Goal: Task Accomplishment & Management: Complete application form

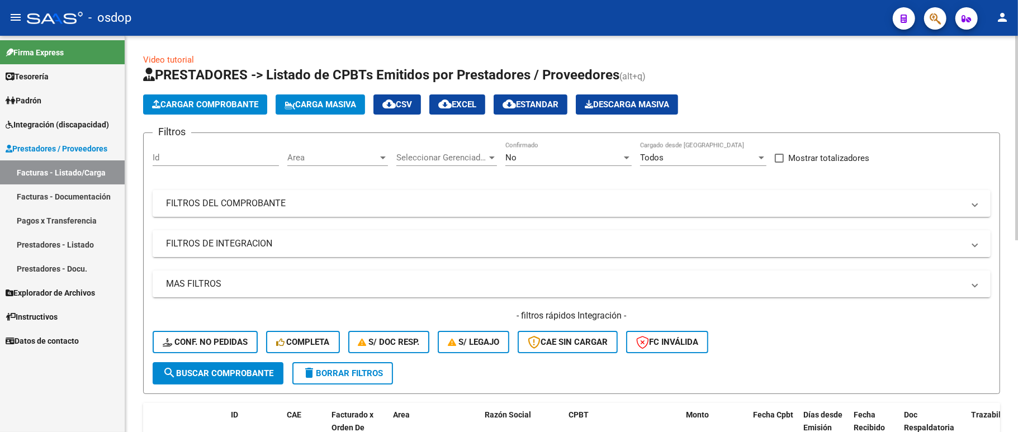
click at [211, 247] on mat-panel-title "FILTROS DE INTEGRACION" at bounding box center [565, 244] width 798 height 12
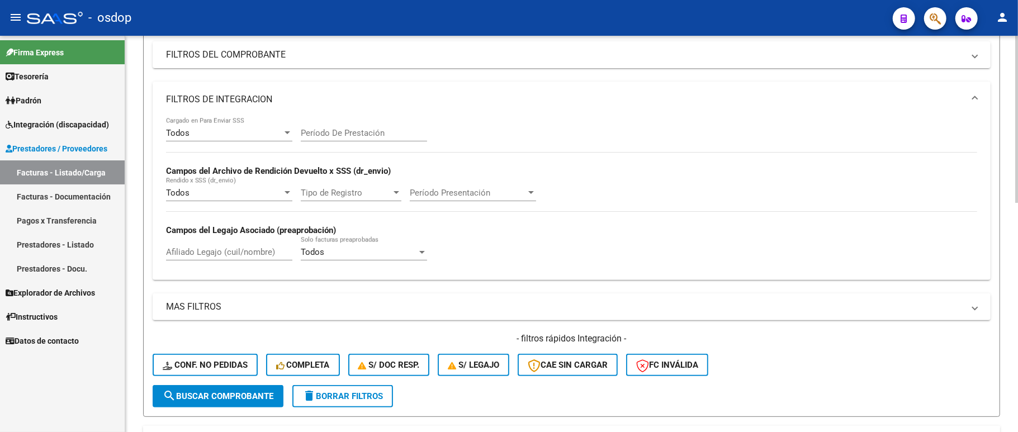
click at [206, 253] on input "Afiliado Legajo (cuil/nombre)" at bounding box center [229, 252] width 126 height 10
paste input "27420252973"
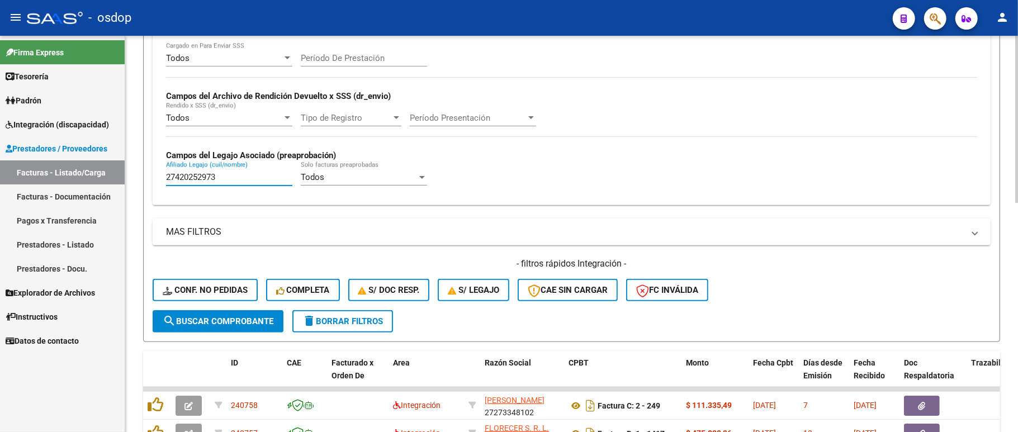
type input "27420252973"
click at [209, 319] on span "search Buscar Comprobante" at bounding box center [218, 321] width 111 height 10
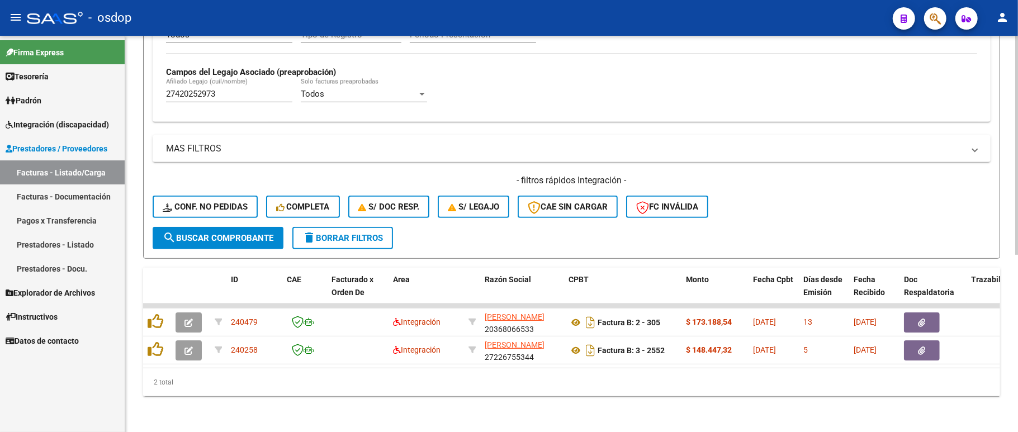
scroll to position [320, 0]
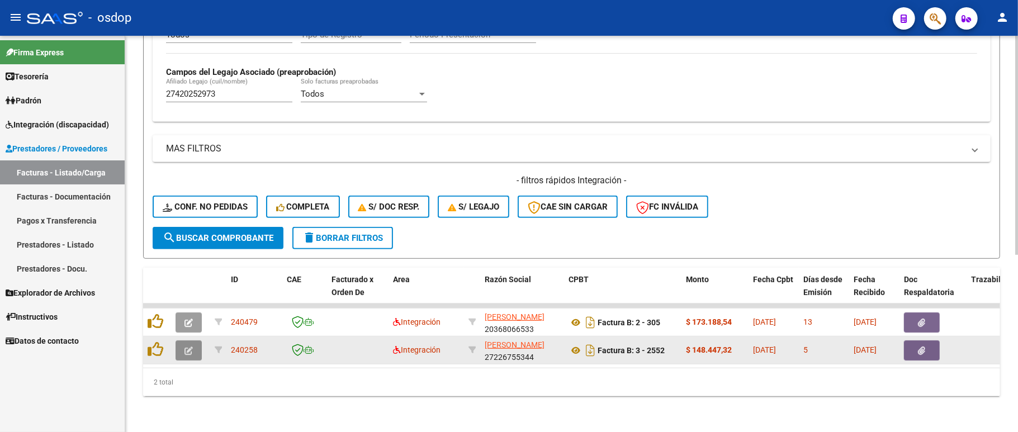
click at [191, 347] on icon "button" at bounding box center [188, 351] width 8 height 8
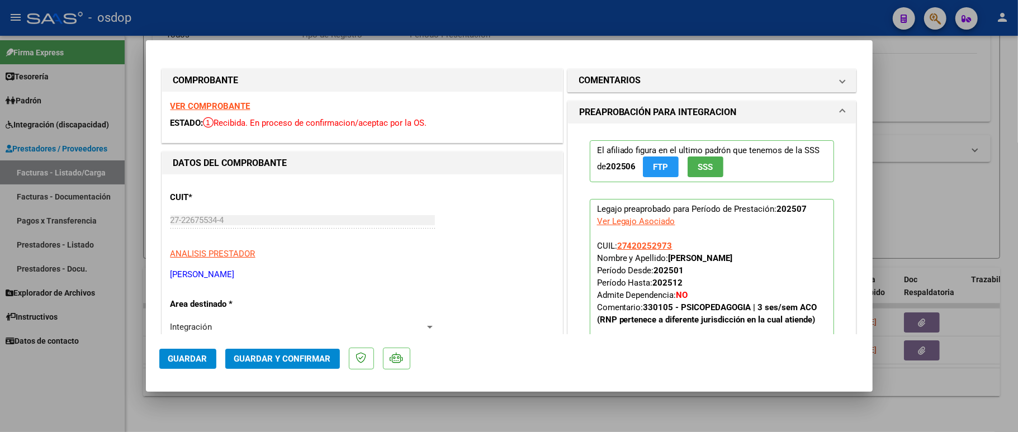
click at [221, 101] on strong "VER COMPROBANTE" at bounding box center [210, 106] width 80 height 10
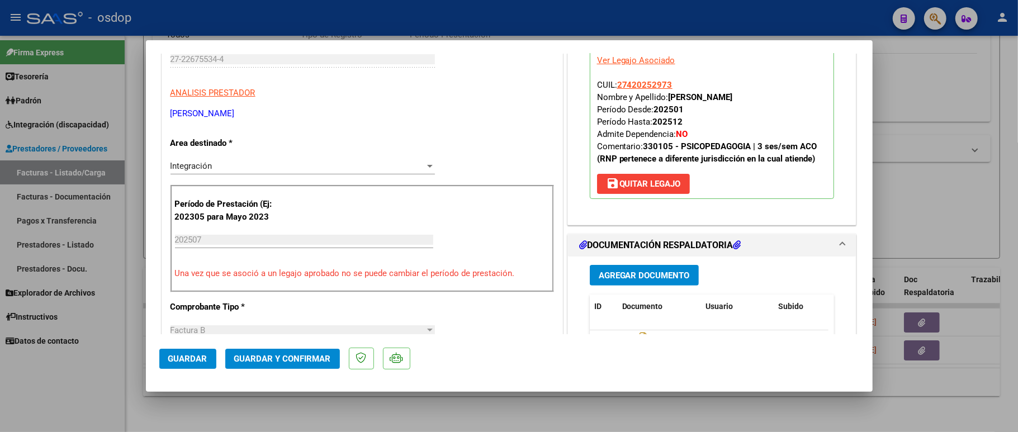
scroll to position [224, 0]
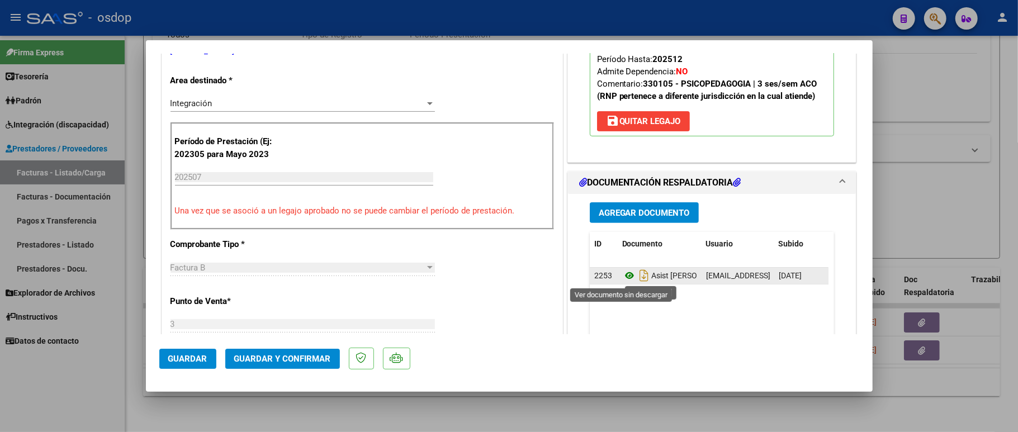
click at [625, 279] on icon at bounding box center [629, 275] width 15 height 13
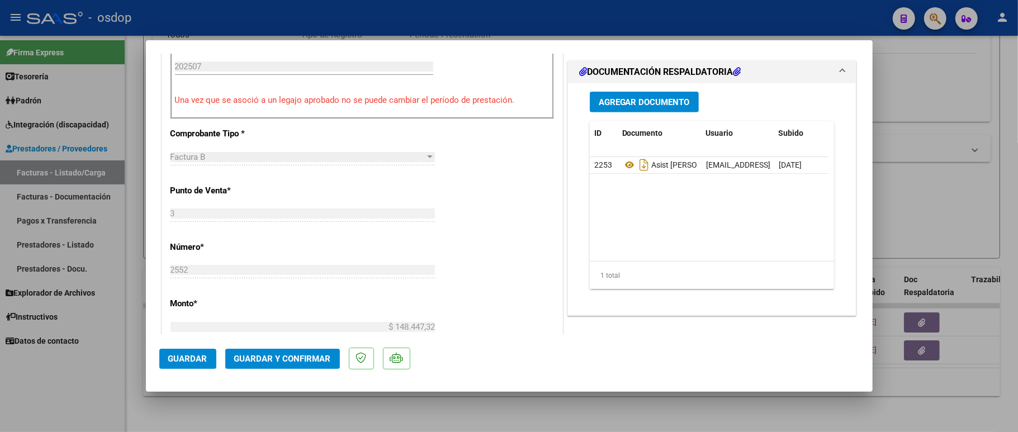
scroll to position [447, 0]
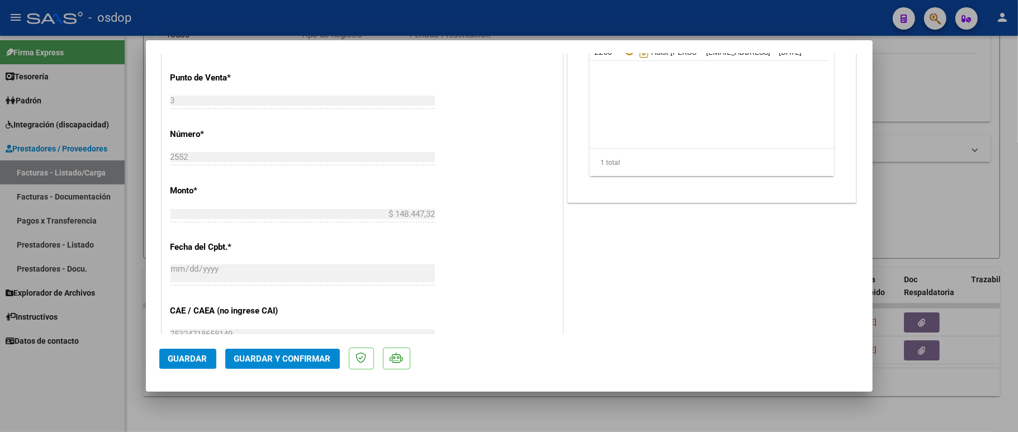
click at [242, 361] on span "Guardar y Confirmar" at bounding box center [282, 359] width 97 height 10
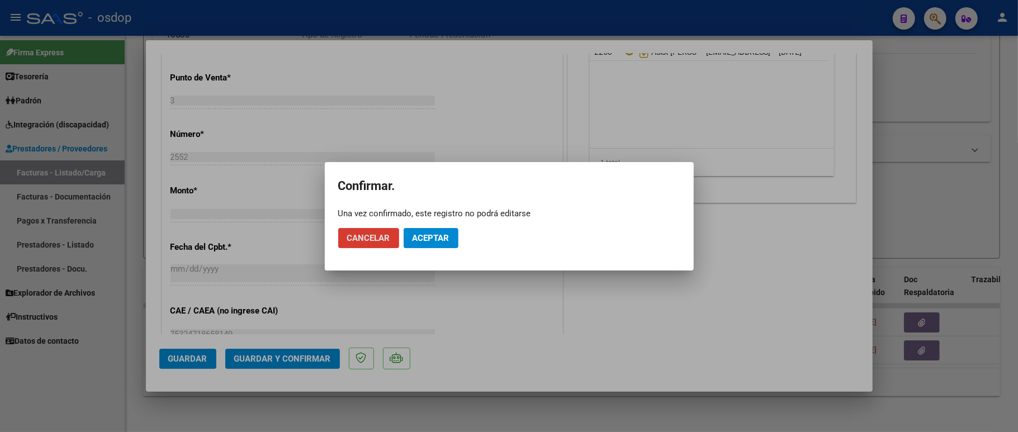
click at [425, 234] on span "Aceptar" at bounding box center [430, 238] width 37 height 10
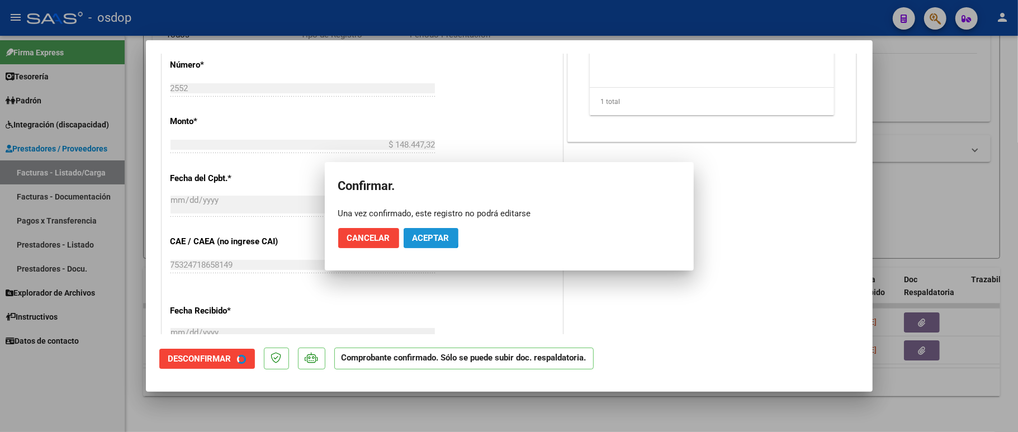
scroll to position [653, 0]
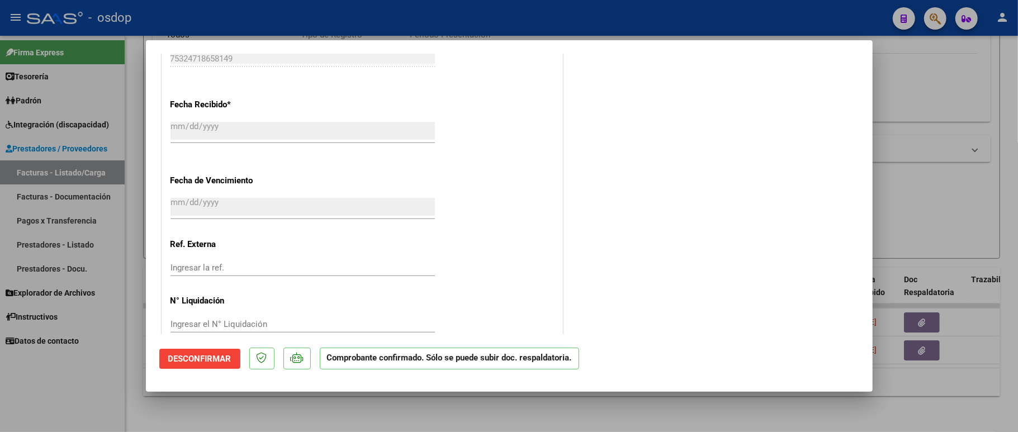
click at [65, 369] on div at bounding box center [509, 216] width 1018 height 432
type input "$ 0,00"
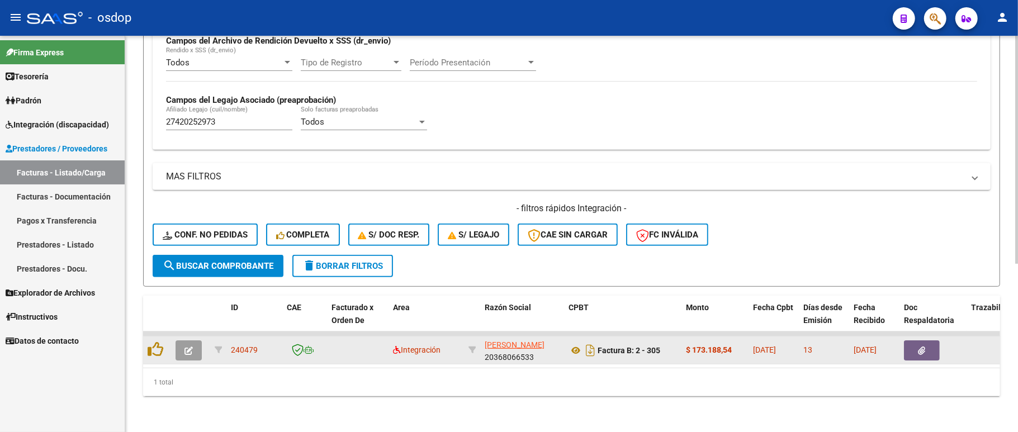
scroll to position [292, 0]
click at [191, 347] on icon "button" at bounding box center [188, 351] width 8 height 8
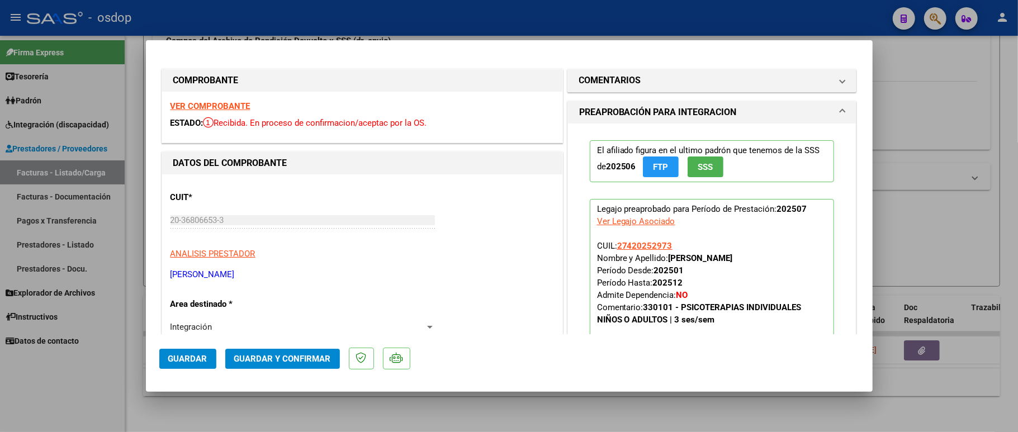
click at [231, 102] on strong "VER COMPROBANTE" at bounding box center [210, 106] width 80 height 10
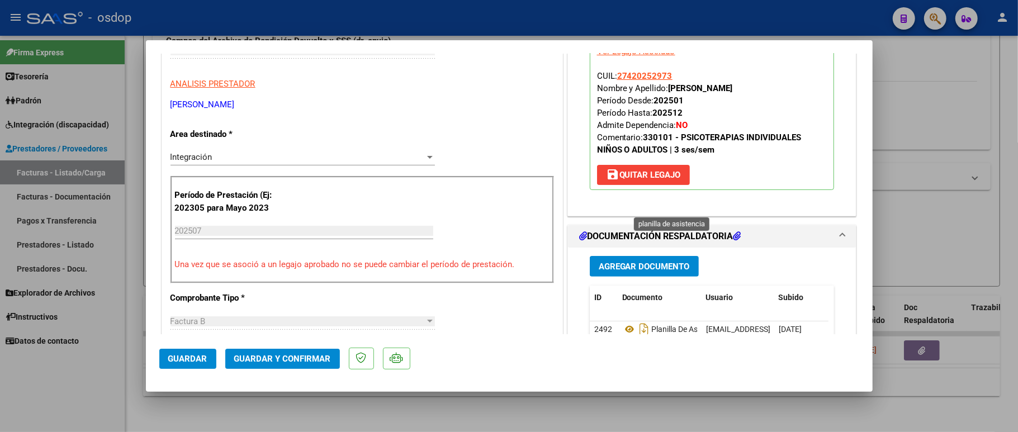
scroll to position [298, 0]
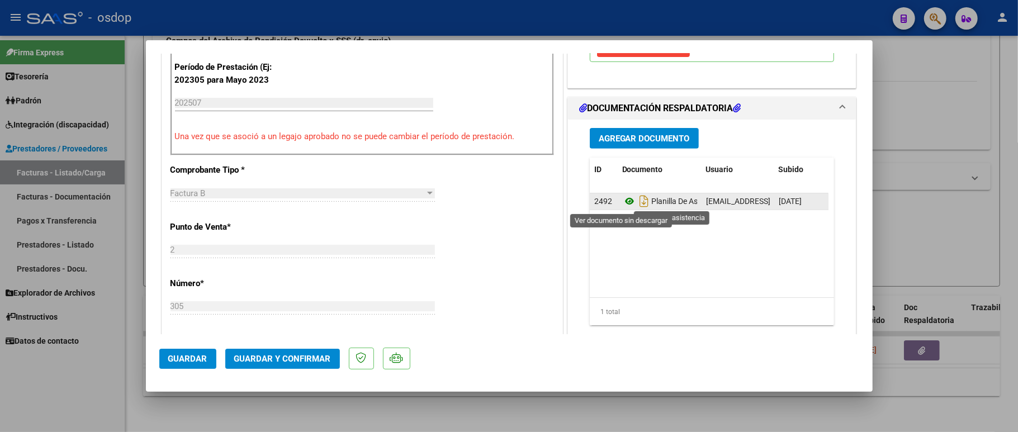
click at [624, 202] on icon at bounding box center [629, 201] width 15 height 13
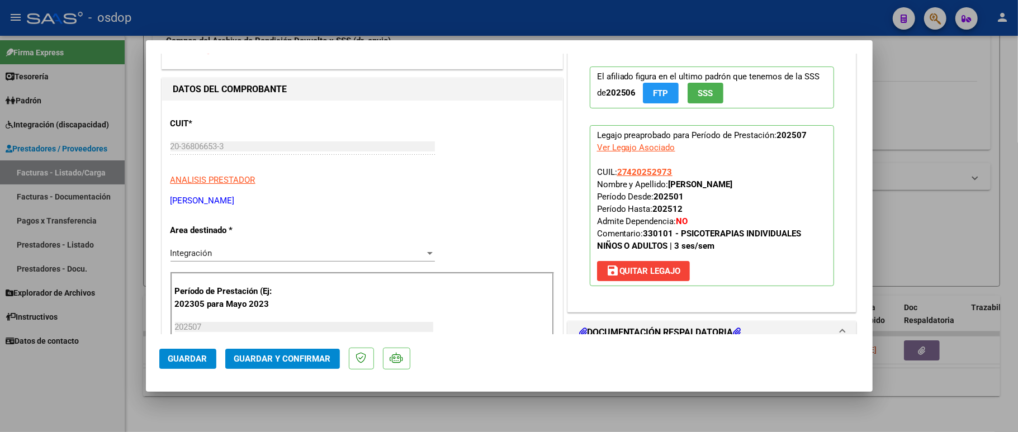
scroll to position [0, 0]
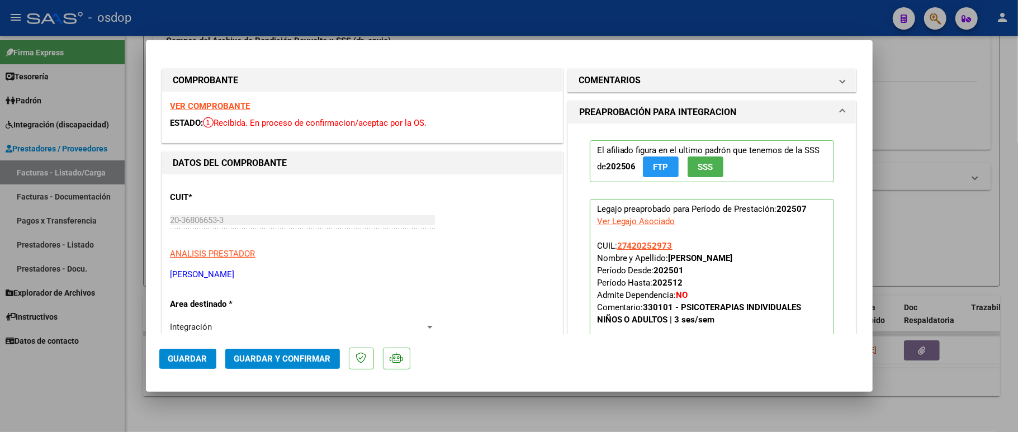
click at [662, 104] on mat-expansion-panel-header "PREAPROBACIÓN PARA INTEGRACION" at bounding box center [712, 112] width 288 height 22
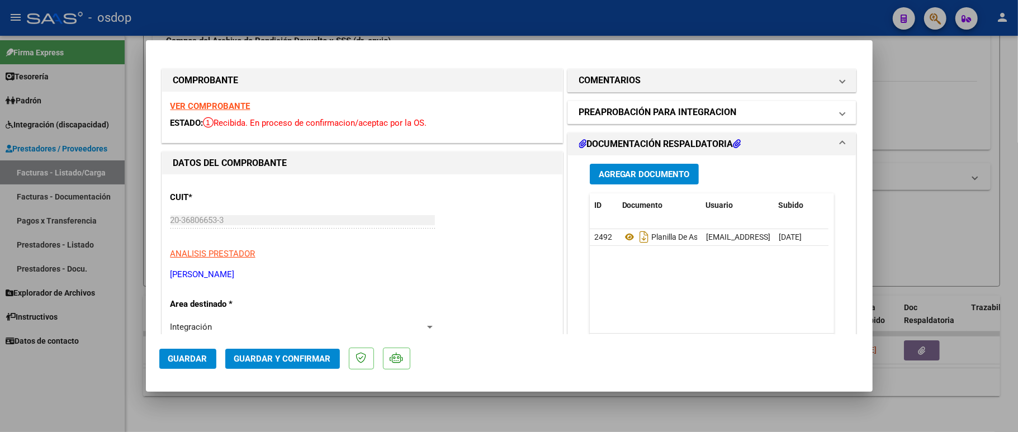
click at [662, 104] on mat-expansion-panel-header "PREAPROBACIÓN PARA INTEGRACION" at bounding box center [712, 112] width 288 height 22
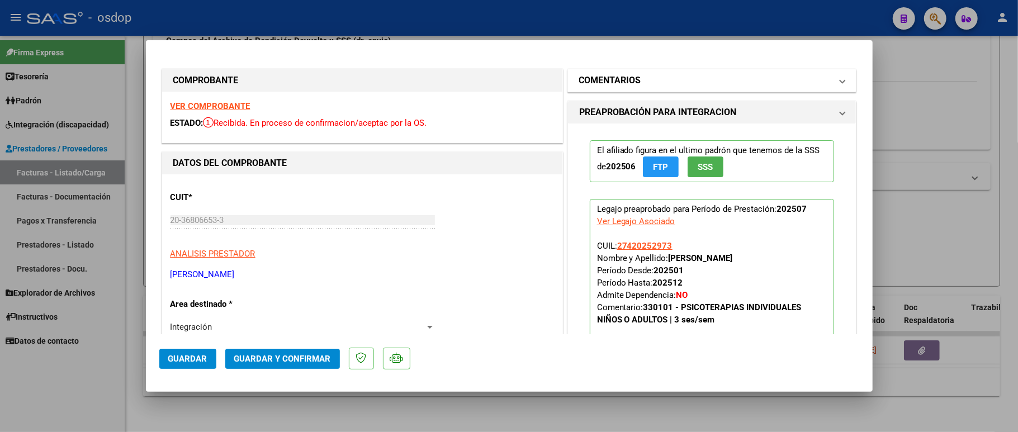
click at [662, 85] on mat-panel-title "COMENTARIOS" at bounding box center [705, 80] width 253 height 13
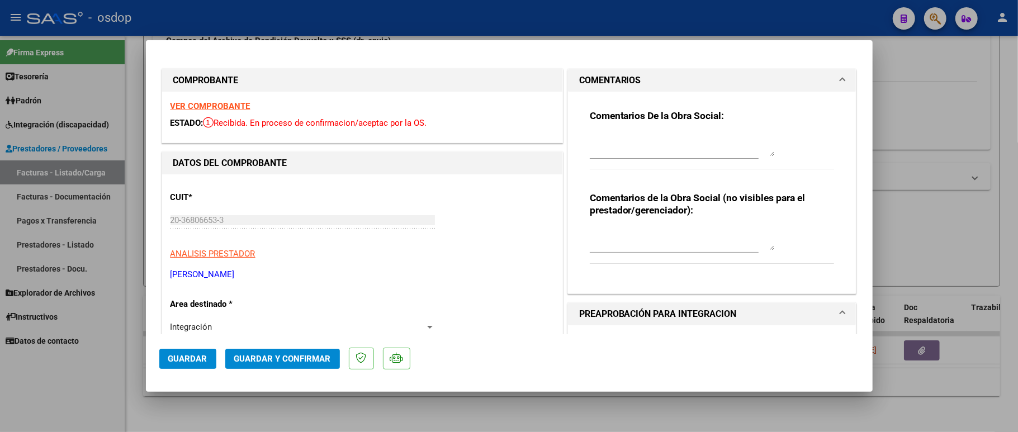
click at [637, 246] on textarea at bounding box center [682, 239] width 184 height 22
type textarea "ACO"
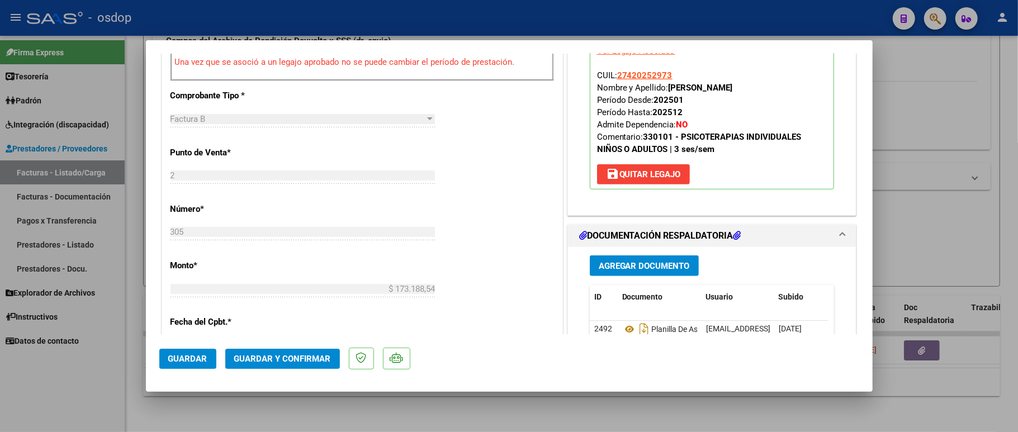
scroll to position [447, 0]
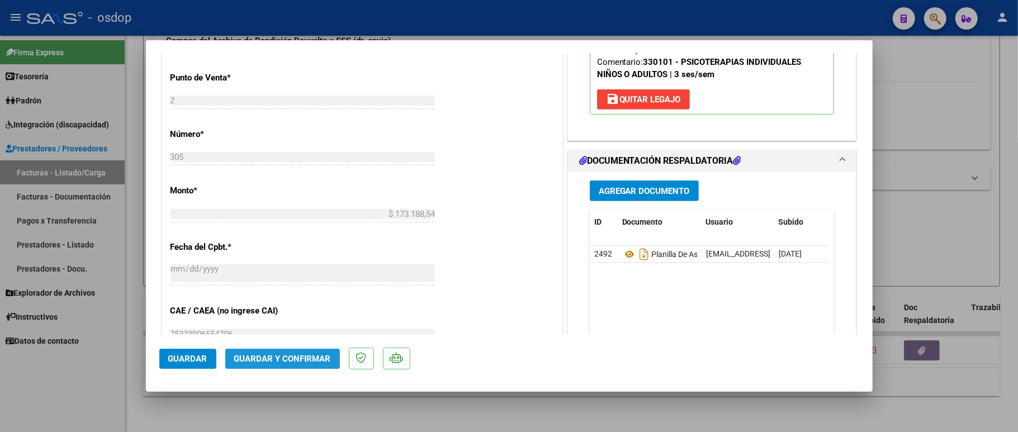
click at [303, 361] on span "Guardar y Confirmar" at bounding box center [282, 359] width 97 height 10
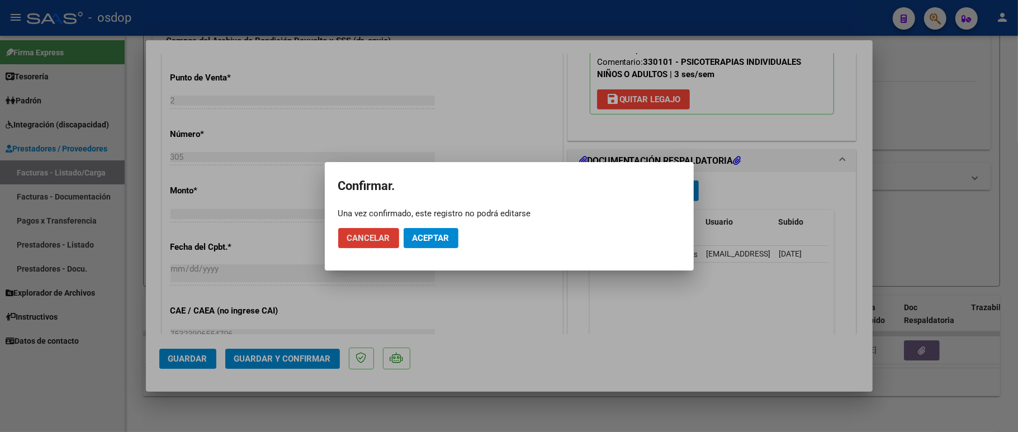
click at [433, 240] on span "Aceptar" at bounding box center [430, 238] width 37 height 10
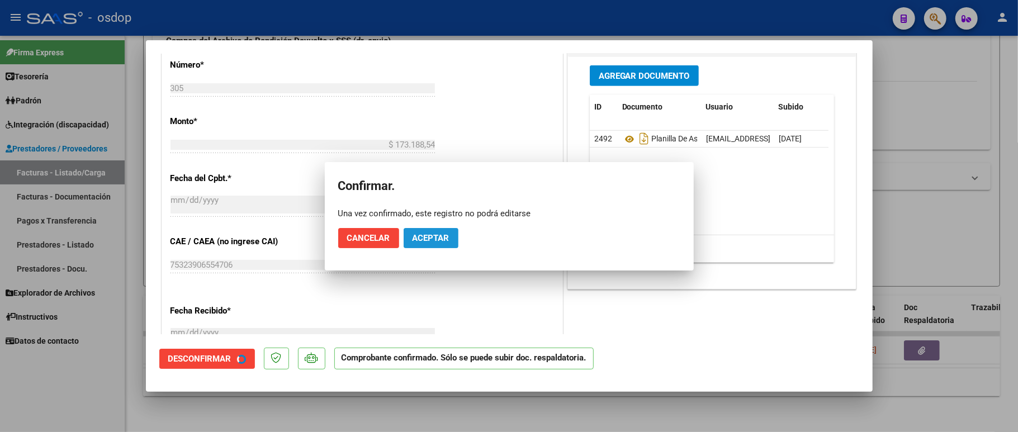
scroll to position [653, 0]
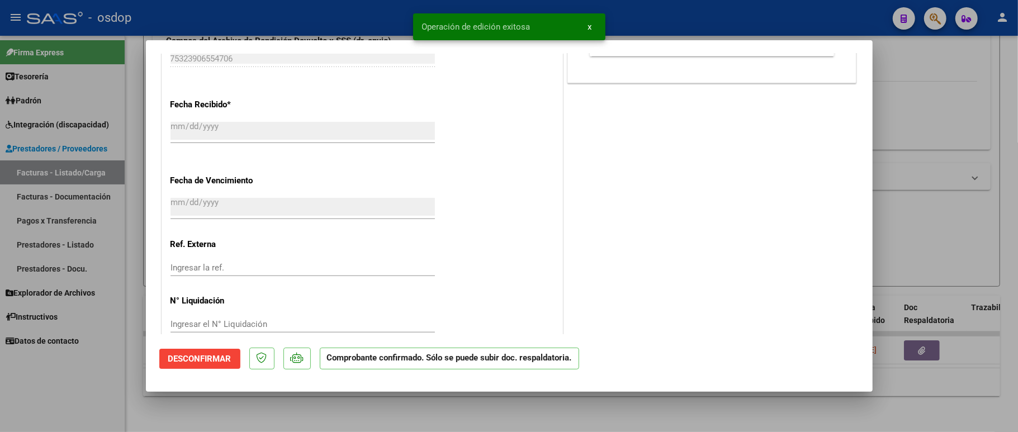
click at [95, 392] on div at bounding box center [509, 216] width 1018 height 432
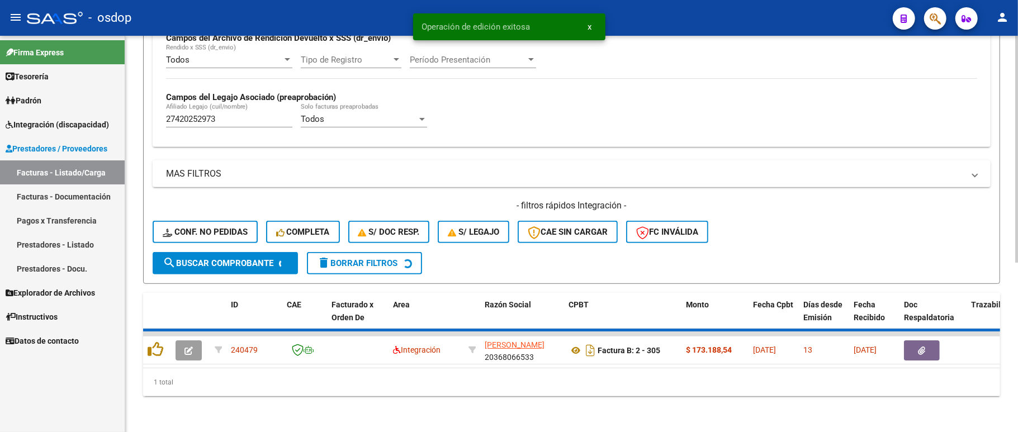
scroll to position [271, 0]
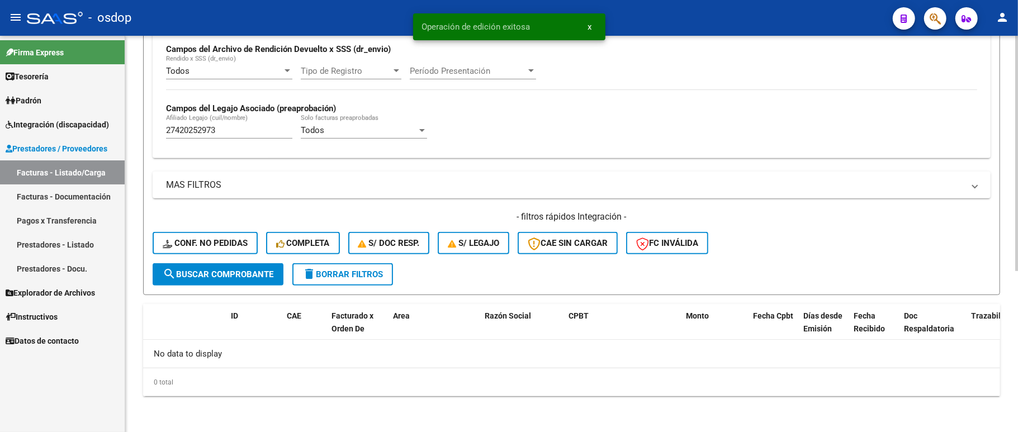
click at [179, 257] on div "- filtros rápidos Integración - Conf. no pedidas Completa S/ Doc Resp. S/ legaj…" at bounding box center [572, 237] width 838 height 53
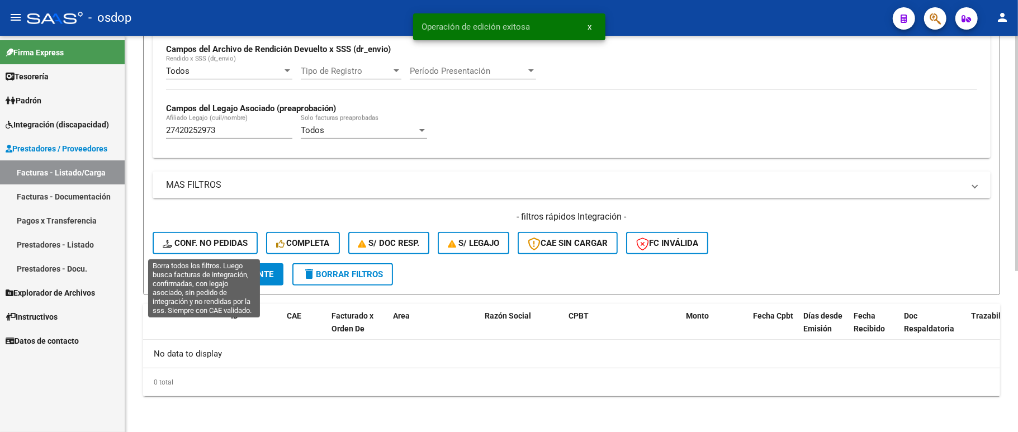
click at [182, 244] on span "Conf. no pedidas" at bounding box center [205, 243] width 85 height 10
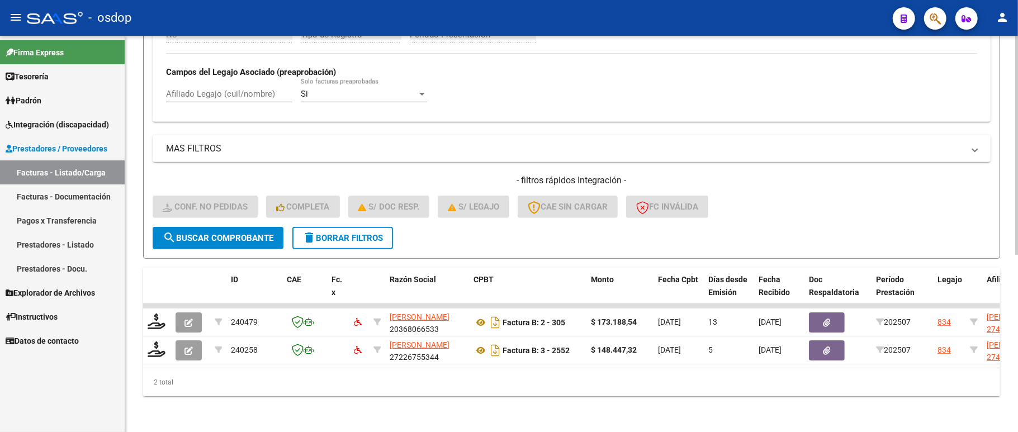
scroll to position [320, 0]
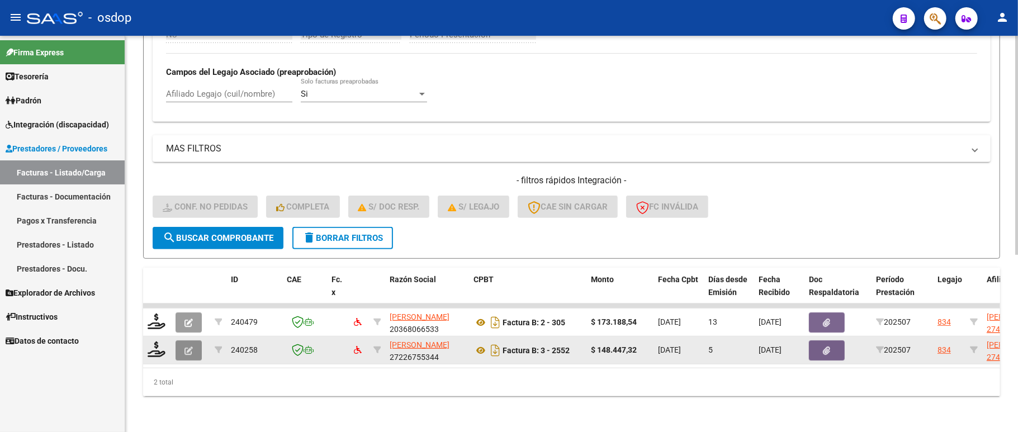
click at [186, 347] on icon "button" at bounding box center [188, 351] width 8 height 8
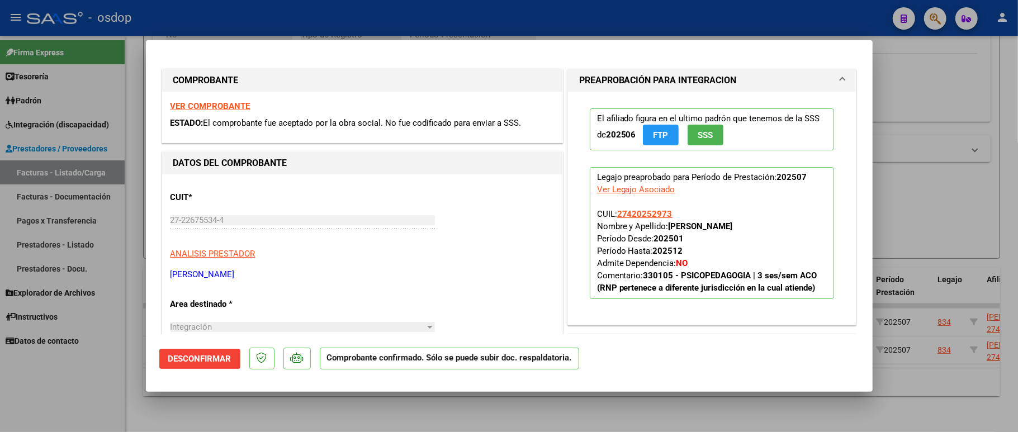
click at [190, 354] on span "Desconfirmar" at bounding box center [199, 359] width 63 height 10
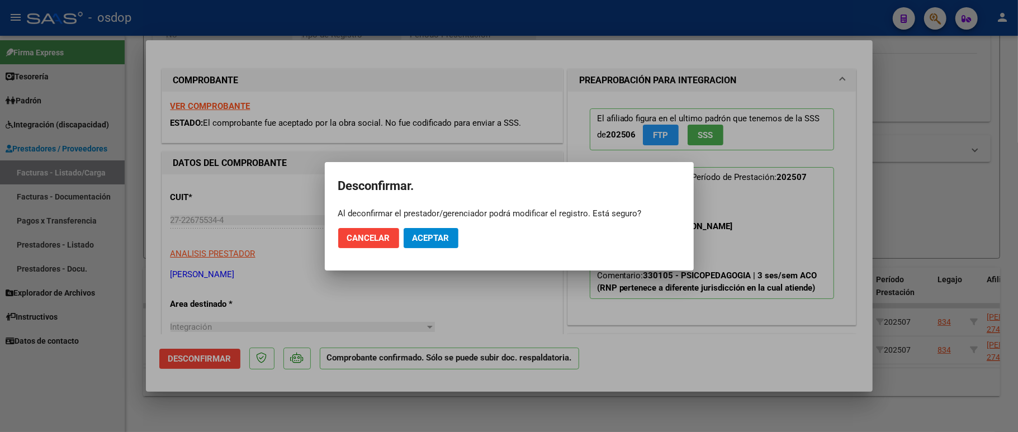
click at [427, 250] on mat-dialog-actions "Cancelar Aceptar" at bounding box center [509, 238] width 342 height 38
click at [429, 243] on button "Aceptar" at bounding box center [431, 238] width 55 height 20
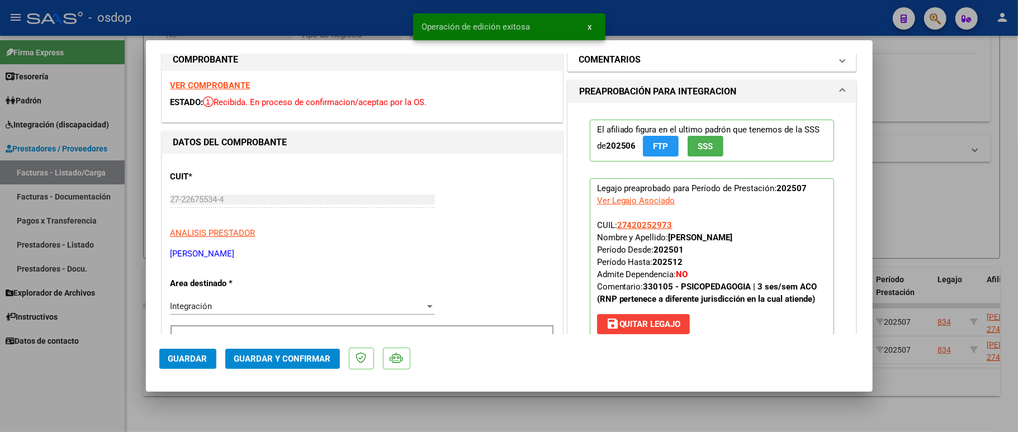
scroll to position [0, 0]
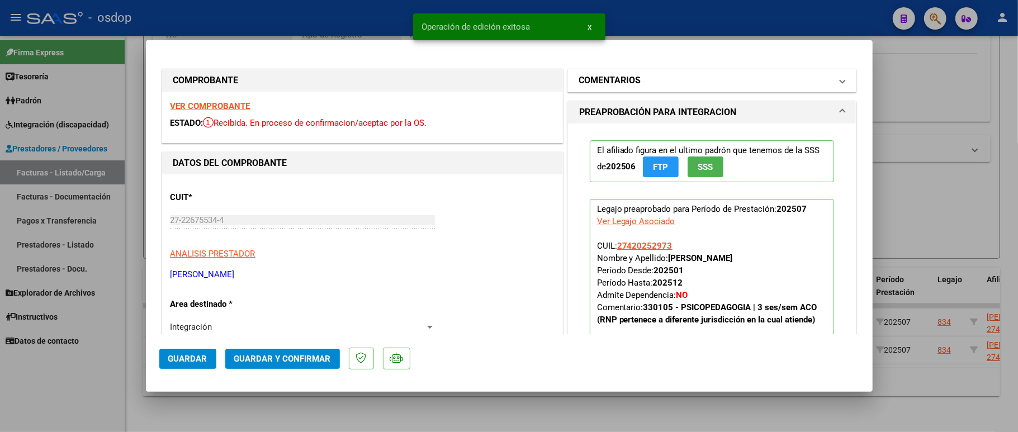
click at [626, 77] on h1 "COMENTARIOS" at bounding box center [610, 80] width 62 height 13
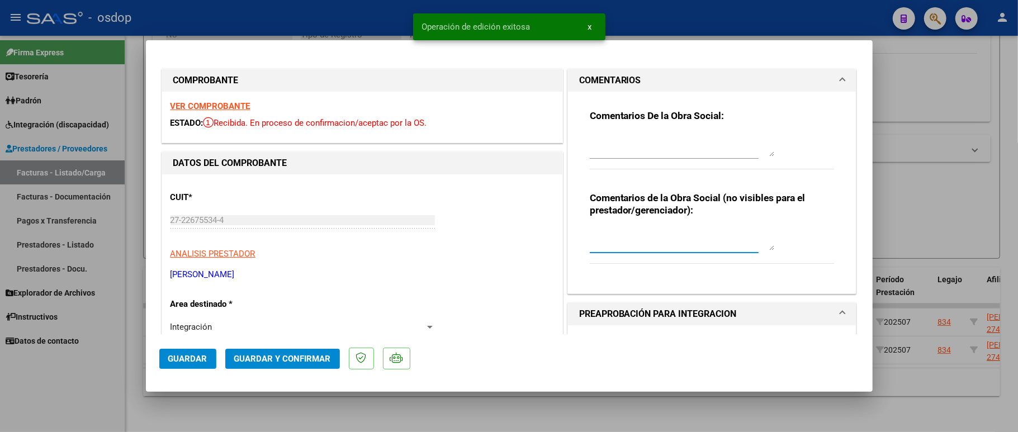
click at [620, 240] on textarea at bounding box center [682, 239] width 184 height 22
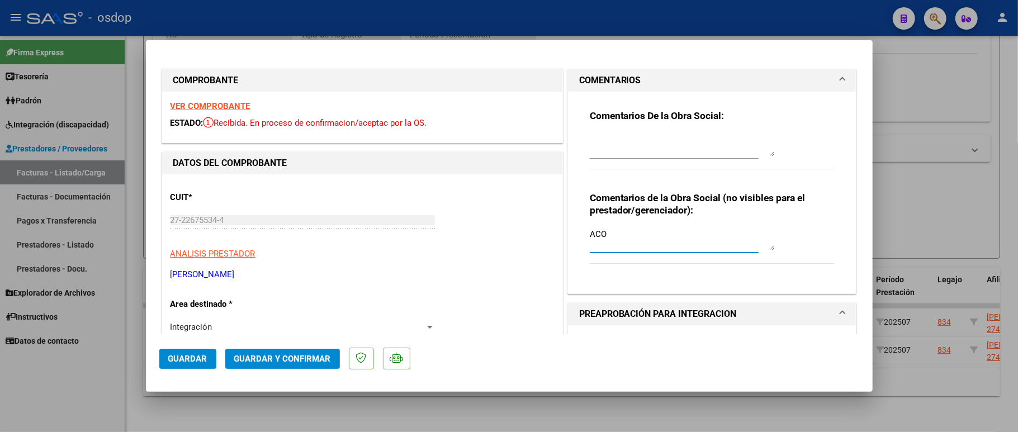
type textarea "ACO"
click at [267, 359] on span "Guardar y Confirmar" at bounding box center [282, 359] width 97 height 10
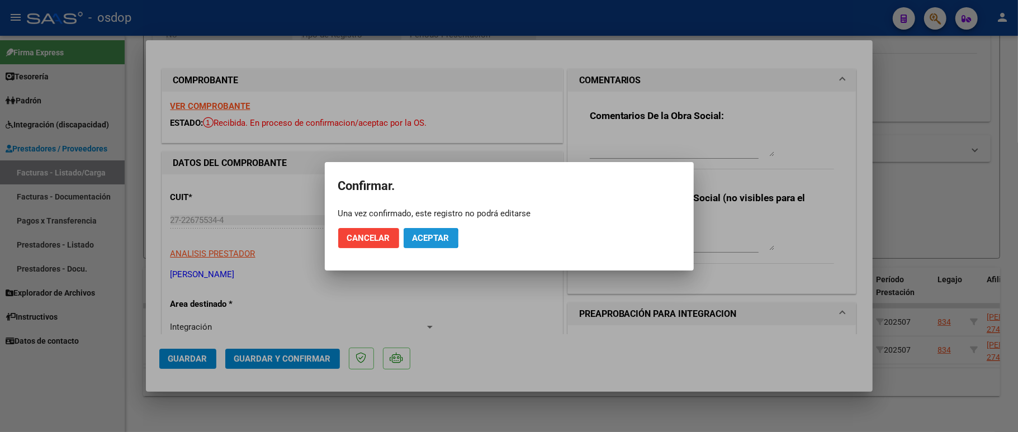
click at [425, 238] on span "Aceptar" at bounding box center [430, 238] width 37 height 10
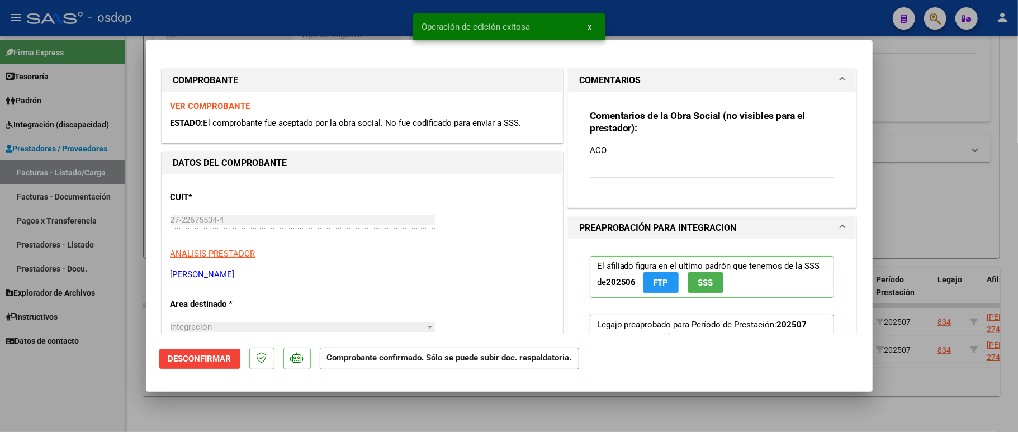
click at [68, 377] on div at bounding box center [509, 216] width 1018 height 432
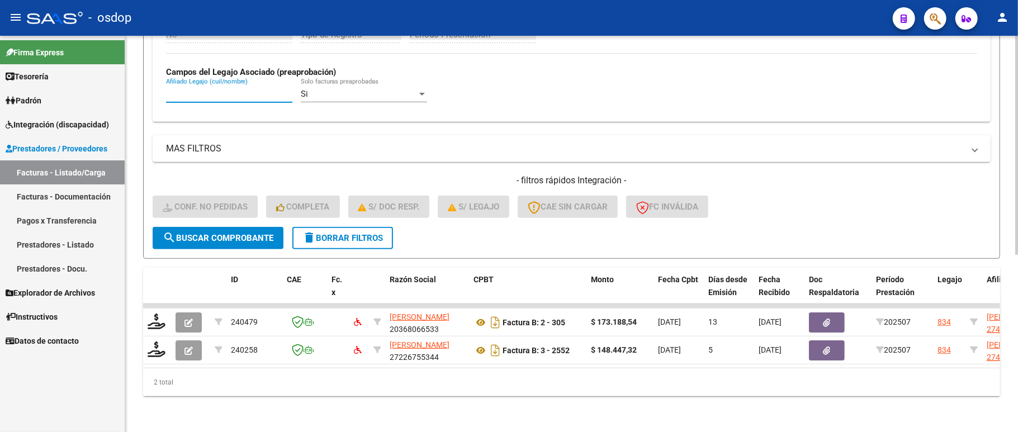
click at [230, 89] on input "Afiliado Legajo (cuil/nombre)" at bounding box center [229, 94] width 126 height 10
paste input "27420252973"
type input "27420252973"
click at [203, 233] on button "search Buscar Comprobante" at bounding box center [218, 238] width 131 height 22
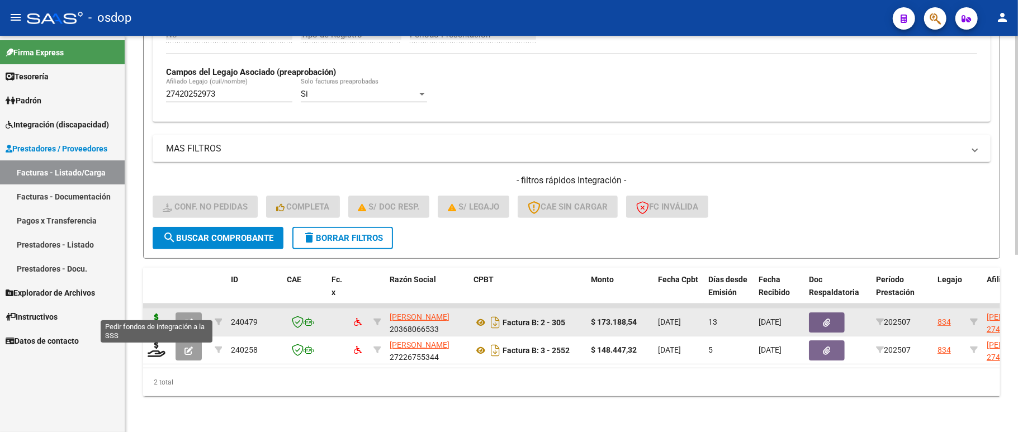
click at [155, 314] on icon at bounding box center [157, 322] width 18 height 16
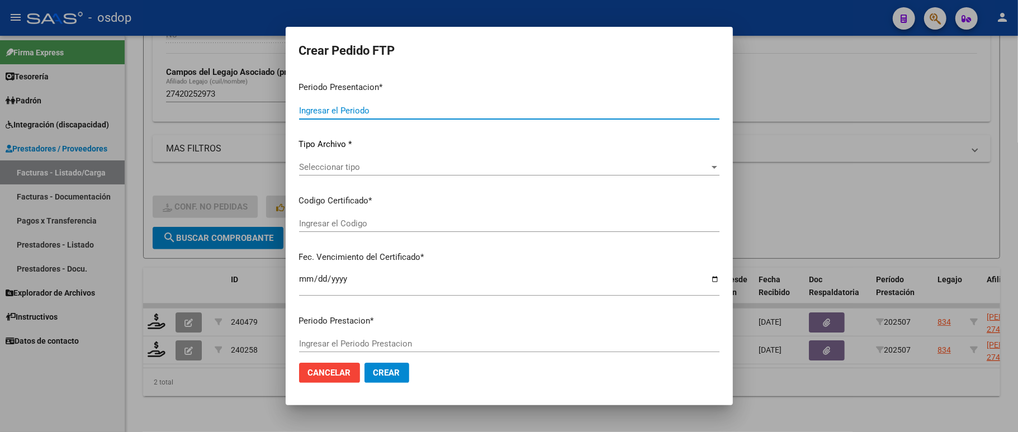
type input "202507"
type input "$ 173.188,54"
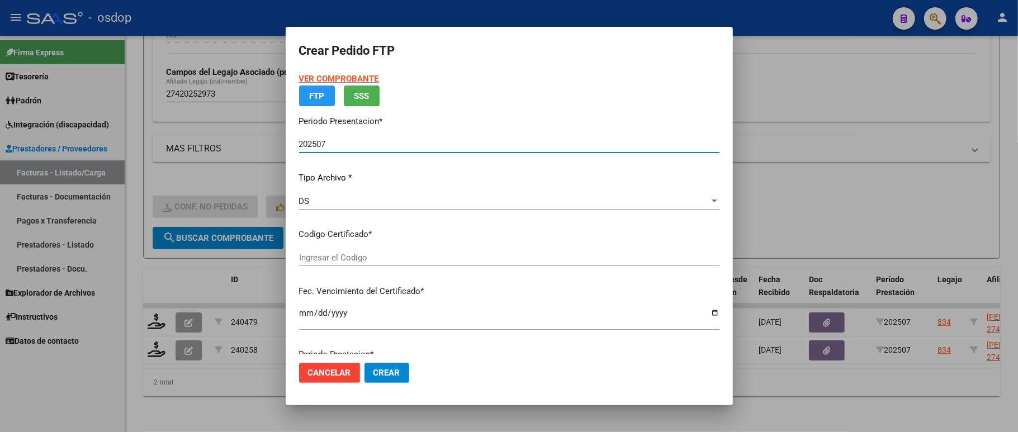
type input "4428882579"
type input "[DATE]"
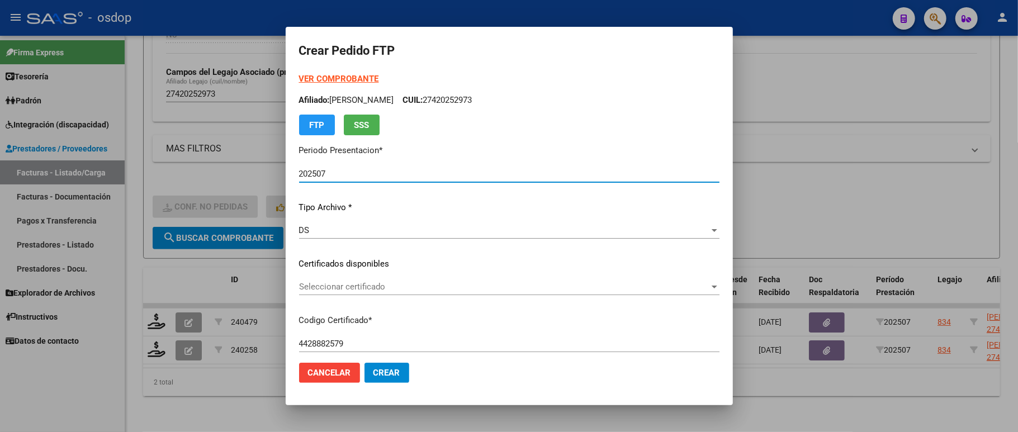
scroll to position [74, 0]
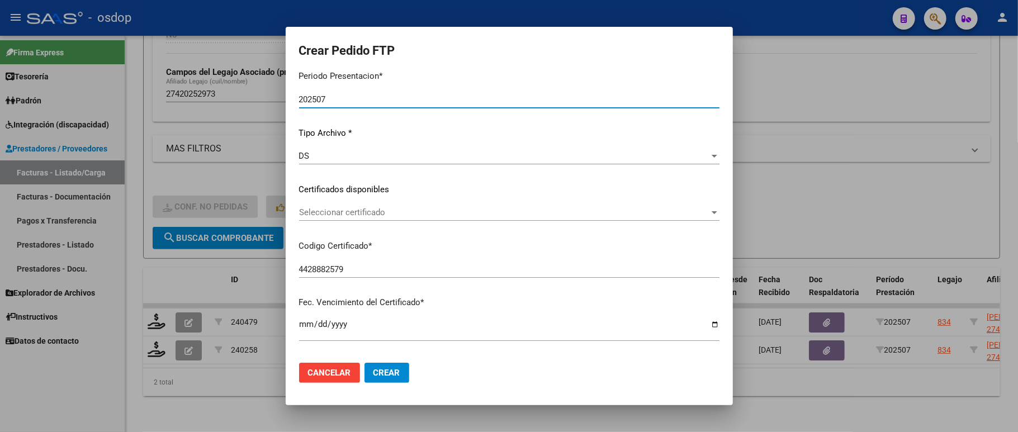
click at [364, 219] on div "Seleccionar certificado Seleccionar certificado" at bounding box center [509, 212] width 420 height 17
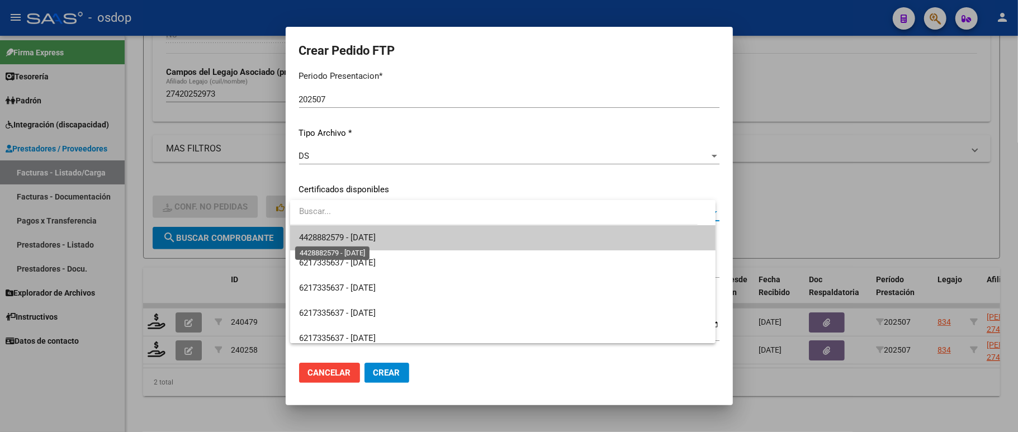
click at [364, 233] on span "4428882579 - [DATE]" at bounding box center [337, 238] width 77 height 10
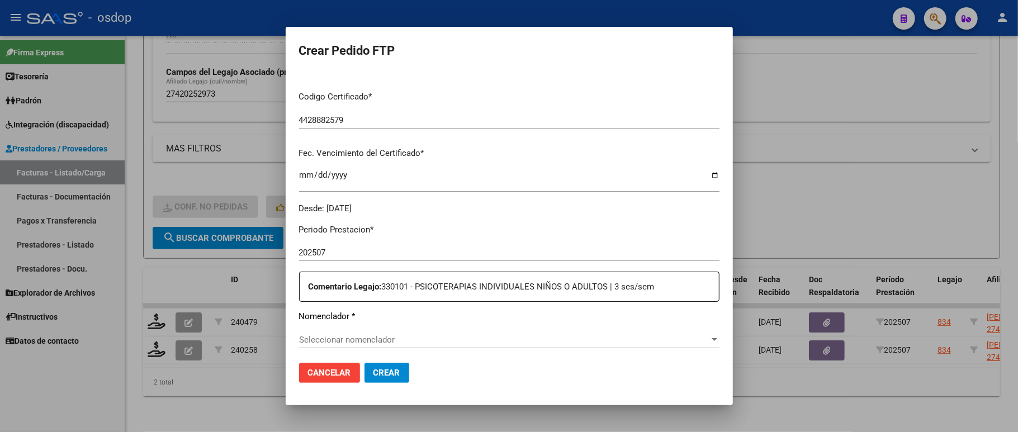
scroll to position [298, 0]
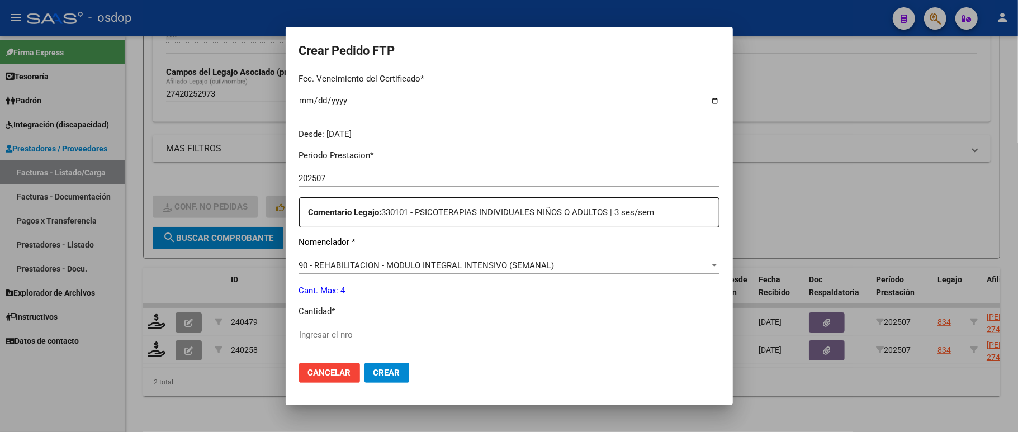
click at [348, 257] on div "90 - REHABILITACION - MODULO INTEGRAL INTENSIVO (SEMANAL) Seleccionar nomenclad…" at bounding box center [509, 265] width 420 height 17
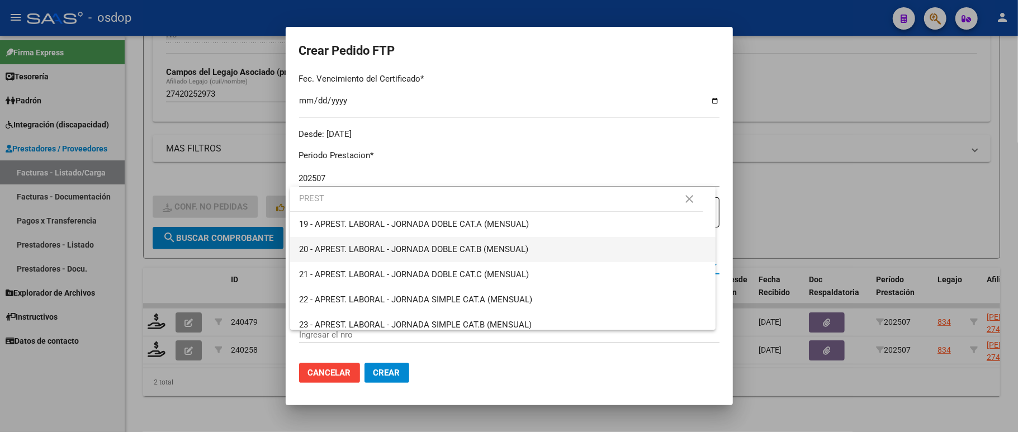
scroll to position [58, 0]
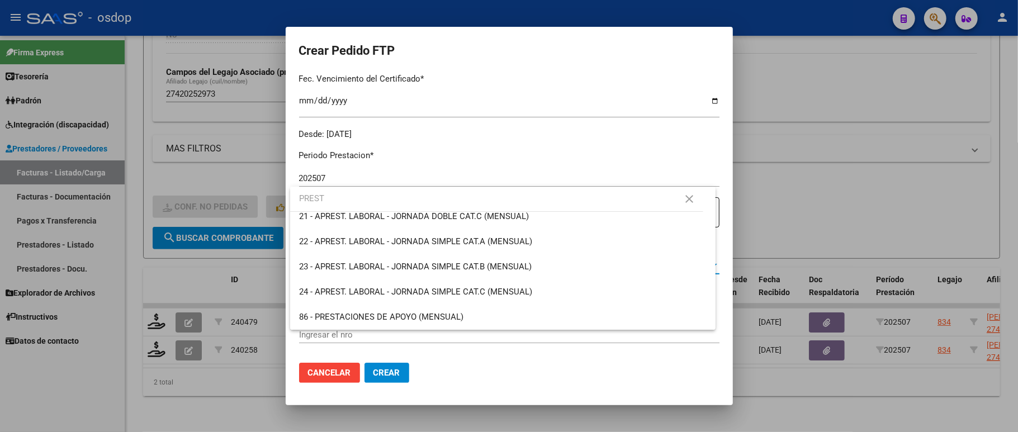
type input "PREST"
click at [377, 305] on span "86 - PRESTACIONES DE APOYO (MENSUAL)" at bounding box center [502, 317] width 407 height 25
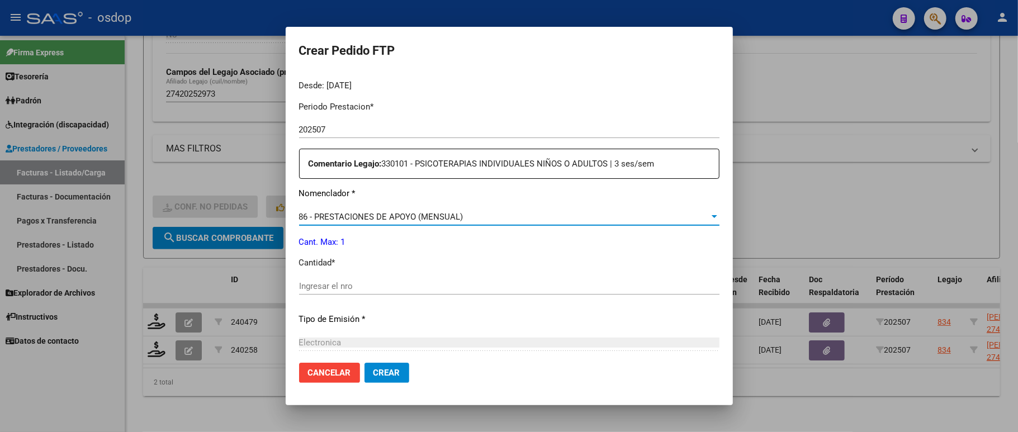
scroll to position [372, 0]
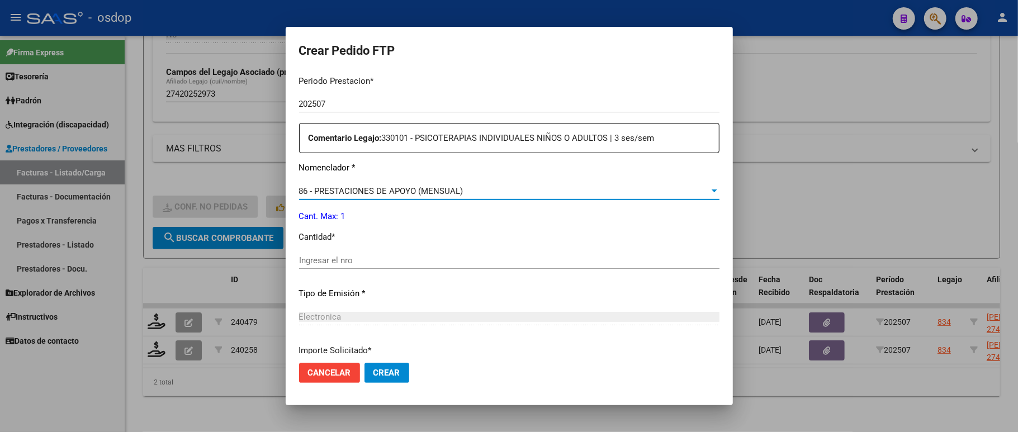
click at [380, 260] on div "Ingresar el nro" at bounding box center [509, 260] width 420 height 17
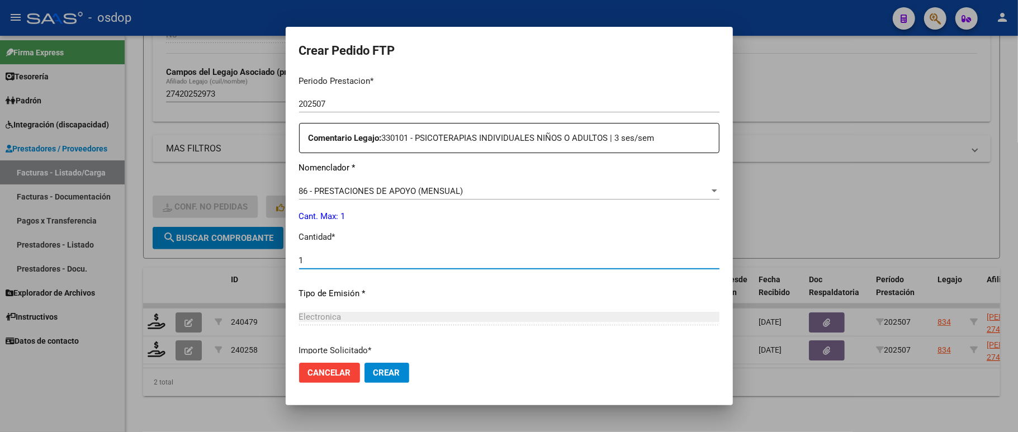
type input "1"
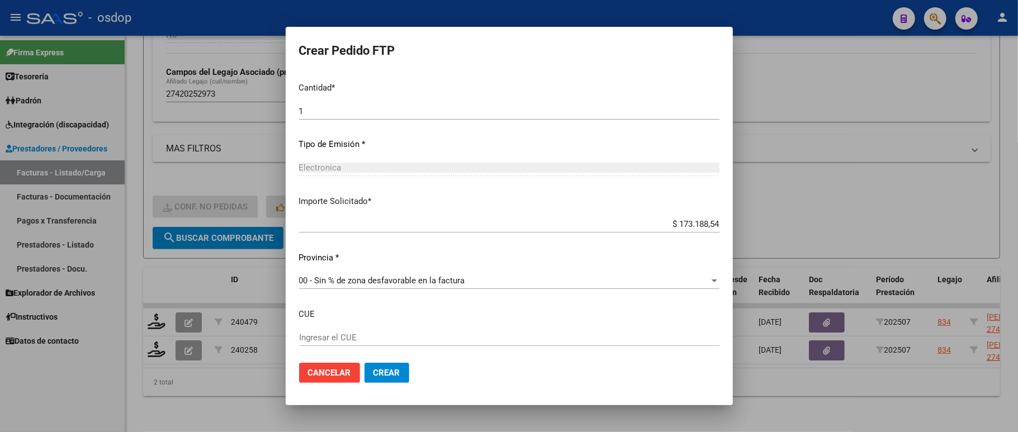
scroll to position [573, 0]
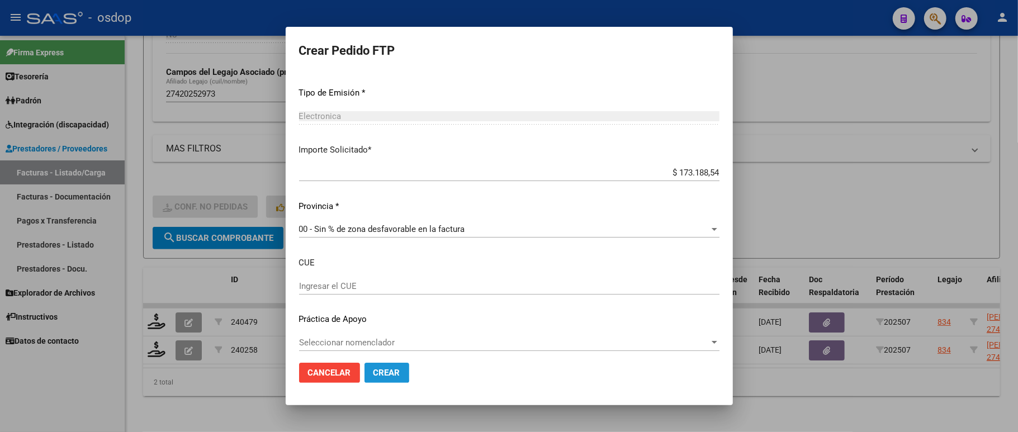
click at [377, 369] on span "Crear" at bounding box center [386, 373] width 27 height 10
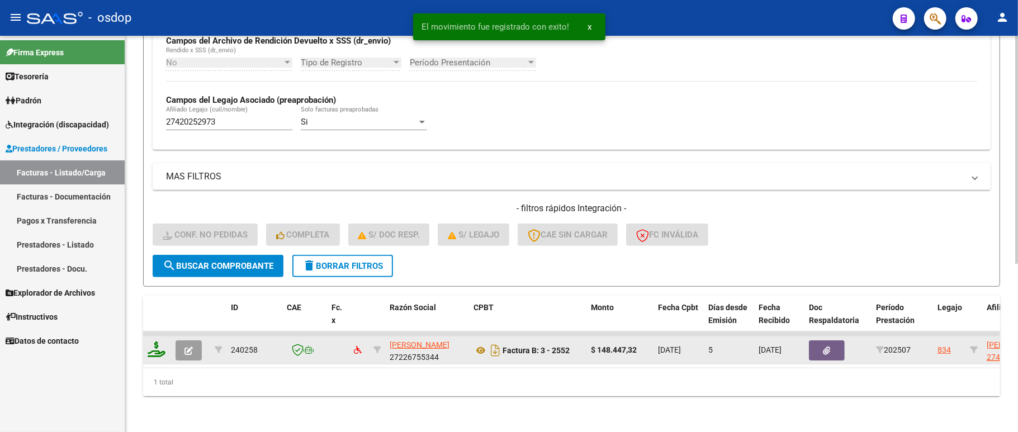
scroll to position [292, 0]
click at [148, 342] on icon at bounding box center [157, 350] width 18 height 16
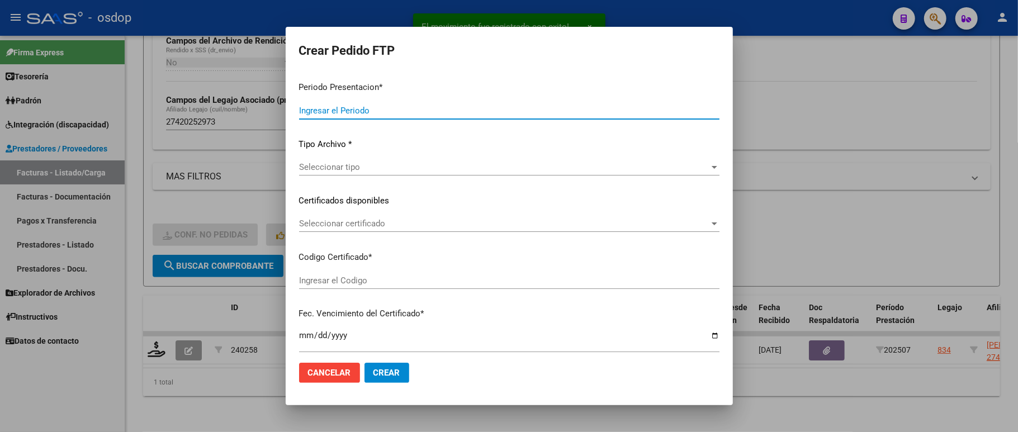
type input "202507"
type input "$ 148.447,32"
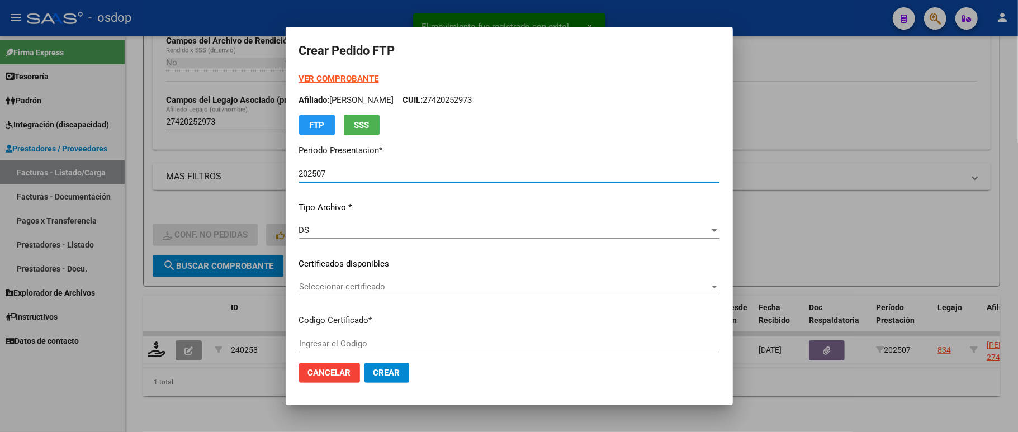
type input "4428882579"
type input "[DATE]"
click at [327, 283] on span "Seleccionar certificado" at bounding box center [504, 287] width 410 height 10
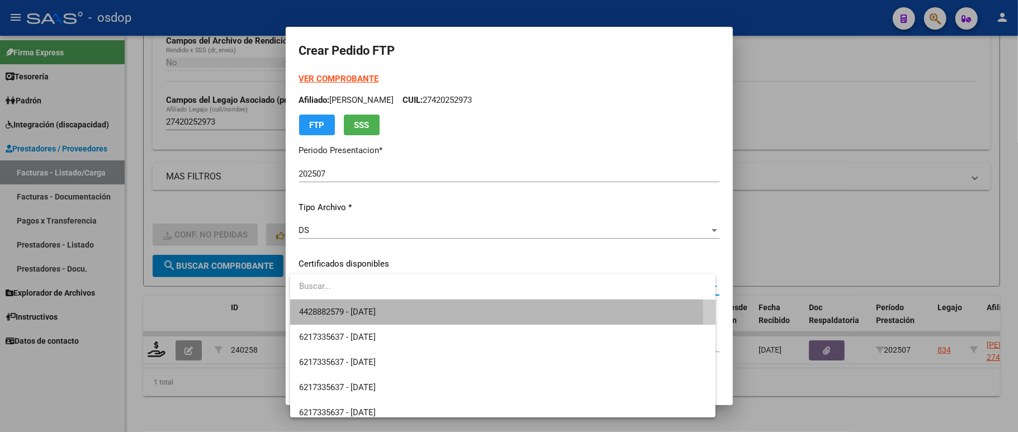
click at [325, 317] on span "4428882579 - [DATE]" at bounding box center [502, 312] width 407 height 25
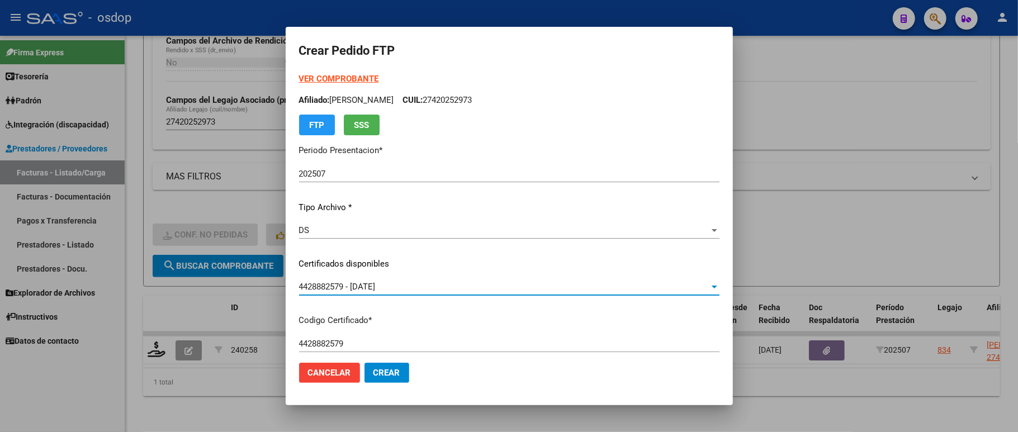
click at [331, 291] on span "4428882579 - [DATE]" at bounding box center [337, 287] width 77 height 10
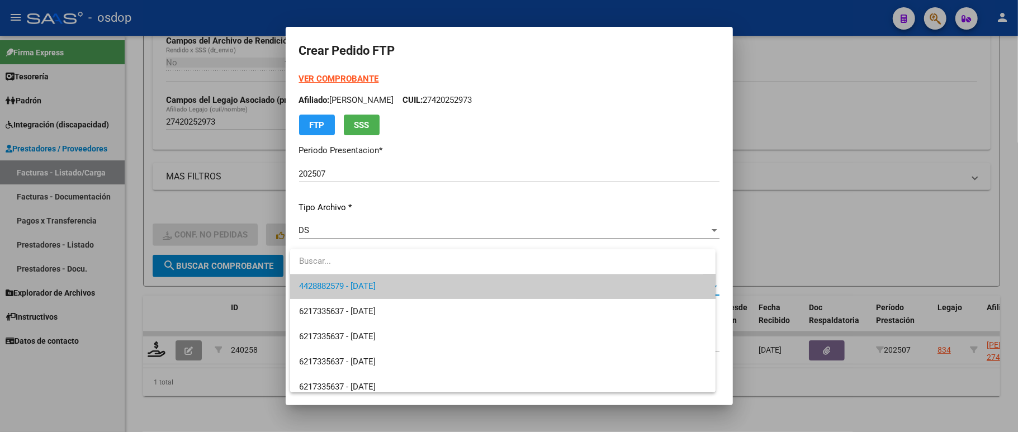
scroll to position [0, 0]
click at [424, 227] on div at bounding box center [509, 216] width 1018 height 432
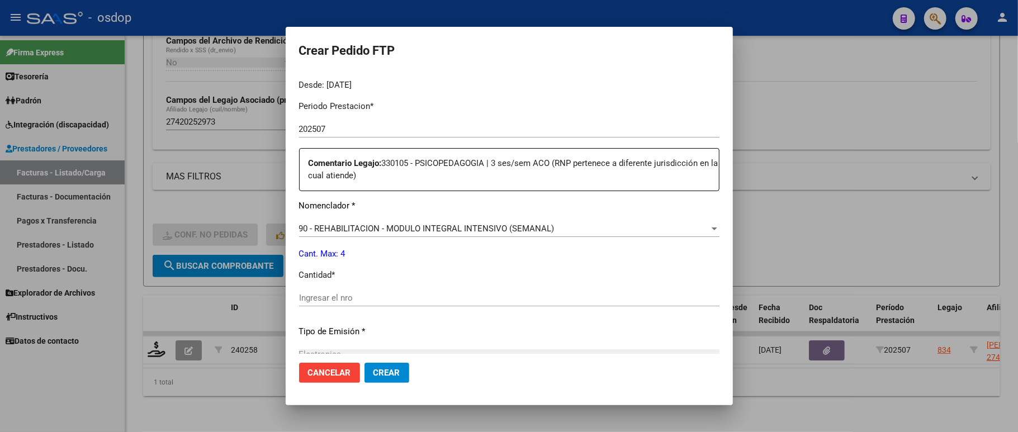
scroll to position [372, 0]
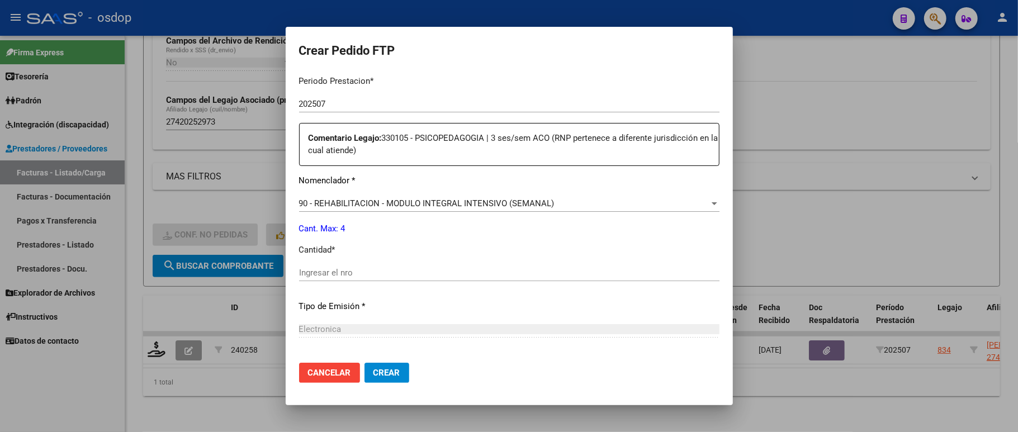
click at [434, 205] on div "90 - REHABILITACION - MODULO INTEGRAL INTENSIVO (SEMANAL) Seleccionar nomenclad…" at bounding box center [509, 208] width 420 height 27
click at [435, 198] on span "90 - REHABILITACION - MODULO INTEGRAL INTENSIVO (SEMANAL)" at bounding box center [426, 203] width 255 height 10
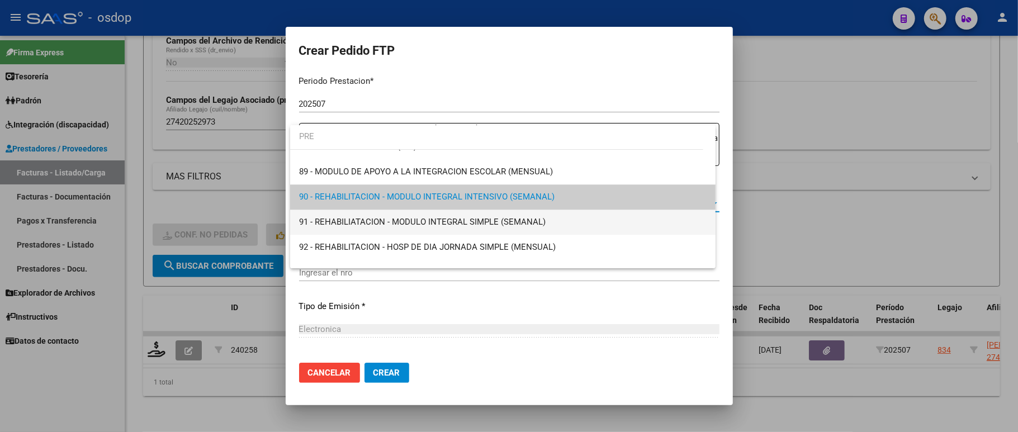
scroll to position [0, 0]
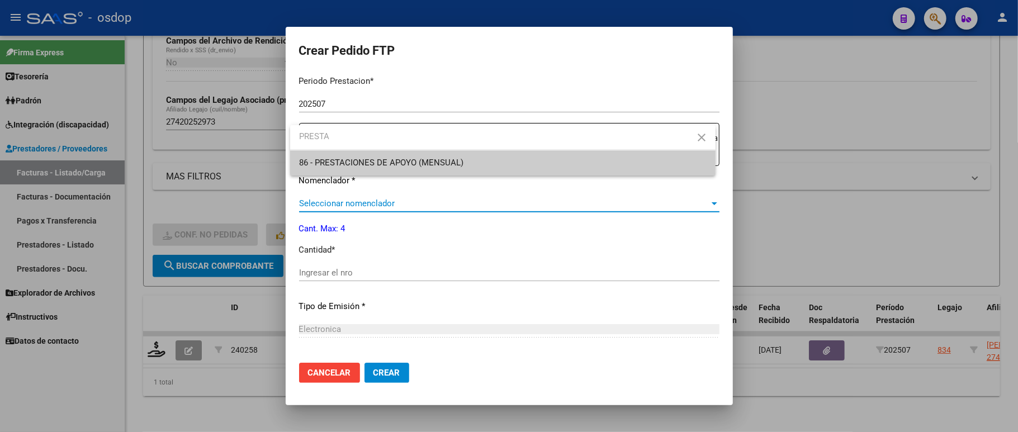
type input "PRESTA"
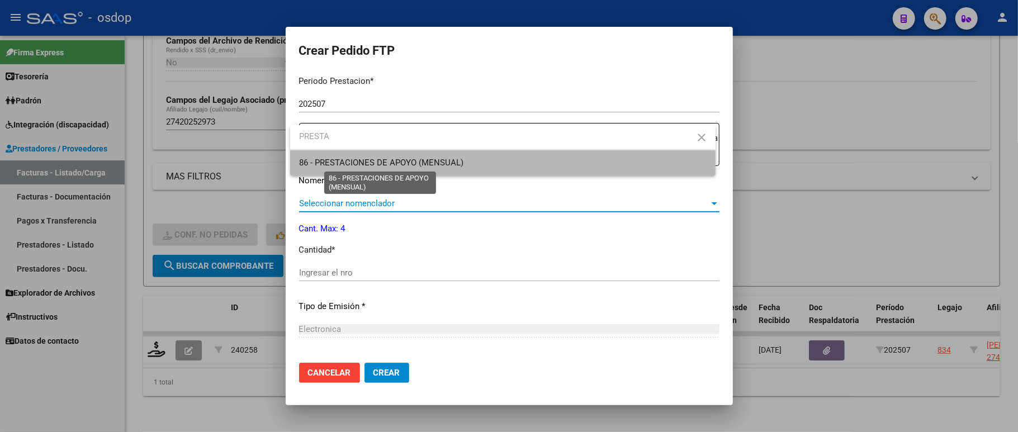
click at [404, 165] on span "86 - PRESTACIONES DE APOYO (MENSUAL)" at bounding box center [381, 163] width 164 height 10
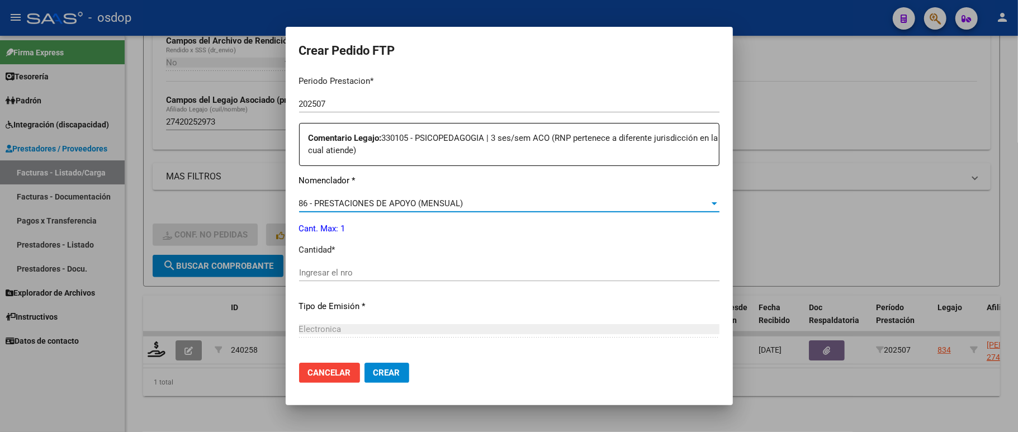
click at [354, 264] on div "Ingresar el nro" at bounding box center [509, 272] width 420 height 17
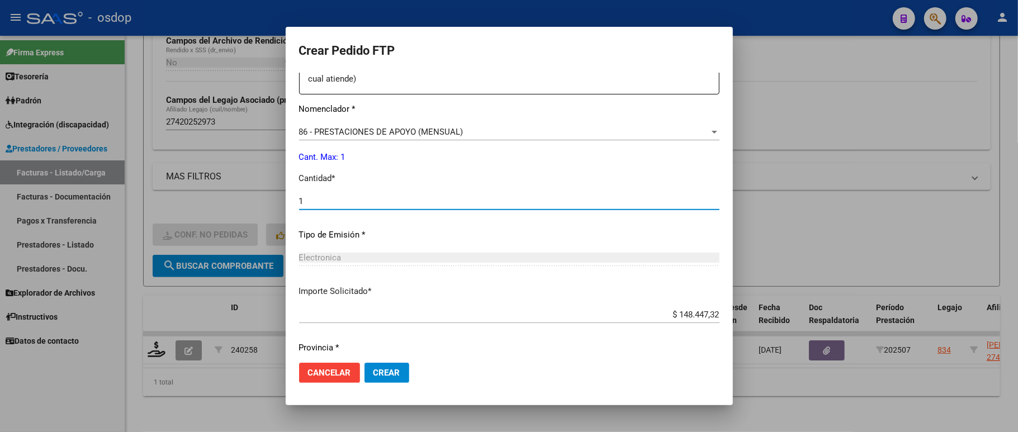
scroll to position [586, 0]
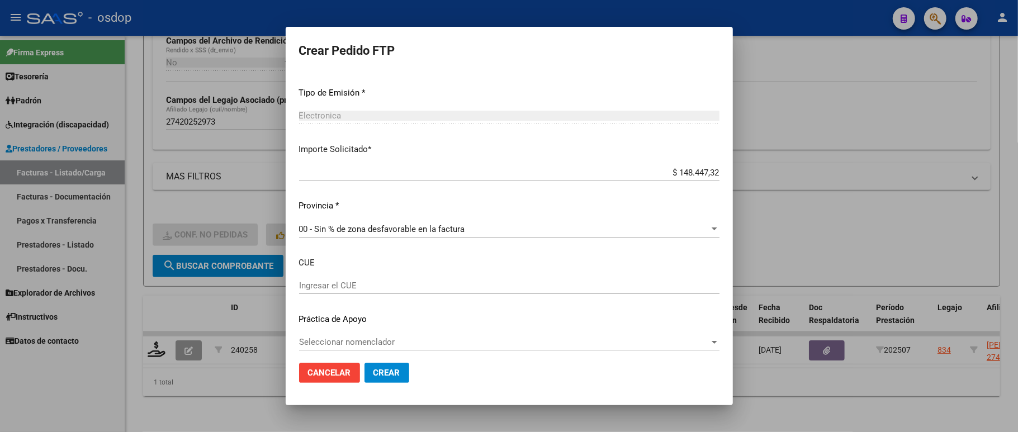
type input "1"
click at [394, 364] on button "Crear" at bounding box center [386, 373] width 45 height 20
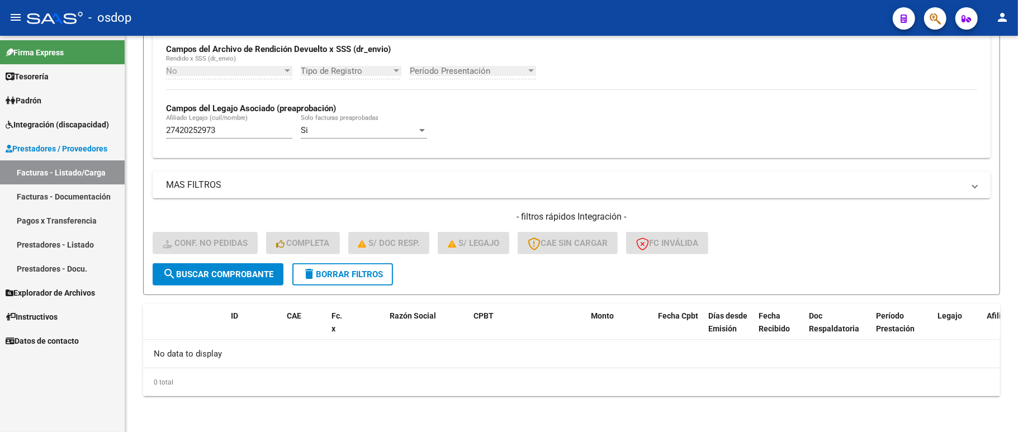
scroll to position [271, 0]
click at [334, 273] on span "delete Borrar Filtros" at bounding box center [342, 274] width 80 height 10
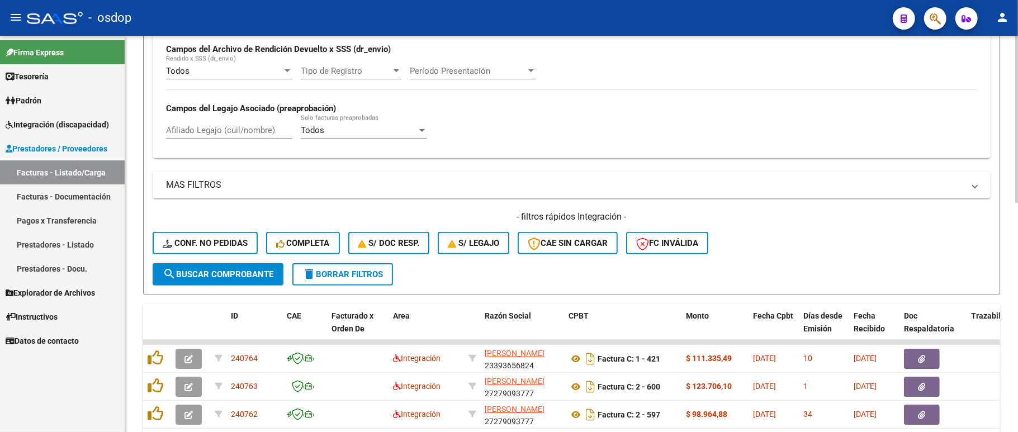
click at [200, 135] on input "Afiliado Legajo (cuil/nombre)" at bounding box center [229, 130] width 126 height 10
paste input "20298010977"
type input "20298010977"
click at [225, 278] on span "search Buscar Comprobante" at bounding box center [218, 274] width 111 height 10
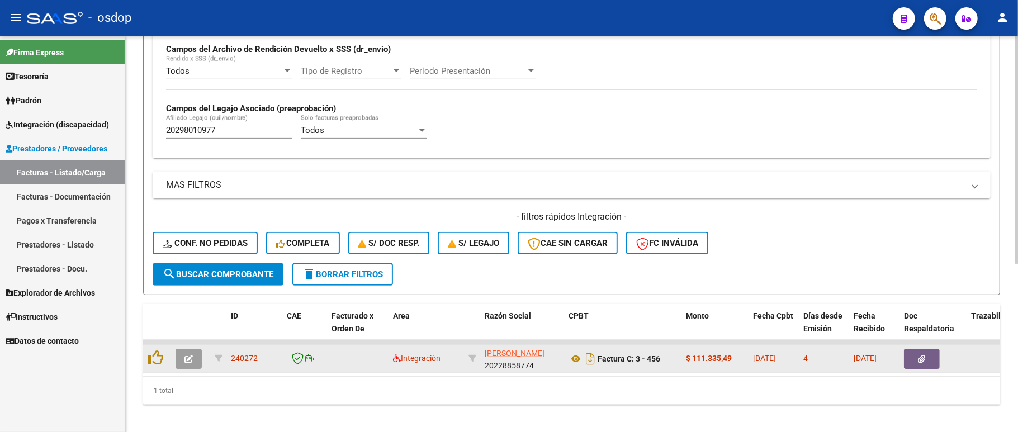
click at [193, 356] on button "button" at bounding box center [189, 359] width 26 height 20
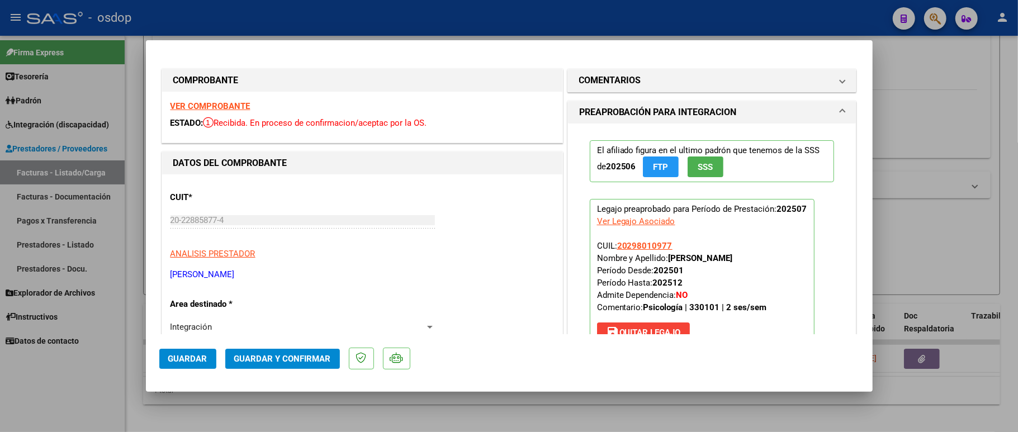
click at [224, 101] on strong "VER COMPROBANTE" at bounding box center [210, 106] width 80 height 10
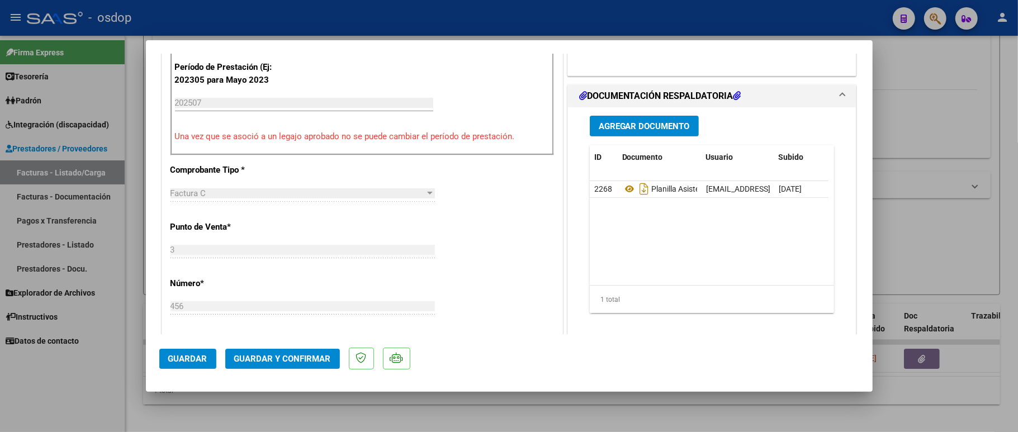
scroll to position [372, 0]
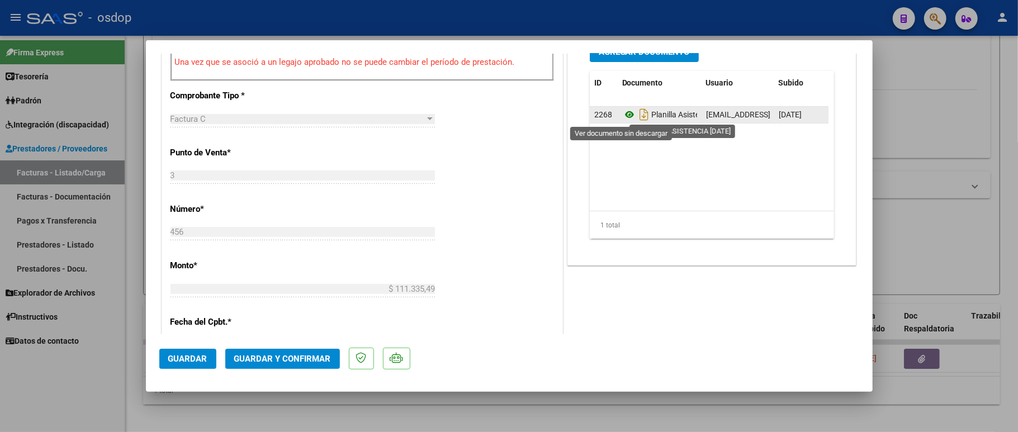
click at [622, 112] on icon at bounding box center [629, 114] width 15 height 13
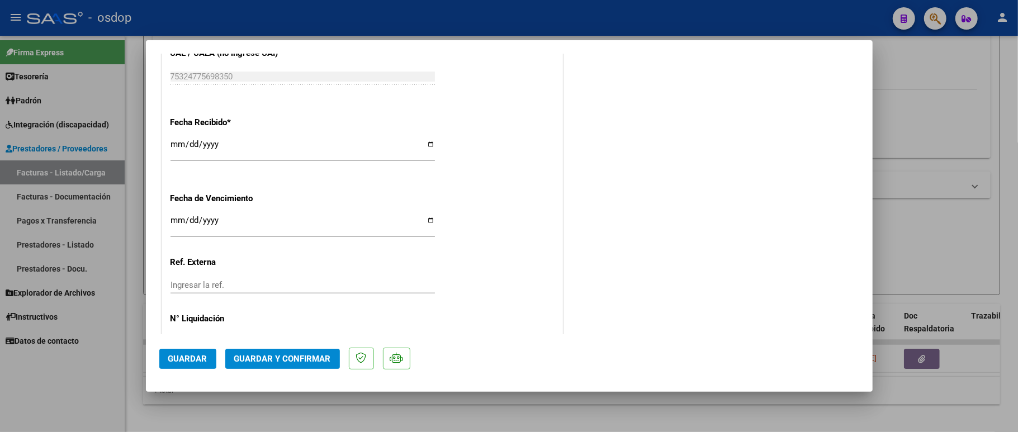
scroll to position [723, 0]
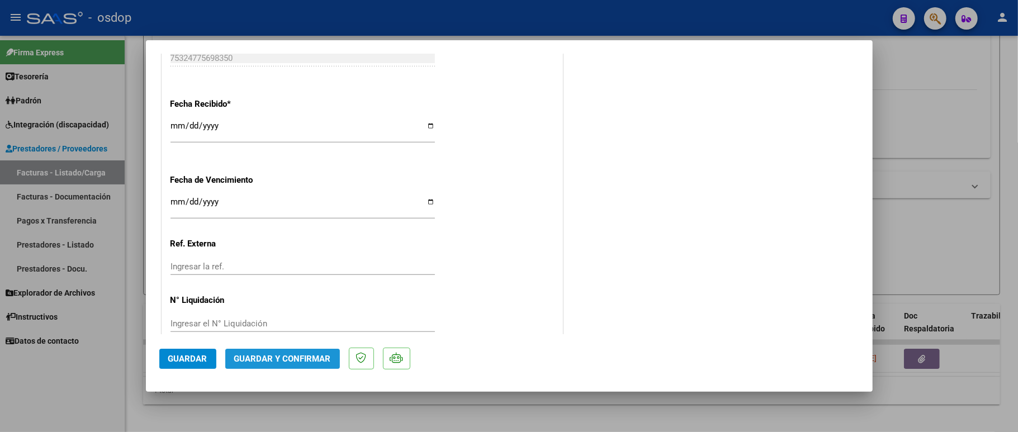
click at [285, 350] on button "Guardar y Confirmar" at bounding box center [282, 359] width 115 height 20
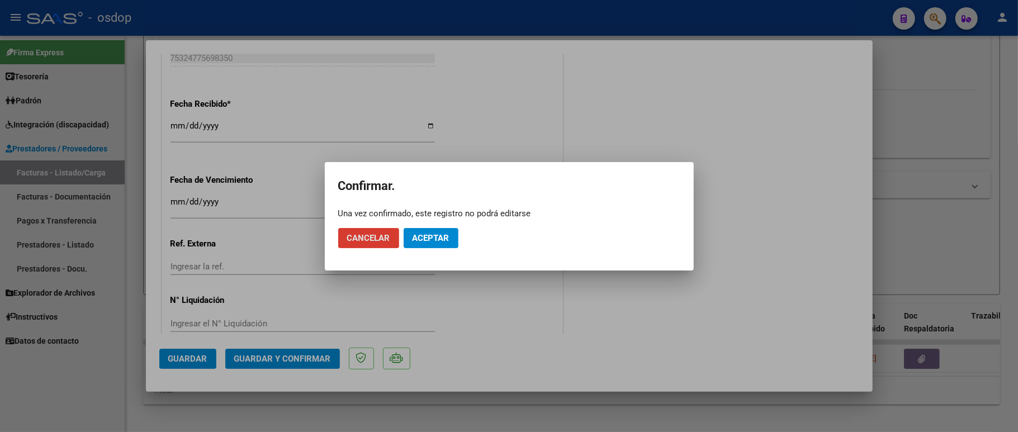
drag, startPoint x: 427, startPoint y: 239, endPoint x: 437, endPoint y: 240, distance: 10.1
click at [427, 238] on span "Aceptar" at bounding box center [430, 238] width 37 height 10
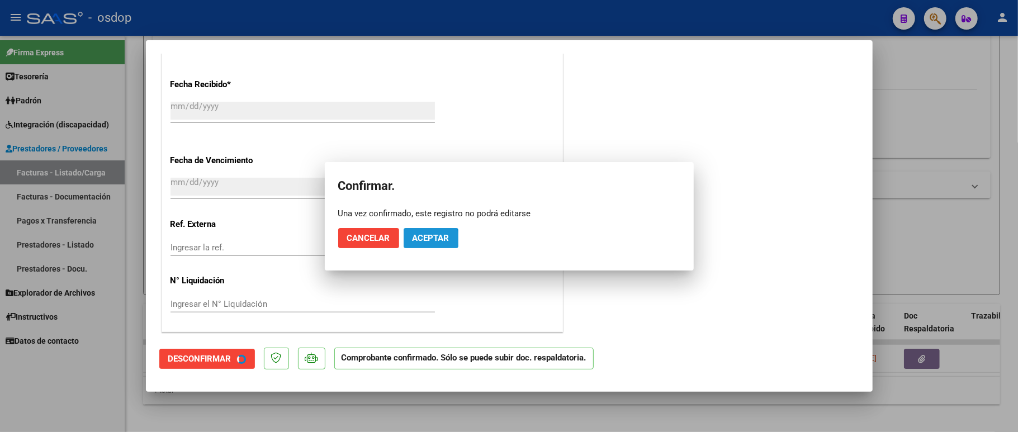
scroll to position [653, 0]
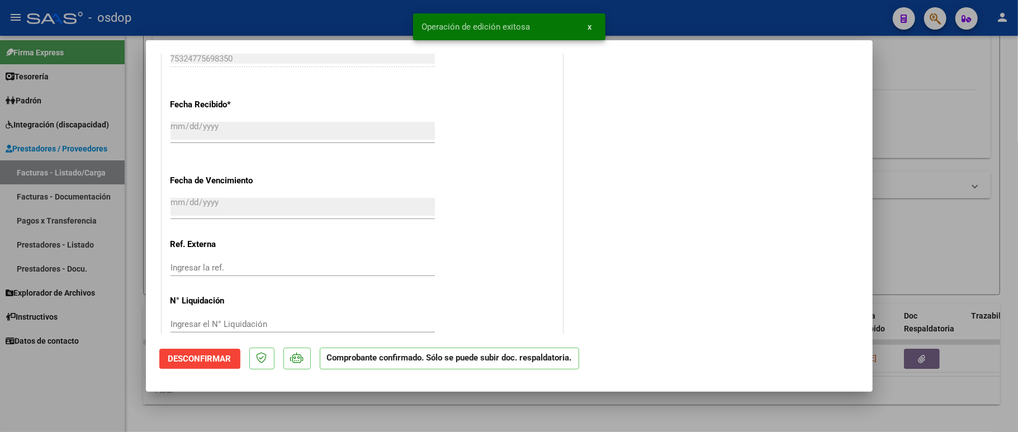
click at [97, 390] on div at bounding box center [509, 216] width 1018 height 432
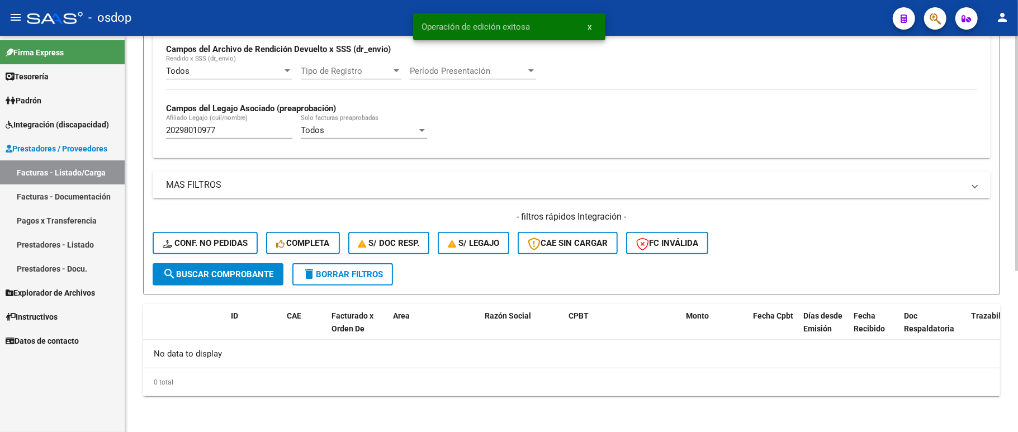
click at [202, 137] on div "20298010977 [PERSON_NAME] (cuil/nombre)" at bounding box center [229, 127] width 126 height 24
click at [202, 133] on input "20298010977" at bounding box center [229, 130] width 126 height 10
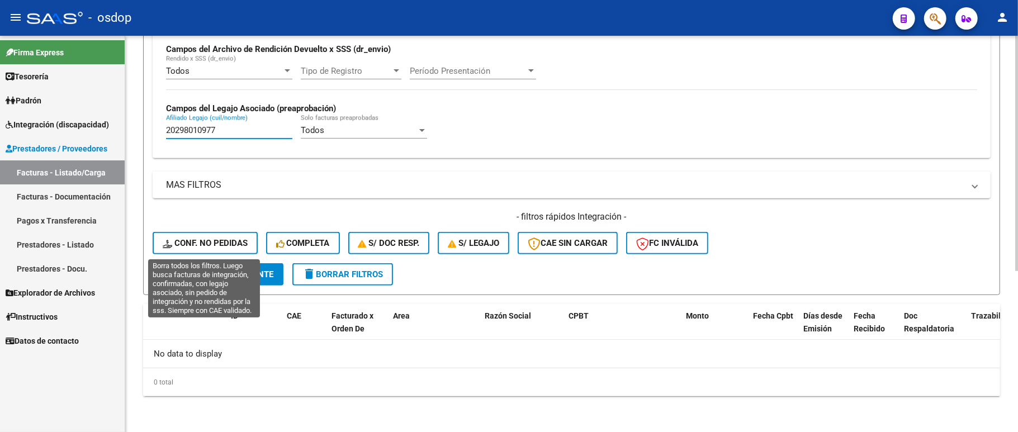
click at [202, 242] on span "Conf. no pedidas" at bounding box center [205, 243] width 85 height 10
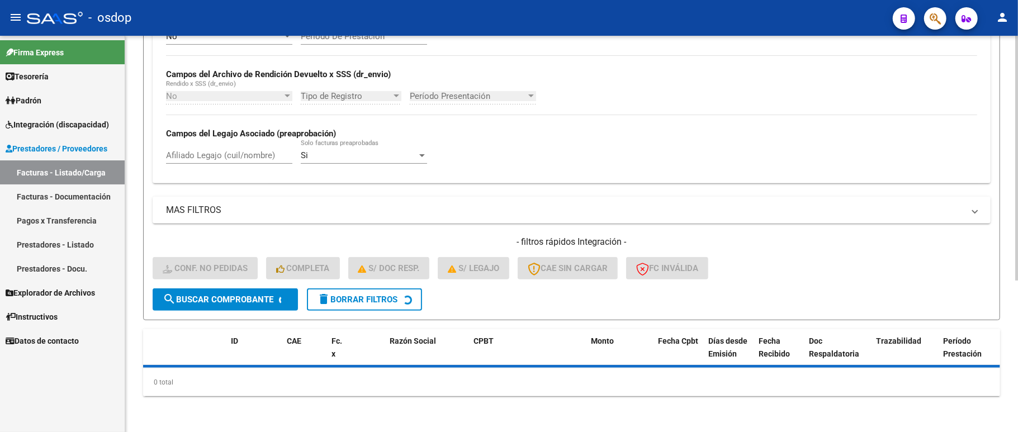
scroll to position [245, 0]
click at [226, 150] on div "Afiliado Legajo (cuil/nombre)" at bounding box center [229, 152] width 126 height 24
paste input "20298010977"
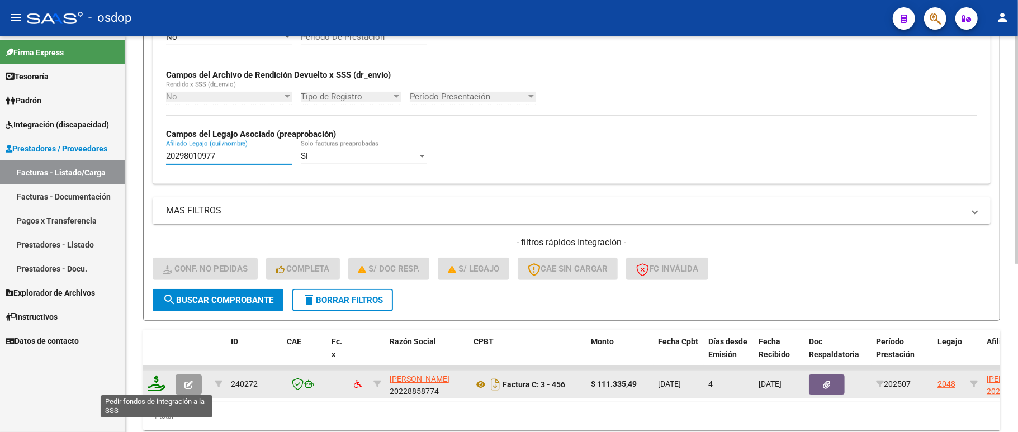
type input "20298010977"
click at [153, 385] on icon at bounding box center [157, 384] width 18 height 16
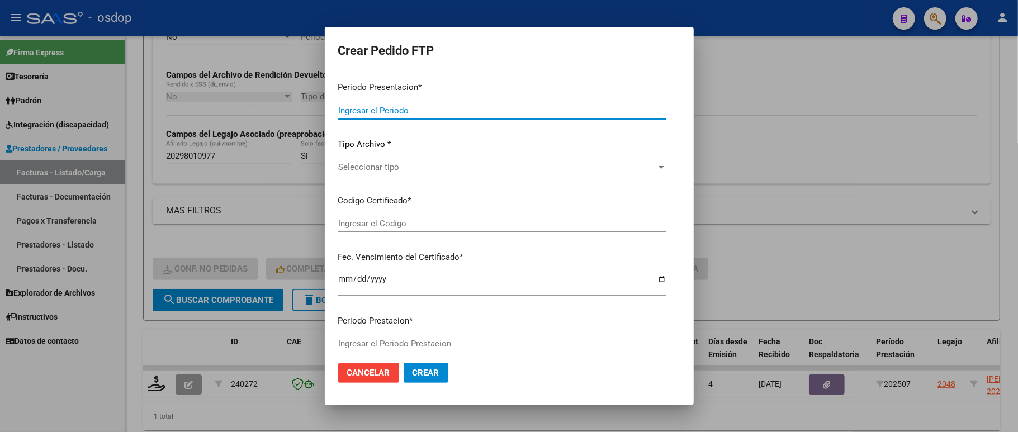
type input "202507"
type input "$ 111.335,49"
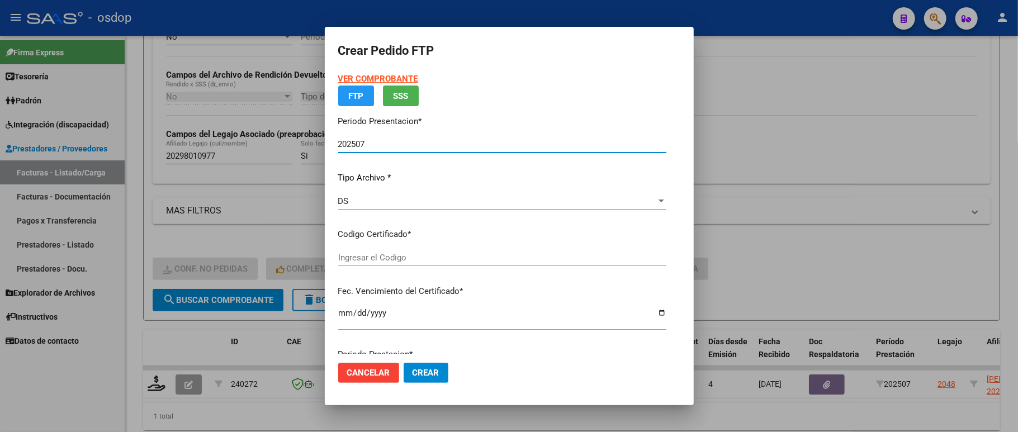
type input "2163110775"
type input "[DATE]"
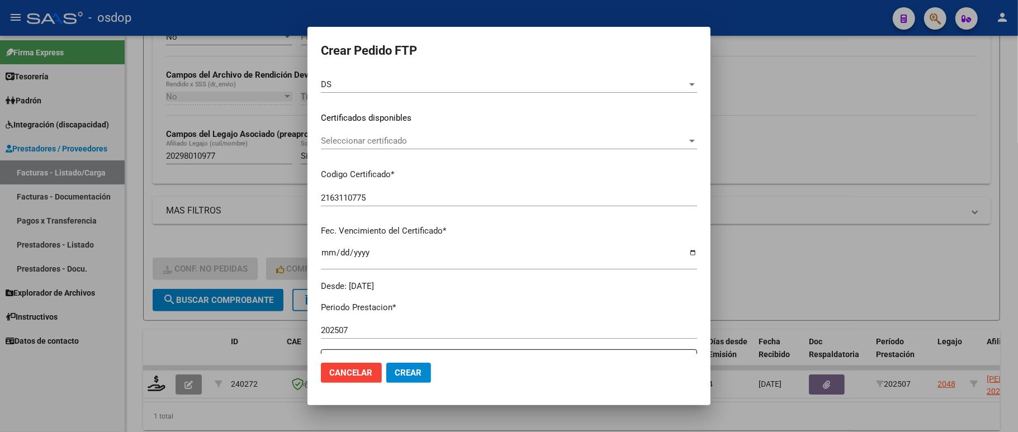
scroll to position [149, 0]
click at [371, 134] on span "Seleccionar certificado" at bounding box center [504, 138] width 366 height 10
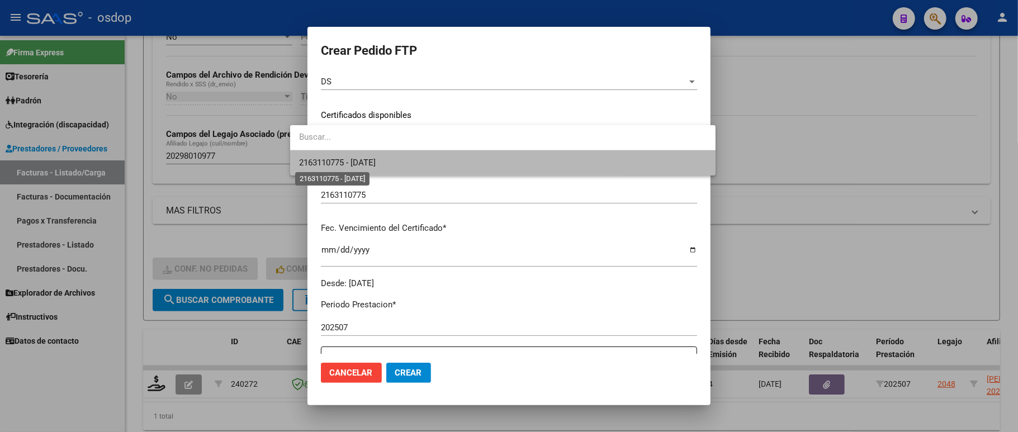
click at [376, 166] on span "2163110775 - [DATE]" at bounding box center [337, 163] width 77 height 10
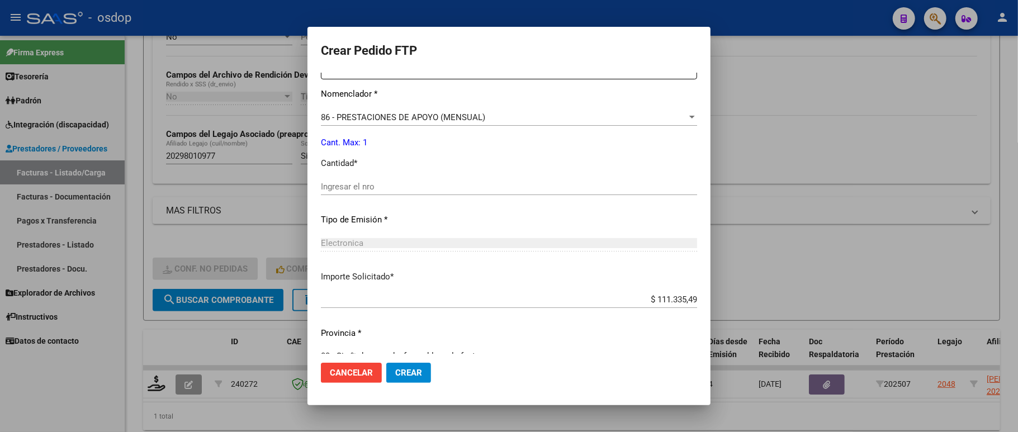
scroll to position [447, 0]
click at [348, 184] on div "Ingresar el nro" at bounding box center [509, 185] width 376 height 17
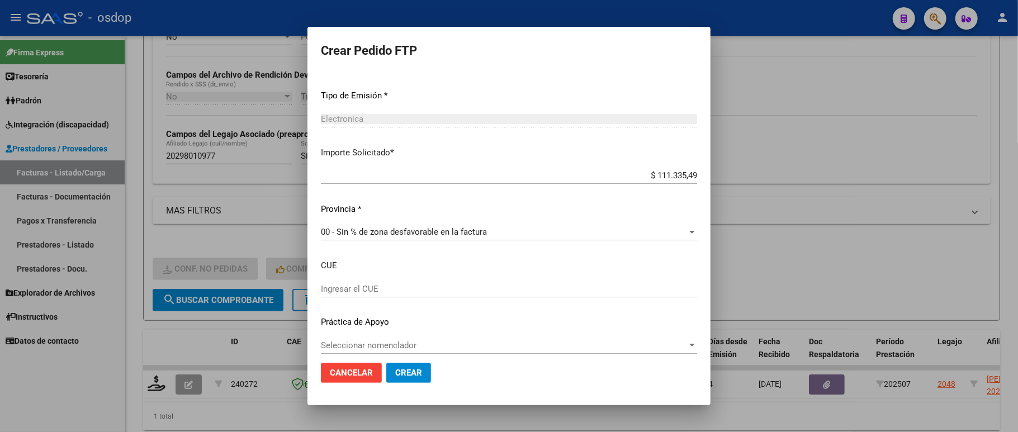
scroll to position [573, 0]
type input "1"
click at [395, 372] on span "Crear" at bounding box center [408, 373] width 27 height 10
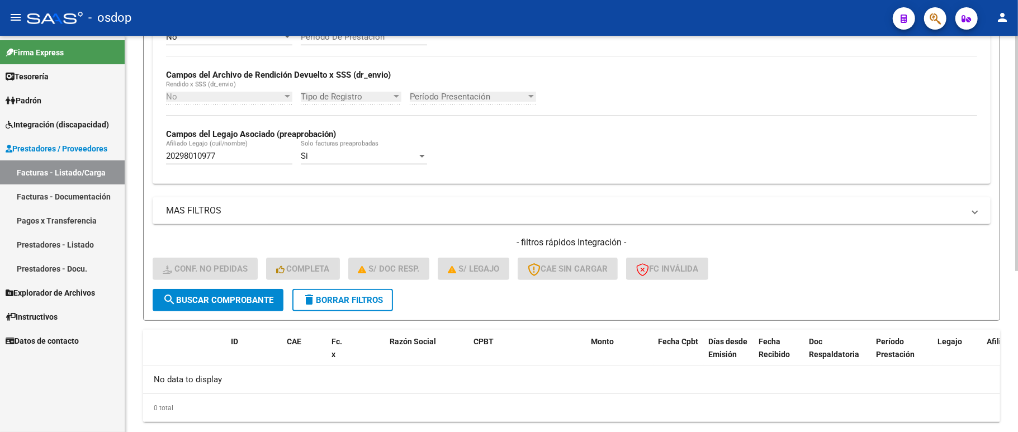
drag, startPoint x: 348, startPoint y: 293, endPoint x: 354, endPoint y: 287, distance: 9.1
click at [347, 294] on button "delete Borrar Filtros" at bounding box center [342, 300] width 101 height 22
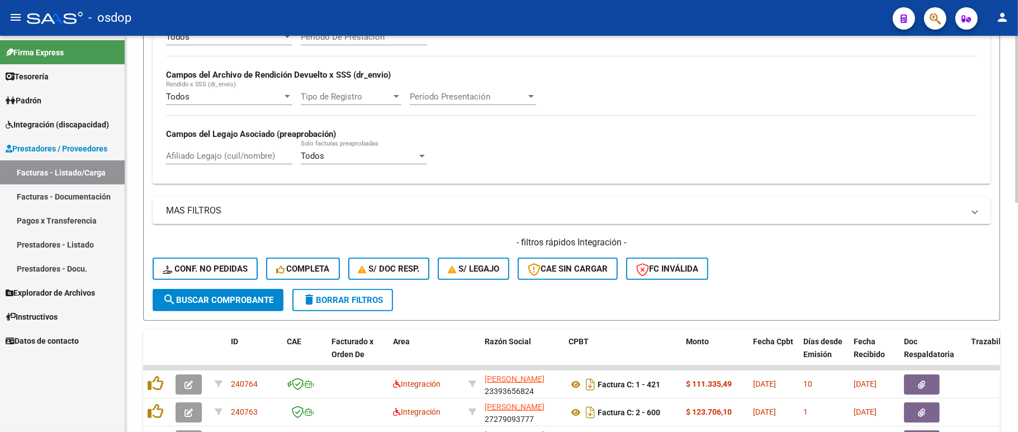
click at [243, 155] on input "Afiliado Legajo (cuil/nombre)" at bounding box center [229, 156] width 126 height 10
paste input "27238348590"
type input "27238348590"
click at [226, 305] on button "search Buscar Comprobante" at bounding box center [218, 300] width 131 height 22
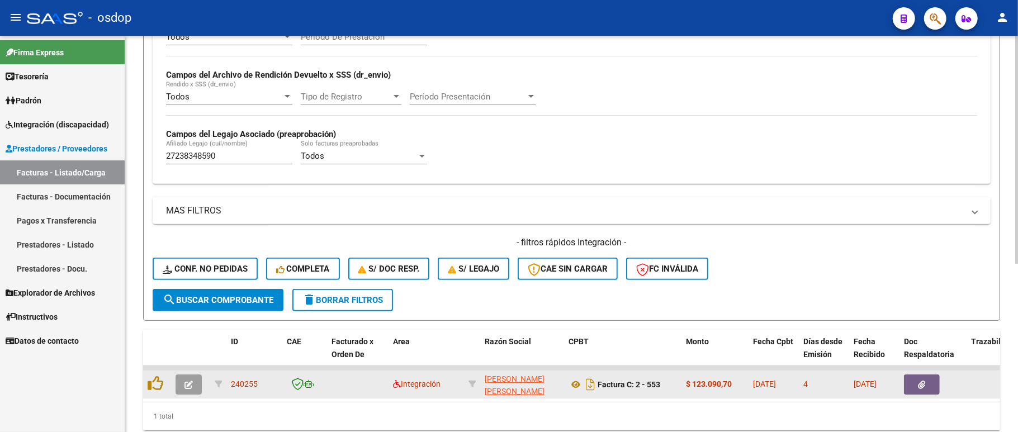
click at [186, 385] on icon "button" at bounding box center [188, 385] width 8 height 8
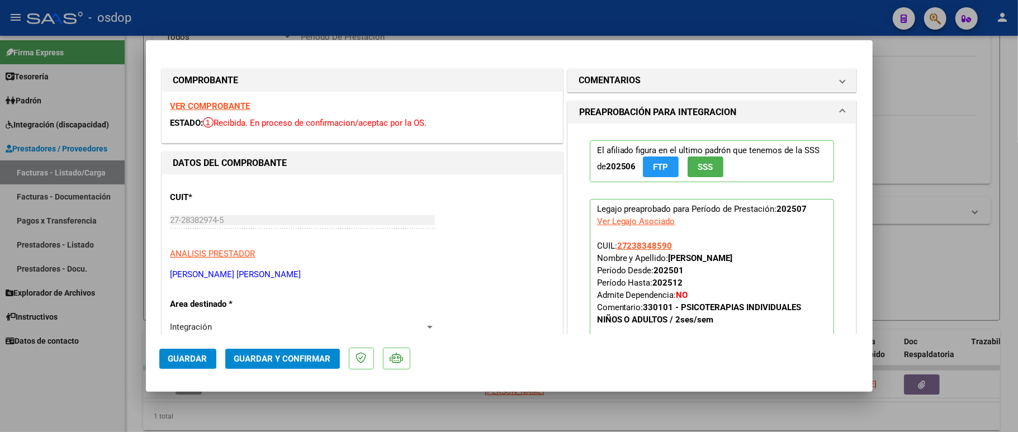
click at [224, 99] on div "VER COMPROBANTE ESTADO: Recibida. En proceso de confirmacion/aceptac por la OS." at bounding box center [362, 117] width 400 height 51
click at [229, 106] on strong "VER COMPROBANTE" at bounding box center [210, 106] width 80 height 10
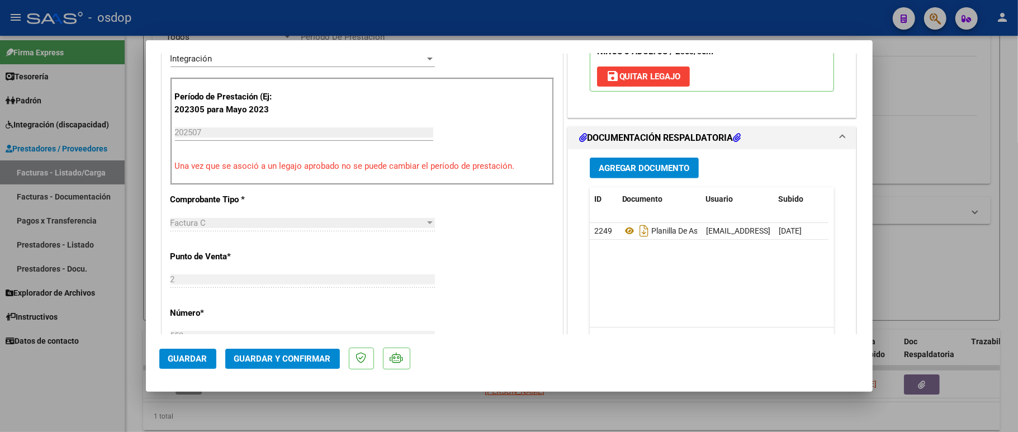
scroll to position [298, 0]
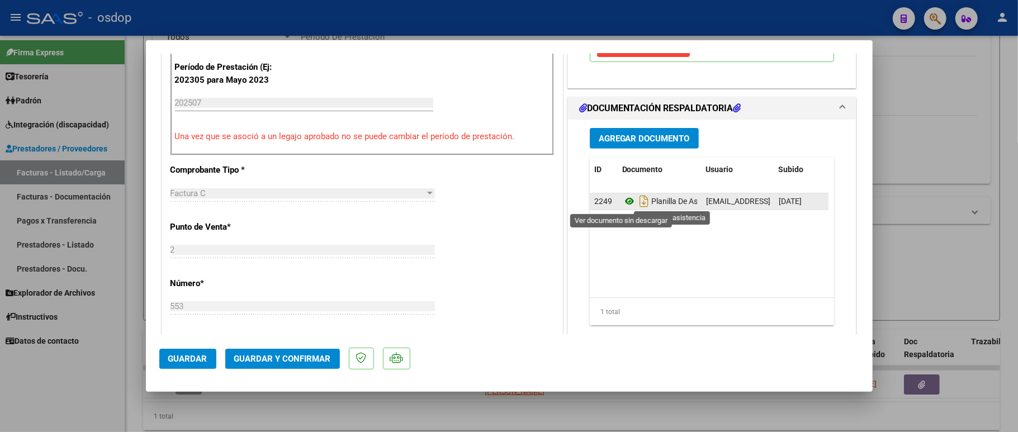
click at [624, 205] on icon at bounding box center [629, 201] width 15 height 13
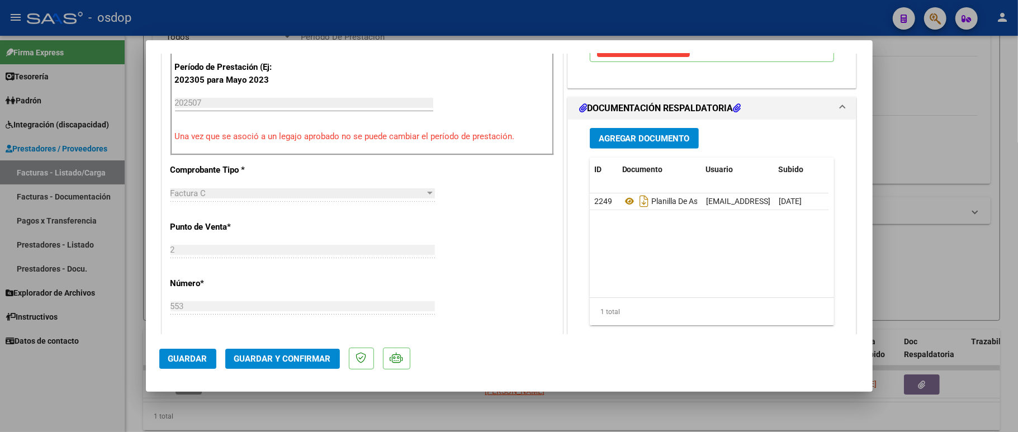
click at [277, 359] on span "Guardar y Confirmar" at bounding box center [282, 359] width 97 height 10
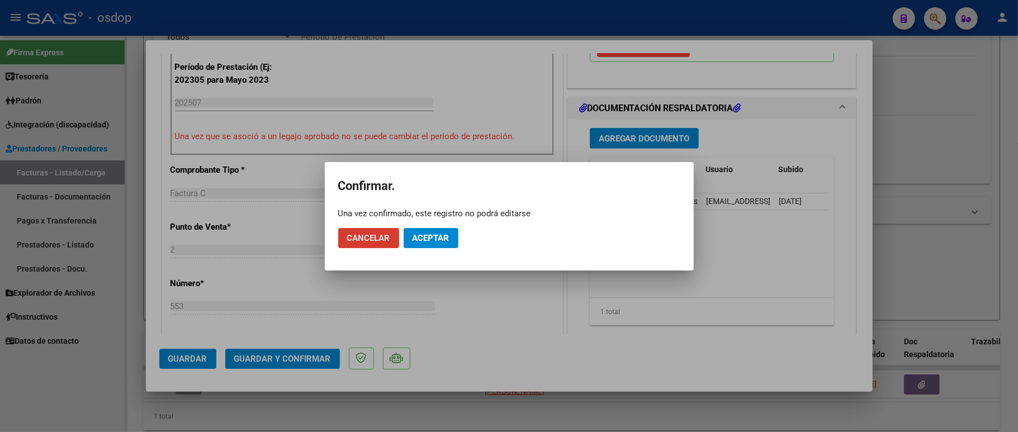
click at [419, 236] on span "Aceptar" at bounding box center [430, 238] width 37 height 10
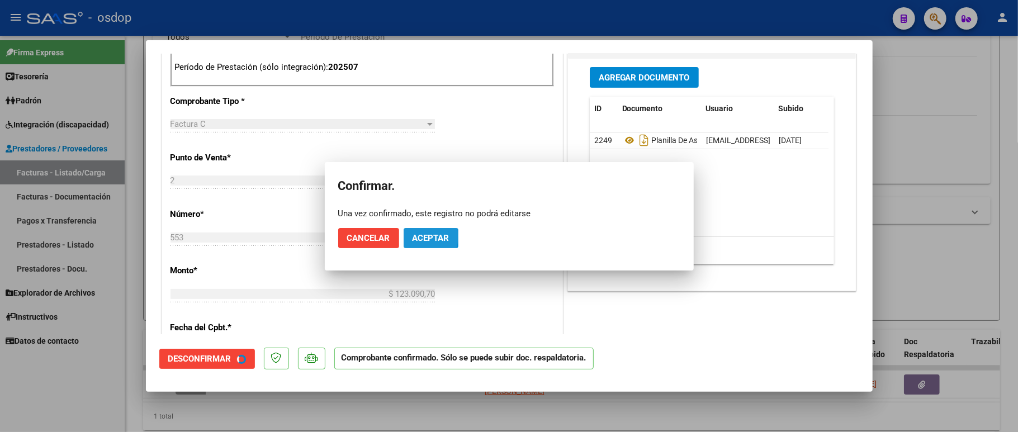
scroll to position [509, 0]
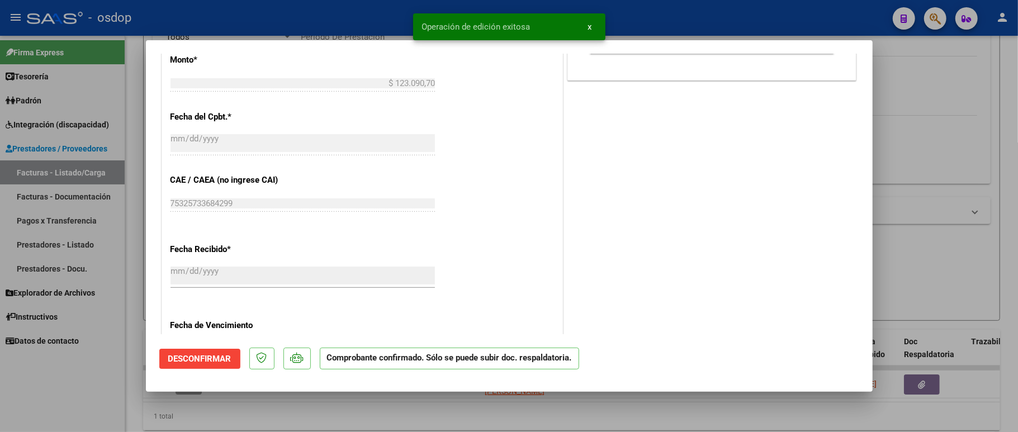
click at [112, 381] on div at bounding box center [509, 216] width 1018 height 432
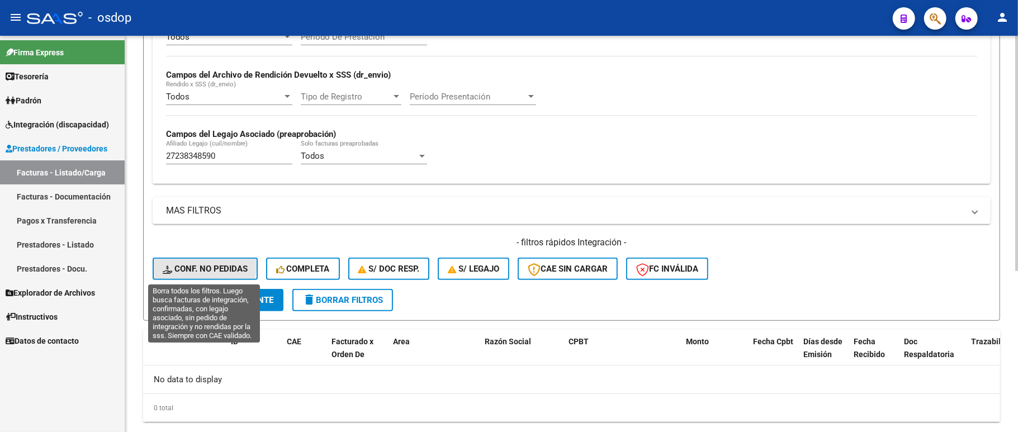
click at [192, 266] on span "Conf. no pedidas" at bounding box center [205, 269] width 85 height 10
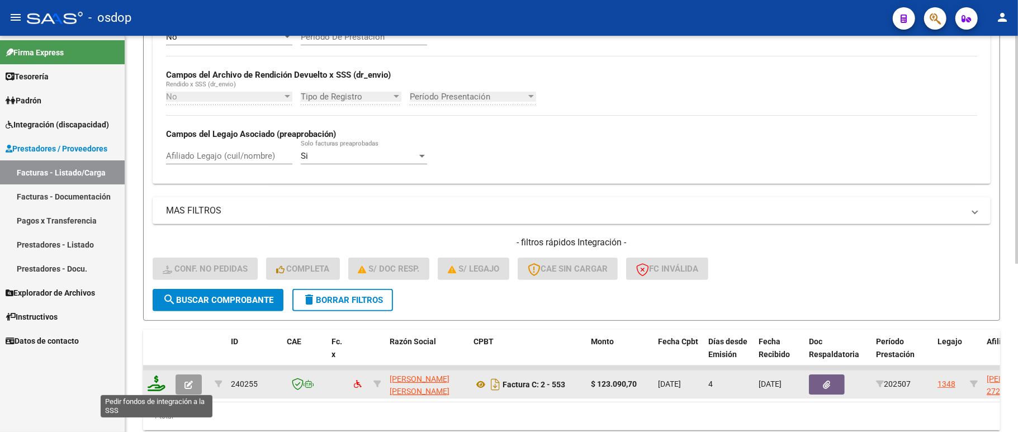
click at [158, 382] on icon at bounding box center [157, 384] width 18 height 16
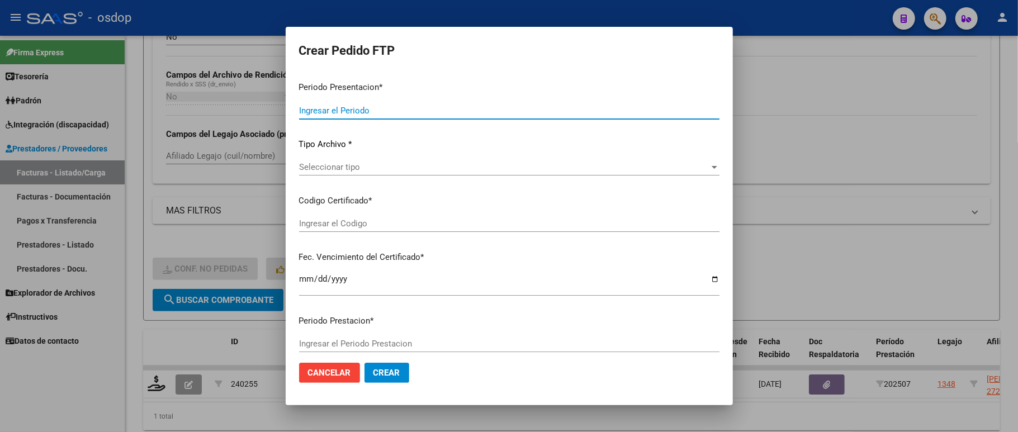
type input "202507"
type input "$ 123.090,70"
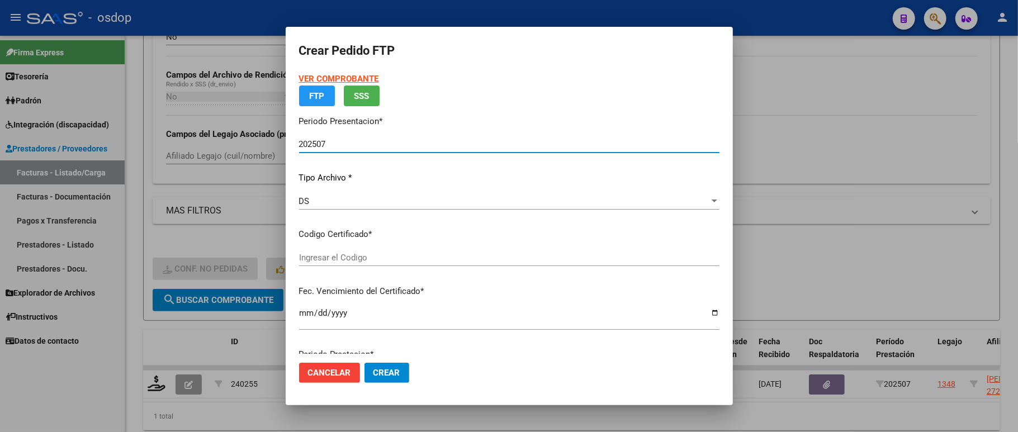
type input "186206109"
type input "[DATE]"
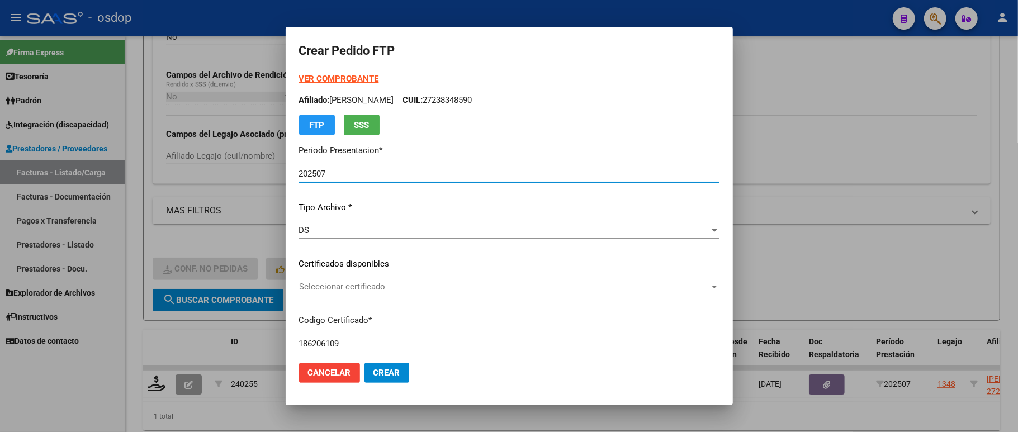
click at [388, 287] on span "Seleccionar certificado" at bounding box center [504, 287] width 410 height 10
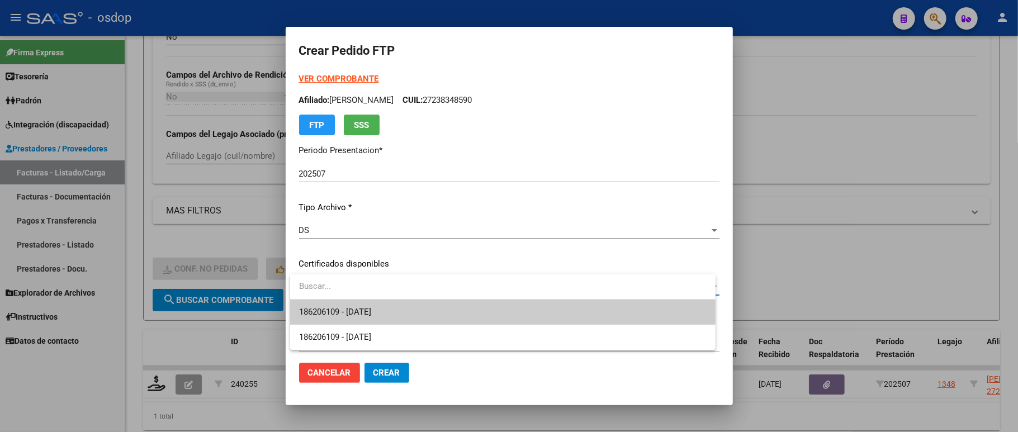
click at [388, 309] on span "186206109 - [DATE]" at bounding box center [502, 312] width 407 height 25
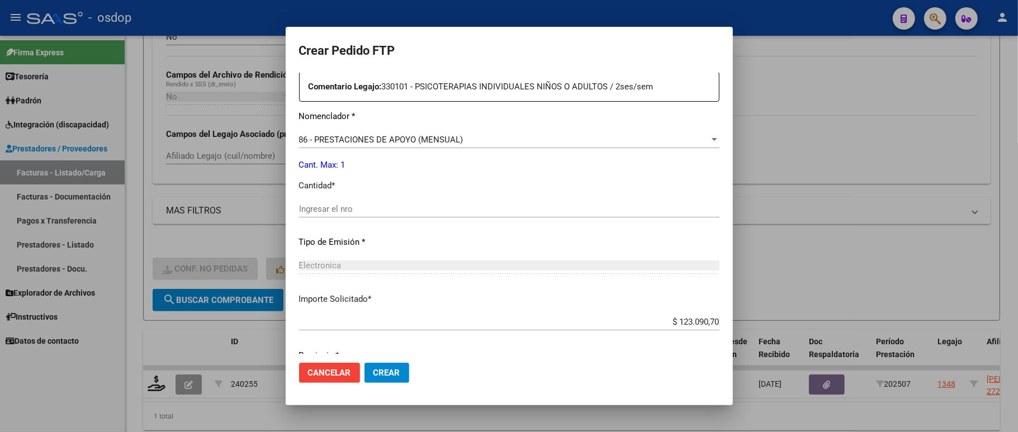
scroll to position [447, 0]
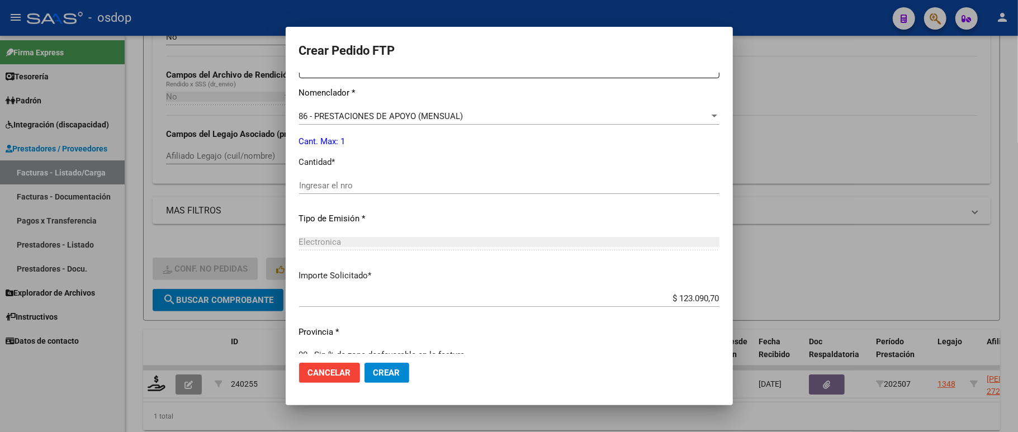
click at [364, 182] on div "Ingresar el nro" at bounding box center [509, 185] width 420 height 17
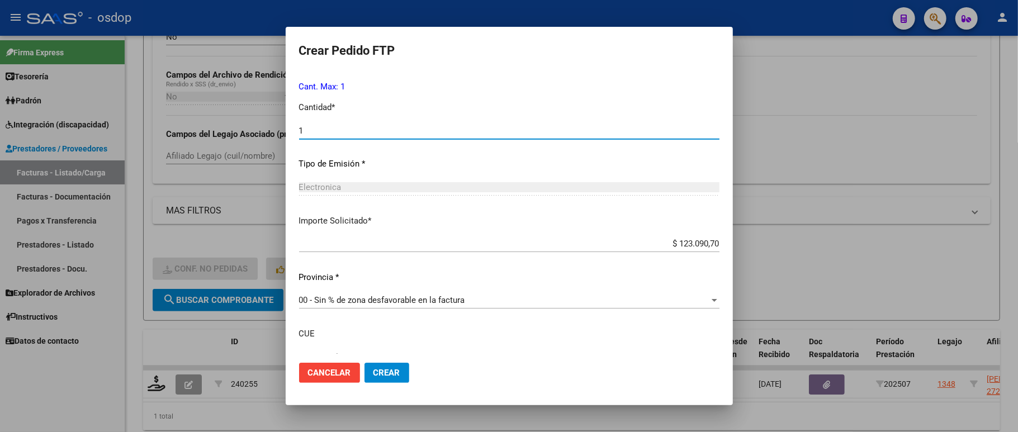
scroll to position [573, 0]
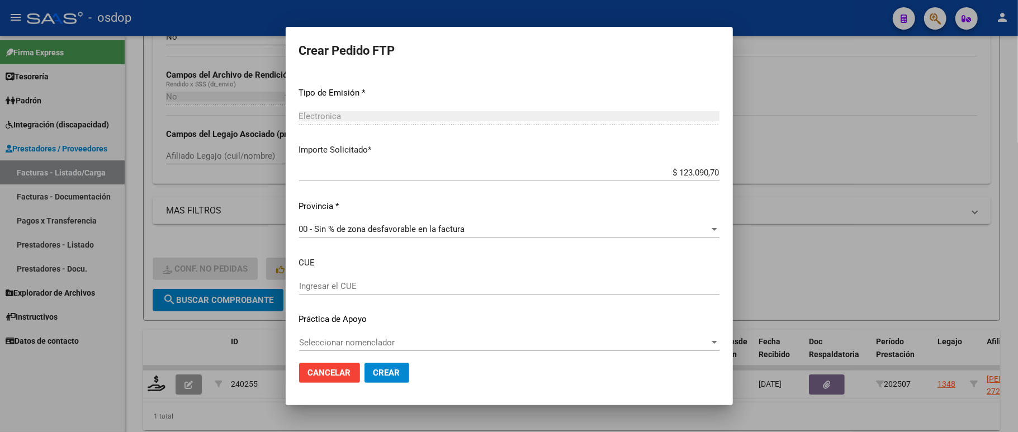
type input "1"
click at [377, 370] on span "Crear" at bounding box center [386, 373] width 27 height 10
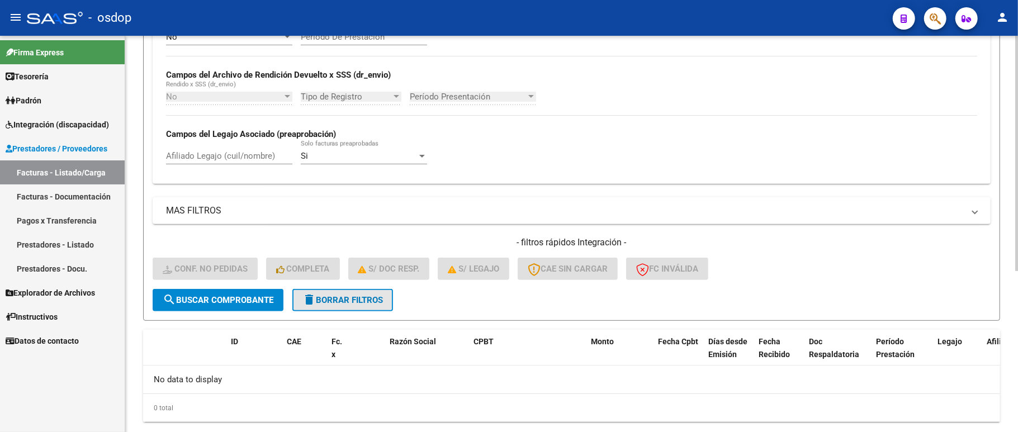
click at [356, 295] on span "delete Borrar Filtros" at bounding box center [342, 300] width 80 height 10
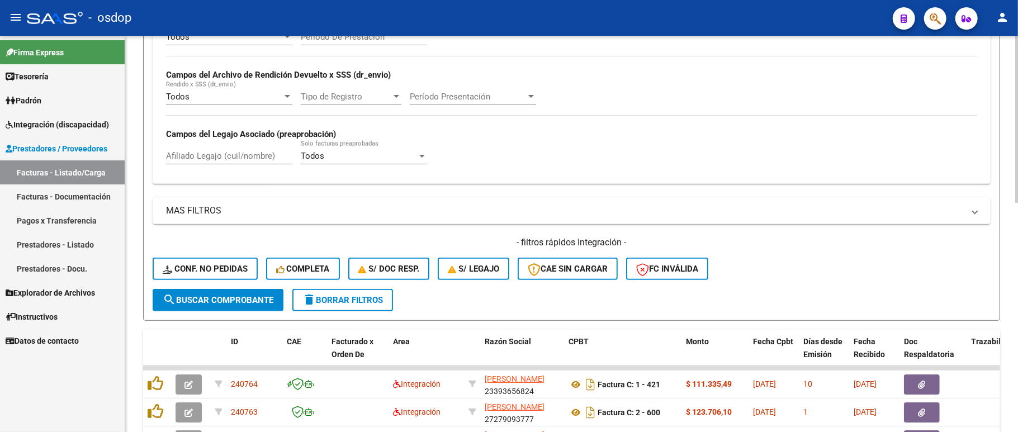
click at [240, 160] on input "Afiliado Legajo (cuil/nombre)" at bounding box center [229, 156] width 126 height 10
paste input "27427314753"
type input "27427314753"
click at [209, 289] on button "search Buscar Comprobante" at bounding box center [218, 300] width 131 height 22
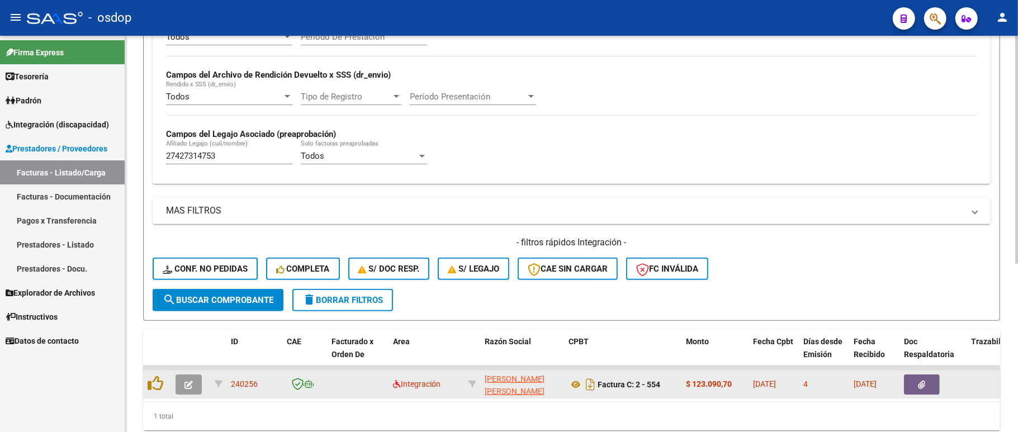
click at [190, 385] on icon "button" at bounding box center [188, 385] width 8 height 8
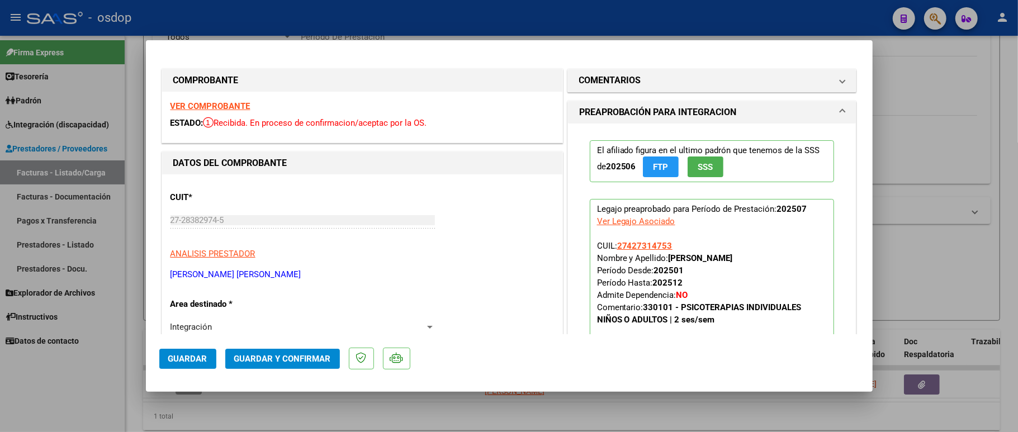
click at [243, 105] on strong "VER COMPROBANTE" at bounding box center [210, 106] width 80 height 10
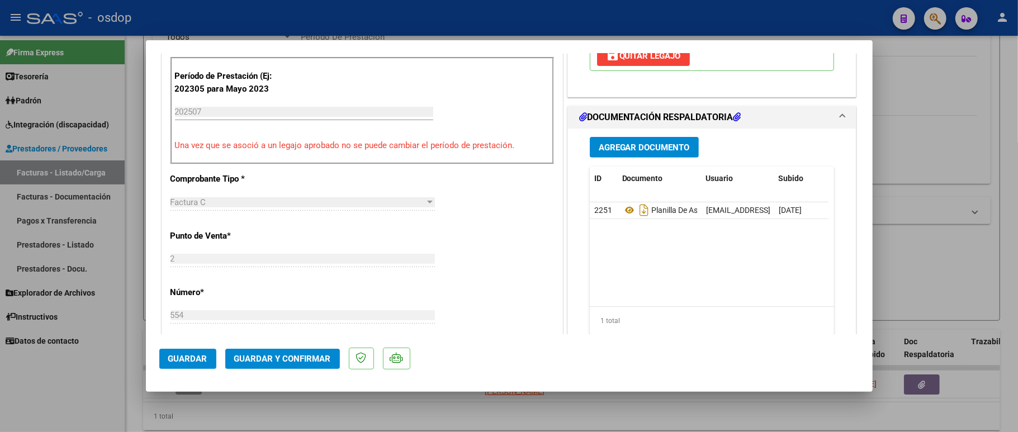
scroll to position [298, 0]
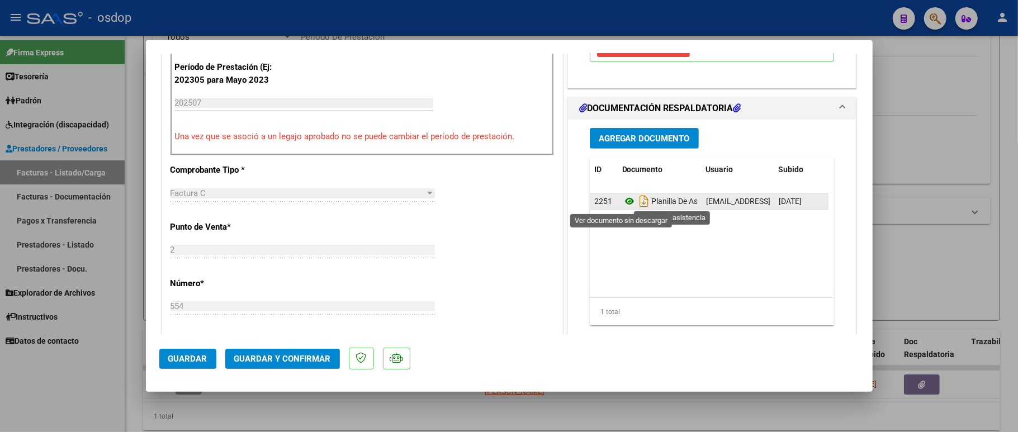
click at [622, 201] on icon at bounding box center [629, 201] width 15 height 13
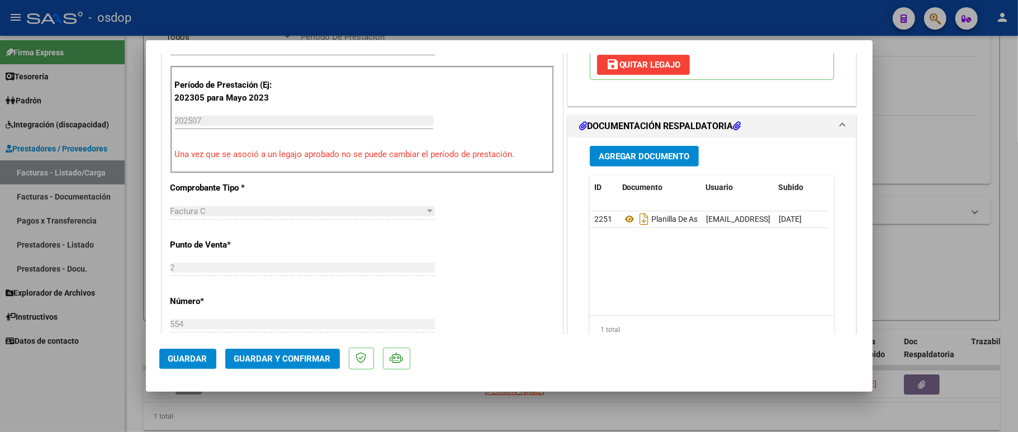
scroll to position [372, 0]
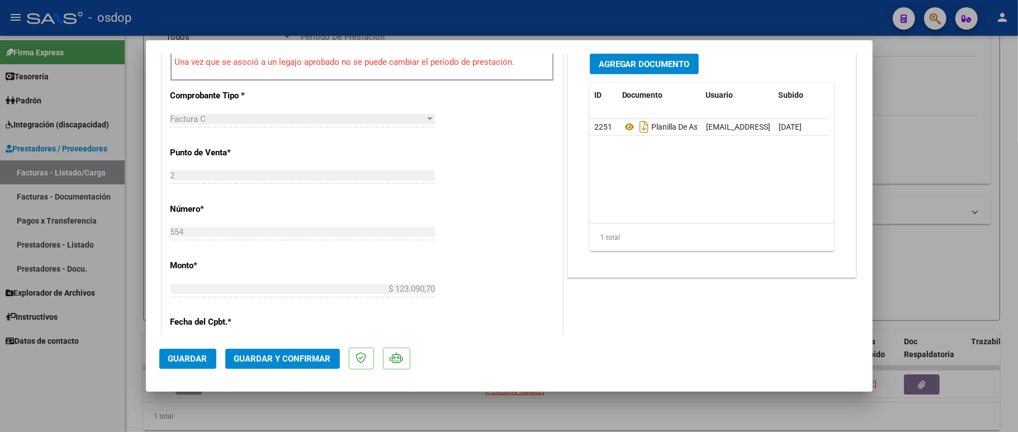
click at [280, 361] on span "Guardar y Confirmar" at bounding box center [282, 359] width 97 height 10
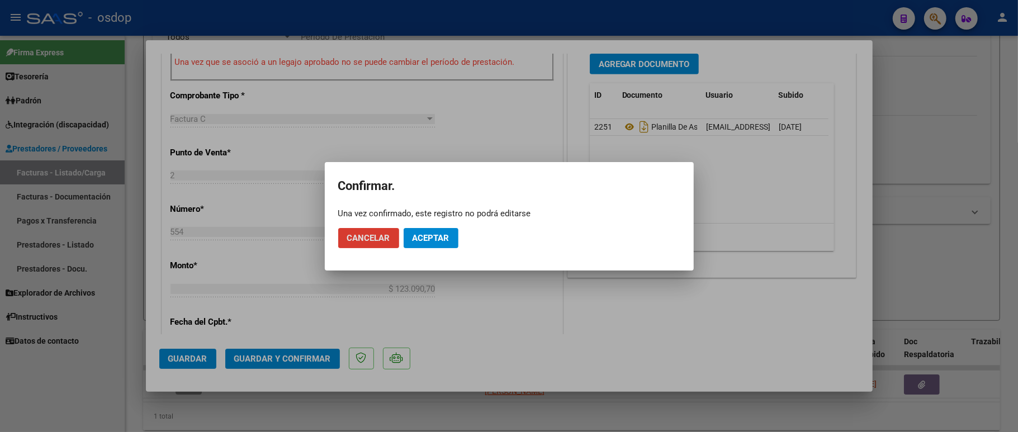
click at [426, 243] on button "Aceptar" at bounding box center [431, 238] width 55 height 20
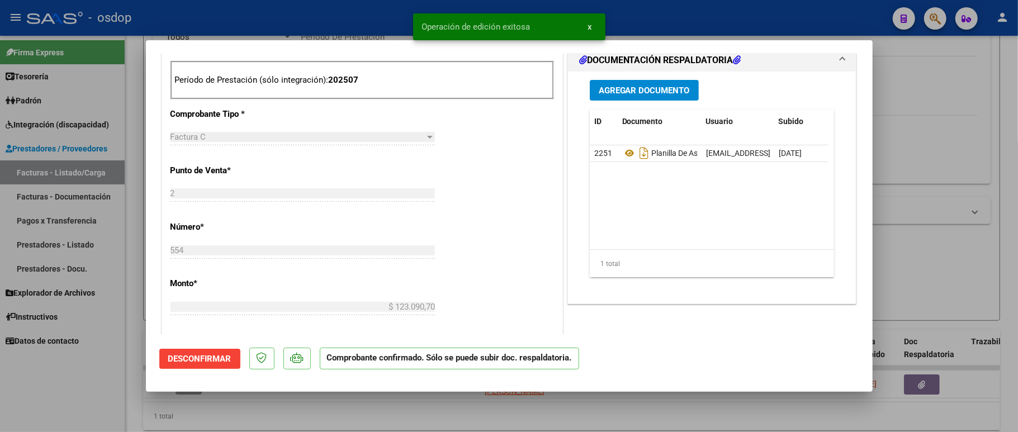
scroll to position [211, 0]
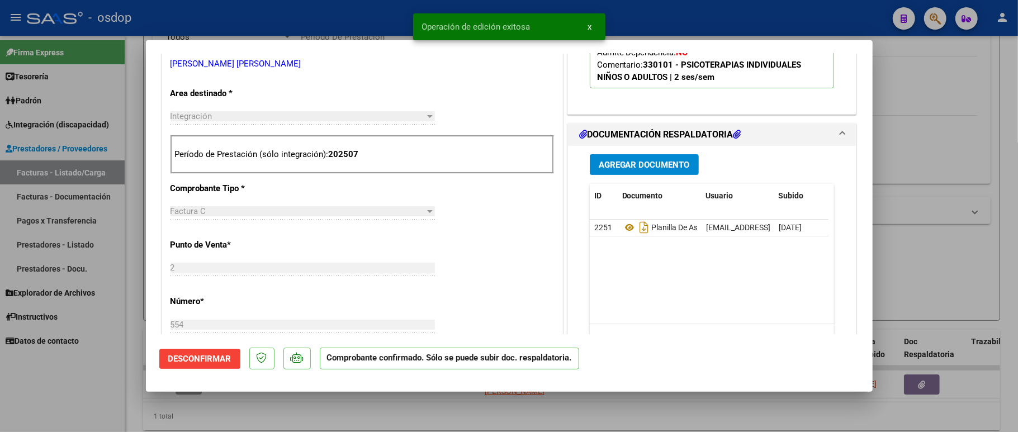
click at [91, 358] on div at bounding box center [509, 216] width 1018 height 432
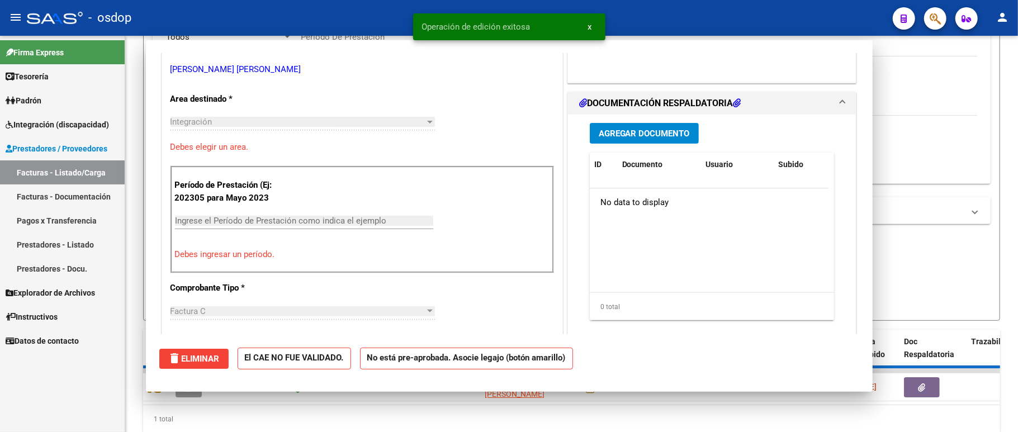
scroll to position [0, 0]
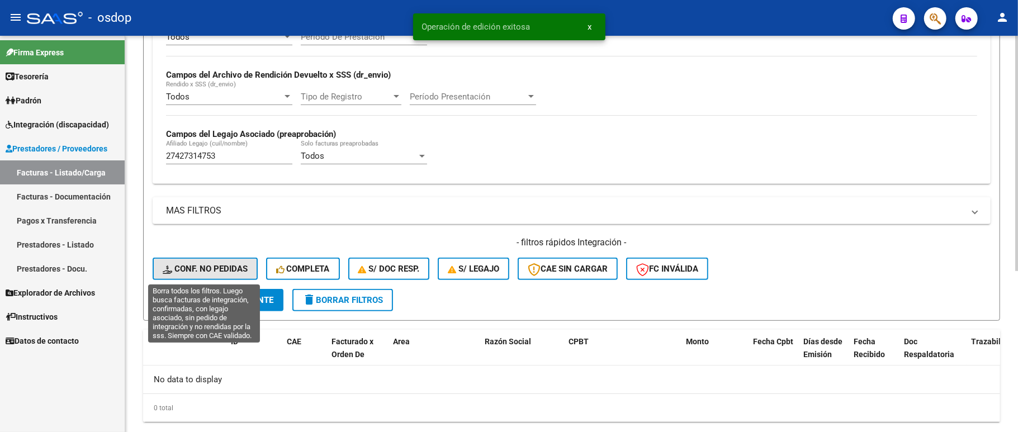
click at [211, 273] on span "Conf. no pedidas" at bounding box center [205, 269] width 85 height 10
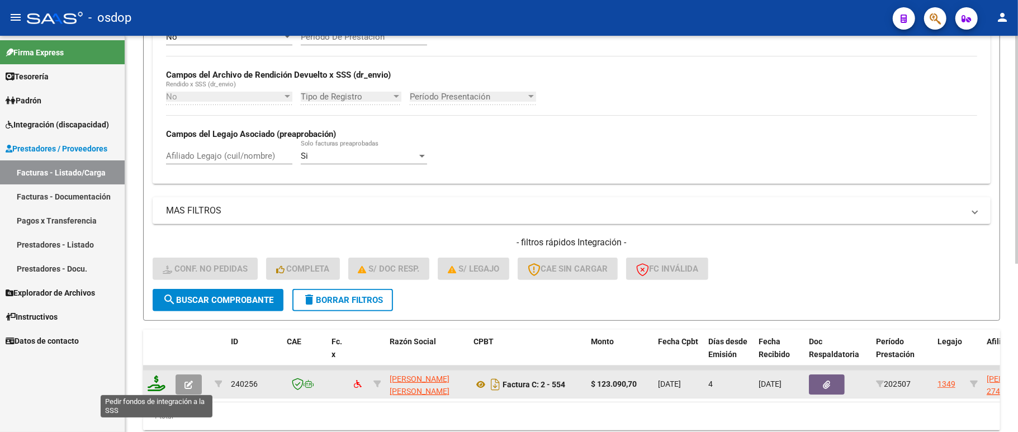
click at [158, 382] on icon at bounding box center [157, 384] width 18 height 16
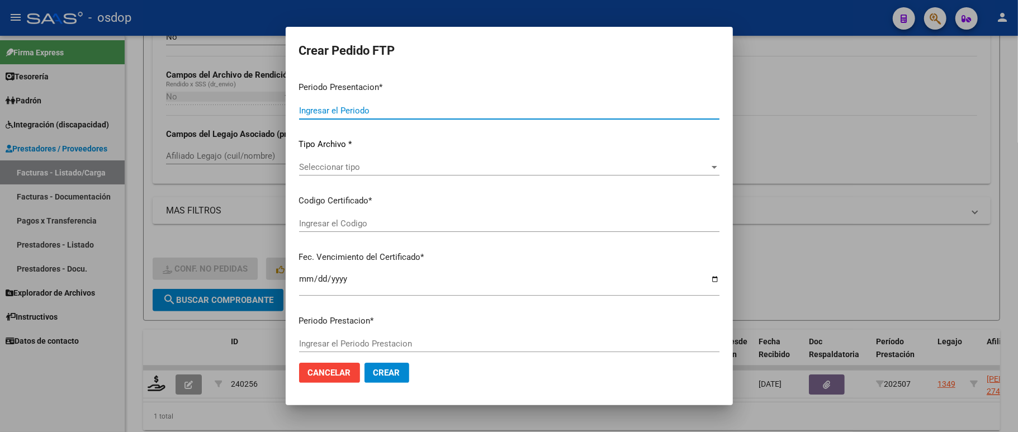
type input "202507"
type input "$ 123.090,70"
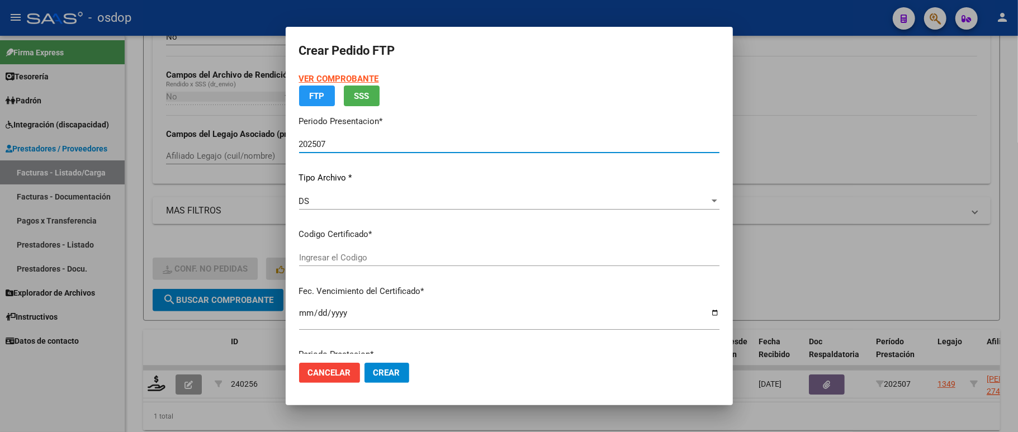
type input "2552457906"
type input "[DATE]"
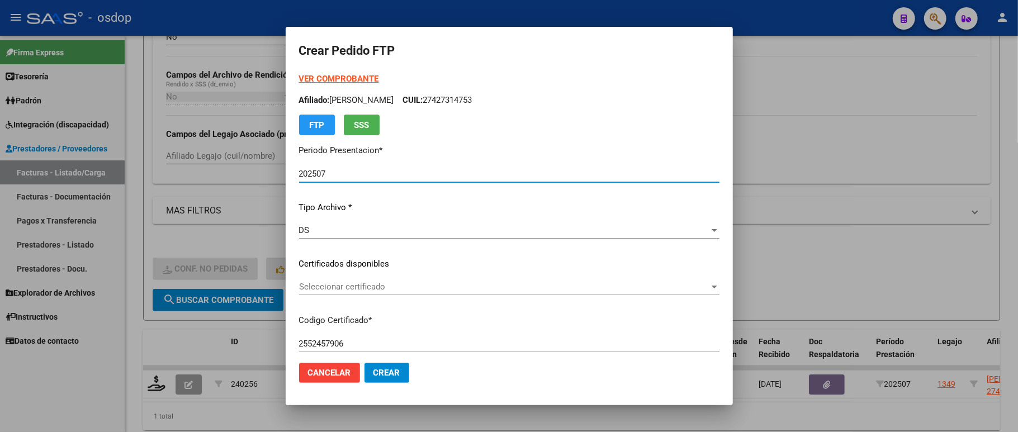
click at [329, 287] on span "Seleccionar certificado" at bounding box center [504, 287] width 410 height 10
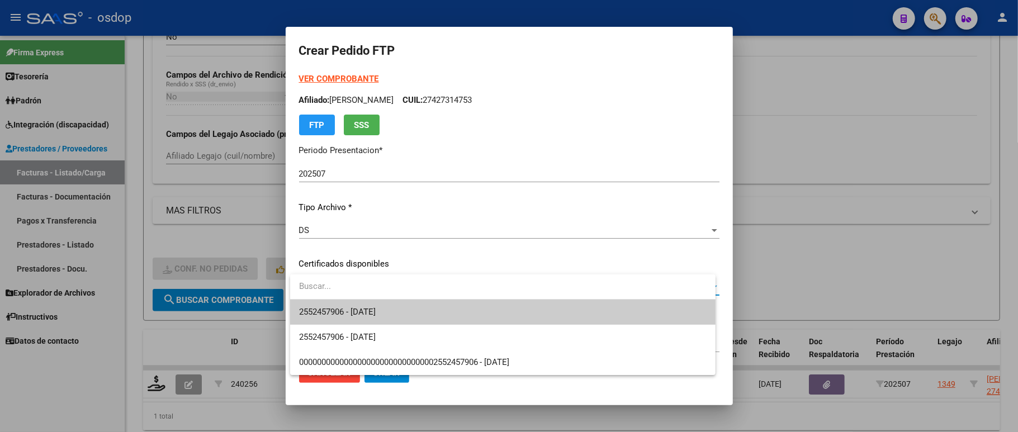
click at [328, 307] on span "2552457906 - [DATE]" at bounding box center [337, 312] width 77 height 10
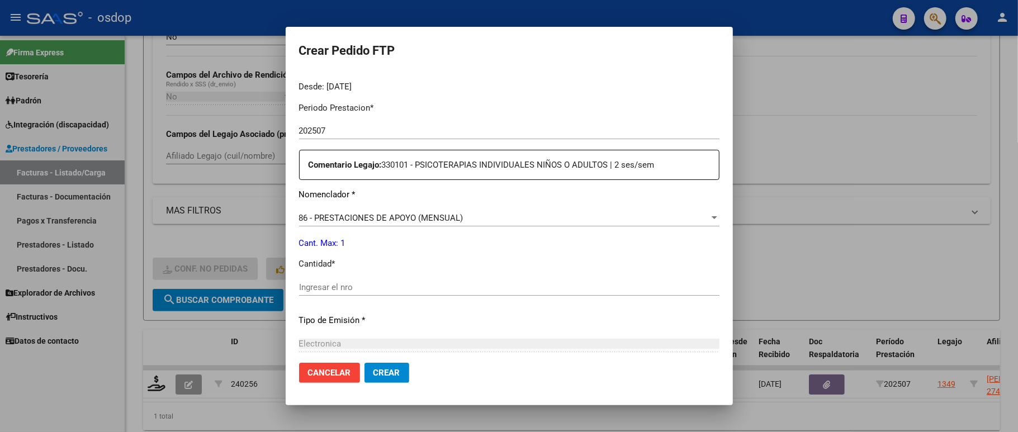
scroll to position [372, 0]
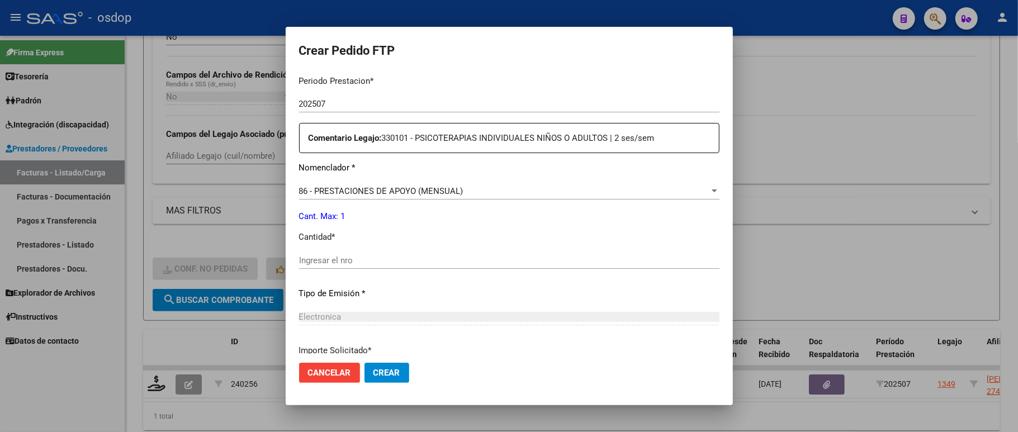
click at [331, 262] on div "Ingresar el nro" at bounding box center [509, 265] width 420 height 27
click at [303, 238] on div "Periodo Prestacion * 202507 Ingresar el Periodo Prestacion Comentario Legajo: 3…" at bounding box center [509, 315] width 420 height 496
click at [299, 255] on input "Ingresar el nro" at bounding box center [509, 260] width 420 height 10
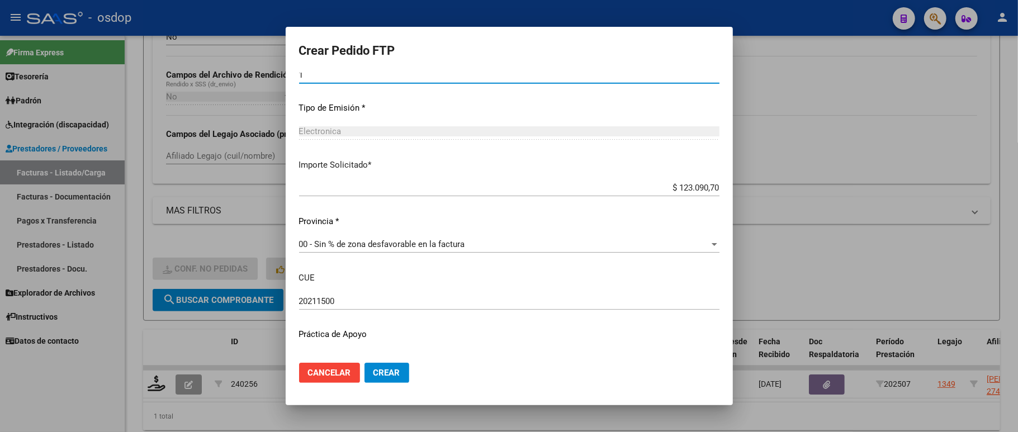
scroll to position [573, 0]
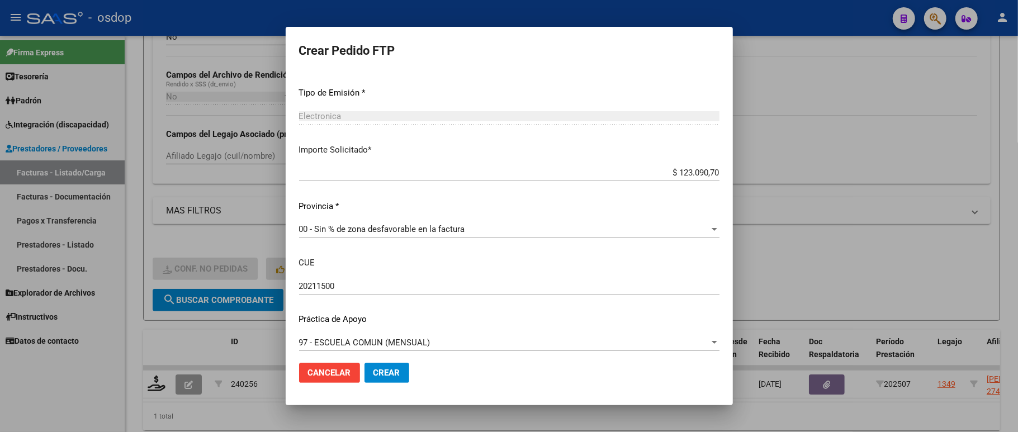
type input "1"
click at [389, 371] on span "Crear" at bounding box center [386, 373] width 27 height 10
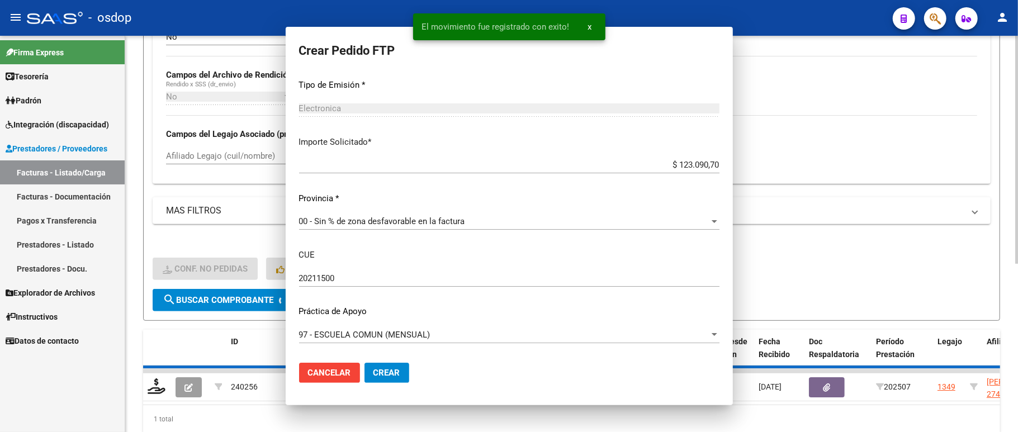
scroll to position [510, 0]
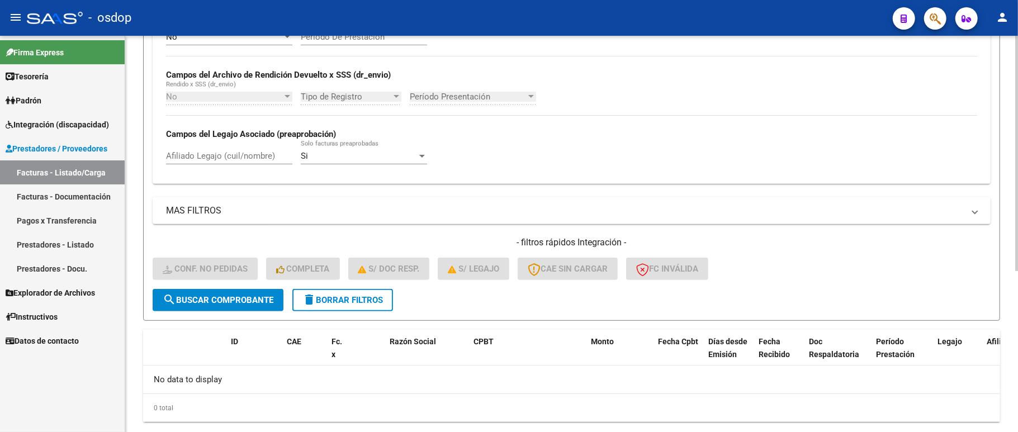
drag, startPoint x: 335, startPoint y: 292, endPoint x: 443, endPoint y: 250, distance: 115.5
click at [335, 293] on button "delete Borrar Filtros" at bounding box center [342, 300] width 101 height 22
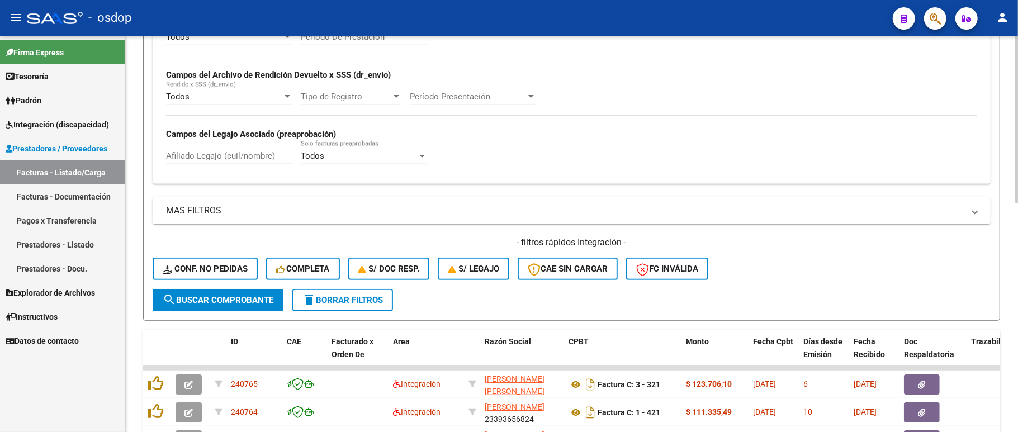
click at [238, 146] on div "Afiliado Legajo (cuil/nombre)" at bounding box center [229, 152] width 126 height 24
paste input "27515828112"
type input "27515828112"
drag, startPoint x: 238, startPoint y: 314, endPoint x: 234, endPoint y: 303, distance: 11.3
click at [235, 313] on form "Filtros Id Area Area Seleccionar Gerenciador Seleccionar Gerenciador No Confirm…" at bounding box center [571, 104] width 857 height 433
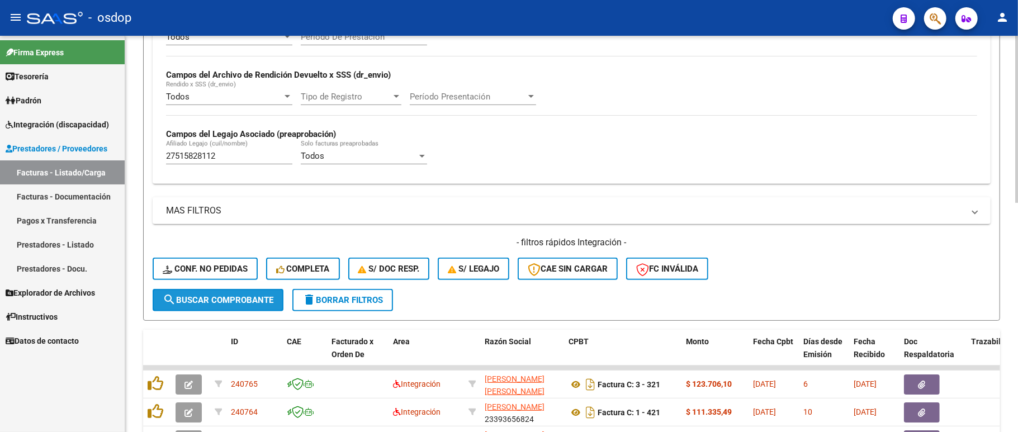
click at [234, 303] on span "search Buscar Comprobante" at bounding box center [218, 300] width 111 height 10
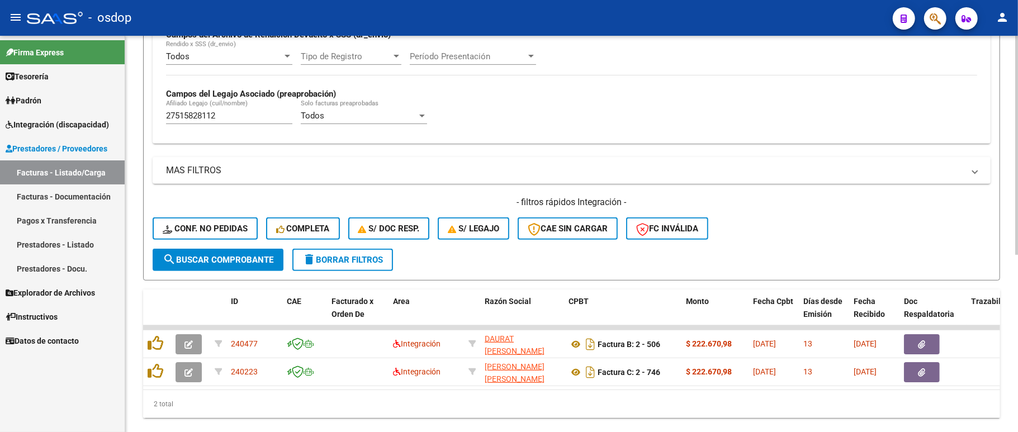
scroll to position [320, 0]
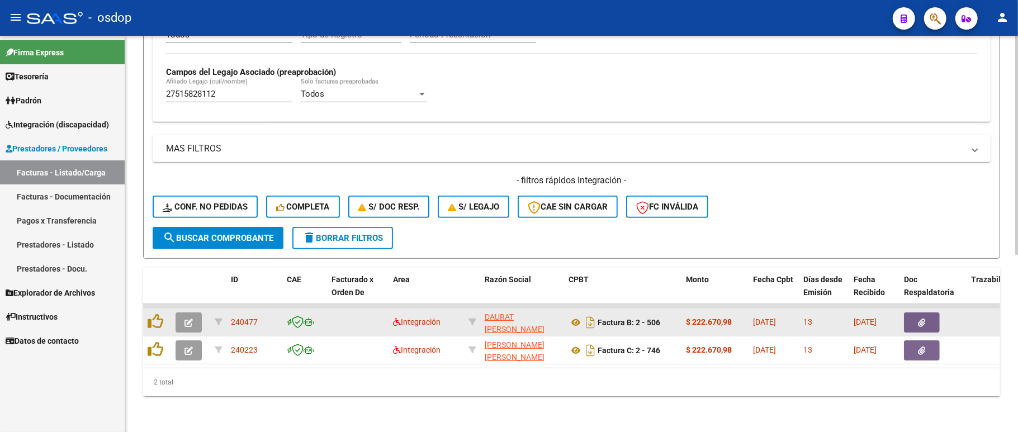
click at [193, 312] on button "button" at bounding box center [189, 322] width 26 height 20
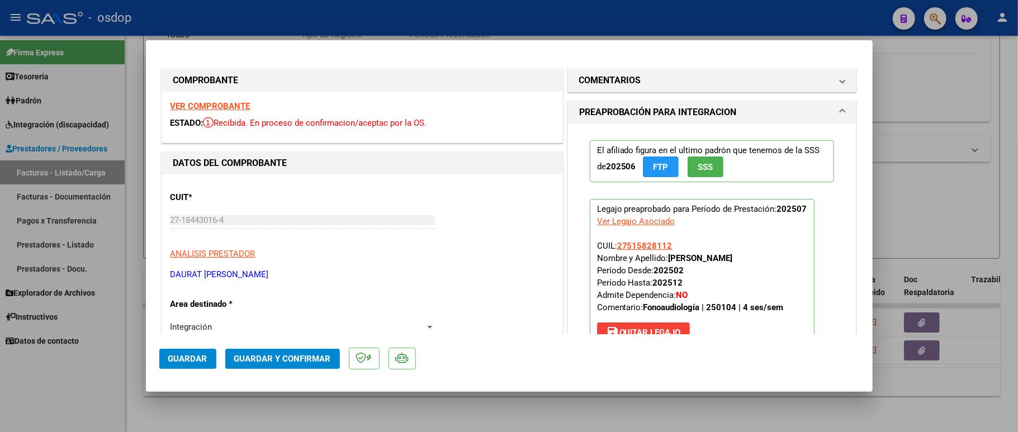
click at [205, 104] on strong "VER COMPROBANTE" at bounding box center [210, 106] width 80 height 10
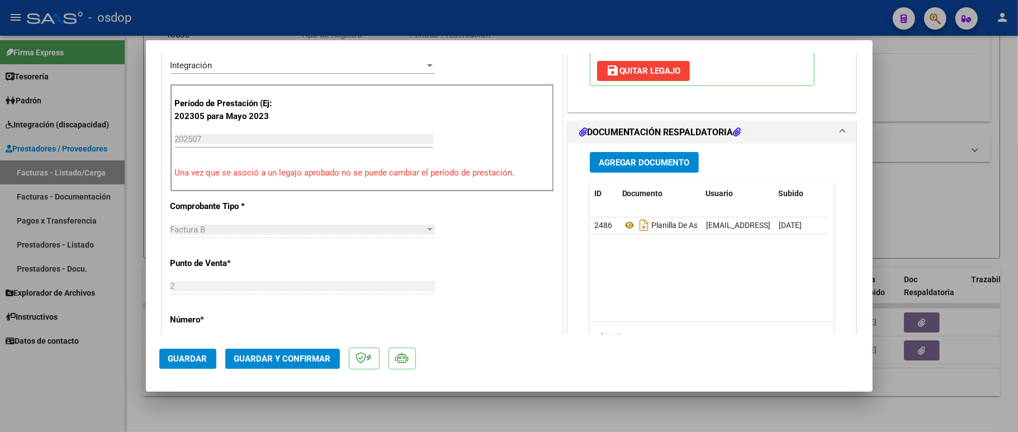
scroll to position [298, 0]
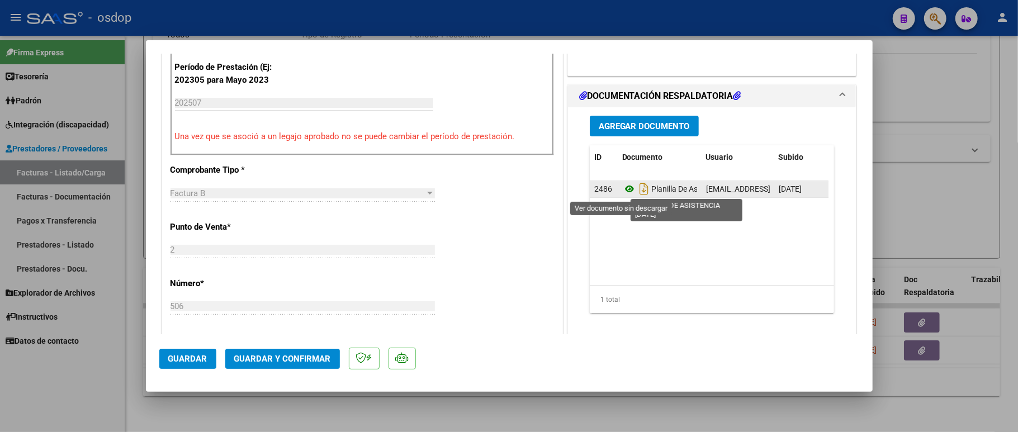
click at [624, 188] on icon at bounding box center [629, 188] width 15 height 13
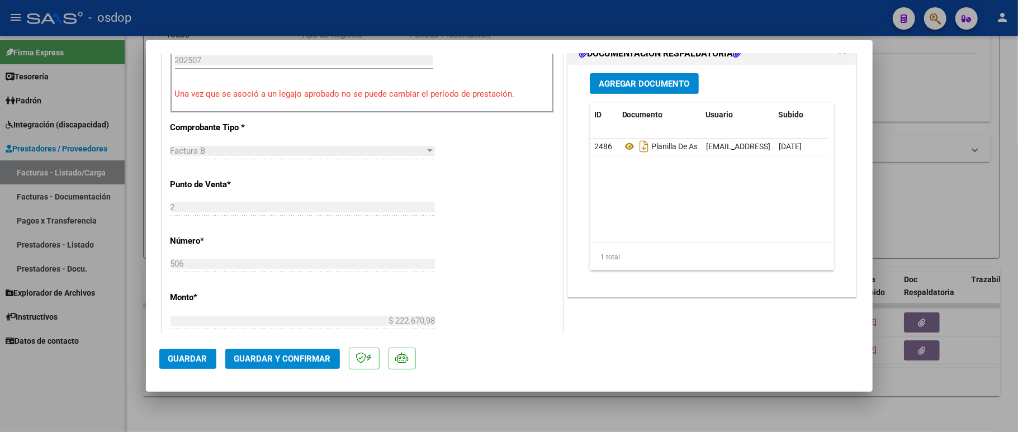
scroll to position [149, 0]
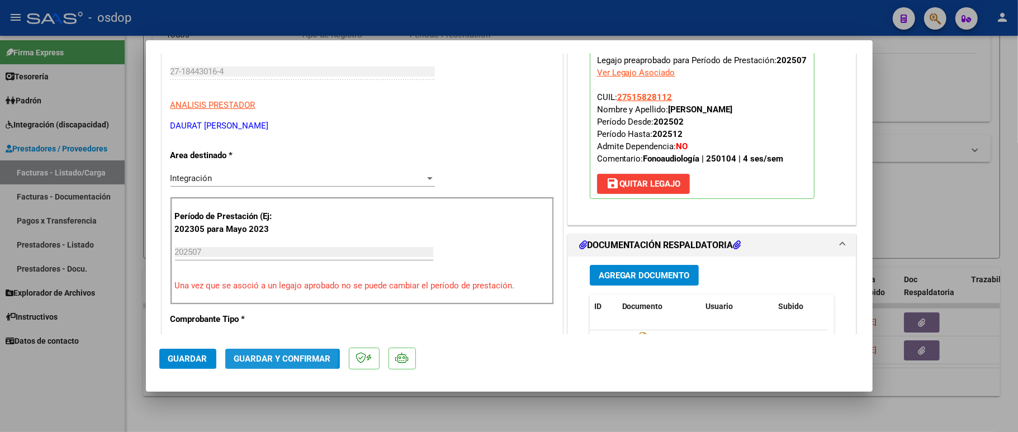
click at [262, 354] on span "Guardar y Confirmar" at bounding box center [282, 359] width 97 height 10
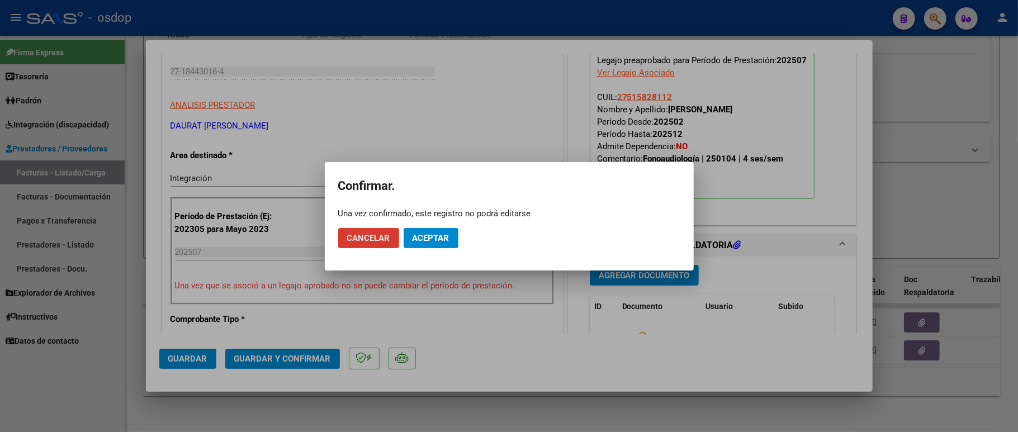
click at [443, 235] on span "Aceptar" at bounding box center [430, 238] width 37 height 10
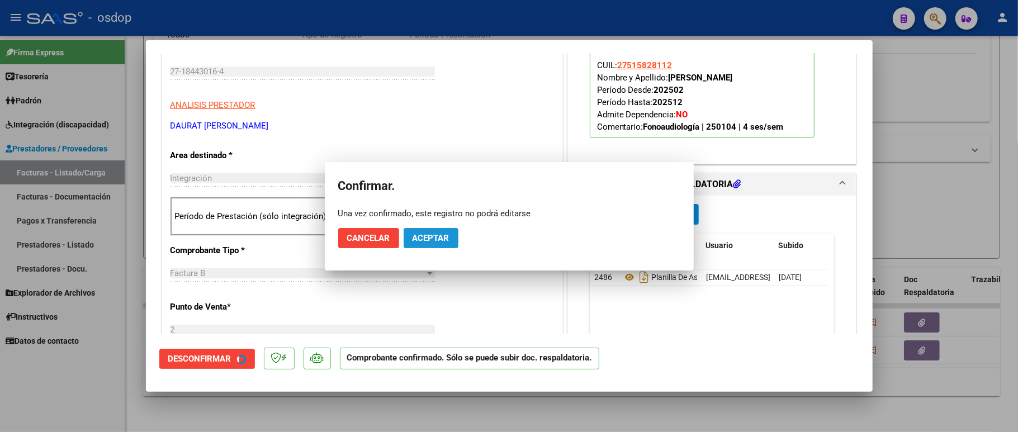
scroll to position [148, 0]
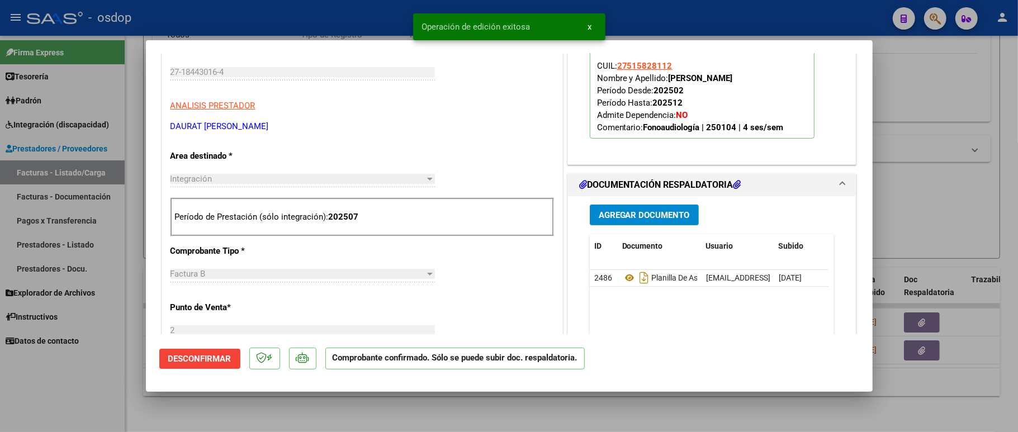
click at [123, 394] on div at bounding box center [509, 216] width 1018 height 432
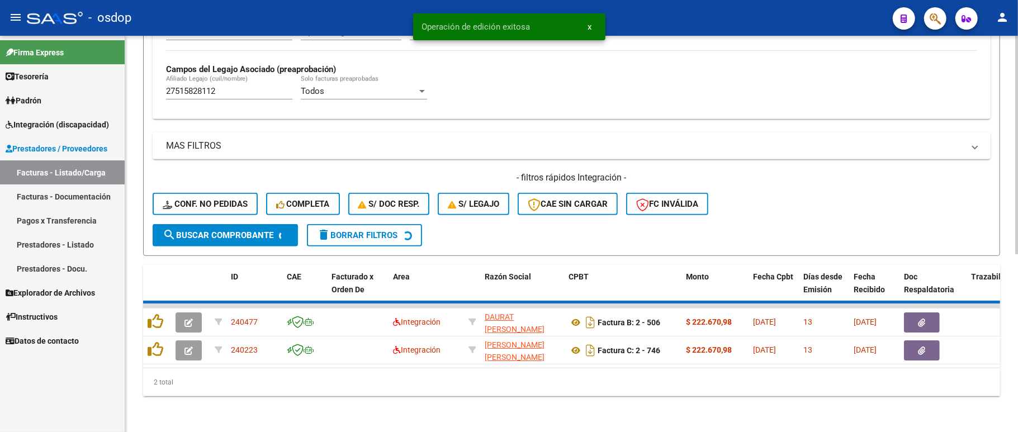
scroll to position [292, 0]
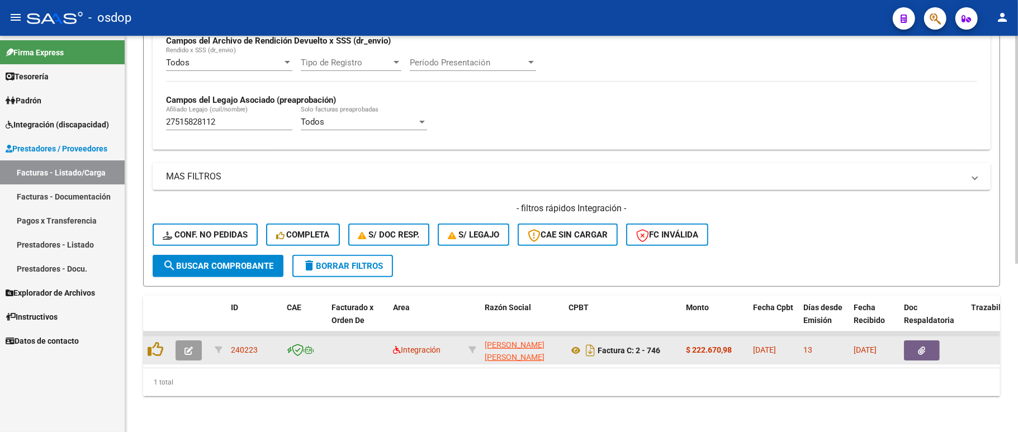
click at [195, 345] on button "button" at bounding box center [189, 350] width 26 height 20
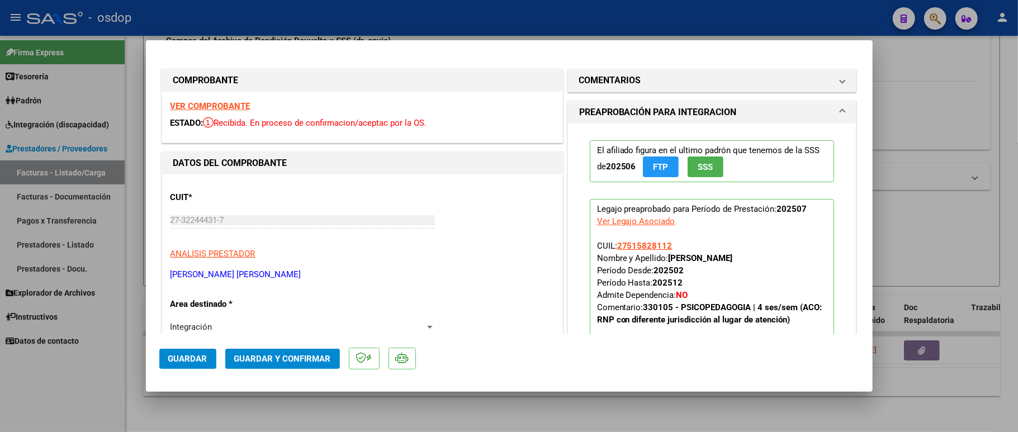
click at [233, 101] on strong "VER COMPROBANTE" at bounding box center [210, 106] width 80 height 10
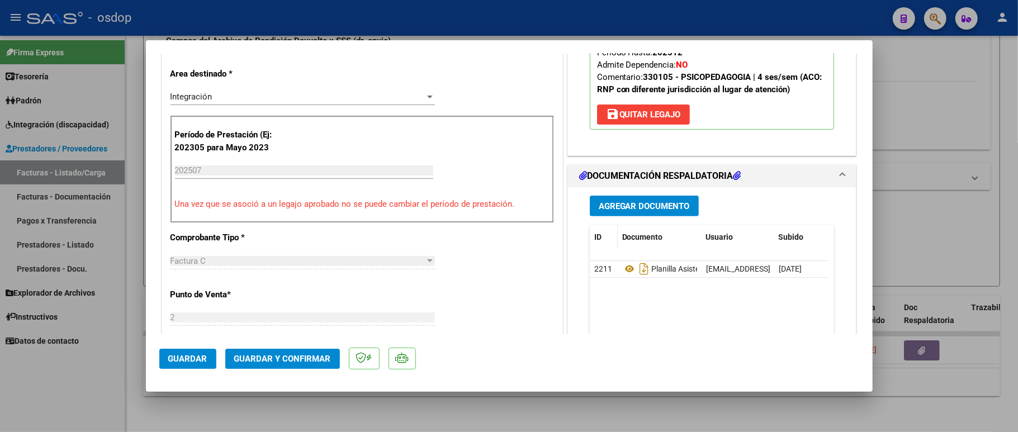
scroll to position [298, 0]
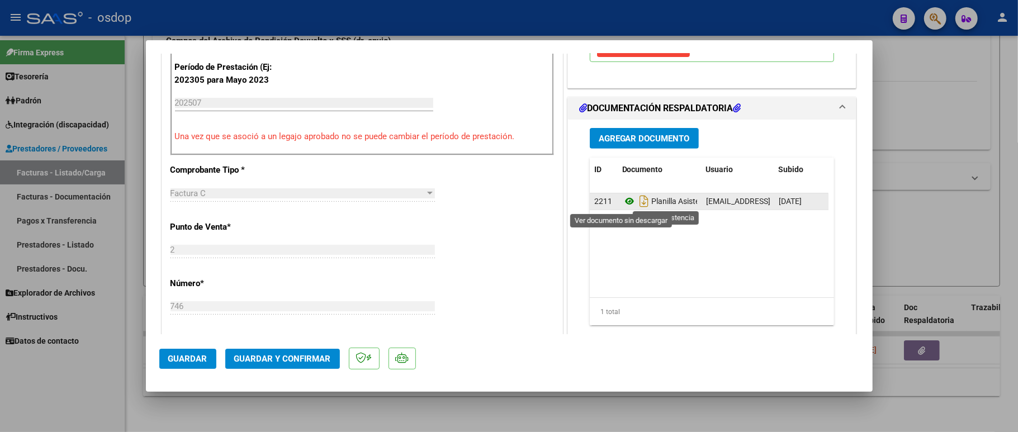
click at [622, 206] on icon at bounding box center [629, 201] width 15 height 13
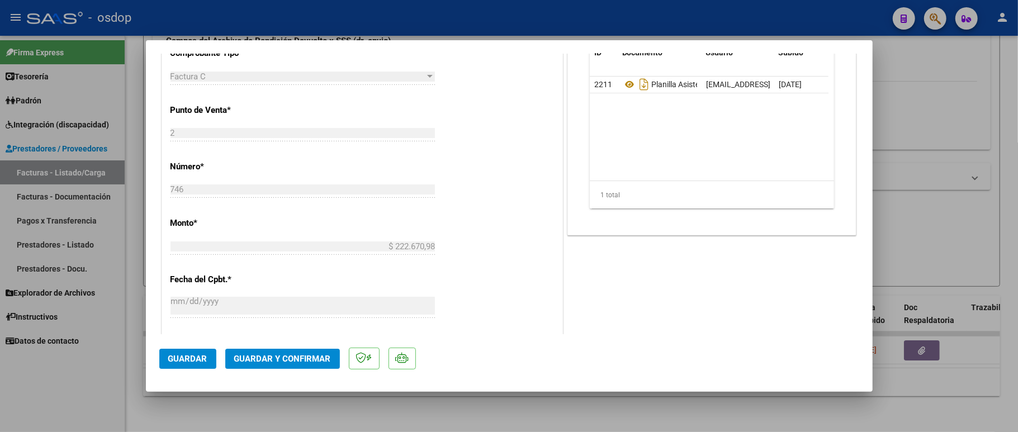
scroll to position [447, 0]
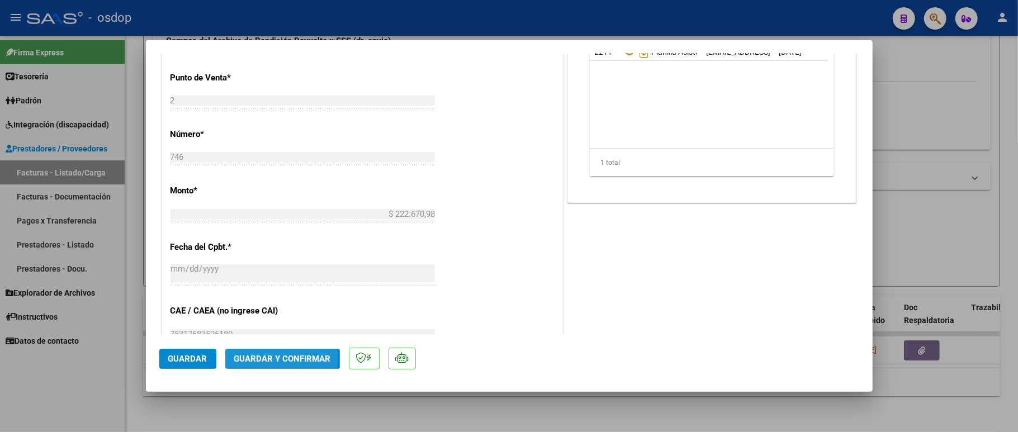
click at [262, 359] on span "Guardar y Confirmar" at bounding box center [282, 359] width 97 height 10
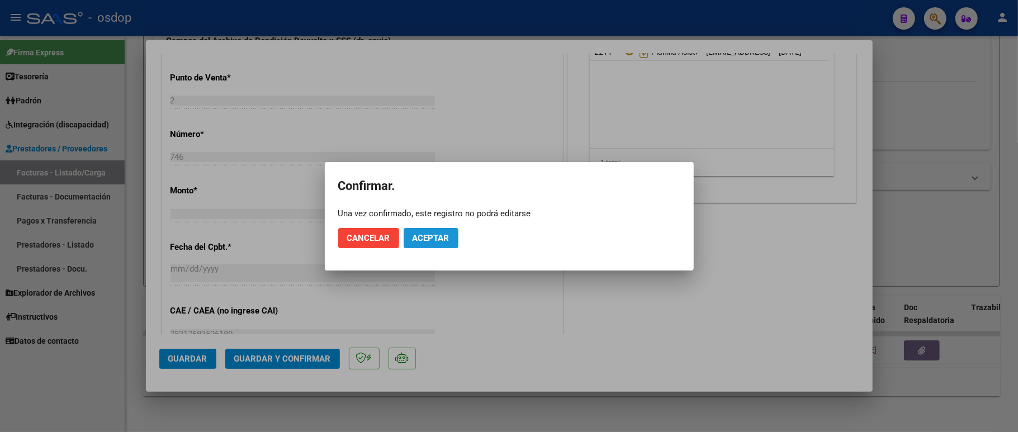
click at [437, 244] on button "Aceptar" at bounding box center [431, 238] width 55 height 20
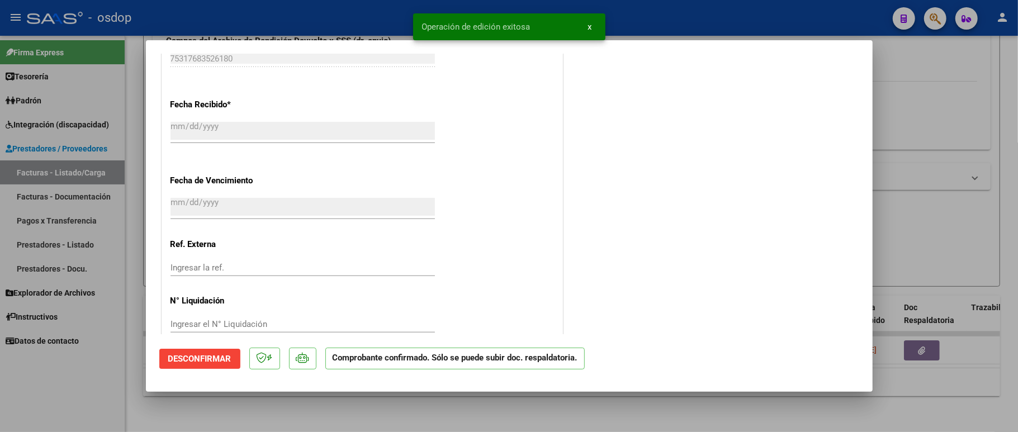
click at [86, 394] on div at bounding box center [509, 216] width 1018 height 432
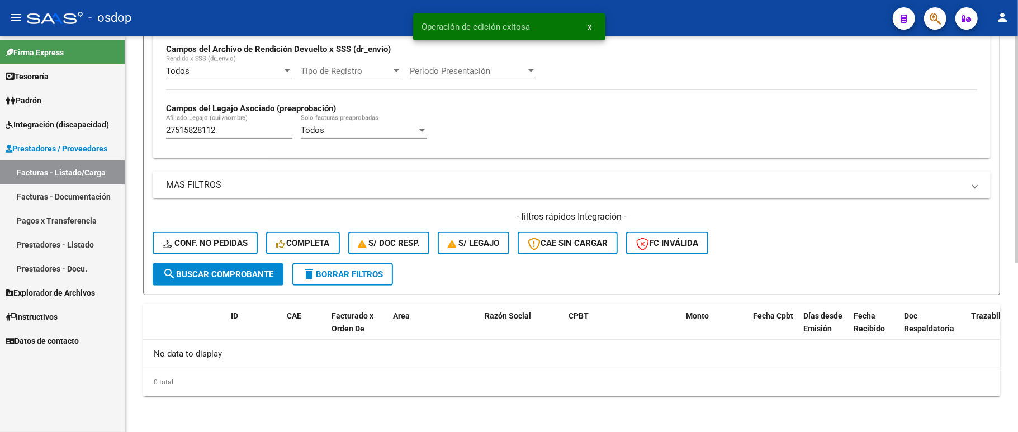
scroll to position [271, 0]
click at [192, 137] on div "27515828112 [PERSON_NAME] (cuil/nombre)" at bounding box center [229, 127] width 126 height 24
click at [198, 125] on div "27515828112 [PERSON_NAME] (cuil/nombre)" at bounding box center [229, 127] width 126 height 24
click at [197, 130] on input "27515828112" at bounding box center [229, 130] width 126 height 10
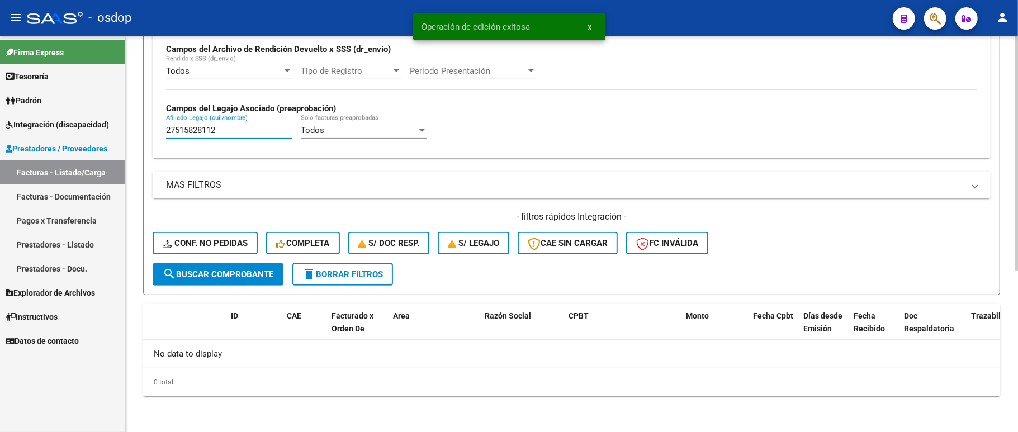
click at [197, 130] on input "27515828112" at bounding box center [229, 130] width 126 height 10
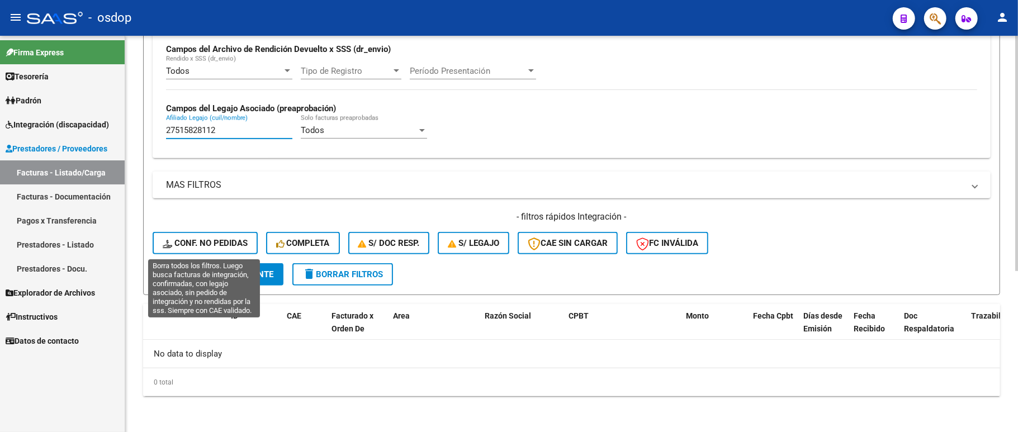
click at [209, 245] on span "Conf. no pedidas" at bounding box center [205, 243] width 85 height 10
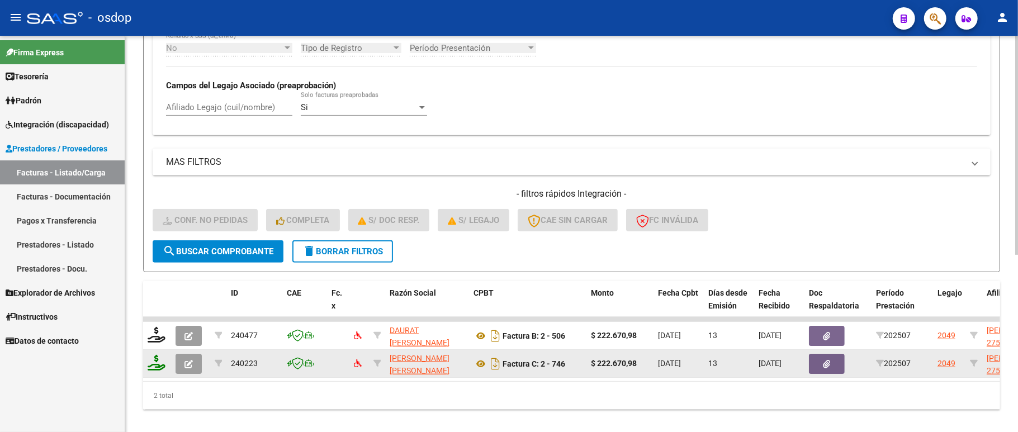
scroll to position [320, 0]
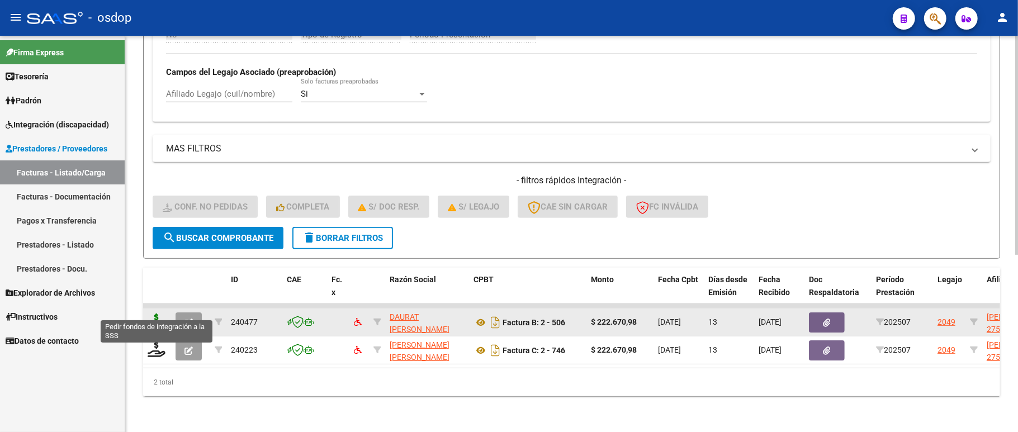
click at [154, 314] on icon at bounding box center [157, 322] width 18 height 16
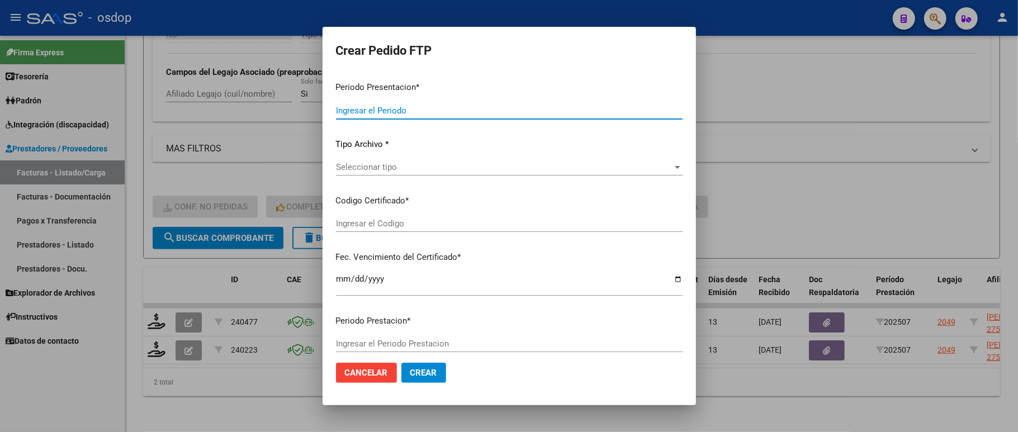
type input "202507"
type input "$ 222.670,98"
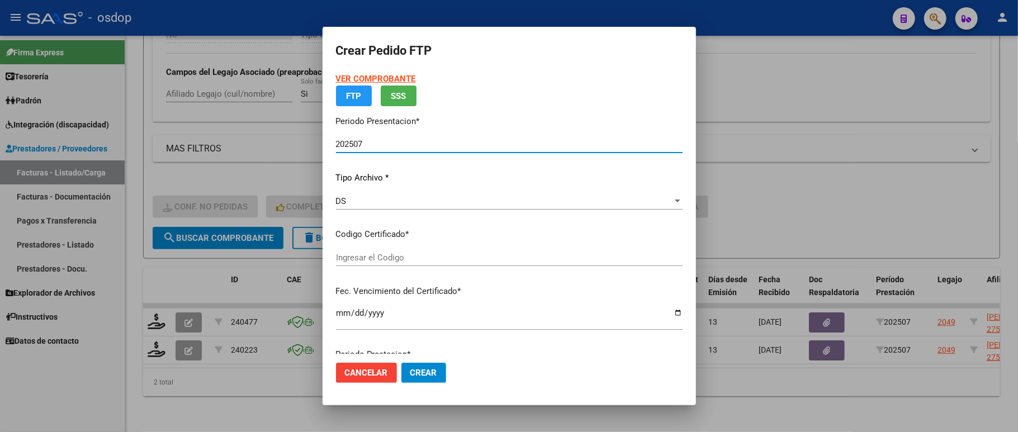
type input "8862500726"
type input "[DATE]"
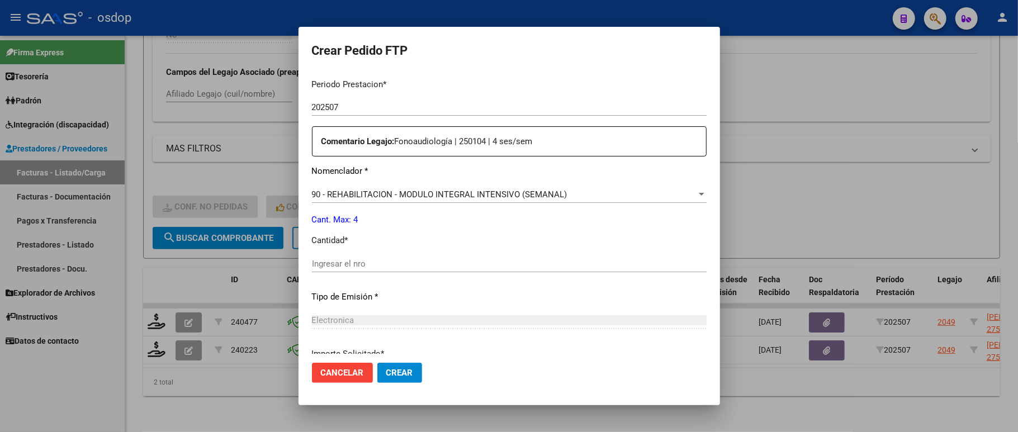
scroll to position [372, 0]
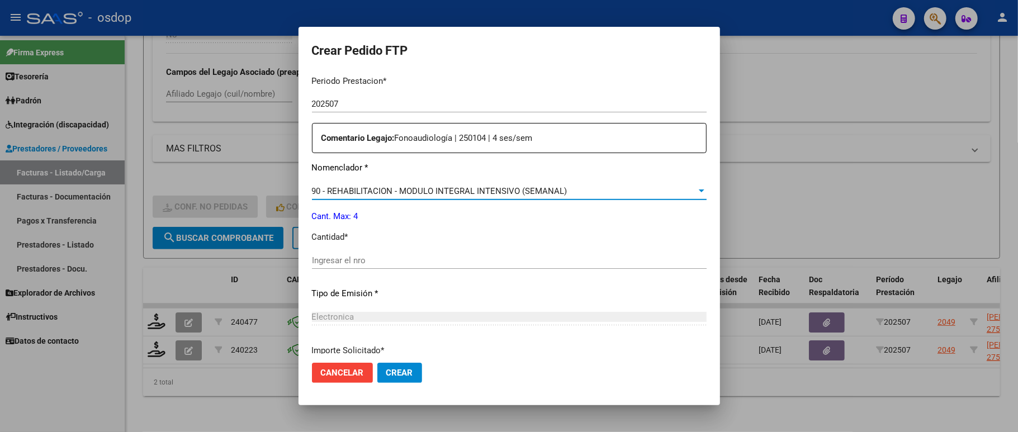
click at [419, 186] on span "90 - REHABILITACION - MODULO INTEGRAL INTENSIVO (SEMANAL)" at bounding box center [439, 191] width 255 height 10
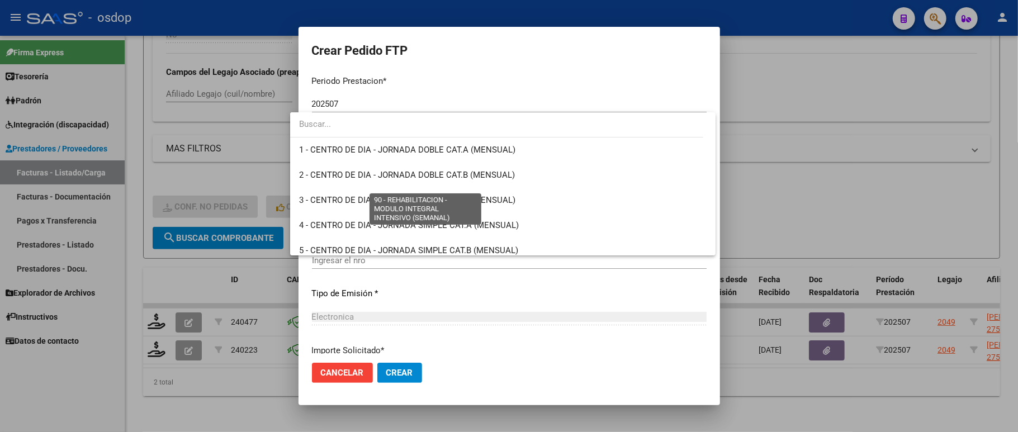
scroll to position [2204, 0]
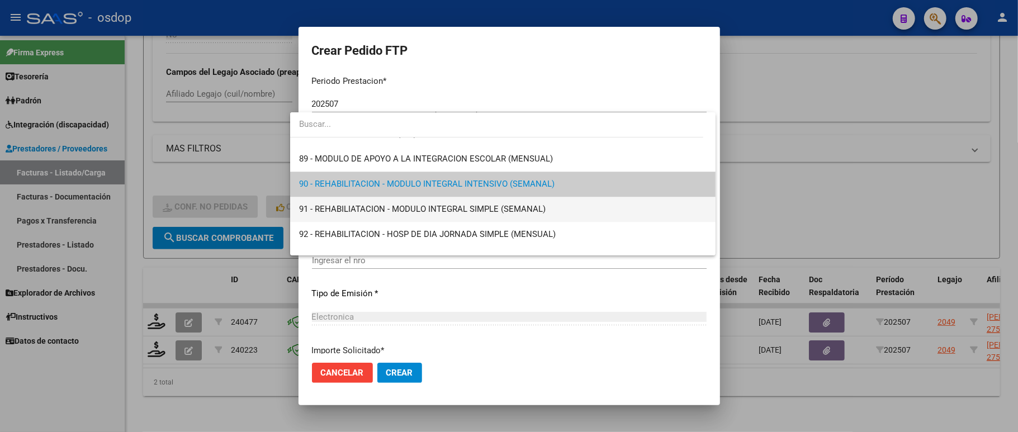
click at [516, 209] on span "91 - REHABILIATACION - MODULO INTEGRAL SIMPLE (SEMANAL)" at bounding box center [422, 209] width 246 height 10
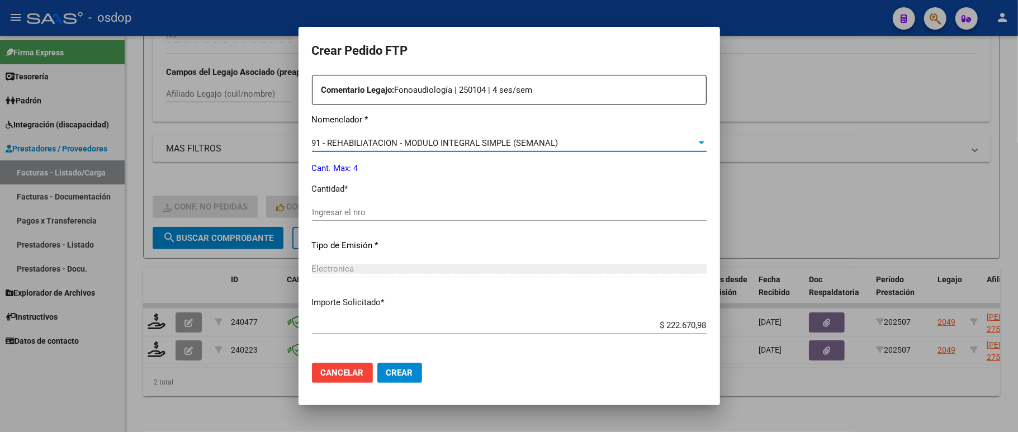
scroll to position [447, 0]
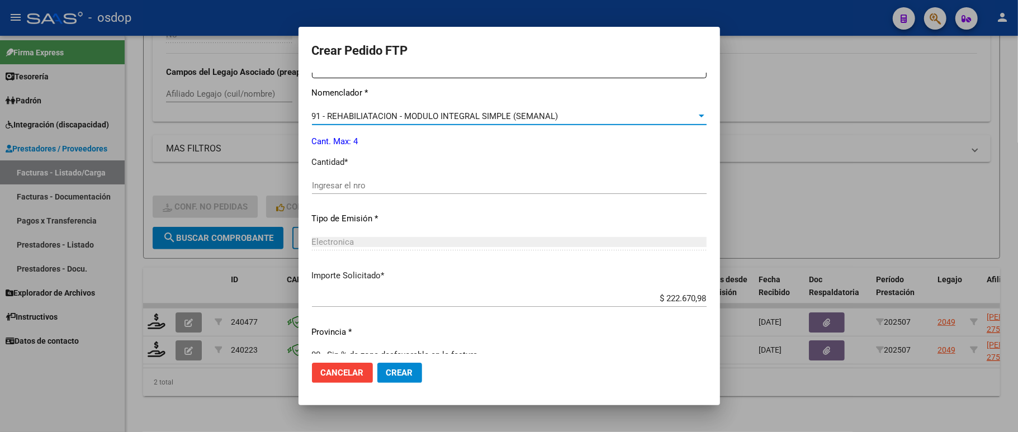
click at [338, 181] on input "Ingresar el nro" at bounding box center [509, 186] width 395 height 10
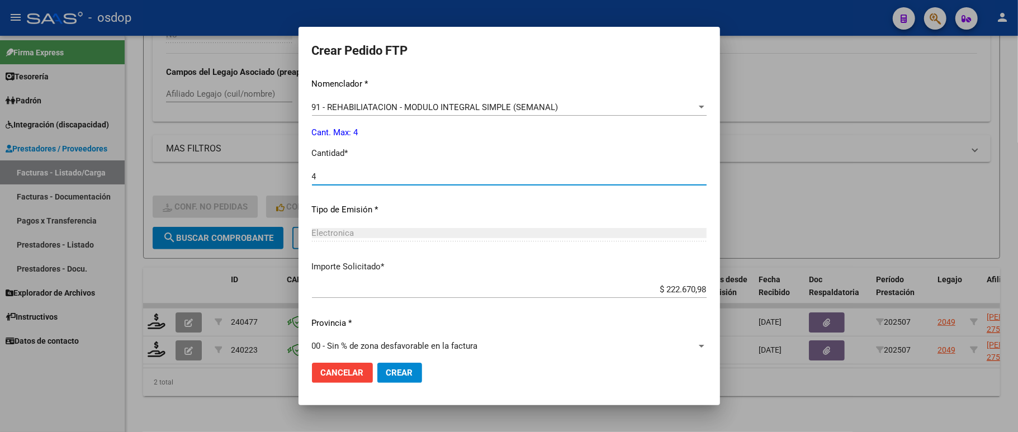
scroll to position [459, 0]
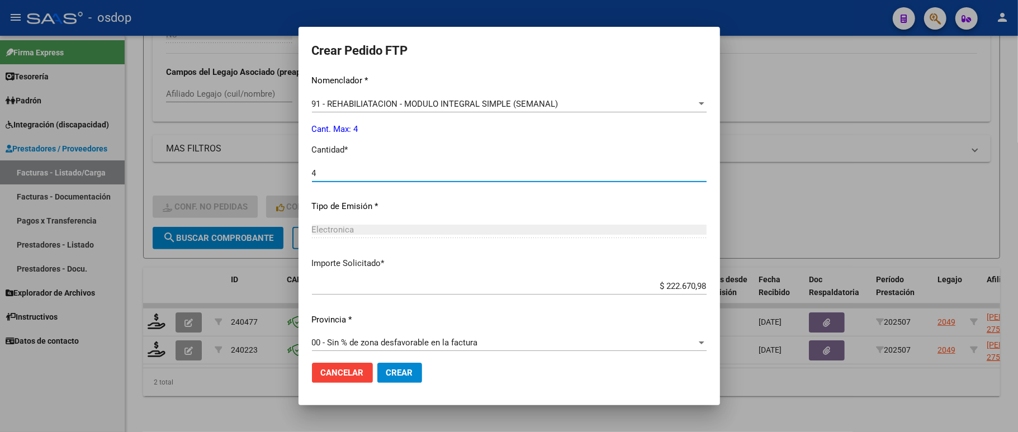
type input "4"
click at [386, 374] on span "Crear" at bounding box center [399, 373] width 27 height 10
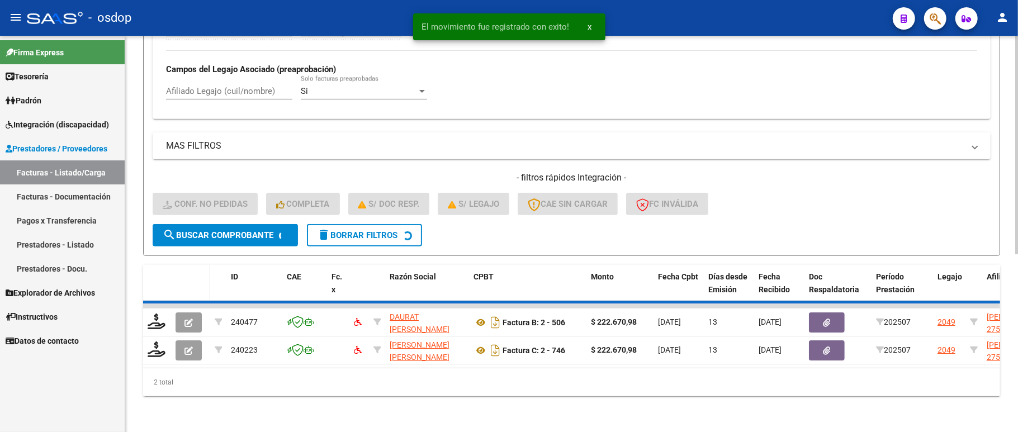
scroll to position [292, 0]
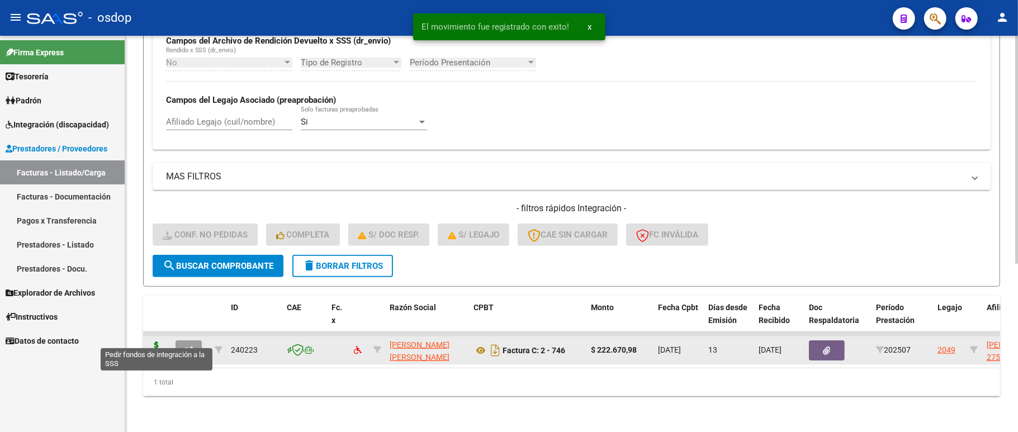
click at [157, 342] on icon at bounding box center [157, 350] width 18 height 16
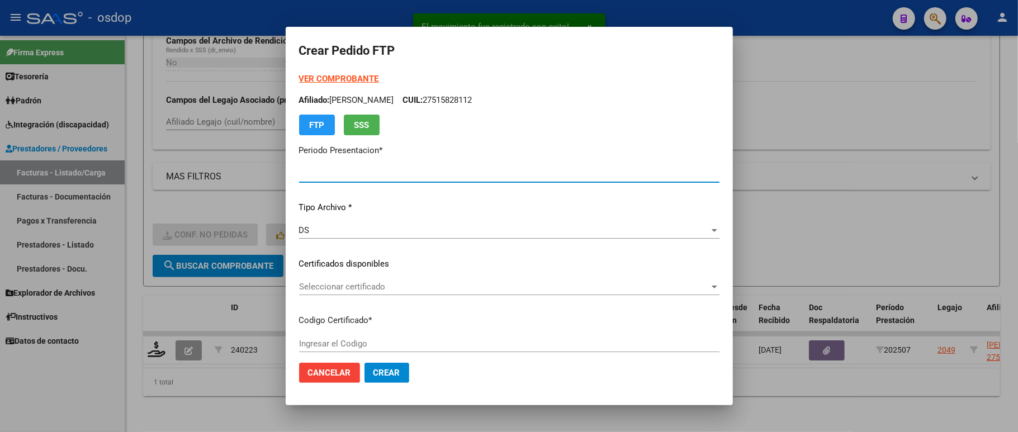
type input "202507"
type input "$ 222.670,98"
type input "8862500726"
type input "[DATE]"
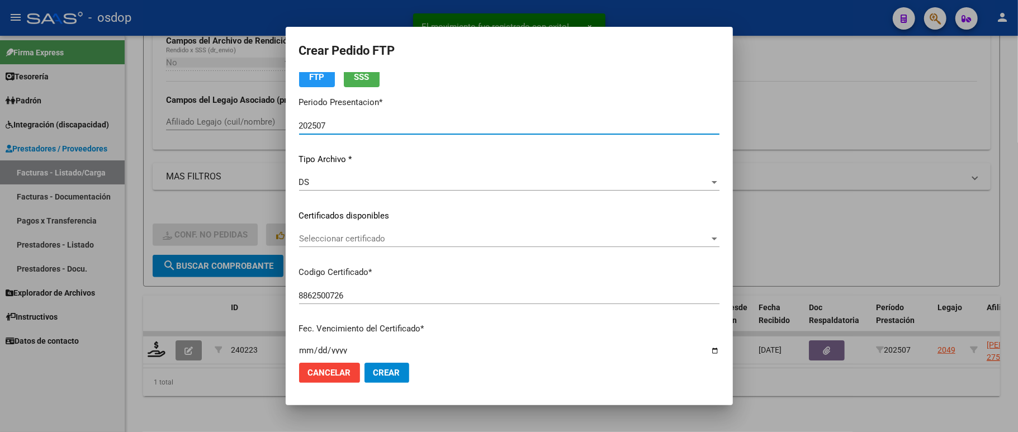
scroll to position [74, 0]
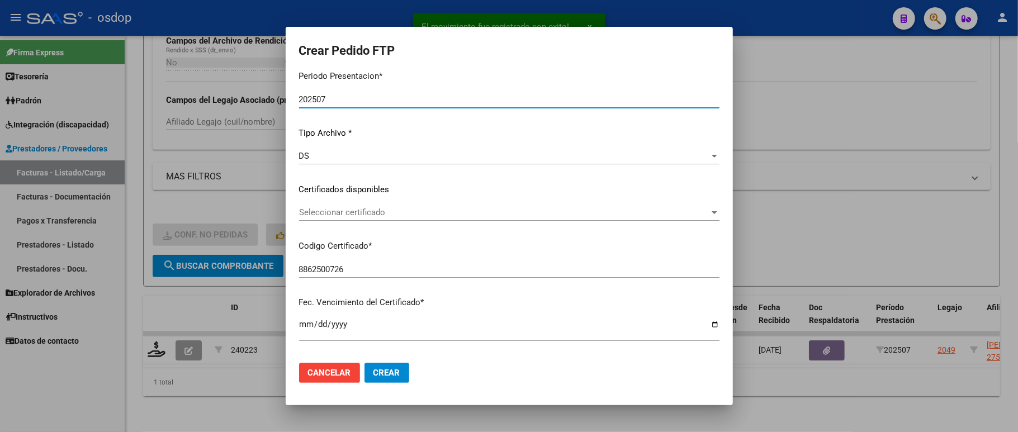
click at [349, 210] on span "Seleccionar certificado" at bounding box center [504, 212] width 410 height 10
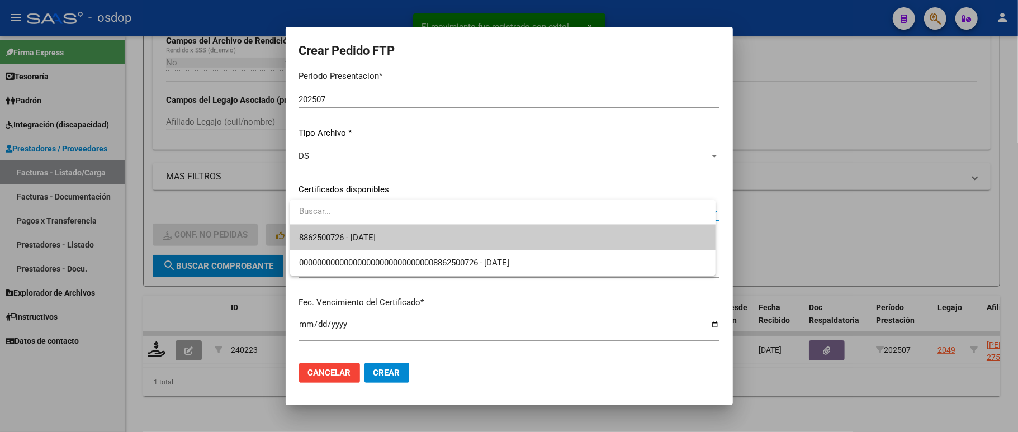
click at [355, 229] on span "8862500726 - [DATE]" at bounding box center [502, 237] width 407 height 25
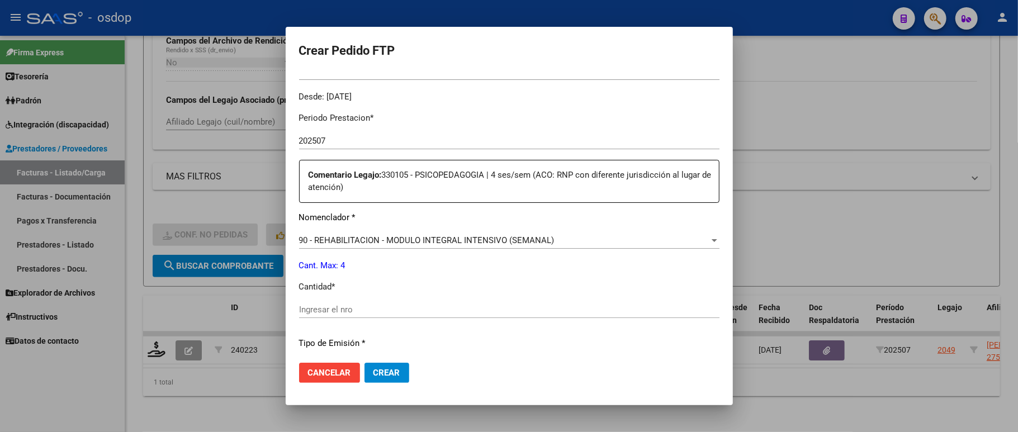
scroll to position [372, 0]
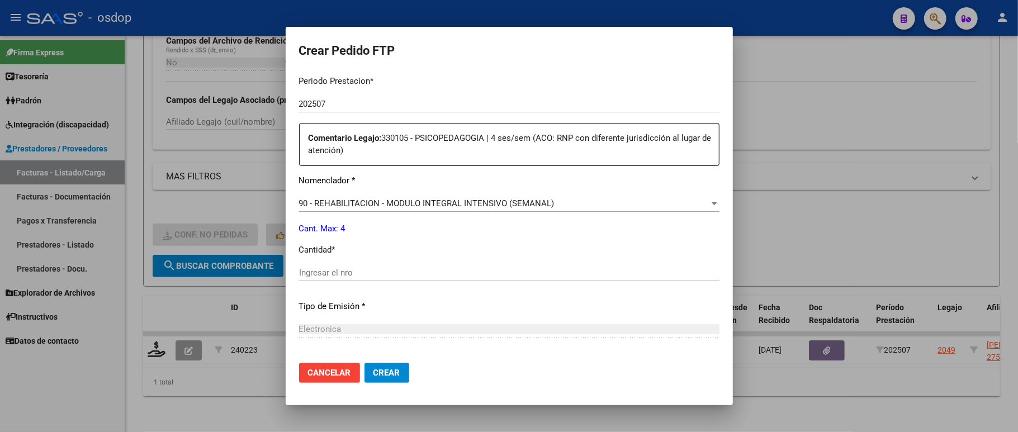
click at [381, 200] on span "90 - REHABILITACION - MODULO INTEGRAL INTENSIVO (SEMANAL)" at bounding box center [426, 203] width 255 height 10
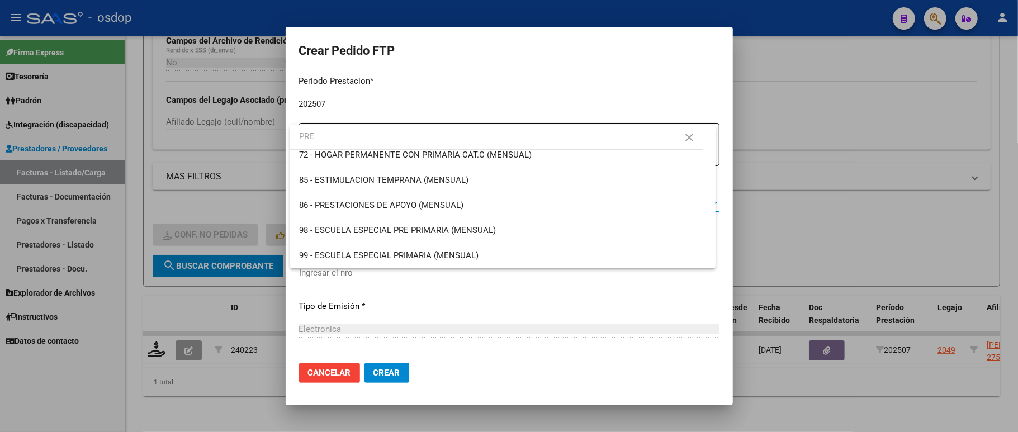
scroll to position [0, 0]
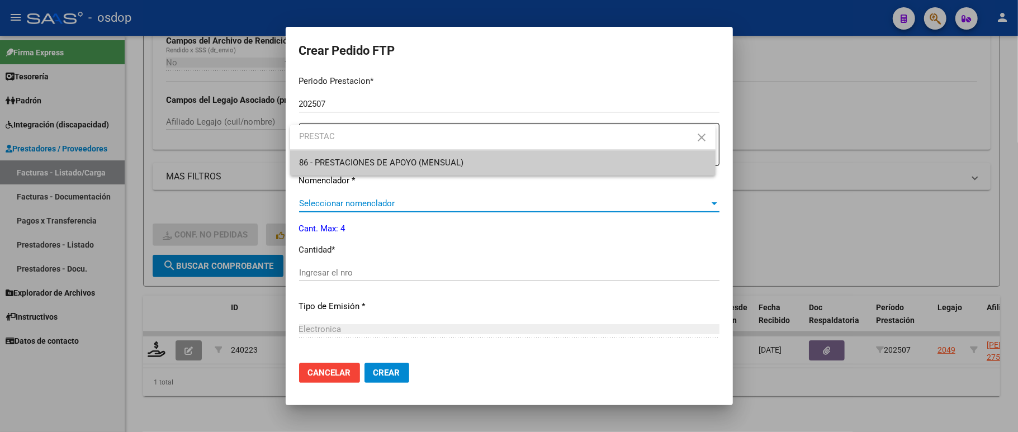
type input "PRESTAC"
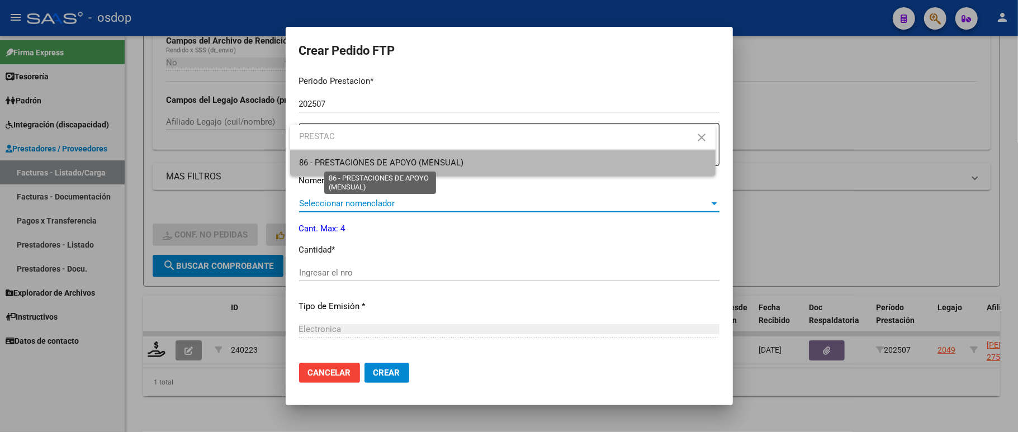
click at [399, 161] on span "86 - PRESTACIONES DE APOYO (MENSUAL)" at bounding box center [381, 163] width 164 height 10
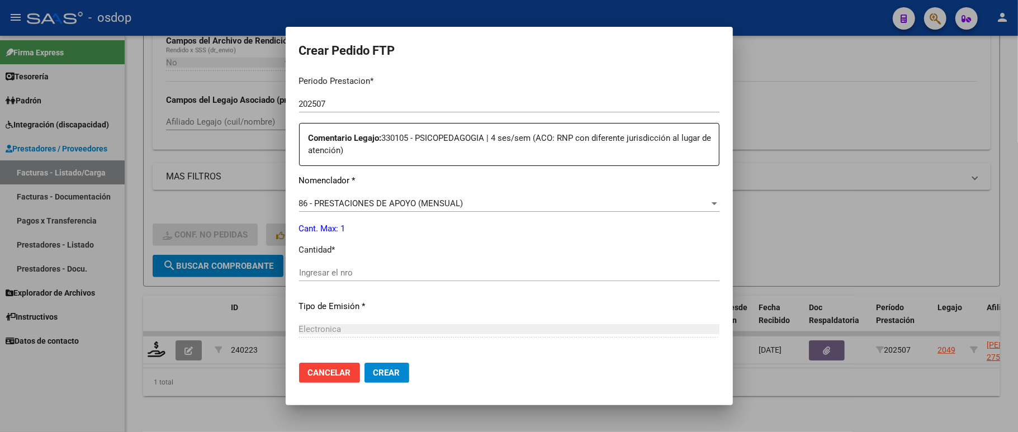
click at [333, 264] on div "Ingresar el nro" at bounding box center [509, 272] width 420 height 17
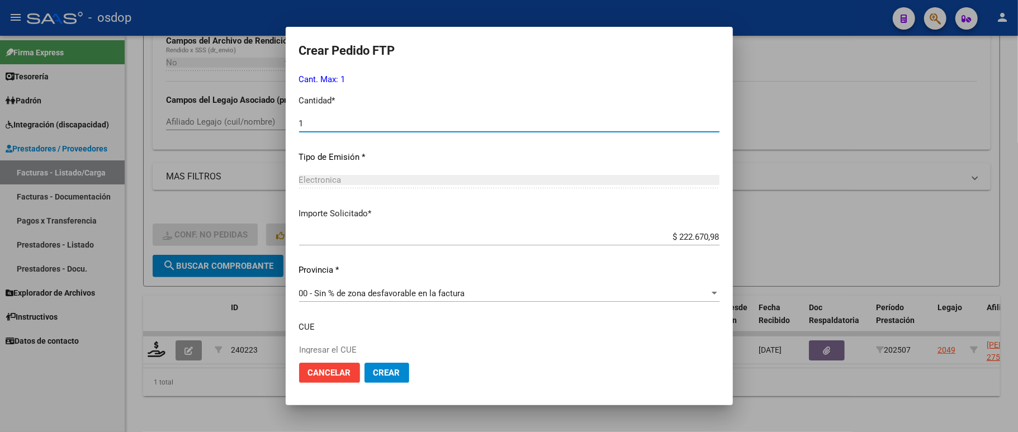
scroll to position [586, 0]
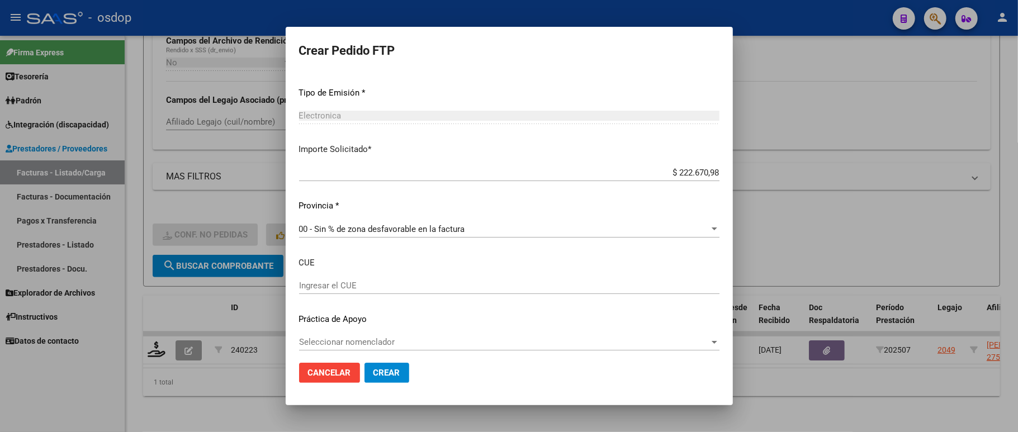
type input "1"
click at [376, 368] on span "Crear" at bounding box center [386, 373] width 27 height 10
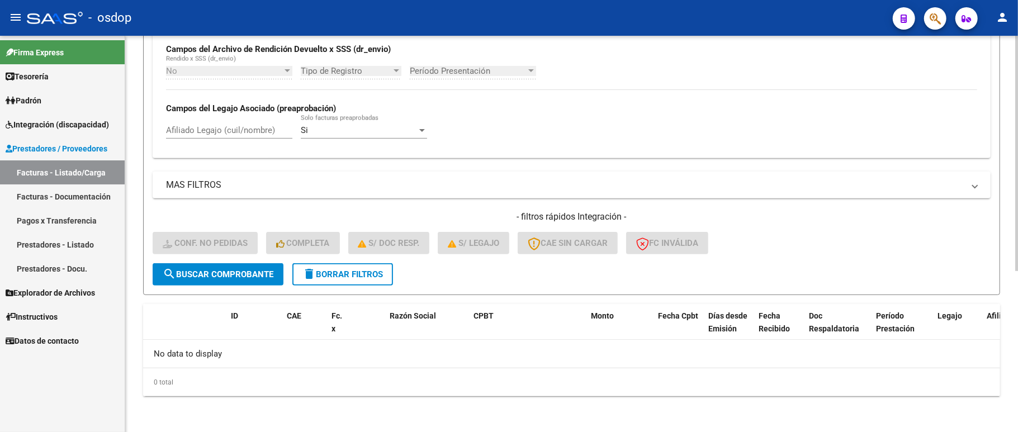
scroll to position [271, 0]
click at [338, 284] on button "delete Borrar Filtros" at bounding box center [342, 274] width 101 height 22
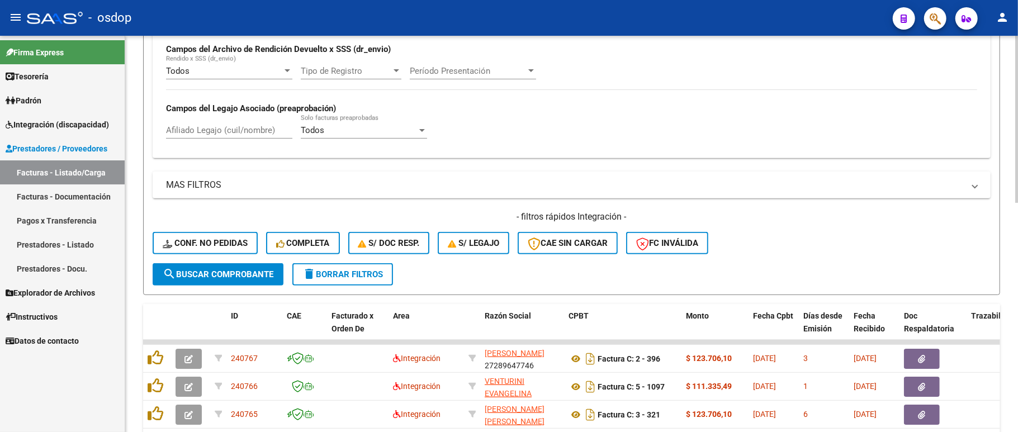
click at [200, 131] on input "Afiliado Legajo (cuil/nombre)" at bounding box center [229, 130] width 126 height 10
paste input "20477561021"
type input "20477561021"
click at [220, 283] on button "search Buscar Comprobante" at bounding box center [218, 274] width 131 height 22
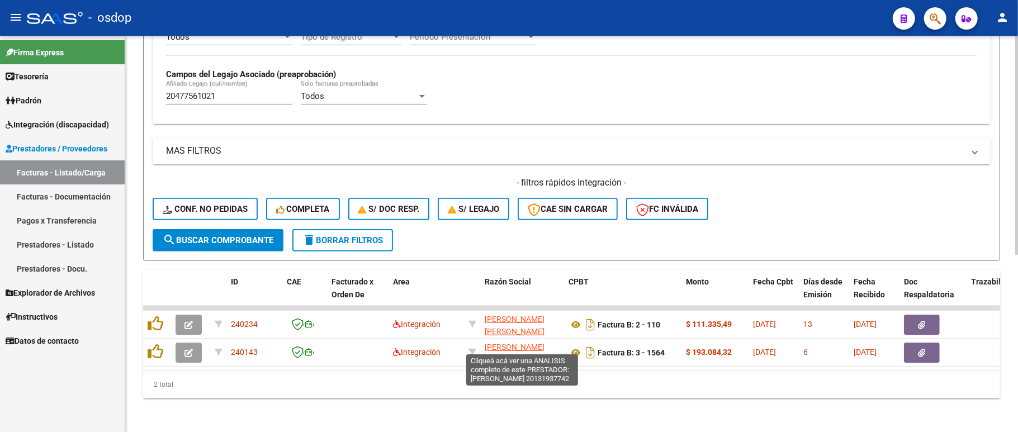
scroll to position [320, 0]
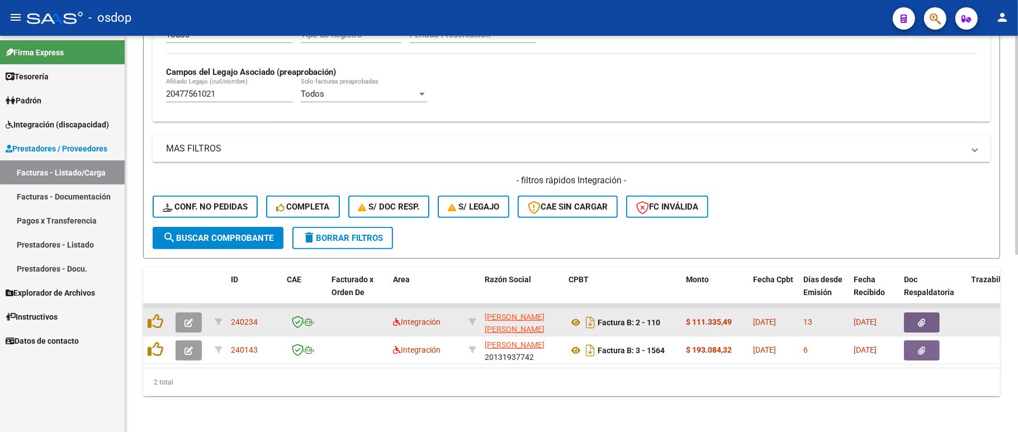
click at [182, 314] on button "button" at bounding box center [189, 322] width 26 height 20
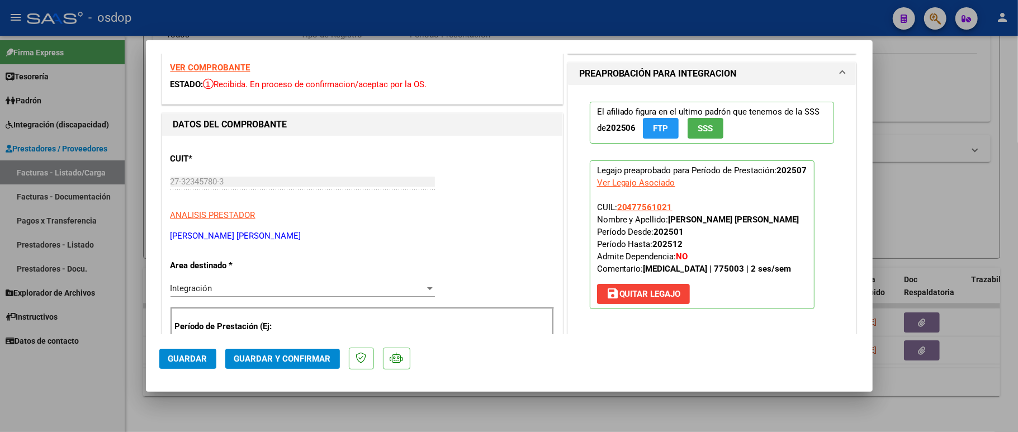
scroll to position [0, 0]
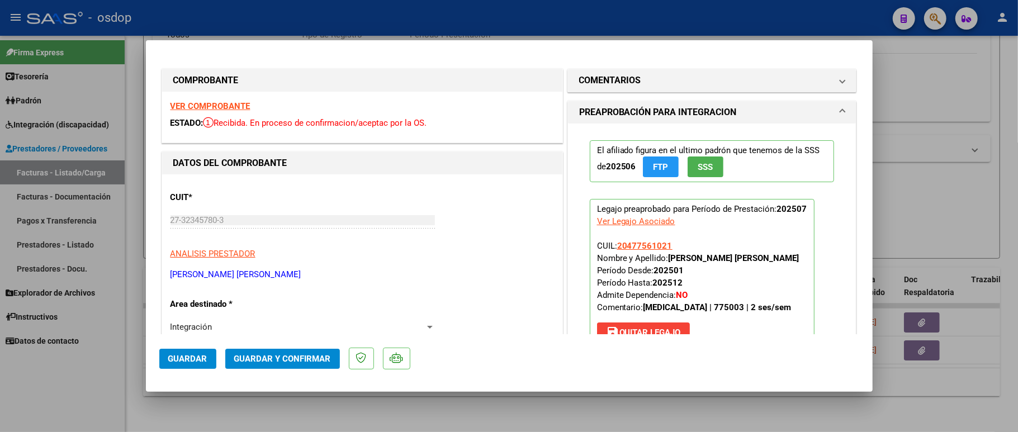
drag, startPoint x: 208, startPoint y: 96, endPoint x: 231, endPoint y: 104, distance: 24.2
click at [208, 95] on div "VER COMPROBANTE ESTADO: Recibida. En proceso de confirmacion/aceptac por la OS." at bounding box center [362, 117] width 400 height 51
click at [231, 104] on strong "VER COMPROBANTE" at bounding box center [210, 106] width 80 height 10
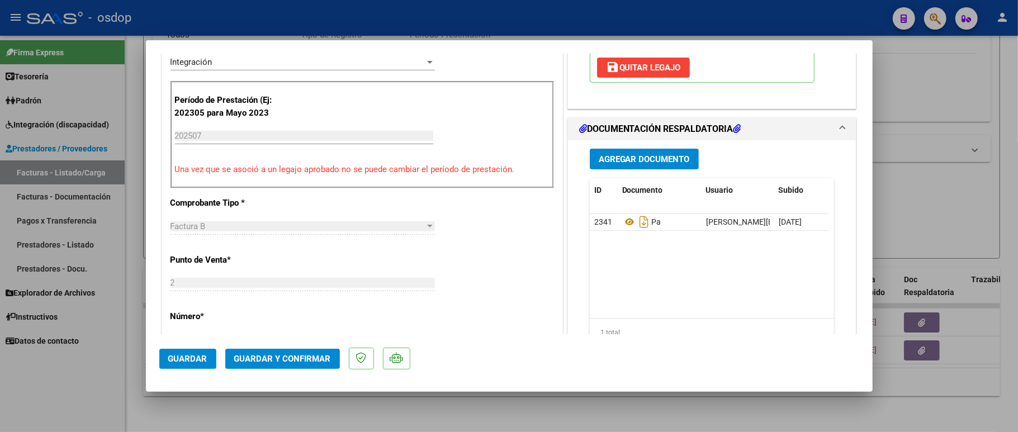
scroll to position [372, 0]
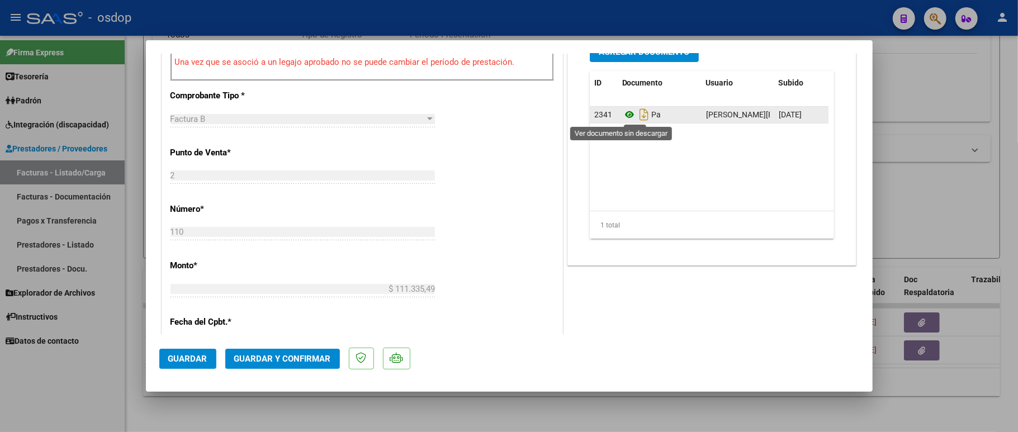
click at [622, 120] on icon at bounding box center [629, 114] width 15 height 13
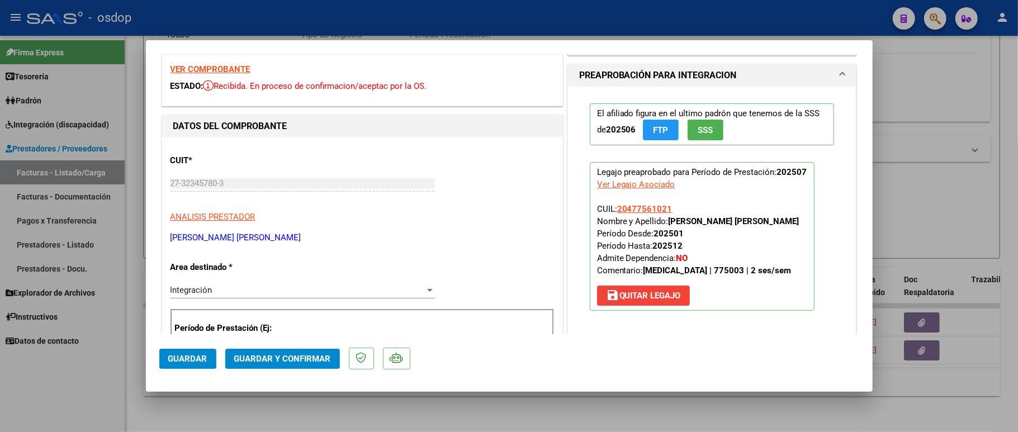
scroll to position [0, 0]
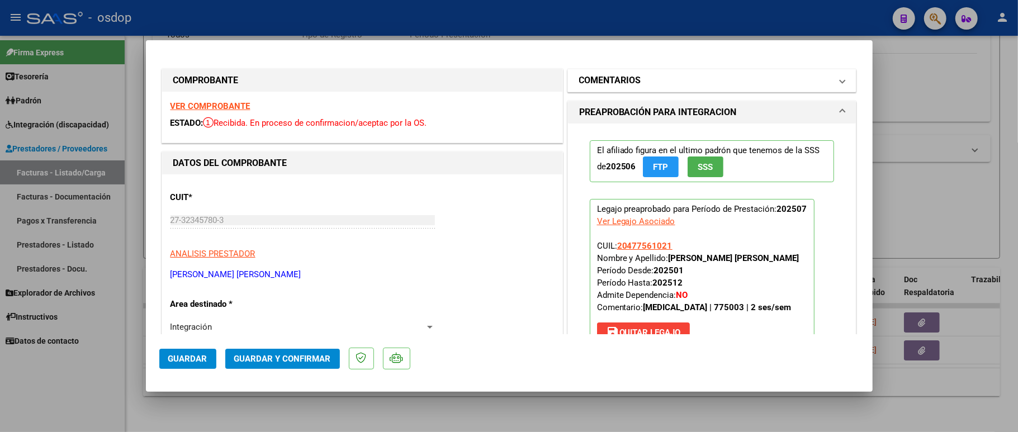
click at [635, 75] on mat-panel-title "COMENTARIOS" at bounding box center [705, 80] width 253 height 13
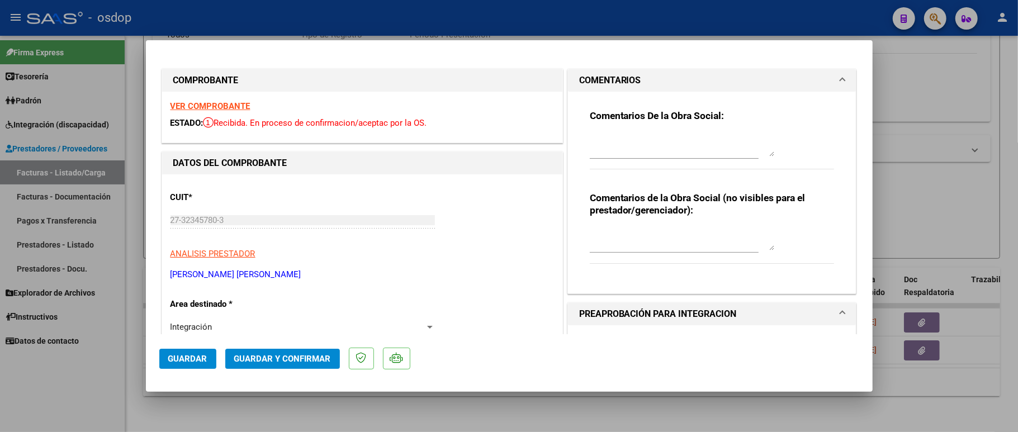
drag, startPoint x: 637, startPoint y: 235, endPoint x: 635, endPoint y: 242, distance: 7.5
click at [637, 235] on textarea at bounding box center [682, 239] width 184 height 22
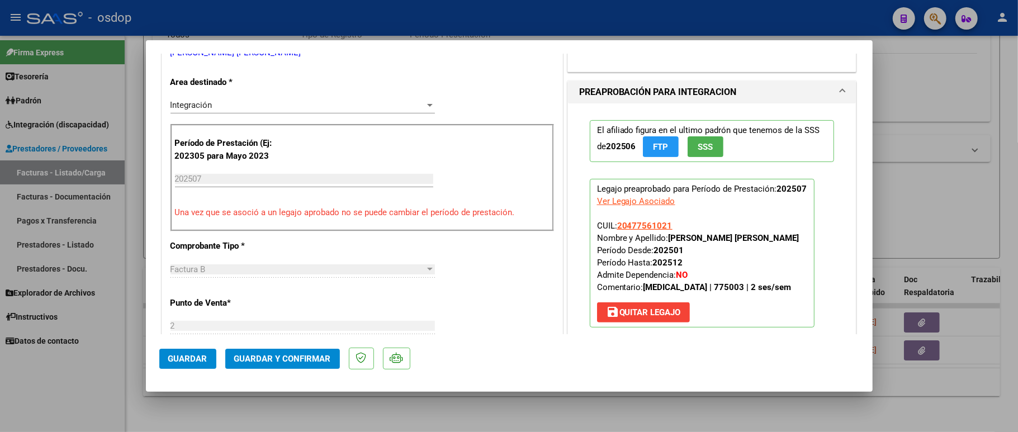
scroll to position [224, 0]
type textarea "ACO"
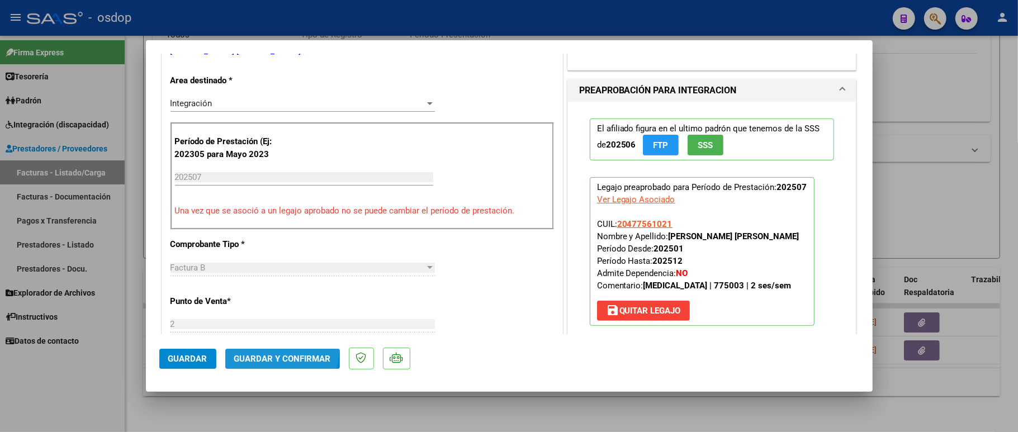
click at [269, 350] on button "Guardar y Confirmar" at bounding box center [282, 359] width 115 height 20
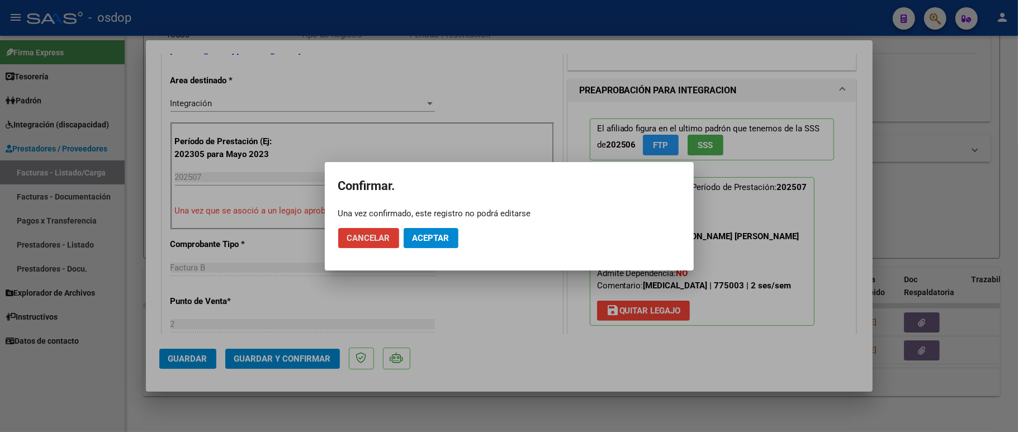
click at [433, 233] on span "Aceptar" at bounding box center [430, 238] width 37 height 10
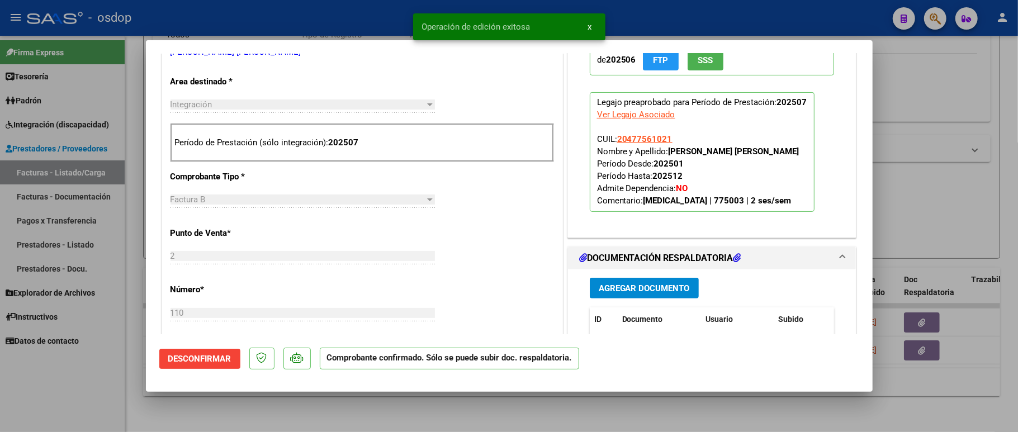
click at [120, 374] on div at bounding box center [509, 216] width 1018 height 432
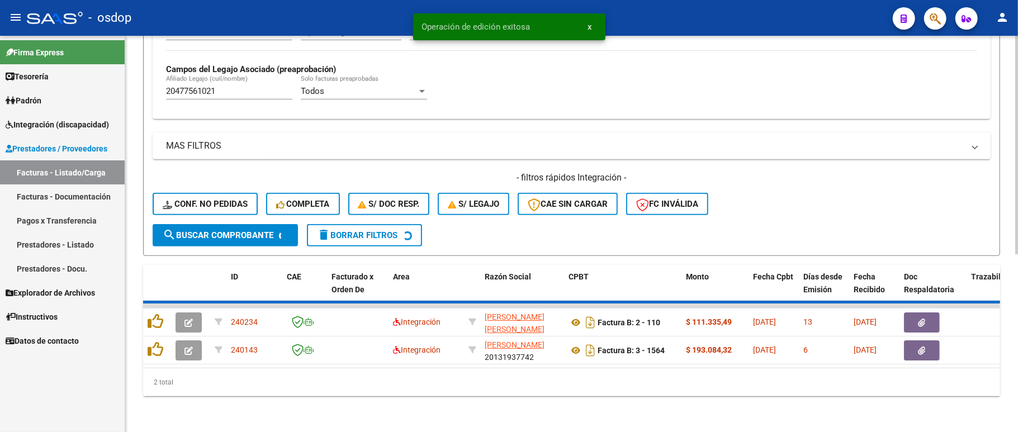
scroll to position [292, 0]
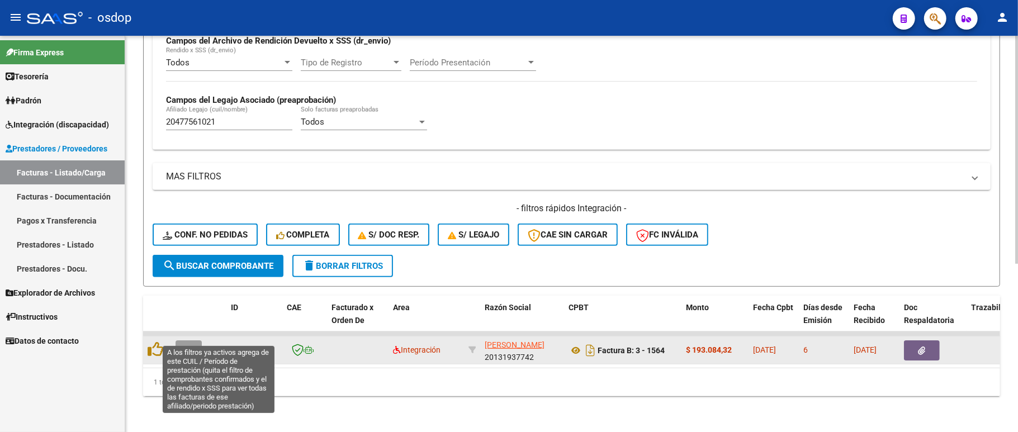
click at [202, 338] on datatable-body-cell at bounding box center [190, 349] width 39 height 27
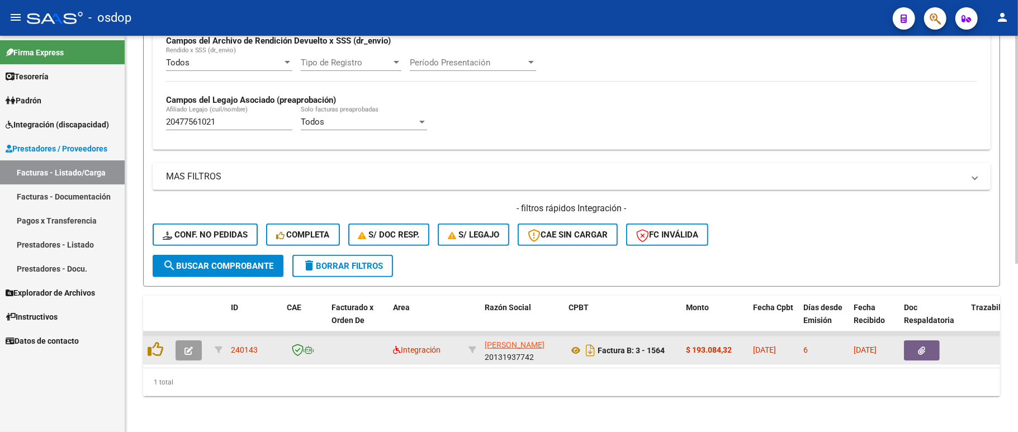
click at [196, 340] on button "button" at bounding box center [189, 350] width 26 height 20
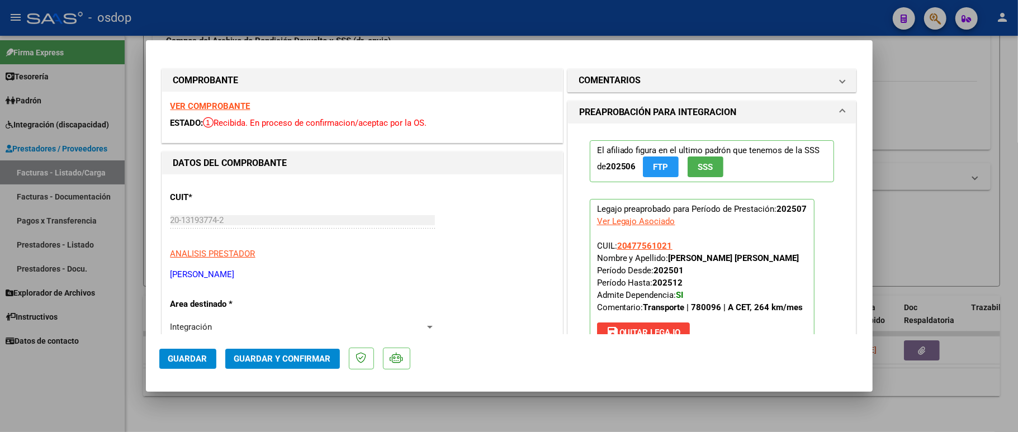
click at [228, 105] on strong "VER COMPROBANTE" at bounding box center [210, 106] width 80 height 10
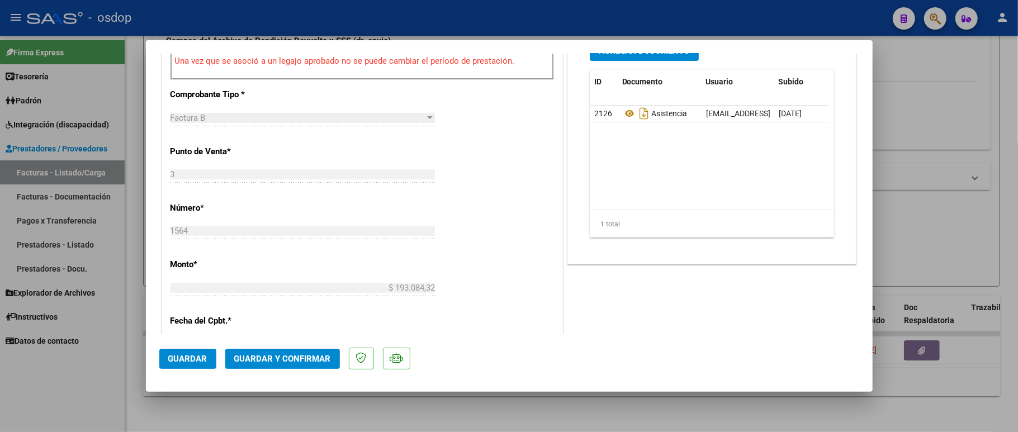
scroll to position [298, 0]
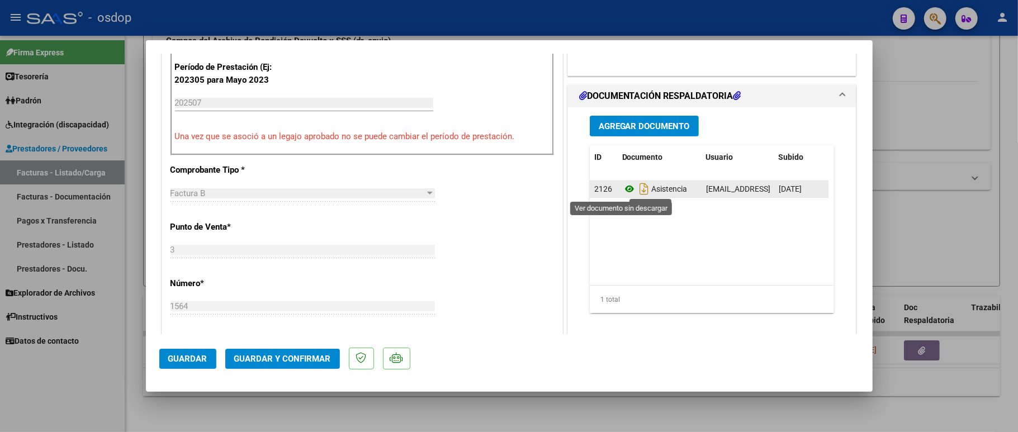
click at [622, 193] on icon at bounding box center [629, 188] width 15 height 13
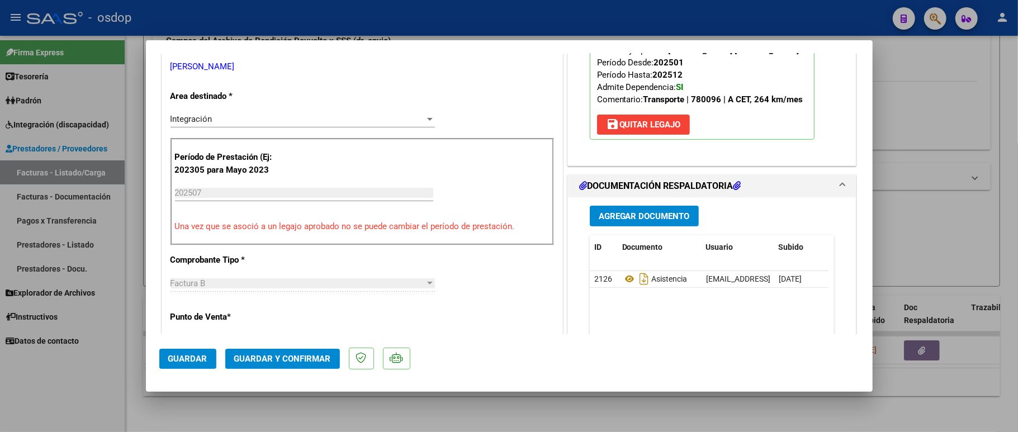
scroll to position [74, 0]
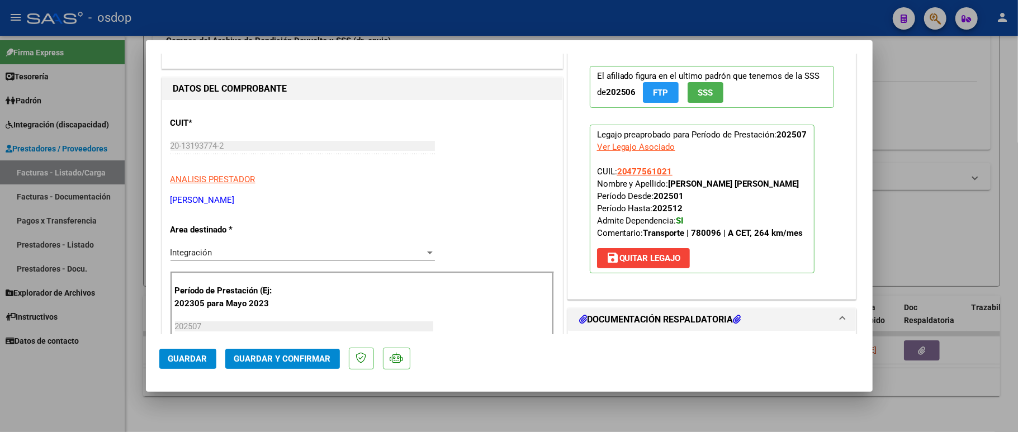
click at [635, 144] on div "Ver Legajo Asociado" at bounding box center [636, 147] width 78 height 12
type input "$ 0,00"
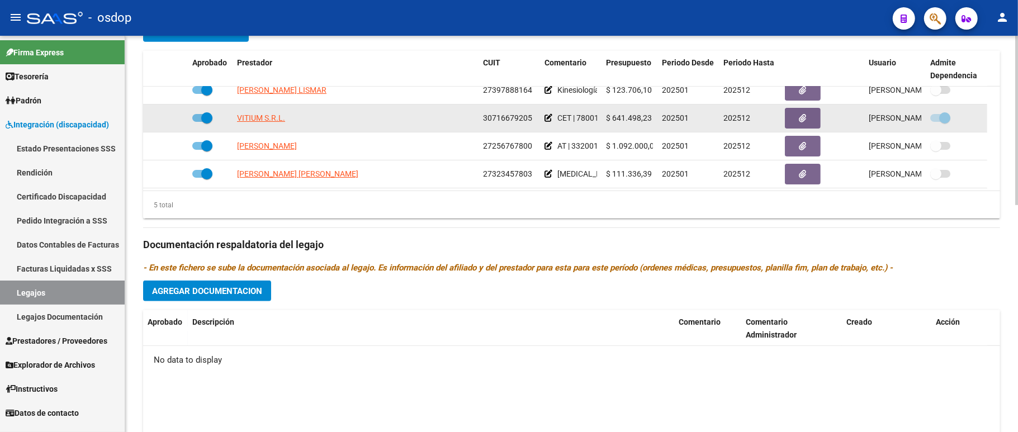
scroll to position [39, 0]
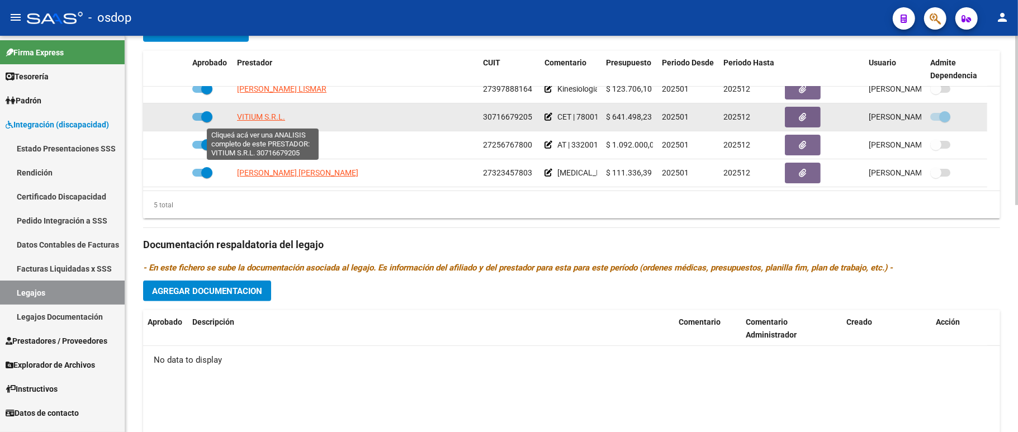
click at [267, 114] on span "VITIUM S.R.L." at bounding box center [261, 116] width 48 height 9
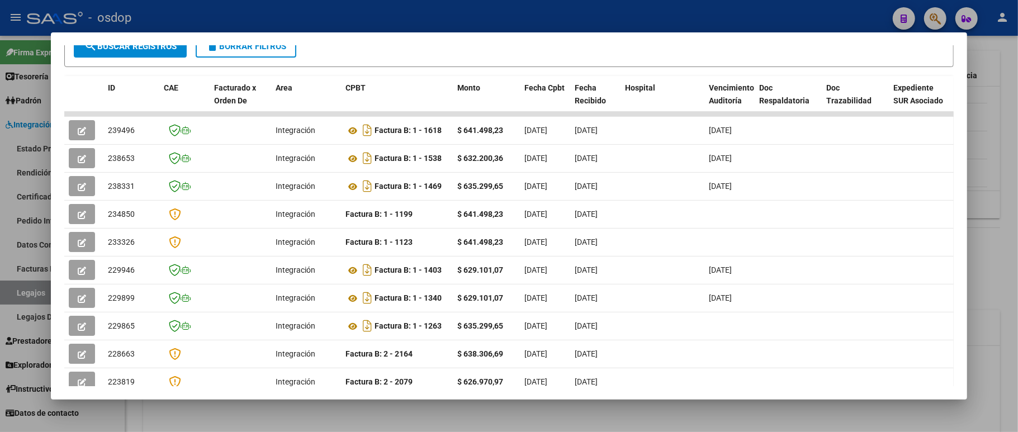
scroll to position [224, 0]
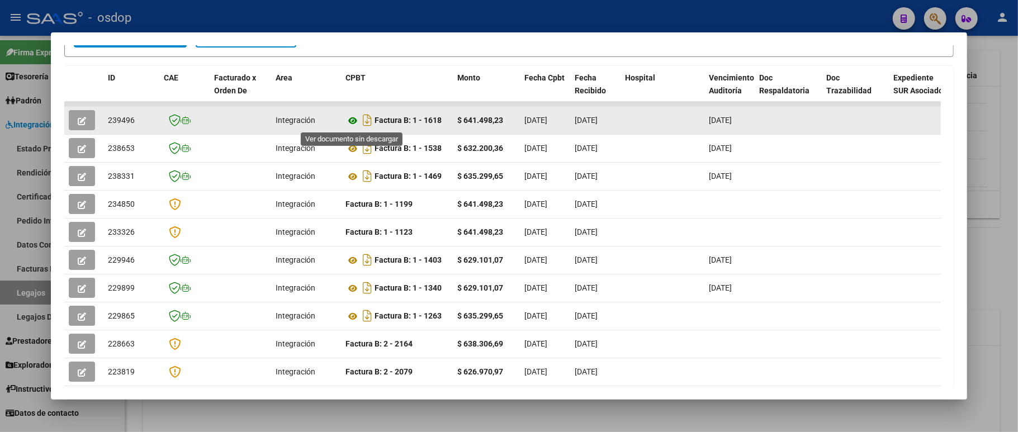
click at [353, 117] on icon at bounding box center [352, 120] width 15 height 13
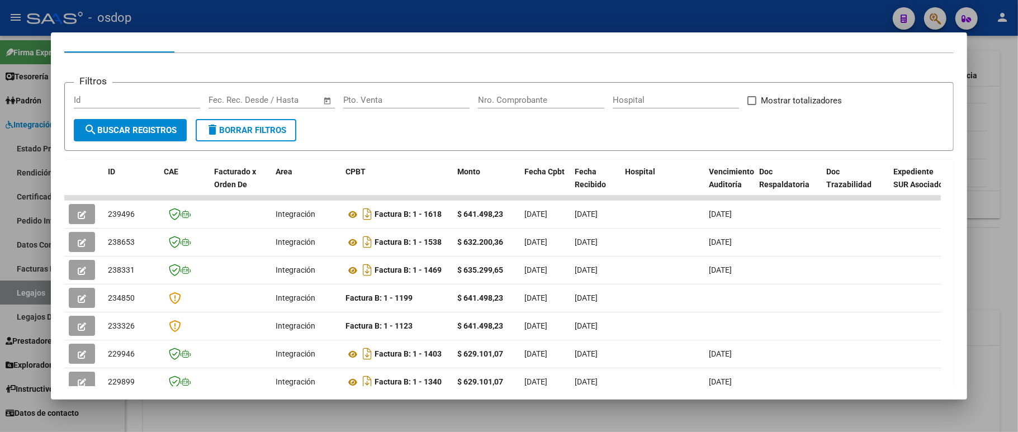
scroll to position [0, 0]
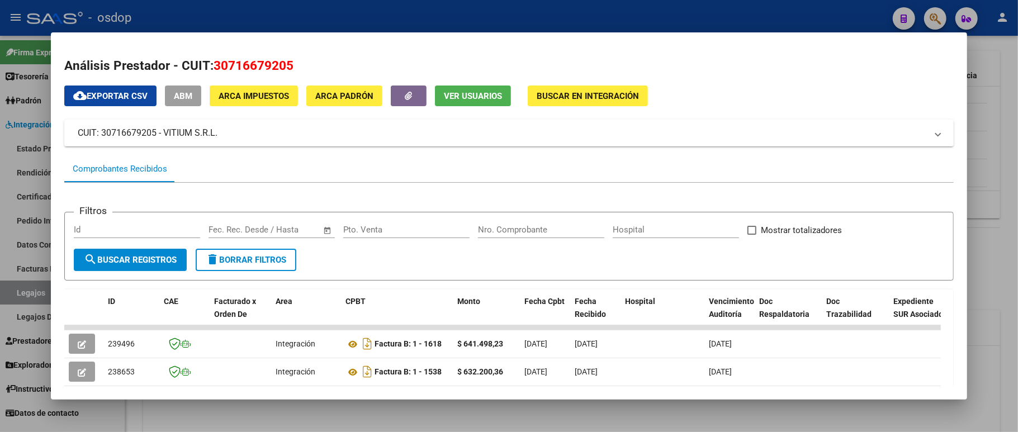
click at [0, 148] on div at bounding box center [509, 216] width 1018 height 432
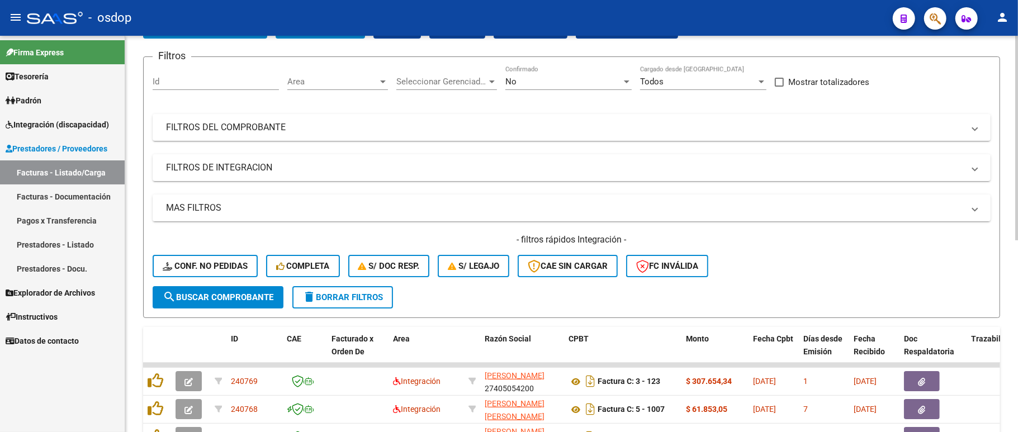
scroll to position [73, 0]
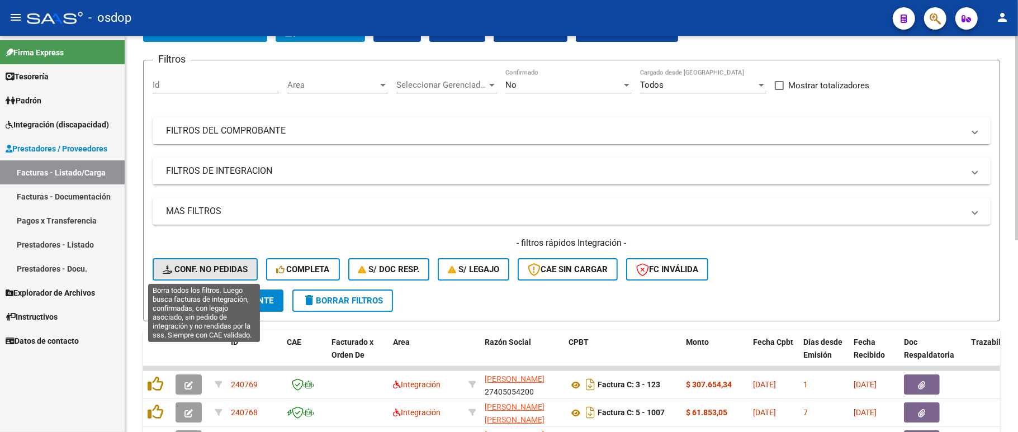
click at [212, 265] on span "Conf. no pedidas" at bounding box center [205, 269] width 85 height 10
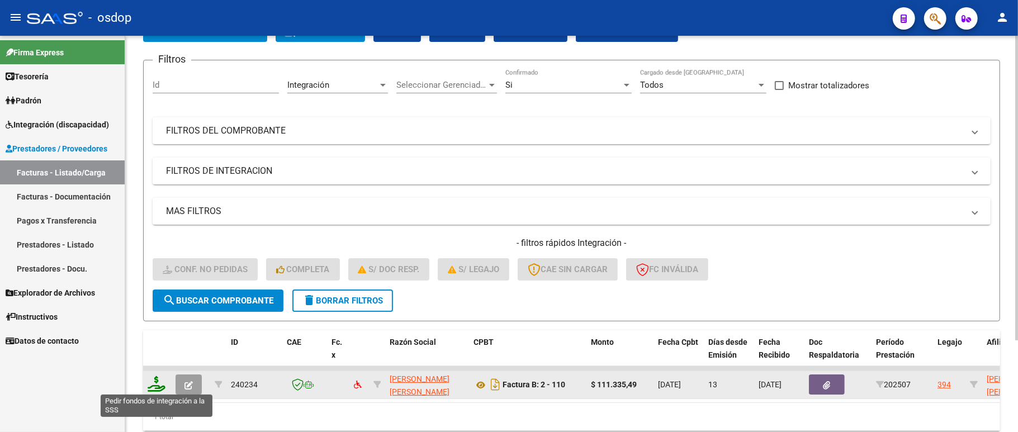
click at [159, 385] on icon at bounding box center [157, 384] width 18 height 16
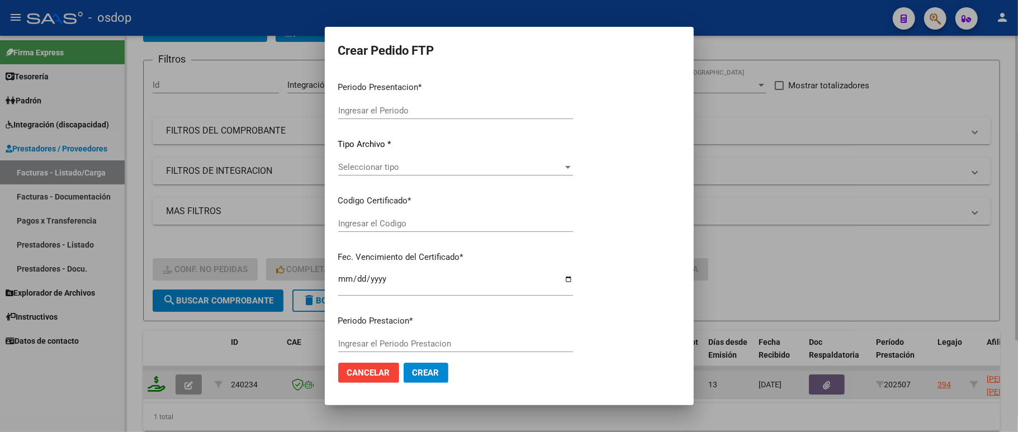
type input "202507"
type input "$ 111.335,49"
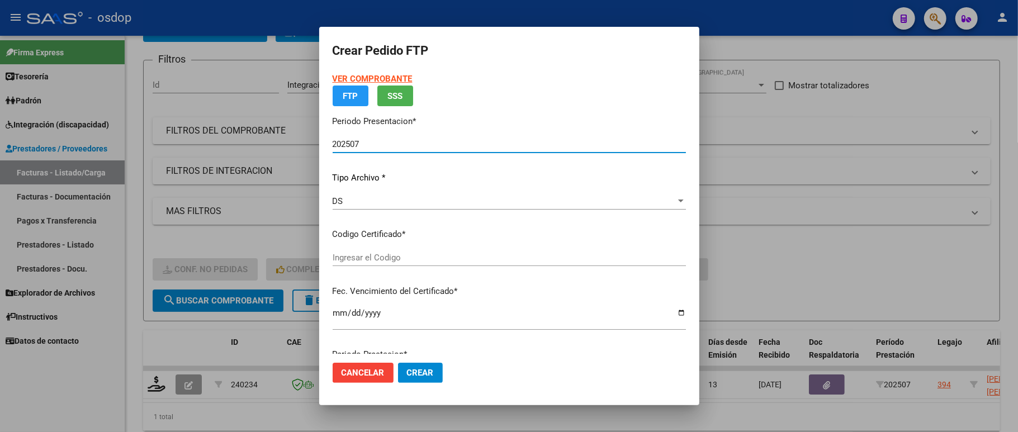
type input "1554836302"
type input "[DATE]"
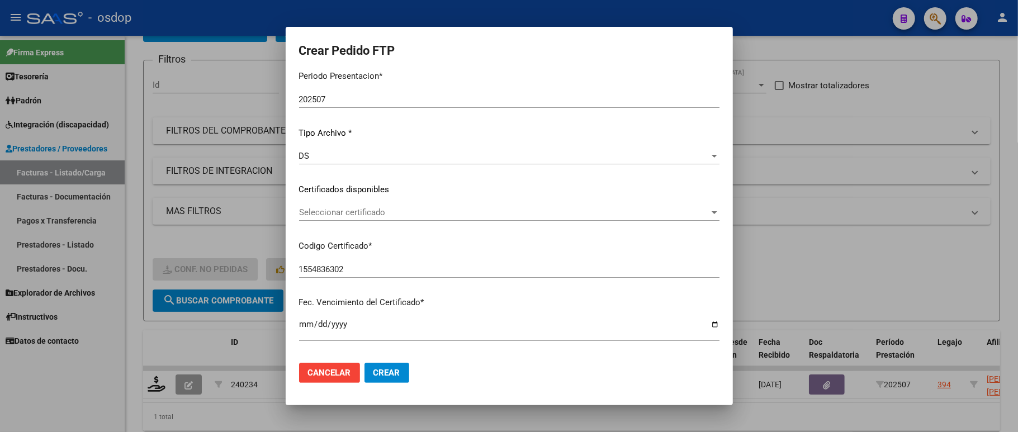
scroll to position [149, 0]
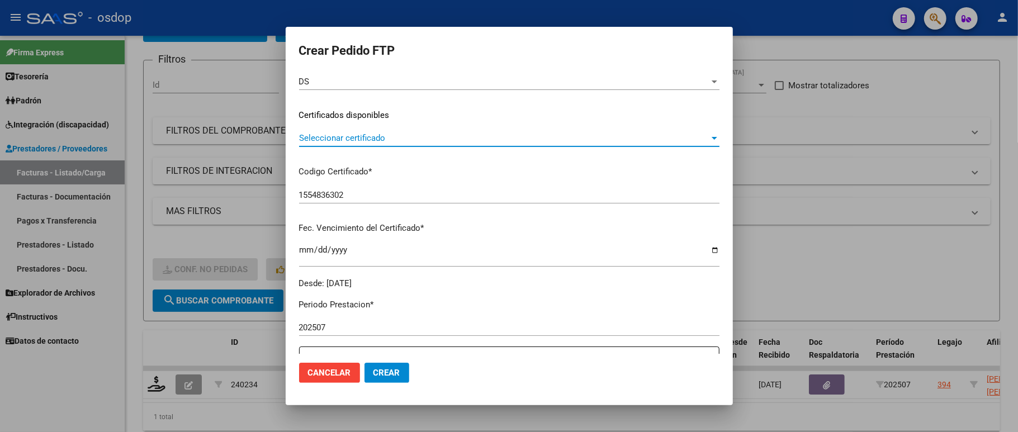
click at [378, 139] on span "Seleccionar certificado" at bounding box center [504, 138] width 410 height 10
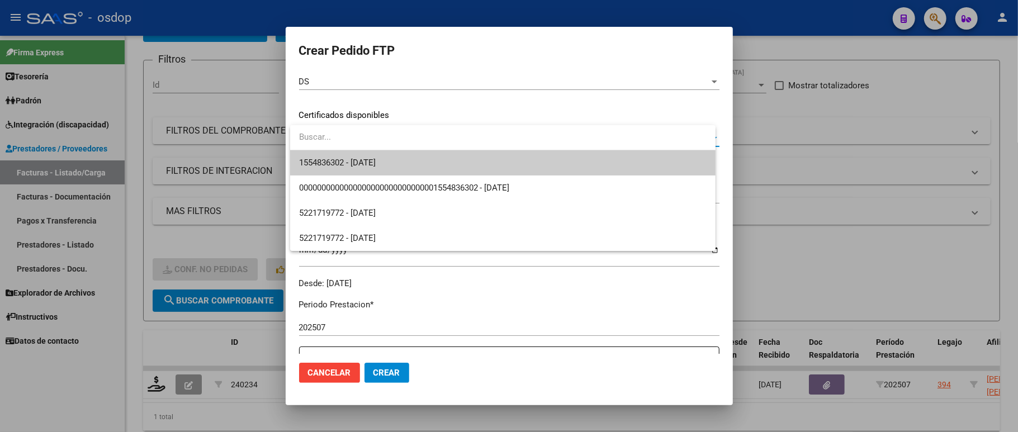
click at [378, 155] on span "1554836302 - [DATE]" at bounding box center [502, 162] width 407 height 25
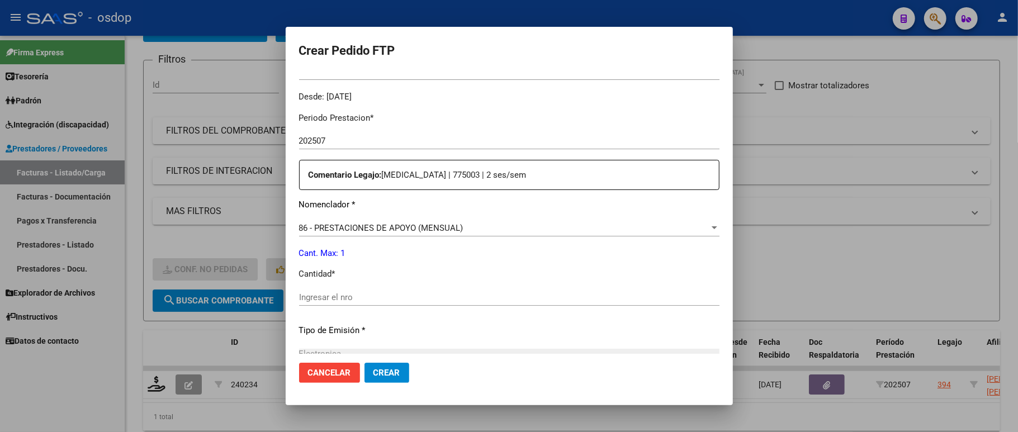
scroll to position [372, 0]
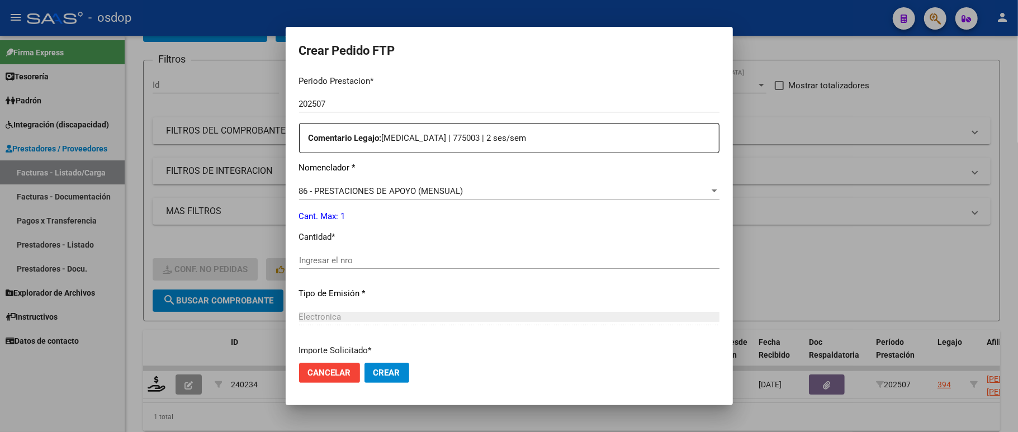
click at [340, 256] on input "Ingresar el nro" at bounding box center [509, 260] width 420 height 10
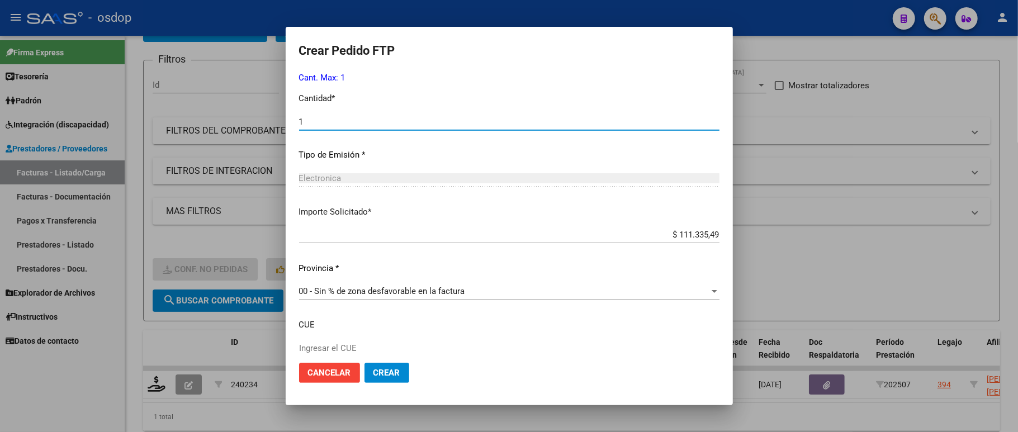
scroll to position [573, 0]
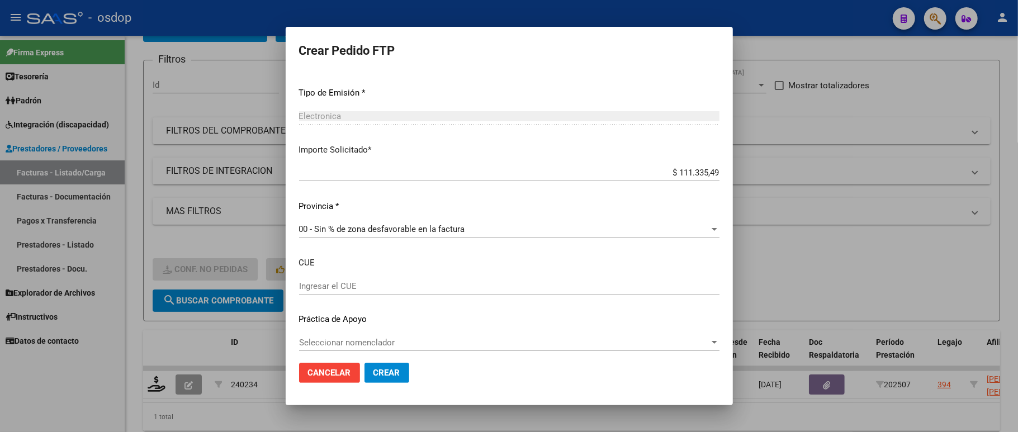
type input "1"
click at [377, 374] on span "Crear" at bounding box center [386, 373] width 27 height 10
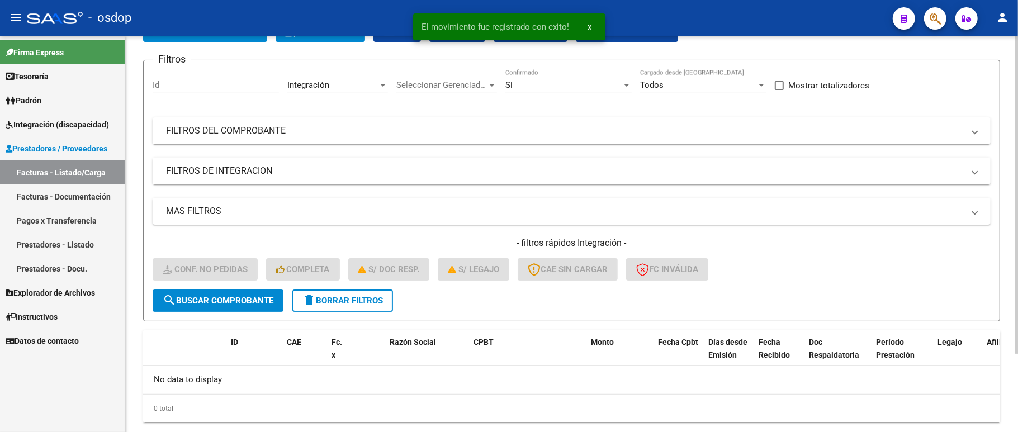
click at [347, 307] on button "delete Borrar Filtros" at bounding box center [342, 301] width 101 height 22
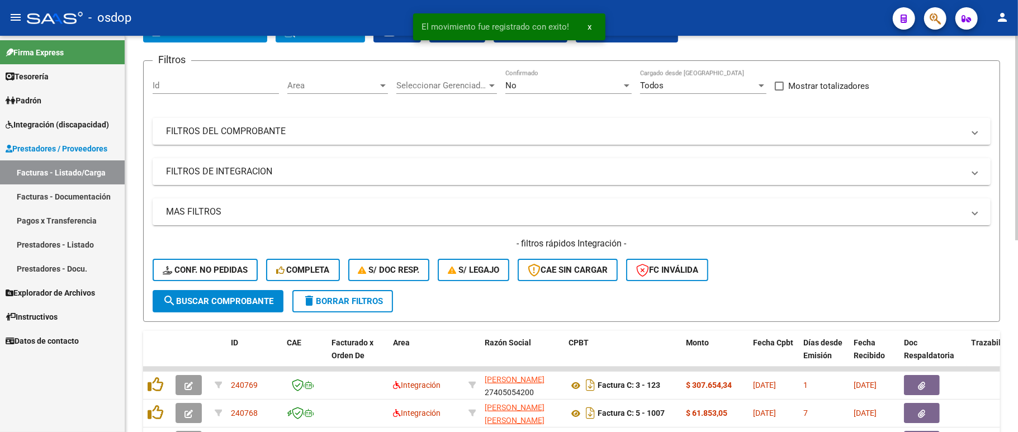
scroll to position [73, 0]
click at [231, 174] on mat-panel-title "FILTROS DE INTEGRACION" at bounding box center [565, 171] width 798 height 12
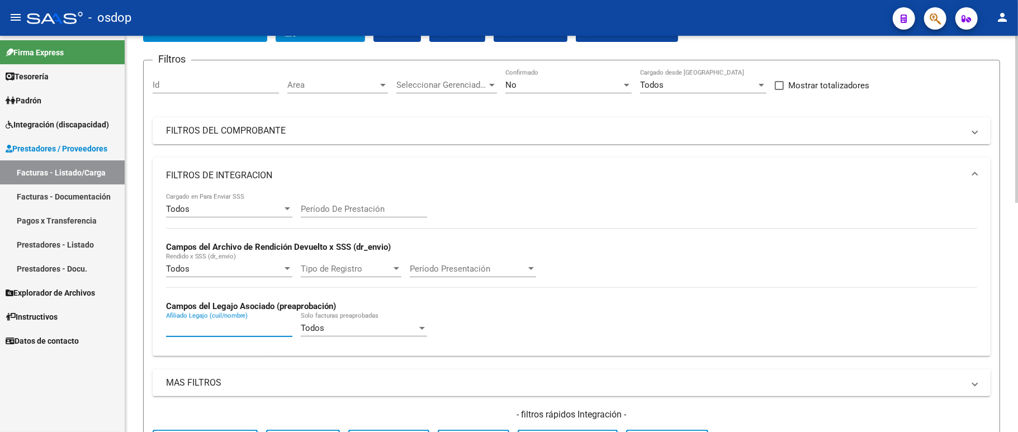
click at [192, 325] on input "Afiliado Legajo (cuil/nombre)" at bounding box center [229, 328] width 126 height 10
paste input "20421361151"
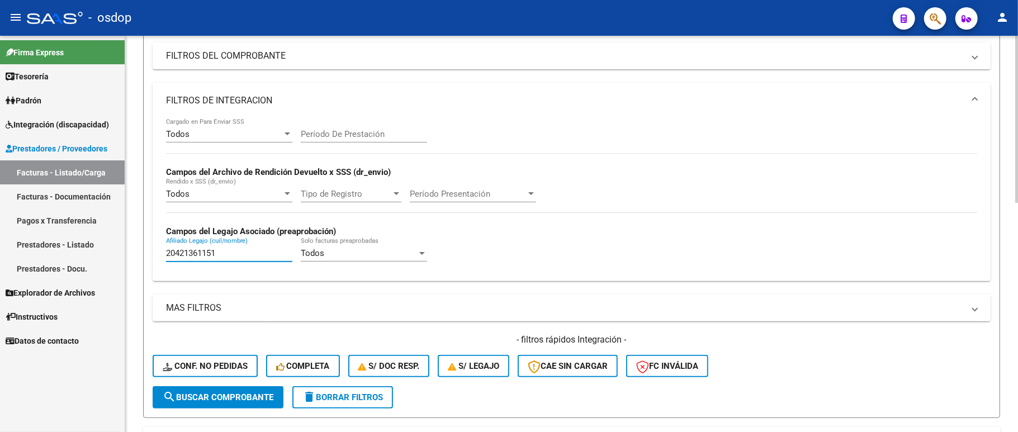
type input "20421361151"
click at [214, 402] on button "search Buscar Comprobante" at bounding box center [218, 397] width 131 height 22
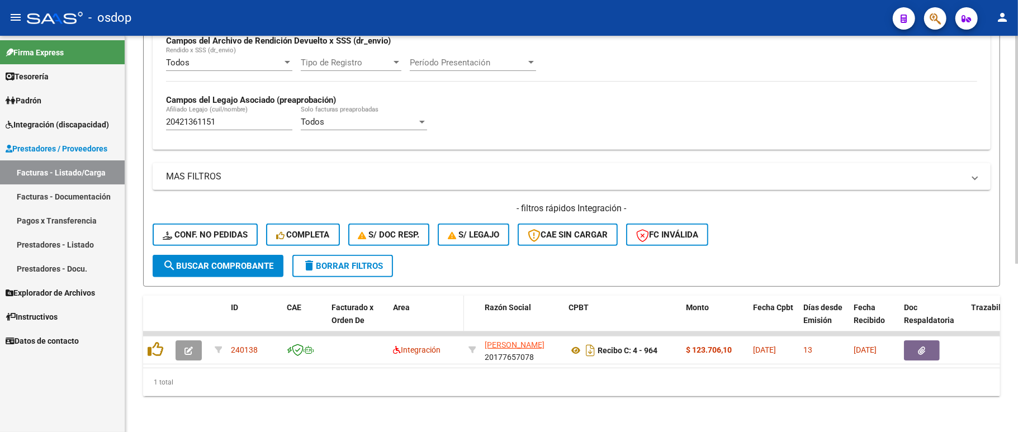
scroll to position [292, 0]
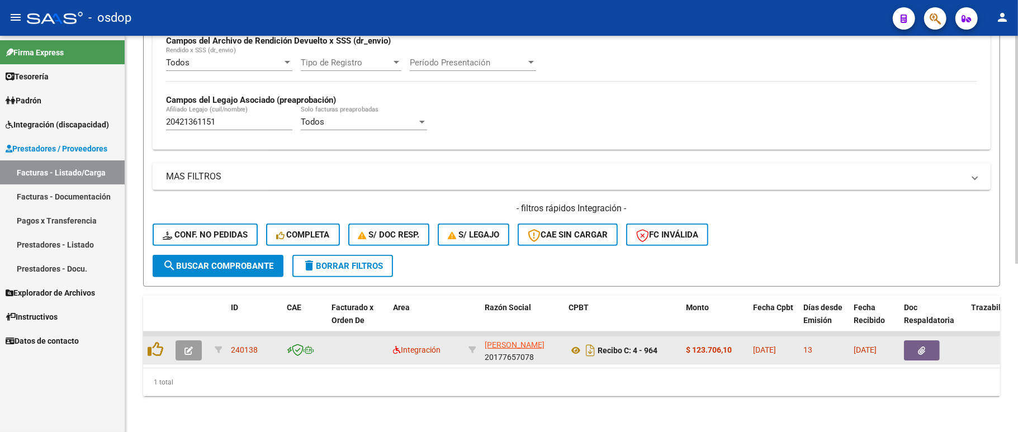
click at [180, 340] on button "button" at bounding box center [189, 350] width 26 height 20
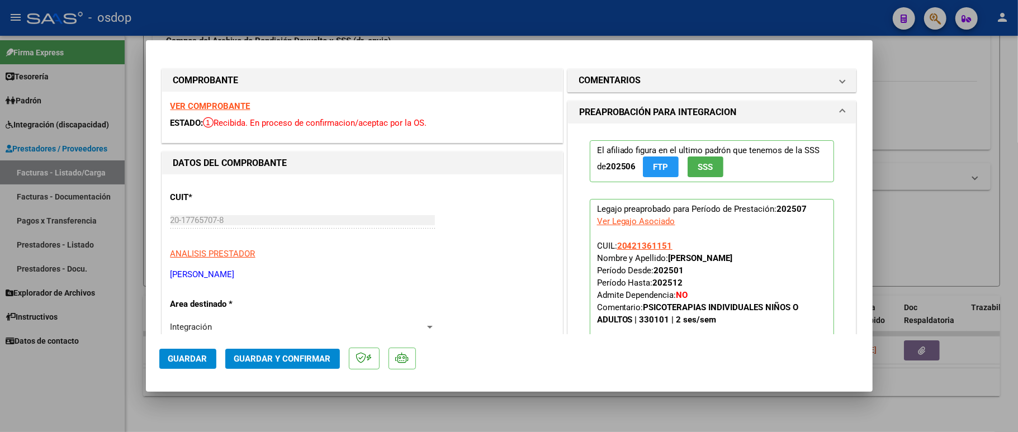
click at [216, 104] on strong "VER COMPROBANTE" at bounding box center [210, 106] width 80 height 10
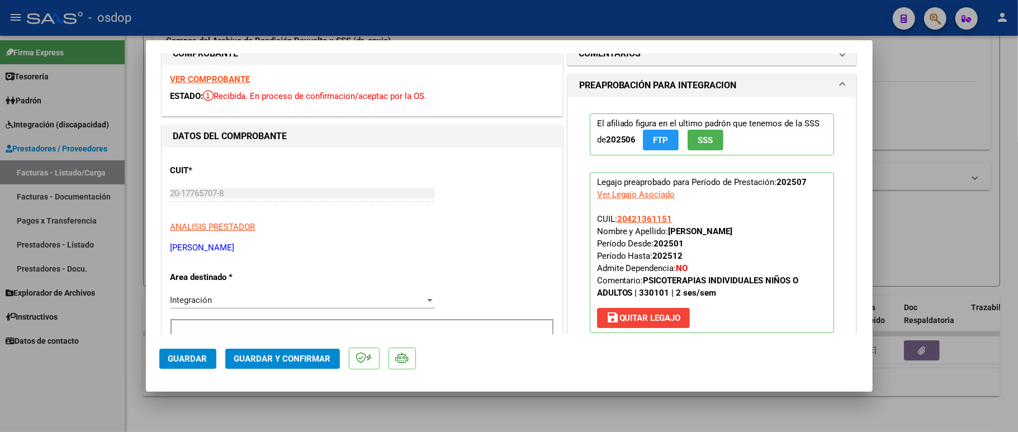
scroll to position [298, 0]
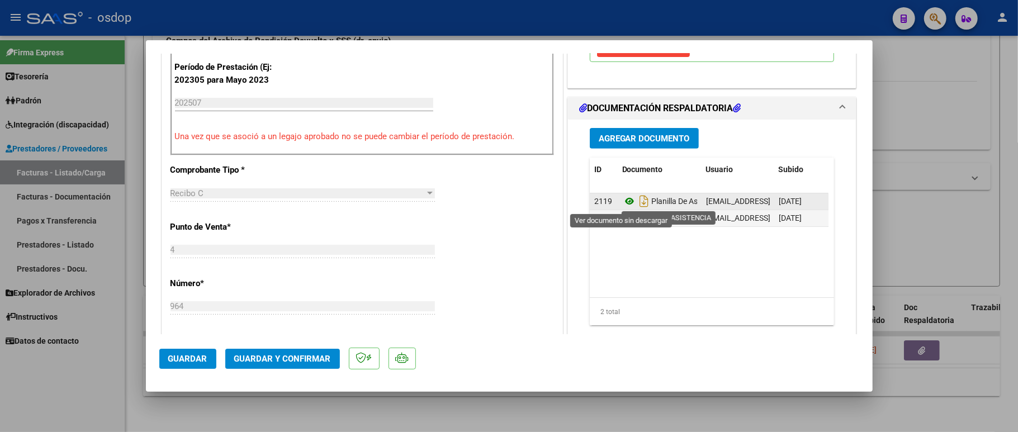
click at [622, 204] on icon at bounding box center [629, 201] width 15 height 13
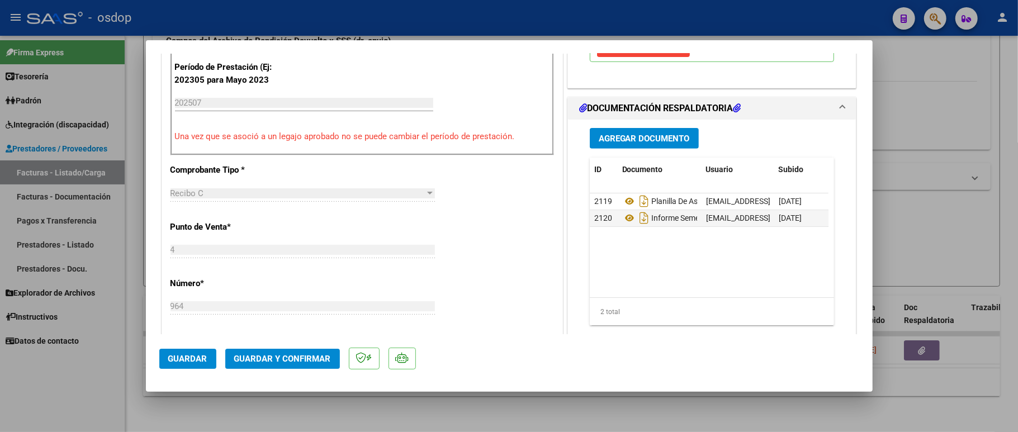
click at [280, 359] on span "Guardar y Confirmar" at bounding box center [282, 359] width 97 height 10
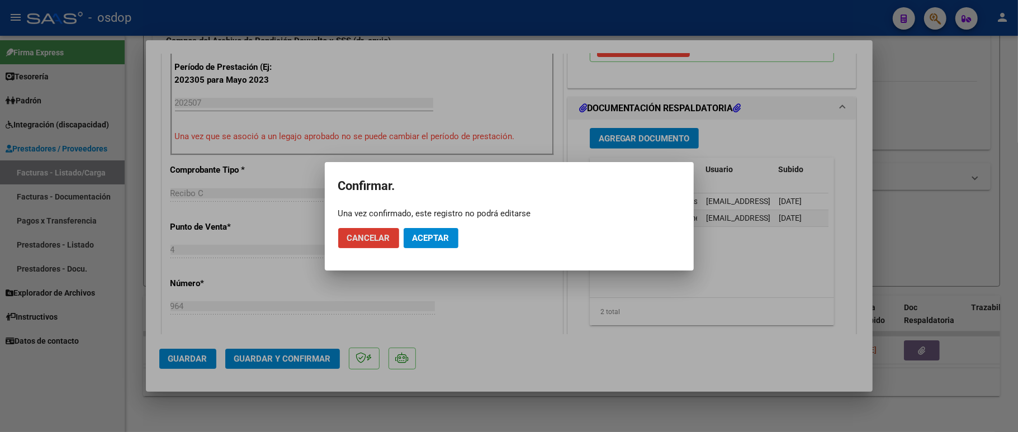
click at [446, 244] on button "Aceptar" at bounding box center [431, 238] width 55 height 20
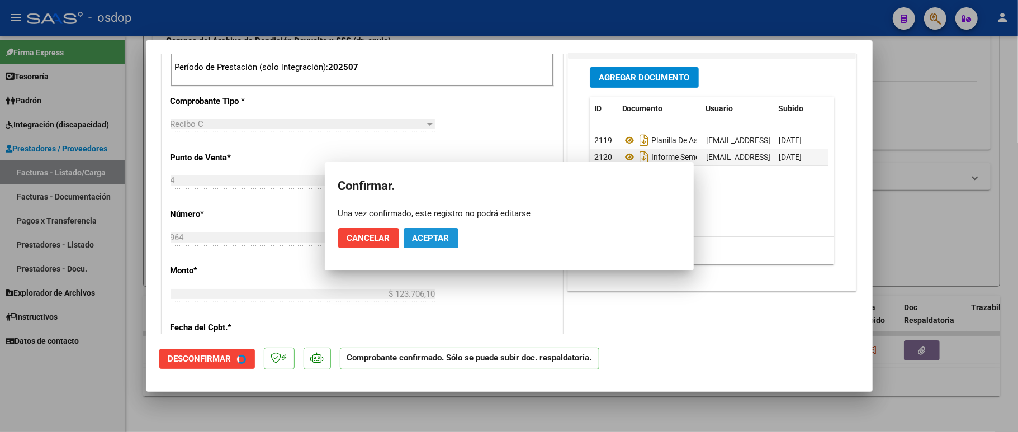
scroll to position [509, 0]
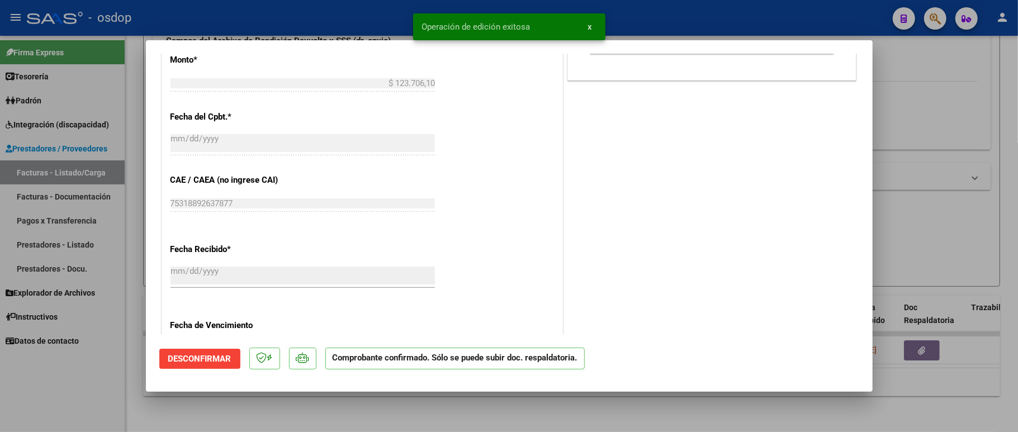
click at [80, 395] on div at bounding box center [509, 216] width 1018 height 432
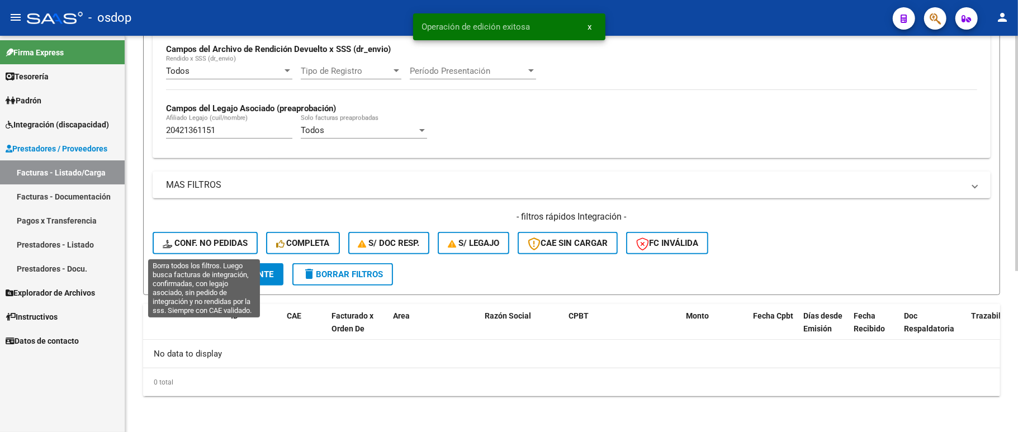
drag, startPoint x: 179, startPoint y: 249, endPoint x: 211, endPoint y: 250, distance: 31.9
click at [180, 249] on button "Conf. no pedidas" at bounding box center [205, 243] width 105 height 22
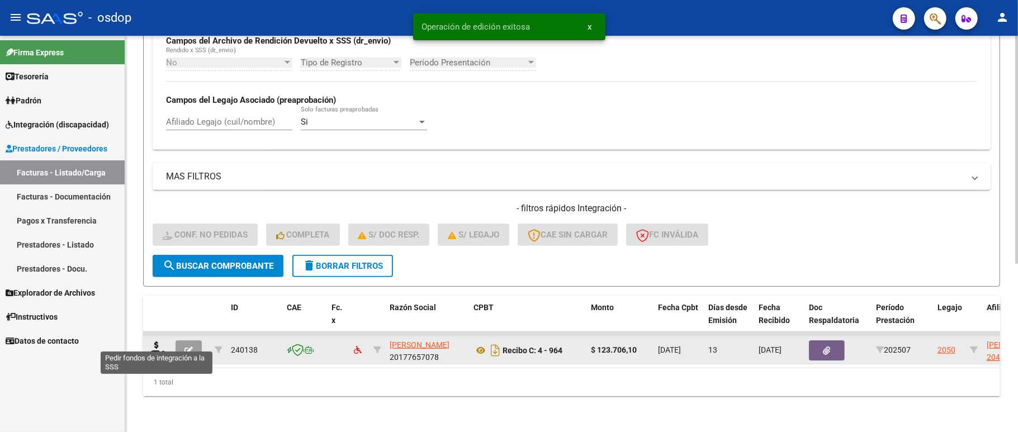
scroll to position [292, 0]
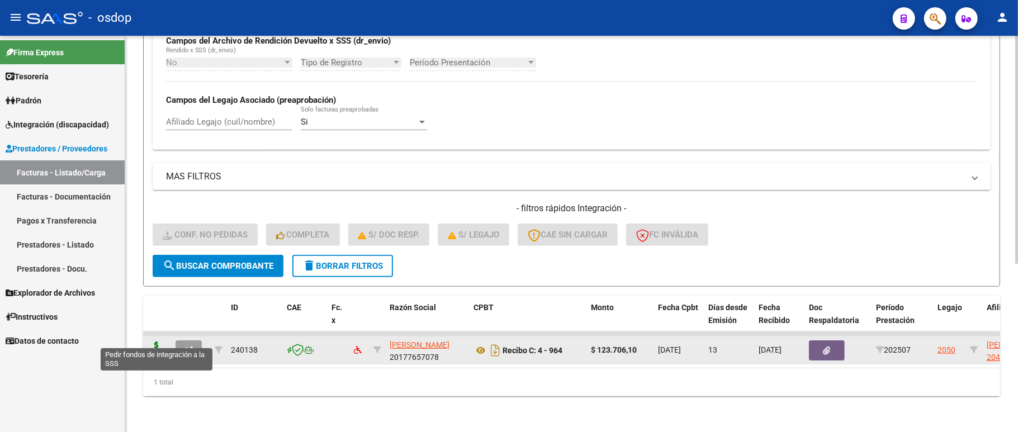
click at [156, 342] on icon at bounding box center [157, 350] width 18 height 16
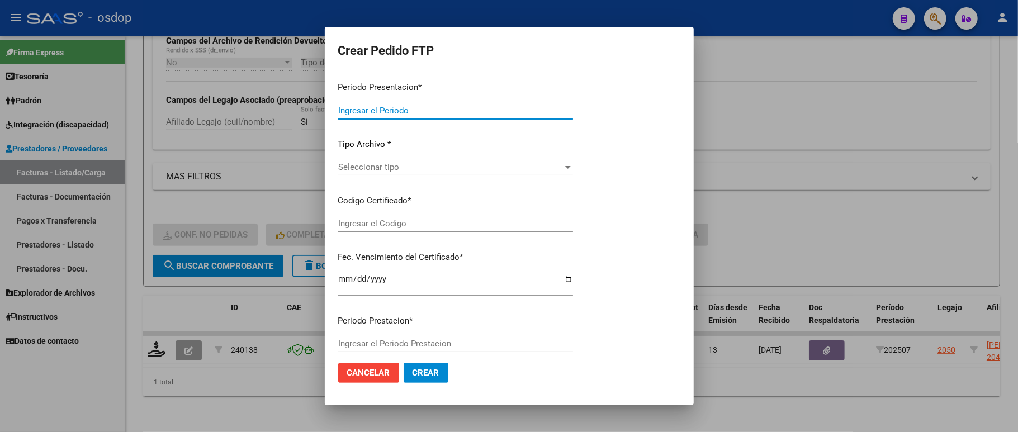
type input "202507"
type input "$ 123.706,10"
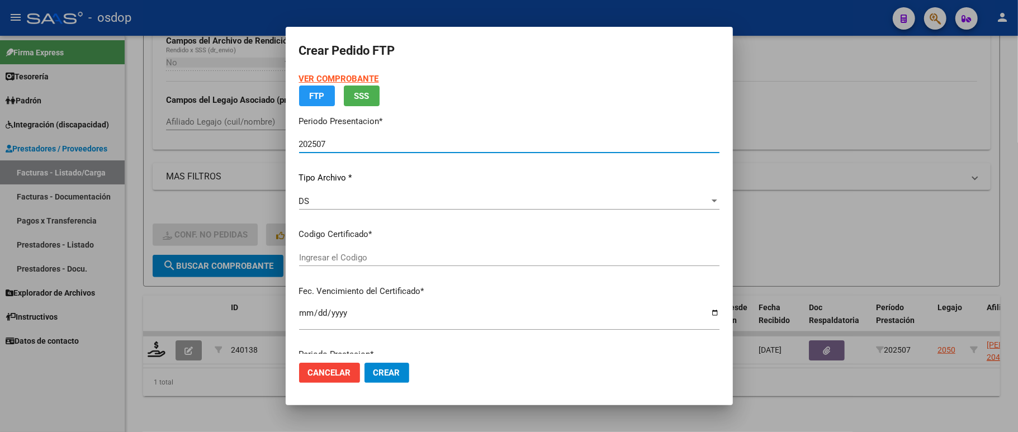
type input "1762991595"
type input "[DATE]"
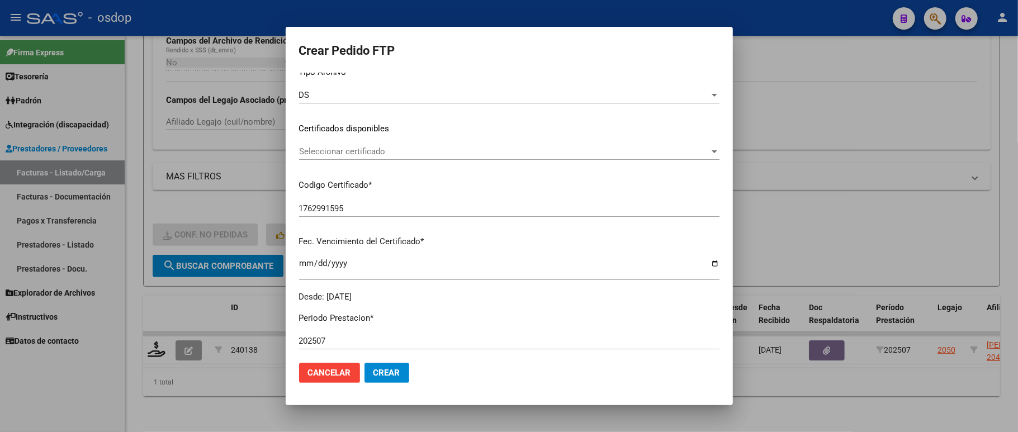
scroll to position [103, 0]
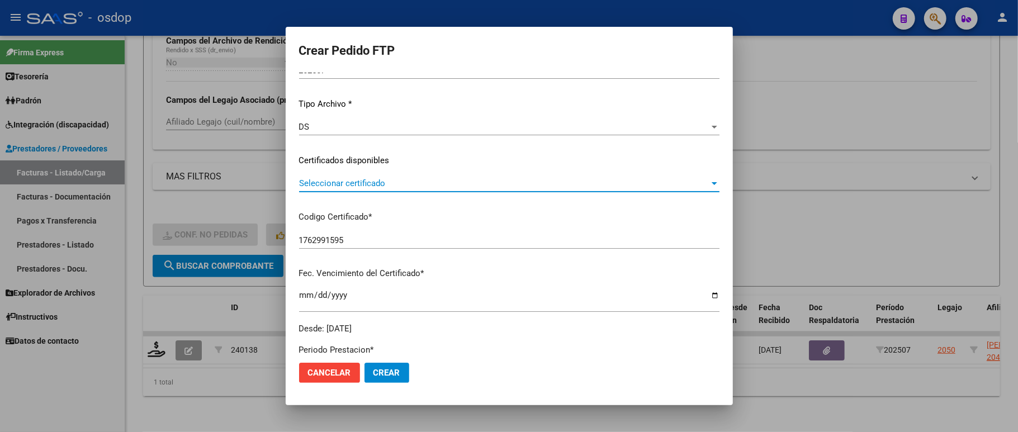
click at [366, 180] on span "Seleccionar certificado" at bounding box center [504, 183] width 410 height 10
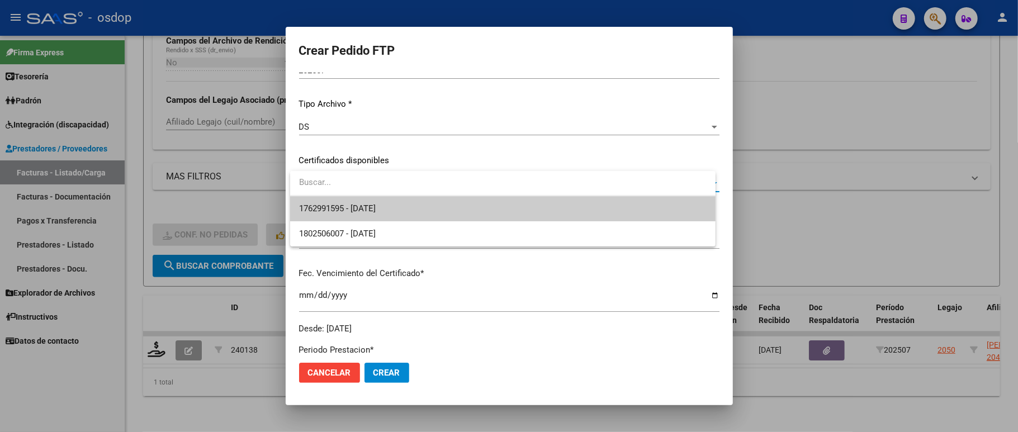
click at [367, 201] on span "1762991595 - [DATE]" at bounding box center [502, 208] width 407 height 25
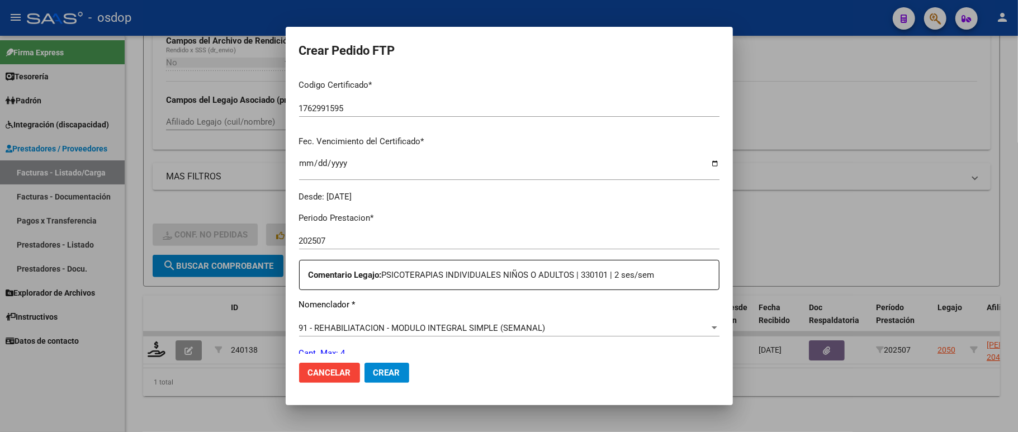
scroll to position [253, 0]
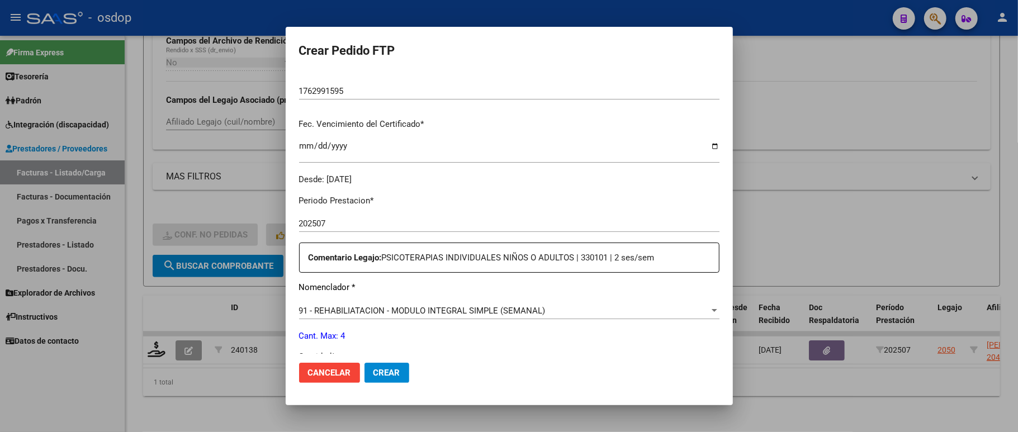
click at [378, 306] on span "91 - REHABILIATACION - MODULO INTEGRAL SIMPLE (SEMANAL)" at bounding box center [422, 311] width 246 height 10
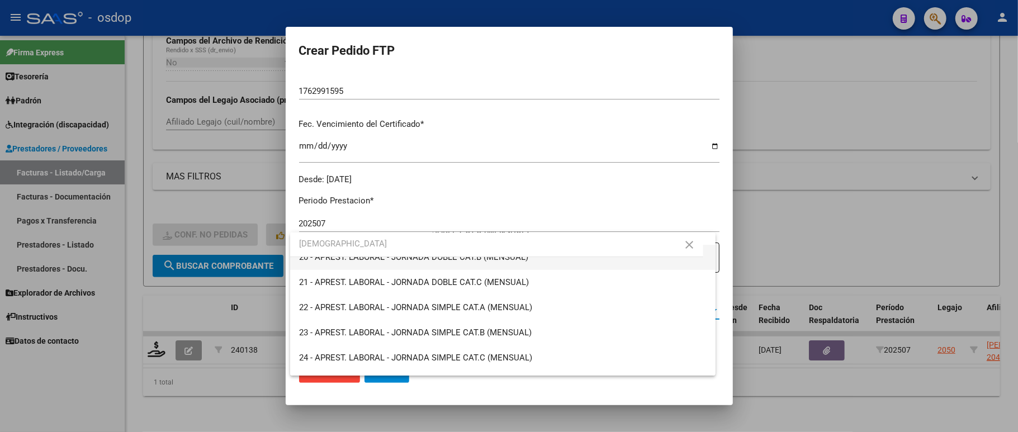
scroll to position [58, 0]
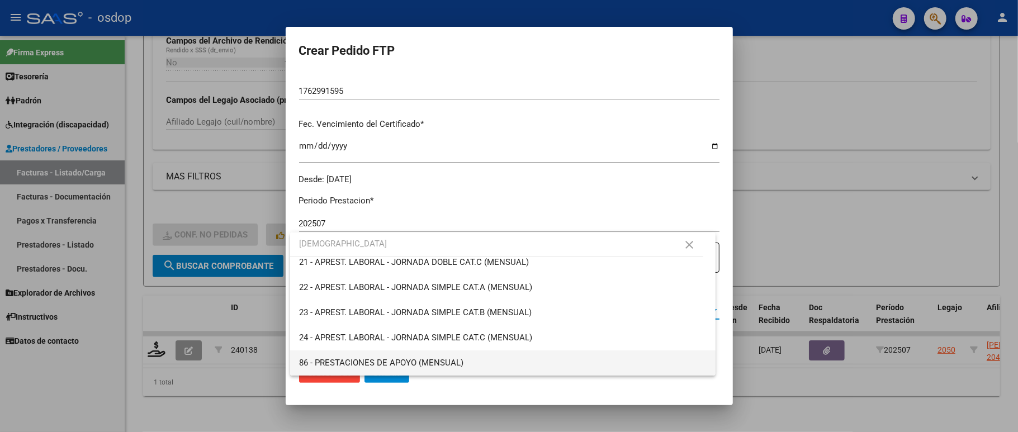
type input "[DEMOGRAPHIC_DATA]"
click at [380, 362] on span "86 - PRESTACIONES DE APOYO (MENSUAL)" at bounding box center [381, 363] width 164 height 10
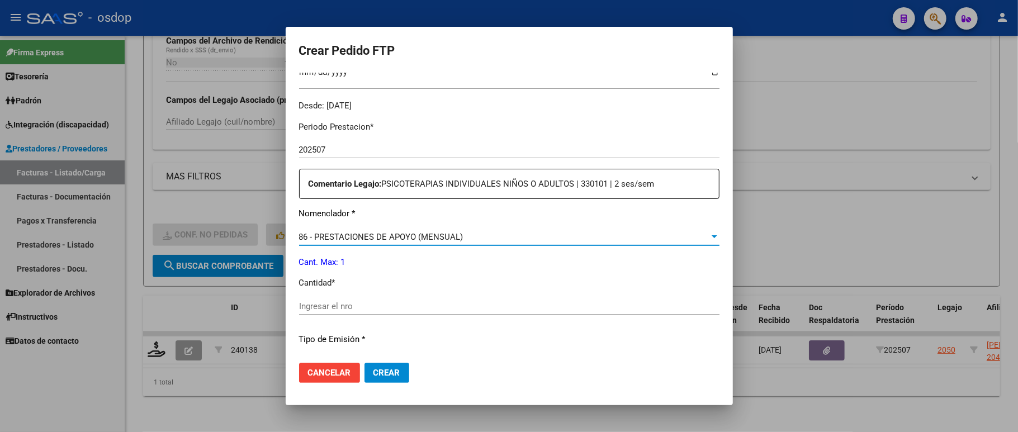
scroll to position [327, 0]
click at [353, 301] on input "Ingresar el nro" at bounding box center [509, 306] width 420 height 10
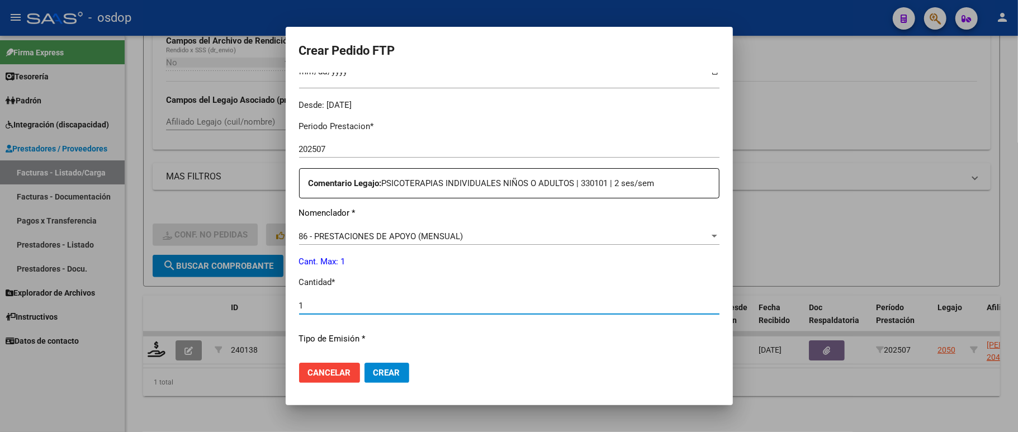
type input "1"
click at [311, 372] on span "Cancelar" at bounding box center [329, 373] width 43 height 10
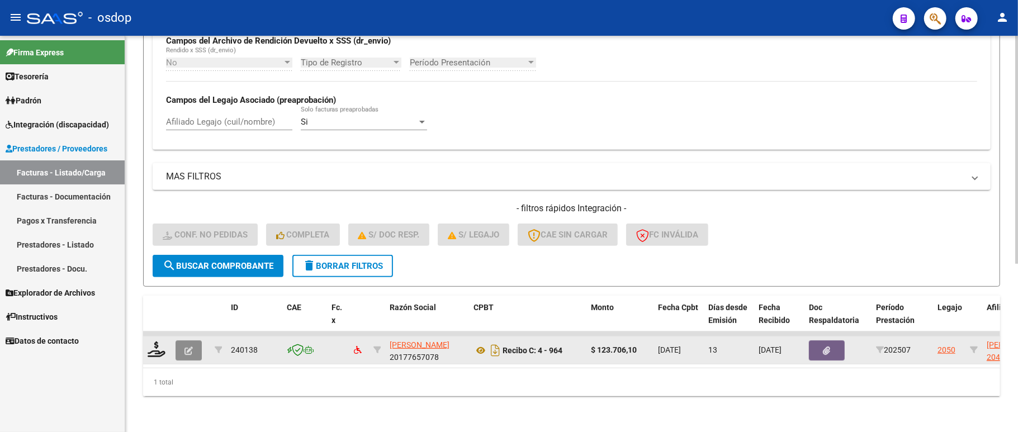
click at [190, 347] on icon "button" at bounding box center [188, 351] width 8 height 8
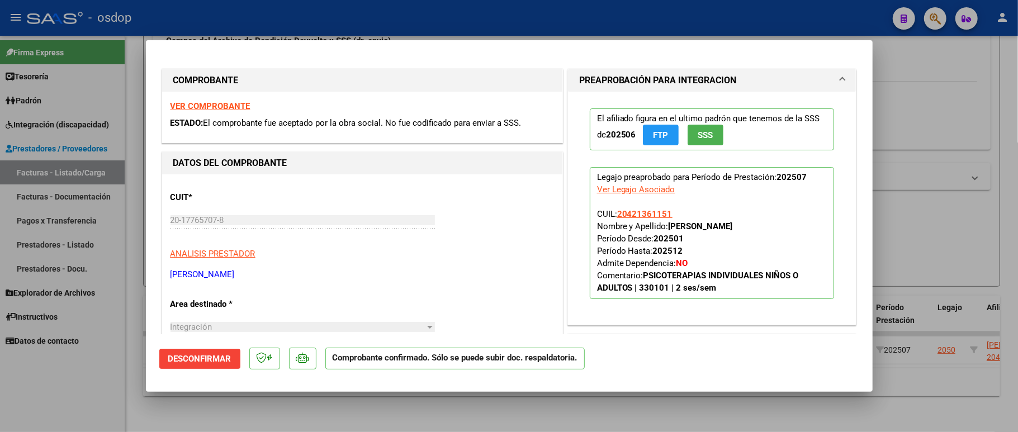
click at [214, 363] on span "Desconfirmar" at bounding box center [199, 359] width 63 height 10
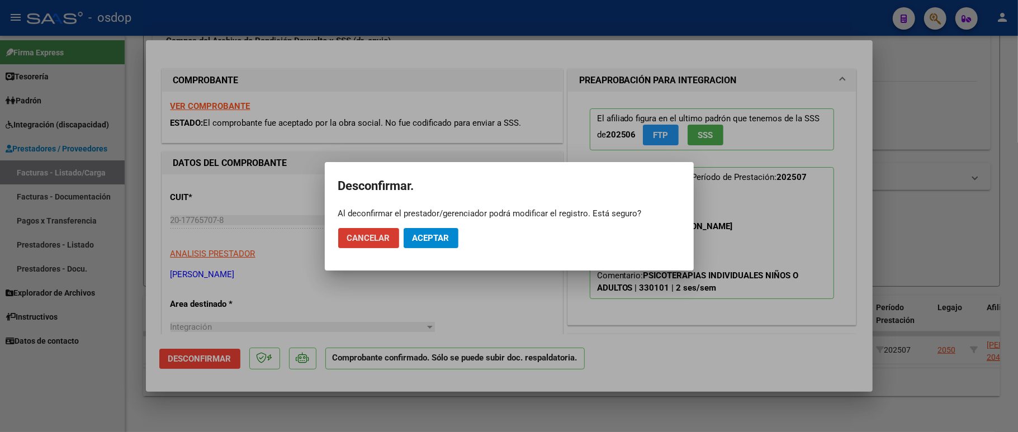
click at [441, 244] on button "Aceptar" at bounding box center [431, 238] width 55 height 20
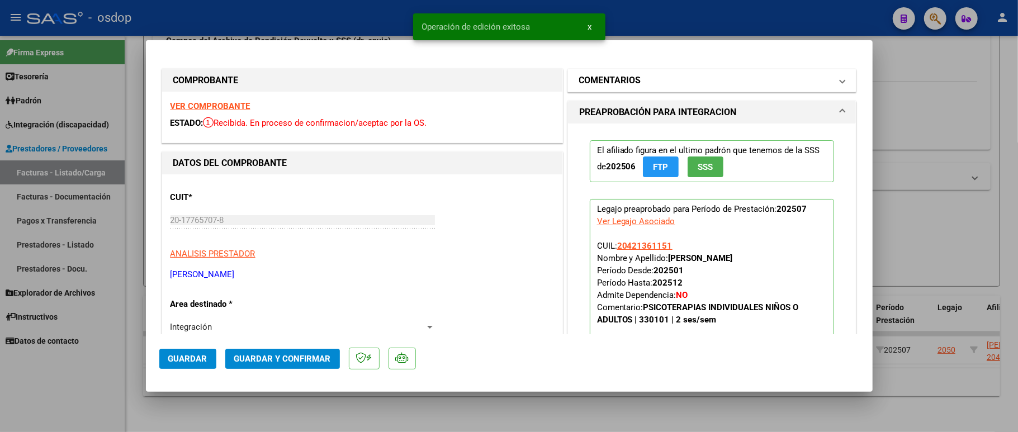
click at [698, 80] on mat-panel-title "COMENTARIOS" at bounding box center [705, 80] width 253 height 13
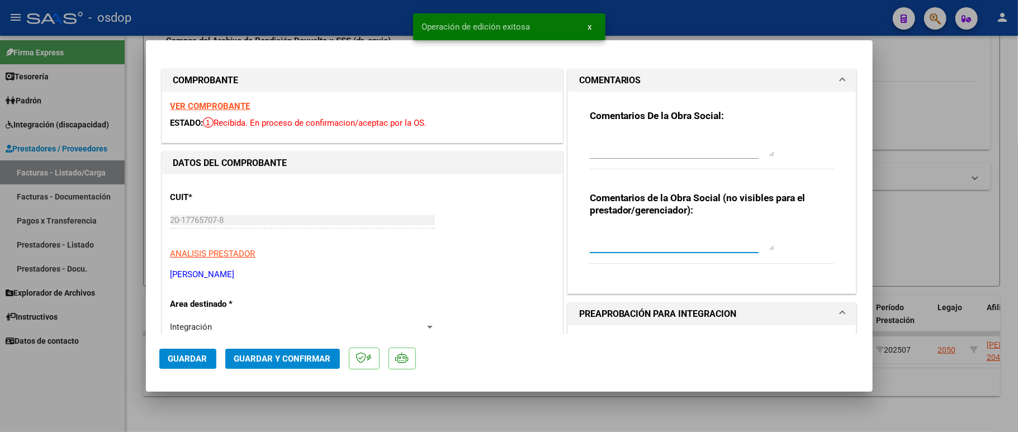
click at [642, 235] on textarea at bounding box center [682, 239] width 184 height 22
type textarea "a"
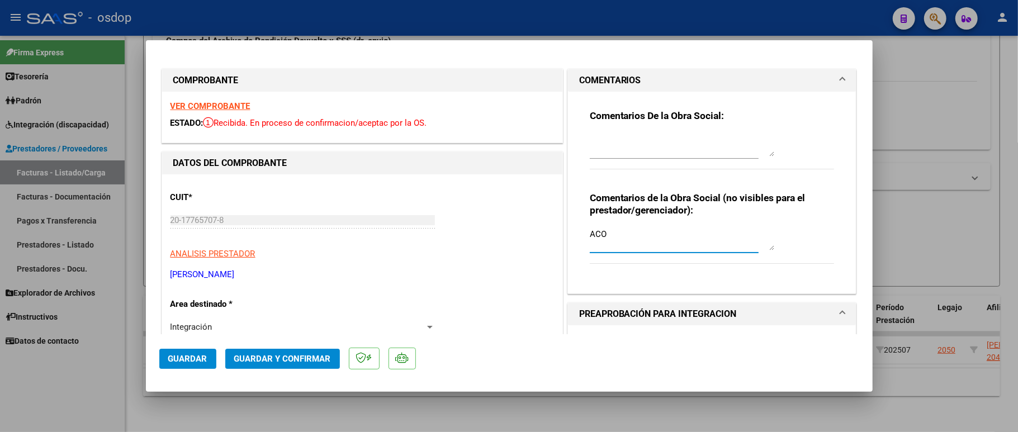
type textarea "ACO"
click at [271, 358] on span "Guardar y Confirmar" at bounding box center [282, 359] width 97 height 10
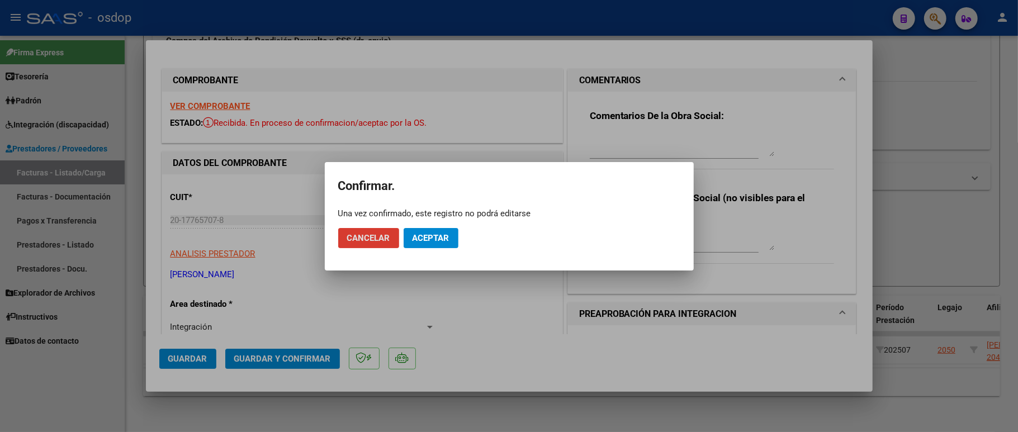
click at [437, 234] on span "Aceptar" at bounding box center [430, 238] width 37 height 10
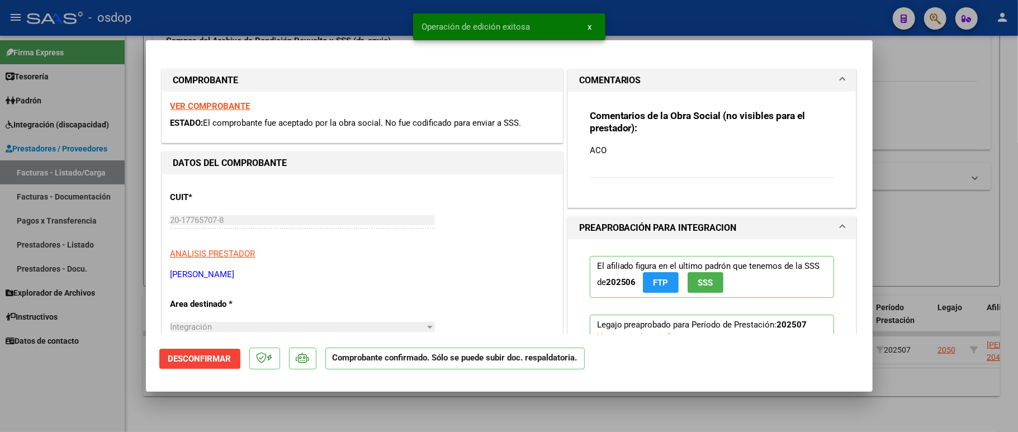
drag, startPoint x: 89, startPoint y: 380, endPoint x: 104, endPoint y: 376, distance: 15.0
click at [89, 379] on div at bounding box center [509, 216] width 1018 height 432
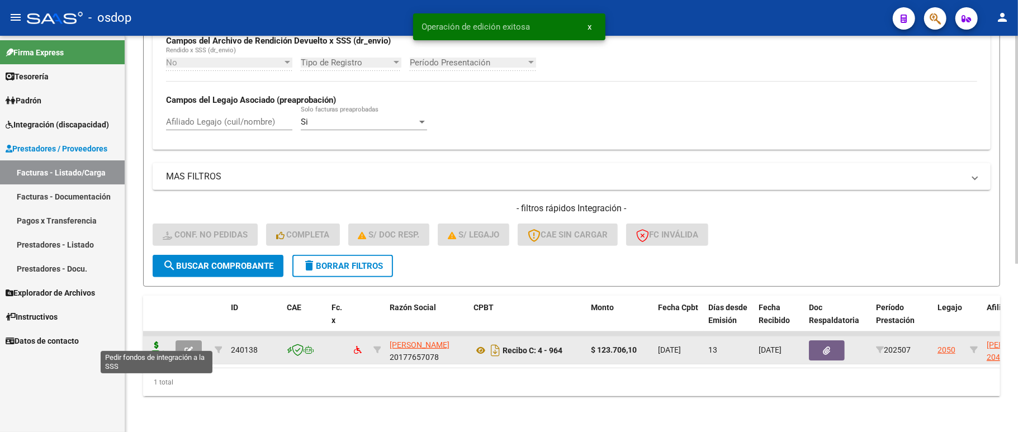
click at [159, 342] on icon at bounding box center [157, 350] width 18 height 16
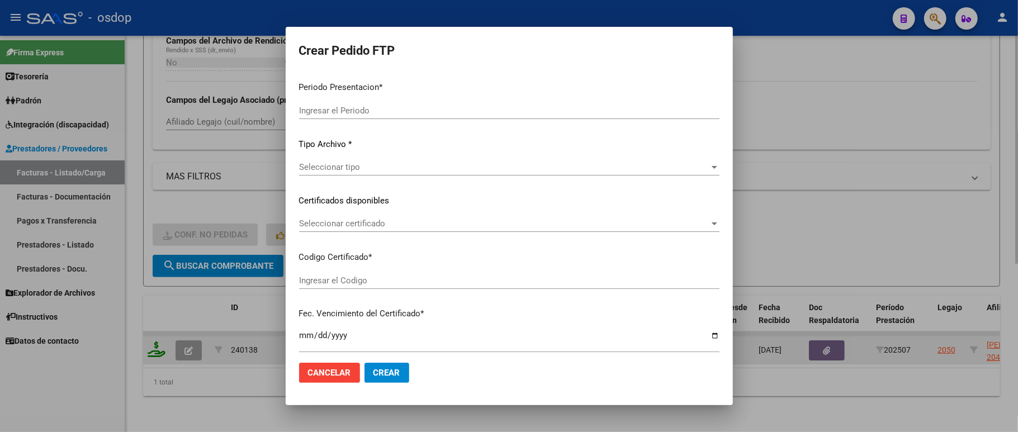
type input "202507"
type input "$ 123.706,10"
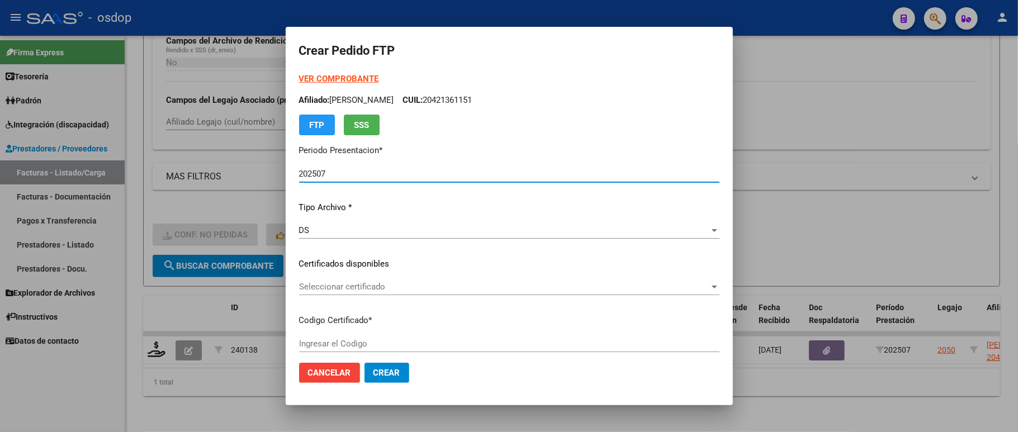
type input "1762991595"
type input "[DATE]"
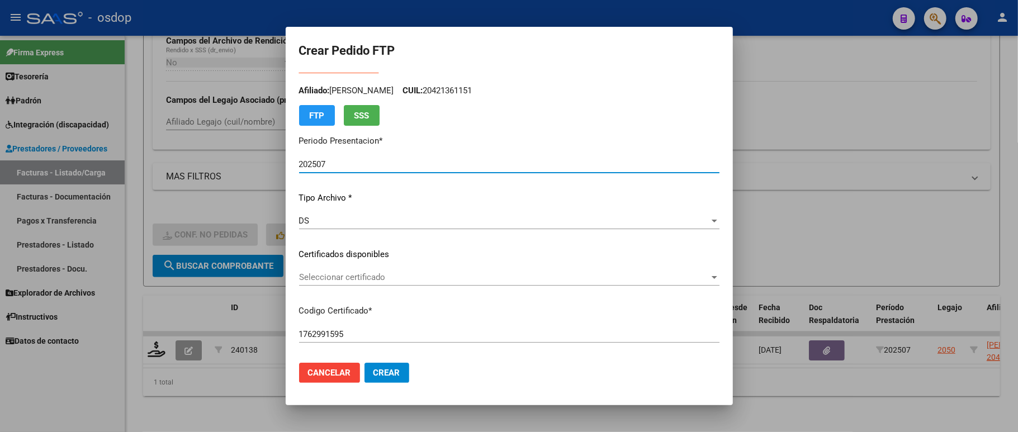
scroll to position [0, 0]
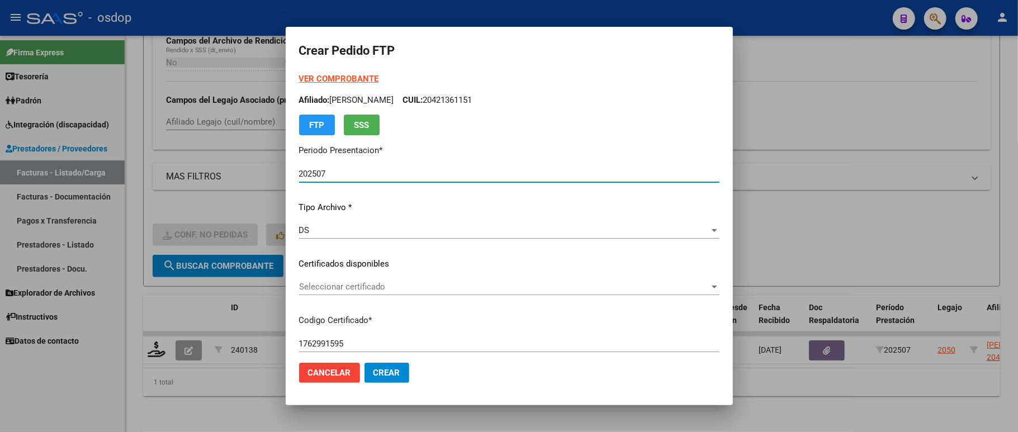
click at [363, 285] on span "Seleccionar certificado" at bounding box center [504, 287] width 410 height 10
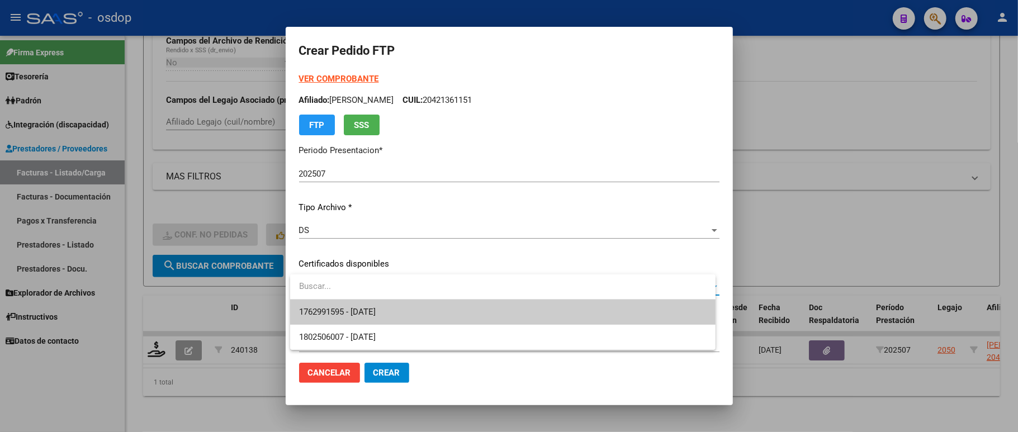
click at [362, 305] on span "1762991595 - [DATE]" at bounding box center [502, 312] width 407 height 25
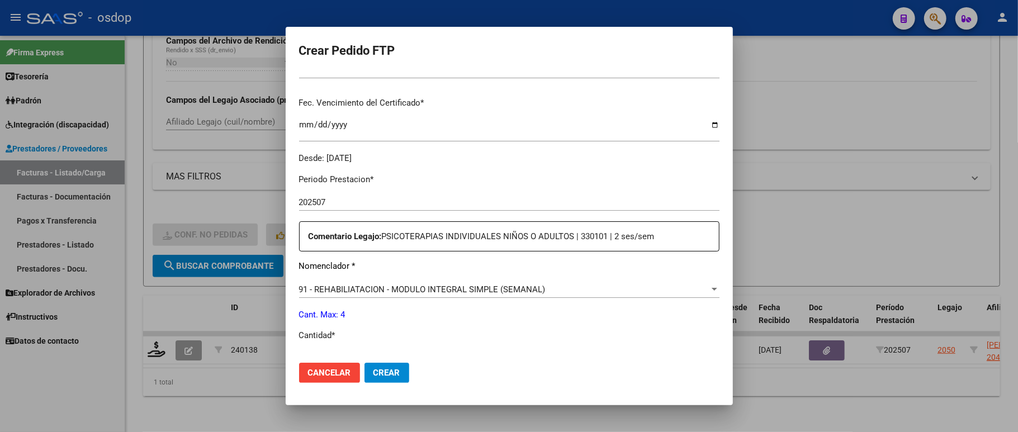
scroll to position [298, 0]
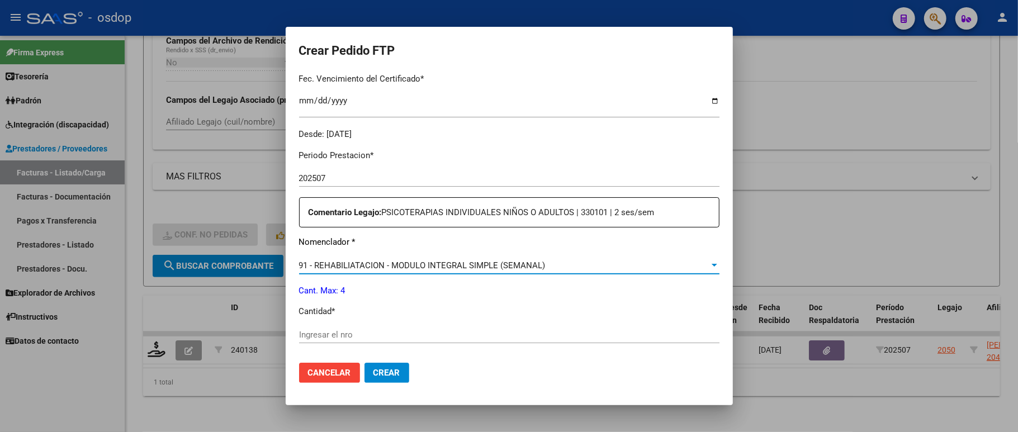
click at [383, 260] on span "91 - REHABILIATACION - MODULO INTEGRAL SIMPLE (SEMANAL)" at bounding box center [422, 265] width 246 height 10
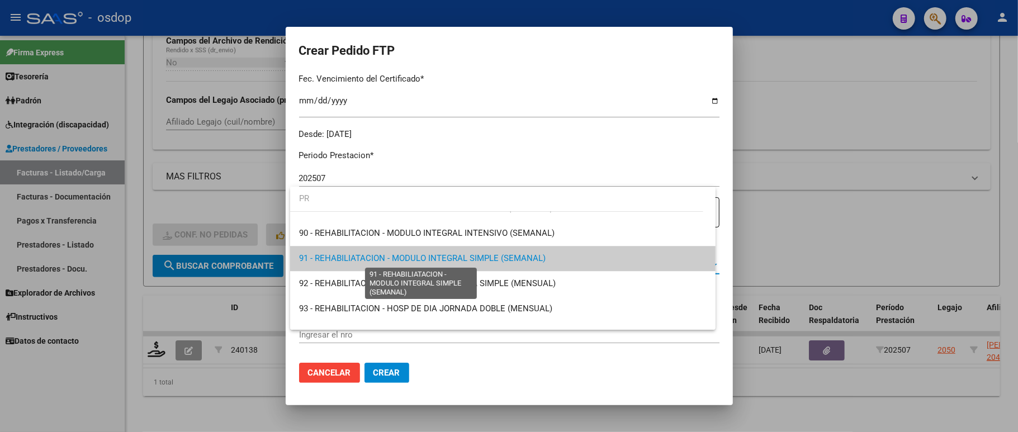
scroll to position [0, 0]
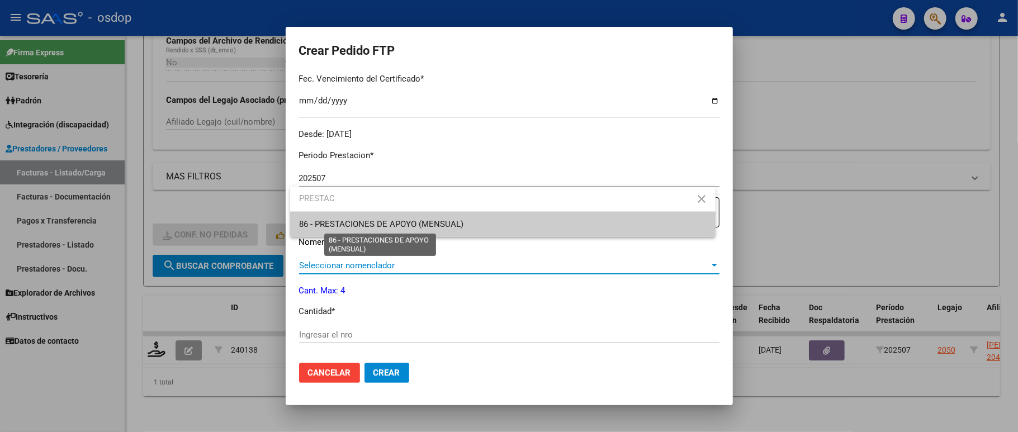
type input "PRESTAC"
click at [410, 220] on span "86 - PRESTACIONES DE APOYO (MENSUAL)" at bounding box center [381, 224] width 164 height 10
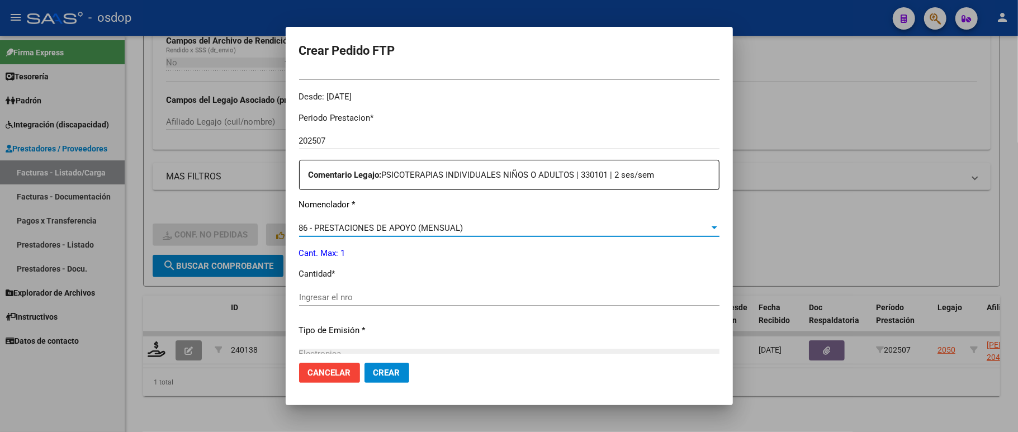
scroll to position [372, 0]
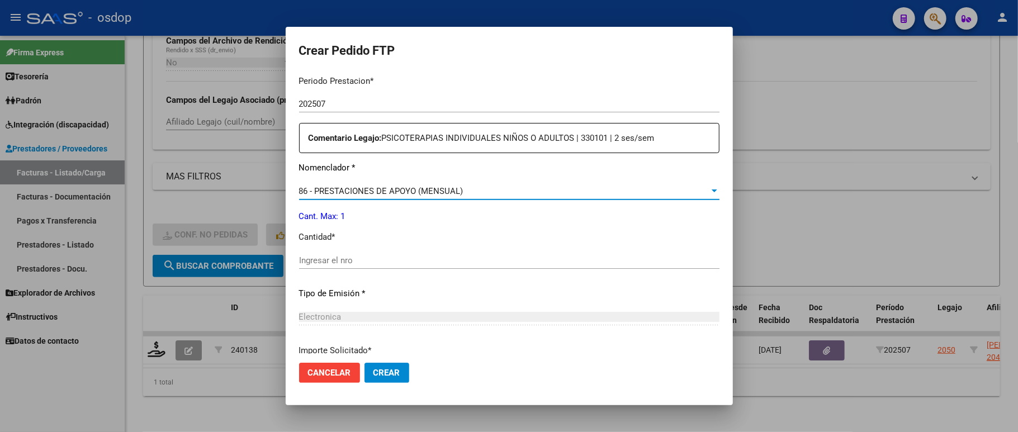
click at [361, 255] on input "Ingresar el nro" at bounding box center [509, 260] width 420 height 10
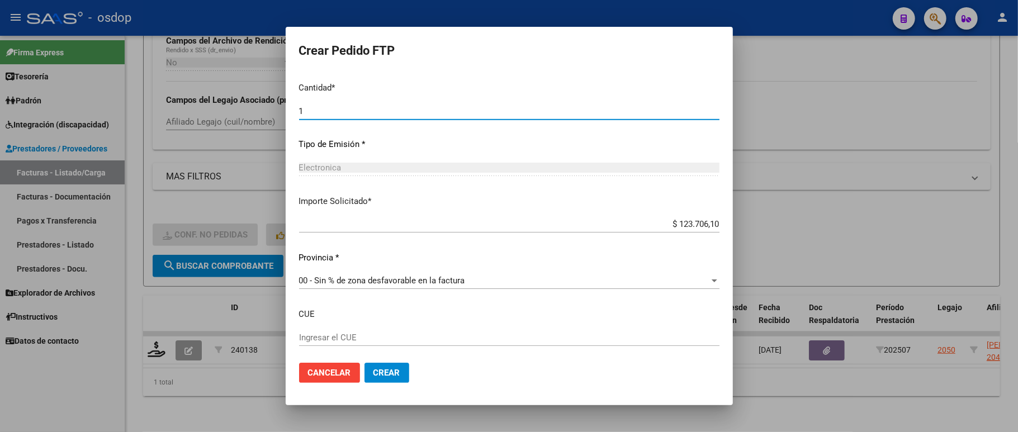
scroll to position [573, 0]
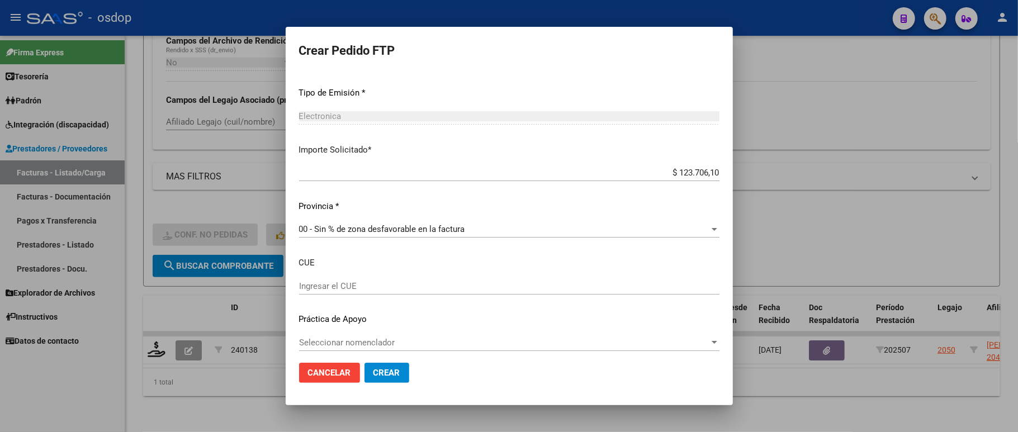
type input "1"
click at [374, 370] on span "Crear" at bounding box center [386, 373] width 27 height 10
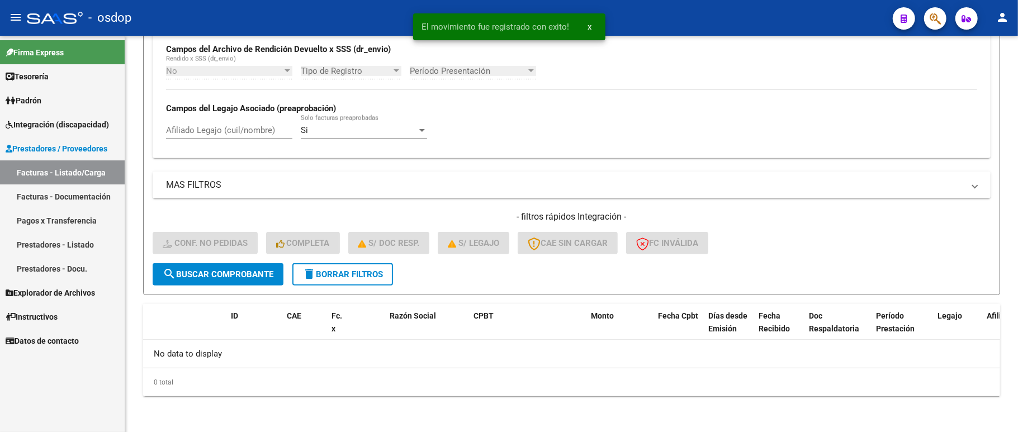
scroll to position [271, 0]
drag, startPoint x: 362, startPoint y: 269, endPoint x: 378, endPoint y: 21, distance: 248.1
click at [363, 269] on span "delete Borrar Filtros" at bounding box center [342, 274] width 80 height 10
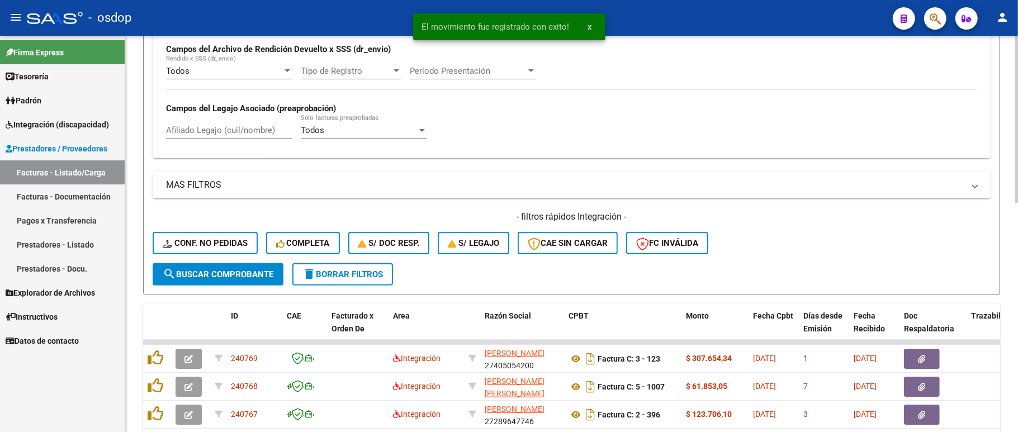
click at [200, 133] on input "Afiliado Legajo (cuil/nombre)" at bounding box center [229, 130] width 126 height 10
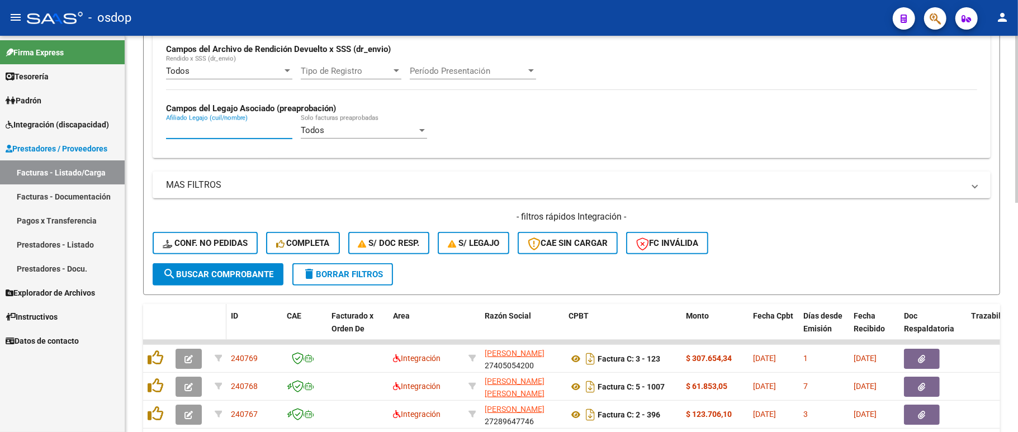
paste input "20486280086"
type input "20486280086"
click at [200, 284] on button "search Buscar Comprobante" at bounding box center [218, 274] width 131 height 22
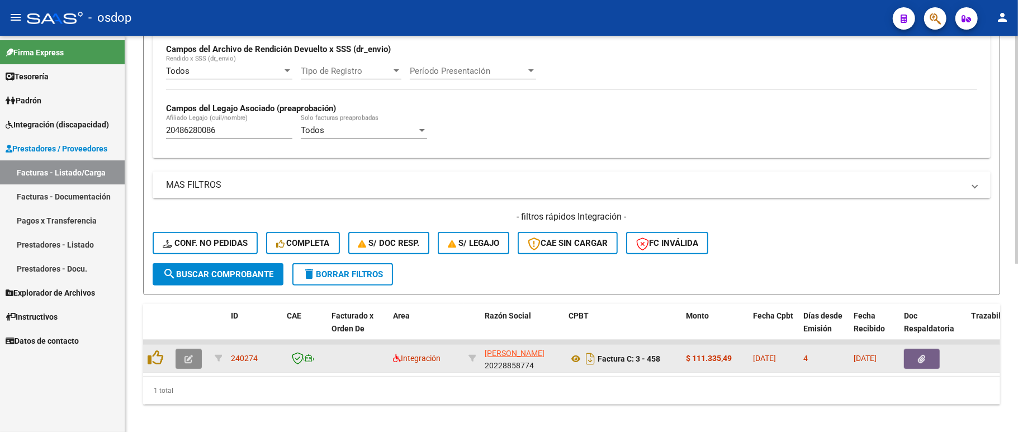
click at [187, 356] on icon "button" at bounding box center [188, 359] width 8 height 8
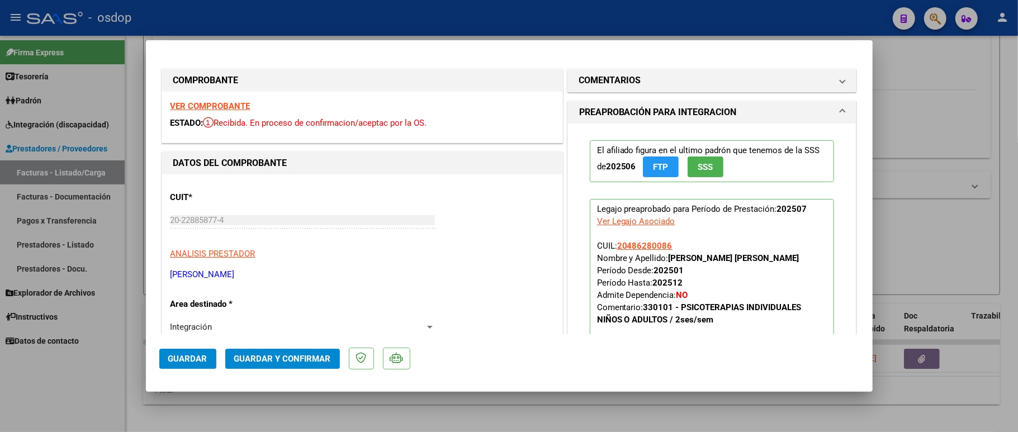
click at [220, 103] on strong "VER COMPROBANTE" at bounding box center [210, 106] width 80 height 10
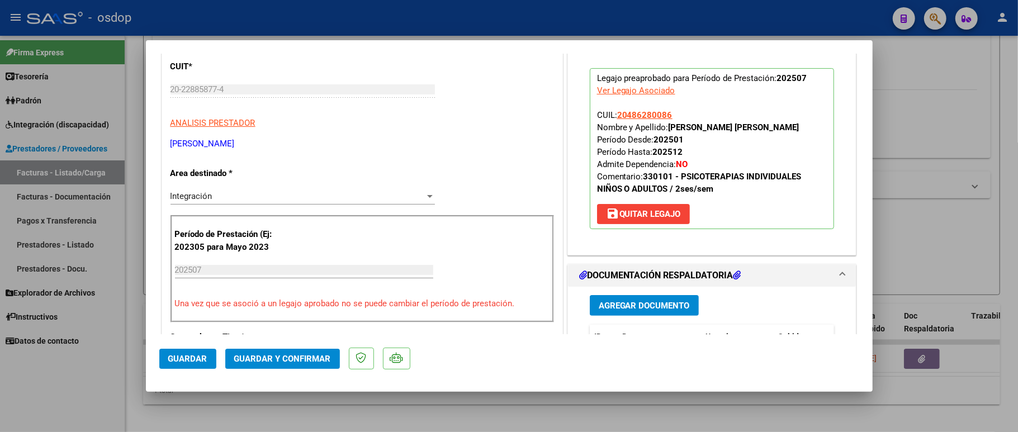
scroll to position [224, 0]
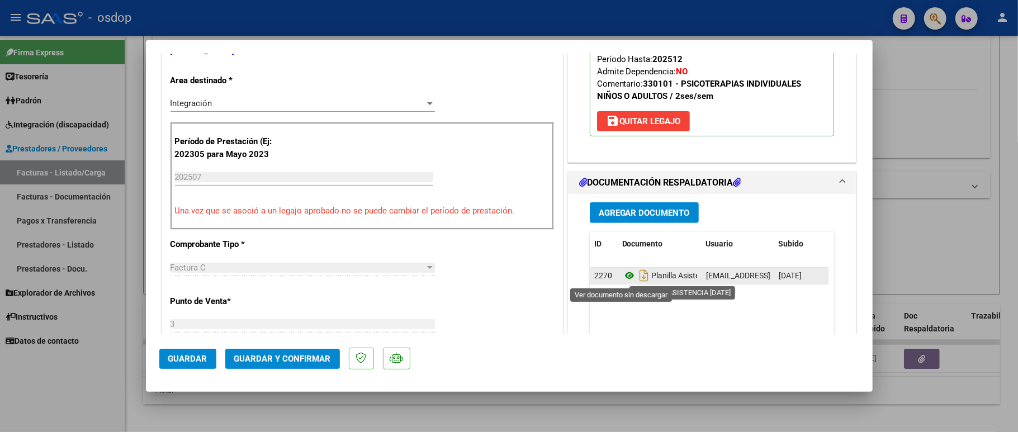
click at [622, 274] on icon at bounding box center [629, 275] width 15 height 13
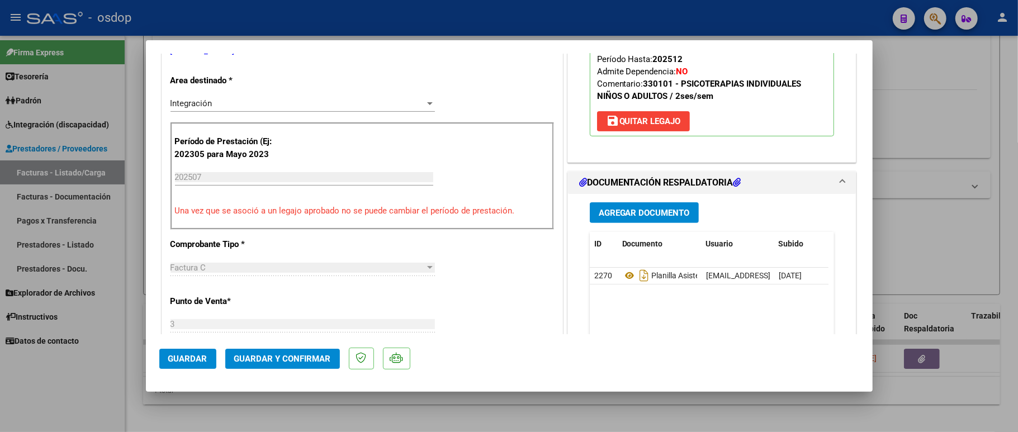
click at [273, 360] on span "Guardar y Confirmar" at bounding box center [282, 359] width 97 height 10
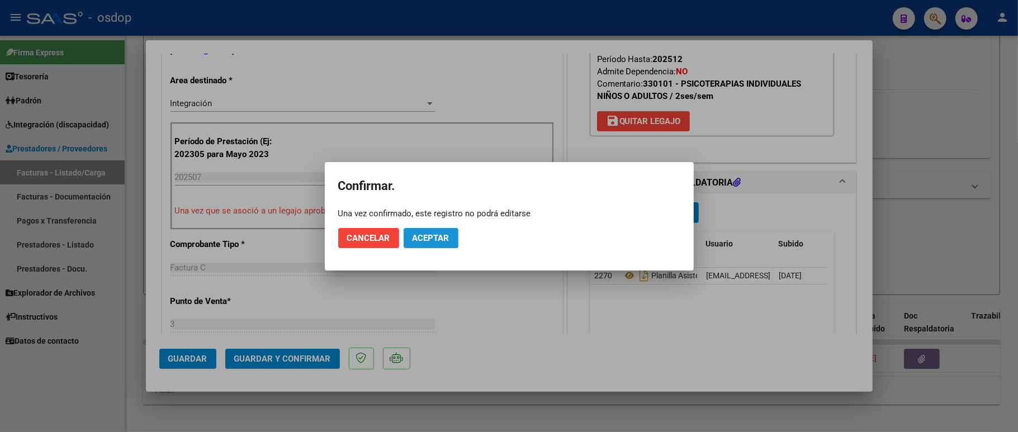
click at [419, 231] on button "Aceptar" at bounding box center [431, 238] width 55 height 20
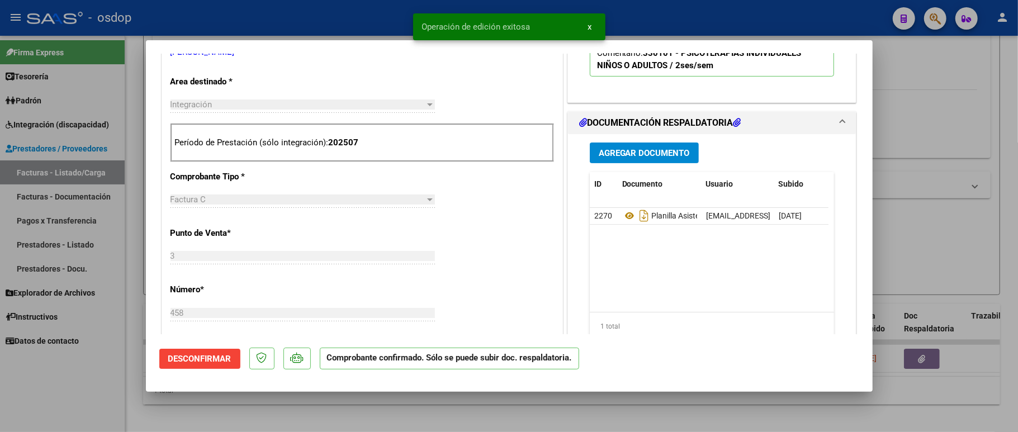
click at [97, 349] on div at bounding box center [509, 216] width 1018 height 432
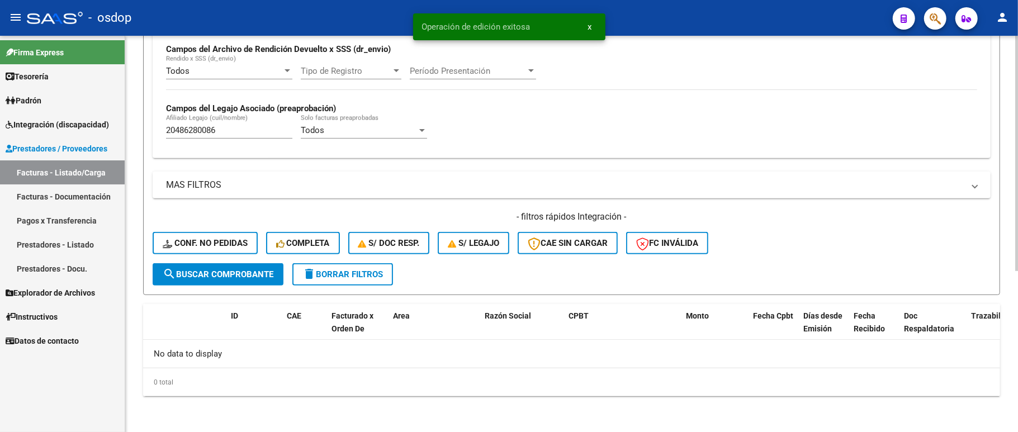
click at [174, 239] on span "Conf. no pedidas" at bounding box center [205, 243] width 85 height 10
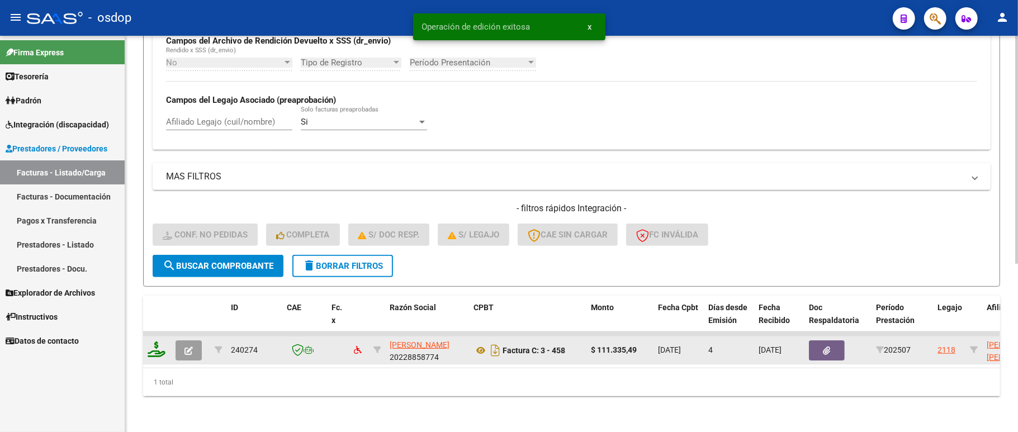
scroll to position [292, 0]
click at [162, 342] on icon at bounding box center [157, 350] width 18 height 16
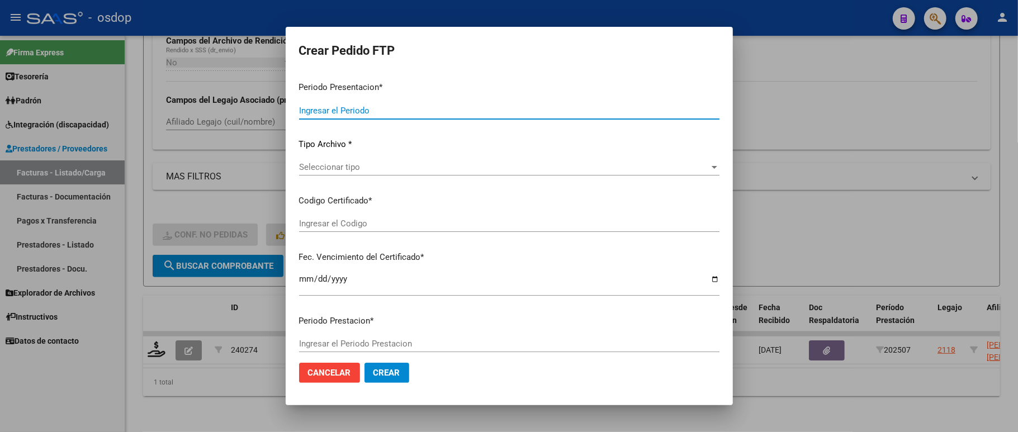
type input "202507"
type input "$ 111.335,49"
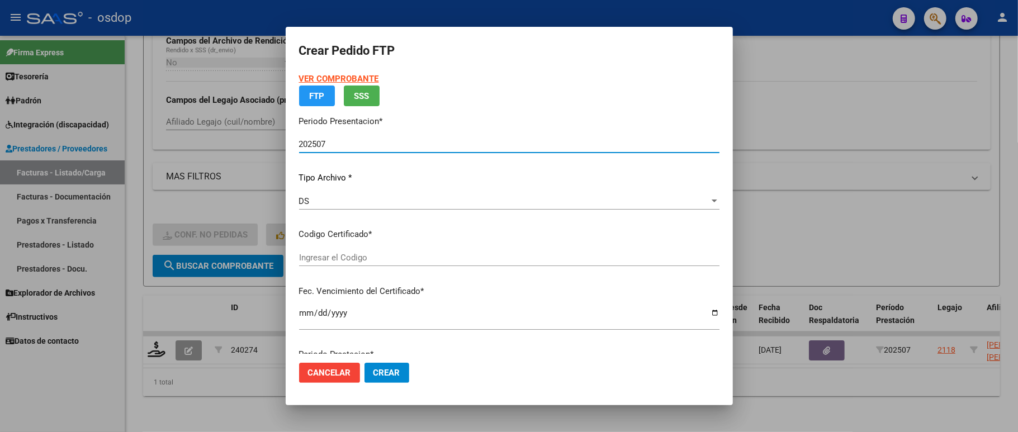
type input "2453937069"
type input "[DATE]"
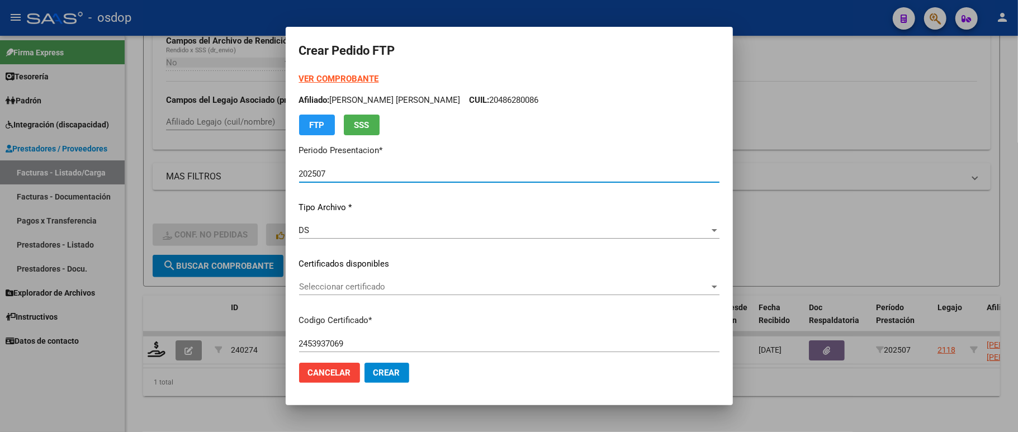
scroll to position [74, 0]
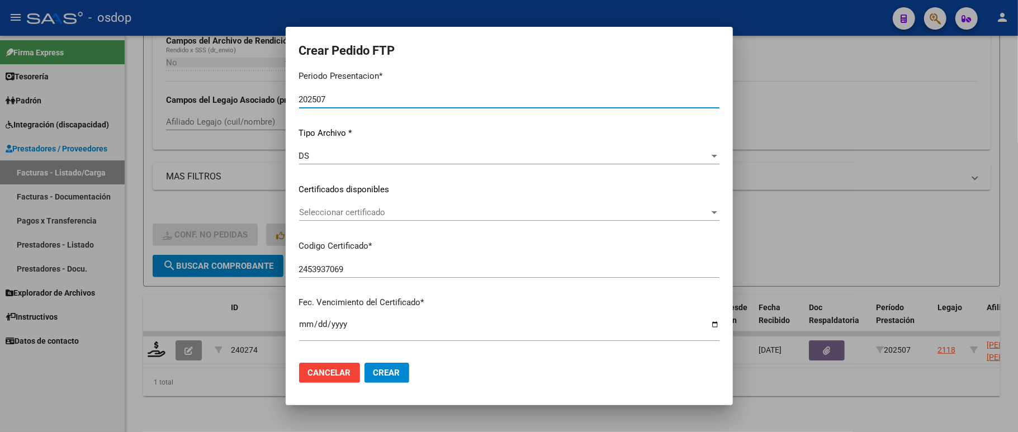
click at [374, 211] on span "Seleccionar certificado" at bounding box center [504, 212] width 410 height 10
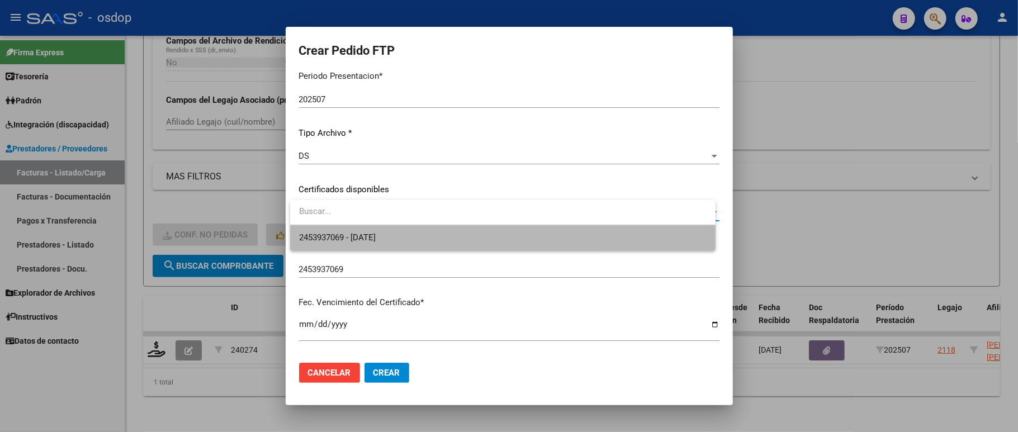
click at [374, 229] on span "2453937069 - [DATE]" at bounding box center [502, 237] width 407 height 25
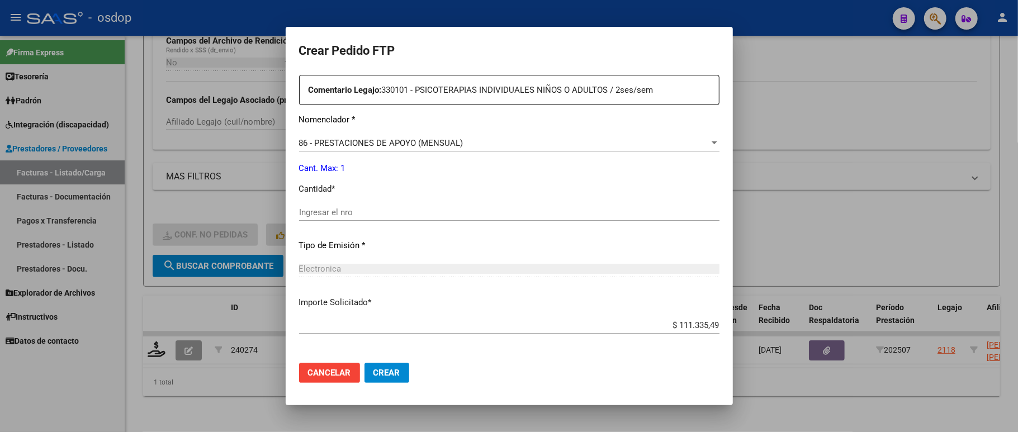
scroll to position [447, 0]
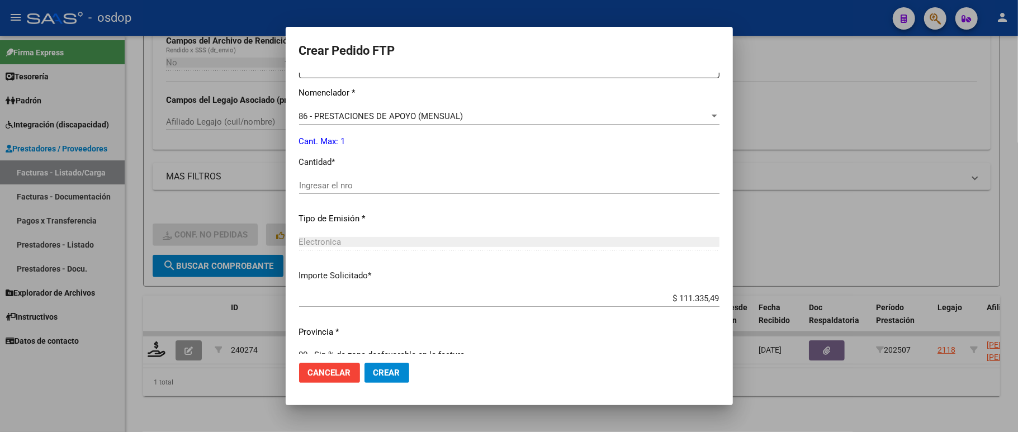
click at [363, 181] on input "Ingresar el nro" at bounding box center [509, 186] width 420 height 10
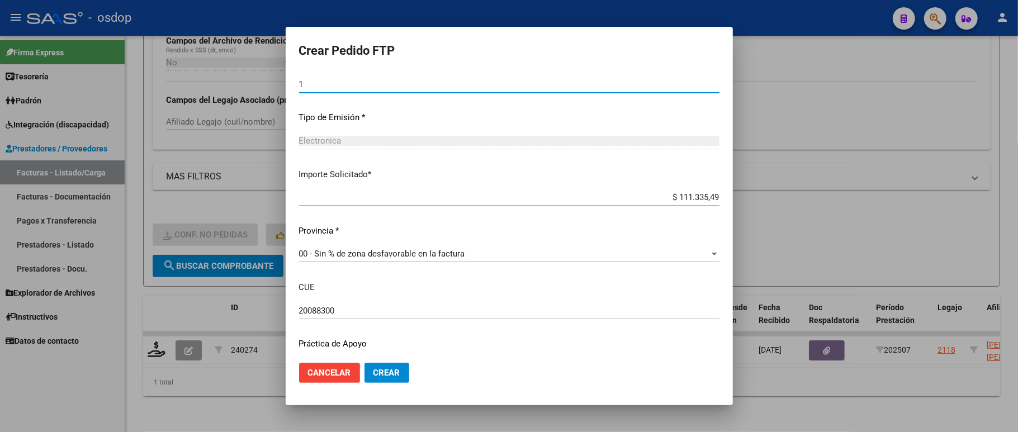
scroll to position [573, 0]
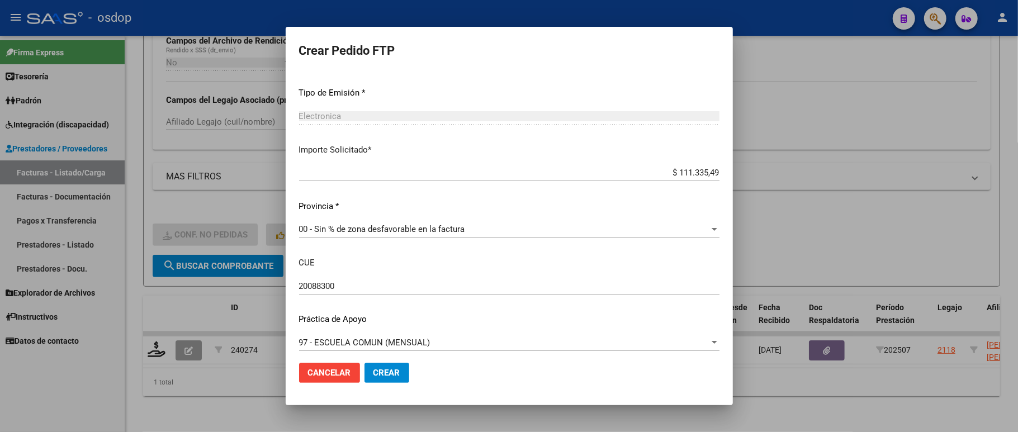
type input "1"
click at [374, 365] on button "Crear" at bounding box center [386, 373] width 45 height 20
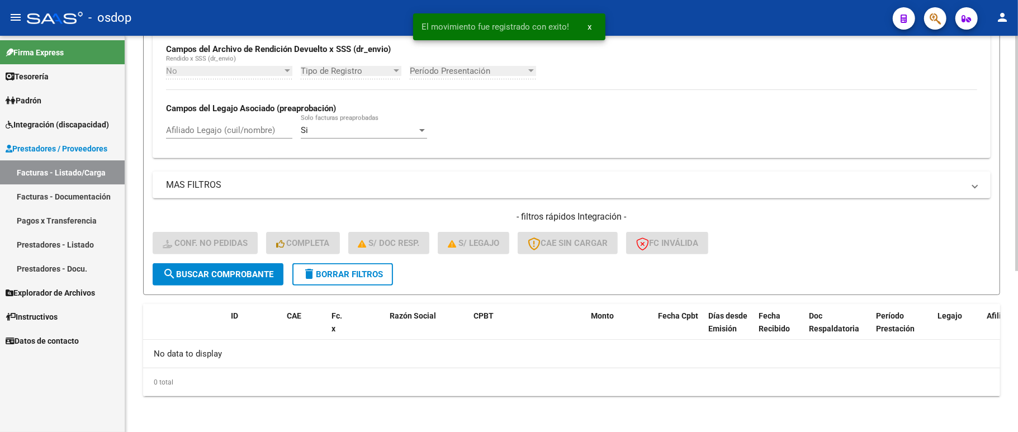
scroll to position [271, 0]
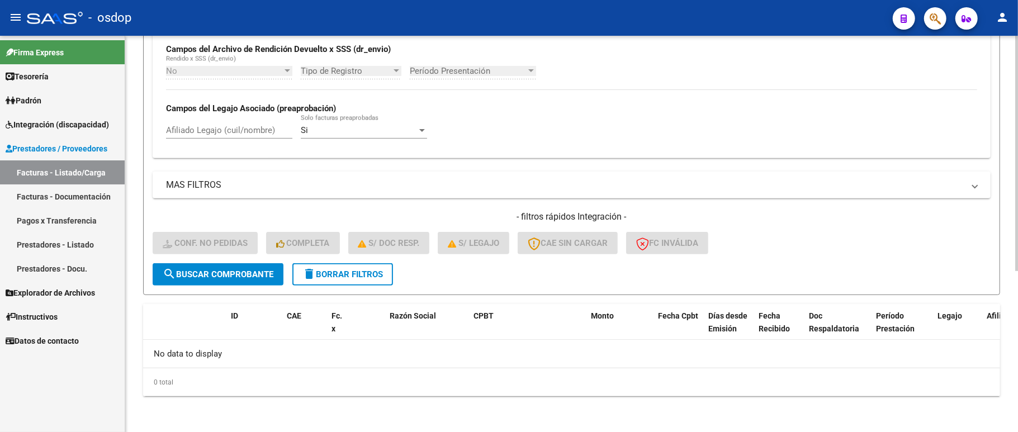
drag, startPoint x: 348, startPoint y: 276, endPoint x: 828, endPoint y: 285, distance: 480.8
click at [348, 276] on span "delete Borrar Filtros" at bounding box center [342, 274] width 80 height 10
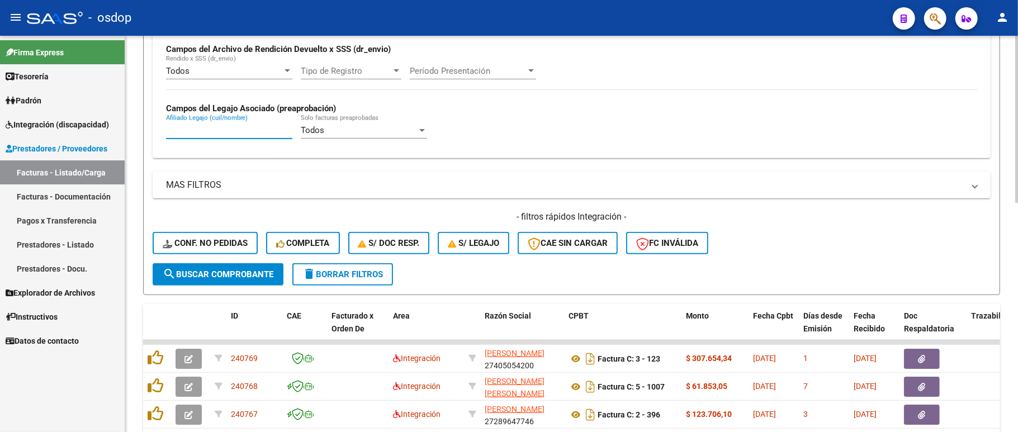
click at [208, 135] on input "Afiliado Legajo (cuil/nombre)" at bounding box center [229, 130] width 126 height 10
paste input "23558980079"
type input "23558980079"
click at [236, 279] on button "search Buscar Comprobante" at bounding box center [218, 274] width 131 height 22
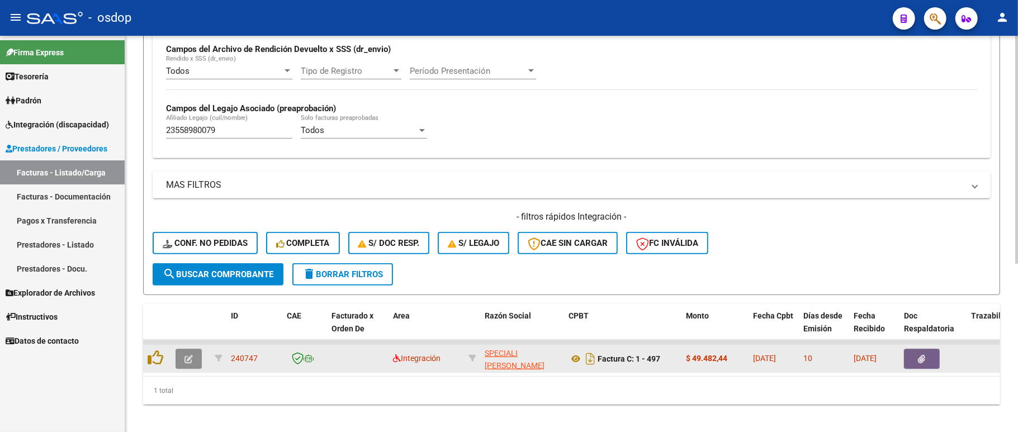
click at [191, 356] on icon "button" at bounding box center [188, 359] width 8 height 8
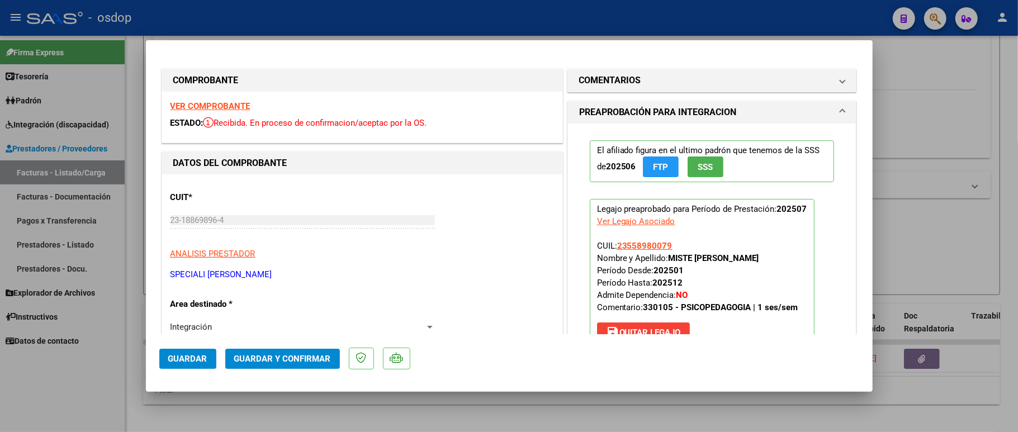
click at [215, 102] on strong "VER COMPROBANTE" at bounding box center [210, 106] width 80 height 10
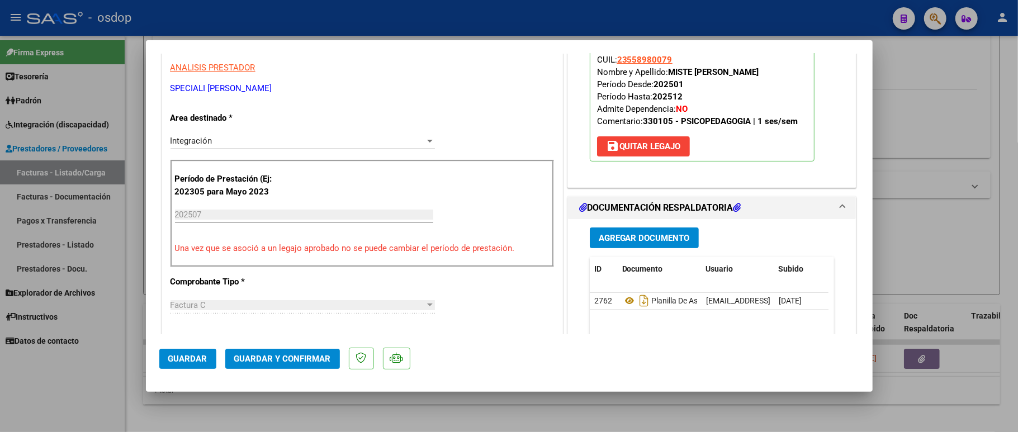
scroll to position [372, 0]
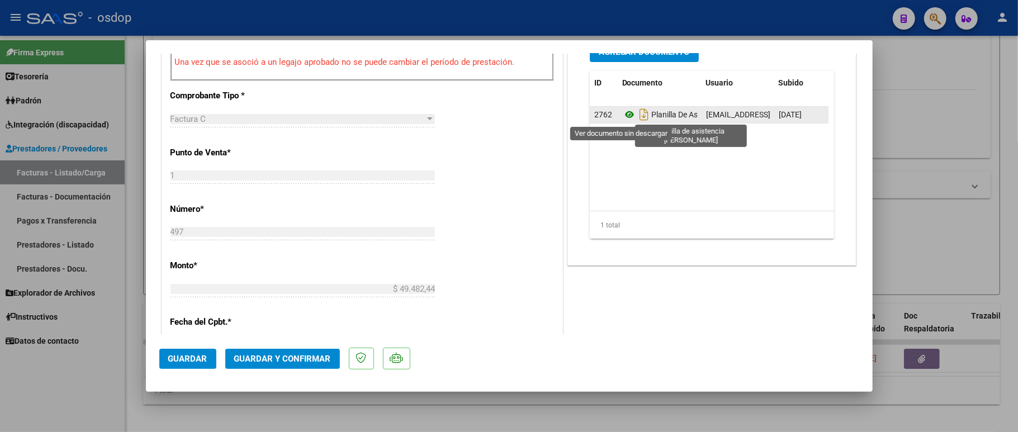
click at [622, 117] on icon at bounding box center [629, 114] width 15 height 13
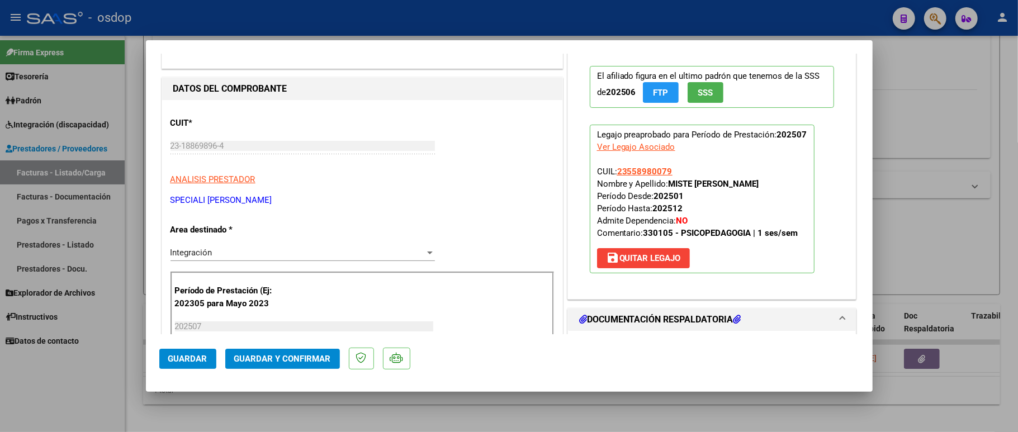
scroll to position [149, 0]
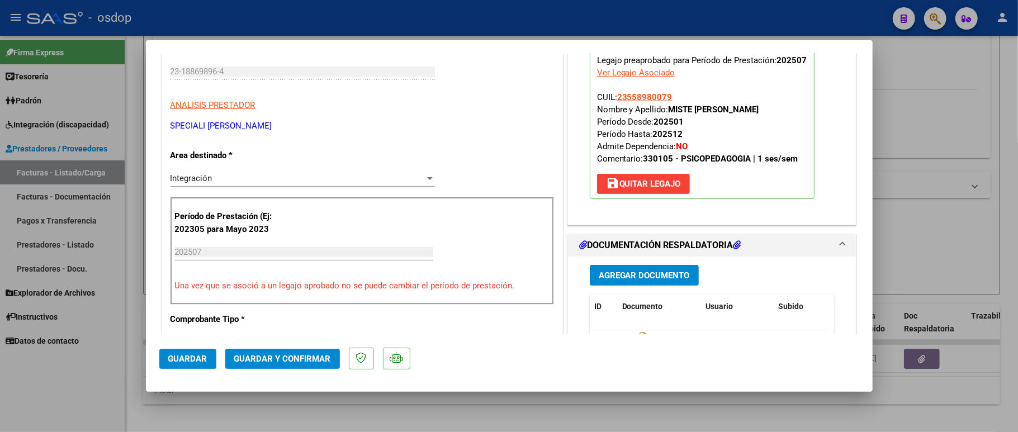
click at [236, 354] on span "Guardar y Confirmar" at bounding box center [282, 359] width 97 height 10
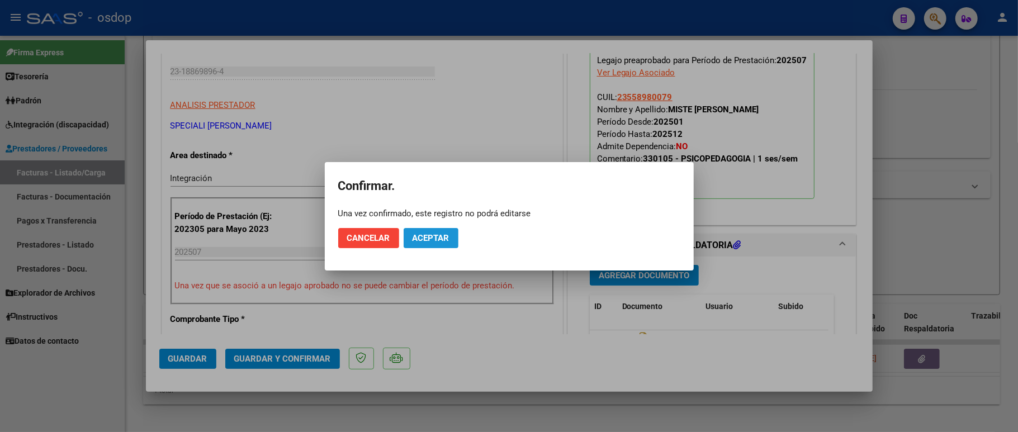
click at [442, 231] on button "Aceptar" at bounding box center [431, 238] width 55 height 20
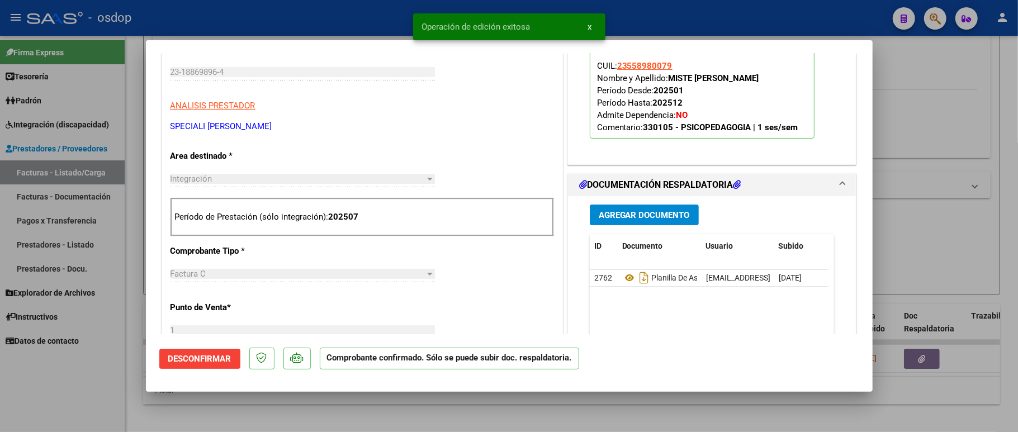
click at [108, 379] on div at bounding box center [509, 216] width 1018 height 432
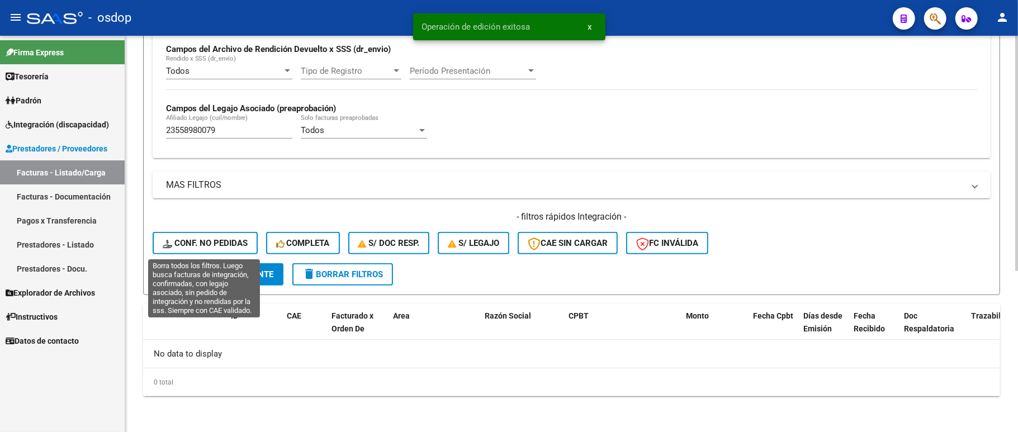
click at [215, 238] on button "Conf. no pedidas" at bounding box center [205, 243] width 105 height 22
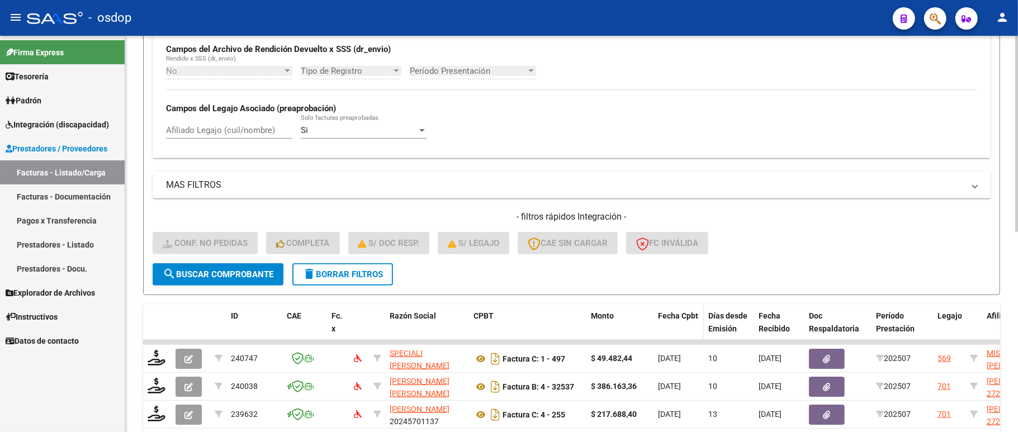
scroll to position [345, 0]
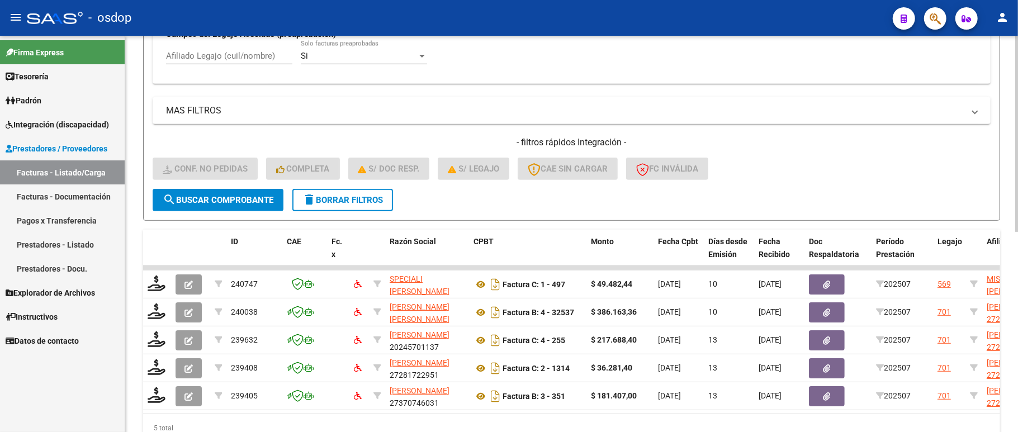
click at [218, 61] on input "Afiliado Legajo (cuil/nombre)" at bounding box center [229, 56] width 126 height 10
paste input "23558980079"
type input "23558980079"
click at [217, 205] on button "search Buscar Comprobante" at bounding box center [218, 200] width 131 height 22
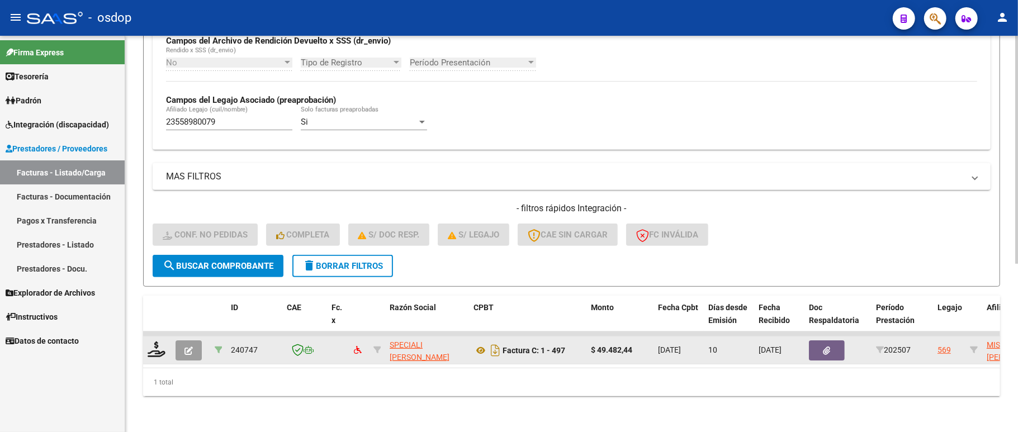
scroll to position [292, 0]
click at [153, 342] on icon at bounding box center [157, 350] width 18 height 16
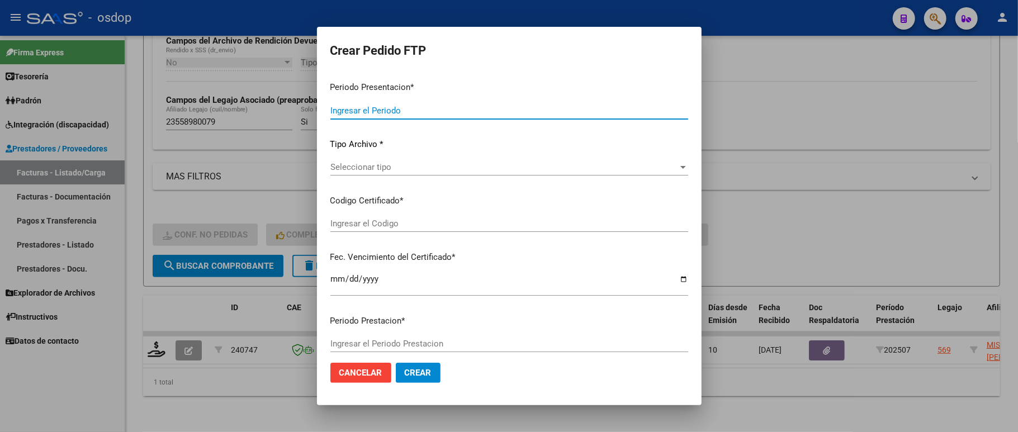
type input "202507"
type input "$ 49.482,44"
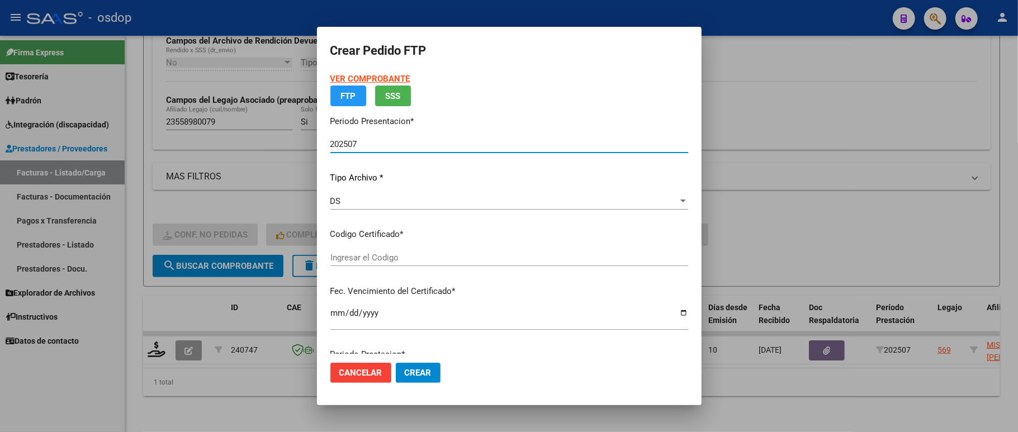
type input "1973072317"
type input "[DATE]"
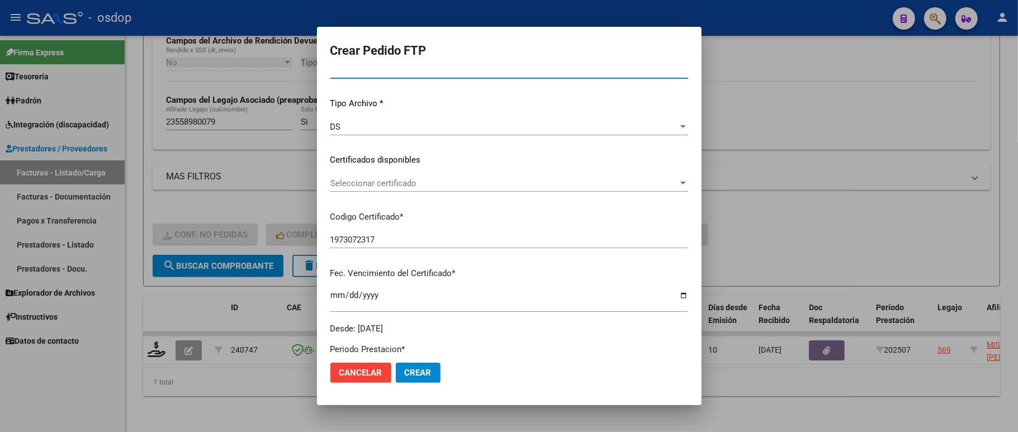
click at [390, 186] on span "Seleccionar certificado" at bounding box center [504, 183] width 348 height 10
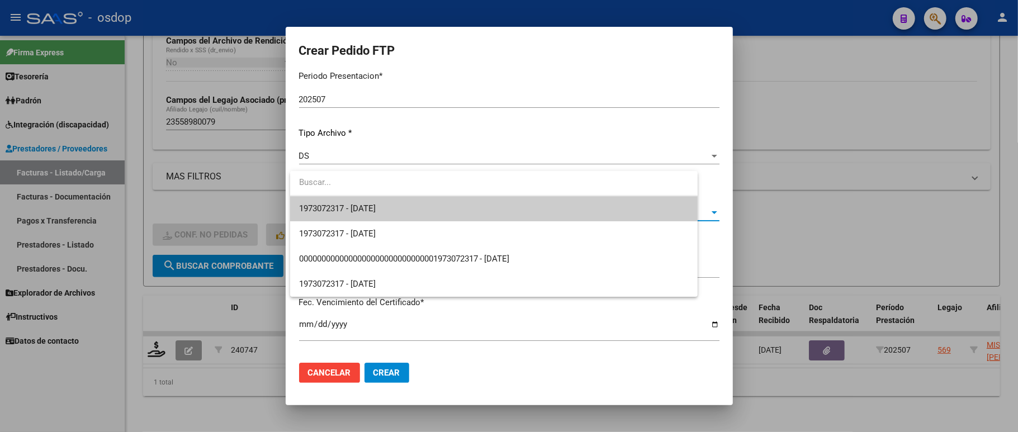
scroll to position [103, 0]
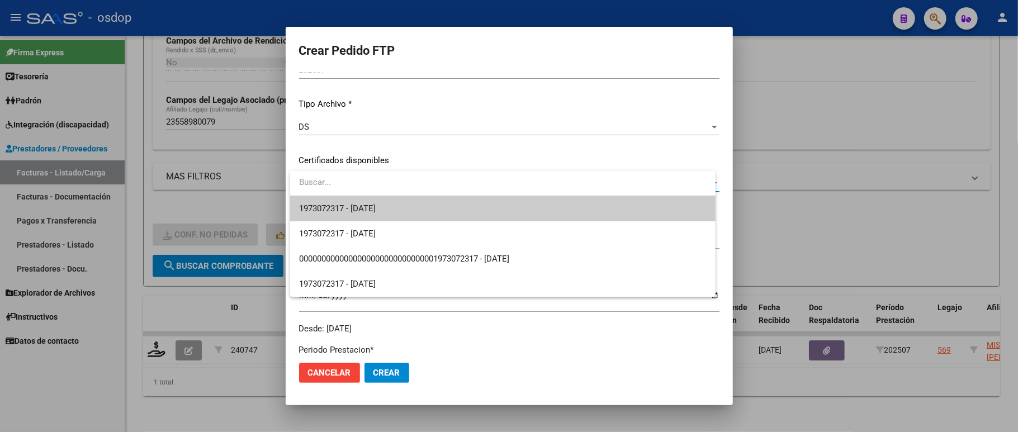
click at [391, 210] on span "1973072317 - [DATE]" at bounding box center [502, 208] width 407 height 25
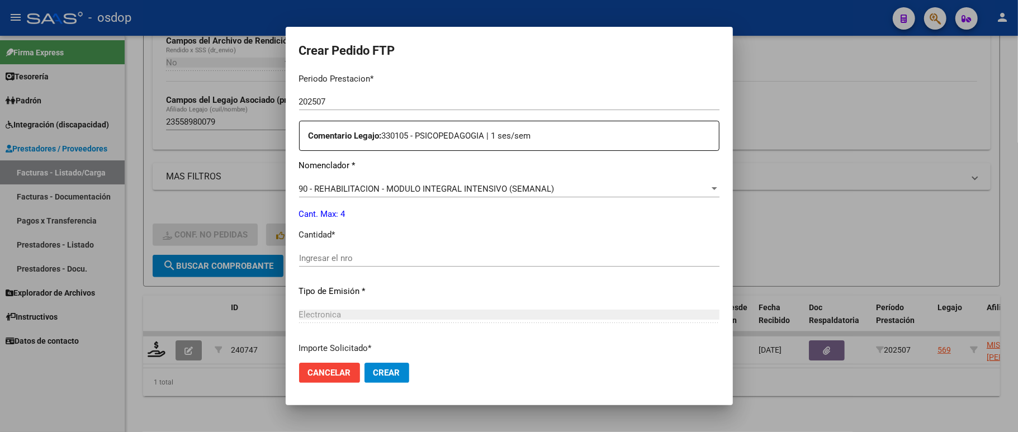
scroll to position [401, 0]
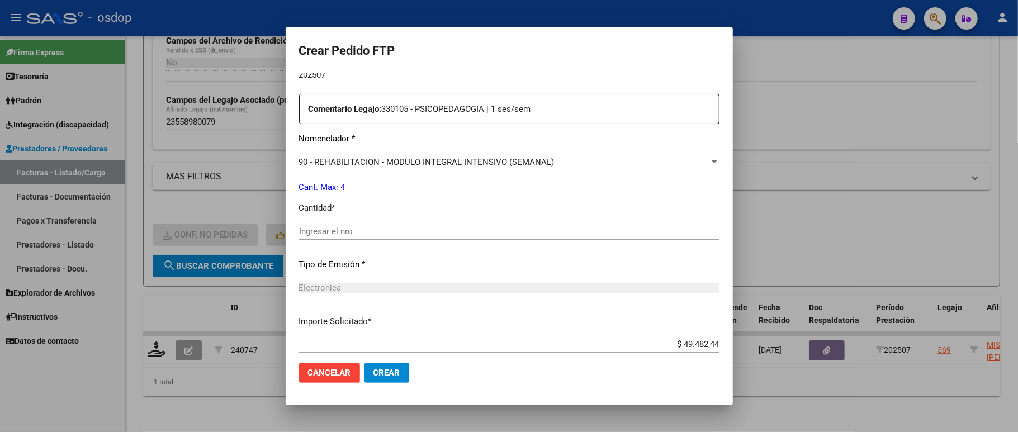
click at [357, 226] on input "Ingresar el nro" at bounding box center [509, 231] width 420 height 10
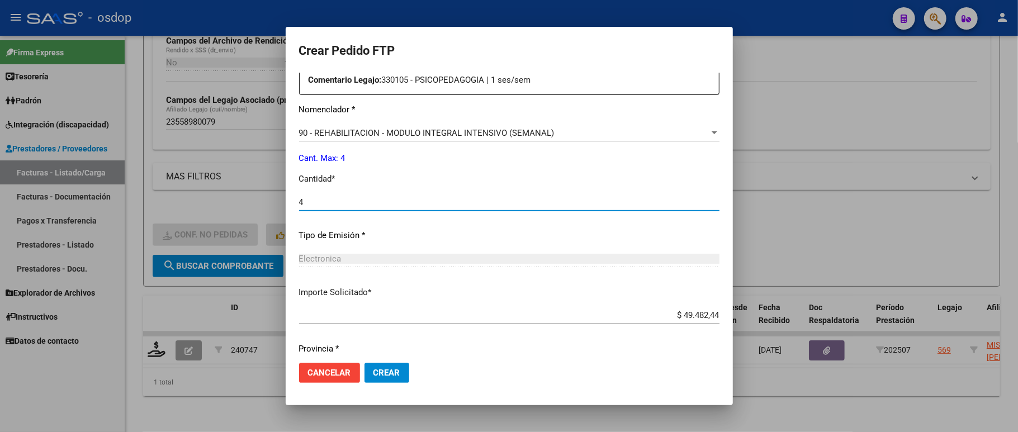
scroll to position [459, 0]
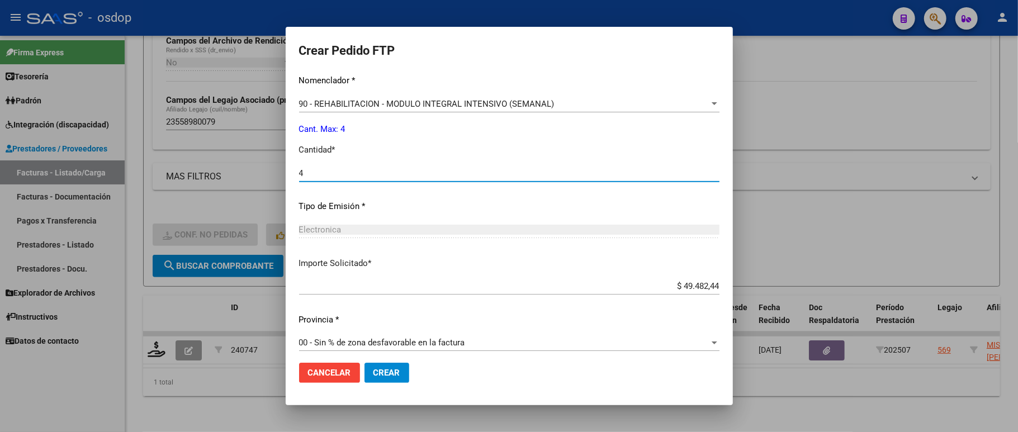
type input "4"
click at [389, 380] on button "Crear" at bounding box center [386, 373] width 45 height 20
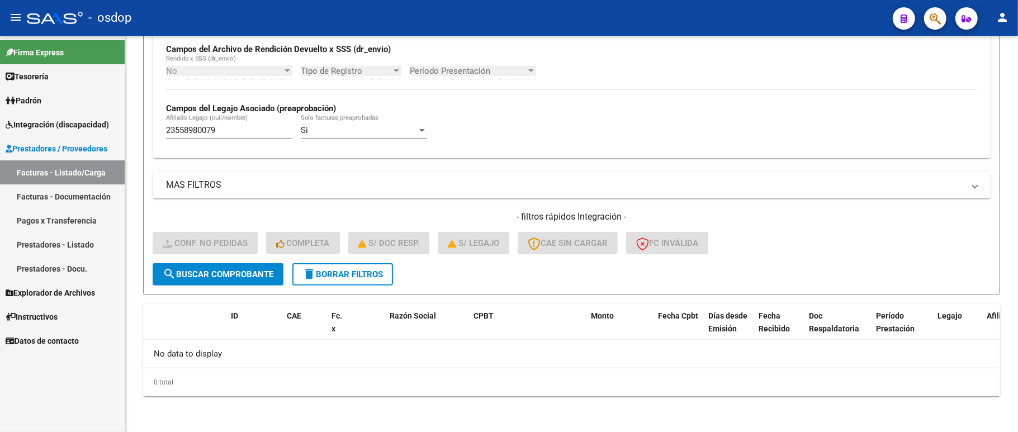
scroll to position [271, 0]
click at [317, 271] on span "delete Borrar Filtros" at bounding box center [342, 274] width 80 height 10
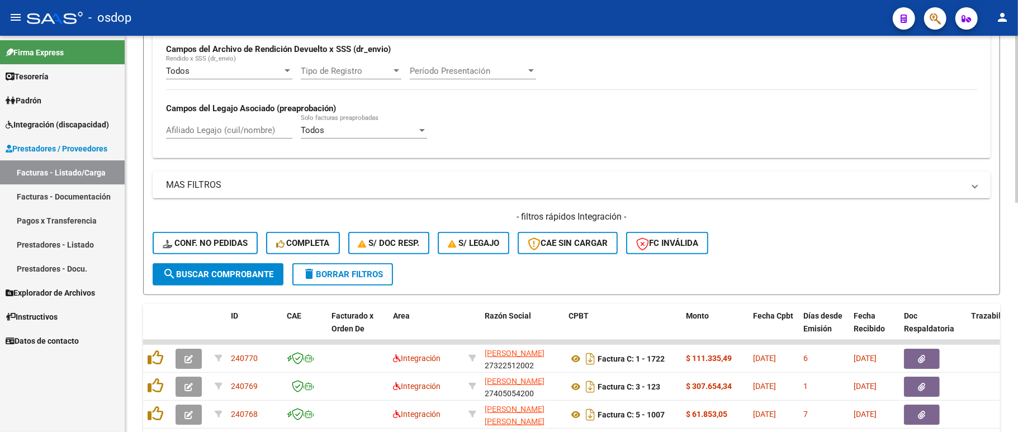
drag, startPoint x: 201, startPoint y: 135, endPoint x: 211, endPoint y: 159, distance: 25.8
click at [201, 135] on input "Afiliado Legajo (cuil/nombre)" at bounding box center [229, 130] width 126 height 10
paste input "23483844379"
type input "23483844379"
click at [231, 274] on span "search Buscar Comprobante" at bounding box center [218, 274] width 111 height 10
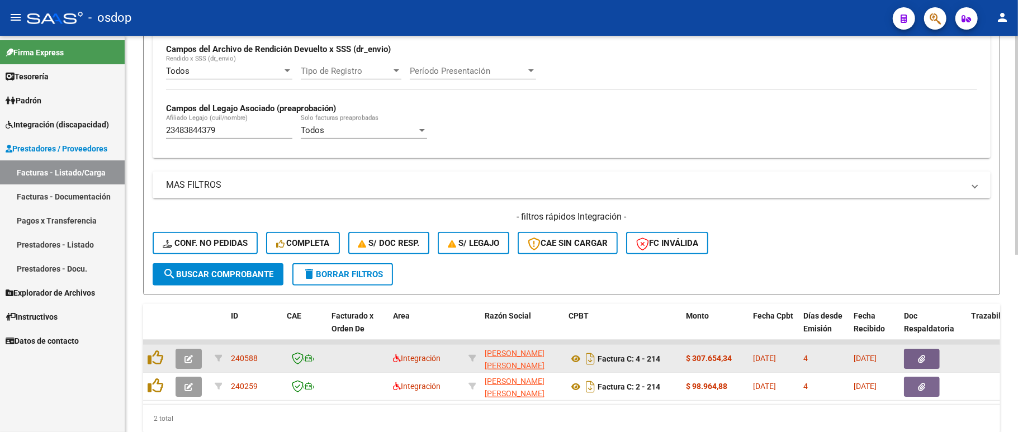
click at [187, 361] on icon "button" at bounding box center [188, 359] width 8 height 8
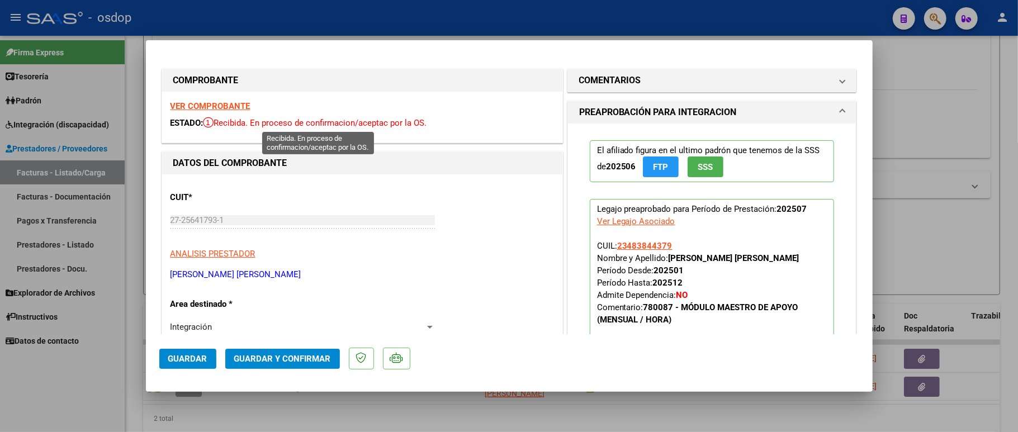
click at [224, 103] on strong "VER COMPROBANTE" at bounding box center [210, 106] width 80 height 10
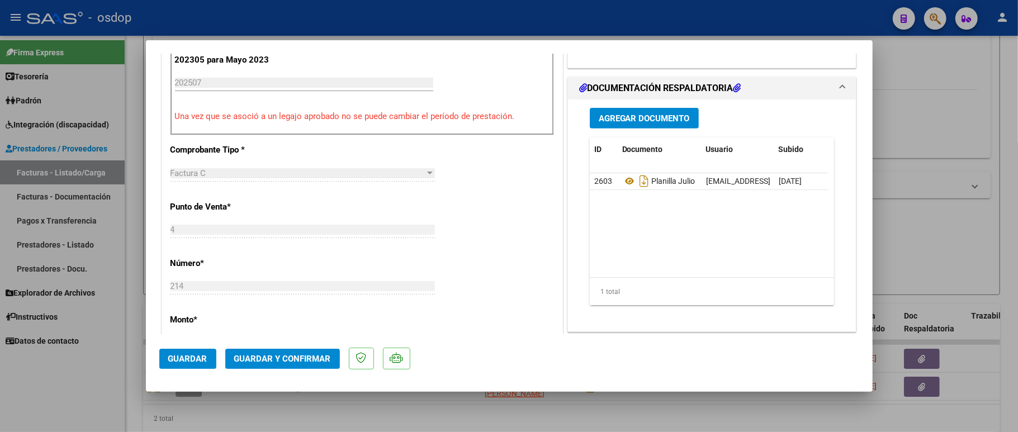
scroll to position [372, 0]
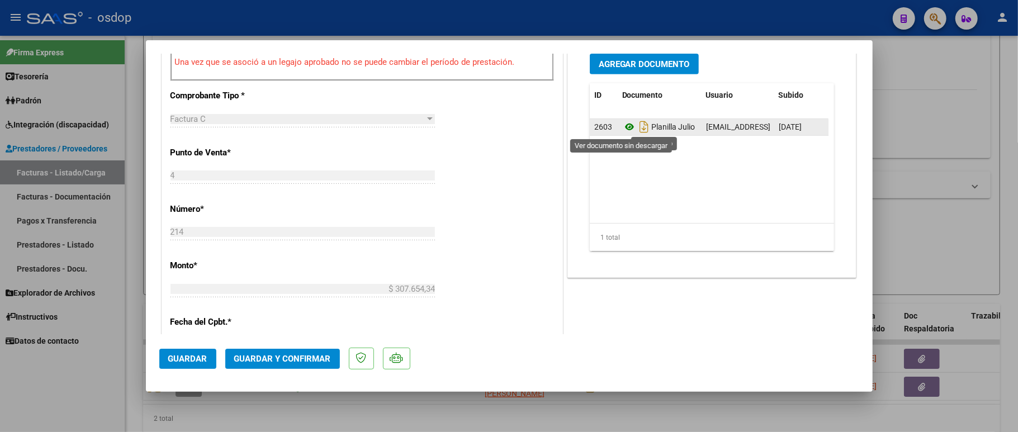
click at [625, 128] on icon at bounding box center [629, 126] width 15 height 13
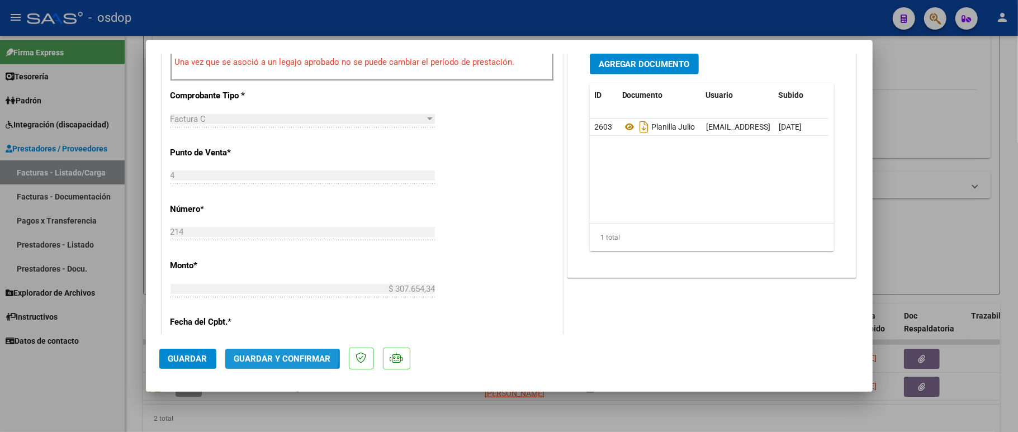
click at [276, 354] on span "Guardar y Confirmar" at bounding box center [282, 359] width 97 height 10
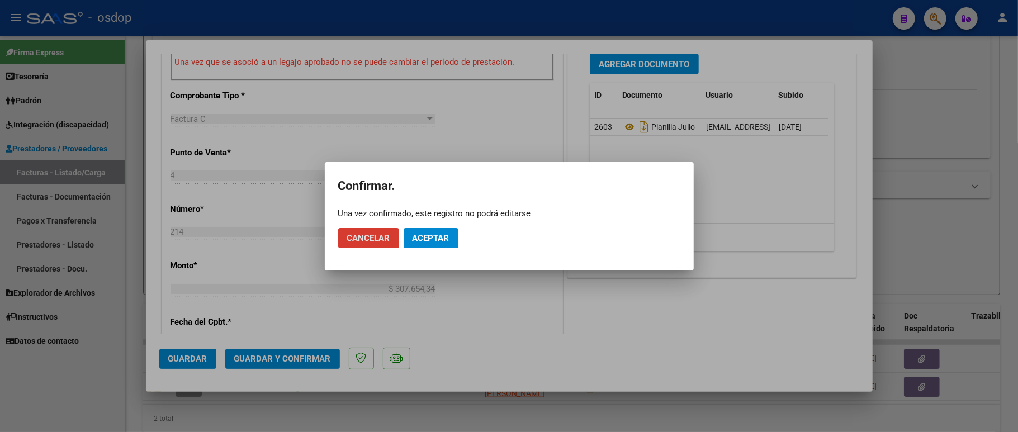
click at [436, 233] on span "Aceptar" at bounding box center [430, 238] width 37 height 10
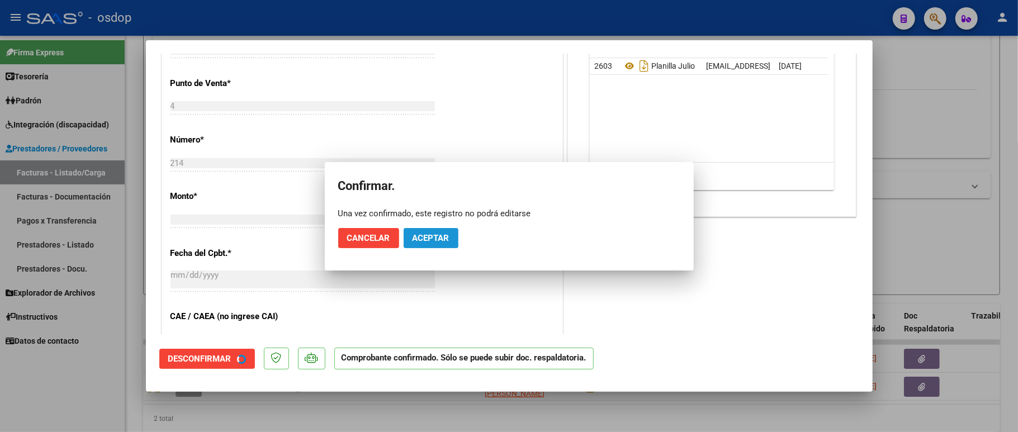
scroll to position [584, 0]
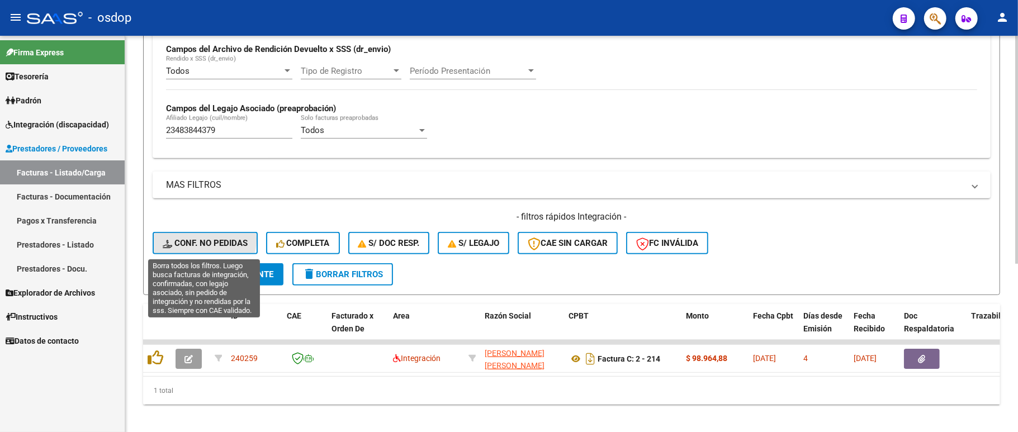
click at [201, 240] on span "Conf. no pedidas" at bounding box center [205, 243] width 85 height 10
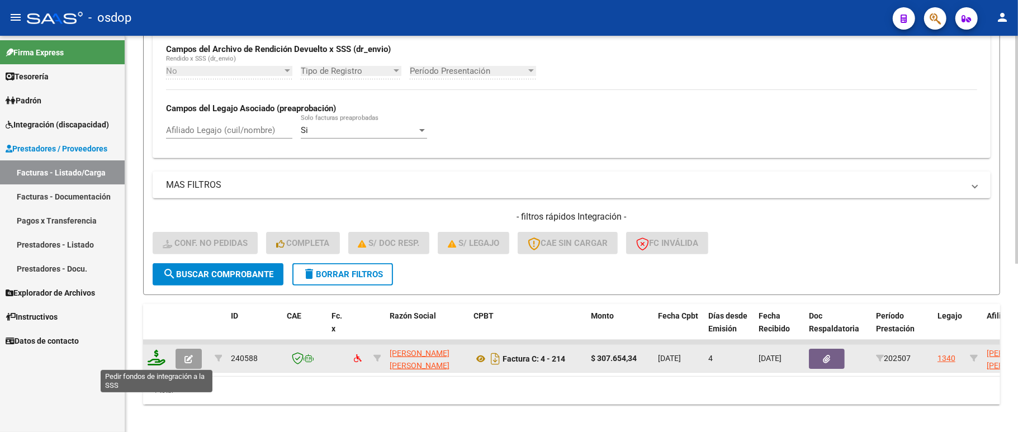
click at [155, 356] on icon at bounding box center [157, 358] width 18 height 16
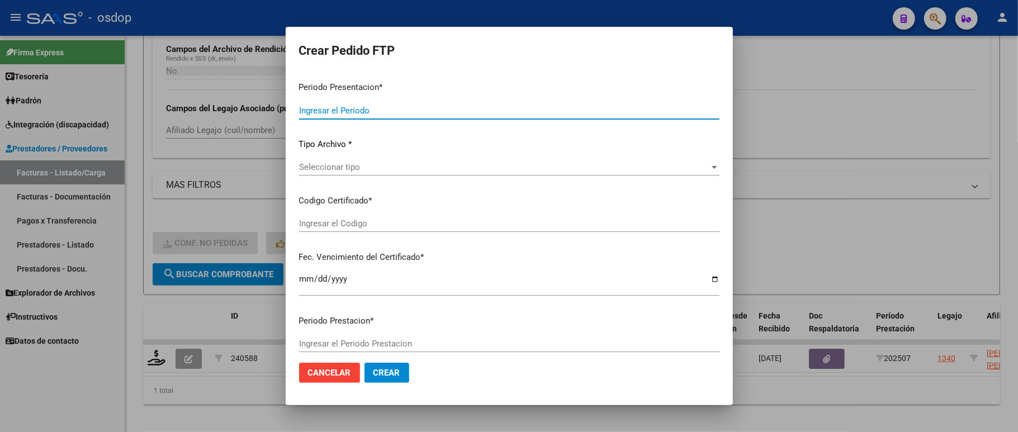
type input "202507"
type input "$ 307.654,34"
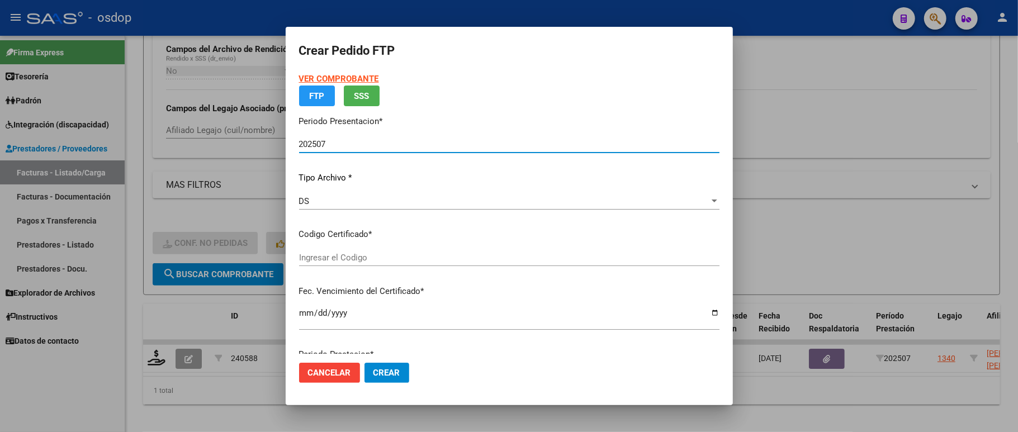
type input "7574904822"
type input "[DATE]"
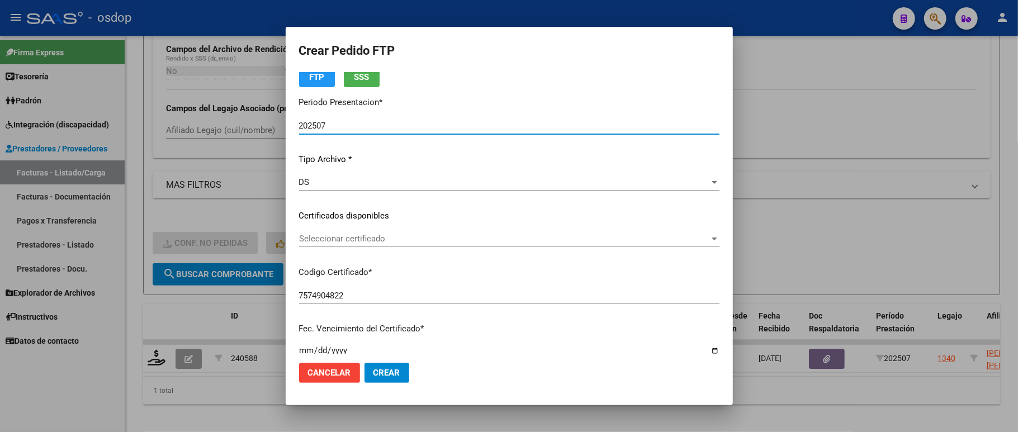
scroll to position [74, 0]
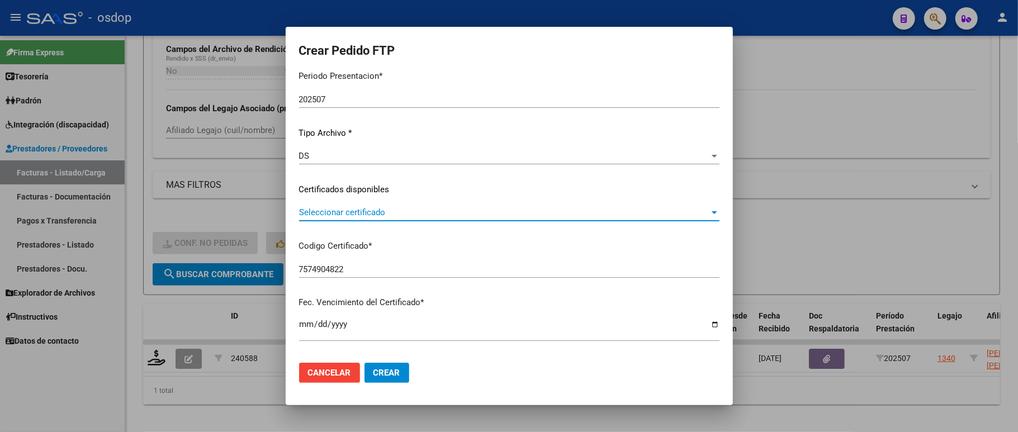
click at [351, 212] on span "Seleccionar certificado" at bounding box center [504, 212] width 410 height 10
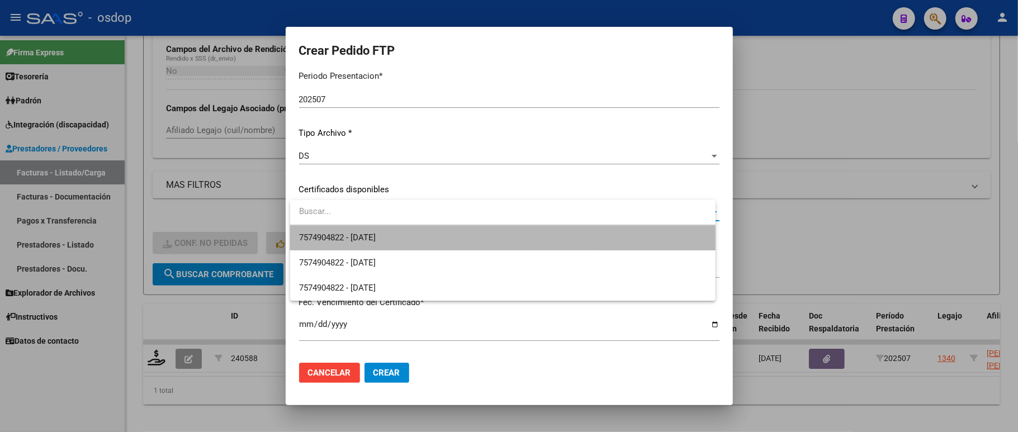
click at [370, 247] on span "7574904822 - [DATE]" at bounding box center [502, 237] width 407 height 25
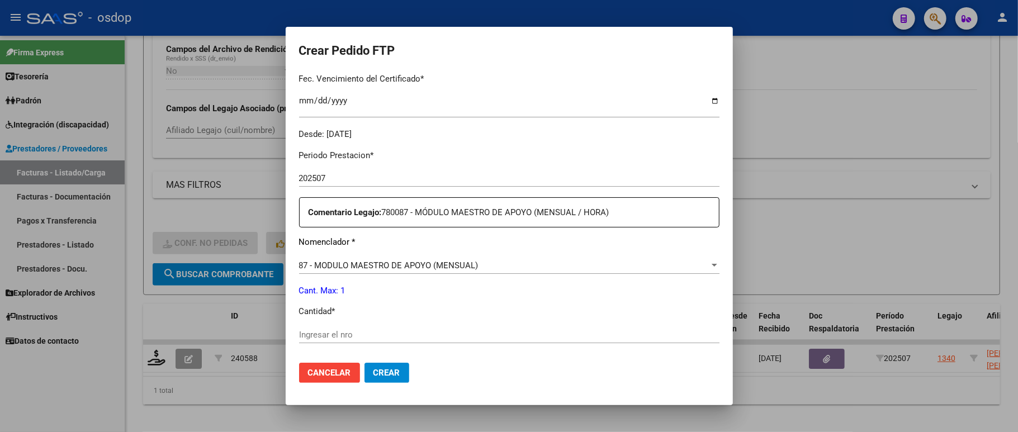
scroll to position [372, 0]
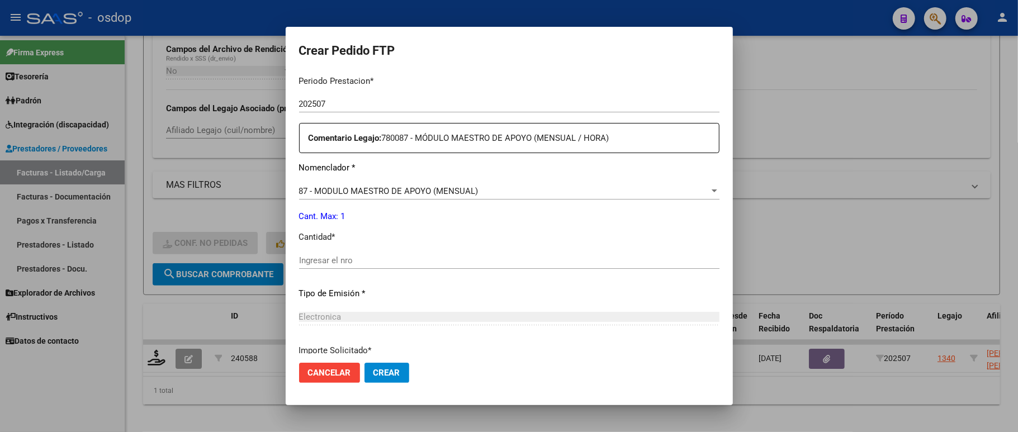
click at [361, 252] on div "Ingresar el nro" at bounding box center [509, 260] width 420 height 17
type input "1"
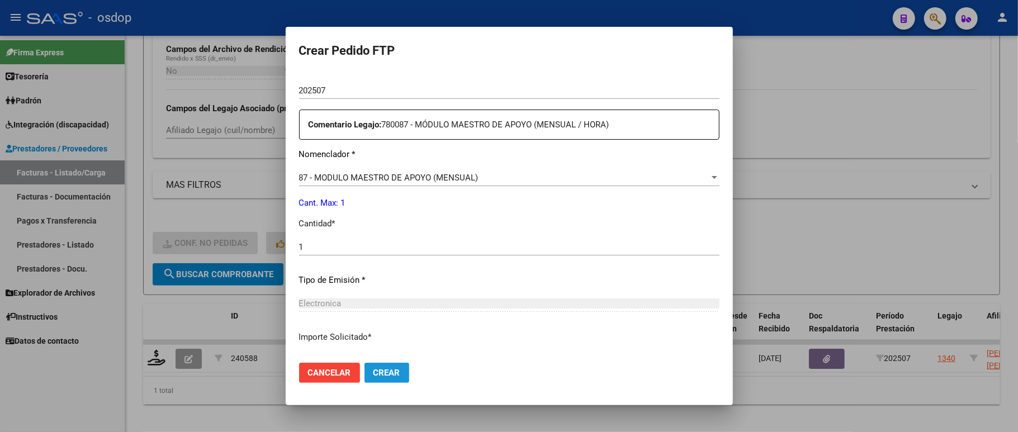
click at [382, 376] on span "Crear" at bounding box center [386, 373] width 27 height 10
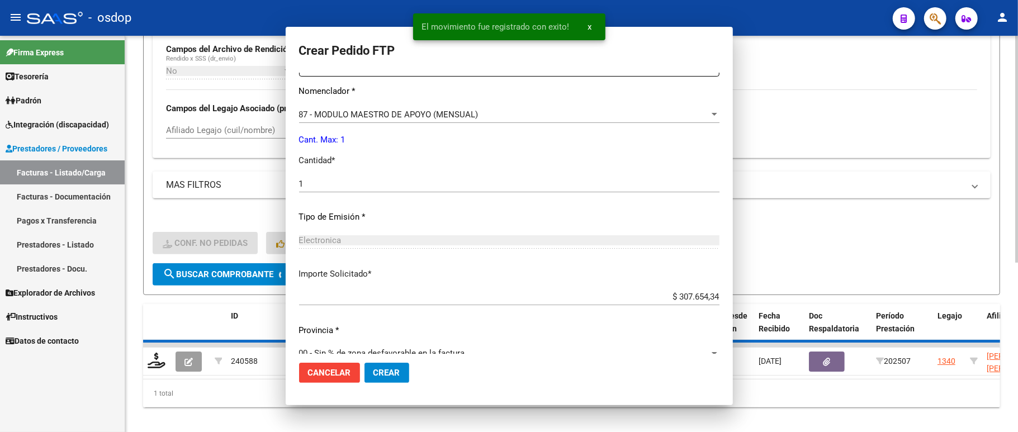
scroll to position [323, 0]
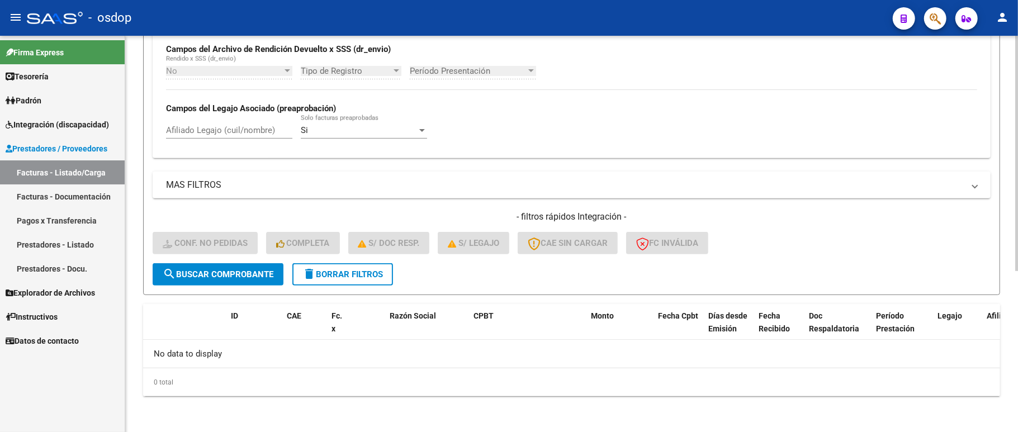
click at [286, 135] on input "Afiliado Legajo (cuil/nombre)" at bounding box center [229, 130] width 126 height 10
paste input "23483844379"
type input "23483844379"
click at [233, 267] on button "search Buscar Comprobante" at bounding box center [218, 274] width 131 height 22
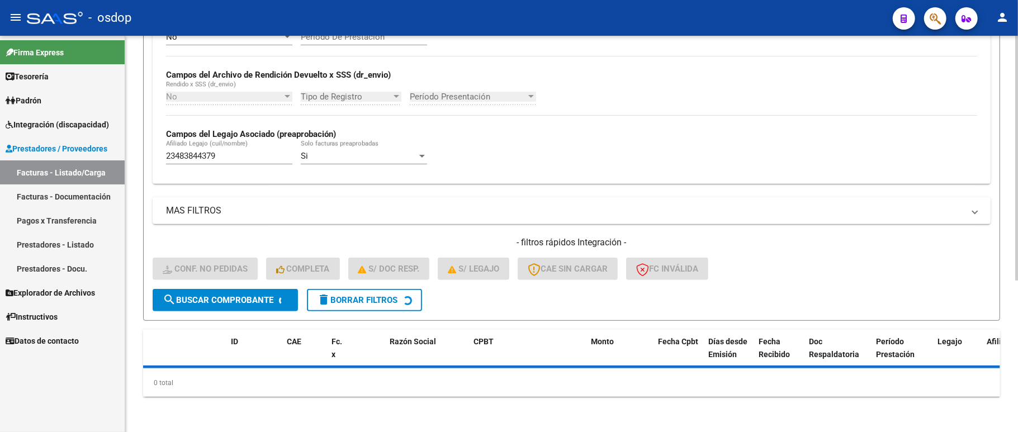
scroll to position [271, 0]
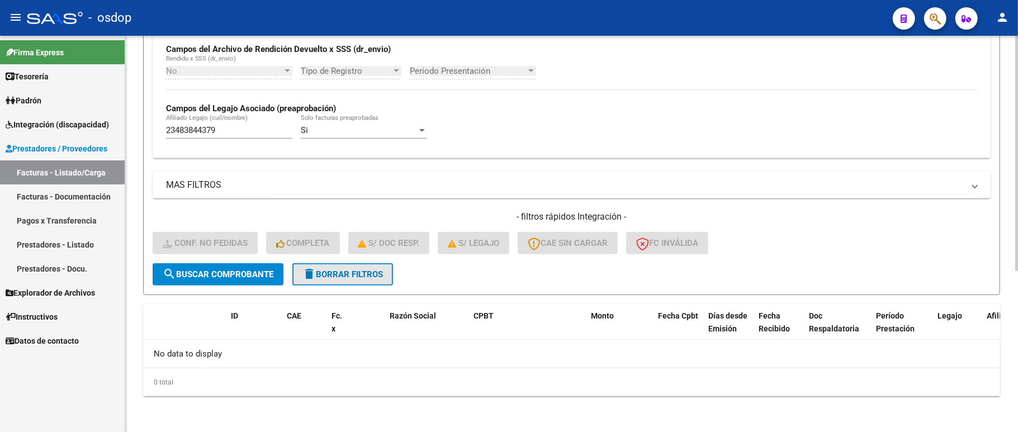
click at [316, 279] on button "delete Borrar Filtros" at bounding box center [342, 274] width 101 height 22
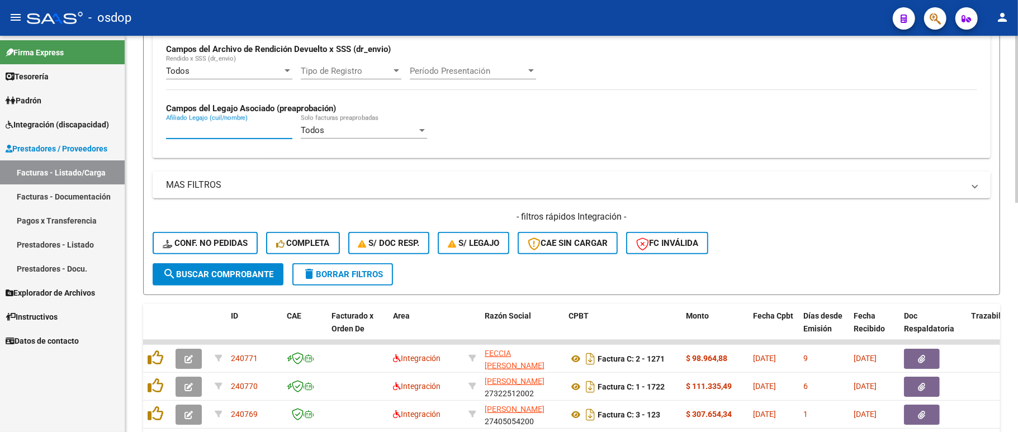
click at [200, 132] on input "Afiliado Legajo (cuil/nombre)" at bounding box center [229, 130] width 126 height 10
paste input "23483844379"
type input "23483844379"
click at [235, 279] on button "search Buscar Comprobante" at bounding box center [218, 274] width 131 height 22
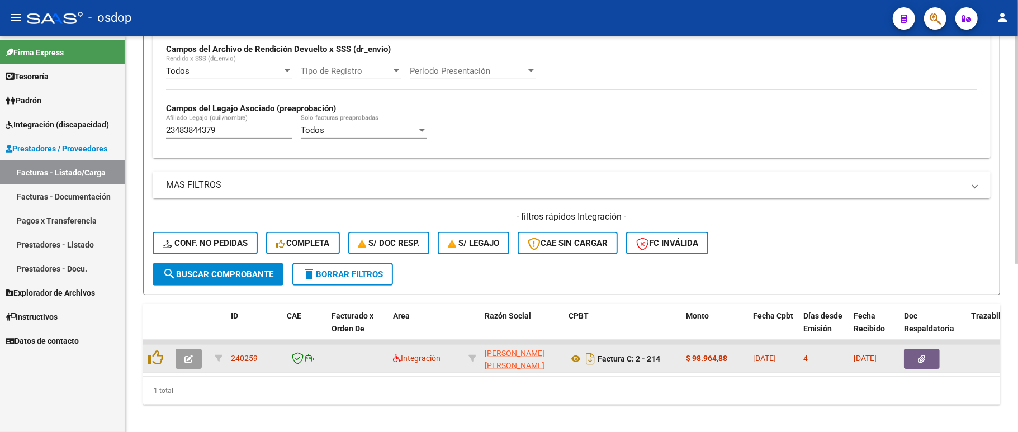
click at [182, 355] on button "button" at bounding box center [189, 359] width 26 height 20
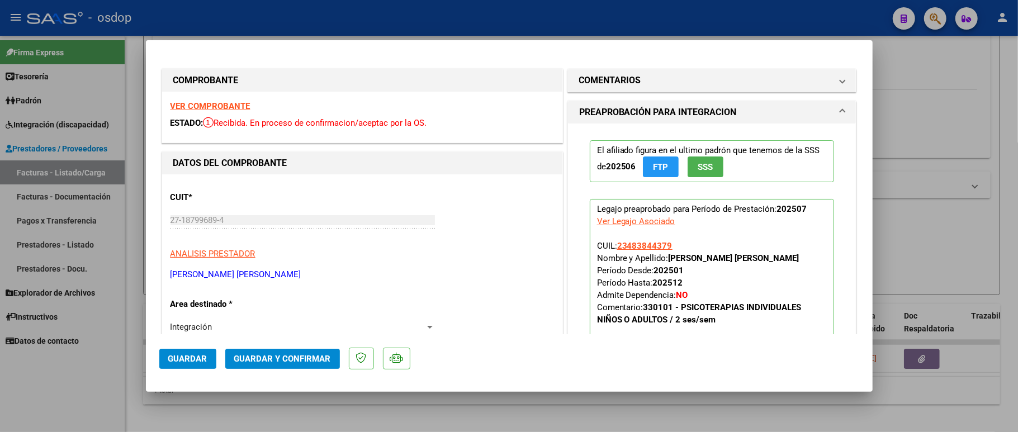
click at [216, 104] on strong "VER COMPROBANTE" at bounding box center [210, 106] width 80 height 10
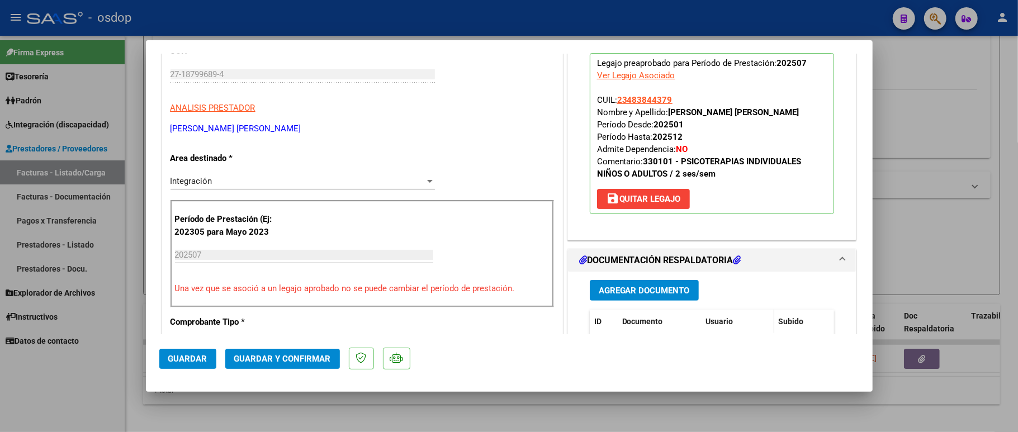
scroll to position [224, 0]
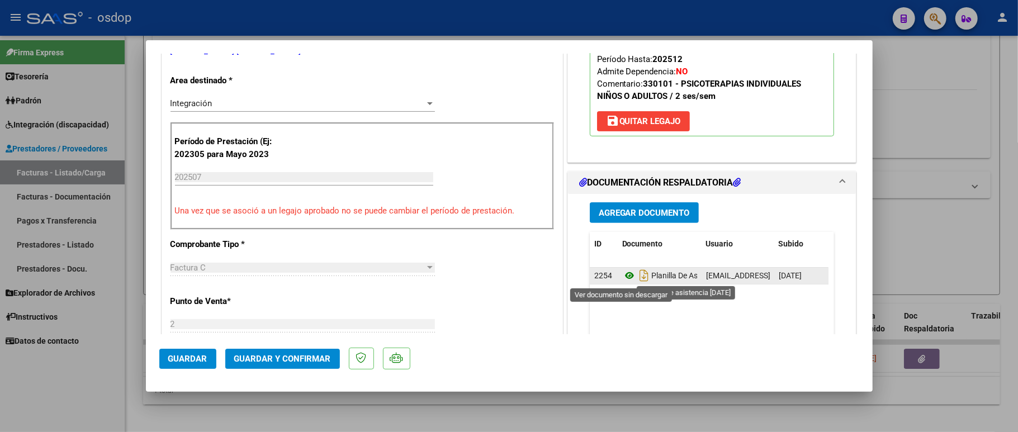
click at [623, 278] on icon at bounding box center [629, 275] width 15 height 13
click at [622, 280] on icon at bounding box center [629, 275] width 15 height 13
click at [624, 275] on icon at bounding box center [629, 275] width 15 height 13
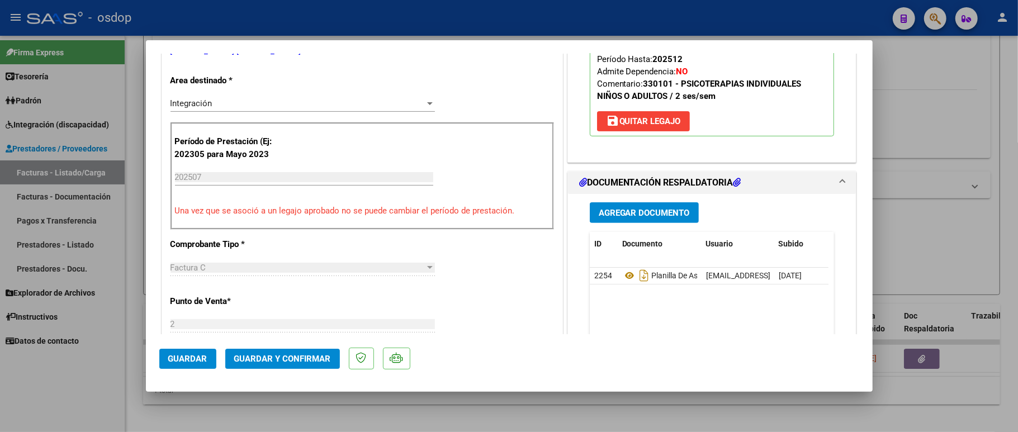
click at [88, 389] on div at bounding box center [509, 216] width 1018 height 432
type input "$ 0,00"
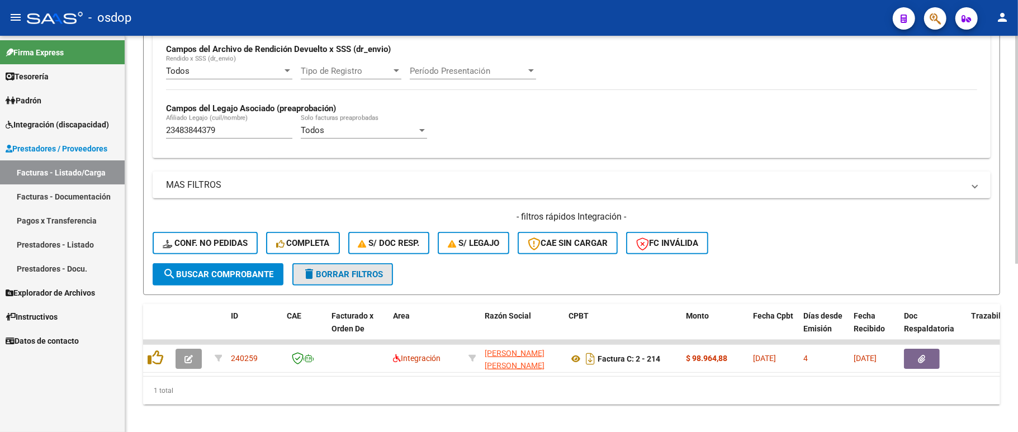
click at [336, 277] on span "delete Borrar Filtros" at bounding box center [342, 274] width 80 height 10
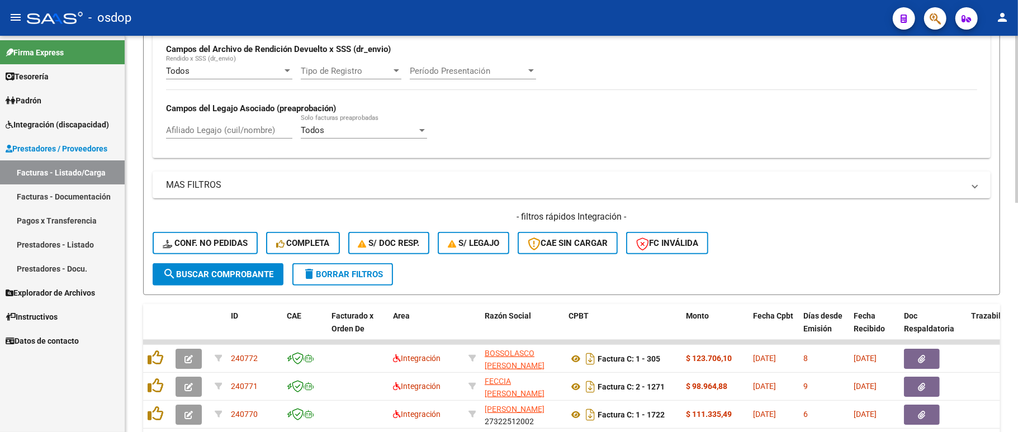
click at [188, 123] on div "Afiliado Legajo (cuil/nombre)" at bounding box center [229, 127] width 126 height 24
paste input "27587379851"
type input "27587379851"
click at [260, 280] on button "search Buscar Comprobante" at bounding box center [218, 274] width 131 height 22
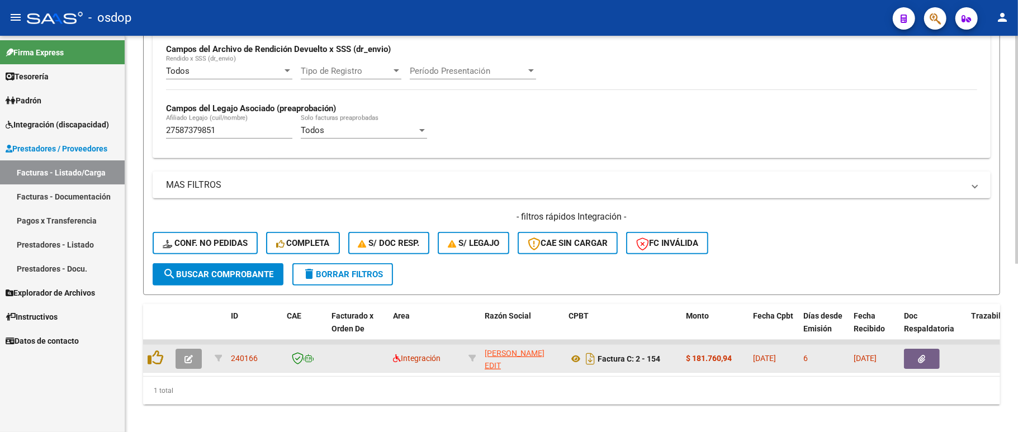
click at [192, 358] on icon "button" at bounding box center [188, 359] width 8 height 8
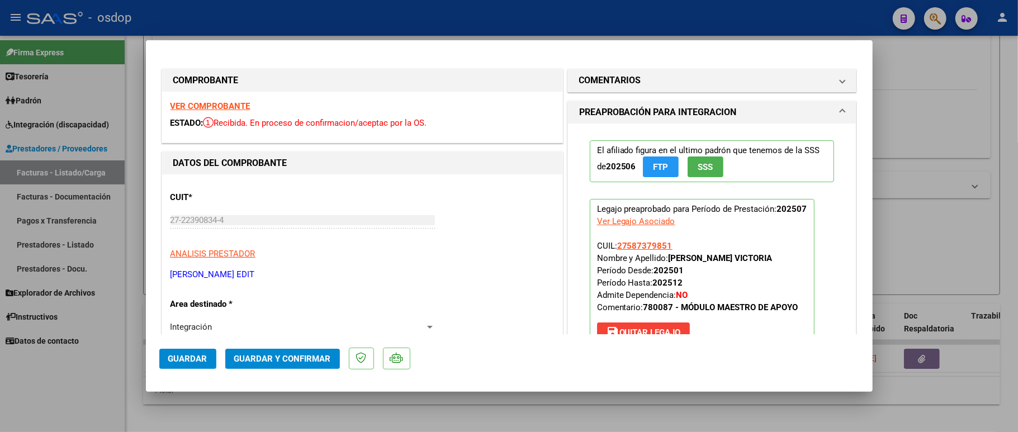
click at [229, 101] on strong "VER COMPROBANTE" at bounding box center [210, 106] width 80 height 10
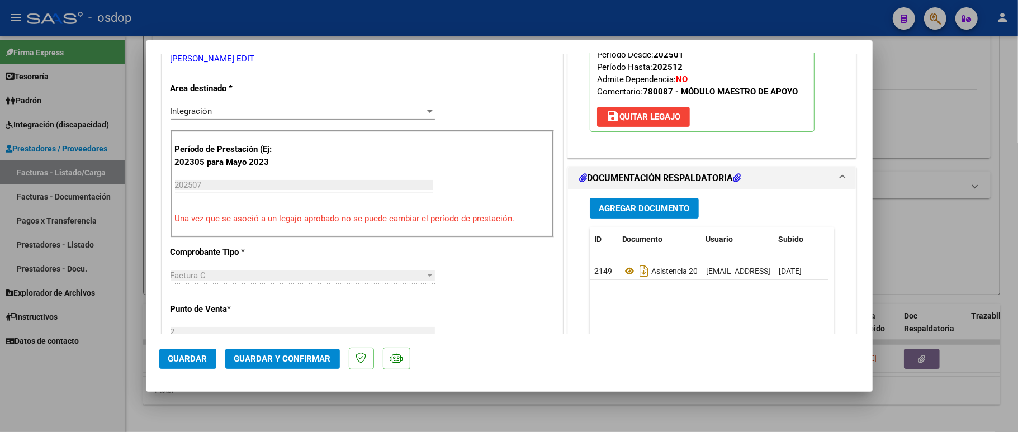
scroll to position [298, 0]
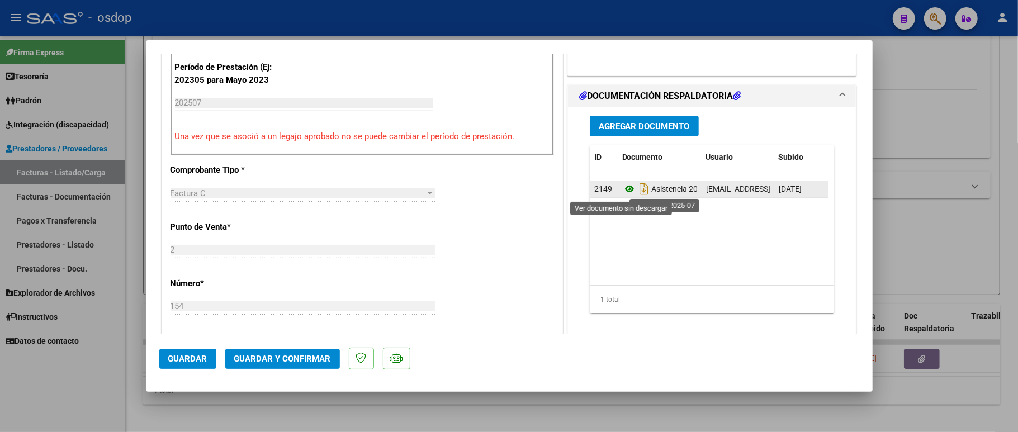
click at [624, 191] on icon at bounding box center [629, 188] width 15 height 13
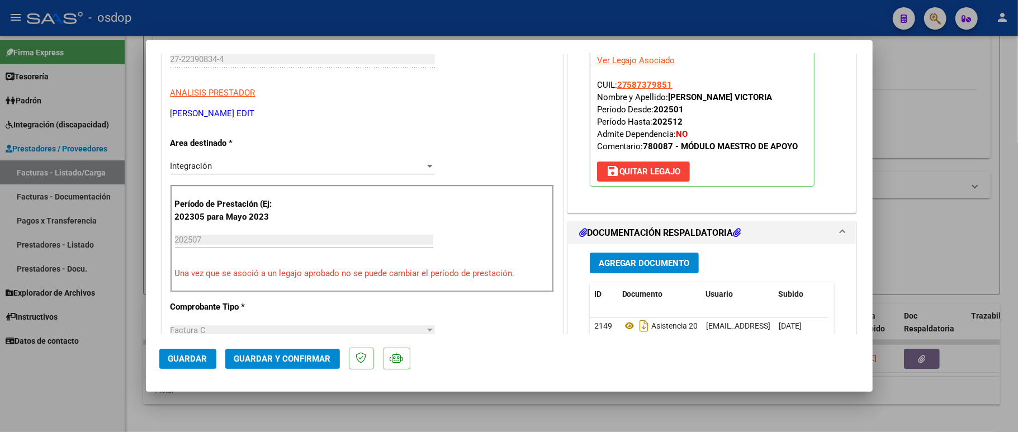
scroll to position [149, 0]
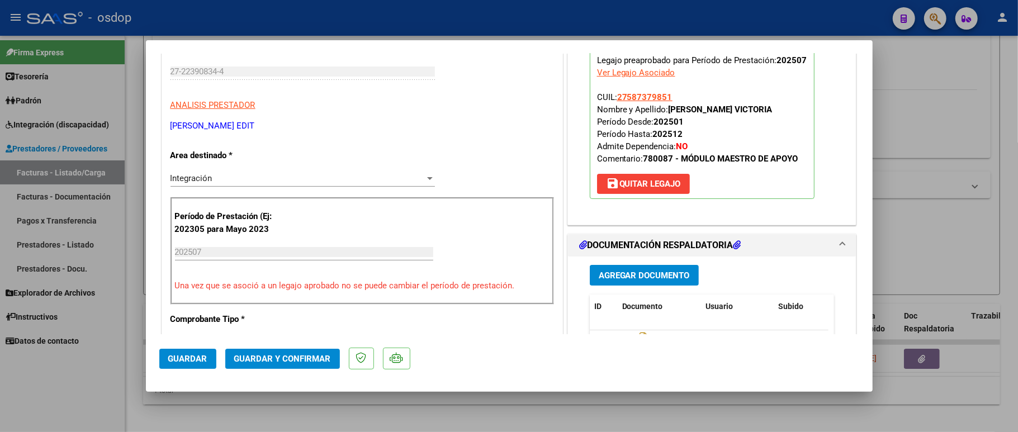
click at [293, 347] on mat-dialog-actions "Guardar Guardar y Confirmar" at bounding box center [509, 356] width 700 height 44
click at [294, 365] on button "Guardar y Confirmar" at bounding box center [282, 359] width 115 height 20
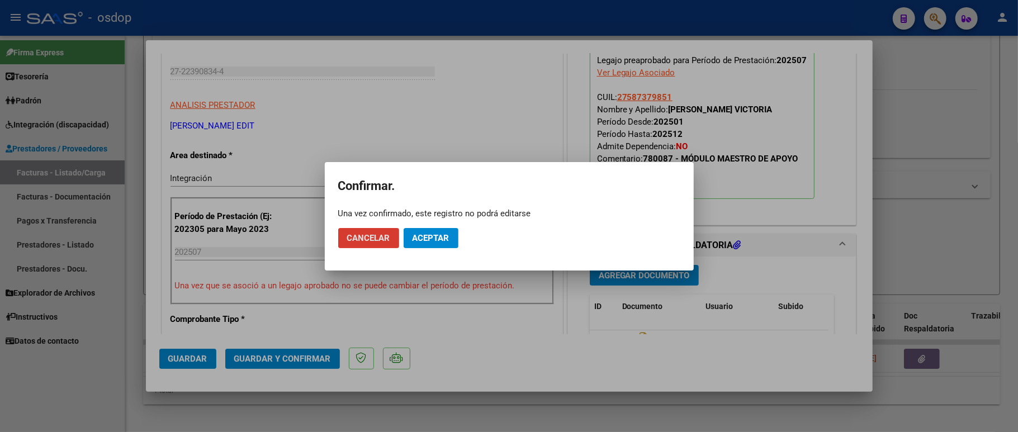
click at [440, 234] on span "Aceptar" at bounding box center [430, 238] width 37 height 10
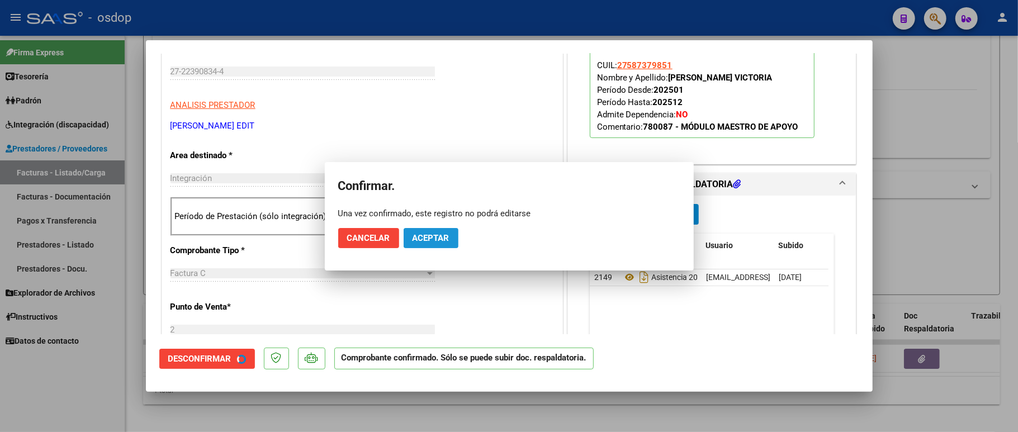
scroll to position [148, 0]
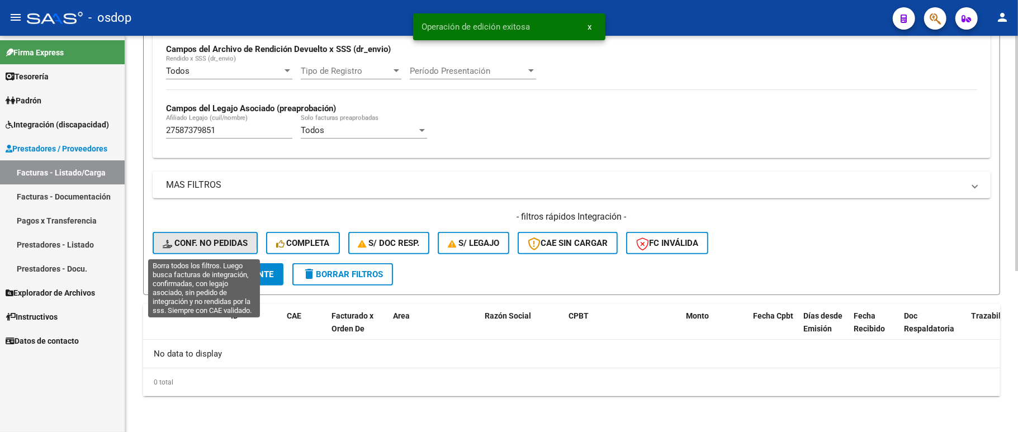
click at [184, 233] on button "Conf. no pedidas" at bounding box center [205, 243] width 105 height 22
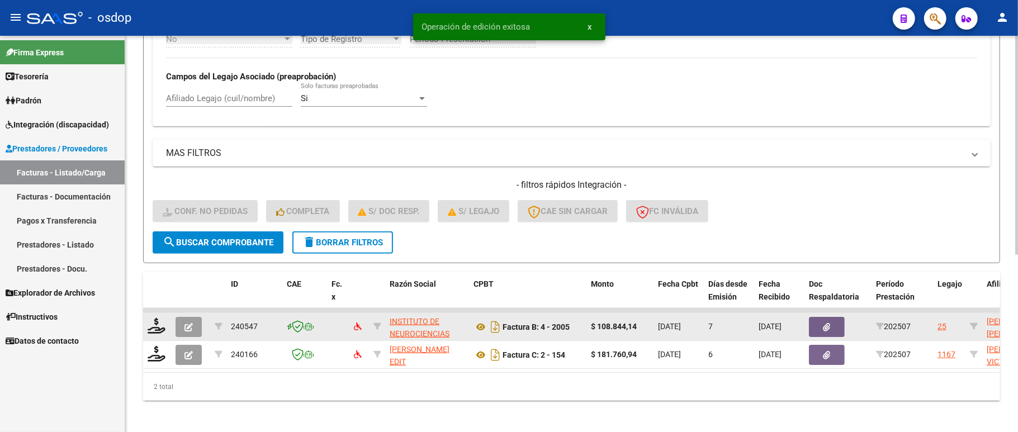
scroll to position [320, 0]
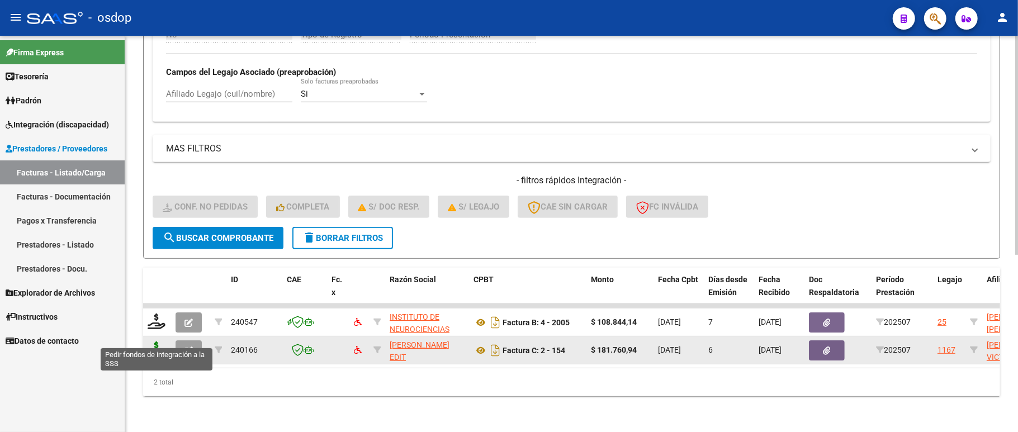
click at [150, 342] on icon at bounding box center [157, 350] width 18 height 16
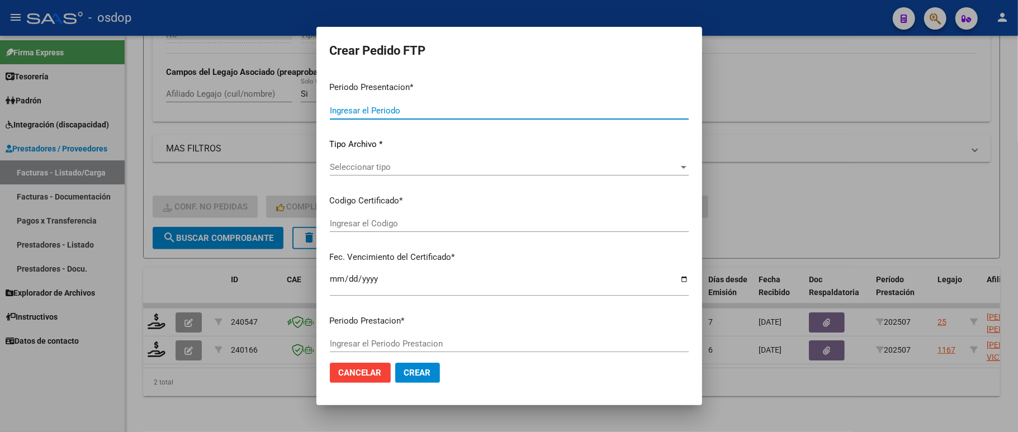
type input "202507"
type input "$ 181.760,94"
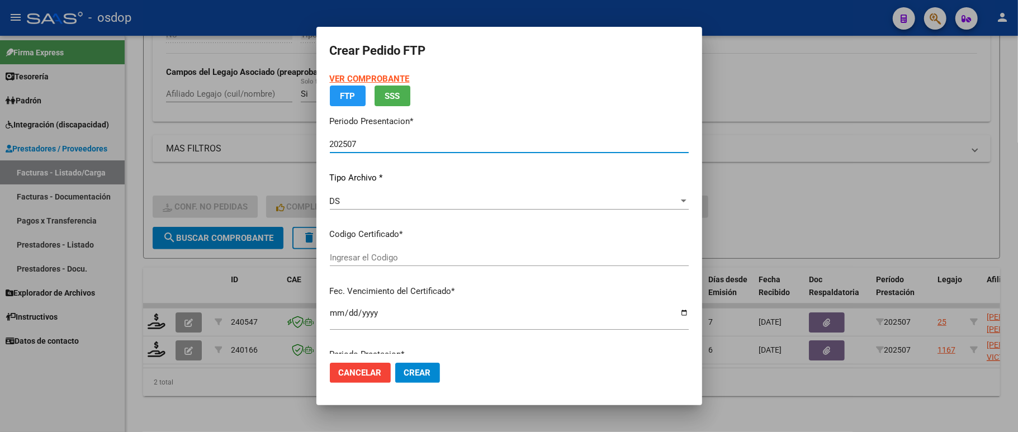
type input "2716024883"
type input "[DATE]"
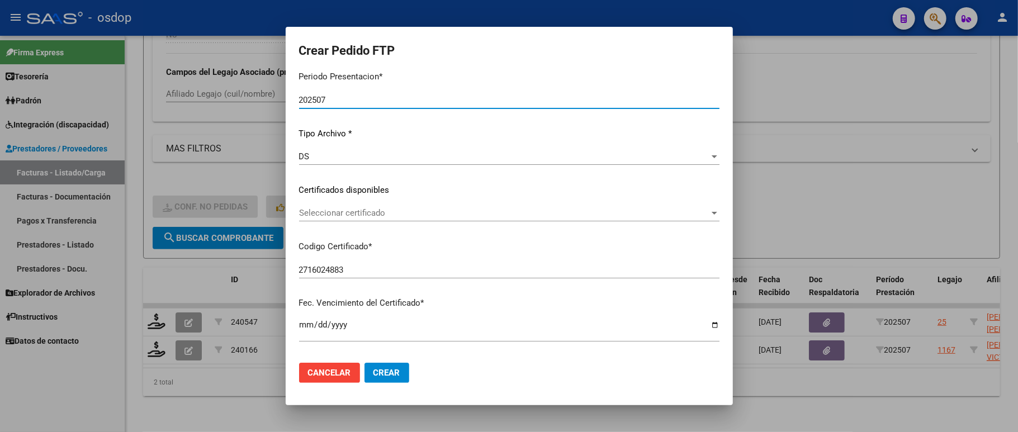
scroll to position [74, 0]
click at [378, 208] on span "Seleccionar certificado" at bounding box center [504, 212] width 410 height 10
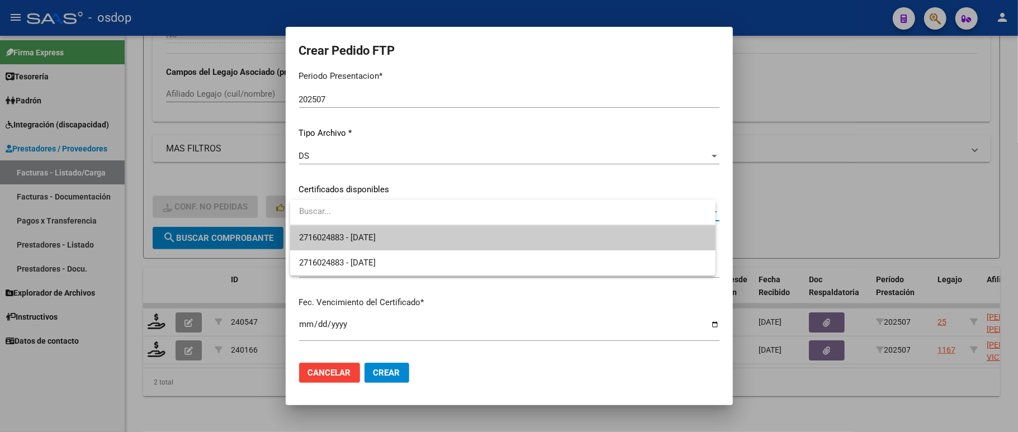
click at [371, 234] on span "2716024883 - [DATE]" at bounding box center [337, 238] width 77 height 10
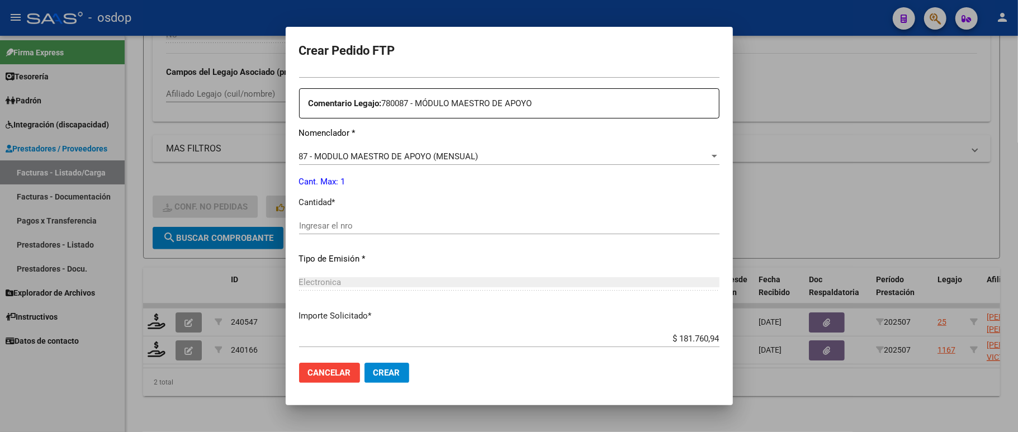
scroll to position [447, 0]
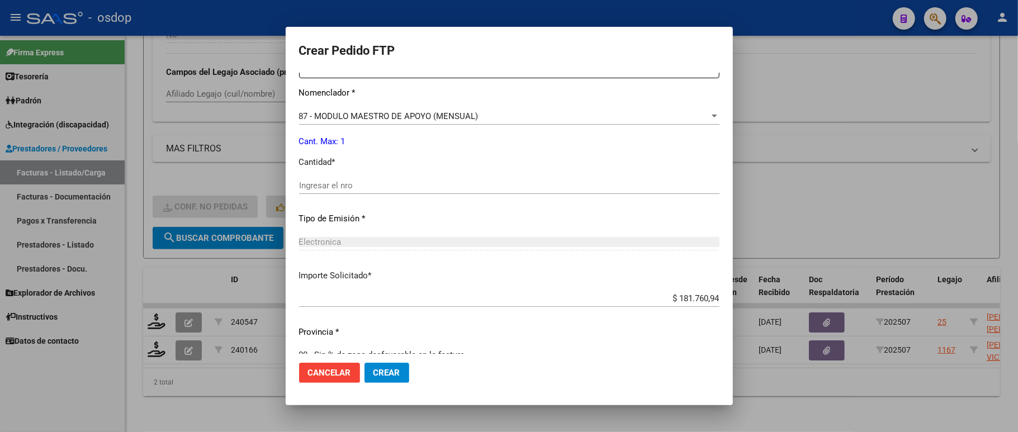
click at [358, 181] on input "Ingresar el nro" at bounding box center [509, 186] width 420 height 10
type input "1"
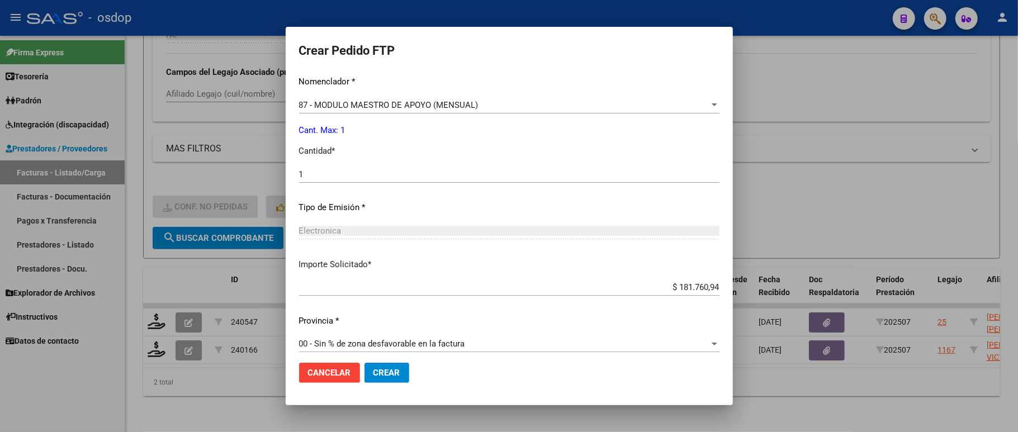
scroll to position [459, 0]
click at [385, 372] on span "Crear" at bounding box center [386, 373] width 27 height 10
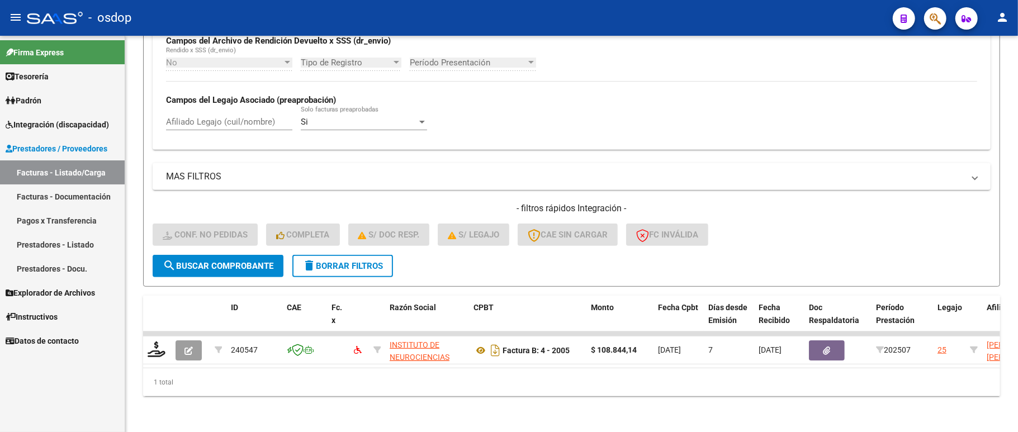
scroll to position [292, 0]
click at [325, 261] on span "delete Borrar Filtros" at bounding box center [342, 266] width 80 height 10
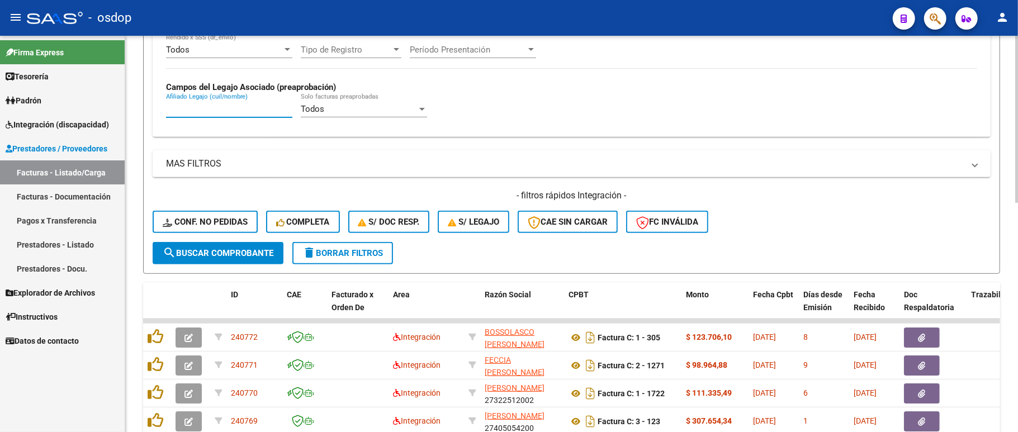
click at [195, 113] on input "Afiliado Legajo (cuil/nombre)" at bounding box center [229, 109] width 126 height 10
paste input "23524461064"
type input "23524461064"
click at [195, 254] on span "search Buscar Comprobante" at bounding box center [218, 253] width 111 height 10
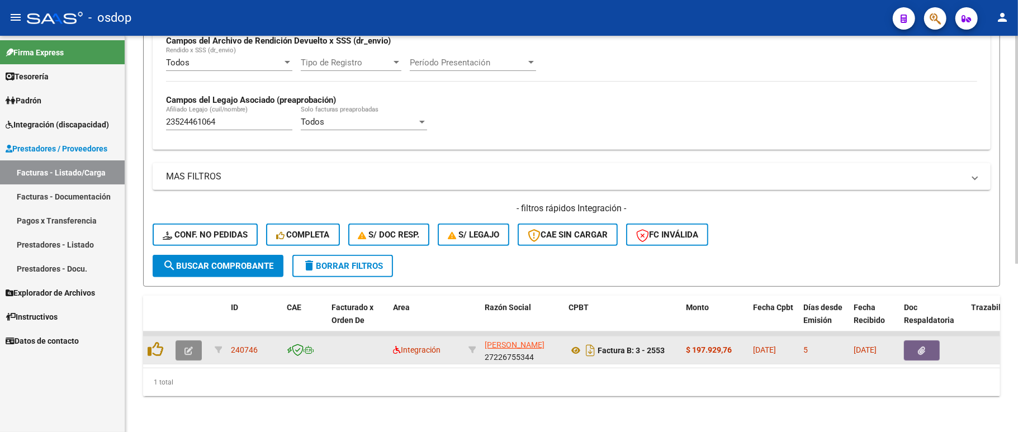
click at [187, 347] on icon "button" at bounding box center [188, 351] width 8 height 8
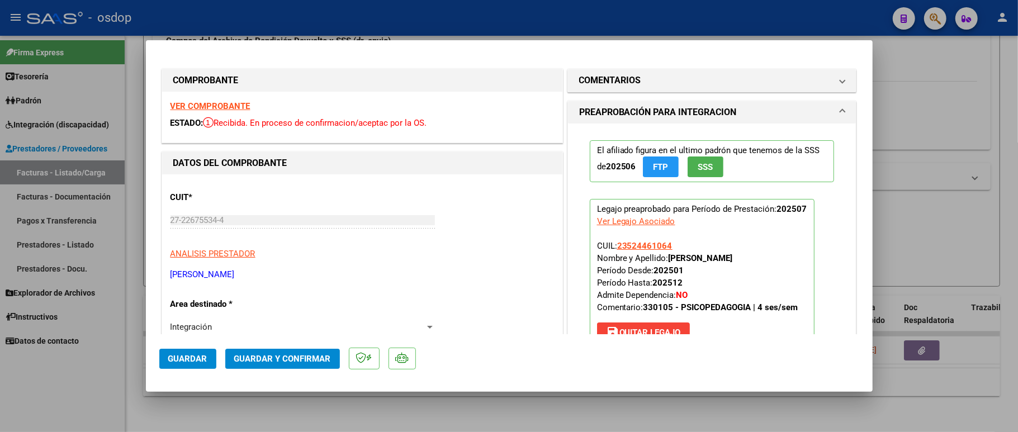
click at [227, 99] on div "VER COMPROBANTE ESTADO: Recibida. En proceso de confirmacion/aceptac por la OS." at bounding box center [362, 117] width 400 height 51
click at [229, 103] on strong "VER COMPROBANTE" at bounding box center [210, 106] width 80 height 10
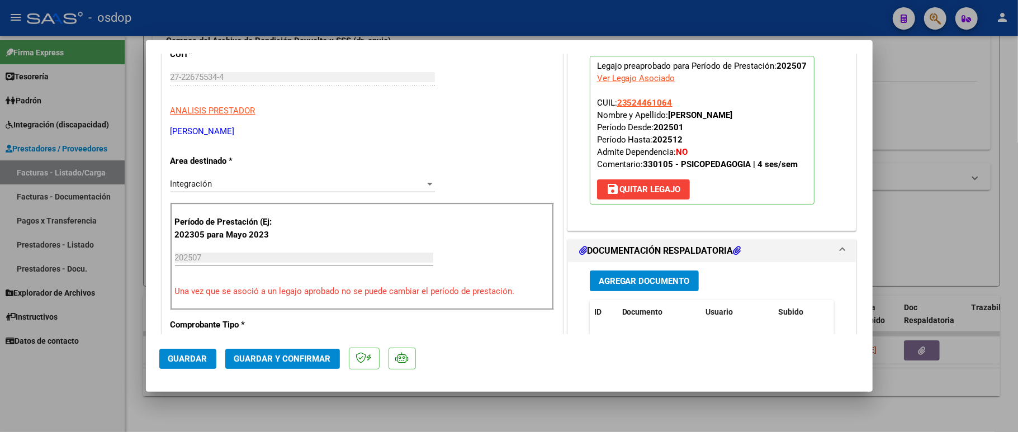
scroll to position [224, 0]
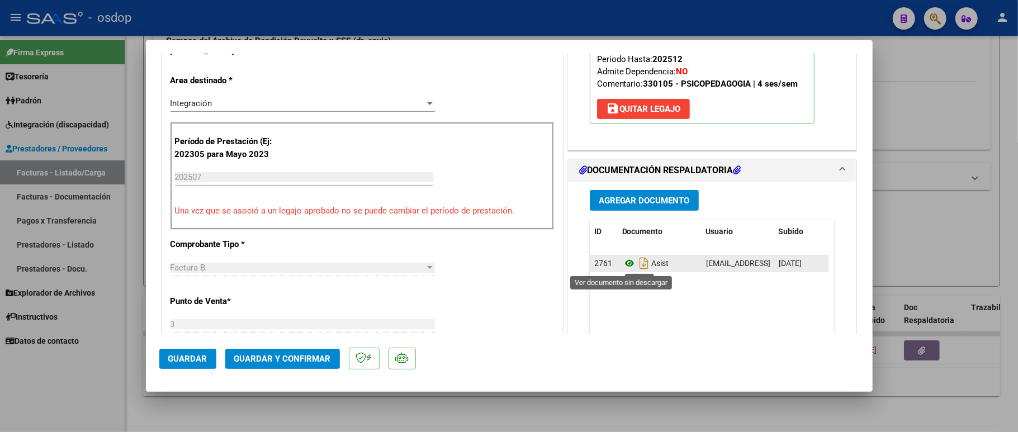
click at [622, 264] on icon at bounding box center [629, 263] width 15 height 13
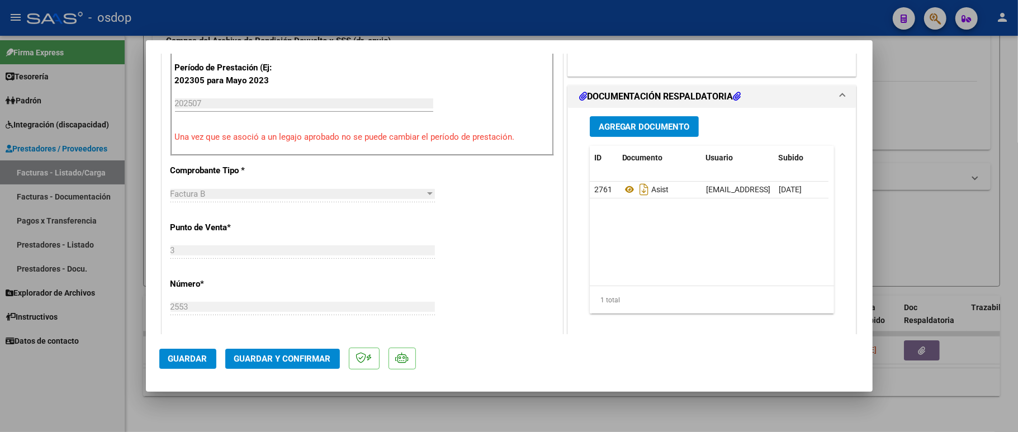
scroll to position [372, 0]
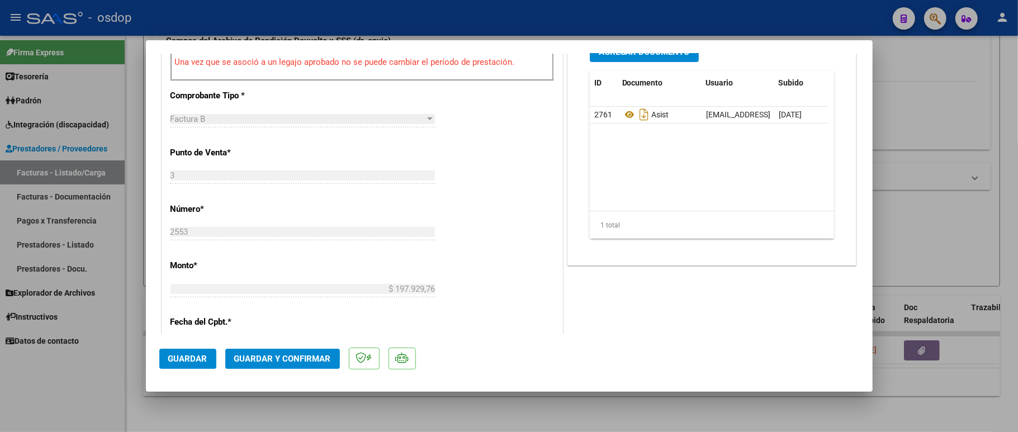
click at [264, 355] on span "Guardar y Confirmar" at bounding box center [282, 359] width 97 height 10
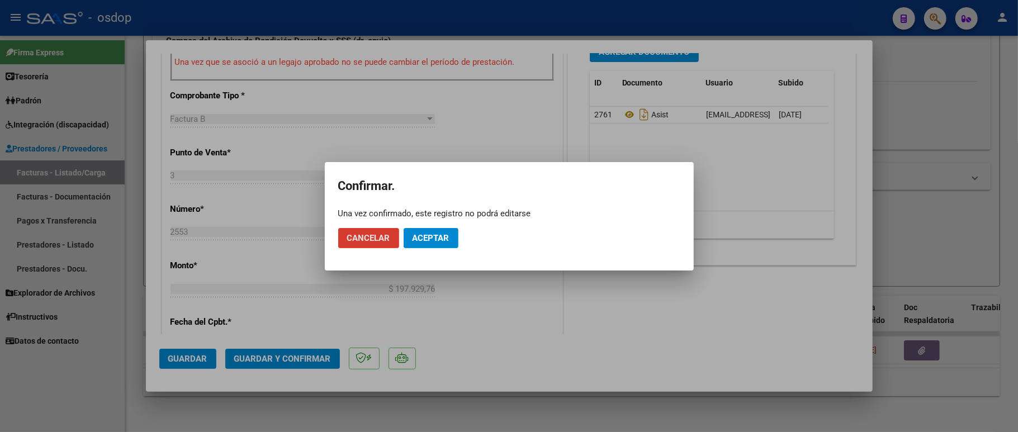
click at [423, 236] on span "Aceptar" at bounding box center [430, 238] width 37 height 10
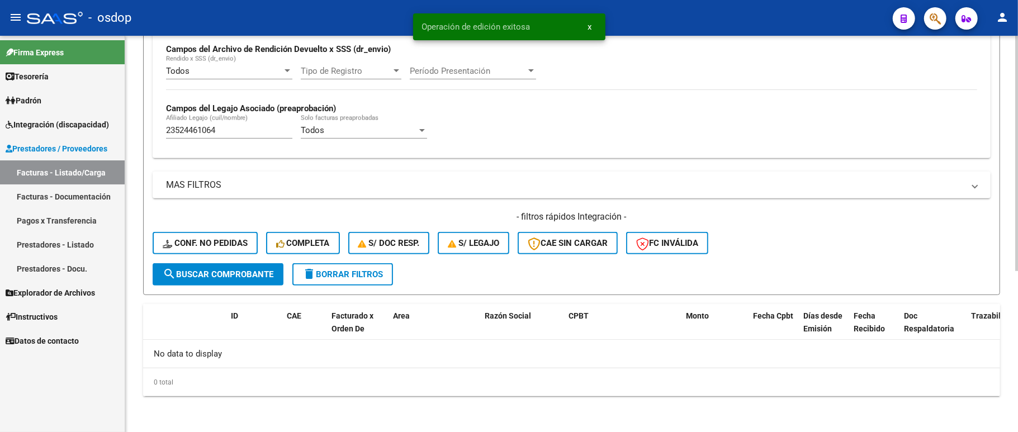
scroll to position [271, 0]
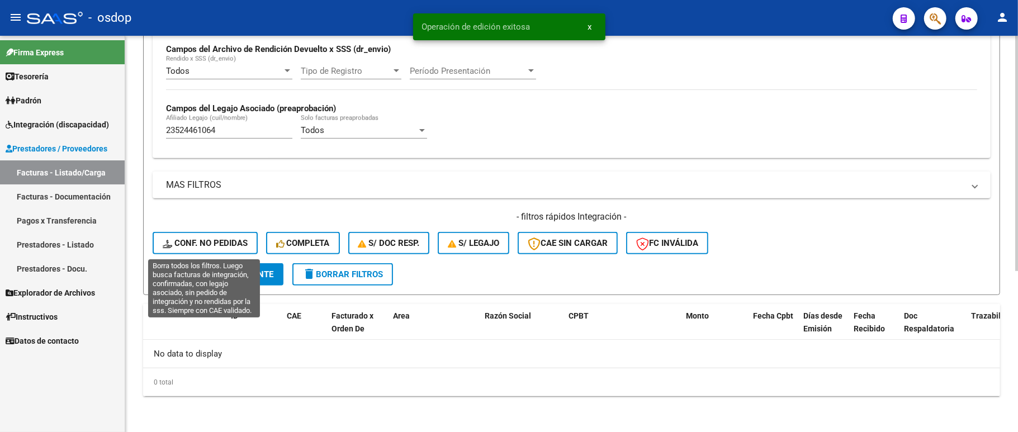
click at [195, 253] on button "Conf. no pedidas" at bounding box center [205, 243] width 105 height 22
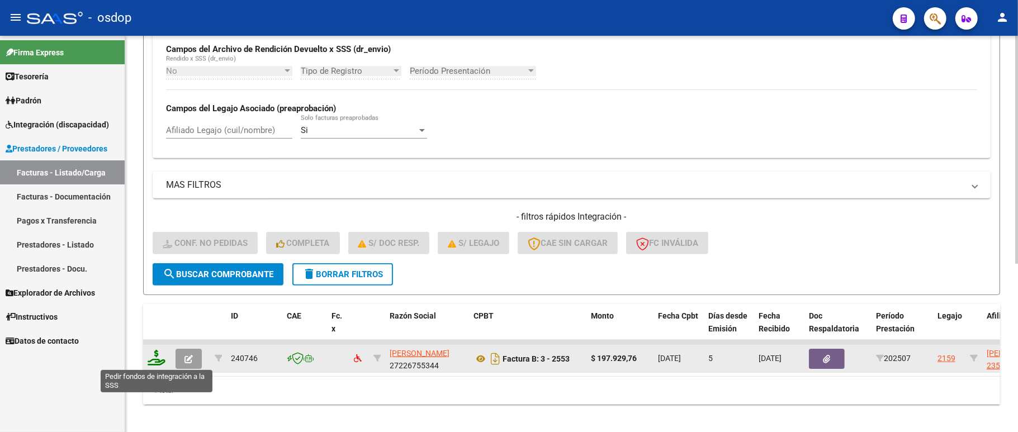
click at [154, 363] on icon at bounding box center [157, 358] width 18 height 16
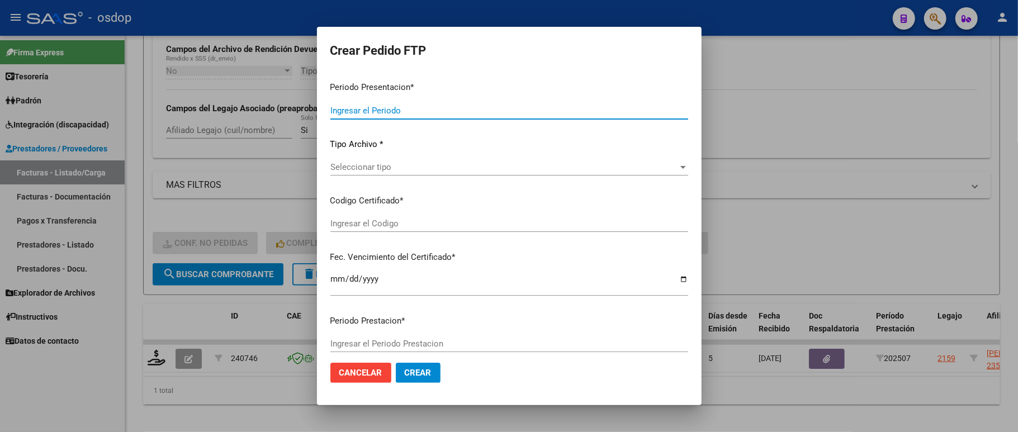
type input "202507"
type input "$ 197.929,76"
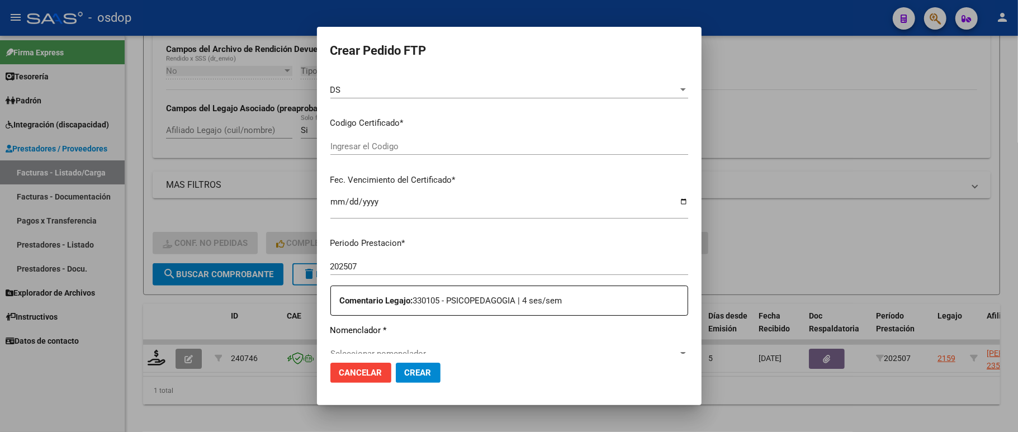
type input "7843591215"
type input "[DATE]"
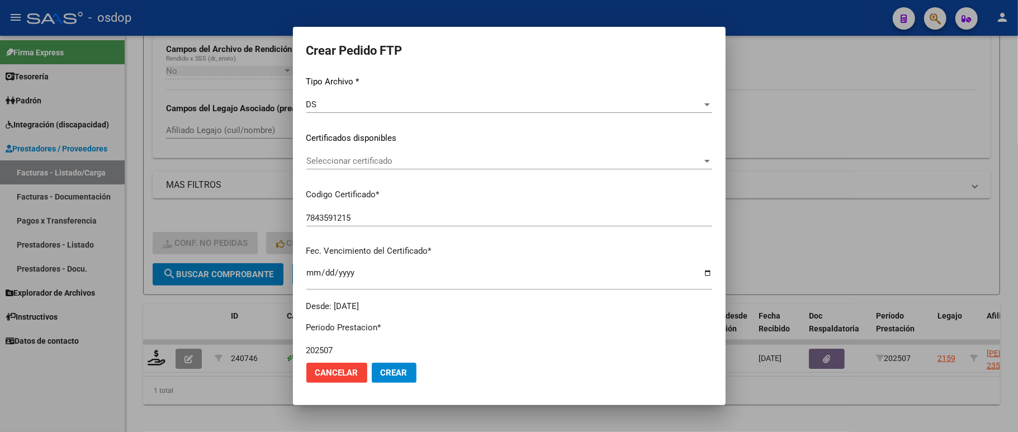
scroll to position [179, 0]
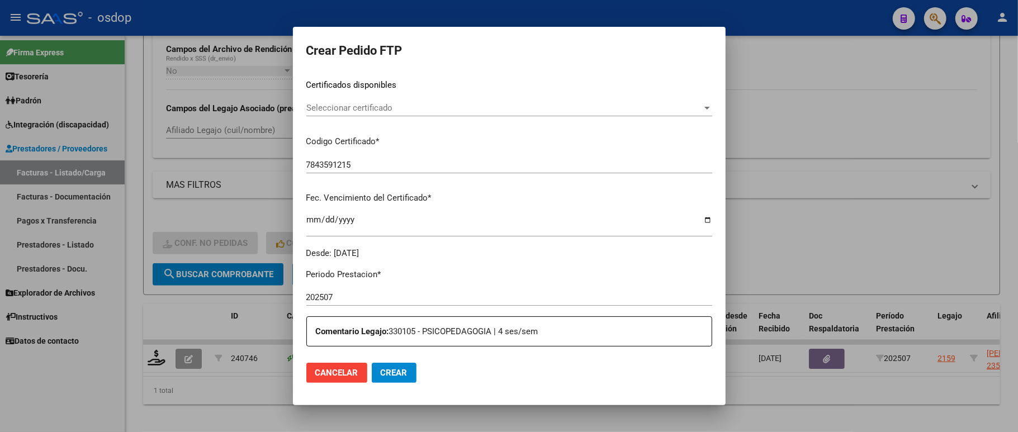
click at [331, 378] on button "Cancelar" at bounding box center [336, 373] width 61 height 20
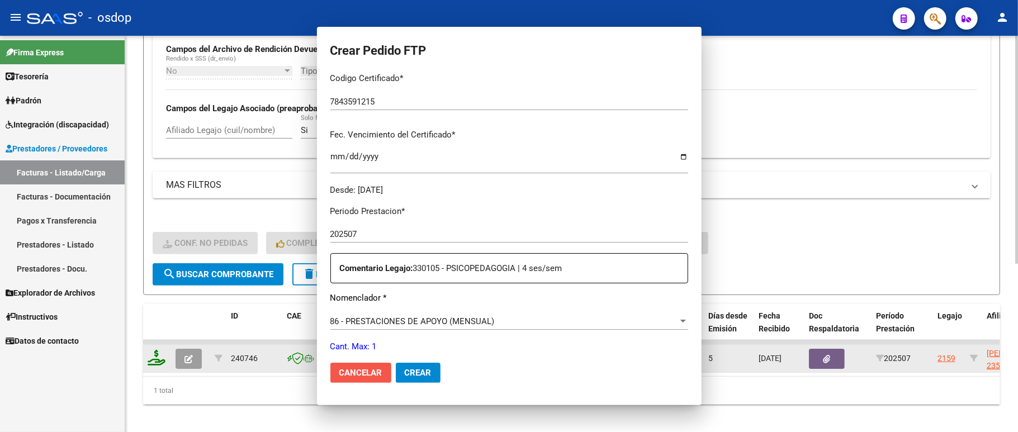
scroll to position [0, 0]
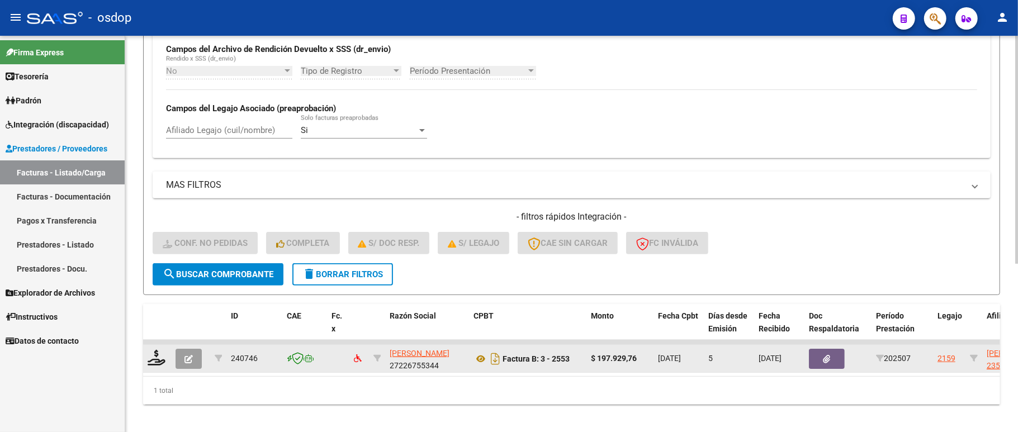
click at [183, 353] on button "button" at bounding box center [189, 359] width 26 height 20
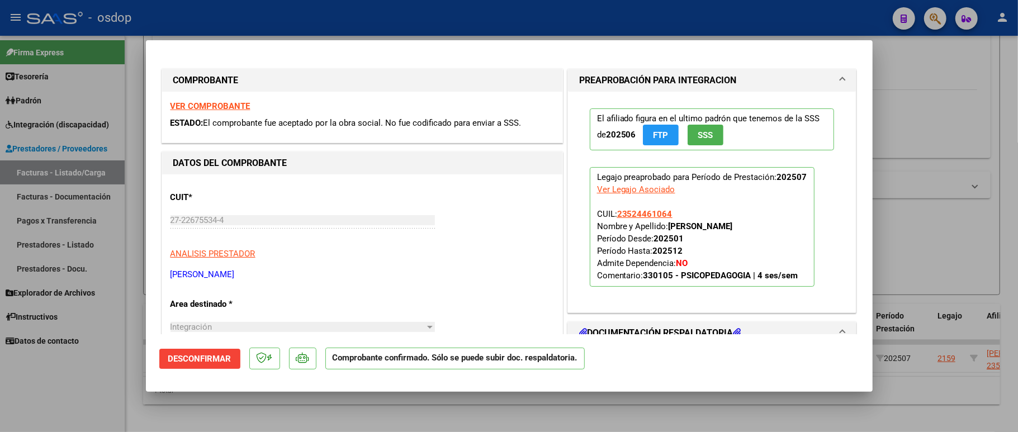
click at [192, 361] on span "Desconfirmar" at bounding box center [199, 359] width 63 height 10
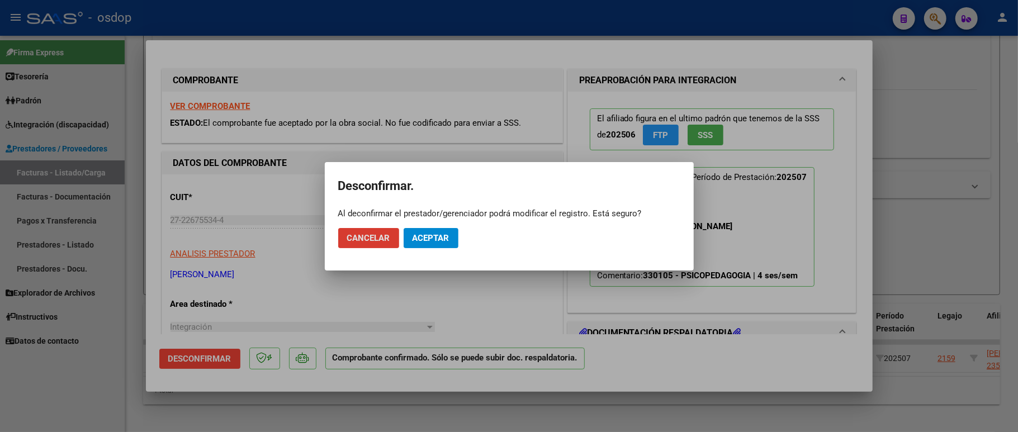
click at [423, 236] on span "Aceptar" at bounding box center [430, 238] width 37 height 10
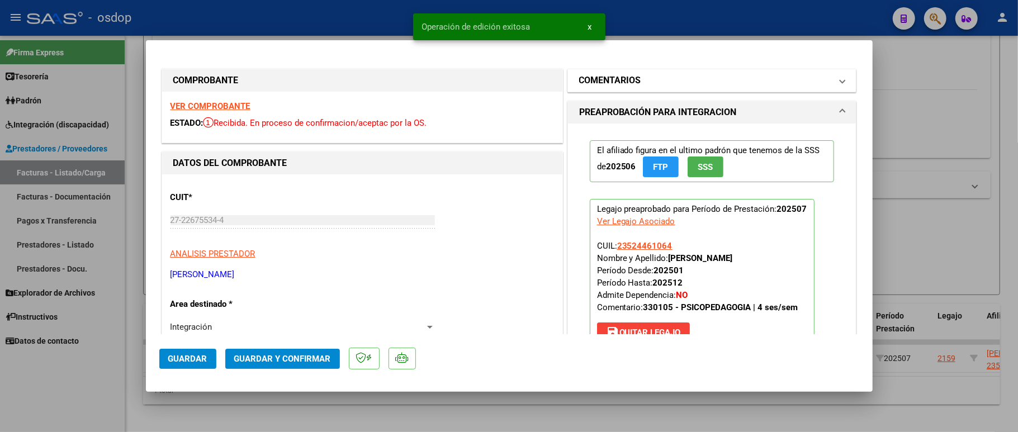
click at [656, 83] on mat-panel-title "COMENTARIOS" at bounding box center [705, 80] width 253 height 13
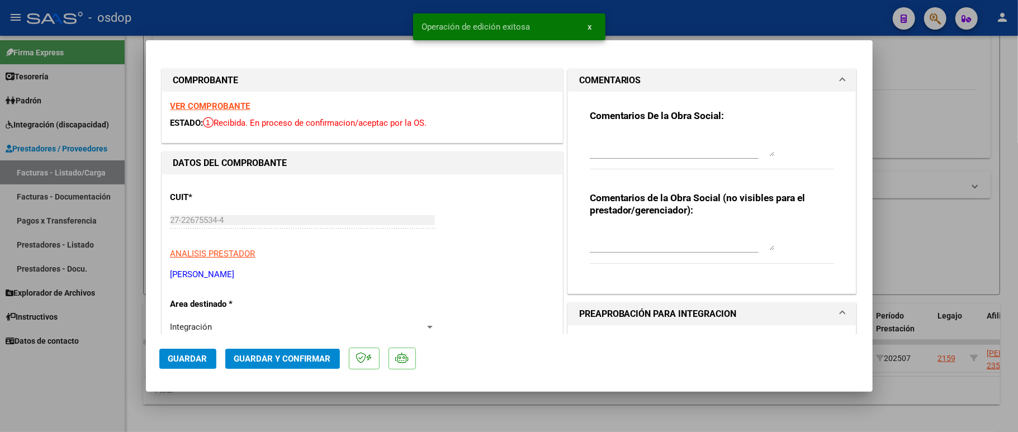
click at [620, 253] on div at bounding box center [682, 239] width 184 height 27
click at [624, 240] on textarea at bounding box center [682, 239] width 184 height 22
type textarea "ACO"
click at [318, 366] on button "Guardar y Confirmar" at bounding box center [282, 359] width 115 height 20
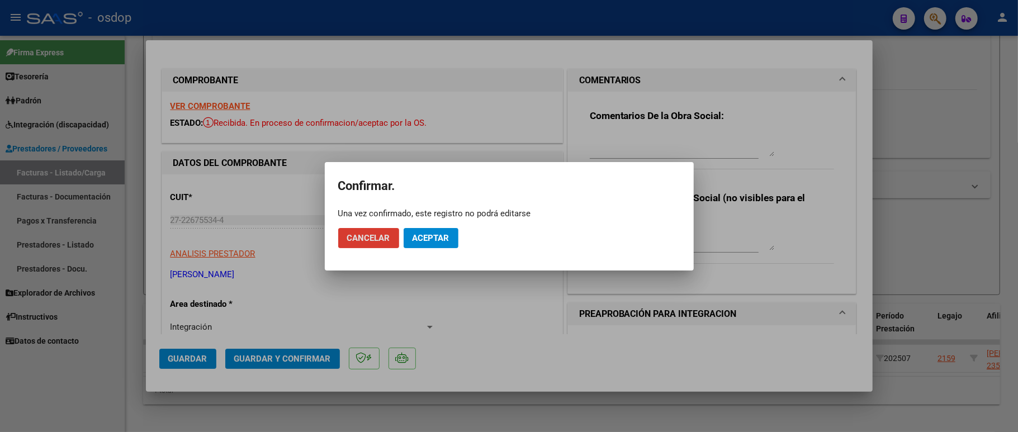
click at [443, 234] on span "Aceptar" at bounding box center [430, 238] width 37 height 10
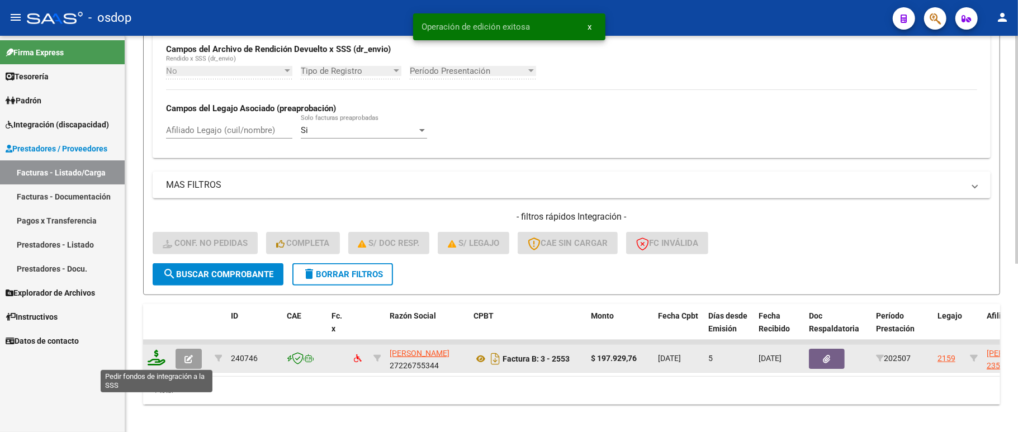
click at [153, 355] on icon at bounding box center [157, 358] width 18 height 16
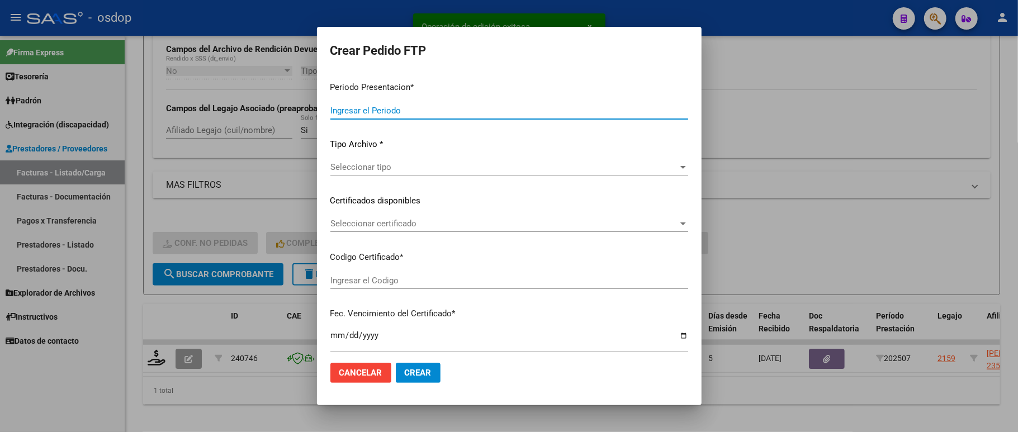
type input "202507"
type input "$ 197.929,76"
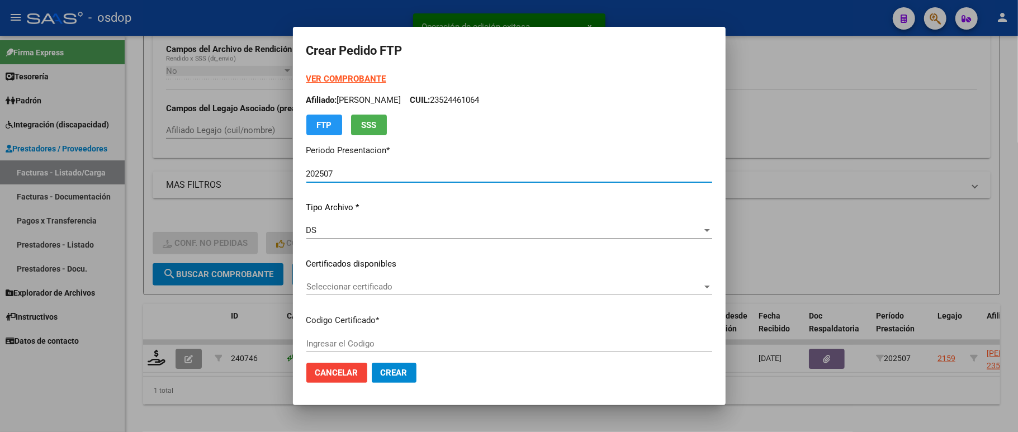
type input "7843591215"
type input "[DATE]"
click at [326, 286] on span "Seleccionar certificado" at bounding box center [504, 287] width 396 height 10
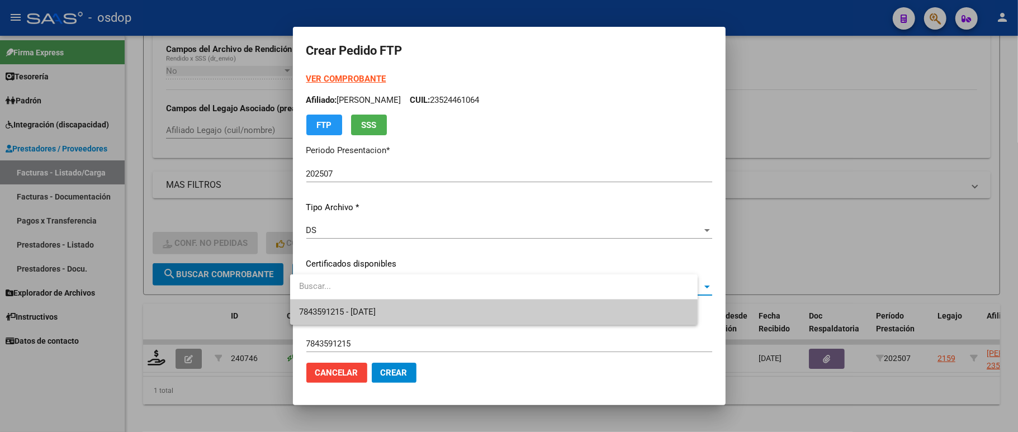
click at [334, 303] on span "7843591215 - [DATE]" at bounding box center [494, 312] width 390 height 25
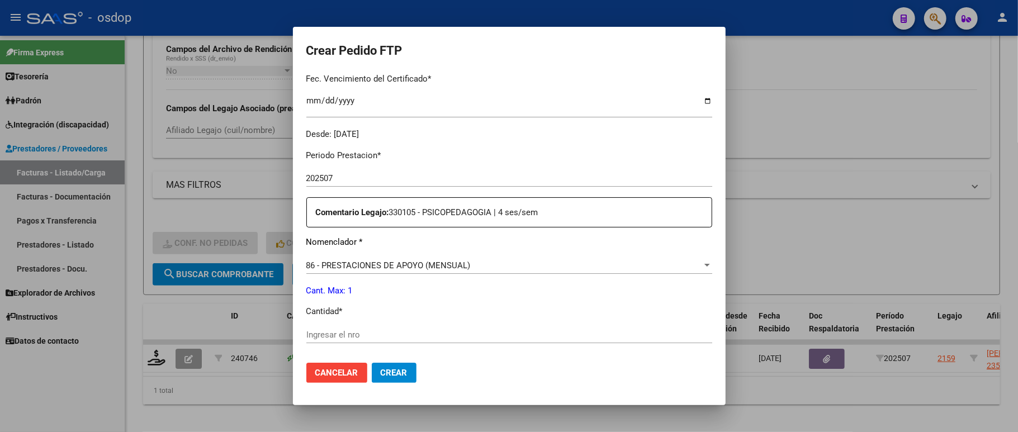
scroll to position [372, 0]
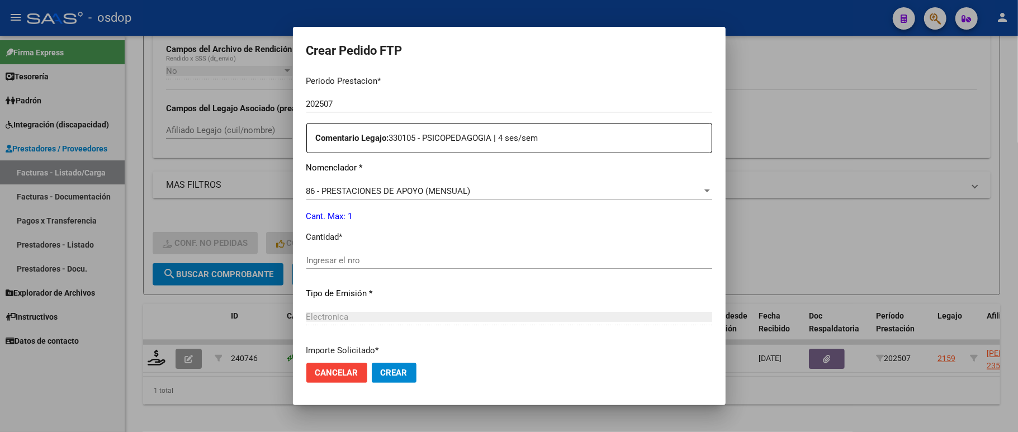
click at [363, 259] on div "Ingresar el nro" at bounding box center [509, 260] width 406 height 17
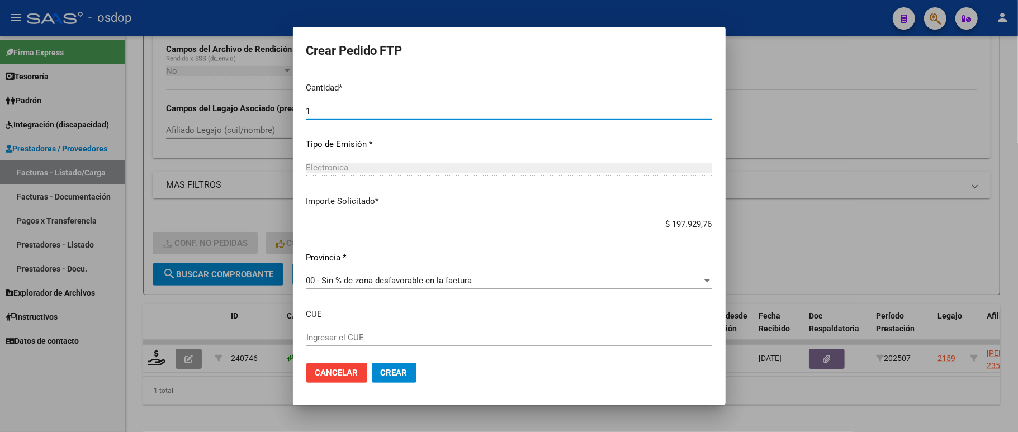
scroll to position [573, 0]
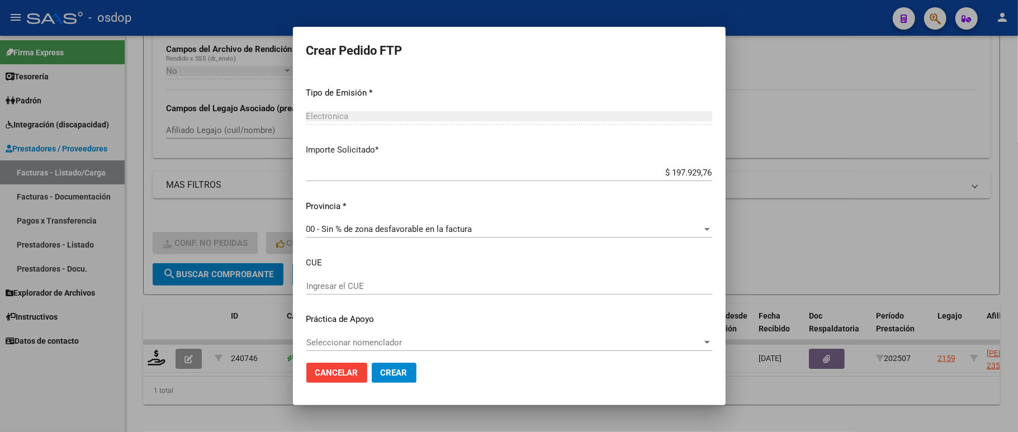
type input "1"
click at [385, 376] on span "Crear" at bounding box center [394, 373] width 27 height 10
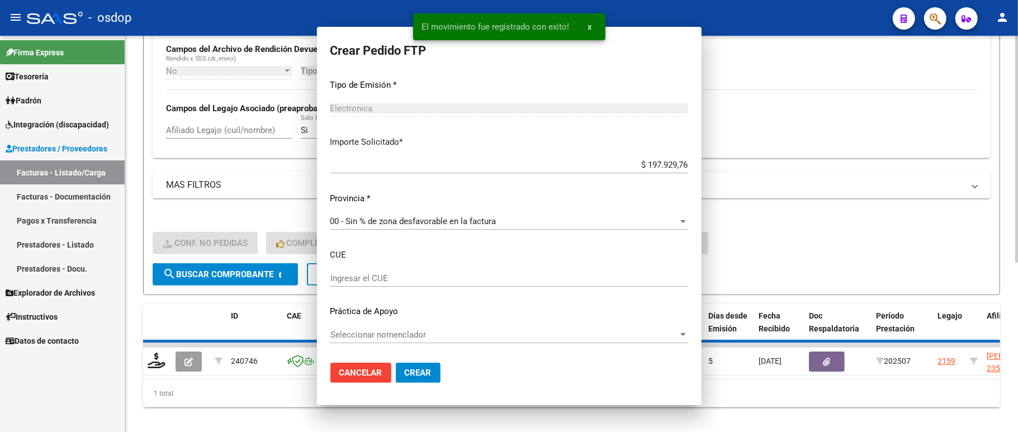
scroll to position [0, 0]
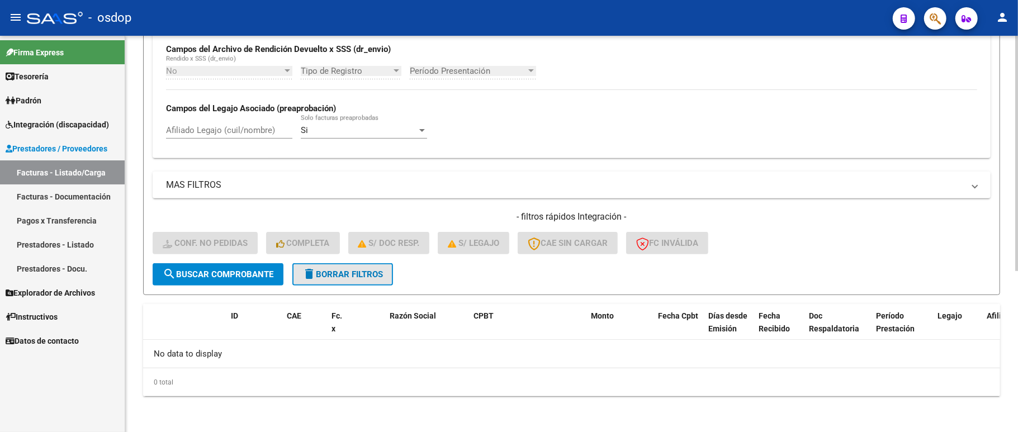
click at [354, 282] on button "delete Borrar Filtros" at bounding box center [342, 274] width 101 height 22
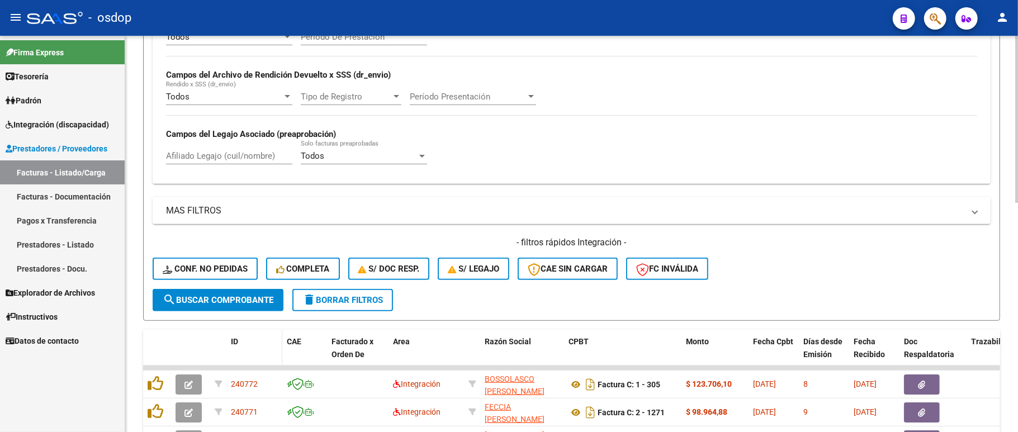
scroll to position [271, 0]
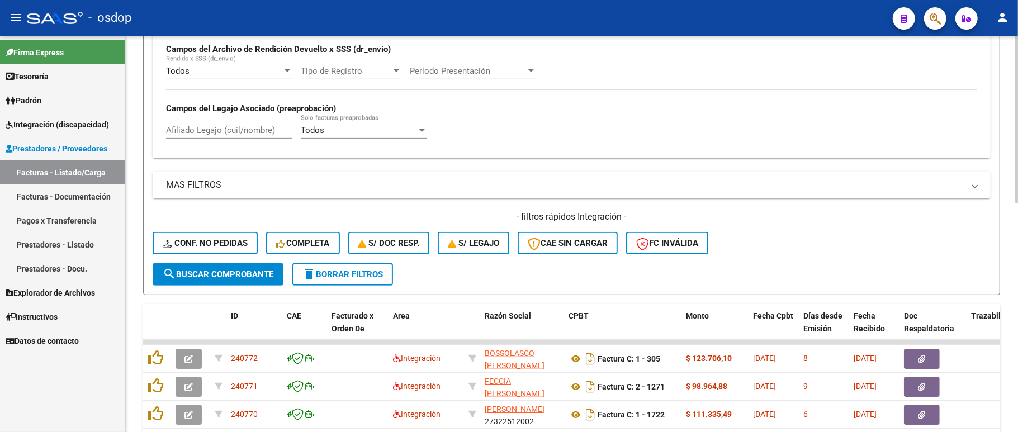
click at [211, 137] on div "Afiliado Legajo (cuil/nombre)" at bounding box center [229, 127] width 126 height 24
paste input "23501592269"
type input "23501592269"
click at [197, 268] on button "search Buscar Comprobante" at bounding box center [218, 274] width 131 height 22
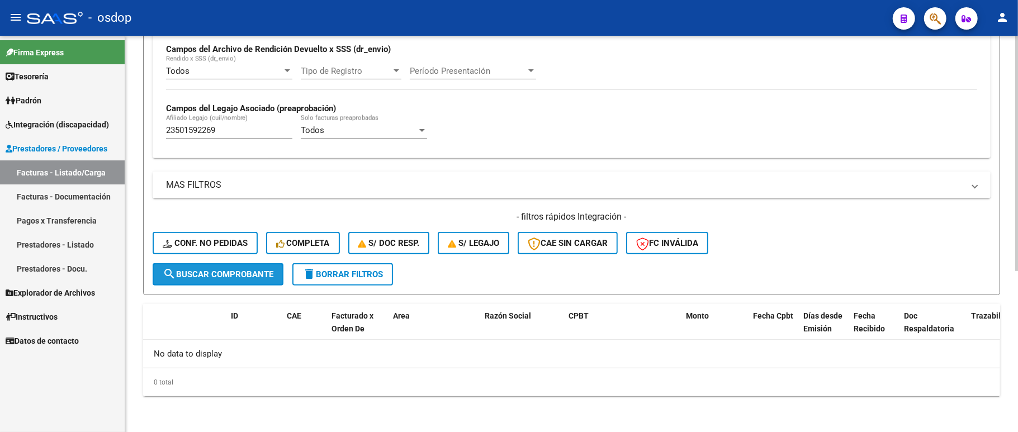
drag, startPoint x: 217, startPoint y: 278, endPoint x: 197, endPoint y: 264, distance: 24.8
click at [210, 276] on span "search Buscar Comprobante" at bounding box center [218, 274] width 111 height 10
click at [347, 285] on form "Filtros Id Area Area Seleccionar Gerenciador Seleccionar Gerenciador No Confirm…" at bounding box center [571, 78] width 857 height 433
click at [373, 279] on button "delete Borrar Filtros" at bounding box center [342, 274] width 101 height 22
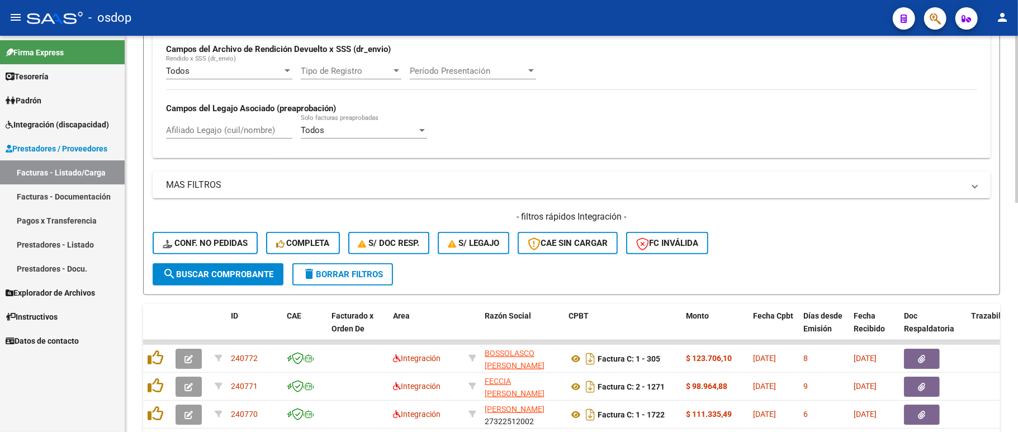
click at [206, 124] on div "Afiliado Legajo (cuil/nombre)" at bounding box center [229, 127] width 126 height 24
paste input "23501592269"
type input "23501592269"
click at [224, 284] on button "search Buscar Comprobante" at bounding box center [218, 274] width 131 height 22
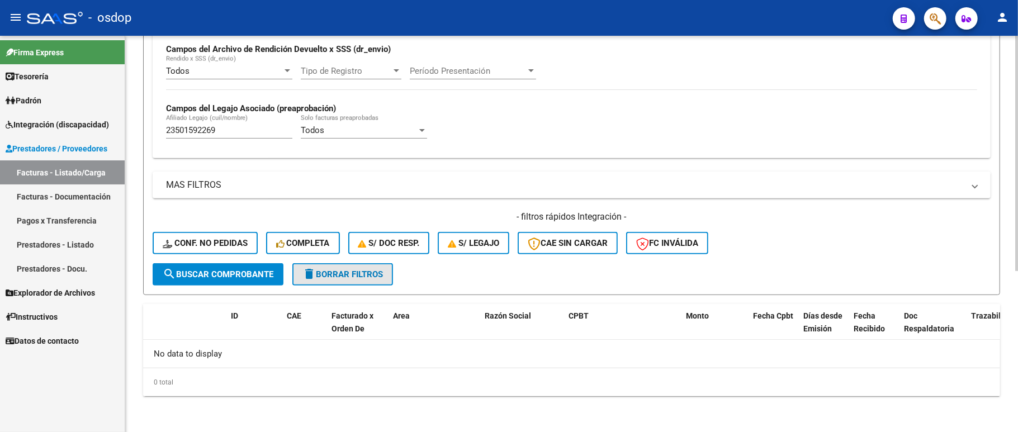
click at [359, 276] on span "delete Borrar Filtros" at bounding box center [342, 274] width 80 height 10
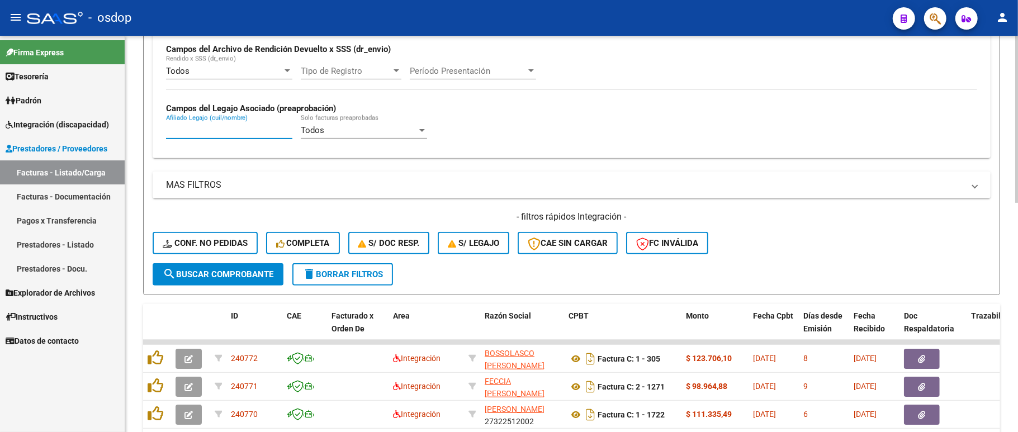
click at [242, 130] on input "Afiliado Legajo (cuil/nombre)" at bounding box center [229, 130] width 126 height 10
paste input "23550729369"
type input "23550729369"
click at [201, 269] on span "search Buscar Comprobante" at bounding box center [218, 274] width 111 height 10
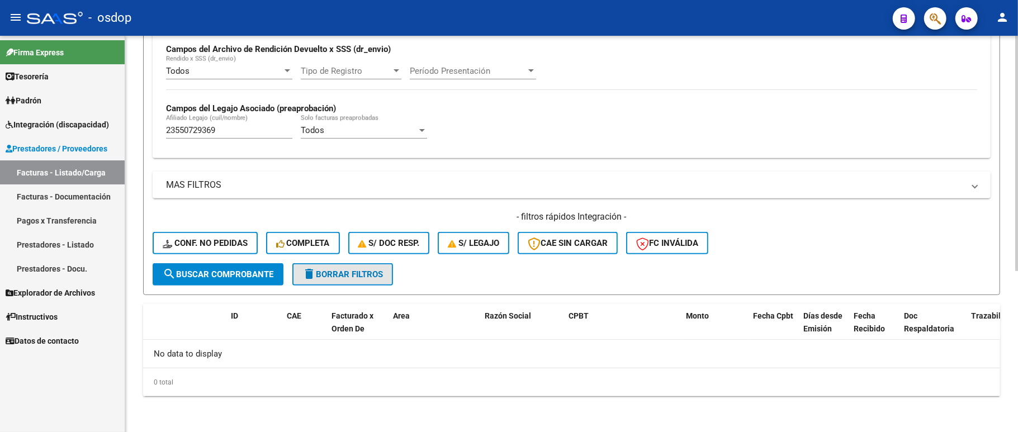
click at [345, 280] on button "delete Borrar Filtros" at bounding box center [342, 274] width 101 height 22
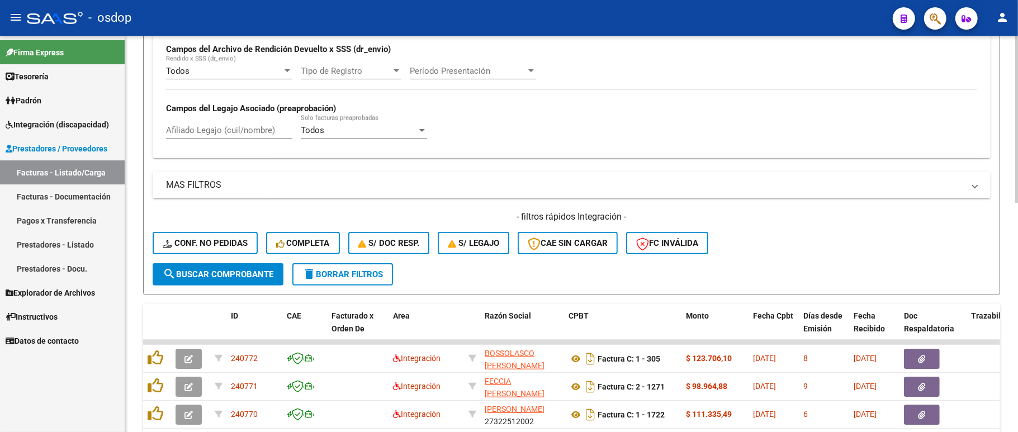
click at [188, 122] on div "Afiliado Legajo (cuil/nombre)" at bounding box center [229, 127] width 126 height 24
paste input "23535786399"
type input "23535786399"
click at [207, 269] on span "search Buscar Comprobante" at bounding box center [218, 274] width 111 height 10
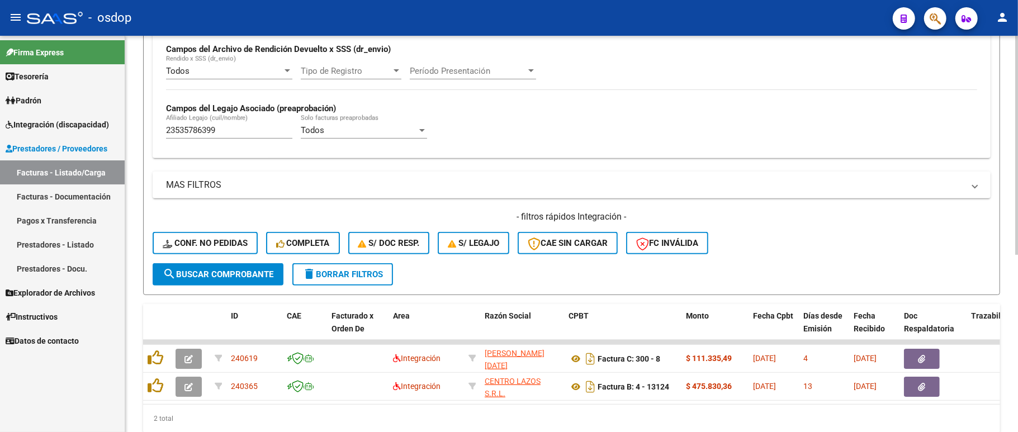
scroll to position [320, 0]
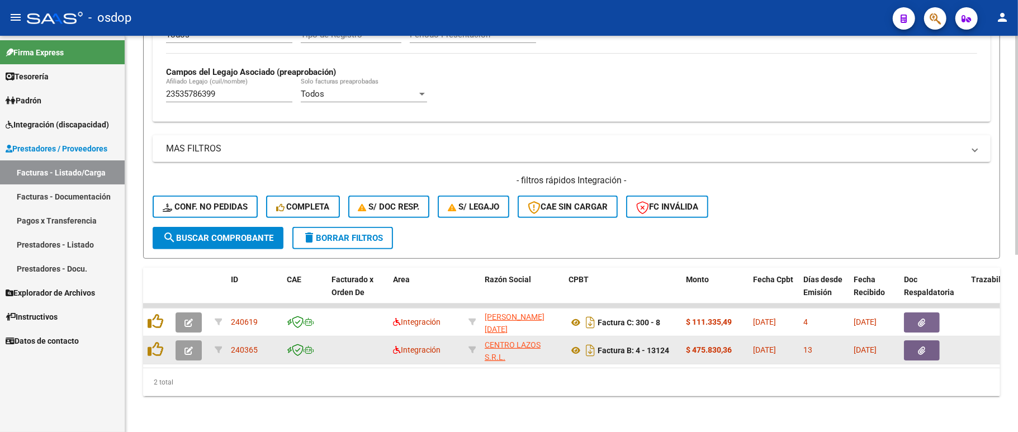
click at [188, 347] on icon "button" at bounding box center [188, 351] width 8 height 8
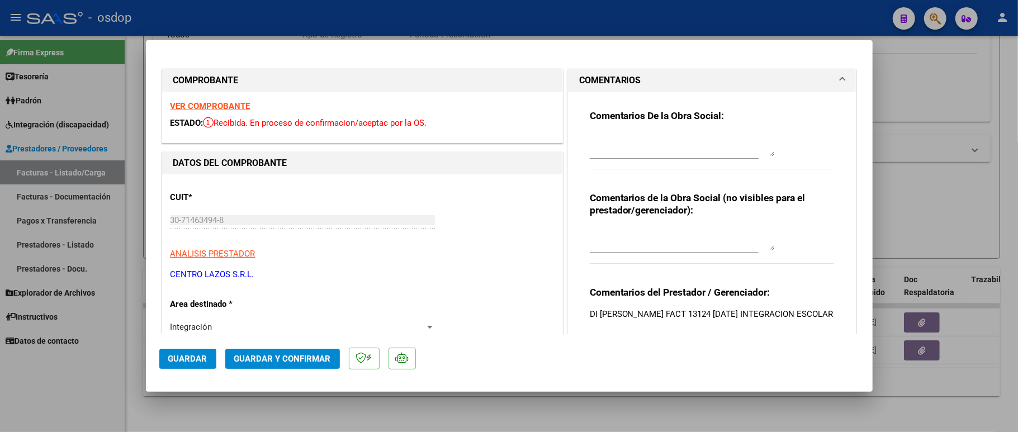
click at [214, 107] on strong "VER COMPROBANTE" at bounding box center [210, 106] width 80 height 10
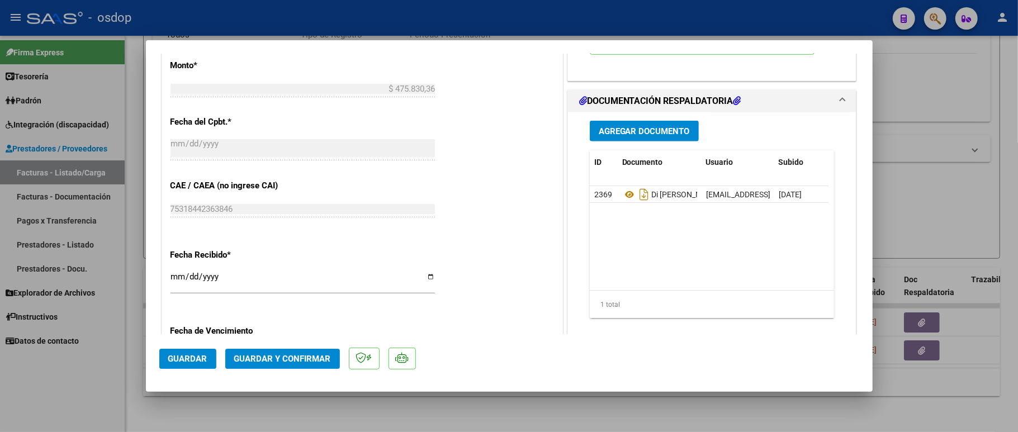
scroll to position [596, 0]
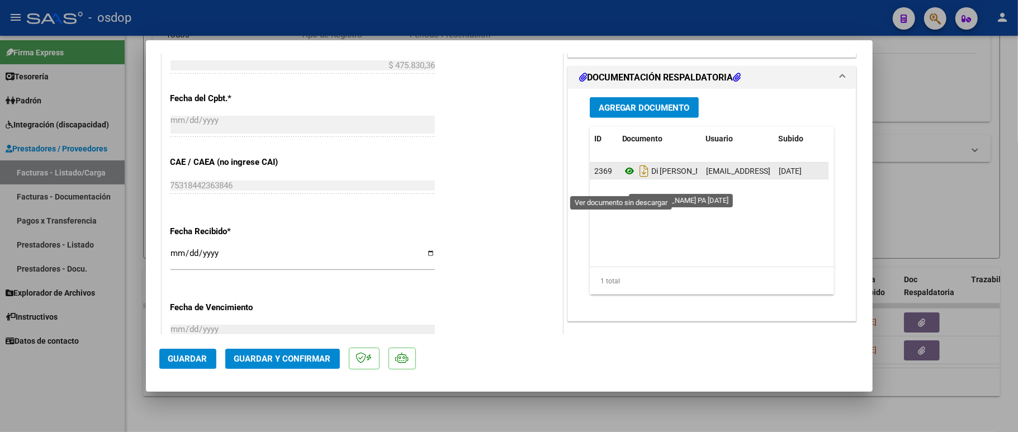
click at [622, 178] on icon at bounding box center [629, 170] width 15 height 13
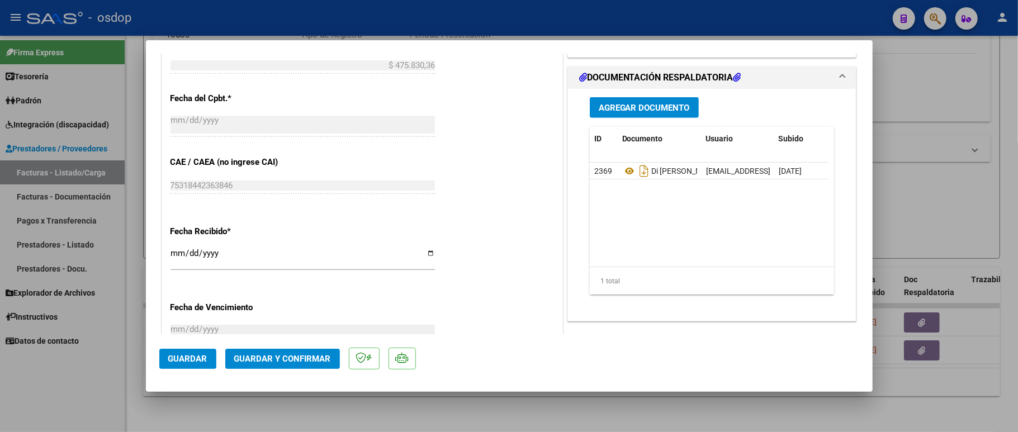
scroll to position [298, 0]
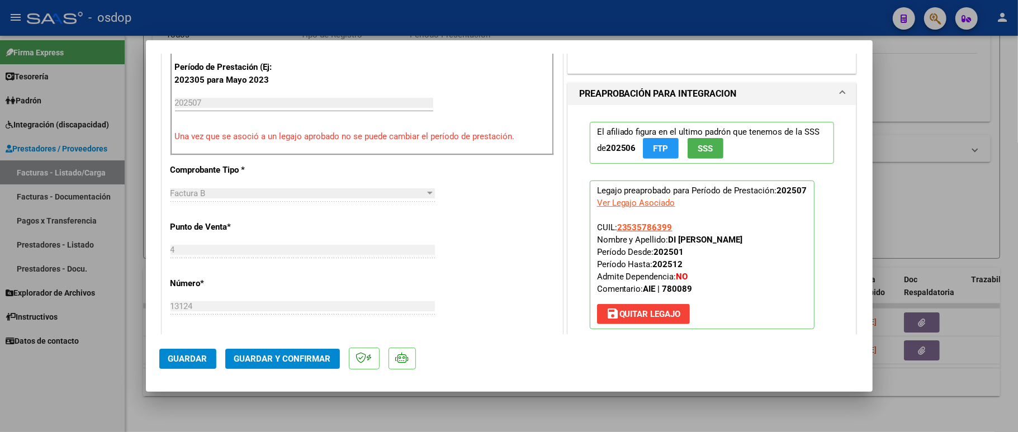
click at [284, 364] on button "Guardar y Confirmar" at bounding box center [282, 359] width 115 height 20
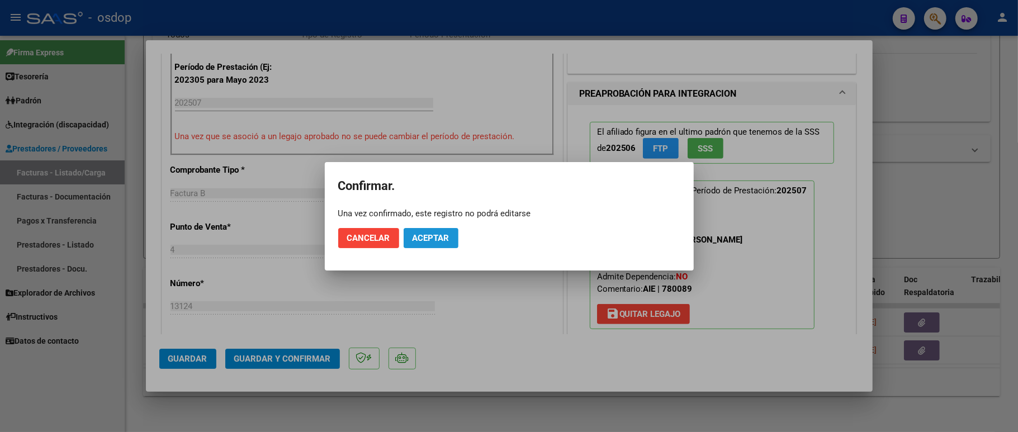
click at [447, 234] on button "Aceptar" at bounding box center [431, 238] width 55 height 20
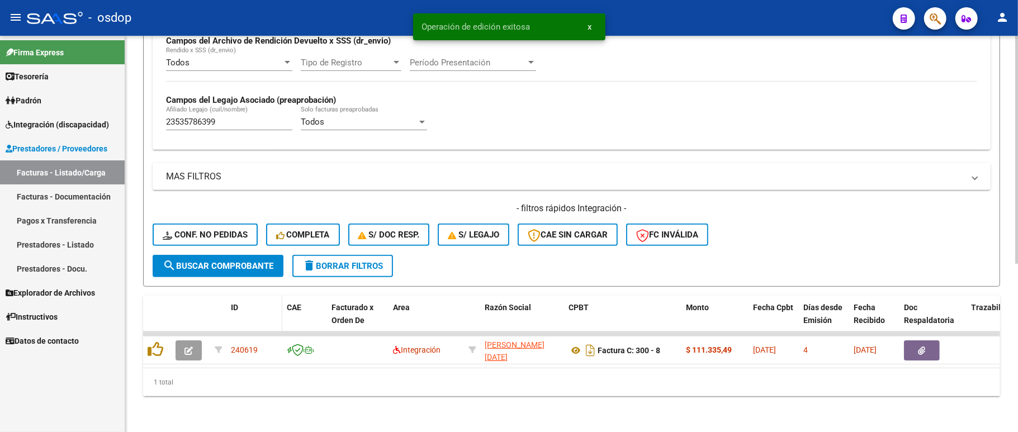
scroll to position [292, 0]
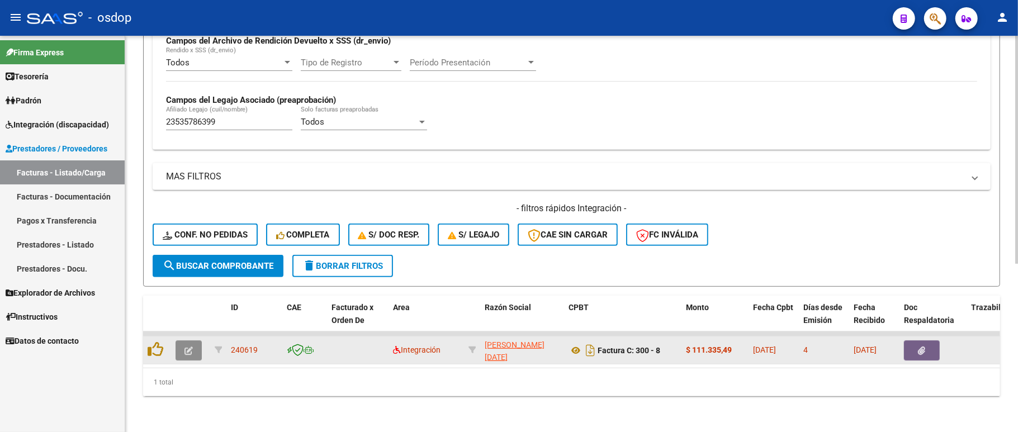
click at [179, 340] on button "button" at bounding box center [189, 350] width 26 height 20
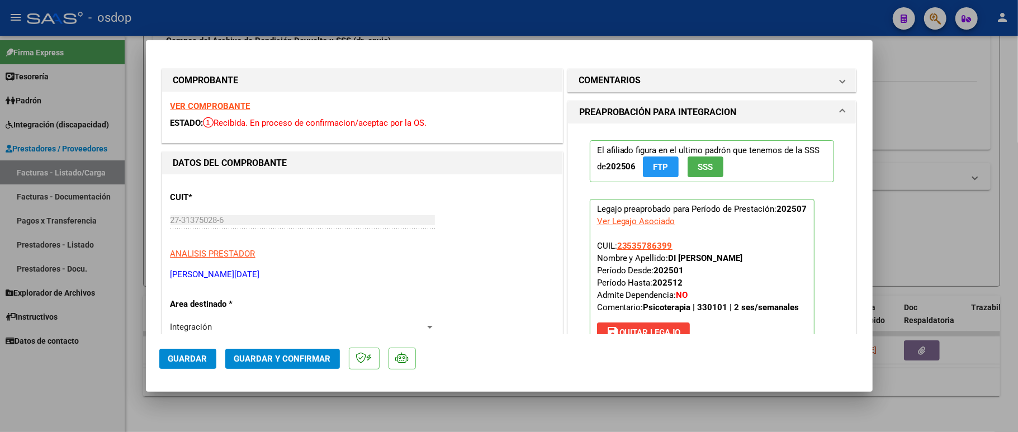
click at [239, 98] on div "VER COMPROBANTE ESTADO: Recibida. En proceso de confirmacion/aceptac por la OS." at bounding box center [362, 117] width 400 height 51
click at [225, 102] on strong "VER COMPROBANTE" at bounding box center [210, 106] width 80 height 10
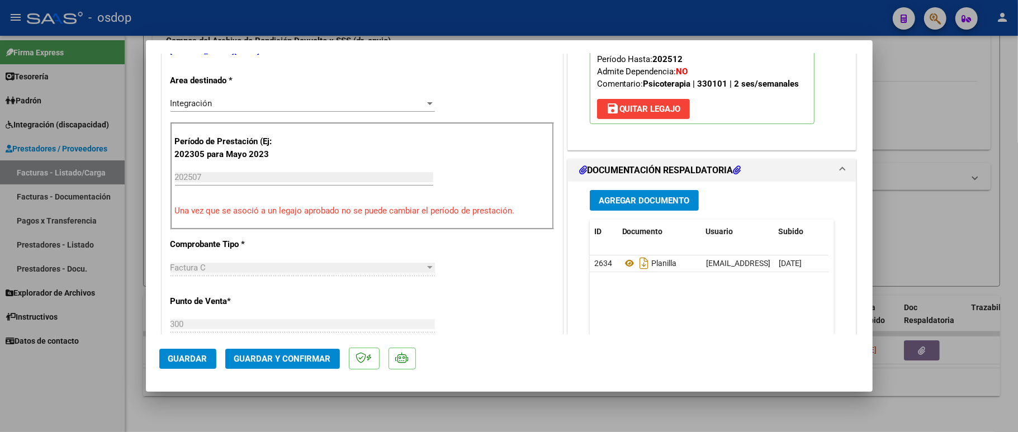
scroll to position [298, 0]
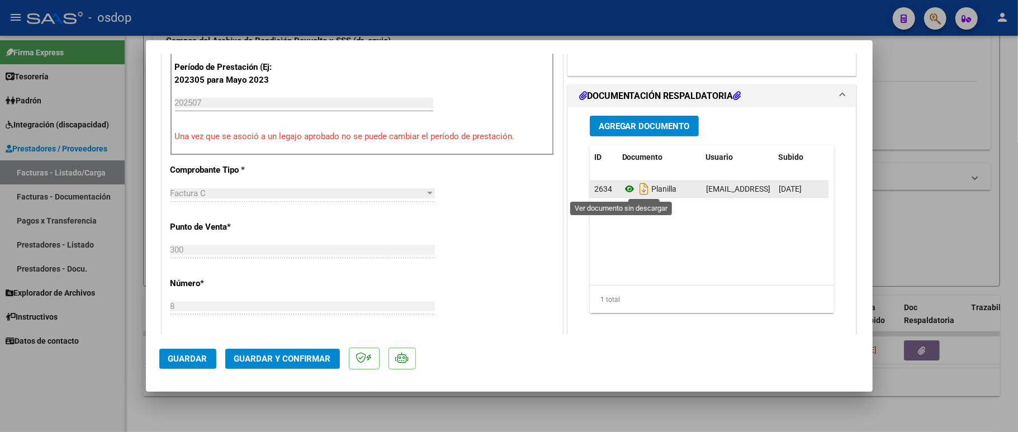
click at [623, 191] on icon at bounding box center [629, 188] width 15 height 13
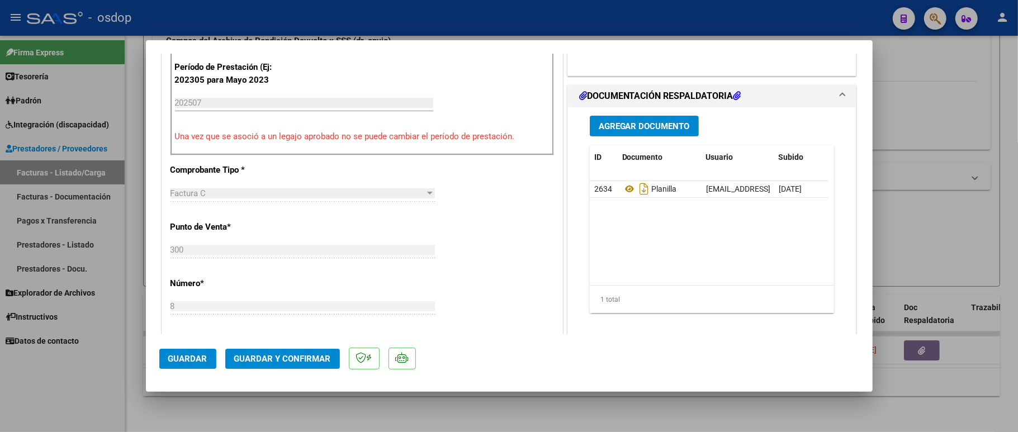
click at [269, 358] on span "Guardar y Confirmar" at bounding box center [282, 359] width 97 height 10
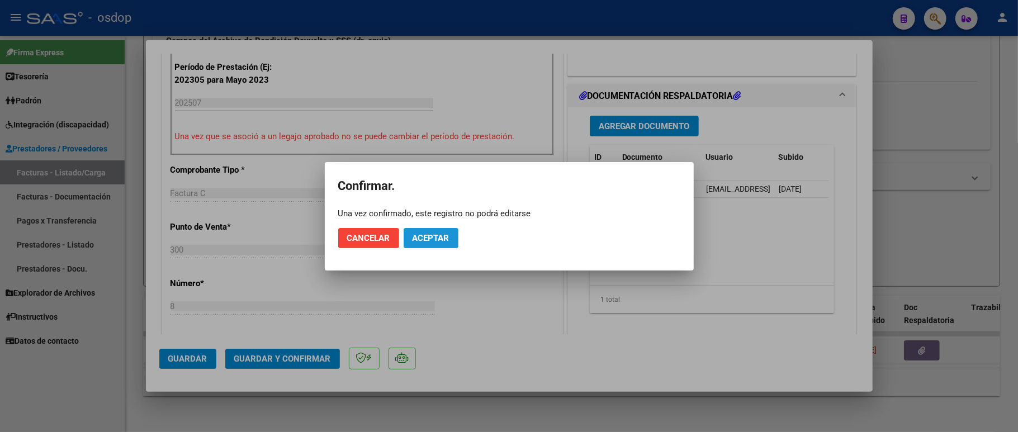
click at [433, 242] on span "Aceptar" at bounding box center [430, 238] width 37 height 10
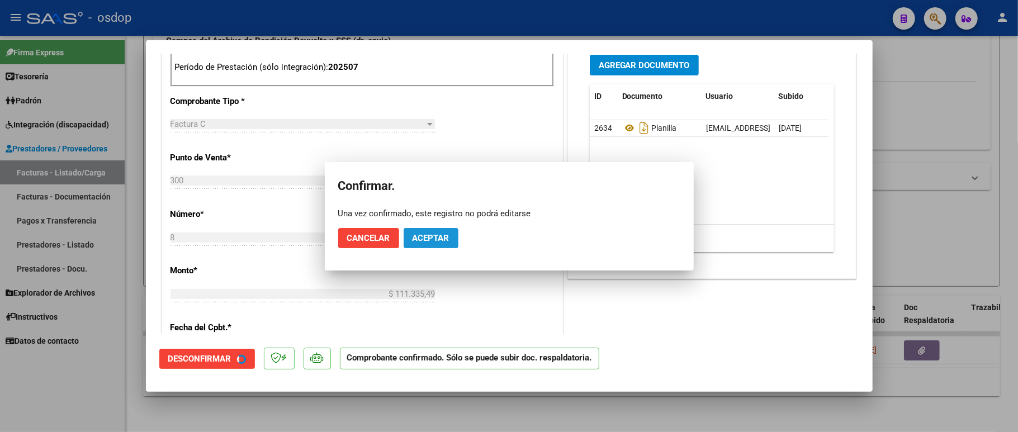
scroll to position [509, 0]
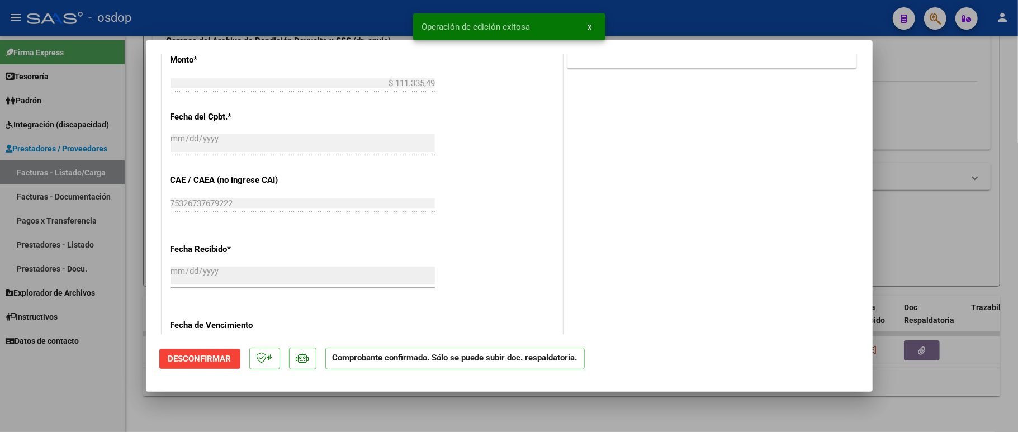
click at [120, 390] on div at bounding box center [509, 216] width 1018 height 432
type input "$ 0,00"
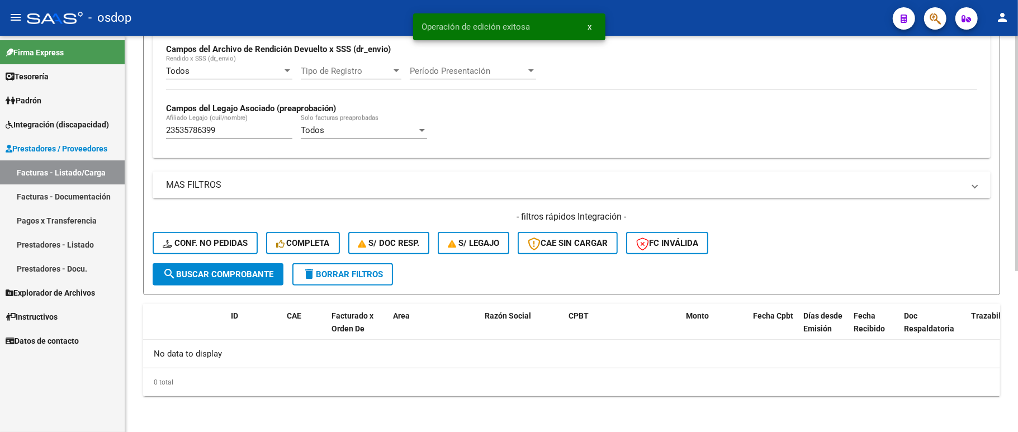
scroll to position [271, 0]
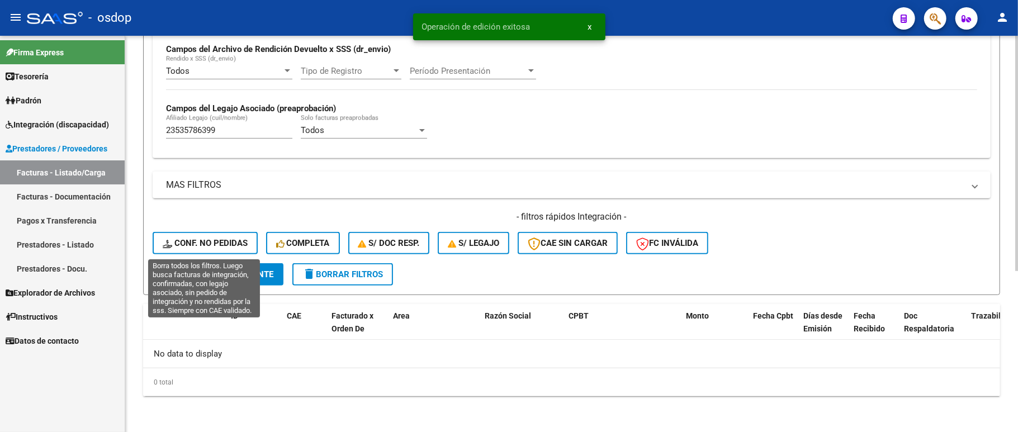
click at [202, 233] on button "Conf. no pedidas" at bounding box center [205, 243] width 105 height 22
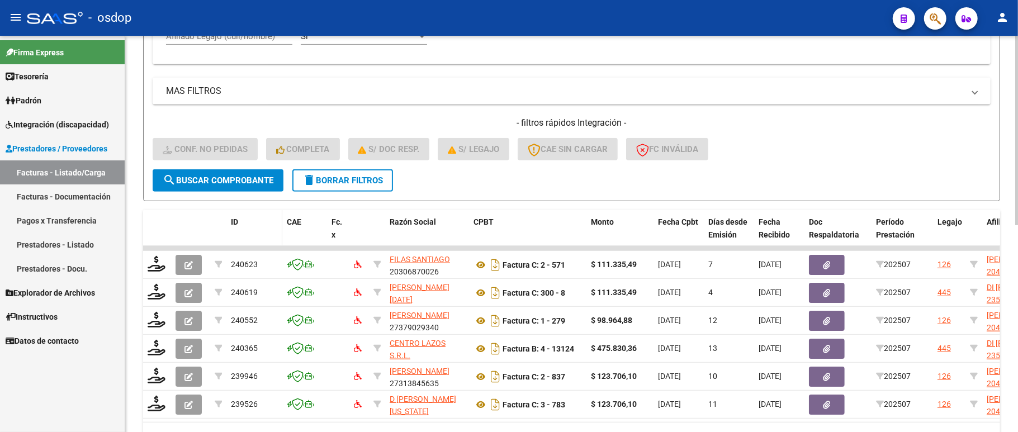
scroll to position [283, 0]
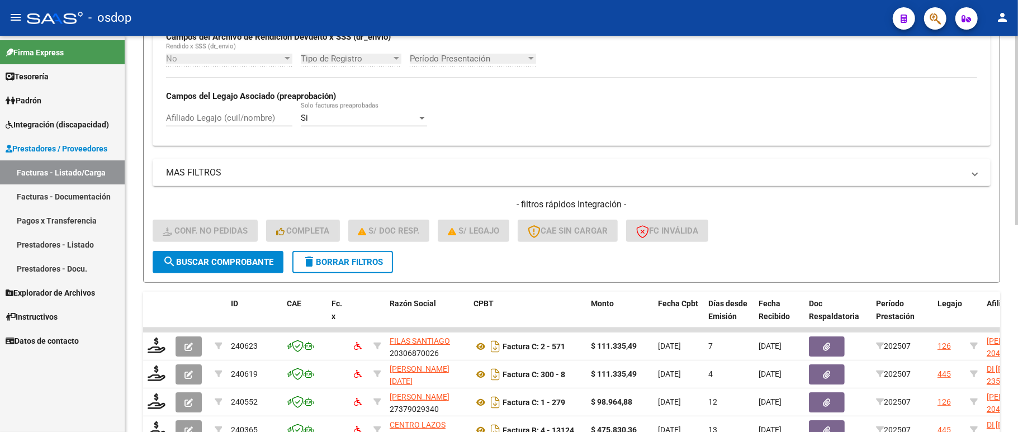
click at [217, 128] on div "Afiliado Legajo (cuil/nombre)" at bounding box center [229, 119] width 126 height 35
click at [221, 114] on input "Afiliado Legajo (cuil/nombre)" at bounding box center [229, 118] width 126 height 10
paste input "23535786399"
type input "23535786399"
click at [241, 260] on span "search Buscar Comprobante" at bounding box center [218, 262] width 111 height 10
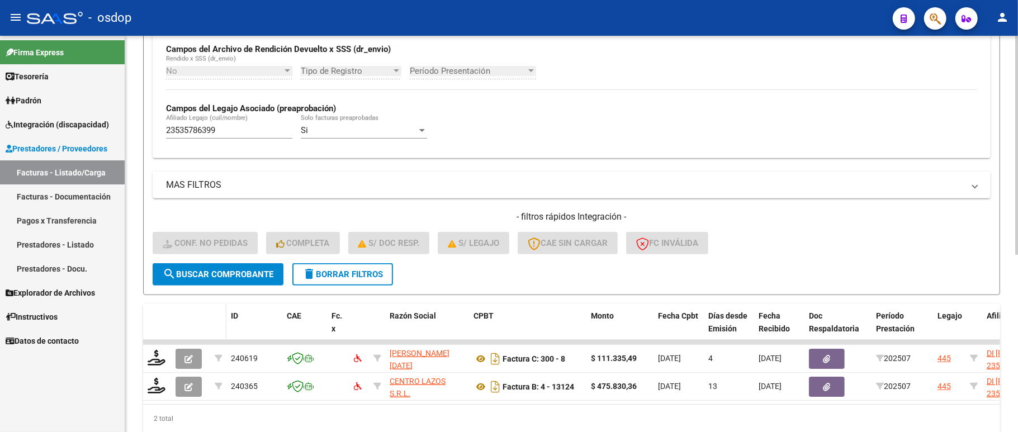
scroll to position [320, 0]
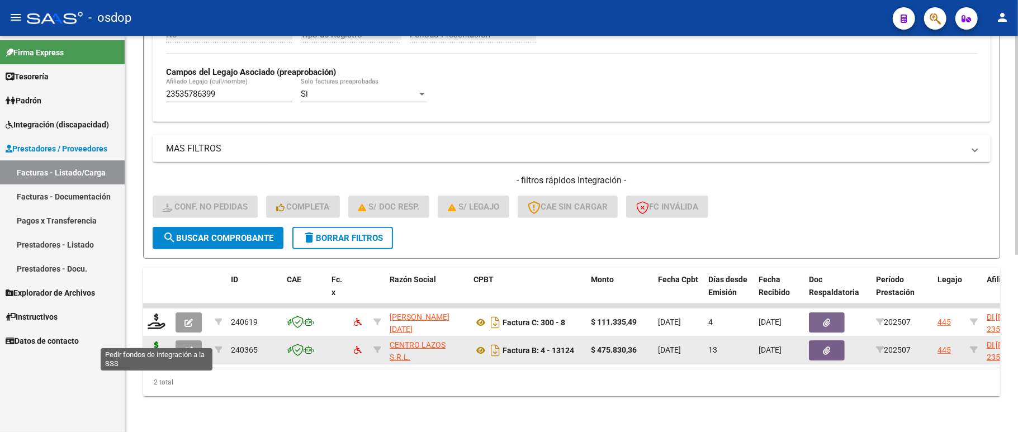
click at [150, 342] on icon at bounding box center [157, 350] width 18 height 16
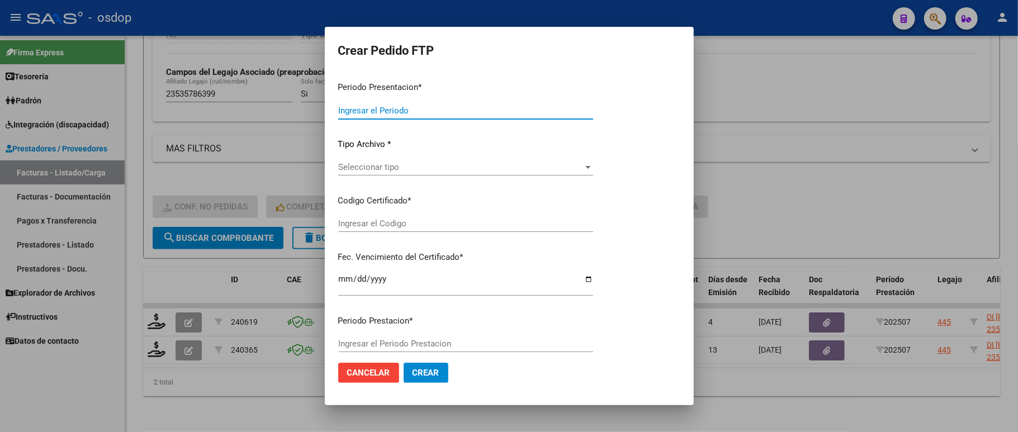
type input "202507"
type input "$ 475.830,36"
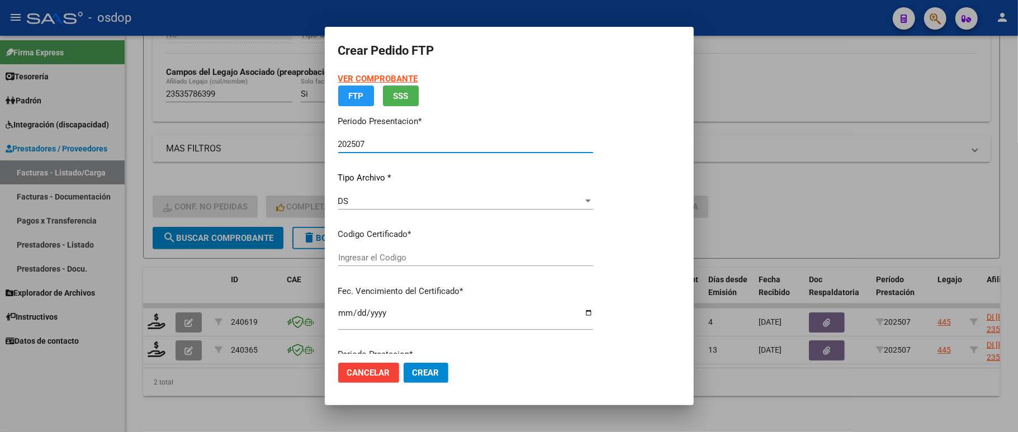
type input "3957002991"
type input "[DATE]"
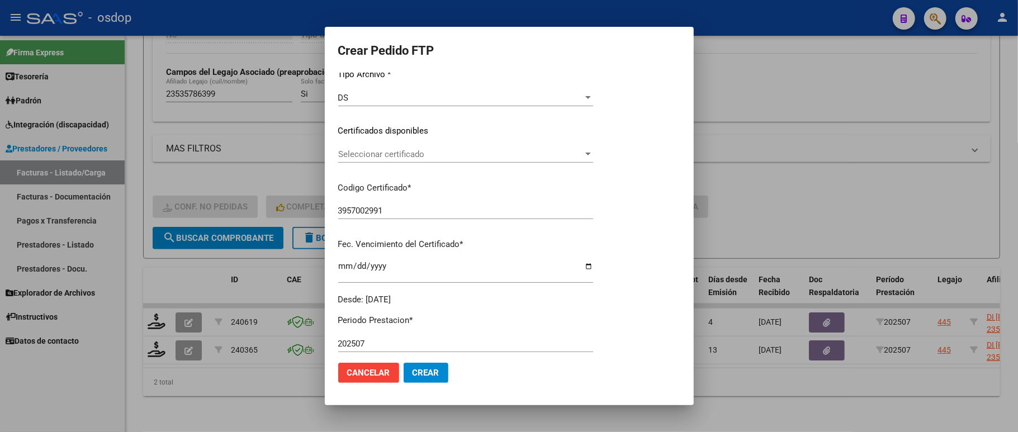
click at [376, 163] on div "Seleccionar certificado Seleccionar certificado" at bounding box center [465, 154] width 255 height 17
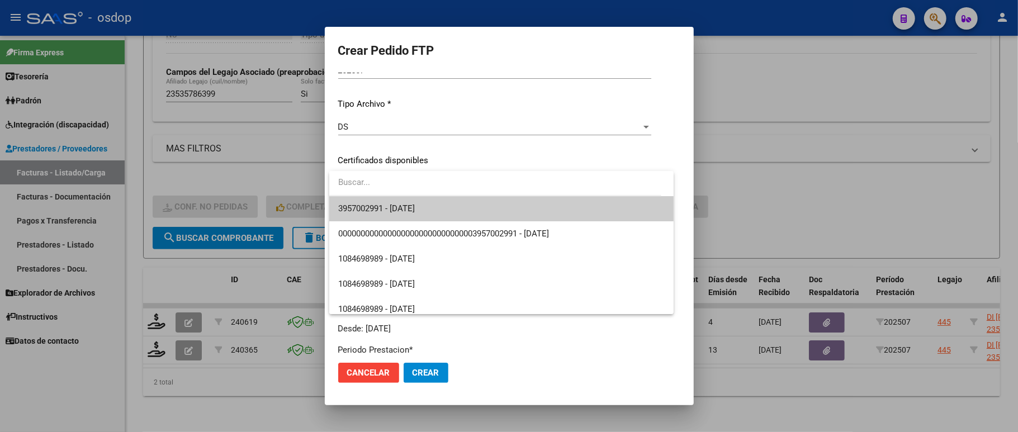
click at [376, 216] on span "3957002991 - [DATE]" at bounding box center [501, 208] width 326 height 25
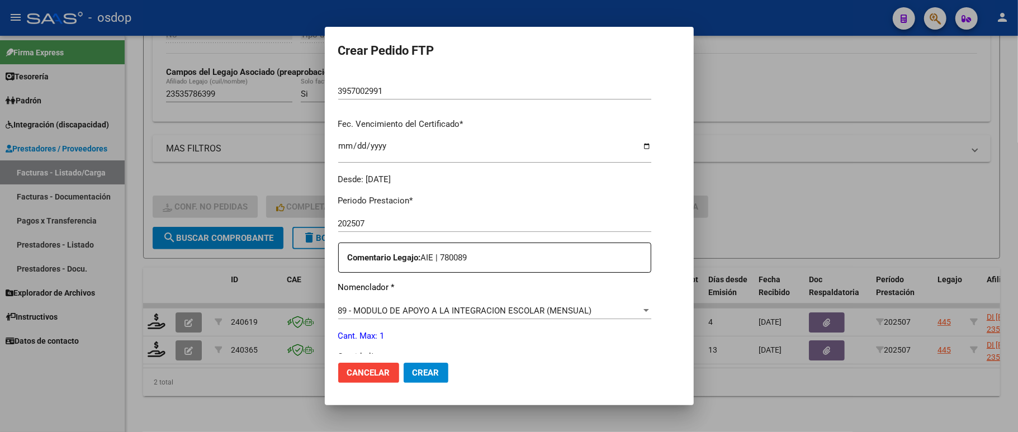
scroll to position [401, 0]
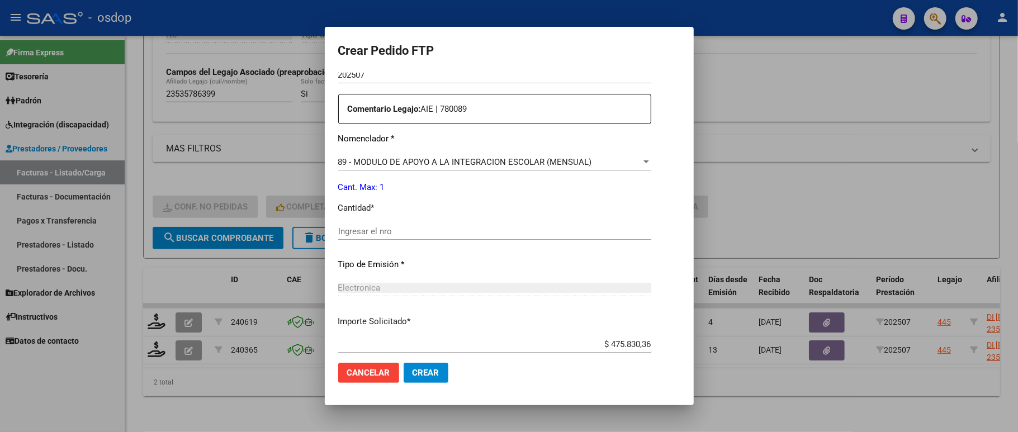
click at [374, 228] on input "Ingresar el nro" at bounding box center [494, 231] width 313 height 10
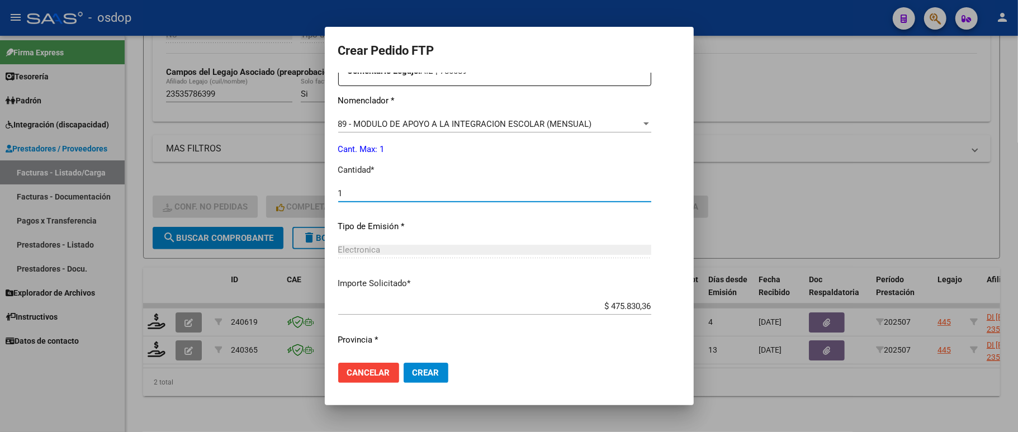
scroll to position [459, 0]
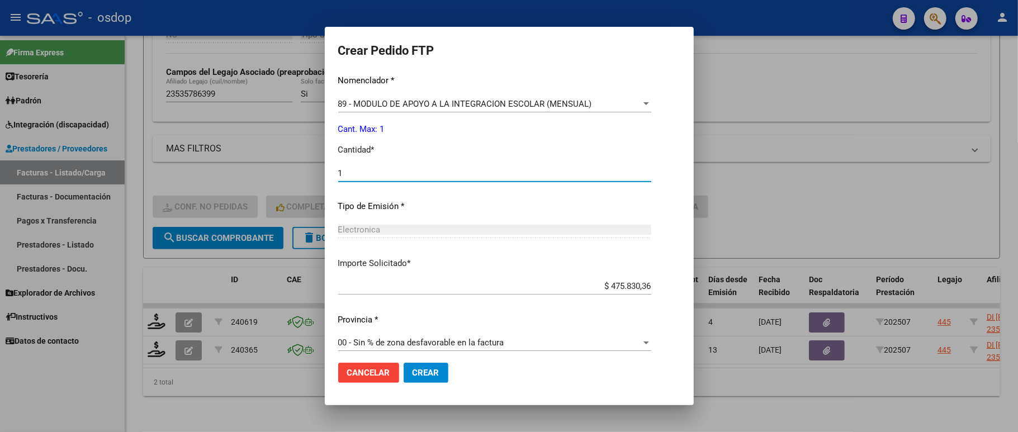
type input "1"
click at [426, 364] on button "Crear" at bounding box center [426, 373] width 45 height 20
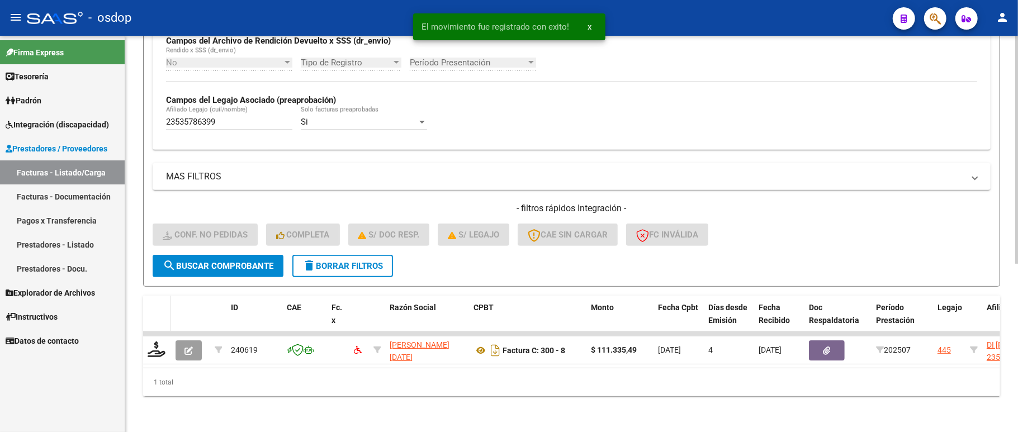
scroll to position [292, 0]
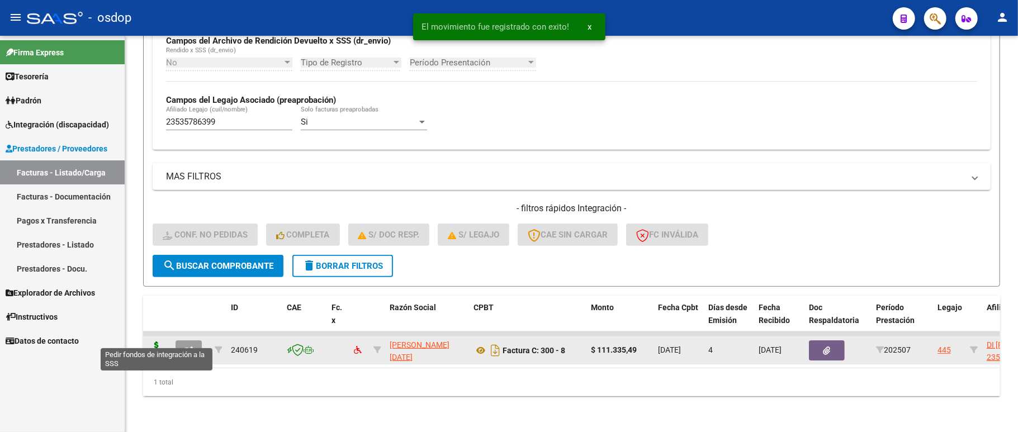
click at [156, 342] on icon at bounding box center [157, 350] width 18 height 16
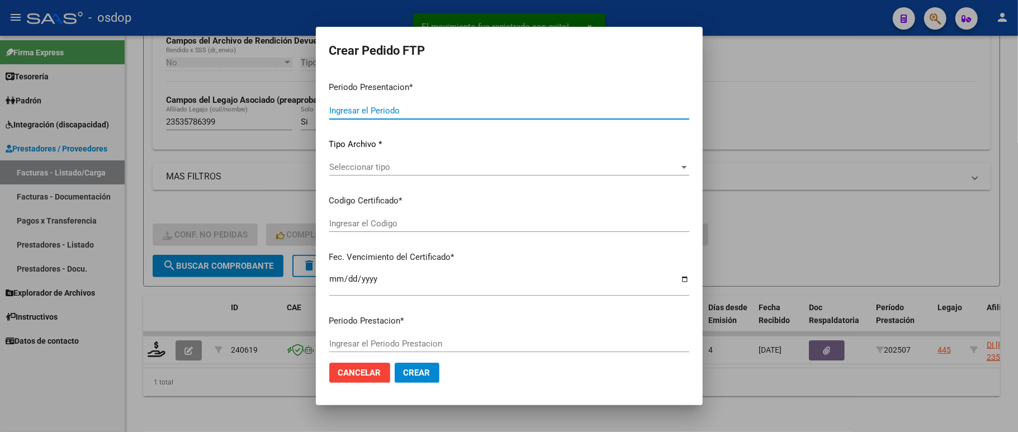
type input "202507"
type input "$ 111.335,49"
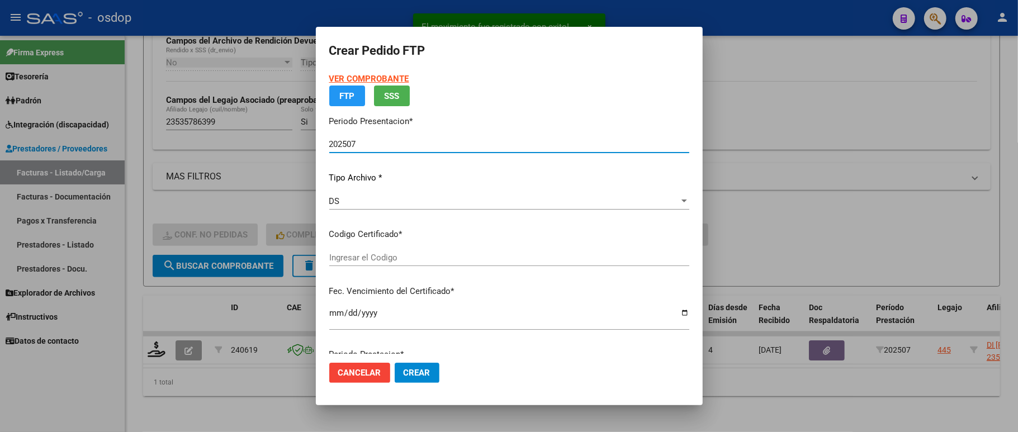
type input "3957002991"
type input "[DATE]"
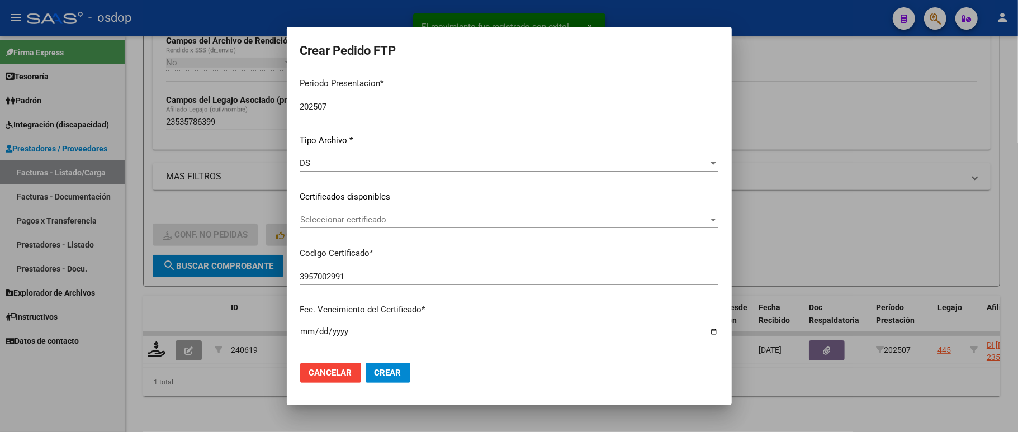
scroll to position [149, 0]
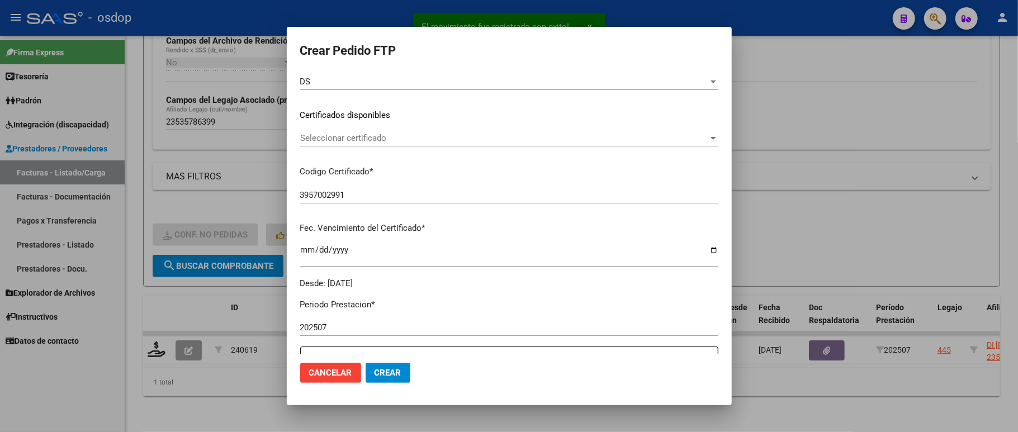
click at [380, 139] on span "Seleccionar certificado" at bounding box center [504, 138] width 408 height 10
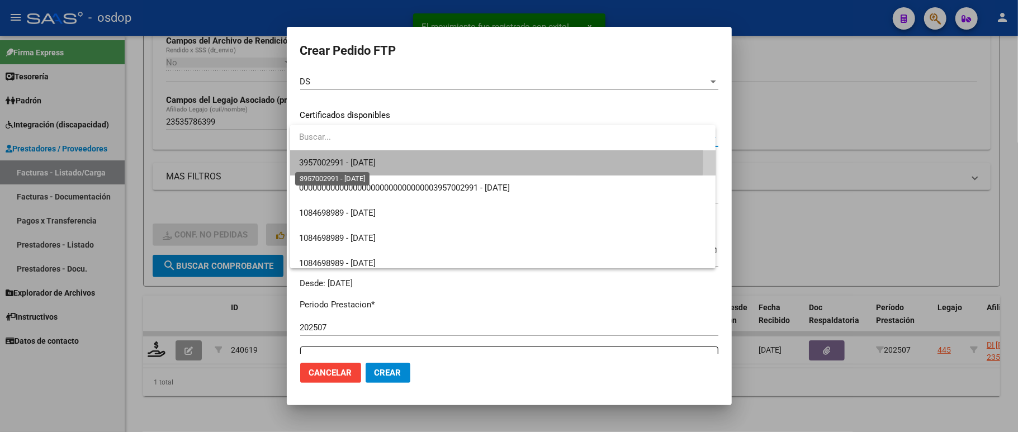
click at [376, 158] on span "3957002991 - [DATE]" at bounding box center [337, 163] width 77 height 10
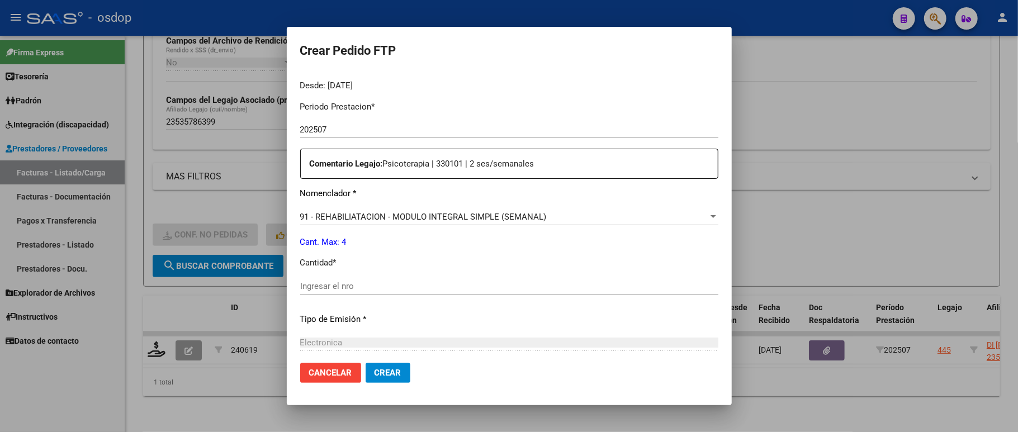
scroll to position [372, 0]
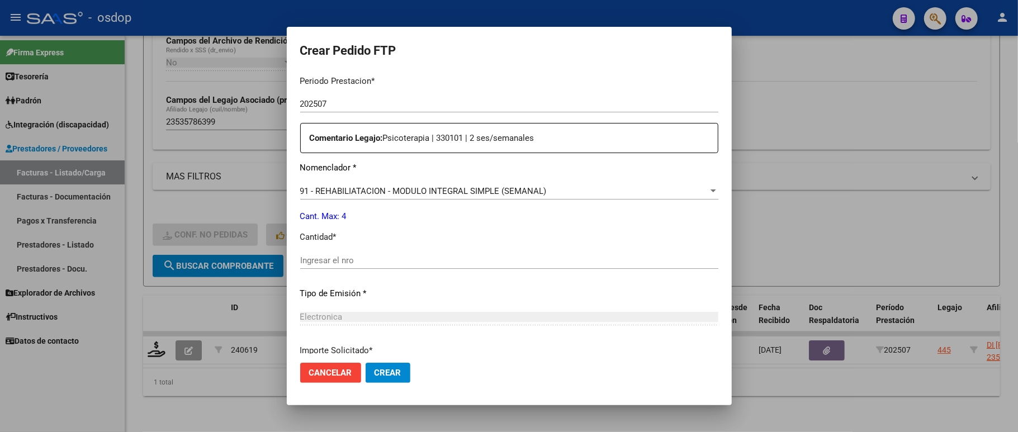
click at [418, 188] on span "91 - REHABILIATACION - MODULO INTEGRAL SIMPLE (SEMANAL)" at bounding box center [423, 191] width 246 height 10
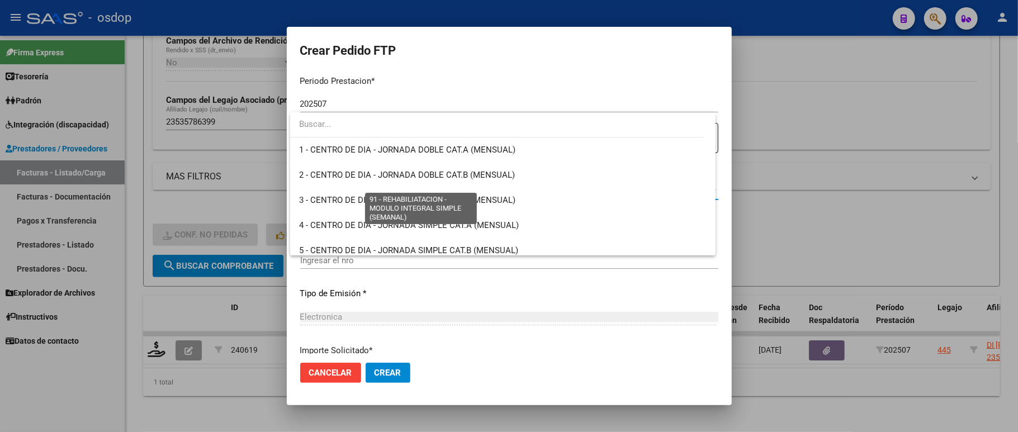
scroll to position [2230, 0]
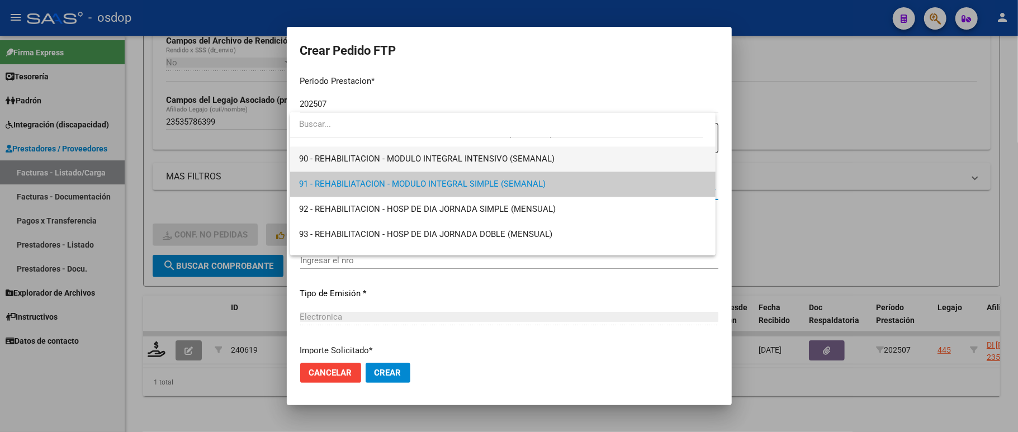
click at [448, 161] on span "90 - REHABILITACION - MODULO INTEGRAL INTENSIVO (SEMANAL)" at bounding box center [426, 159] width 255 height 10
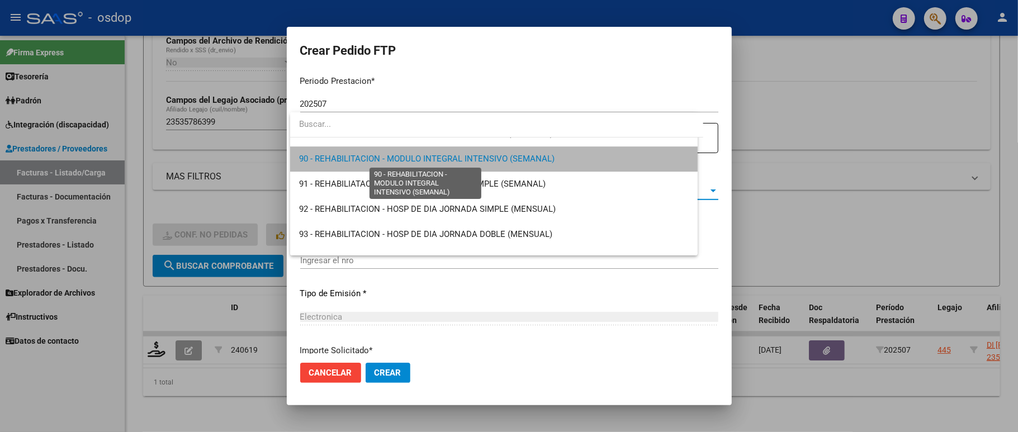
scroll to position [2238, 0]
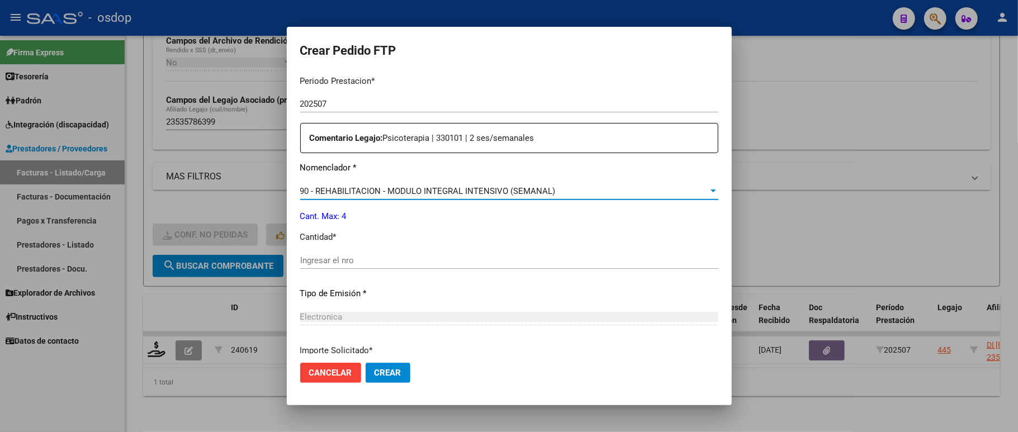
click at [347, 252] on div "Ingresar el nro" at bounding box center [509, 260] width 418 height 17
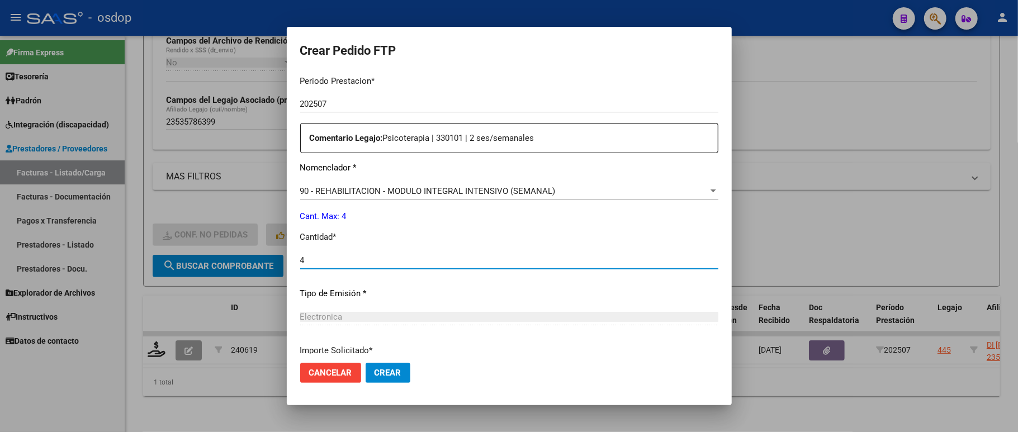
type input "4"
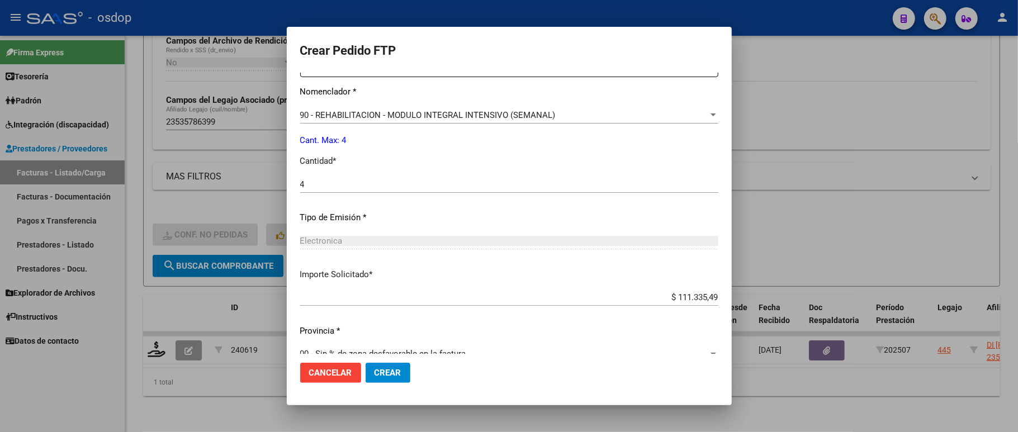
scroll to position [459, 0]
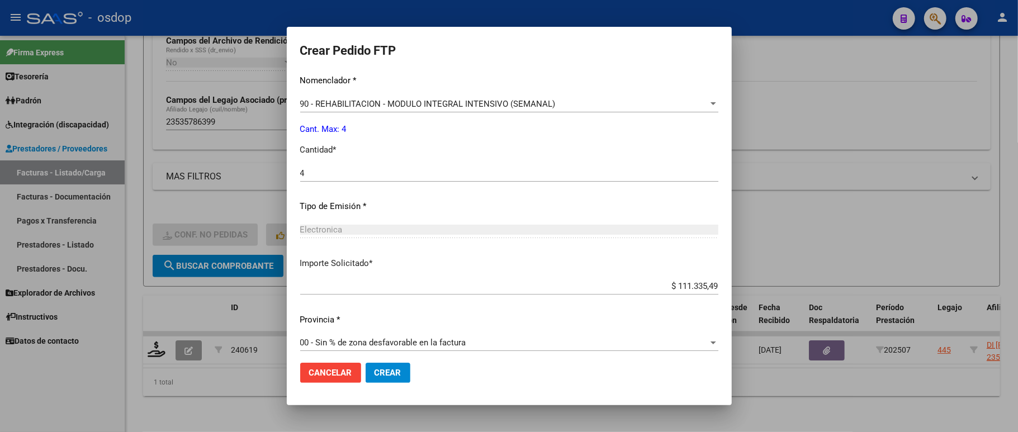
click at [385, 361] on mat-dialog-actions "Cancelar Crear" at bounding box center [509, 373] width 418 height 38
click at [385, 363] on button "Crear" at bounding box center [388, 373] width 45 height 20
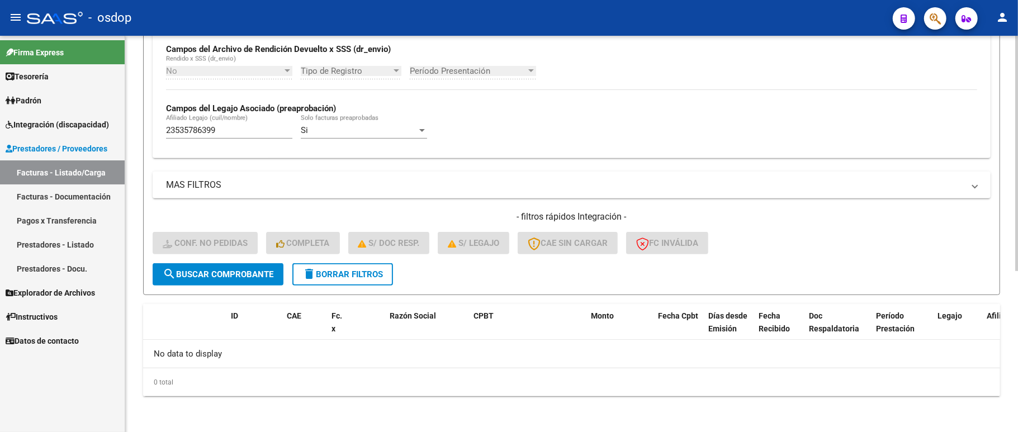
scroll to position [271, 0]
click at [364, 260] on div "- filtros rápidos Integración - Conf. no pedidas Completa S/ Doc Resp. S/ legaj…" at bounding box center [572, 237] width 838 height 53
click at [358, 236] on div "- filtros rápidos Integración - Conf. no pedidas Completa S/ Doc Resp. S/ legaj…" at bounding box center [572, 237] width 838 height 53
click at [355, 269] on span "delete Borrar Filtros" at bounding box center [342, 274] width 80 height 10
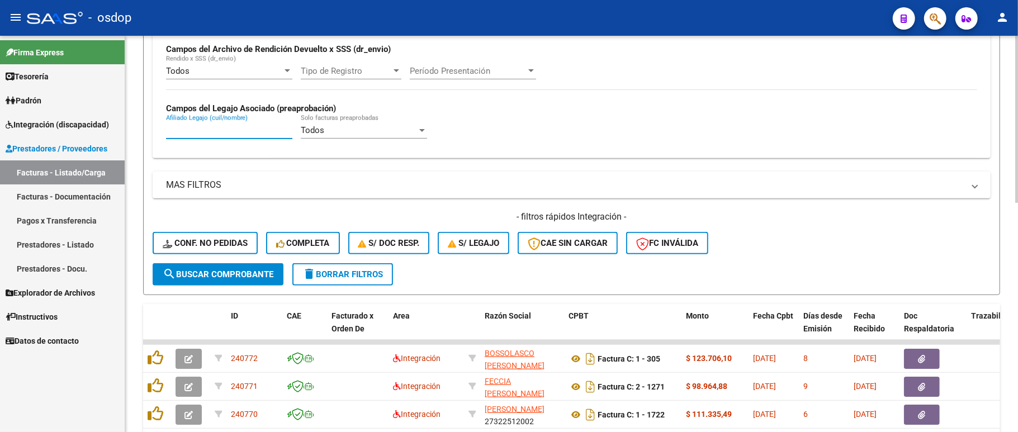
click at [214, 126] on input "Afiliado Legajo (cuil/nombre)" at bounding box center [229, 130] width 126 height 10
paste input "20547025793"
type input "20547025793"
click at [229, 273] on span "search Buscar Comprobante" at bounding box center [218, 274] width 111 height 10
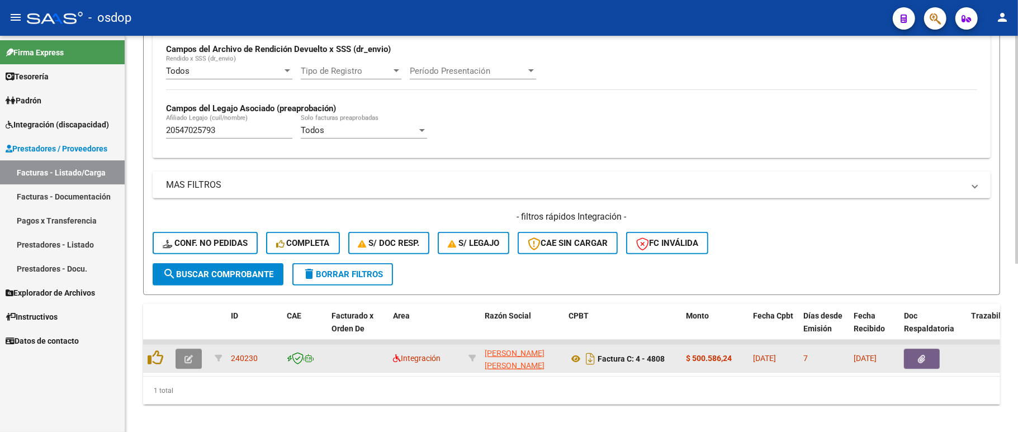
click at [187, 355] on icon "button" at bounding box center [188, 359] width 8 height 8
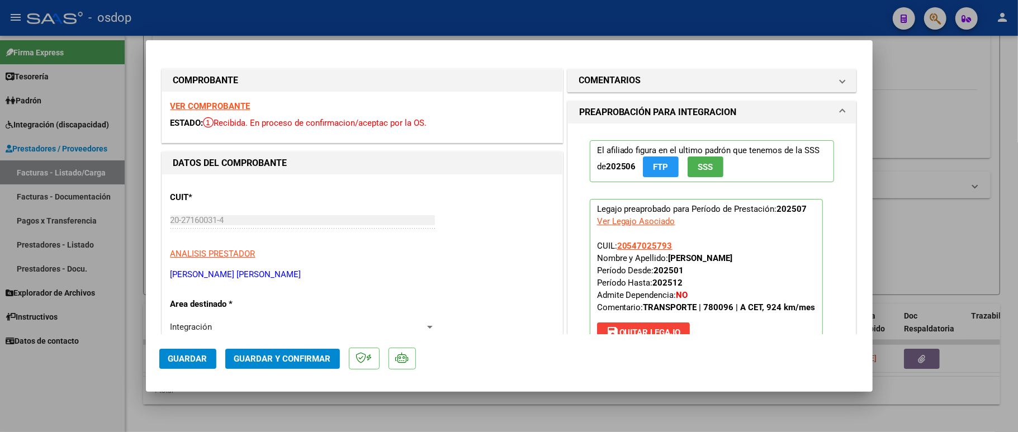
click at [228, 105] on strong "VER COMPROBANTE" at bounding box center [210, 106] width 80 height 10
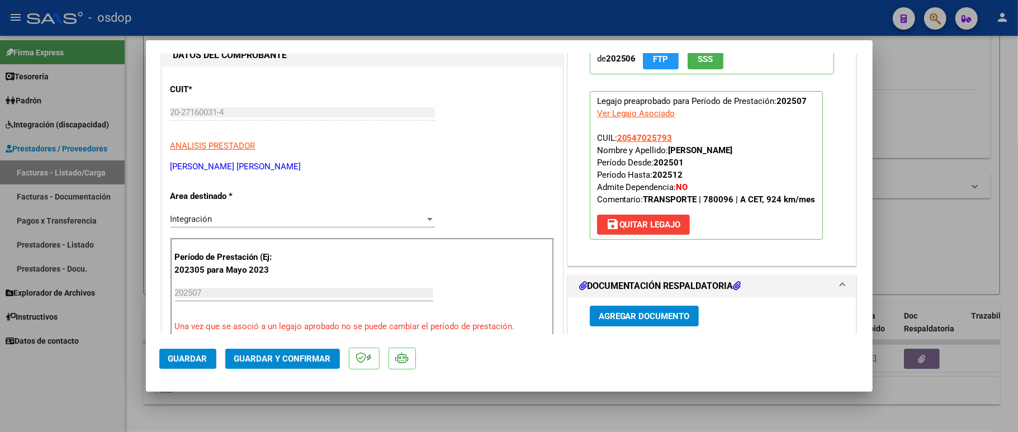
scroll to position [298, 0]
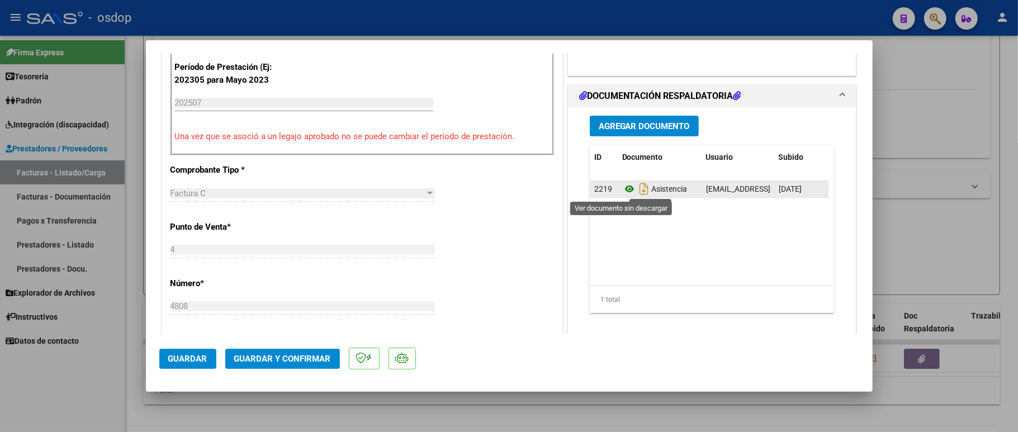
click at [622, 188] on icon at bounding box center [629, 188] width 15 height 13
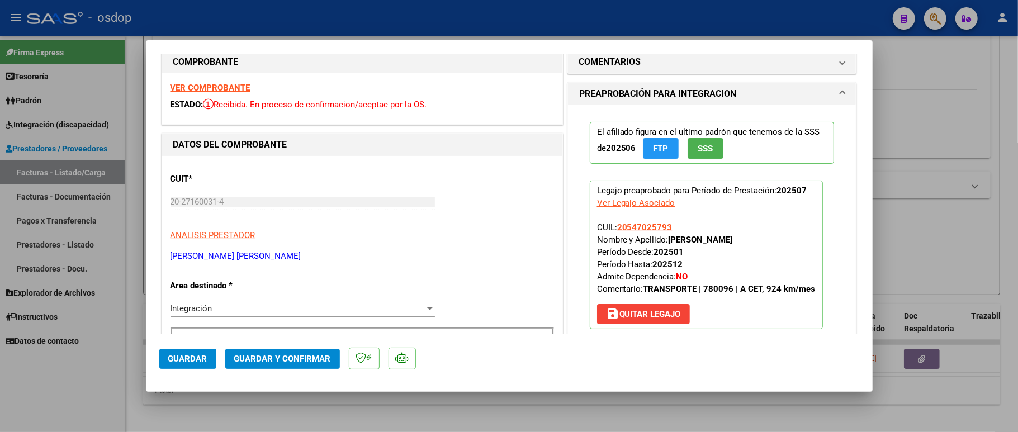
scroll to position [0, 0]
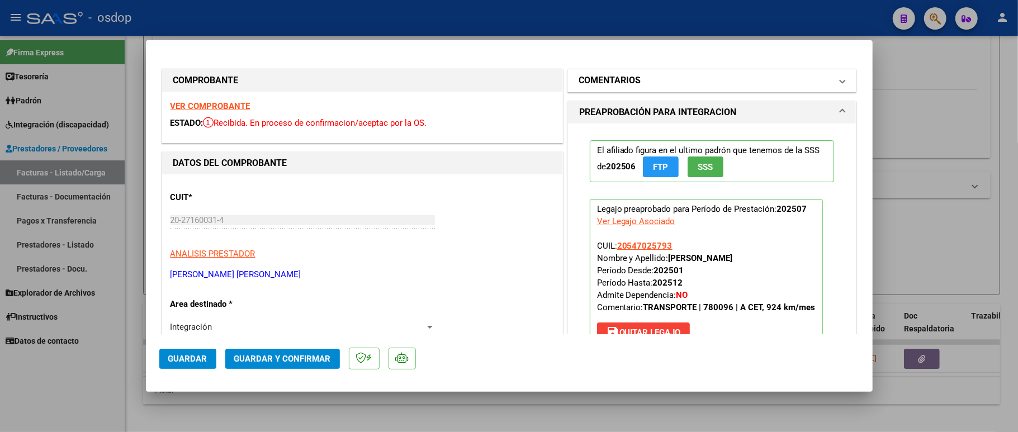
click at [671, 82] on mat-panel-title "COMENTARIOS" at bounding box center [705, 80] width 253 height 13
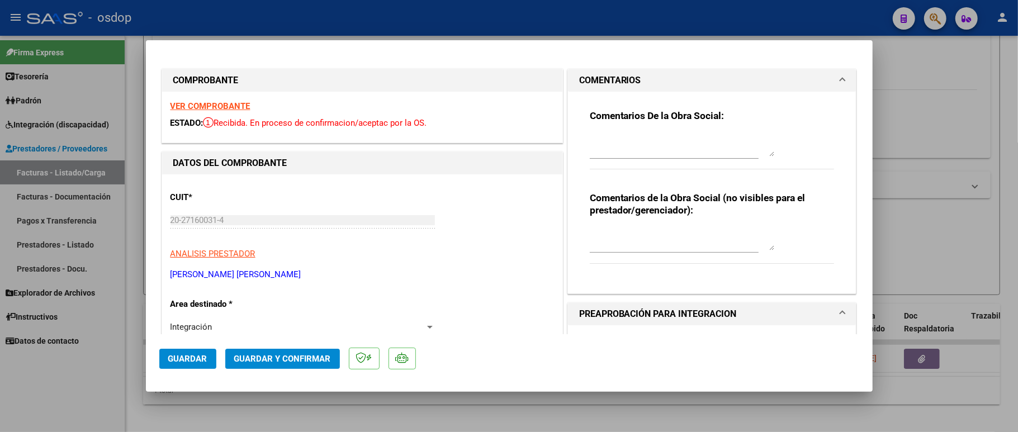
click at [623, 233] on textarea at bounding box center [682, 239] width 184 height 22
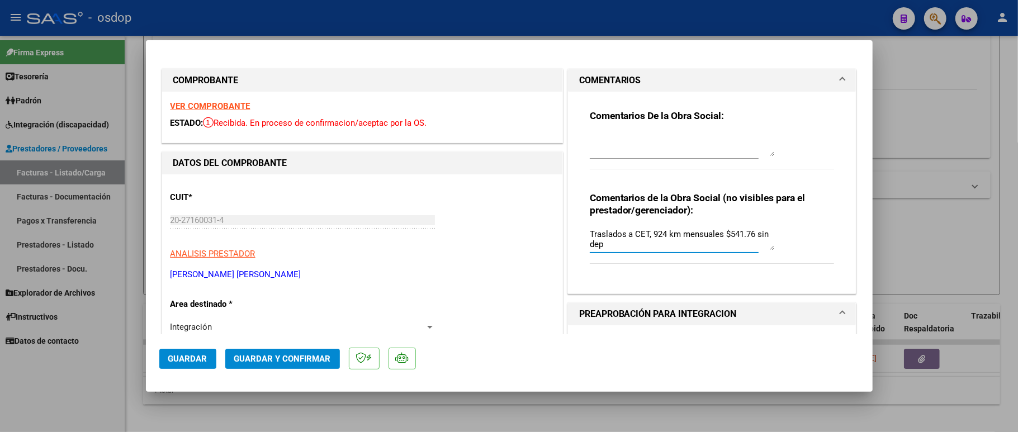
type textarea "Traslados a CET, 924 km mensuales $541.76 sin dep"
click at [264, 349] on button "Guardar y Confirmar" at bounding box center [282, 359] width 115 height 20
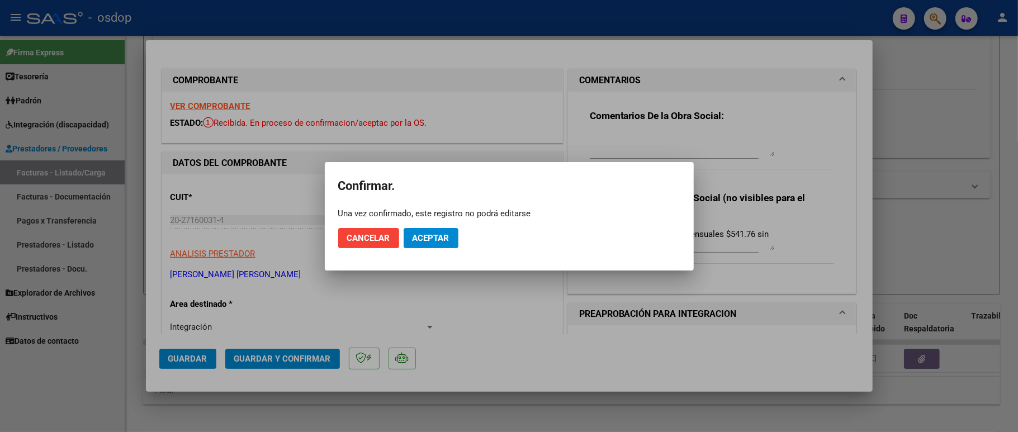
click at [440, 225] on mat-dialog-actions "Cancelar Aceptar" at bounding box center [509, 238] width 342 height 38
click at [430, 244] on button "Aceptar" at bounding box center [431, 238] width 55 height 20
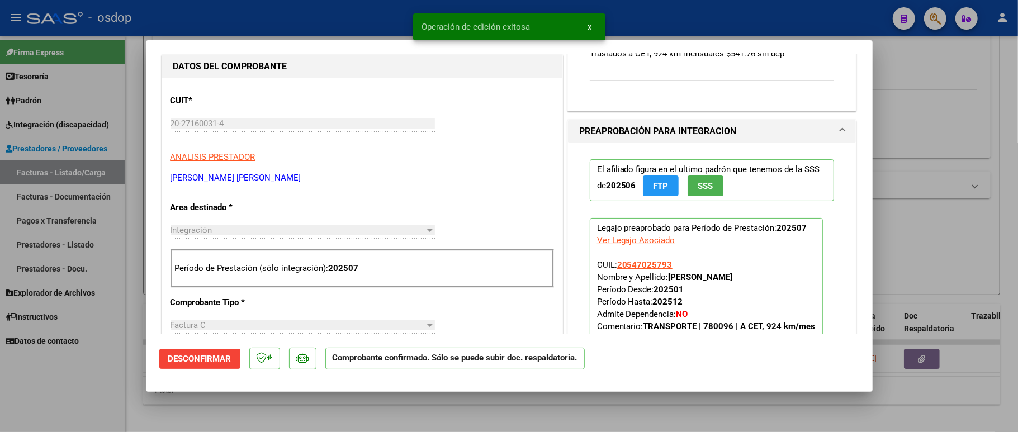
scroll to position [224, 0]
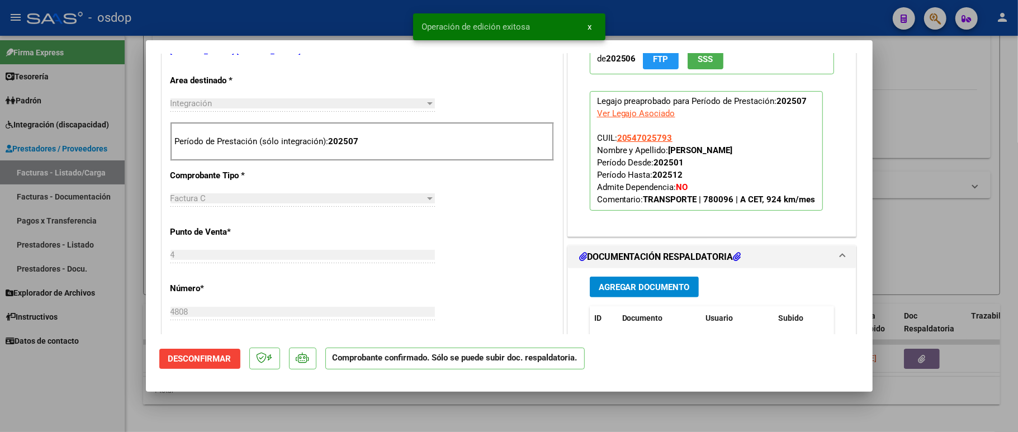
click at [617, 115] on div "Ver Legajo Asociado" at bounding box center [636, 113] width 78 height 12
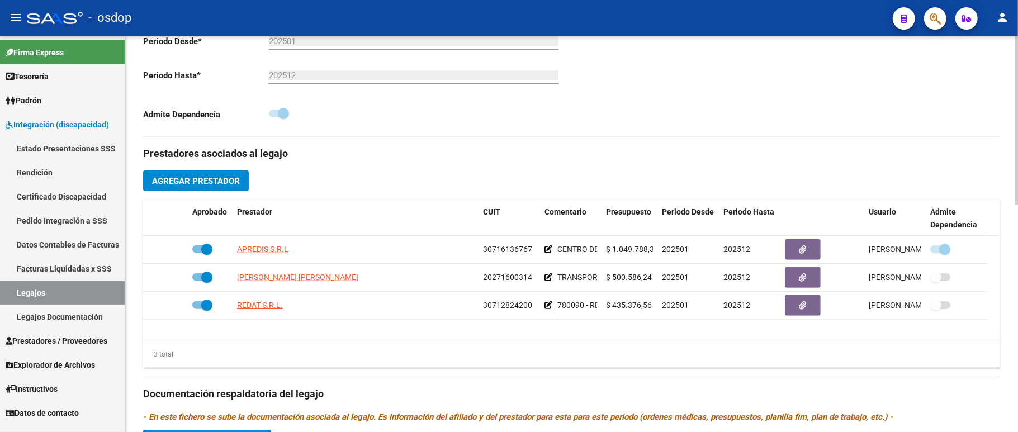
scroll to position [372, 0]
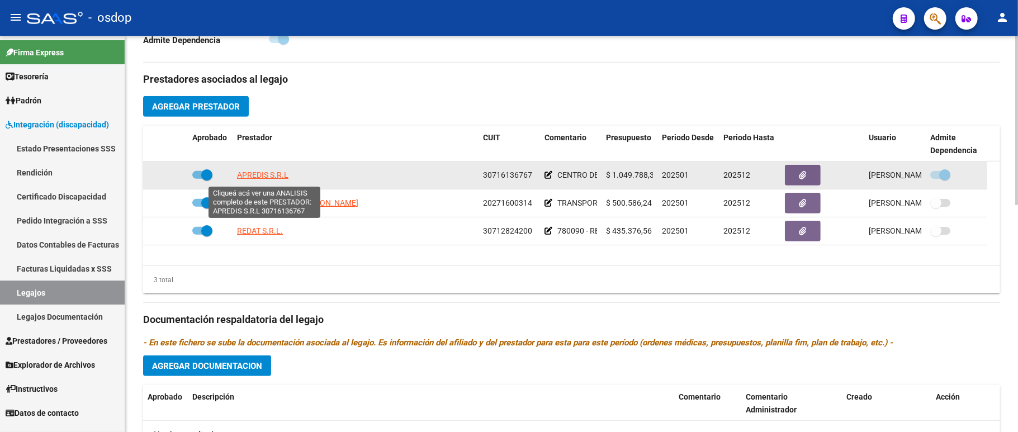
click at [253, 173] on span "APREDIS S.R.L" at bounding box center [262, 174] width 51 height 9
type textarea "30716136767"
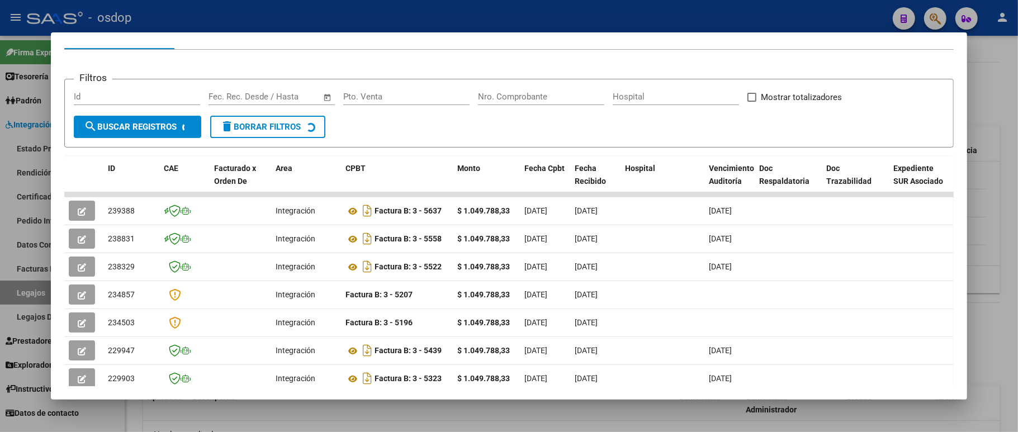
scroll to position [149, 0]
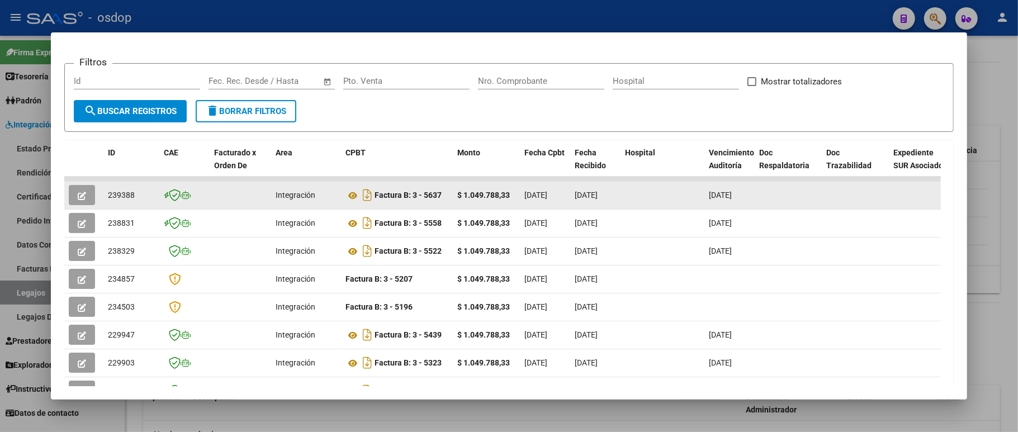
click at [84, 195] on icon "button" at bounding box center [82, 196] width 8 height 8
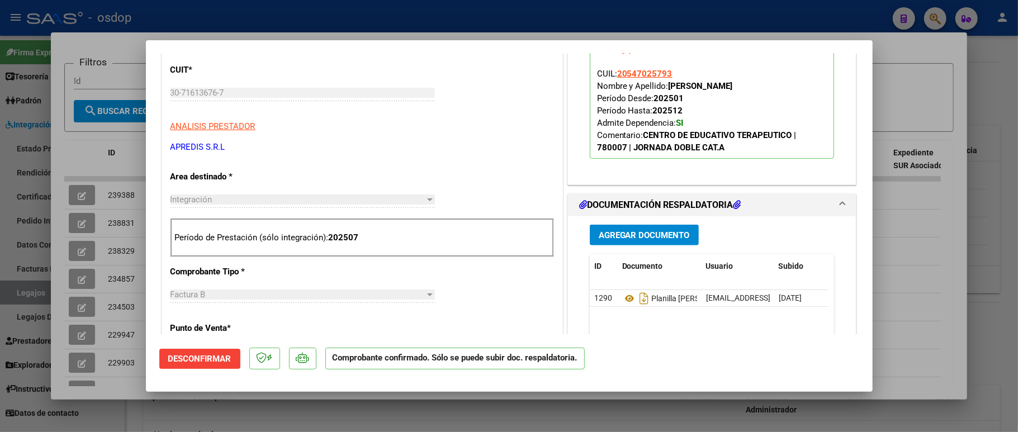
scroll to position [372, 0]
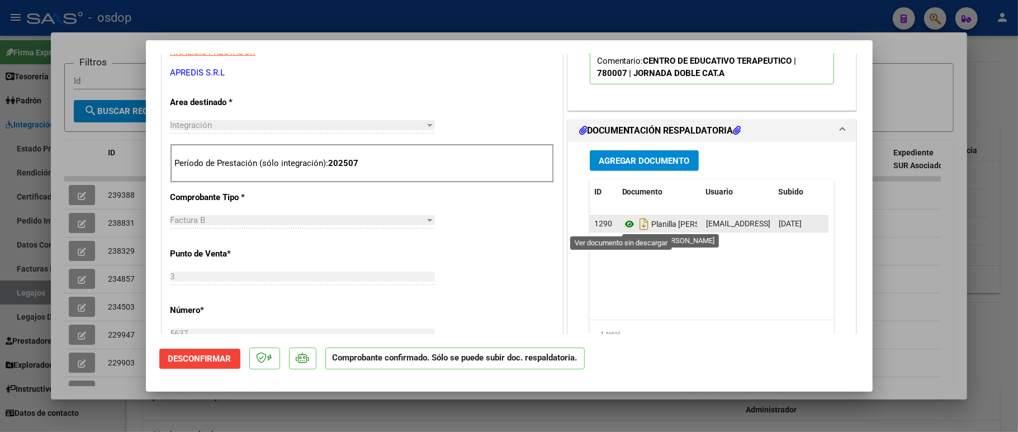
click at [622, 226] on icon at bounding box center [629, 223] width 15 height 13
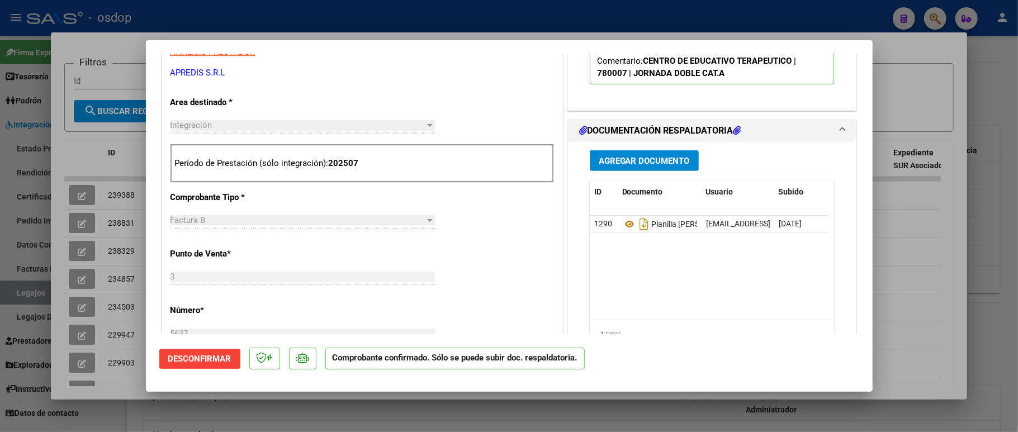
type input "$ 0,00"
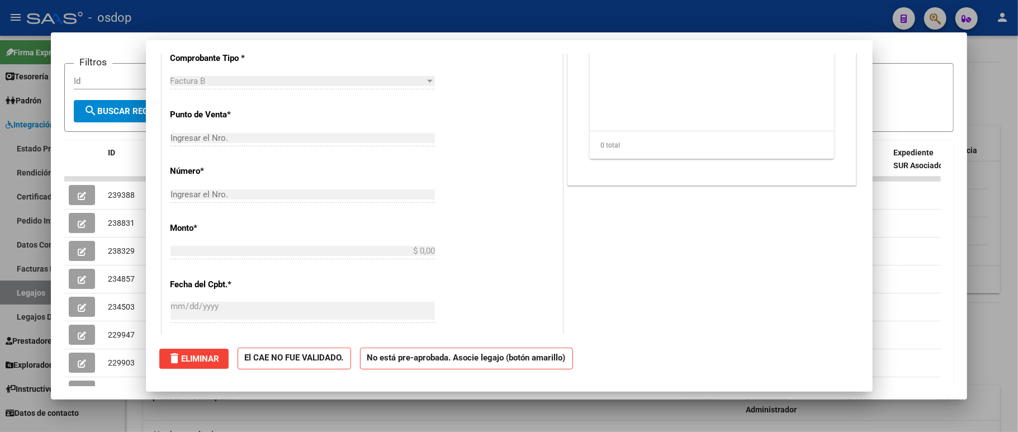
scroll to position [195, 0]
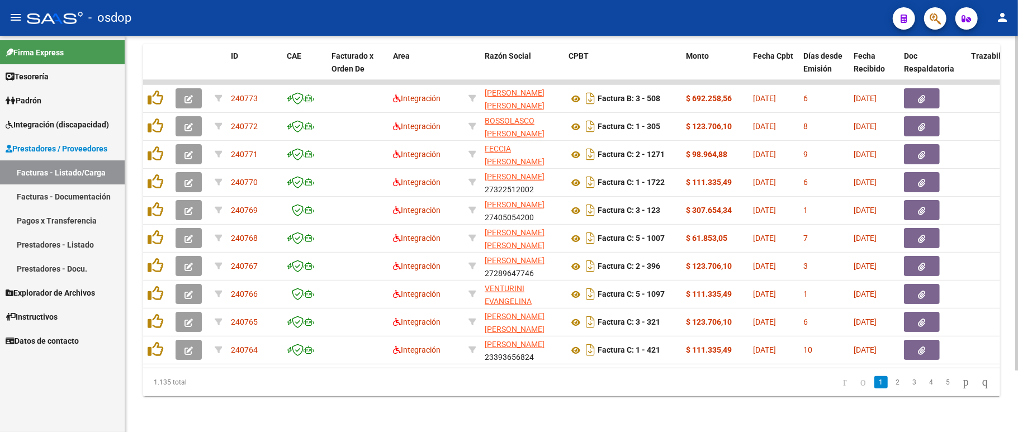
scroll to position [371, 0]
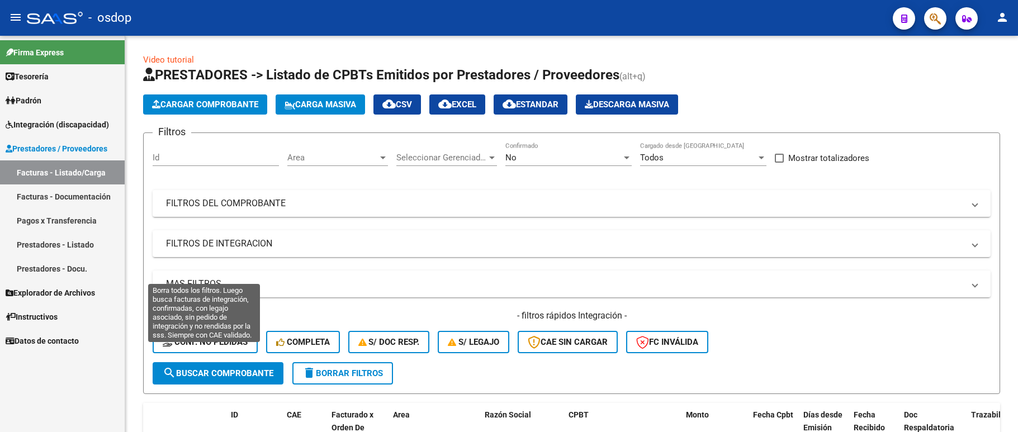
click at [190, 331] on button "Conf. no pedidas" at bounding box center [205, 342] width 105 height 22
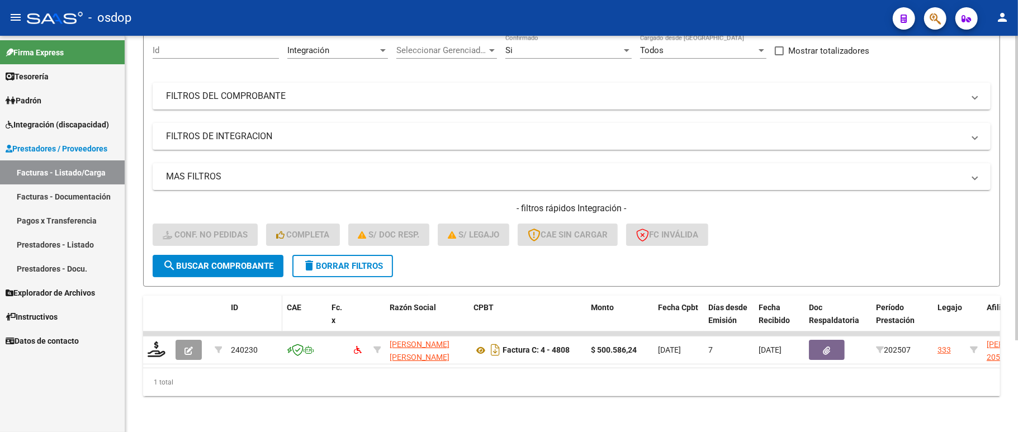
scroll to position [120, 0]
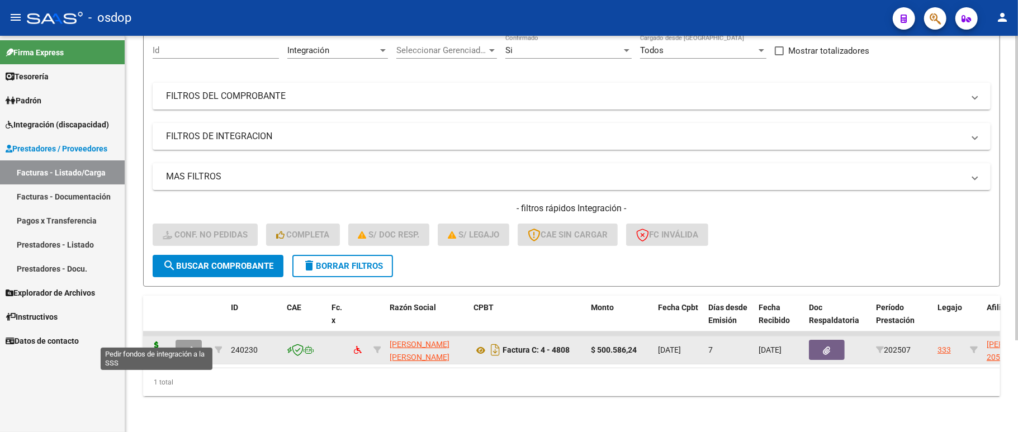
click at [150, 342] on icon at bounding box center [157, 350] width 18 height 16
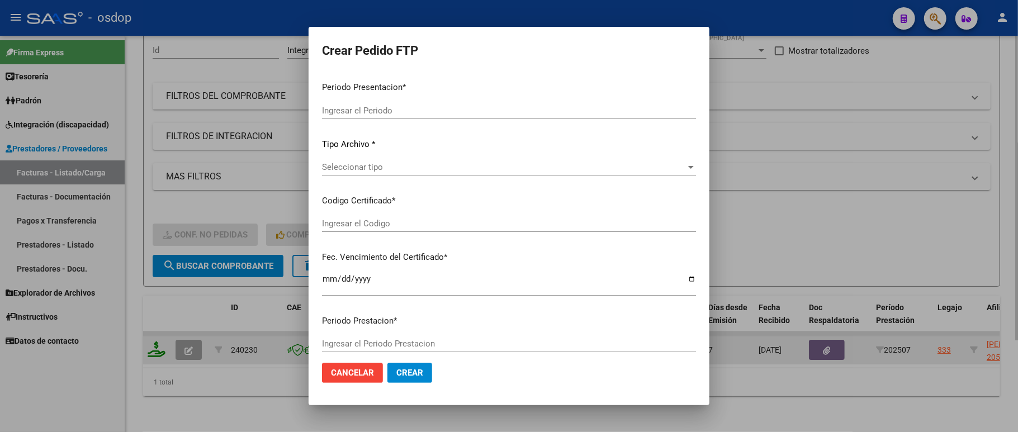
type input "202507"
type input "$ 500.586,24"
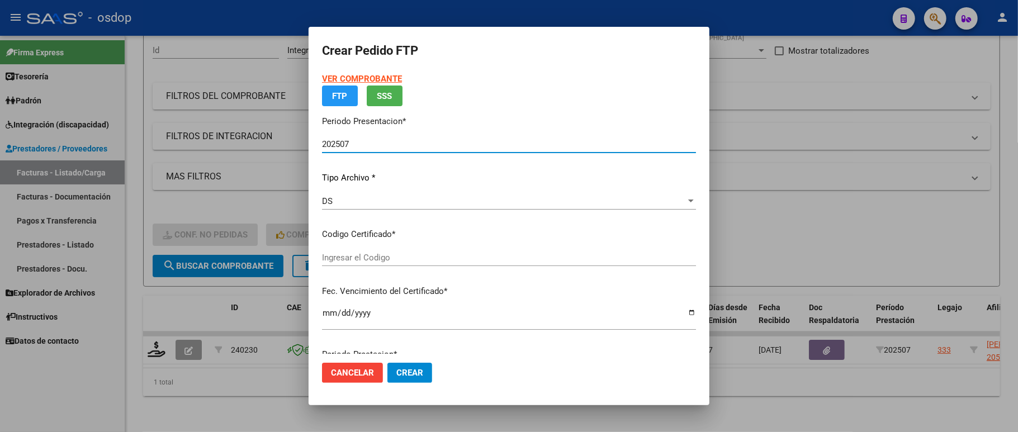
type input "3455260576"
type input "2026-03-13"
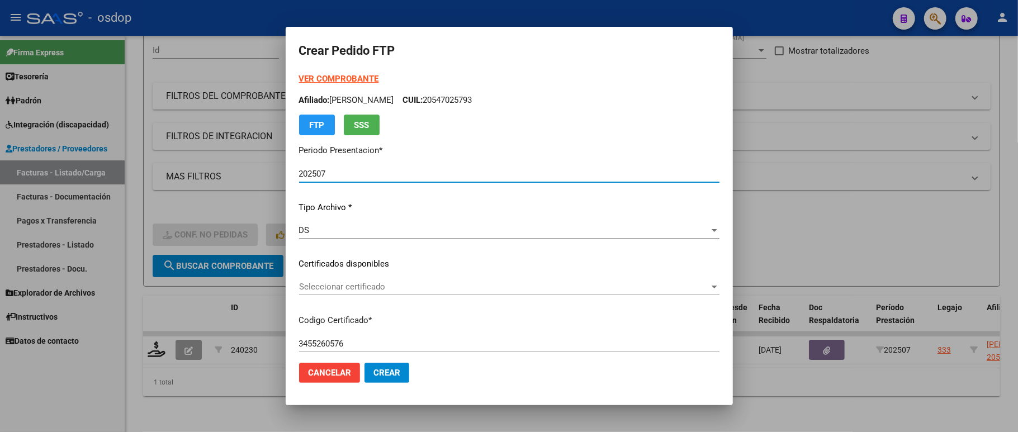
scroll to position [74, 0]
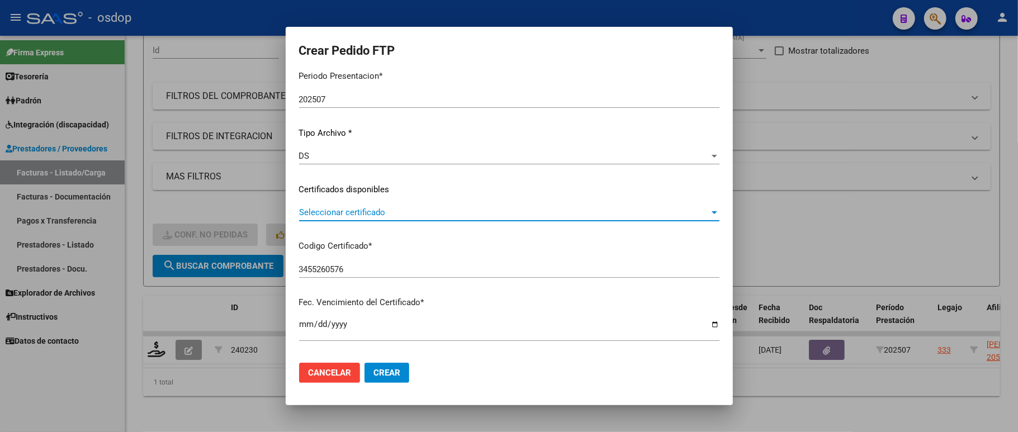
click at [378, 212] on span "Seleccionar certificado" at bounding box center [504, 212] width 410 height 10
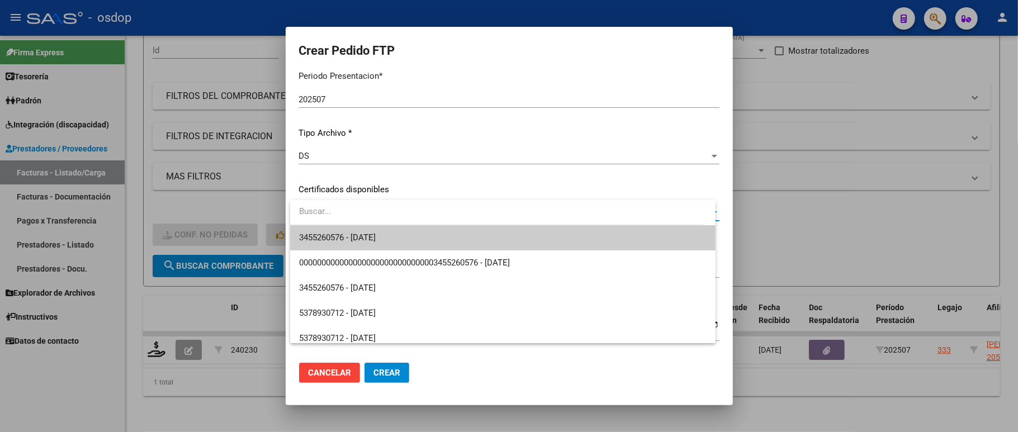
click at [369, 231] on span "3455260576 - 2026-03-13" at bounding box center [502, 237] width 407 height 25
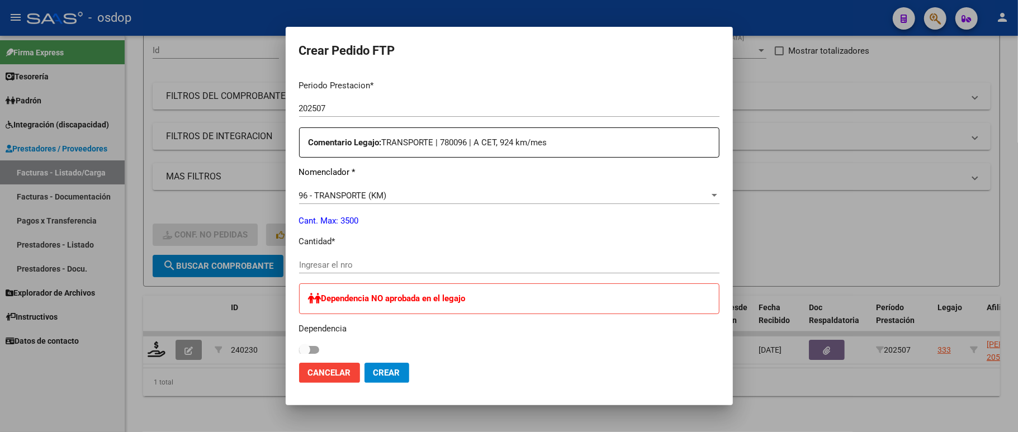
scroll to position [372, 0]
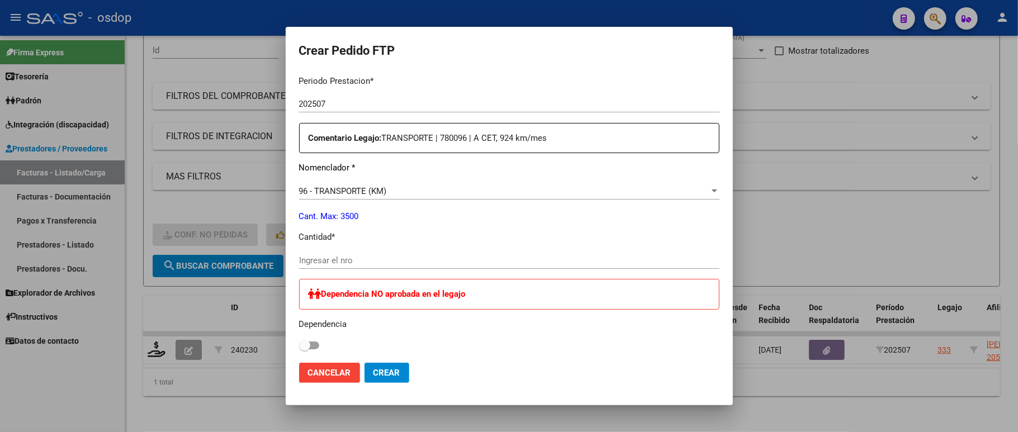
click at [359, 262] on div "Ingresar el nro" at bounding box center [509, 265] width 420 height 27
drag, startPoint x: 294, startPoint y: 244, endPoint x: 341, endPoint y: 258, distance: 49.0
click at [305, 246] on mat-dialog-content "VER COMPROBANTE ARCA Padrón Afiliado: RIVAS MAXIMO AMIN CUIL: 20547025793 FTP S…" at bounding box center [509, 213] width 447 height 281
click at [322, 243] on div "Periodo Prestacion * 202507 Ingresar el Periodo Prestacion Comentario Legajo: T…" at bounding box center [509, 352] width 420 height 570
click at [322, 255] on input "Ingresar el nro" at bounding box center [509, 260] width 420 height 10
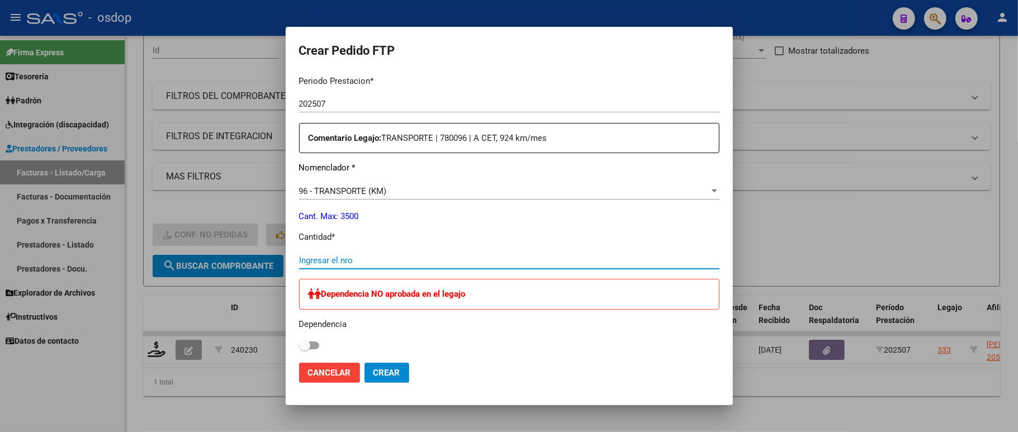
click at [322, 255] on input "Ingresar el nro" at bounding box center [509, 260] width 420 height 10
type input "924"
click at [568, 191] on div "96 - TRANSPORTE (KM) Seleccionar nomenclador" at bounding box center [509, 191] width 420 height 17
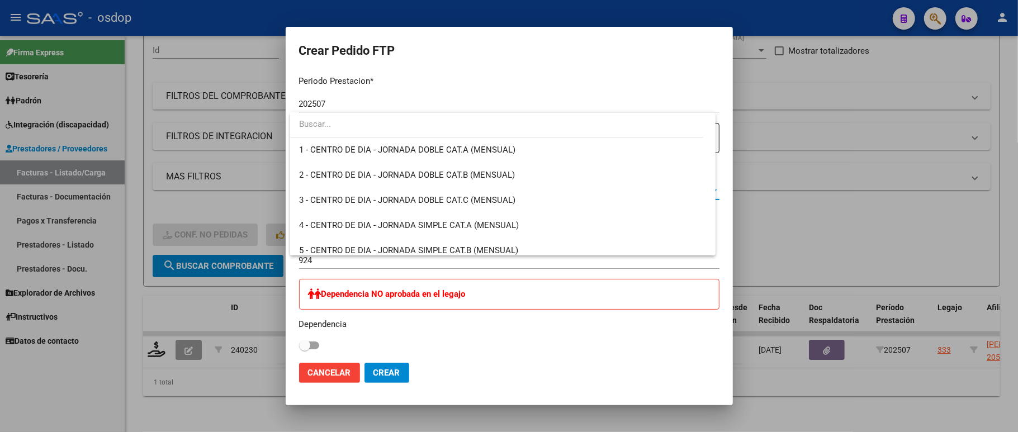
scroll to position [2355, 0]
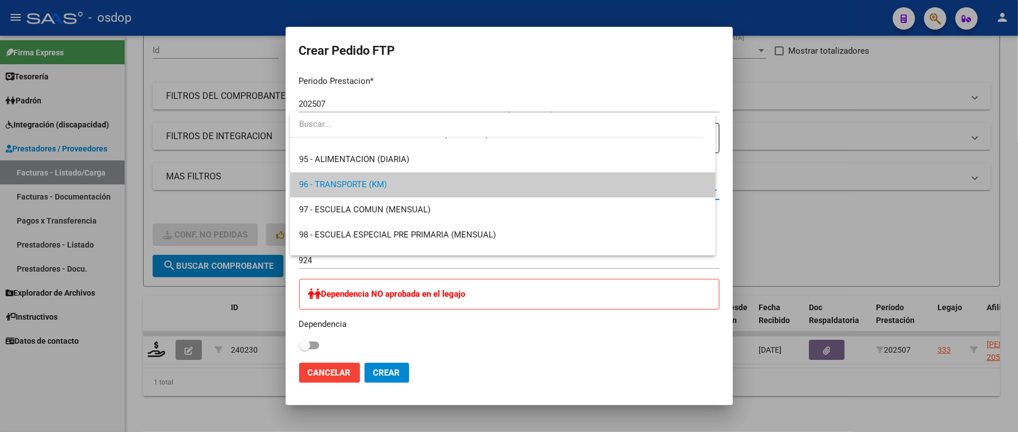
click at [464, 63] on div at bounding box center [509, 216] width 1018 height 432
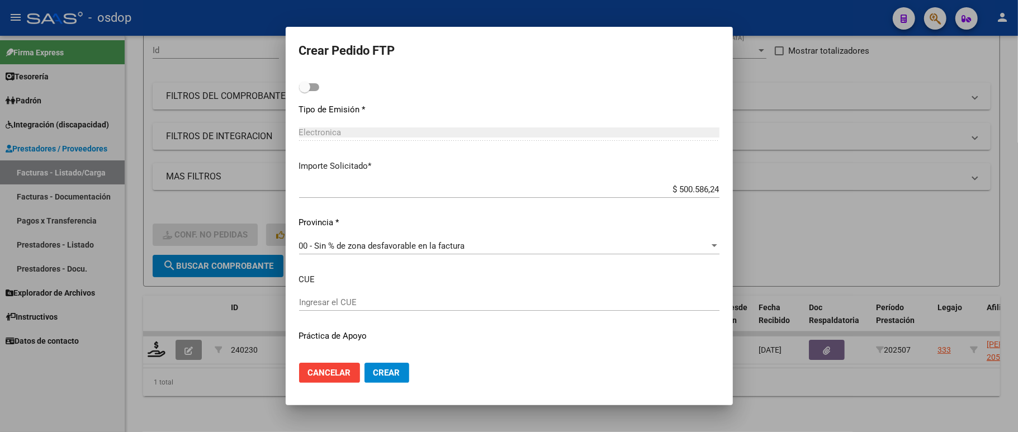
scroll to position [649, 0]
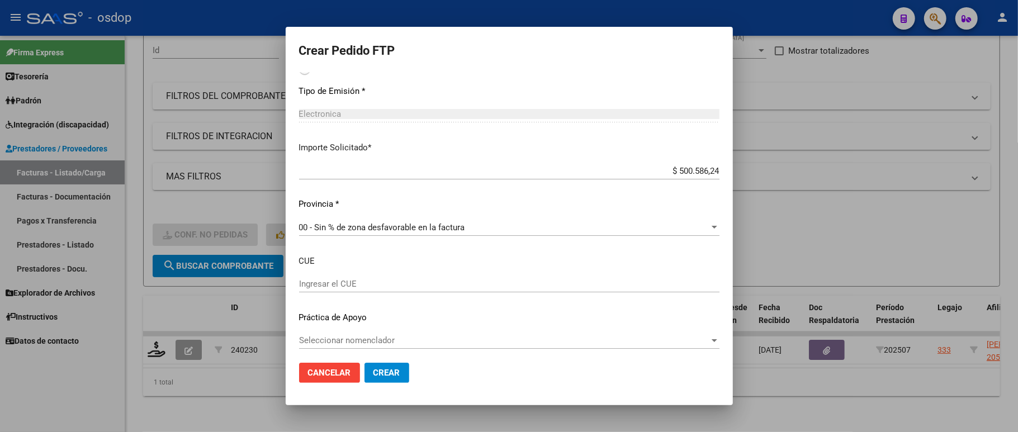
click at [396, 371] on span "Crear" at bounding box center [386, 373] width 27 height 10
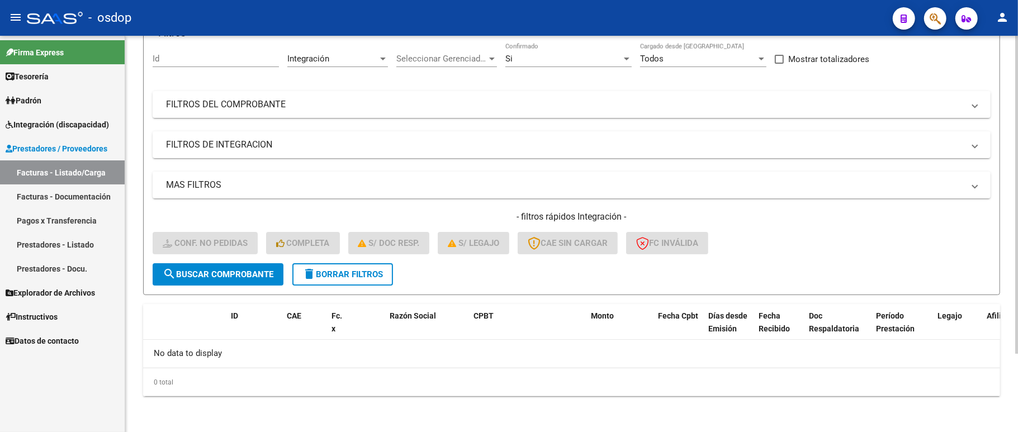
scroll to position [97, 0]
click at [363, 278] on span "delete Borrar Filtros" at bounding box center [342, 276] width 80 height 10
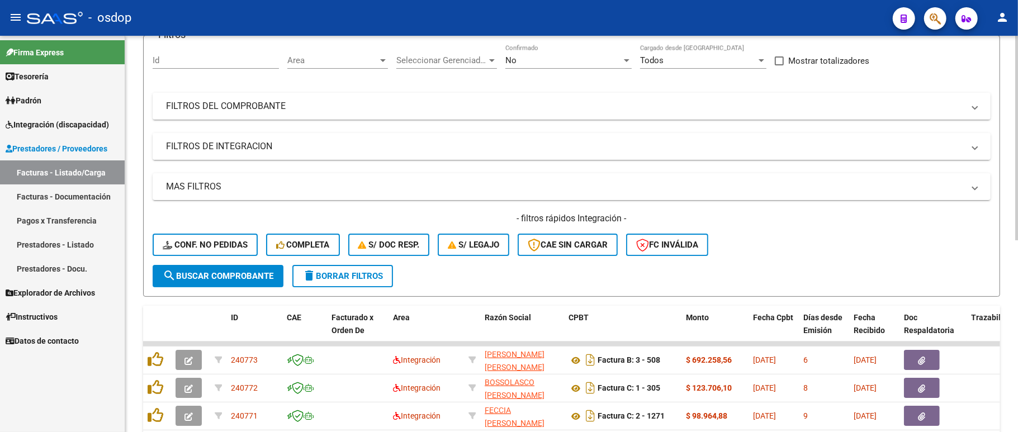
click at [206, 137] on mat-expansion-panel-header "FILTROS DE INTEGRACION" at bounding box center [572, 146] width 838 height 27
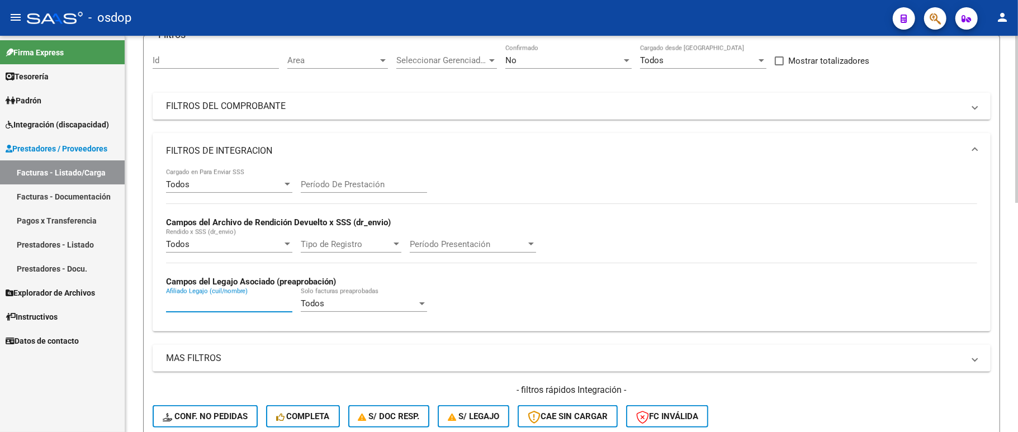
click at [212, 307] on input "Afiliado Legajo (cuil/nombre)" at bounding box center [229, 303] width 126 height 10
paste input "20546725414"
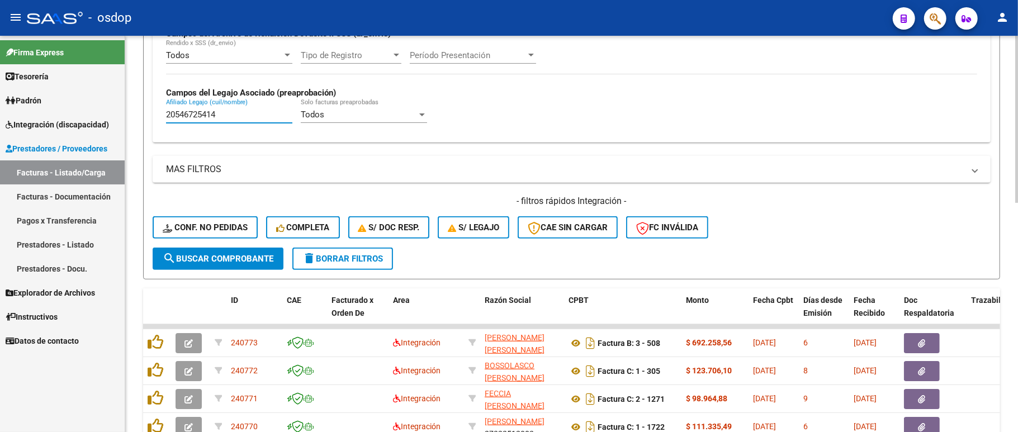
scroll to position [321, 0]
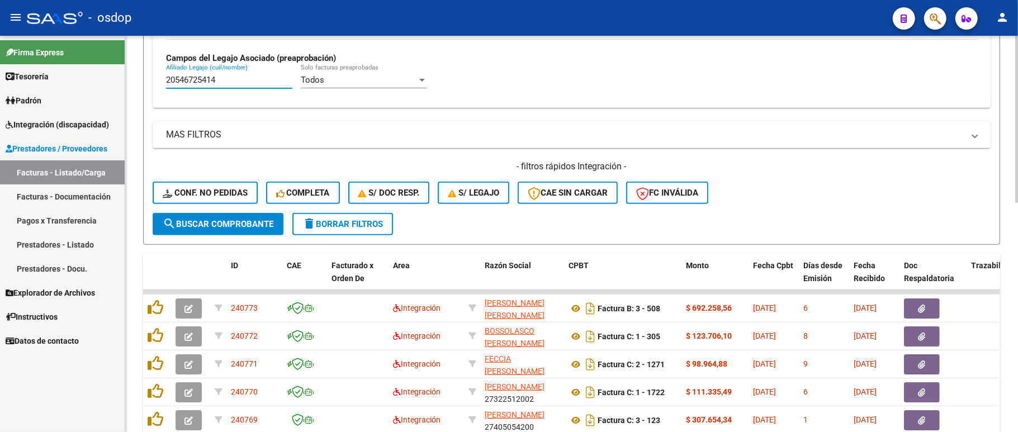
type input "20546725414"
click at [211, 230] on button "search Buscar Comprobante" at bounding box center [218, 224] width 131 height 22
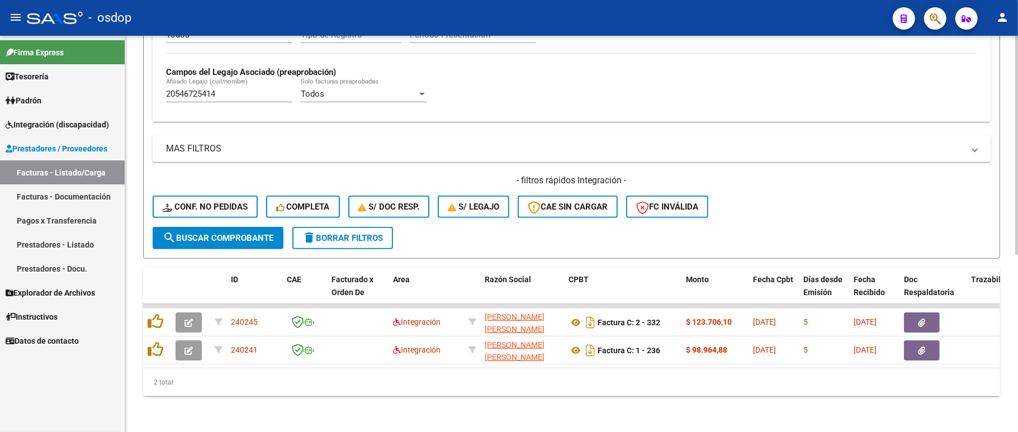
scroll to position [320, 0]
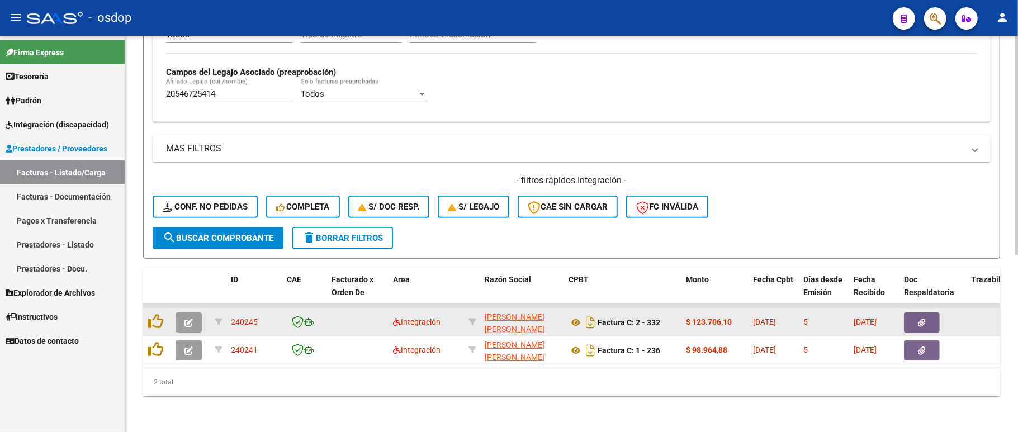
click at [189, 319] on icon "button" at bounding box center [188, 323] width 8 height 8
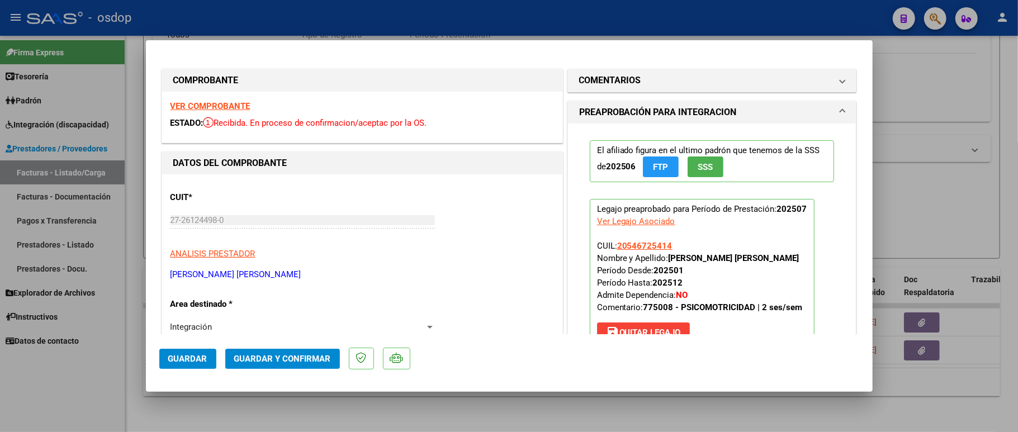
click at [211, 108] on strong "VER COMPROBANTE" at bounding box center [210, 106] width 80 height 10
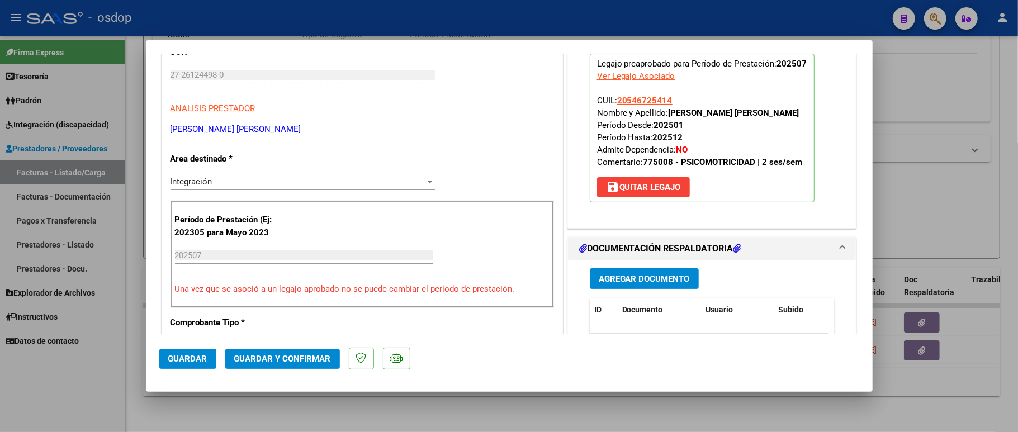
scroll to position [224, 0]
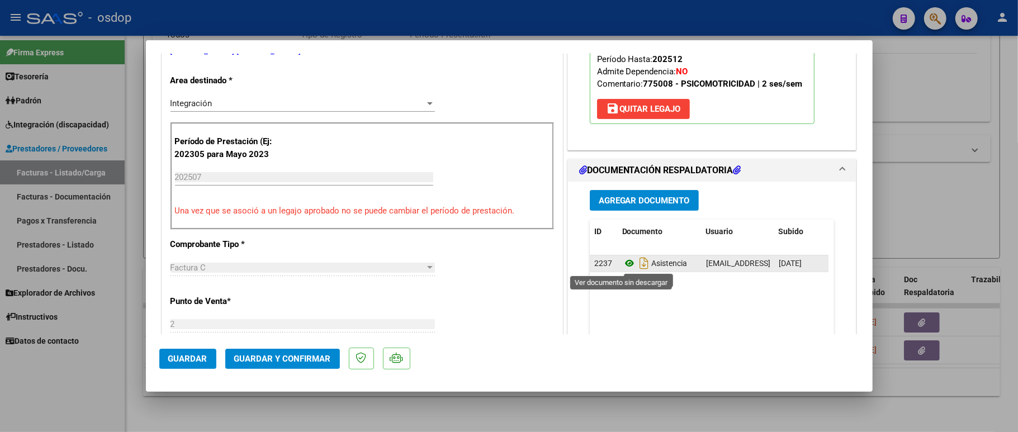
click at [622, 265] on icon at bounding box center [629, 263] width 15 height 13
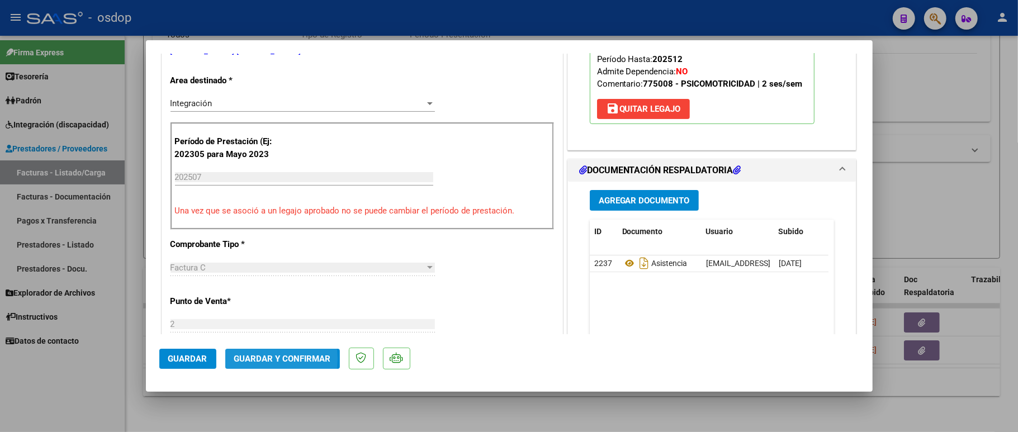
click at [258, 359] on span "Guardar y Confirmar" at bounding box center [282, 359] width 97 height 10
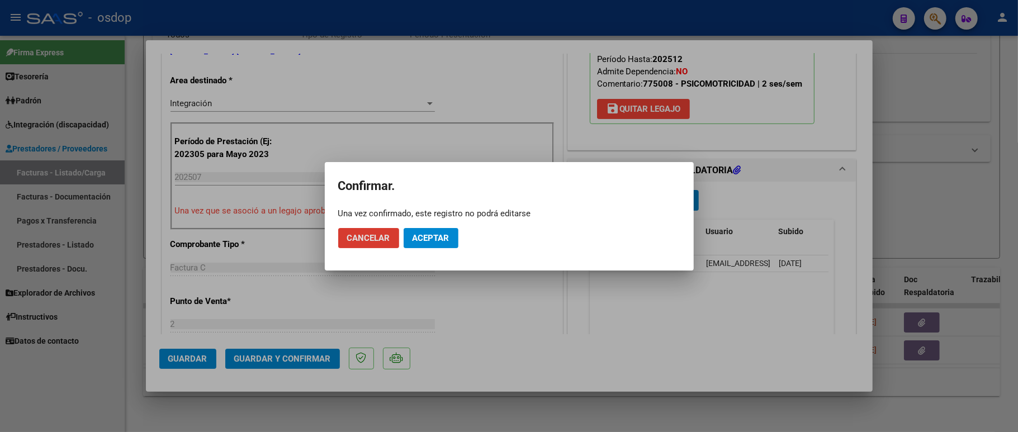
click at [444, 240] on span "Aceptar" at bounding box center [430, 238] width 37 height 10
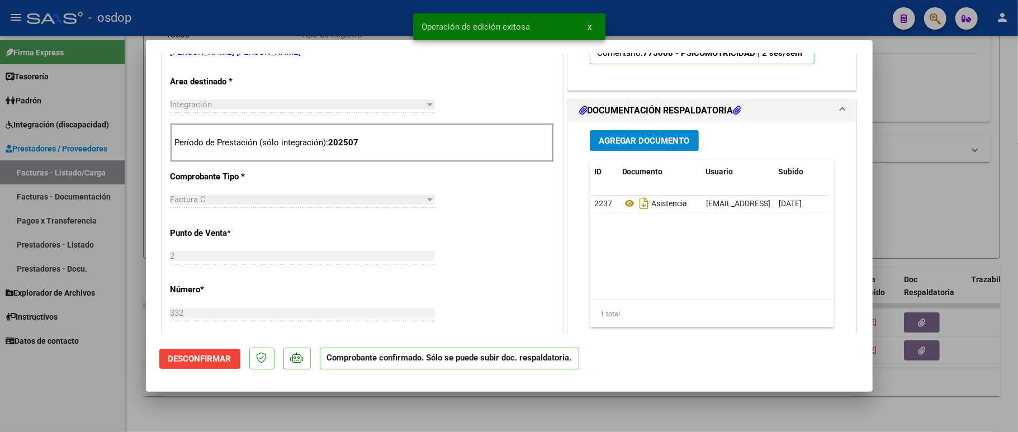
drag, startPoint x: 121, startPoint y: 404, endPoint x: 121, endPoint y: 396, distance: 7.8
click at [120, 404] on div at bounding box center [509, 216] width 1018 height 432
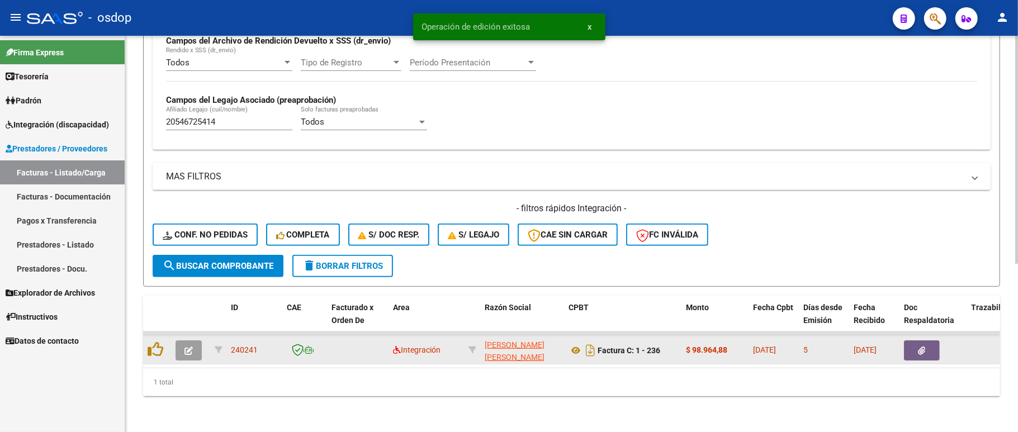
scroll to position [292, 0]
click at [195, 340] on button "button" at bounding box center [189, 350] width 26 height 20
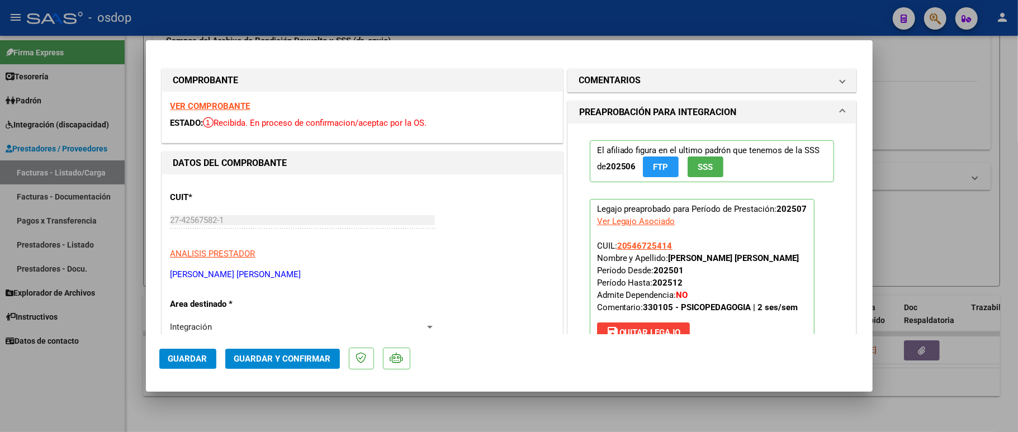
click at [229, 99] on div "VER COMPROBANTE ESTADO: Recibida. En proceso de confirmacion/aceptac por la OS." at bounding box center [362, 117] width 400 height 51
click at [222, 103] on strong "VER COMPROBANTE" at bounding box center [210, 106] width 80 height 10
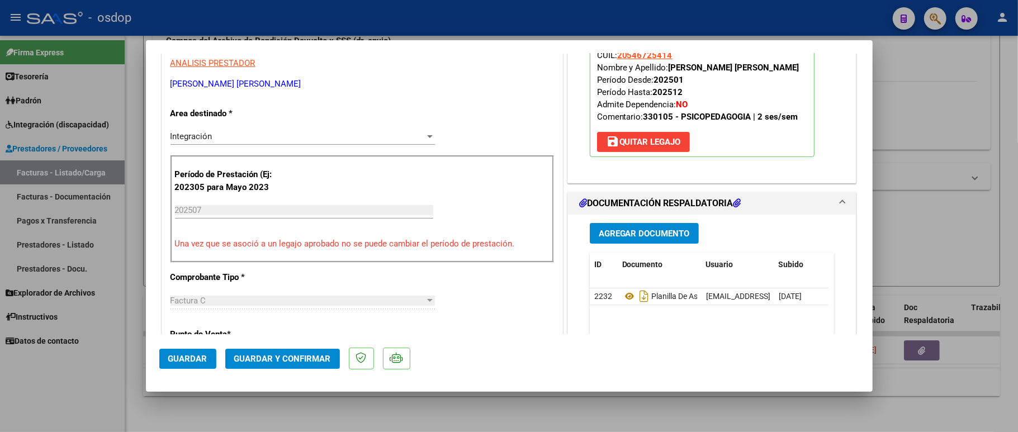
scroll to position [224, 0]
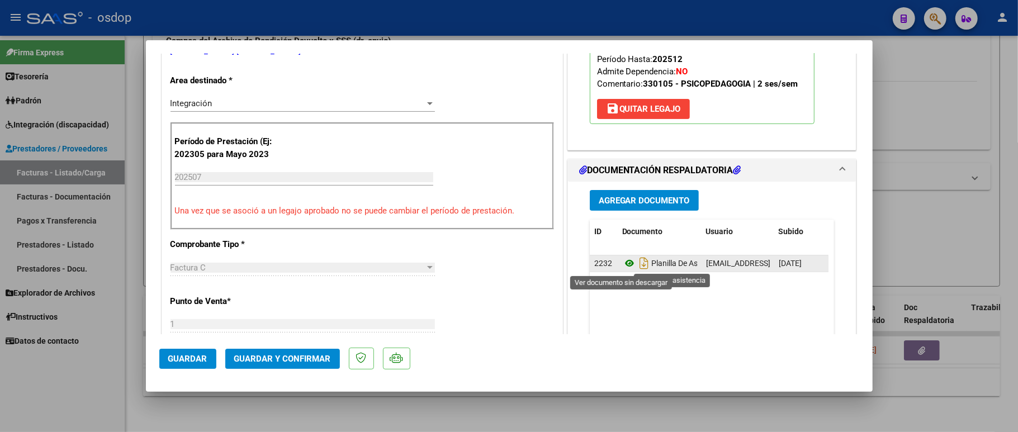
click at [622, 264] on icon at bounding box center [629, 263] width 15 height 13
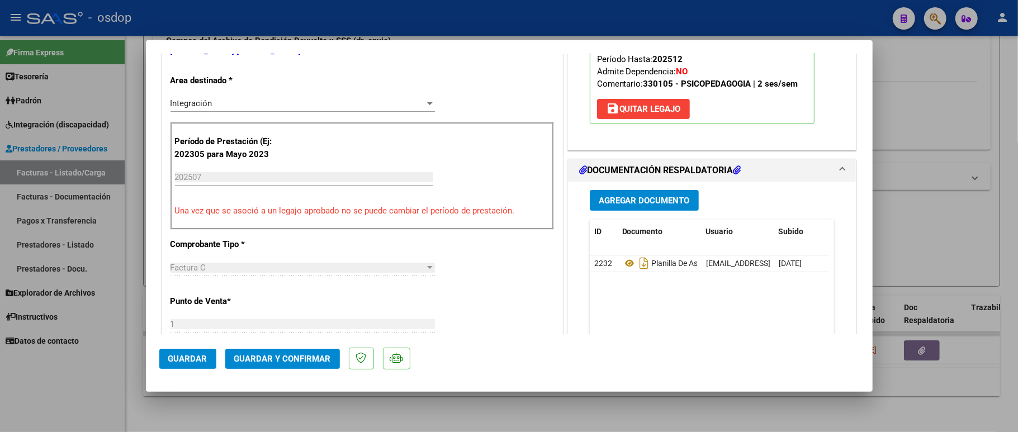
click at [279, 359] on span "Guardar y Confirmar" at bounding box center [282, 359] width 97 height 10
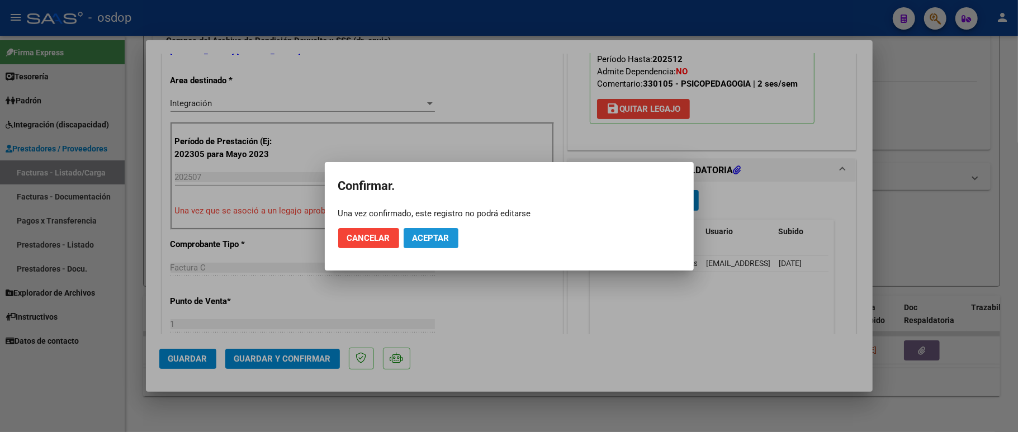
click at [441, 233] on span "Aceptar" at bounding box center [430, 238] width 37 height 10
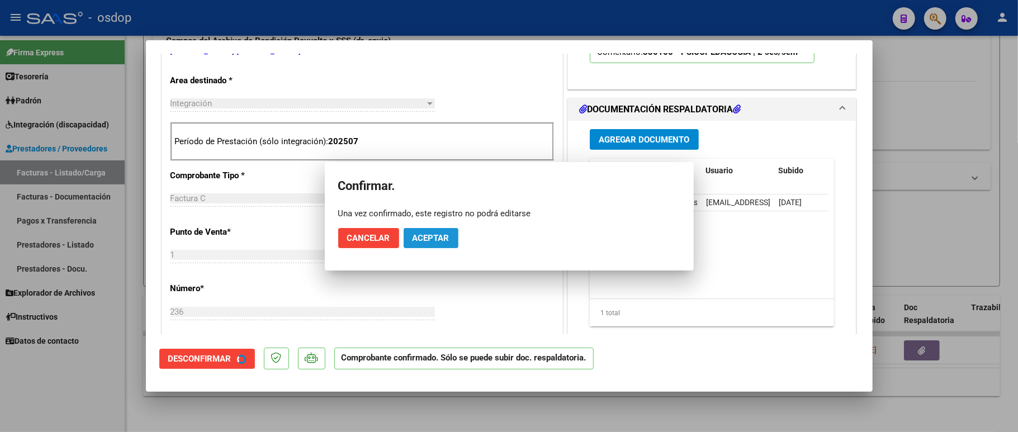
scroll to position [222, 0]
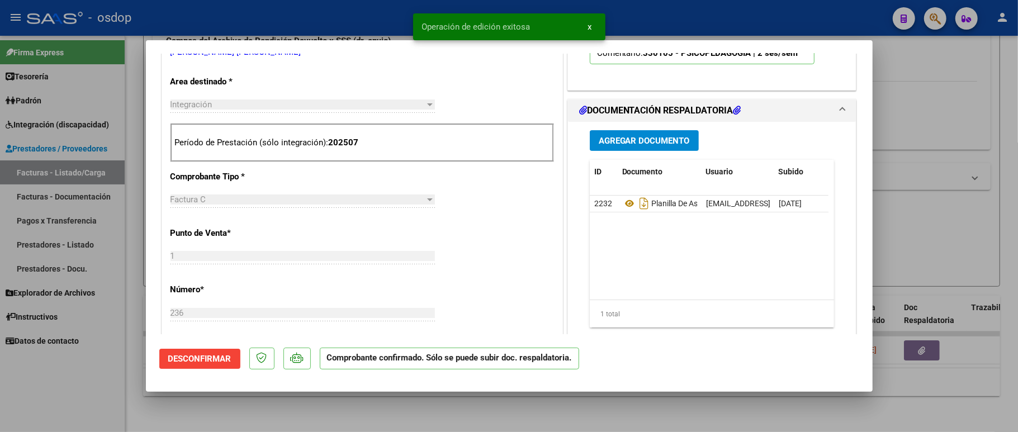
click at [101, 401] on div at bounding box center [509, 216] width 1018 height 432
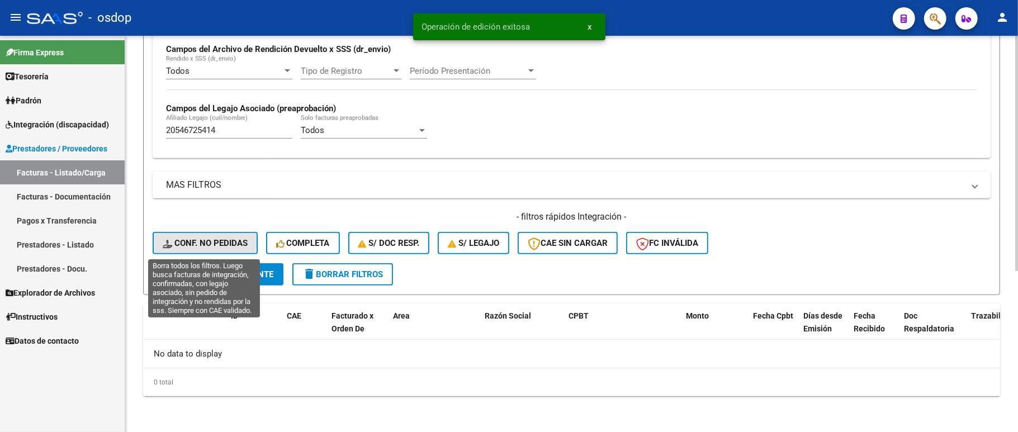
click at [186, 235] on button "Conf. no pedidas" at bounding box center [205, 243] width 105 height 22
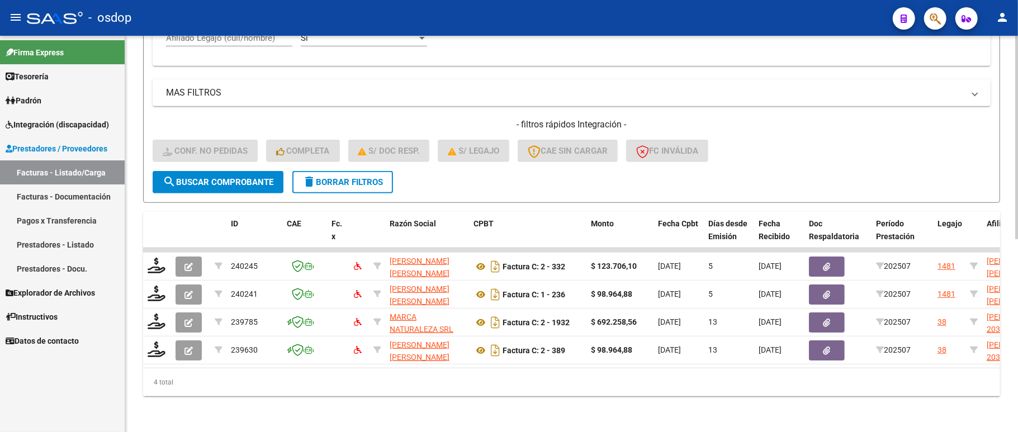
scroll to position [376, 0]
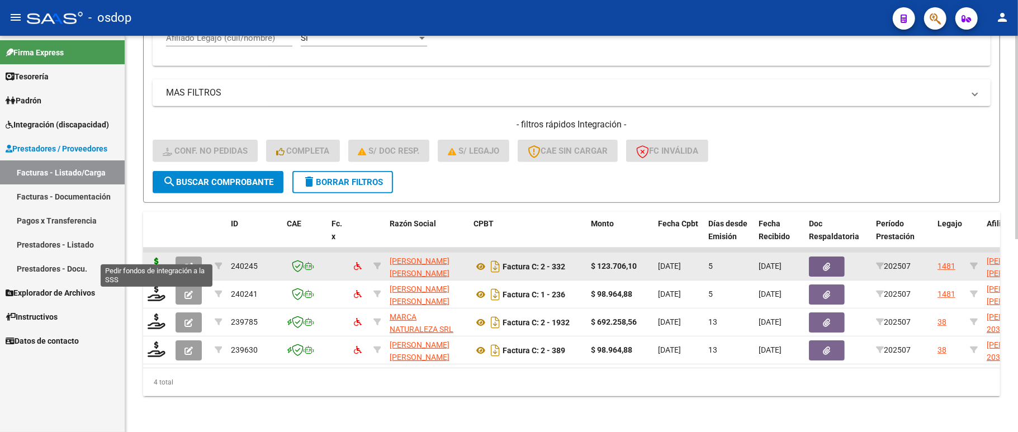
click at [151, 258] on icon at bounding box center [157, 266] width 18 height 16
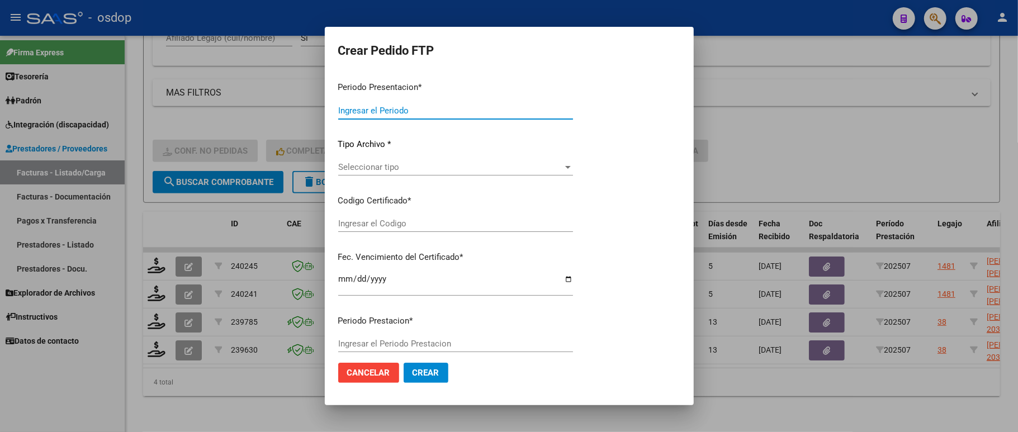
type input "202507"
type input "$ 123.706,10"
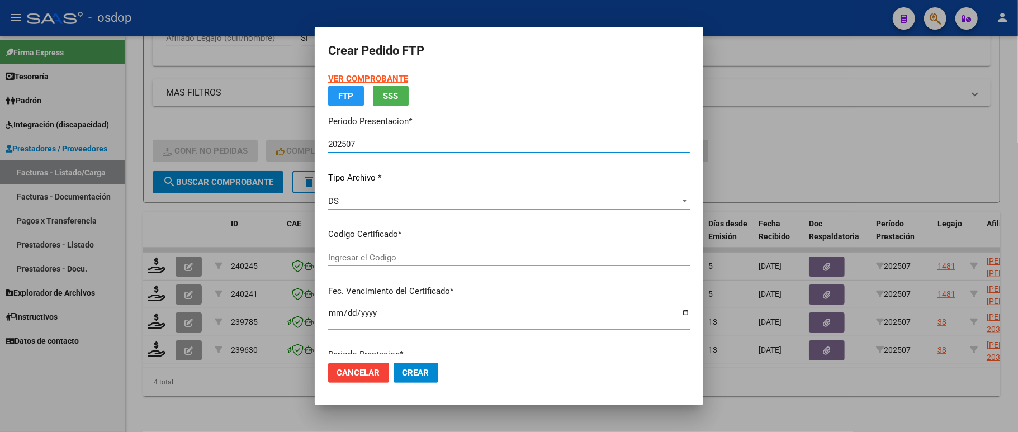
type input "9708113133"
type input "2029-01-08"
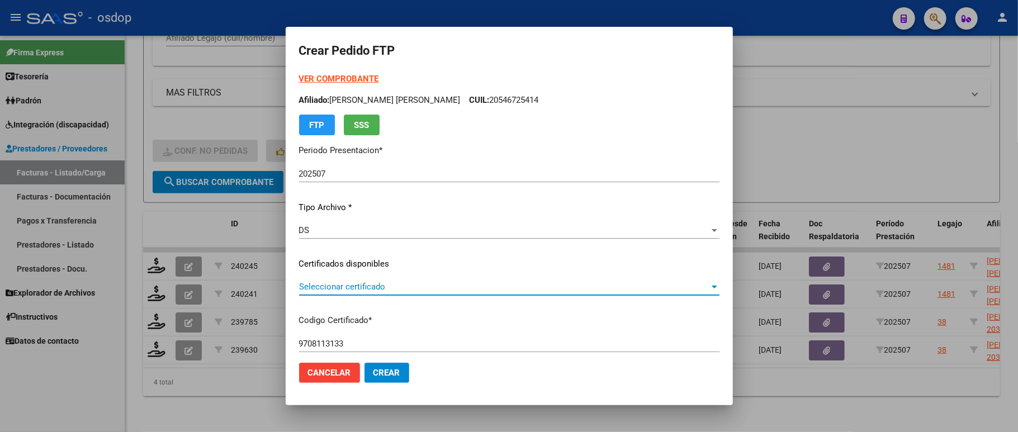
click at [362, 284] on span "Seleccionar certificado" at bounding box center [504, 287] width 410 height 10
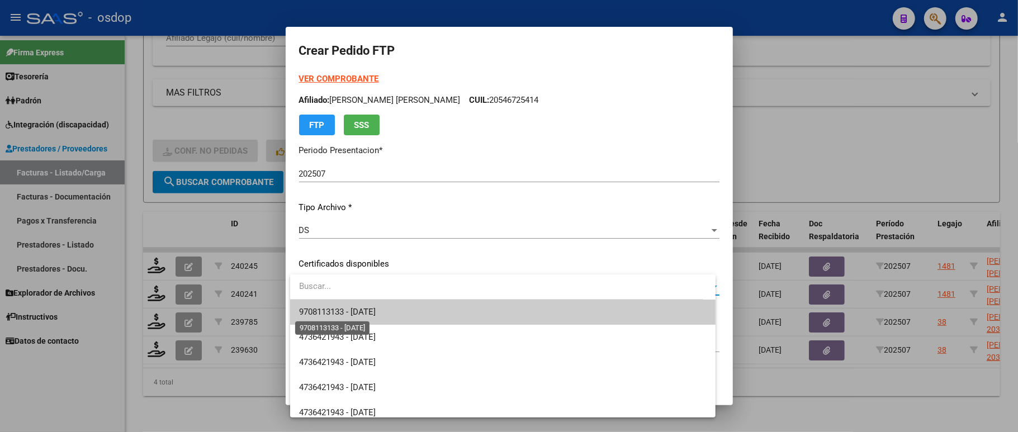
click at [361, 309] on span "9708113133 - 2029-01-08" at bounding box center [337, 312] width 77 height 10
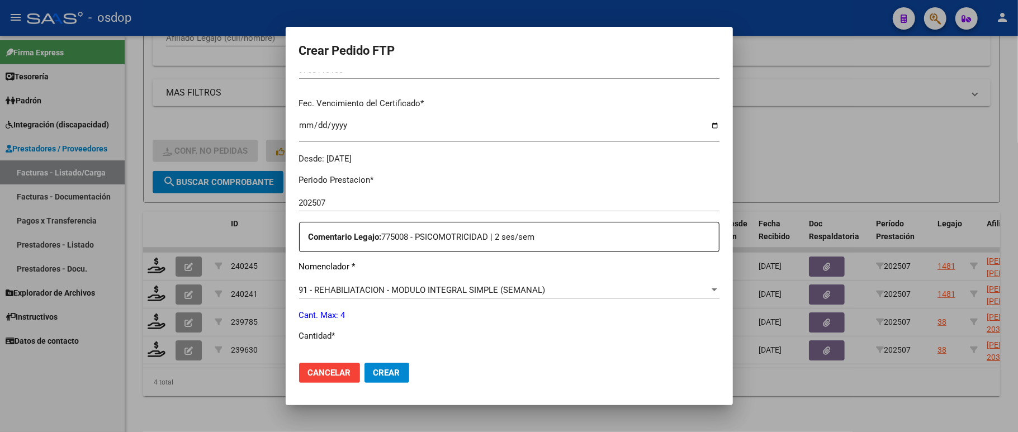
scroll to position [372, 0]
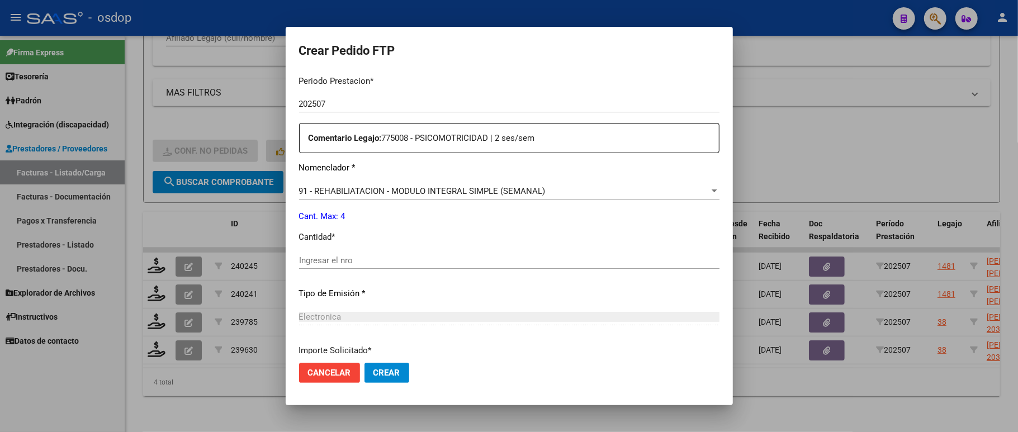
click at [345, 255] on input "Ingresar el nro" at bounding box center [509, 260] width 420 height 10
type input "4"
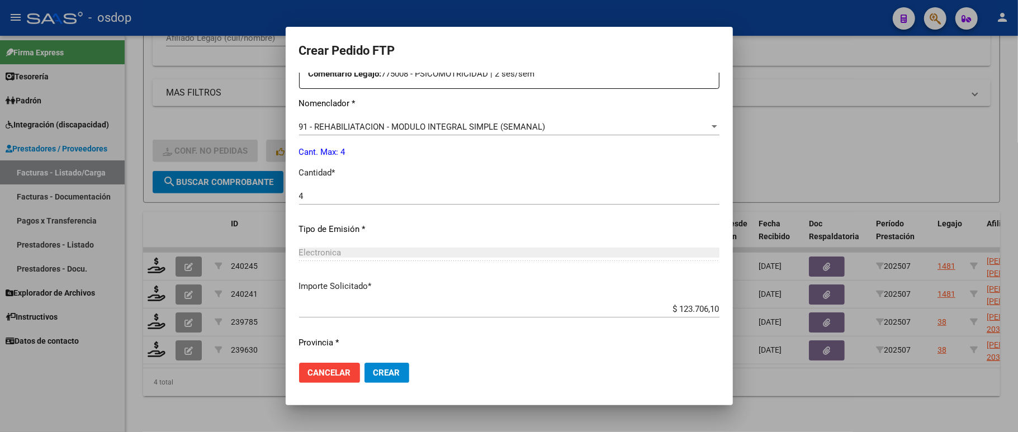
scroll to position [459, 0]
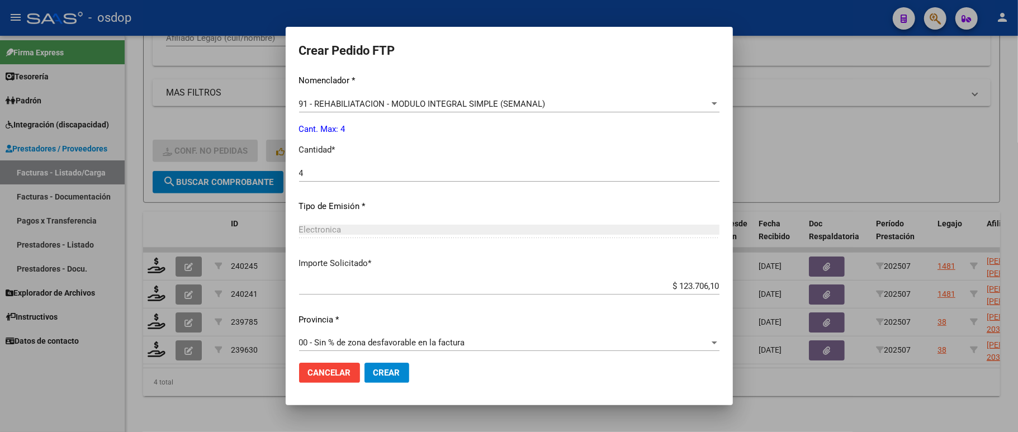
click at [390, 376] on span "Crear" at bounding box center [386, 373] width 27 height 10
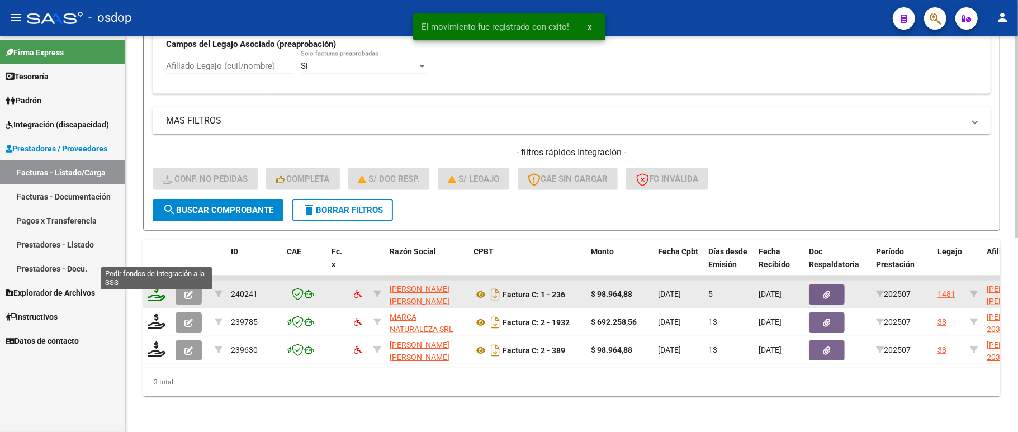
scroll to position [348, 0]
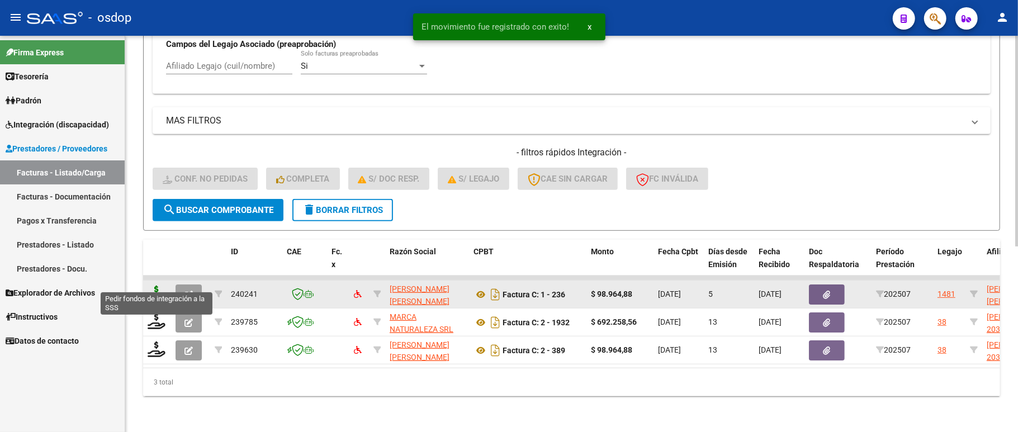
click at [156, 286] on icon at bounding box center [157, 294] width 18 height 16
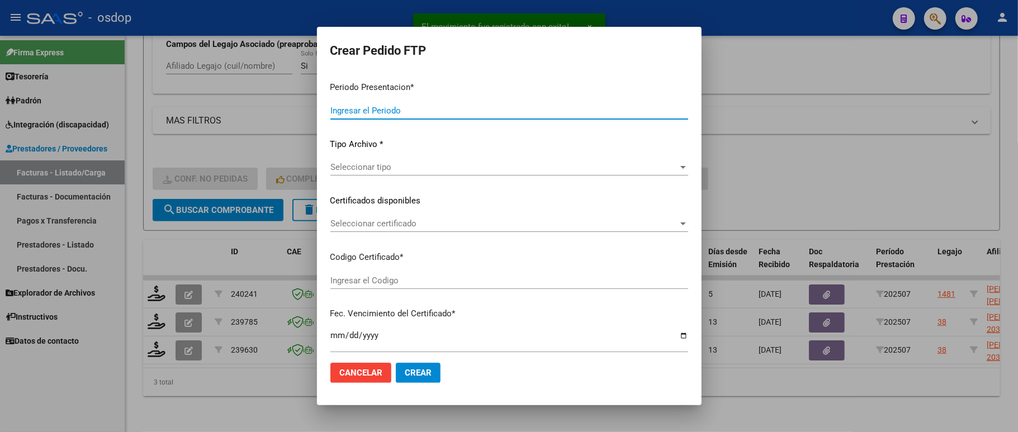
type input "202507"
type input "$ 98.964,88"
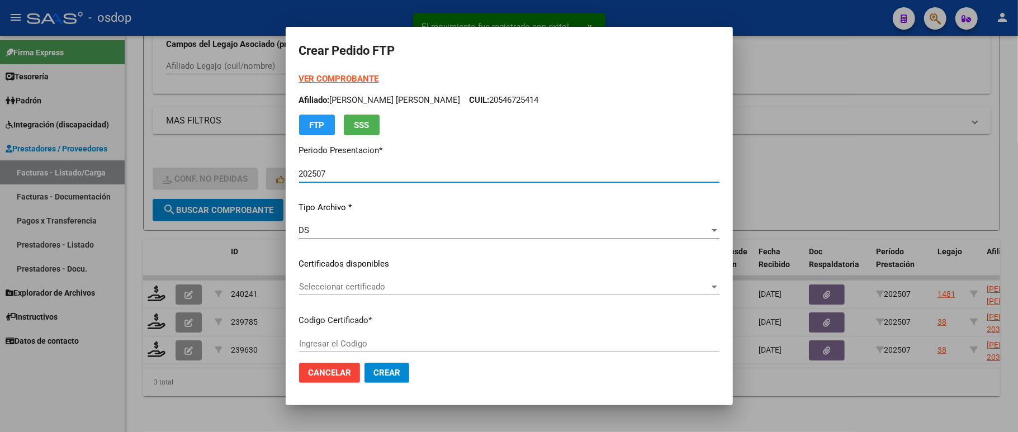
type input "9708113133"
type input "2029-01-08"
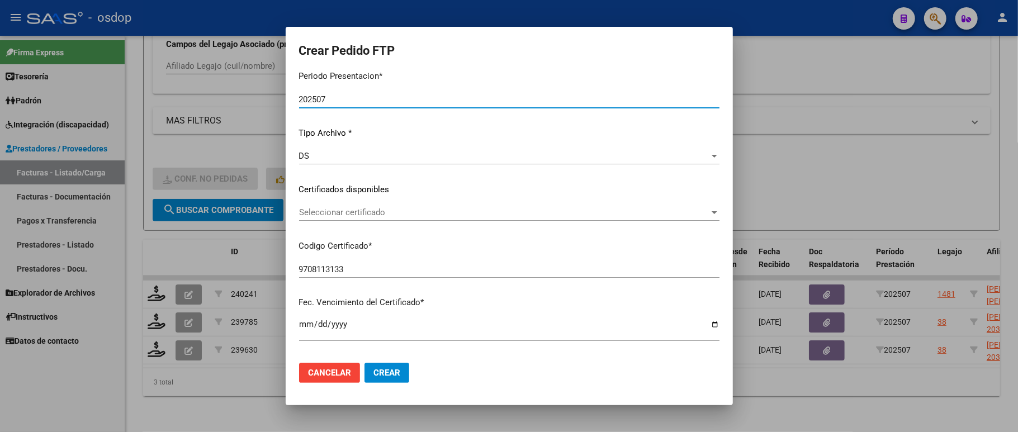
click at [366, 213] on span "Seleccionar certificado" at bounding box center [504, 212] width 410 height 10
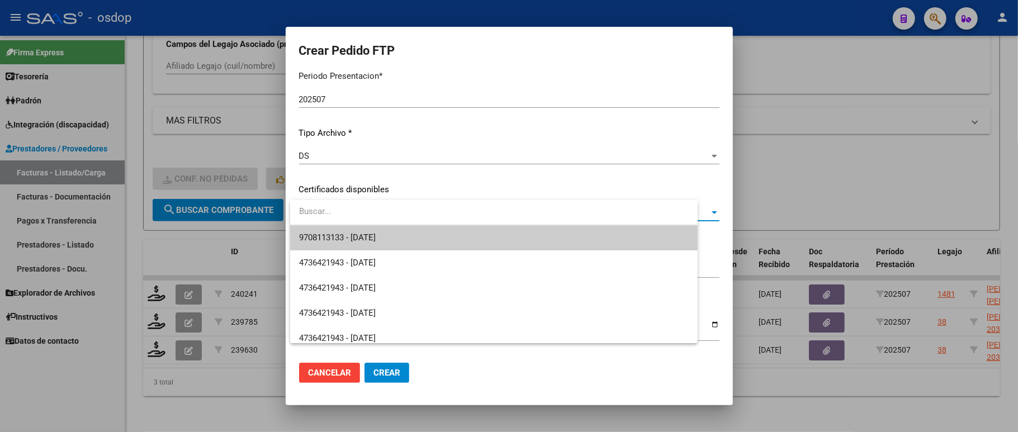
click at [364, 233] on span "9708113133 - 2029-01-08" at bounding box center [337, 238] width 77 height 10
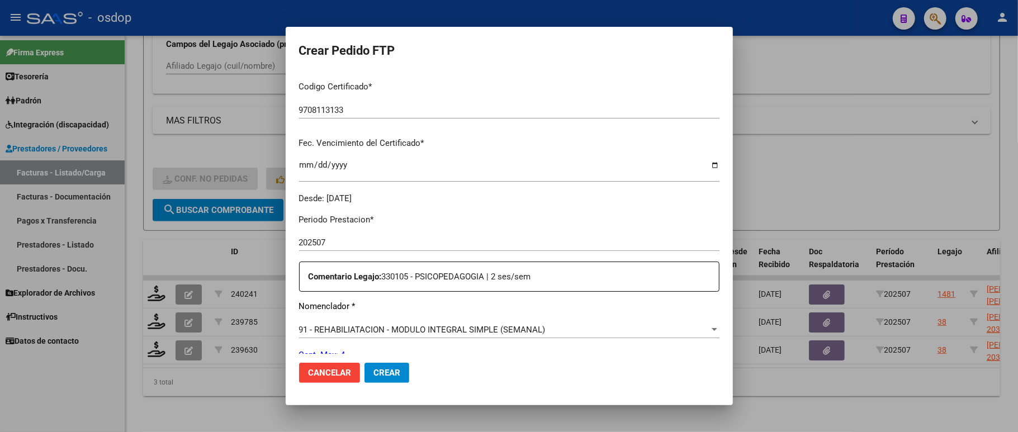
scroll to position [298, 0]
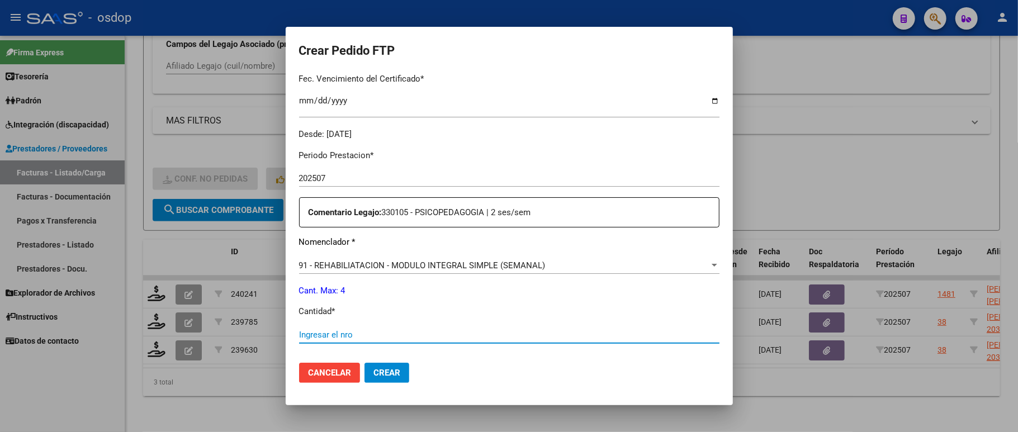
click at [342, 330] on input "Ingresar el nro" at bounding box center [509, 335] width 420 height 10
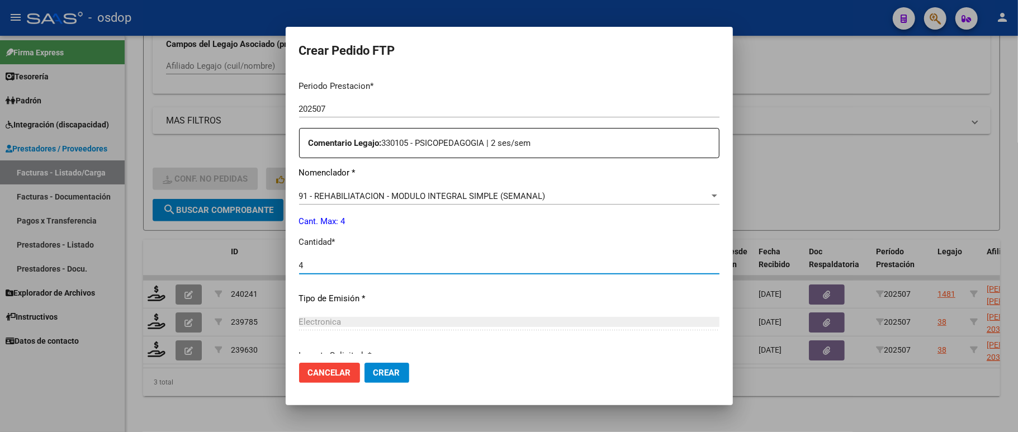
scroll to position [459, 0]
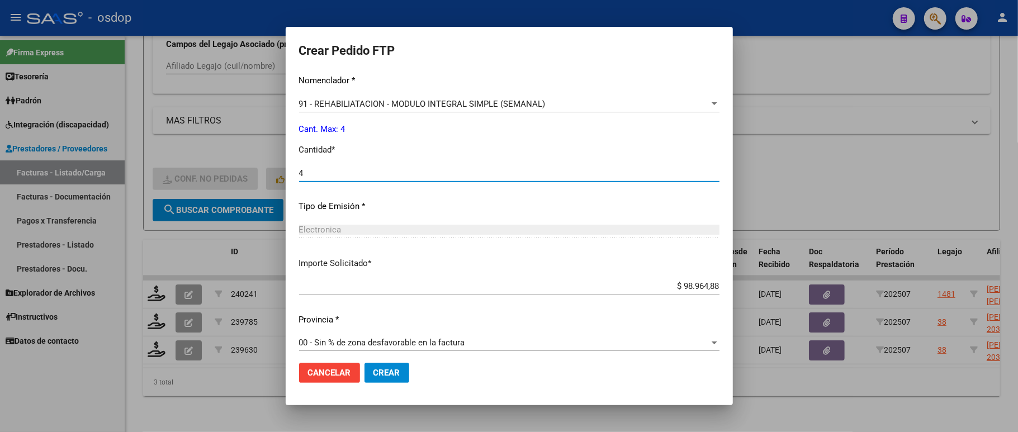
type input "4"
click at [379, 368] on span "Crear" at bounding box center [386, 373] width 27 height 10
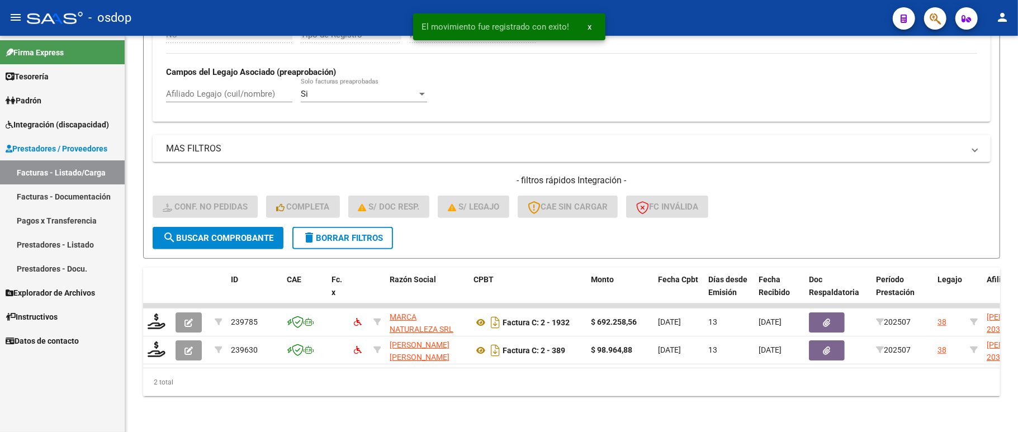
scroll to position [320, 0]
click at [340, 229] on button "delete Borrar Filtros" at bounding box center [342, 238] width 101 height 22
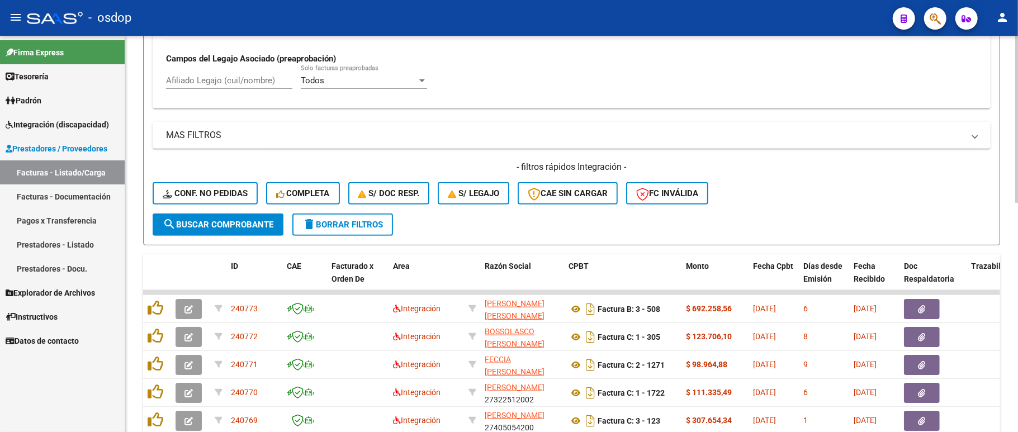
click at [218, 93] on div "Afiliado Legajo (cuil/nombre)" at bounding box center [229, 82] width 126 height 35
click at [221, 83] on input "Afiliado Legajo (cuil/nombre)" at bounding box center [229, 80] width 126 height 10
paste input "20954892043"
type input "20954892043"
click at [215, 236] on form "Filtros Id Area Area Seleccionar Gerenciador Seleccionar Gerenciador No Confirm…" at bounding box center [571, 28] width 857 height 433
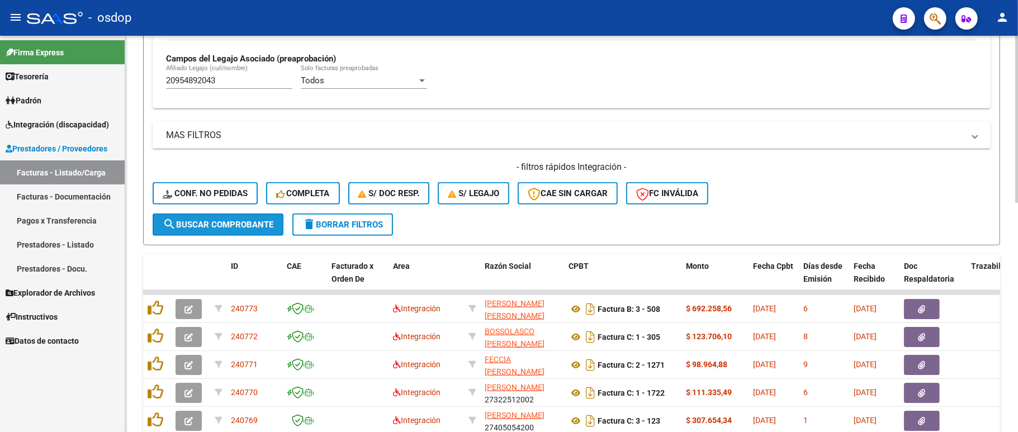
click at [215, 224] on span "search Buscar Comprobante" at bounding box center [218, 225] width 111 height 10
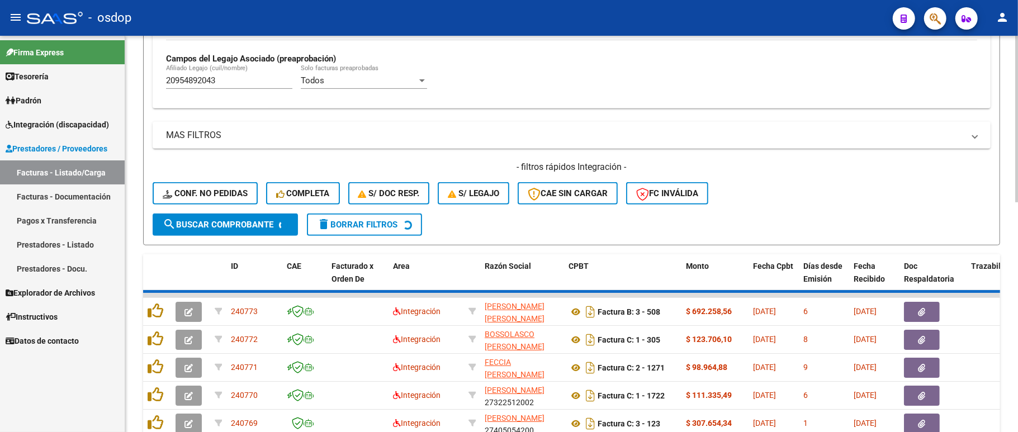
scroll to position [292, 0]
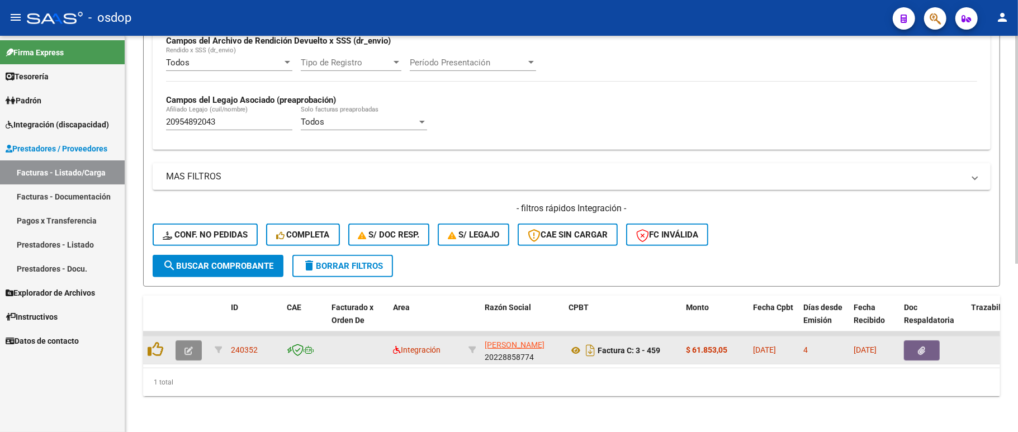
click at [191, 347] on icon "button" at bounding box center [188, 351] width 8 height 8
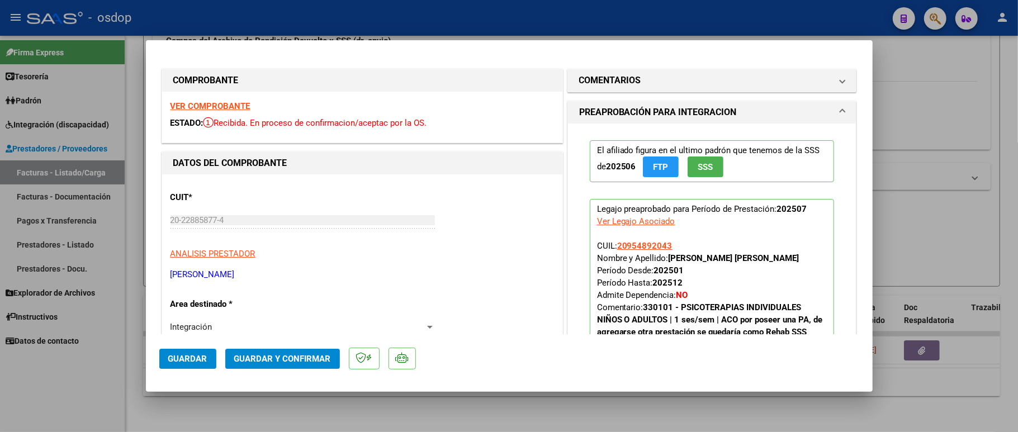
click at [198, 108] on strong "VER COMPROBANTE" at bounding box center [210, 106] width 80 height 10
click at [202, 107] on strong "VER COMPROBANTE" at bounding box center [210, 106] width 80 height 10
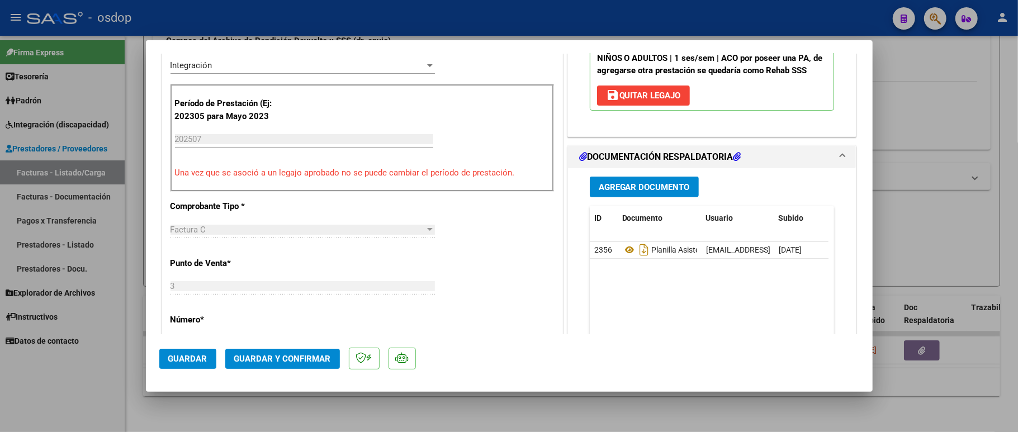
scroll to position [298, 0]
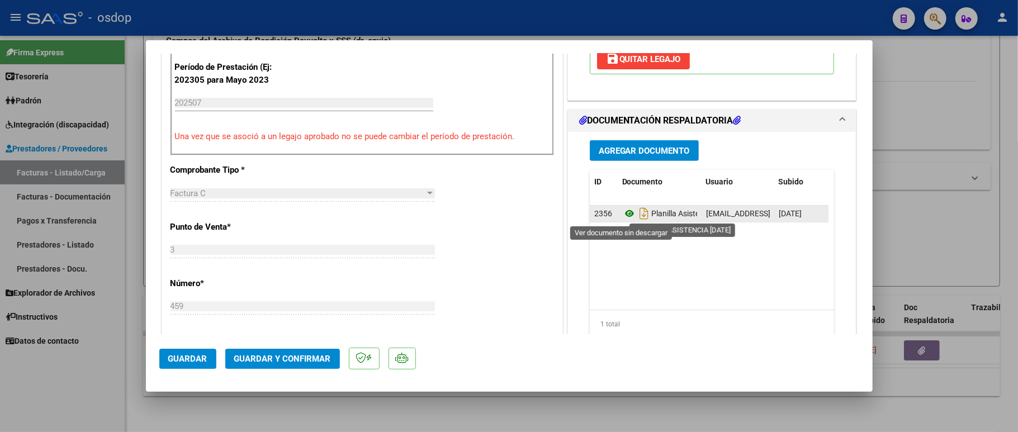
click at [622, 214] on icon at bounding box center [629, 213] width 15 height 13
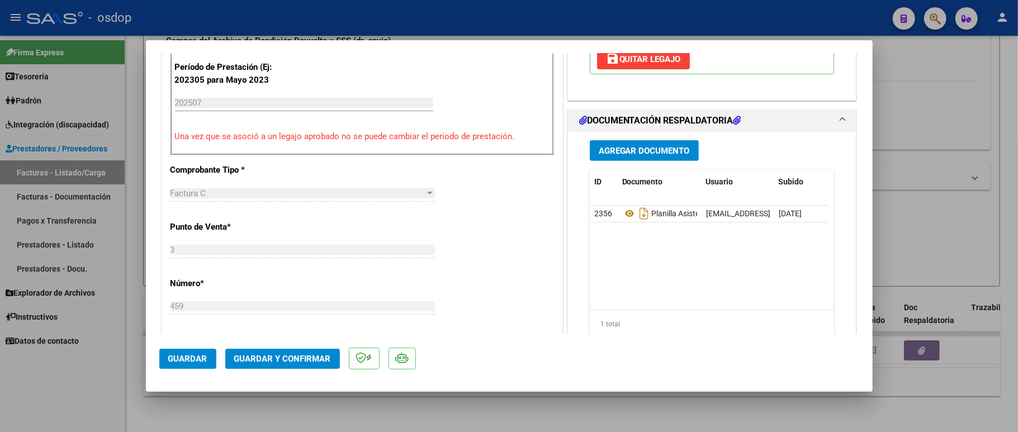
scroll to position [0, 0]
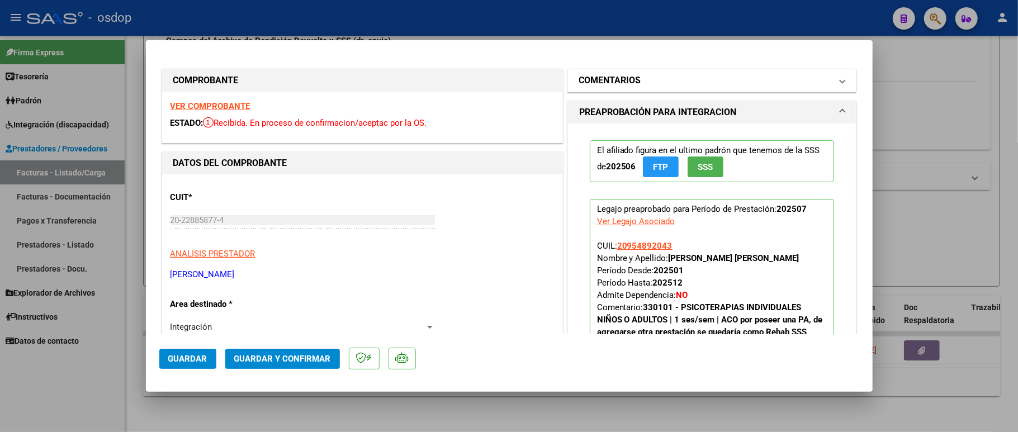
click at [633, 82] on h1 "COMENTARIOS" at bounding box center [610, 80] width 62 height 13
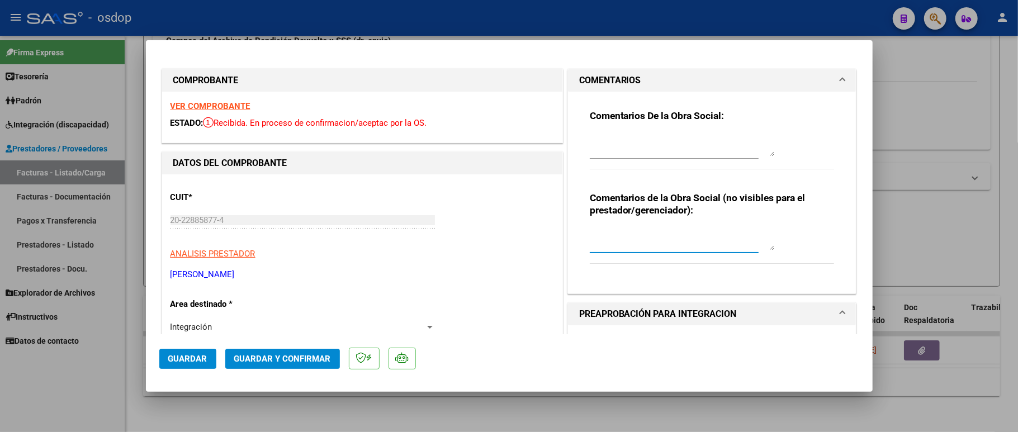
click at [624, 235] on textarea at bounding box center [682, 239] width 184 height 22
type textarea "a"
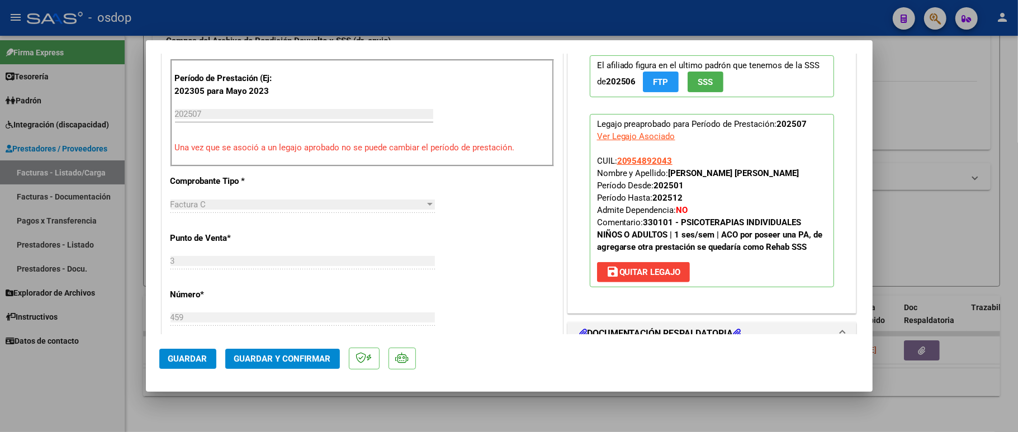
scroll to position [372, 0]
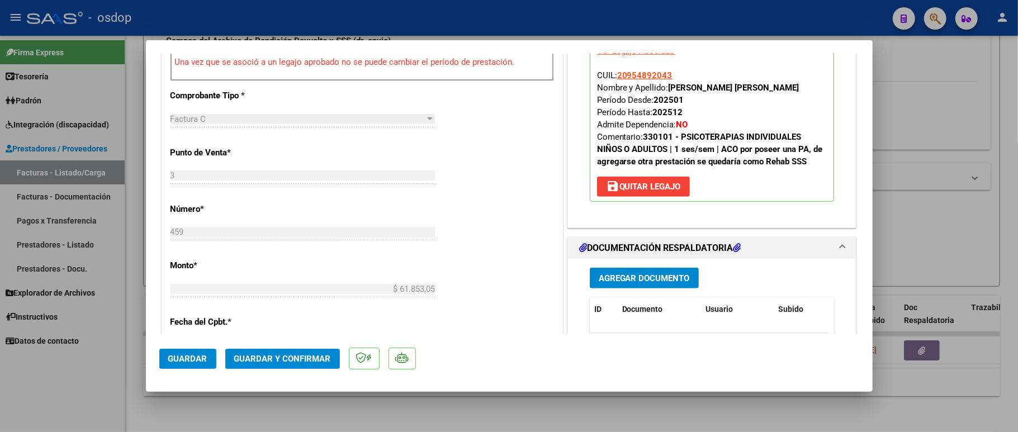
type textarea "ACO"
click at [306, 359] on span "Guardar y Confirmar" at bounding box center [282, 359] width 97 height 10
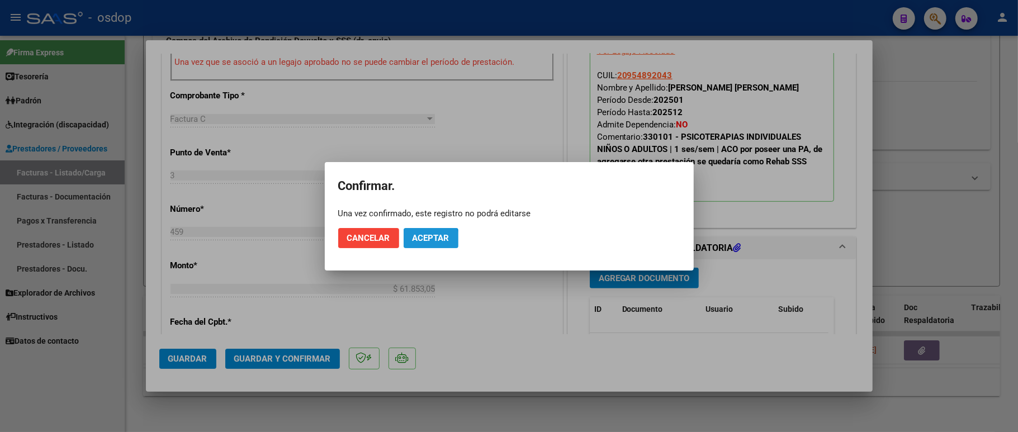
click at [426, 241] on span "Aceptar" at bounding box center [430, 238] width 37 height 10
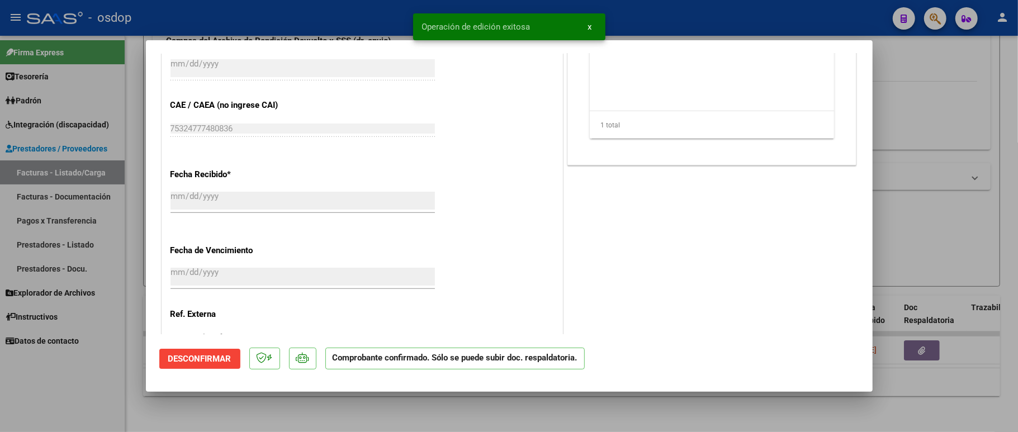
drag, startPoint x: 88, startPoint y: 378, endPoint x: 103, endPoint y: 380, distance: 15.3
click at [89, 380] on div at bounding box center [509, 216] width 1018 height 432
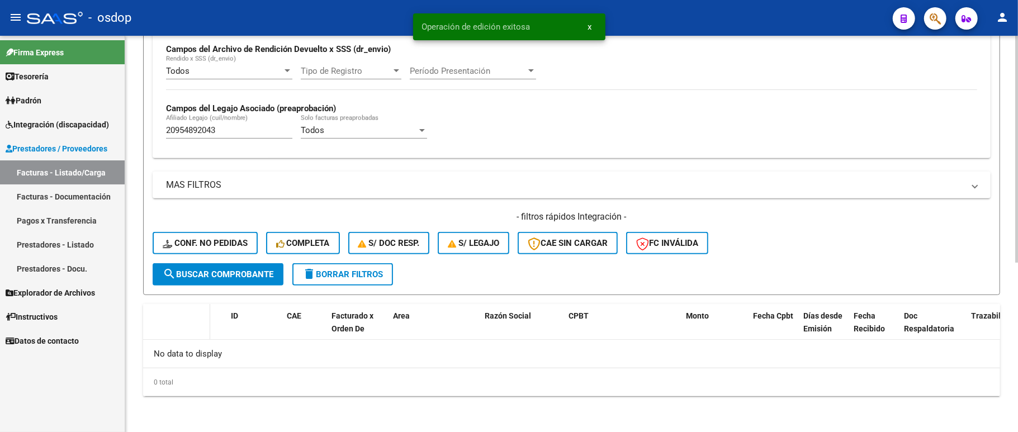
scroll to position [271, 0]
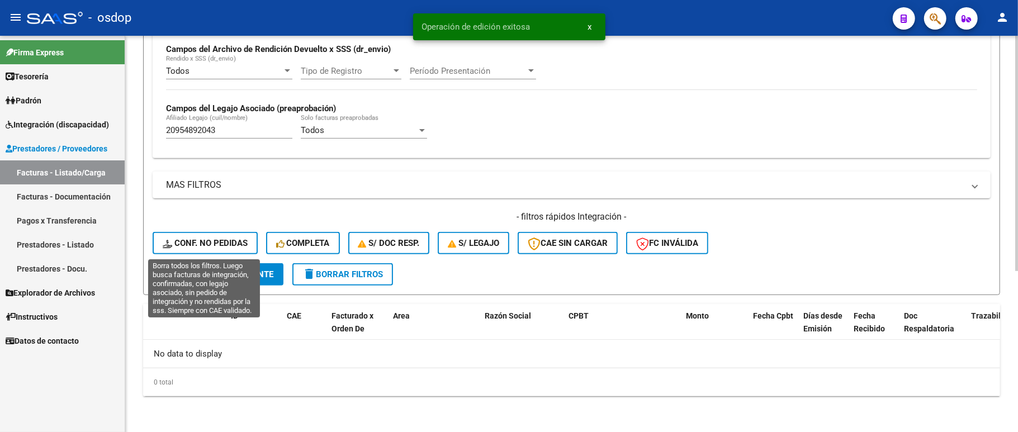
click at [191, 247] on span "Conf. no pedidas" at bounding box center [205, 243] width 85 height 10
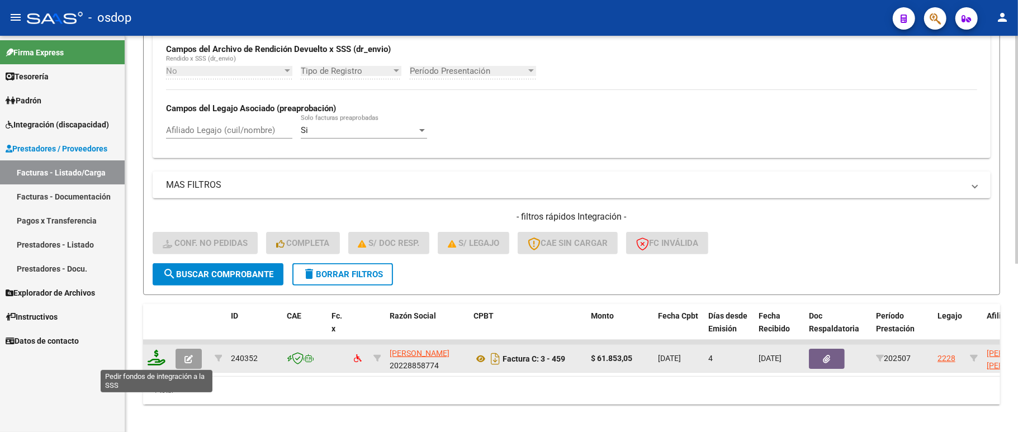
click at [156, 361] on icon at bounding box center [157, 358] width 18 height 16
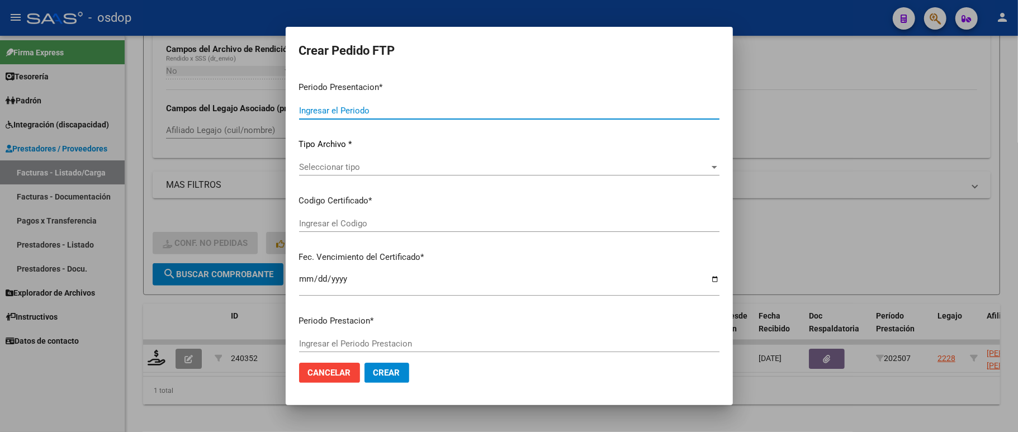
type input "202507"
type input "$ 61.853,05"
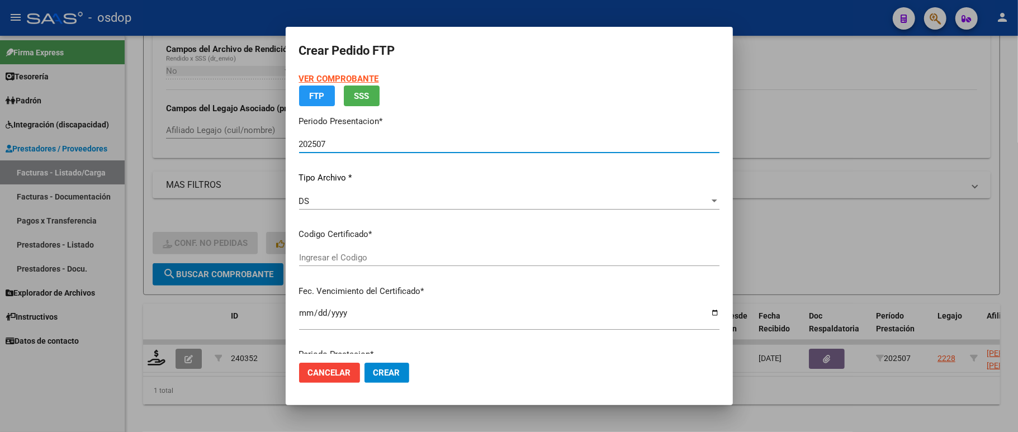
type input "7932490416"
type input "2028-11-05"
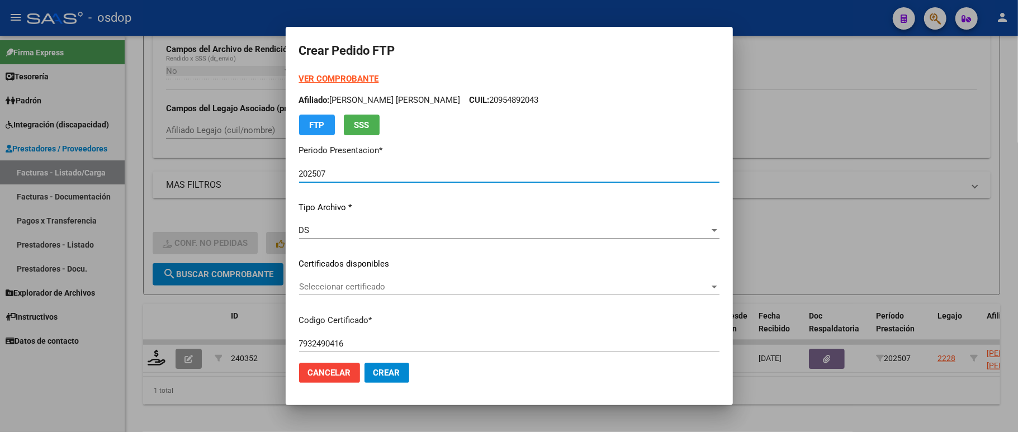
scroll to position [74, 0]
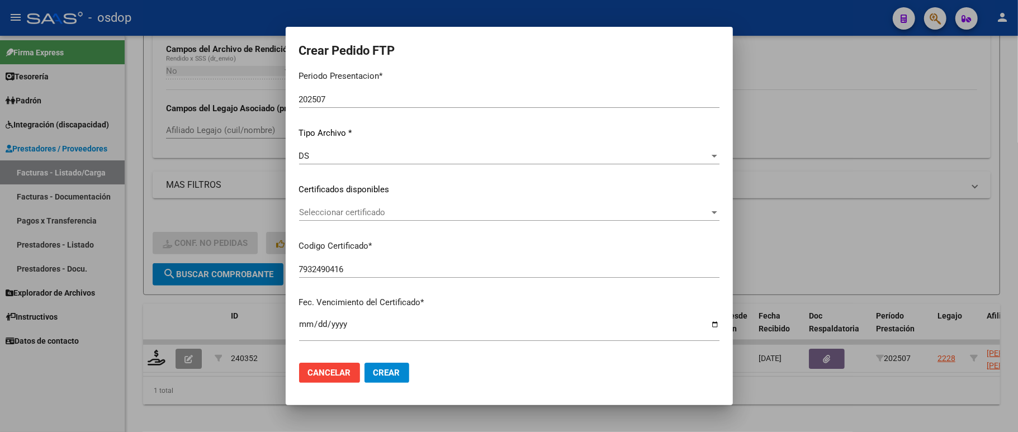
click at [377, 219] on div "Seleccionar certificado Seleccionar certificado" at bounding box center [509, 212] width 420 height 17
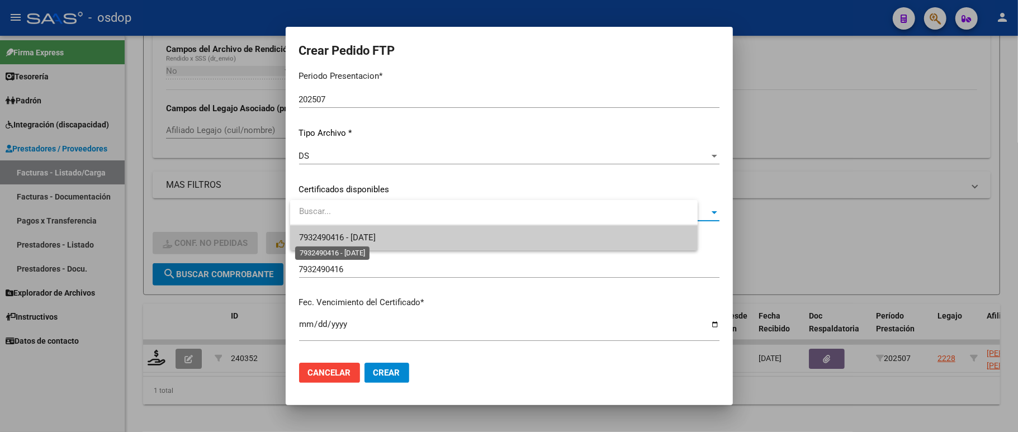
click at [372, 238] on span "7932490416 - 2028-11-05" at bounding box center [337, 238] width 77 height 10
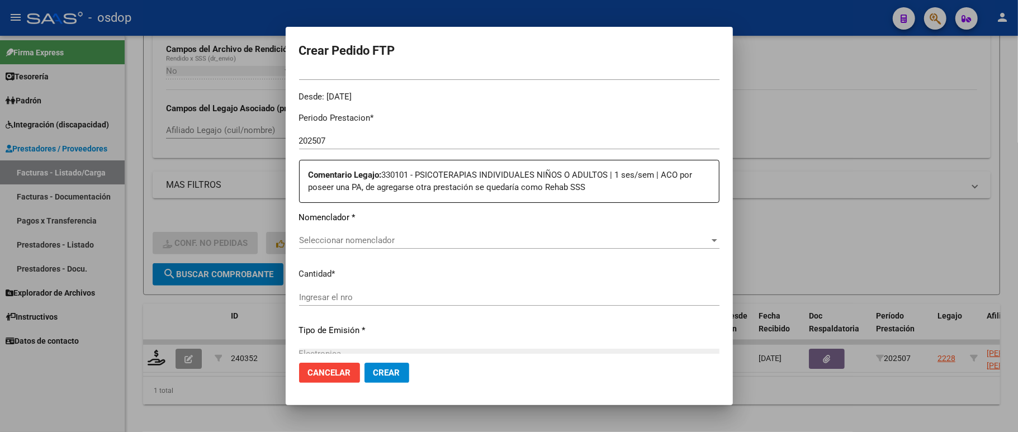
scroll to position [372, 0]
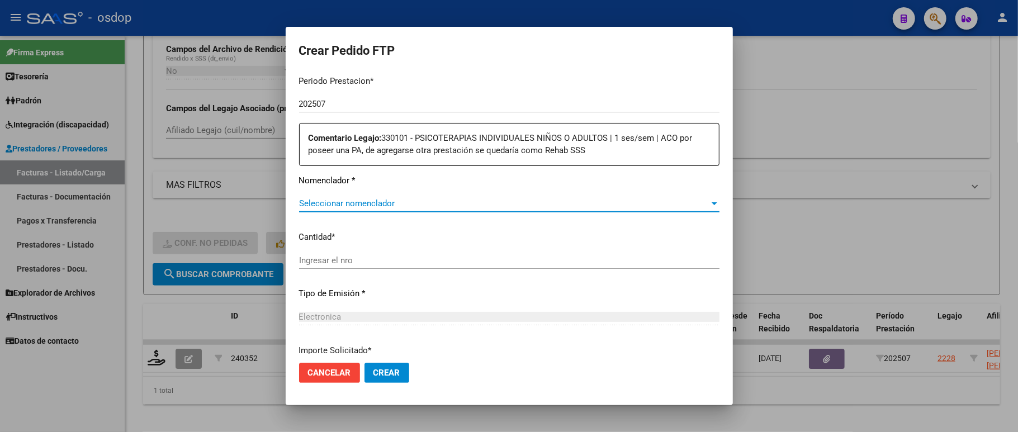
click at [382, 200] on span "Seleccionar nomenclador" at bounding box center [504, 203] width 410 height 10
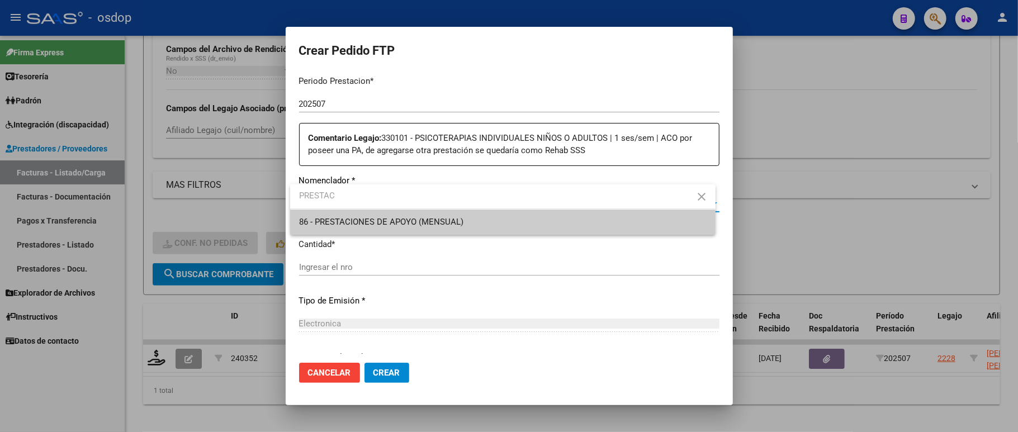
type input "PRESTAC"
click at [426, 217] on span "86 - PRESTACIONES DE APOYO (MENSUAL)" at bounding box center [381, 222] width 164 height 10
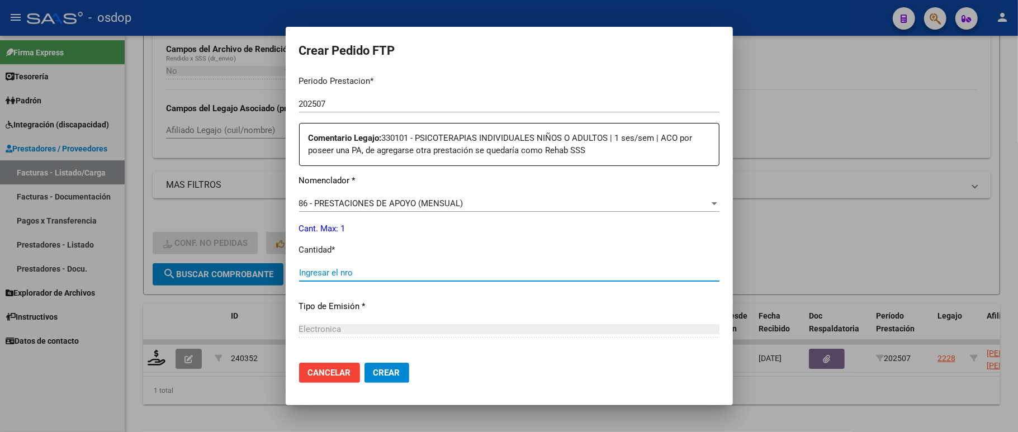
click at [387, 268] on input "Ingresar el nro" at bounding box center [509, 273] width 420 height 10
type input "1"
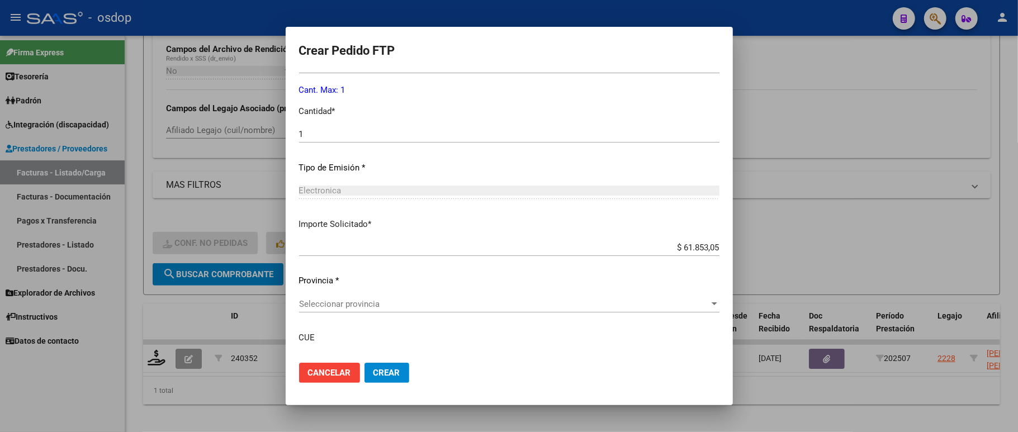
scroll to position [586, 0]
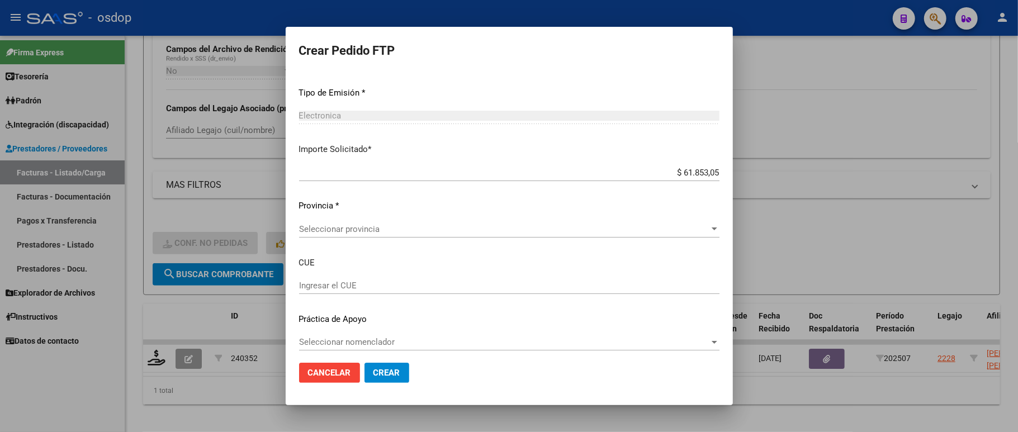
click at [386, 368] on span "Crear" at bounding box center [386, 373] width 27 height 10
click at [332, 210] on div "Periodo Prestacion * 202507 Ingresar el Periodo Prestacion Comentario Legajo: 3…" at bounding box center [509, 107] width 420 height 509
click at [332, 224] on span "Seleccionar provincia" at bounding box center [504, 229] width 410 height 10
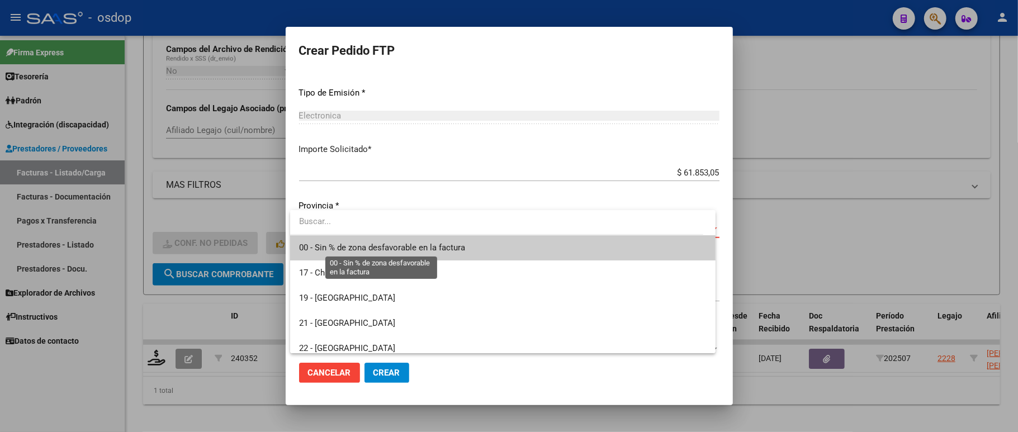
click at [331, 246] on span "00 - Sin % de zona desfavorable en la factura" at bounding box center [382, 248] width 166 height 10
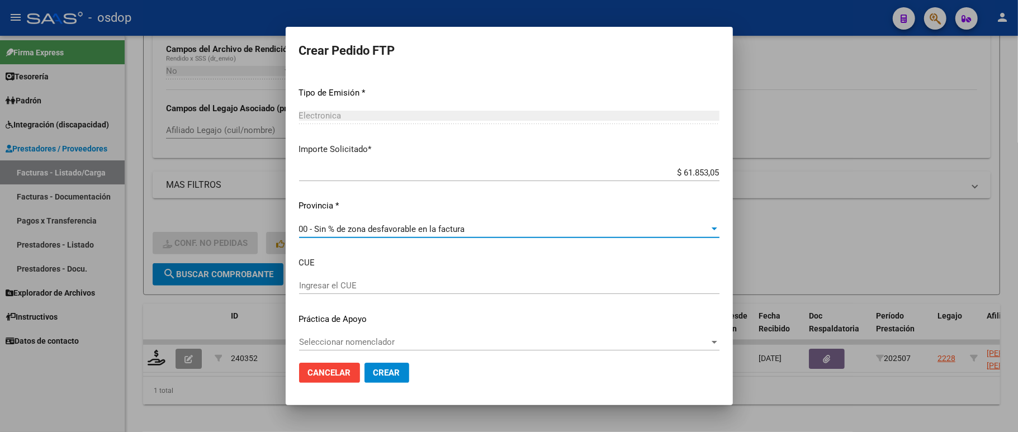
click at [378, 372] on span "Crear" at bounding box center [386, 373] width 27 height 10
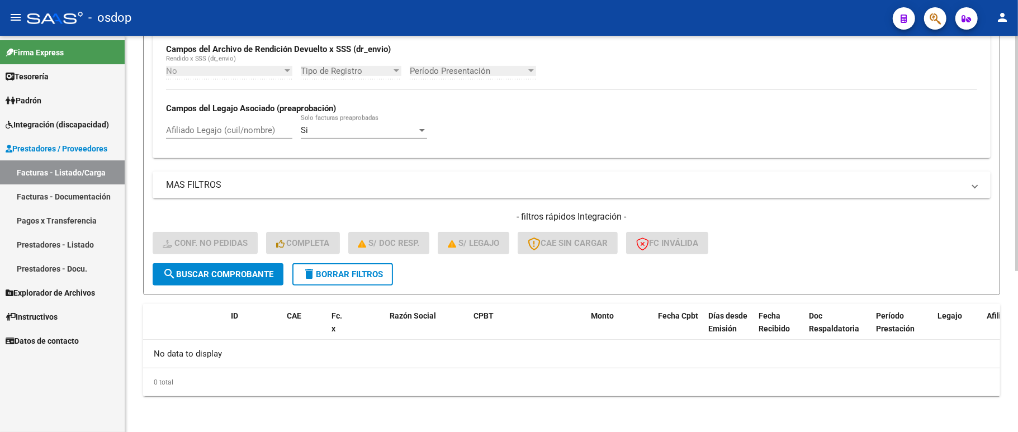
click at [193, 252] on div "- filtros rápidos Integración - Conf. no pedidas Completa S/ Doc Resp. S/ legaj…" at bounding box center [572, 237] width 838 height 53
click at [192, 241] on span "Conf. no pedidas" at bounding box center [205, 243] width 85 height 10
click at [340, 275] on span "delete Borrar Filtros" at bounding box center [342, 274] width 80 height 10
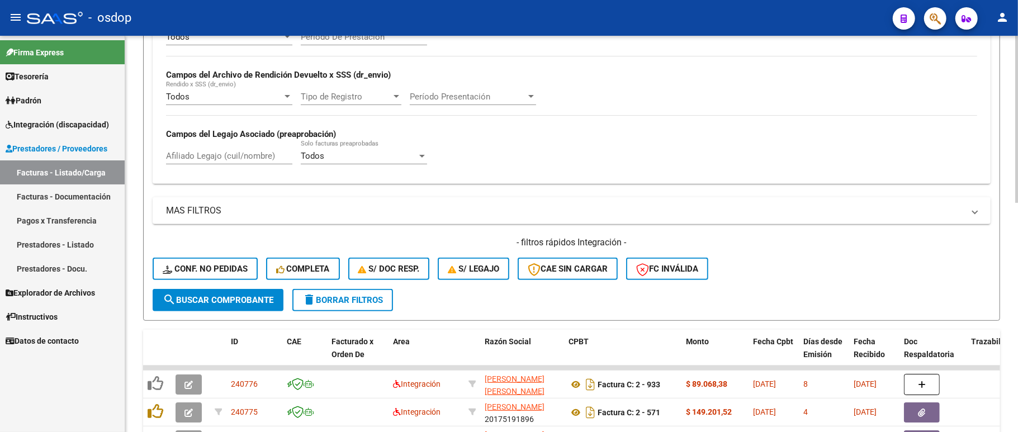
scroll to position [271, 0]
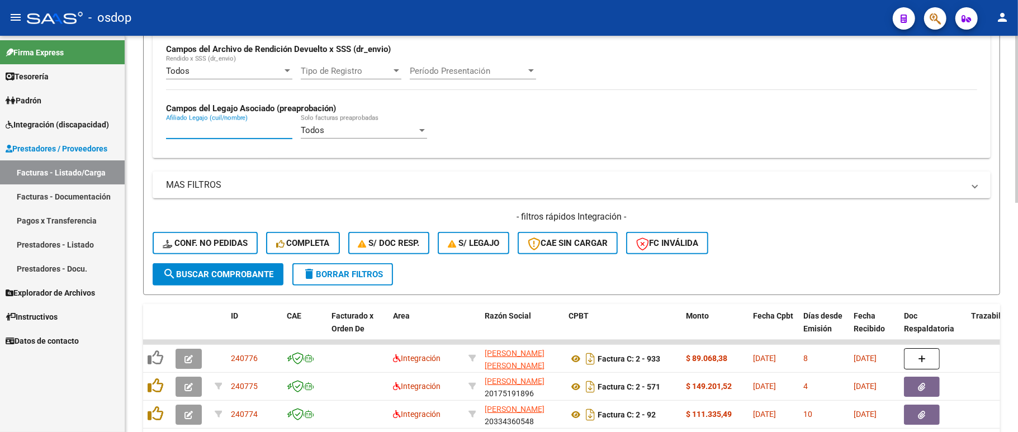
click at [219, 134] on input "Afiliado Legajo (cuil/nombre)" at bounding box center [229, 130] width 126 height 10
paste input "23535786399"
type input "23535786399"
click at [235, 267] on button "search Buscar Comprobante" at bounding box center [218, 274] width 131 height 22
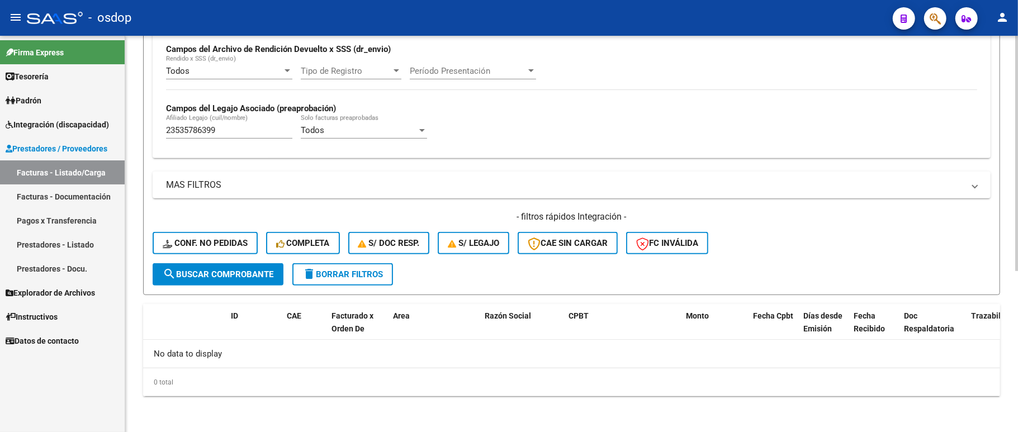
click at [389, 278] on button "delete Borrar Filtros" at bounding box center [342, 274] width 101 height 22
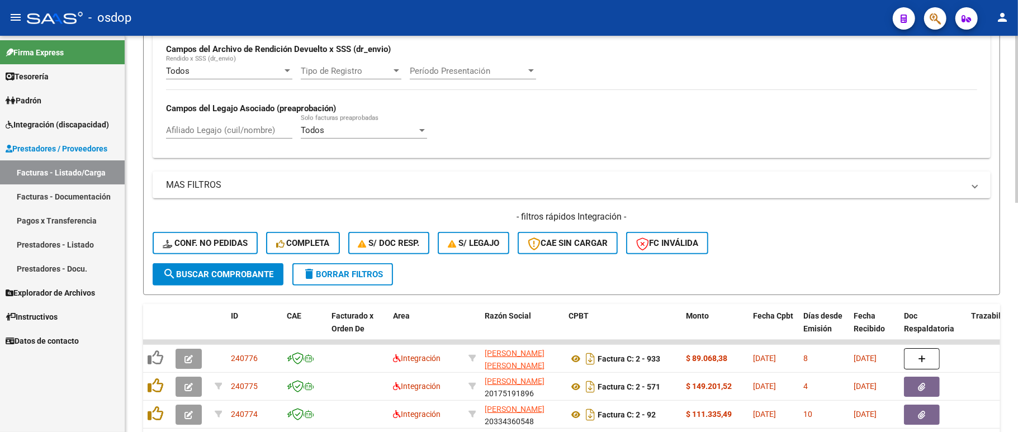
click at [231, 137] on div "Afiliado Legajo (cuil/nombre)" at bounding box center [229, 127] width 126 height 24
click at [235, 127] on input "Afiliado Legajo (cuil/nombre)" at bounding box center [229, 130] width 126 height 10
paste input "20330367467"
type input "20330367467"
click at [200, 284] on button "search Buscar Comprobante" at bounding box center [218, 274] width 131 height 22
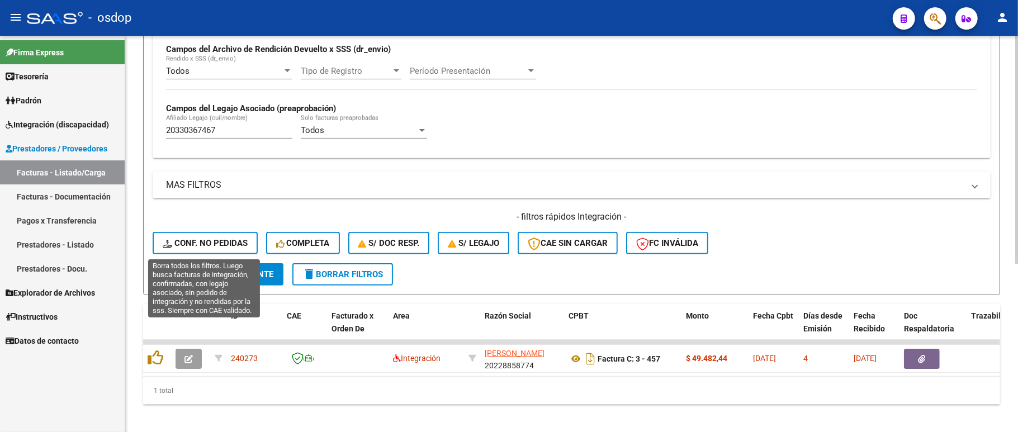
scroll to position [292, 0]
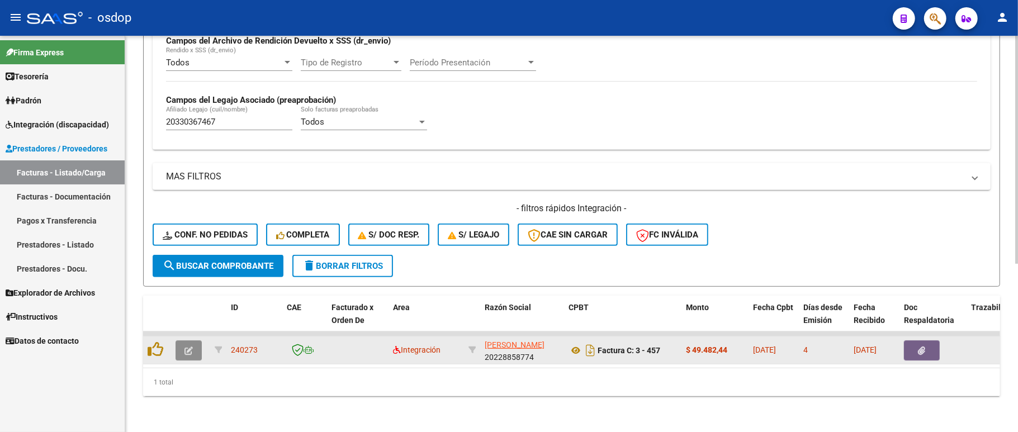
click at [188, 347] on icon "button" at bounding box center [188, 351] width 8 height 8
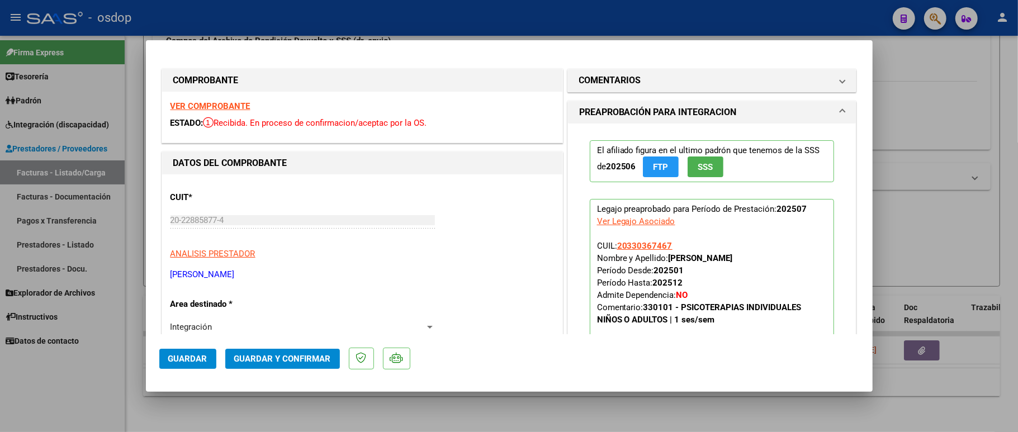
click at [217, 103] on strong "VER COMPROBANTE" at bounding box center [210, 106] width 80 height 10
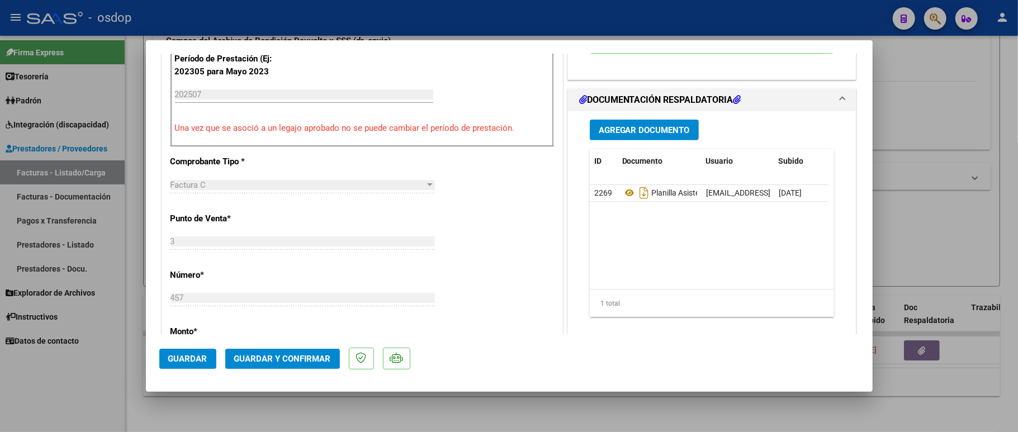
scroll to position [372, 0]
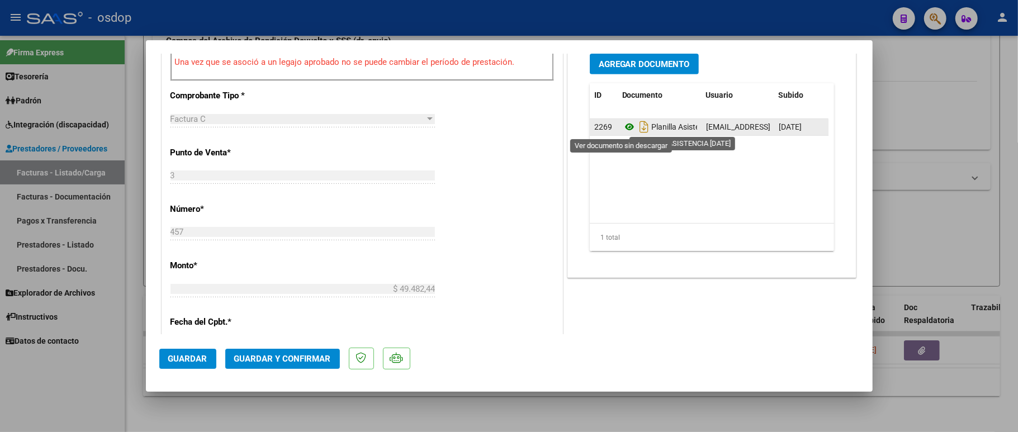
click at [624, 130] on icon at bounding box center [629, 126] width 15 height 13
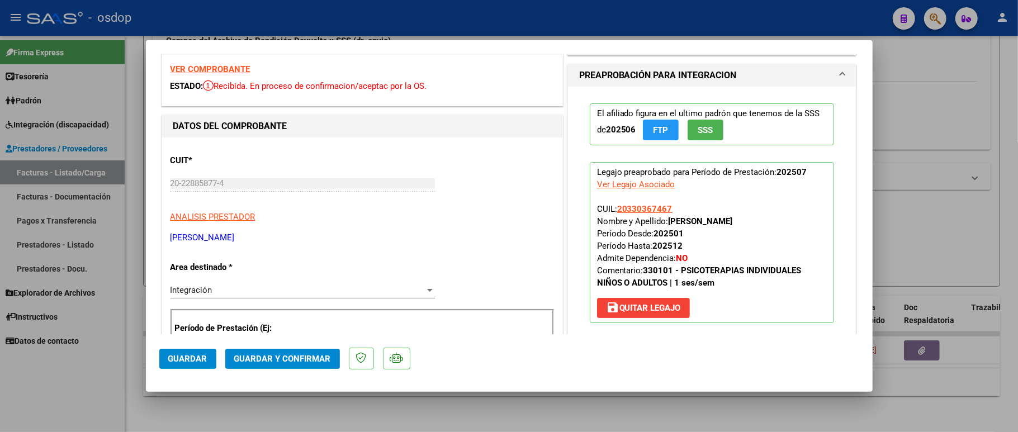
scroll to position [0, 0]
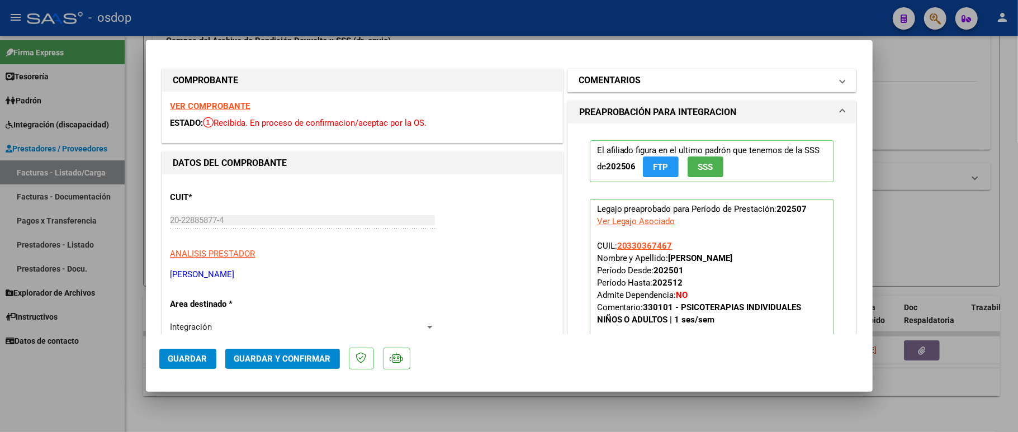
click at [618, 79] on h1 "COMENTARIOS" at bounding box center [610, 80] width 62 height 13
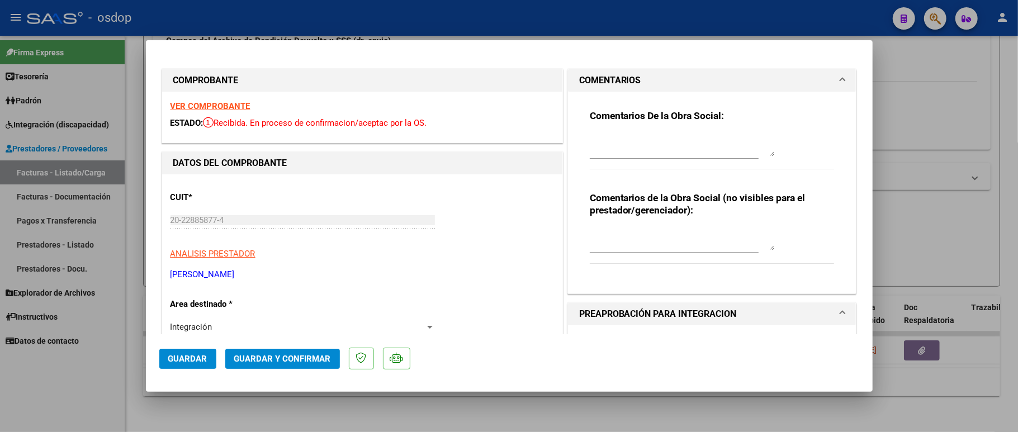
click at [614, 249] on textarea at bounding box center [682, 239] width 184 height 22
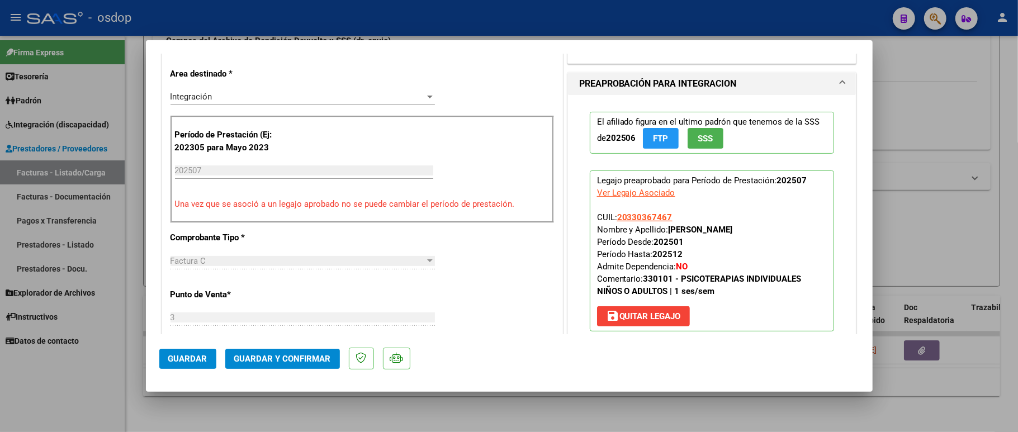
scroll to position [149, 0]
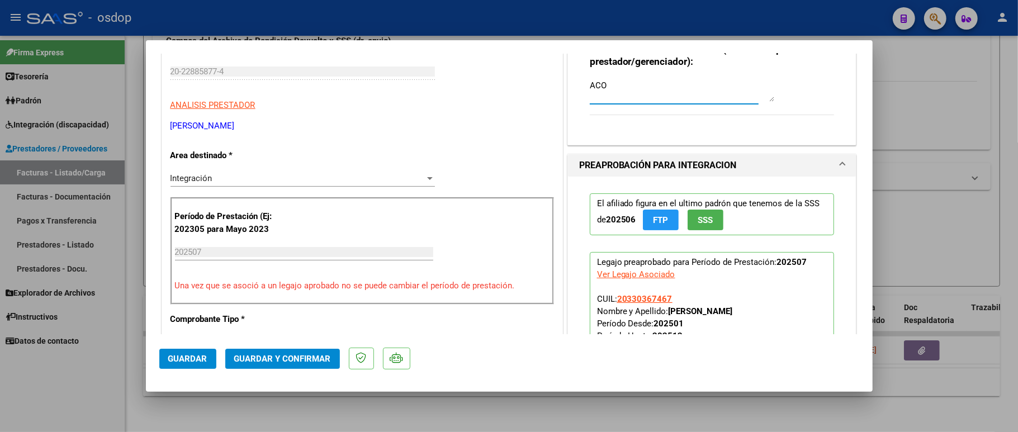
type textarea "ACO"
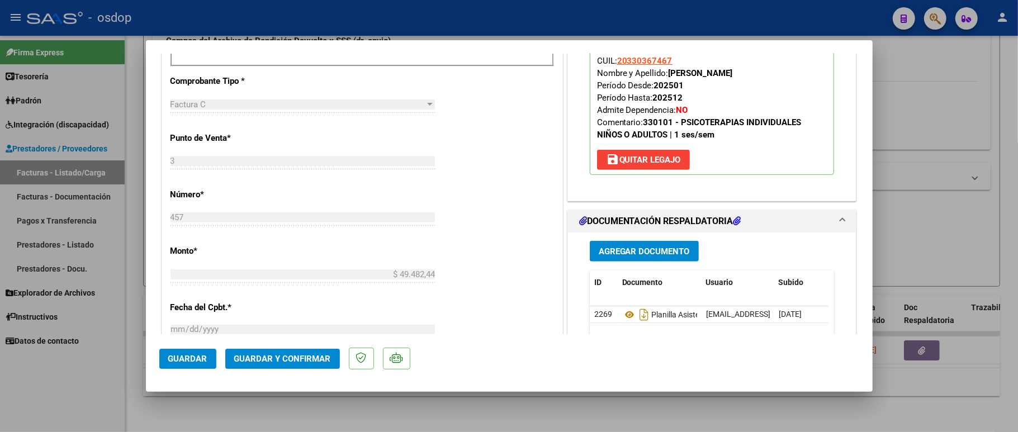
scroll to position [447, 0]
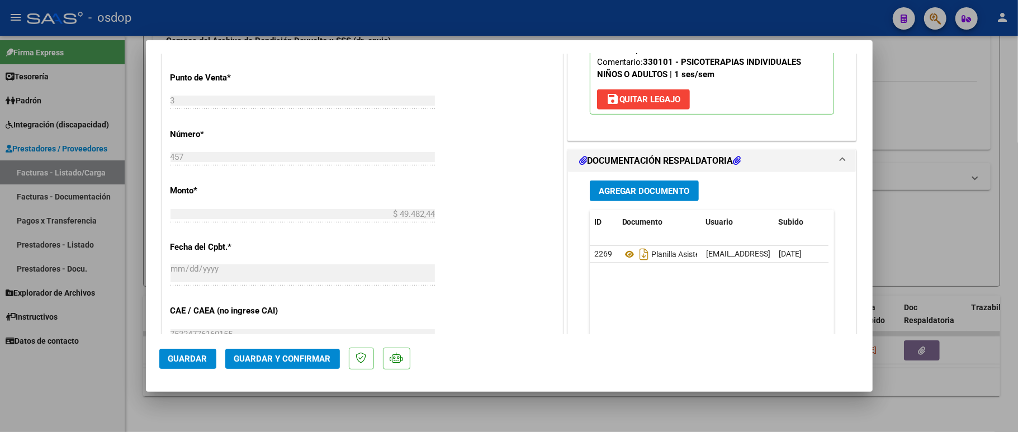
click at [243, 361] on span "Guardar y Confirmar" at bounding box center [282, 359] width 97 height 10
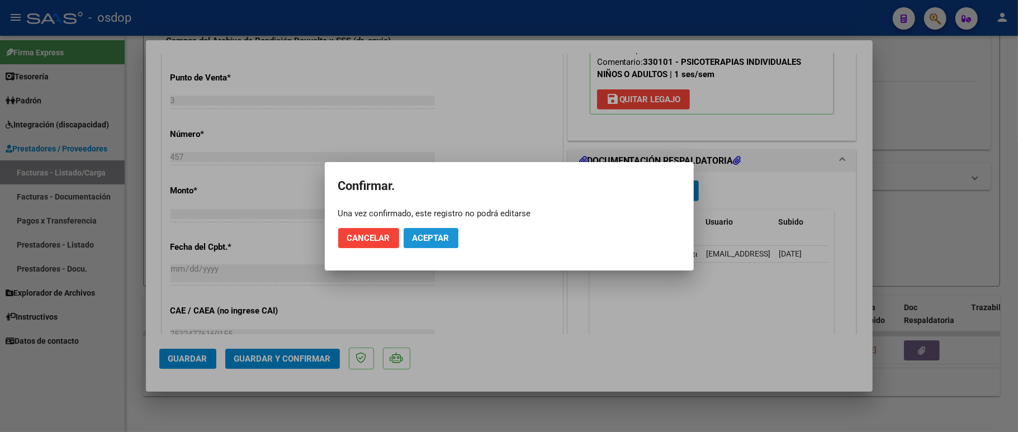
click at [425, 238] on span "Aceptar" at bounding box center [430, 238] width 37 height 10
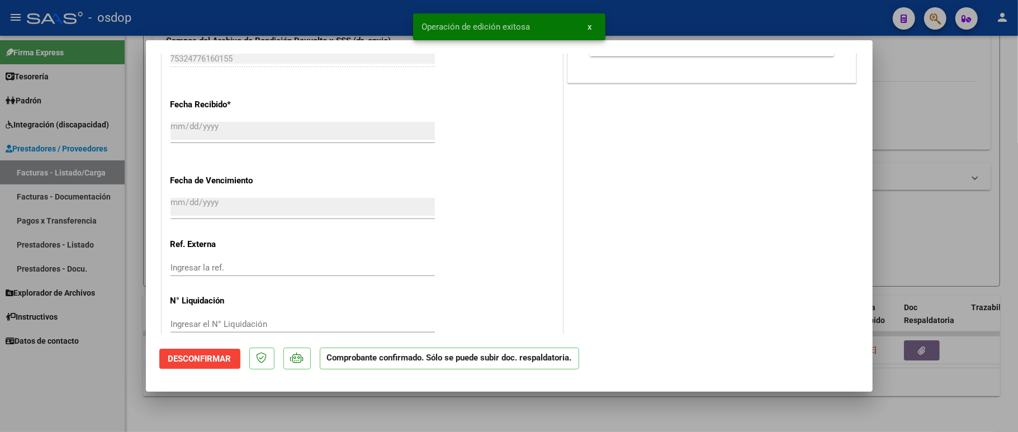
click at [68, 391] on div at bounding box center [509, 216] width 1018 height 432
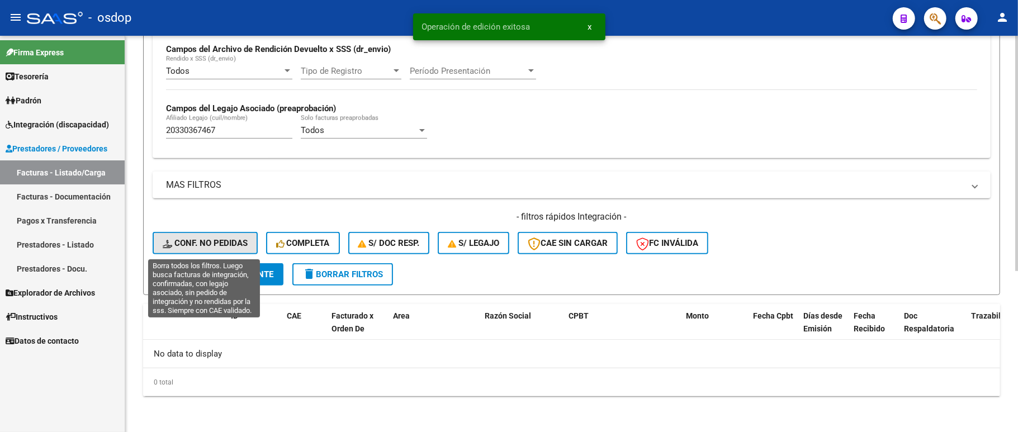
click at [215, 247] on span "Conf. no pedidas" at bounding box center [205, 243] width 85 height 10
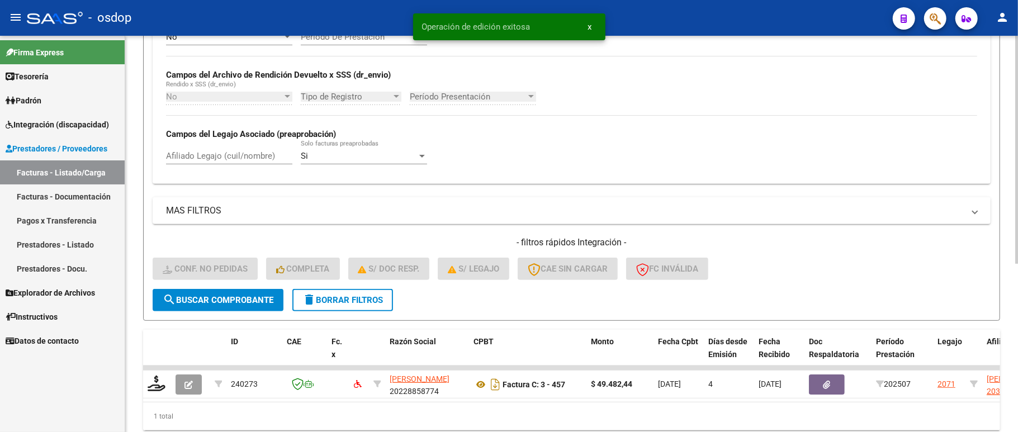
scroll to position [271, 0]
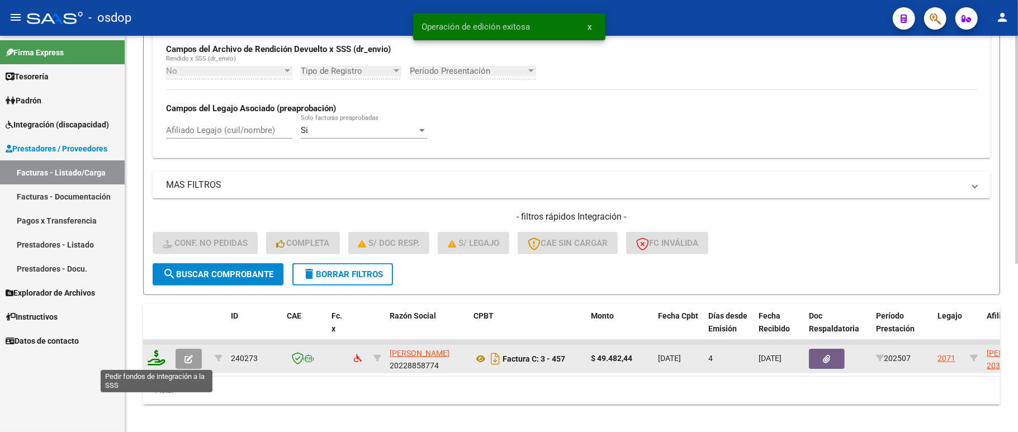
click at [155, 363] on icon at bounding box center [157, 358] width 18 height 16
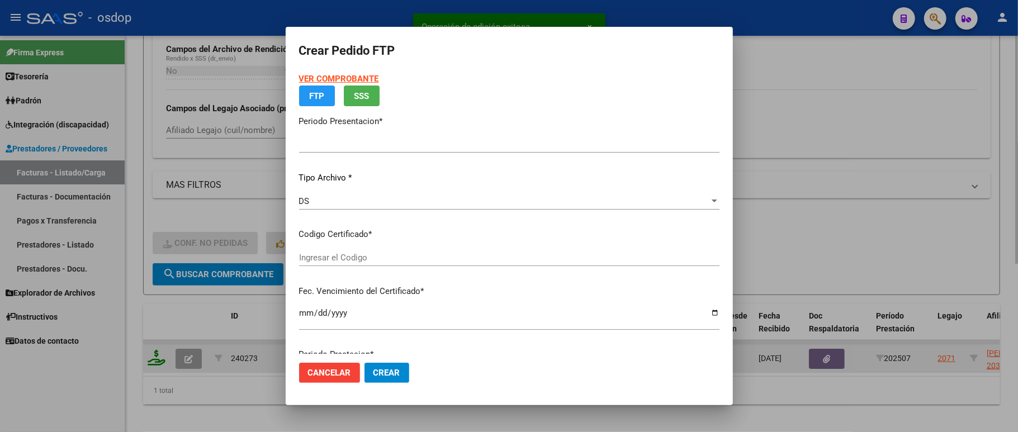
type input "202507"
type input "$ 49.482,44"
type input "5558902318"
type input "2025-11-16"
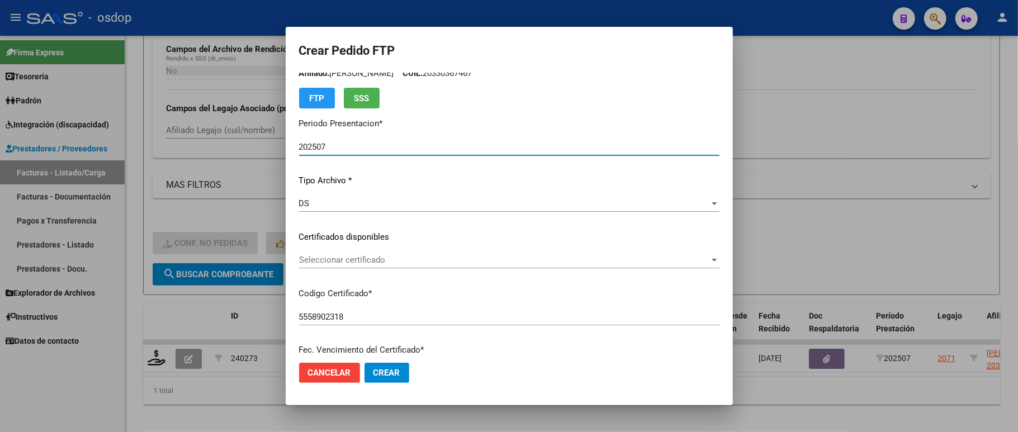
scroll to position [74, 0]
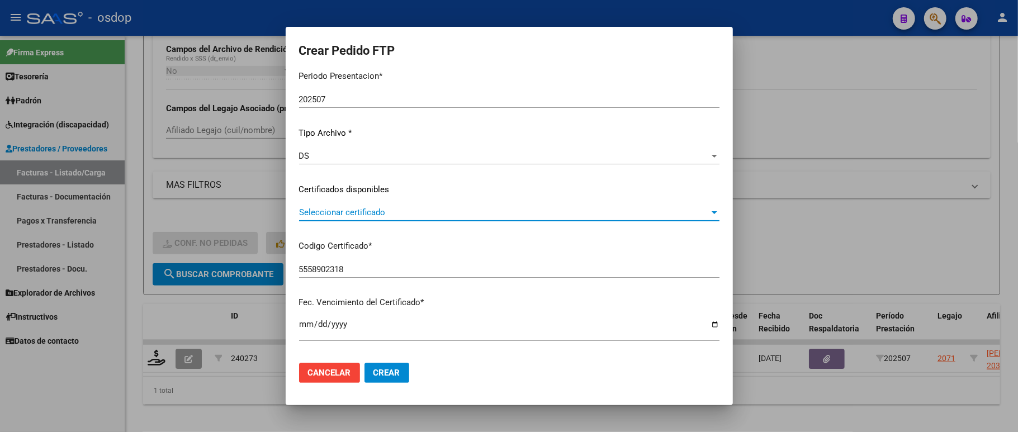
click at [353, 210] on span "Seleccionar certificado" at bounding box center [504, 212] width 410 height 10
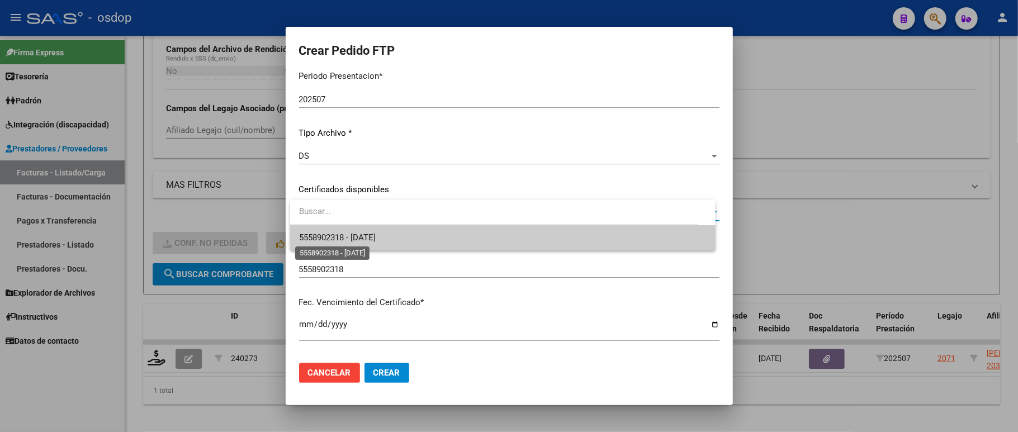
drag, startPoint x: 353, startPoint y: 210, endPoint x: 373, endPoint y: 242, distance: 37.7
click at [373, 242] on span "5558902318 - 2025-11-16" at bounding box center [337, 238] width 77 height 10
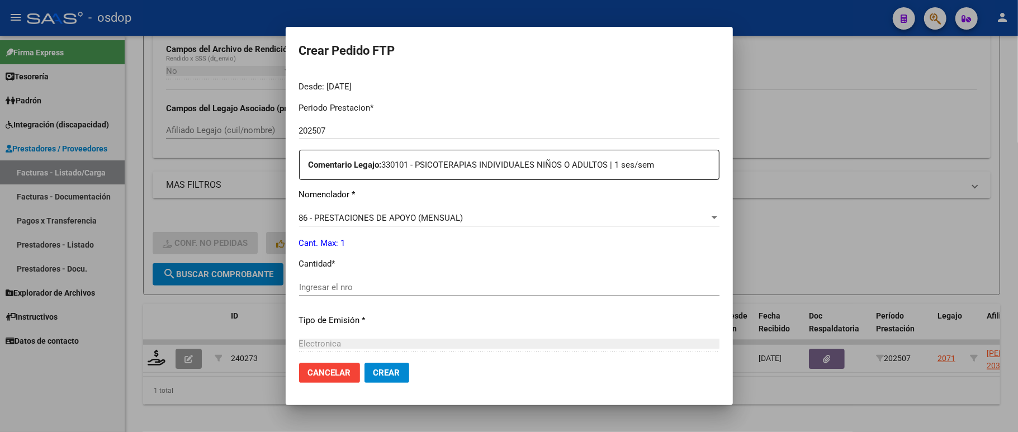
scroll to position [372, 0]
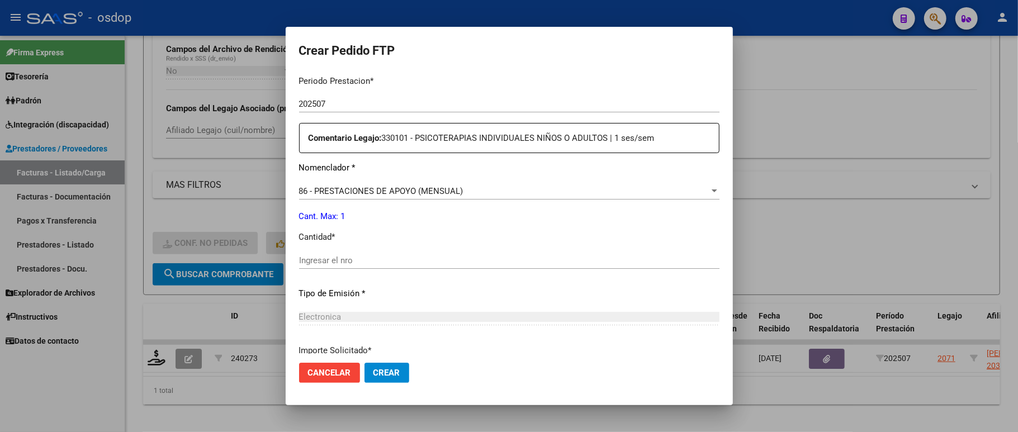
click at [371, 252] on div "Ingresar el nro" at bounding box center [509, 260] width 420 height 17
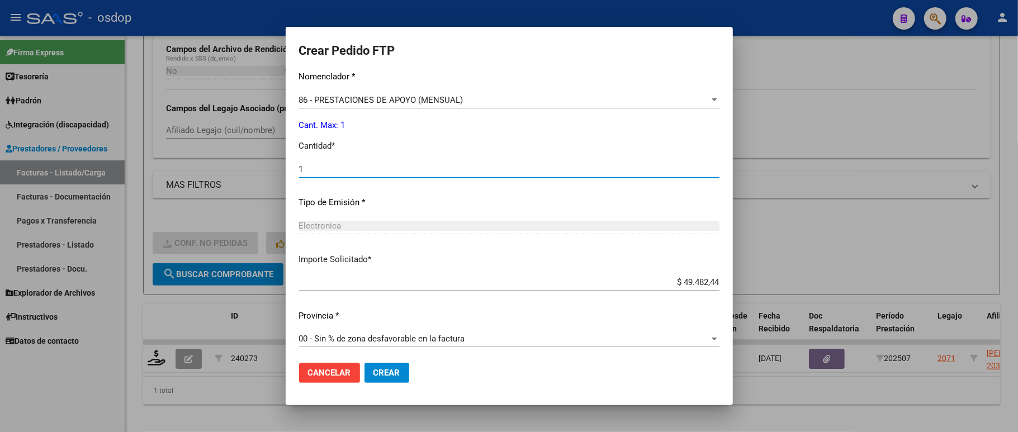
scroll to position [573, 0]
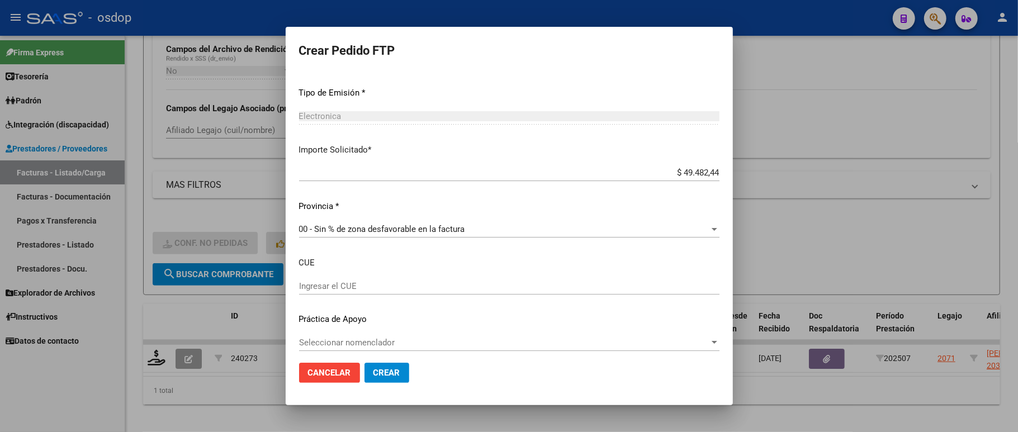
type input "1"
click at [386, 372] on span "Crear" at bounding box center [386, 373] width 27 height 10
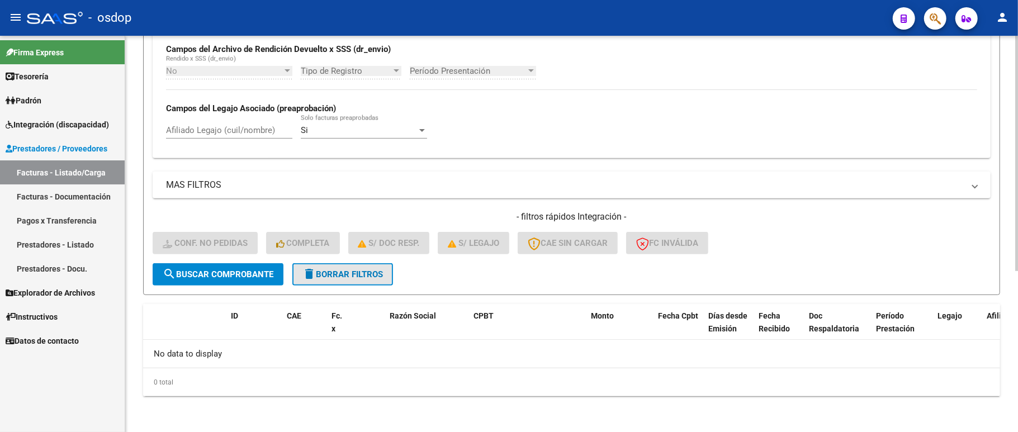
click at [347, 278] on span "delete Borrar Filtros" at bounding box center [342, 274] width 80 height 10
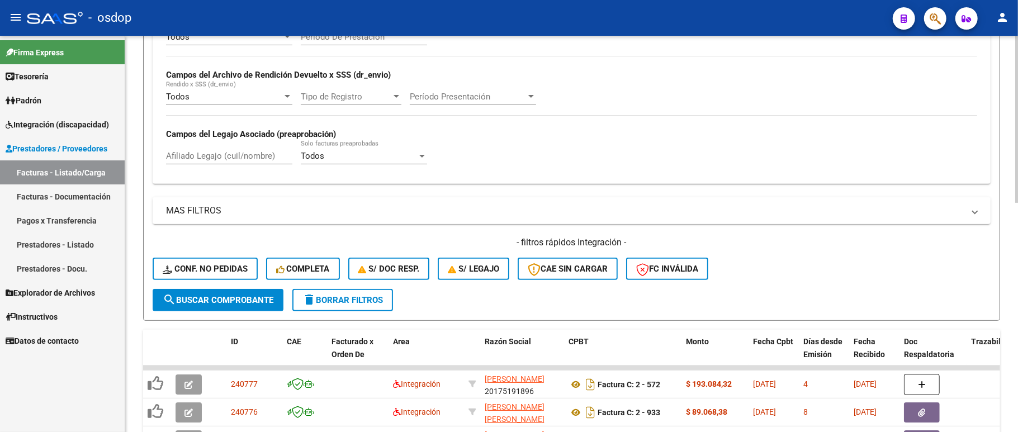
scroll to position [271, 0]
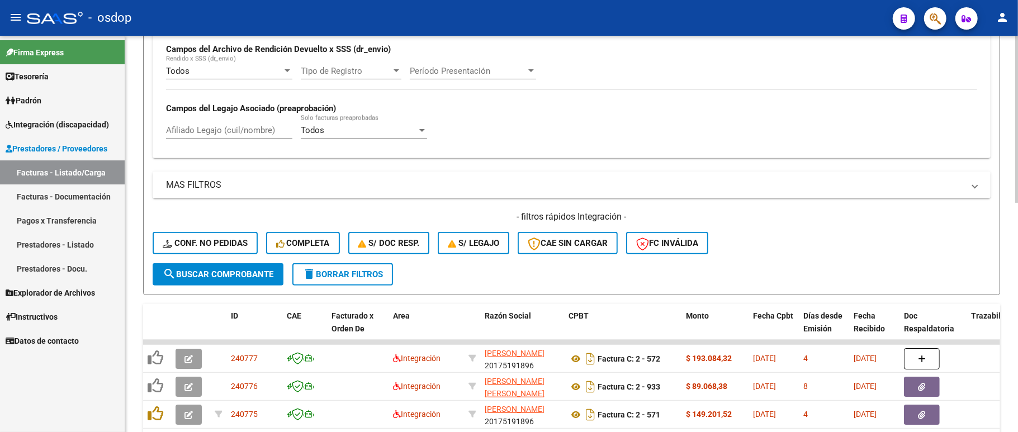
click at [183, 135] on input "Afiliado Legajo (cuil/nombre)" at bounding box center [229, 130] width 126 height 10
paste input "27956231170"
type input "27956231170"
click at [209, 272] on span "search Buscar Comprobante" at bounding box center [218, 274] width 111 height 10
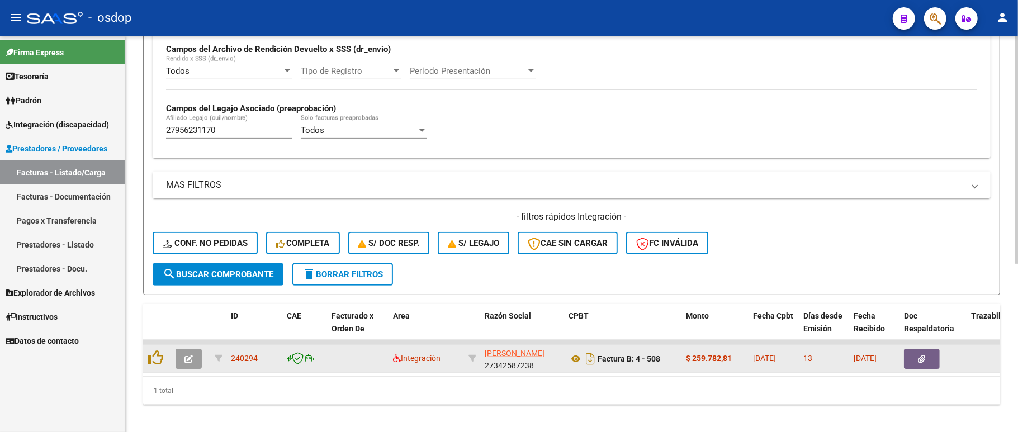
click at [184, 357] on icon "button" at bounding box center [188, 359] width 8 height 8
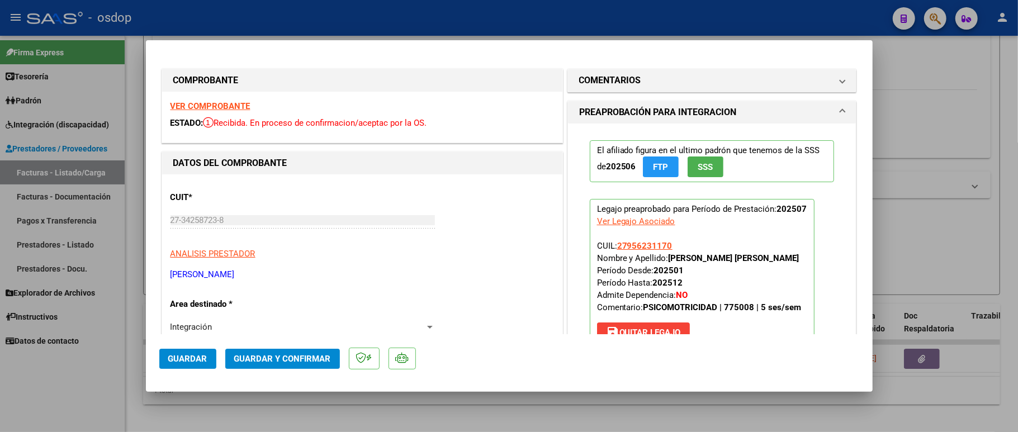
click at [229, 106] on strong "VER COMPROBANTE" at bounding box center [210, 106] width 80 height 10
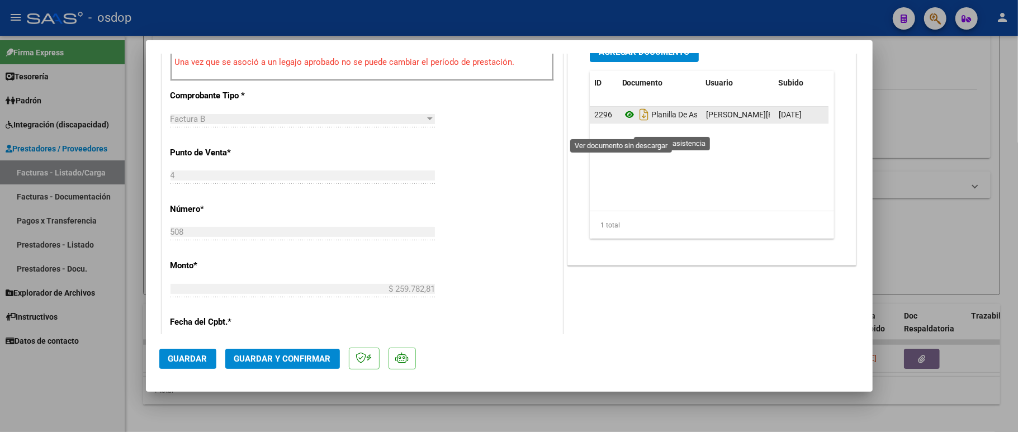
click at [622, 121] on icon at bounding box center [629, 114] width 15 height 13
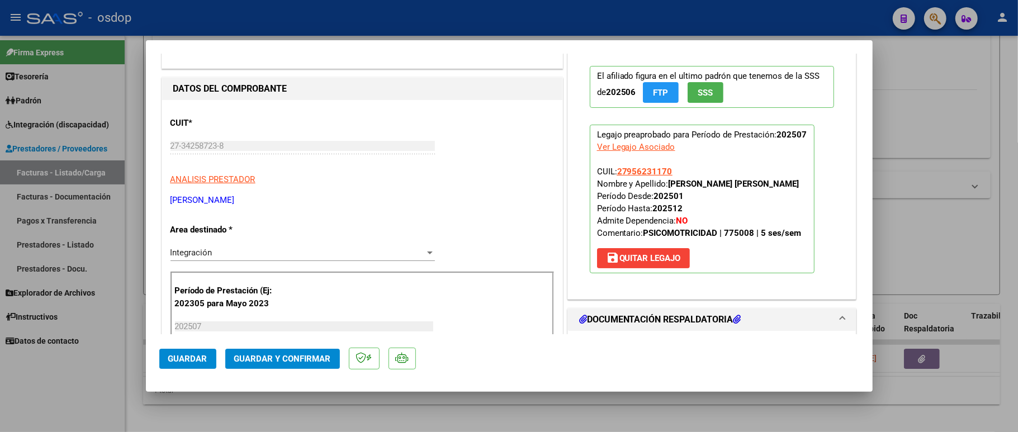
scroll to position [0, 0]
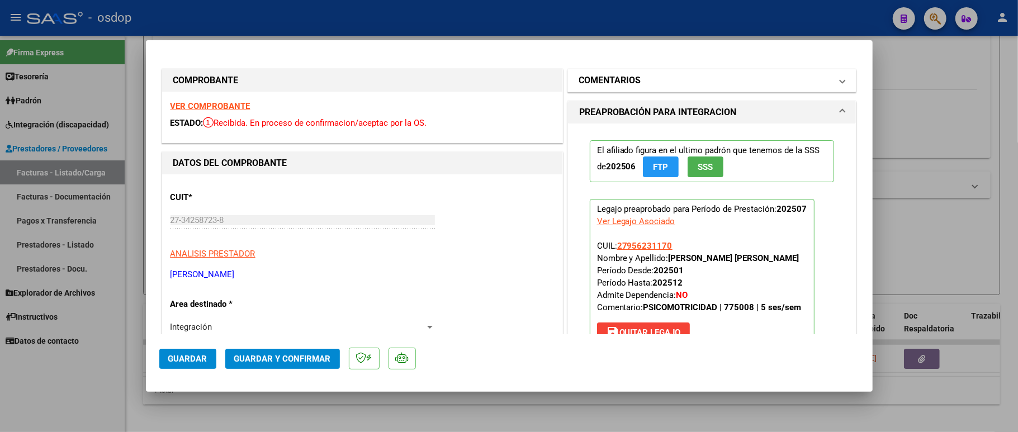
click at [653, 75] on mat-panel-title "COMENTARIOS" at bounding box center [705, 80] width 253 height 13
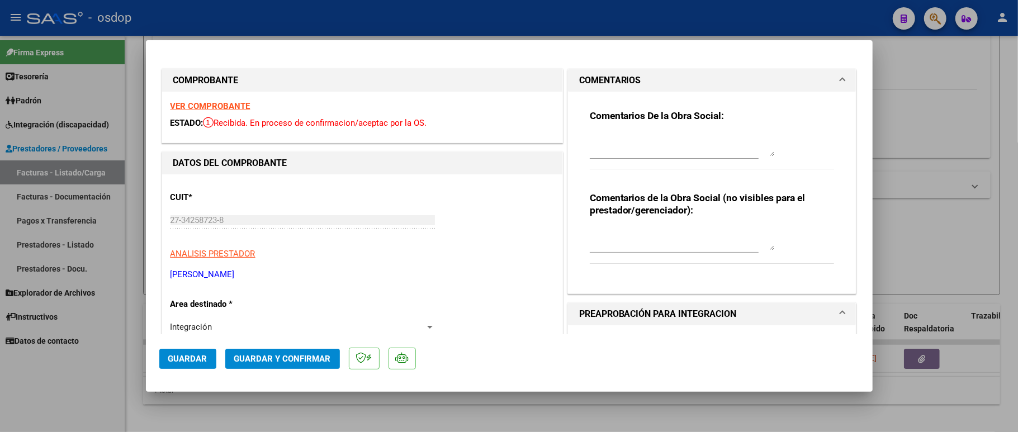
click at [653, 238] on textarea at bounding box center [682, 239] width 184 height 22
click at [691, 203] on h3 "Comentarios de la Obra Social (no visibles para el prestador/gerenciador):" at bounding box center [712, 204] width 245 height 25
click at [674, 240] on textarea "aco" at bounding box center [682, 239] width 184 height 22
type textarea "a"
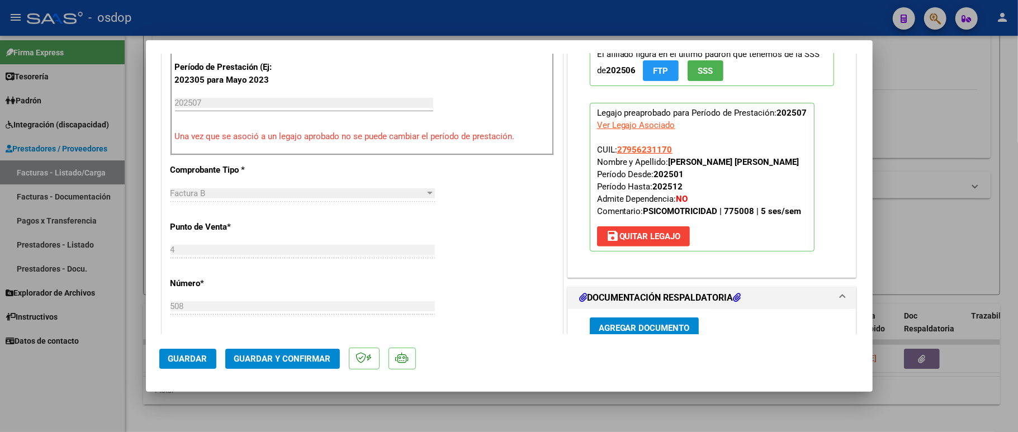
scroll to position [372, 0]
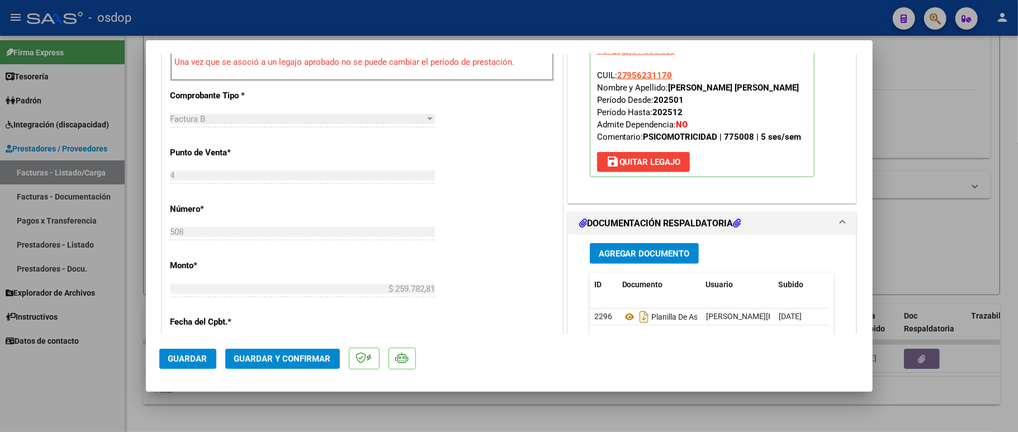
type textarea "ACO"
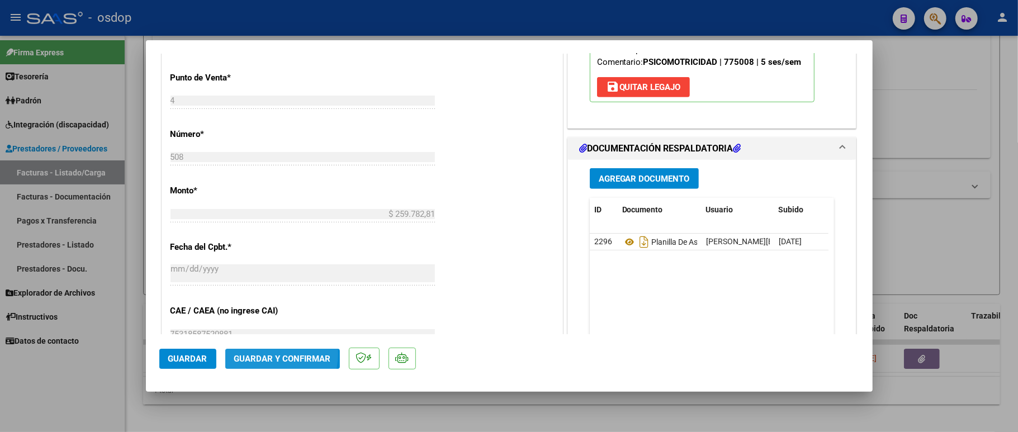
click at [268, 354] on span "Guardar y Confirmar" at bounding box center [282, 359] width 97 height 10
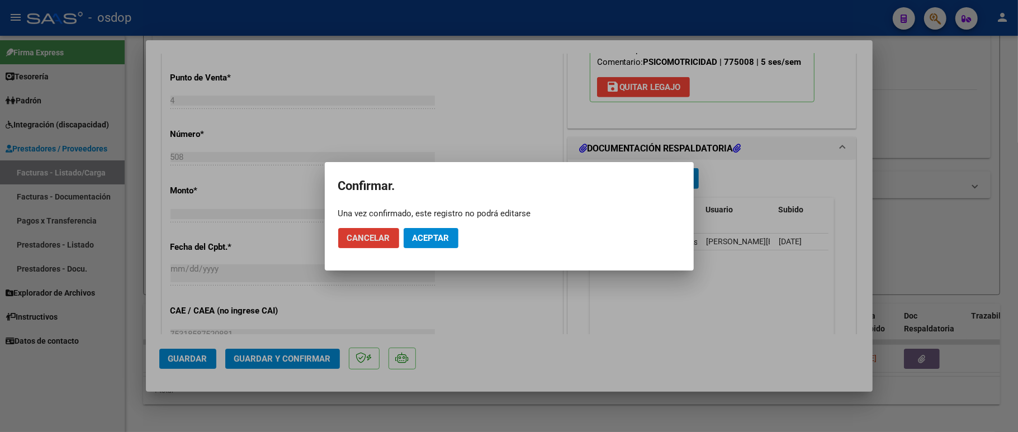
click at [430, 249] on mat-dialog-actions "Cancelar Aceptar" at bounding box center [509, 238] width 342 height 38
click at [430, 246] on button "Aceptar" at bounding box center [431, 238] width 55 height 20
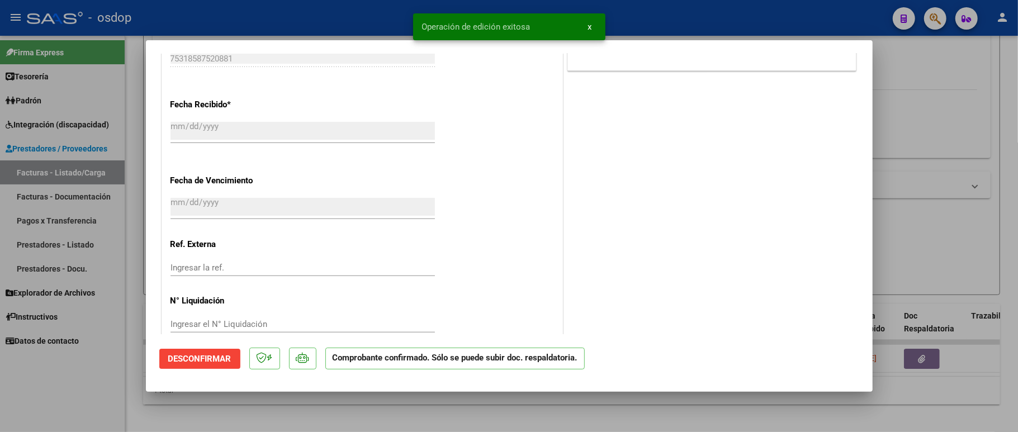
click at [65, 356] on div at bounding box center [509, 216] width 1018 height 432
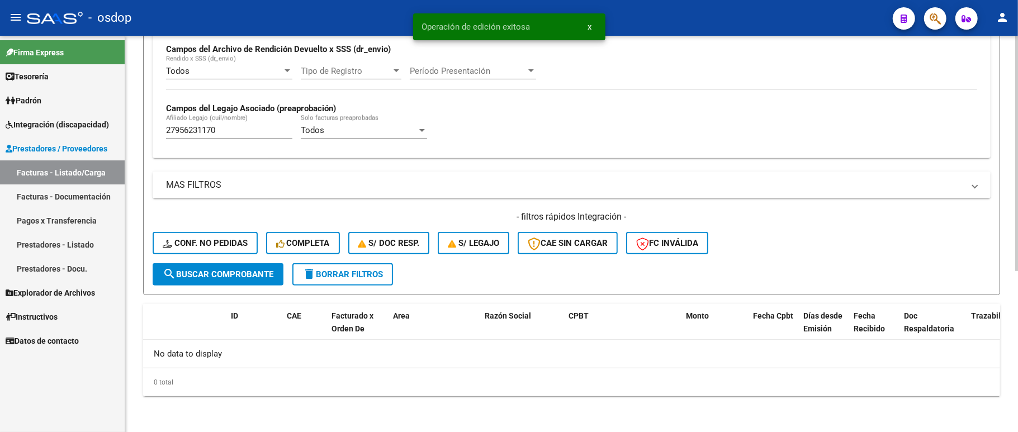
click at [190, 239] on span "Conf. no pedidas" at bounding box center [205, 243] width 85 height 10
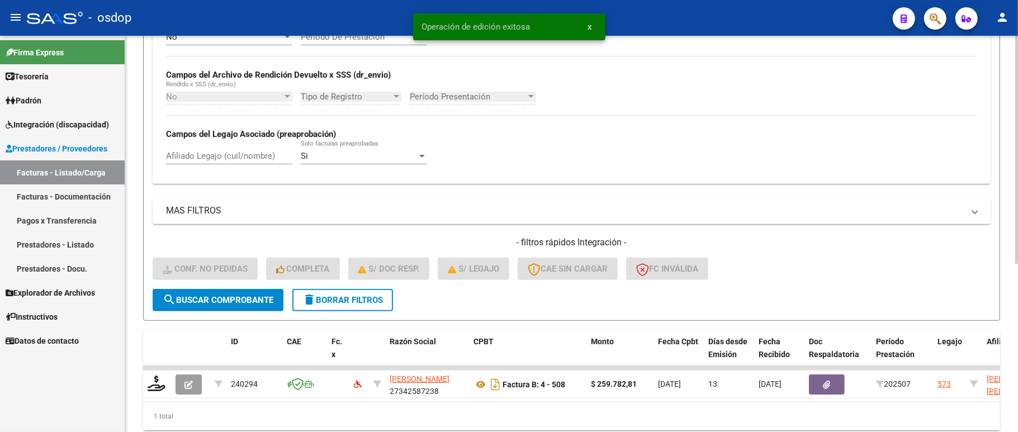
scroll to position [271, 0]
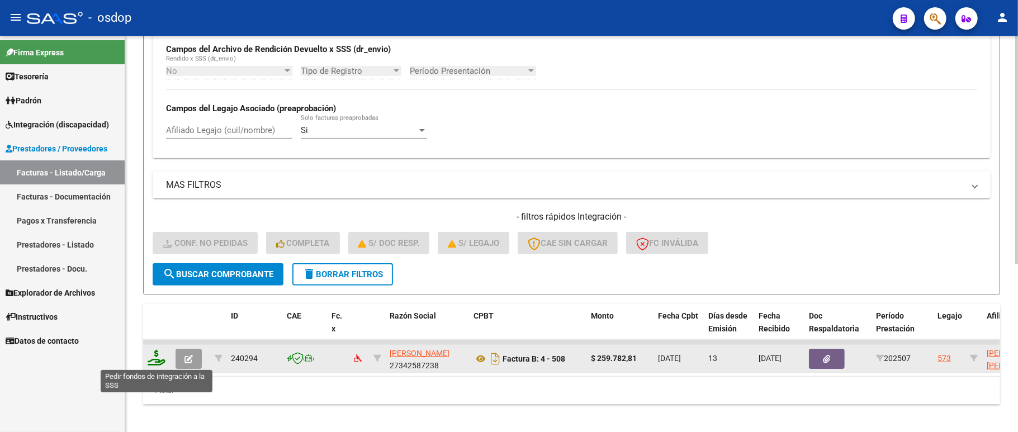
click at [153, 360] on icon at bounding box center [157, 358] width 18 height 16
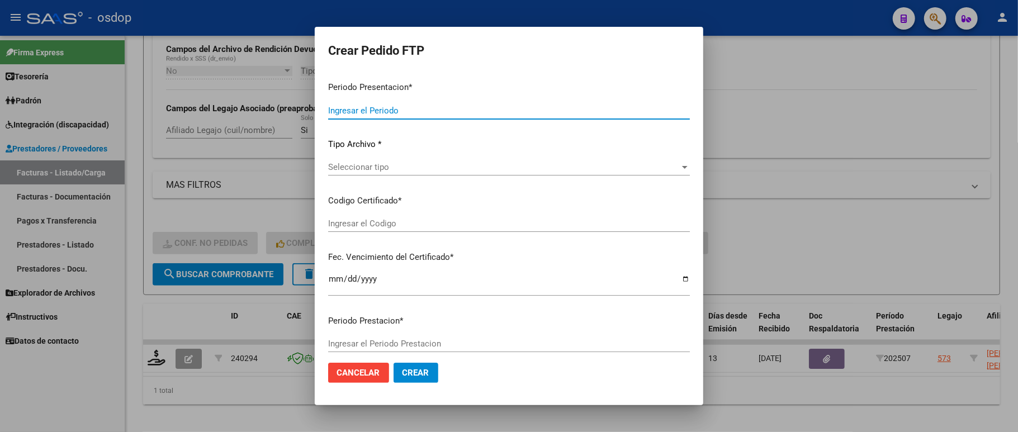
type input "202507"
type input "$ 259.782,81"
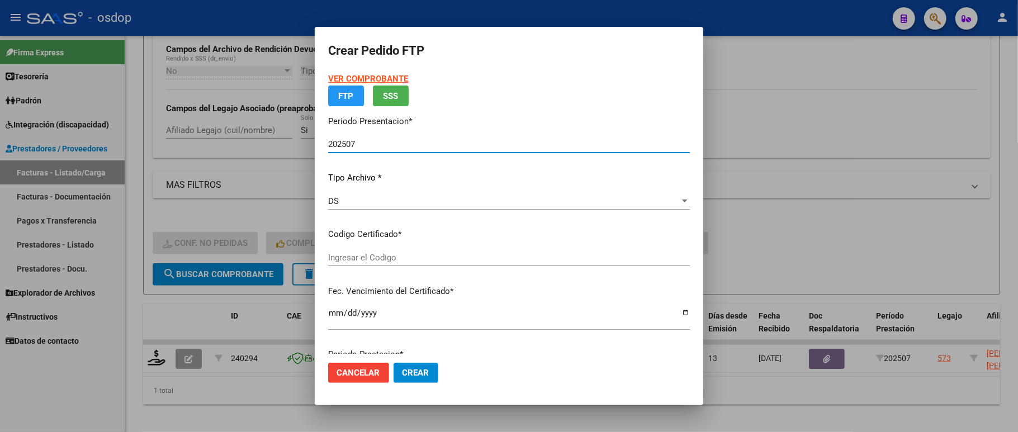
type input "5043638002"
type input "2032-09-06"
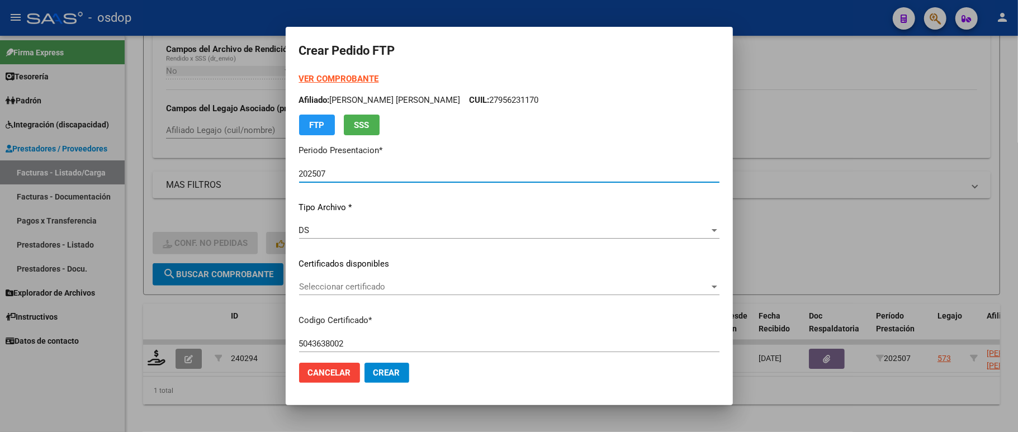
scroll to position [74, 0]
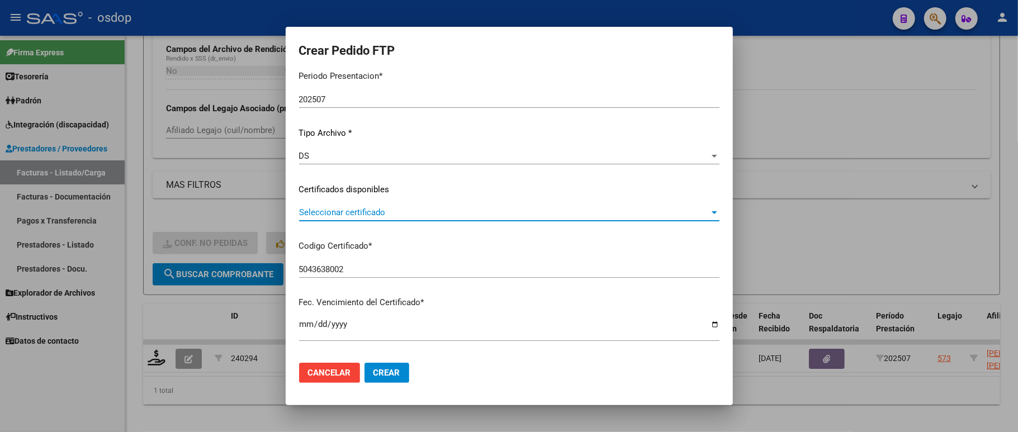
click at [390, 211] on span "Seleccionar certificado" at bounding box center [504, 212] width 410 height 10
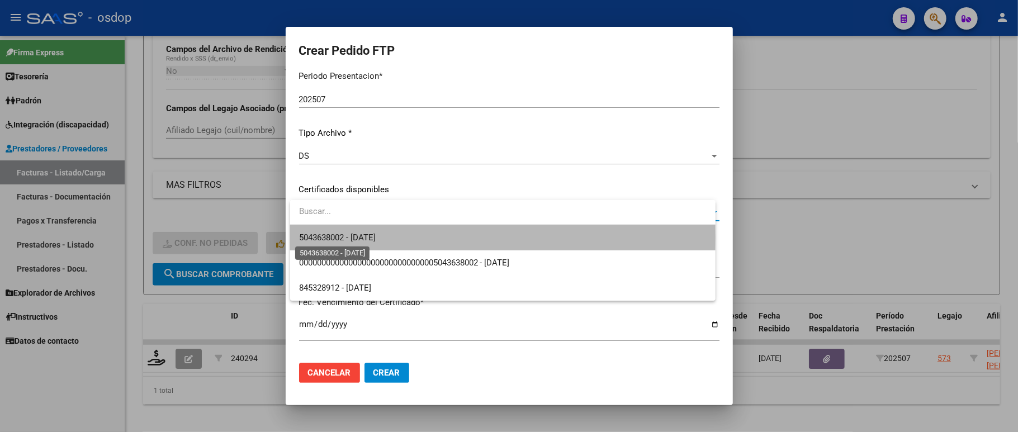
click at [376, 238] on span "5043638002 - 2032-09-06" at bounding box center [337, 238] width 77 height 10
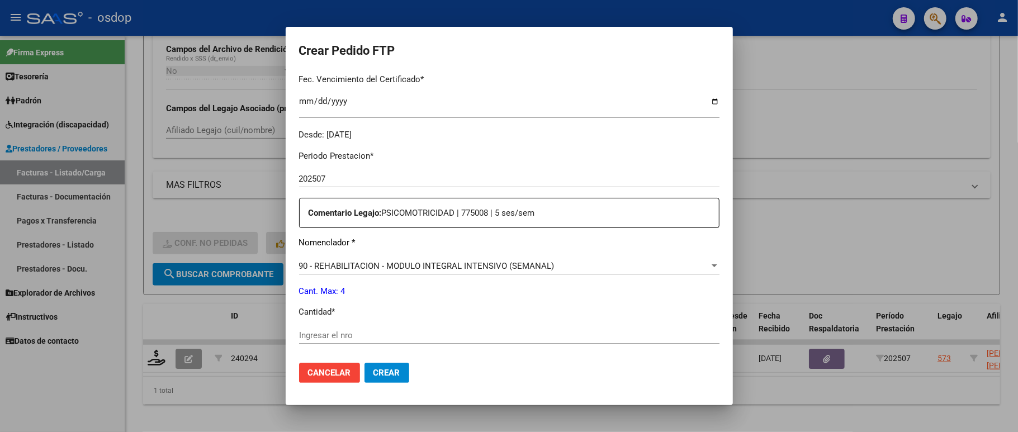
scroll to position [298, 0]
click at [377, 260] on span "90 - REHABILITACION - MODULO INTEGRAL INTENSIVO (SEMANAL)" at bounding box center [426, 265] width 255 height 10
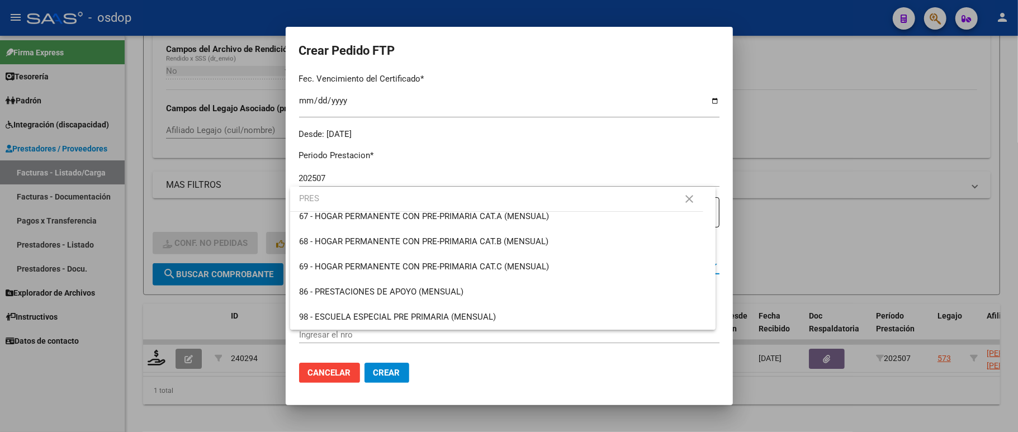
scroll to position [0, 0]
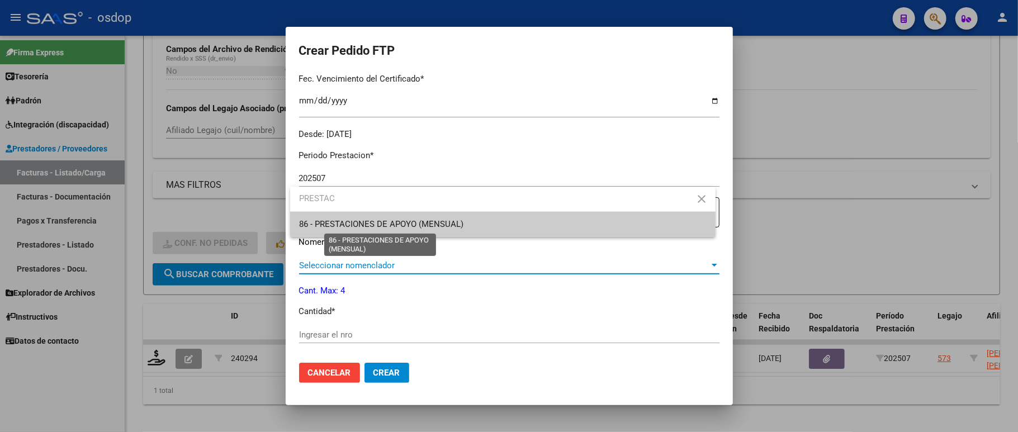
type input "PRESTAC"
click at [411, 221] on span "86 - PRESTACIONES DE APOYO (MENSUAL)" at bounding box center [381, 224] width 164 height 10
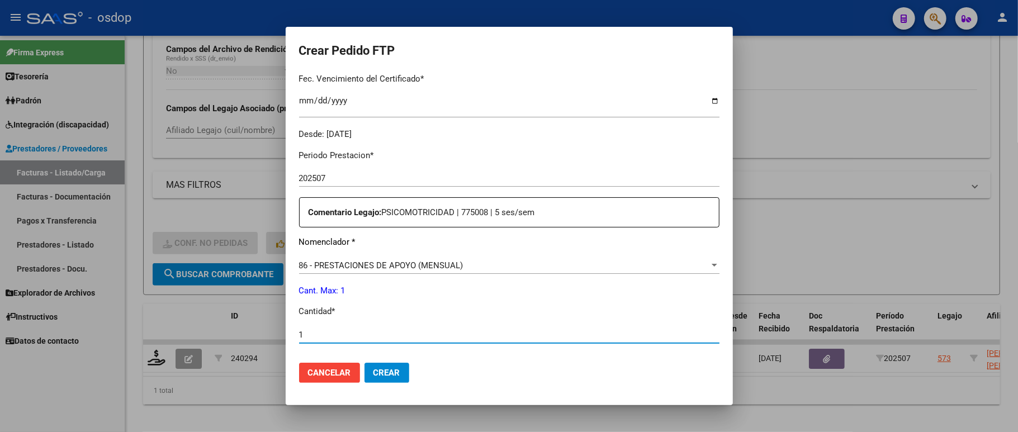
type input "1"
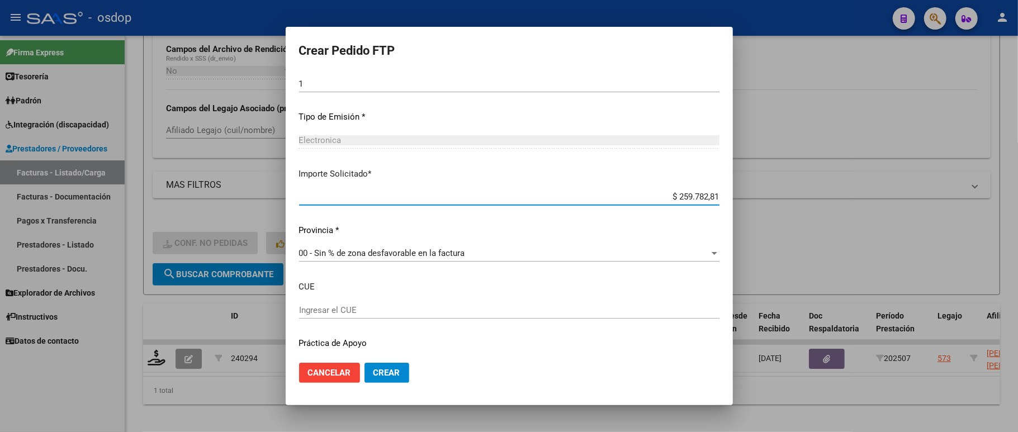
scroll to position [573, 0]
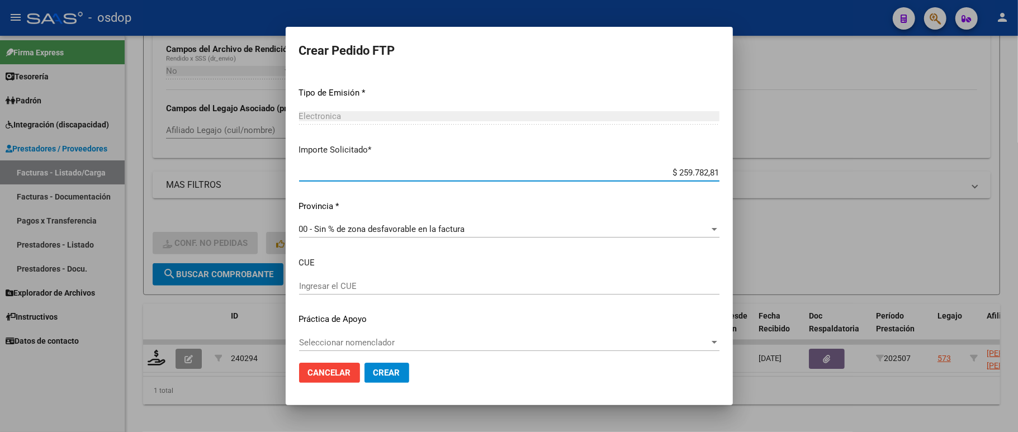
click at [390, 374] on span "Crear" at bounding box center [386, 373] width 27 height 10
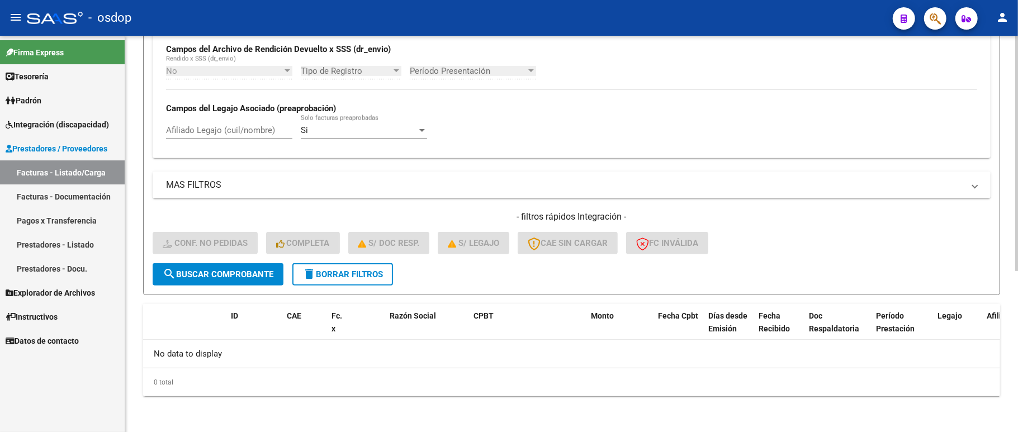
drag, startPoint x: 325, startPoint y: 278, endPoint x: 226, endPoint y: 121, distance: 185.4
click at [325, 278] on span "delete Borrar Filtros" at bounding box center [342, 274] width 80 height 10
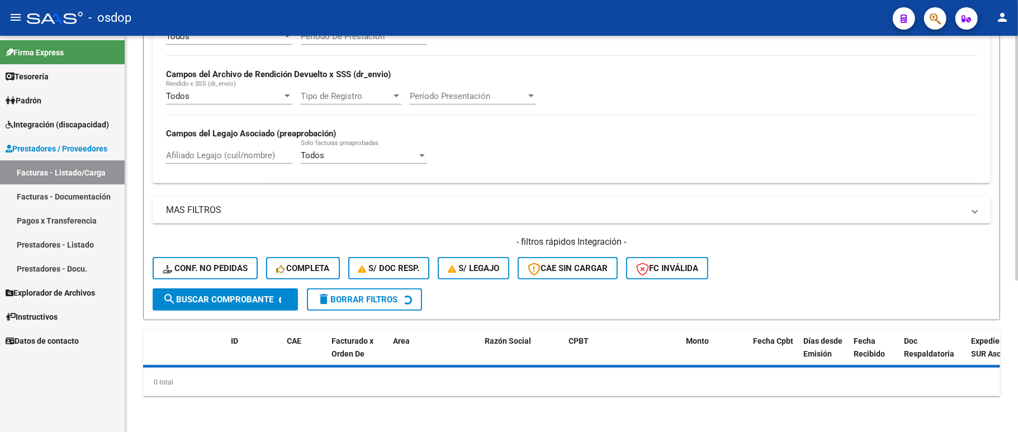
scroll to position [245, 0]
click at [226, 161] on div "Filtros Id Area Area Seleccionar Gerenciador Seleccionar Gerenciador No Confirm…" at bounding box center [572, 93] width 838 height 392
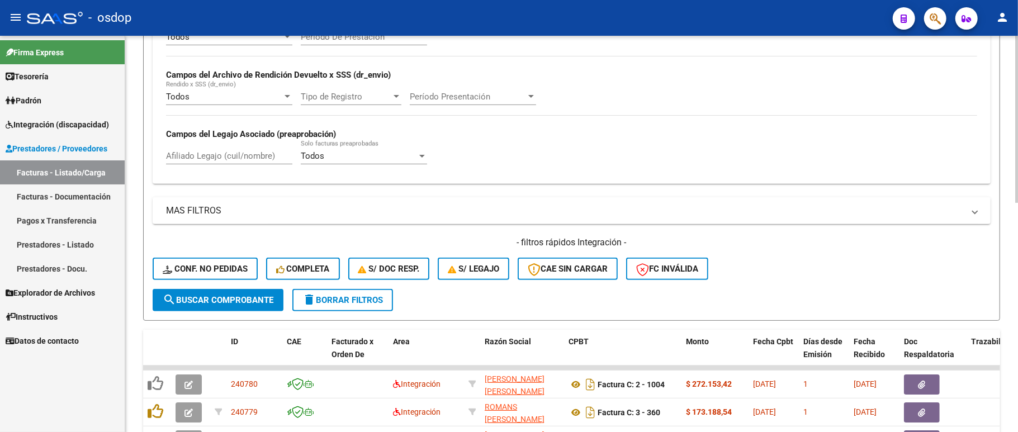
scroll to position [271, 0]
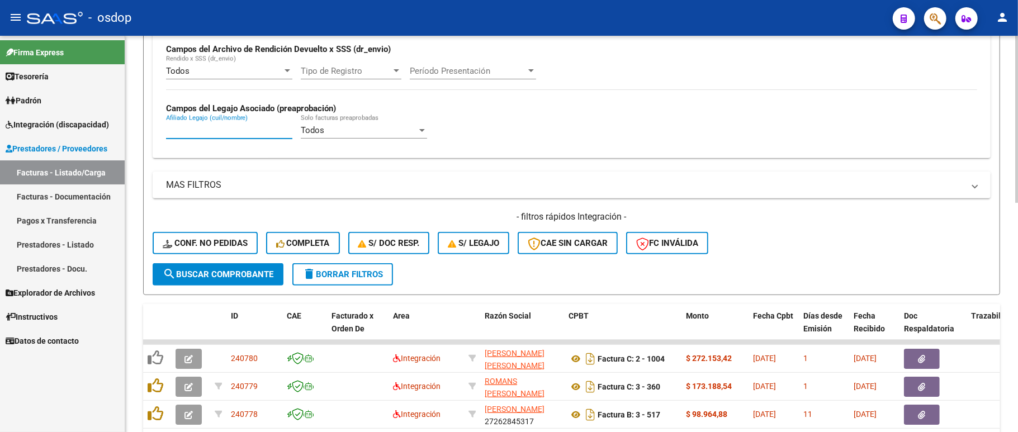
click at [211, 131] on input "Afiliado Legajo (cuil/nombre)" at bounding box center [229, 130] width 126 height 10
paste input "20498735399"
type input "20498735399"
click at [210, 274] on span "search Buscar Comprobante" at bounding box center [218, 274] width 111 height 10
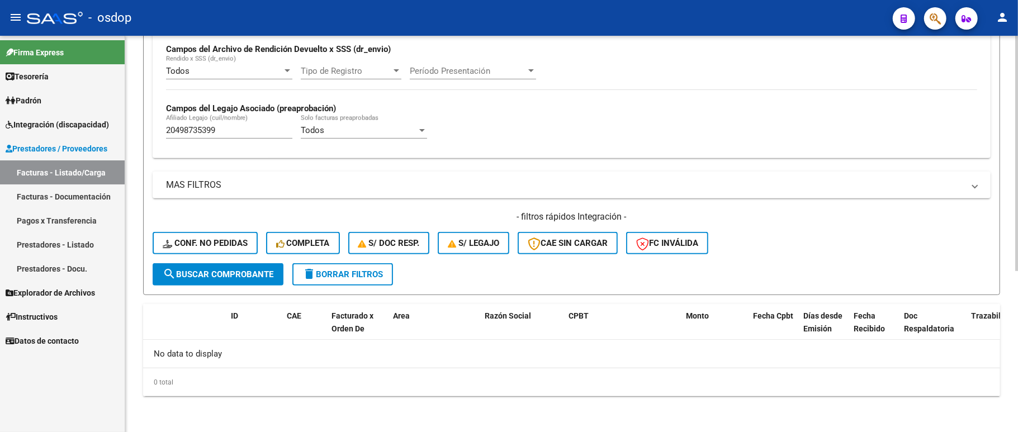
click at [326, 273] on span "delete Borrar Filtros" at bounding box center [342, 274] width 80 height 10
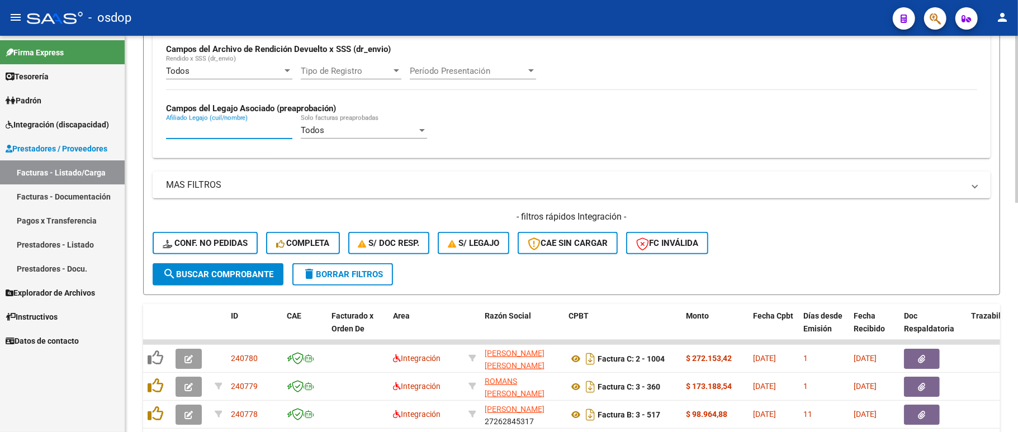
click at [218, 135] on input "Afiliado Legajo (cuil/nombre)" at bounding box center [229, 130] width 126 height 10
paste input "20498735399"
type input "20498735399"
click at [189, 282] on button "search Buscar Comprobante" at bounding box center [218, 274] width 131 height 22
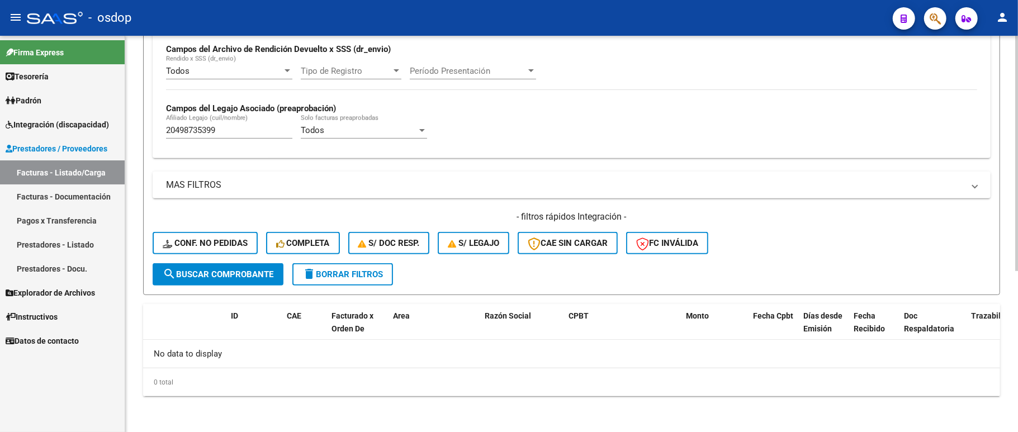
click at [340, 285] on form "Filtros Id Area Area Seleccionar Gerenciador Seleccionar Gerenciador No Confirm…" at bounding box center [571, 78] width 857 height 433
click at [344, 281] on button "delete Borrar Filtros" at bounding box center [342, 274] width 101 height 22
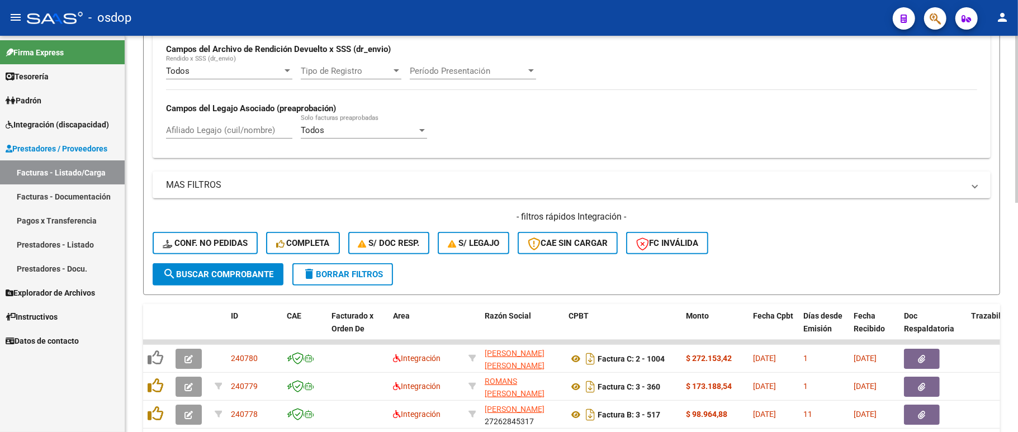
click at [236, 132] on input "Afiliado Legajo (cuil/nombre)" at bounding box center [229, 130] width 126 height 10
paste input "20508238054"
type input "20508238054"
click at [210, 268] on button "search Buscar Comprobante" at bounding box center [218, 274] width 131 height 22
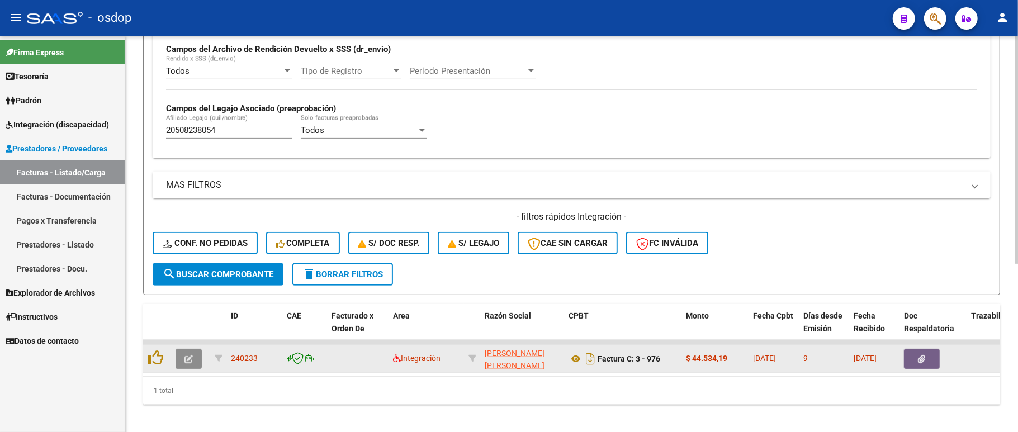
click at [190, 365] on button "button" at bounding box center [189, 359] width 26 height 20
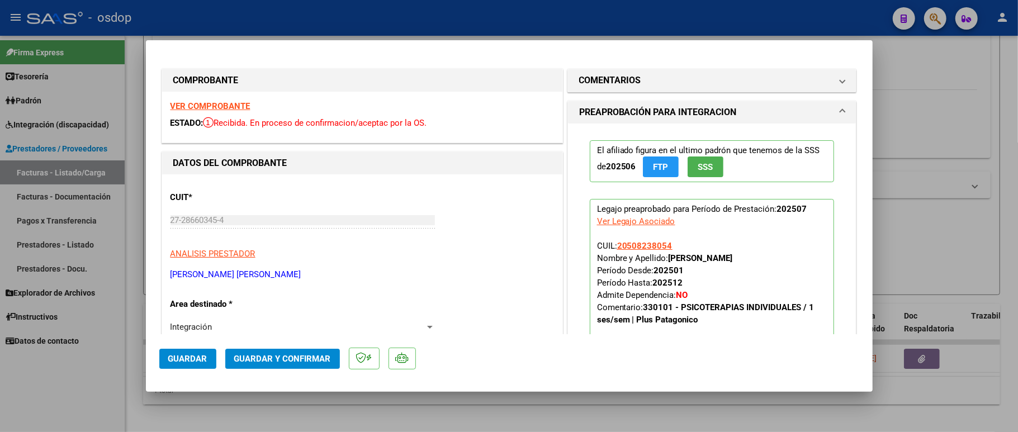
click at [188, 102] on strong "VER COMPROBANTE" at bounding box center [210, 106] width 80 height 10
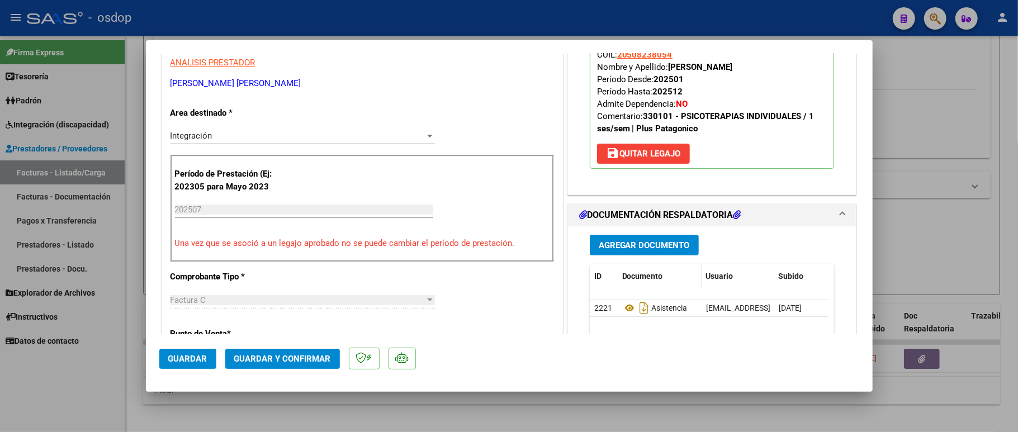
scroll to position [224, 0]
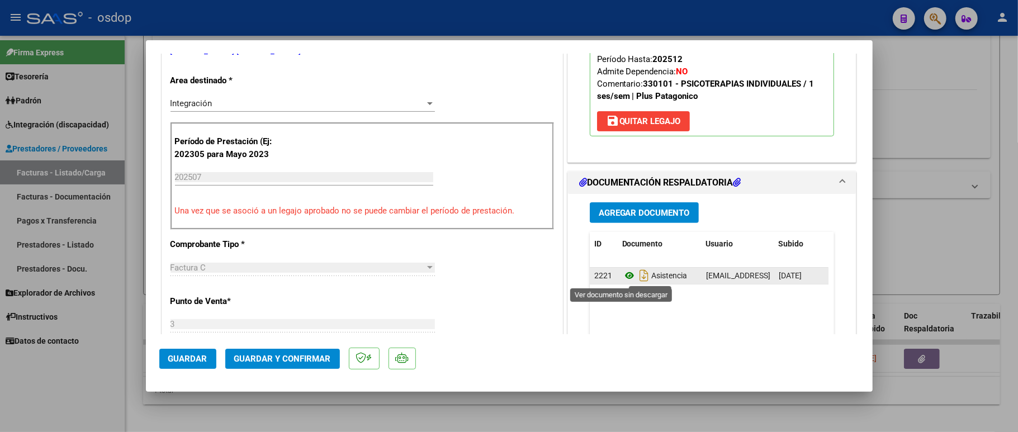
click at [624, 279] on icon at bounding box center [629, 275] width 15 height 13
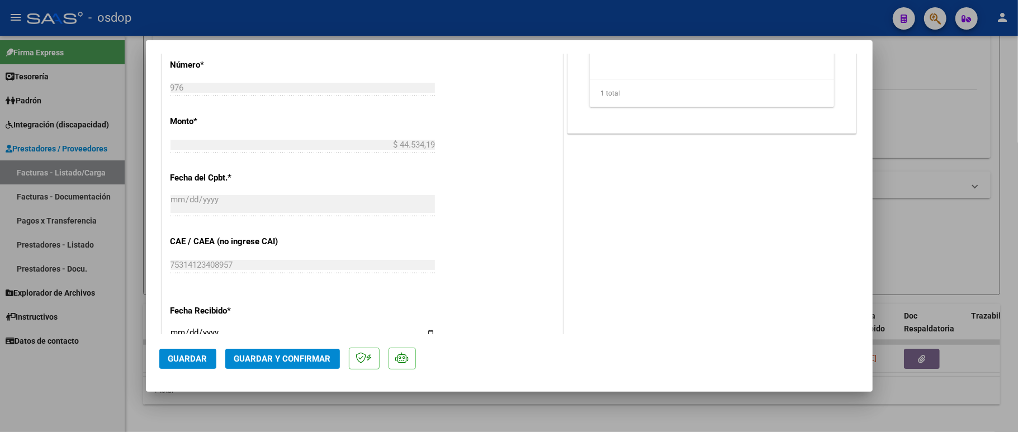
scroll to position [596, 0]
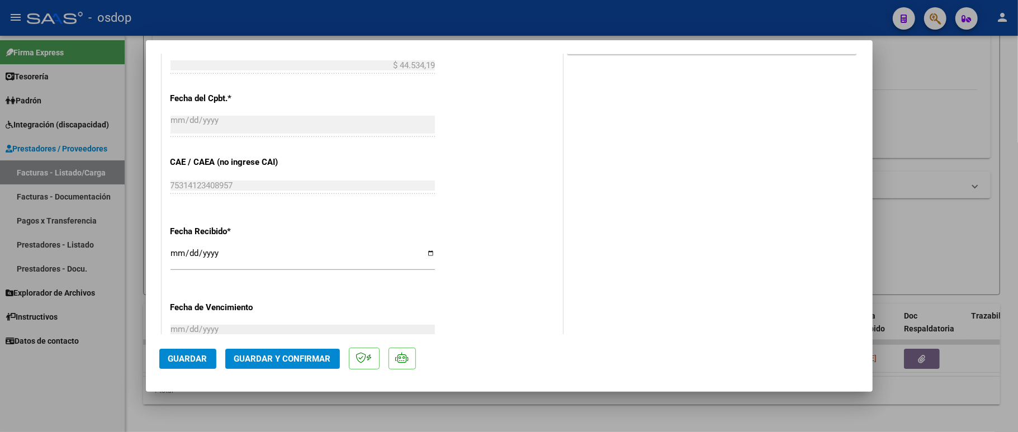
click at [267, 356] on span "Guardar y Confirmar" at bounding box center [282, 359] width 97 height 10
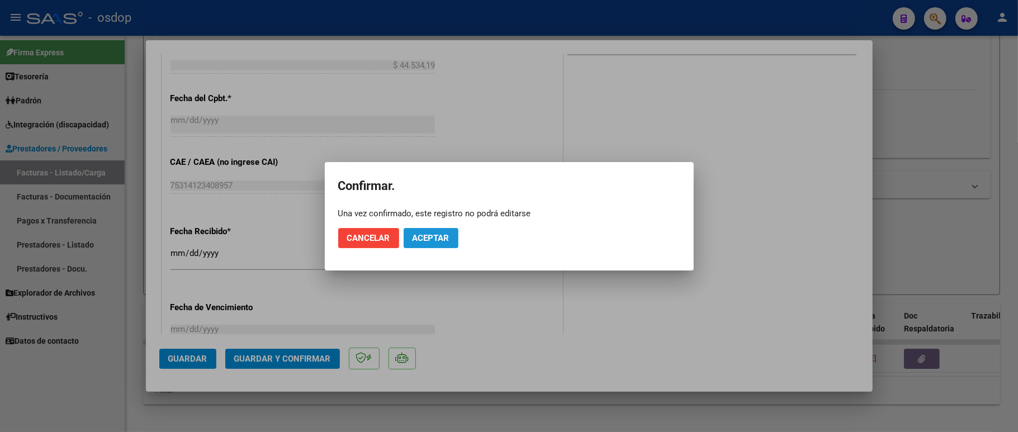
click at [437, 237] on span "Aceptar" at bounding box center [430, 238] width 37 height 10
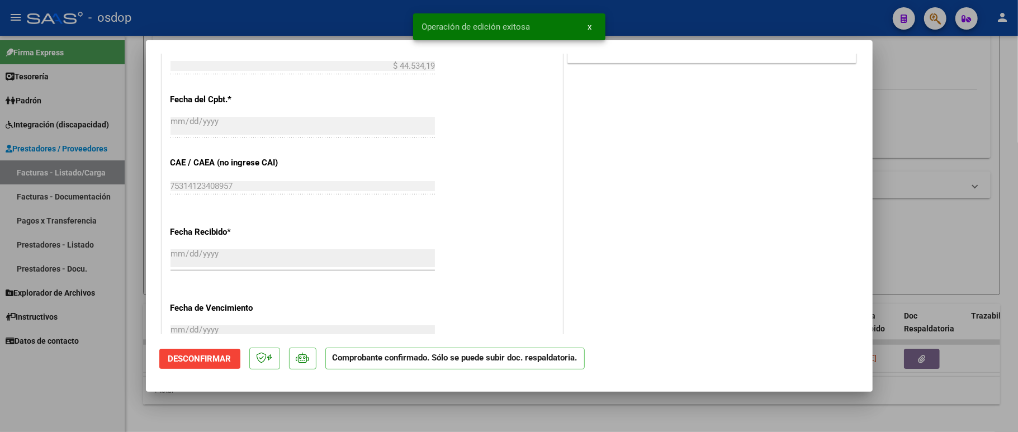
click at [76, 388] on div at bounding box center [509, 216] width 1018 height 432
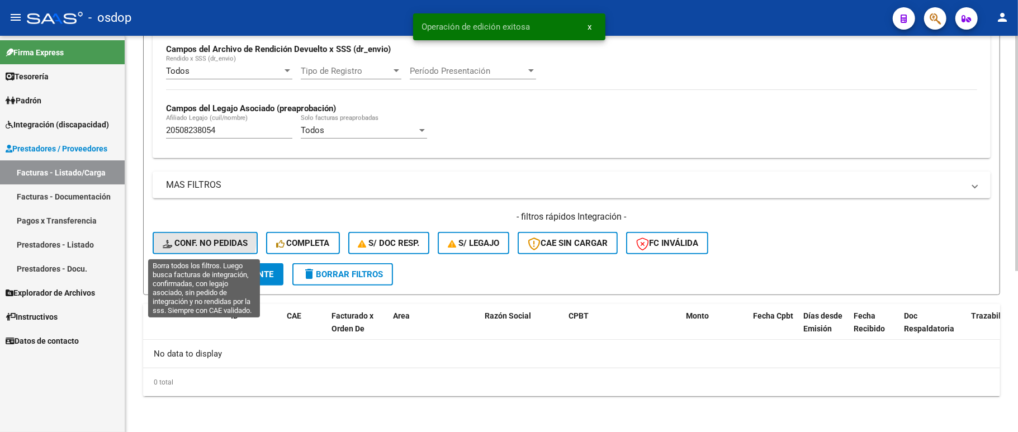
click at [167, 238] on button "Conf. no pedidas" at bounding box center [205, 243] width 105 height 22
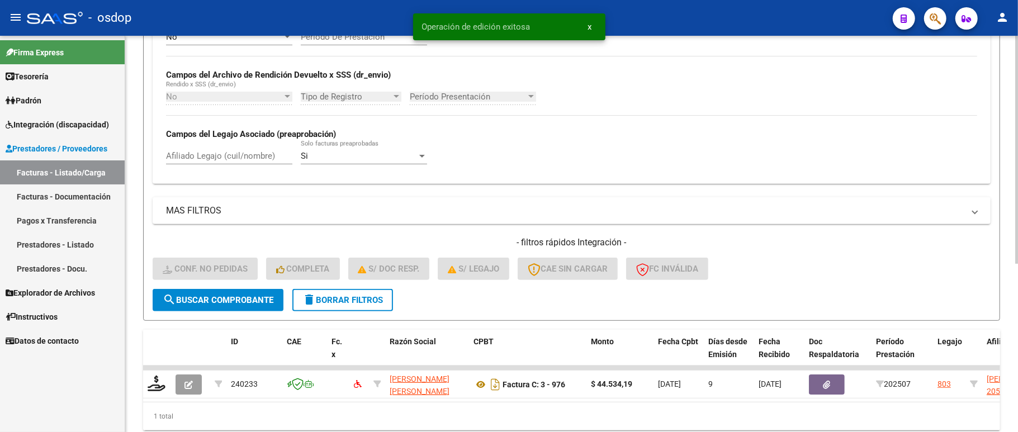
scroll to position [292, 0]
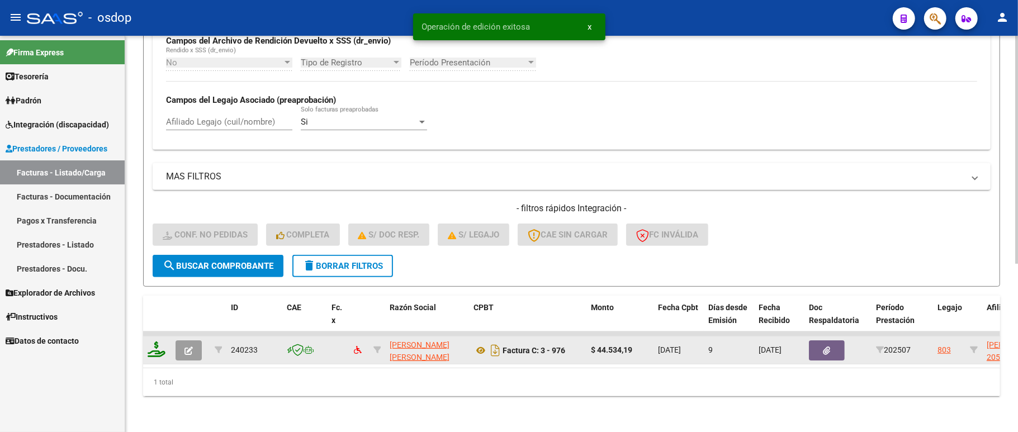
click at [159, 342] on icon at bounding box center [157, 350] width 18 height 16
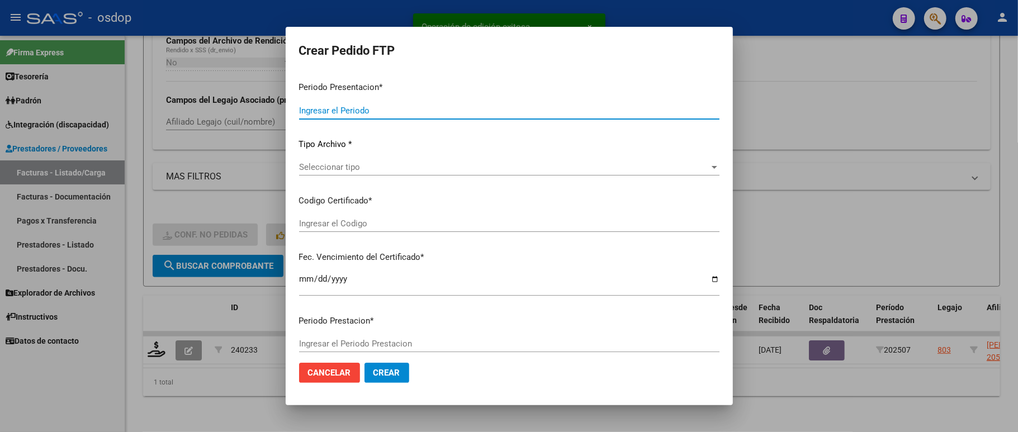
type input "202507"
type input "$ 44.534,19"
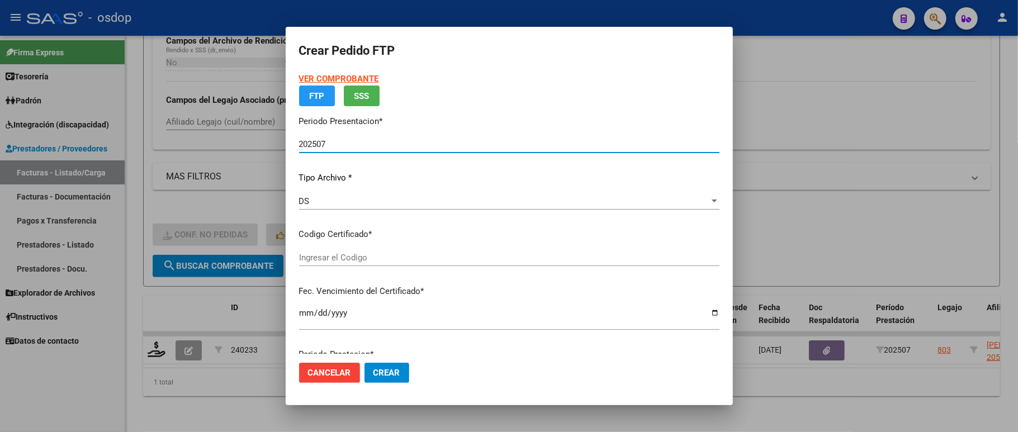
type input "2820714456"
type input "2029-10-19"
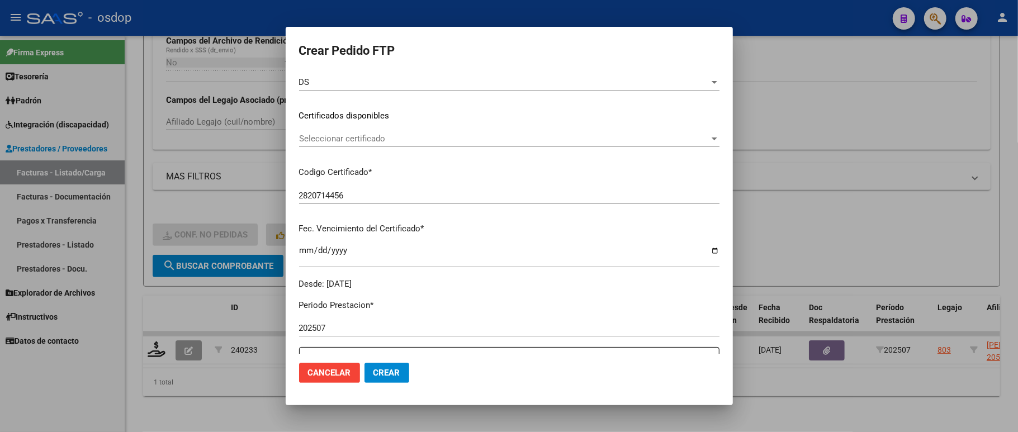
scroll to position [149, 0]
click at [376, 139] on span "Seleccionar certificado" at bounding box center [504, 138] width 410 height 10
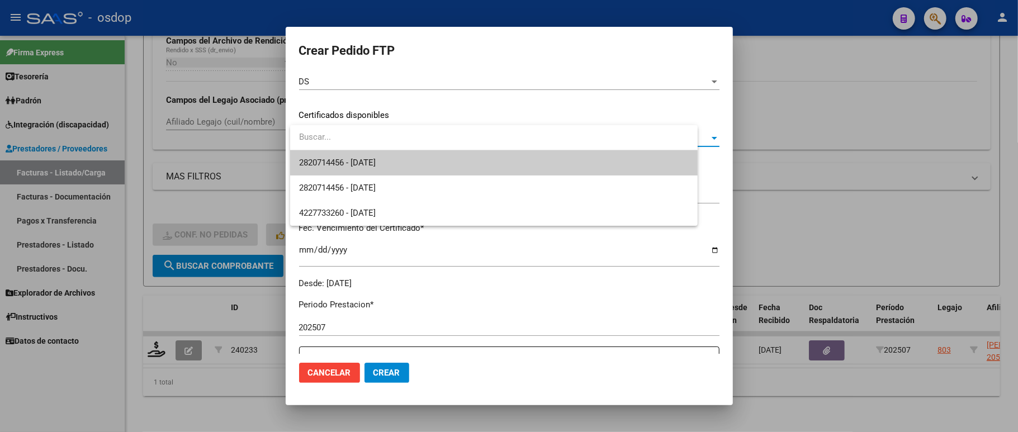
click at [376, 164] on span "2820714456 - 2029-10-19" at bounding box center [337, 163] width 77 height 10
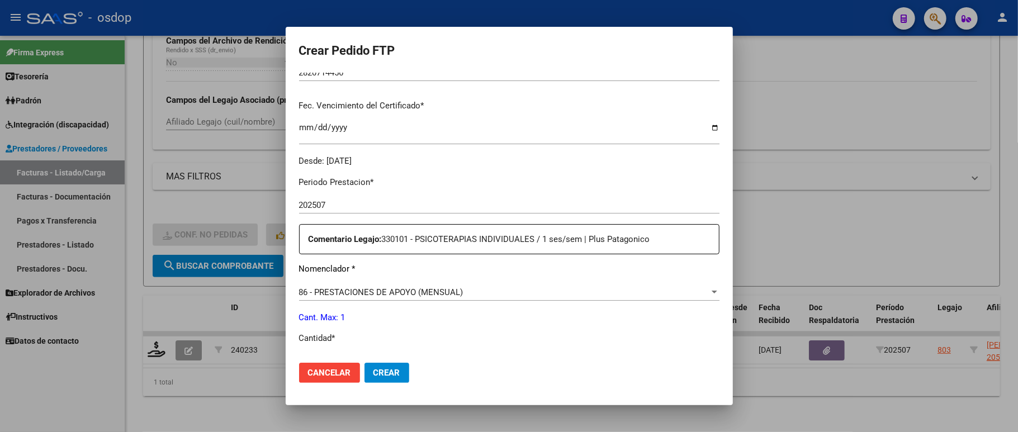
scroll to position [298, 0]
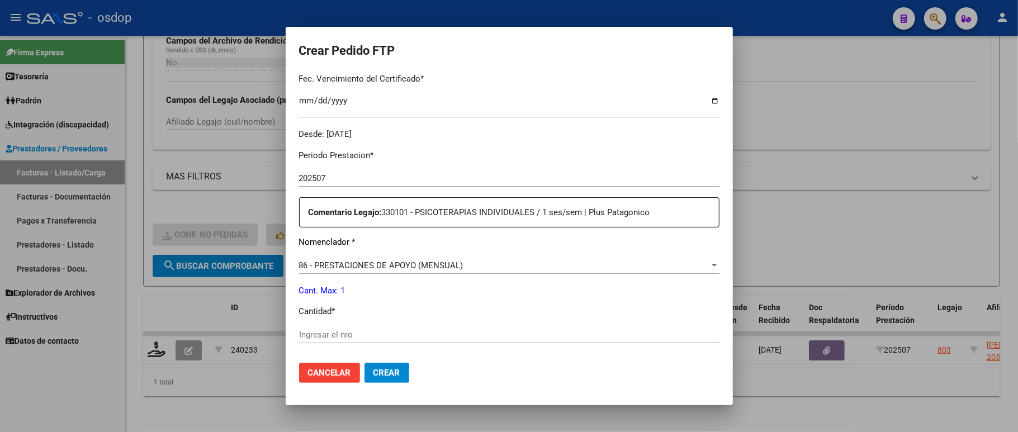
click at [363, 330] on input "Ingresar el nro" at bounding box center [509, 335] width 420 height 10
type input "1"
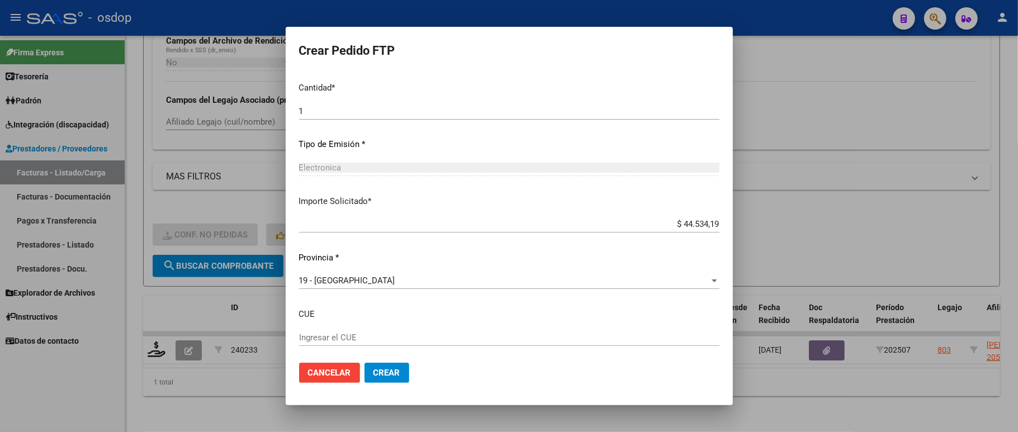
scroll to position [573, 0]
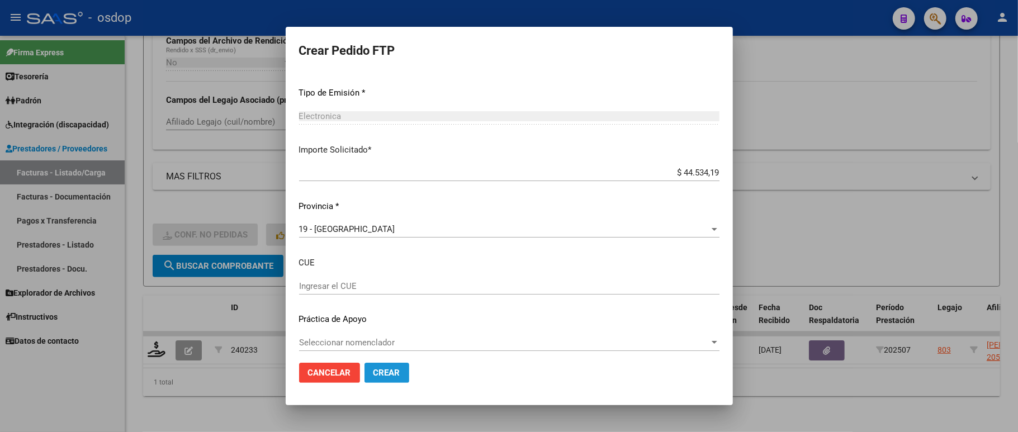
click at [390, 365] on button "Crear" at bounding box center [386, 373] width 45 height 20
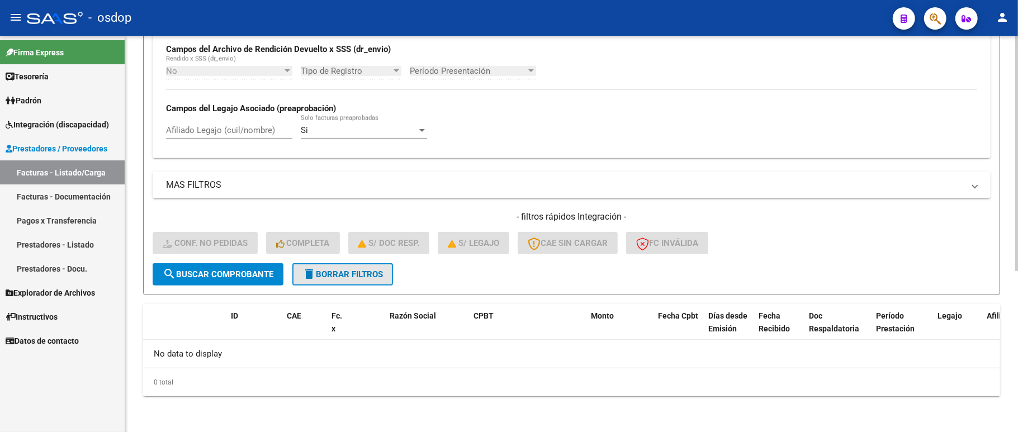
click at [324, 274] on span "delete Borrar Filtros" at bounding box center [342, 274] width 80 height 10
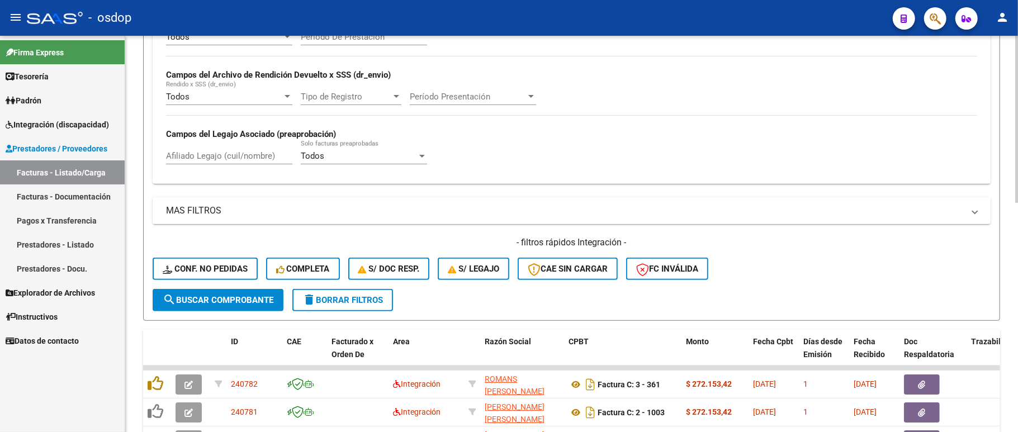
scroll to position [271, 0]
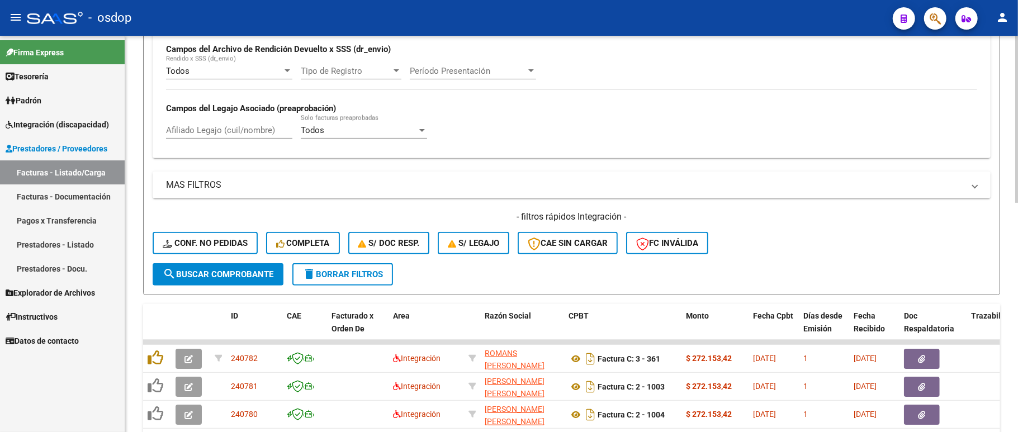
click at [211, 129] on input "Afiliado Legajo (cuil/nombre)" at bounding box center [229, 130] width 126 height 10
paste input "27533538059"
type input "27533538059"
click at [227, 275] on span "search Buscar Comprobante" at bounding box center [218, 274] width 111 height 10
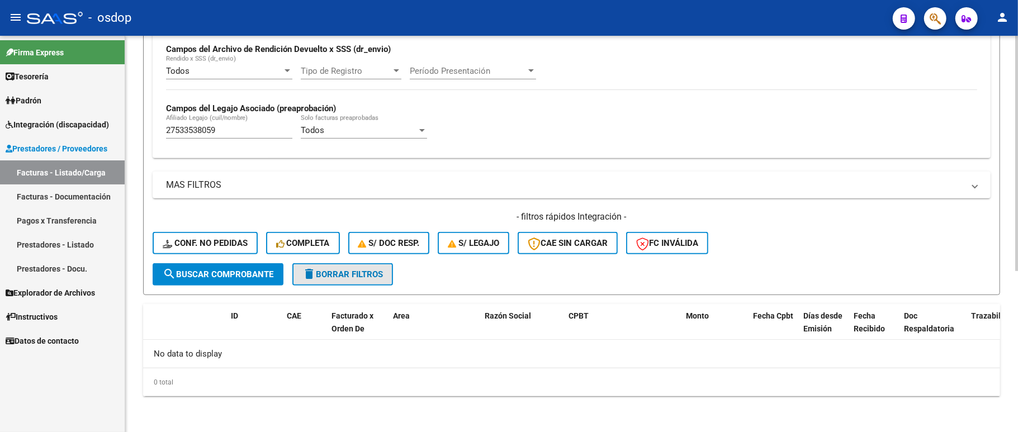
click at [338, 280] on button "delete Borrar Filtros" at bounding box center [342, 274] width 101 height 22
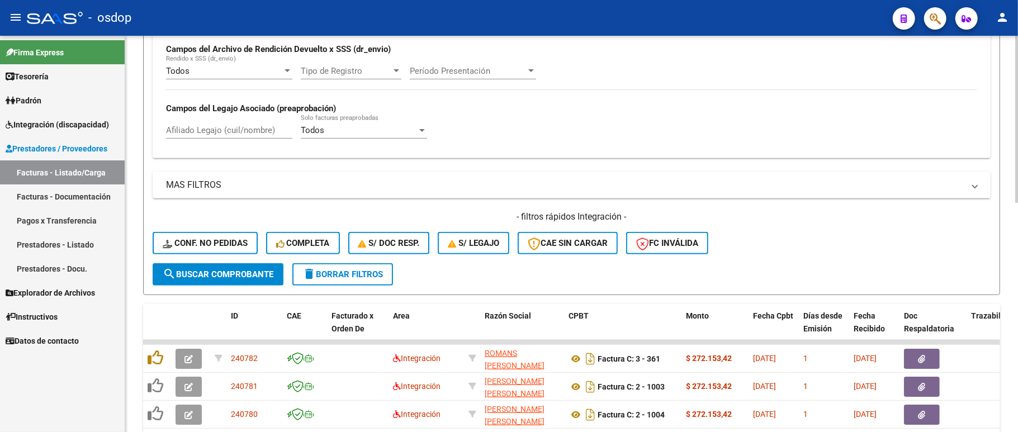
click at [227, 132] on input "Afiliado Legajo (cuil/nombre)" at bounding box center [229, 130] width 126 height 10
paste input "27533538059"
type input "27533538059"
click at [244, 272] on span "search Buscar Comprobante" at bounding box center [218, 274] width 111 height 10
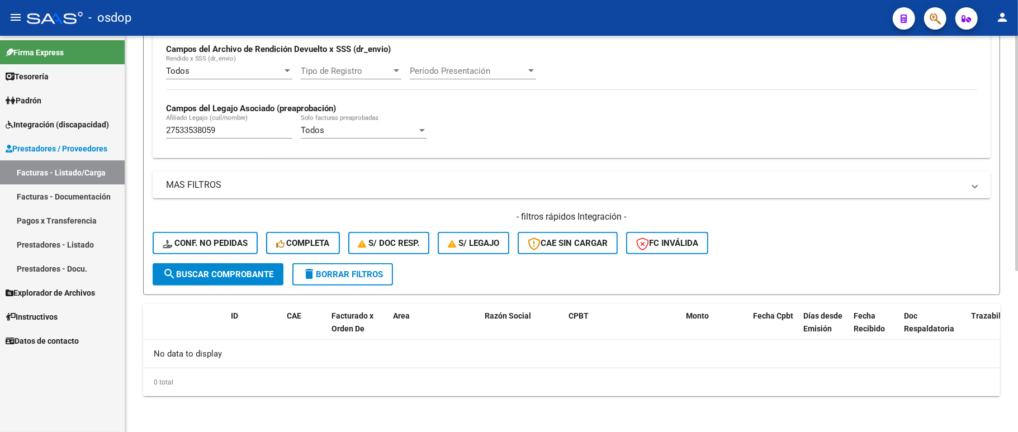
drag, startPoint x: 334, startPoint y: 287, endPoint x: 340, endPoint y: 284, distance: 6.8
click at [336, 287] on form "Filtros Id Area Area Seleccionar Gerenciador Seleccionar Gerenciador No Confirm…" at bounding box center [571, 78] width 857 height 433
click at [345, 281] on button "delete Borrar Filtros" at bounding box center [342, 274] width 101 height 22
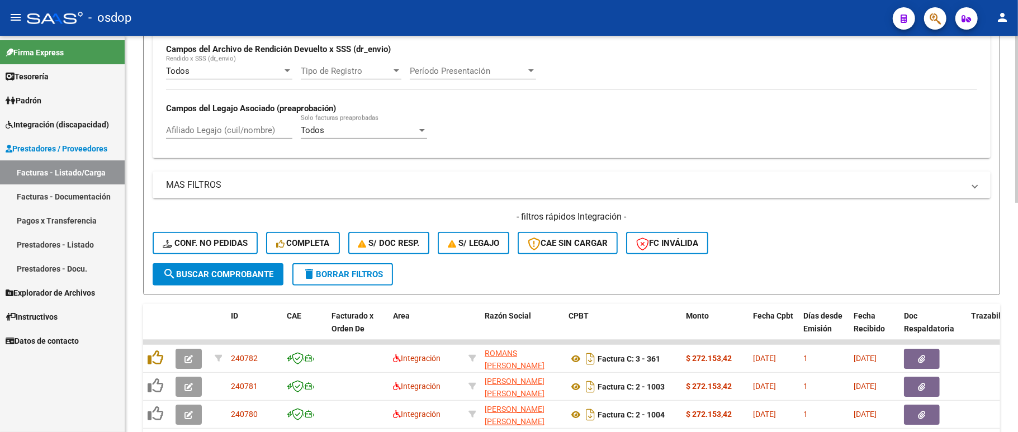
click at [203, 118] on div "Afiliado Legajo (cuil/nombre)" at bounding box center [229, 127] width 126 height 24
click at [202, 139] on div "Afiliado Legajo (cuil/nombre)" at bounding box center [229, 127] width 126 height 24
paste input "20525359248"
type input "20525359248"
click at [228, 280] on button "search Buscar Comprobante" at bounding box center [218, 274] width 131 height 22
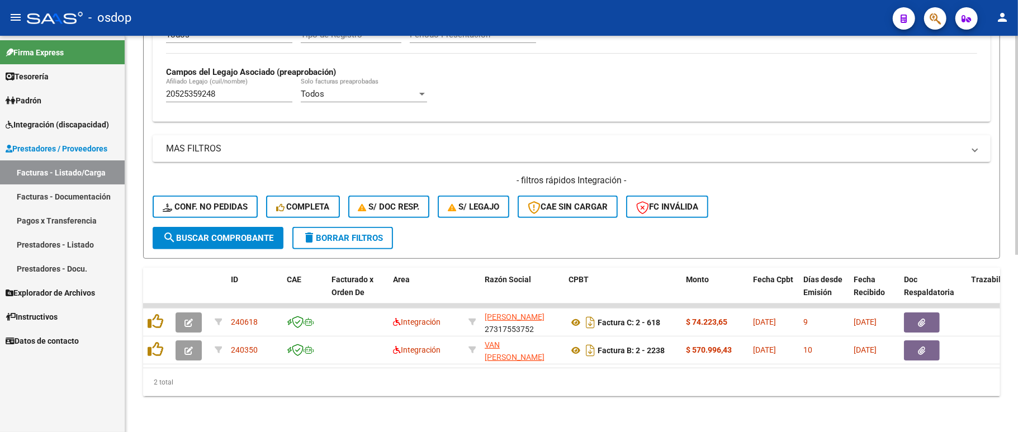
scroll to position [320, 0]
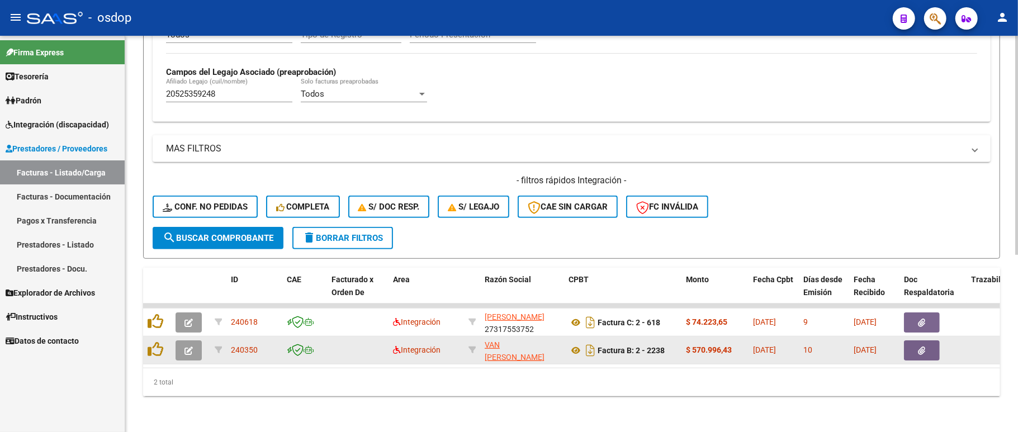
click at [188, 347] on icon "button" at bounding box center [188, 351] width 8 height 8
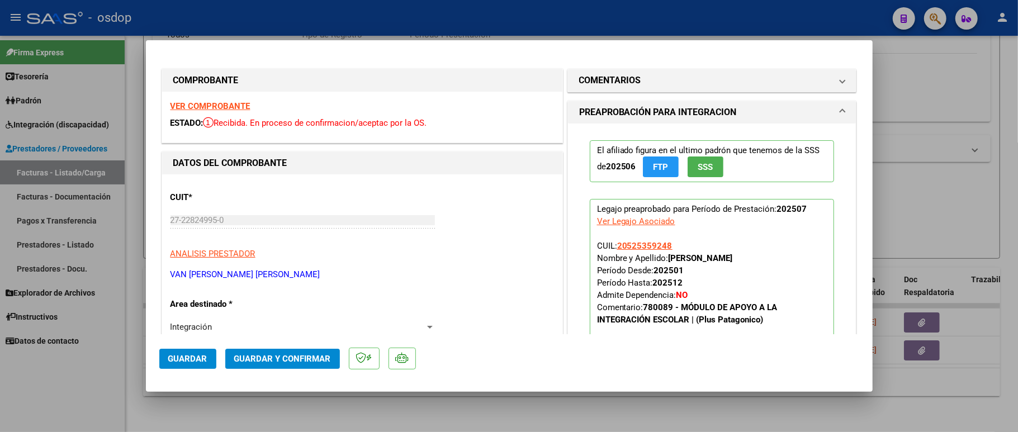
click at [213, 101] on strong "VER COMPROBANTE" at bounding box center [210, 106] width 80 height 10
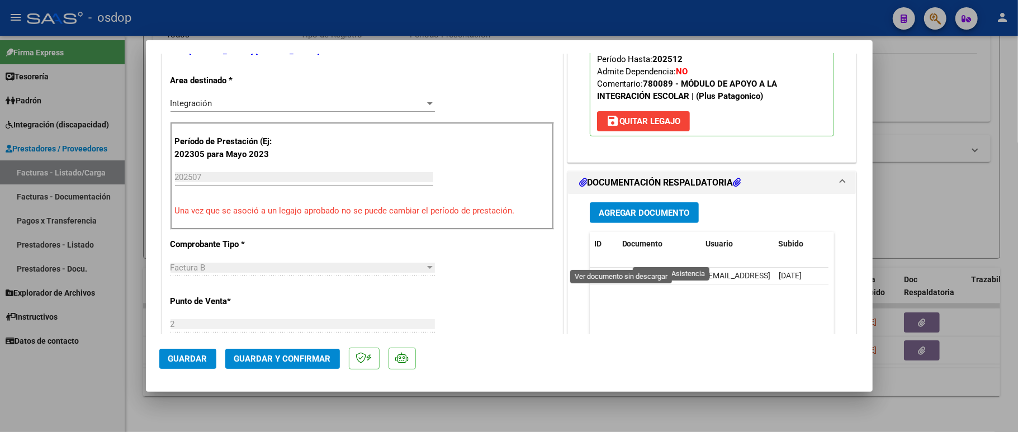
scroll to position [298, 0]
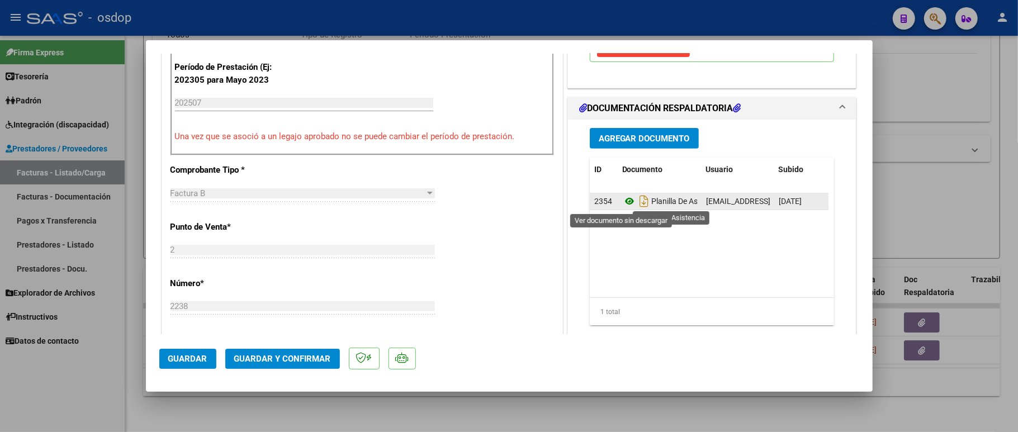
click at [622, 202] on icon at bounding box center [629, 201] width 15 height 13
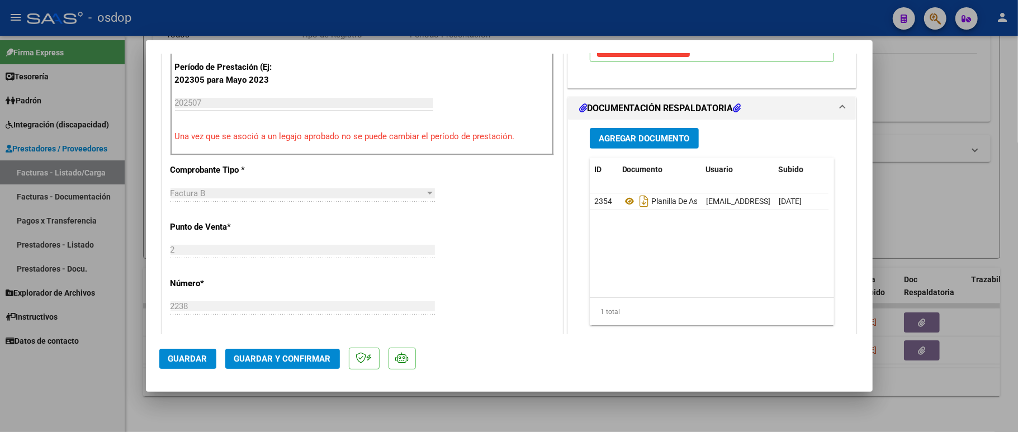
click at [112, 376] on div at bounding box center [509, 216] width 1018 height 432
type input "$ 0,00"
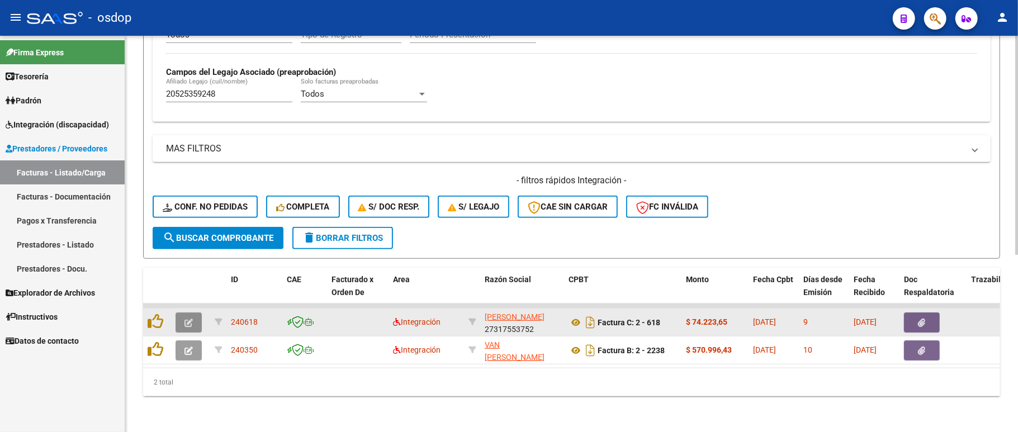
click at [184, 319] on icon "button" at bounding box center [188, 323] width 8 height 8
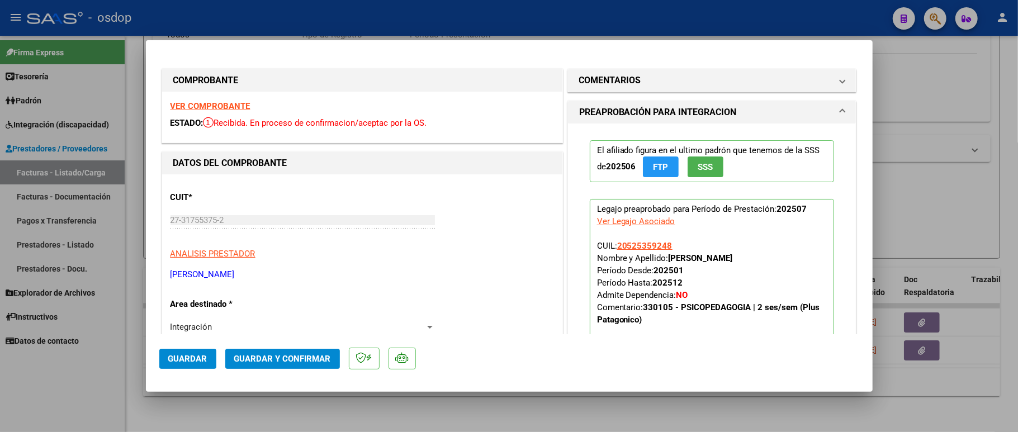
click at [228, 107] on strong "VER COMPROBANTE" at bounding box center [210, 106] width 80 height 10
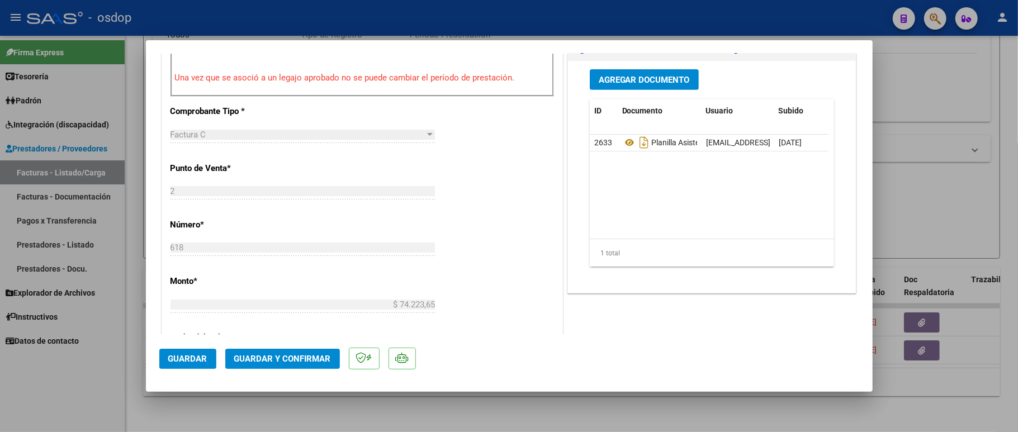
scroll to position [372, 0]
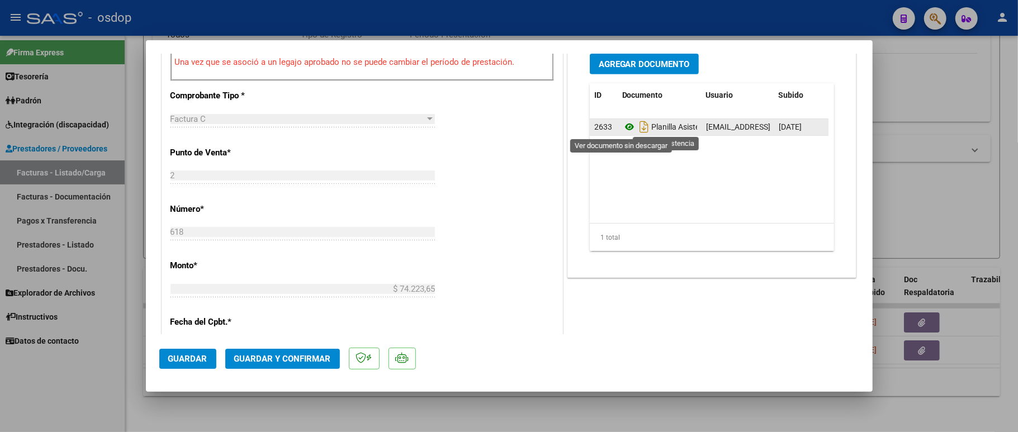
click at [622, 128] on icon at bounding box center [629, 126] width 15 height 13
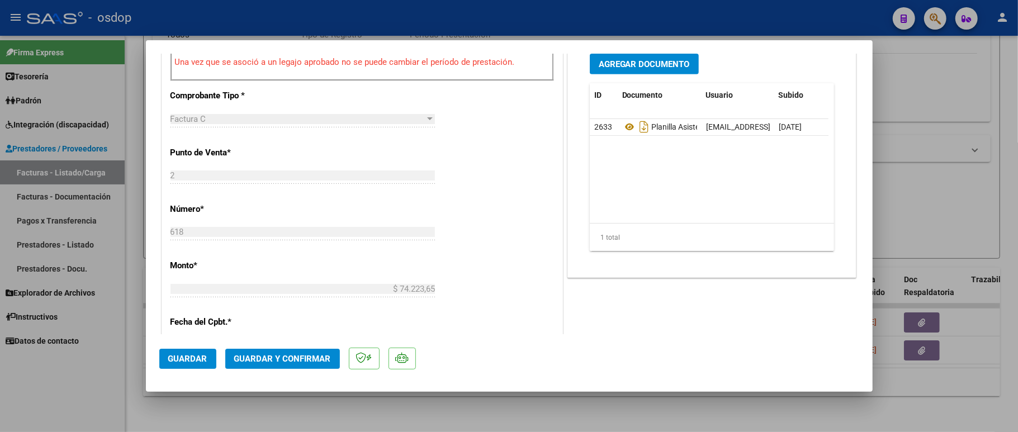
click at [271, 354] on span "Guardar y Confirmar" at bounding box center [282, 359] width 97 height 10
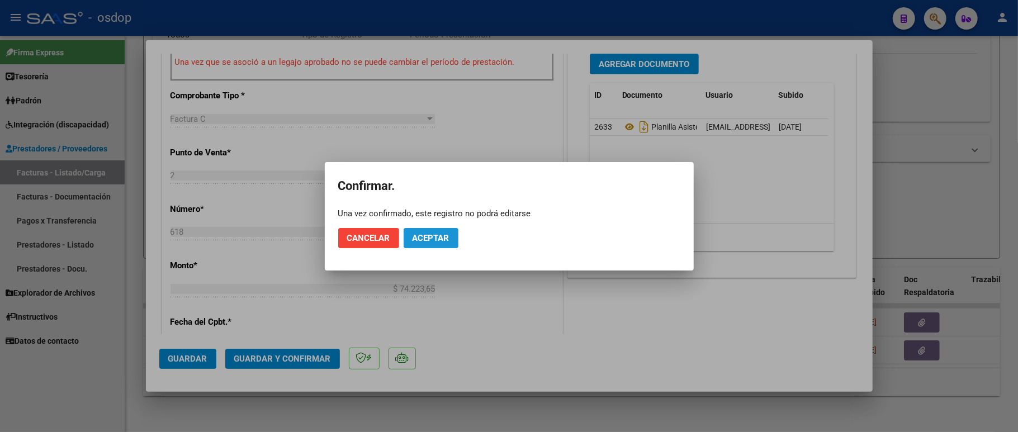
click at [437, 229] on button "Aceptar" at bounding box center [431, 238] width 55 height 20
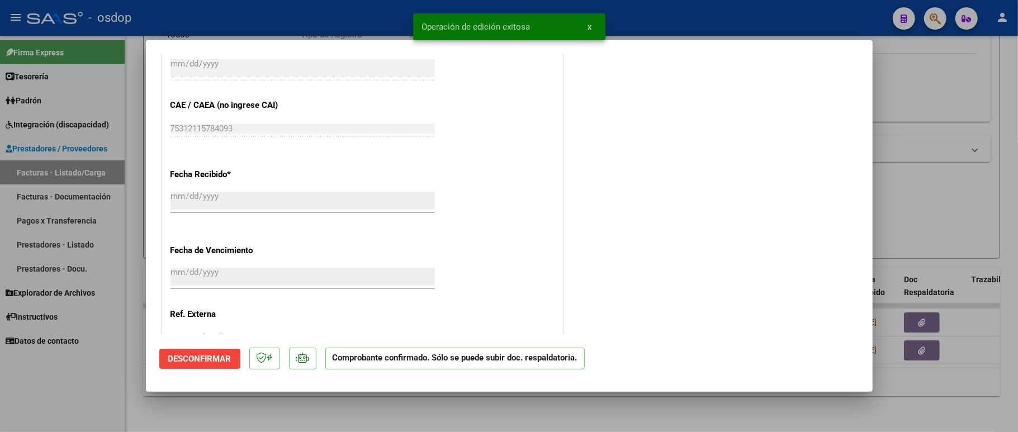
click at [102, 379] on div at bounding box center [509, 216] width 1018 height 432
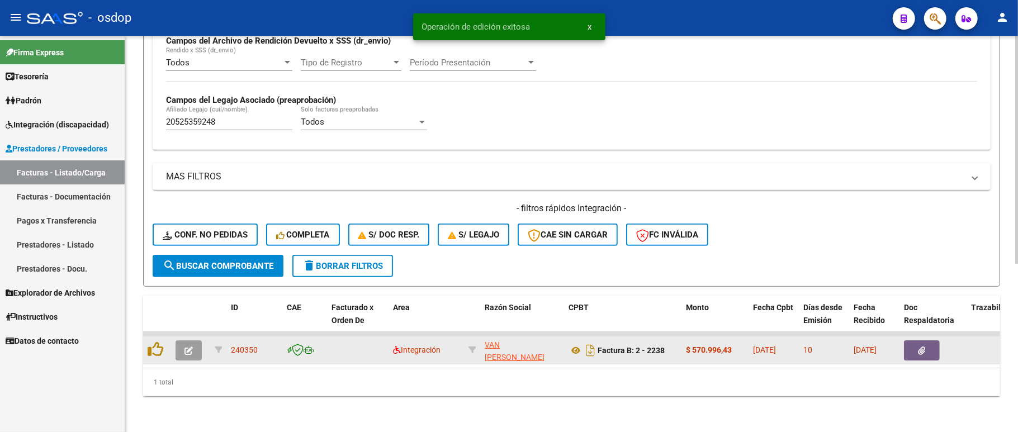
scroll to position [292, 0]
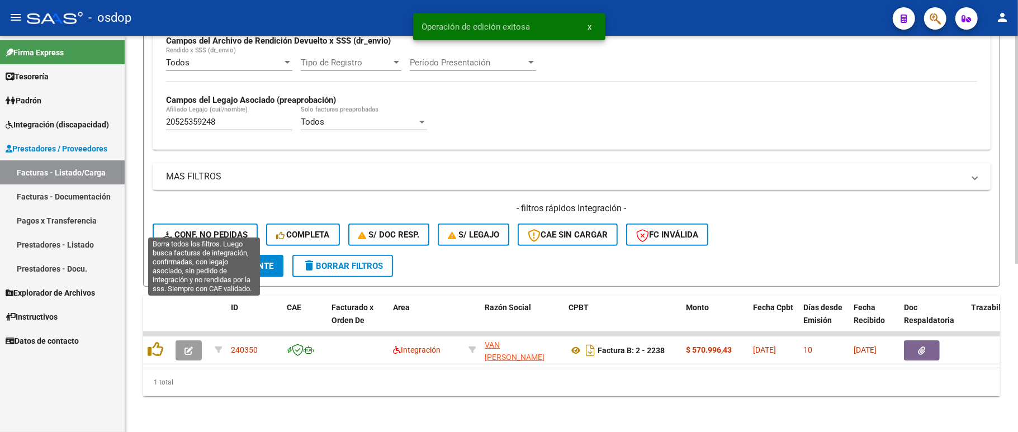
click at [183, 230] on span "Conf. no pedidas" at bounding box center [205, 235] width 85 height 10
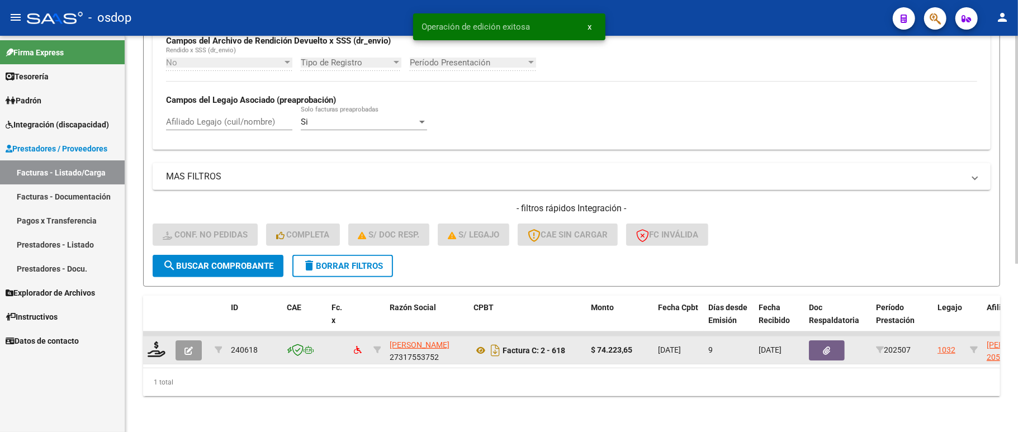
click at [148, 331] on datatable-body-cell at bounding box center [157, 333] width 28 height 4
click at [148, 336] on datatable-body-cell at bounding box center [157, 349] width 28 height 27
click at [153, 342] on icon at bounding box center [157, 350] width 18 height 16
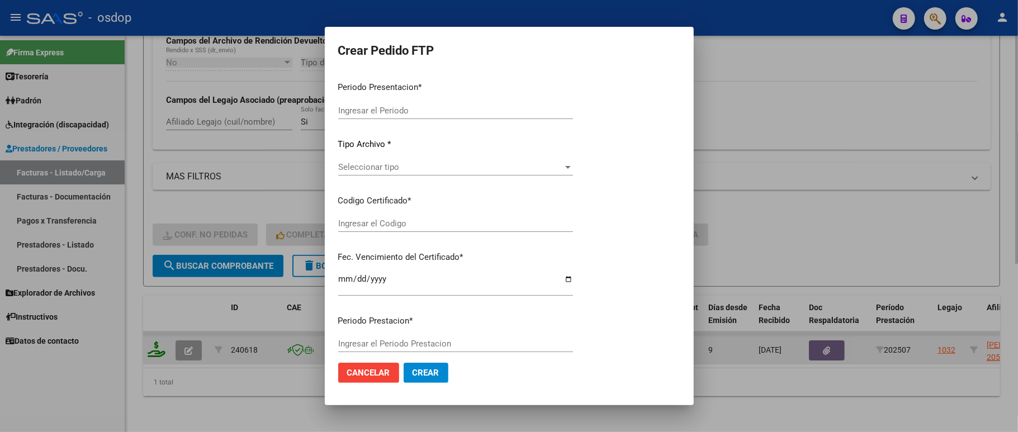
type input "202507"
type input "$ 74.223,65"
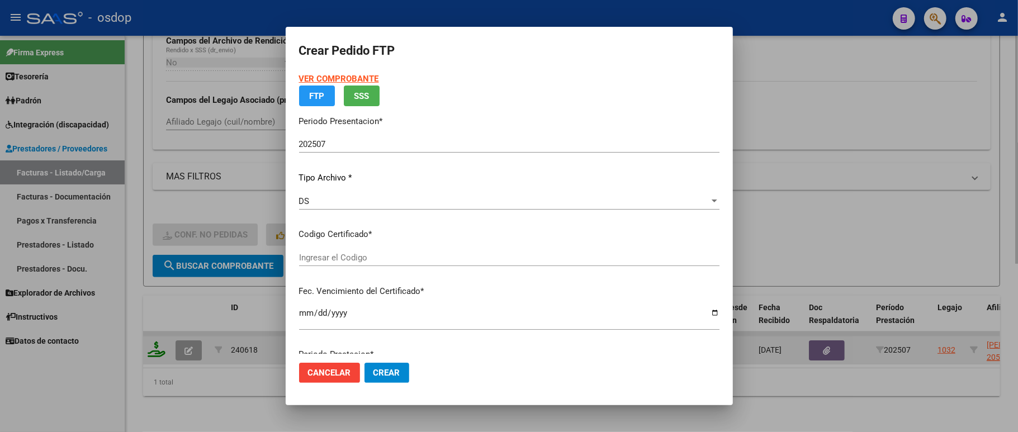
type input "6262053930"
type input "[DATE]"
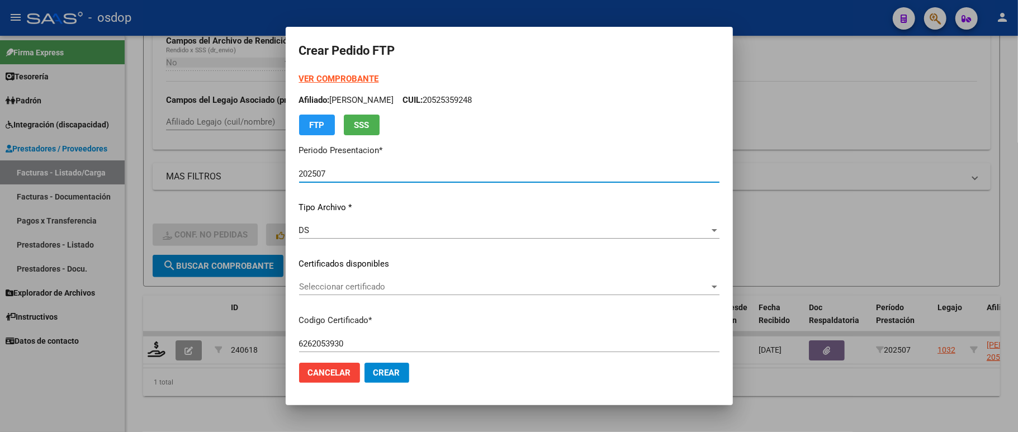
click at [349, 283] on span "Seleccionar certificado" at bounding box center [504, 287] width 410 height 10
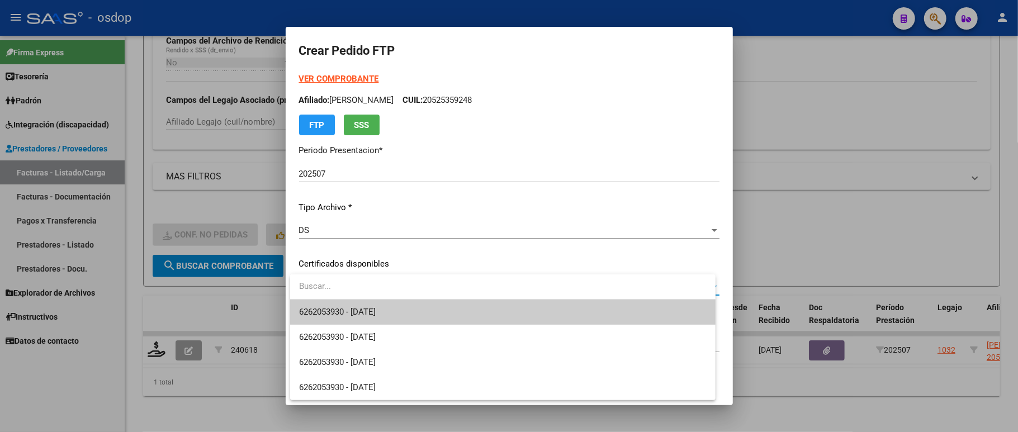
click at [361, 313] on span "6262053930 - 2025-08-08" at bounding box center [337, 312] width 77 height 10
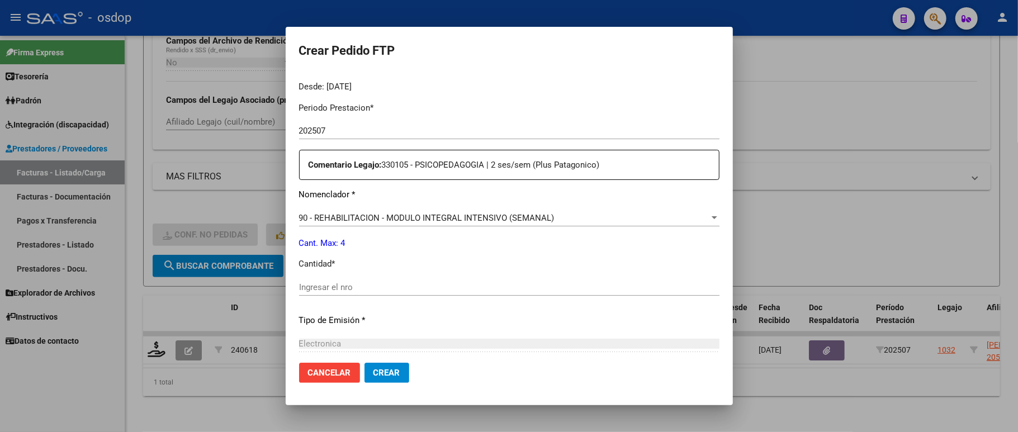
scroll to position [372, 0]
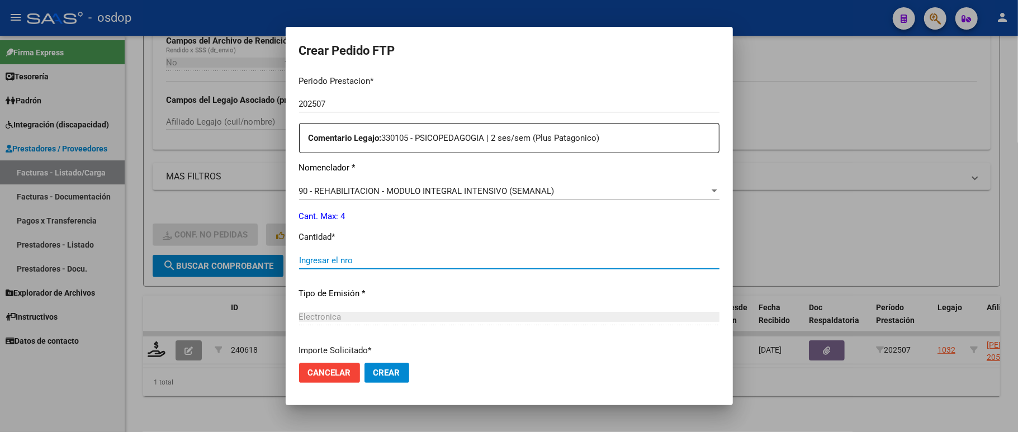
click at [358, 256] on input "Ingresar el nro" at bounding box center [509, 260] width 420 height 10
type input "4"
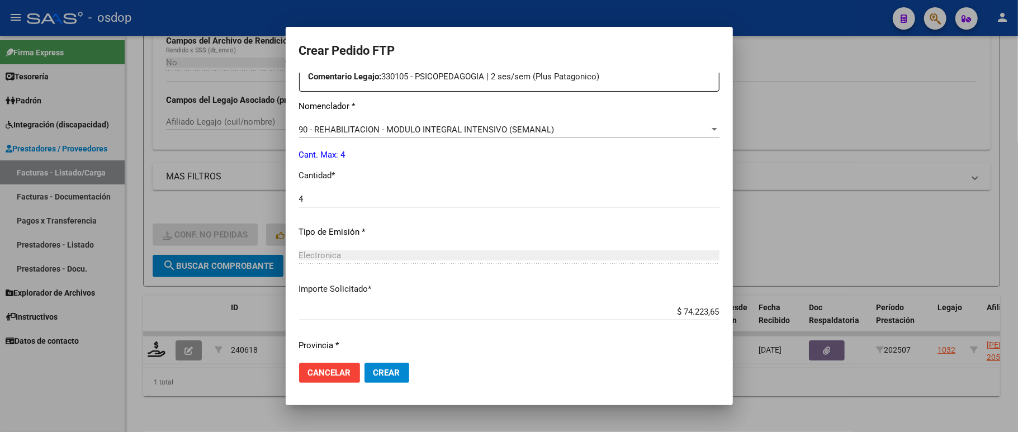
scroll to position [459, 0]
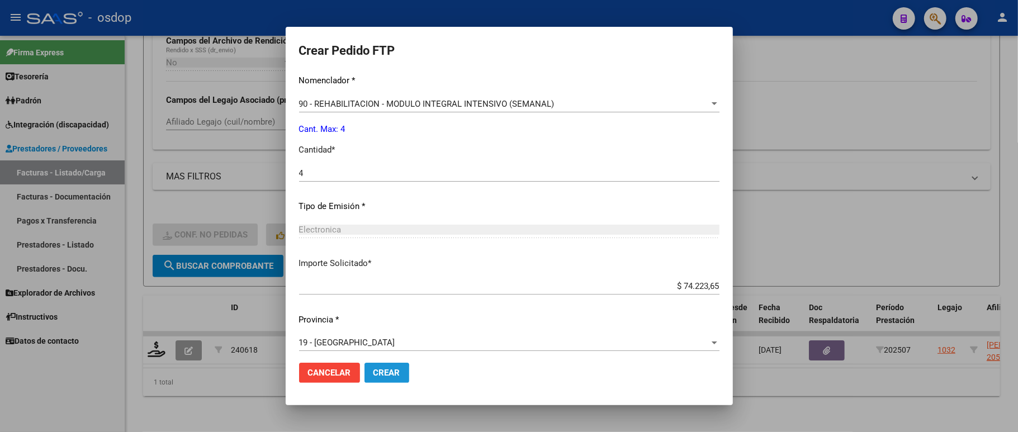
click at [377, 376] on span "Crear" at bounding box center [386, 373] width 27 height 10
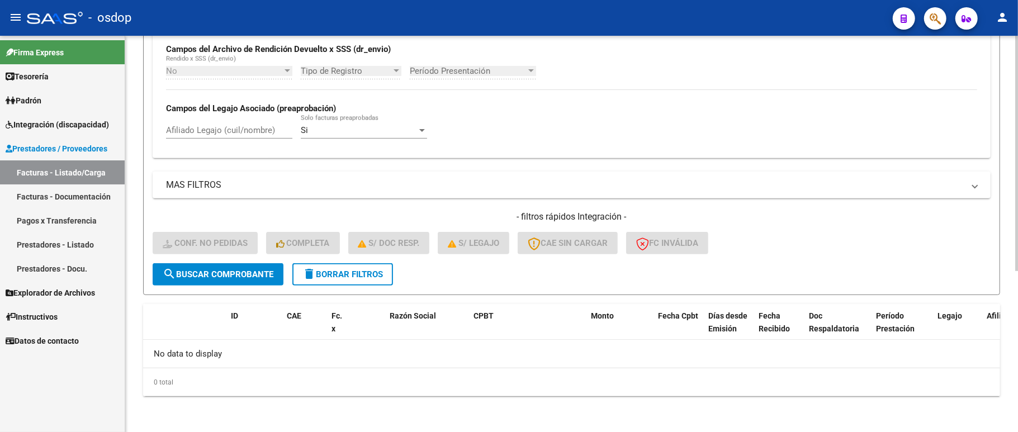
scroll to position [271, 0]
click at [390, 260] on div "- filtros rápidos Integración - Conf. no pedidas Completa S/ Doc Resp. S/ legaj…" at bounding box center [572, 237] width 838 height 53
click at [389, 267] on button "delete Borrar Filtros" at bounding box center [342, 274] width 101 height 22
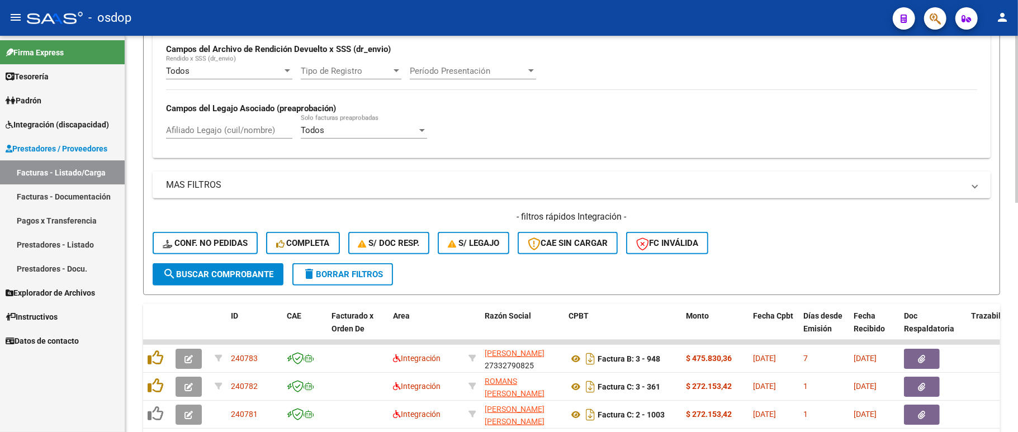
click at [208, 132] on input "Afiliado Legajo (cuil/nombre)" at bounding box center [229, 130] width 126 height 10
paste input "23478220189"
type input "23478220189"
click at [211, 279] on button "search Buscar Comprobante" at bounding box center [218, 274] width 131 height 22
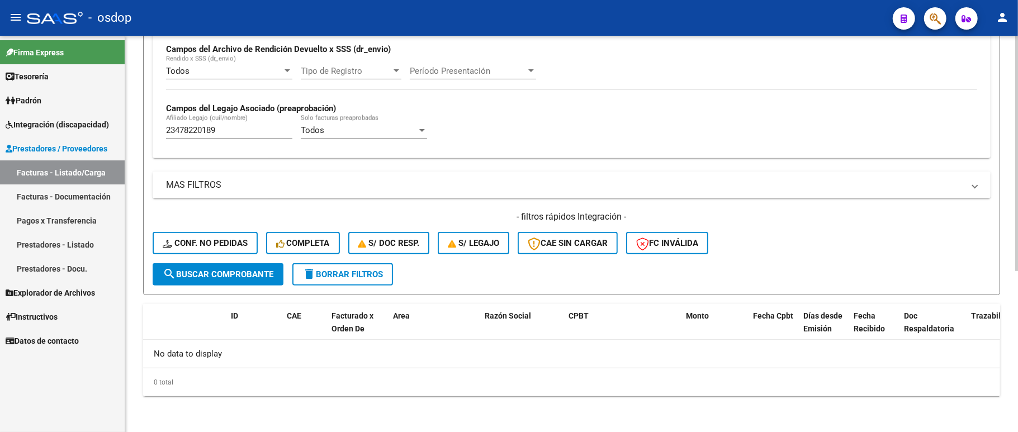
click at [340, 281] on button "delete Borrar Filtros" at bounding box center [342, 274] width 101 height 22
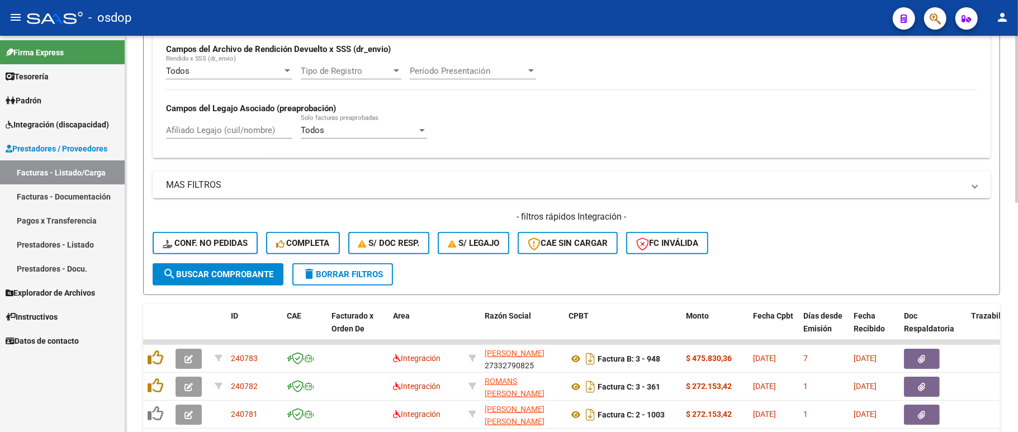
click at [191, 153] on div "Todos Cargado en Para Enviar SSS Período De Prestación Campos del Archivo de Re…" at bounding box center [572, 77] width 838 height 163
click at [202, 139] on div "Afiliado Legajo (cuil/nombre)" at bounding box center [229, 127] width 126 height 24
paste input "23478220189"
type input "23478220189"
click at [217, 274] on span "search Buscar Comprobante" at bounding box center [218, 274] width 111 height 10
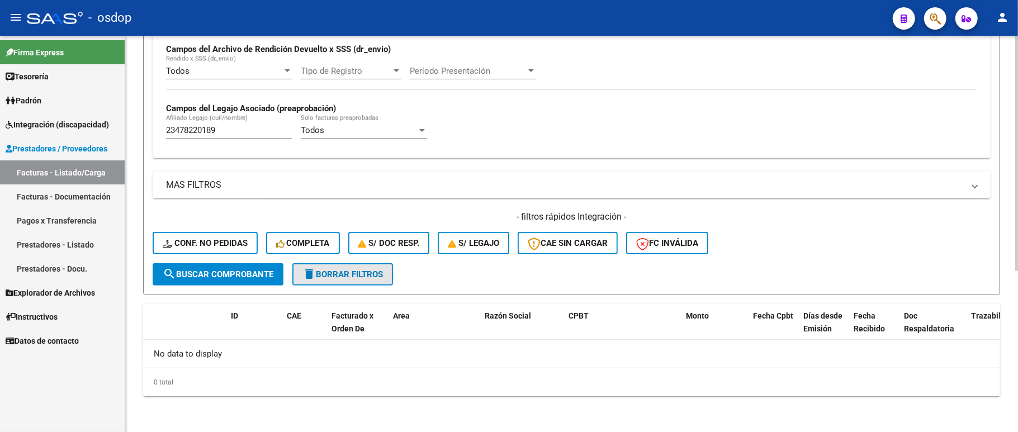
click at [333, 278] on span "delete Borrar Filtros" at bounding box center [342, 274] width 80 height 10
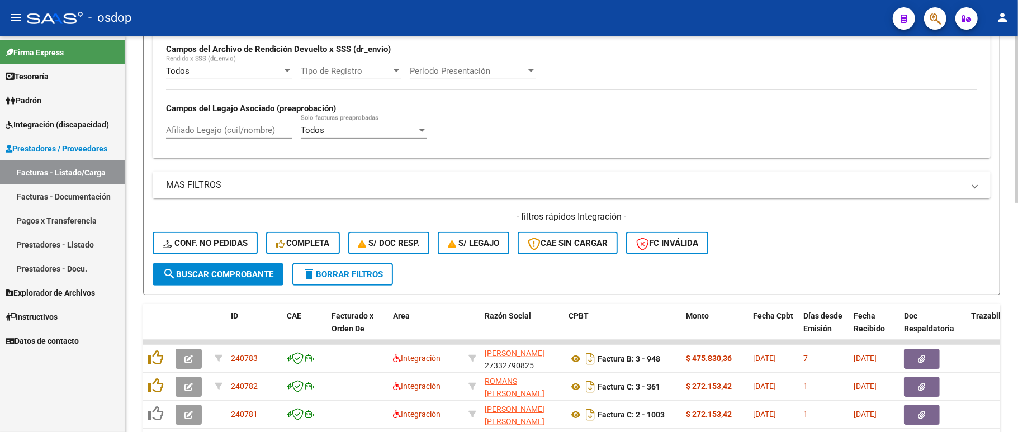
click at [200, 130] on input "Afiliado Legajo (cuil/nombre)" at bounding box center [229, 130] width 126 height 10
paste input "20565466594"
type input "20565466594"
click at [221, 271] on span "search Buscar Comprobante" at bounding box center [218, 274] width 111 height 10
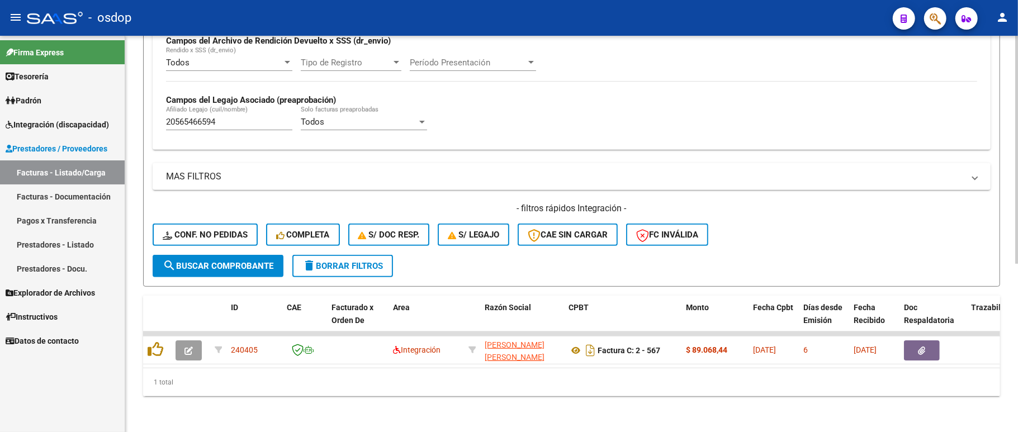
scroll to position [292, 0]
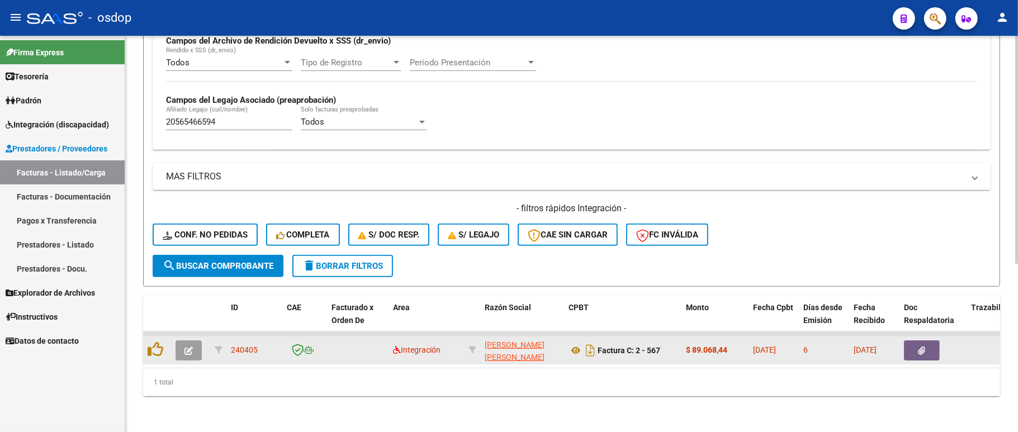
click at [173, 336] on datatable-body-cell at bounding box center [190, 349] width 39 height 27
click at [184, 347] on icon "button" at bounding box center [188, 351] width 8 height 8
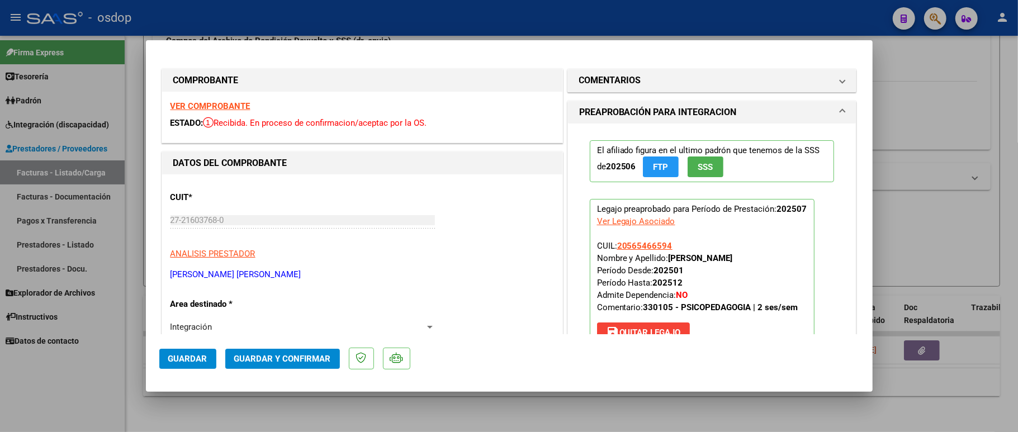
click at [207, 103] on strong "VER COMPROBANTE" at bounding box center [210, 106] width 80 height 10
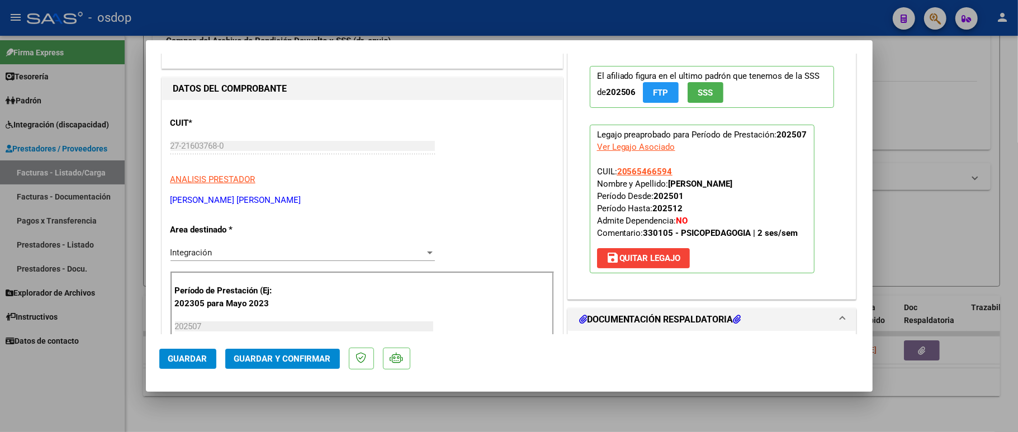
scroll to position [224, 0]
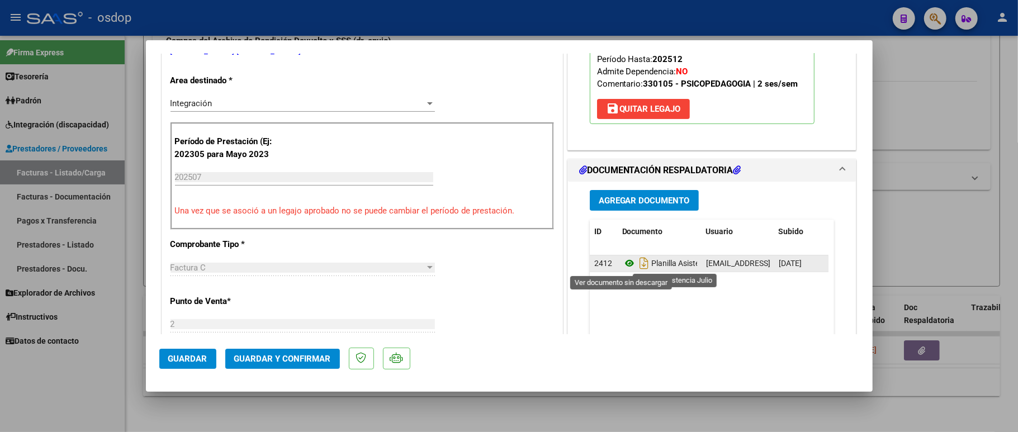
click at [622, 266] on icon at bounding box center [629, 263] width 15 height 13
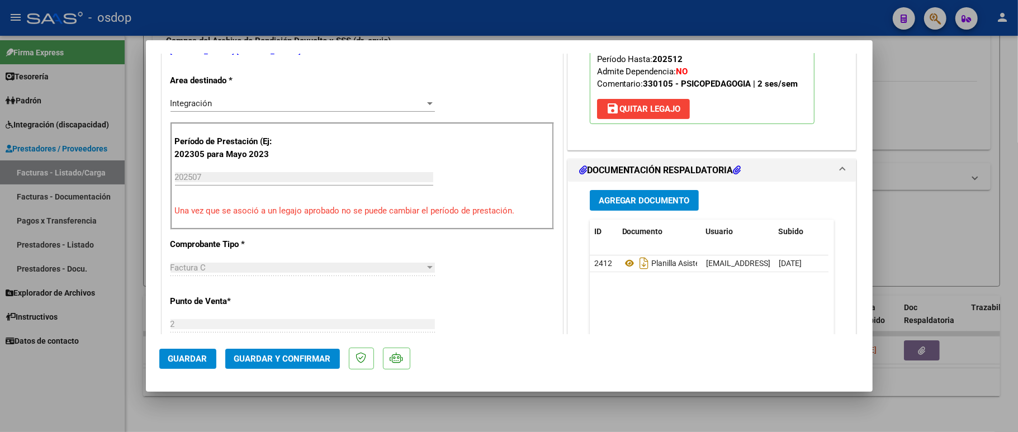
click at [274, 358] on span "Guardar y Confirmar" at bounding box center [282, 359] width 97 height 10
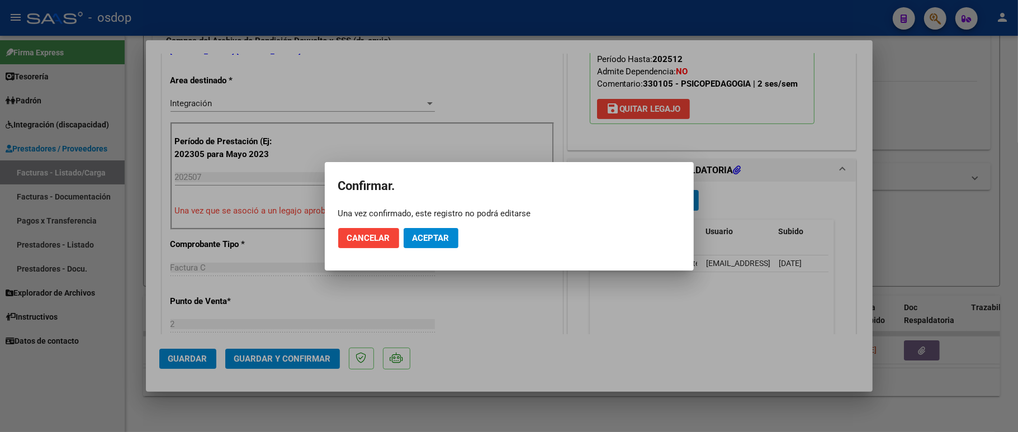
click at [425, 248] on mat-dialog-actions "Cancelar Aceptar" at bounding box center [509, 238] width 342 height 38
click at [428, 239] on span "Aceptar" at bounding box center [430, 238] width 37 height 10
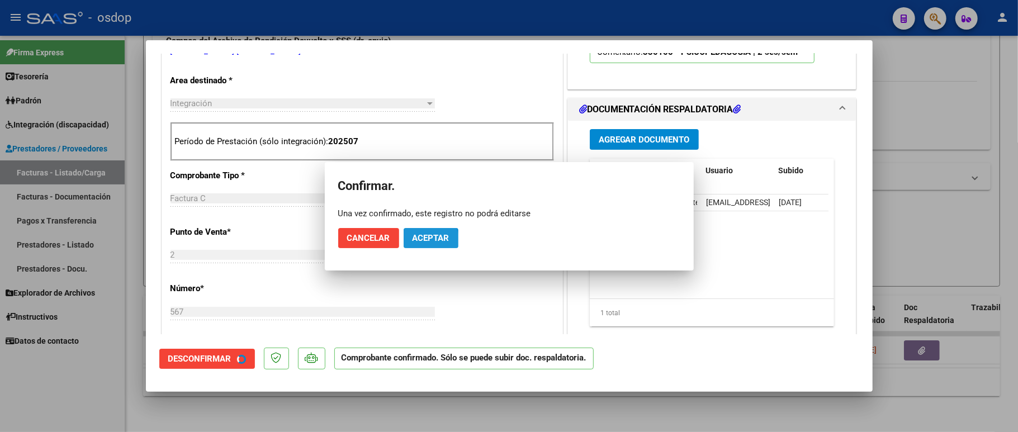
scroll to position [222, 0]
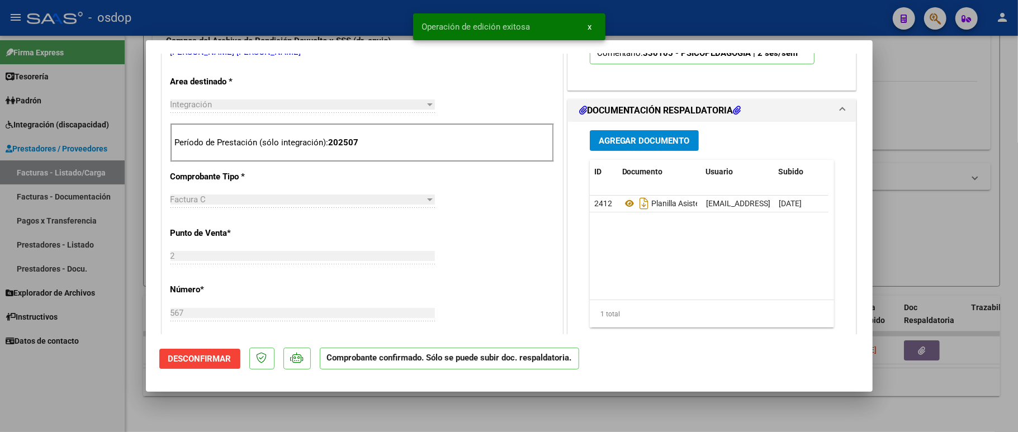
click at [88, 372] on div at bounding box center [509, 216] width 1018 height 432
type input "$ 0,00"
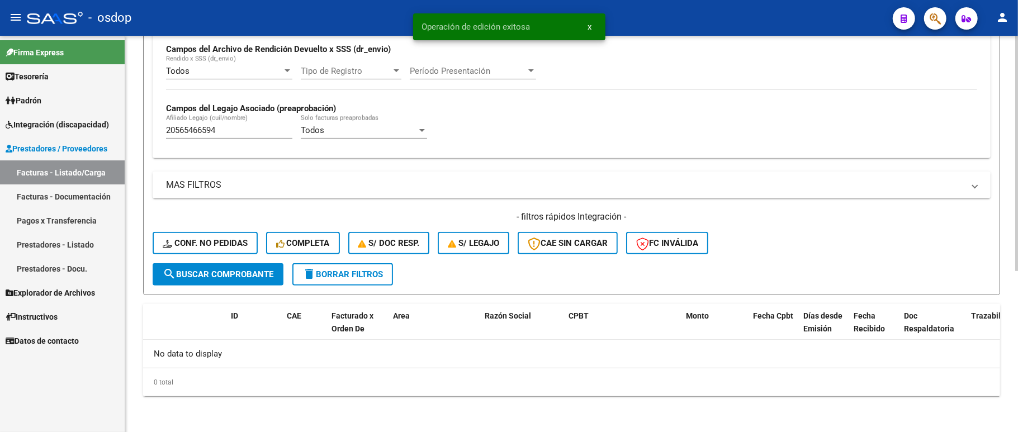
scroll to position [271, 0]
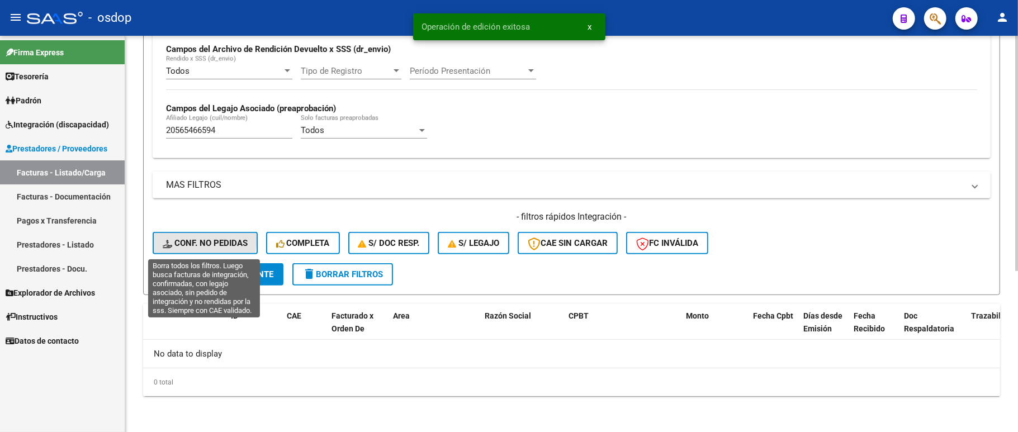
click at [186, 238] on button "Conf. no pedidas" at bounding box center [205, 243] width 105 height 22
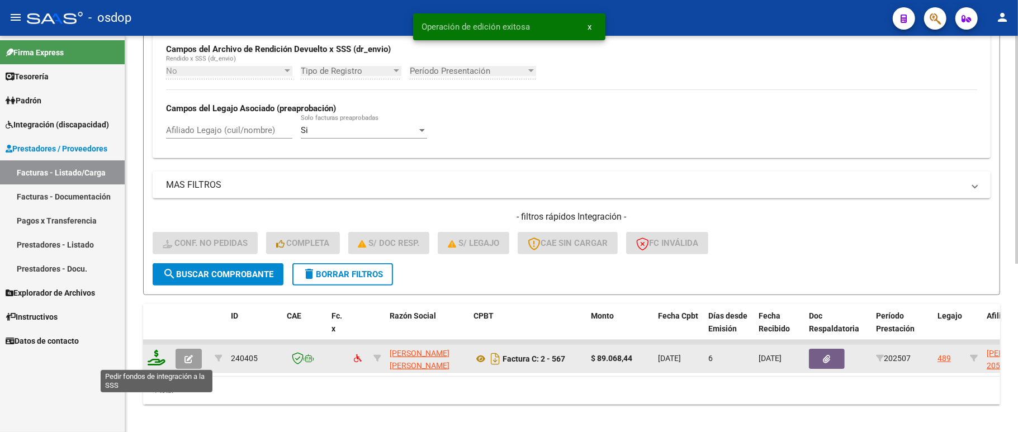
click at [156, 353] on icon at bounding box center [157, 358] width 18 height 16
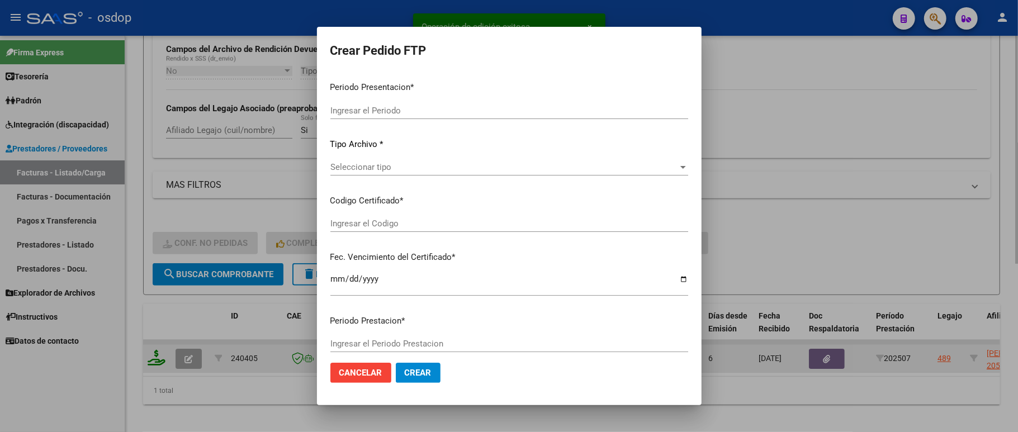
type input "202507"
type input "$ 89.068,44"
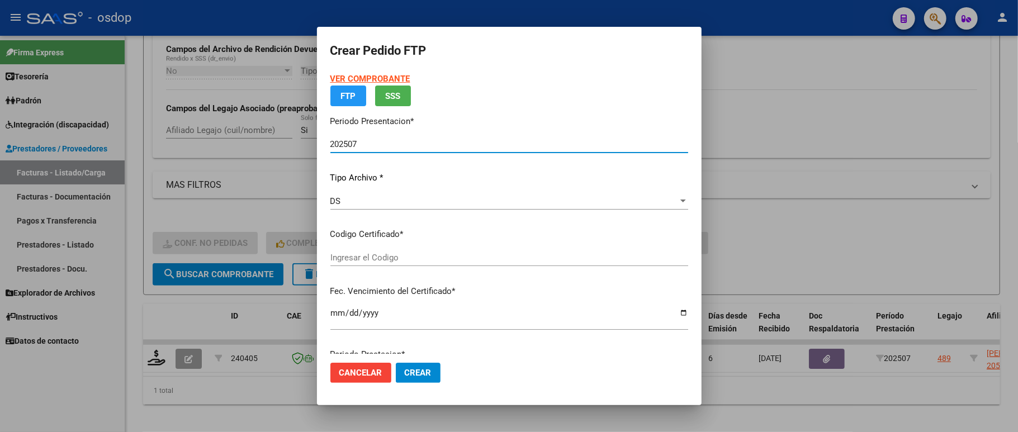
type input "5624053145"
type input "2027-01-02"
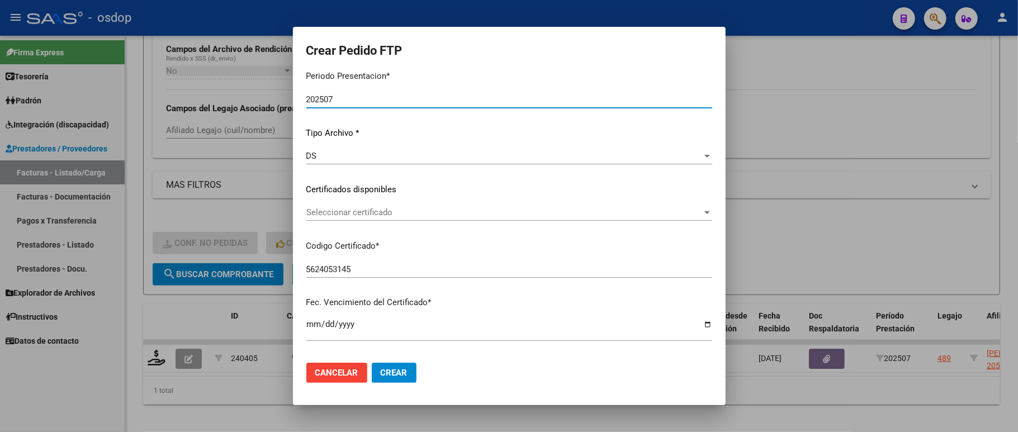
scroll to position [149, 0]
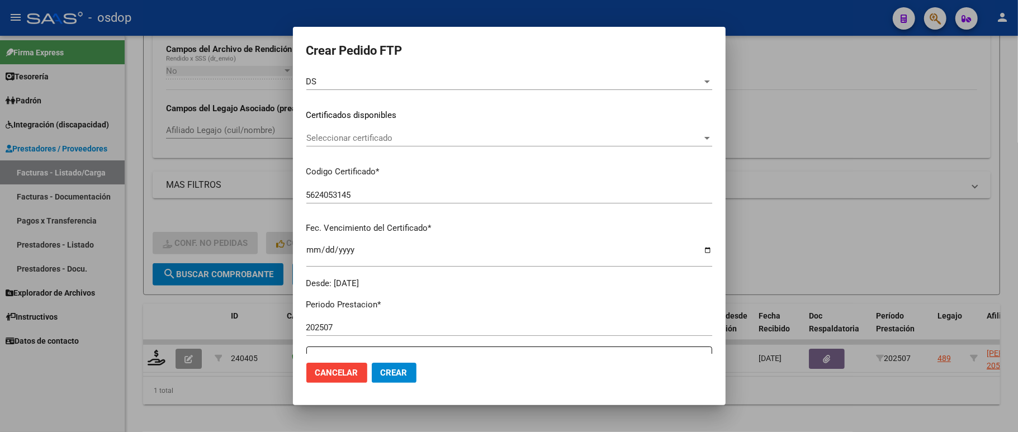
click at [362, 139] on span "Seleccionar certificado" at bounding box center [504, 138] width 396 height 10
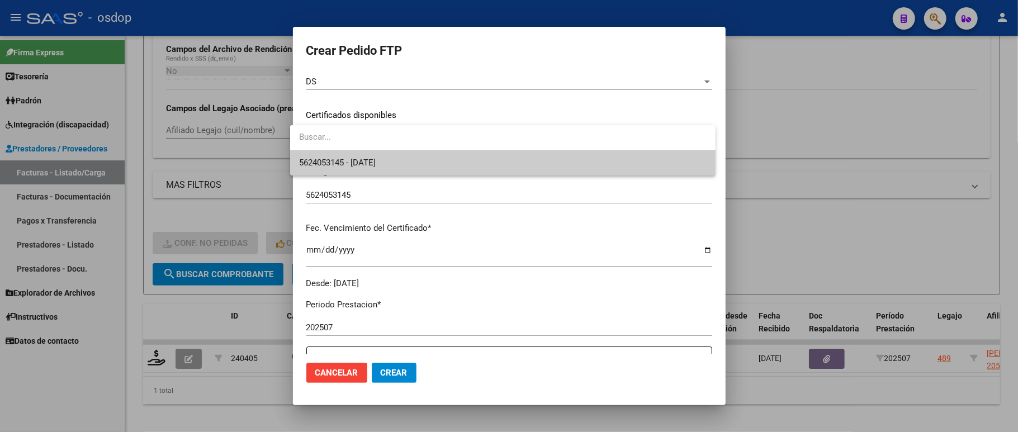
click at [359, 150] on div at bounding box center [502, 137] width 425 height 25
click at [358, 157] on span "5624053145 - 2027-01-02" at bounding box center [502, 162] width 407 height 25
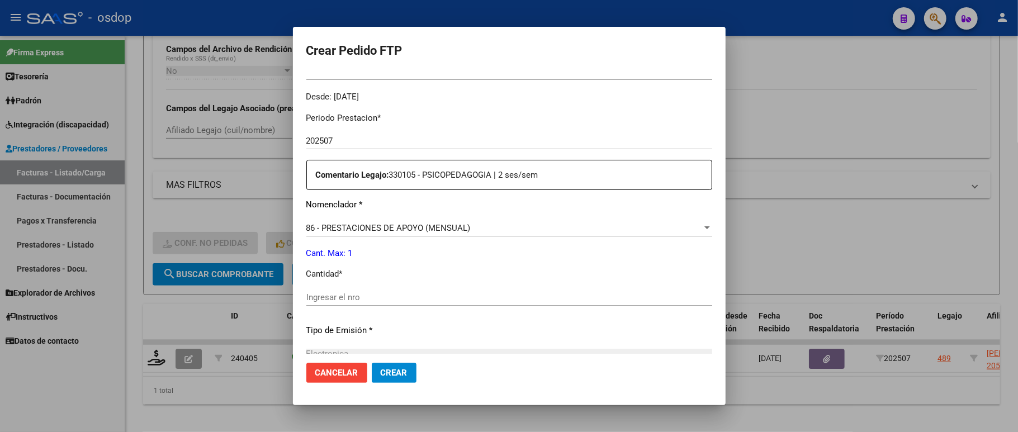
scroll to position [372, 0]
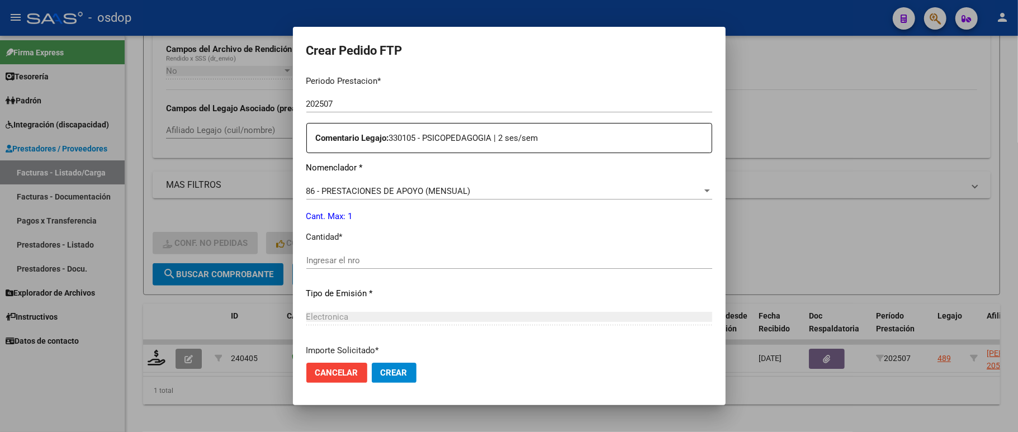
click at [336, 252] on div "Ingresar el nro" at bounding box center [509, 260] width 406 height 17
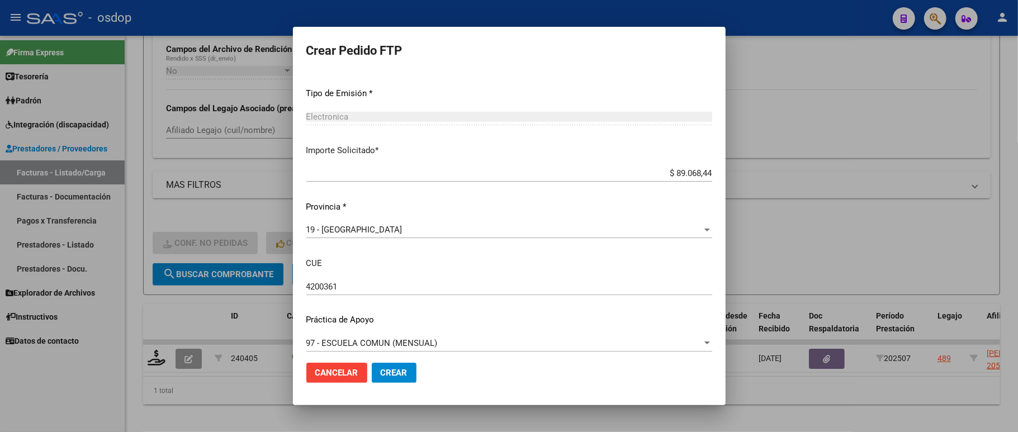
scroll to position [573, 0]
type input "1"
click at [372, 367] on button "Crear" at bounding box center [394, 373] width 45 height 20
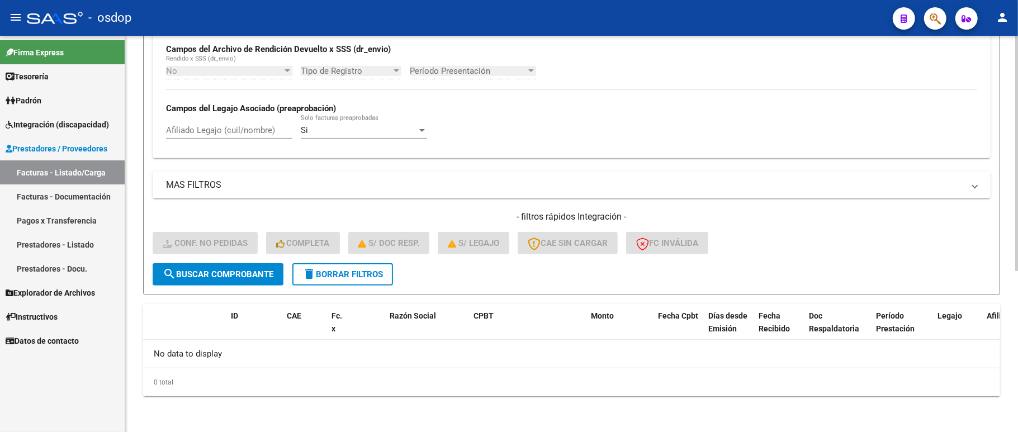
drag, startPoint x: 331, startPoint y: 276, endPoint x: 359, endPoint y: 271, distance: 28.3
click at [332, 276] on span "delete Borrar Filtros" at bounding box center [342, 274] width 80 height 10
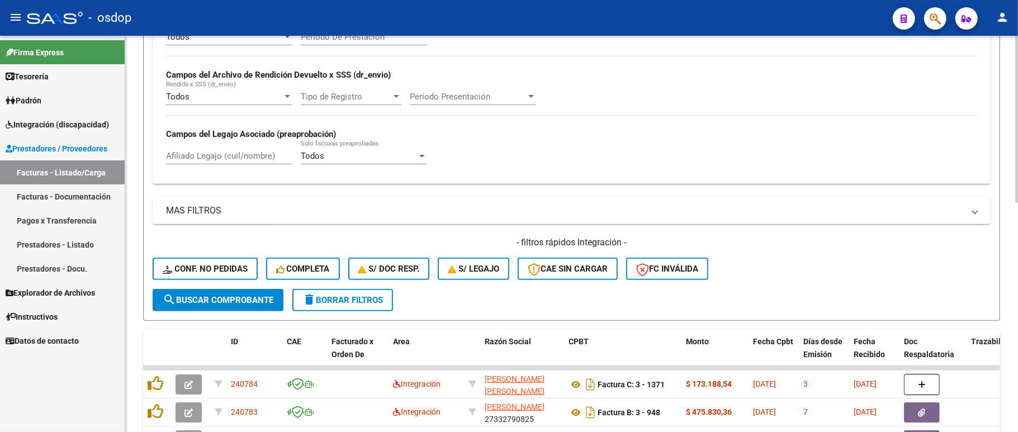
scroll to position [271, 0]
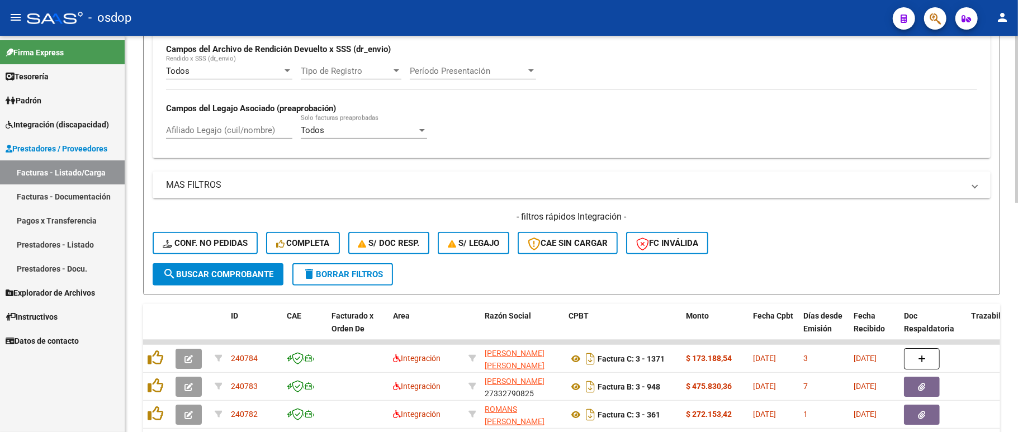
click at [202, 129] on input "Afiliado Legajo (cuil/nombre)" at bounding box center [229, 130] width 126 height 10
paste input "20503727987"
type input "20503727987"
click at [234, 286] on form "Filtros Id Area Area Seleccionar Gerenciador Seleccionar Gerenciador No Confirm…" at bounding box center [571, 78] width 857 height 433
click at [235, 276] on span "search Buscar Comprobante" at bounding box center [218, 274] width 111 height 10
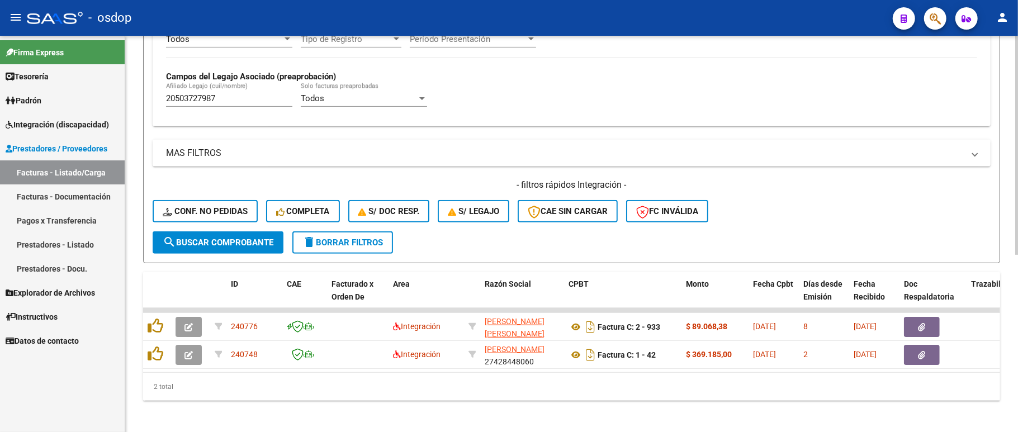
scroll to position [320, 0]
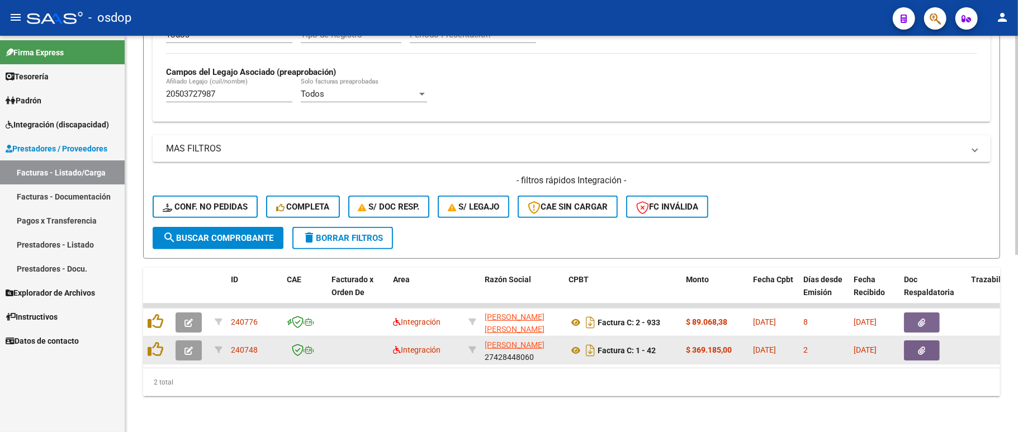
click at [195, 340] on button "button" at bounding box center [189, 350] width 26 height 20
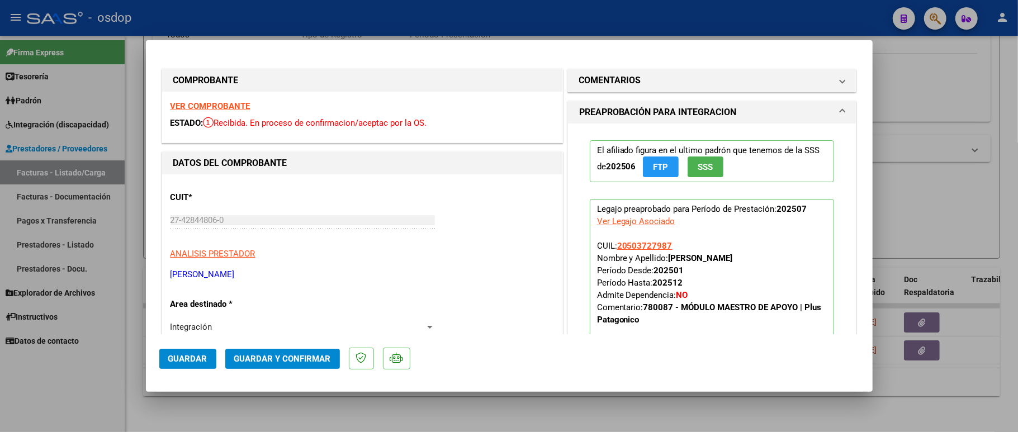
click at [226, 94] on div "VER COMPROBANTE ESTADO: Recibida. En proceso de confirmacion/aceptac por la OS." at bounding box center [362, 117] width 400 height 51
click at [227, 104] on strong "VER COMPROBANTE" at bounding box center [210, 106] width 80 height 10
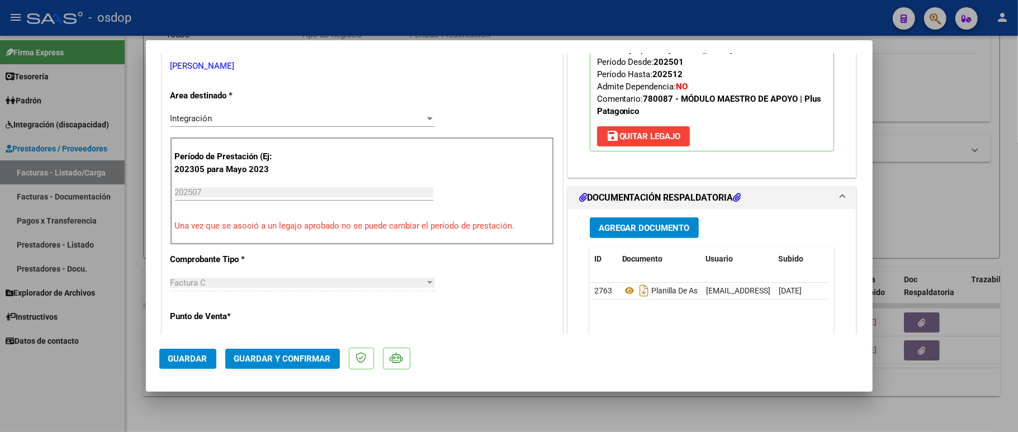
scroll to position [224, 0]
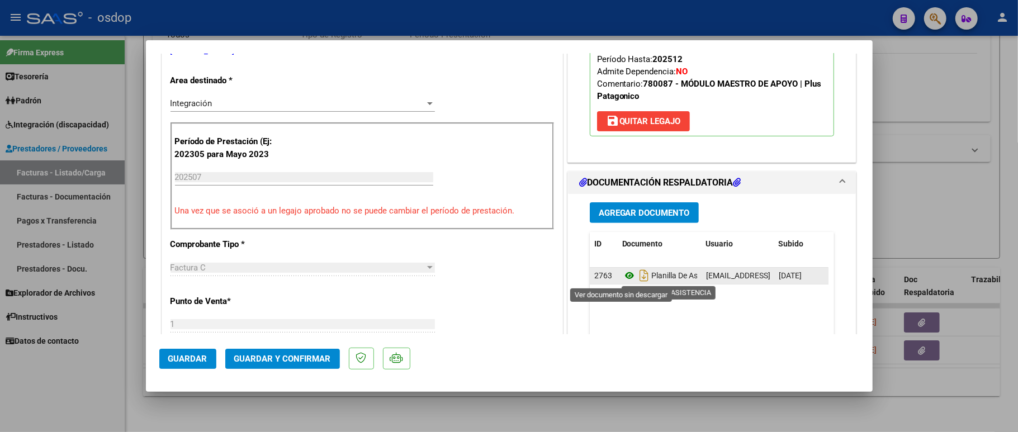
click at [624, 279] on icon at bounding box center [629, 275] width 15 height 13
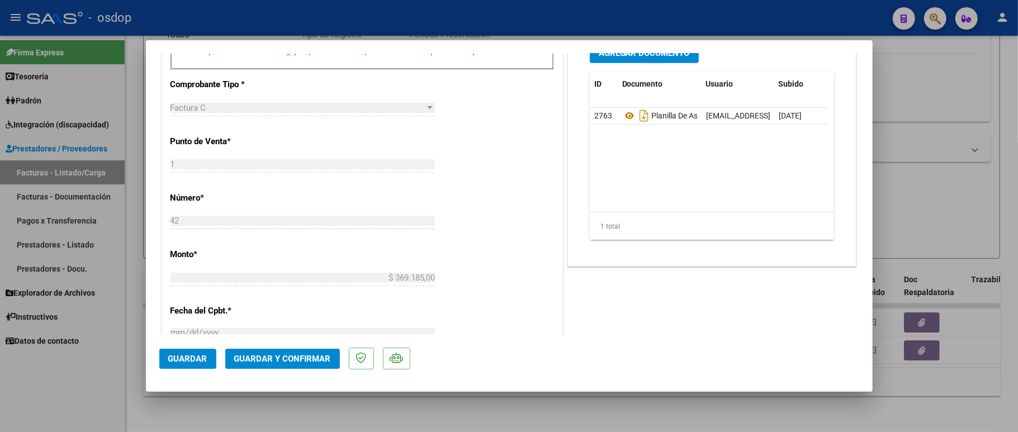
scroll to position [521, 0]
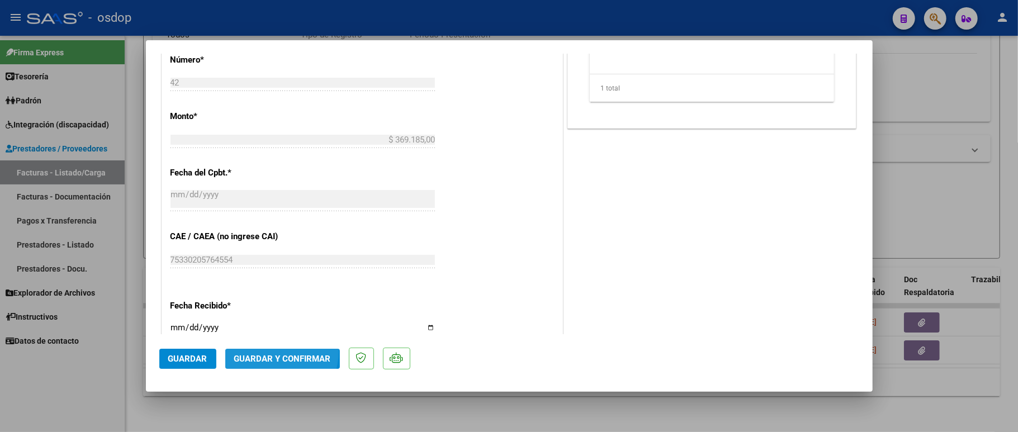
click at [269, 352] on button "Guardar y Confirmar" at bounding box center [282, 359] width 115 height 20
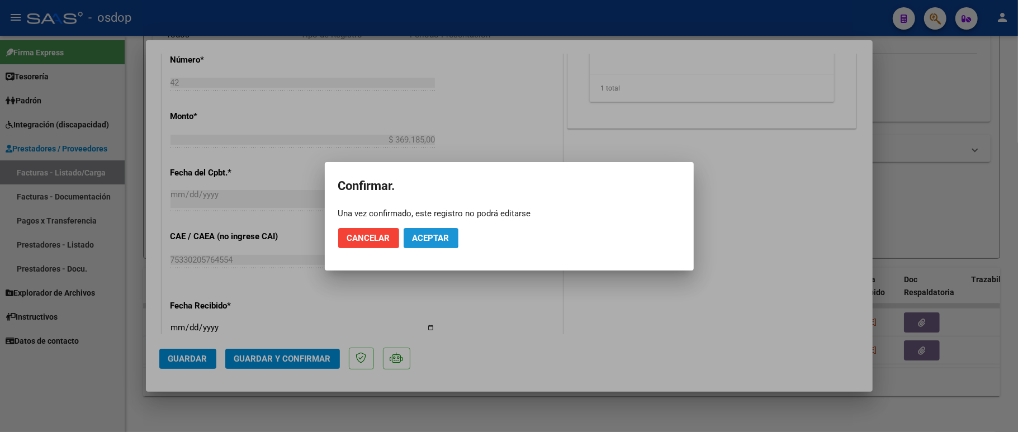
click at [417, 229] on button "Aceptar" at bounding box center [431, 238] width 55 height 20
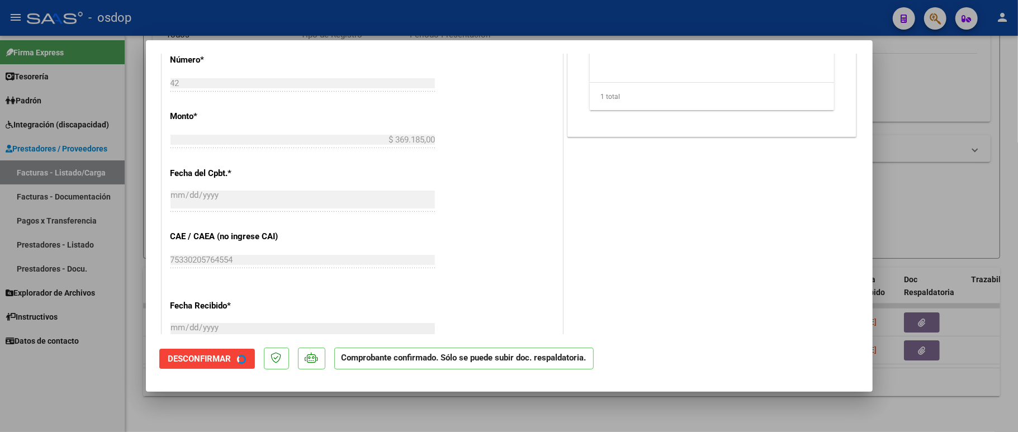
drag, startPoint x: 419, startPoint y: 233, endPoint x: 499, endPoint y: 253, distance: 82.3
click at [420, 234] on div "CUIT * 27-42844806-0 Ingresar CUIT ANALISIS PRESTADOR COBIAN BRISA JAZMIN ARCA …" at bounding box center [362, 137] width 400 height 831
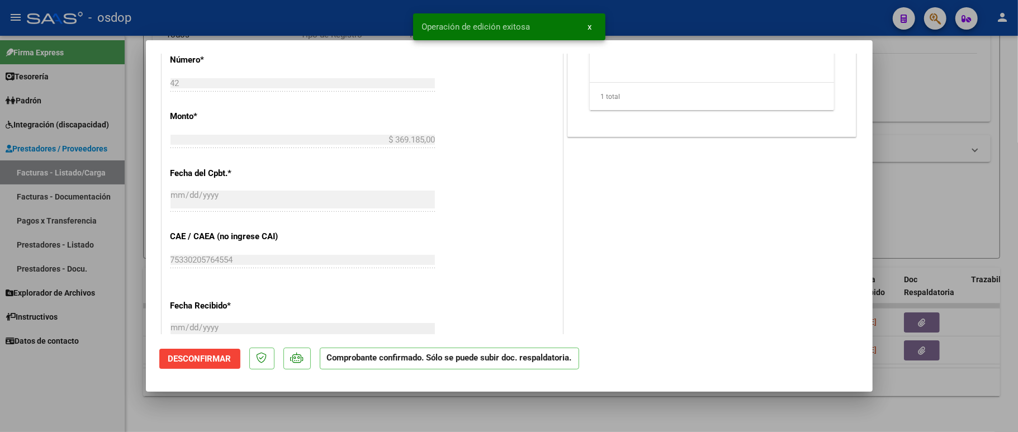
click at [130, 367] on div at bounding box center [509, 216] width 1018 height 432
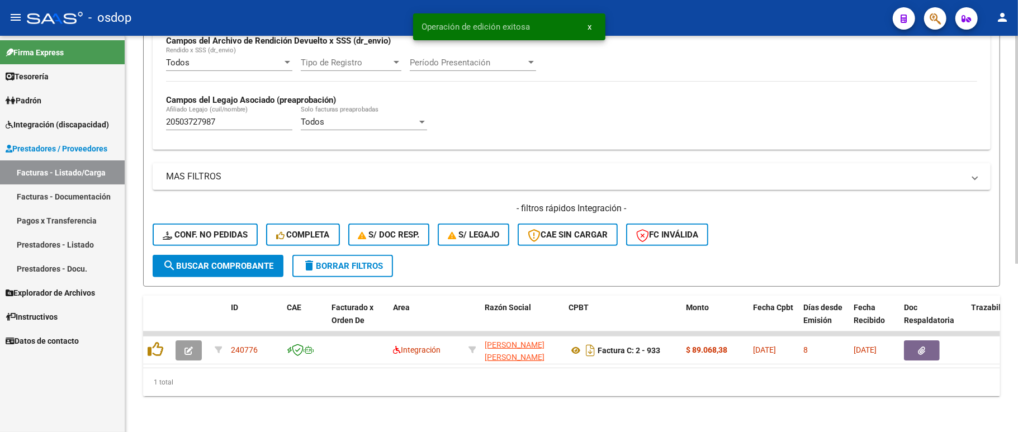
scroll to position [292, 0]
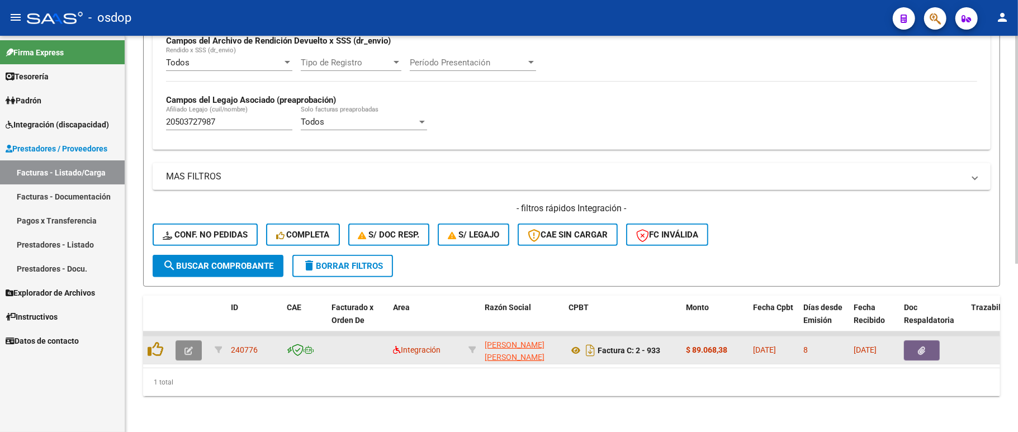
click at [186, 347] on icon "button" at bounding box center [188, 351] width 8 height 8
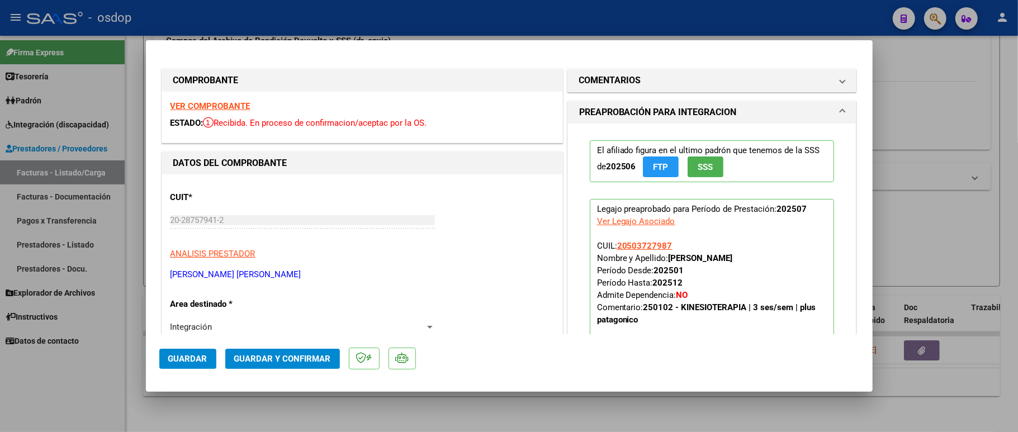
click at [220, 101] on strong "VER COMPROBANTE" at bounding box center [210, 106] width 80 height 10
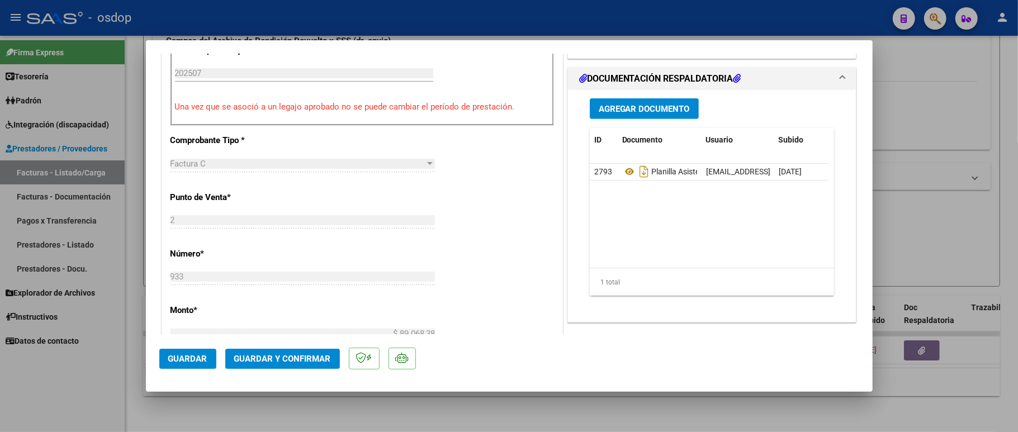
scroll to position [372, 0]
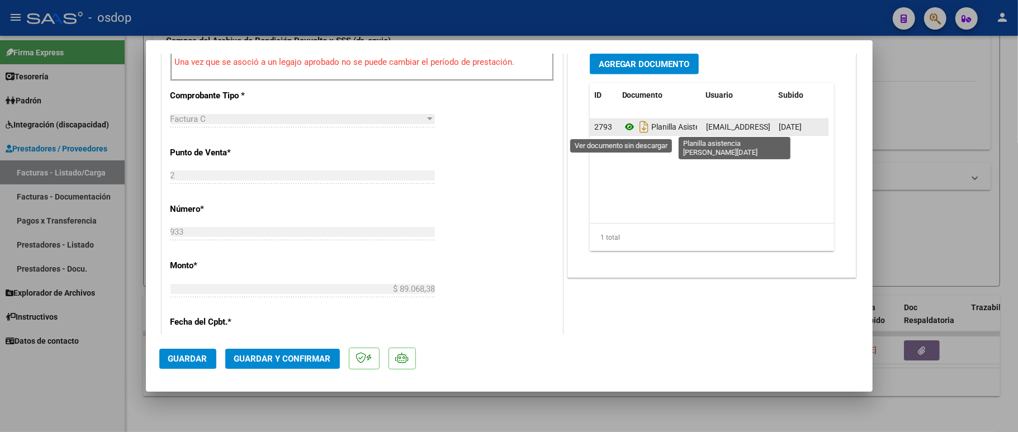
click at [622, 126] on icon at bounding box center [629, 126] width 15 height 13
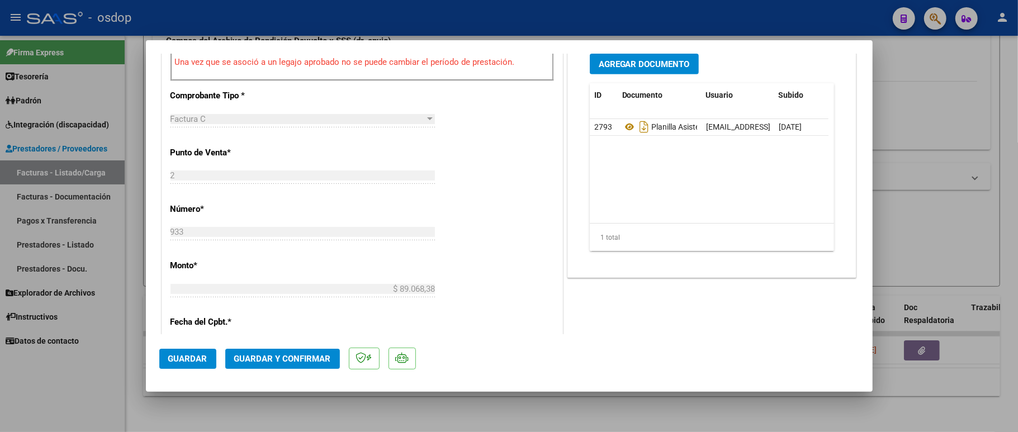
click at [263, 356] on span "Guardar y Confirmar" at bounding box center [282, 359] width 97 height 10
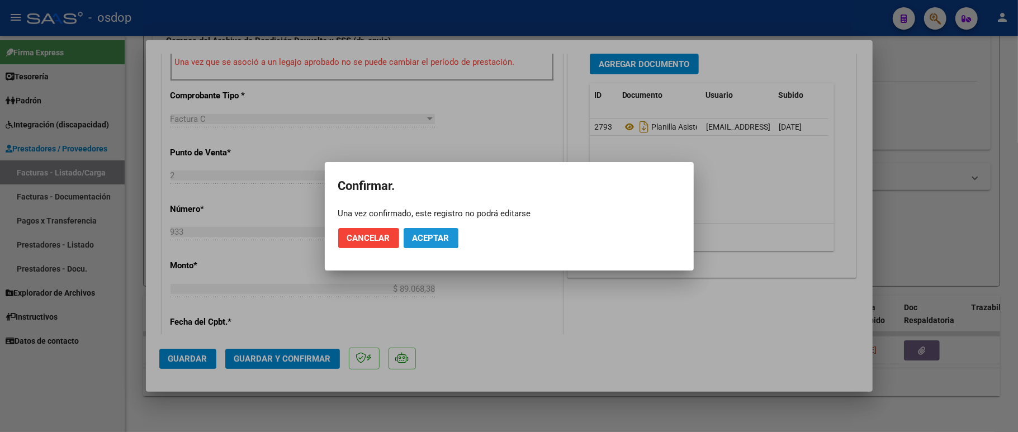
click at [418, 230] on button "Aceptar" at bounding box center [431, 238] width 55 height 20
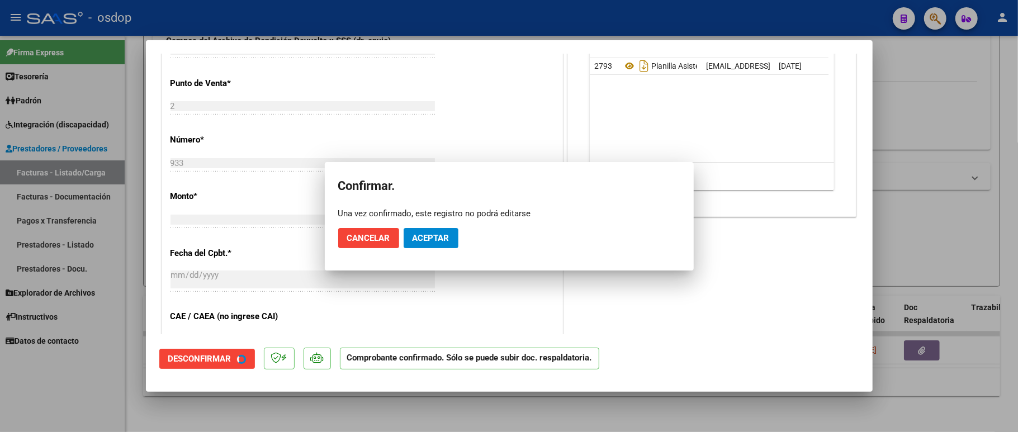
scroll to position [584, 0]
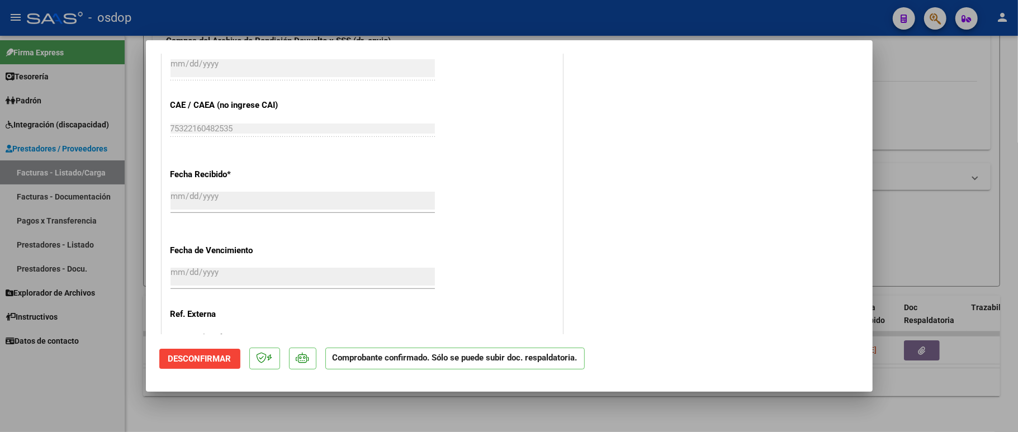
click at [101, 415] on div at bounding box center [509, 216] width 1018 height 432
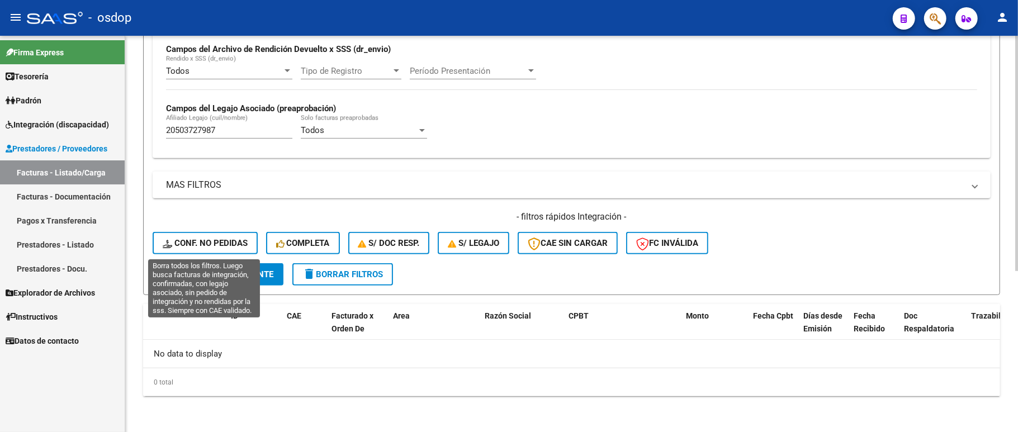
scroll to position [271, 0]
click at [179, 238] on span "Conf. no pedidas" at bounding box center [205, 243] width 85 height 10
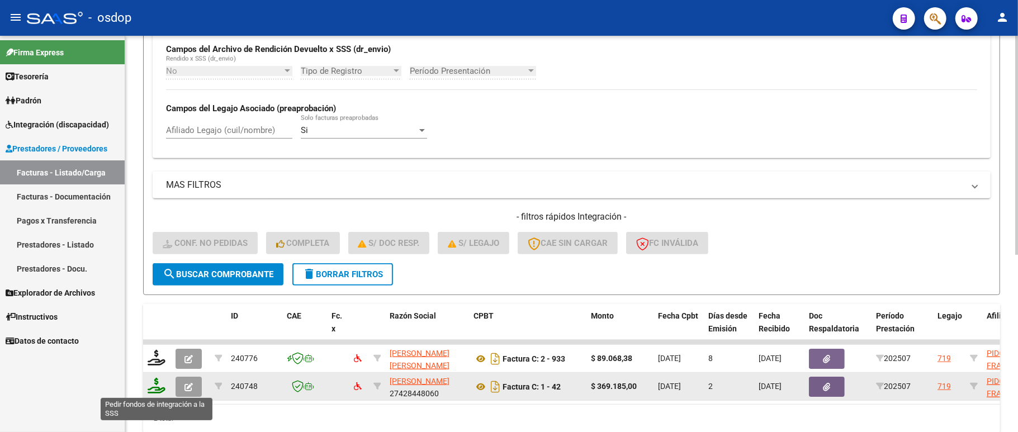
click at [159, 385] on icon at bounding box center [157, 386] width 18 height 16
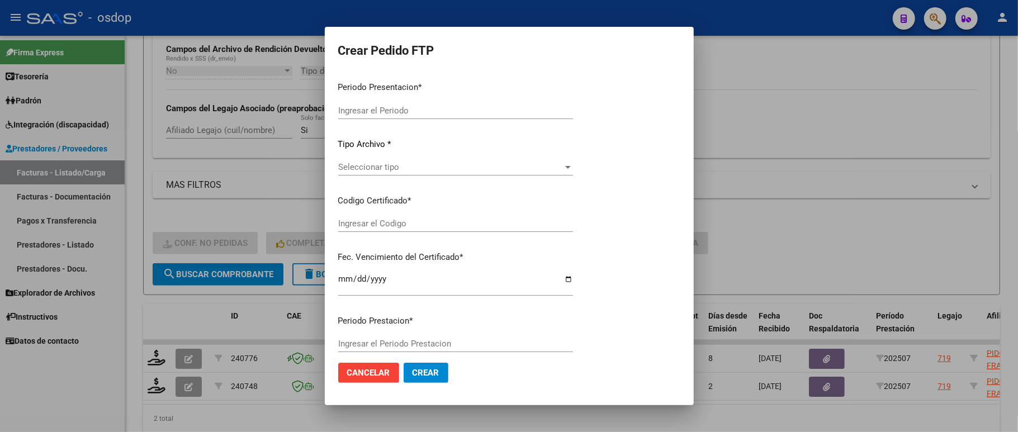
type input "202507"
type input "$ 369.185,00"
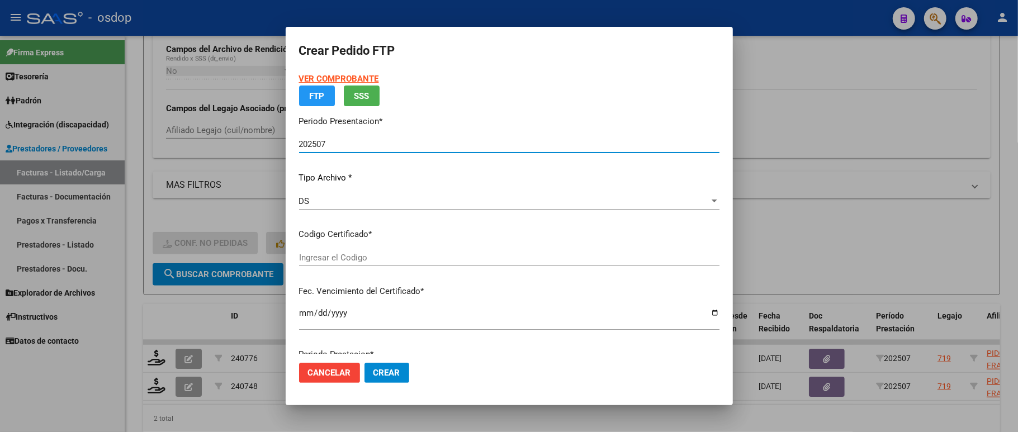
type input "1536696223"
type input "2032-12-27"
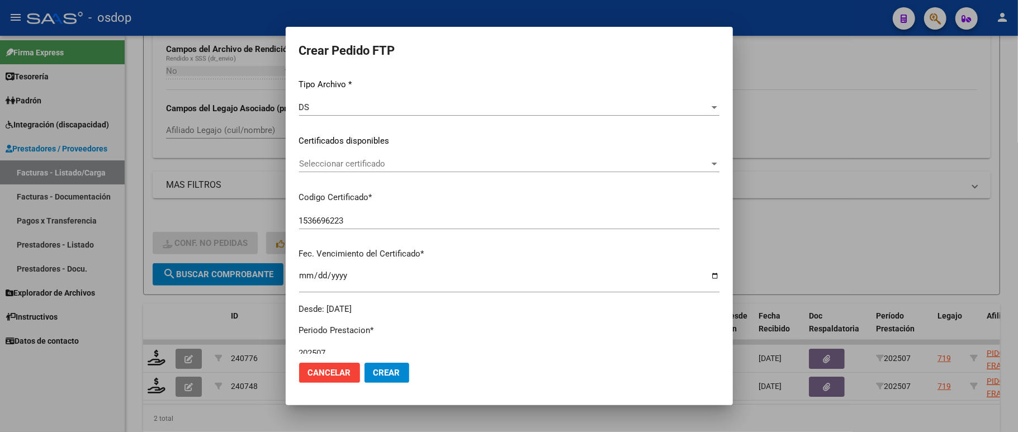
scroll to position [149, 0]
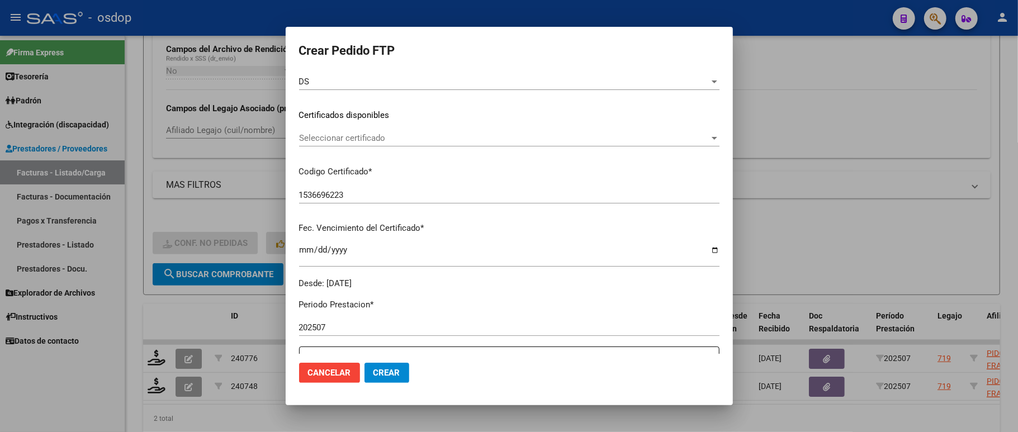
click at [371, 136] on span "Seleccionar certificado" at bounding box center [504, 138] width 410 height 10
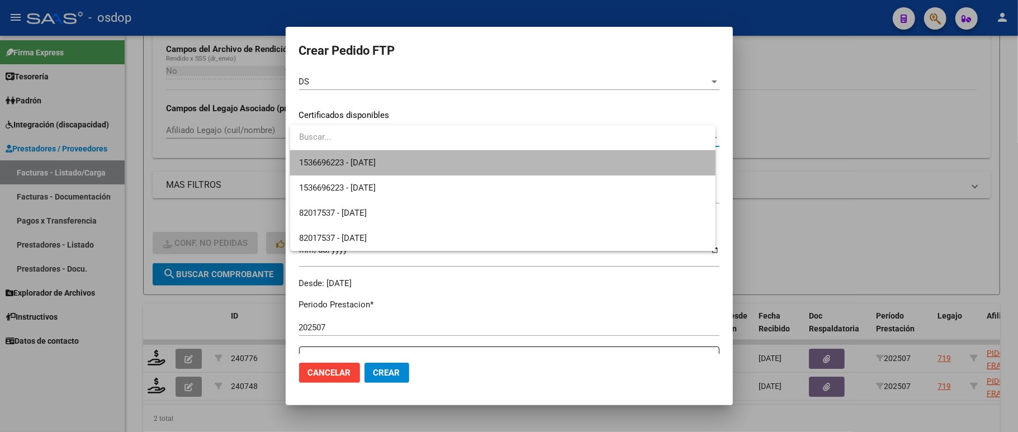
click at [369, 155] on span "1536696223 - 2032-12-27" at bounding box center [502, 162] width 407 height 25
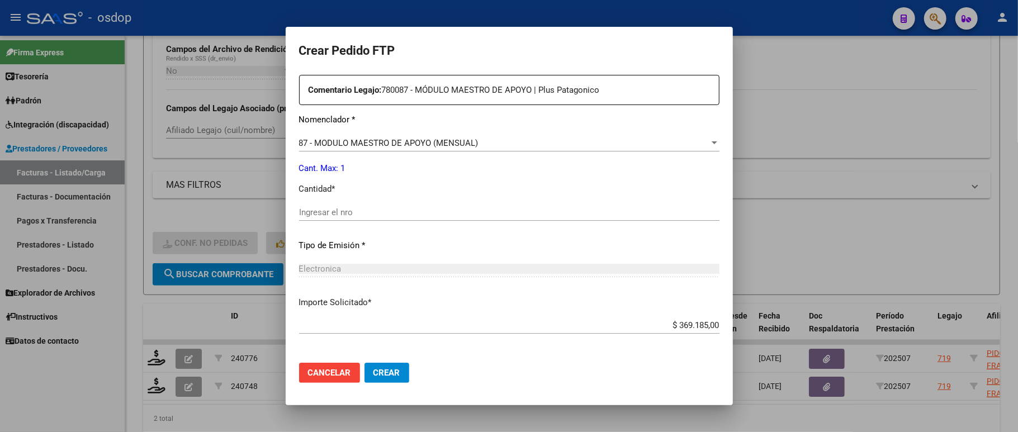
scroll to position [447, 0]
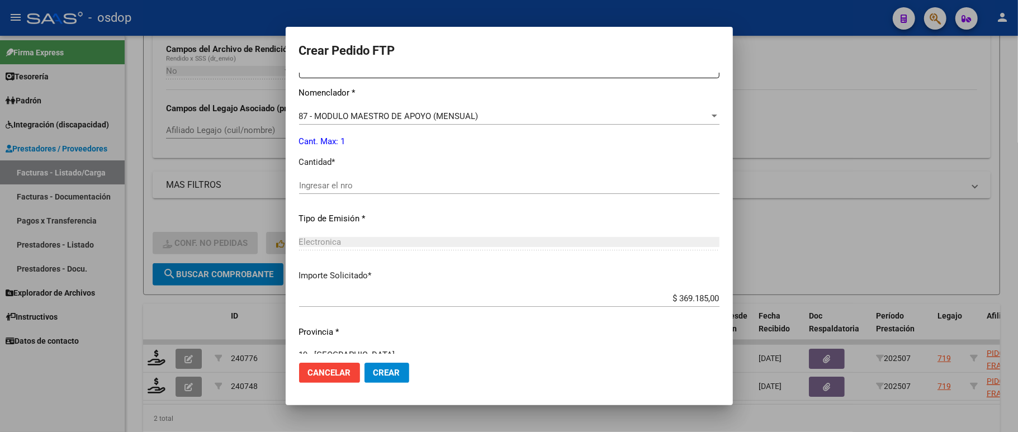
click at [369, 181] on input "Ingresar el nro" at bounding box center [509, 186] width 420 height 10
type input "1"
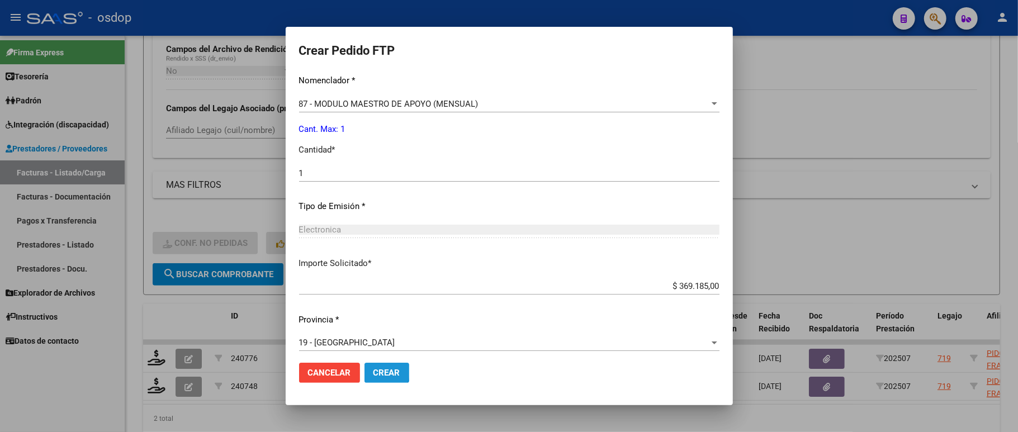
click at [378, 372] on span "Crear" at bounding box center [386, 373] width 27 height 10
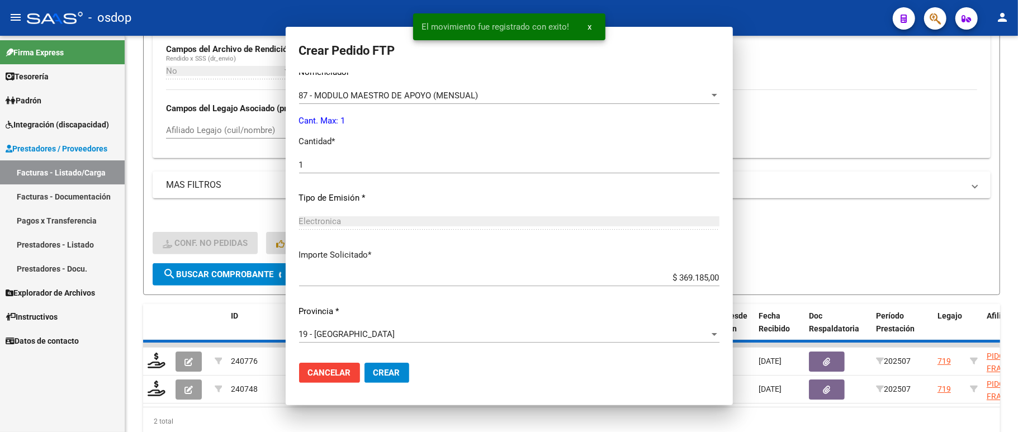
scroll to position [396, 0]
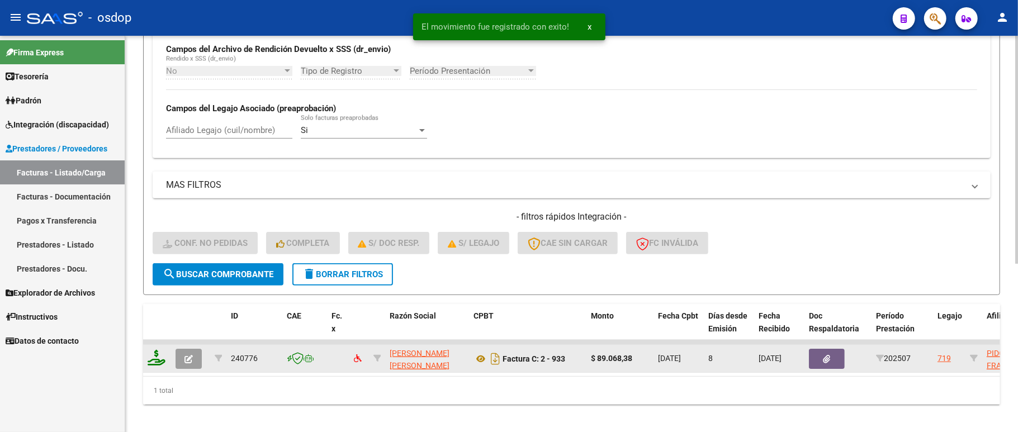
click at [159, 363] on icon at bounding box center [157, 358] width 18 height 16
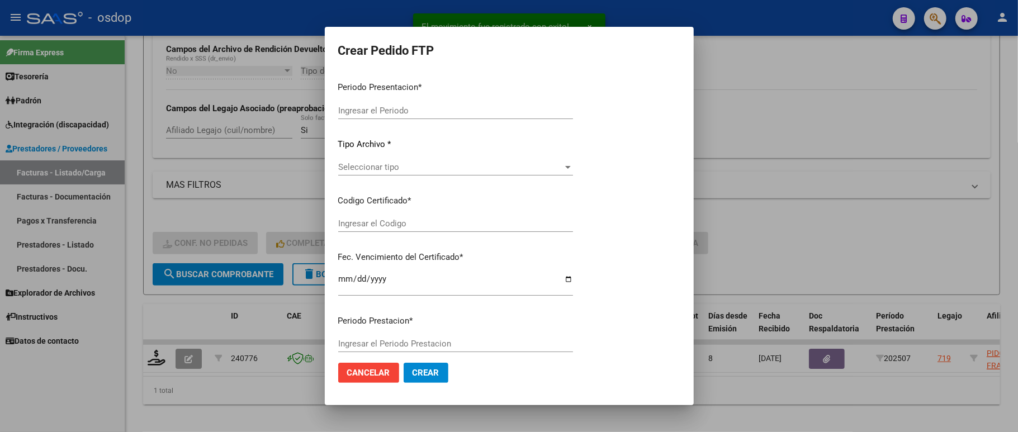
type input "202507"
type input "$ 89.068,38"
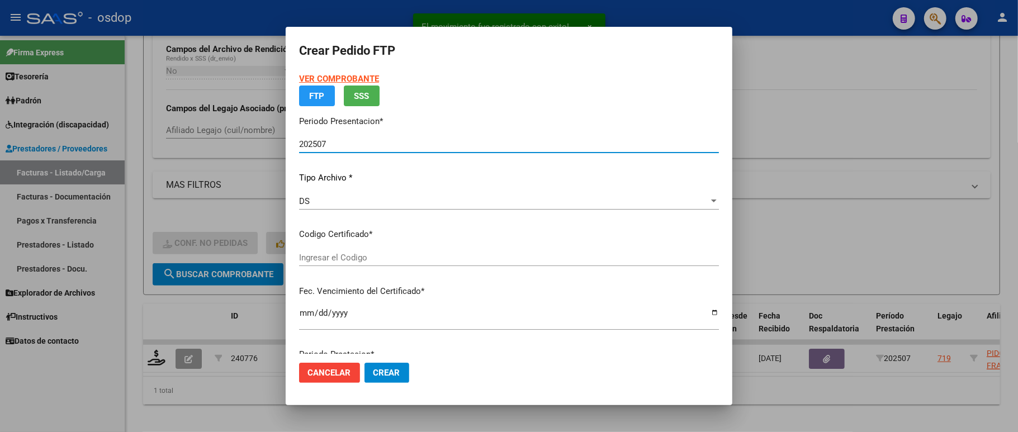
type input "1536696223"
type input "2032-12-27"
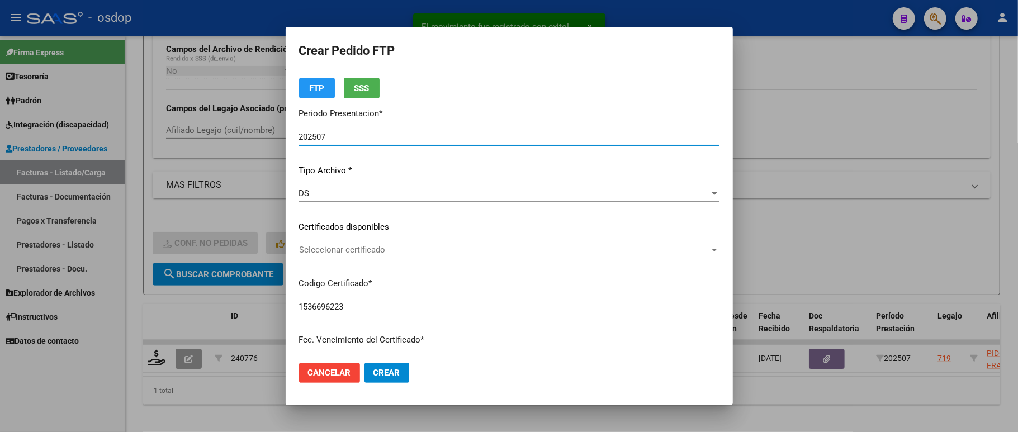
scroll to position [74, 0]
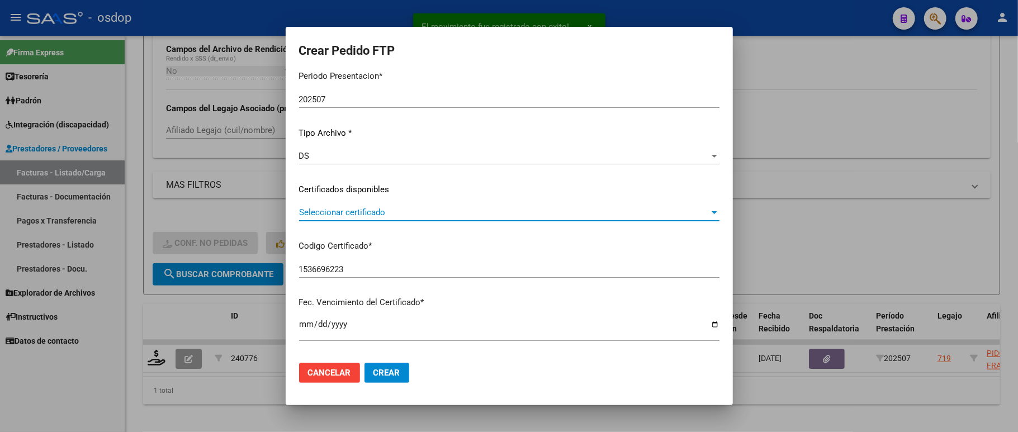
click at [351, 213] on span "Seleccionar certificado" at bounding box center [504, 212] width 410 height 10
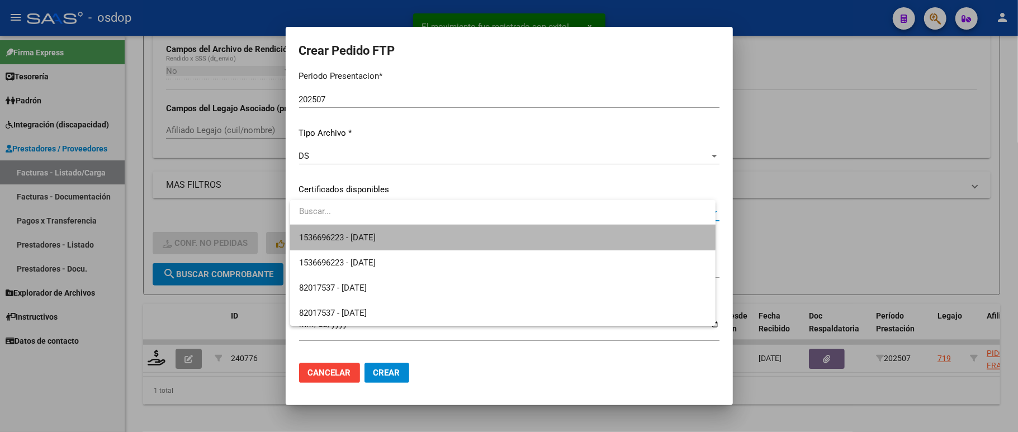
click at [350, 230] on span "1536696223 - 2032-12-27" at bounding box center [502, 237] width 407 height 25
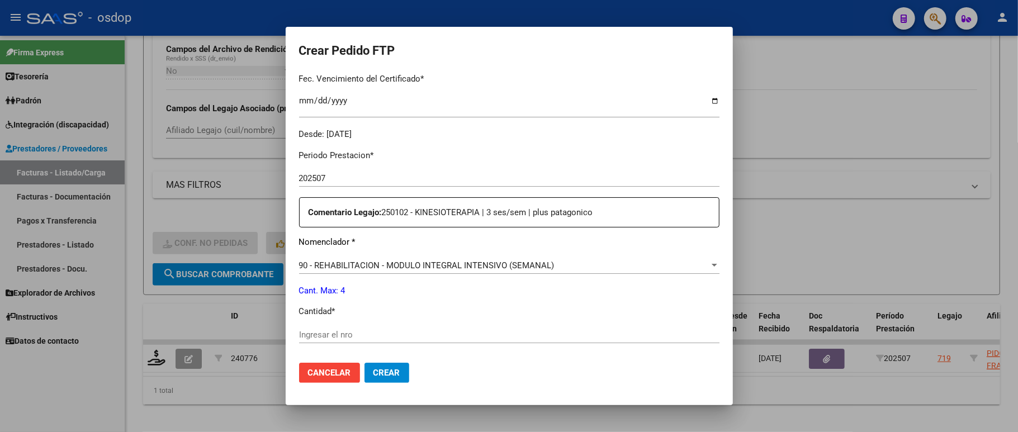
scroll to position [372, 0]
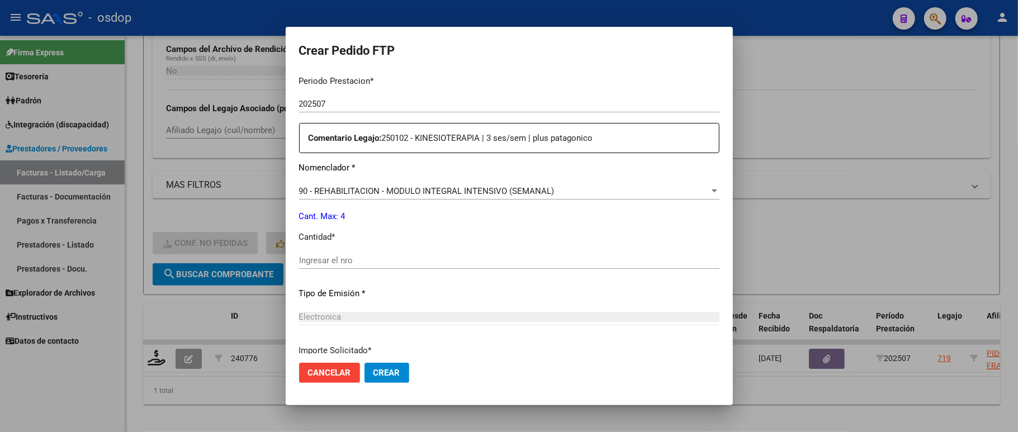
click at [351, 255] on input "Ingresar el nro" at bounding box center [509, 260] width 420 height 10
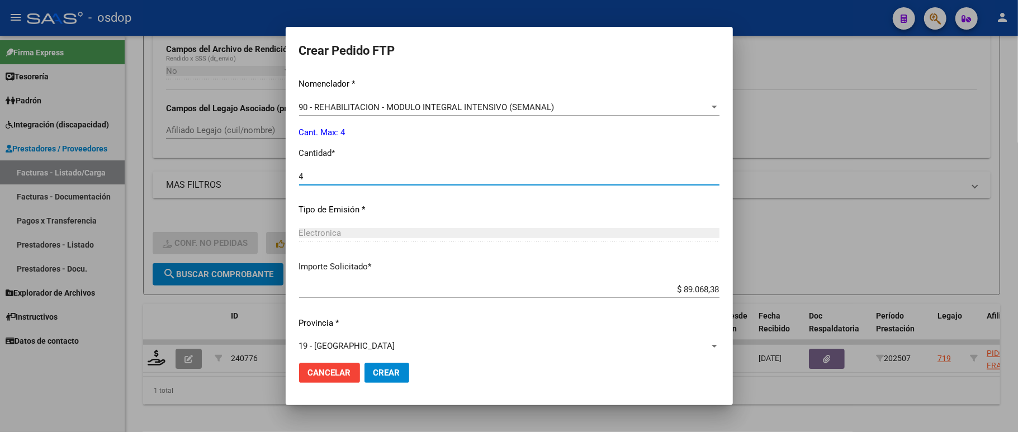
scroll to position [459, 0]
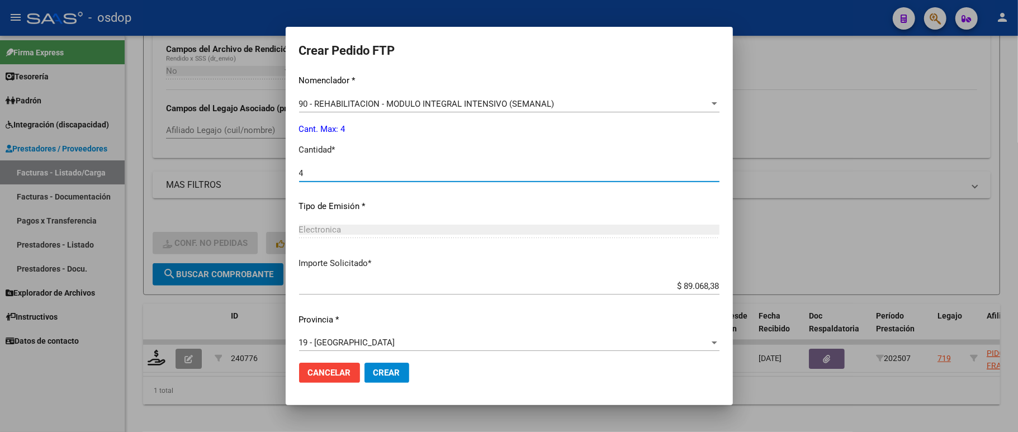
type input "4"
click at [312, 369] on span "Cancelar" at bounding box center [329, 373] width 43 height 10
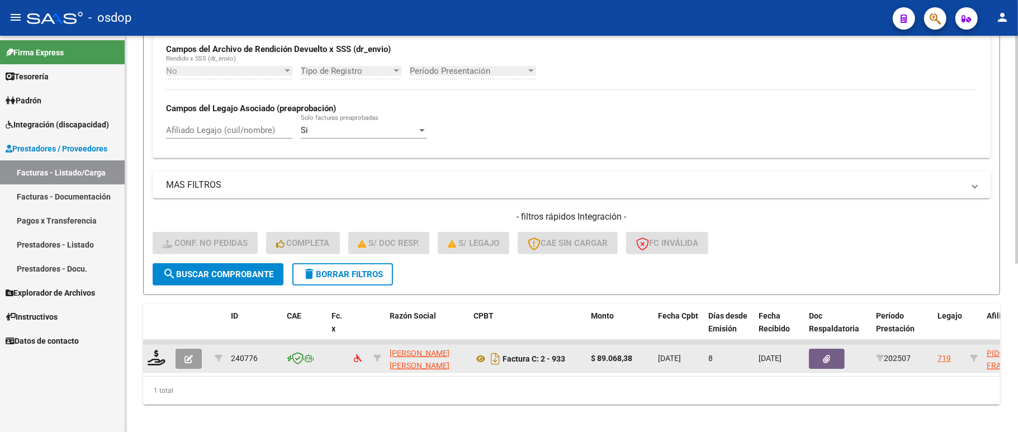
click at [183, 355] on button "button" at bounding box center [189, 359] width 26 height 20
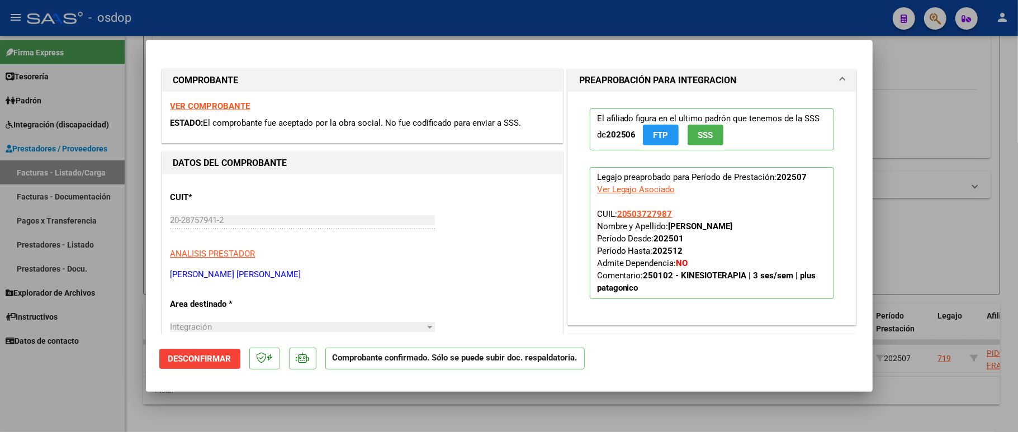
click at [651, 188] on div "Ver Legajo Asociado" at bounding box center [636, 189] width 78 height 12
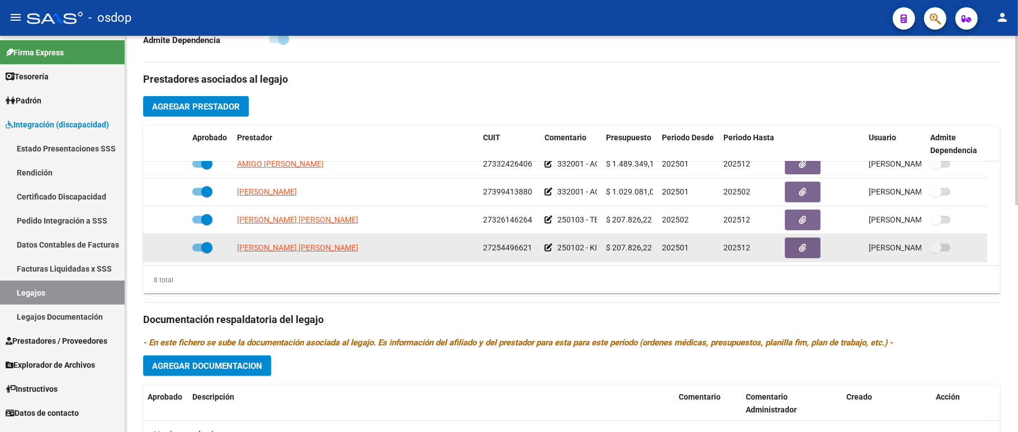
scroll to position [447, 0]
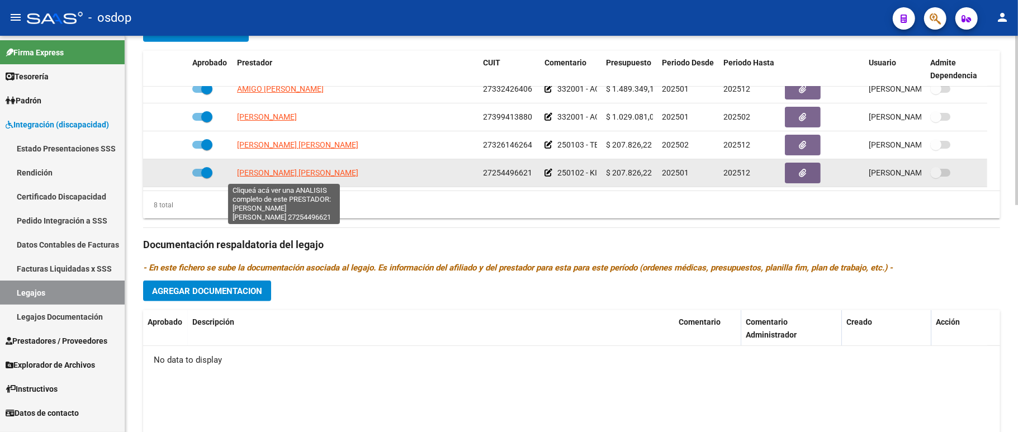
click at [320, 177] on span "YANICELLI MARIA PAULA" at bounding box center [297, 172] width 121 height 9
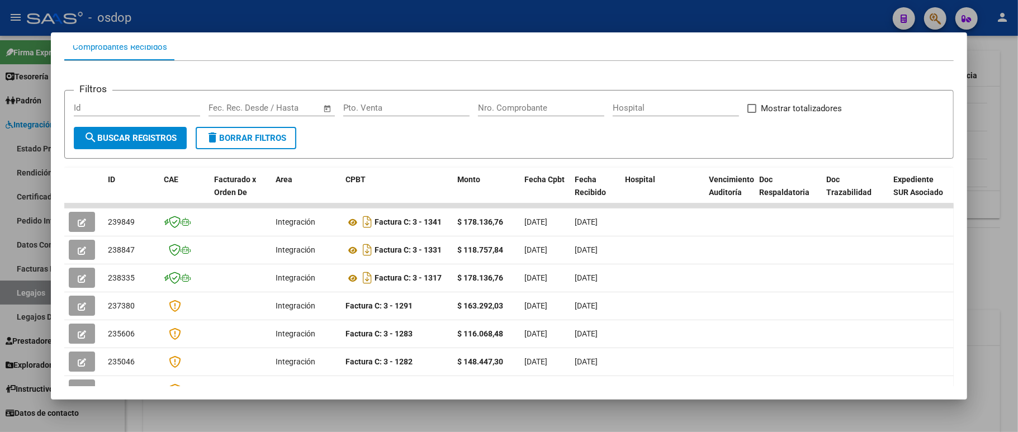
scroll to position [149, 0]
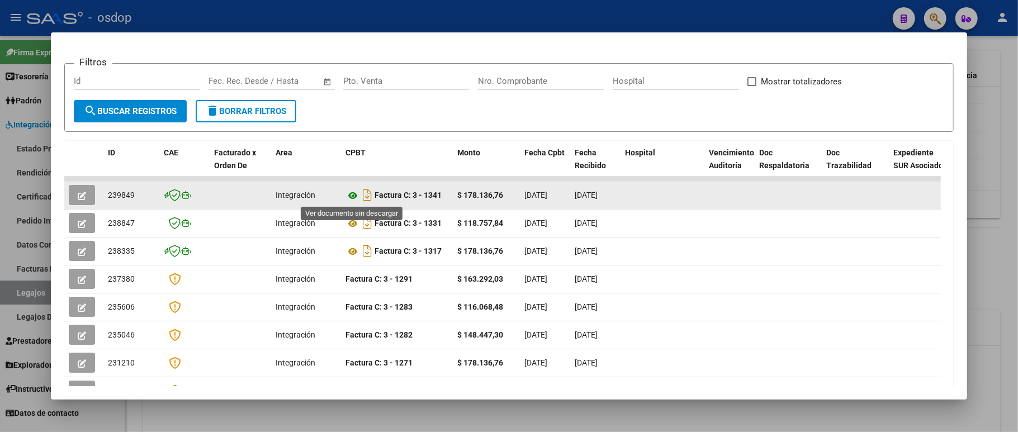
click at [354, 195] on icon at bounding box center [352, 195] width 15 height 13
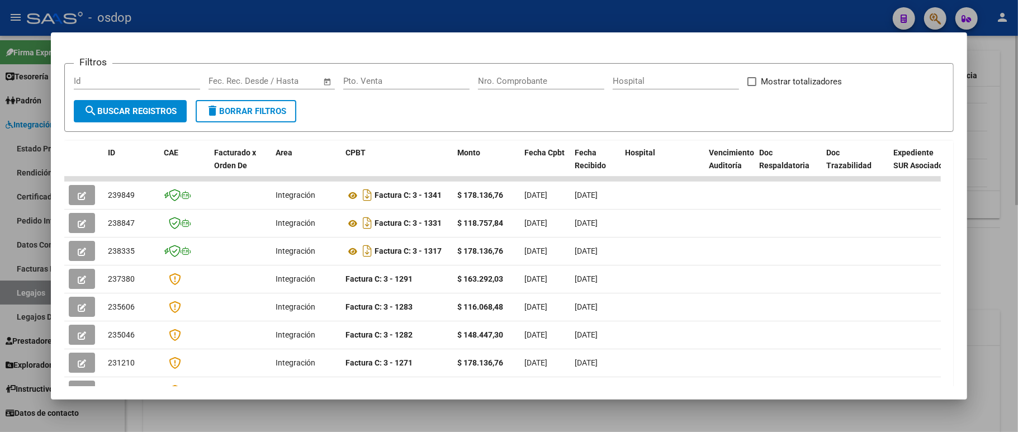
click at [790, 407] on div at bounding box center [509, 216] width 1018 height 432
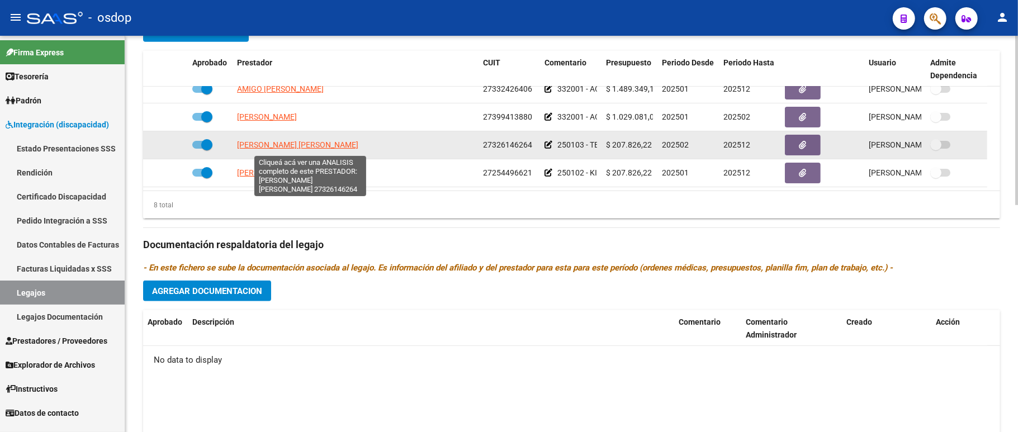
click at [264, 148] on span "RAUSCH SARRICOUET PAULA LUCIANA" at bounding box center [297, 144] width 121 height 9
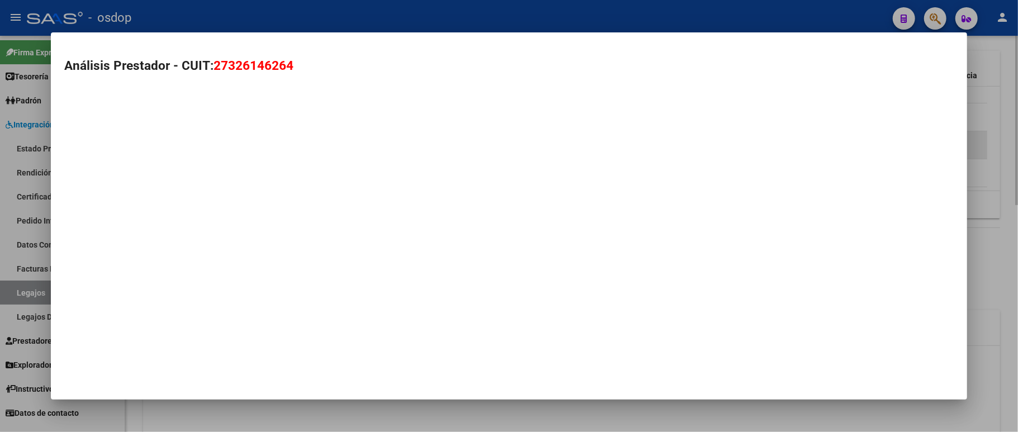
type textarea "27326146264"
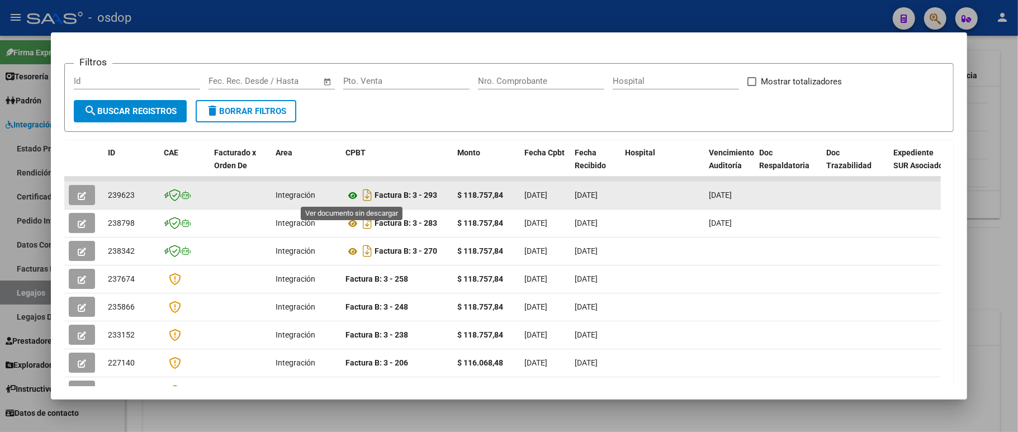
click at [354, 196] on icon at bounding box center [352, 195] width 15 height 13
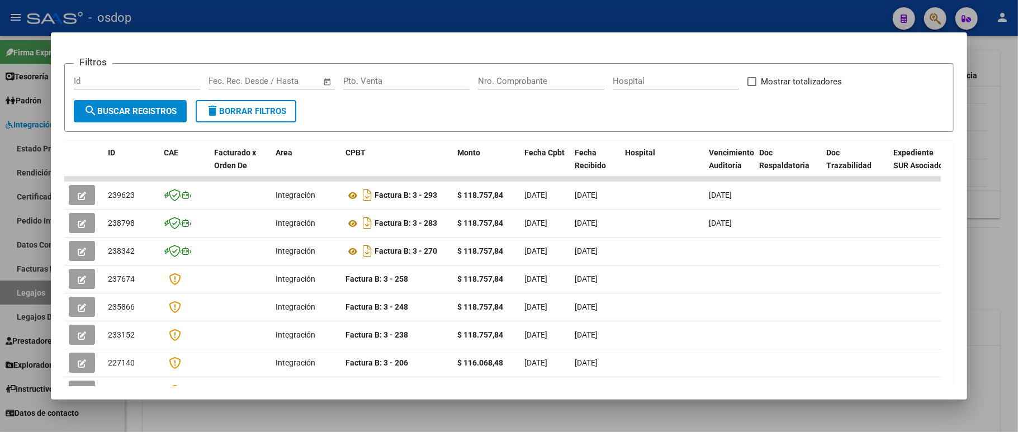
click at [508, 419] on div at bounding box center [509, 216] width 1018 height 432
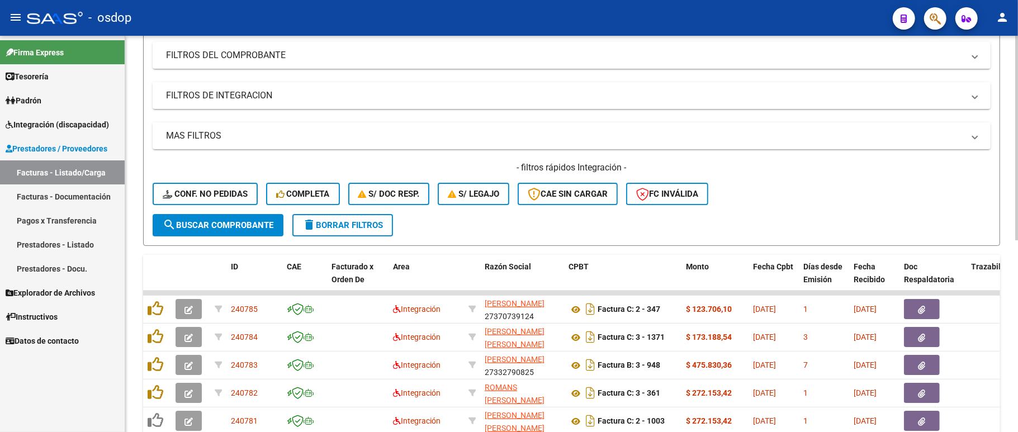
scroll to position [148, 0]
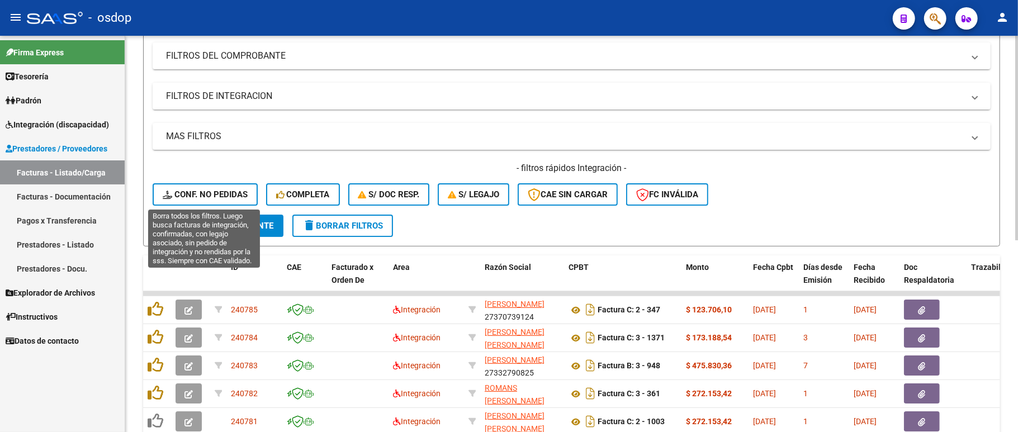
click at [193, 183] on button "Conf. no pedidas" at bounding box center [205, 194] width 105 height 22
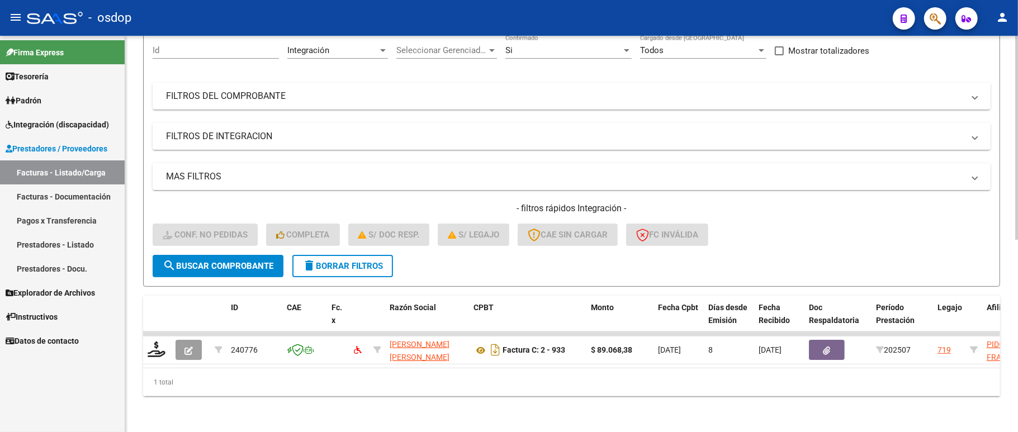
scroll to position [120, 0]
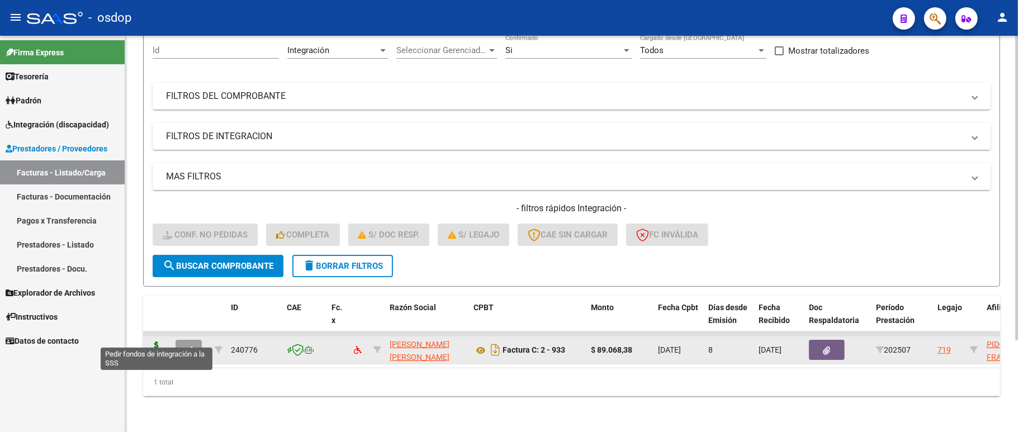
click at [158, 342] on icon at bounding box center [157, 350] width 18 height 16
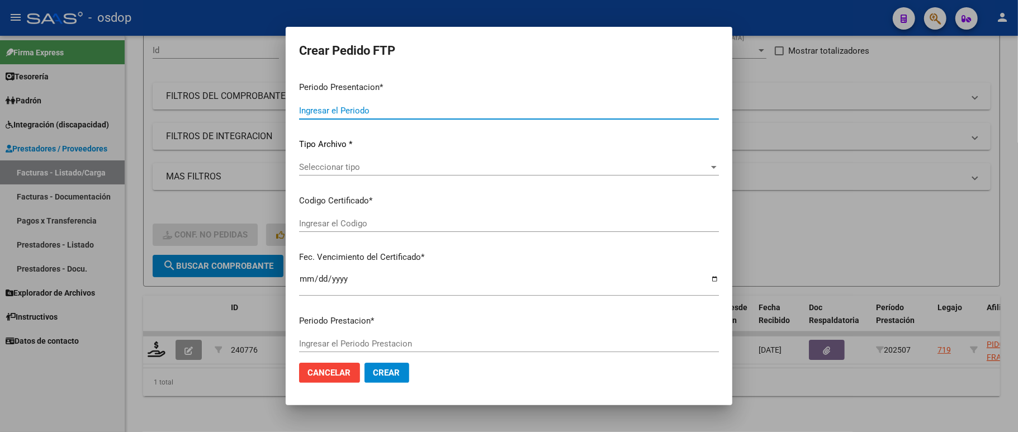
type input "202507"
type input "$ 89.068,38"
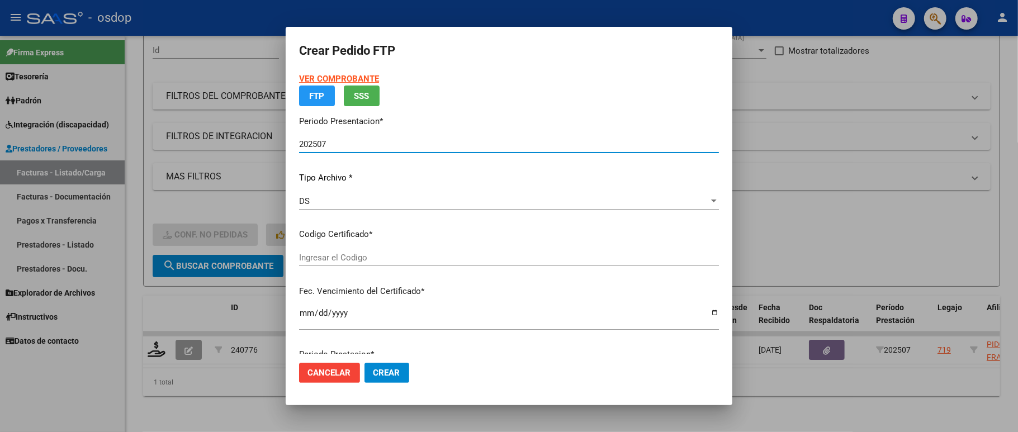
type input "1536696223"
type input "2032-12-27"
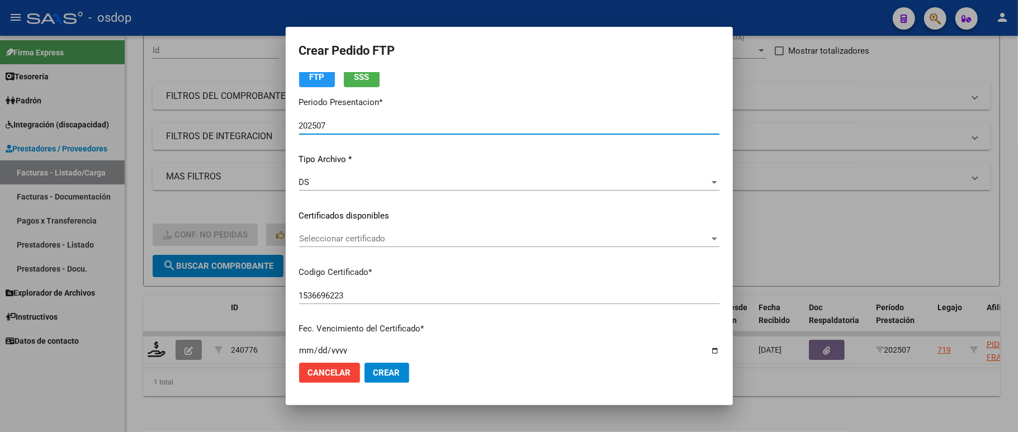
scroll to position [74, 0]
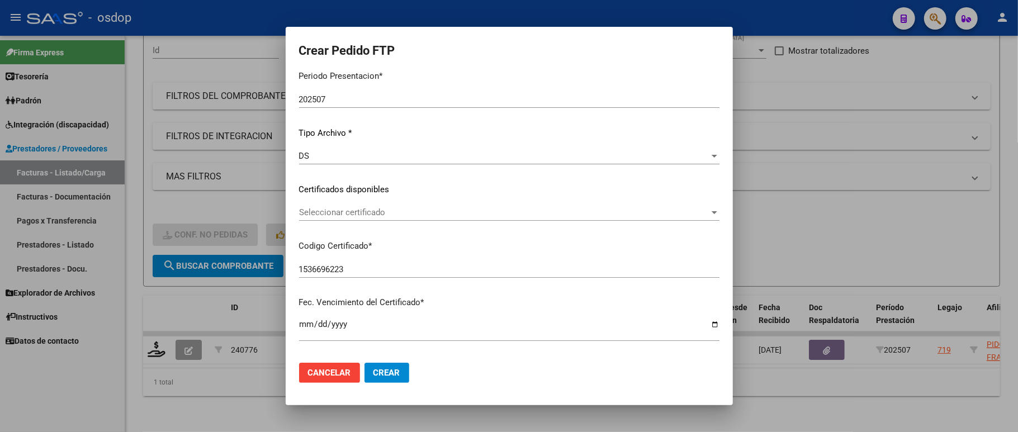
click at [378, 201] on div "VER COMPROBANTE ARCA Padrón Afiliado: PIDONE BELCHER FRANCESCO CUIL: 2050372798…" at bounding box center [509, 181] width 420 height 366
click at [367, 217] on div "Seleccionar certificado Seleccionar certificado" at bounding box center [509, 212] width 420 height 17
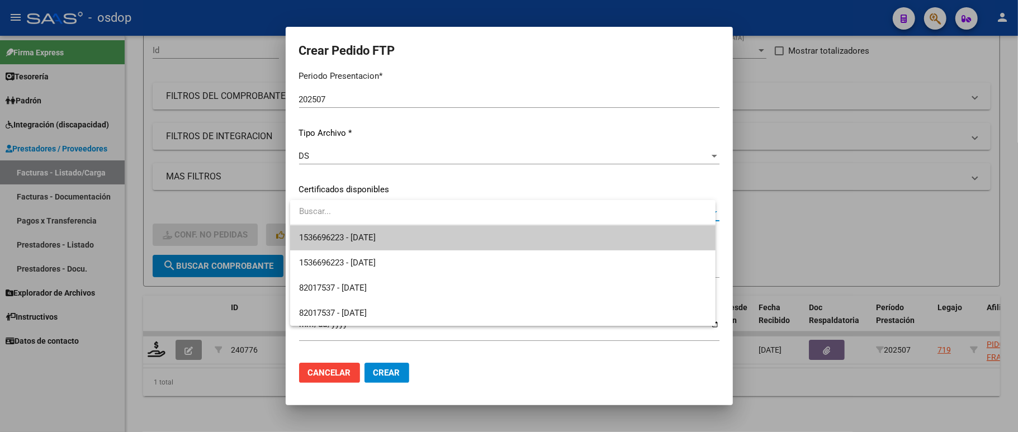
click at [369, 233] on span "1536696223 - 2032-12-27" at bounding box center [337, 238] width 77 height 10
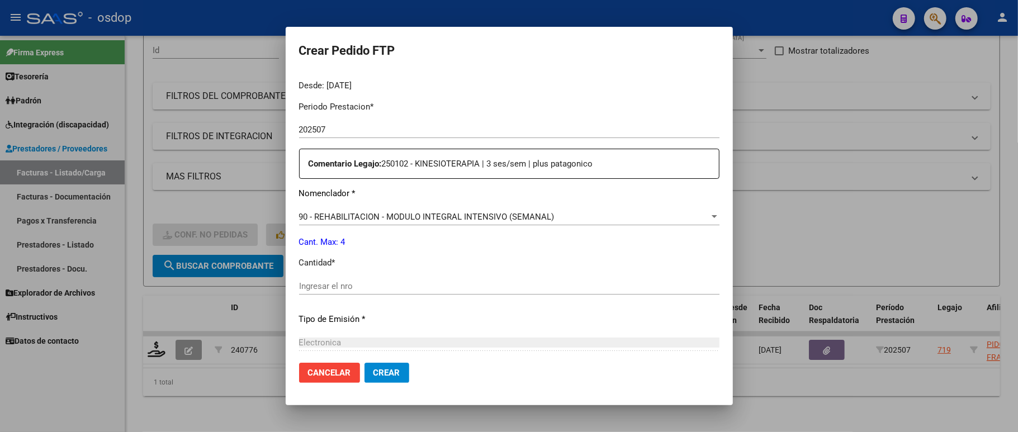
scroll to position [372, 0]
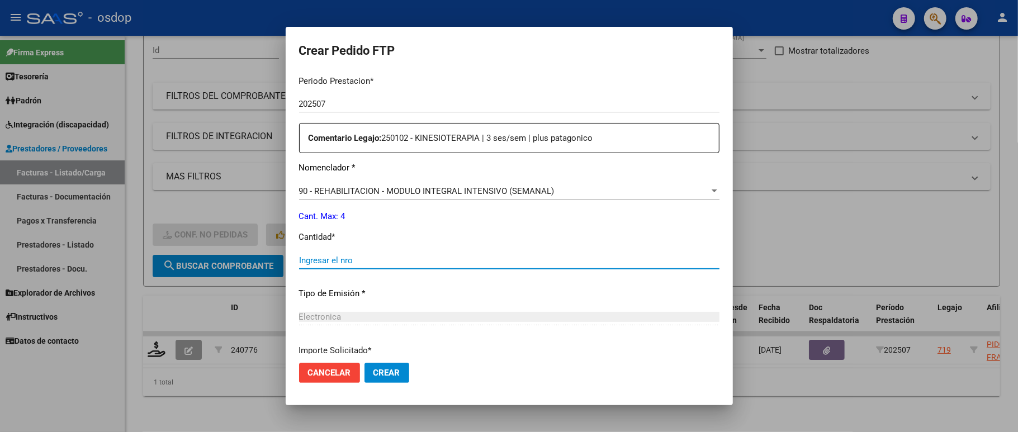
click at [322, 255] on input "Ingresar el nro" at bounding box center [509, 260] width 420 height 10
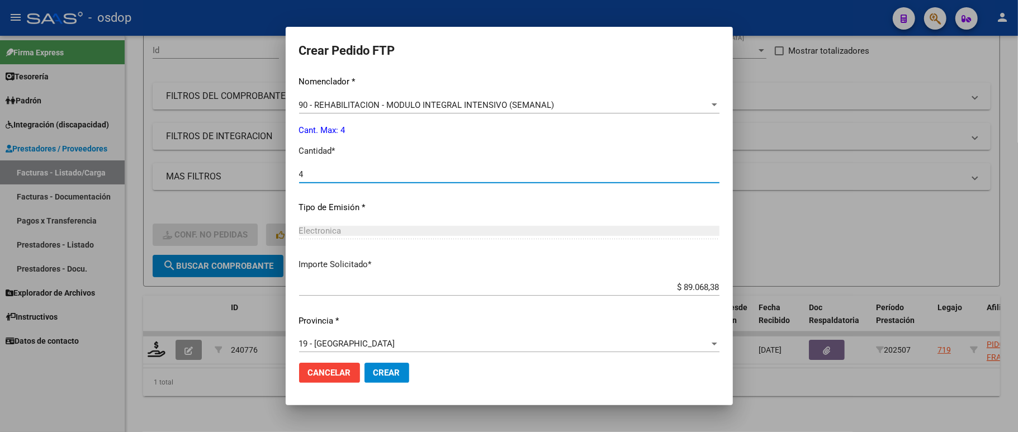
scroll to position [459, 0]
type input "4"
click at [376, 369] on span "Crear" at bounding box center [386, 373] width 27 height 10
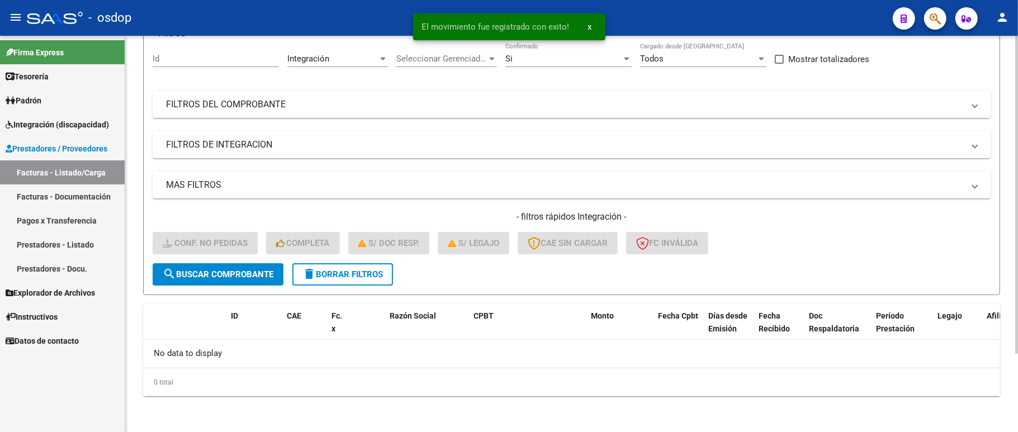
scroll to position [97, 0]
drag, startPoint x: 348, startPoint y: 271, endPoint x: 332, endPoint y: 203, distance: 69.4
click at [348, 271] on span "delete Borrar Filtros" at bounding box center [342, 276] width 80 height 10
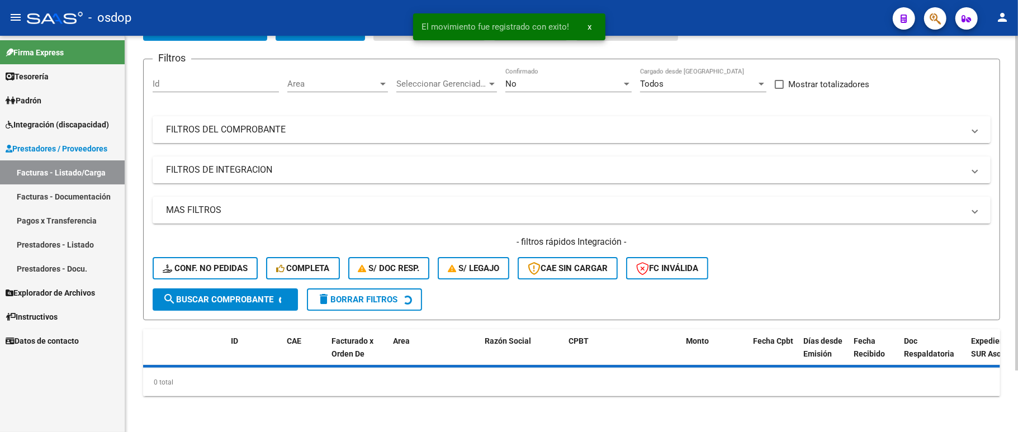
scroll to position [72, 0]
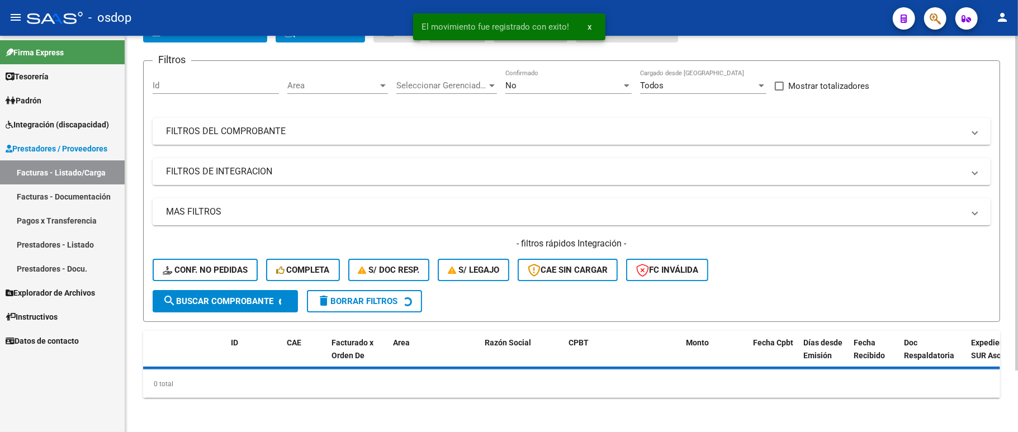
click at [219, 169] on div "Filtros Id Area Area Seleccionar Gerenciador Seleccionar Gerenciador No Confirm…" at bounding box center [572, 180] width 838 height 220
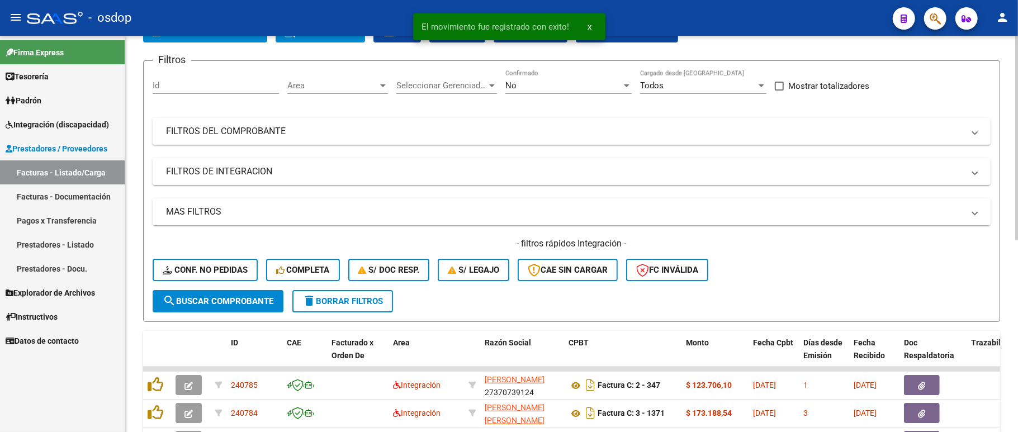
scroll to position [97, 0]
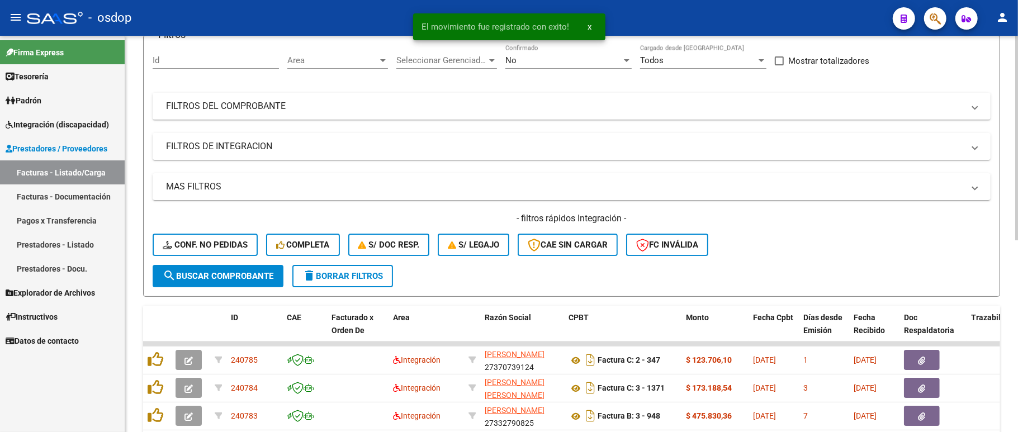
click at [209, 139] on mat-expansion-panel-header "FILTROS DE INTEGRACION" at bounding box center [572, 146] width 838 height 27
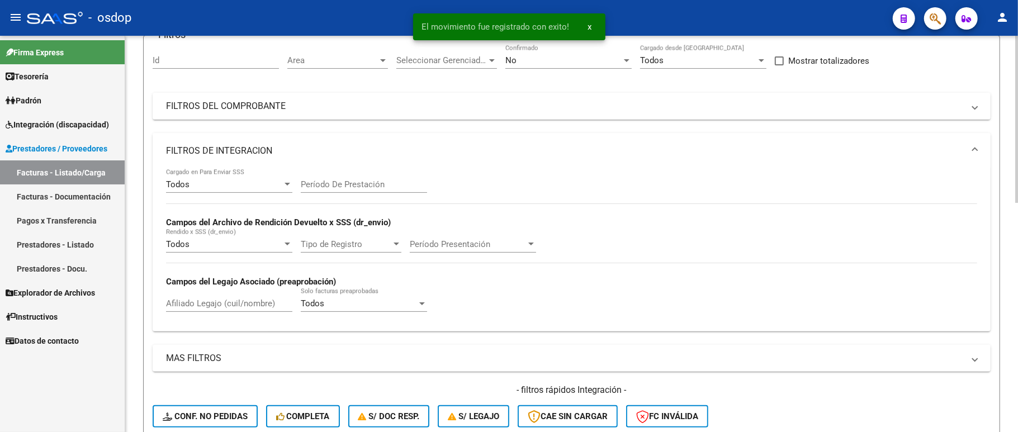
scroll to position [246, 0]
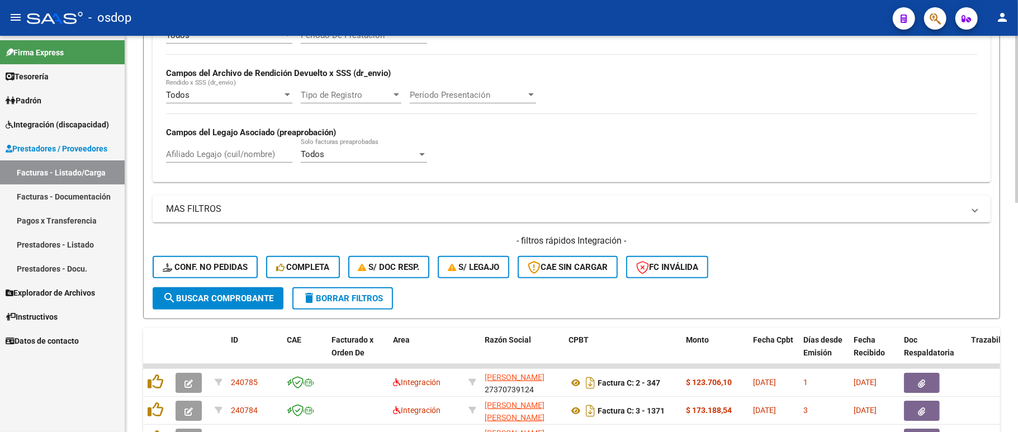
click at [203, 148] on div "Afiliado Legajo (cuil/nombre)" at bounding box center [229, 151] width 126 height 24
paste input "20423072416"
type input "20423072416"
click at [211, 296] on span "search Buscar Comprobante" at bounding box center [218, 298] width 111 height 10
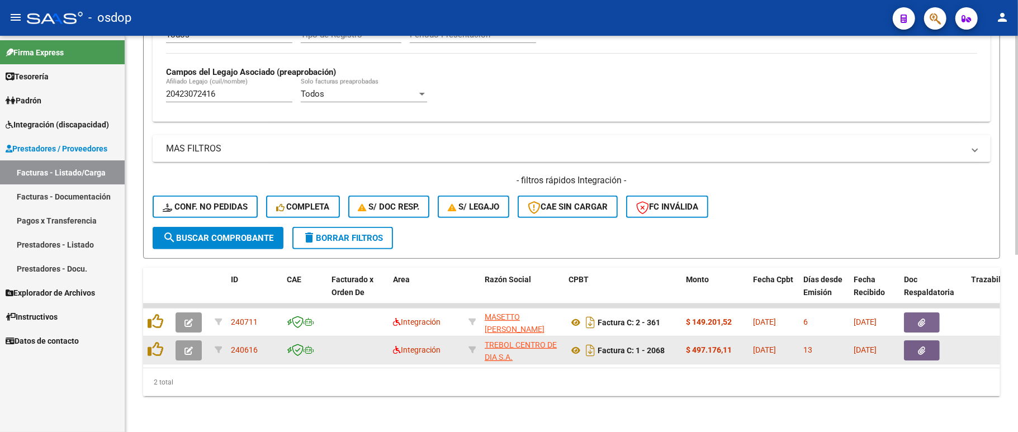
click at [182, 340] on button "button" at bounding box center [189, 350] width 26 height 20
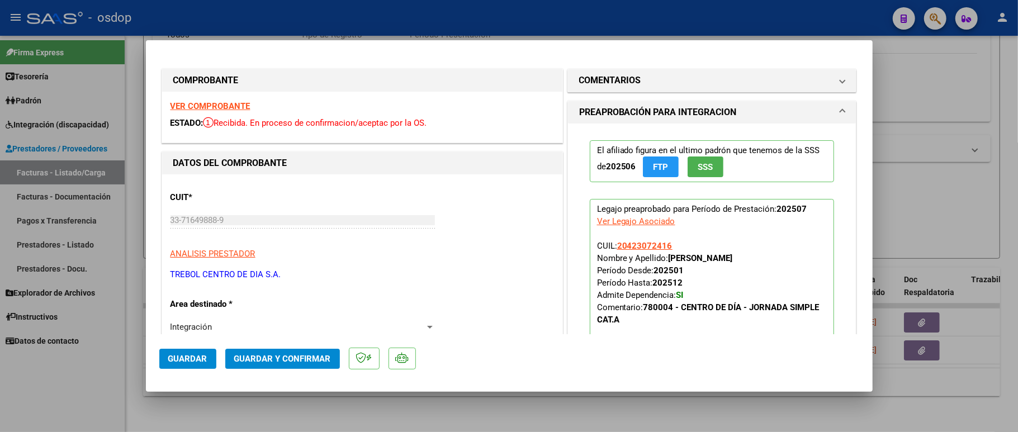
click at [222, 105] on strong "VER COMPROBANTE" at bounding box center [210, 106] width 80 height 10
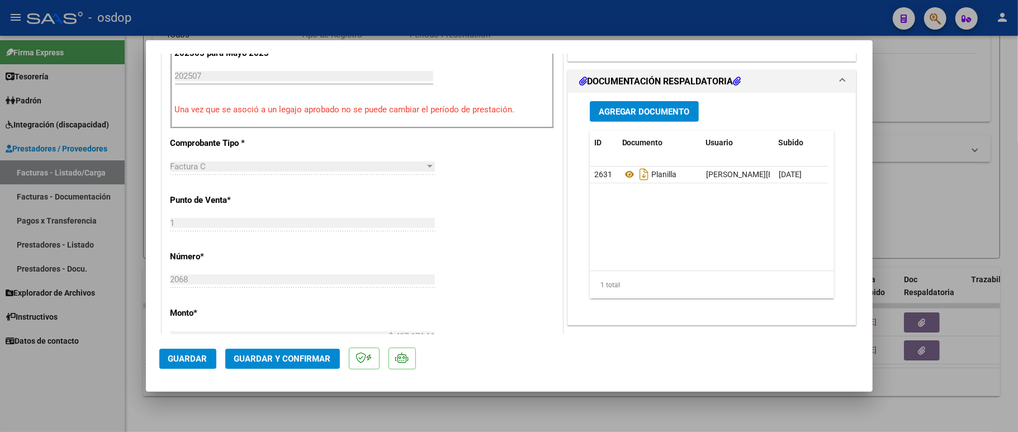
scroll to position [372, 0]
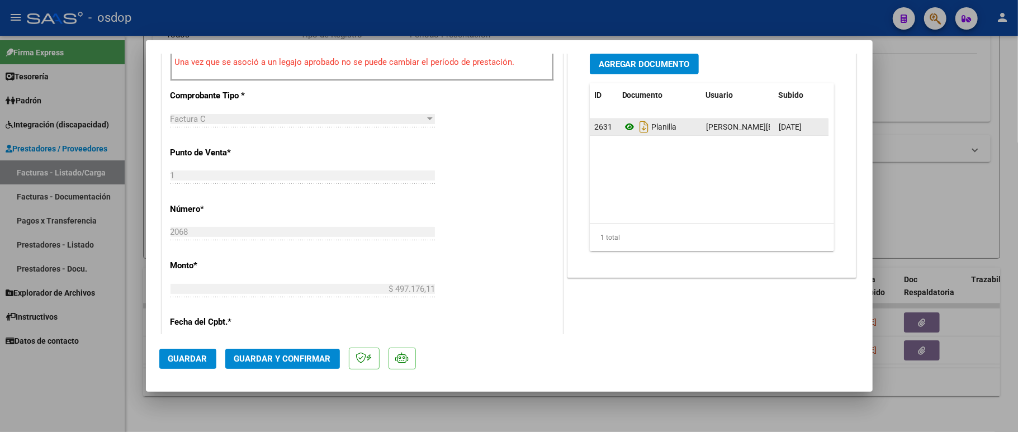
click at [622, 133] on icon at bounding box center [629, 126] width 15 height 13
click at [622, 126] on icon at bounding box center [629, 126] width 15 height 13
click at [322, 414] on div at bounding box center [509, 216] width 1018 height 432
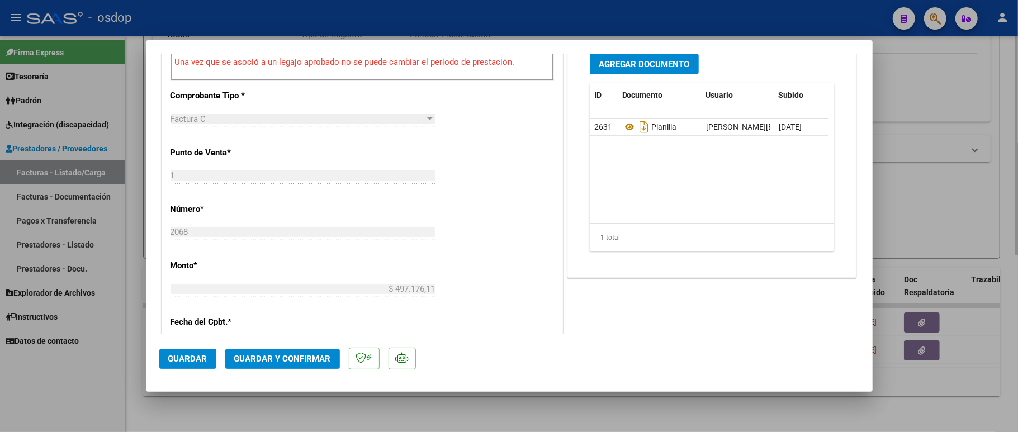
type input "$ 0,00"
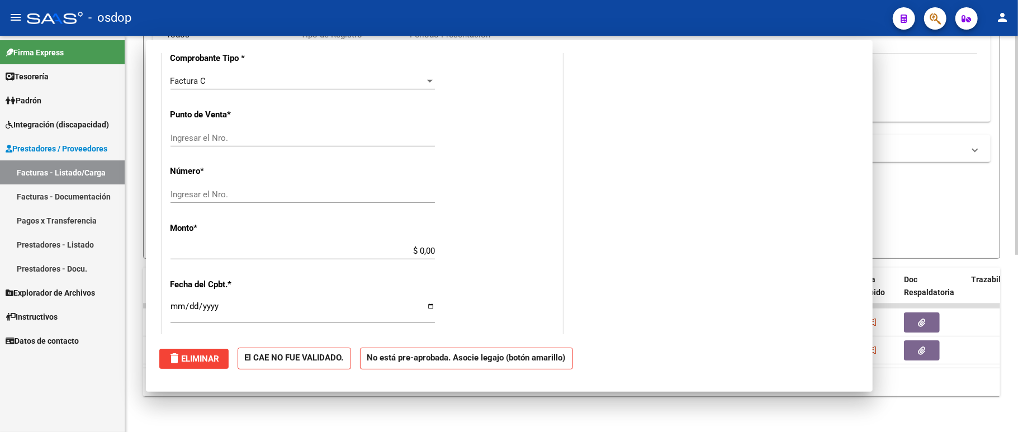
scroll to position [364, 0]
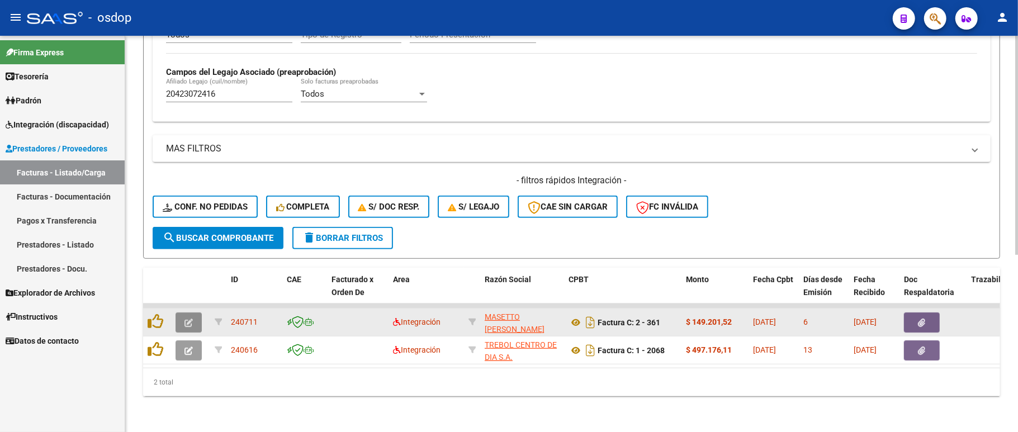
click at [187, 319] on icon "button" at bounding box center [188, 323] width 8 height 8
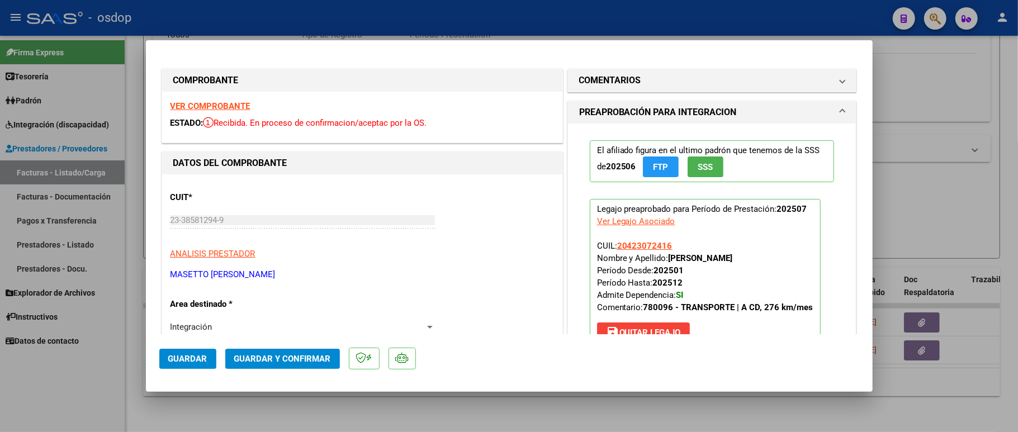
click at [222, 105] on strong "VER COMPROBANTE" at bounding box center [210, 106] width 80 height 10
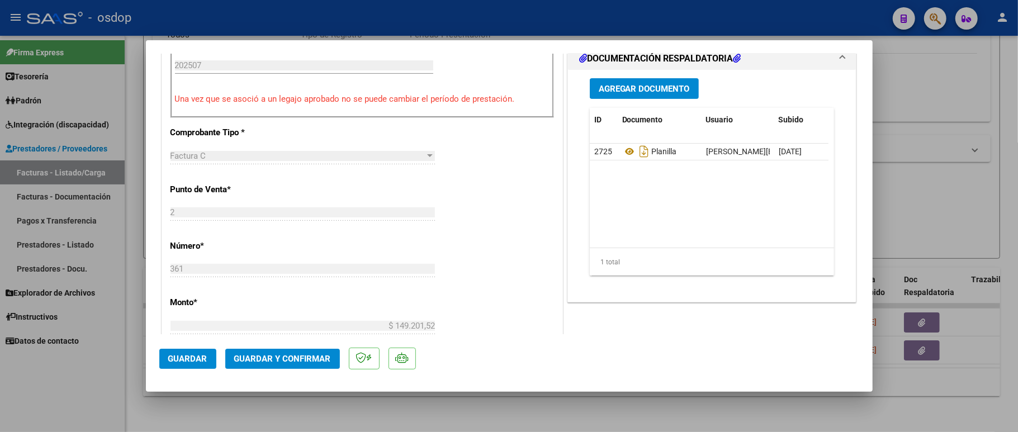
scroll to position [298, 0]
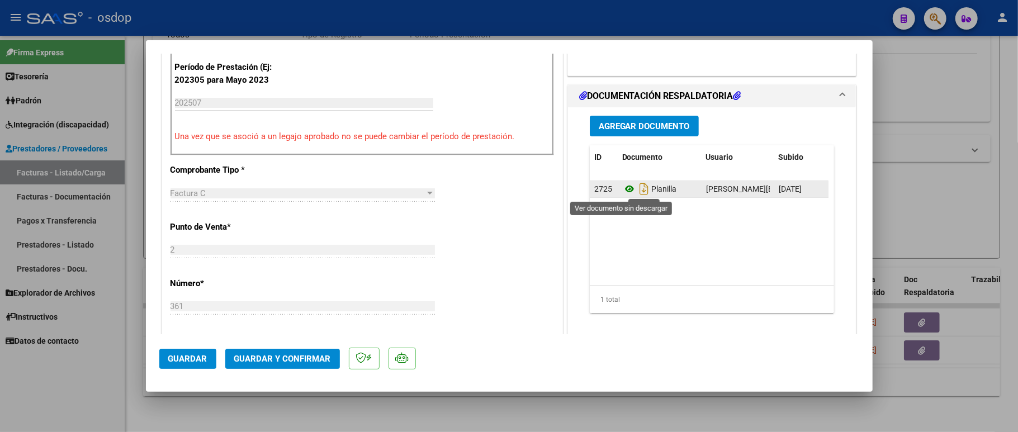
click at [622, 184] on icon at bounding box center [629, 188] width 15 height 13
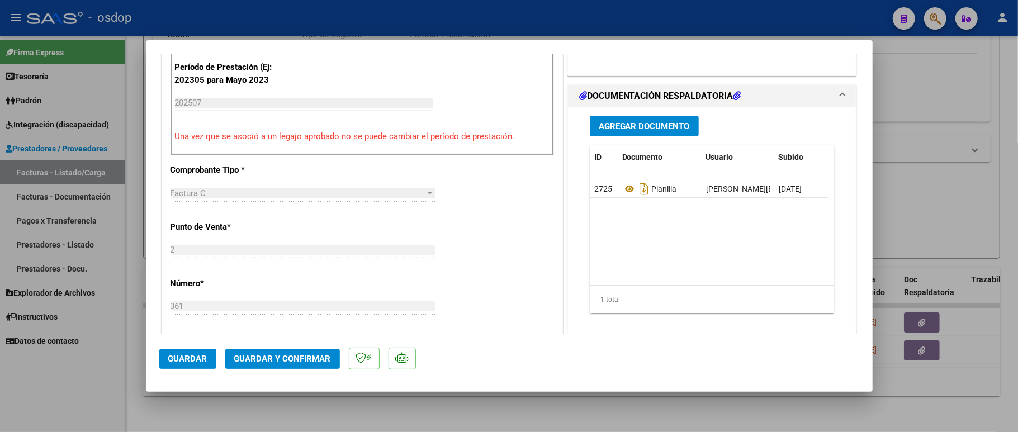
scroll to position [0, 0]
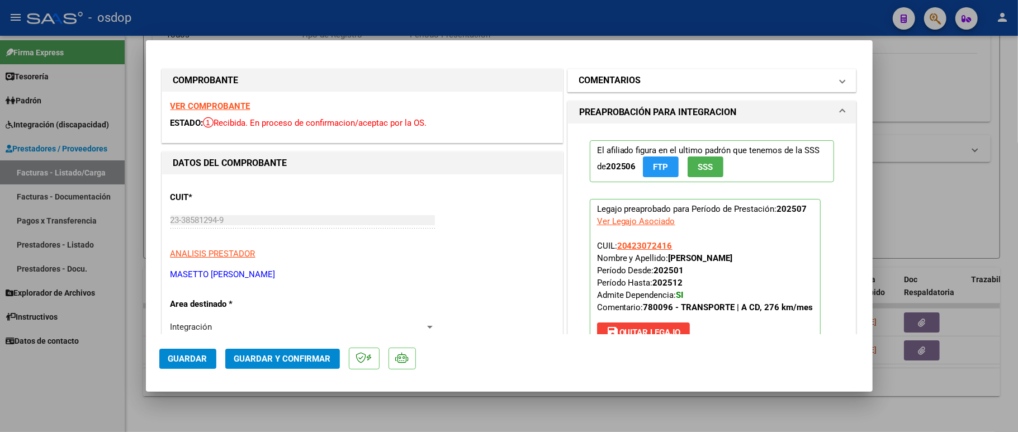
click at [616, 83] on h1 "COMENTARIOS" at bounding box center [610, 80] width 62 height 13
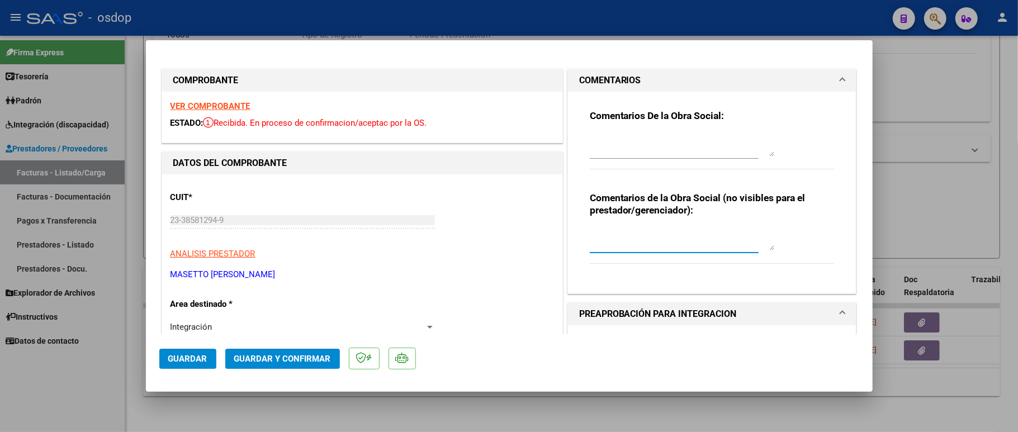
click at [614, 233] on textarea at bounding box center [682, 239] width 184 height 22
type textarea "t"
click at [729, 249] on textarea "Traslados a CD, 12 km diarios, 204" at bounding box center [682, 239] width 184 height 22
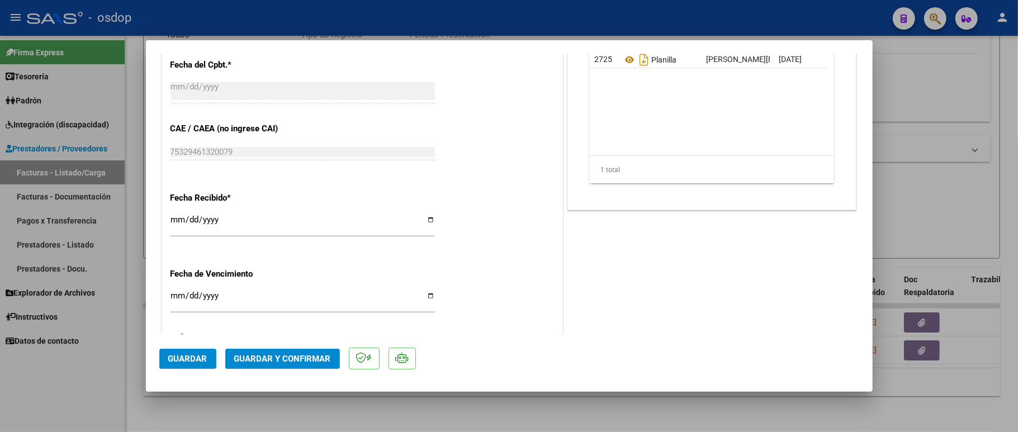
scroll to position [723, 0]
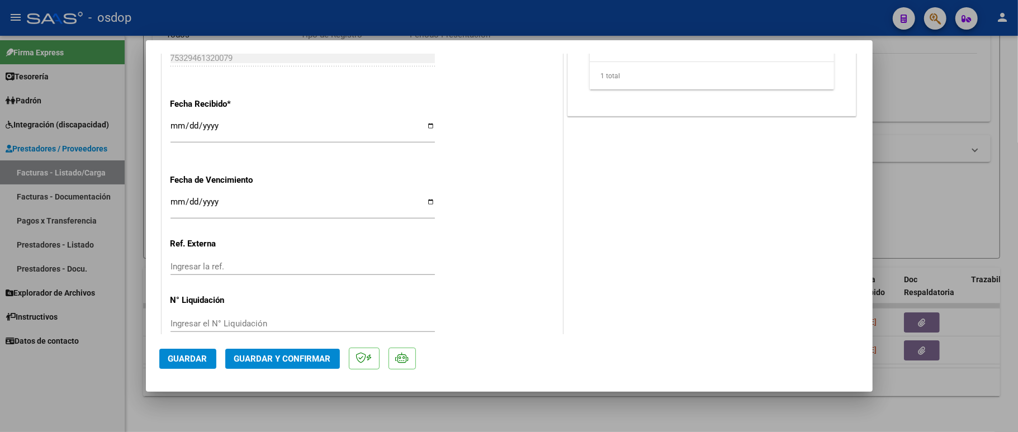
type textarea "Traslados a CD, 12 km diarios, 204 km mensuales, $731.38 con dep"
click at [287, 357] on span "Guardar y Confirmar" at bounding box center [282, 359] width 97 height 10
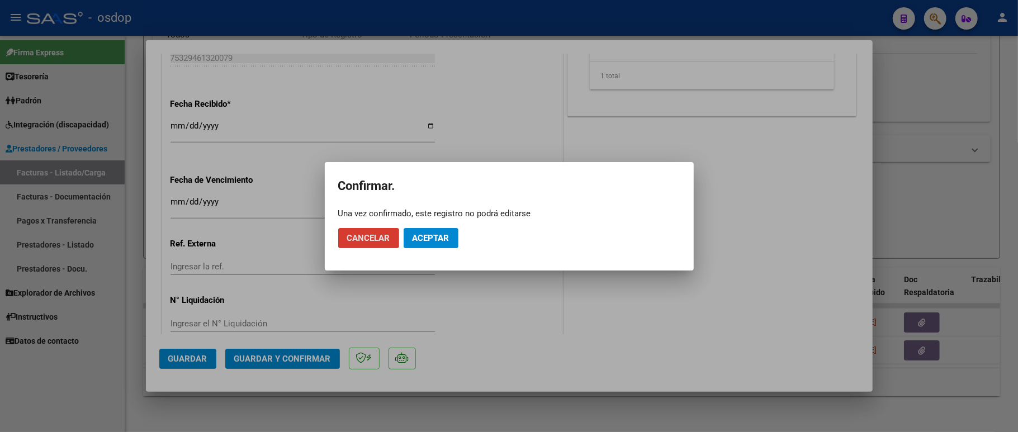
click at [449, 239] on button "Aceptar" at bounding box center [431, 238] width 55 height 20
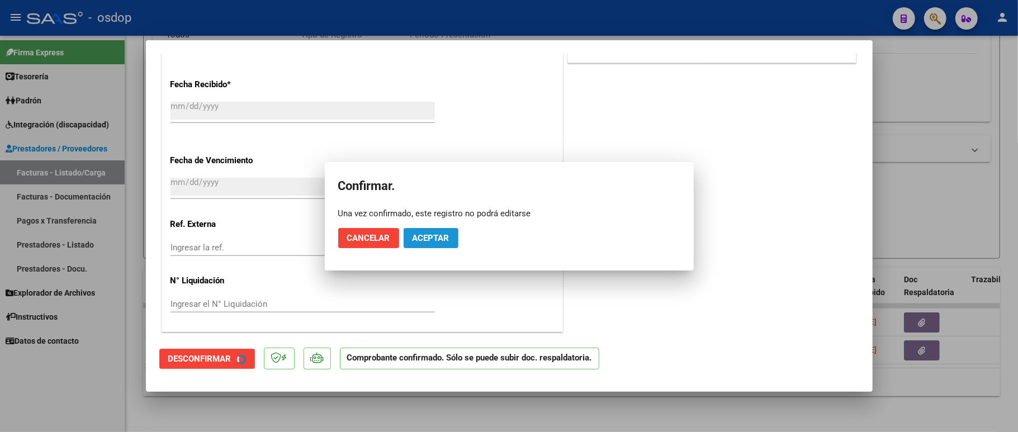
scroll to position [653, 0]
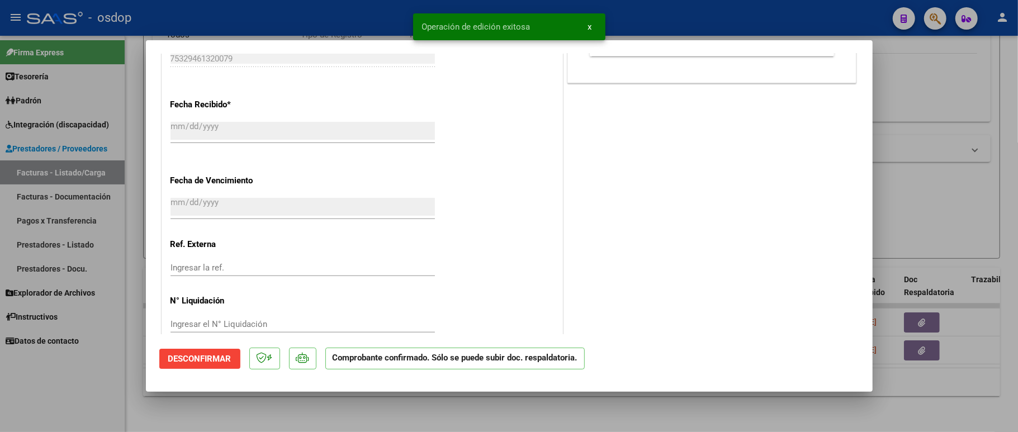
click at [66, 369] on div at bounding box center [509, 216] width 1018 height 432
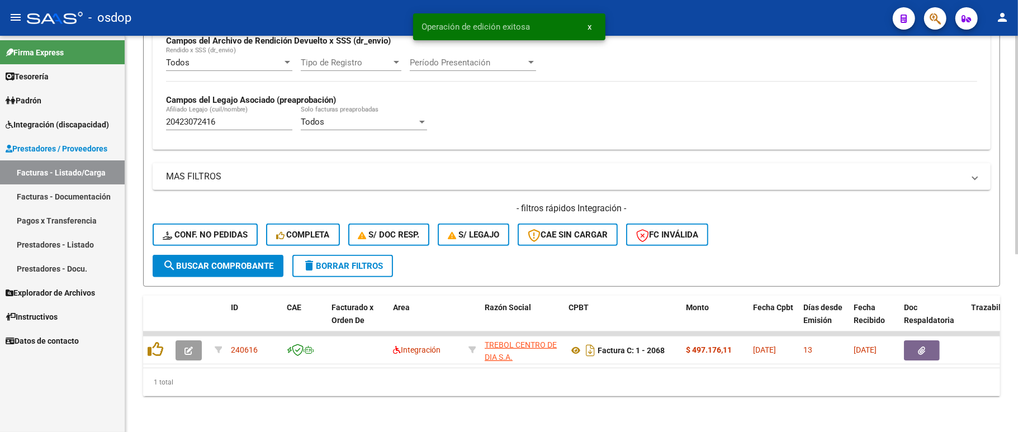
scroll to position [292, 0]
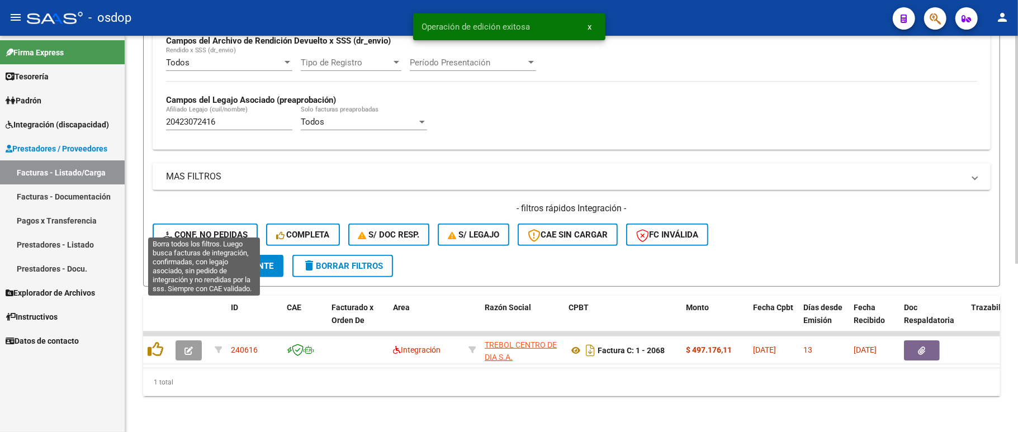
click at [164, 231] on icon at bounding box center [169, 235] width 12 height 8
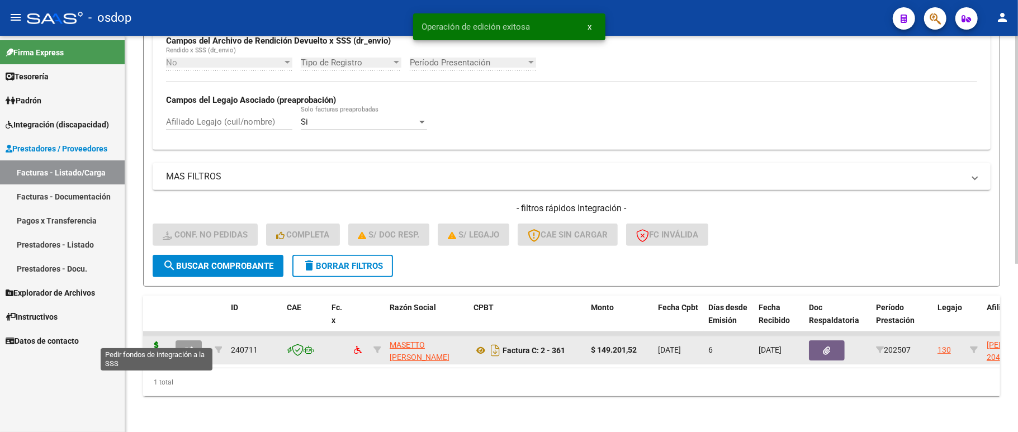
click at [153, 342] on icon at bounding box center [157, 350] width 18 height 16
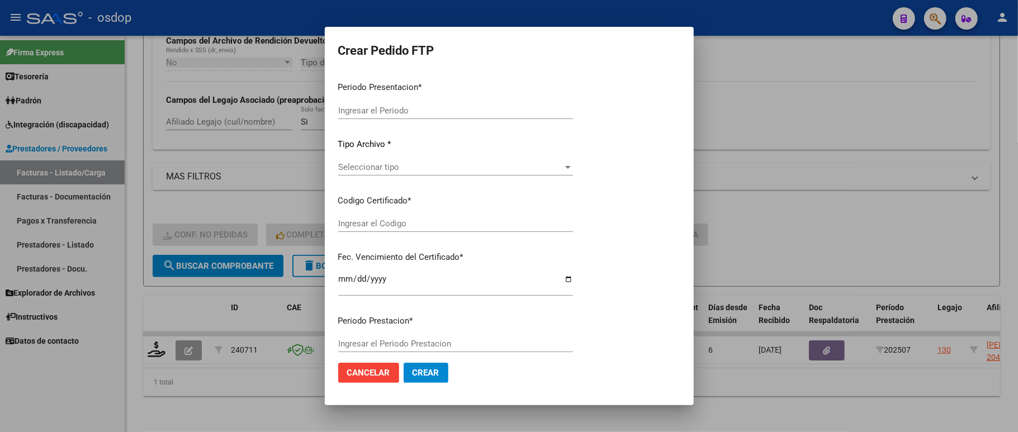
type input "202507"
type input "$ 149.201,52"
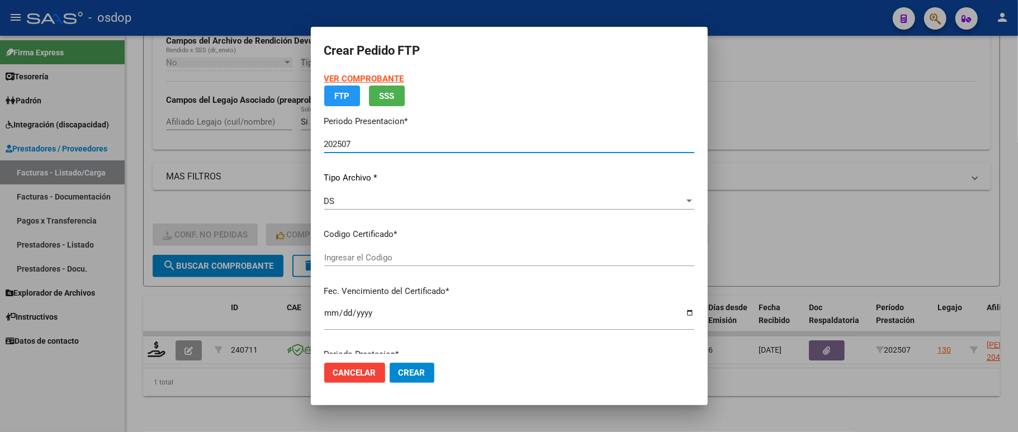
type input "6285302999"
type input "2032-04-04"
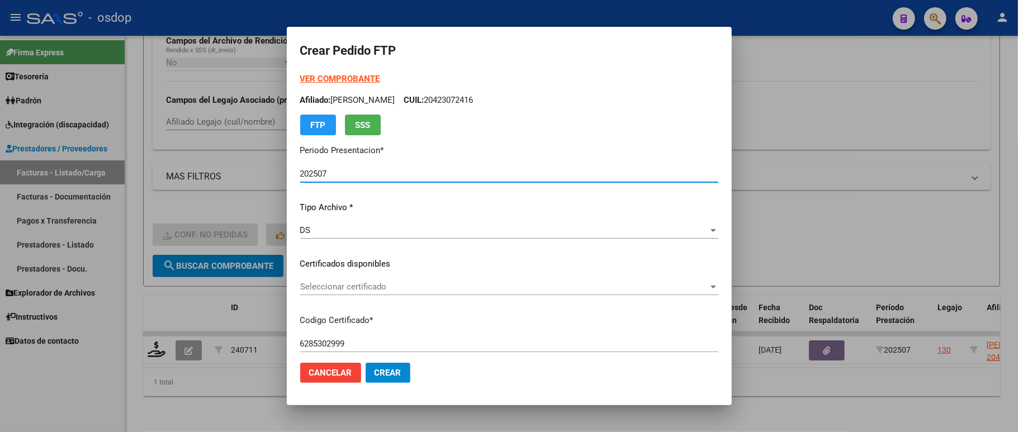
scroll to position [74, 0]
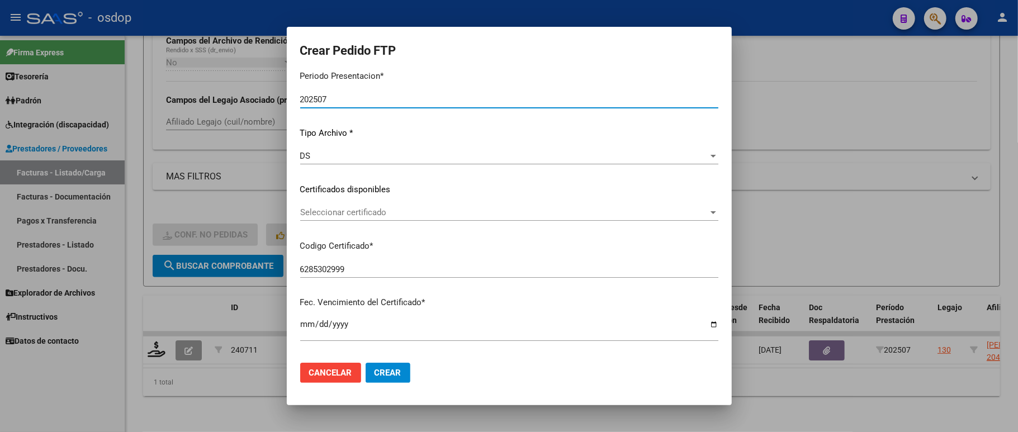
click at [381, 211] on span "Seleccionar certificado" at bounding box center [504, 212] width 408 height 10
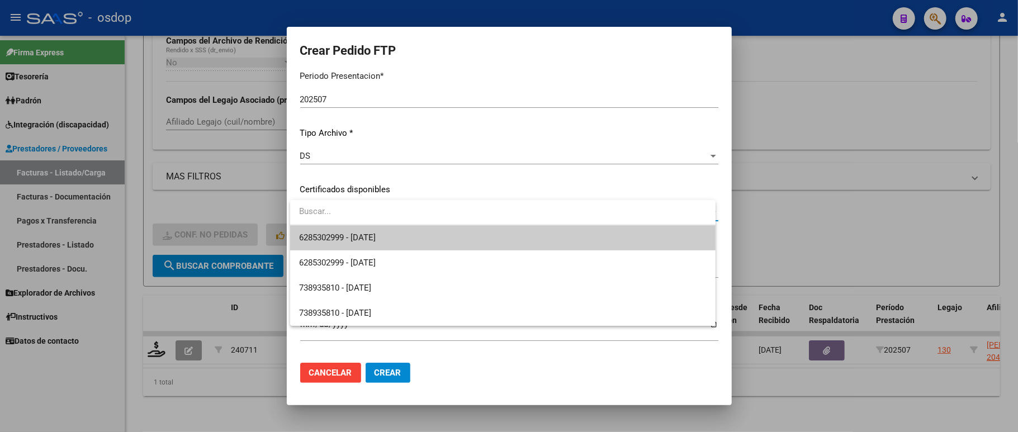
click at [381, 222] on input "dropdown search" at bounding box center [502, 211] width 425 height 25
click at [383, 231] on span "6285302999 - 2032-04-04" at bounding box center [502, 237] width 407 height 25
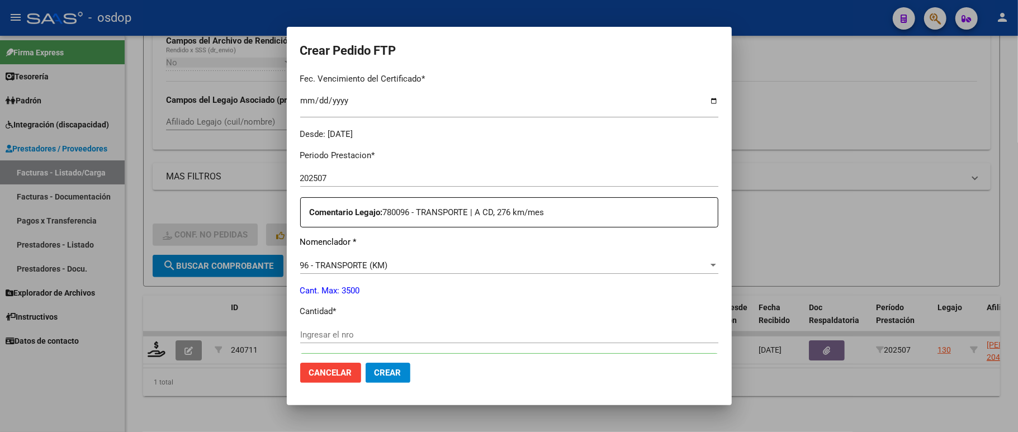
scroll to position [372, 0]
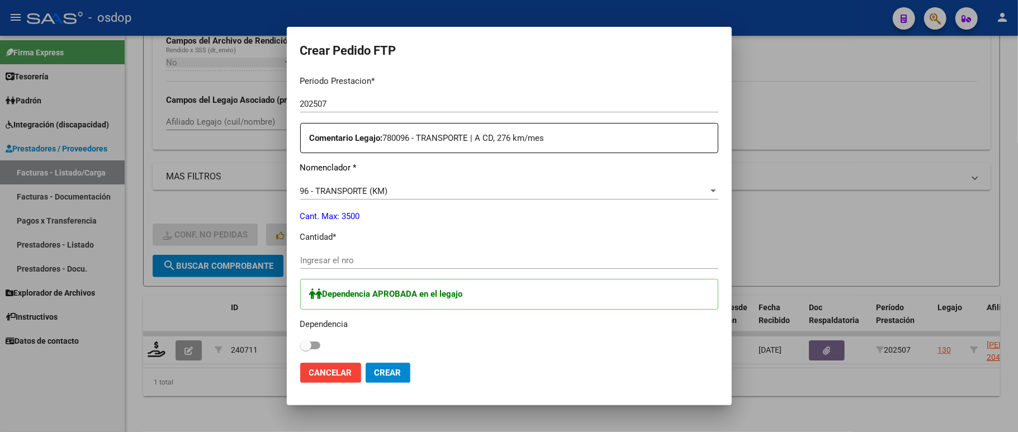
click at [349, 252] on div "Ingresar el nro" at bounding box center [509, 260] width 418 height 17
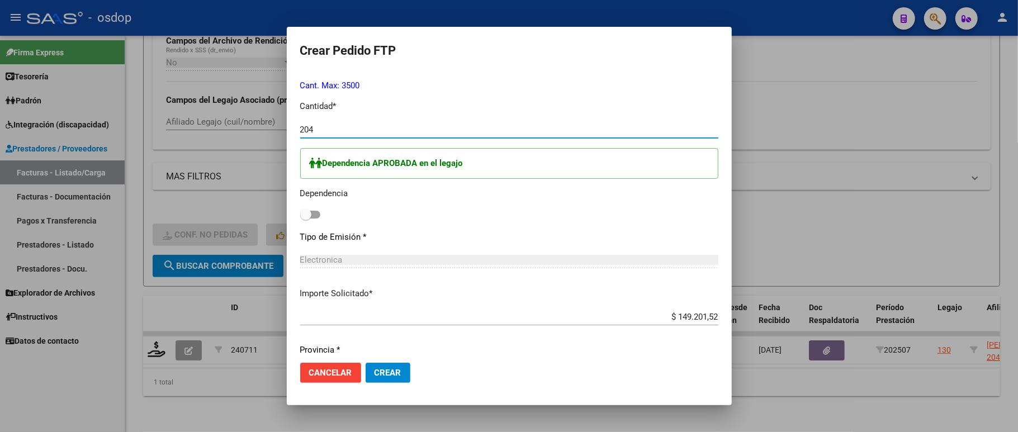
scroll to position [521, 0]
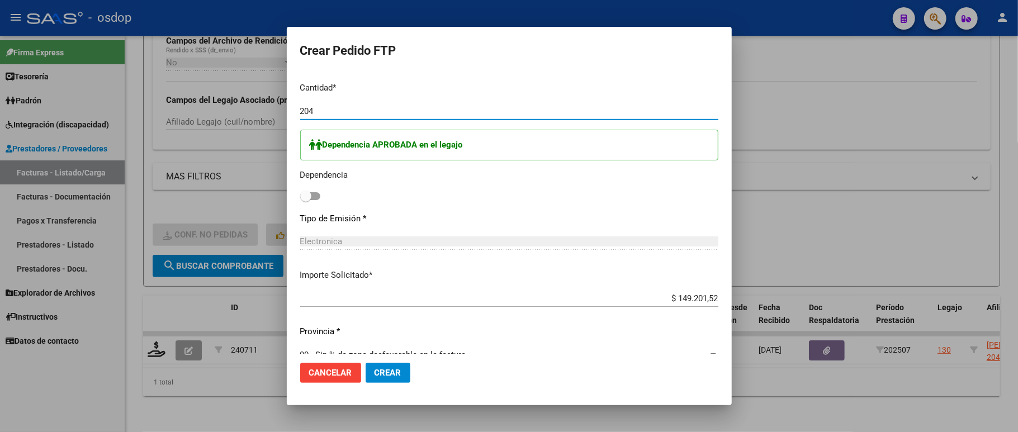
type input "204"
click at [311, 192] on span at bounding box center [310, 196] width 20 height 8
click at [306, 200] on input "checkbox" at bounding box center [305, 200] width 1 height 1
checkbox input "true"
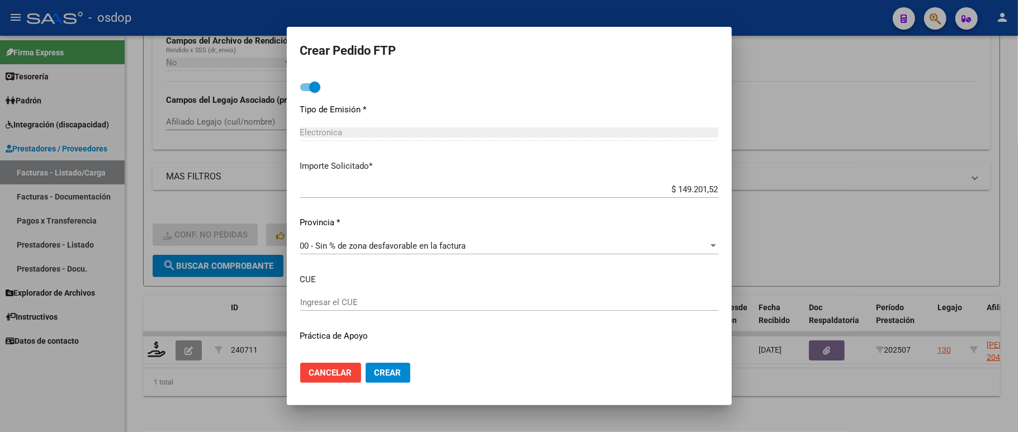
scroll to position [649, 0]
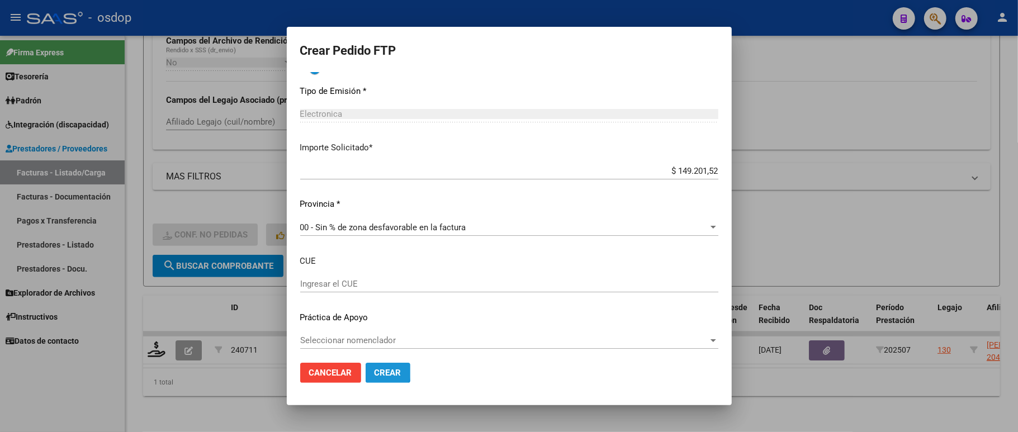
click at [378, 370] on span "Crear" at bounding box center [387, 373] width 27 height 10
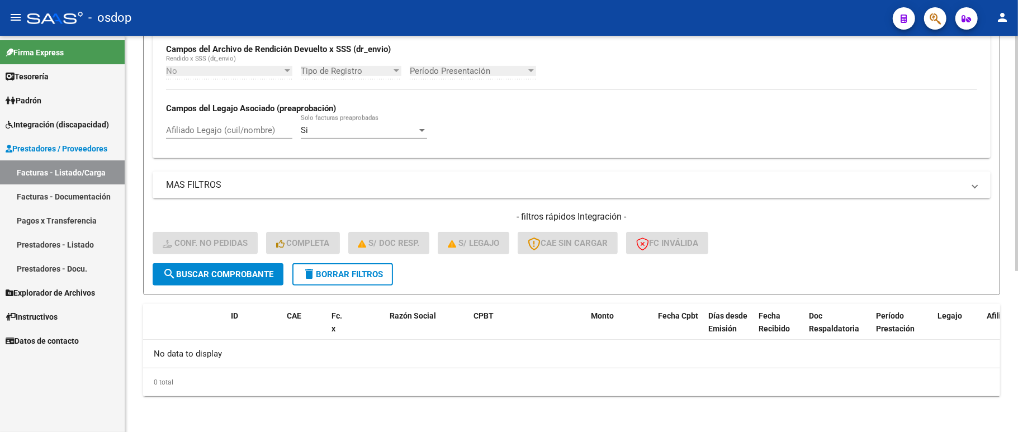
scroll to position [271, 0]
click at [351, 272] on span "delete Borrar Filtros" at bounding box center [342, 274] width 80 height 10
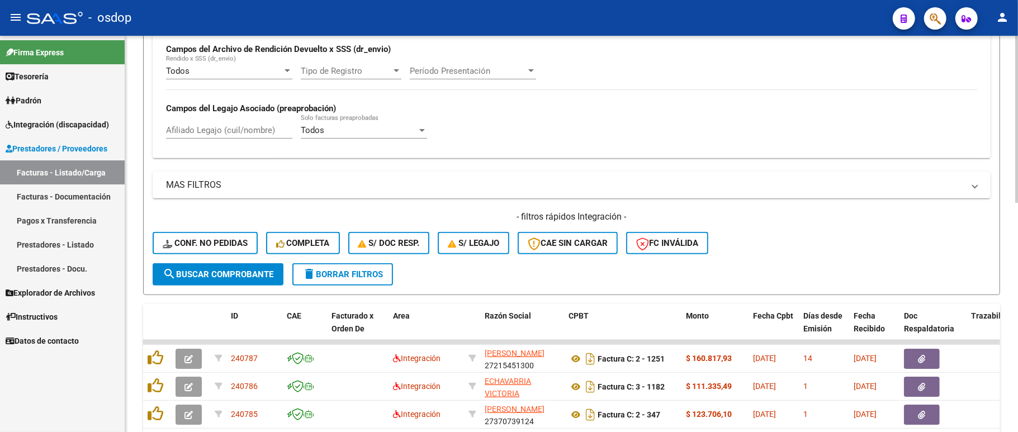
click at [215, 121] on div "Afiliado Legajo (cuil/nombre)" at bounding box center [229, 127] width 126 height 24
paste input "27465467938"
type input "27465467938"
click at [225, 289] on form "Filtros Id Area Area Seleccionar Gerenciador Seleccionar Gerenciador No Confirm…" at bounding box center [571, 78] width 857 height 433
click at [229, 275] on span "search Buscar Comprobante" at bounding box center [218, 274] width 111 height 10
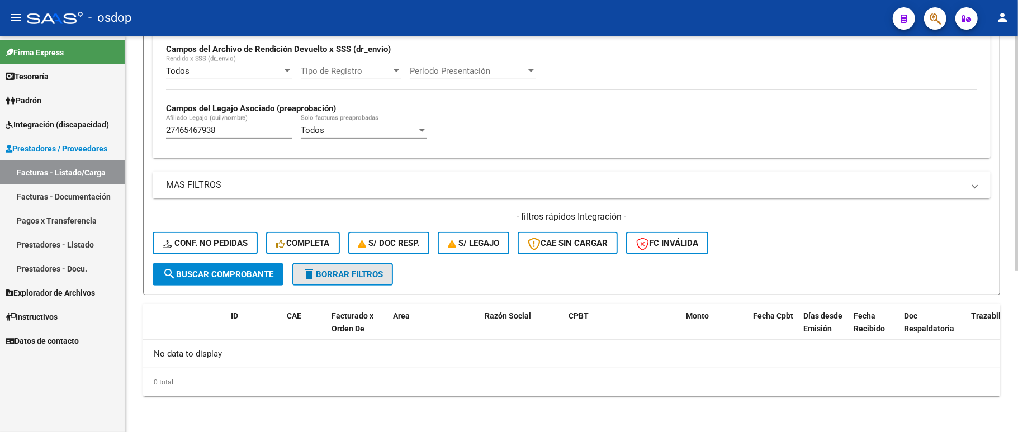
click at [334, 284] on button "delete Borrar Filtros" at bounding box center [342, 274] width 101 height 22
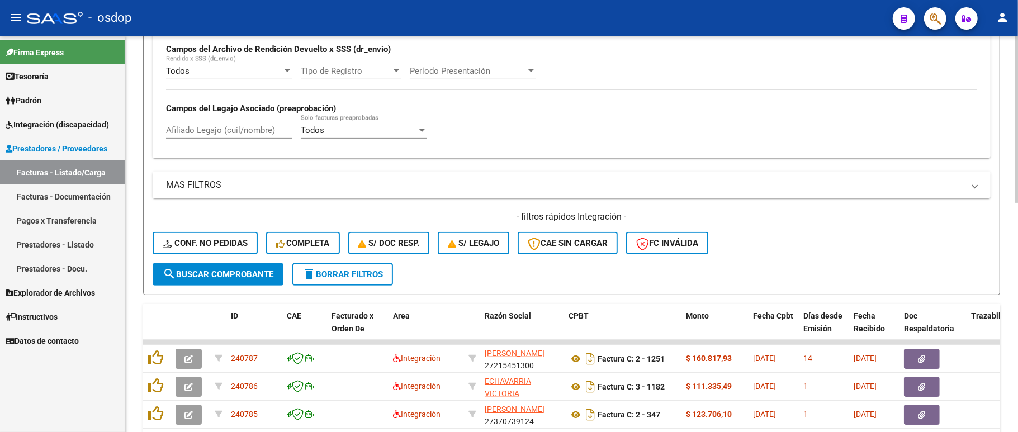
click at [205, 126] on input "Afiliado Legajo (cuil/nombre)" at bounding box center [229, 130] width 126 height 10
paste input "27465467938"
type input "27465467938"
click at [226, 274] on span "search Buscar Comprobante" at bounding box center [218, 274] width 111 height 10
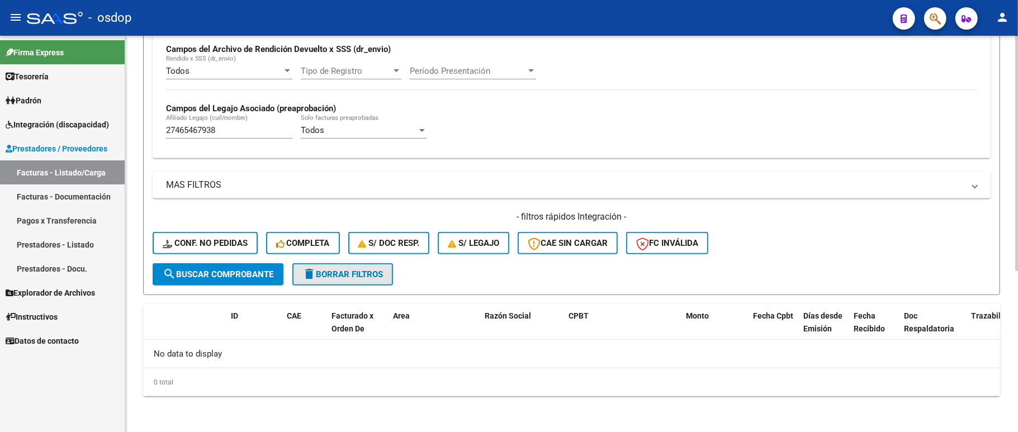
click at [357, 271] on span "delete Borrar Filtros" at bounding box center [342, 274] width 80 height 10
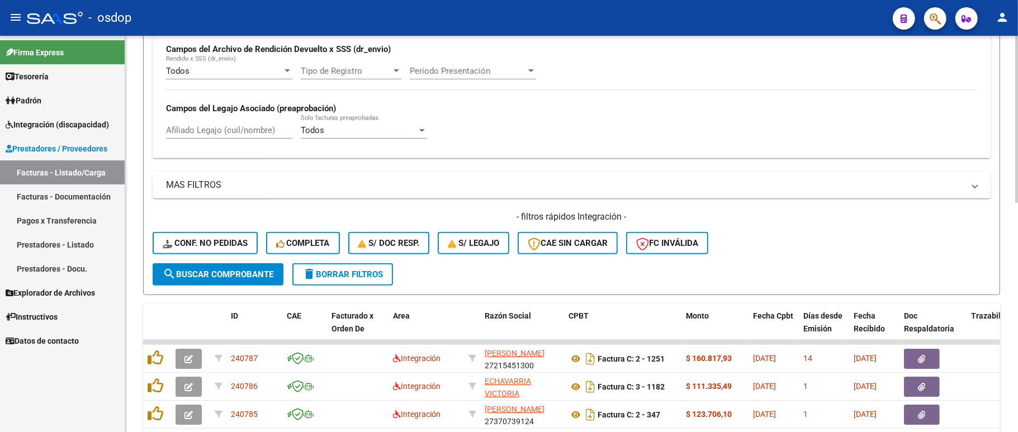
click at [309, 274] on mat-icon "delete" at bounding box center [308, 273] width 13 height 13
click at [217, 129] on input "Afiliado Legajo (cuil/nombre)" at bounding box center [229, 130] width 126 height 10
paste input "27229582718"
type input "27229582718"
click at [220, 271] on span "search Buscar Comprobante" at bounding box center [218, 274] width 111 height 10
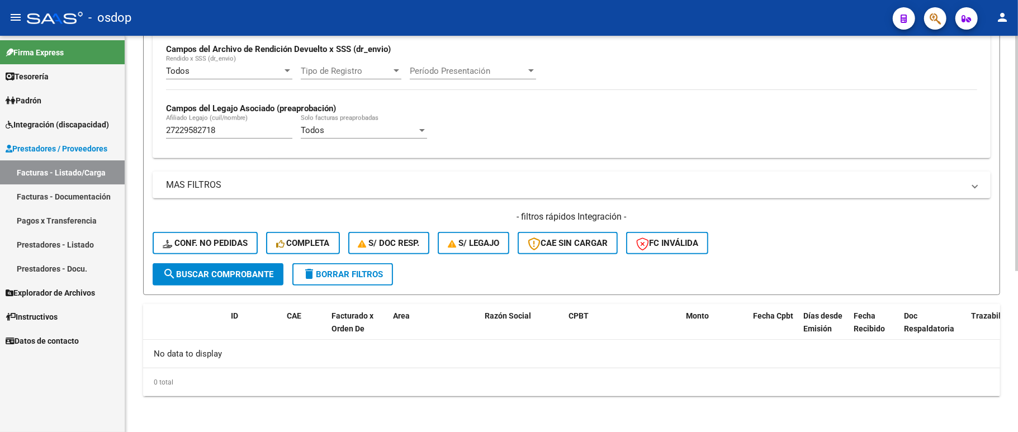
click at [345, 276] on span "delete Borrar Filtros" at bounding box center [342, 274] width 80 height 10
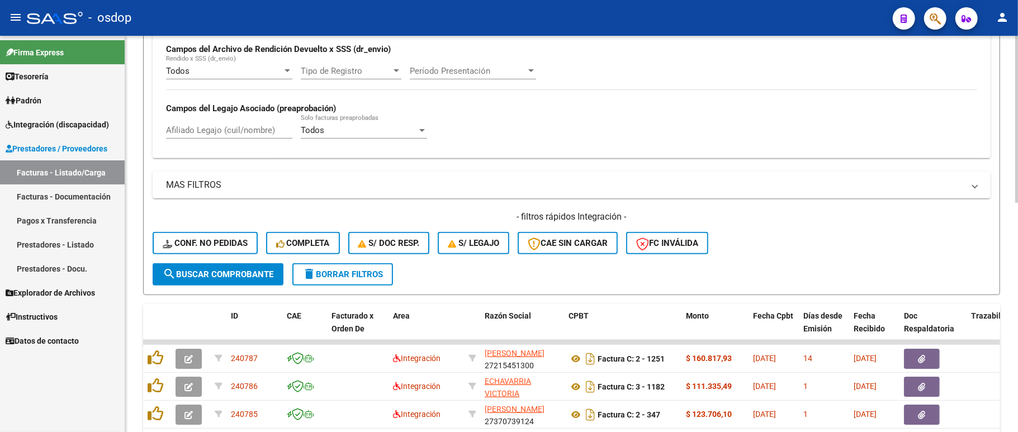
click at [225, 119] on div "Afiliado Legajo (cuil/nombre)" at bounding box center [229, 127] width 126 height 24
click at [225, 134] on input "Afiliado Legajo (cuil/nombre)" at bounding box center [229, 130] width 126 height 10
paste input "27229582718"
type input "27229582718"
click at [236, 276] on span "search Buscar Comprobante" at bounding box center [218, 274] width 111 height 10
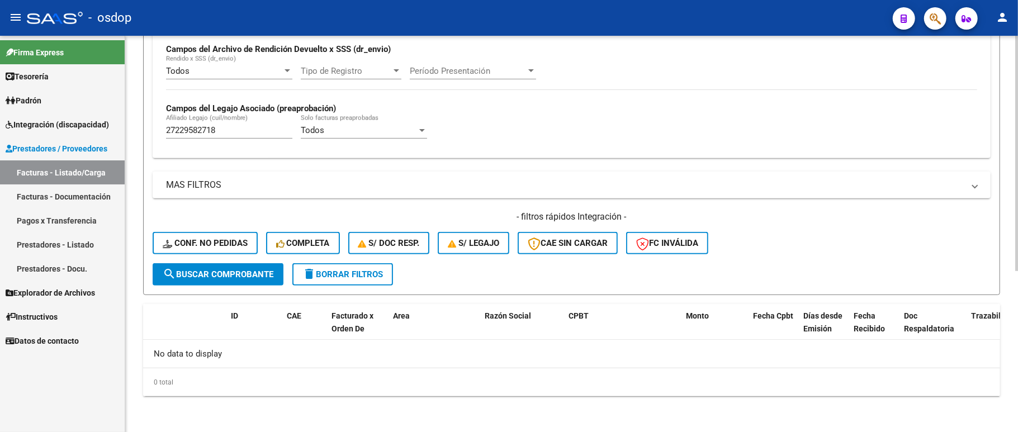
click at [353, 279] on button "delete Borrar Filtros" at bounding box center [342, 274] width 101 height 22
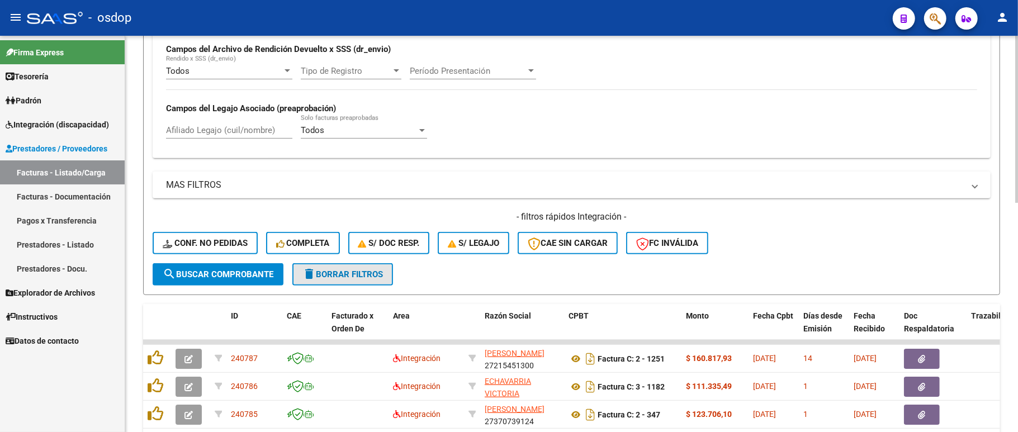
click at [358, 271] on span "delete Borrar Filtros" at bounding box center [342, 274] width 80 height 10
click at [230, 126] on input "Afiliado Legajo (cuil/nombre)" at bounding box center [229, 130] width 126 height 10
paste input "20480494882"
type input "20480494882"
click at [222, 284] on button "search Buscar Comprobante" at bounding box center [218, 274] width 131 height 22
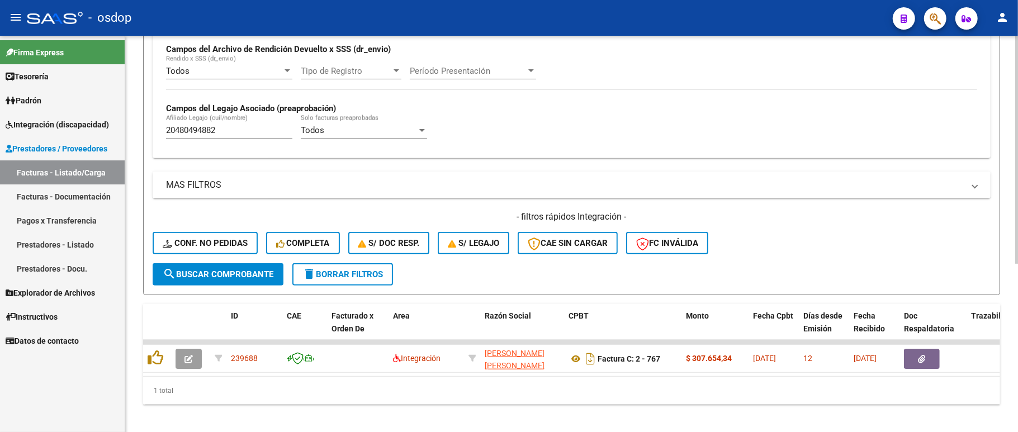
scroll to position [292, 0]
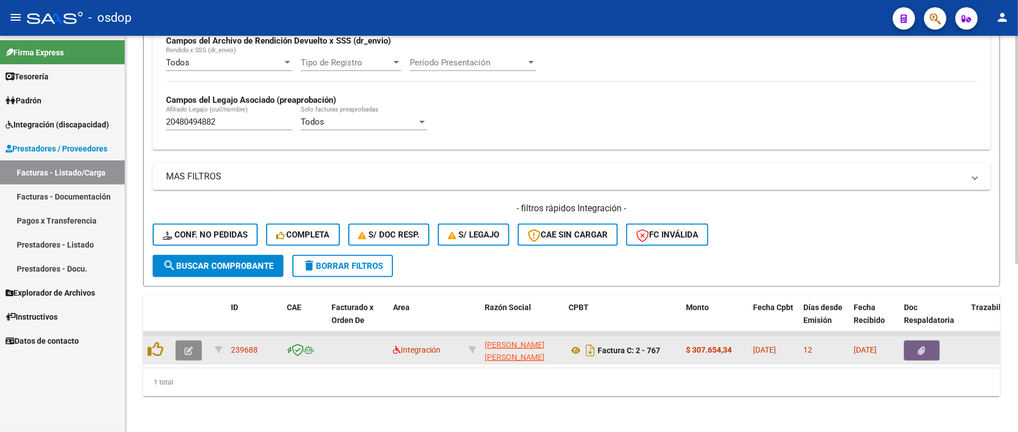
click at [181, 340] on button "button" at bounding box center [189, 350] width 26 height 20
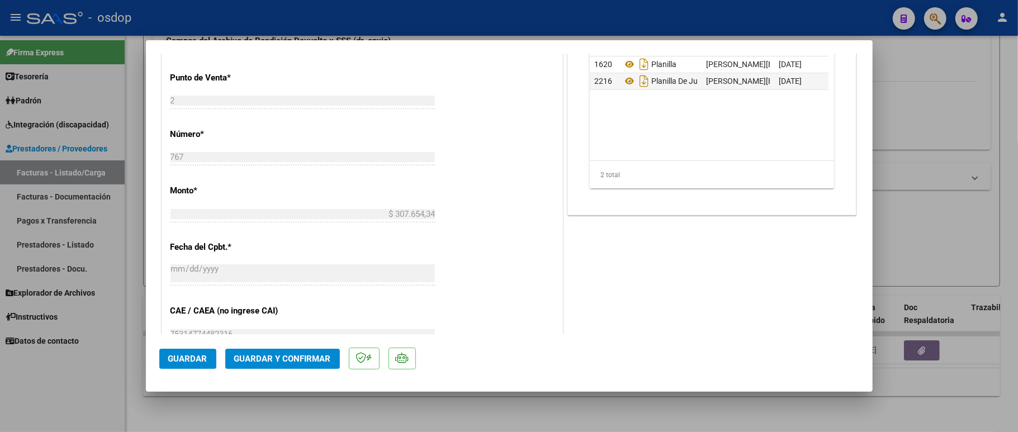
scroll to position [372, 0]
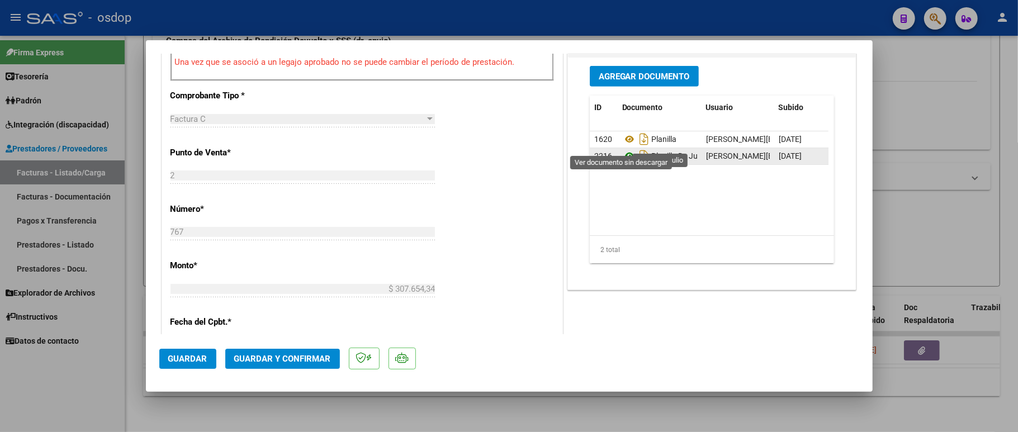
click at [623, 149] on icon at bounding box center [629, 155] width 15 height 13
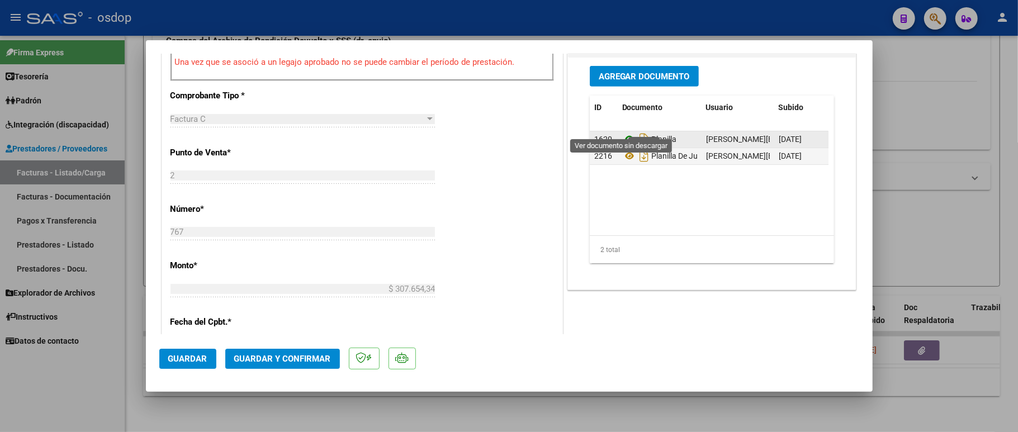
click at [623, 132] on icon at bounding box center [629, 138] width 15 height 13
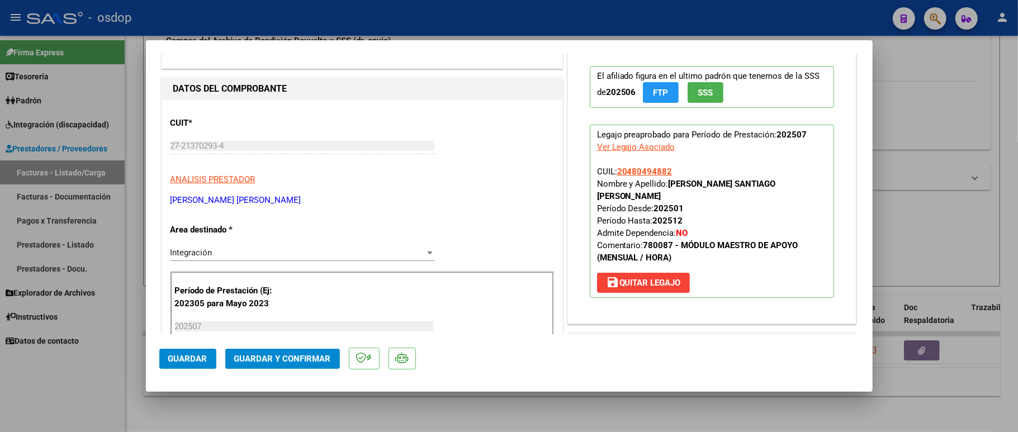
scroll to position [0, 0]
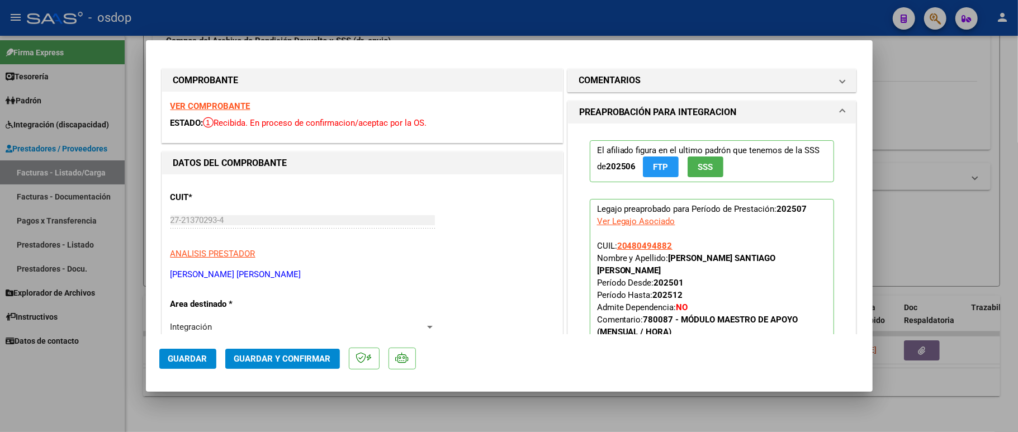
click at [202, 108] on strong "VER COMPROBANTE" at bounding box center [210, 106] width 80 height 10
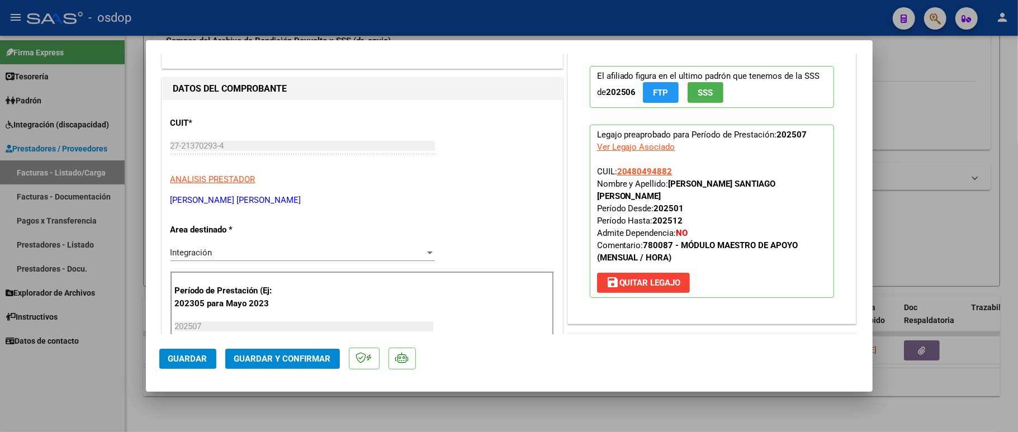
scroll to position [149, 0]
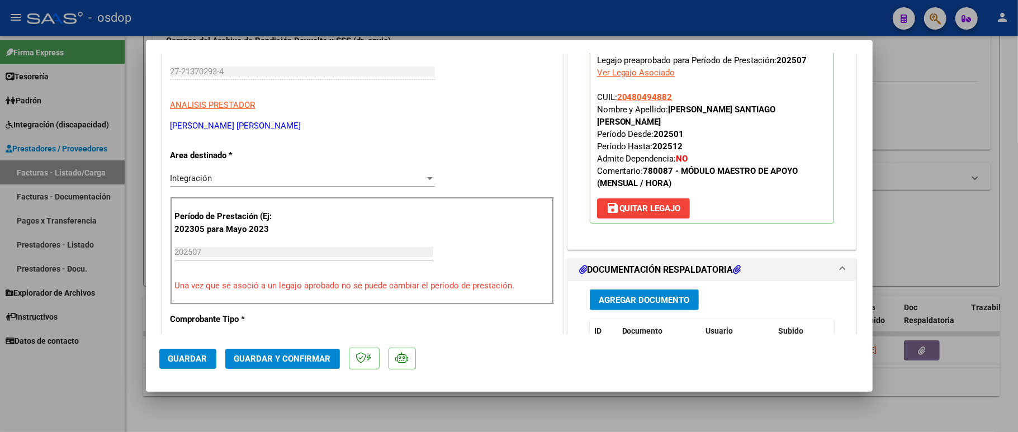
click at [273, 356] on span "Guardar y Confirmar" at bounding box center [282, 359] width 97 height 10
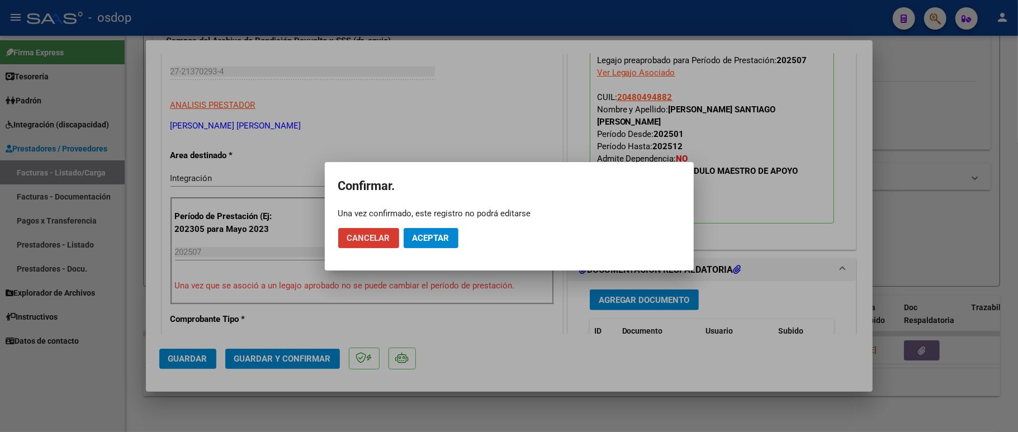
drag, startPoint x: 414, startPoint y: 231, endPoint x: 477, endPoint y: 234, distance: 62.6
click at [416, 231] on button "Aceptar" at bounding box center [431, 238] width 55 height 20
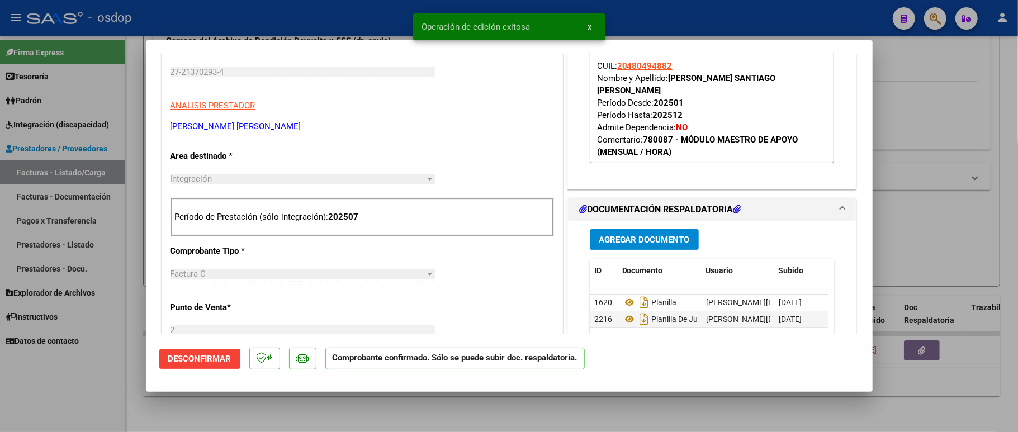
click at [107, 409] on div at bounding box center [509, 216] width 1018 height 432
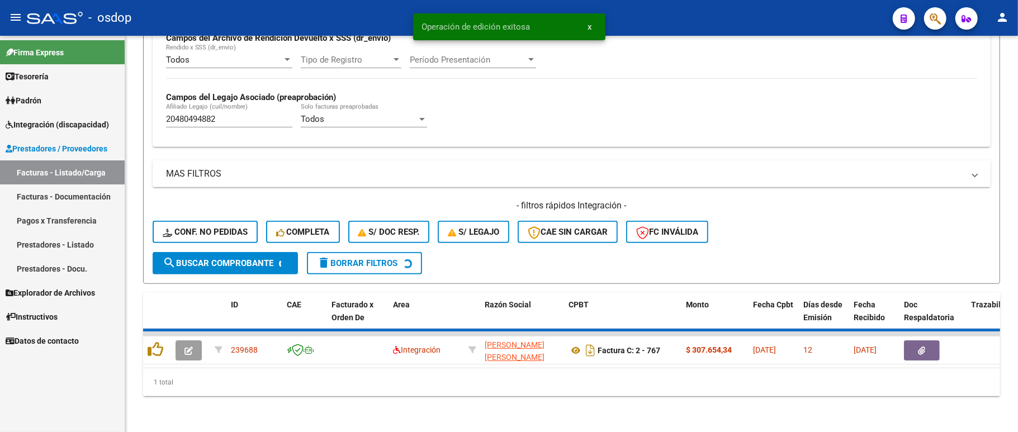
scroll to position [271, 0]
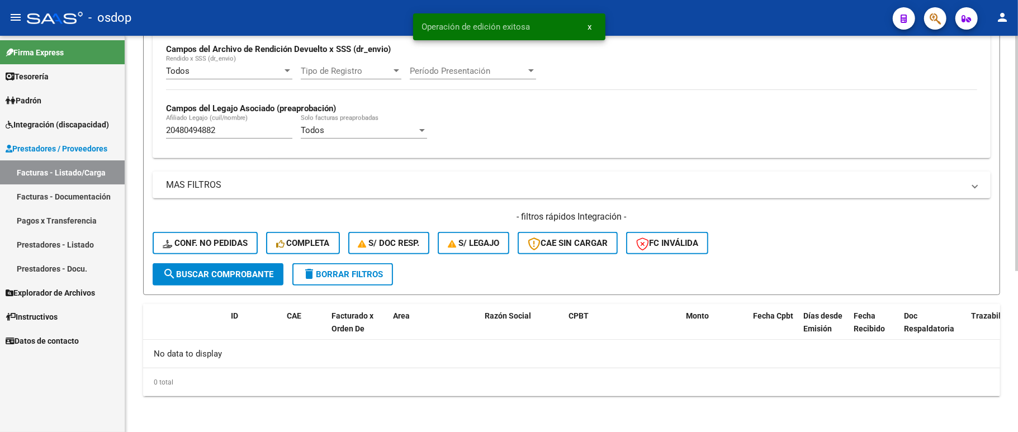
click at [206, 240] on span "Conf. no pedidas" at bounding box center [205, 243] width 85 height 10
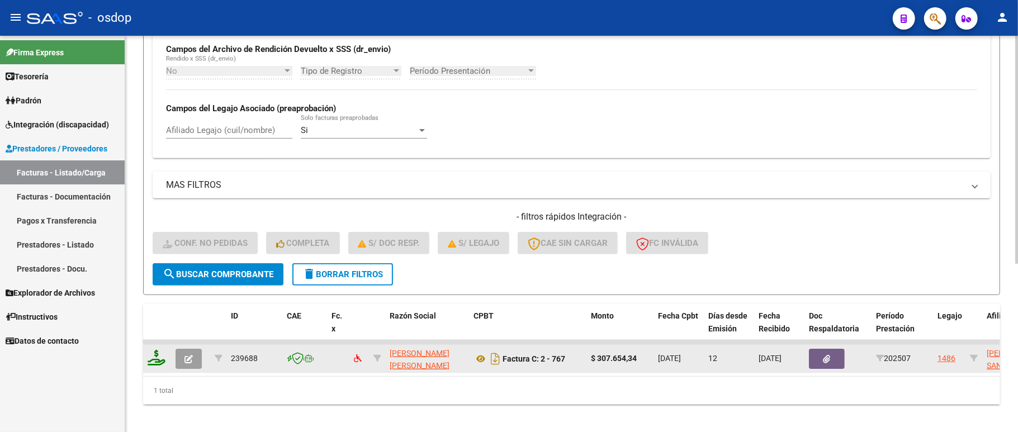
click at [152, 360] on icon at bounding box center [157, 358] width 18 height 16
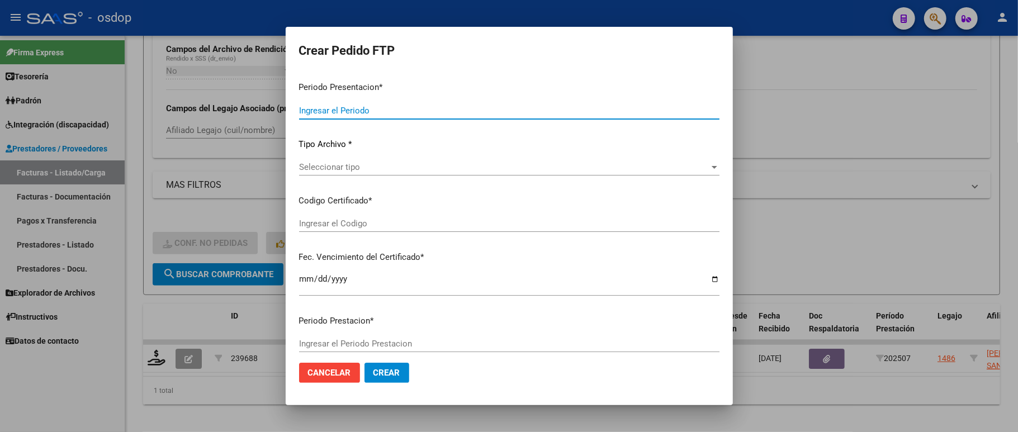
type input "202507"
type input "$ 307.654,34"
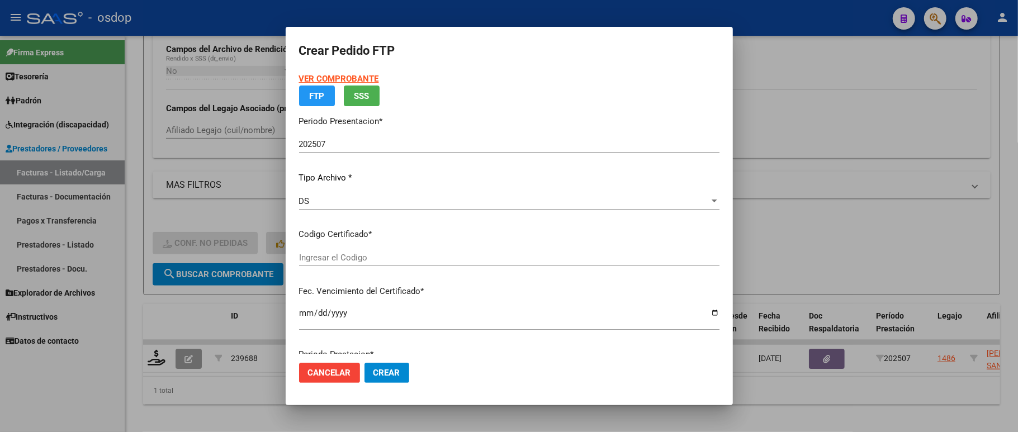
type input "2876717940"
type input "2028-06-26"
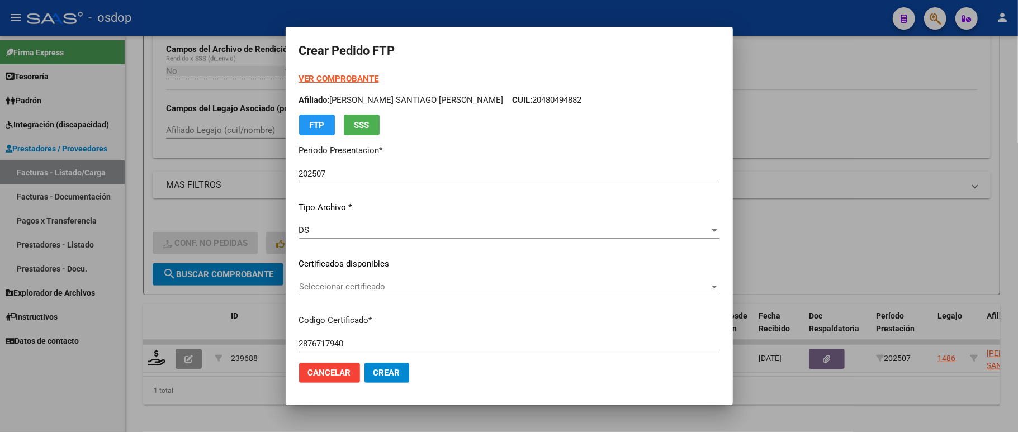
click at [334, 293] on div "Seleccionar certificado Seleccionar certificado" at bounding box center [509, 286] width 420 height 17
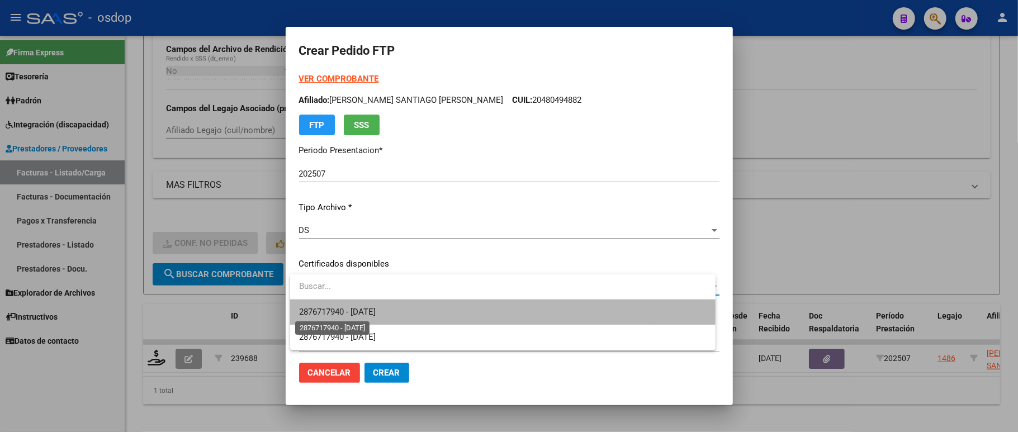
click at [328, 311] on span "2876717940 - 2028-06-26" at bounding box center [337, 312] width 77 height 10
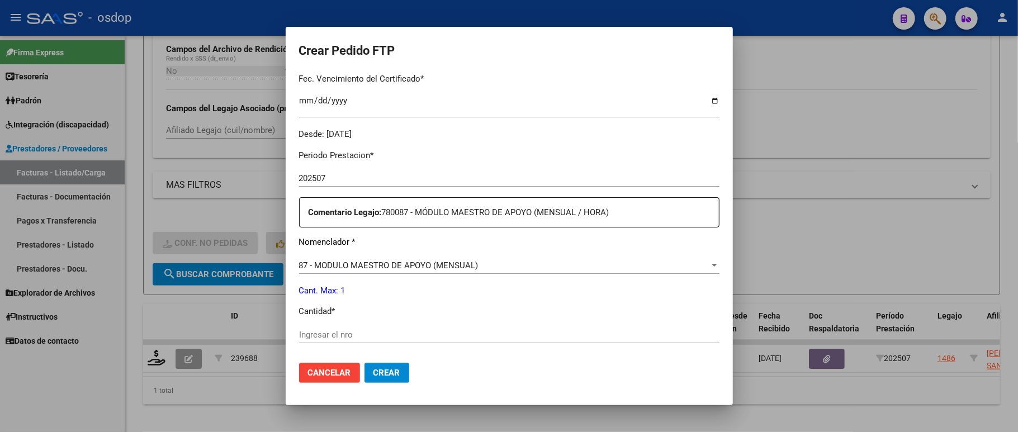
scroll to position [372, 0]
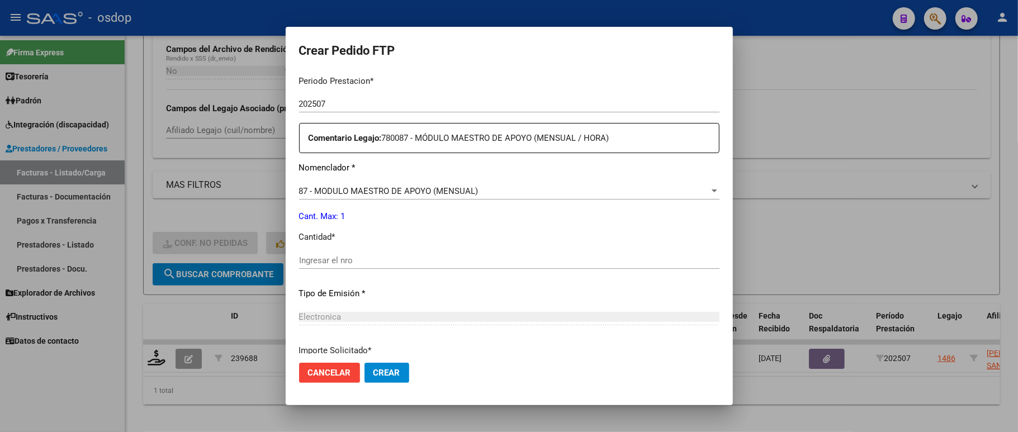
click at [367, 255] on input "Ingresar el nro" at bounding box center [509, 260] width 420 height 10
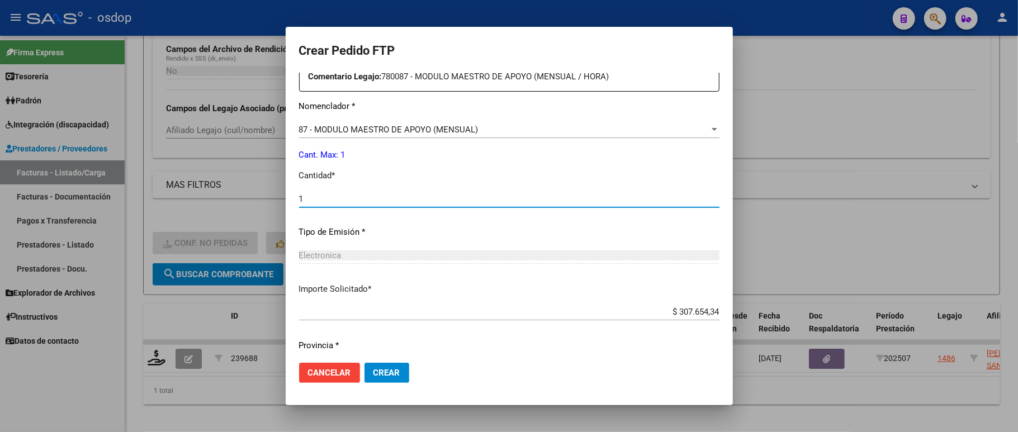
scroll to position [459, 0]
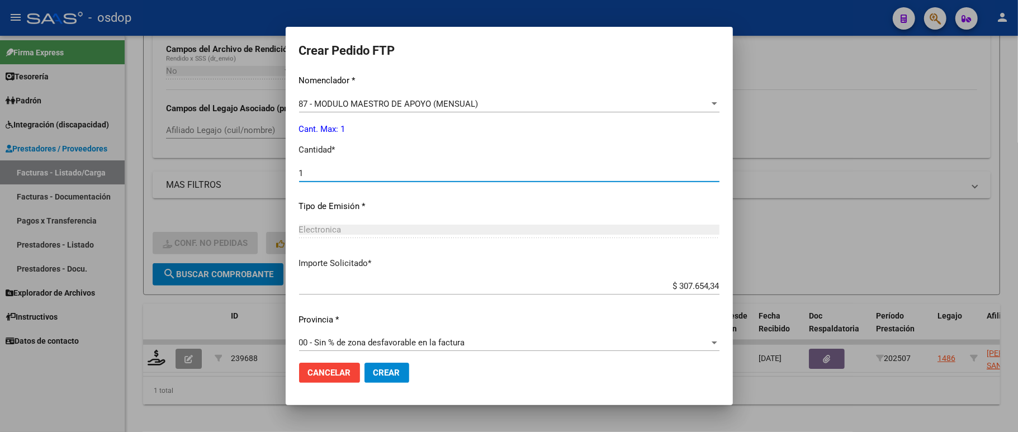
type input "1"
click at [381, 372] on span "Crear" at bounding box center [386, 373] width 27 height 10
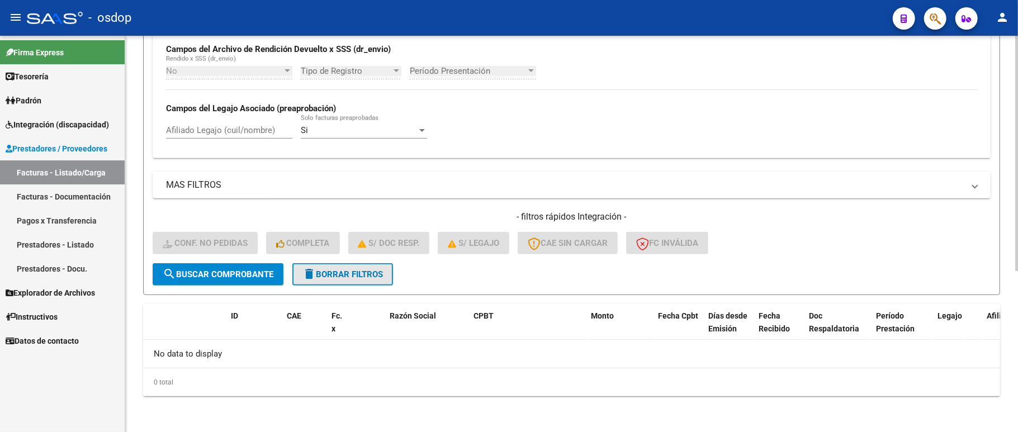
click at [358, 265] on button "delete Borrar Filtros" at bounding box center [342, 274] width 101 height 22
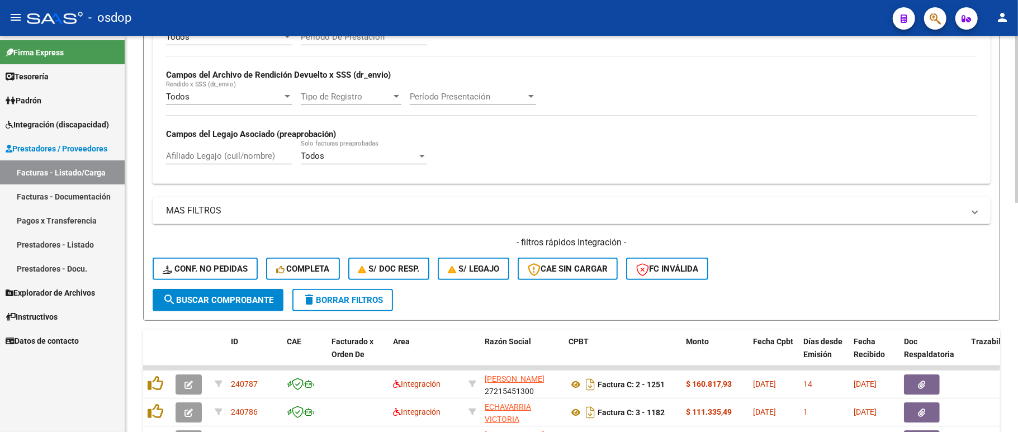
scroll to position [271, 0]
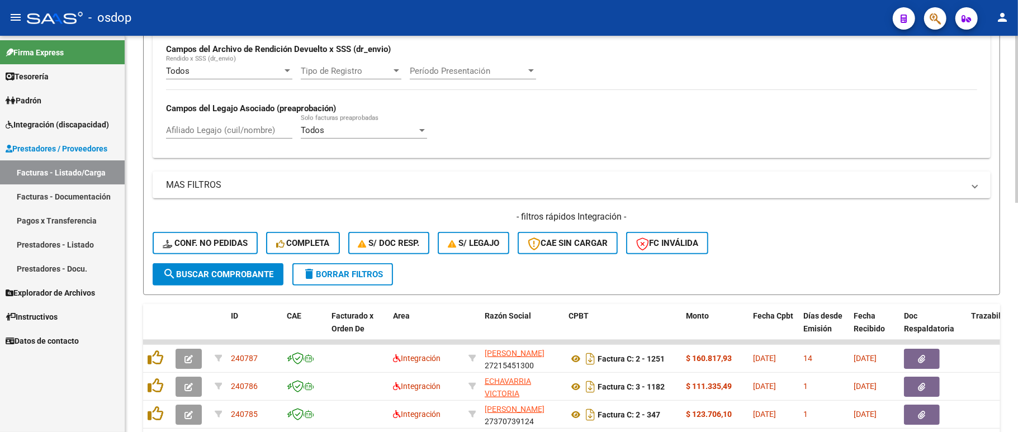
click at [220, 133] on input "Afiliado Legajo (cuil/nombre)" at bounding box center [229, 130] width 126 height 10
paste input "20482583491"
type input "20482583491"
click at [224, 276] on span "search Buscar Comprobante" at bounding box center [218, 274] width 111 height 10
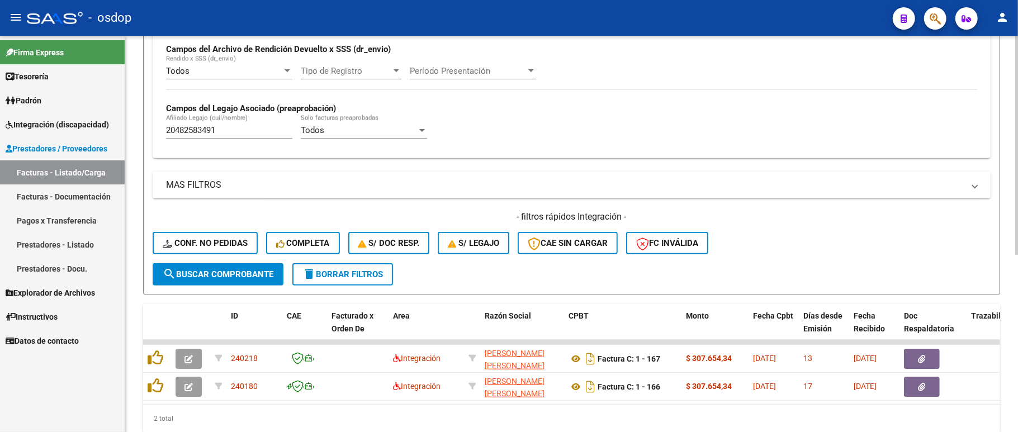
click at [817, 174] on mat-expansion-panel-header "MAS FILTROS" at bounding box center [572, 185] width 838 height 27
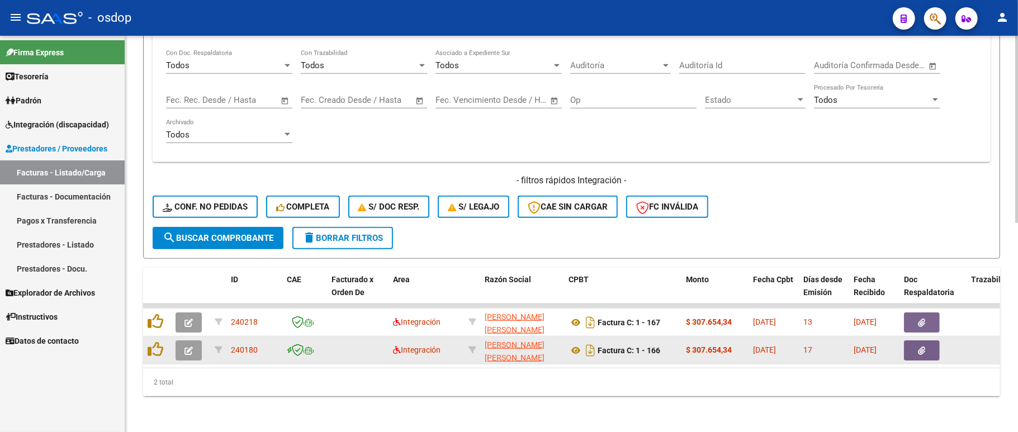
scroll to position [442, 0]
click at [197, 341] on button "button" at bounding box center [189, 350] width 26 height 20
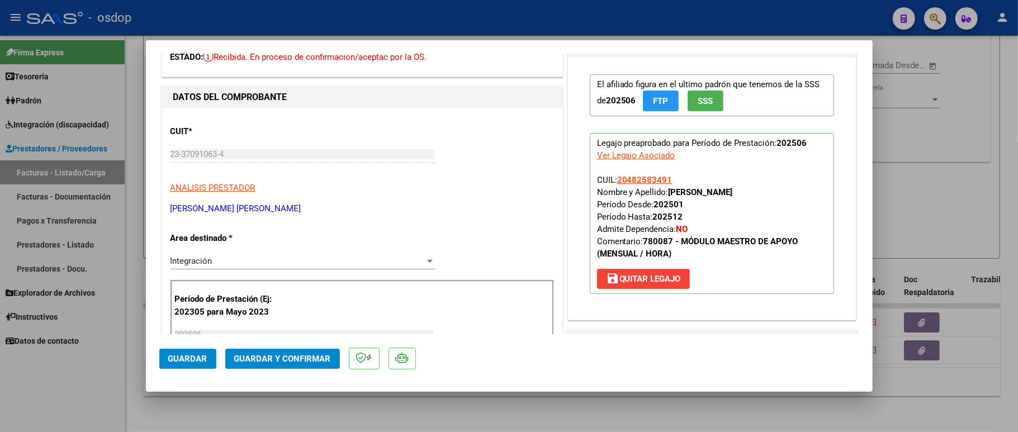
scroll to position [0, 0]
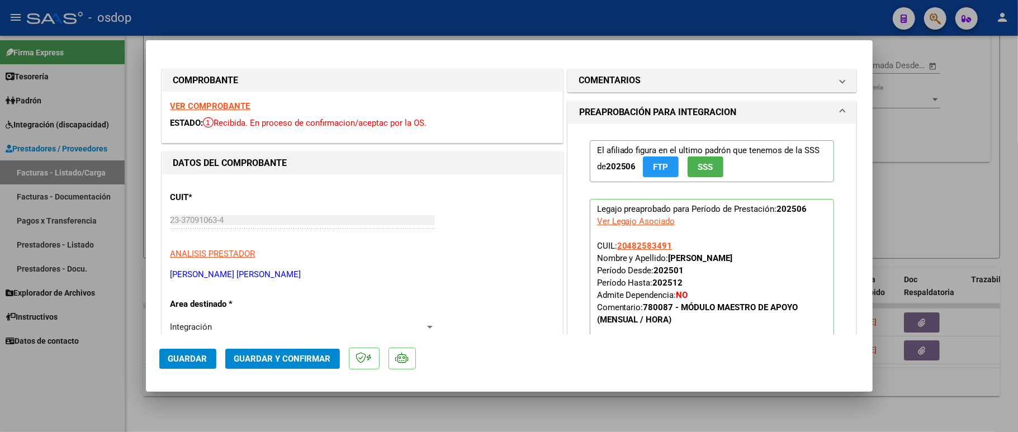
click at [208, 103] on strong "VER COMPROBANTE" at bounding box center [210, 106] width 80 height 10
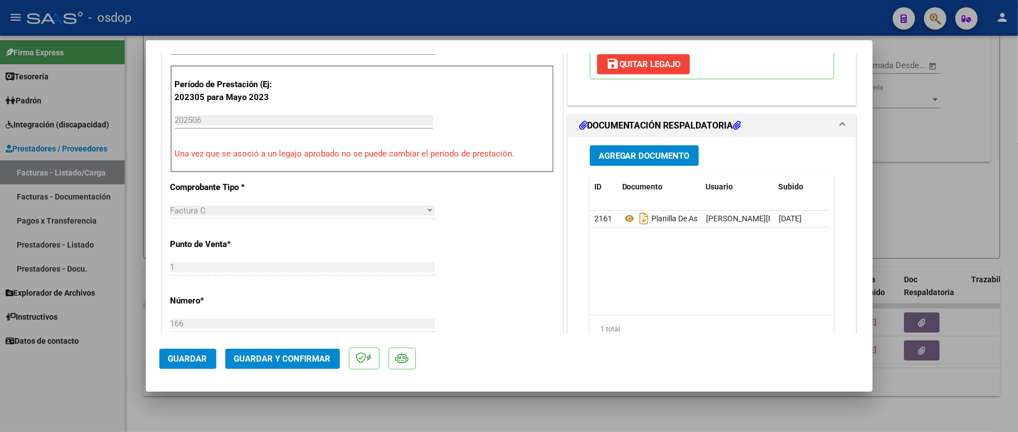
scroll to position [298, 0]
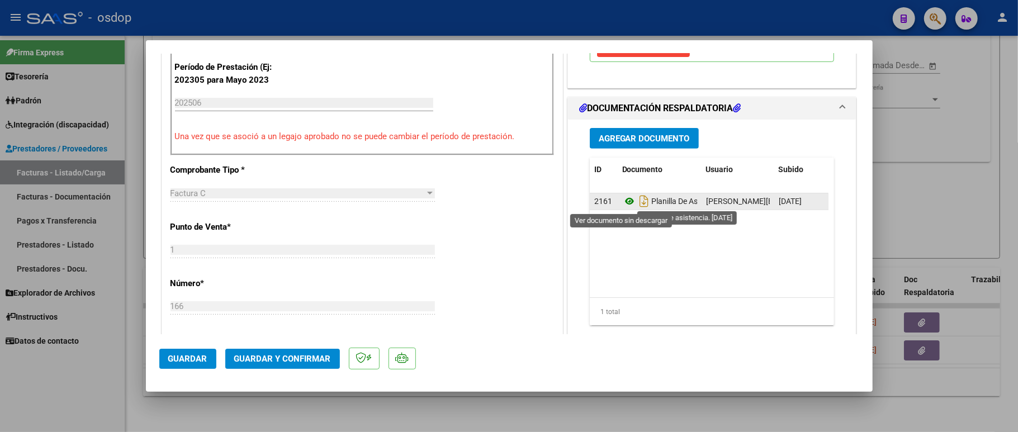
click at [622, 202] on icon at bounding box center [629, 201] width 15 height 13
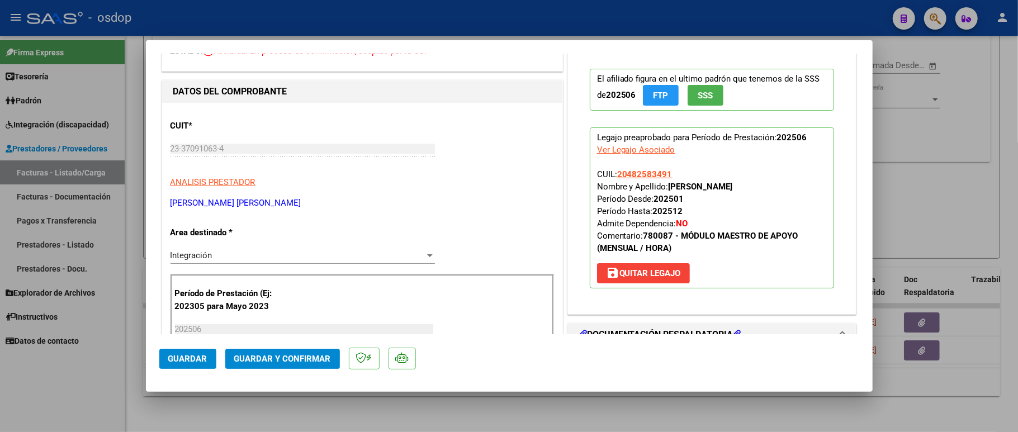
scroll to position [0, 0]
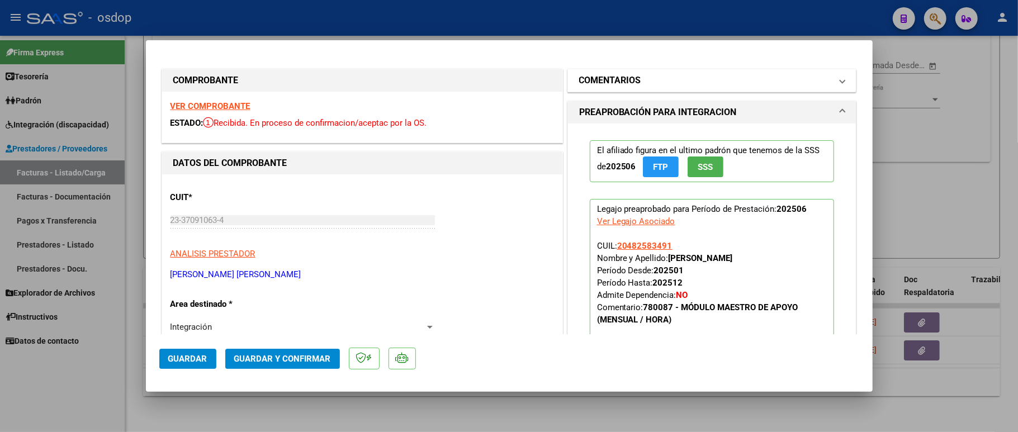
click at [684, 87] on mat-expansion-panel-header "COMENTARIOS" at bounding box center [712, 80] width 288 height 22
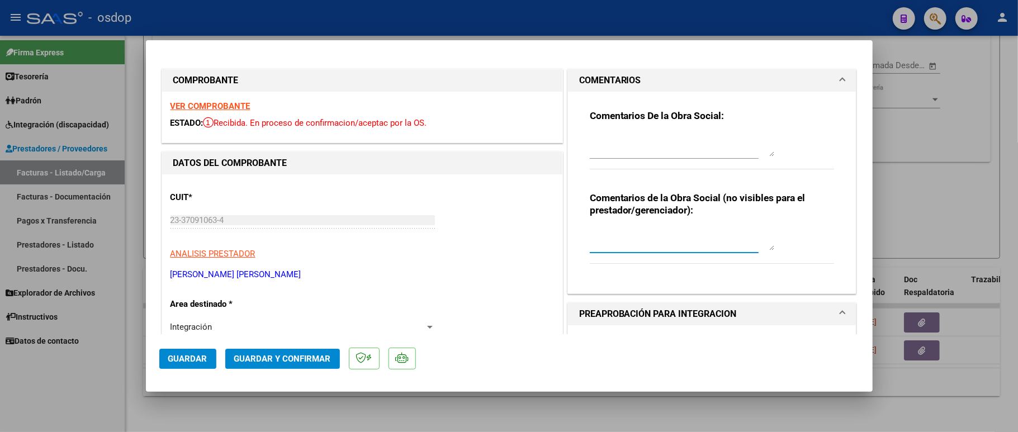
click at [620, 245] on textarea at bounding box center [682, 239] width 184 height 22
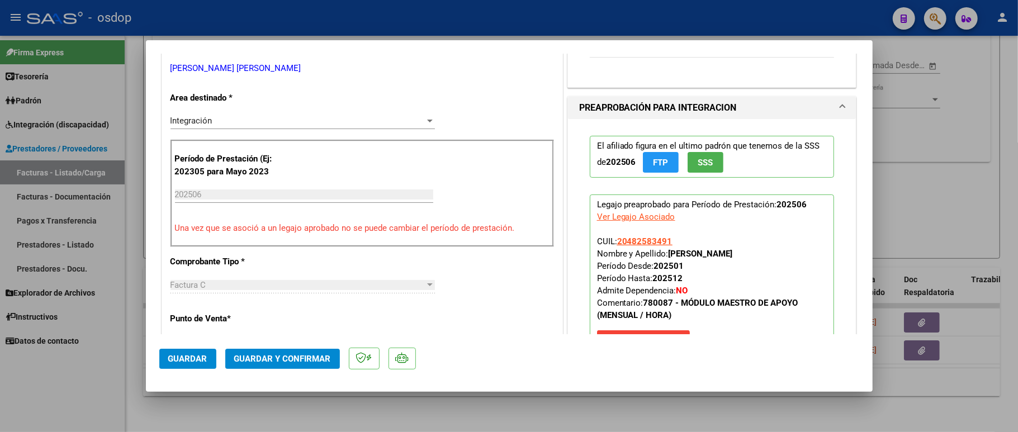
scroll to position [224, 0]
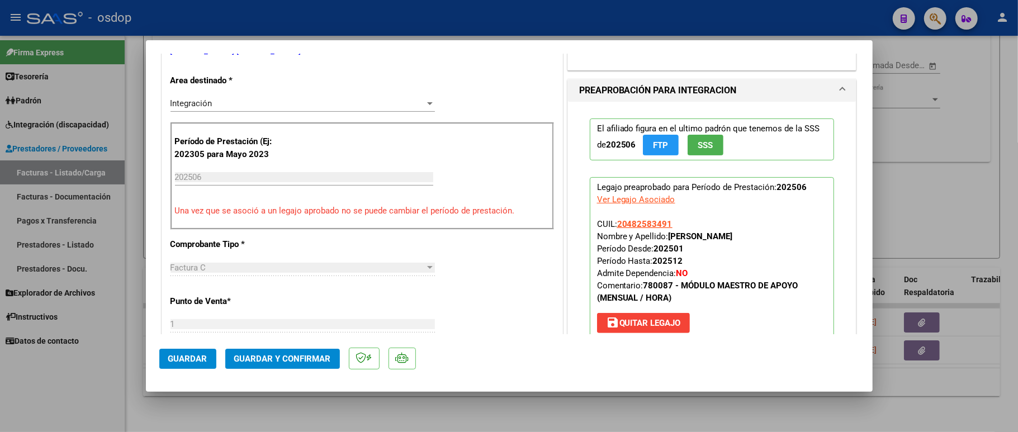
type textarea "ACO"
click at [293, 358] on span "Guardar y Confirmar" at bounding box center [282, 359] width 97 height 10
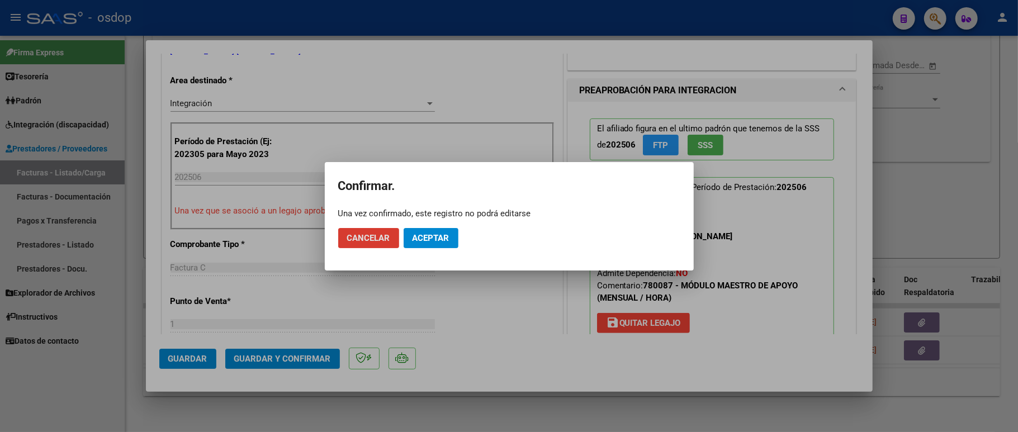
drag, startPoint x: 438, startPoint y: 240, endPoint x: 521, endPoint y: 226, distance: 83.8
click at [437, 240] on span "Aceptar" at bounding box center [430, 238] width 37 height 10
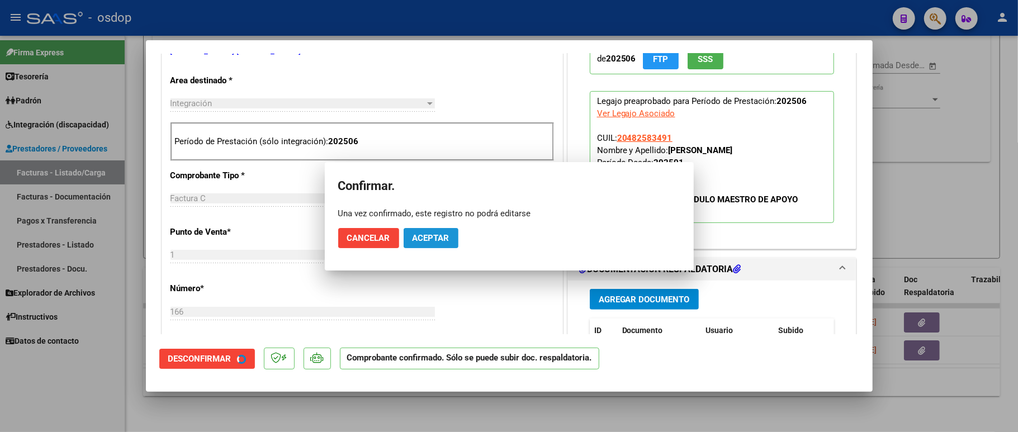
scroll to position [222, 0]
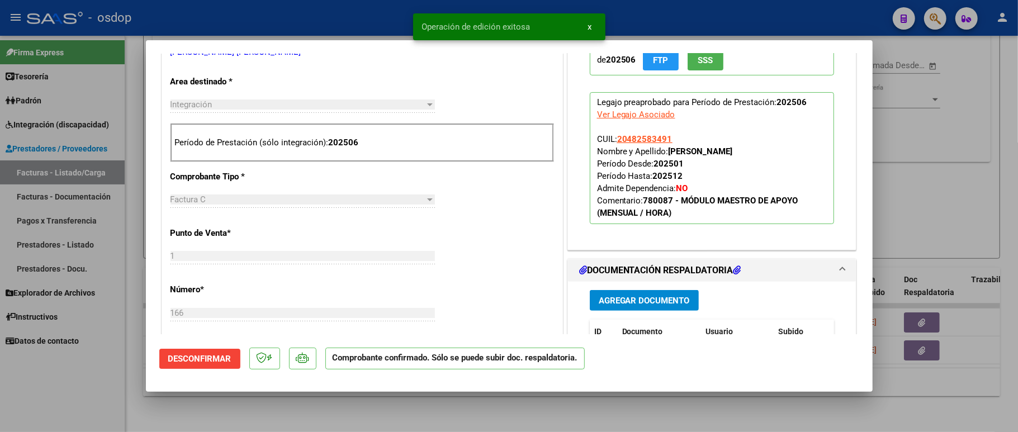
click at [97, 399] on div at bounding box center [509, 216] width 1018 height 432
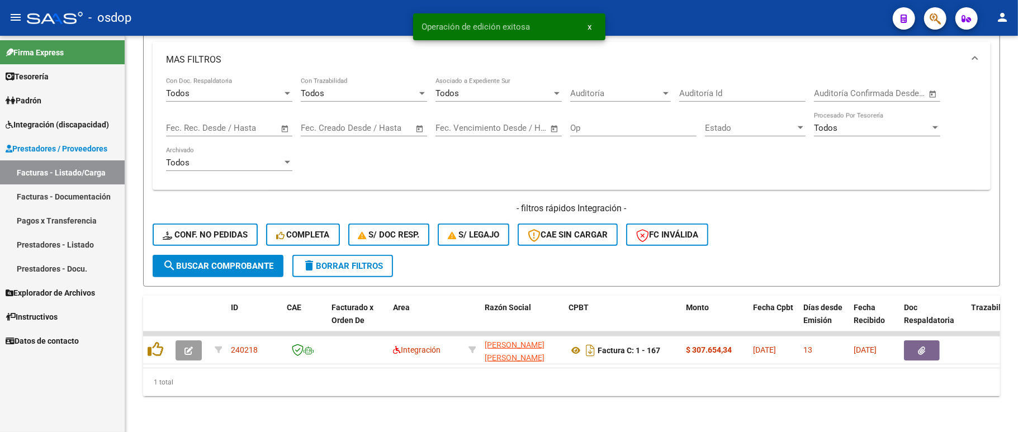
scroll to position [414, 0]
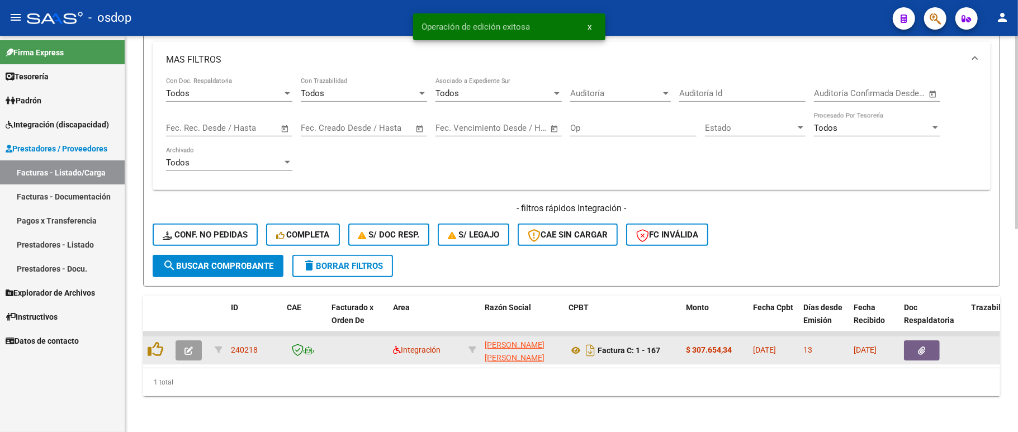
click at [188, 347] on icon "button" at bounding box center [188, 351] width 8 height 8
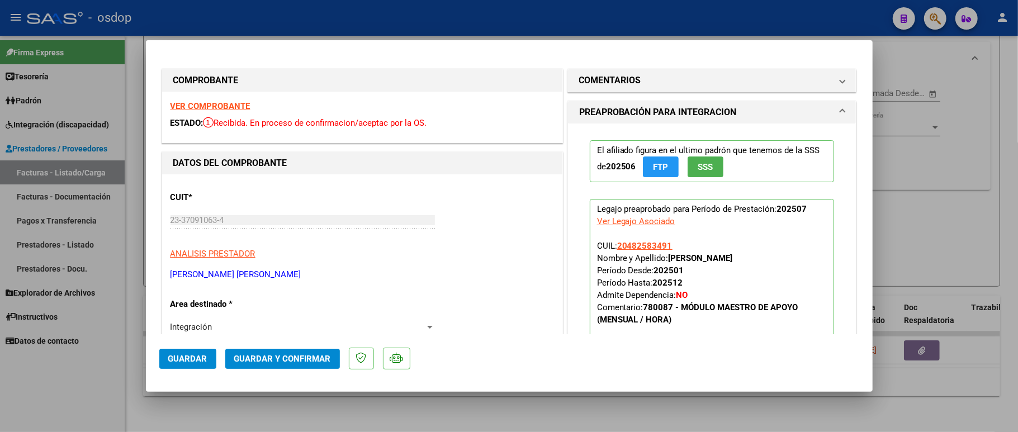
click at [698, 77] on mat-panel-title "COMENTARIOS" at bounding box center [705, 80] width 253 height 13
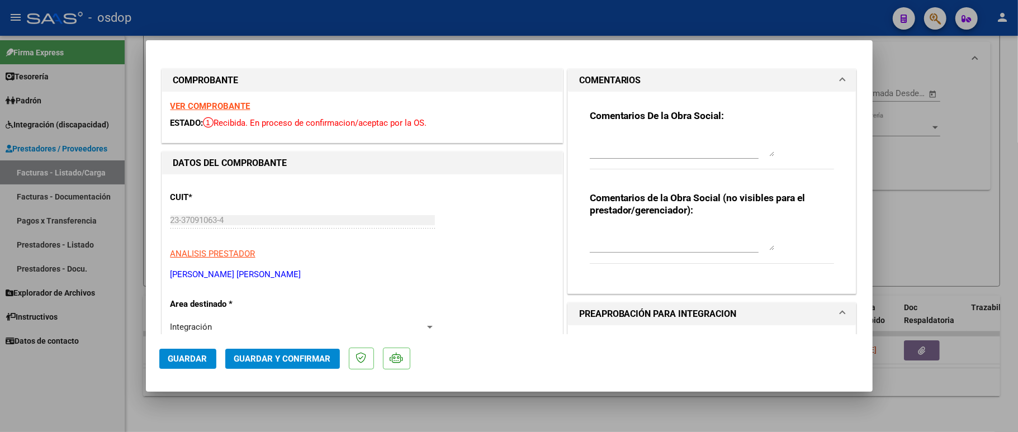
drag, startPoint x: 599, startPoint y: 268, endPoint x: 609, endPoint y: 244, distance: 25.8
click at [597, 266] on div "Comentarios de la Obra Social (no visibles para el prestador/gerenciador):" at bounding box center [712, 234] width 245 height 84
click at [609, 244] on textarea at bounding box center [682, 239] width 184 height 22
type textarea "ACO"
click at [234, 105] on strong "VER COMPROBANTE" at bounding box center [210, 106] width 80 height 10
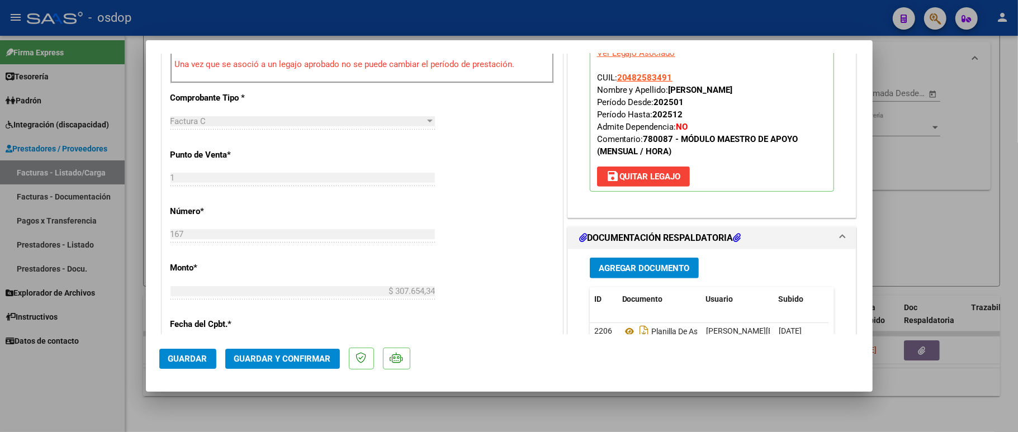
scroll to position [372, 0]
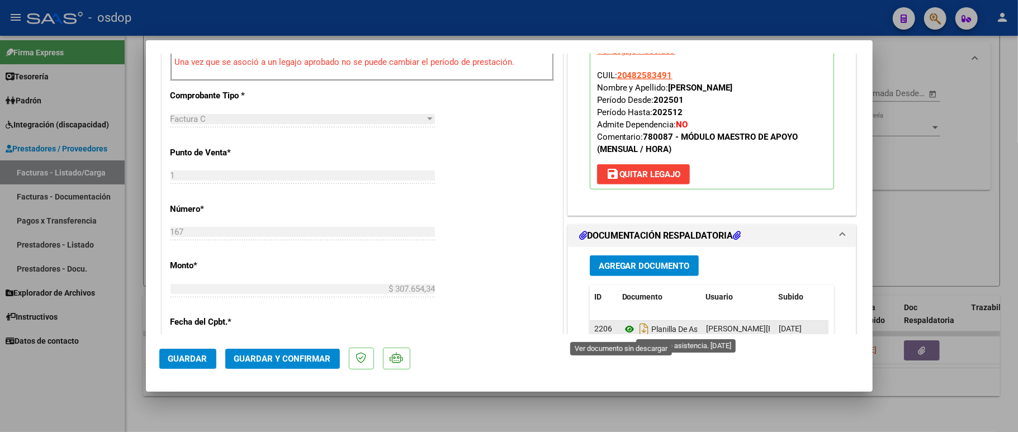
click at [624, 331] on icon at bounding box center [629, 328] width 15 height 13
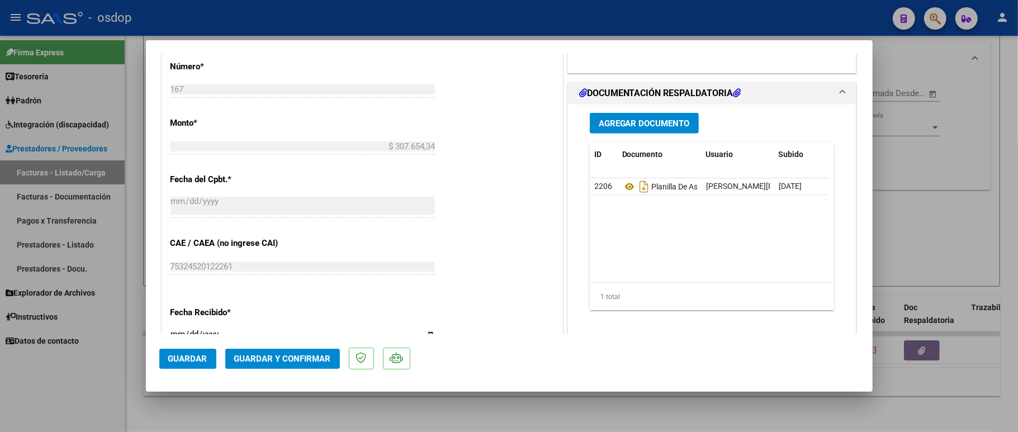
scroll to position [596, 0]
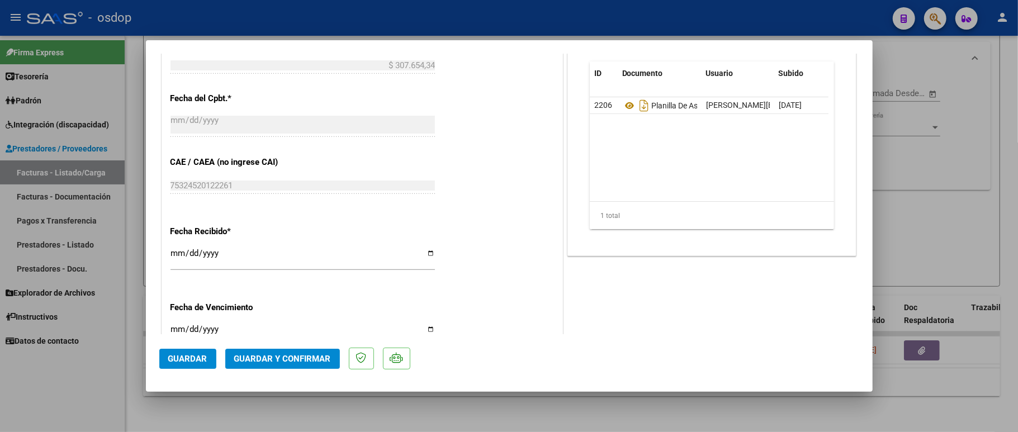
click at [272, 354] on span "Guardar y Confirmar" at bounding box center [282, 359] width 97 height 10
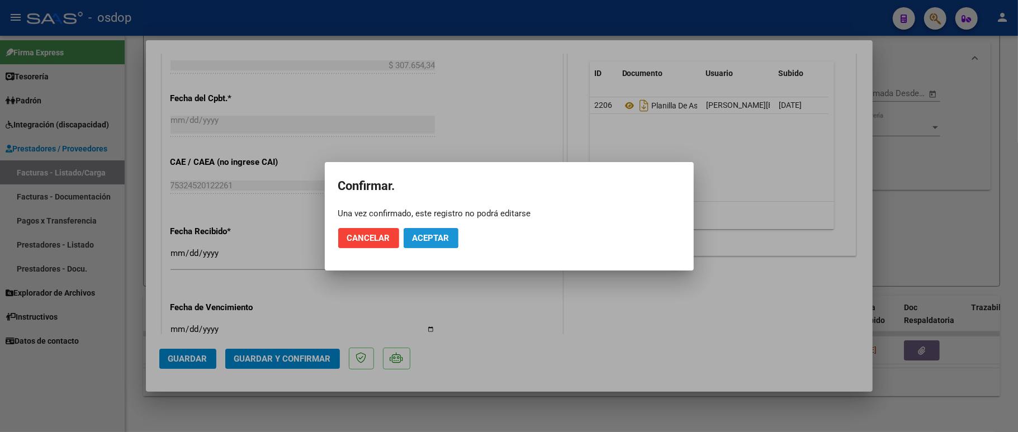
click at [423, 233] on span "Aceptar" at bounding box center [430, 238] width 37 height 10
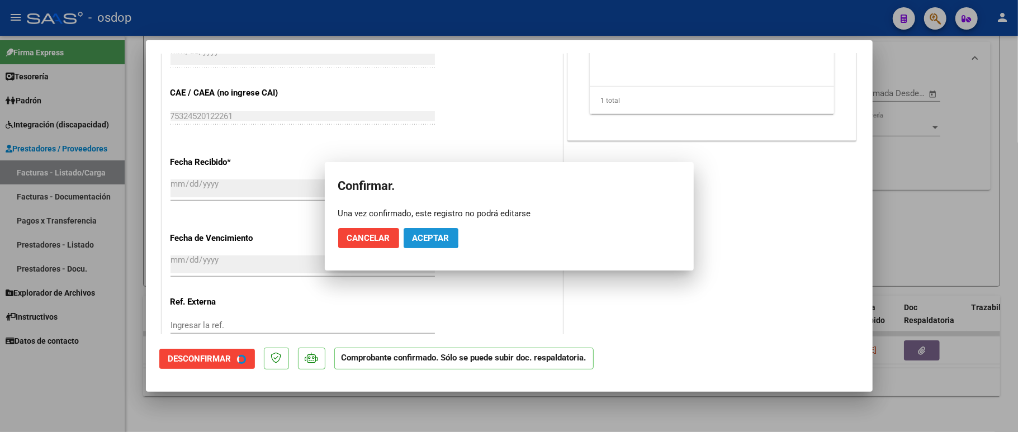
scroll to position [526, 0]
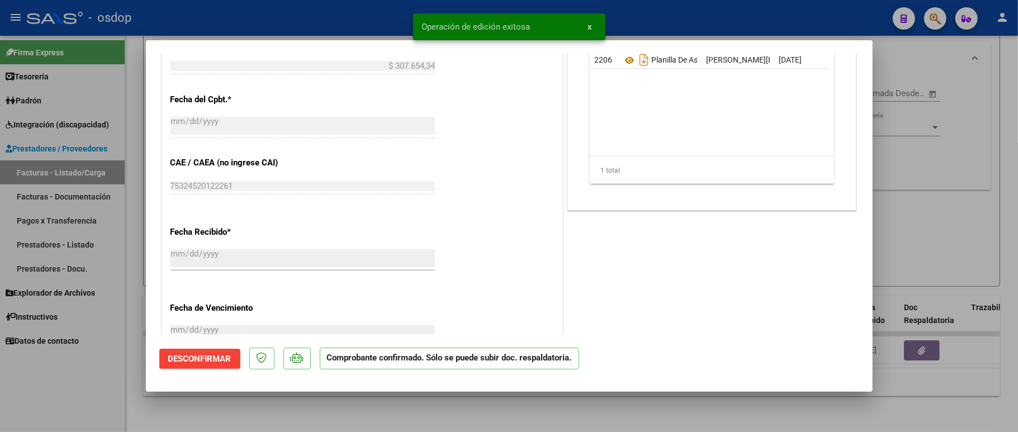
click at [131, 404] on div at bounding box center [509, 216] width 1018 height 432
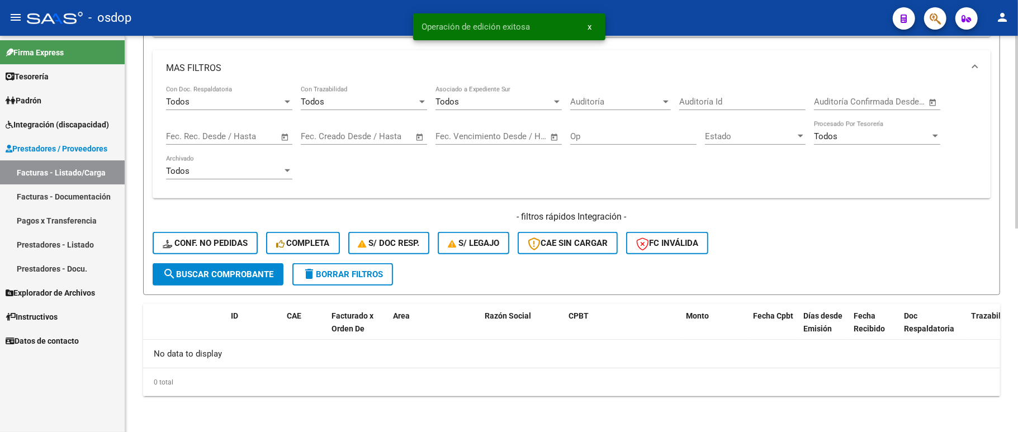
scroll to position [392, 0]
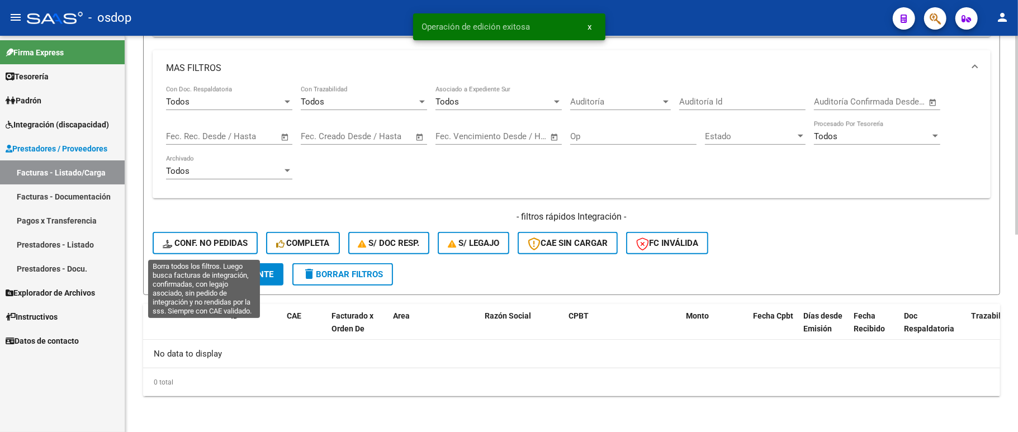
drag, startPoint x: 211, startPoint y: 239, endPoint x: 301, endPoint y: 238, distance: 89.4
click at [211, 238] on button "Conf. no pedidas" at bounding box center [205, 243] width 105 height 22
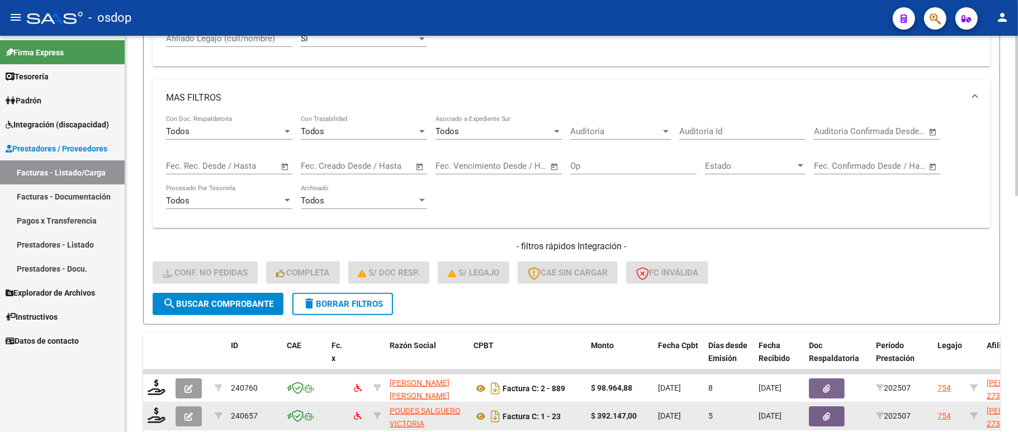
scroll to position [284, 0]
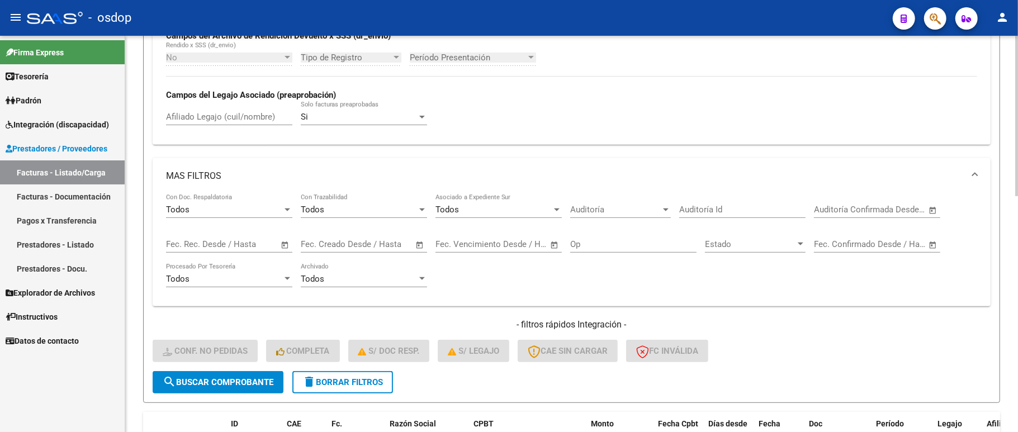
click at [211, 121] on input "Afiliado Legajo (cuil/nombre)" at bounding box center [229, 117] width 126 height 10
paste input "20482583491"
type input "20482583491"
click at [217, 383] on span "search Buscar Comprobante" at bounding box center [218, 382] width 111 height 10
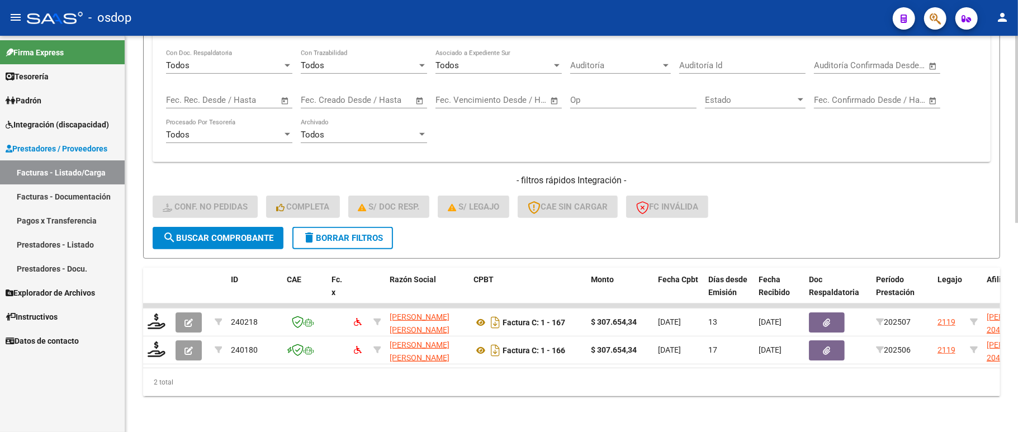
scroll to position [442, 0]
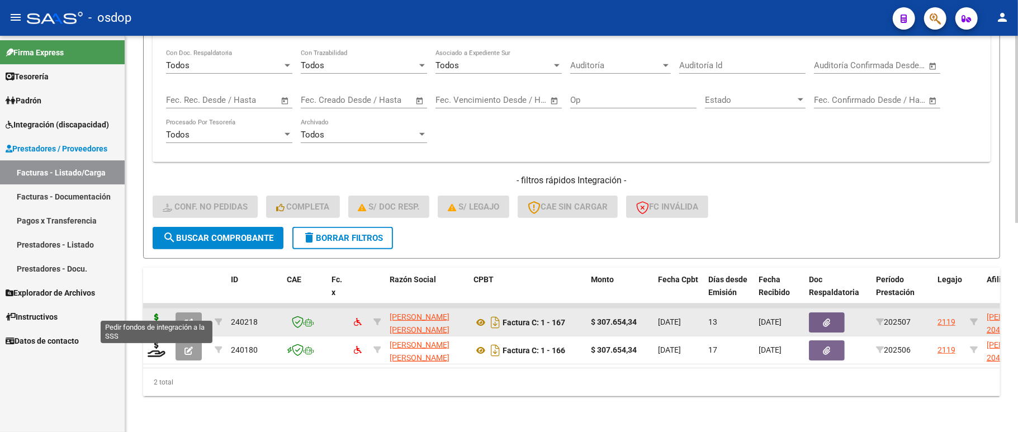
click at [152, 314] on icon at bounding box center [157, 322] width 18 height 16
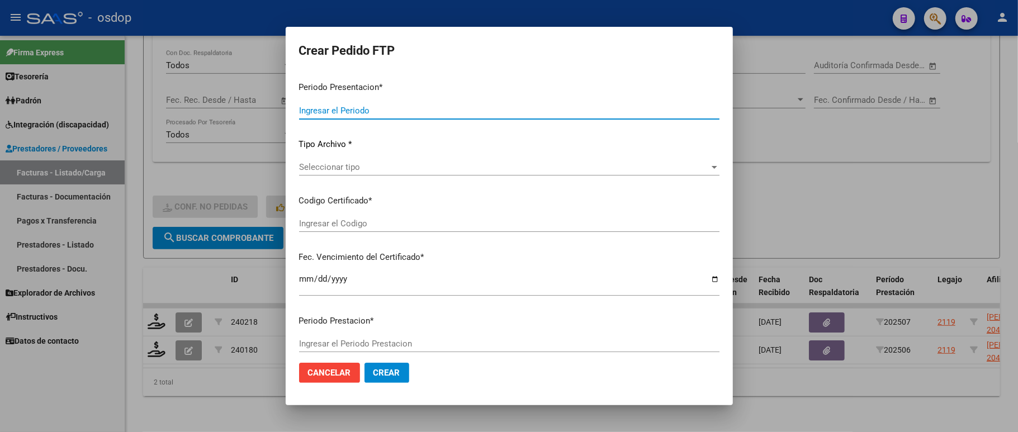
type input "202507"
type input "$ 307.654,34"
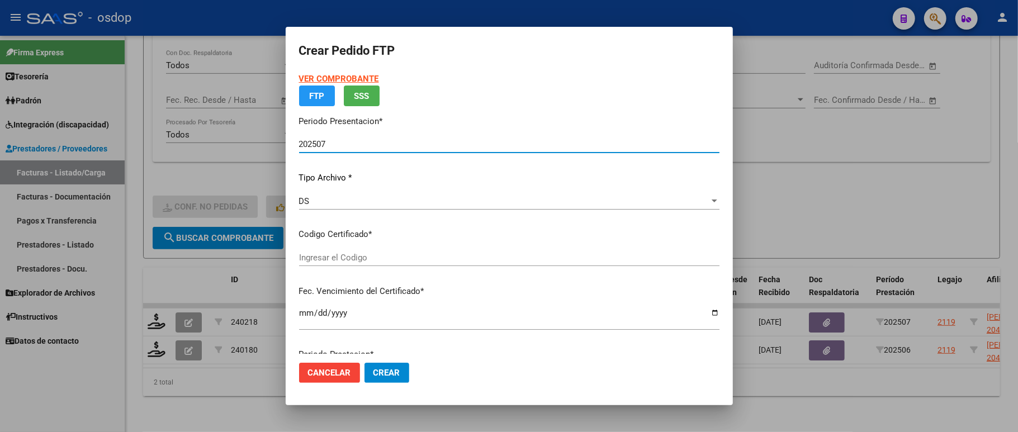
type input "357706966"
type input "2033-11-13"
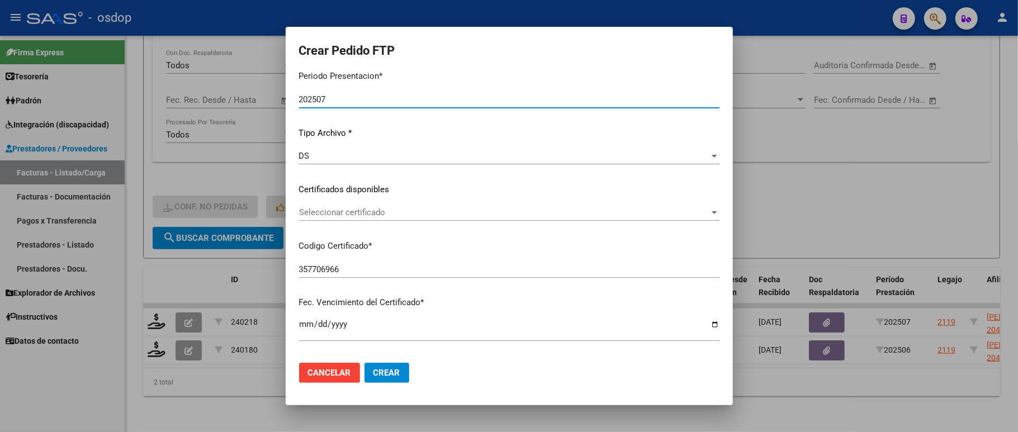
scroll to position [149, 0]
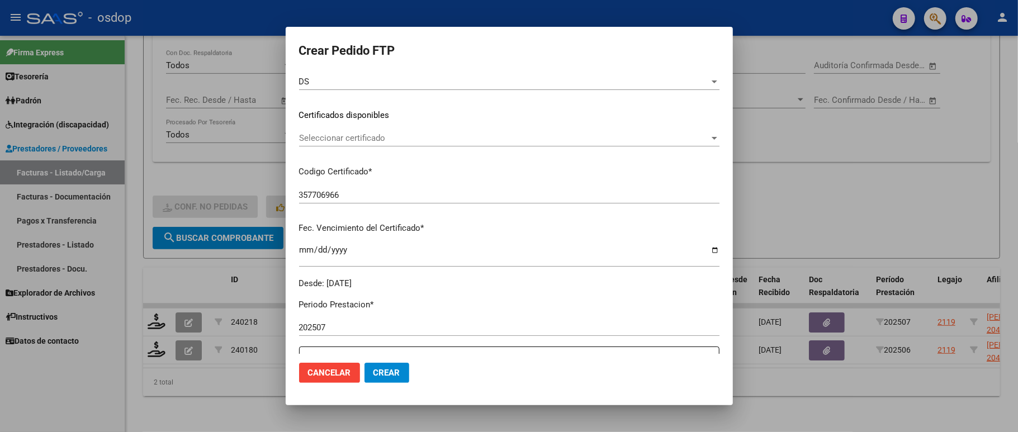
click at [363, 133] on span "Seleccionar certificado" at bounding box center [504, 138] width 410 height 10
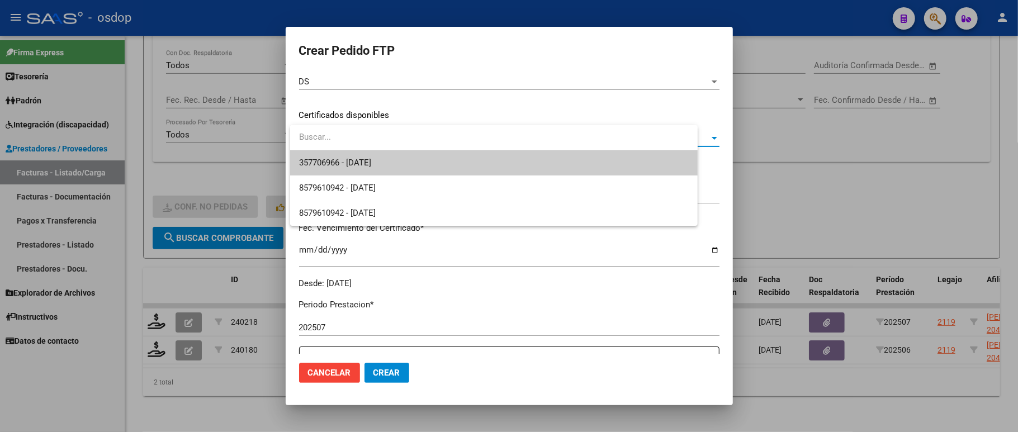
click at [360, 157] on span "357706966 - 2033-11-13" at bounding box center [494, 162] width 390 height 25
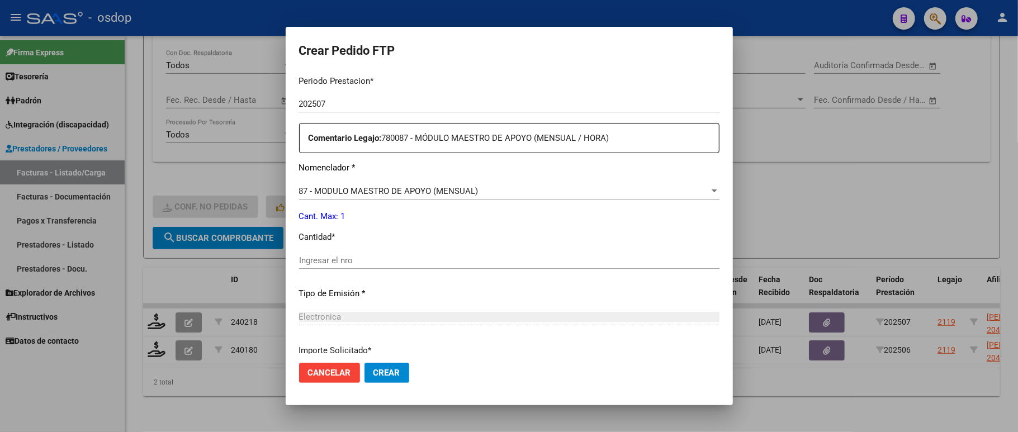
scroll to position [447, 0]
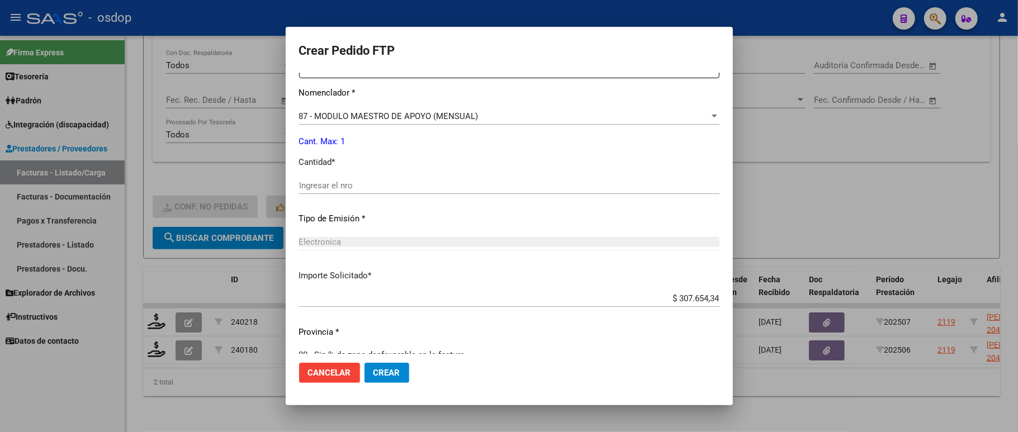
click at [414, 112] on div "87 - MODULO MAESTRO DE APOYO (MENSUAL) Seleccionar nomenclador" at bounding box center [509, 116] width 420 height 17
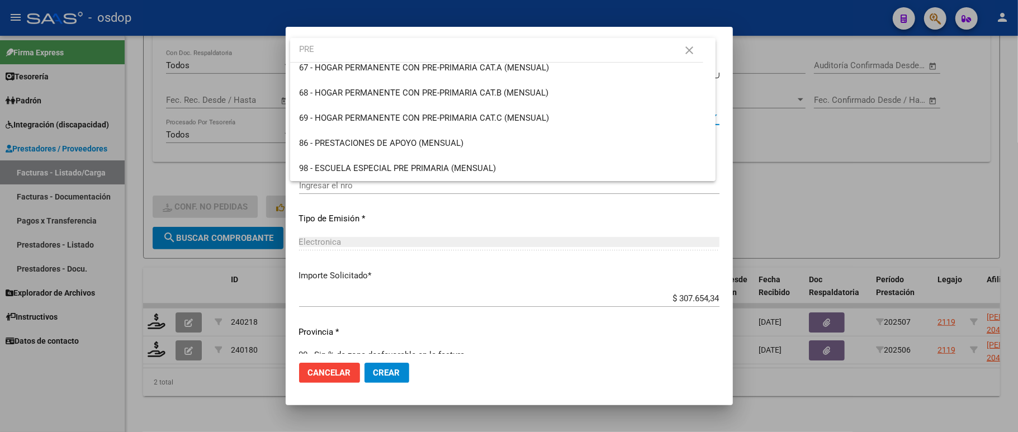
scroll to position [0, 0]
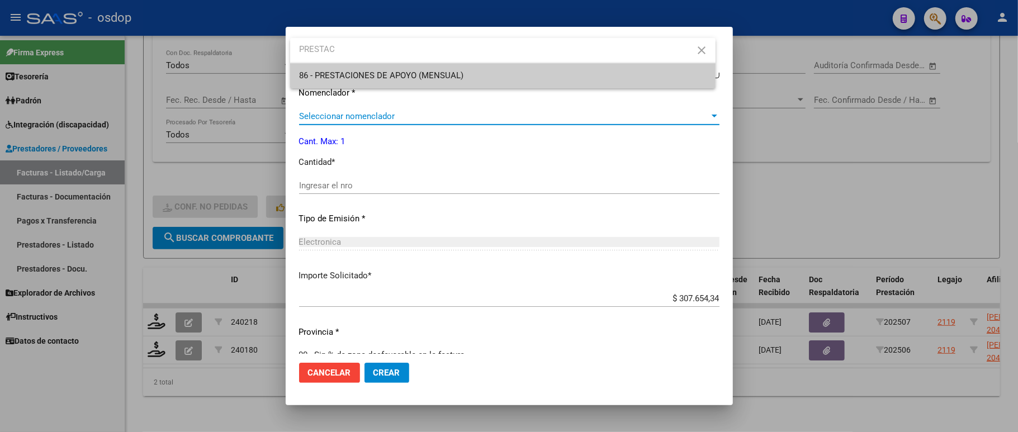
type input "PRESTAC"
click at [386, 72] on span "86 - PRESTACIONES DE APOYO (MENSUAL)" at bounding box center [381, 75] width 164 height 10
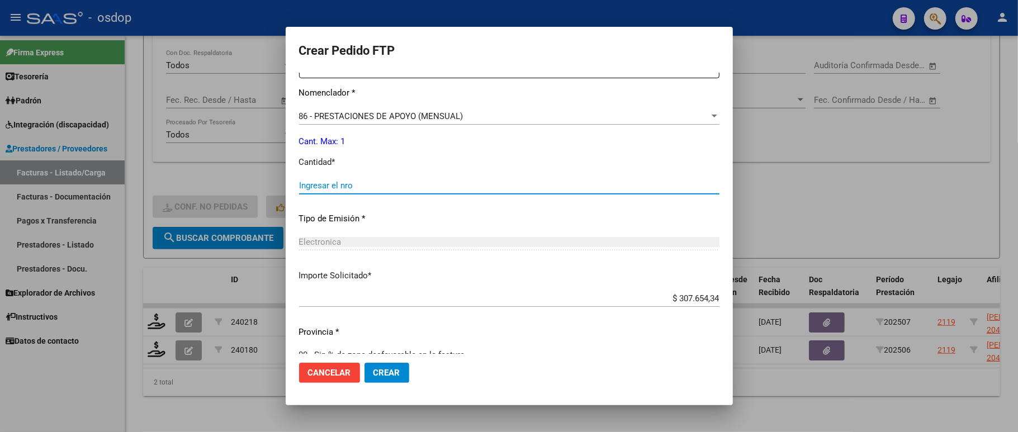
drag, startPoint x: 359, startPoint y: 181, endPoint x: 359, endPoint y: 175, distance: 6.1
click at [358, 182] on input "Ingresar el nro" at bounding box center [509, 186] width 420 height 10
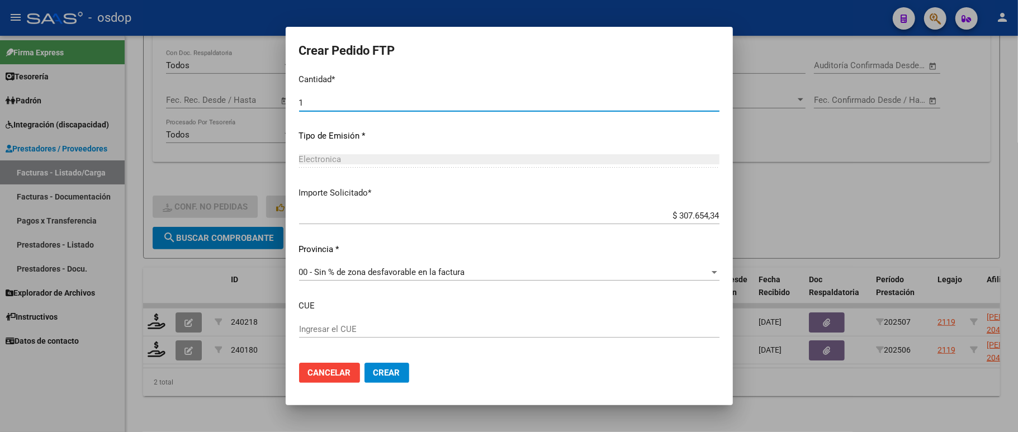
scroll to position [573, 0]
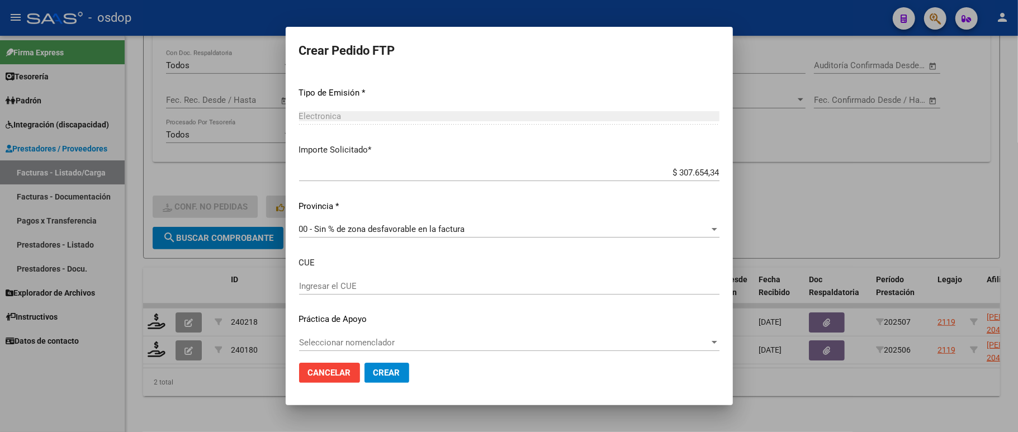
type input "1"
click at [398, 371] on button "Crear" at bounding box center [386, 373] width 45 height 20
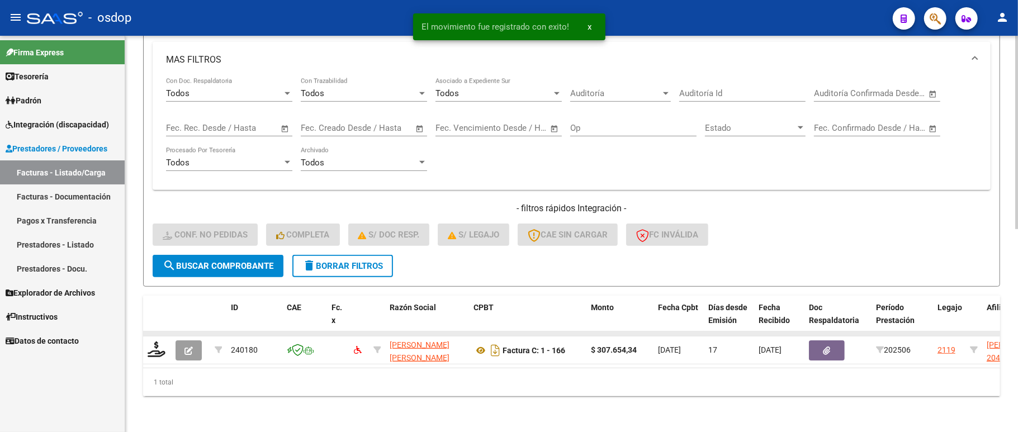
scroll to position [414, 0]
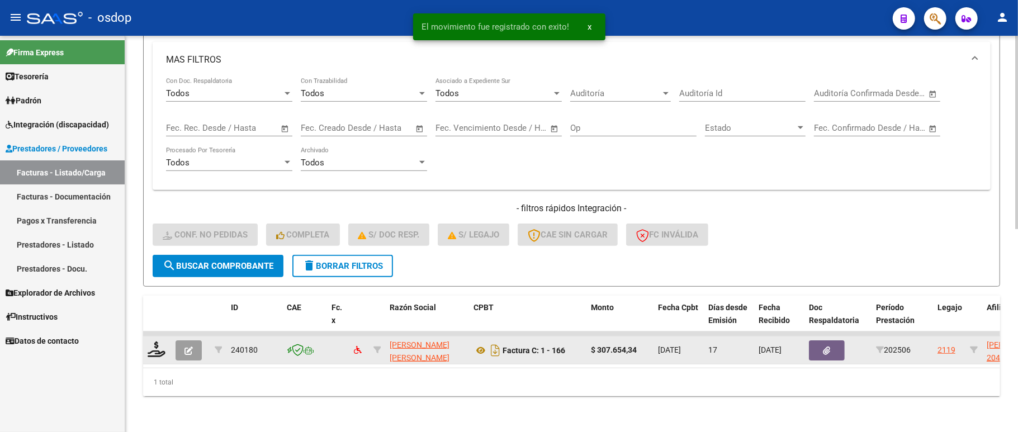
click at [157, 331] on datatable-body-cell at bounding box center [157, 333] width 28 height 4
click at [157, 342] on icon at bounding box center [157, 350] width 18 height 16
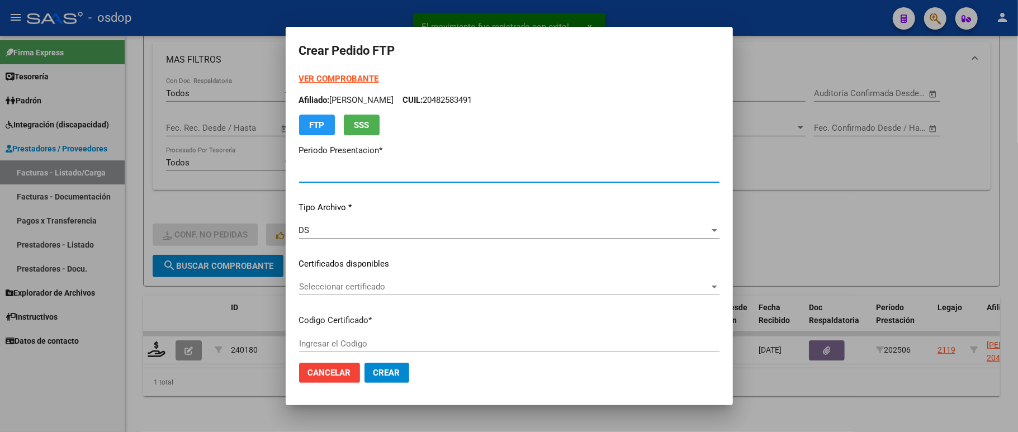
type input "202507"
type input "202506"
type input "$ 307.654,34"
type input "357706966"
type input "2033-11-13"
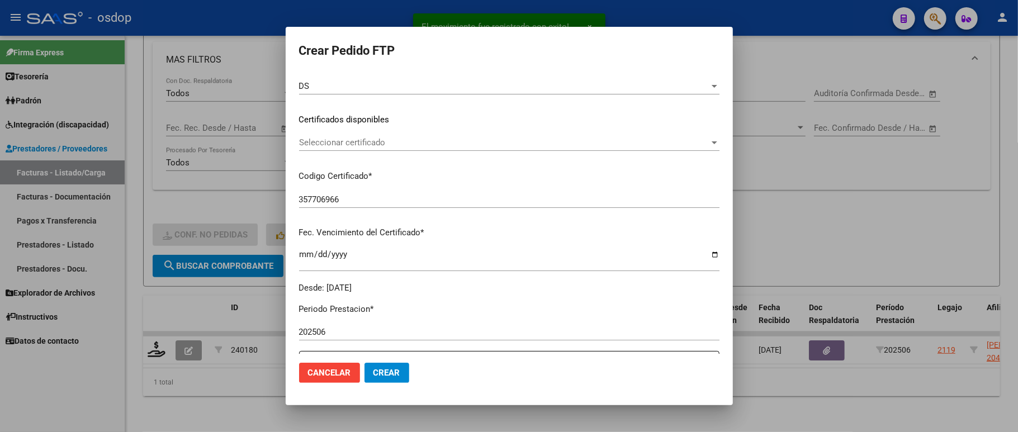
scroll to position [149, 0]
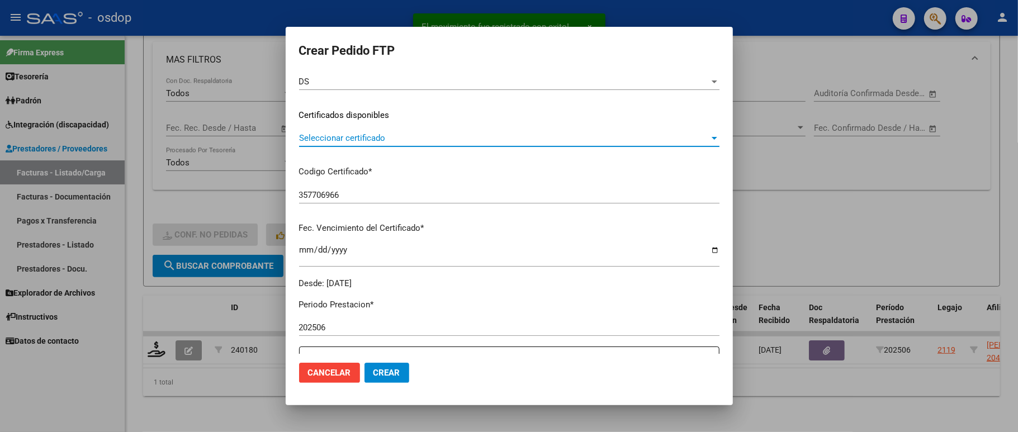
click at [358, 136] on span "Seleccionar certificado" at bounding box center [504, 138] width 410 height 10
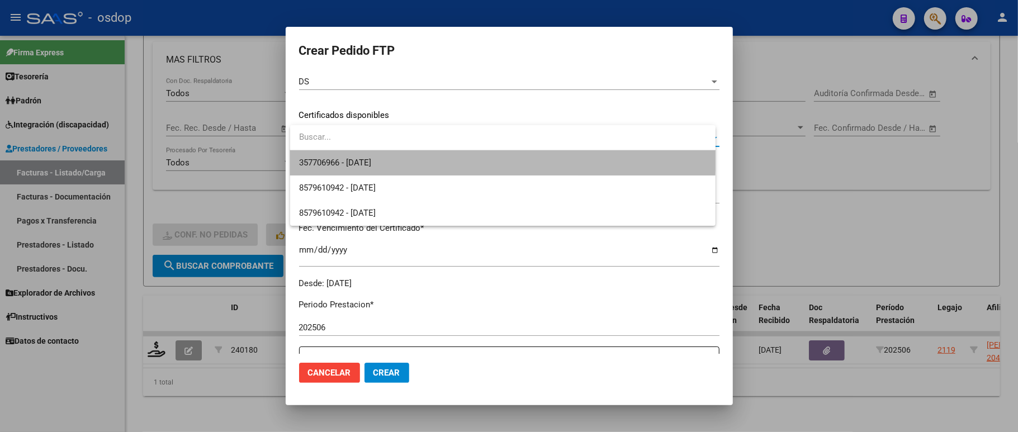
click at [363, 153] on span "357706966 - 2033-11-13" at bounding box center [502, 162] width 407 height 25
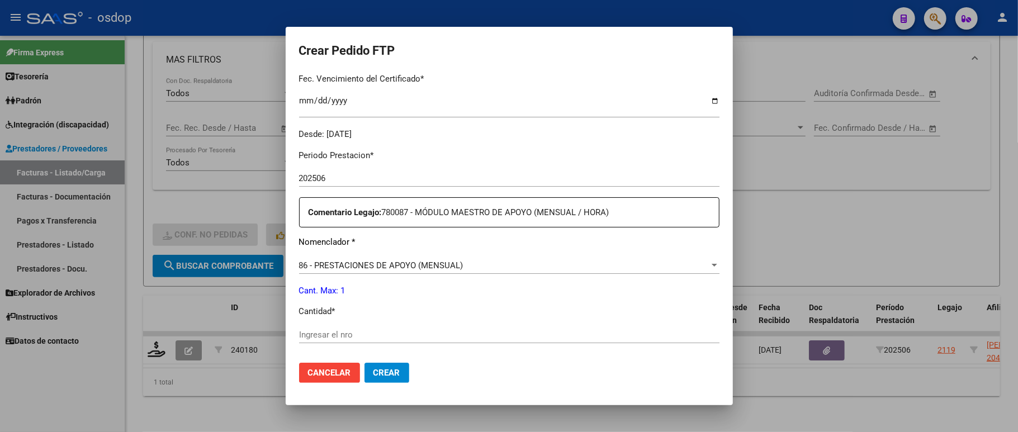
scroll to position [372, 0]
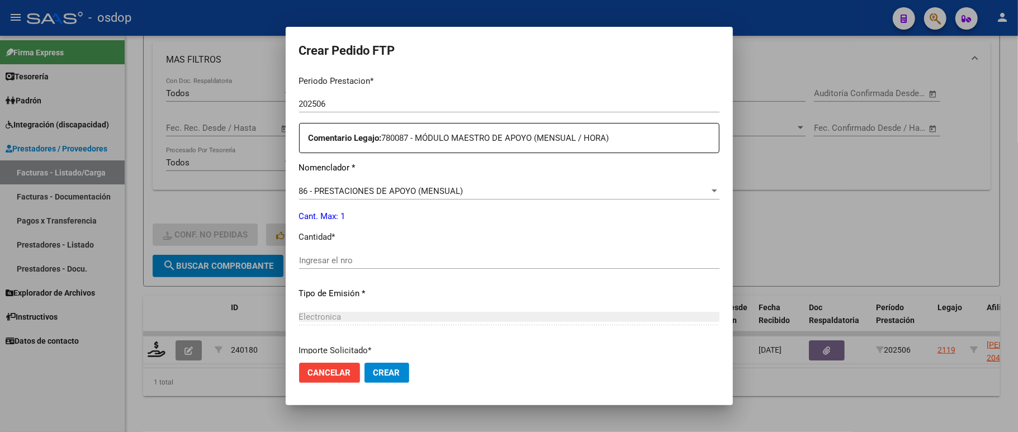
click at [367, 255] on input "Ingresar el nro" at bounding box center [509, 260] width 420 height 10
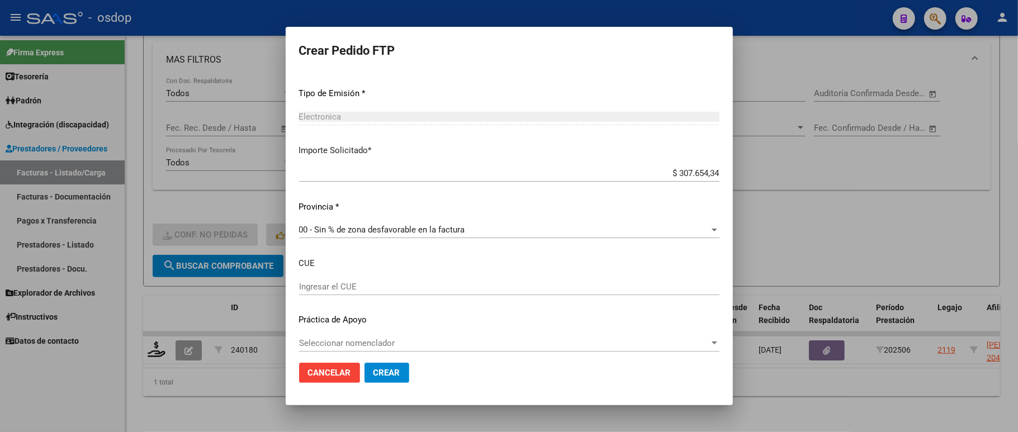
scroll to position [573, 0]
type input "1"
drag, startPoint x: 390, startPoint y: 377, endPoint x: 408, endPoint y: 374, distance: 18.1
click at [390, 377] on span "Crear" at bounding box center [386, 373] width 27 height 10
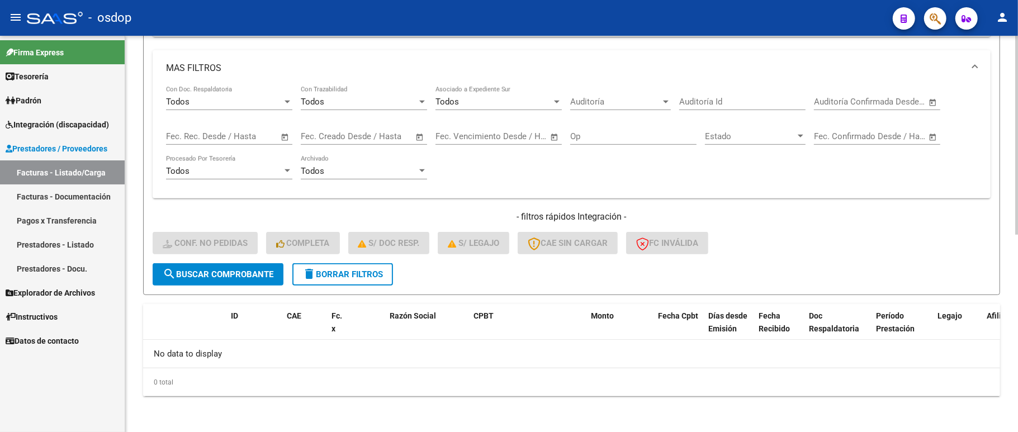
scroll to position [392, 0]
click at [347, 269] on span "delete Borrar Filtros" at bounding box center [342, 274] width 80 height 10
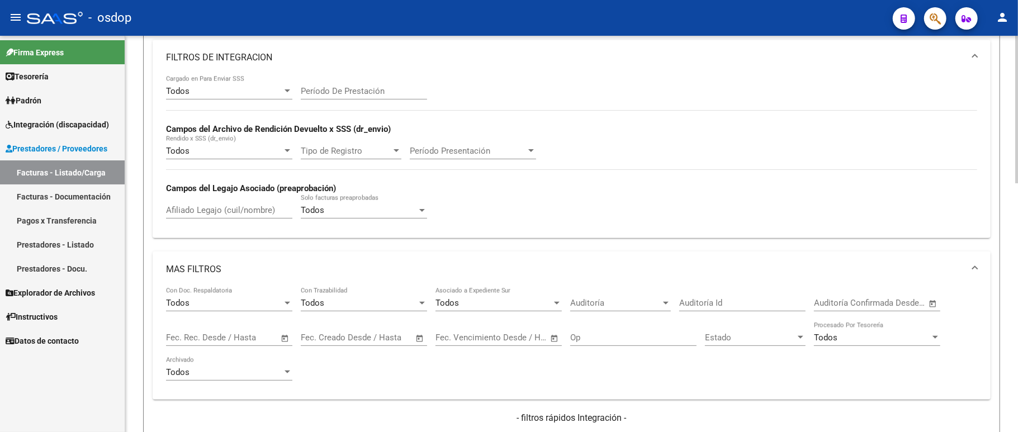
scroll to position [168, 0]
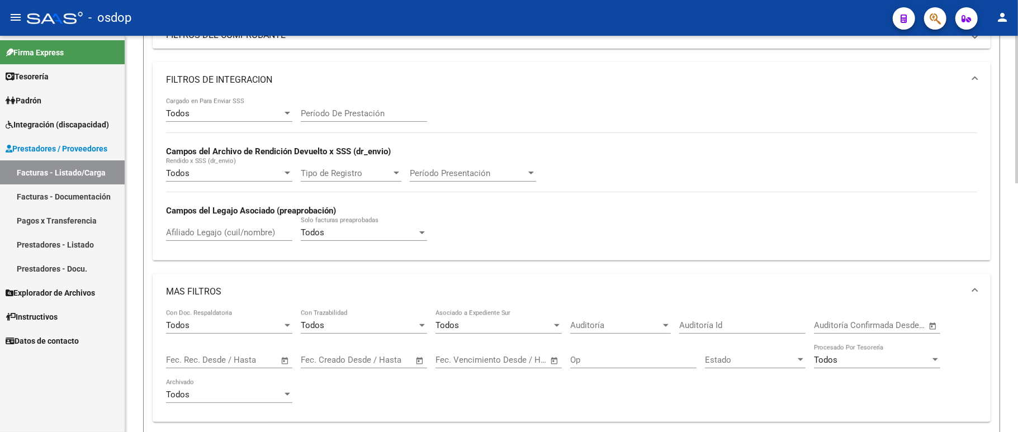
click at [225, 221] on div "Afiliado Legajo (cuil/nombre)" at bounding box center [229, 229] width 126 height 24
paste input "27509565592"
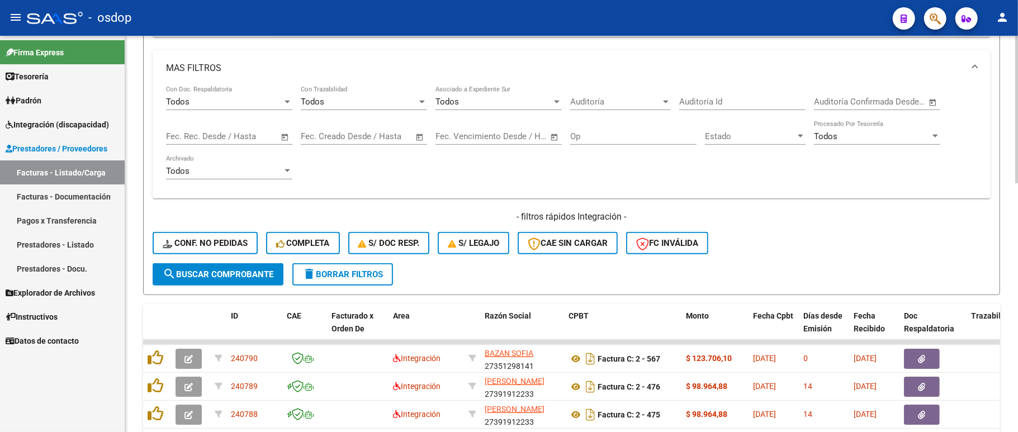
type input "27509565592"
click at [224, 285] on button "search Buscar Comprobante" at bounding box center [218, 274] width 131 height 22
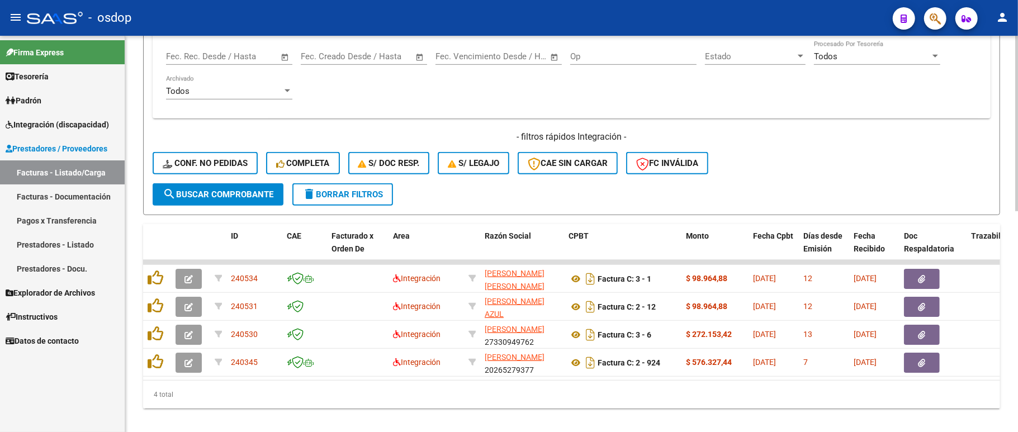
scroll to position [497, 0]
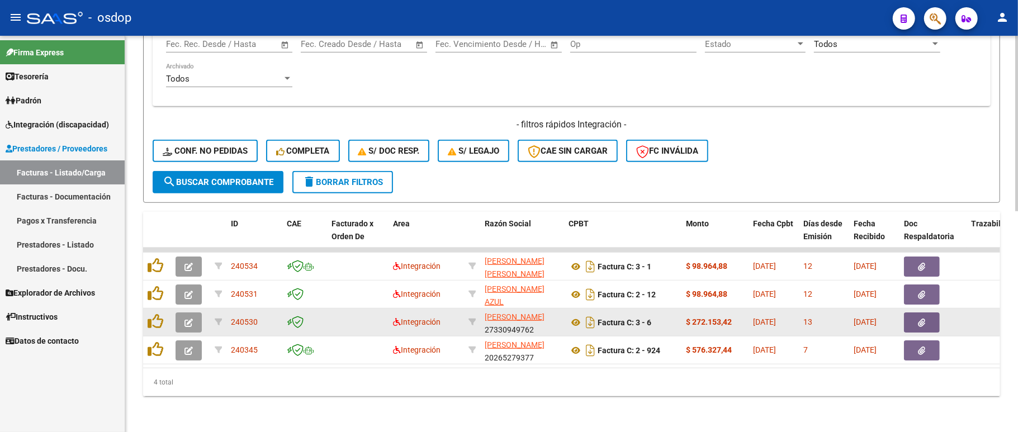
click at [188, 319] on icon "button" at bounding box center [188, 323] width 8 height 8
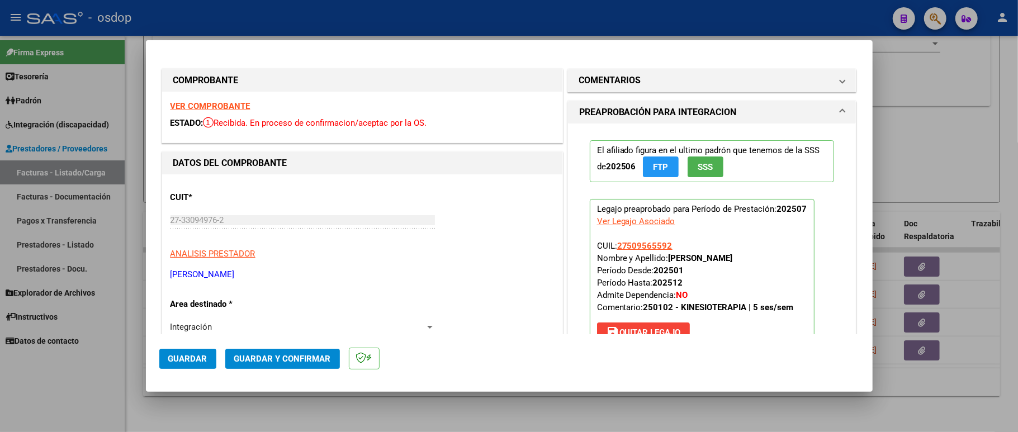
click at [220, 103] on strong "VER COMPROBANTE" at bounding box center [210, 106] width 80 height 10
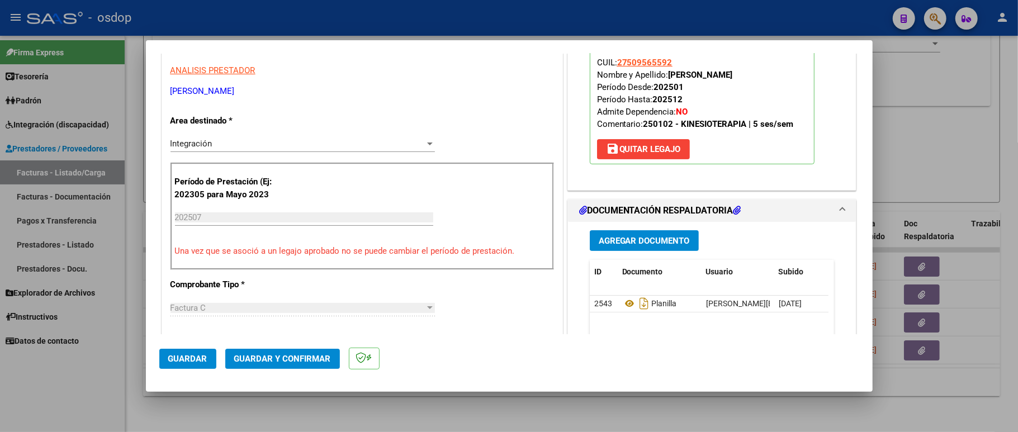
scroll to position [224, 0]
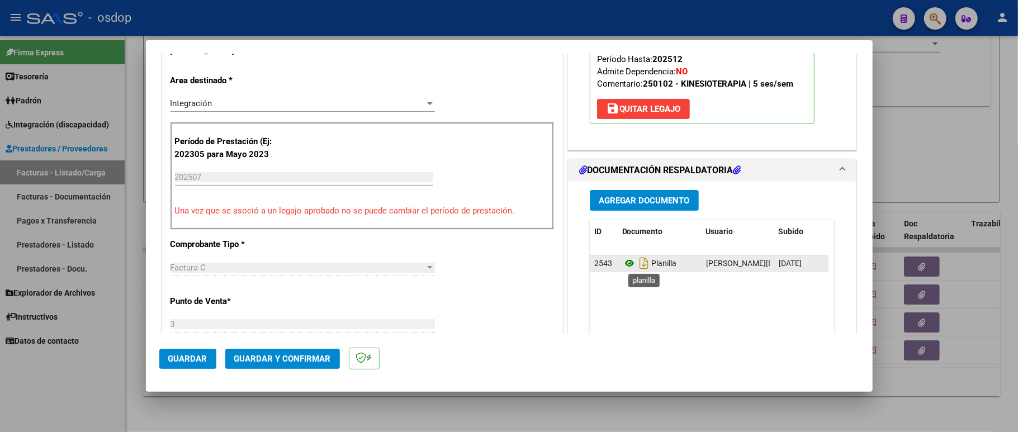
click at [623, 262] on icon at bounding box center [629, 263] width 15 height 13
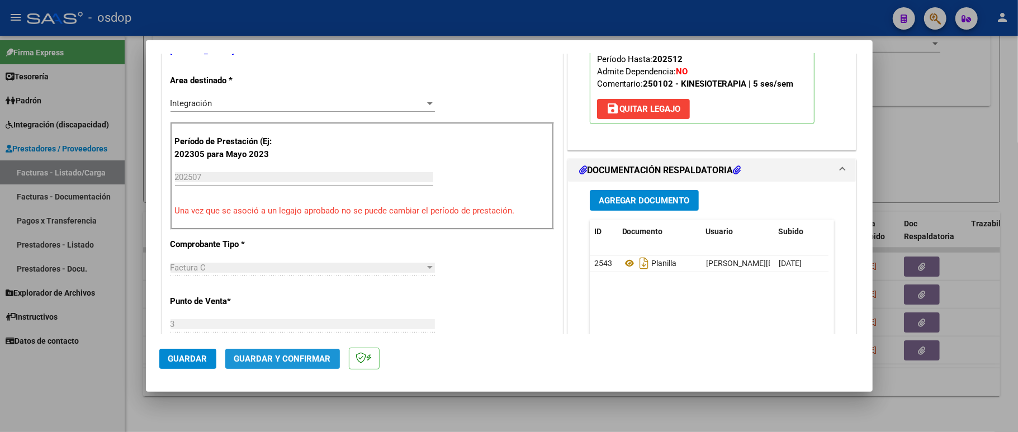
click at [313, 359] on span "Guardar y Confirmar" at bounding box center [282, 359] width 97 height 10
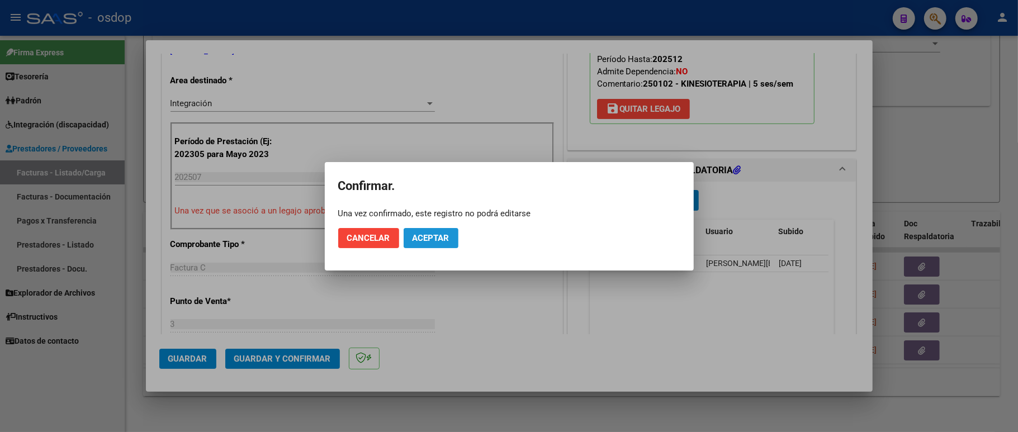
click at [437, 235] on span "Aceptar" at bounding box center [430, 238] width 37 height 10
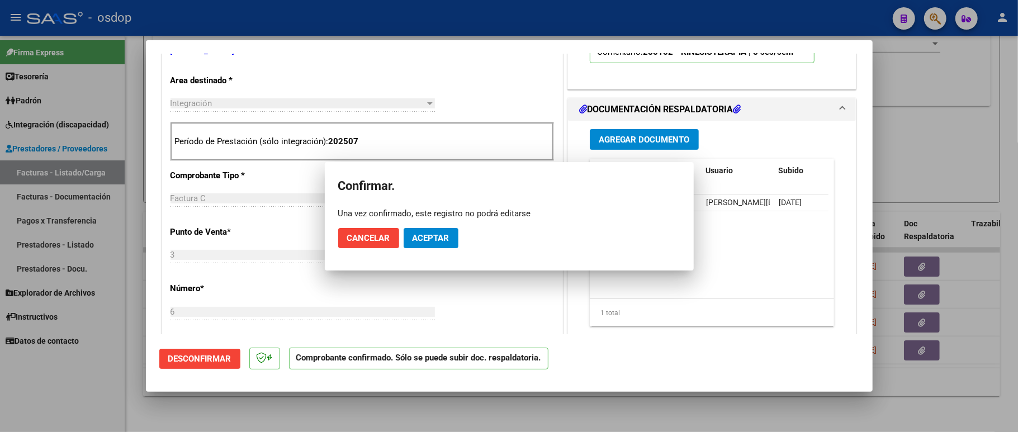
scroll to position [222, 0]
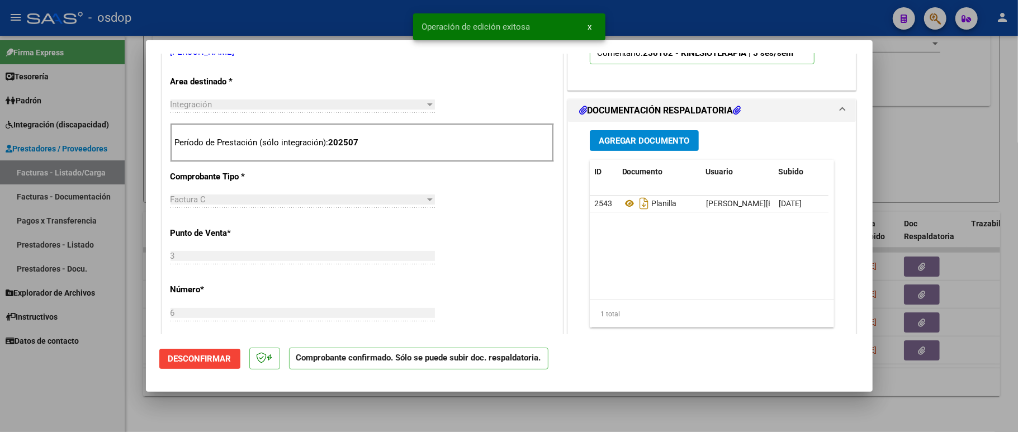
click at [121, 383] on div at bounding box center [509, 216] width 1018 height 432
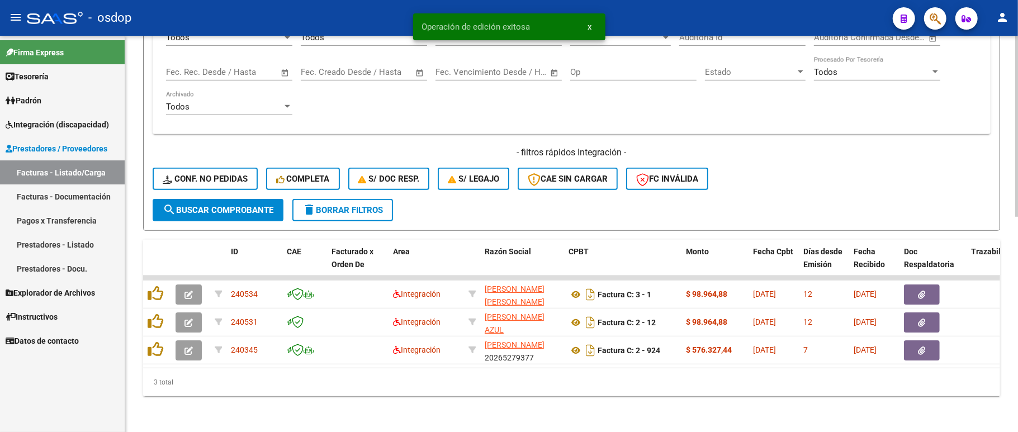
scroll to position [470, 0]
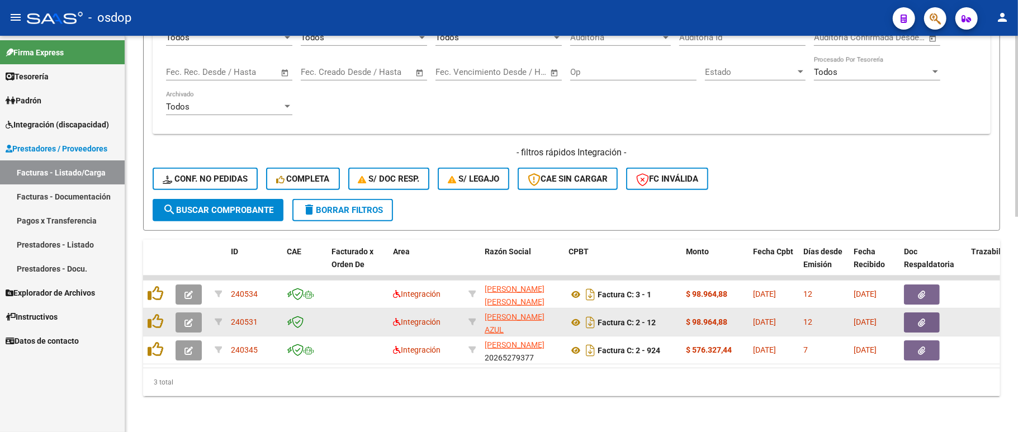
click at [191, 319] on icon "button" at bounding box center [188, 323] width 8 height 8
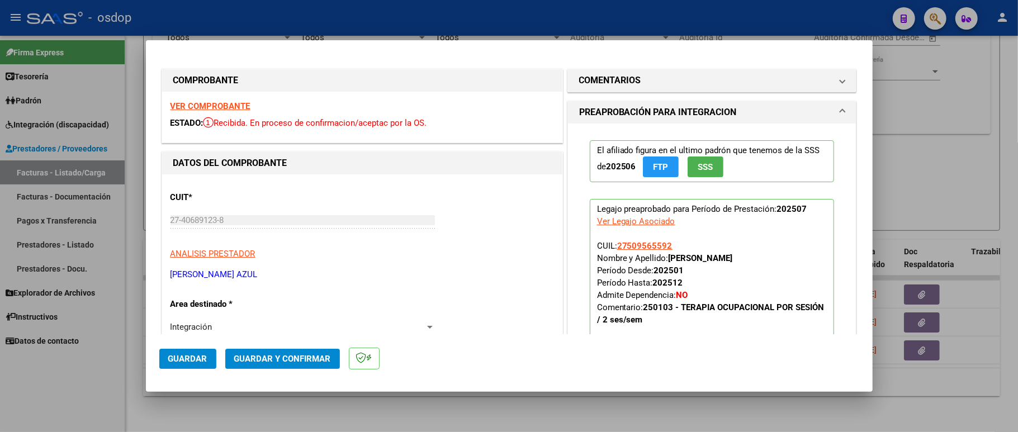
click at [206, 103] on strong "VER COMPROBANTE" at bounding box center [210, 106] width 80 height 10
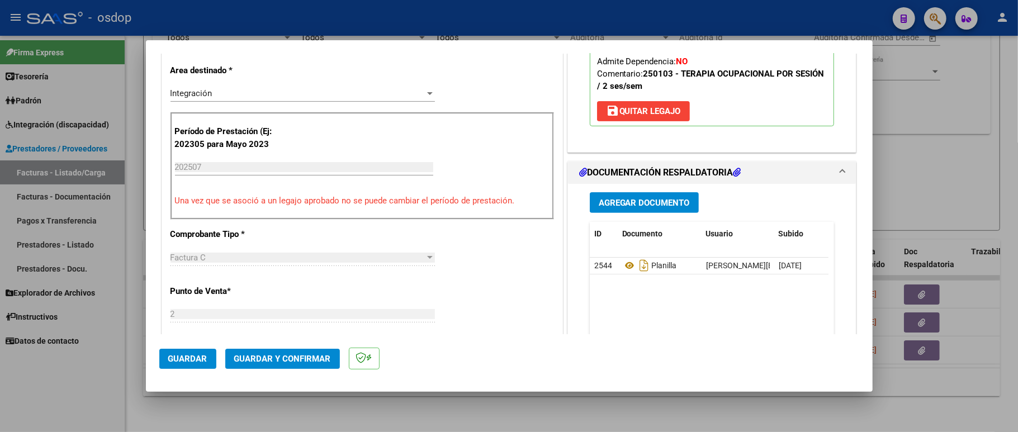
scroll to position [298, 0]
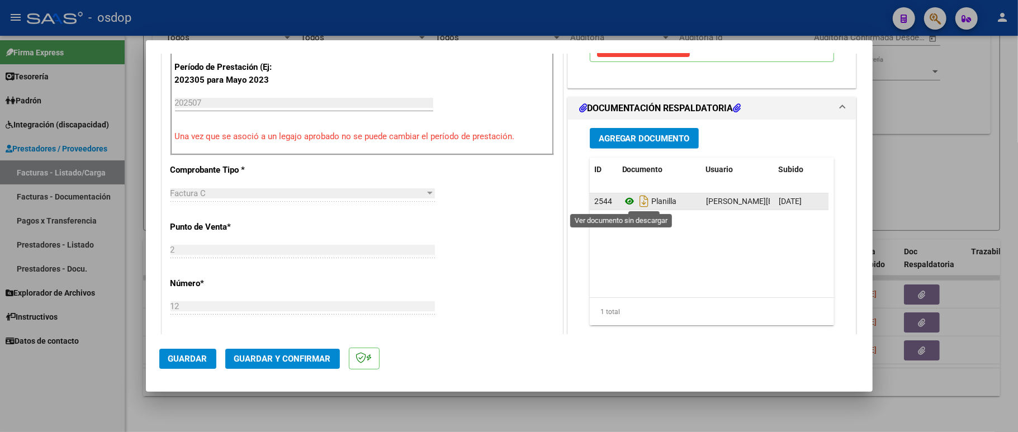
click at [624, 202] on icon at bounding box center [629, 201] width 15 height 13
click at [622, 201] on icon at bounding box center [629, 201] width 15 height 13
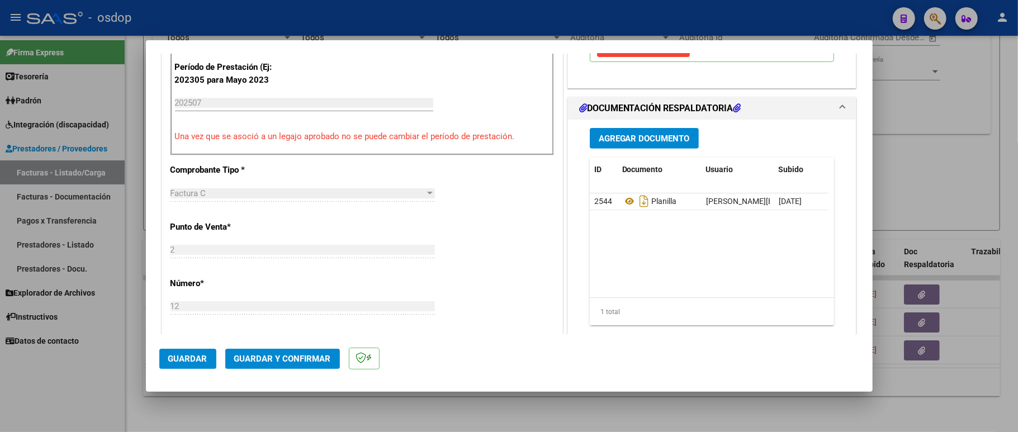
click at [116, 394] on div at bounding box center [509, 216] width 1018 height 432
type input "$ 0,00"
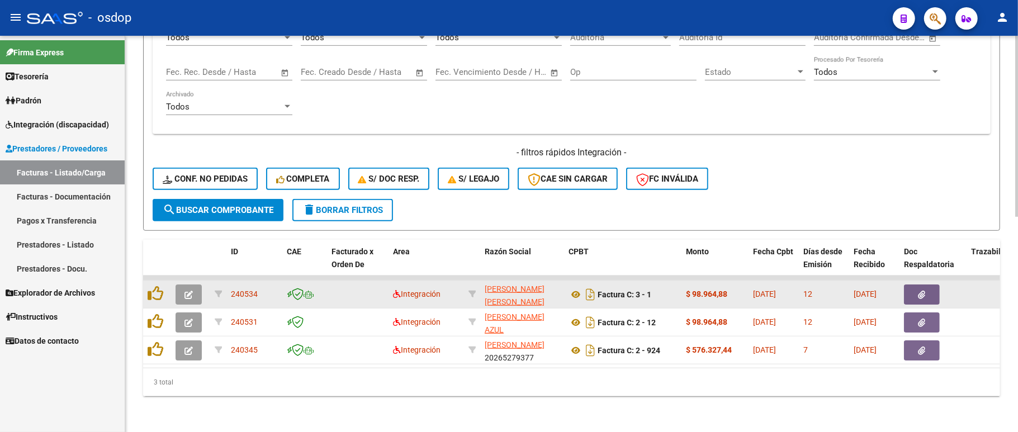
click at [183, 284] on button "button" at bounding box center [189, 294] width 26 height 20
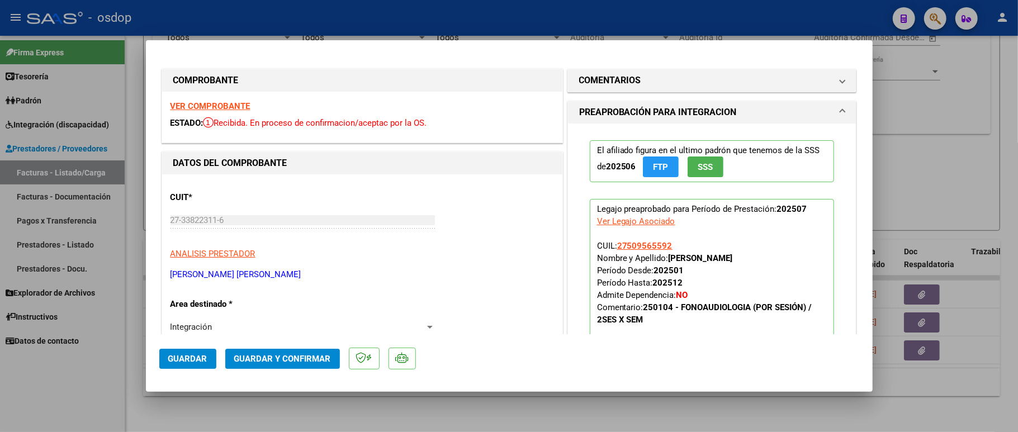
click at [233, 104] on strong "VER COMPROBANTE" at bounding box center [210, 106] width 80 height 10
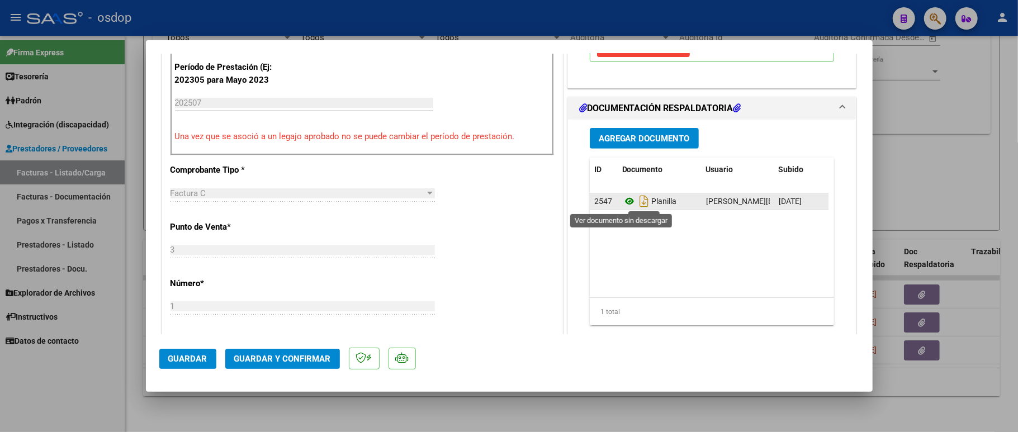
click at [622, 202] on icon at bounding box center [629, 201] width 15 height 13
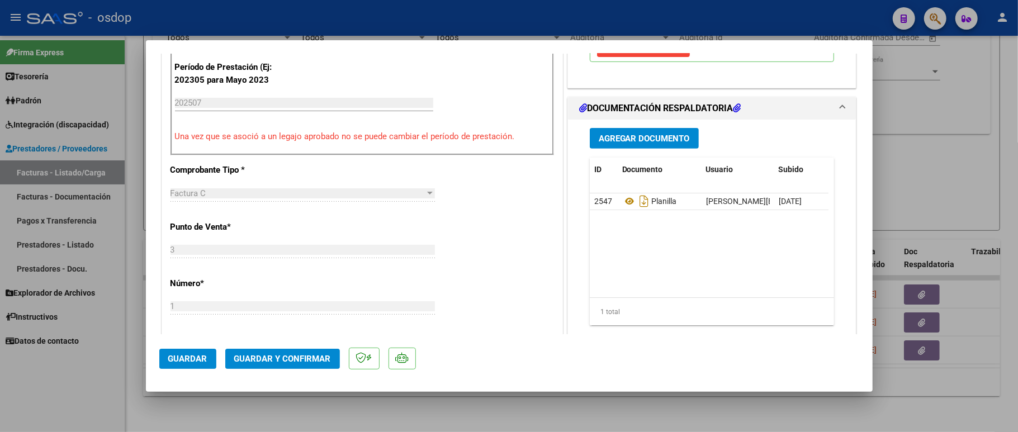
click at [302, 361] on span "Guardar y Confirmar" at bounding box center [282, 359] width 97 height 10
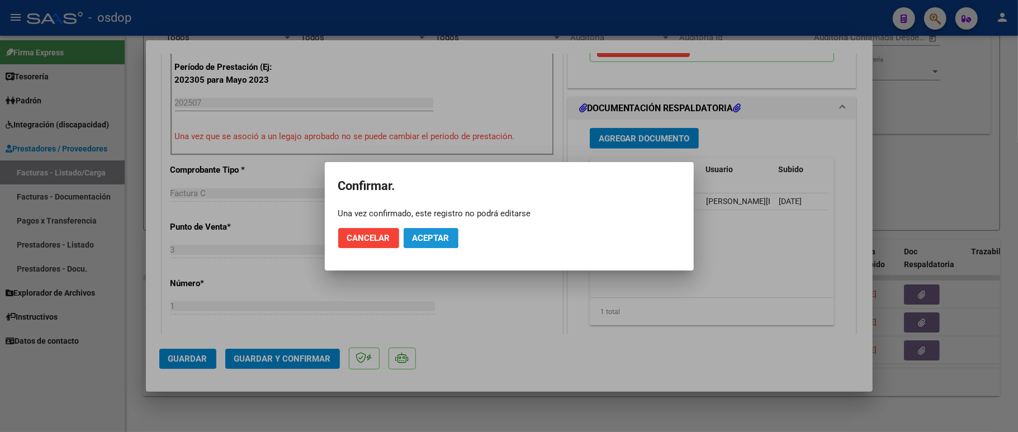
click at [420, 231] on button "Aceptar" at bounding box center [431, 238] width 55 height 20
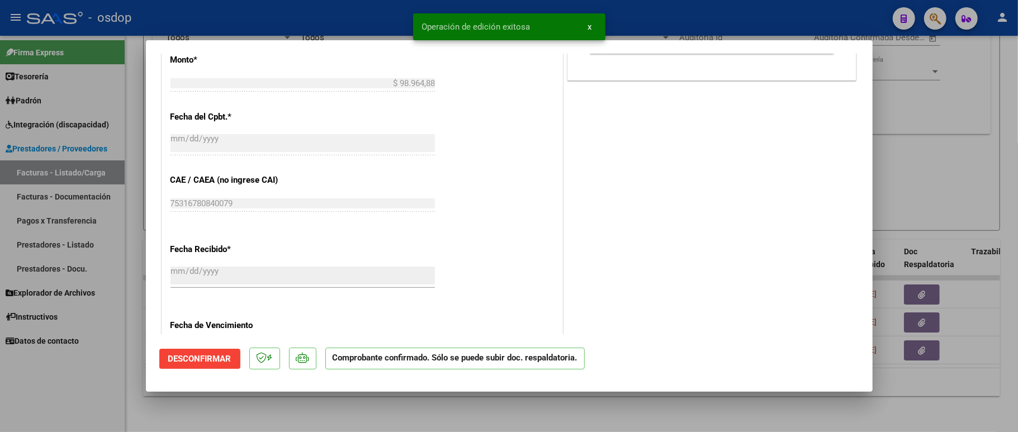
click at [182, 414] on div at bounding box center [509, 216] width 1018 height 432
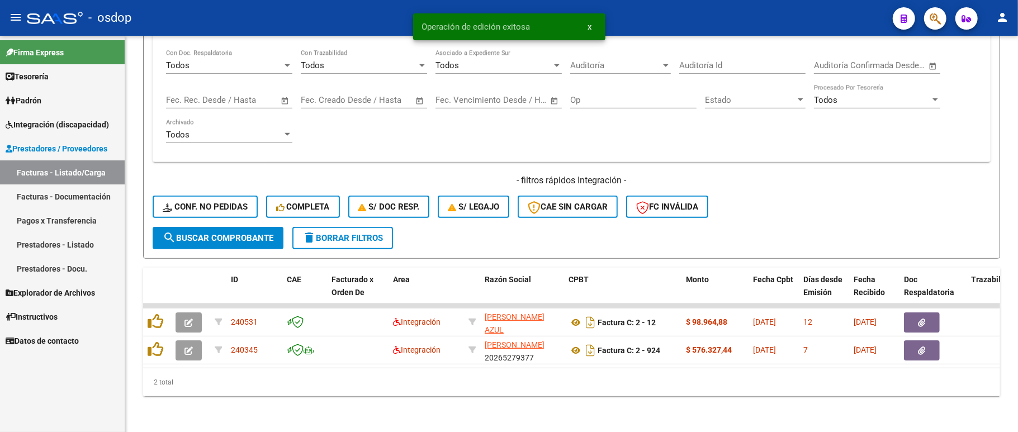
scroll to position [442, 0]
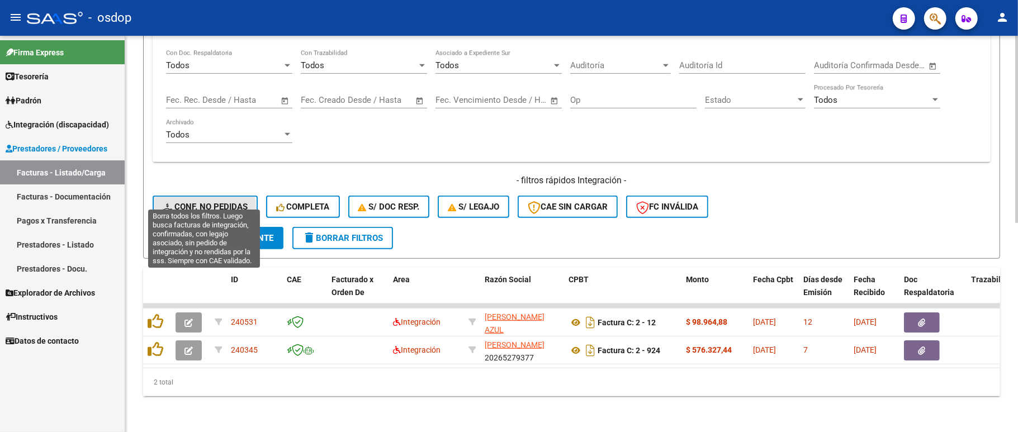
click at [202, 202] on span "Conf. no pedidas" at bounding box center [205, 207] width 85 height 10
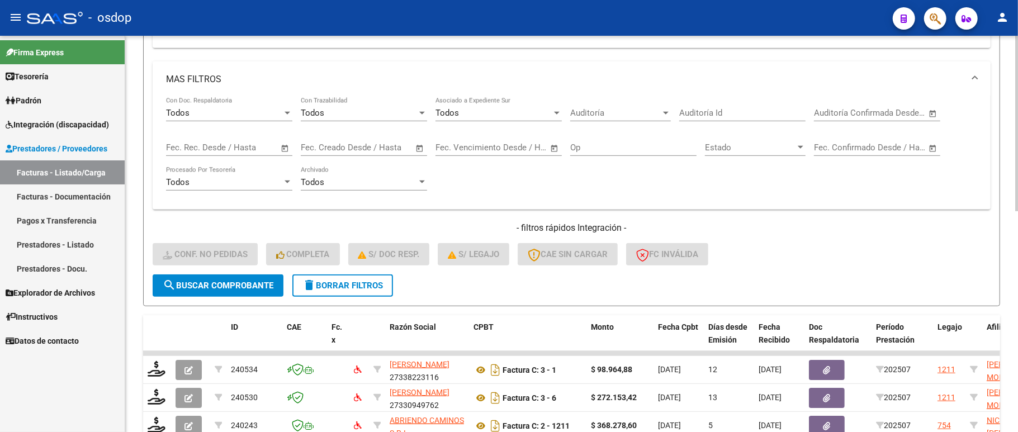
scroll to position [293, 0]
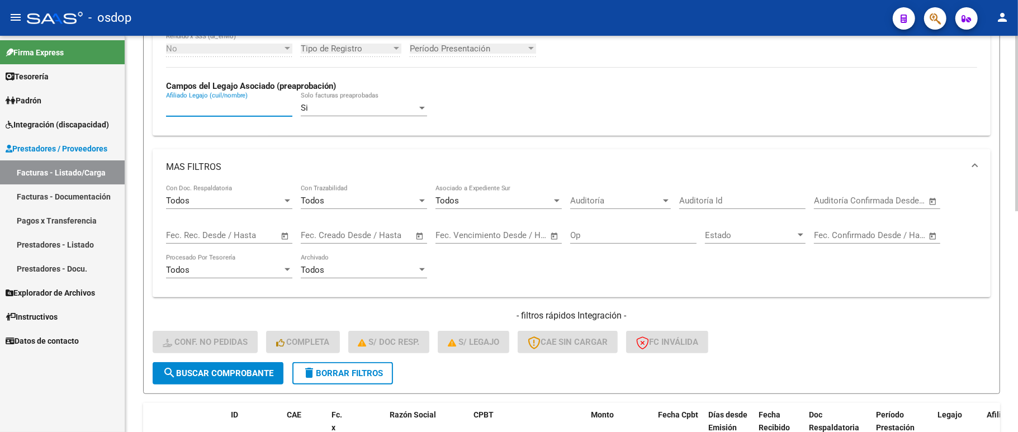
click at [226, 105] on input "Afiliado Legajo (cuil/nombre)" at bounding box center [229, 108] width 126 height 10
paste input "27509565592"
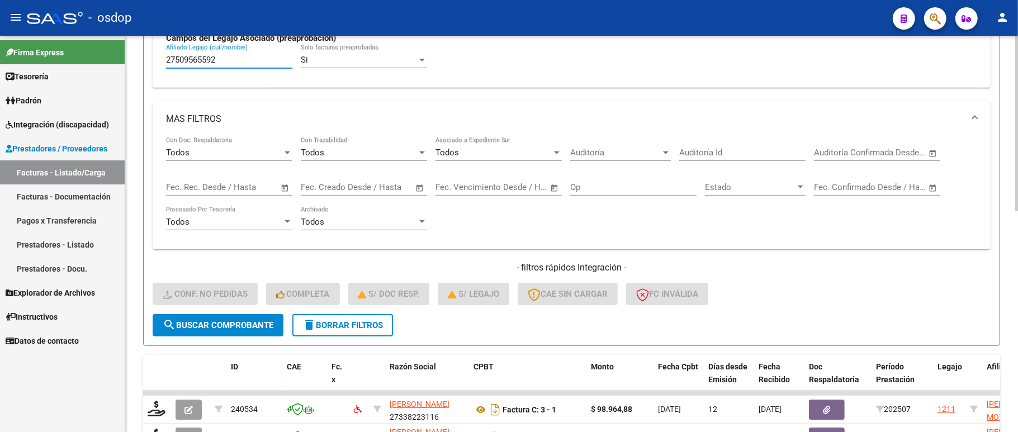
scroll to position [367, 0]
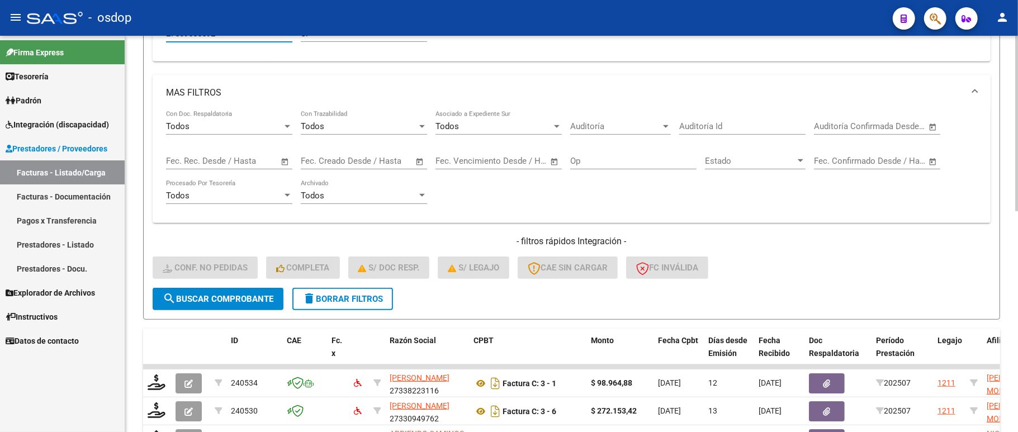
type input "27509565592"
click at [246, 95] on mat-panel-title "MAS FILTROS" at bounding box center [565, 93] width 798 height 12
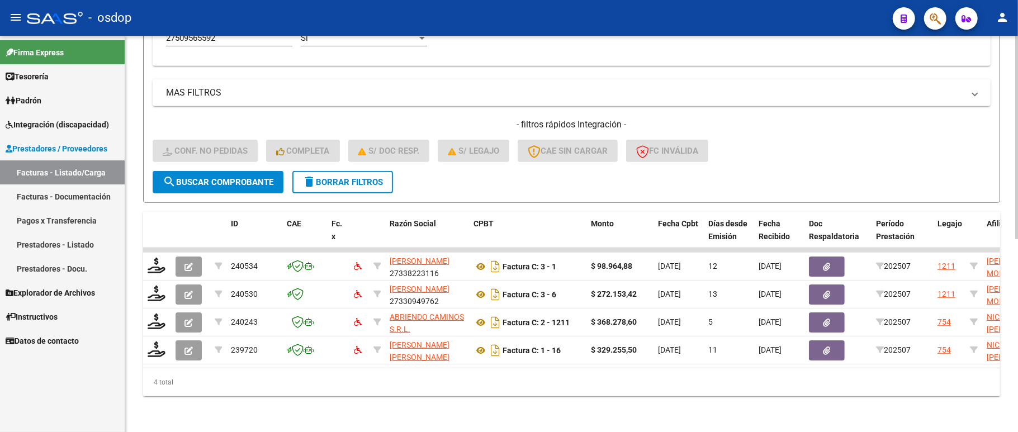
click at [214, 181] on span "search Buscar Comprobante" at bounding box center [218, 182] width 111 height 10
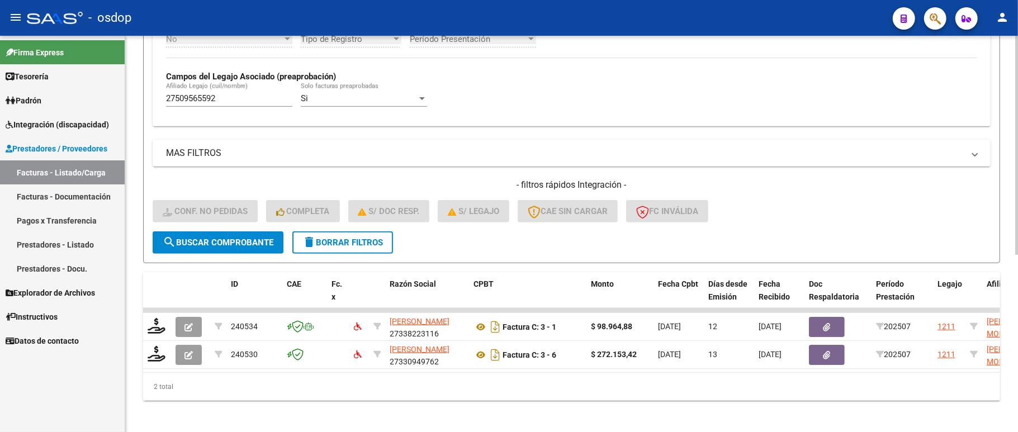
scroll to position [320, 0]
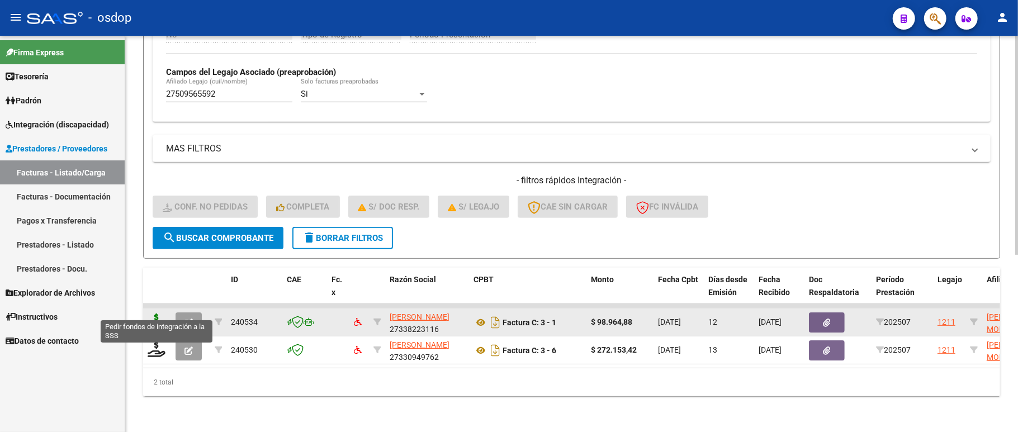
click at [158, 314] on icon at bounding box center [157, 322] width 18 height 16
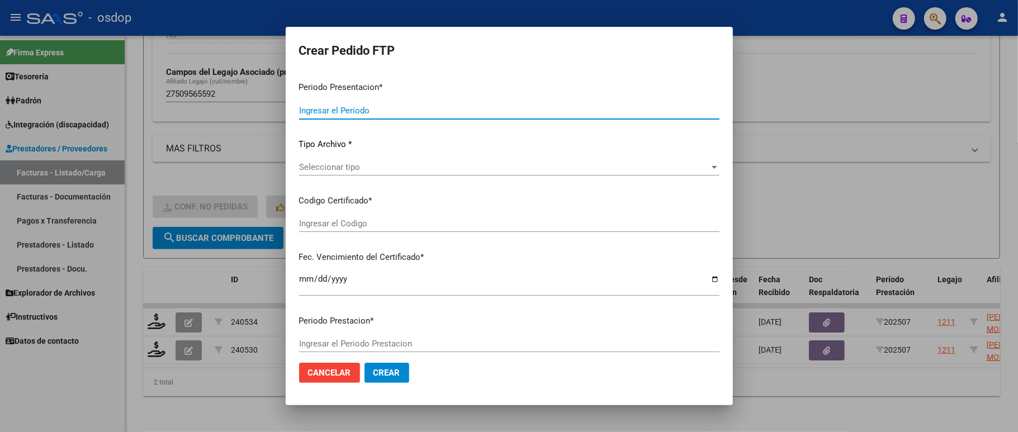
type input "202507"
type input "$ 98.964,88"
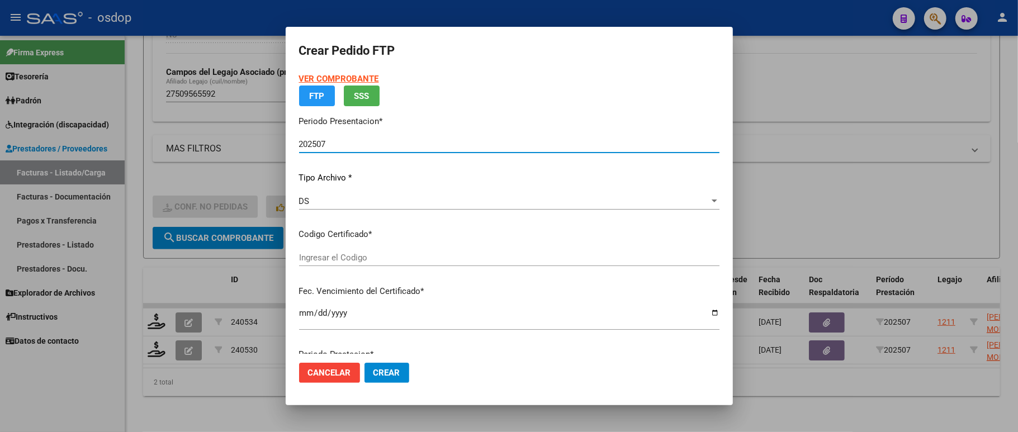
type input "1794312171"
type input "2029-08-29"
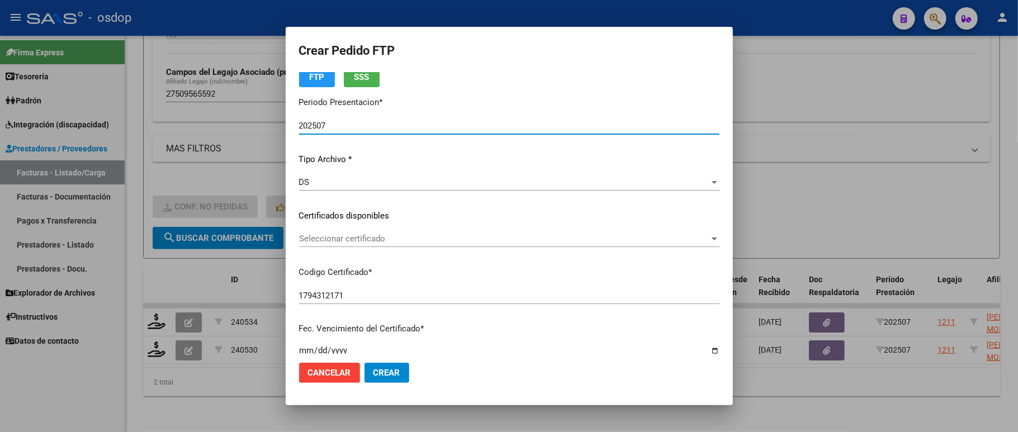
scroll to position [74, 0]
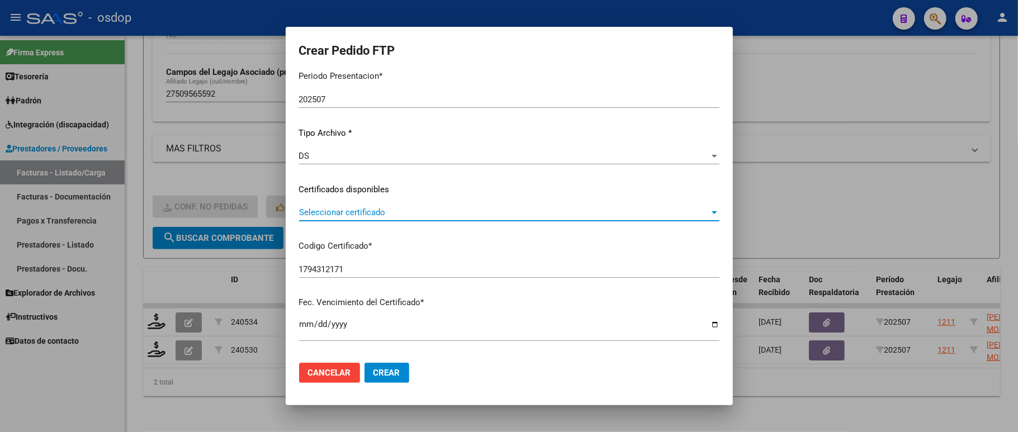
click at [347, 213] on span "Seleccionar certificado" at bounding box center [504, 212] width 410 height 10
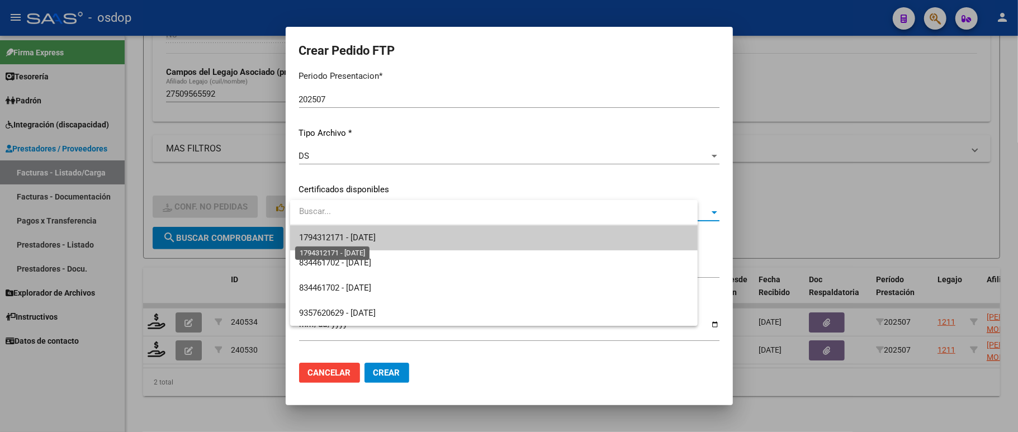
click at [345, 237] on span "1794312171 - 2029-08-29" at bounding box center [337, 238] width 77 height 10
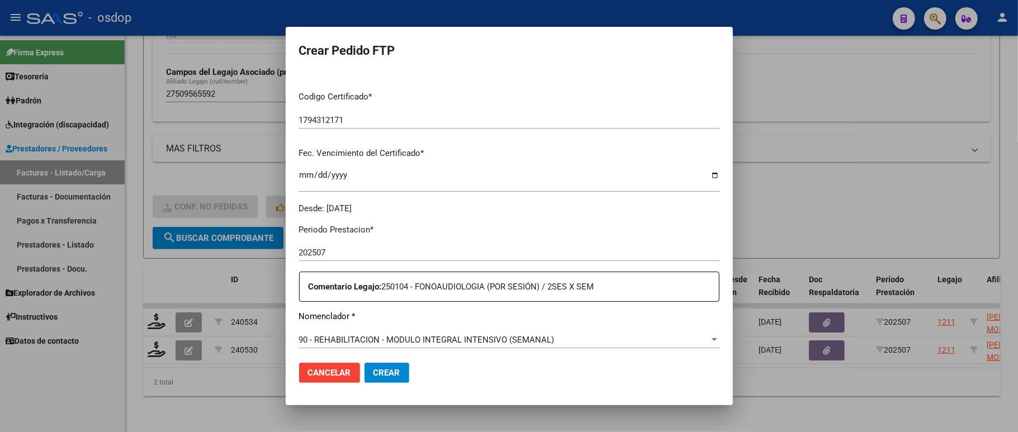
scroll to position [298, 0]
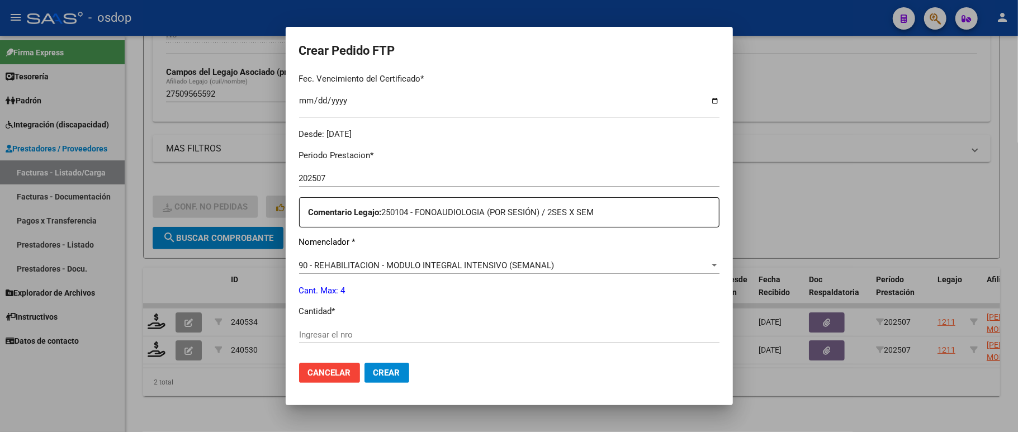
click at [328, 332] on input "Ingresar el nro" at bounding box center [509, 335] width 420 height 10
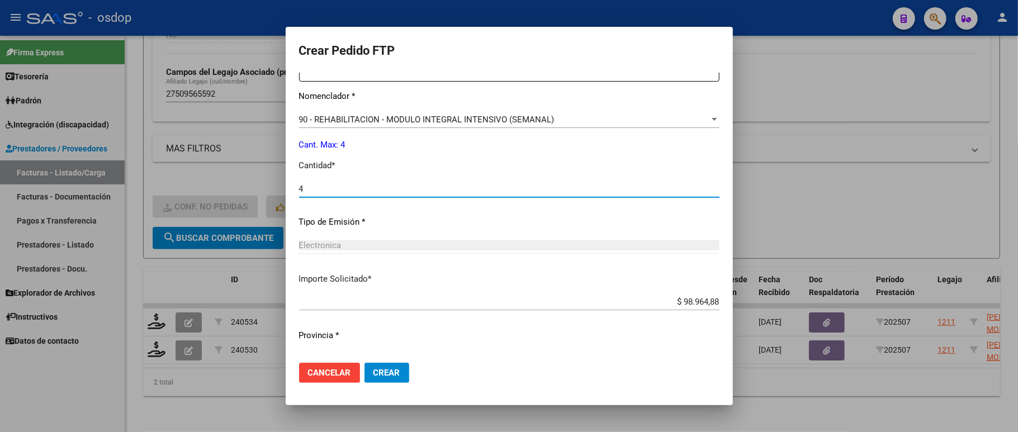
scroll to position [459, 0]
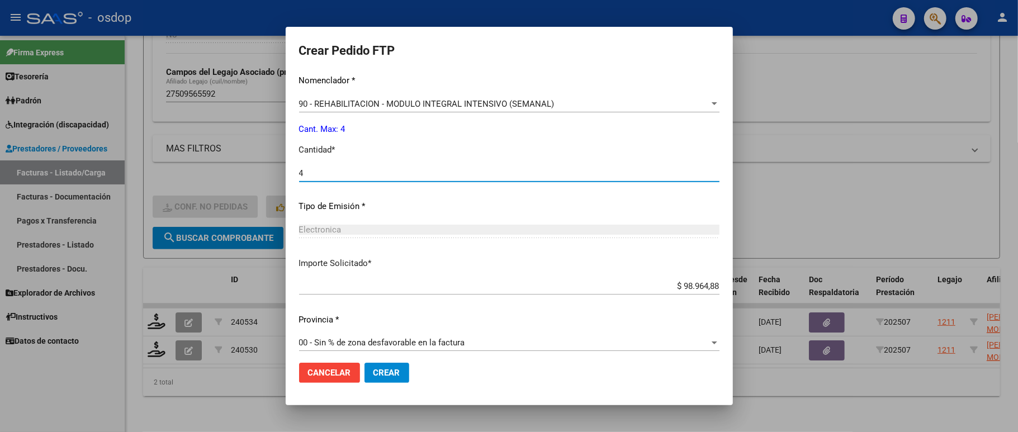
type input "4"
click at [379, 380] on button "Crear" at bounding box center [386, 373] width 45 height 20
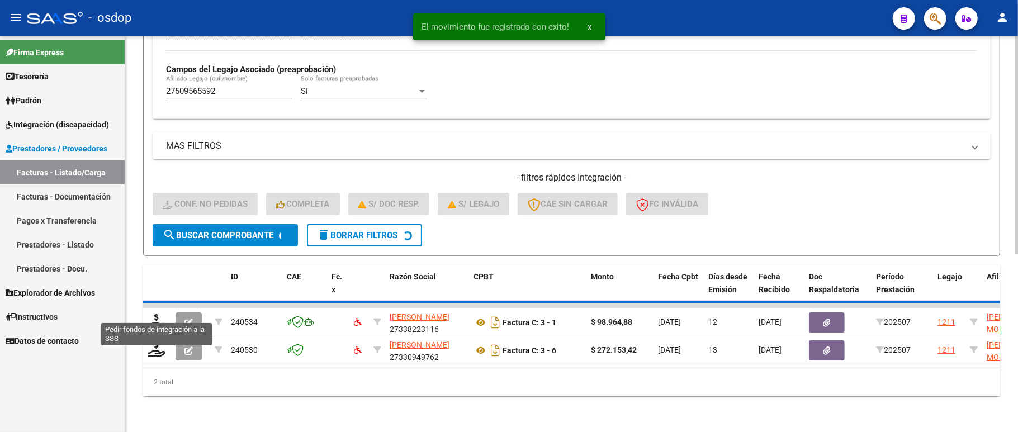
scroll to position [292, 0]
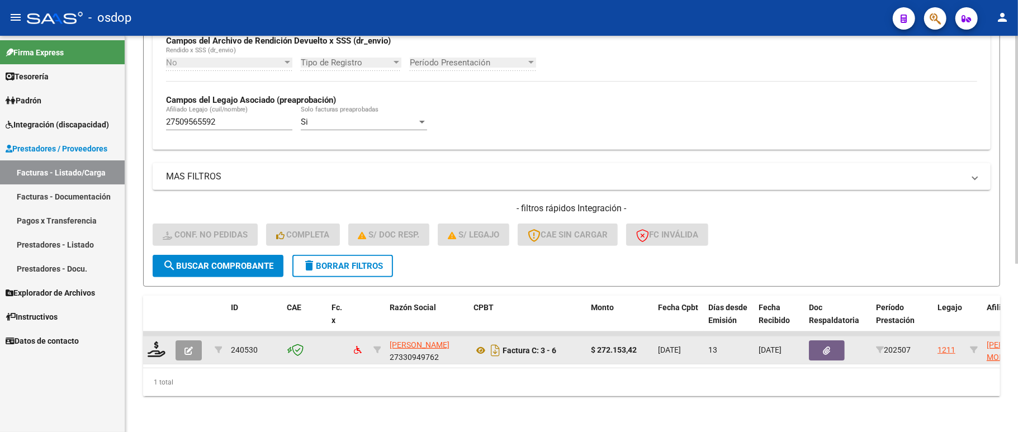
click at [165, 342] on div at bounding box center [157, 350] width 19 height 17
click at [161, 342] on icon at bounding box center [157, 350] width 18 height 16
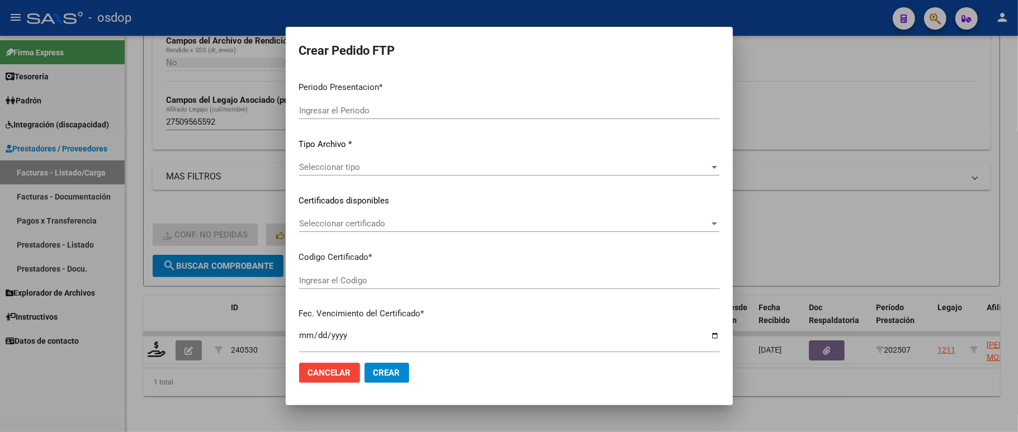
type input "202507"
type input "$ 272.153,42"
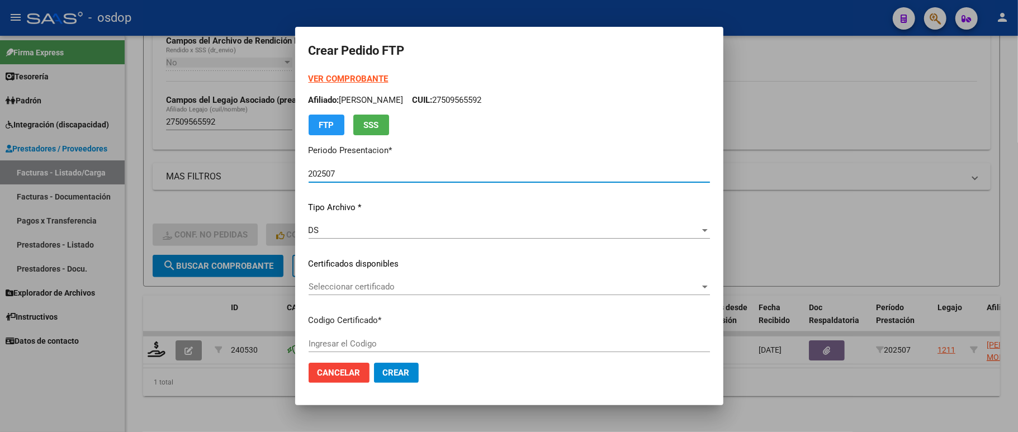
type input "1794312171"
type input "2029-08-29"
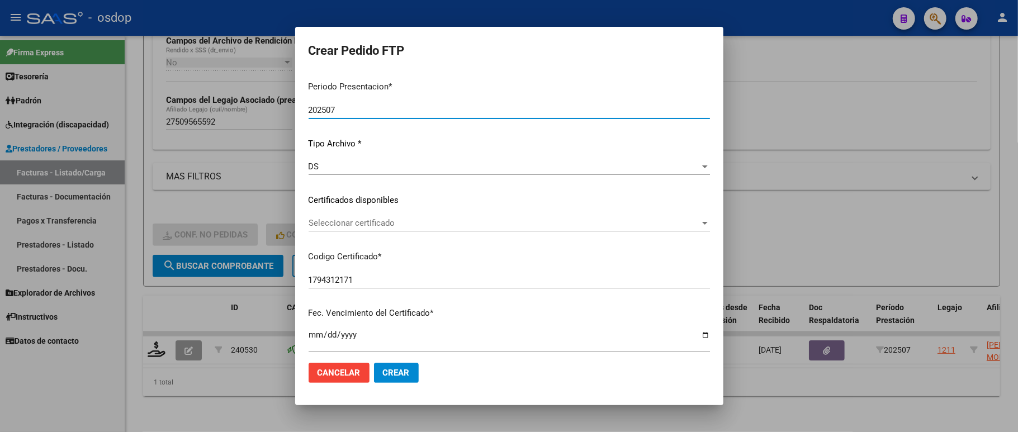
scroll to position [149, 0]
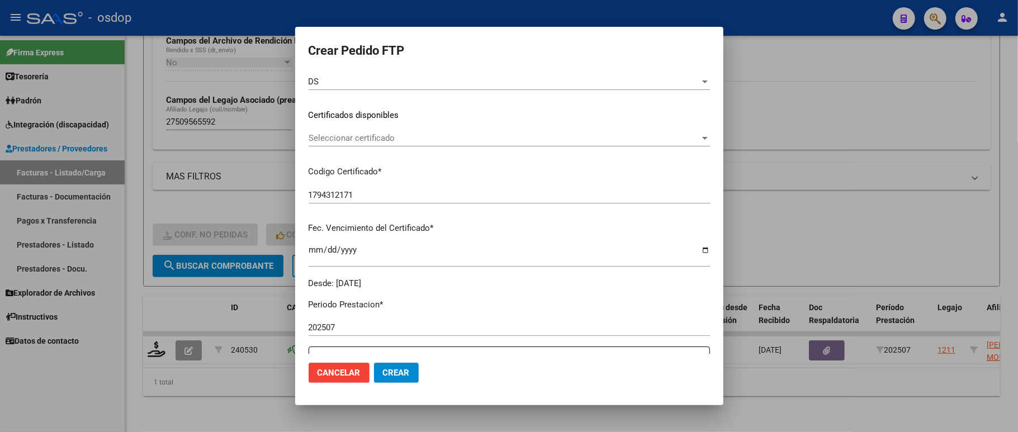
click at [350, 140] on span "Seleccionar certificado" at bounding box center [504, 138] width 391 height 10
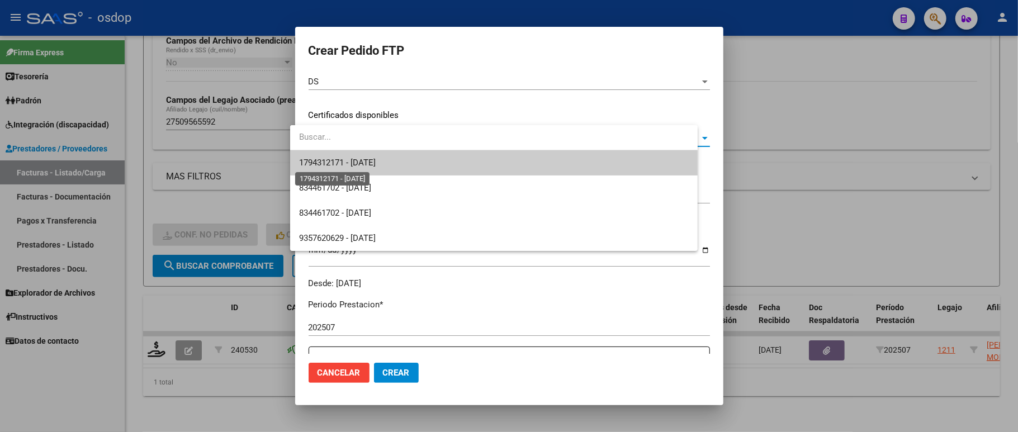
click at [352, 168] on span "1794312171 - 2029-08-29" at bounding box center [494, 162] width 390 height 25
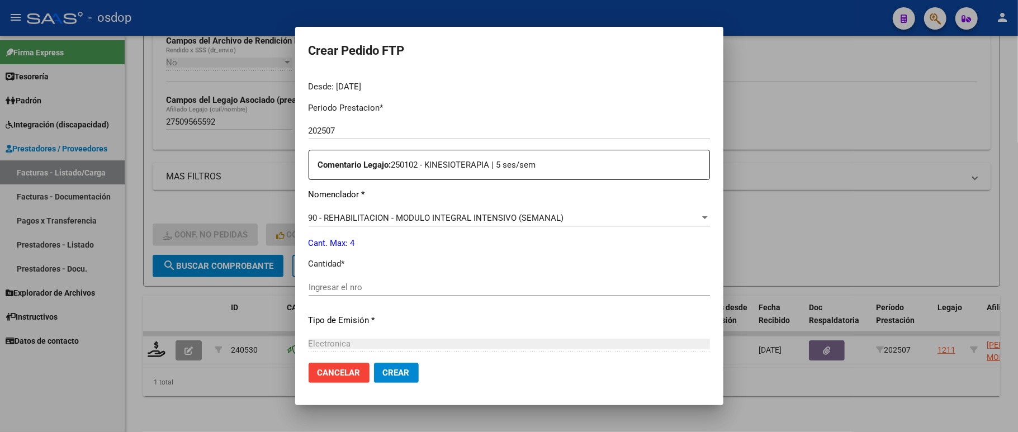
scroll to position [372, 0]
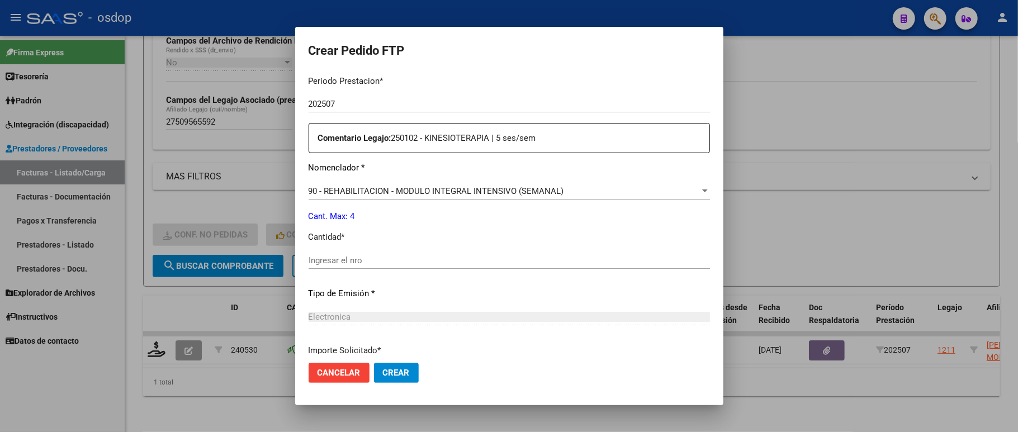
click at [336, 255] on input "Ingresar el nro" at bounding box center [509, 260] width 401 height 10
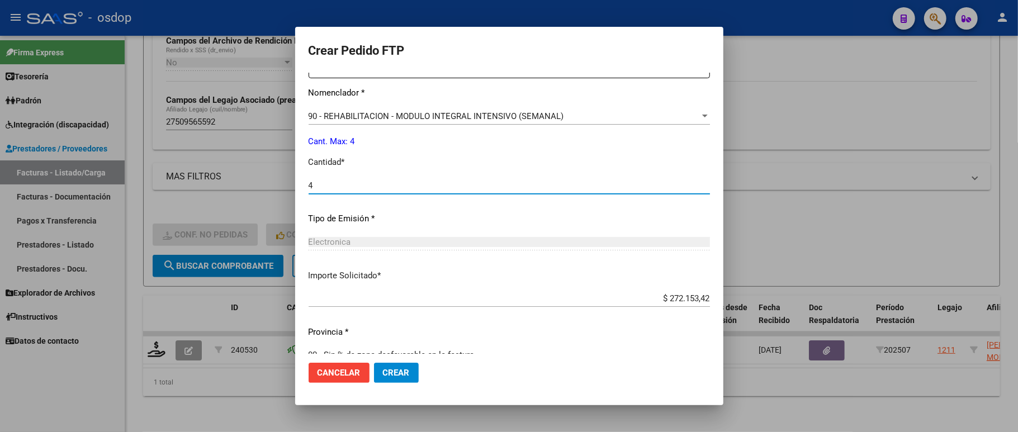
scroll to position [459, 0]
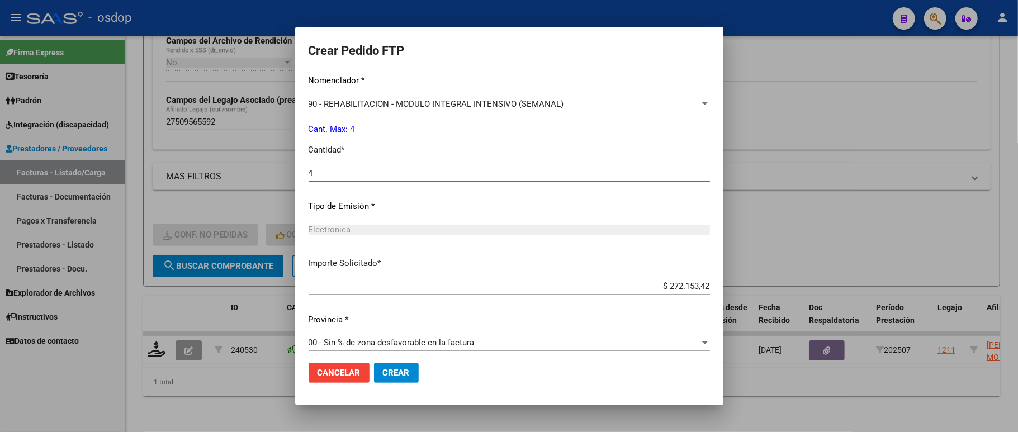
type input "4"
click at [387, 367] on button "Crear" at bounding box center [396, 373] width 45 height 20
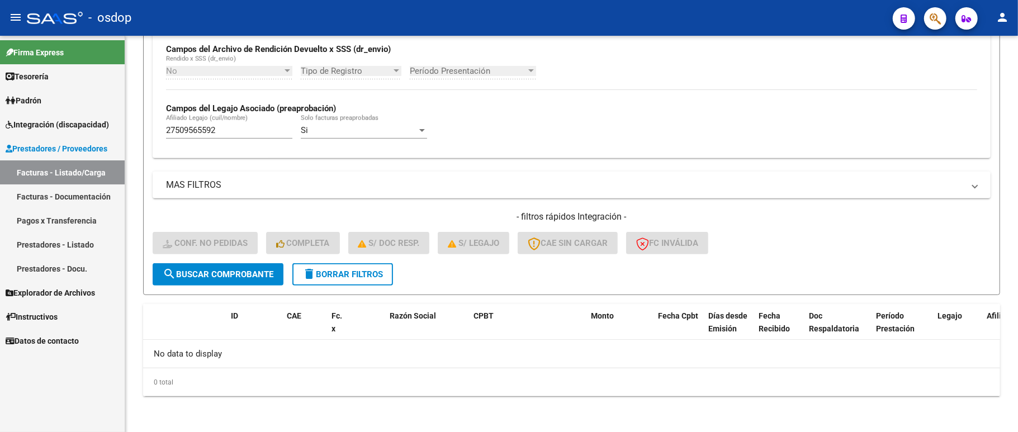
scroll to position [271, 0]
click at [234, 135] on input "27509565592" at bounding box center [229, 130] width 126 height 10
click at [361, 267] on button "delete Borrar Filtros" at bounding box center [342, 274] width 101 height 22
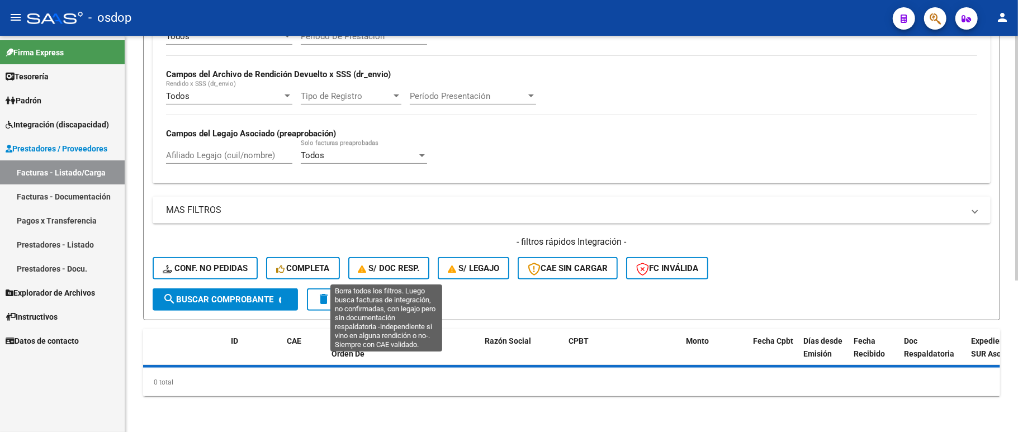
scroll to position [245, 0]
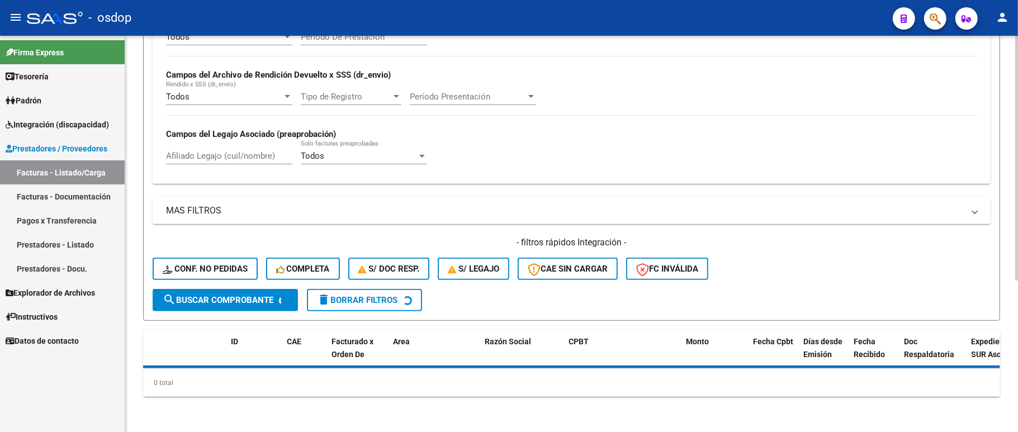
click at [234, 155] on div "Todos Cargado en Para Enviar SSS Período De Prestación Campos del Archivo de Re…" at bounding box center [572, 102] width 838 height 163
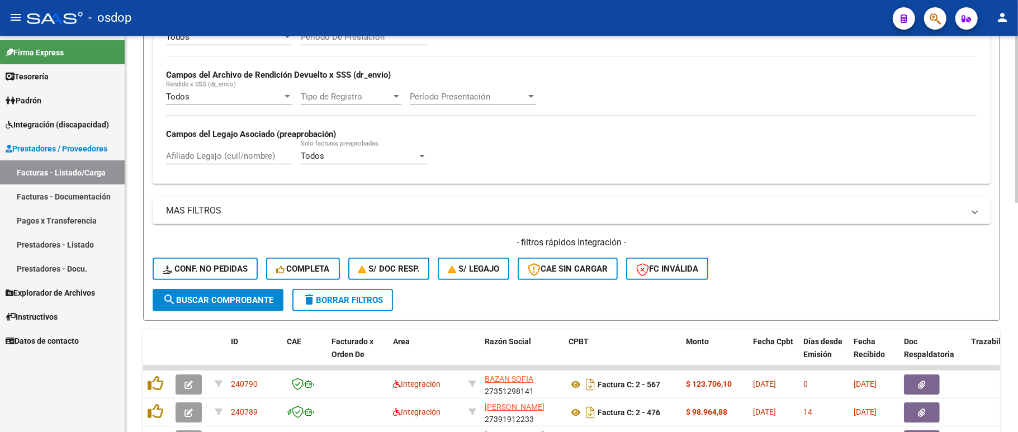
scroll to position [271, 0]
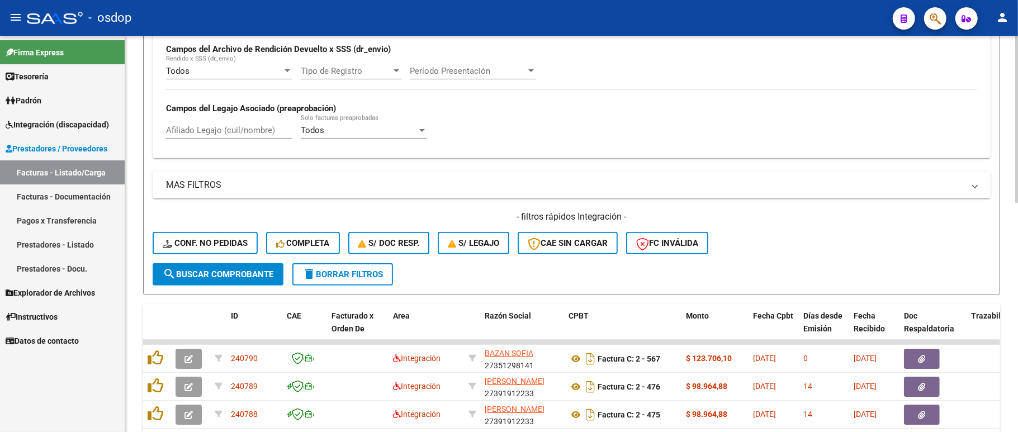
click at [211, 140] on div "Afiliado Legajo (cuil/nombre)" at bounding box center [229, 132] width 126 height 35
click at [217, 132] on input "Afiliado Legajo (cuil/nombre)" at bounding box center [229, 130] width 126 height 10
paste input "27509565592"
type input "27509565592"
click at [237, 278] on span "search Buscar Comprobante" at bounding box center [218, 274] width 111 height 10
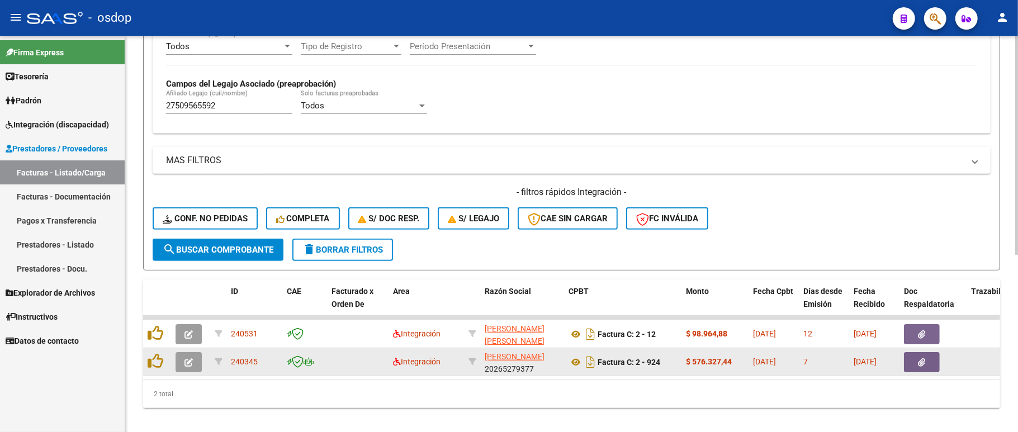
scroll to position [320, 0]
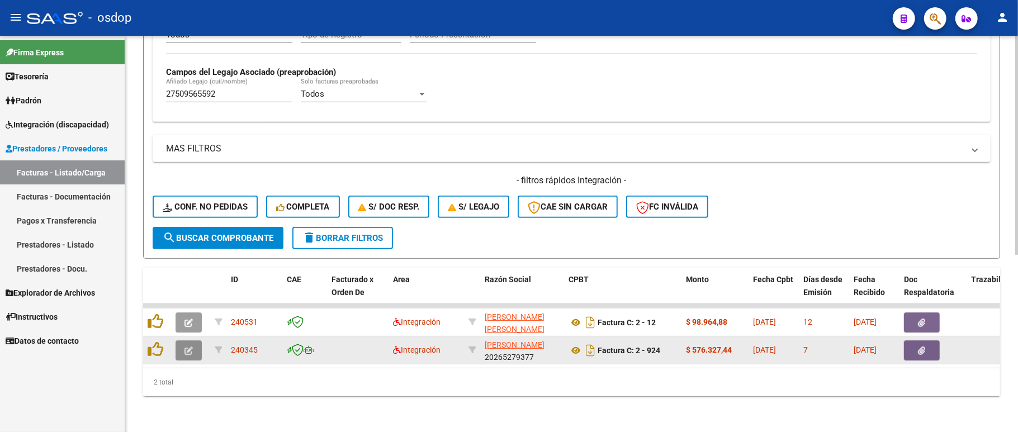
click at [186, 347] on icon "button" at bounding box center [188, 351] width 8 height 8
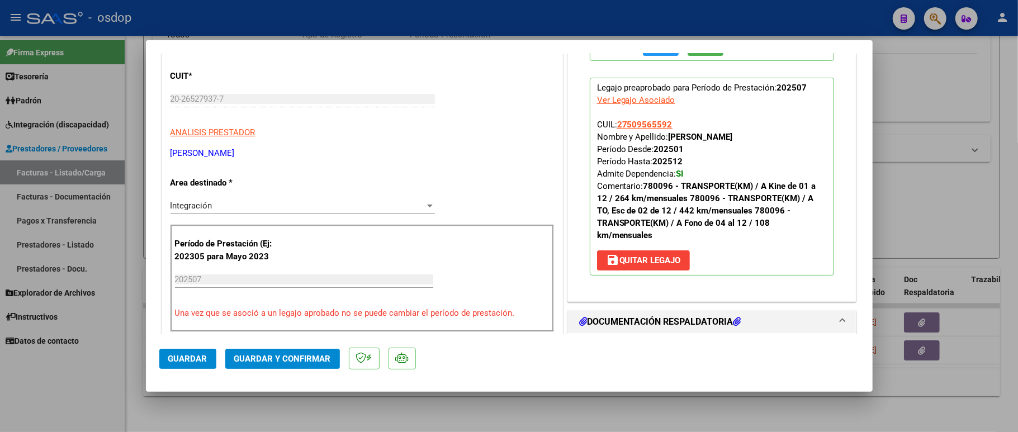
scroll to position [0, 0]
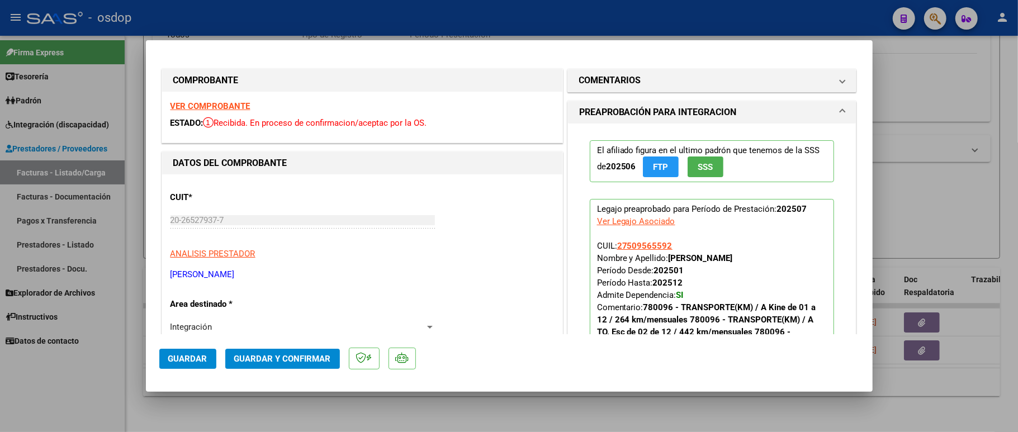
click at [233, 106] on strong "VER COMPROBANTE" at bounding box center [210, 106] width 80 height 10
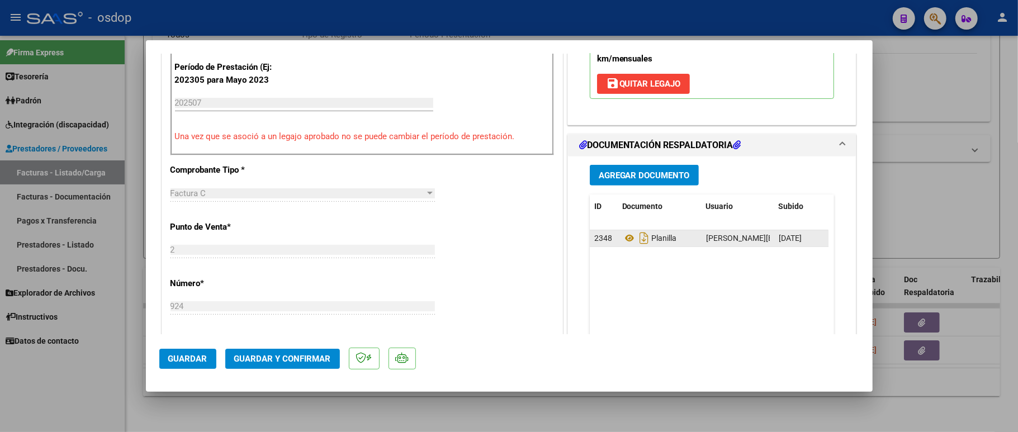
scroll to position [372, 0]
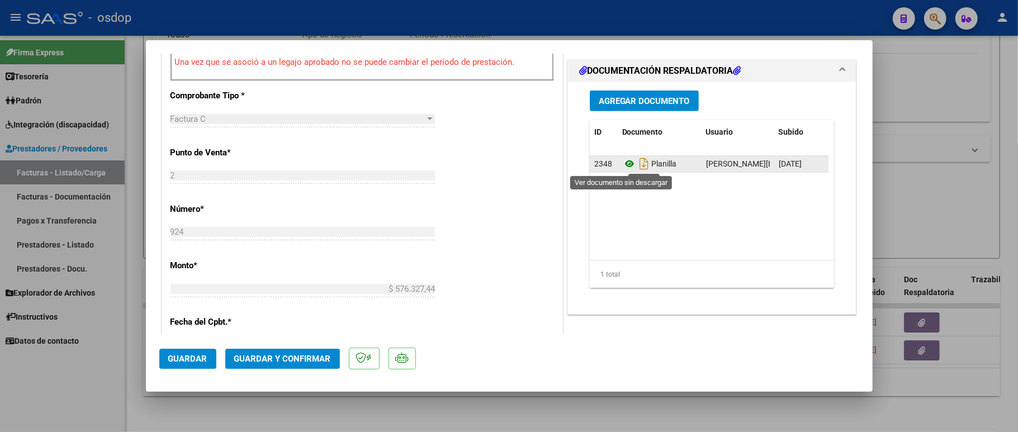
click at [622, 161] on icon at bounding box center [629, 163] width 15 height 13
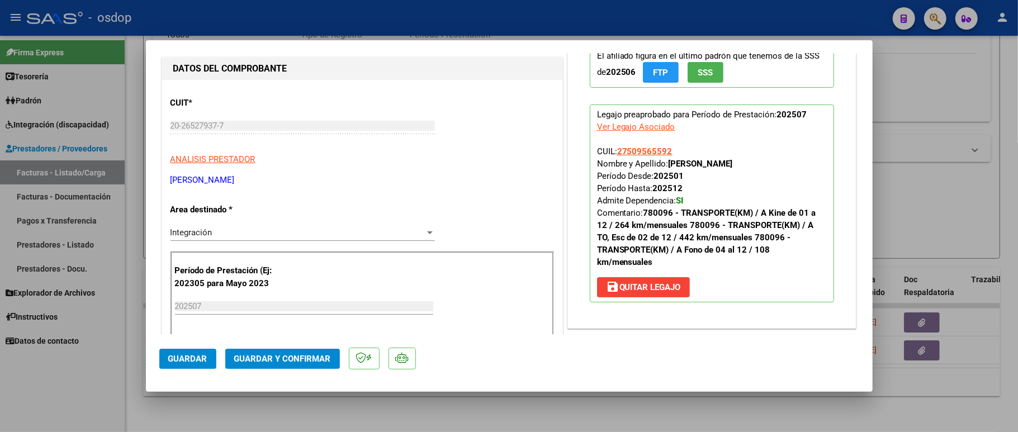
scroll to position [0, 0]
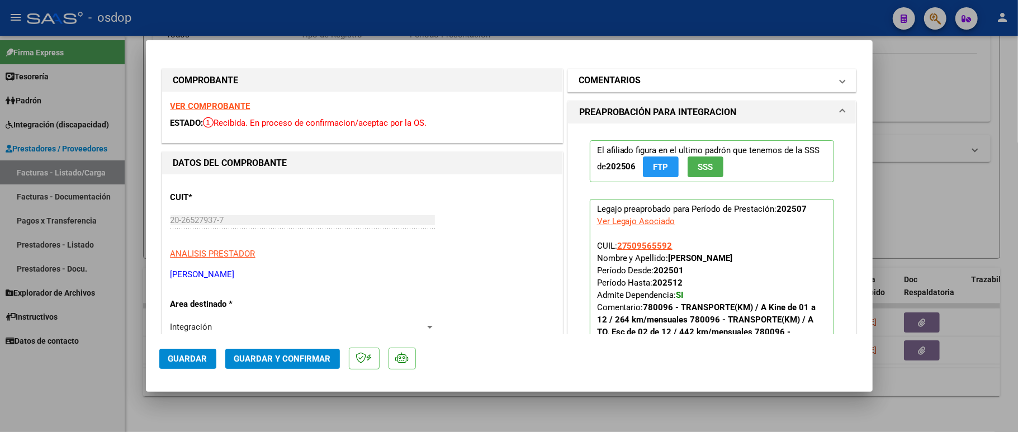
click at [690, 79] on mat-panel-title "COMENTARIOS" at bounding box center [705, 80] width 253 height 13
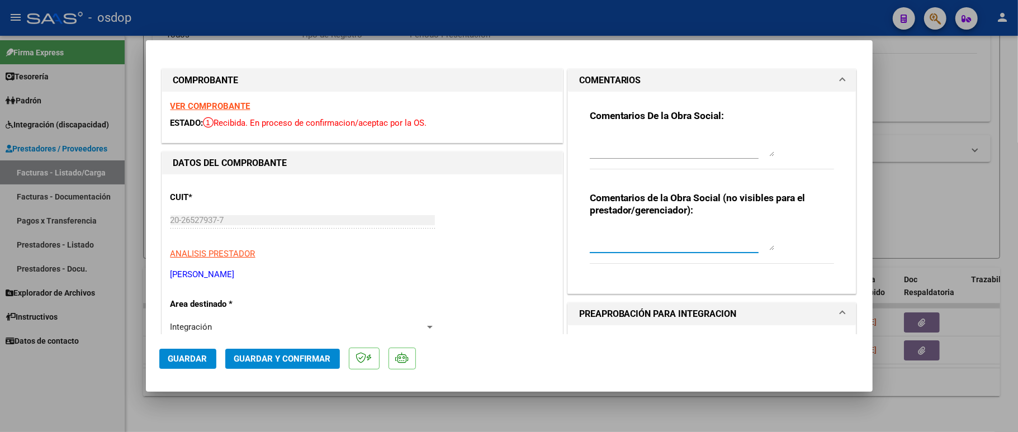
click at [633, 231] on textarea at bounding box center [682, 239] width 184 height 22
type textarea "t"
click at [772, 246] on div "Comentarios de la Obra Social (no visibles para el prestador/gerenciador): Tras…" at bounding box center [712, 234] width 245 height 84
click at [768, 230] on div "Comentarios de la Obra Social (no visibles para el prestador/gerenciador): Tras…" at bounding box center [712, 234] width 245 height 84
click at [731, 233] on textarea "Traslados a escuela y terapias (Kine - TO - Fono)," at bounding box center [682, 239] width 184 height 22
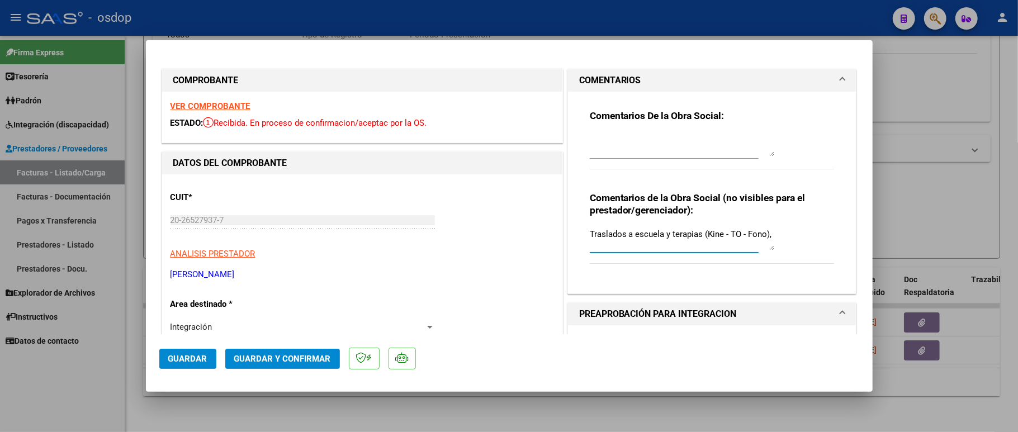
click at [756, 235] on textarea "Traslados a escuela y terapias (Kine - TO - Fono)," at bounding box center [682, 239] width 184 height 22
click at [761, 231] on textarea "Traslados a escuela y terapias (Kine - TO - Fono)," at bounding box center [682, 239] width 184 height 22
type textarea "Traslados a escuela y terapias (Kine - TO - Fono), 788 km mensuales, $731.38 co…"
click at [405, 195] on div "CUIT * 20-26527937-7 Ingresar CUIT ANALISIS PRESTADOR SITA CRISTIAN RAUL ARCA P…" at bounding box center [361, 232] width 383 height 98
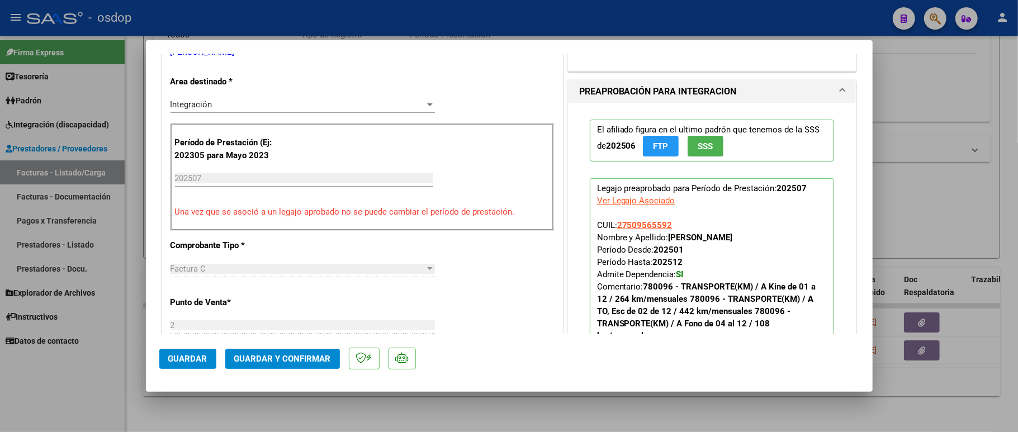
scroll to position [224, 0]
click at [269, 352] on button "Guardar y Confirmar" at bounding box center [282, 359] width 115 height 20
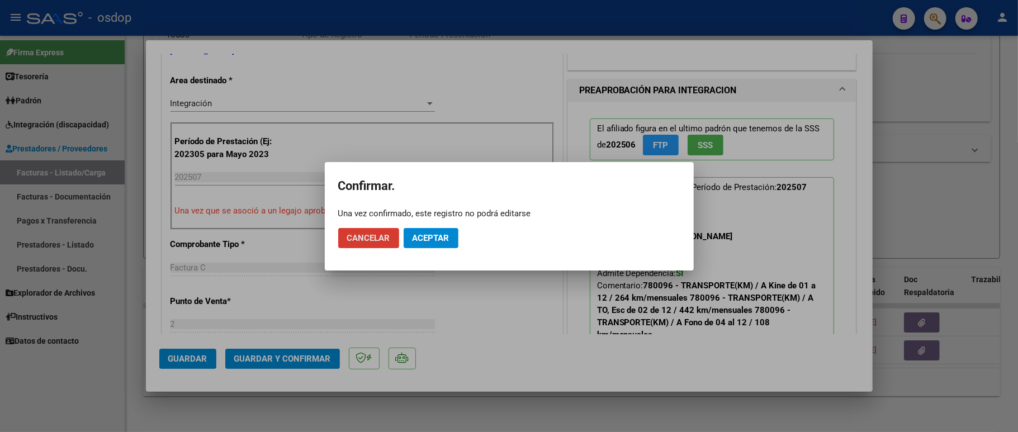
drag, startPoint x: 435, startPoint y: 233, endPoint x: 445, endPoint y: 224, distance: 13.1
click at [435, 231] on button "Aceptar" at bounding box center [431, 238] width 55 height 20
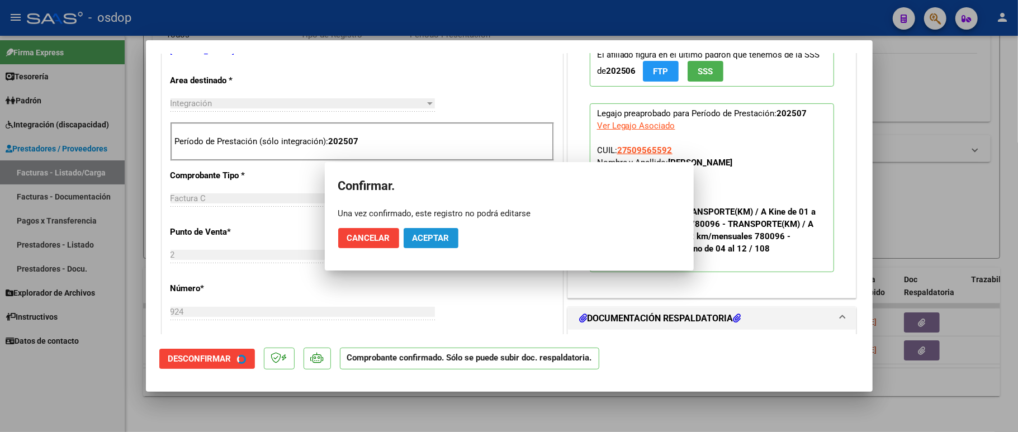
scroll to position [222, 0]
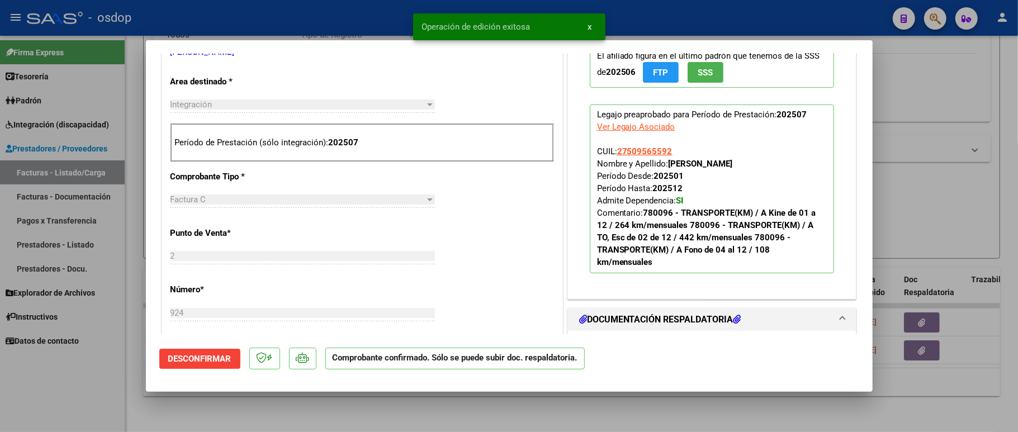
drag, startPoint x: 60, startPoint y: 383, endPoint x: 70, endPoint y: 377, distance: 11.6
click at [59, 383] on div at bounding box center [509, 216] width 1018 height 432
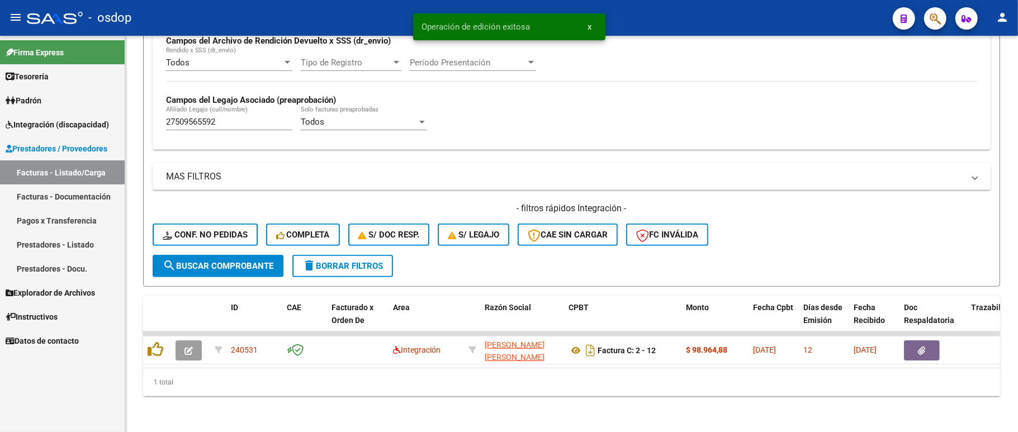
scroll to position [292, 0]
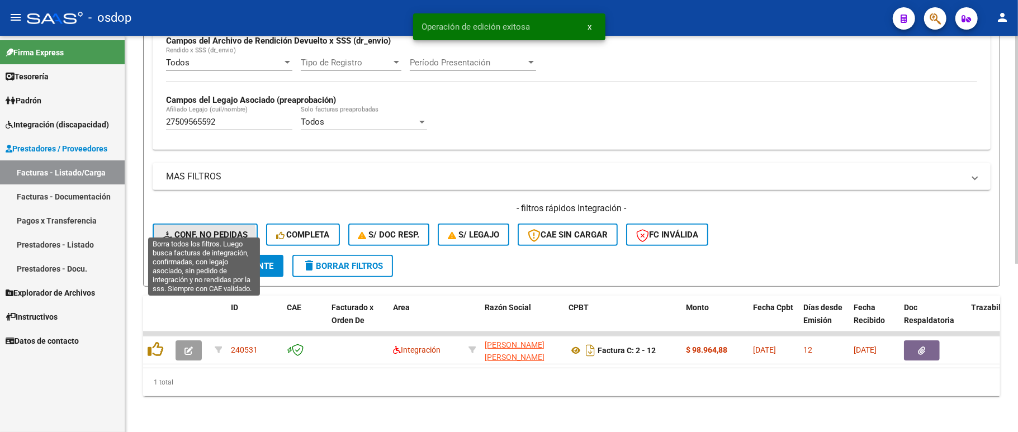
click at [179, 230] on span "Conf. no pedidas" at bounding box center [205, 235] width 85 height 10
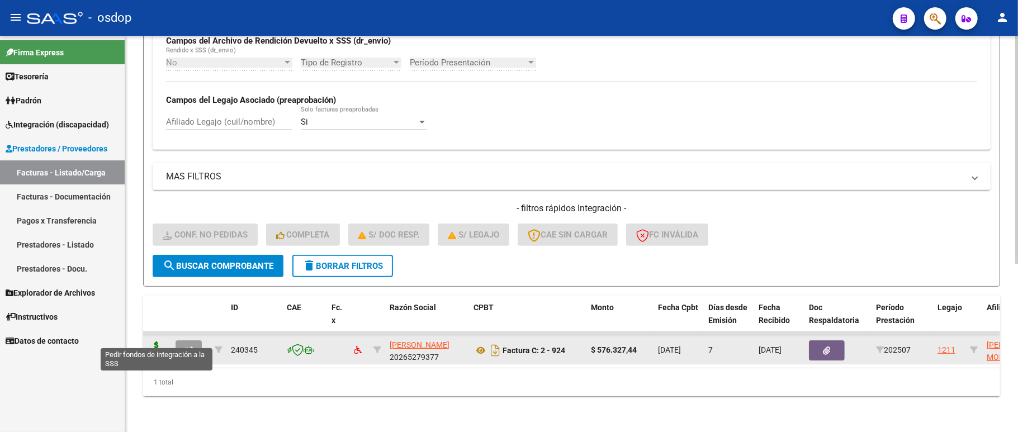
click at [148, 342] on icon at bounding box center [157, 350] width 18 height 16
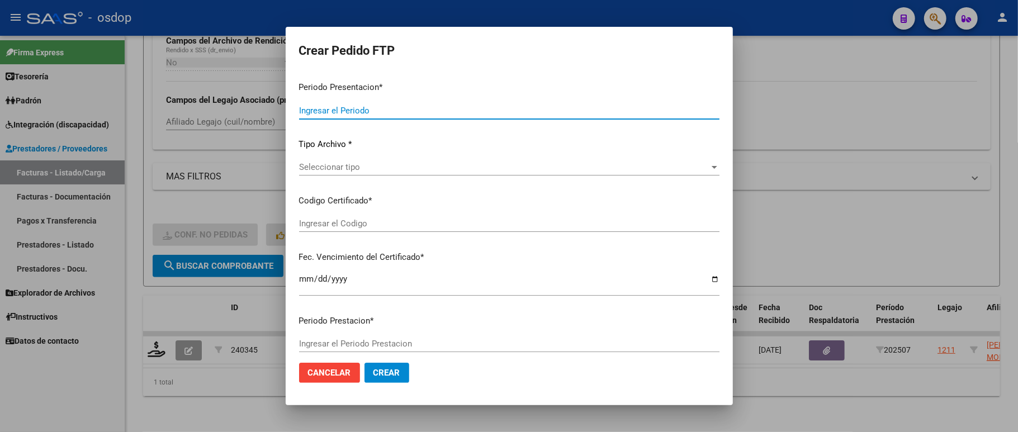
type input "202507"
type input "$ 576.327,44"
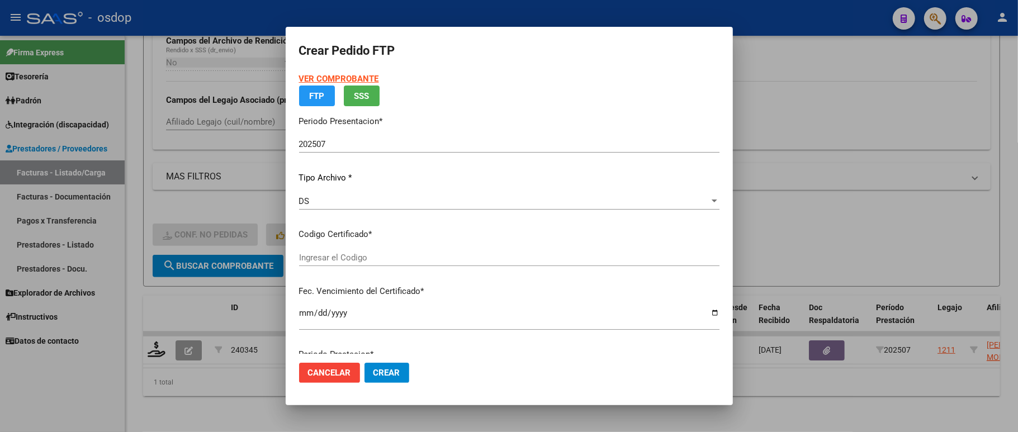
type input "1794312171"
type input "2029-08-29"
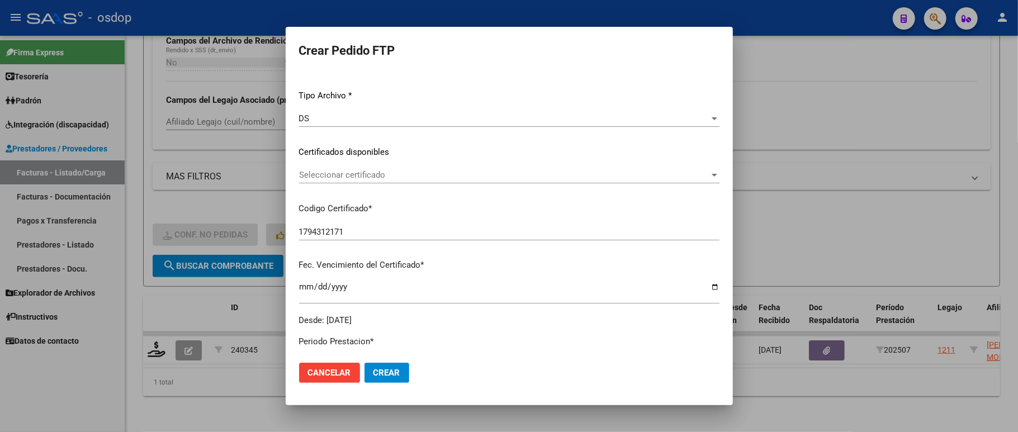
scroll to position [149, 0]
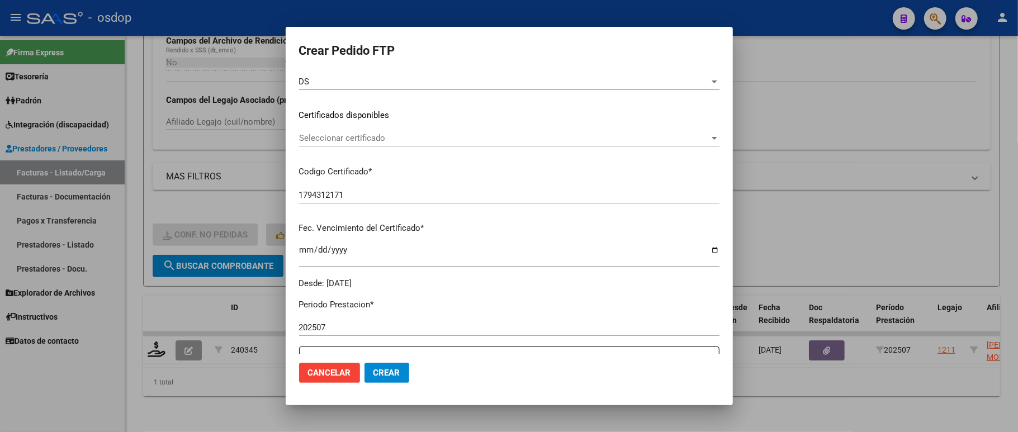
click at [340, 134] on span "Seleccionar certificado" at bounding box center [504, 138] width 410 height 10
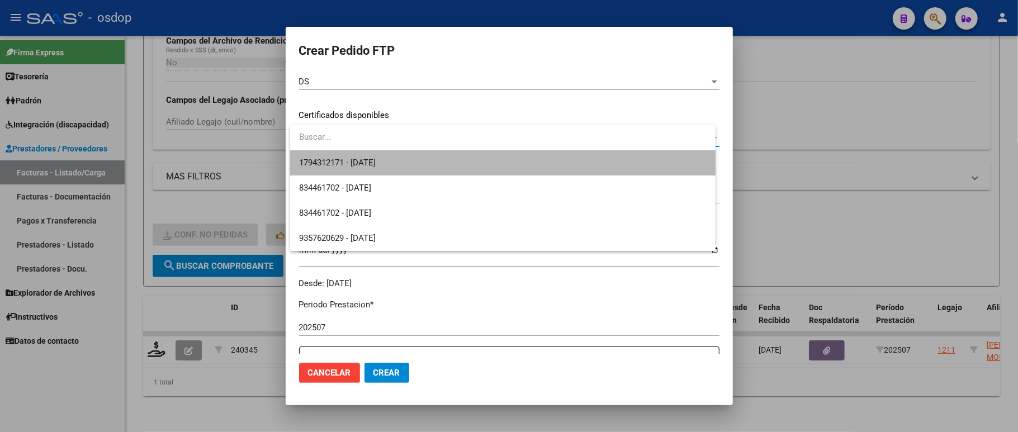
click at [347, 156] on span "1794312171 - 2029-08-29" at bounding box center [502, 162] width 407 height 25
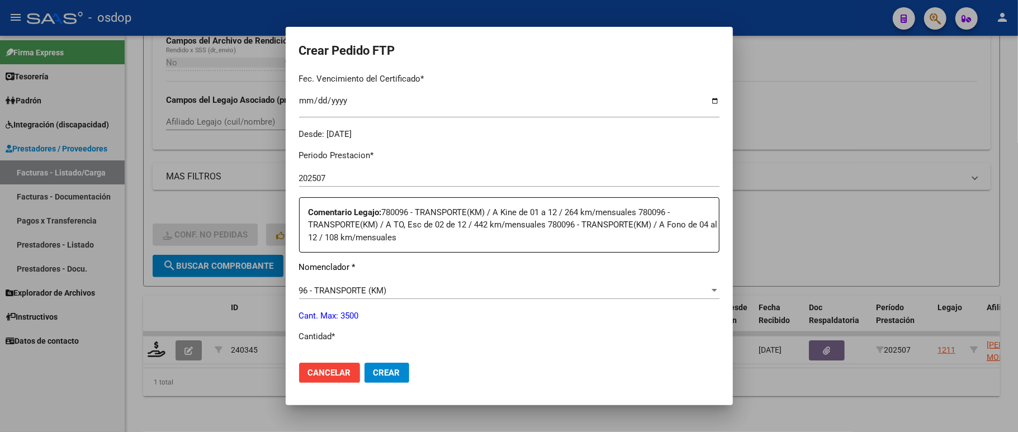
scroll to position [372, 0]
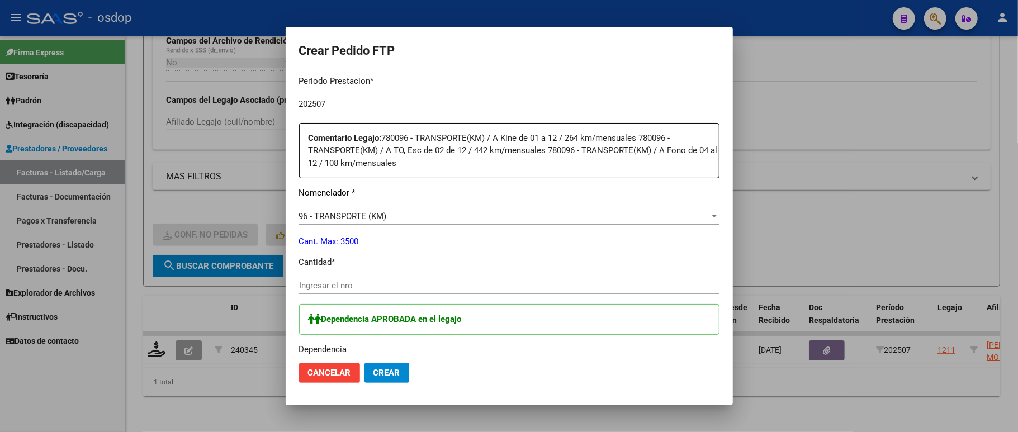
click at [352, 281] on input "Ingresar el nro" at bounding box center [509, 286] width 420 height 10
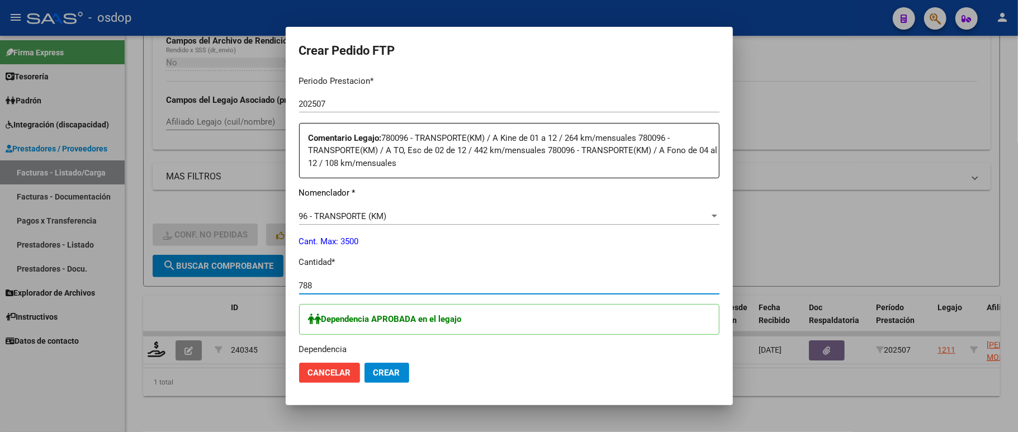
type input "788"
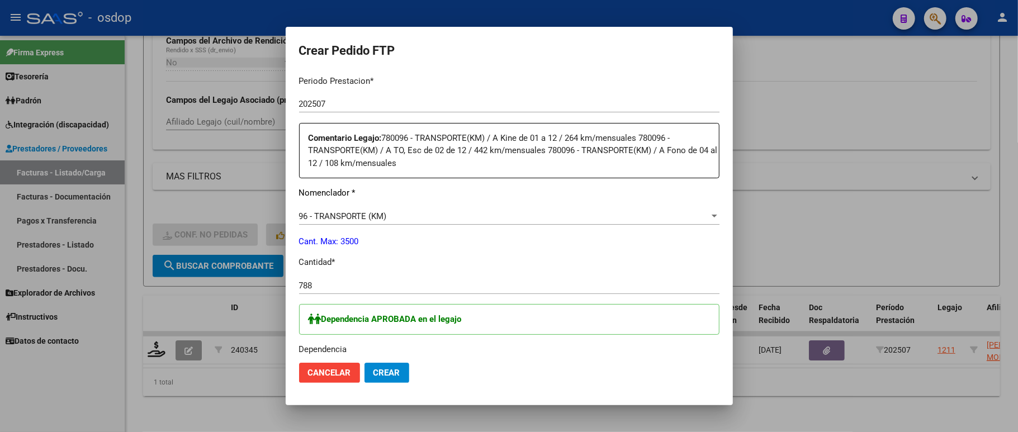
click at [399, 239] on p "Cant. Max: 3500" at bounding box center [509, 241] width 420 height 13
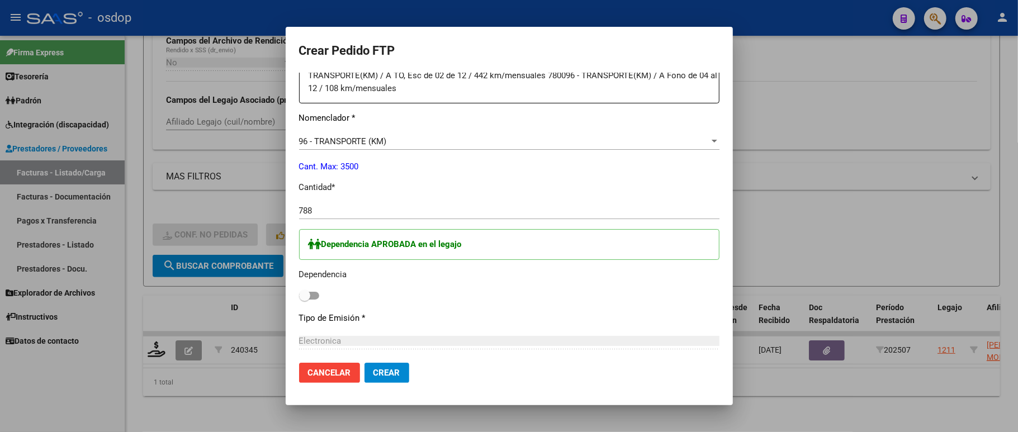
click at [300, 290] on span at bounding box center [304, 295] width 11 height 11
click at [304, 300] on input "checkbox" at bounding box center [304, 300] width 1 height 1
checkbox input "true"
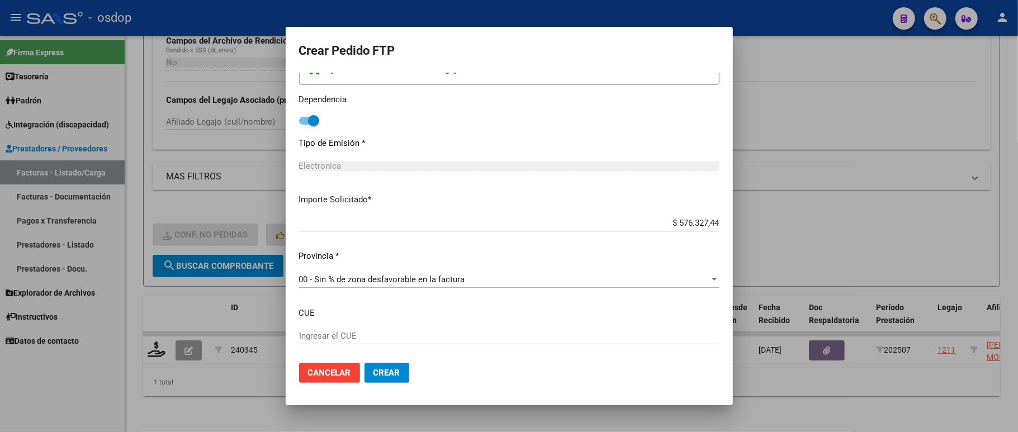
scroll to position [674, 0]
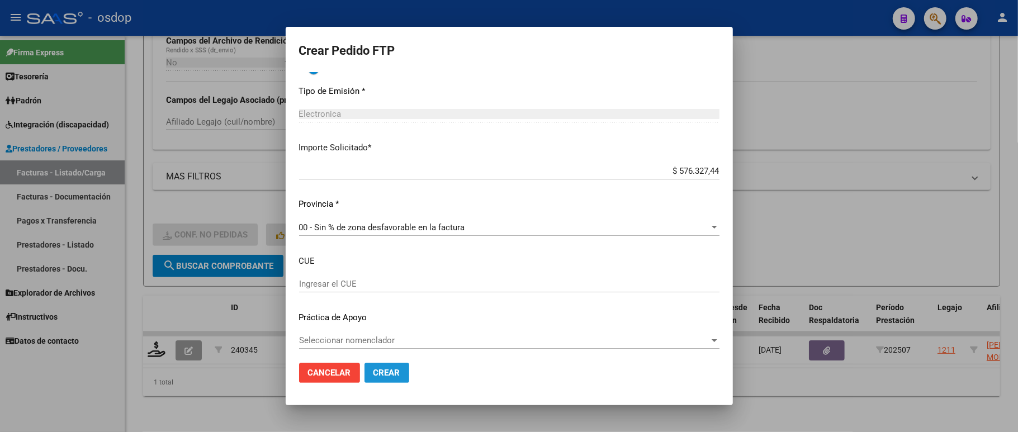
click at [385, 378] on button "Crear" at bounding box center [386, 373] width 45 height 20
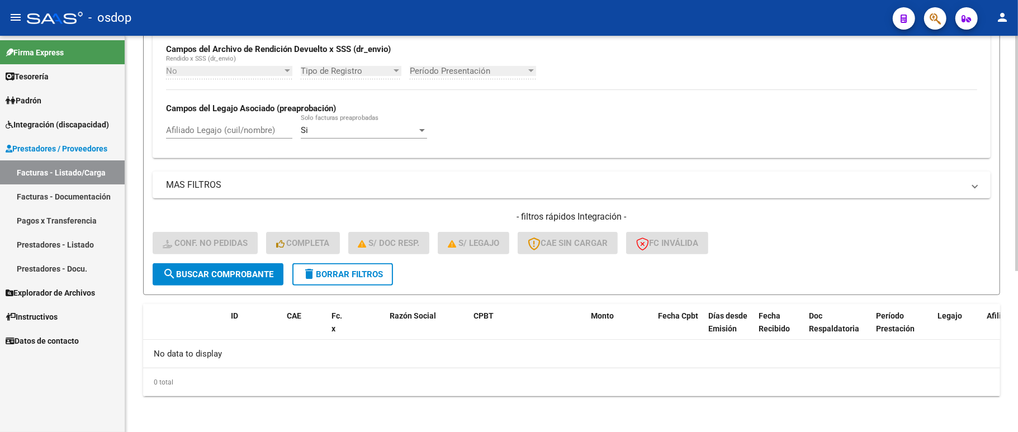
scroll to position [271, 0]
click at [369, 274] on span "delete Borrar Filtros" at bounding box center [342, 274] width 80 height 10
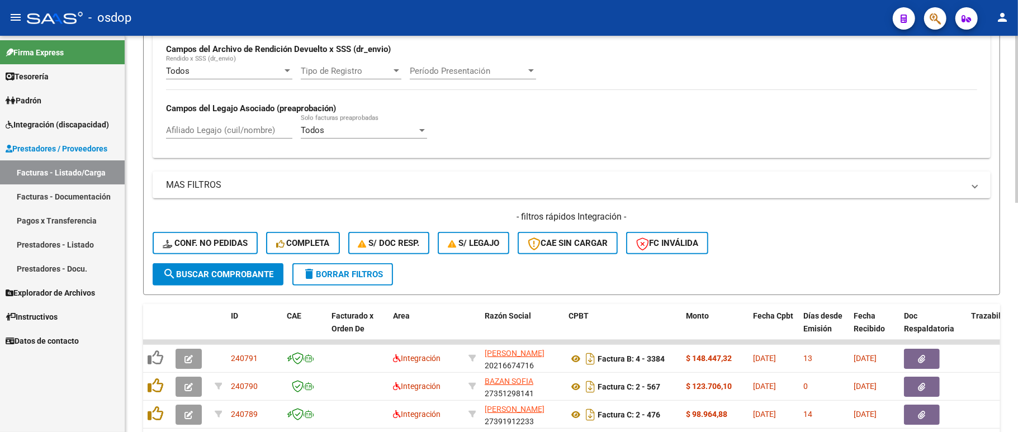
click at [208, 125] on div "Afiliado Legajo (cuil/nombre)" at bounding box center [229, 127] width 126 height 24
paste input "27434165100"
type input "27434165100"
click at [252, 271] on span "search Buscar Comprobante" at bounding box center [218, 274] width 111 height 10
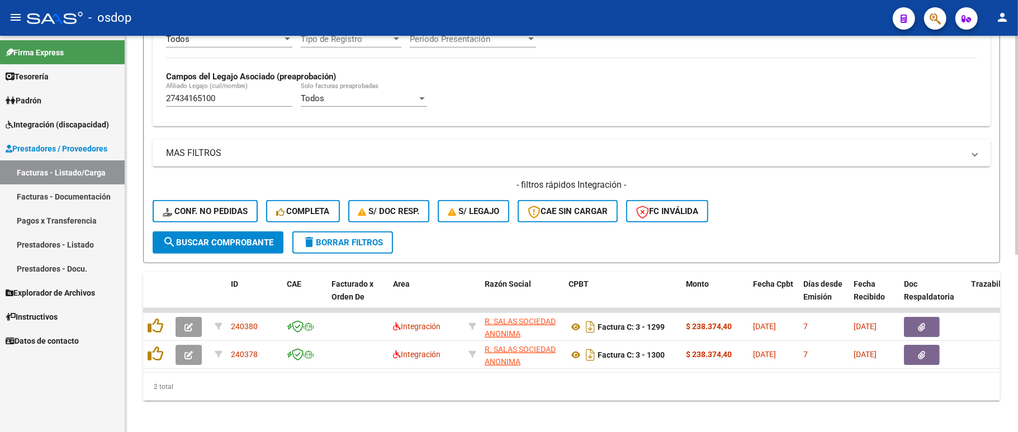
scroll to position [320, 0]
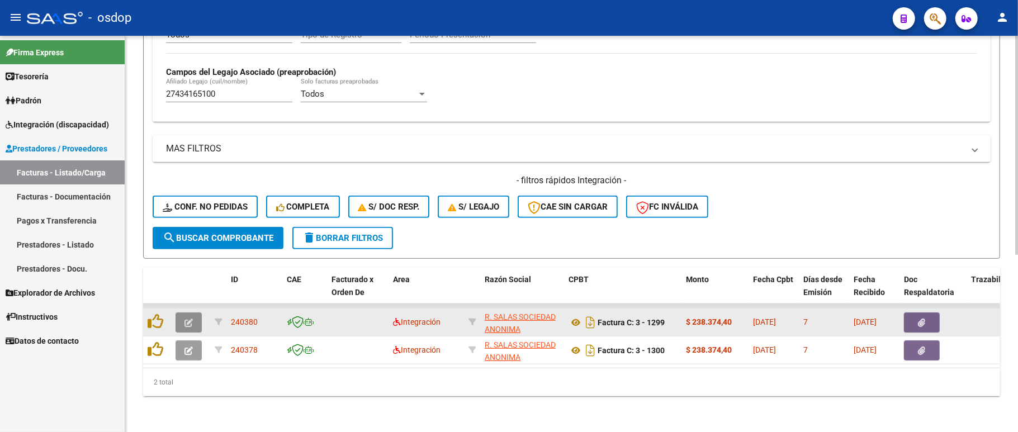
click at [191, 315] on button "button" at bounding box center [189, 322] width 26 height 20
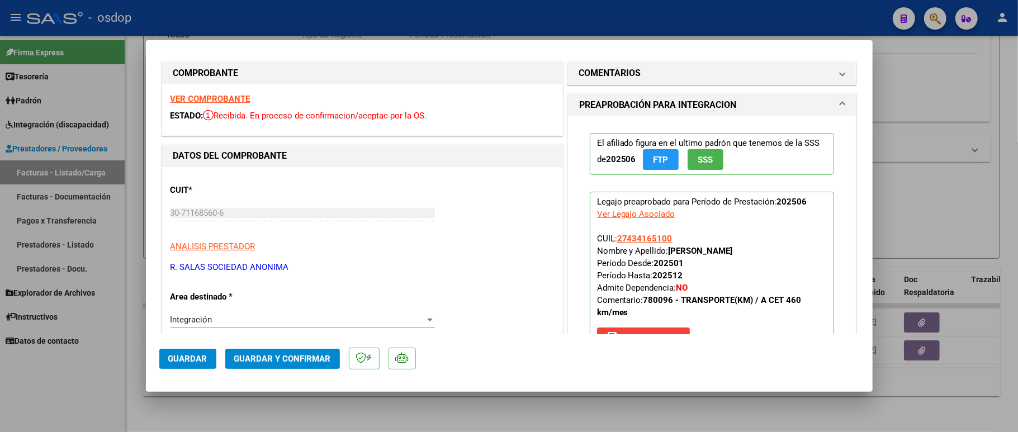
scroll to position [0, 0]
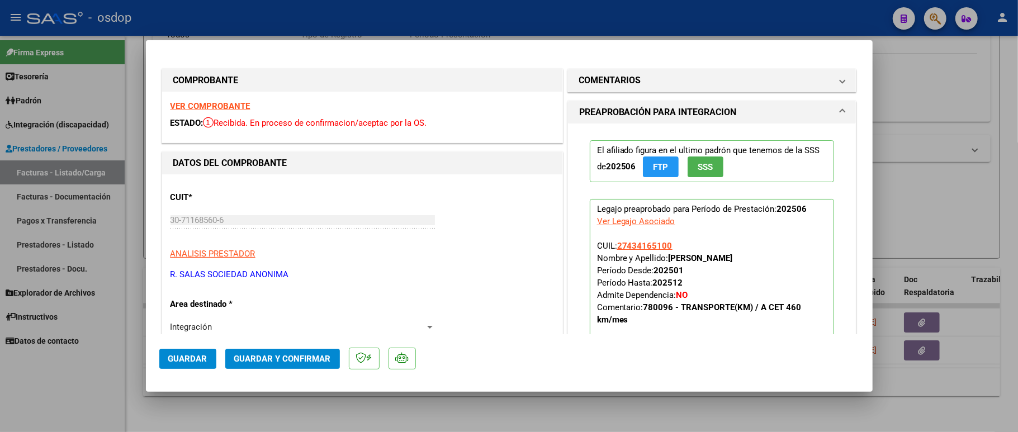
click at [208, 107] on strong "VER COMPROBANTE" at bounding box center [210, 106] width 80 height 10
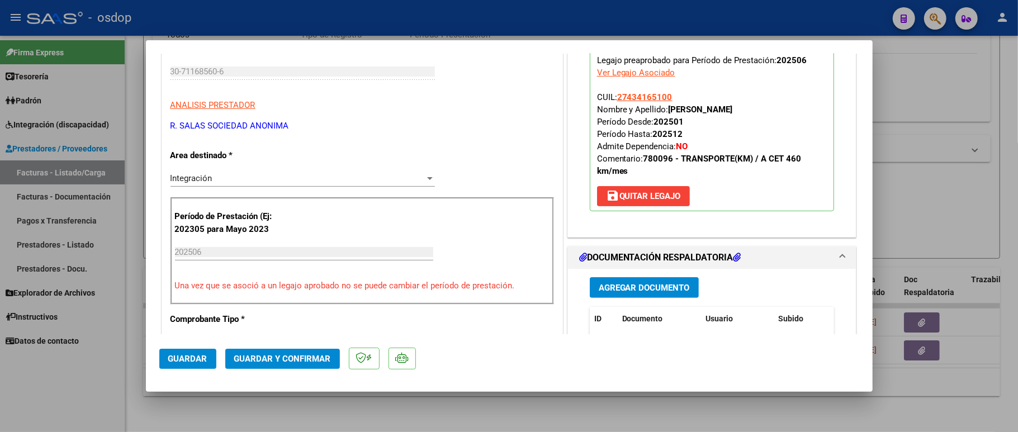
scroll to position [298, 0]
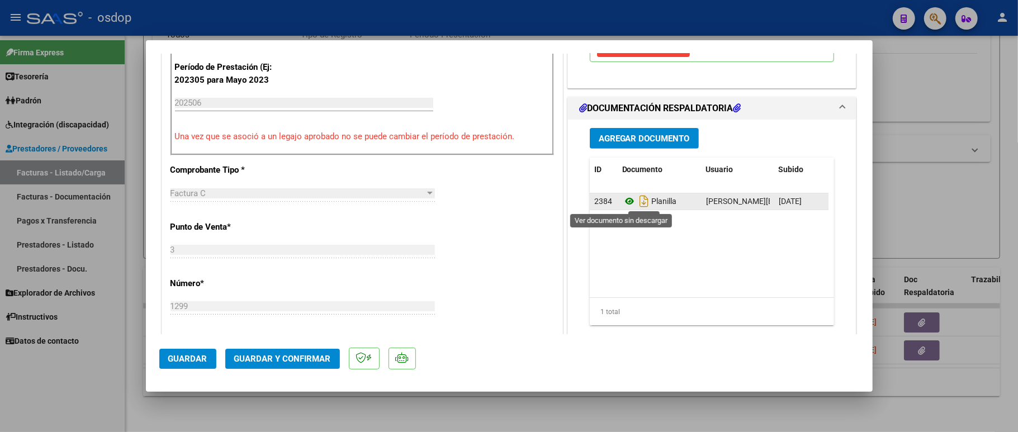
click at [622, 203] on icon at bounding box center [629, 201] width 15 height 13
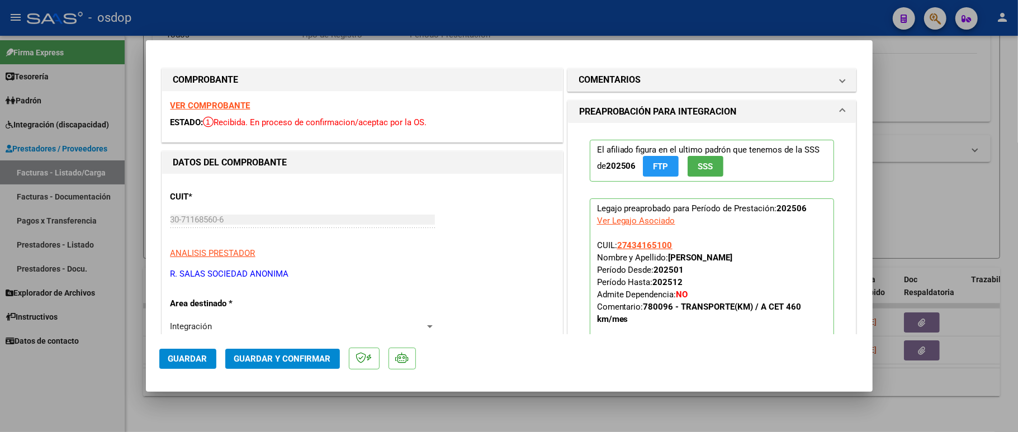
scroll to position [0, 0]
click at [660, 79] on mat-panel-title "COMENTARIOS" at bounding box center [705, 80] width 253 height 13
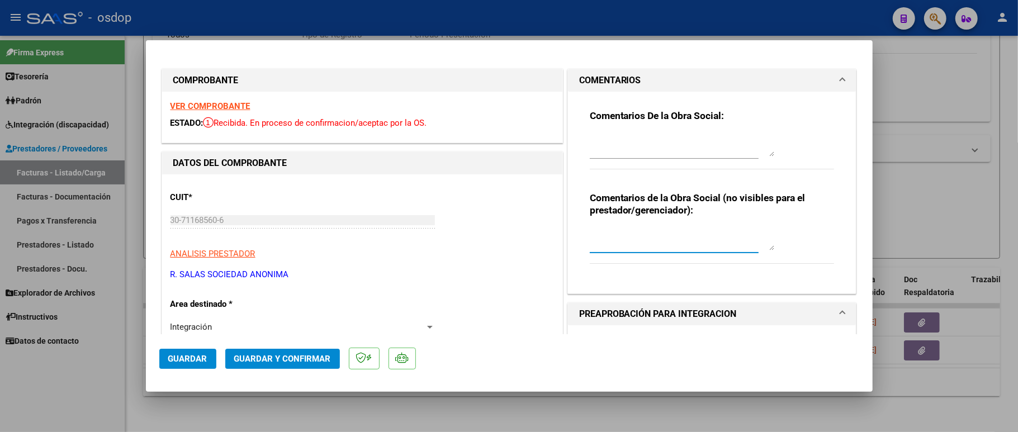
click at [597, 238] on textarea at bounding box center [682, 239] width 184 height 22
click at [686, 245] on textarea "Traslados a cet," at bounding box center [682, 239] width 184 height 22
click at [765, 236] on textarea "Traslados a cet, 380 km mensuales. Liquidar $" at bounding box center [682, 239] width 184 height 22
click at [605, 248] on textarea "Traslados a cet, 380 km mensuales. Liquidar $205" at bounding box center [682, 239] width 184 height 22
click at [638, 245] on textarea "Traslados a cet, 380 km mensuales. Liquidar $205868." at bounding box center [682, 239] width 184 height 22
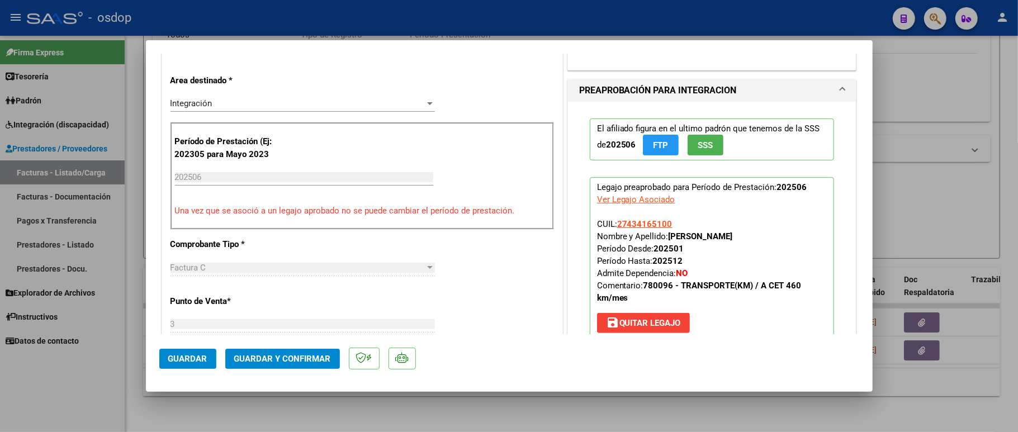
scroll to position [149, 0]
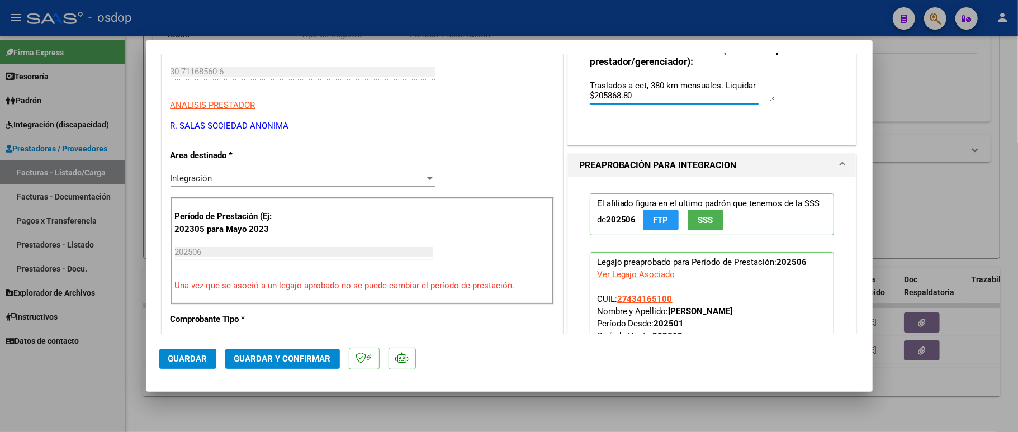
click at [718, 80] on textarea "Traslados a cet, 380 km mensuales. Liquidar $205868.80" at bounding box center [682, 90] width 184 height 22
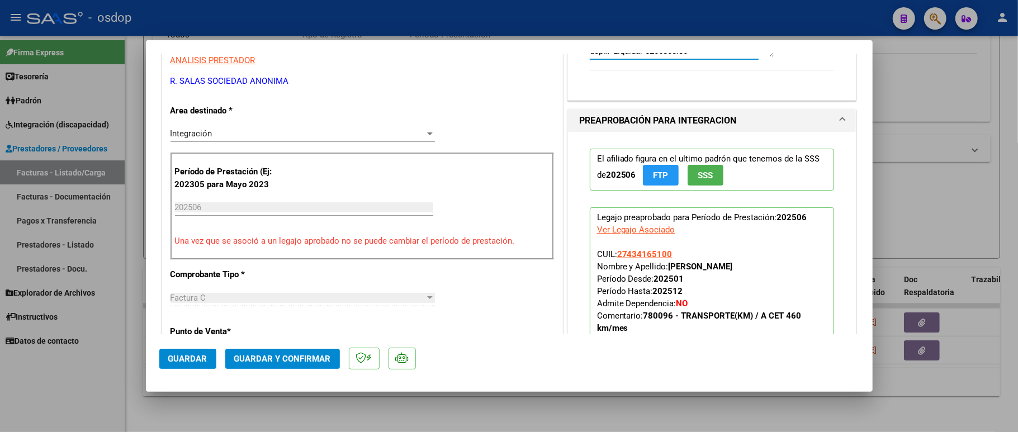
scroll to position [447, 0]
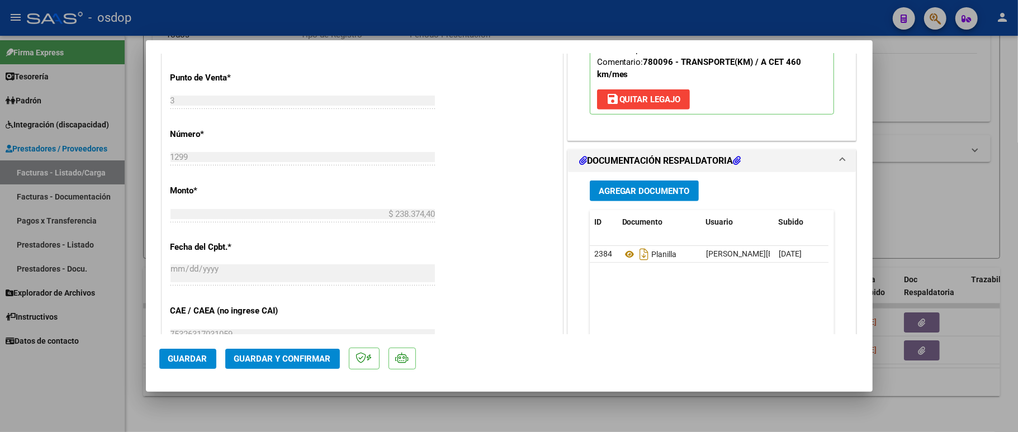
type textarea "Traslados a cet, 380 km mensuales. $541.76 sin dep.// Liquidar $205868.80"
click at [298, 357] on span "Guardar y Confirmar" at bounding box center [282, 359] width 97 height 10
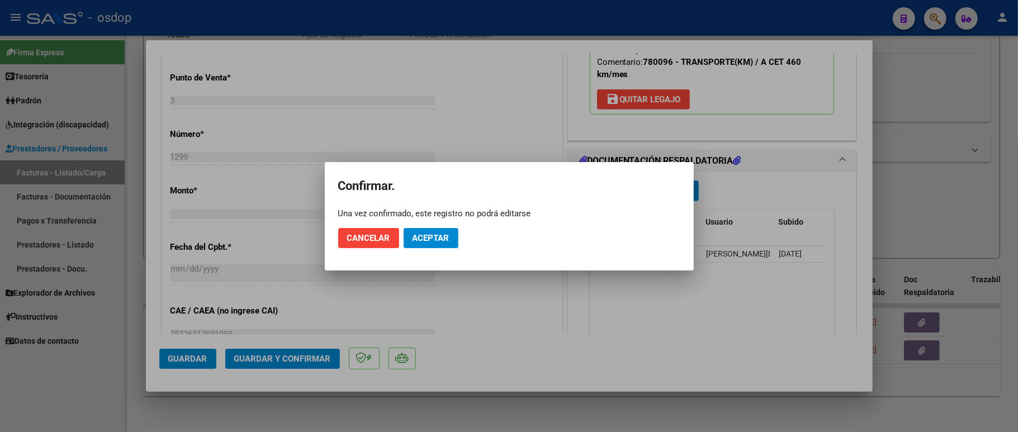
click at [459, 238] on mat-dialog-actions "Cancelar Aceptar" at bounding box center [509, 238] width 342 height 38
drag, startPoint x: 452, startPoint y: 238, endPoint x: 446, endPoint y: 235, distance: 6.5
click at [450, 238] on button "Aceptar" at bounding box center [431, 238] width 55 height 20
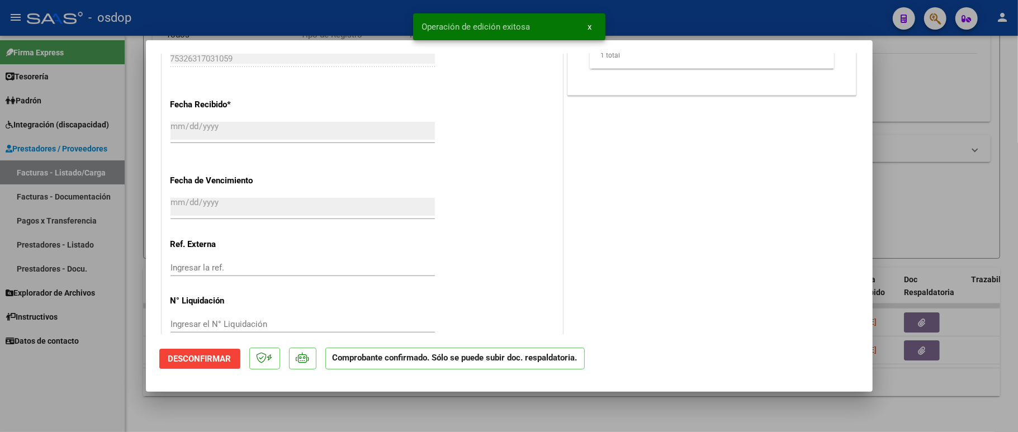
click at [45, 405] on div at bounding box center [509, 216] width 1018 height 432
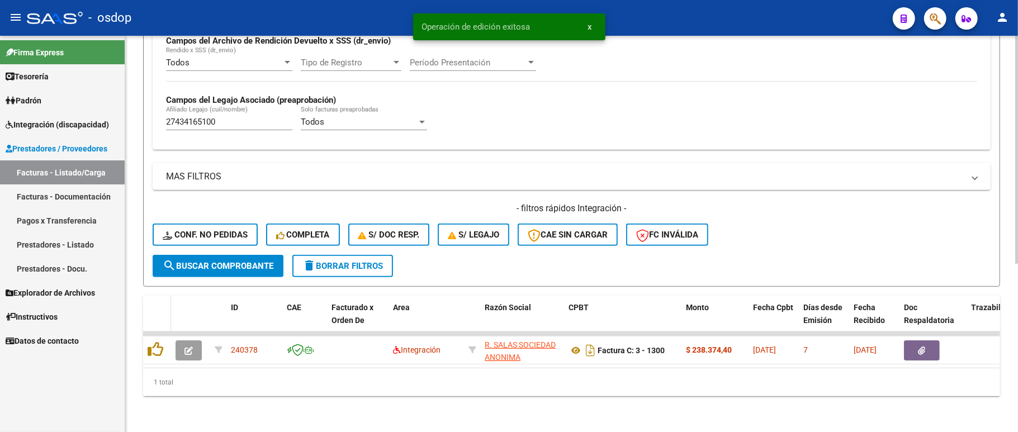
scroll to position [292, 0]
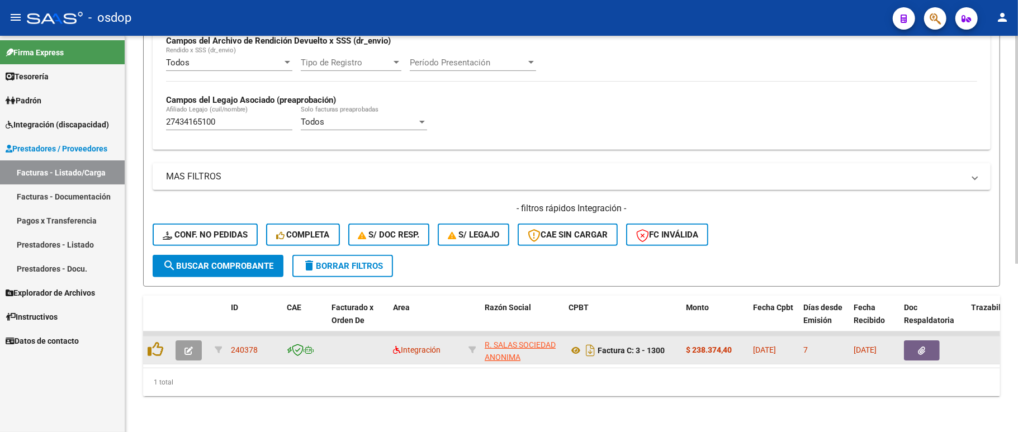
click at [192, 343] on button "button" at bounding box center [189, 350] width 26 height 20
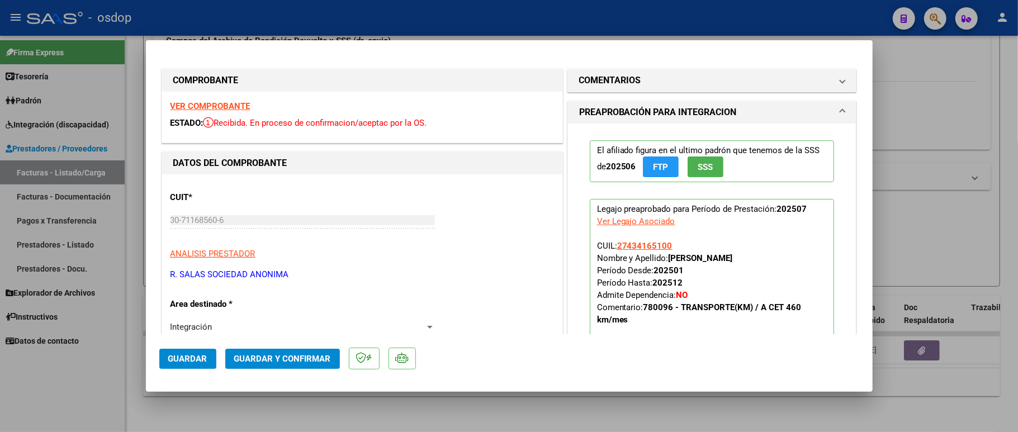
click at [224, 103] on strong "VER COMPROBANTE" at bounding box center [210, 106] width 80 height 10
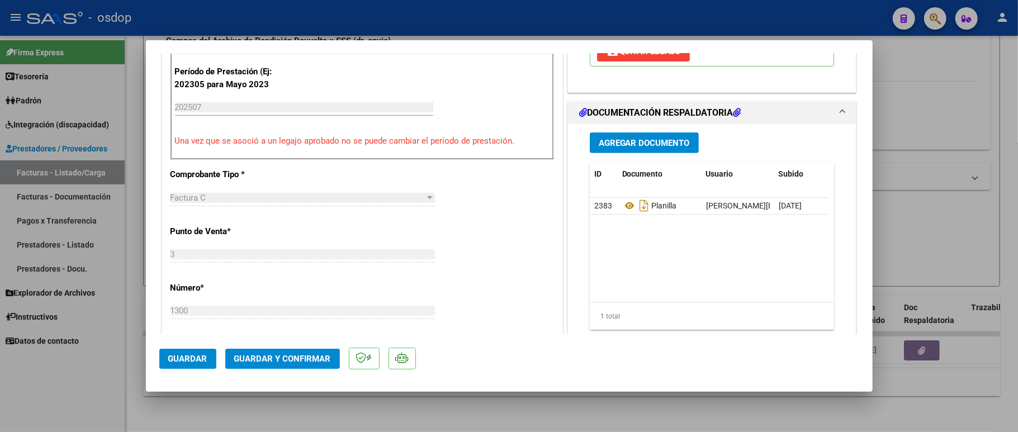
scroll to position [298, 0]
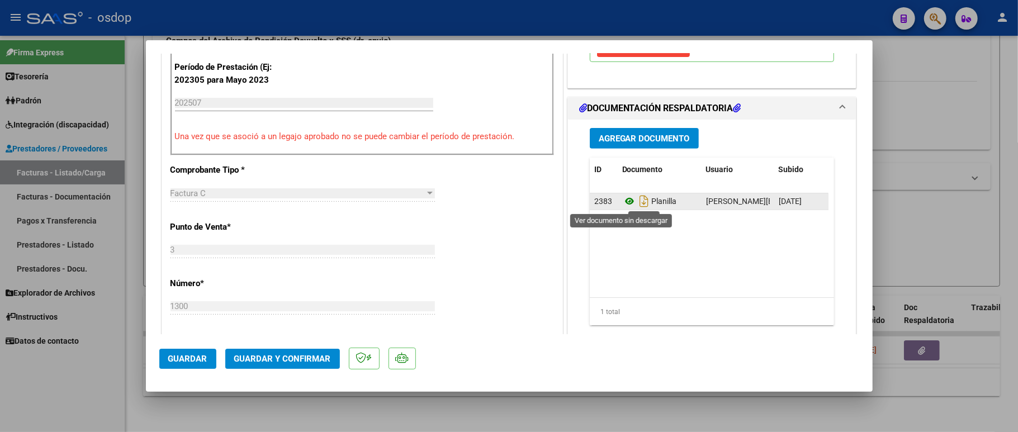
click at [622, 198] on icon at bounding box center [629, 201] width 15 height 13
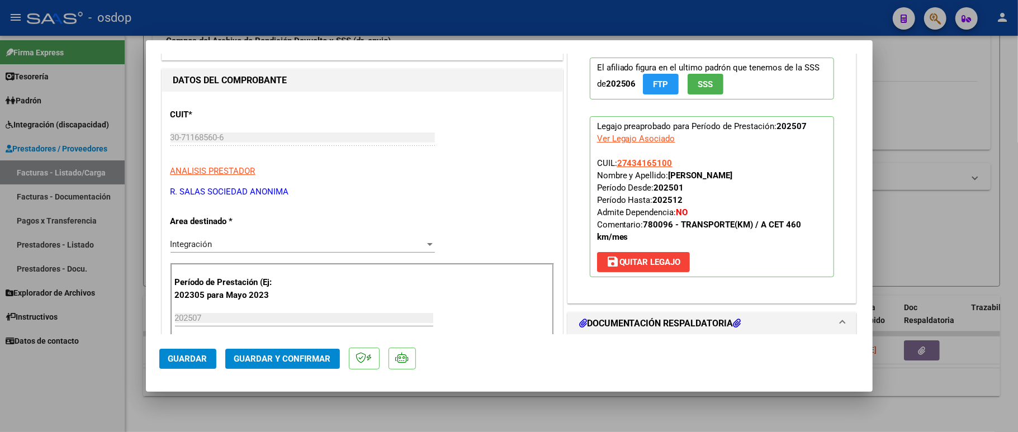
scroll to position [0, 0]
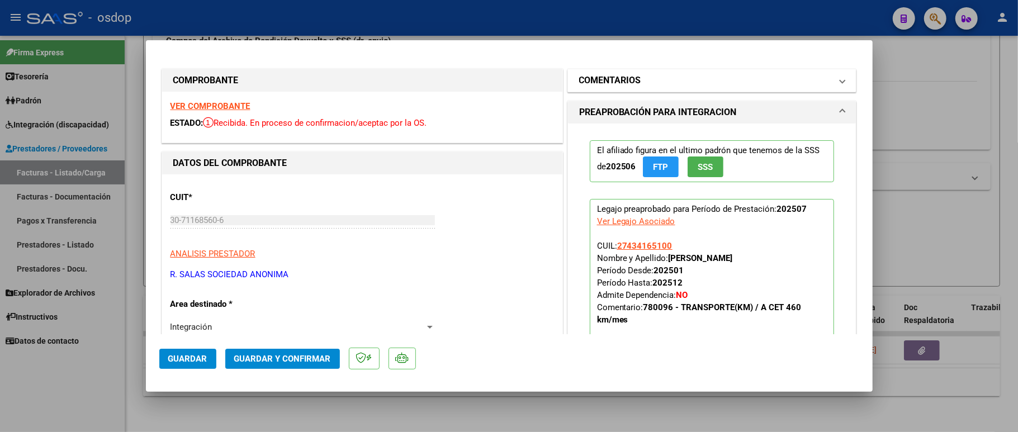
click at [655, 82] on mat-panel-title "COMENTARIOS" at bounding box center [705, 80] width 253 height 13
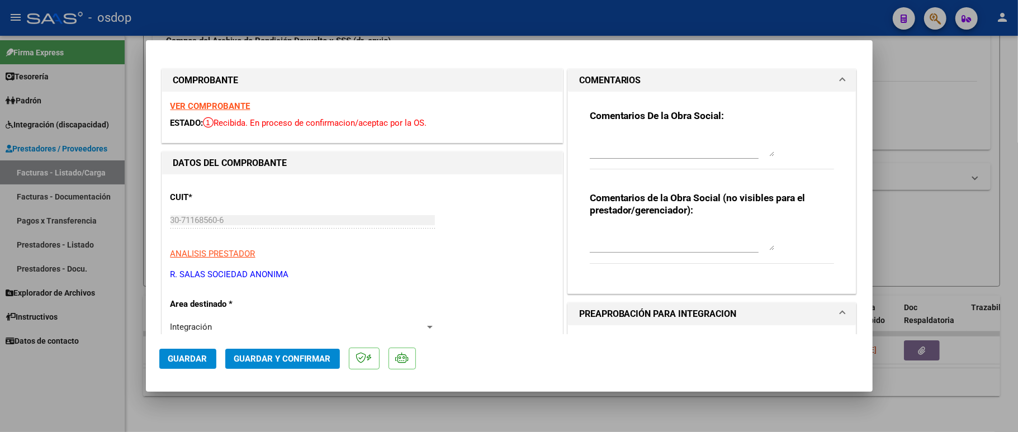
click at [605, 235] on textarea at bounding box center [682, 239] width 184 height 22
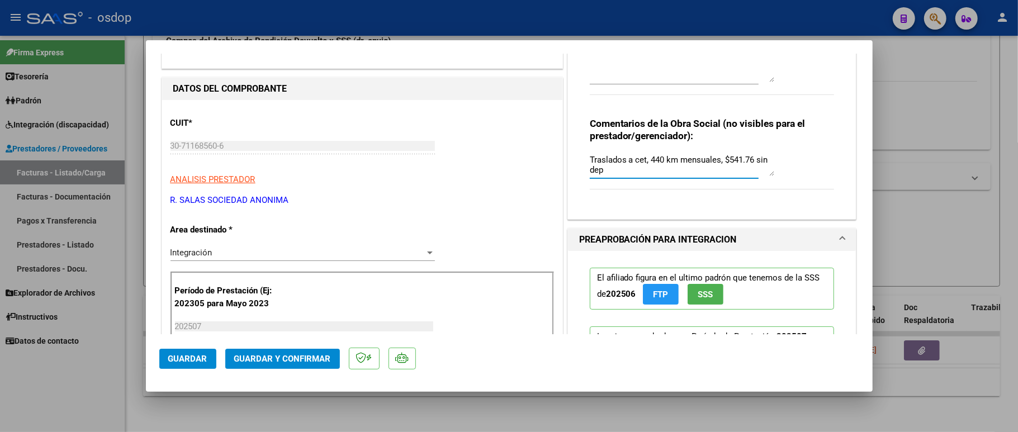
scroll to position [224, 0]
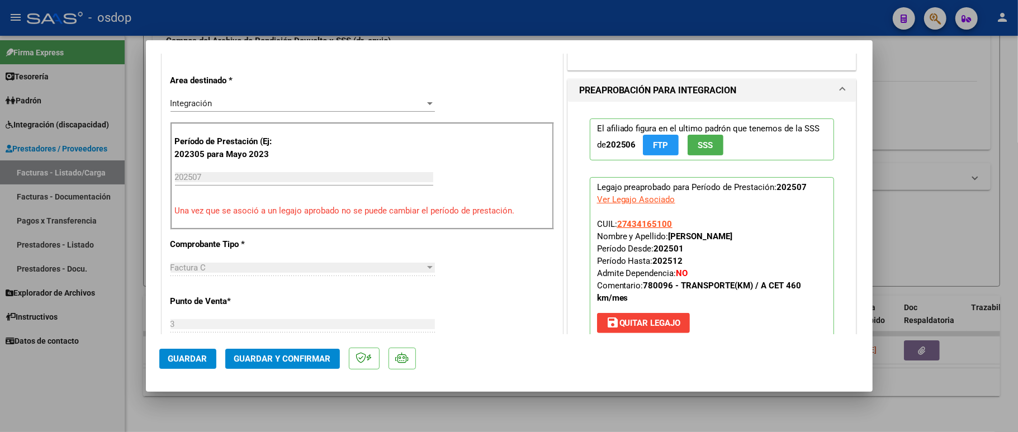
type textarea "Traslados a cet, 440 km mensuales, $541.76 sin dep"
click at [258, 360] on span "Guardar y Confirmar" at bounding box center [282, 359] width 97 height 10
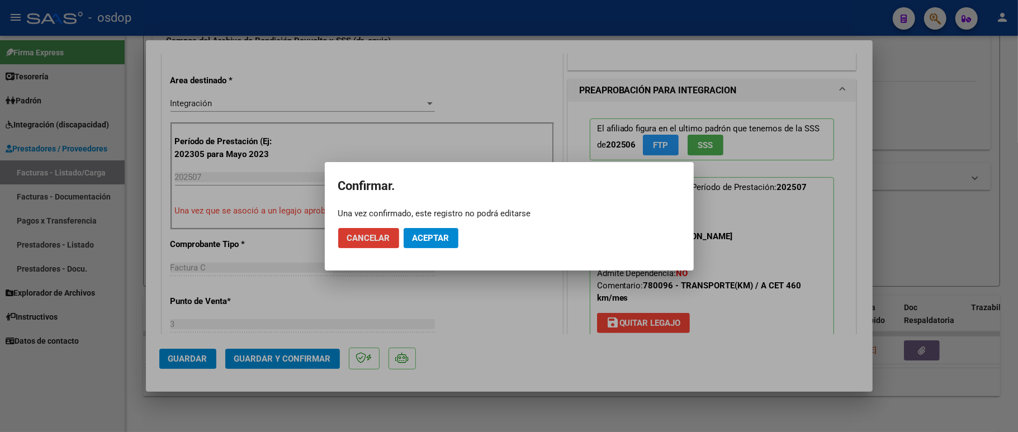
click at [438, 244] on button "Aceptar" at bounding box center [431, 238] width 55 height 20
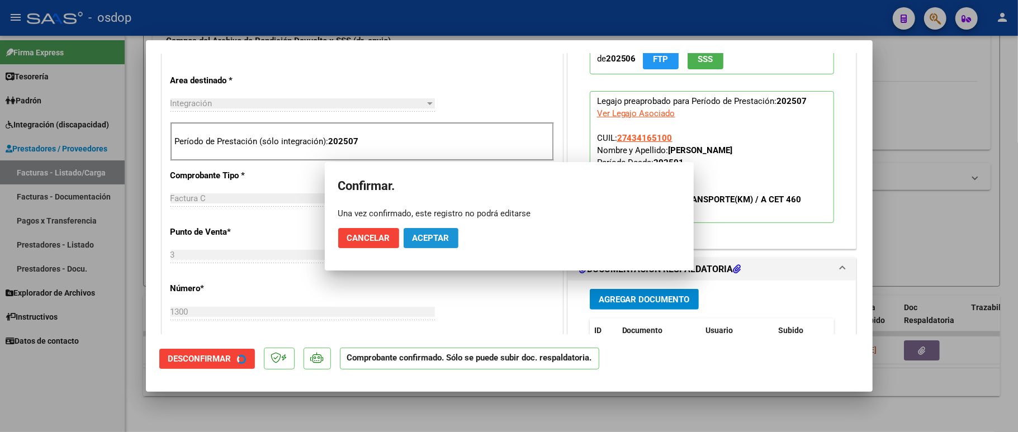
scroll to position [222, 0]
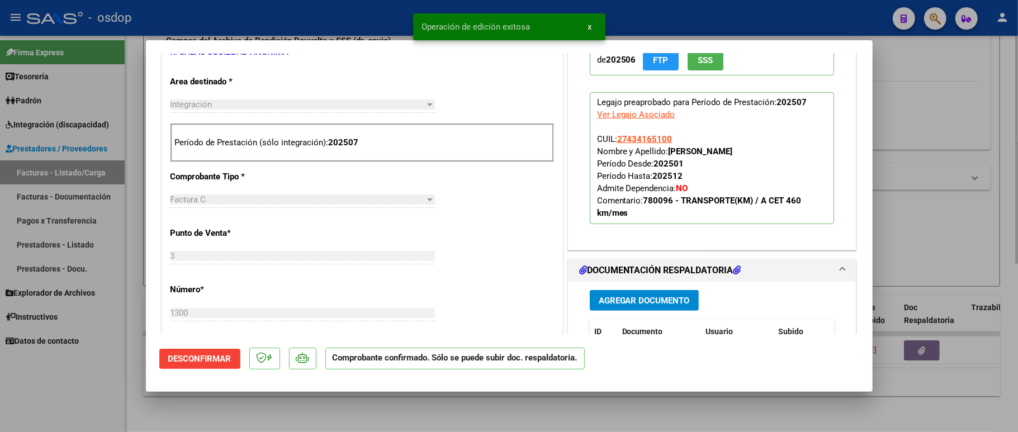
drag, startPoint x: 200, startPoint y: 428, endPoint x: 200, endPoint y: 419, distance: 8.4
click at [200, 426] on div at bounding box center [509, 216] width 1018 height 432
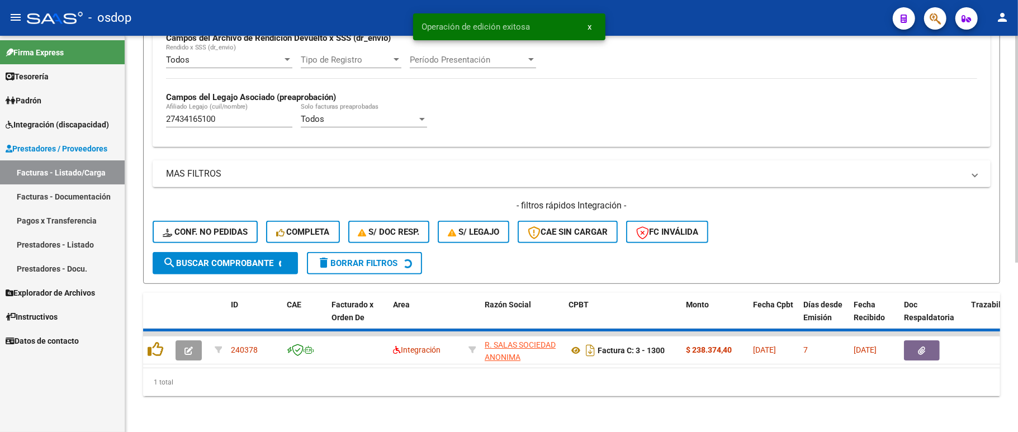
scroll to position [271, 0]
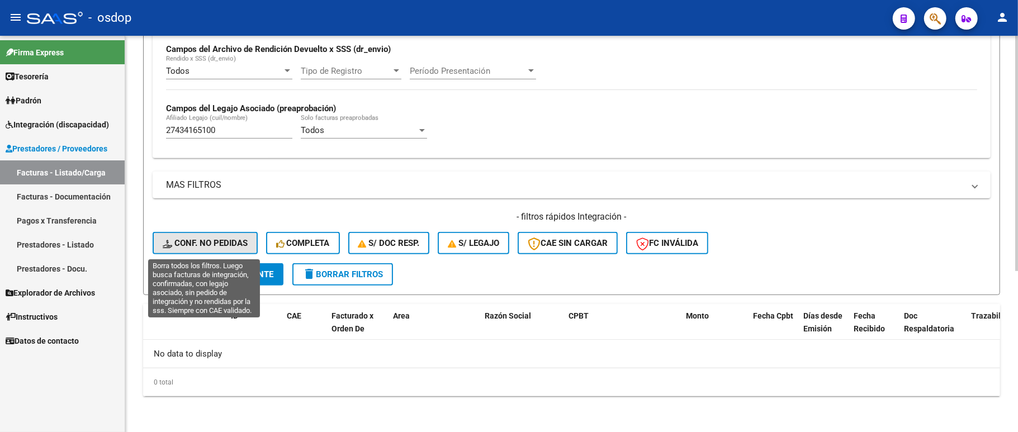
click at [213, 243] on span "Conf. no pedidas" at bounding box center [205, 243] width 85 height 10
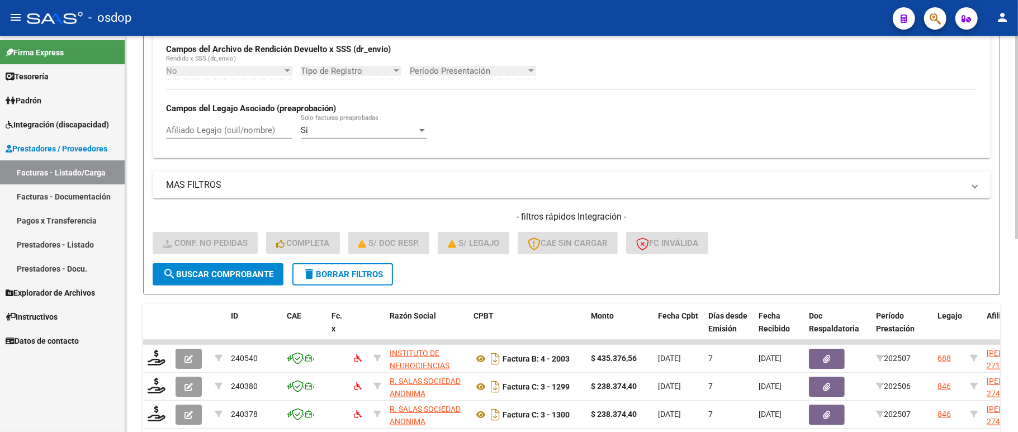
scroll to position [345, 0]
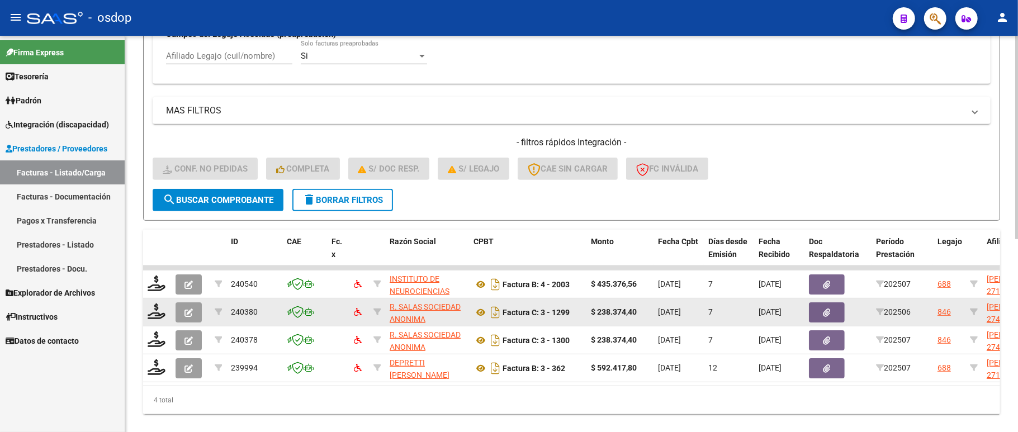
click at [197, 313] on button "button" at bounding box center [189, 312] width 26 height 20
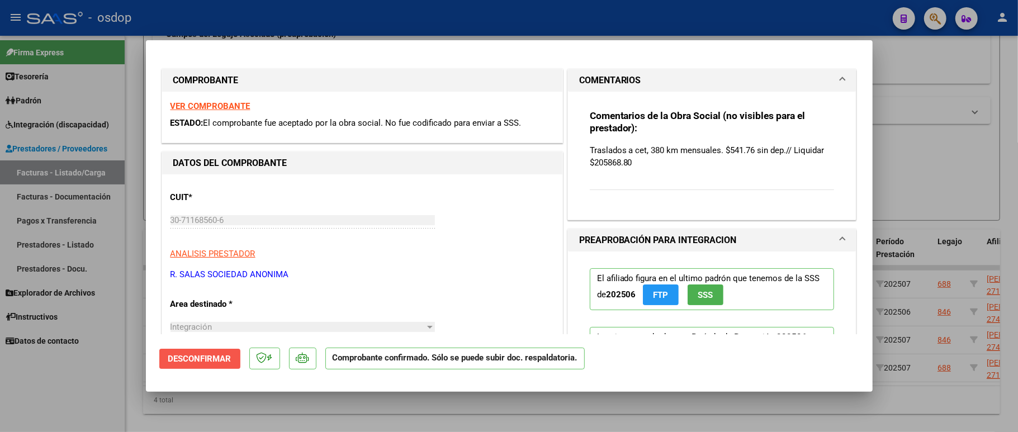
click at [217, 362] on span "Desconfirmar" at bounding box center [199, 359] width 63 height 10
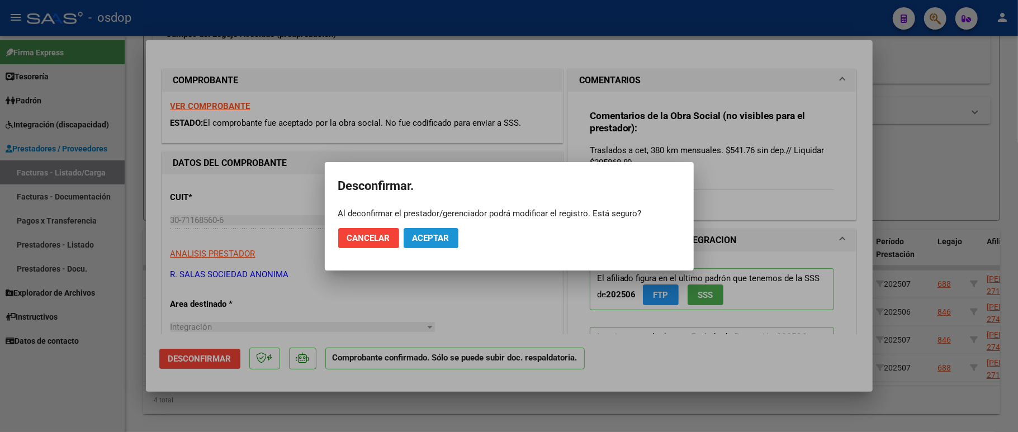
click at [443, 242] on span "Aceptar" at bounding box center [430, 238] width 37 height 10
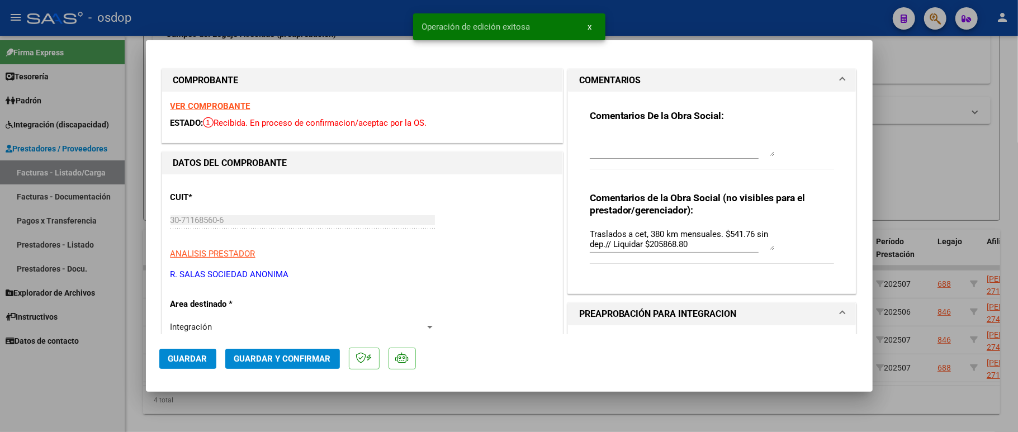
click at [666, 155] on textarea at bounding box center [682, 145] width 184 height 22
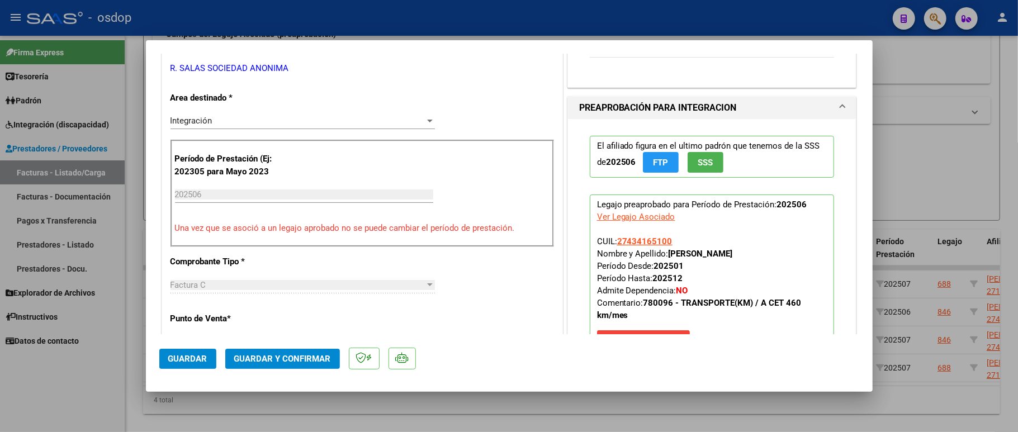
scroll to position [224, 0]
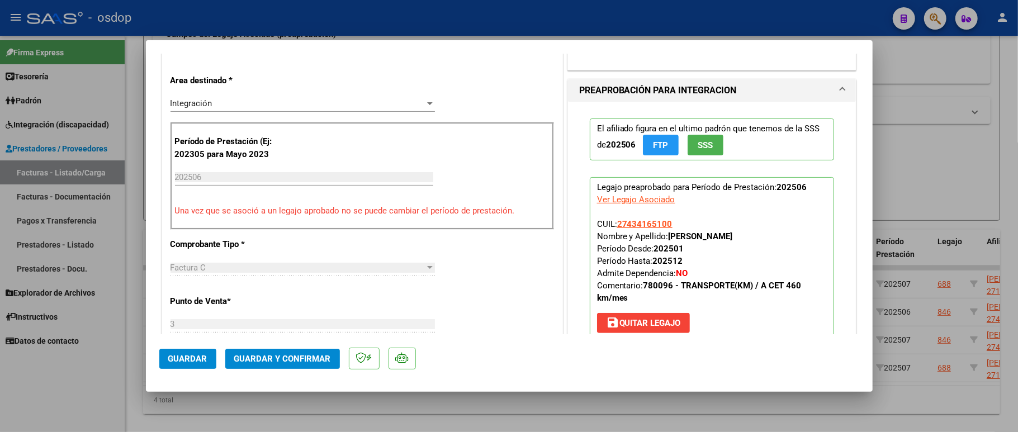
type textarea "Según mes calendario corresponde facturar maximo 19 traslados"
click at [301, 358] on span "Guardar y Confirmar" at bounding box center [282, 359] width 97 height 10
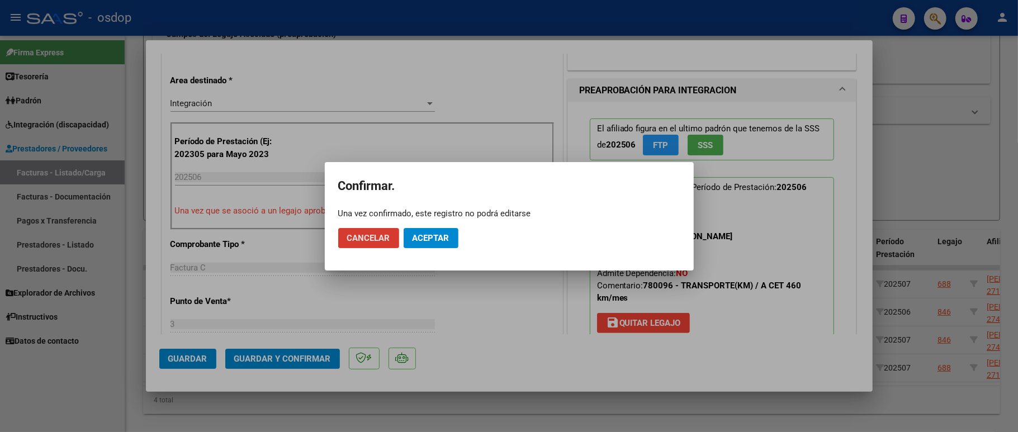
click at [426, 234] on span "Aceptar" at bounding box center [430, 238] width 37 height 10
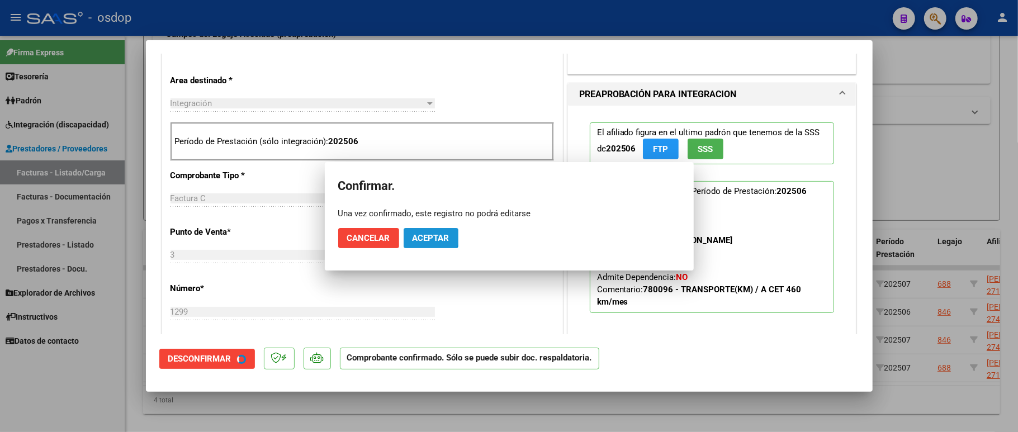
scroll to position [222, 0]
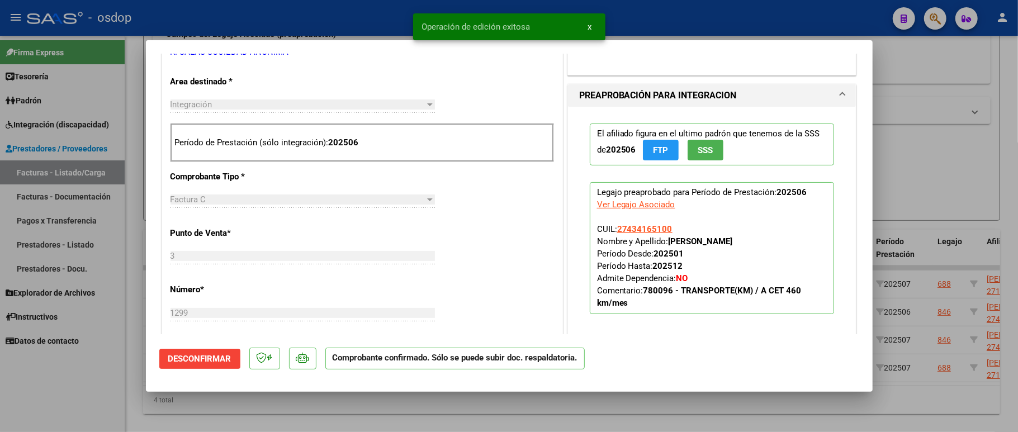
drag, startPoint x: 88, startPoint y: 390, endPoint x: 105, endPoint y: 386, distance: 17.2
click at [87, 390] on div at bounding box center [509, 216] width 1018 height 432
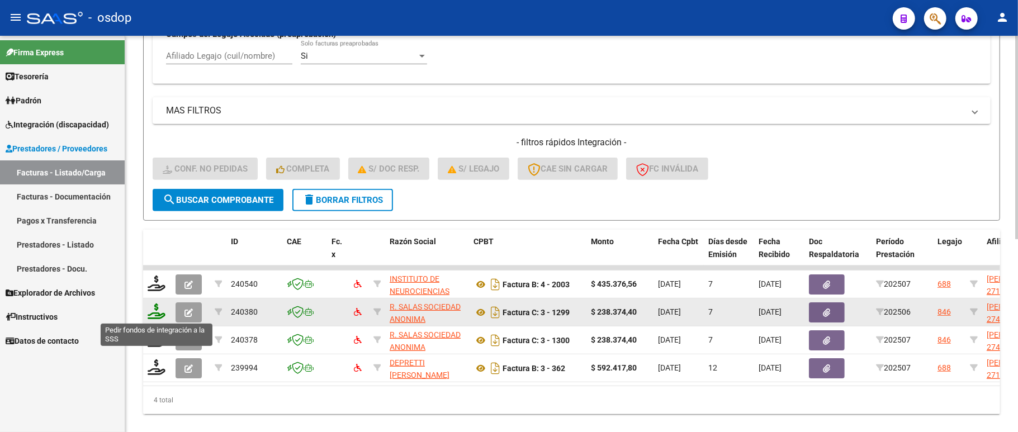
click at [155, 311] on icon at bounding box center [157, 311] width 18 height 16
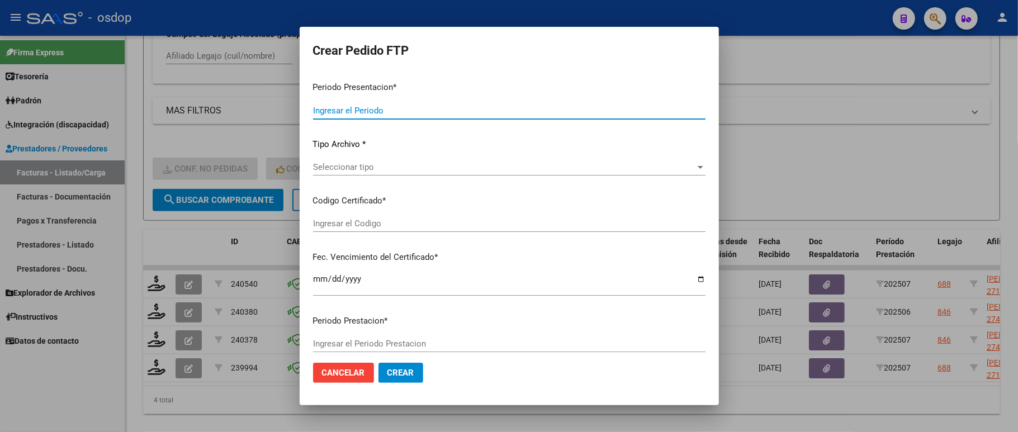
type input "202507"
type input "202506"
type input "$ 238.374,40"
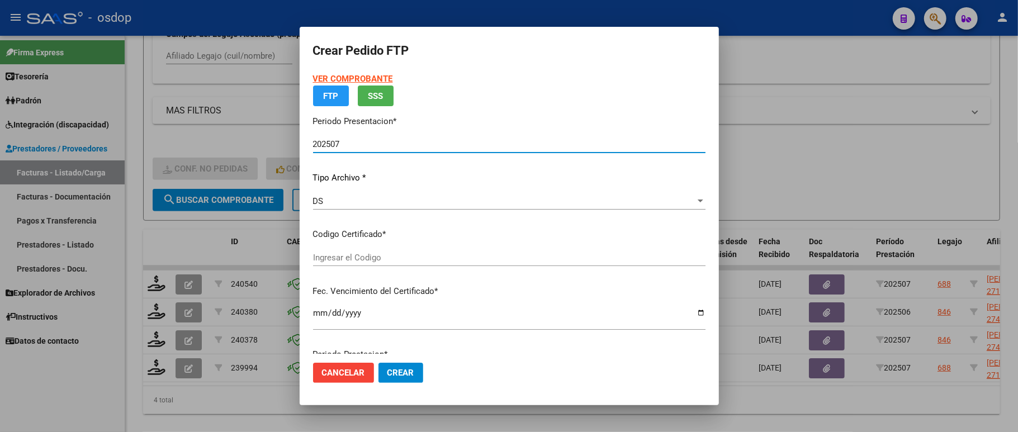
type input "869535188"
type input "2031-10-19"
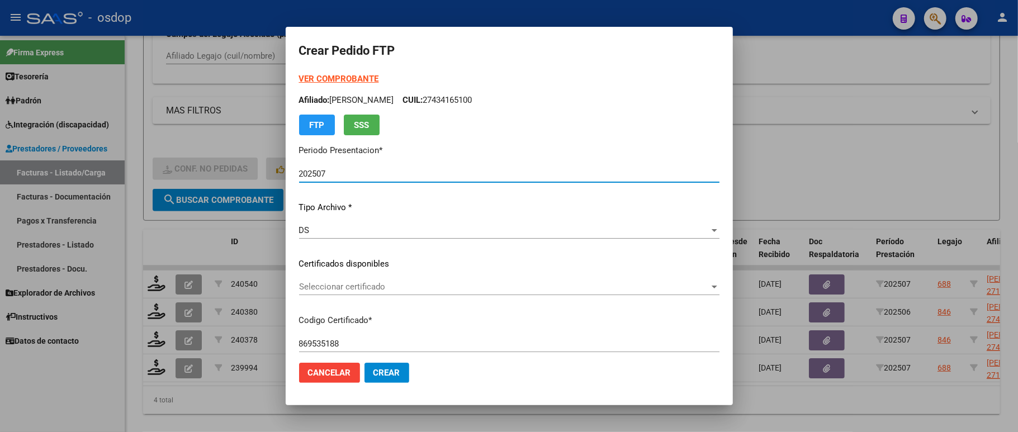
scroll to position [74, 0]
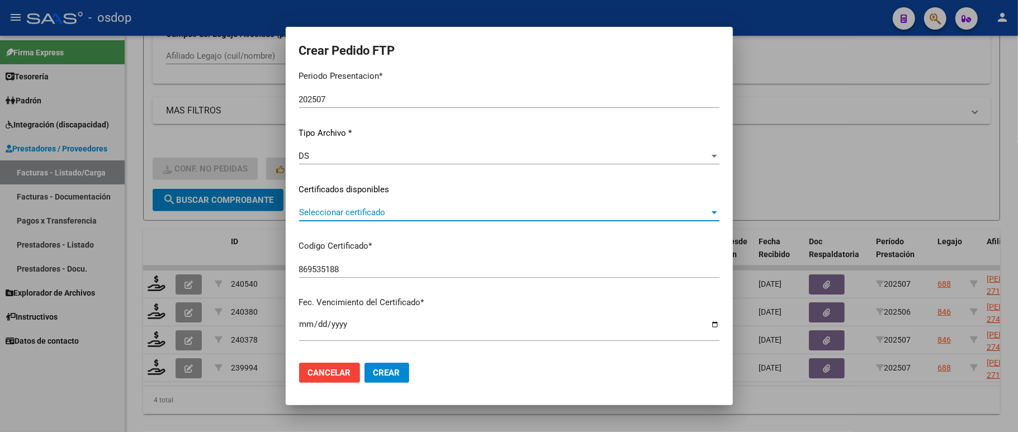
click at [370, 214] on span "Seleccionar certificado" at bounding box center [504, 212] width 410 height 10
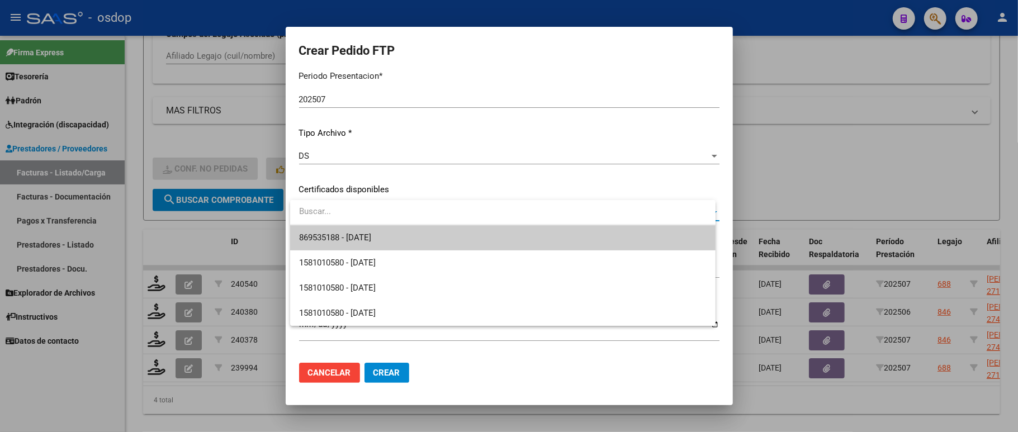
click at [370, 231] on span "869535188 - 2031-10-19" at bounding box center [502, 237] width 407 height 25
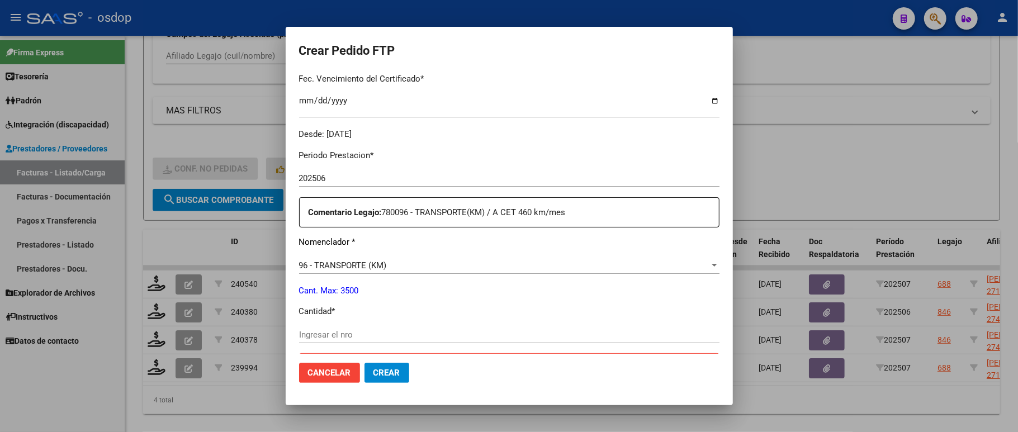
scroll to position [372, 0]
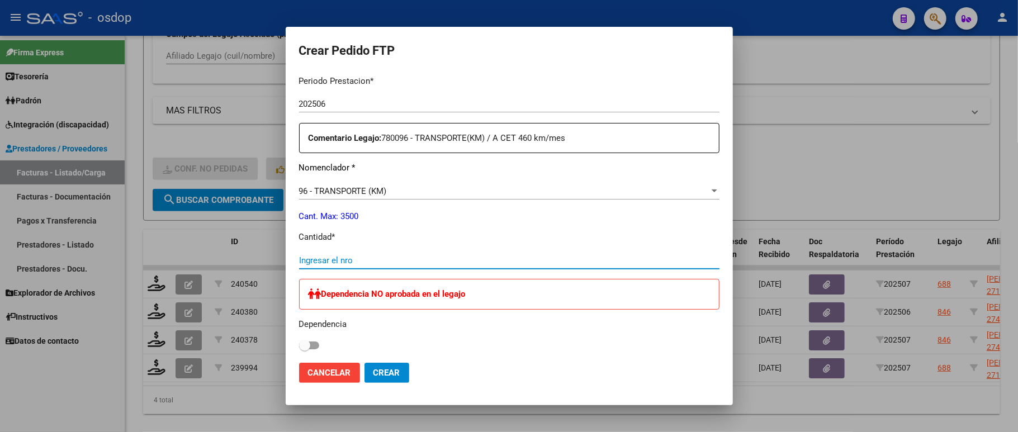
click at [369, 255] on input "Ingresar el nro" at bounding box center [509, 260] width 420 height 10
type input "380"
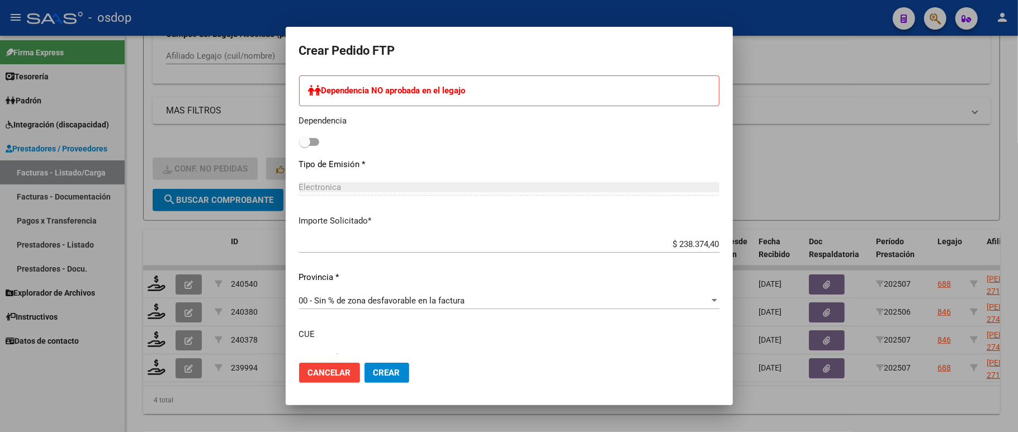
scroll to position [649, 0]
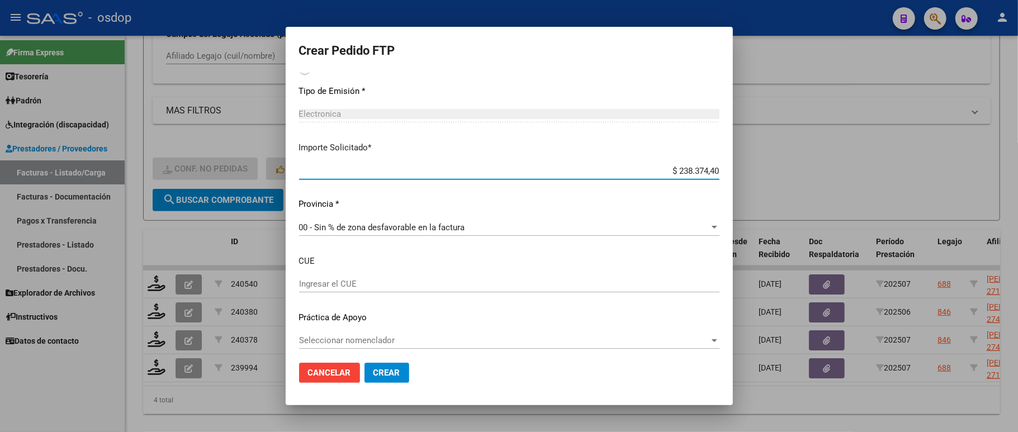
drag, startPoint x: 671, startPoint y: 167, endPoint x: 745, endPoint y: 167, distance: 74.3
click at [745, 167] on div "Crear Pedido FTP VER COMPROBANTE ARCA Padrón Afiliado: MAYA FABIANA GABRIELA CU…" at bounding box center [509, 216] width 1018 height 432
click at [700, 166] on input "$ 205.868,50" at bounding box center [509, 171] width 420 height 10
type input "$ 205.868,80"
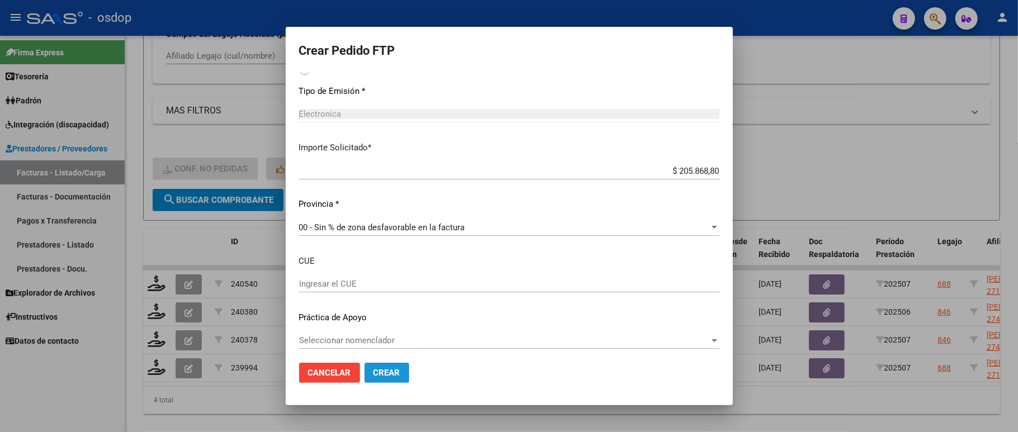
click at [386, 378] on button "Crear" at bounding box center [386, 373] width 45 height 20
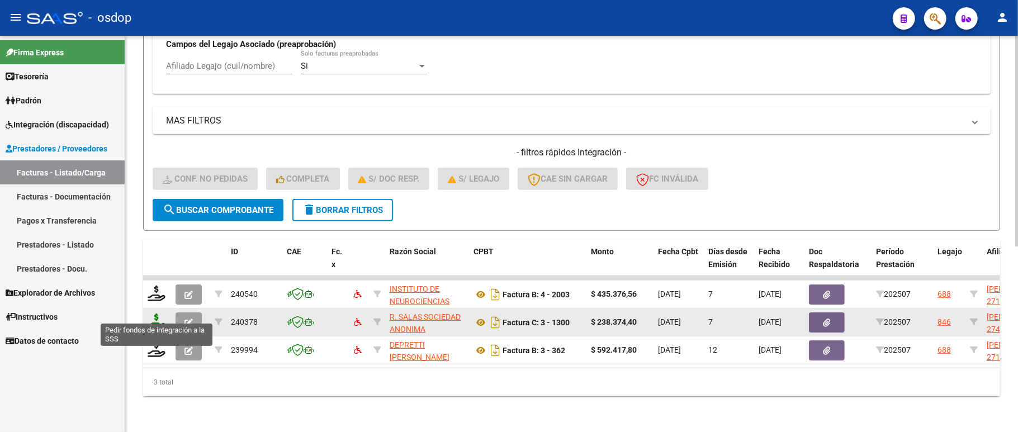
click at [158, 314] on icon at bounding box center [157, 322] width 18 height 16
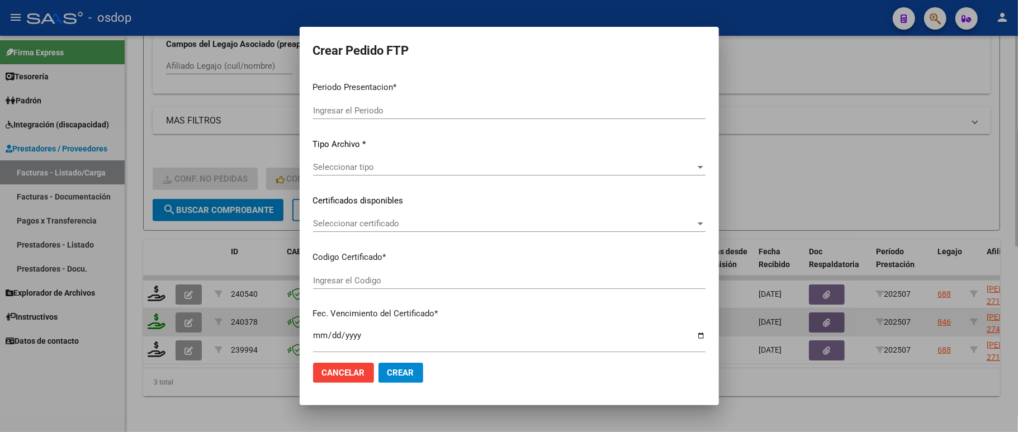
type input "202507"
type input "$ 238.374,40"
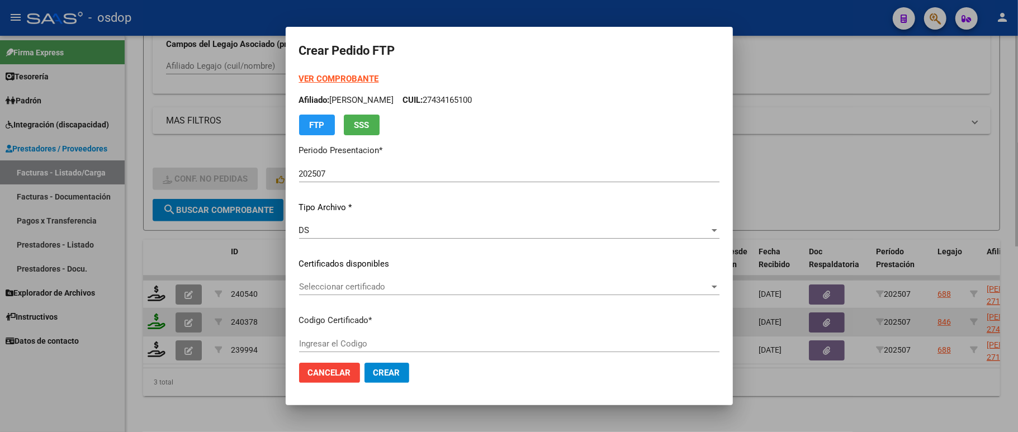
type input "869535188"
type input "2031-10-19"
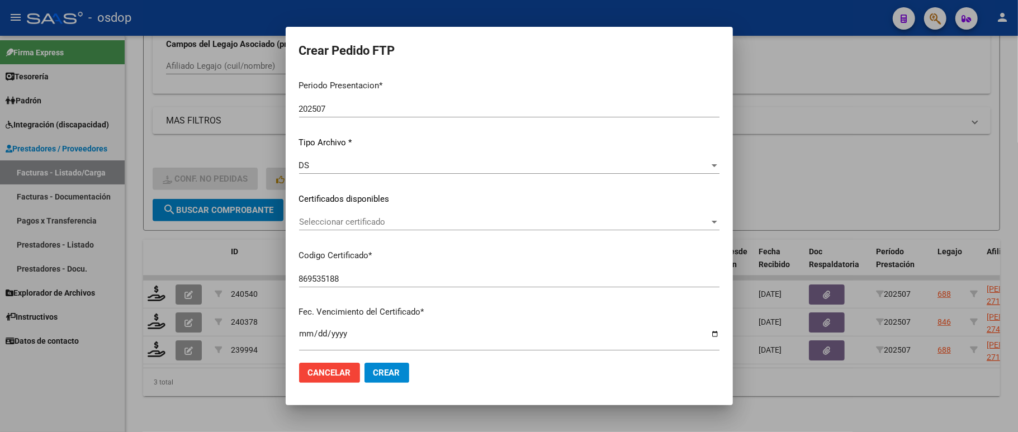
scroll to position [149, 0]
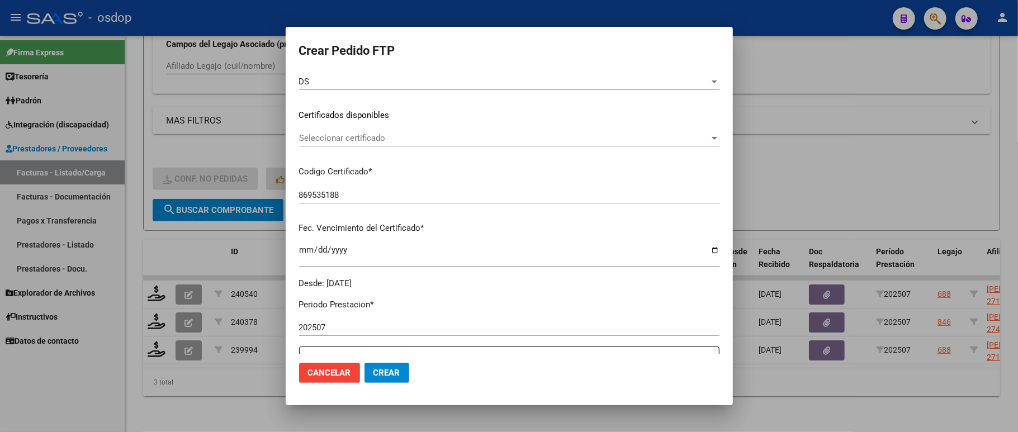
click at [395, 136] on span "Seleccionar certificado" at bounding box center [504, 138] width 410 height 10
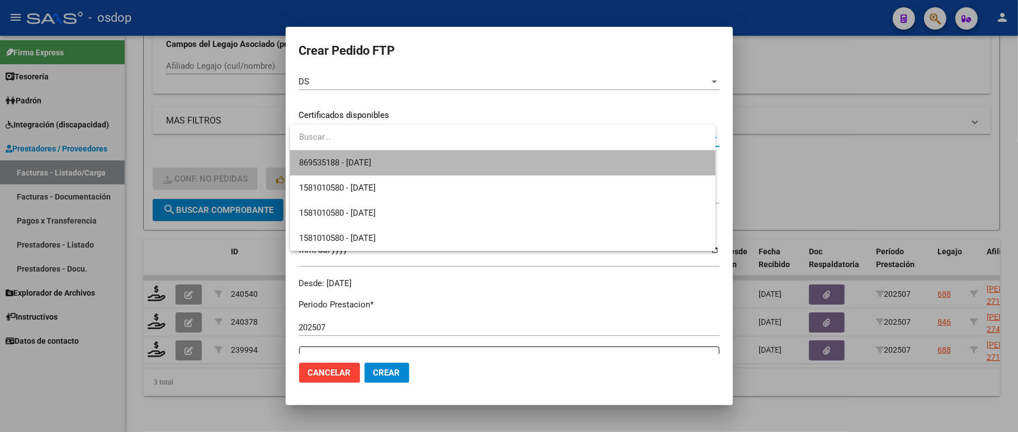
click at [387, 155] on span "869535188 - 2031-10-19" at bounding box center [502, 162] width 407 height 25
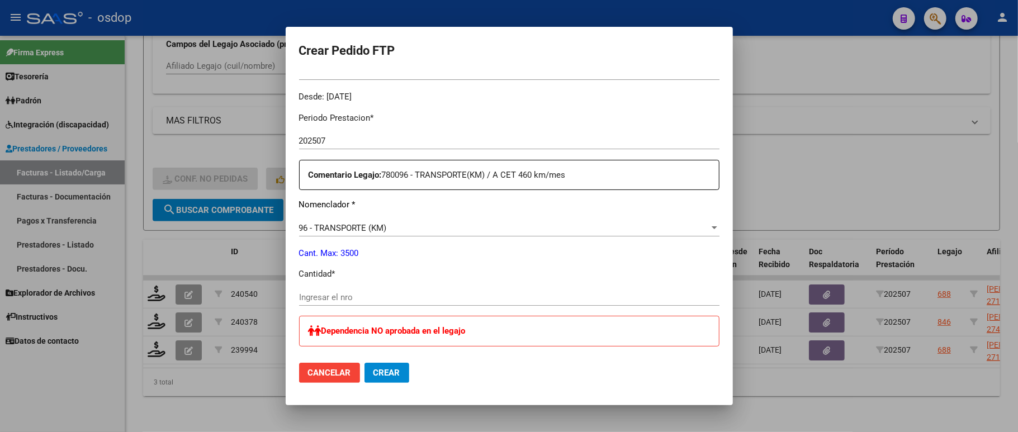
scroll to position [372, 0]
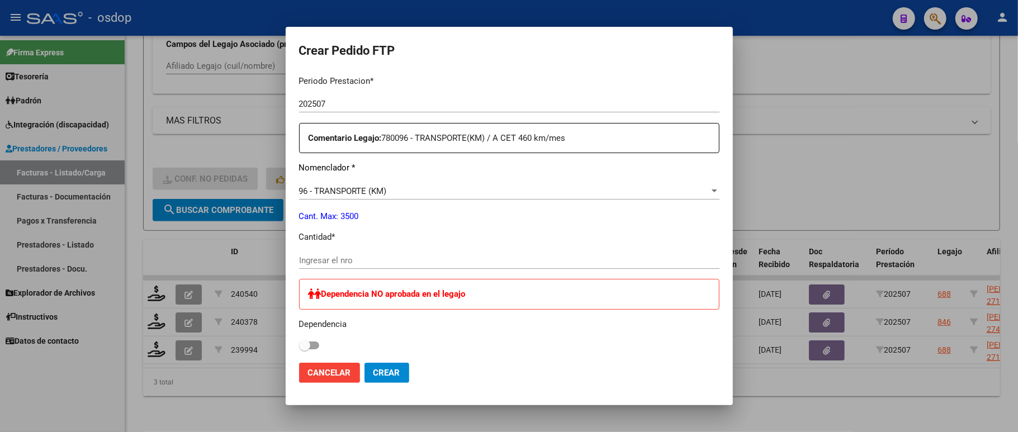
click at [345, 255] on input "Ingresar el nro" at bounding box center [509, 260] width 420 height 10
type input "440"
click at [558, 162] on p "Nomenclador *" at bounding box center [509, 168] width 420 height 13
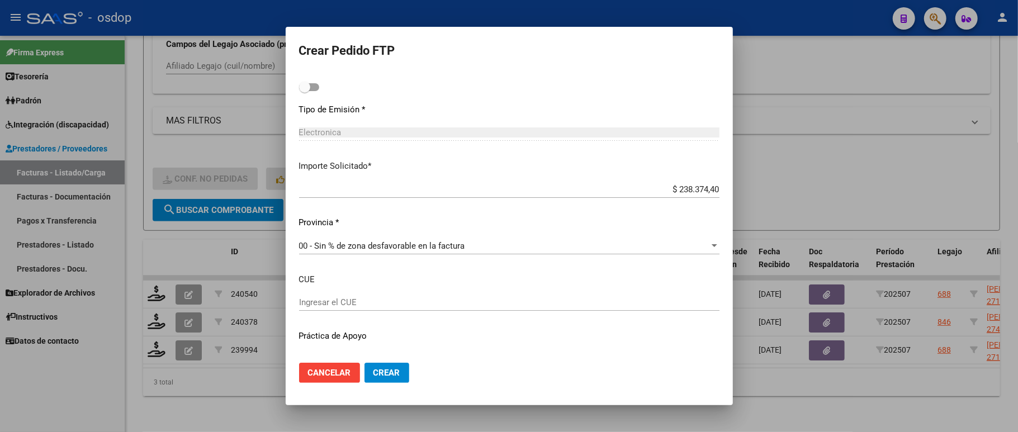
scroll to position [649, 0]
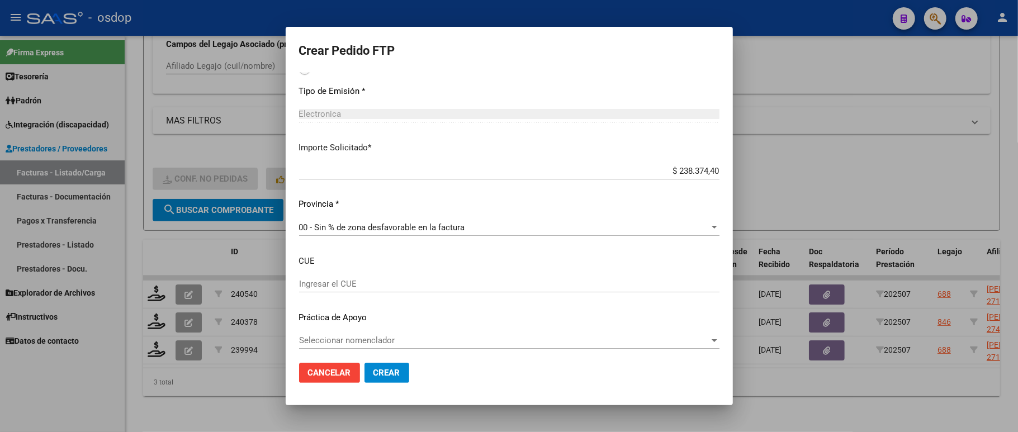
click at [374, 376] on span "Crear" at bounding box center [386, 373] width 27 height 10
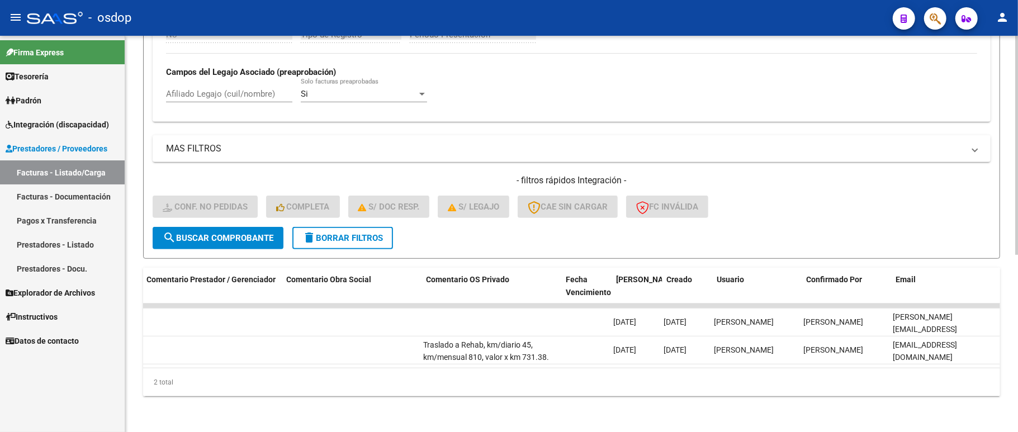
scroll to position [0, 0]
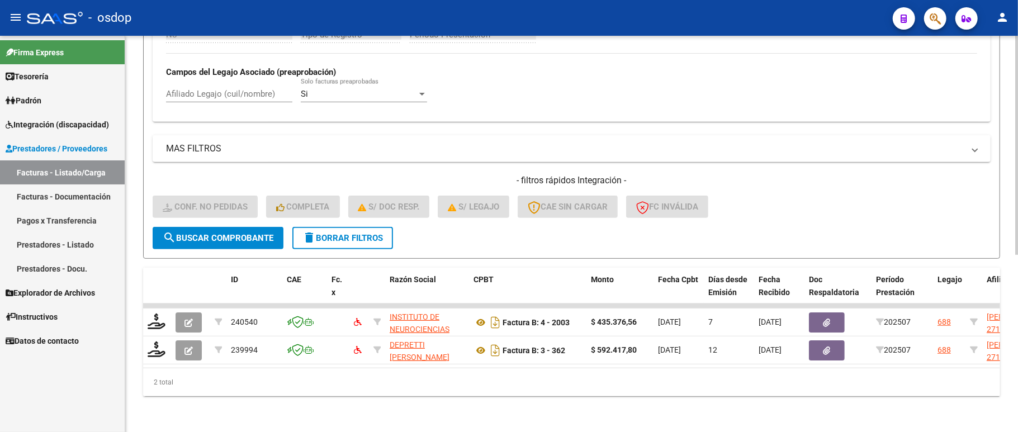
click at [323, 233] on span "delete Borrar Filtros" at bounding box center [342, 238] width 80 height 10
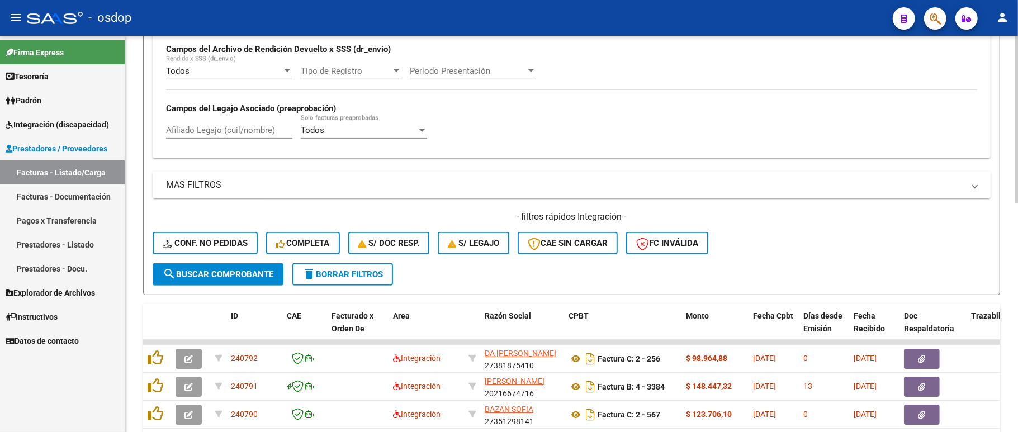
scroll to position [320, 0]
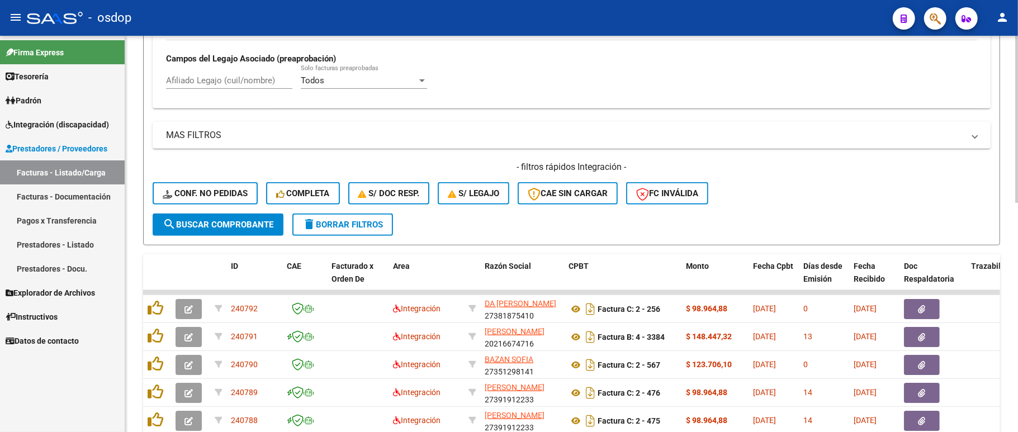
click at [191, 70] on div "Afiliado Legajo (cuil/nombre)" at bounding box center [229, 77] width 126 height 24
click at [191, 79] on input "Afiliado Legajo (cuil/nombre)" at bounding box center [229, 80] width 126 height 10
paste input "27566944508"
type input "27566944508"
click at [229, 229] on button "search Buscar Comprobante" at bounding box center [218, 225] width 131 height 22
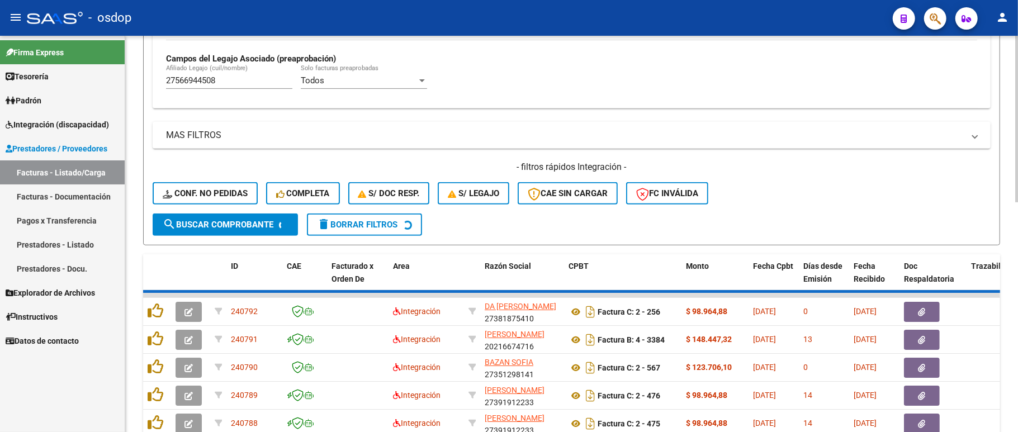
scroll to position [271, 0]
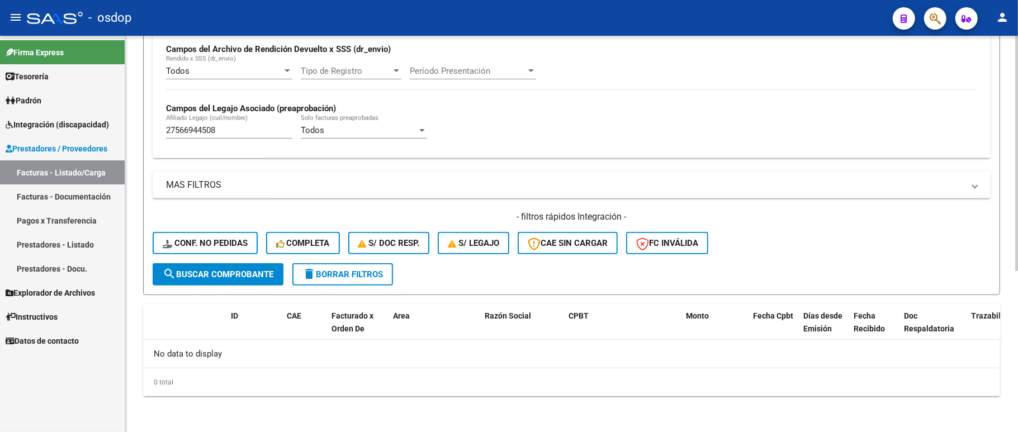
click at [340, 275] on span "delete Borrar Filtros" at bounding box center [342, 274] width 80 height 10
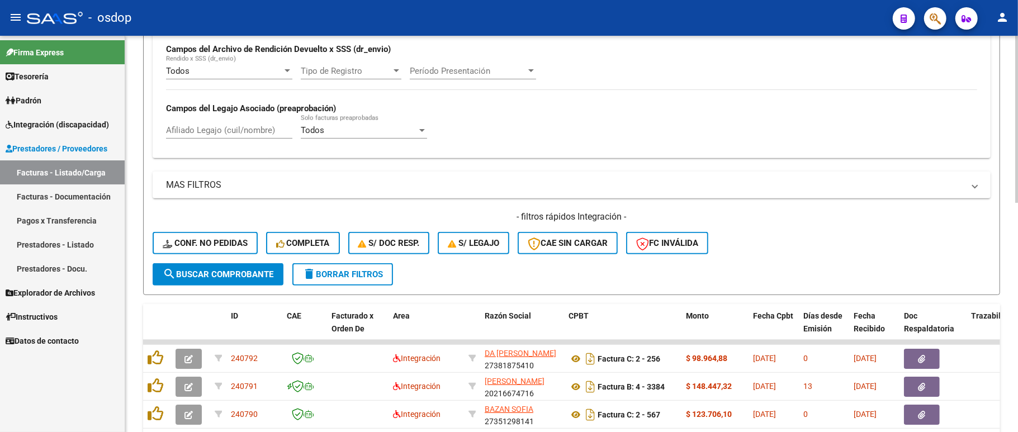
click at [193, 130] on input "Afiliado Legajo (cuil/nombre)" at bounding box center [229, 130] width 126 height 10
paste input "27566944508"
type input "27566944508"
click at [224, 271] on span "search Buscar Comprobante" at bounding box center [218, 274] width 111 height 10
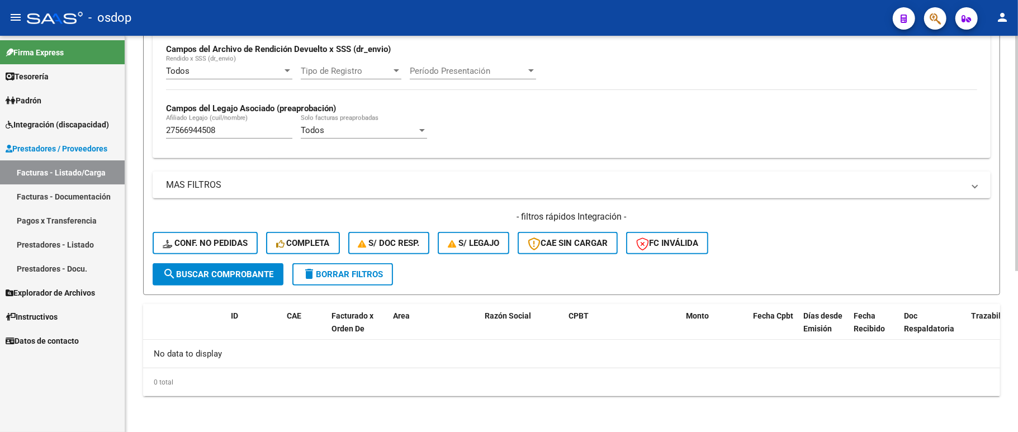
click at [366, 278] on span "delete Borrar Filtros" at bounding box center [342, 274] width 80 height 10
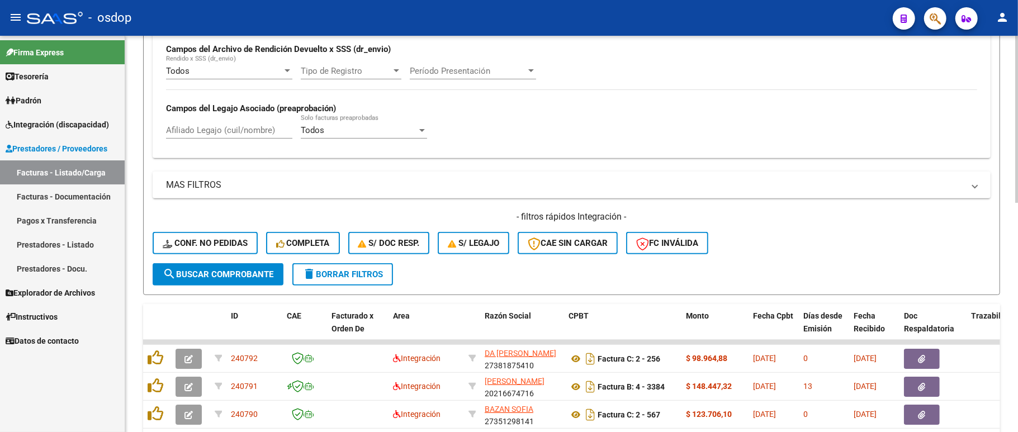
click at [227, 135] on input "Afiliado Legajo (cuil/nombre)" at bounding box center [229, 130] width 126 height 10
paste input "20502937457"
type input "20502937457"
click at [210, 275] on span "search Buscar Comprobante" at bounding box center [218, 274] width 111 height 10
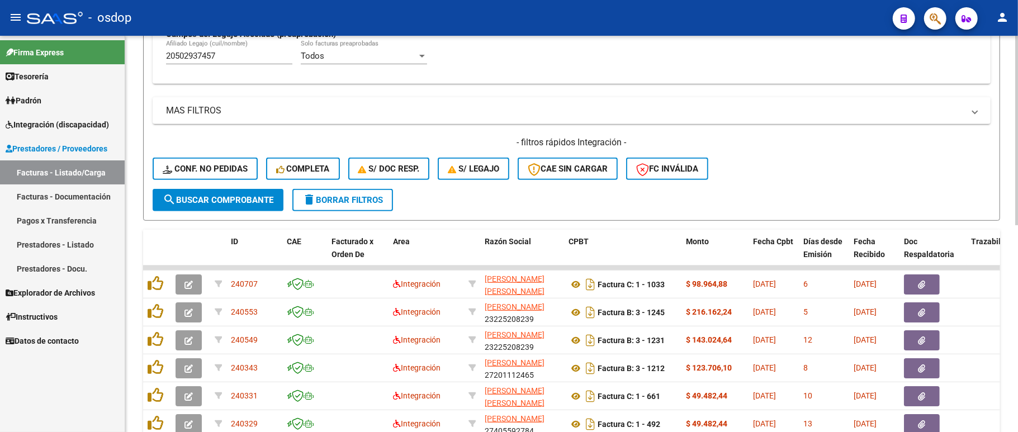
scroll to position [419, 0]
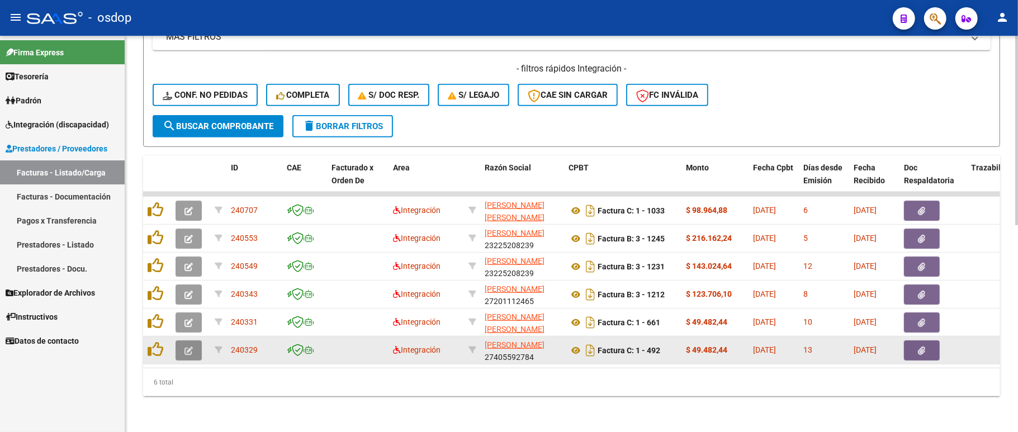
click at [188, 348] on icon "button" at bounding box center [188, 351] width 8 height 8
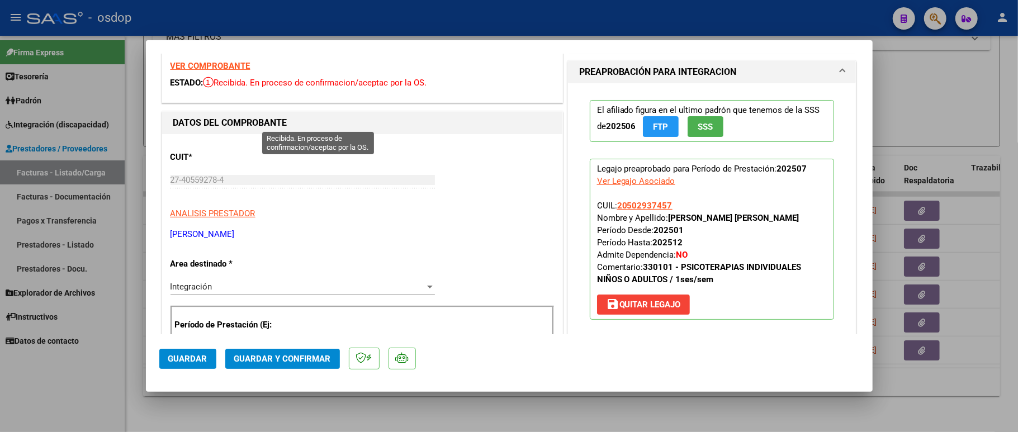
scroll to position [0, 0]
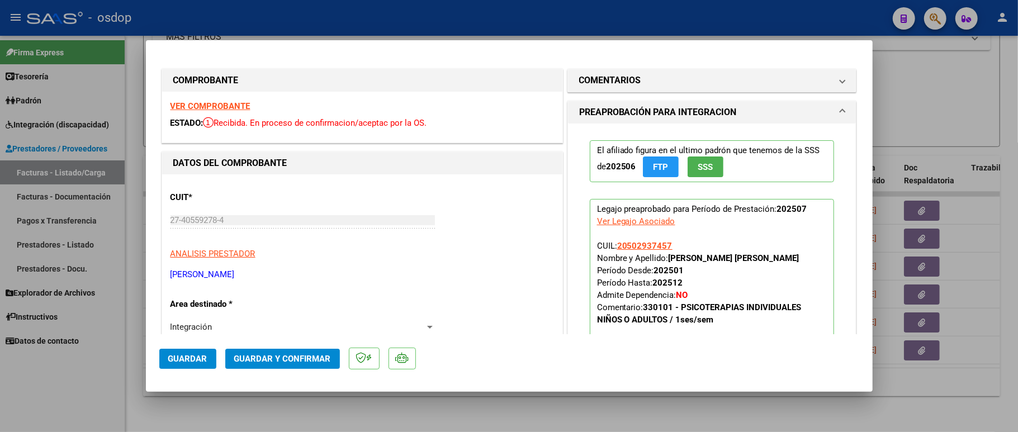
click at [202, 101] on strong "VER COMPROBANTE" at bounding box center [210, 106] width 80 height 10
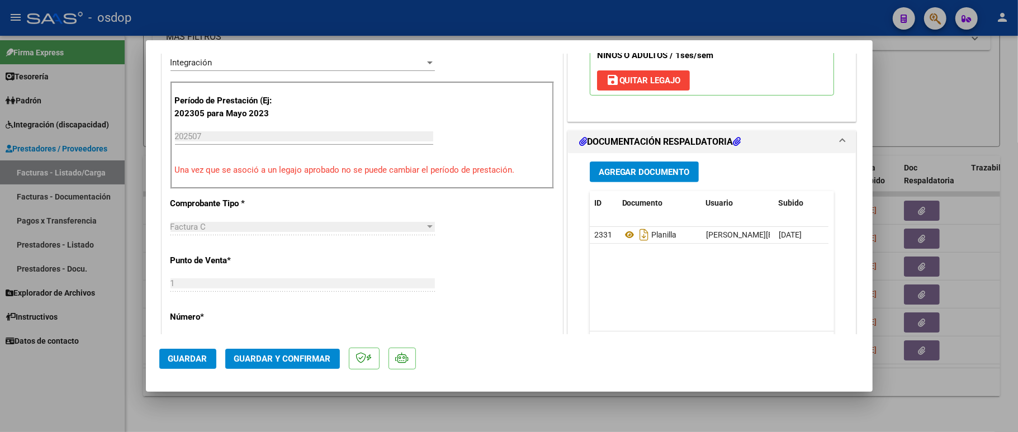
scroll to position [372, 0]
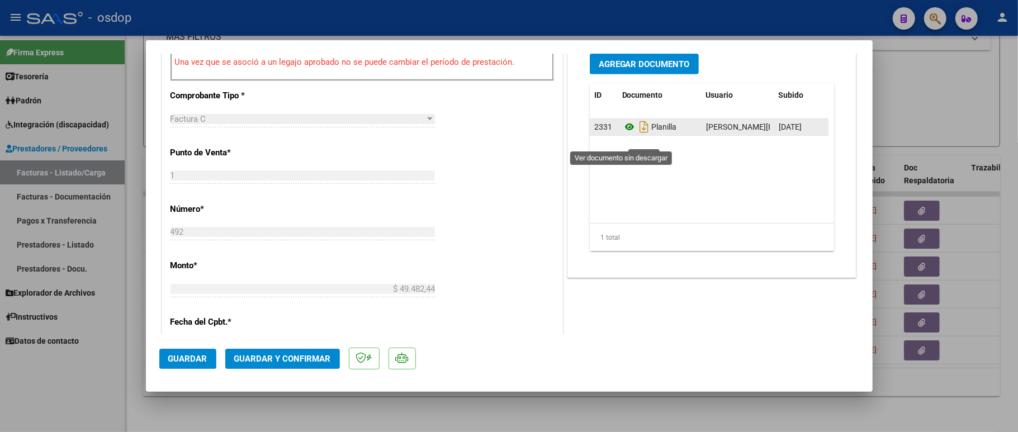
click at [622, 134] on icon at bounding box center [629, 126] width 15 height 13
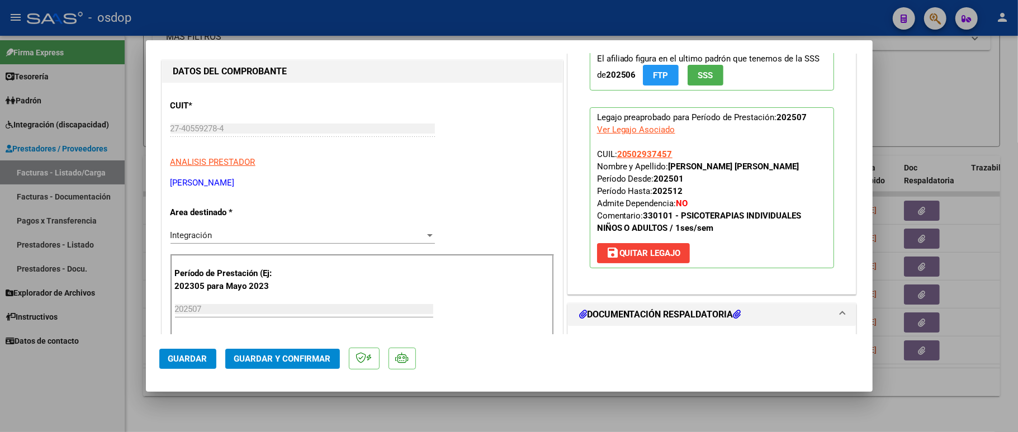
scroll to position [149, 0]
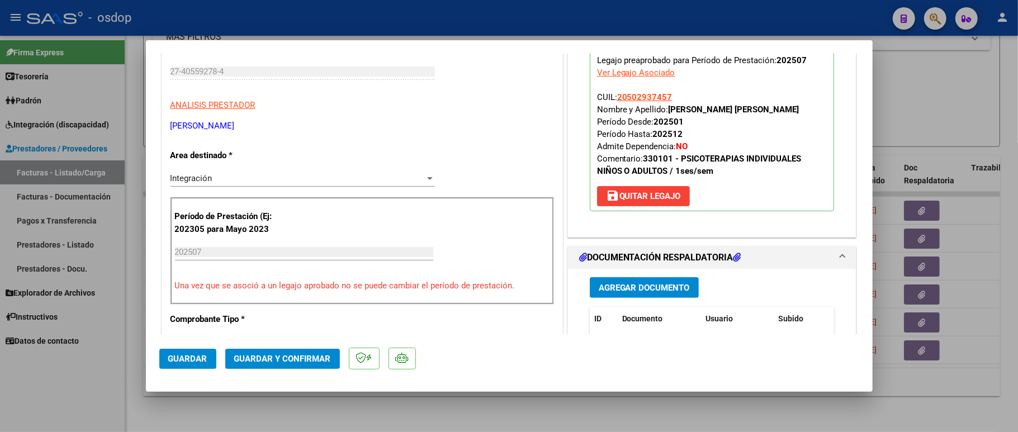
click at [294, 352] on button "Guardar y Confirmar" at bounding box center [282, 359] width 115 height 20
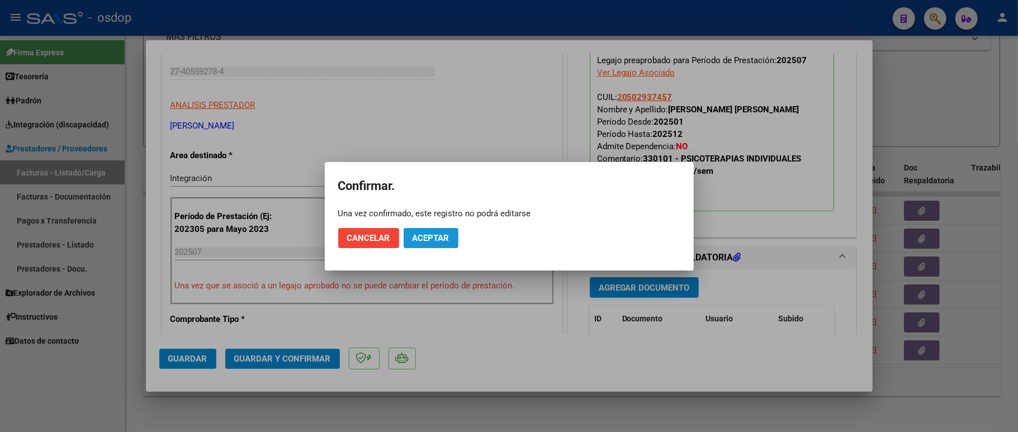
click at [436, 230] on button "Aceptar" at bounding box center [431, 238] width 55 height 20
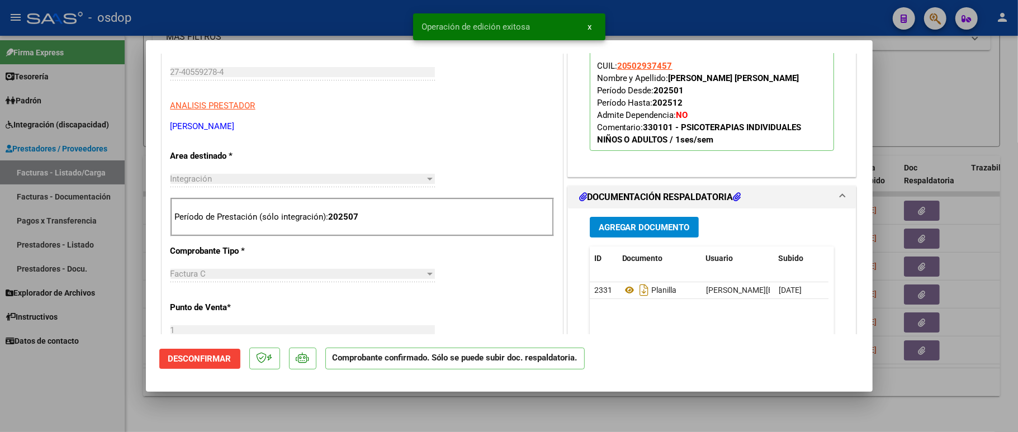
click at [121, 391] on div at bounding box center [509, 216] width 1018 height 432
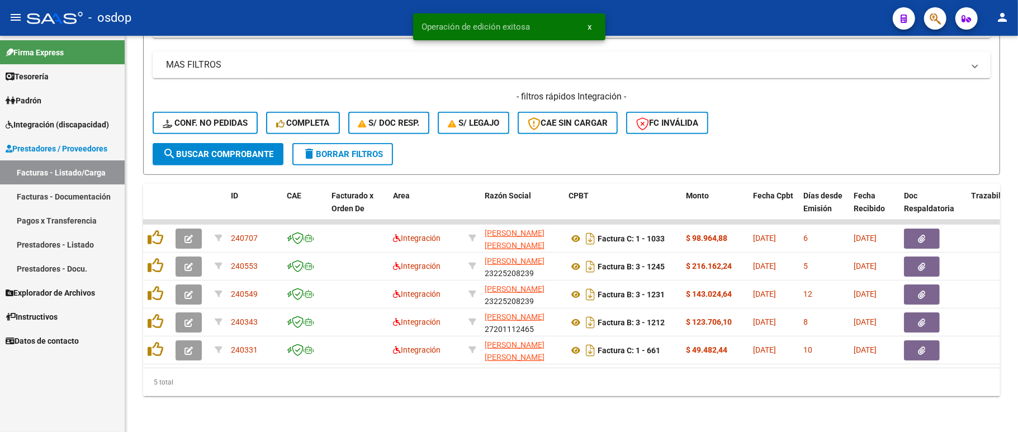
scroll to position [404, 0]
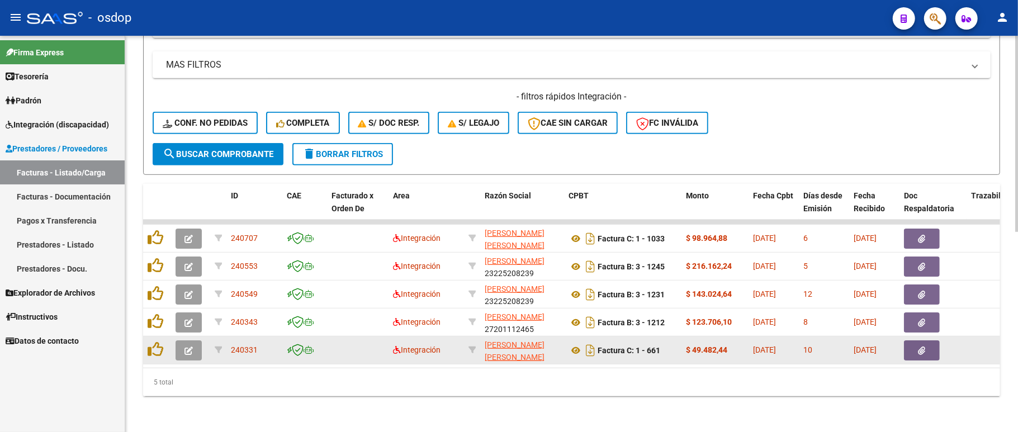
click at [186, 347] on icon "button" at bounding box center [188, 351] width 8 height 8
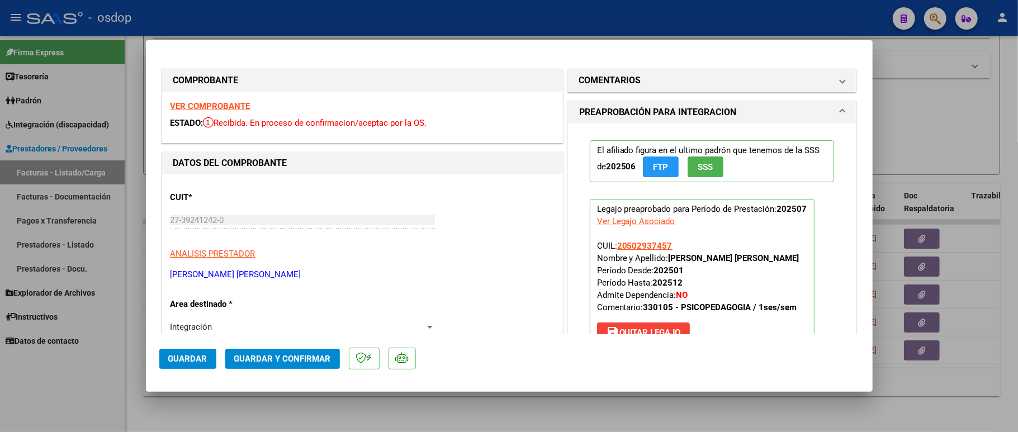
click at [236, 102] on strong "VER COMPROBANTE" at bounding box center [210, 106] width 80 height 10
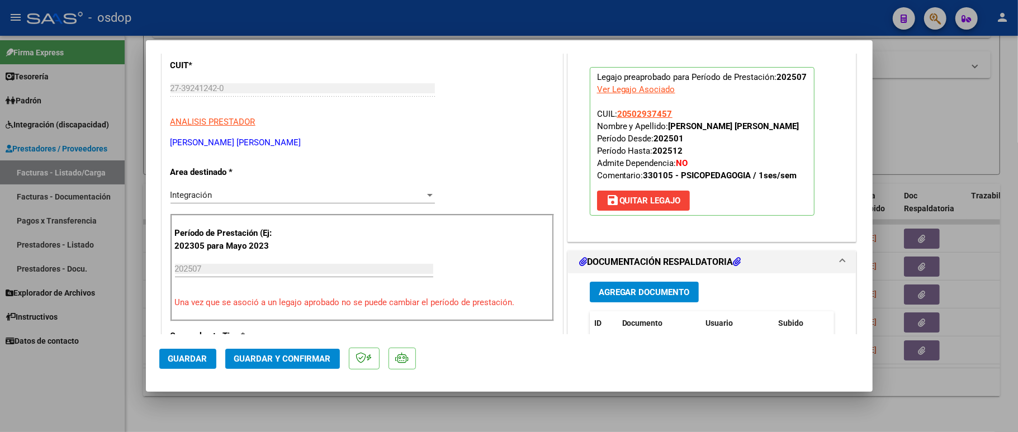
scroll to position [224, 0]
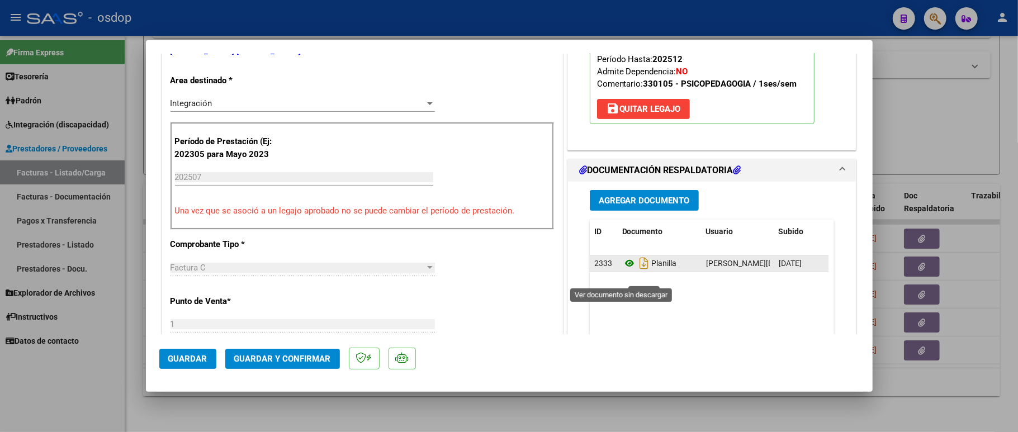
click at [624, 270] on icon at bounding box center [629, 263] width 15 height 13
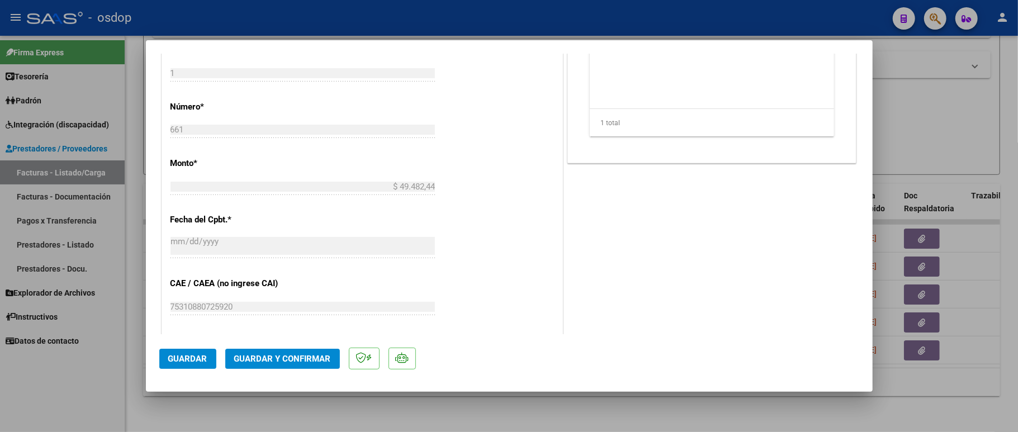
scroll to position [596, 0]
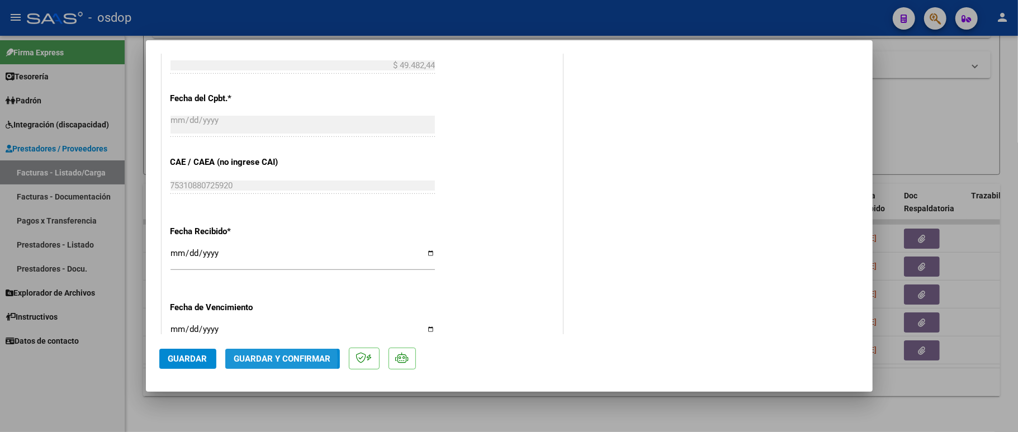
click at [248, 361] on span "Guardar y Confirmar" at bounding box center [282, 359] width 97 height 10
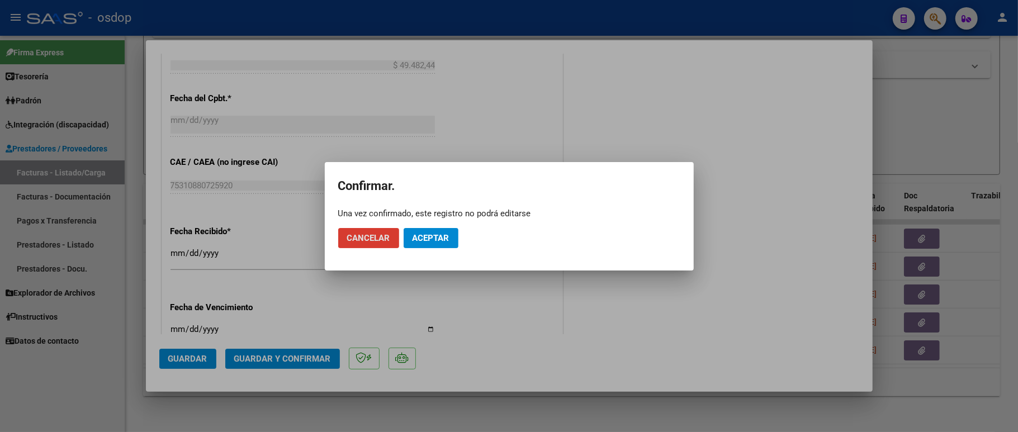
click at [437, 234] on span "Aceptar" at bounding box center [430, 238] width 37 height 10
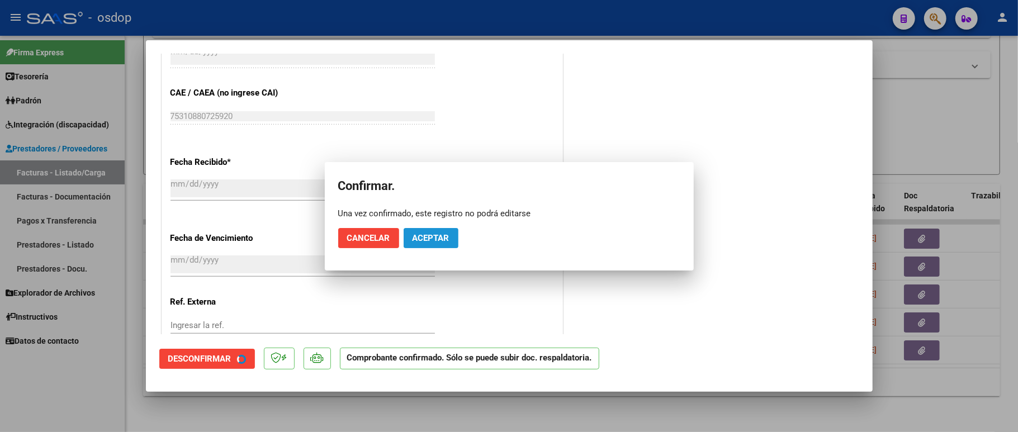
scroll to position [526, 0]
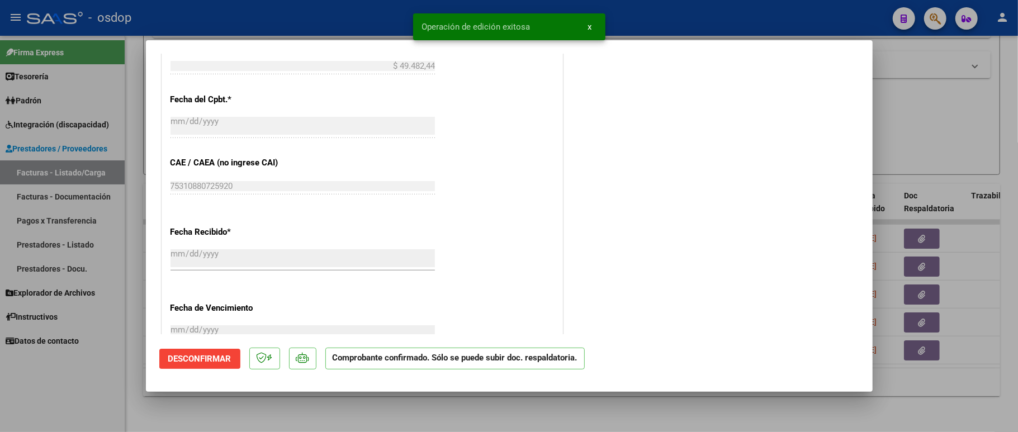
click at [124, 333] on div at bounding box center [509, 216] width 1018 height 432
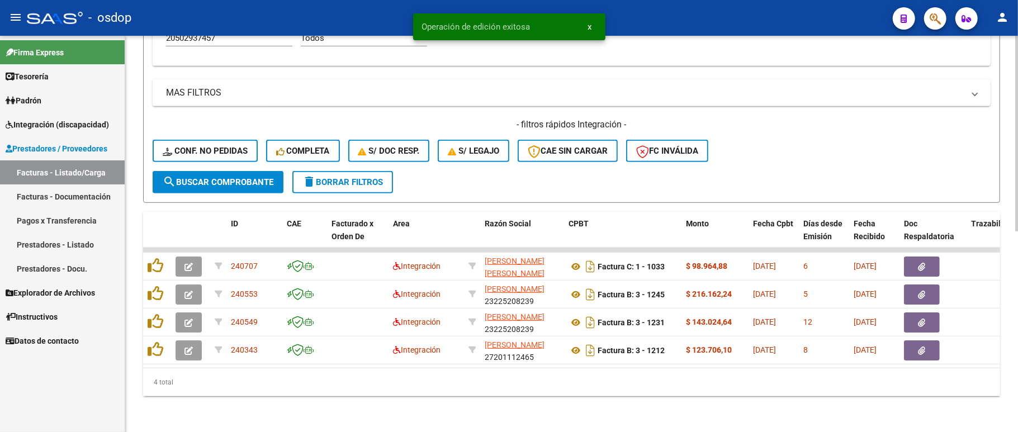
scroll to position [376, 0]
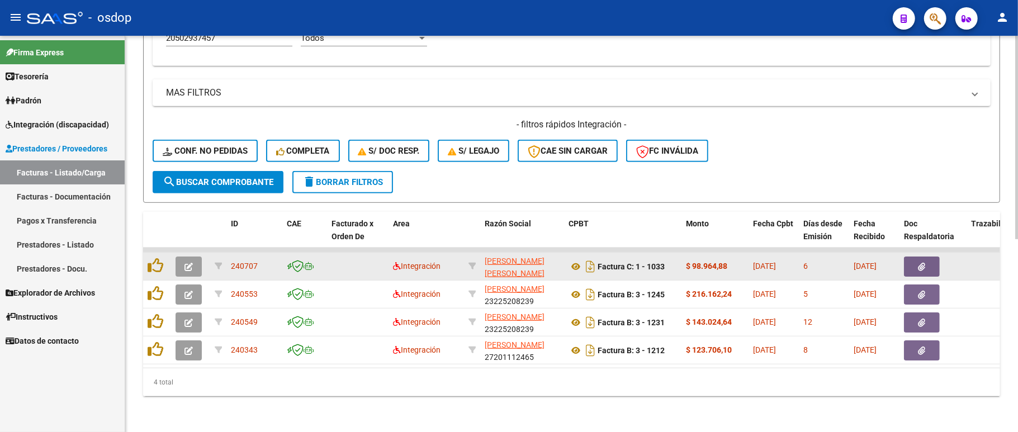
click at [193, 257] on button "button" at bounding box center [189, 267] width 26 height 20
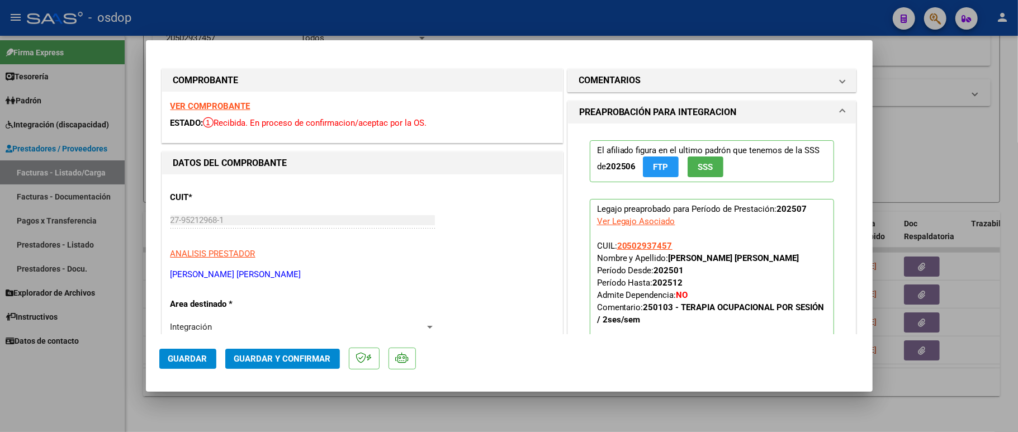
click at [211, 104] on strong "VER COMPROBANTE" at bounding box center [210, 106] width 80 height 10
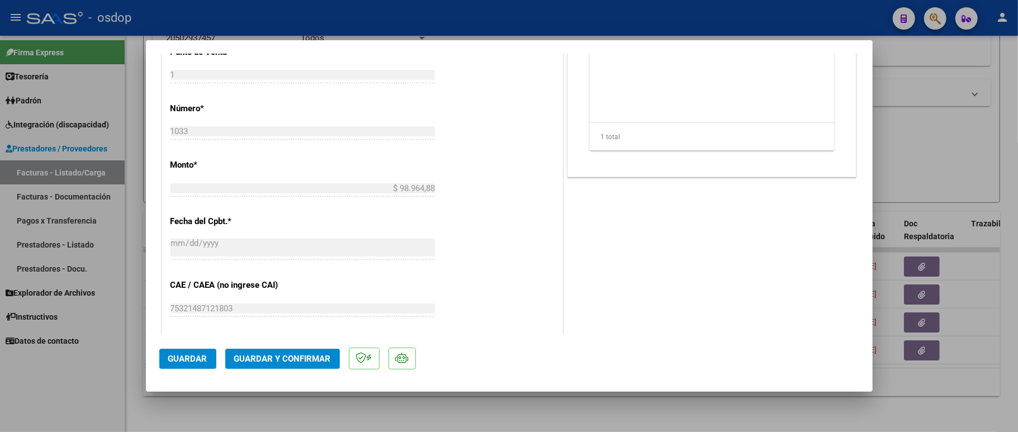
scroll to position [298, 0]
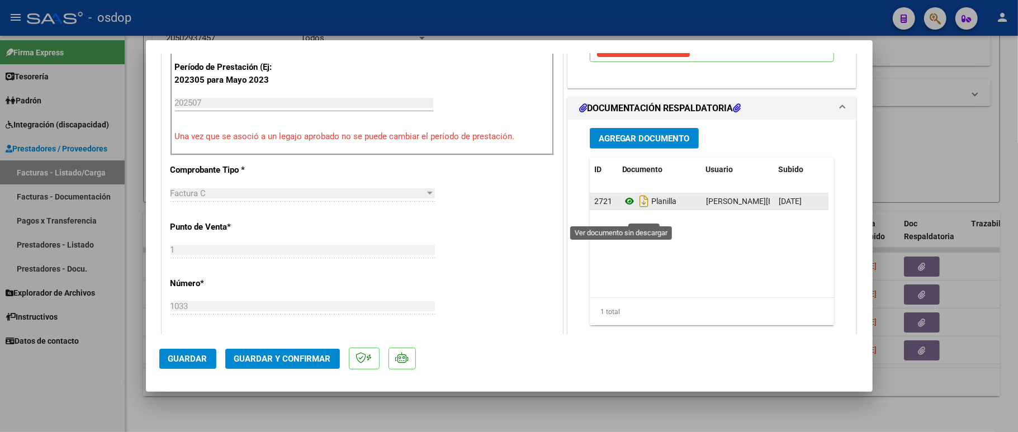
click at [623, 208] on icon at bounding box center [629, 201] width 15 height 13
click at [622, 208] on icon at bounding box center [629, 201] width 15 height 13
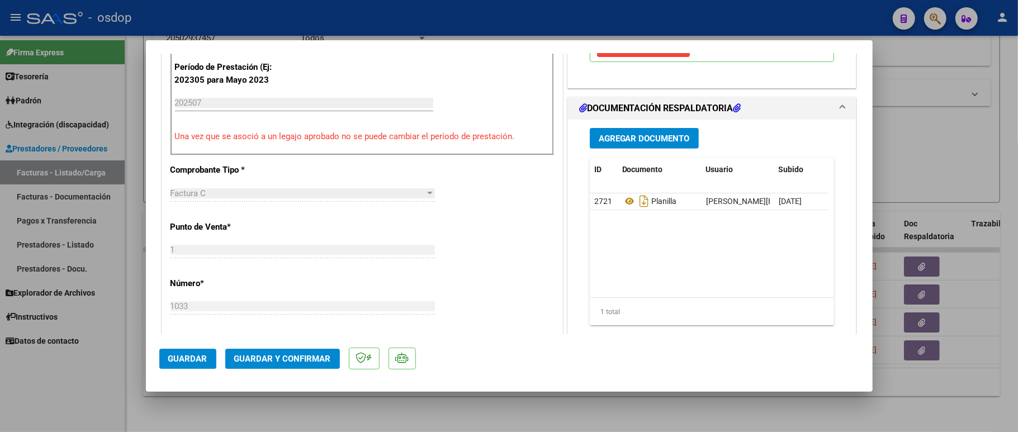
click at [77, 379] on div at bounding box center [509, 216] width 1018 height 432
type input "$ 0,00"
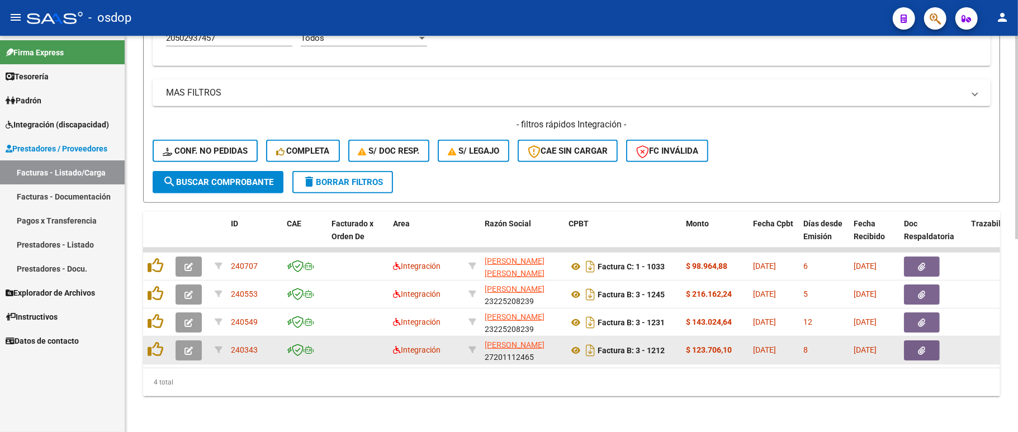
click at [190, 347] on icon "button" at bounding box center [188, 351] width 8 height 8
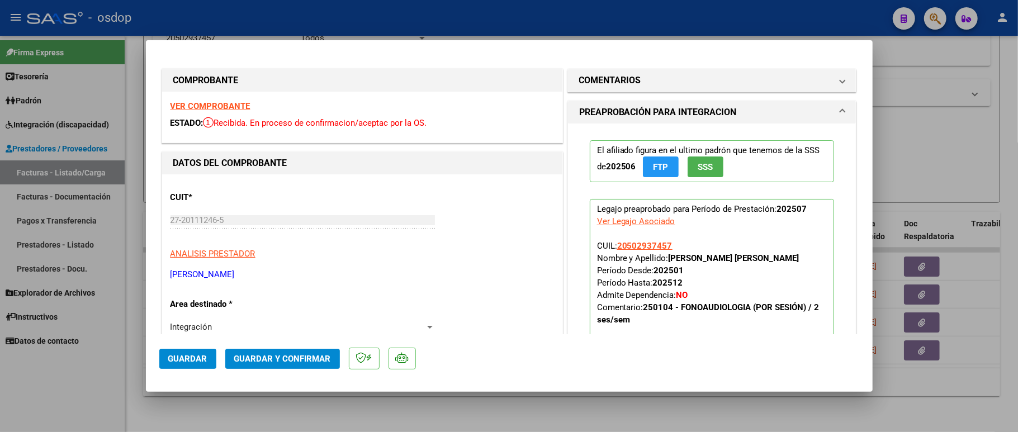
click at [229, 101] on strong "VER COMPROBANTE" at bounding box center [210, 106] width 80 height 10
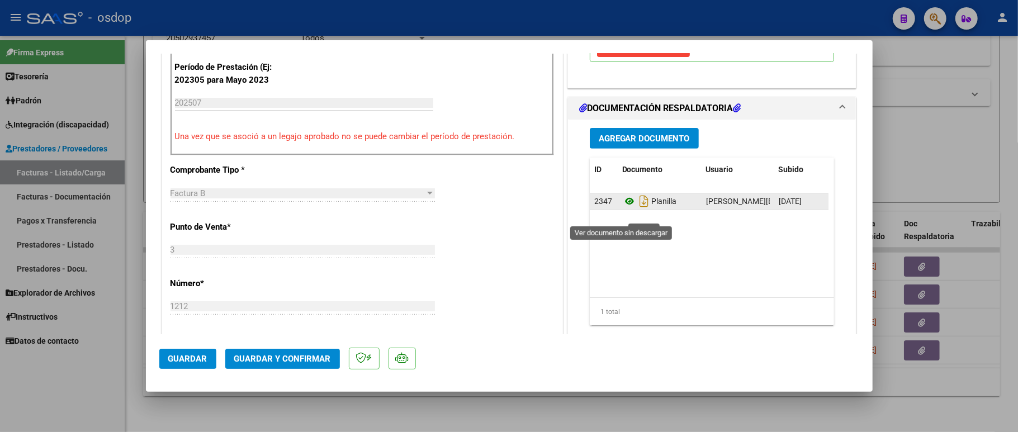
click at [622, 208] on icon at bounding box center [629, 201] width 15 height 13
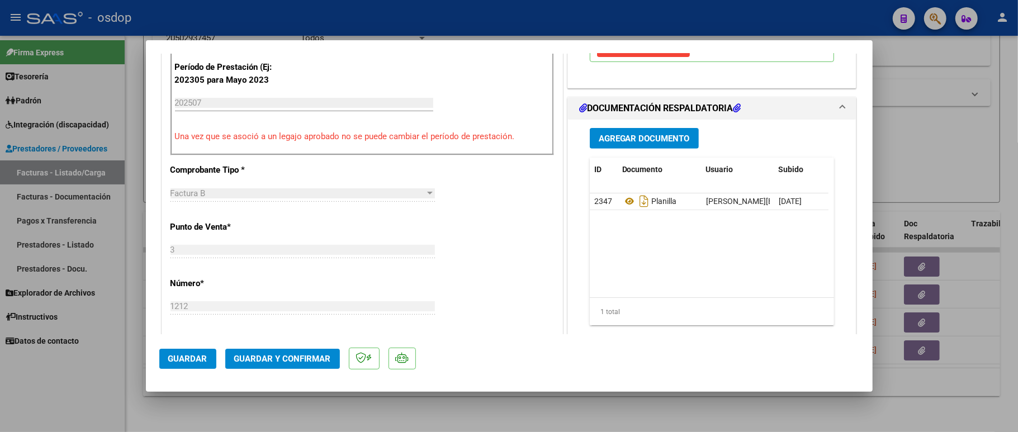
click at [301, 347] on mat-dialog-actions "Guardar Guardar y Confirmar" at bounding box center [509, 356] width 700 height 44
click at [298, 350] on button "Guardar y Confirmar" at bounding box center [282, 359] width 115 height 20
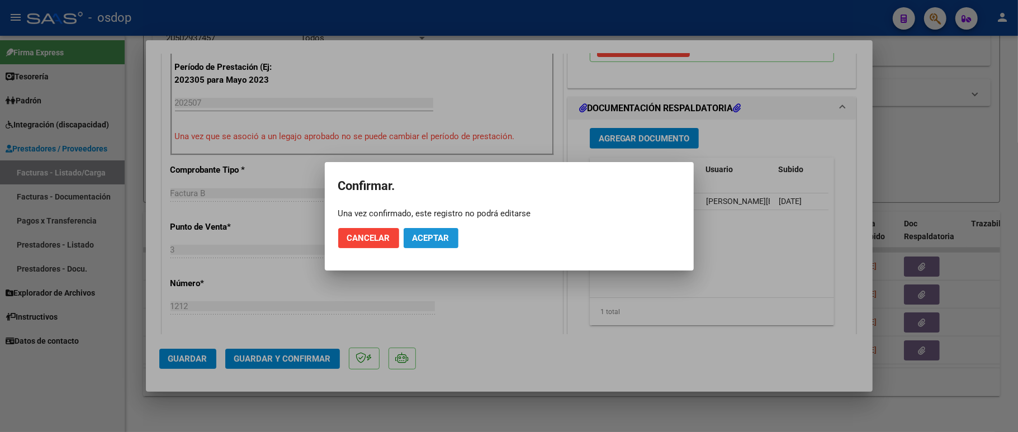
click at [450, 234] on button "Aceptar" at bounding box center [431, 238] width 55 height 20
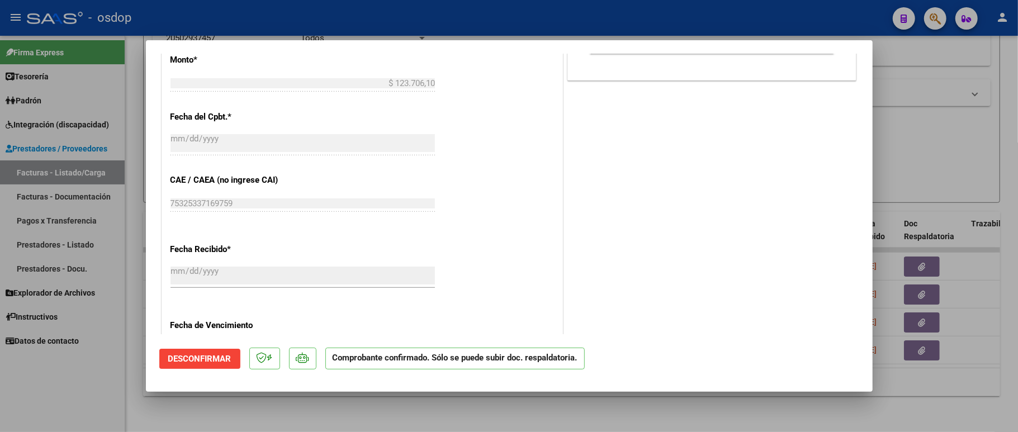
click at [88, 386] on div at bounding box center [509, 216] width 1018 height 432
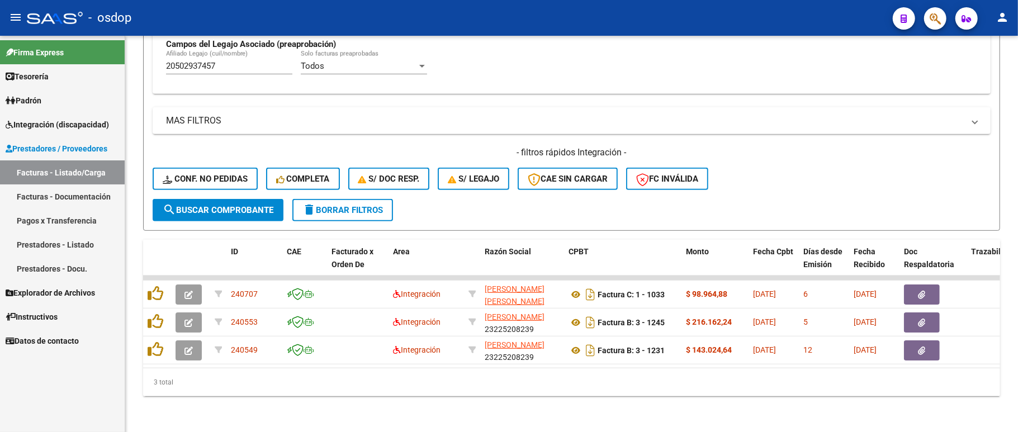
scroll to position [348, 0]
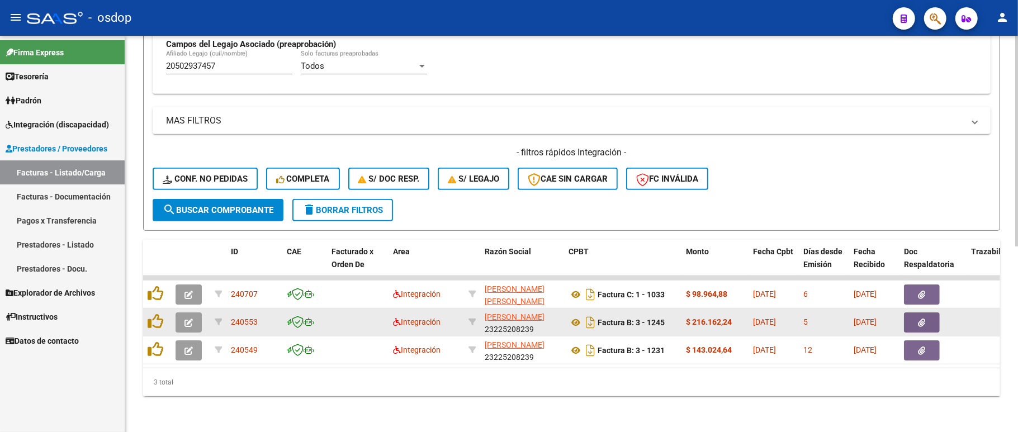
click at [188, 319] on icon "button" at bounding box center [188, 323] width 8 height 8
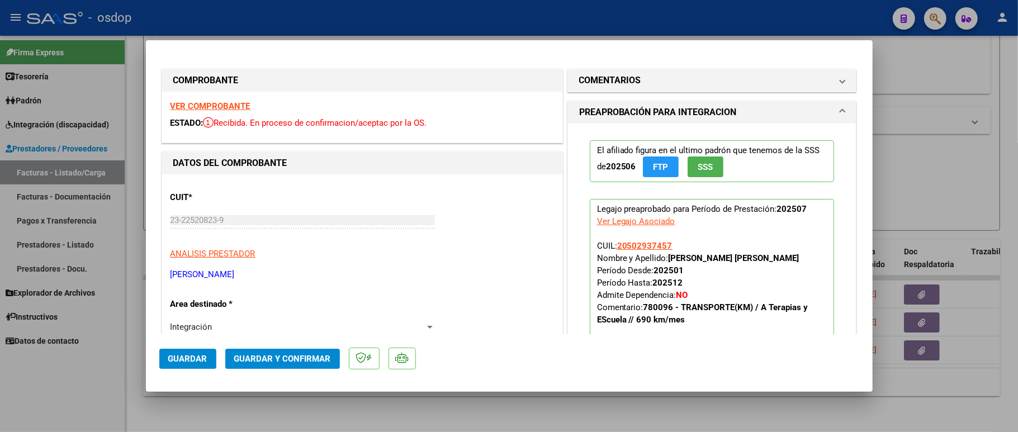
click at [230, 102] on strong "VER COMPROBANTE" at bounding box center [210, 106] width 80 height 10
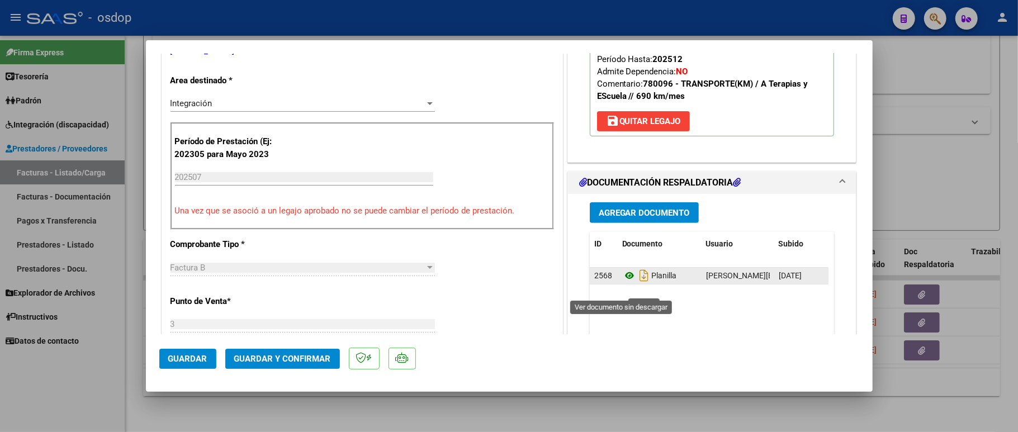
click at [622, 282] on icon at bounding box center [629, 275] width 15 height 13
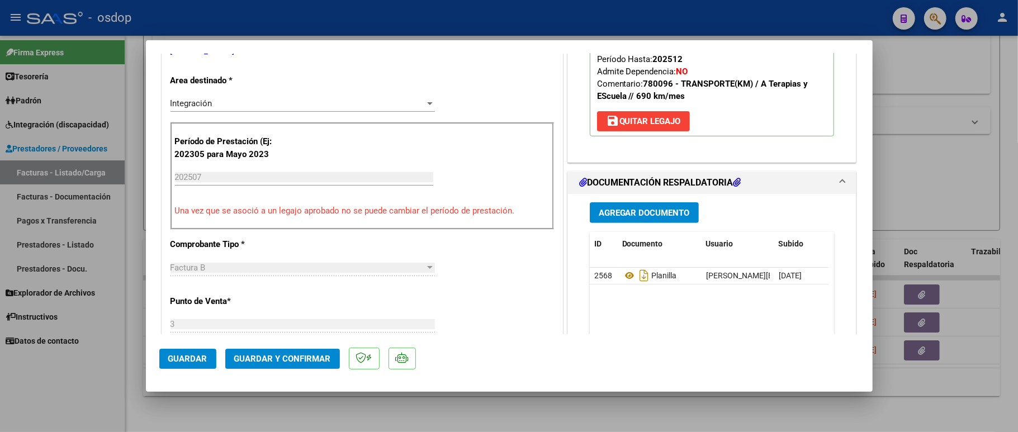
click at [73, 392] on div at bounding box center [509, 216] width 1018 height 432
type input "$ 0,00"
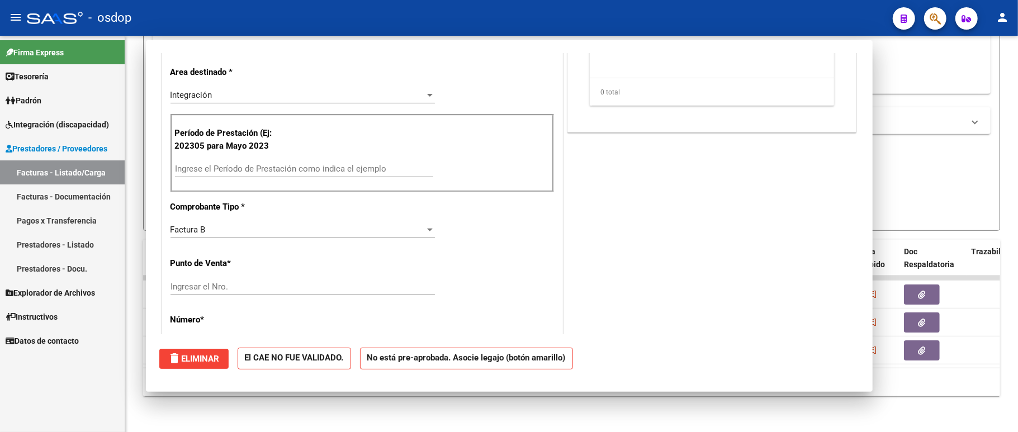
scroll to position [215, 0]
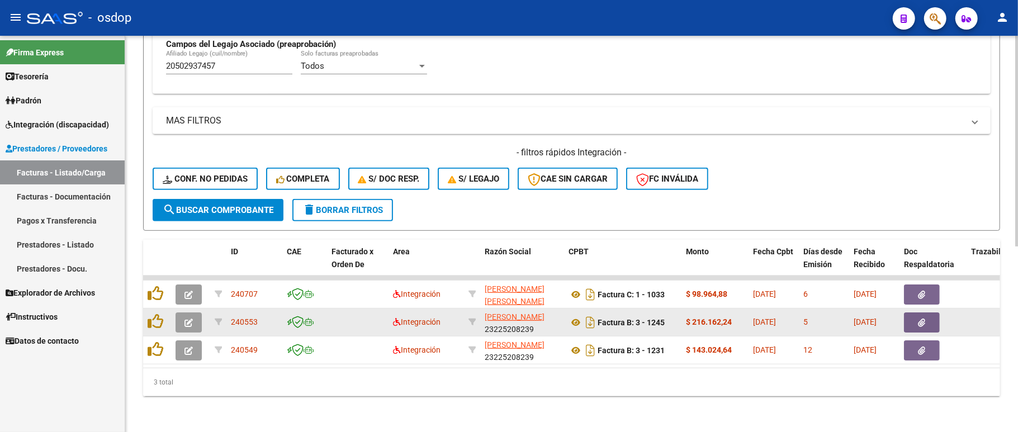
click at [188, 313] on button "button" at bounding box center [189, 322] width 26 height 20
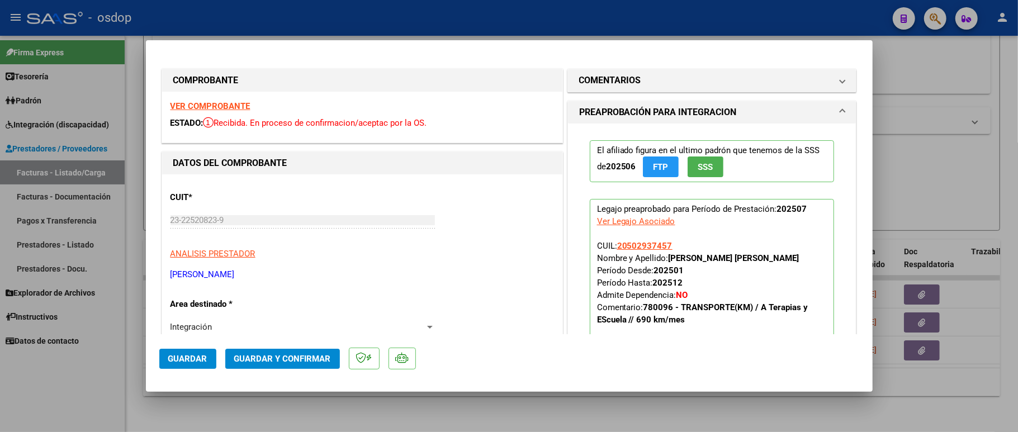
click at [201, 105] on strong "VER COMPROBANTE" at bounding box center [210, 106] width 80 height 10
click at [88, 369] on div at bounding box center [509, 216] width 1018 height 432
type input "$ 0,00"
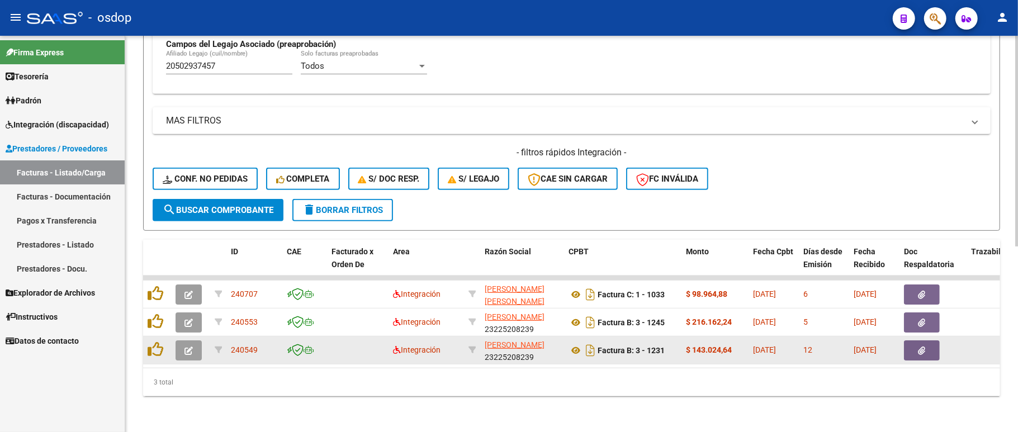
click at [182, 340] on button "button" at bounding box center [189, 350] width 26 height 20
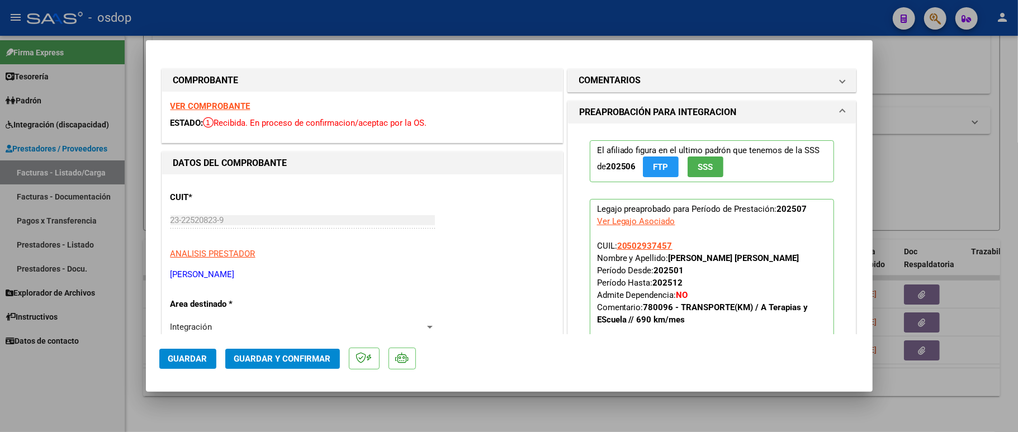
click at [210, 99] on div "VER COMPROBANTE ESTADO: Recibida. En proceso de confirmacion/aceptac por la OS." at bounding box center [362, 117] width 400 height 51
click at [245, 102] on strong "VER COMPROBANTE" at bounding box center [210, 106] width 80 height 10
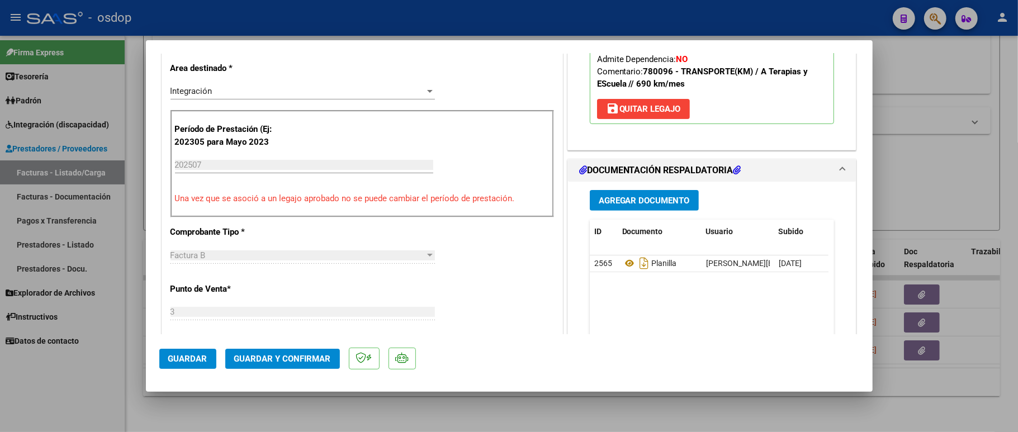
scroll to position [372, 0]
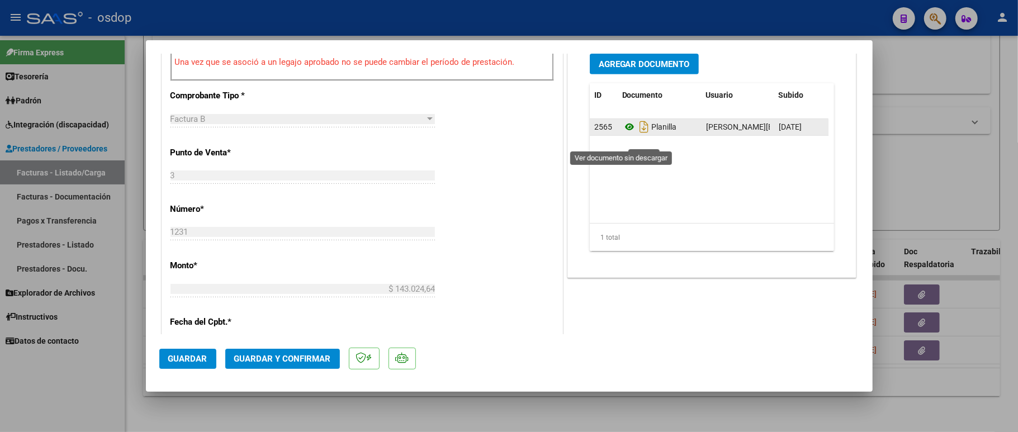
click at [622, 134] on icon at bounding box center [629, 126] width 15 height 13
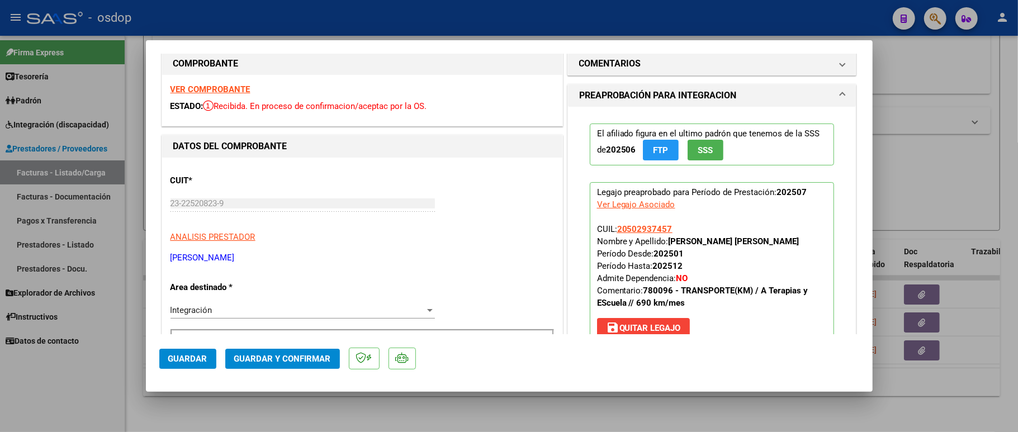
scroll to position [0, 0]
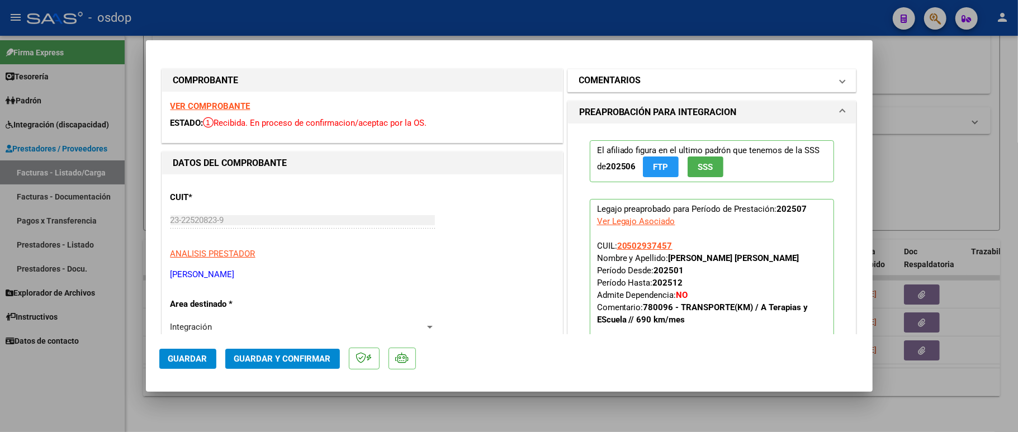
click at [624, 77] on h1 "COMENTARIOS" at bounding box center [610, 80] width 62 height 13
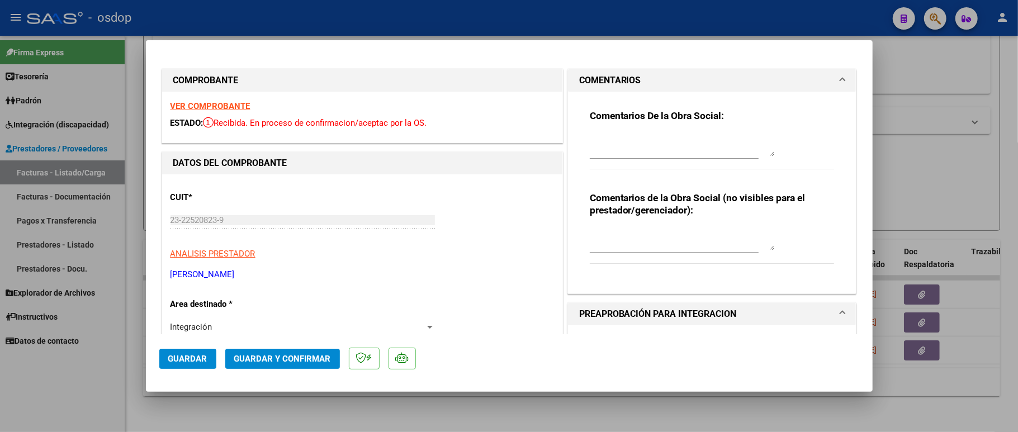
click at [627, 249] on textarea at bounding box center [682, 239] width 184 height 22
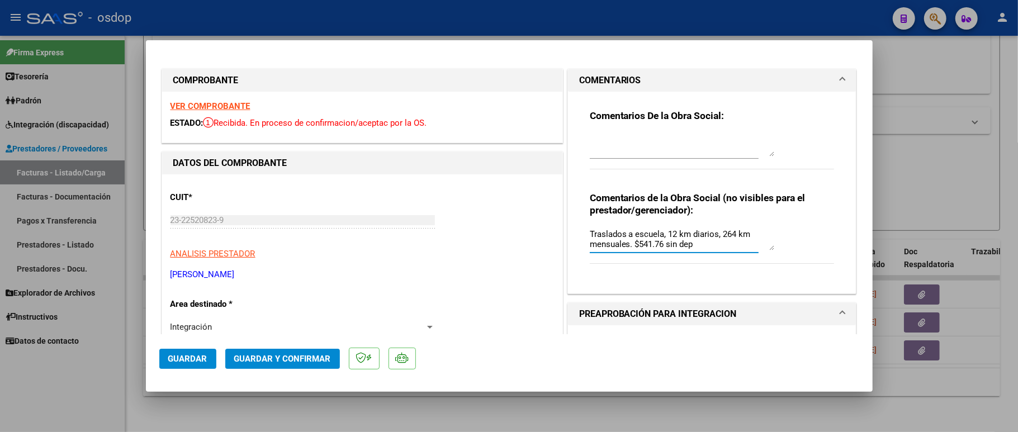
type textarea "Traslados a escuela, 12 km diarios, 264 km mensuales. $541.76 sin dep"
click at [519, 210] on div "CUIT * 23-22520823-9 Ingresar CUIT ANALISIS PRESTADOR CANDIOTTO MAURICIO ANDRES…" at bounding box center [361, 232] width 383 height 98
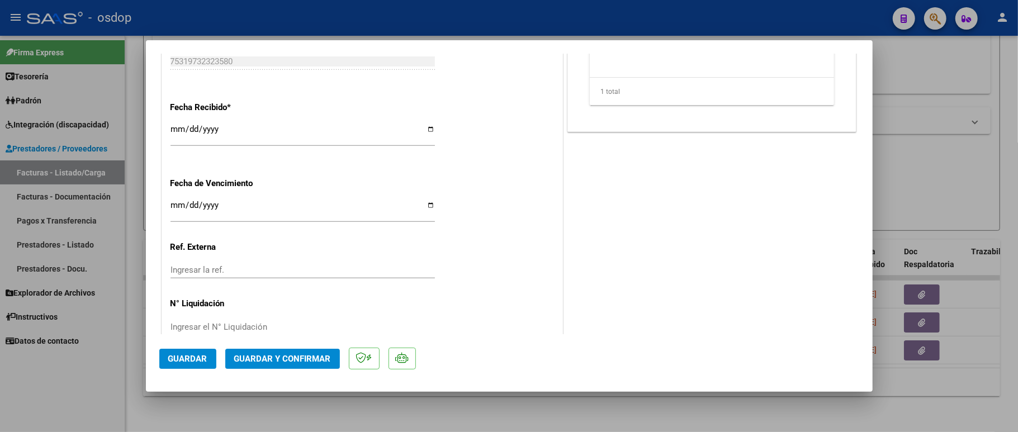
scroll to position [723, 0]
click at [268, 359] on span "Guardar y Confirmar" at bounding box center [282, 359] width 97 height 10
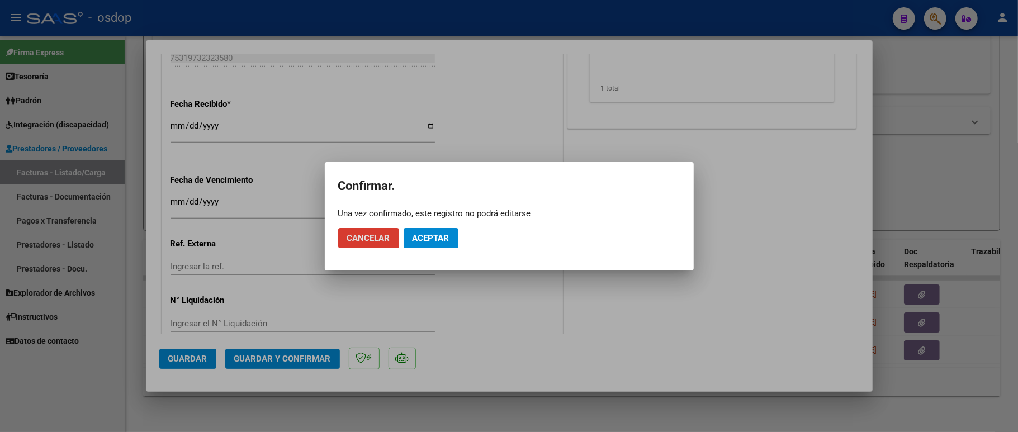
click at [428, 234] on span "Aceptar" at bounding box center [430, 238] width 37 height 10
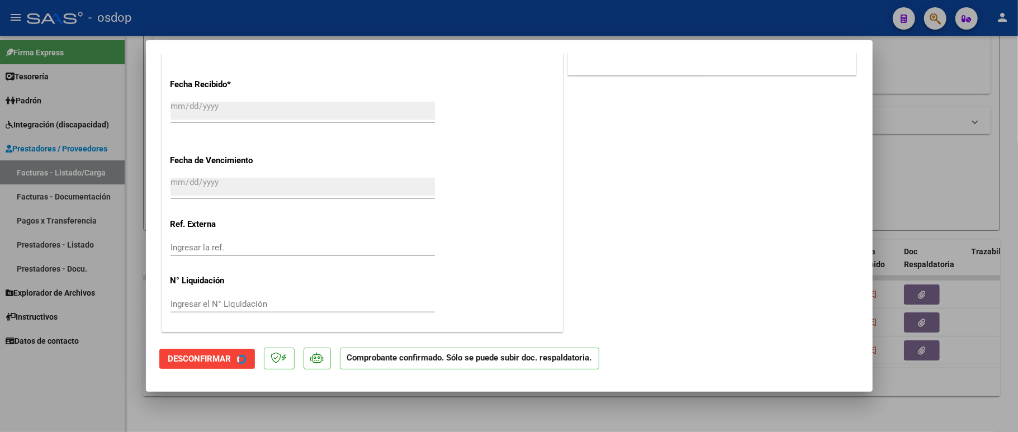
scroll to position [653, 0]
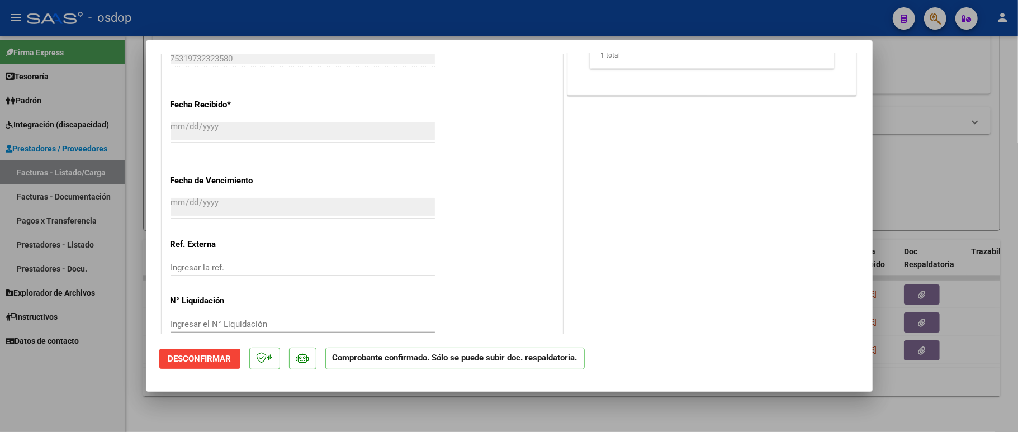
drag, startPoint x: 105, startPoint y: 378, endPoint x: 150, endPoint y: 379, distance: 45.3
click at [103, 378] on div at bounding box center [509, 216] width 1018 height 432
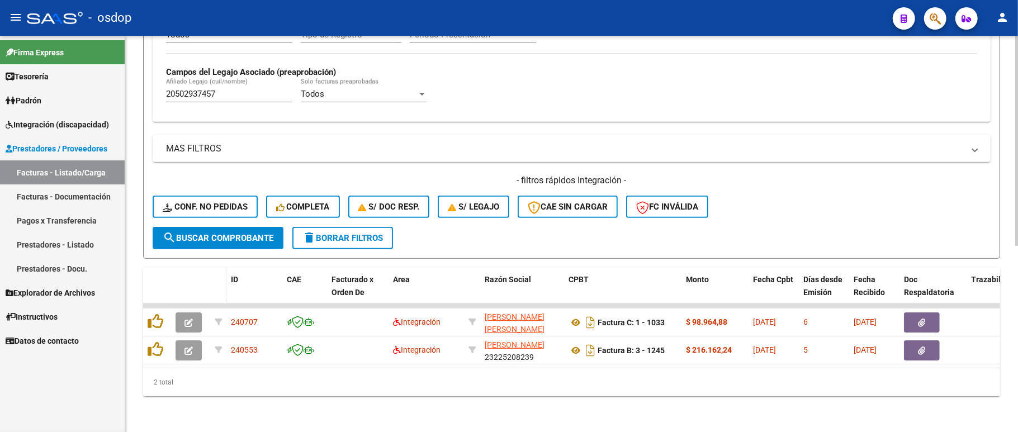
scroll to position [320, 0]
click at [193, 89] on input "20502937457" at bounding box center [229, 94] width 126 height 10
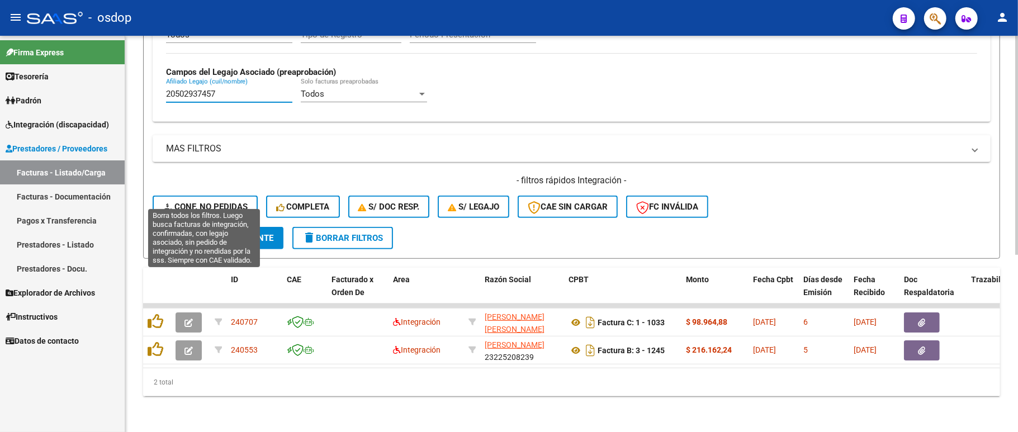
click at [224, 202] on button "Conf. no pedidas" at bounding box center [205, 207] width 105 height 22
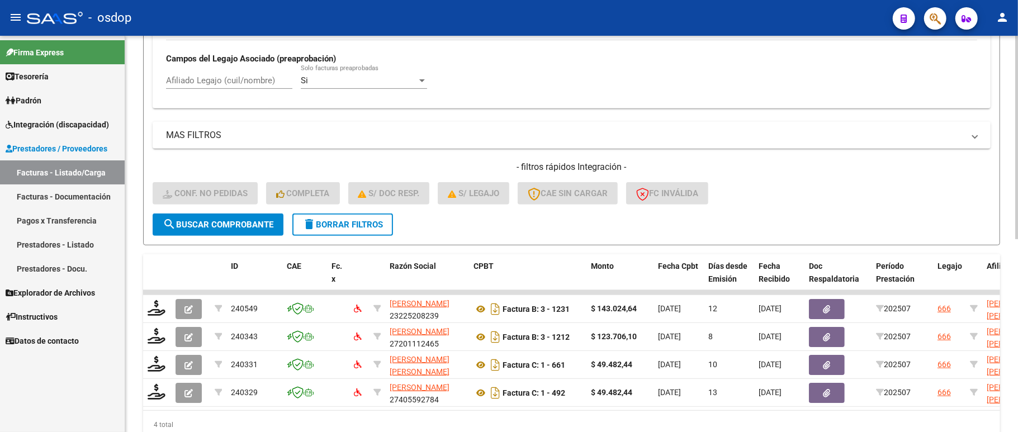
click at [221, 74] on div "Afiliado Legajo (cuil/nombre)" at bounding box center [229, 77] width 126 height 24
paste input "20502937457"
type input "20502937457"
click at [222, 231] on button "search Buscar Comprobante" at bounding box center [218, 225] width 131 height 22
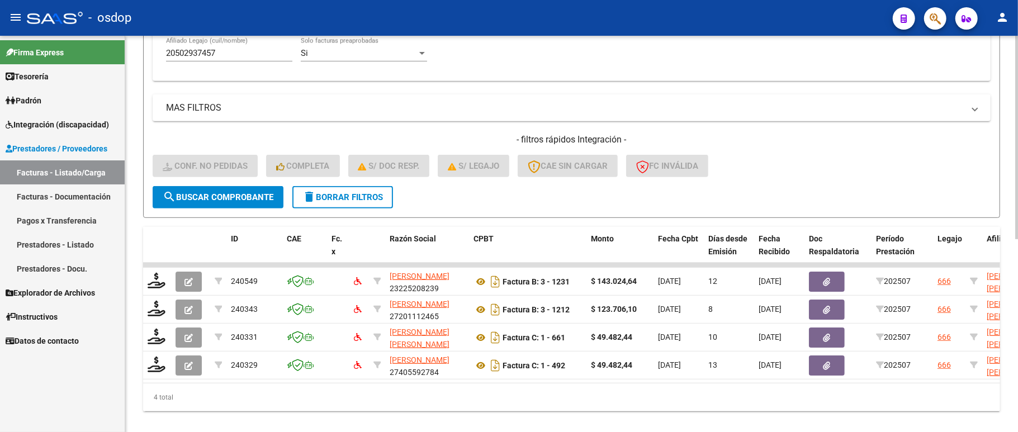
scroll to position [376, 0]
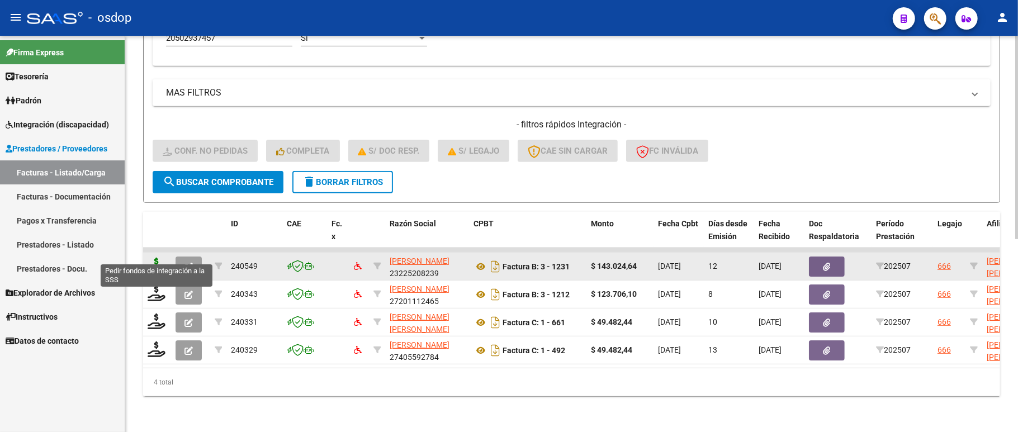
click at [154, 258] on icon at bounding box center [157, 266] width 18 height 16
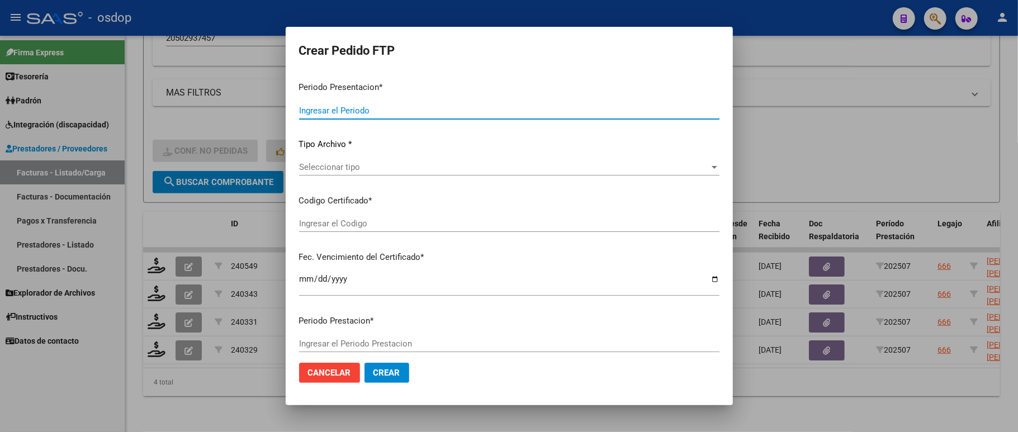
type input "202507"
type input "$ 143.024,64"
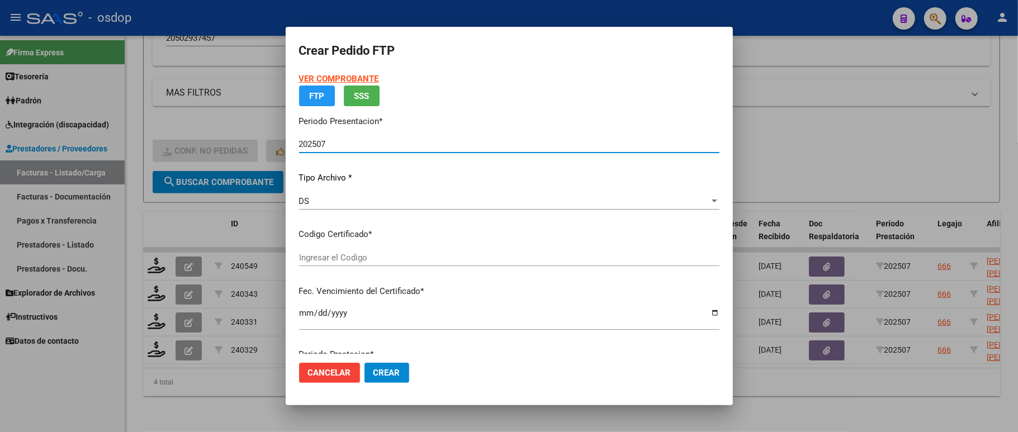
type input "6780368829"
type input "2026-11-25"
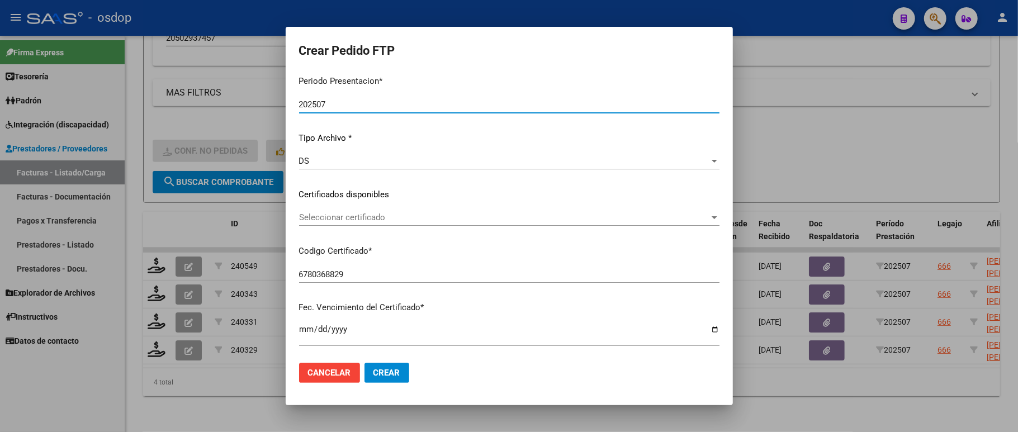
scroll to position [74, 0]
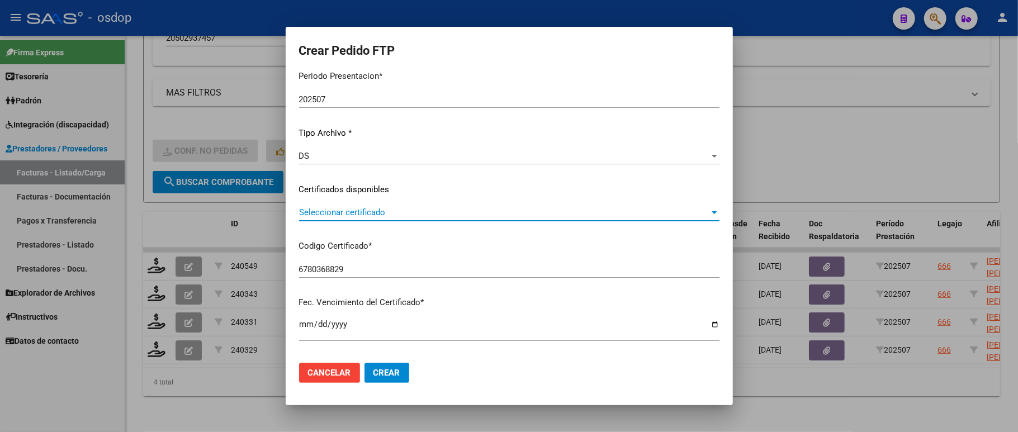
click at [339, 216] on span "Seleccionar certificado" at bounding box center [504, 212] width 410 height 10
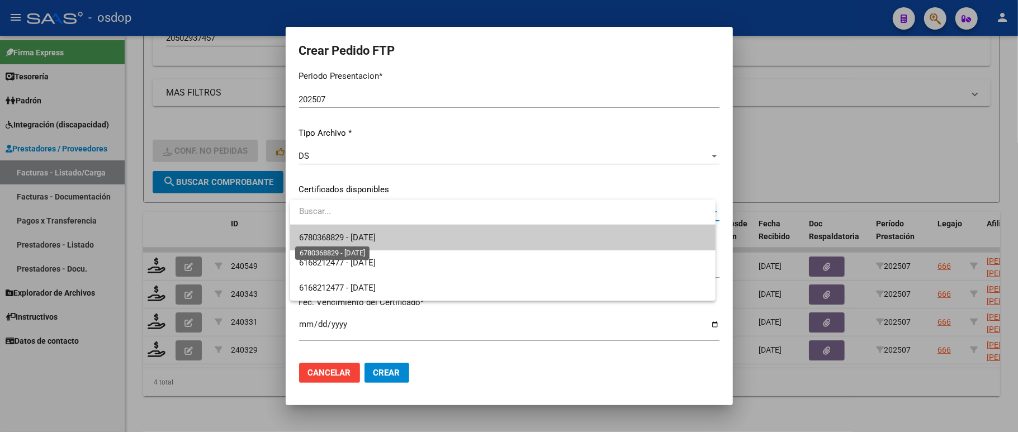
drag, startPoint x: 339, startPoint y: 216, endPoint x: 338, endPoint y: 235, distance: 19.0
click at [338, 235] on span "6780368829 - 2026-11-25" at bounding box center [337, 238] width 77 height 10
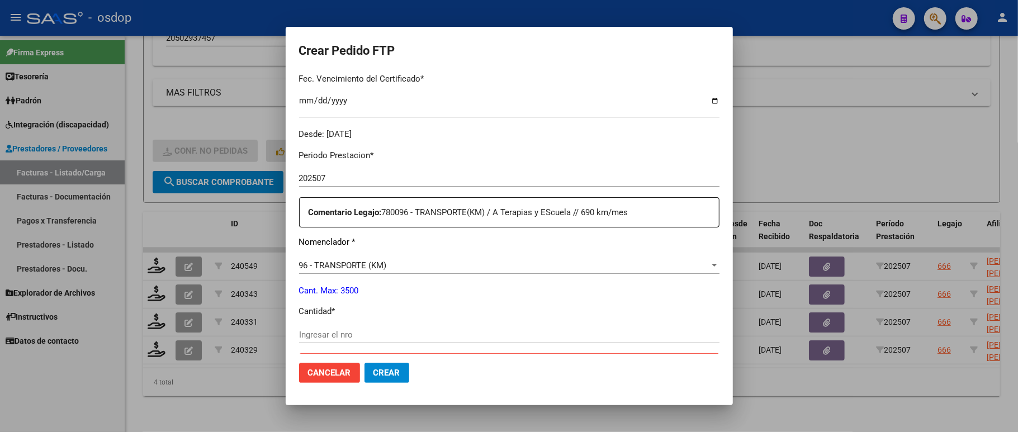
scroll to position [372, 0]
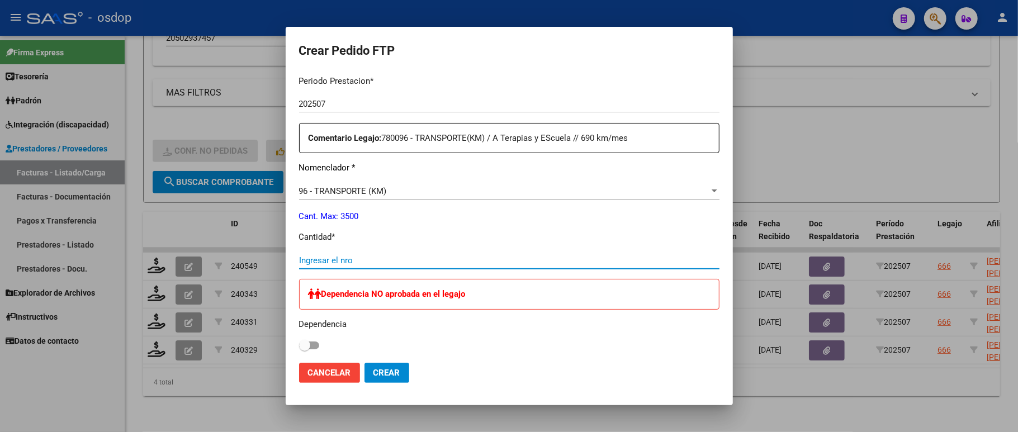
click at [340, 255] on input "Ingresar el nro" at bounding box center [509, 260] width 420 height 10
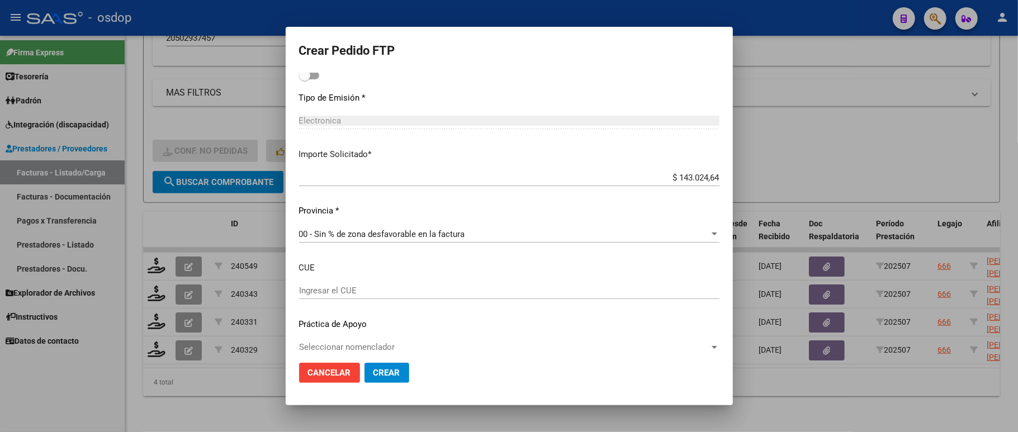
scroll to position [649, 0]
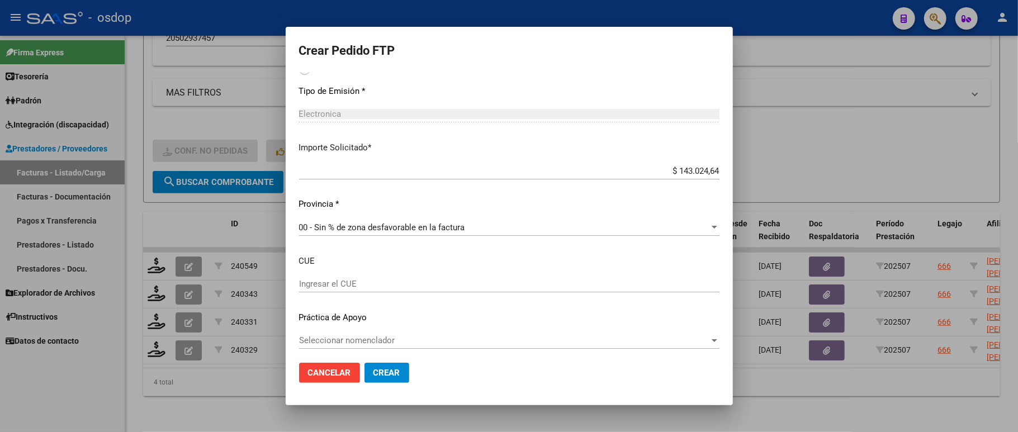
type input "264"
click at [387, 376] on span "Crear" at bounding box center [386, 373] width 27 height 10
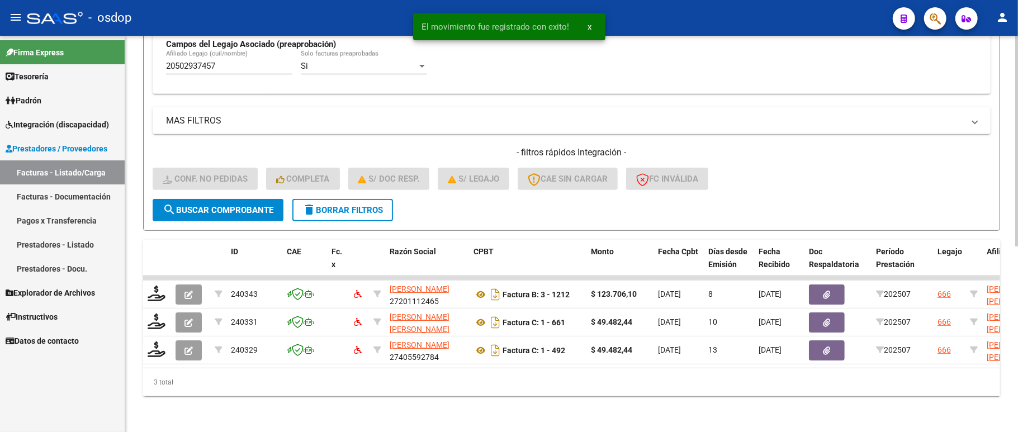
scroll to position [348, 0]
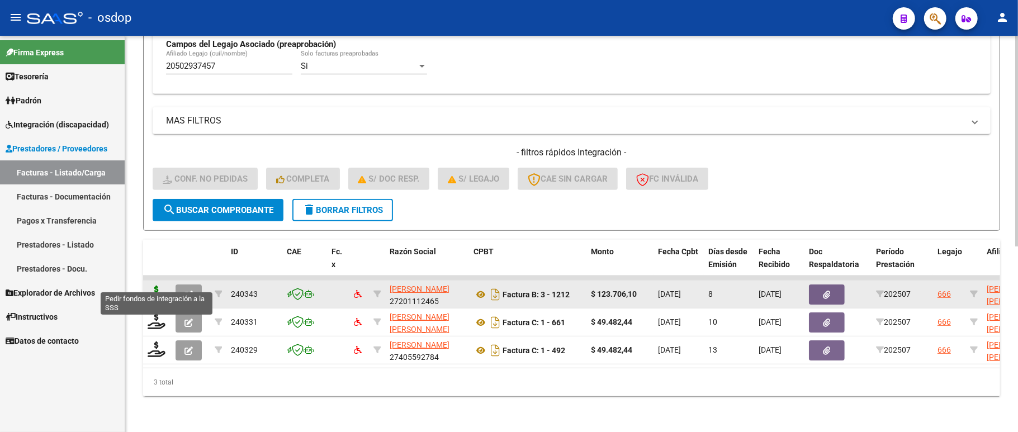
click at [155, 286] on icon at bounding box center [157, 294] width 18 height 16
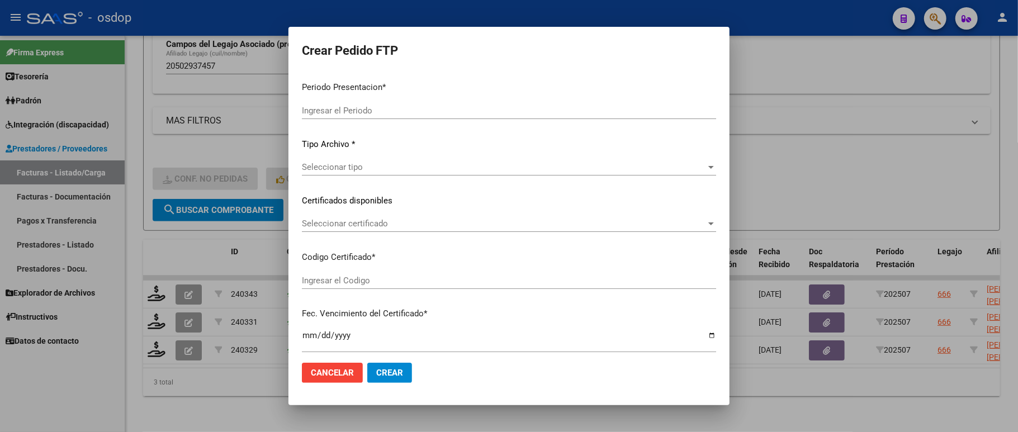
type input "202507"
type input "$ 123.706,10"
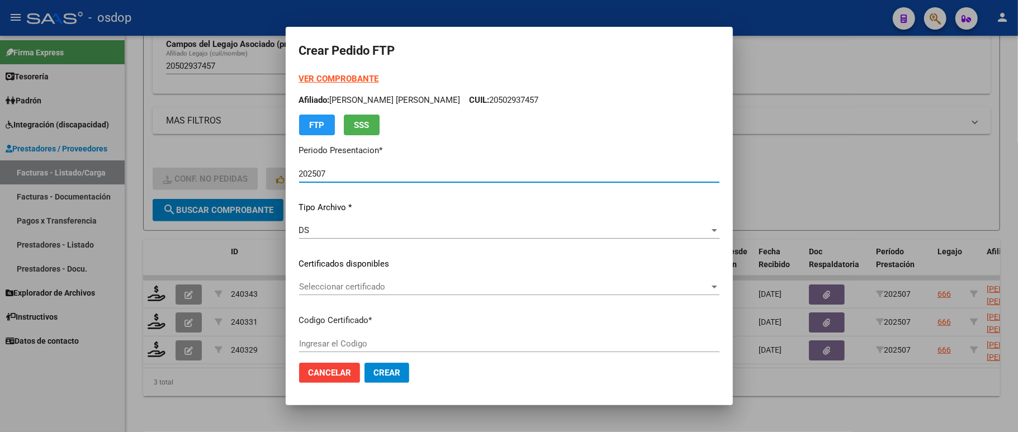
type input "6780368829"
type input "2026-11-25"
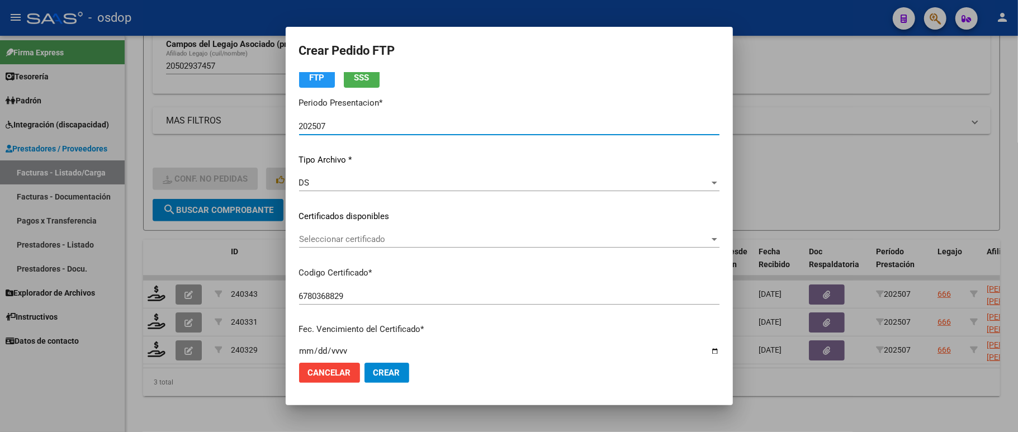
scroll to position [74, 0]
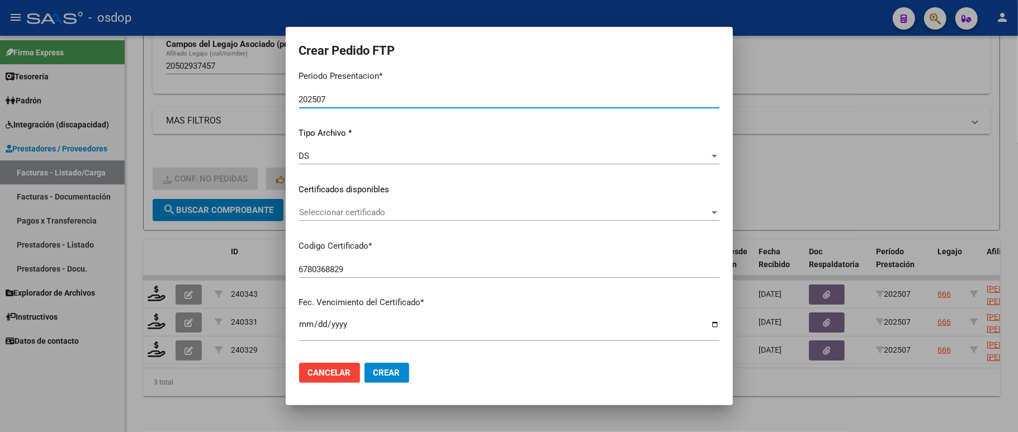
click at [350, 218] on div "Seleccionar certificado Seleccionar certificado" at bounding box center [509, 212] width 420 height 17
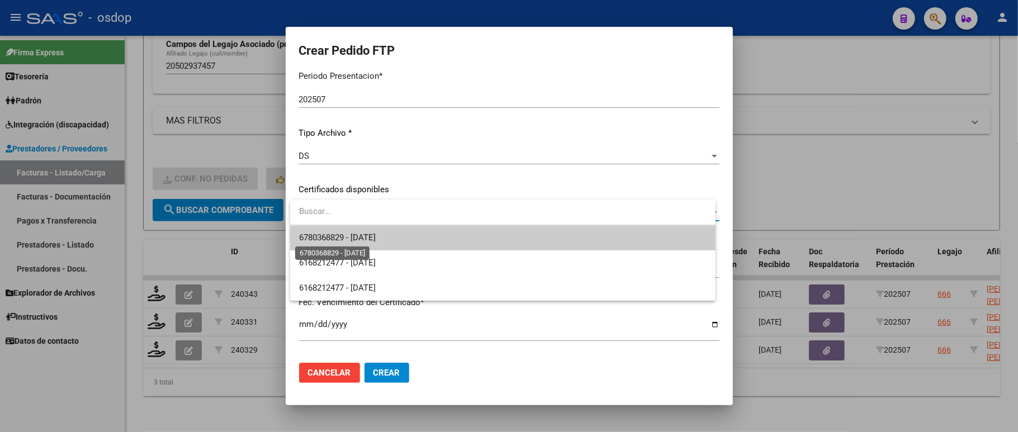
click at [354, 236] on span "6780368829 - 2026-11-25" at bounding box center [337, 238] width 77 height 10
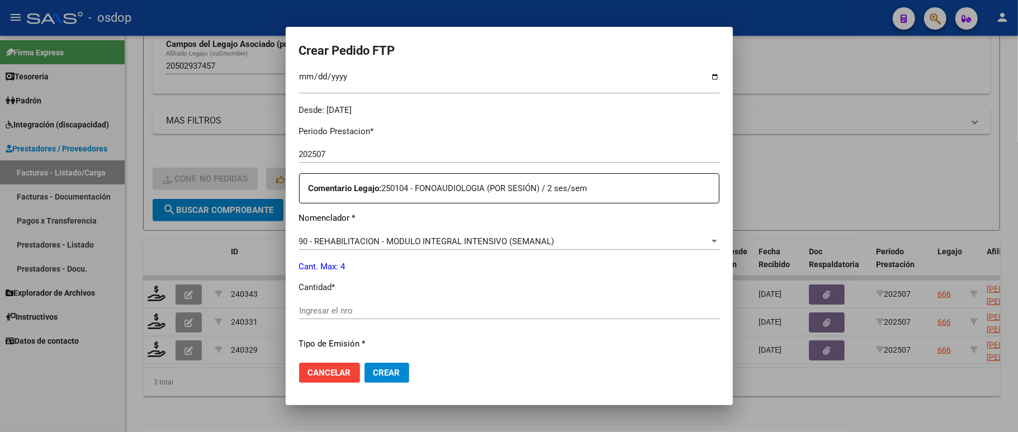
scroll to position [372, 0]
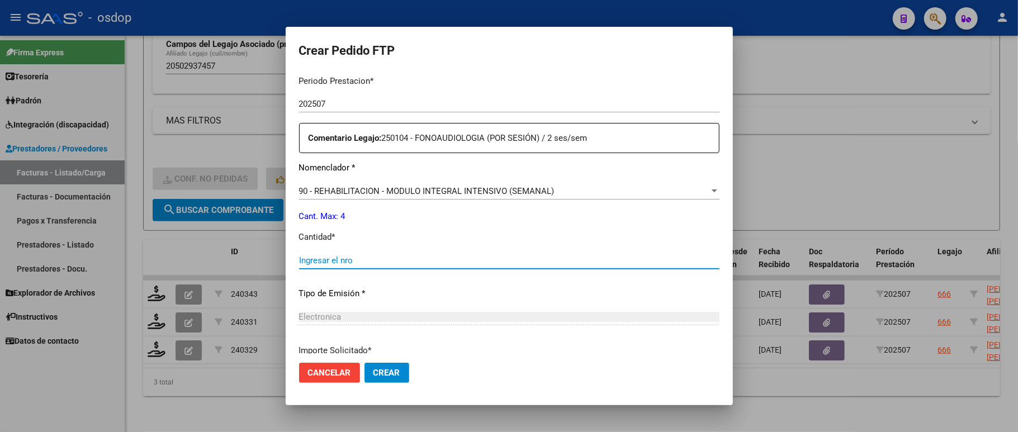
click at [349, 255] on input "Ingresar el nro" at bounding box center [509, 260] width 420 height 10
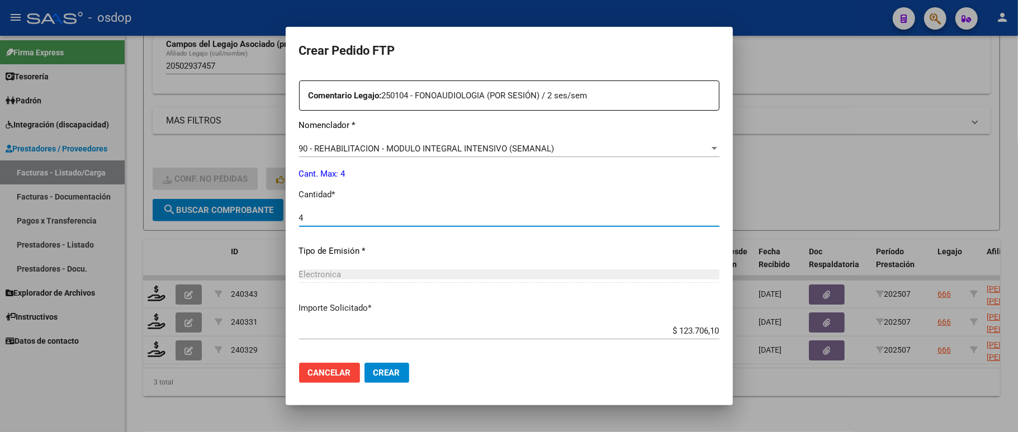
scroll to position [459, 0]
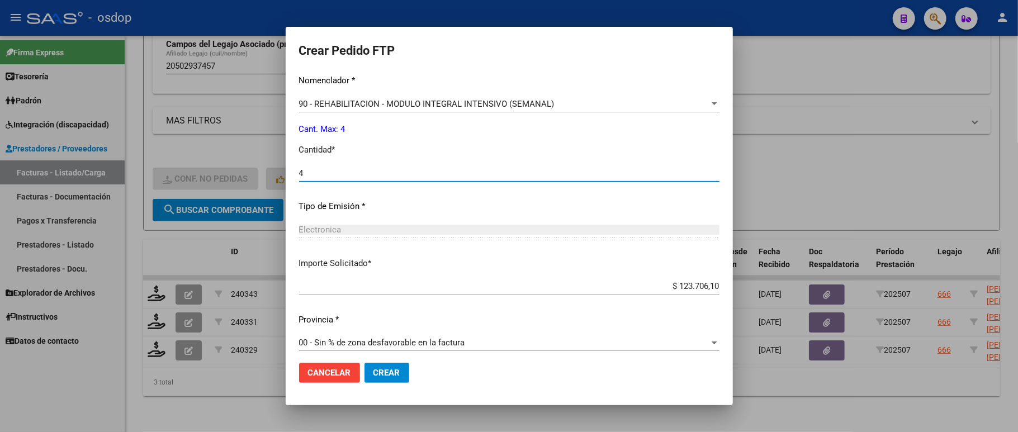
type input "4"
click at [383, 374] on span "Crear" at bounding box center [386, 373] width 27 height 10
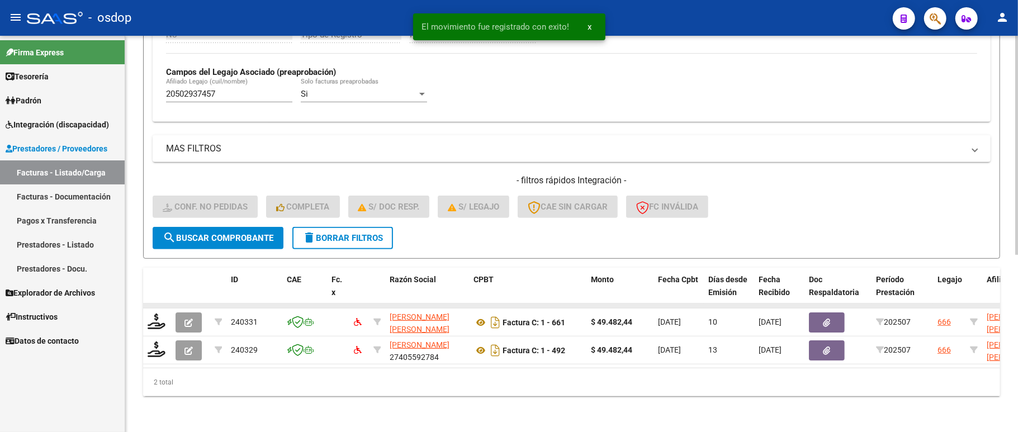
scroll to position [320, 0]
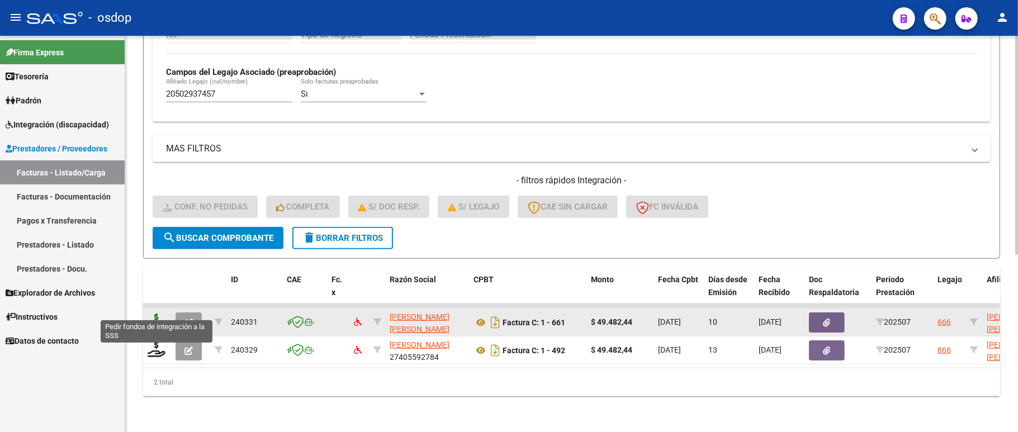
click at [153, 314] on icon at bounding box center [157, 322] width 18 height 16
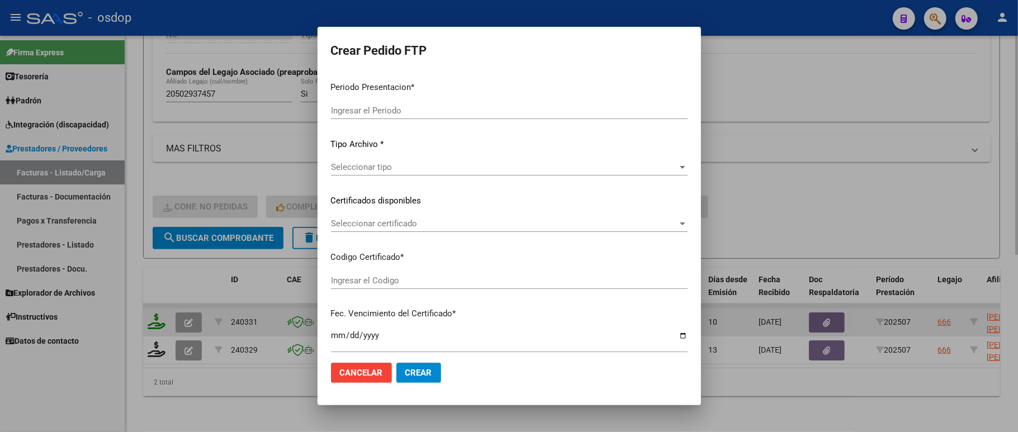
type input "202507"
type input "$ 49.482,44"
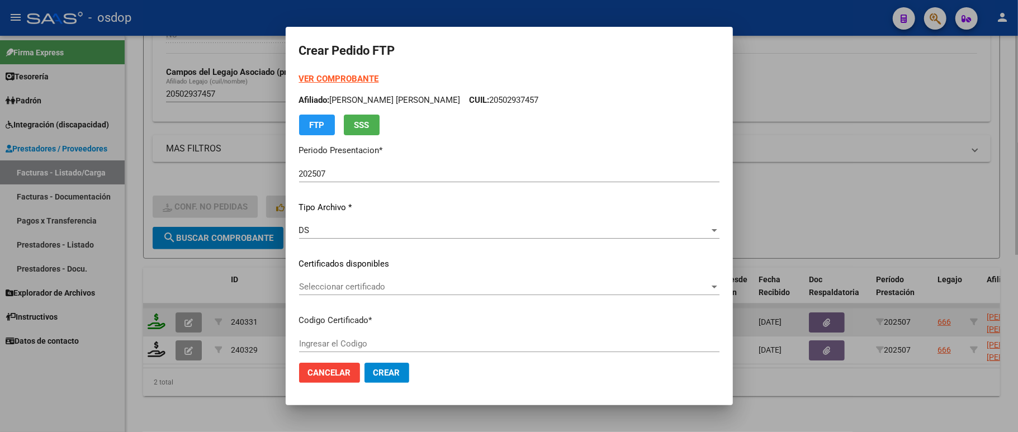
type input "6780368829"
type input "2026-11-25"
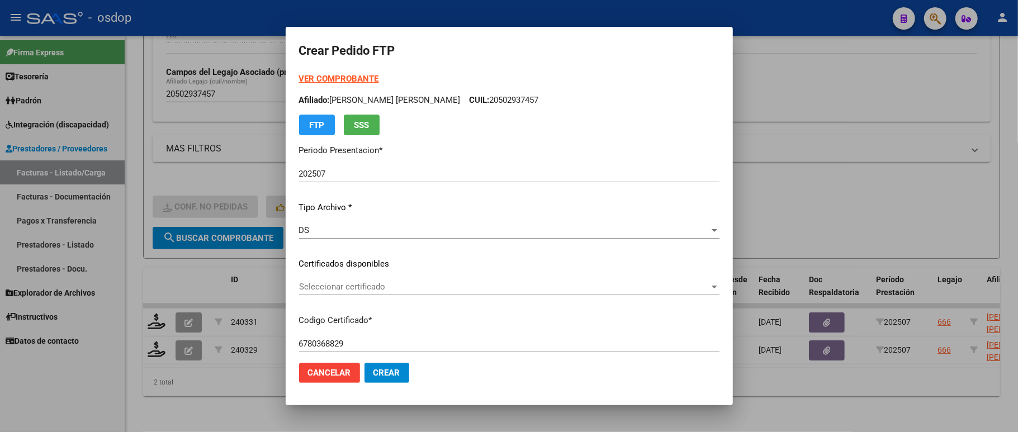
click at [333, 283] on span "Seleccionar certificado" at bounding box center [504, 287] width 410 height 10
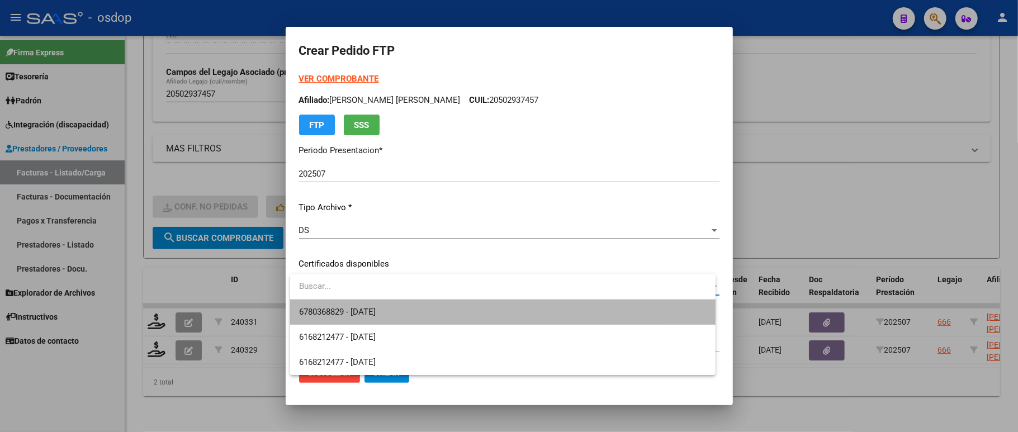
click at [332, 303] on span "6780368829 - 2026-11-25" at bounding box center [502, 312] width 407 height 25
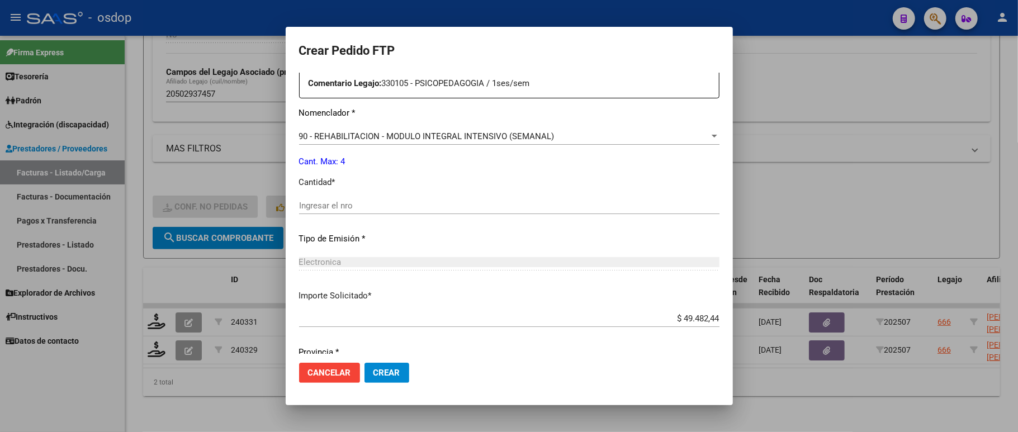
scroll to position [447, 0]
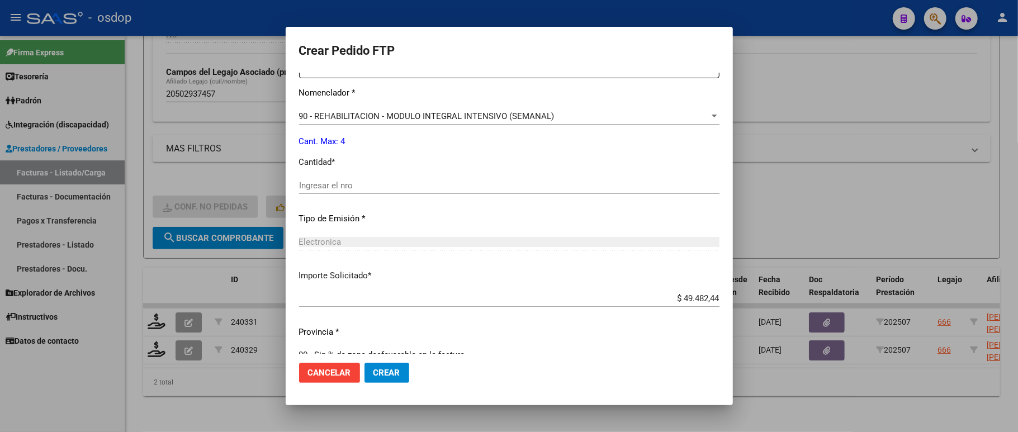
click at [327, 168] on div "Periodo Prestacion * 202507 Ingresar el Periodo Prestacion Comentario Legajo: 3…" at bounding box center [509, 183] width 420 height 383
click at [344, 182] on input "Ingresar el nro" at bounding box center [509, 186] width 420 height 10
type input "4"
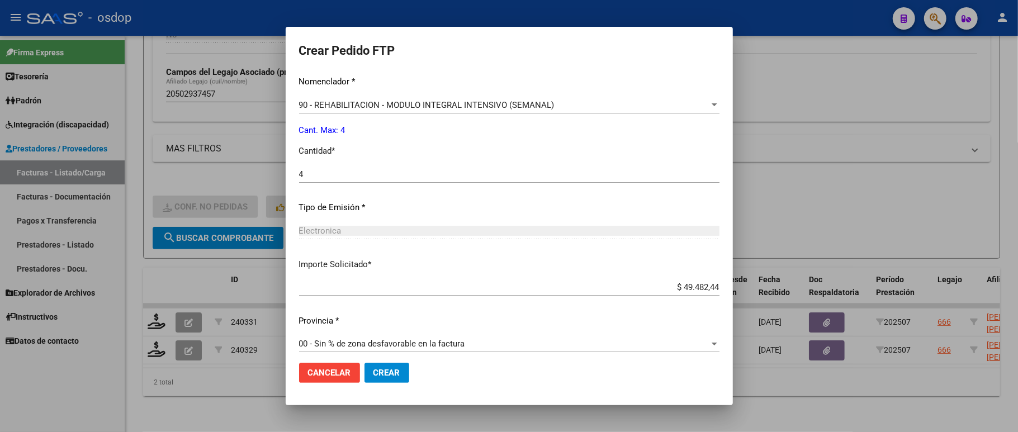
scroll to position [459, 0]
click at [377, 380] on button "Crear" at bounding box center [386, 373] width 45 height 20
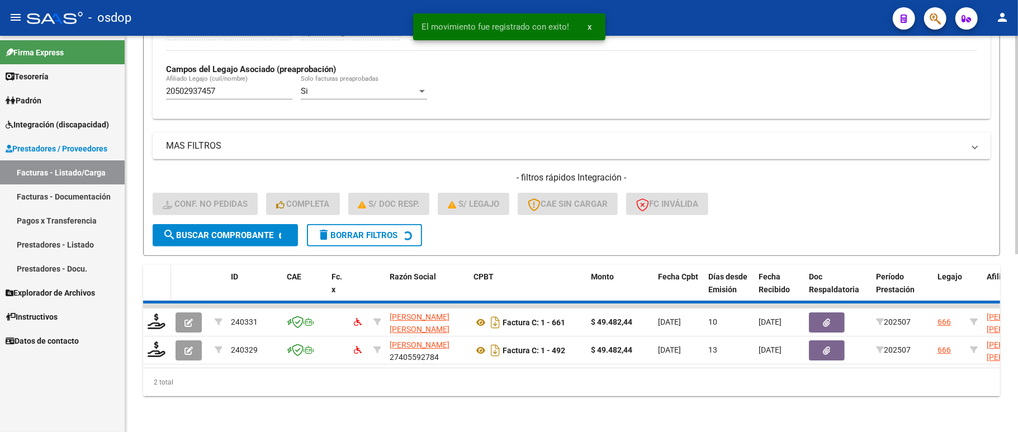
scroll to position [292, 0]
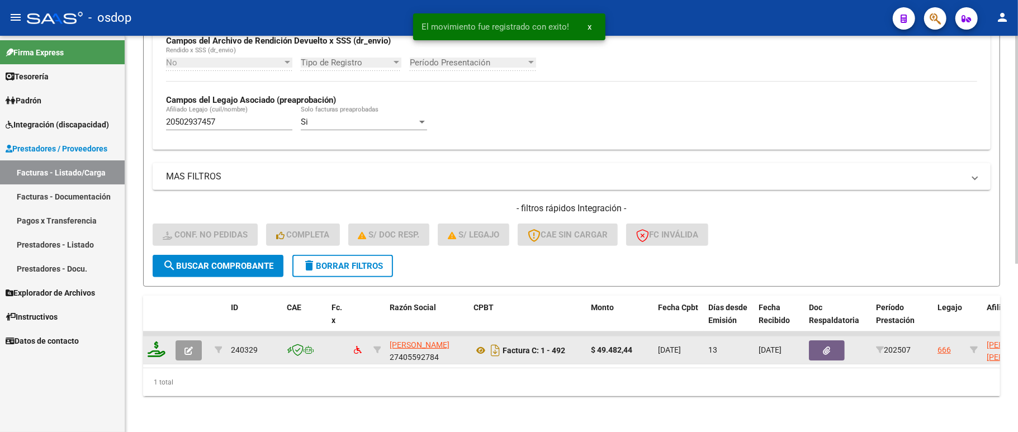
click at [153, 342] on icon at bounding box center [157, 350] width 18 height 16
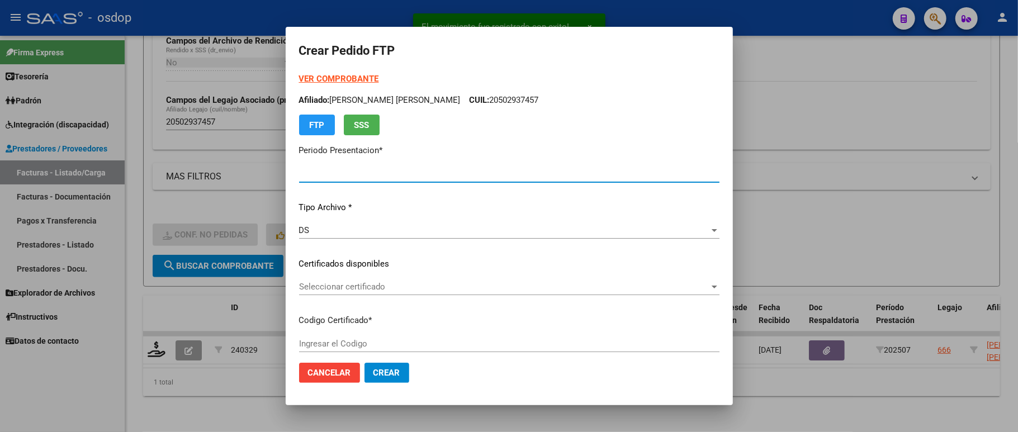
type input "202507"
type input "$ 49.482,44"
type input "6780368829"
type input "2026-11-25"
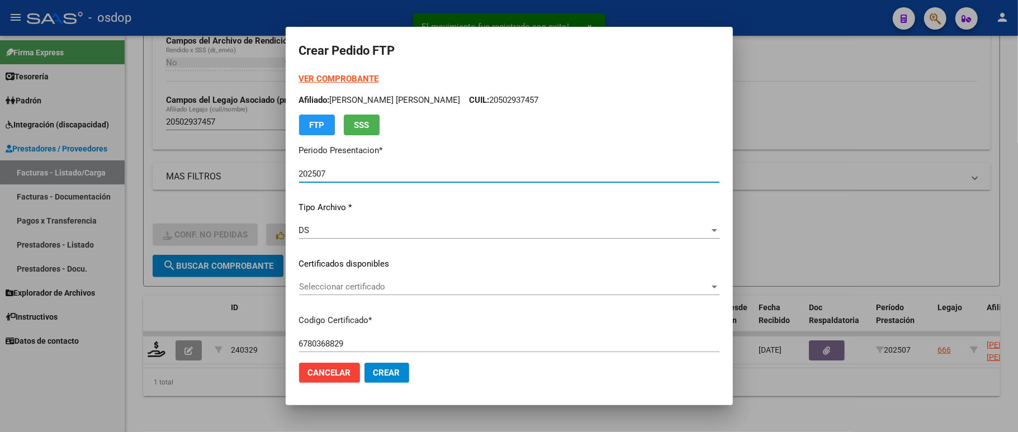
click at [354, 300] on div "Seleccionar certificado Seleccionar certificado" at bounding box center [509, 291] width 420 height 27
click at [354, 291] on span "Seleccionar certificado" at bounding box center [504, 287] width 410 height 10
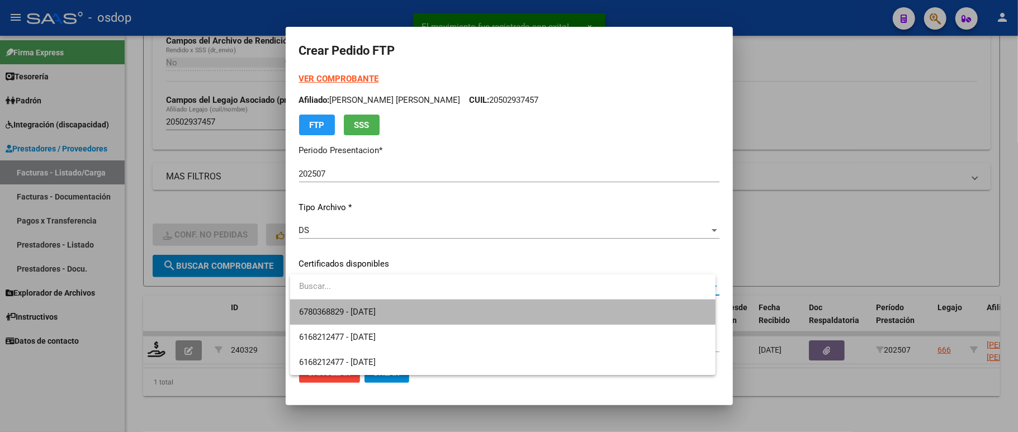
click at [358, 305] on span "6780368829 - 2026-11-25" at bounding box center [502, 312] width 407 height 25
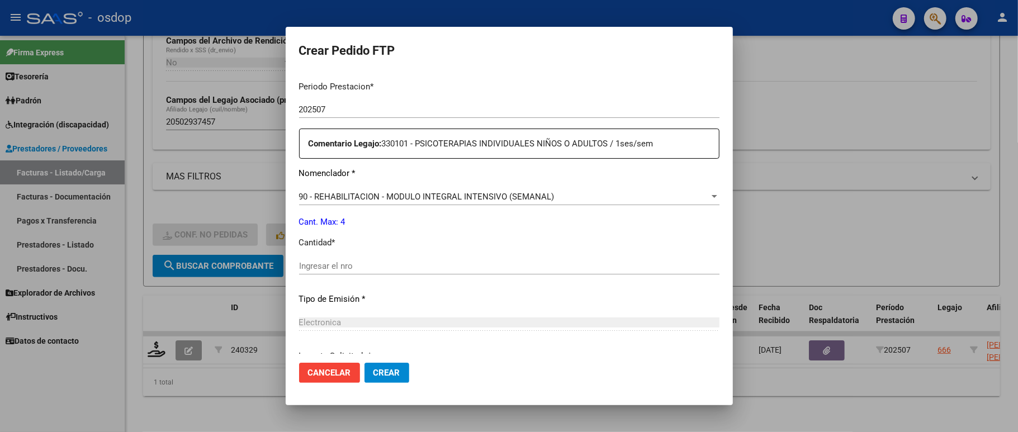
scroll to position [372, 0]
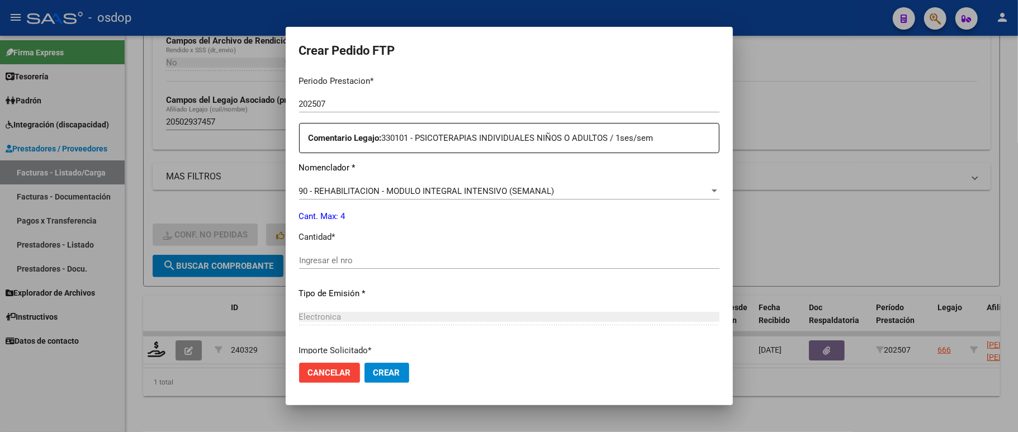
click at [352, 231] on p "Cantidad *" at bounding box center [509, 237] width 420 height 13
click at [341, 244] on div "Periodo Prestacion * 202507 Ingresar el Periodo Prestacion Comentario Legajo: 3…" at bounding box center [509, 258] width 420 height 383
click at [328, 252] on div "Ingresar el nro" at bounding box center [509, 260] width 420 height 17
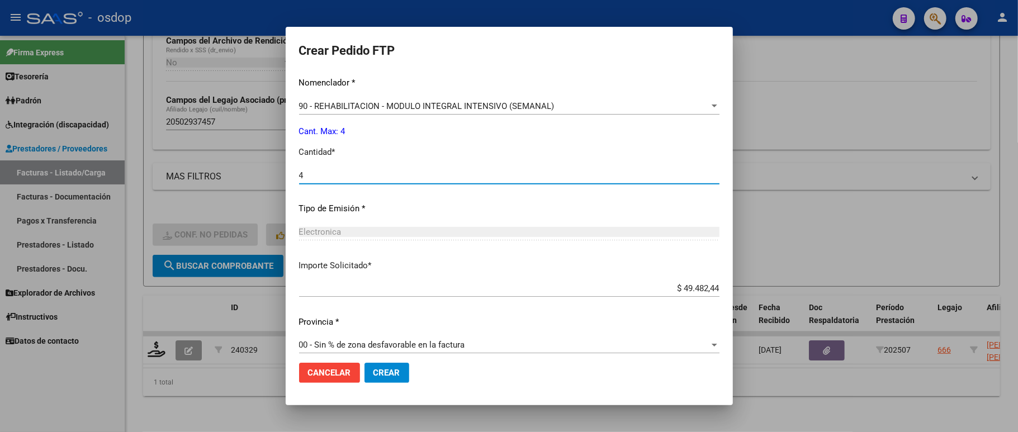
scroll to position [459, 0]
type input "4"
click at [388, 368] on span "Crear" at bounding box center [386, 373] width 27 height 10
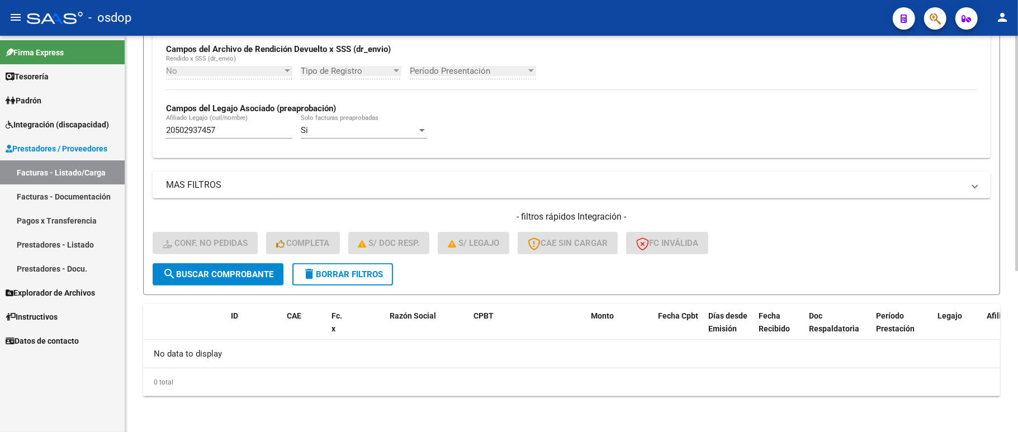
scroll to position [271, 0]
drag, startPoint x: 327, startPoint y: 264, endPoint x: 430, endPoint y: 28, distance: 257.3
click at [327, 264] on button "delete Borrar Filtros" at bounding box center [342, 274] width 101 height 22
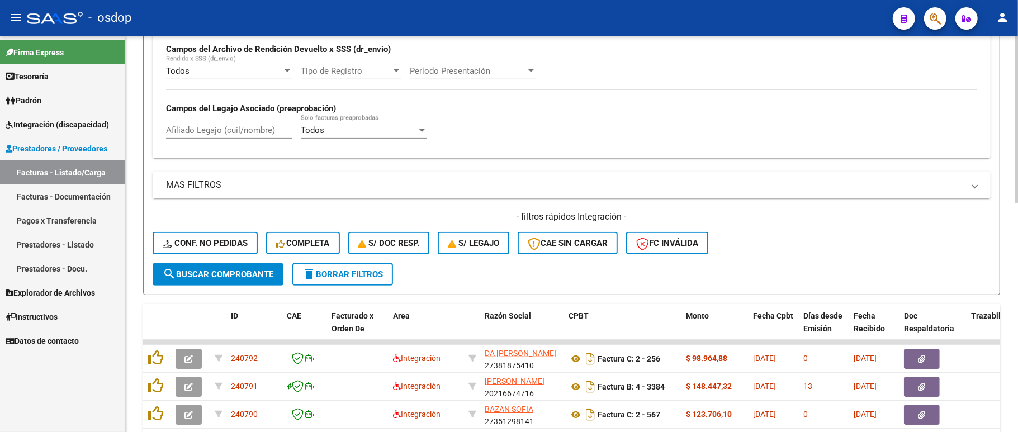
click at [236, 117] on div "Afiliado Legajo (cuil/nombre)" at bounding box center [229, 127] width 126 height 24
paste input "20521484625"
type input "20521484625"
click at [254, 281] on button "search Buscar Comprobante" at bounding box center [218, 274] width 131 height 22
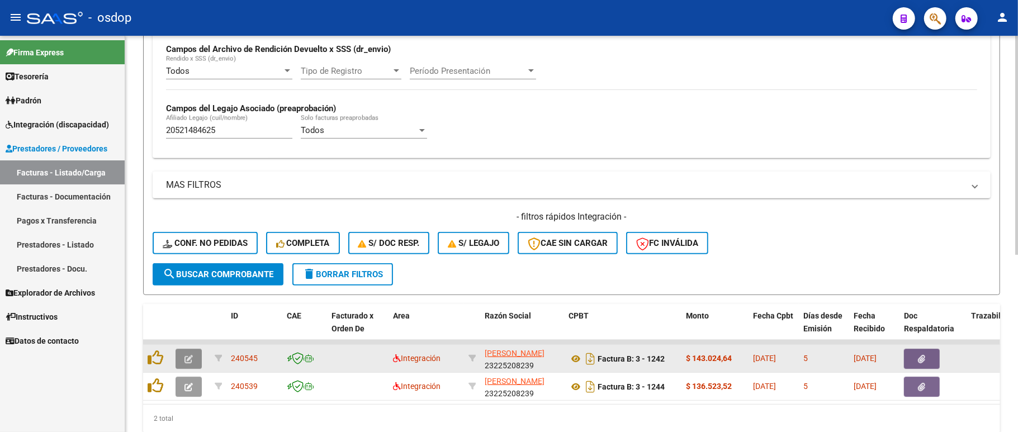
click at [182, 353] on button "button" at bounding box center [189, 359] width 26 height 20
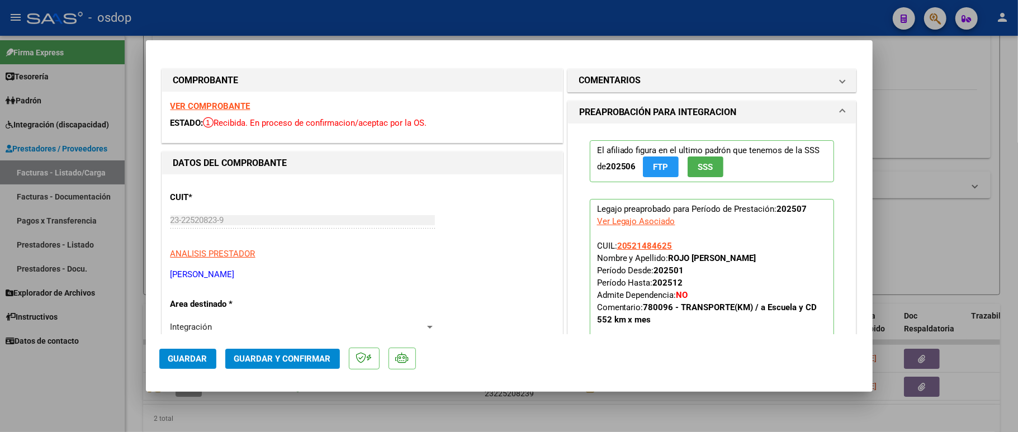
click at [224, 106] on strong "VER COMPROBANTE" at bounding box center [210, 106] width 80 height 10
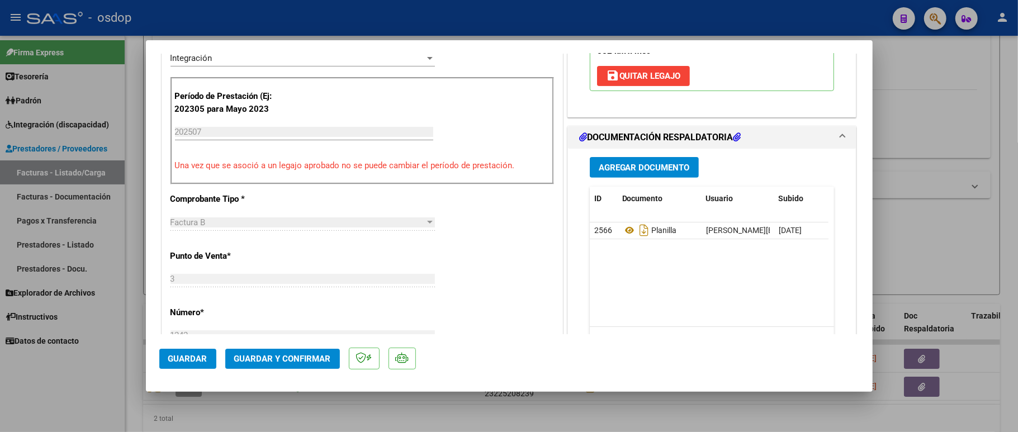
scroll to position [298, 0]
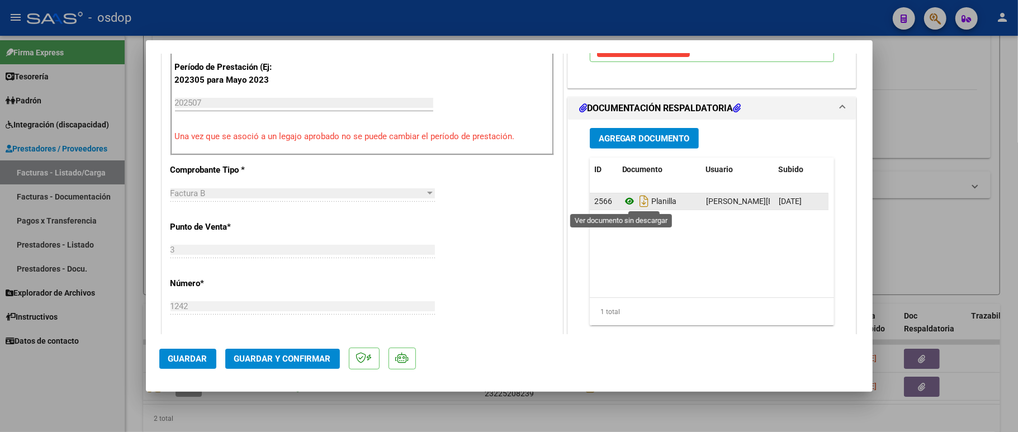
click at [622, 200] on icon at bounding box center [629, 201] width 15 height 13
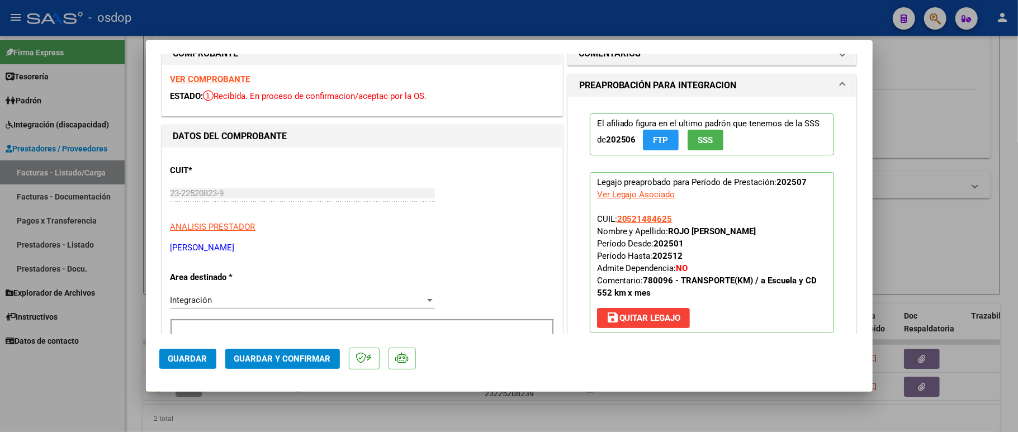
scroll to position [0, 0]
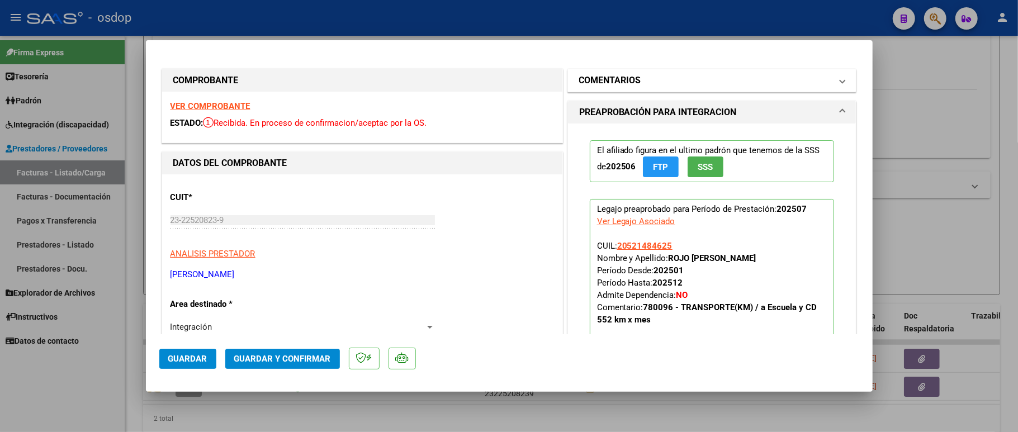
click at [624, 76] on h1 "COMENTARIOS" at bounding box center [610, 80] width 62 height 13
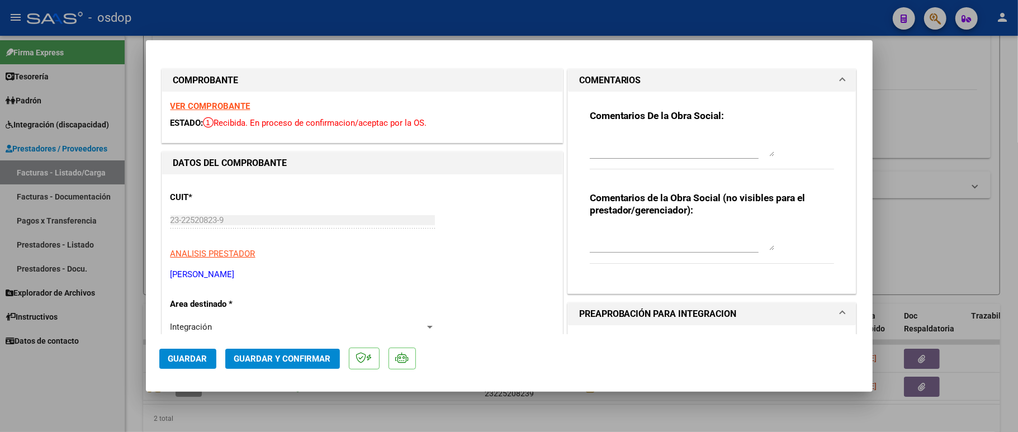
click at [635, 243] on textarea at bounding box center [682, 239] width 184 height 22
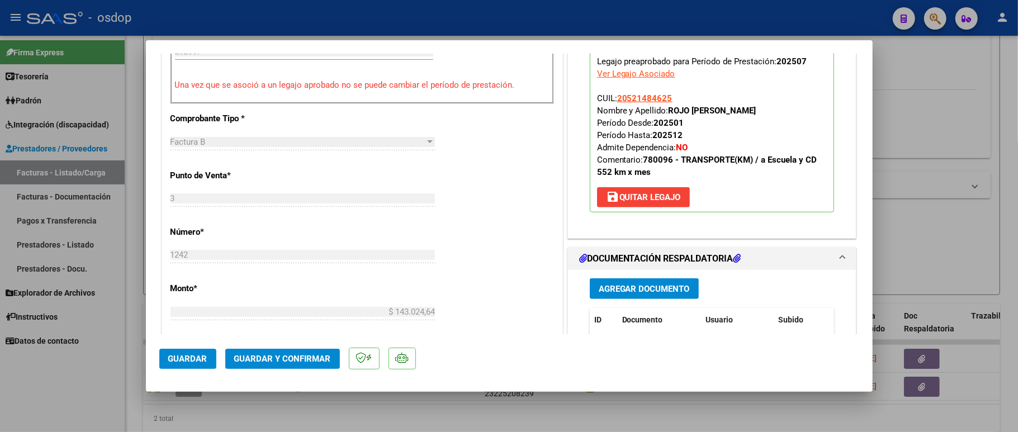
scroll to position [596, 0]
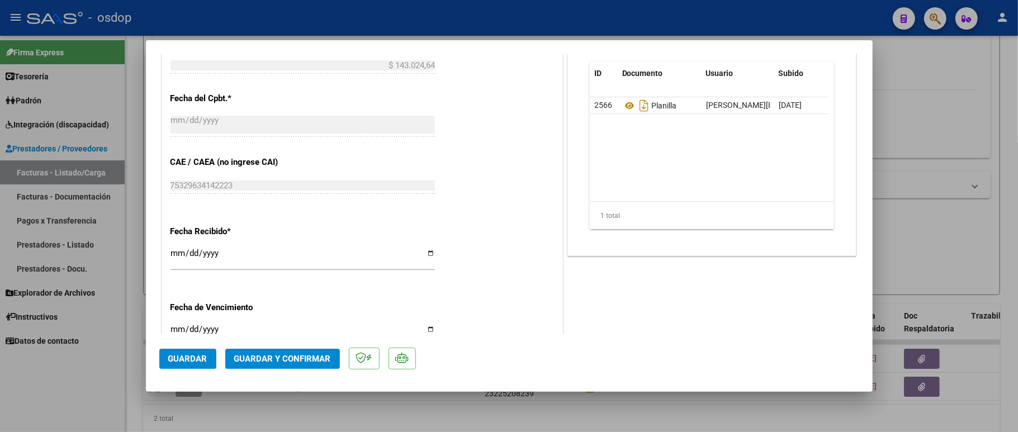
type textarea "Traslados a escuela, 264 km mensuales, $541.76 sin dep"
click at [278, 363] on span "Guardar y Confirmar" at bounding box center [282, 359] width 97 height 10
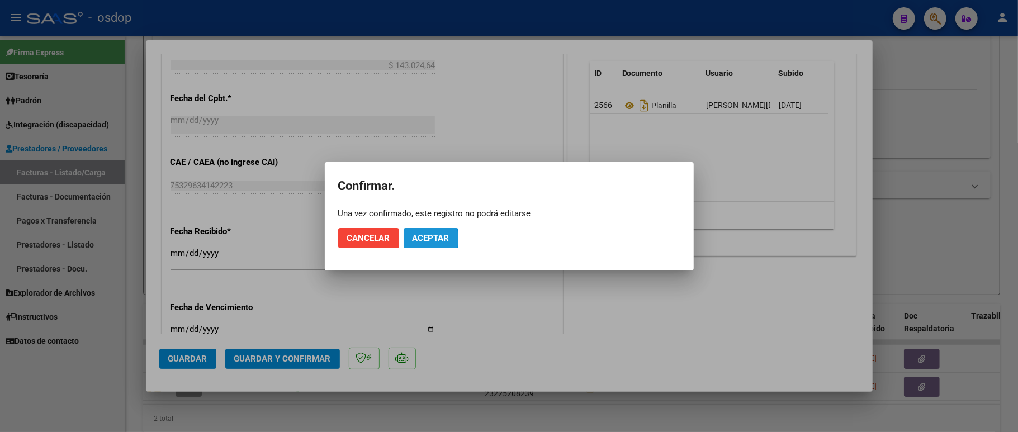
click at [419, 239] on span "Aceptar" at bounding box center [430, 238] width 37 height 10
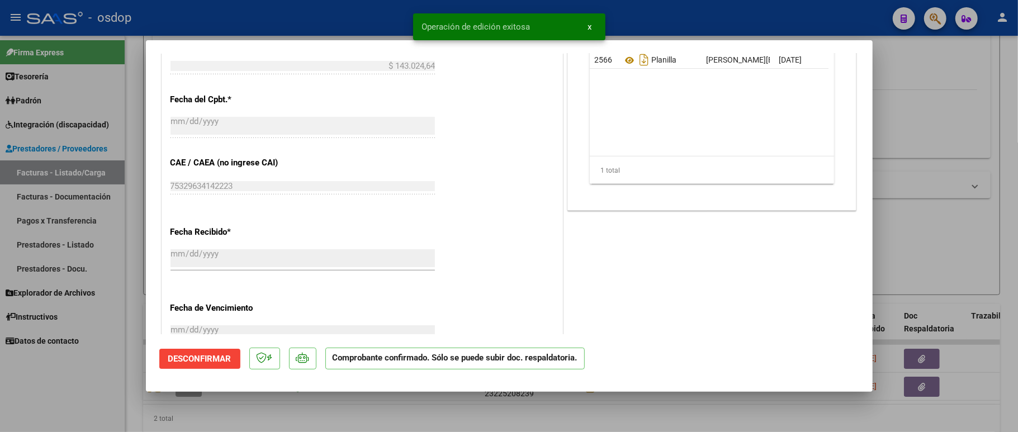
click at [72, 385] on div at bounding box center [509, 216] width 1018 height 432
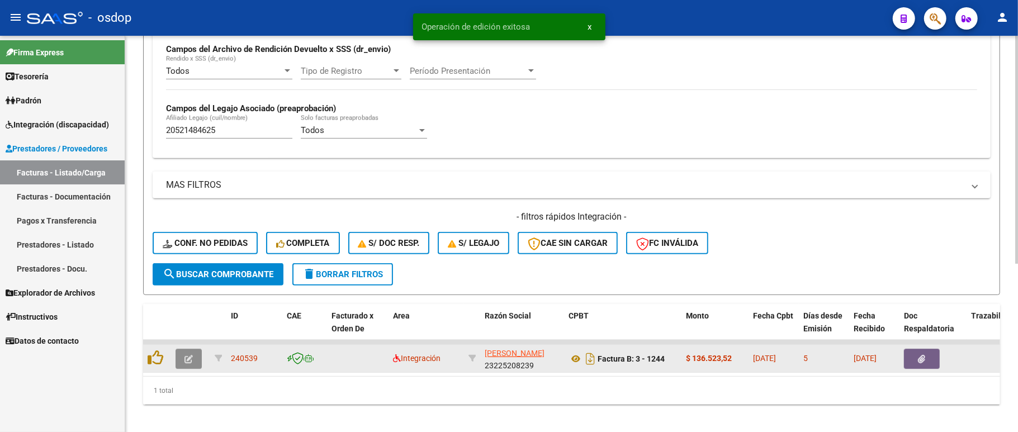
click at [184, 350] on button "button" at bounding box center [189, 359] width 26 height 20
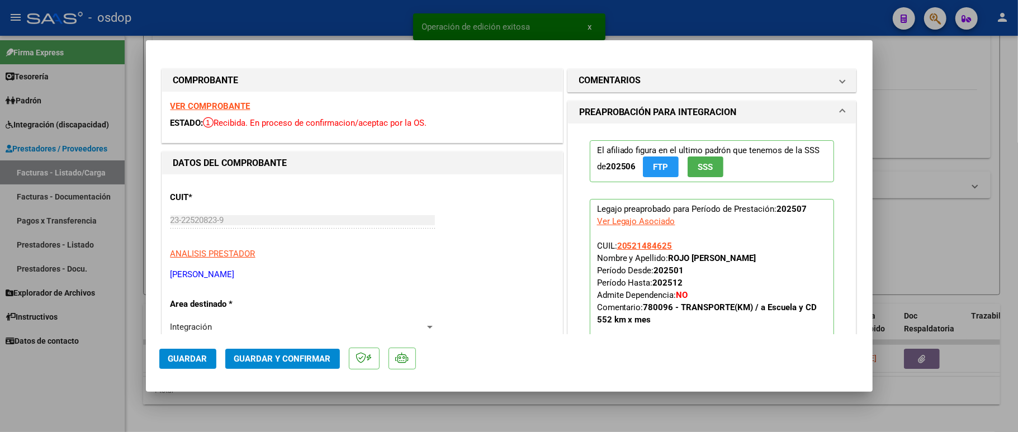
click at [224, 101] on strong "VER COMPROBANTE" at bounding box center [210, 106] width 80 height 10
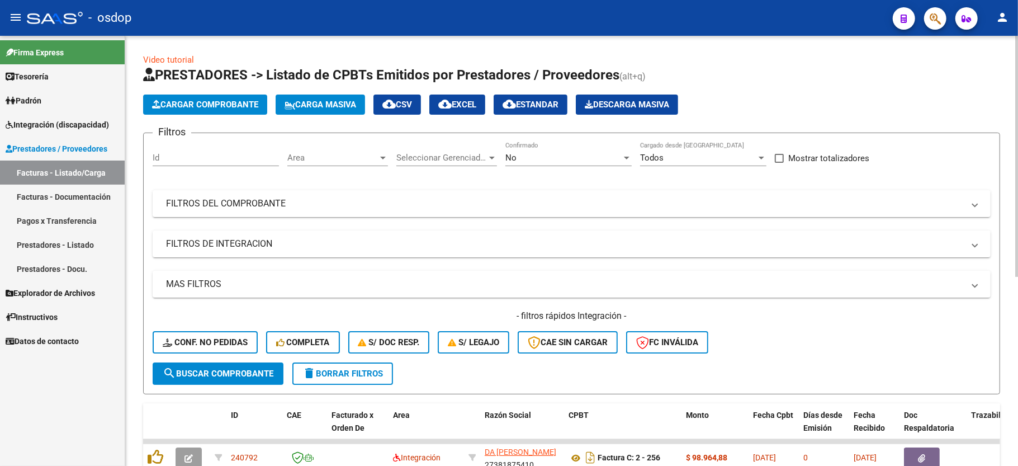
click at [211, 226] on div "Filtros Id Area Area Seleccionar Gerenciador Seleccionar Gerenciador No Confirm…" at bounding box center [572, 252] width 838 height 220
click at [212, 241] on mat-panel-title "FILTROS DE INTEGRACION" at bounding box center [565, 244] width 798 height 12
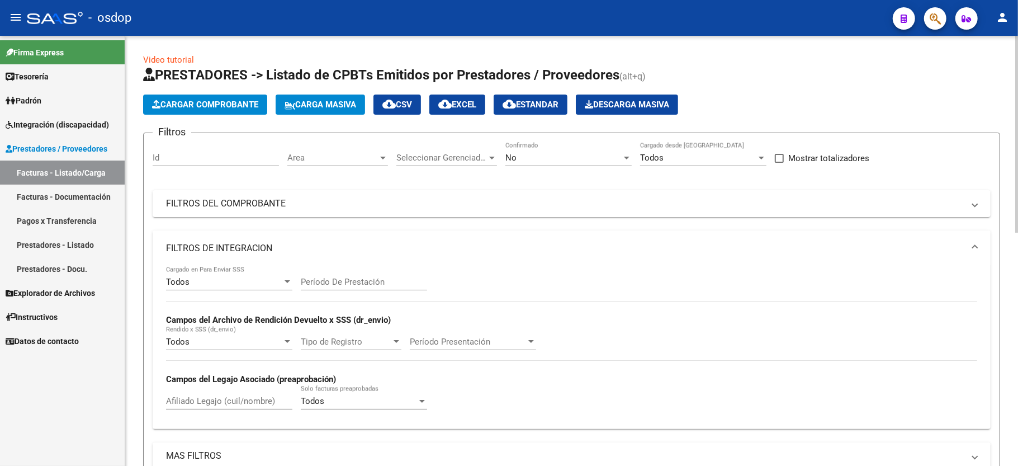
scroll to position [149, 0]
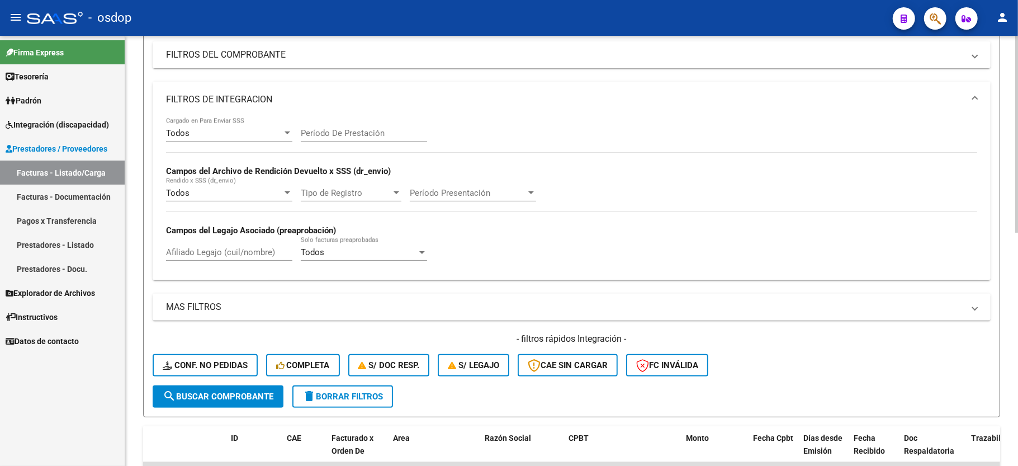
click at [206, 260] on div "Afiliado Legajo (cuil/nombre)" at bounding box center [229, 248] width 126 height 24
paste input "20521484625"
type input "20521484625"
click at [204, 397] on span "search Buscar Comprobante" at bounding box center [218, 396] width 111 height 10
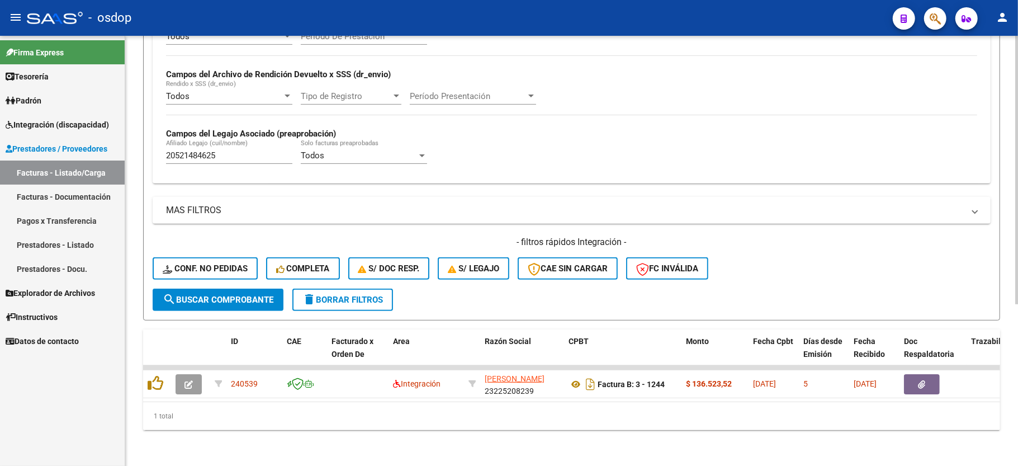
scroll to position [258, 0]
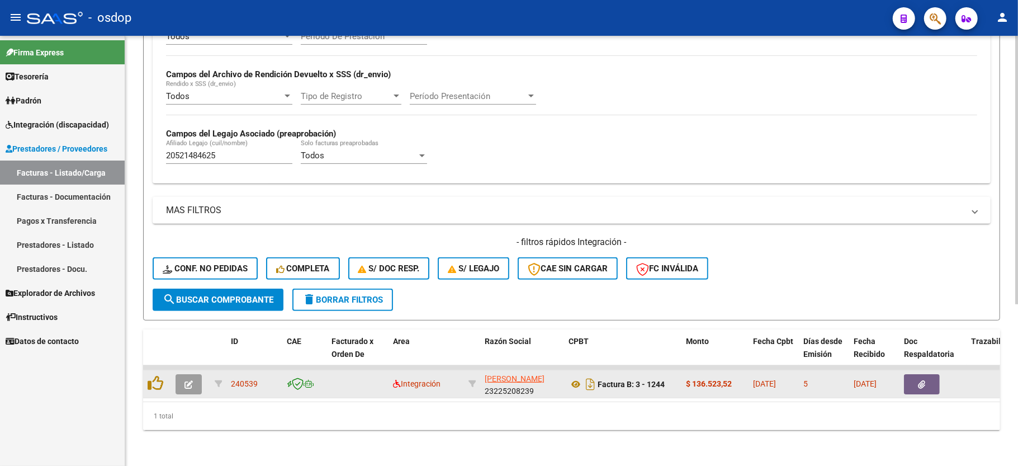
click at [184, 380] on icon "button" at bounding box center [188, 384] width 8 height 8
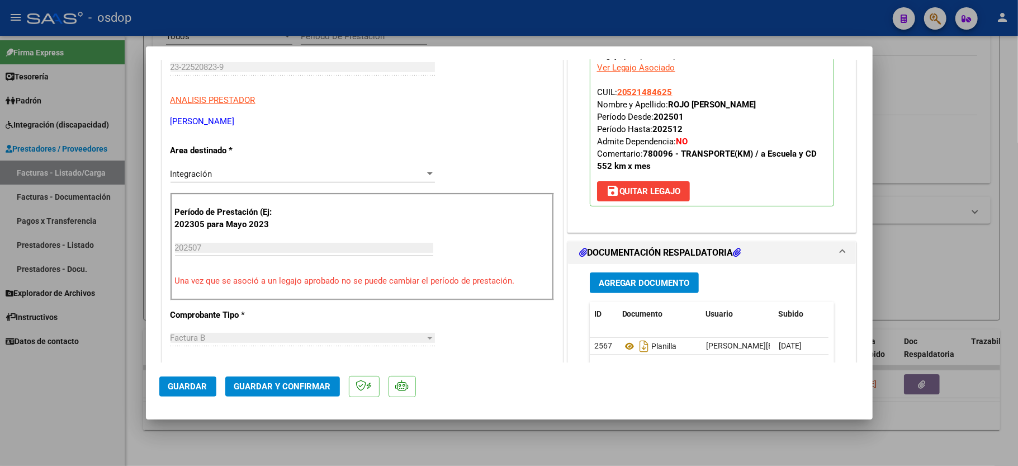
scroll to position [224, 0]
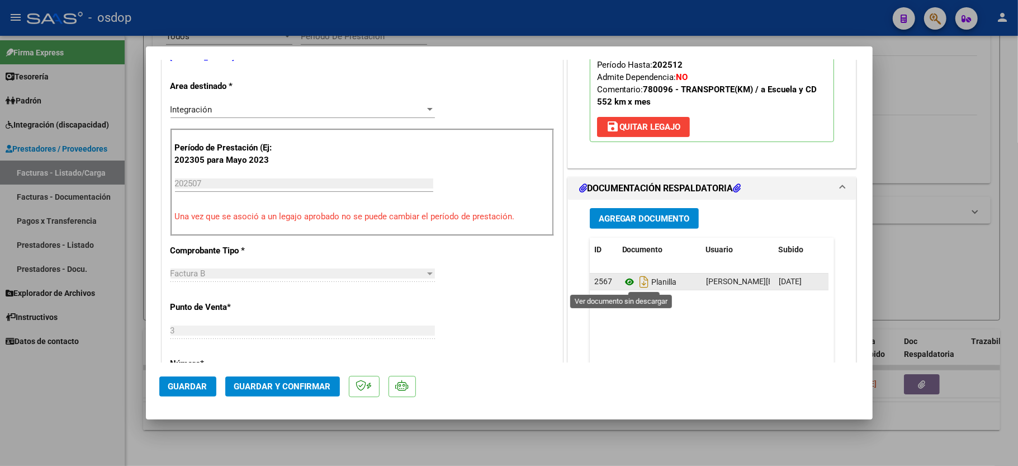
click at [622, 284] on icon at bounding box center [629, 281] width 15 height 13
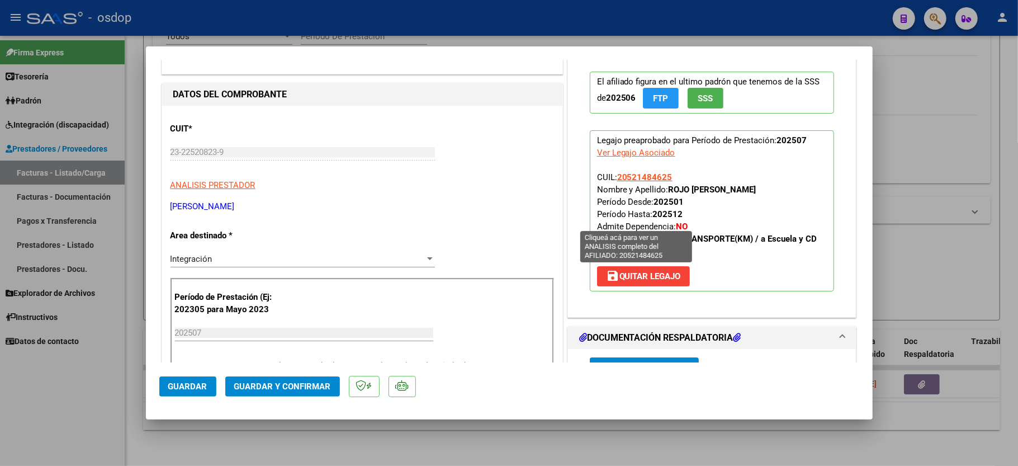
scroll to position [0, 0]
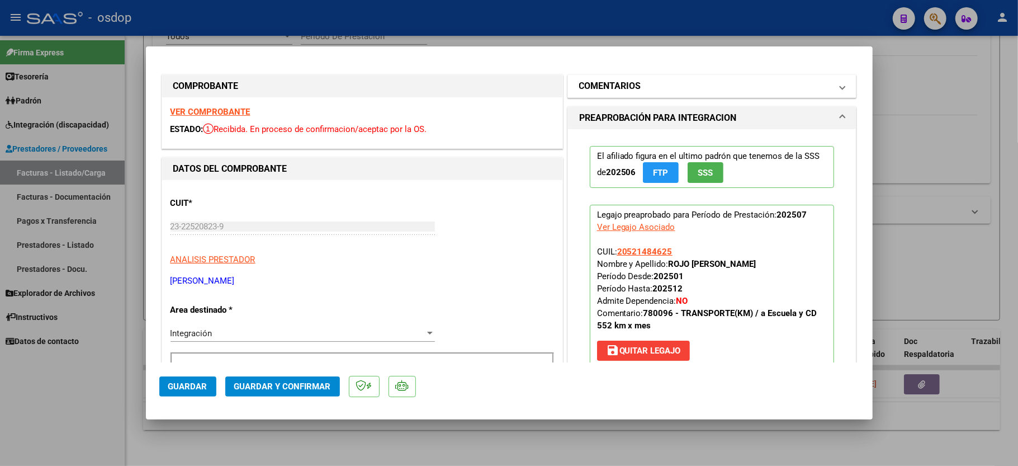
click at [628, 83] on h1 "COMENTARIOS" at bounding box center [610, 85] width 62 height 13
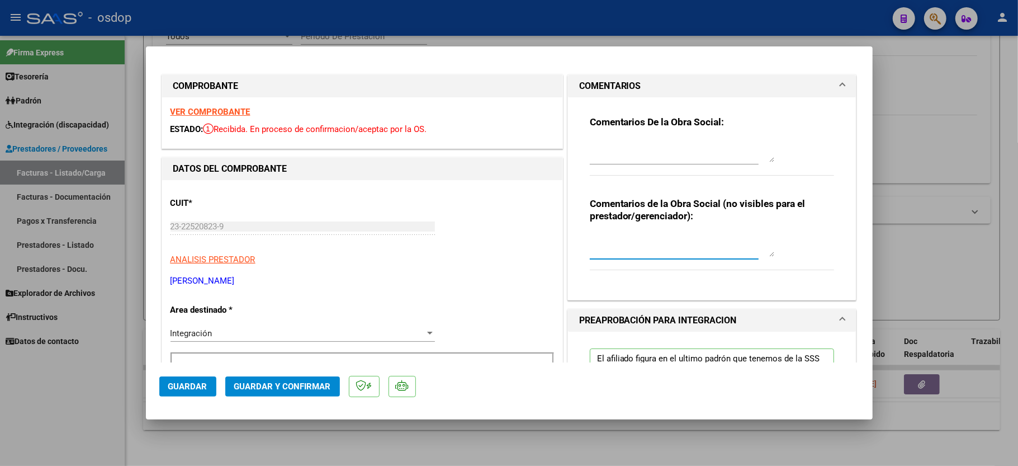
click at [634, 254] on textarea at bounding box center [682, 245] width 184 height 22
type textarea "Traslados a CD, 252 km mensuales, $541.76 sin dep"
click at [814, 247] on div "Comentarios de la Obra Social (no visibles para el prestador/gerenciador): Tras…" at bounding box center [712, 239] width 245 height 84
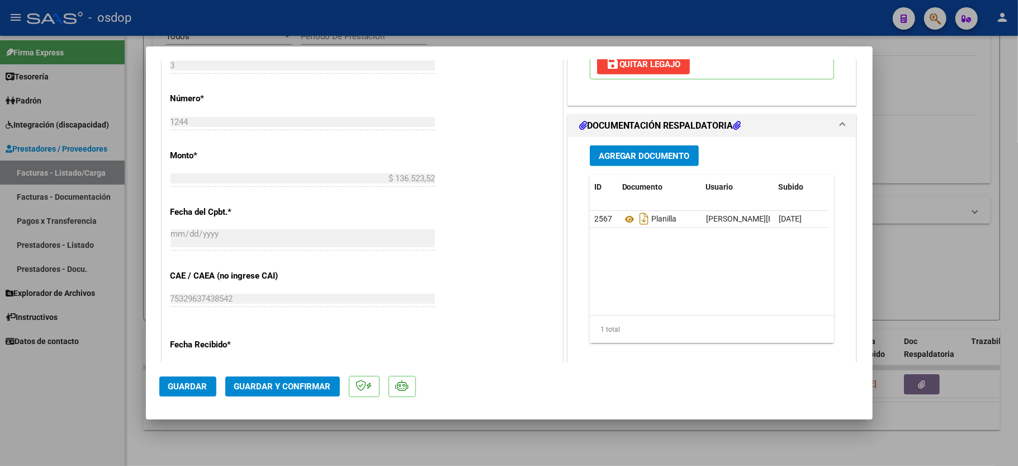
scroll to position [671, 0]
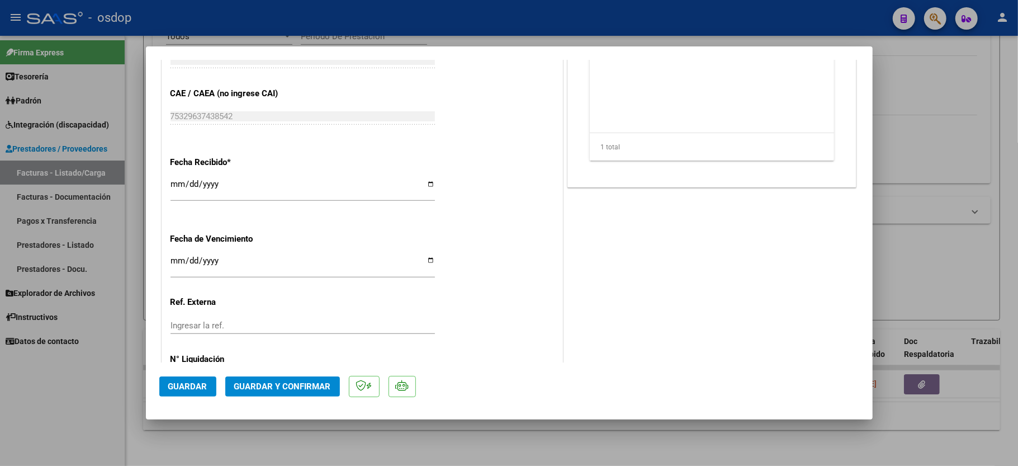
click at [278, 390] on span "Guardar y Confirmar" at bounding box center [282, 386] width 97 height 10
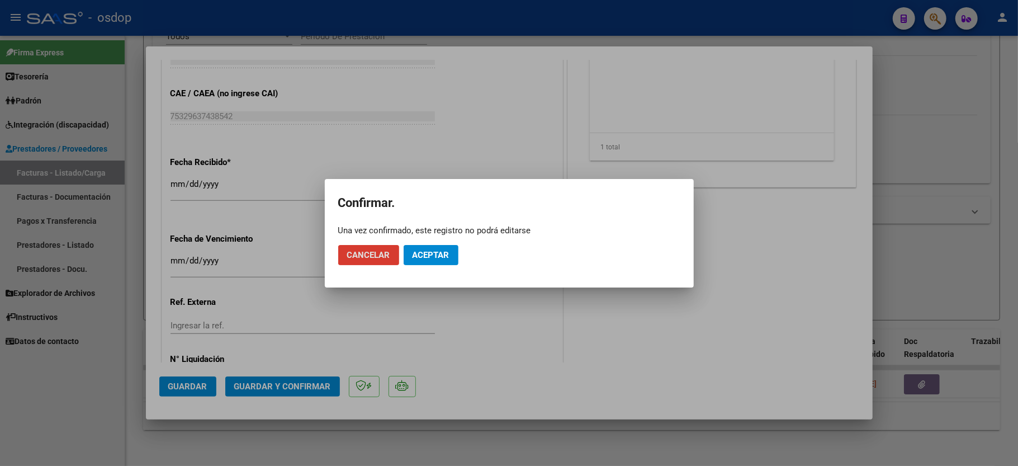
click at [441, 256] on span "Aceptar" at bounding box center [430, 255] width 37 height 10
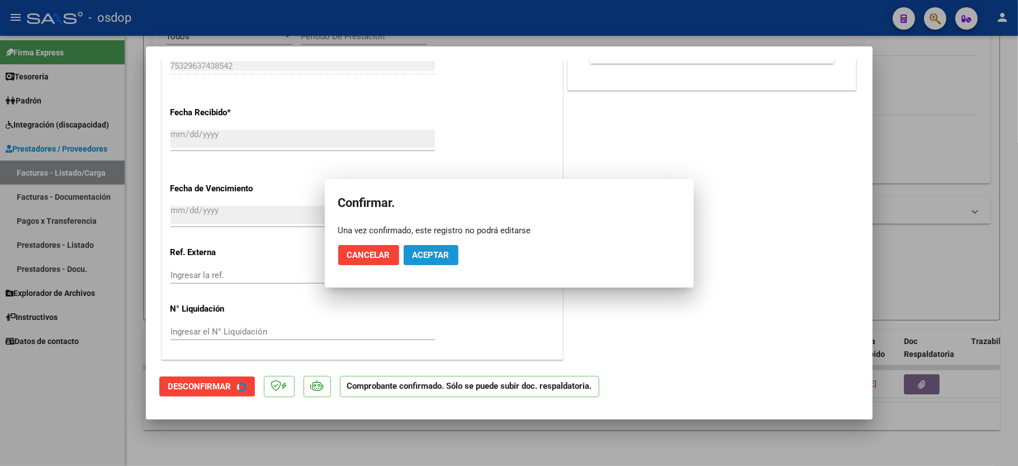
scroll to position [600, 0]
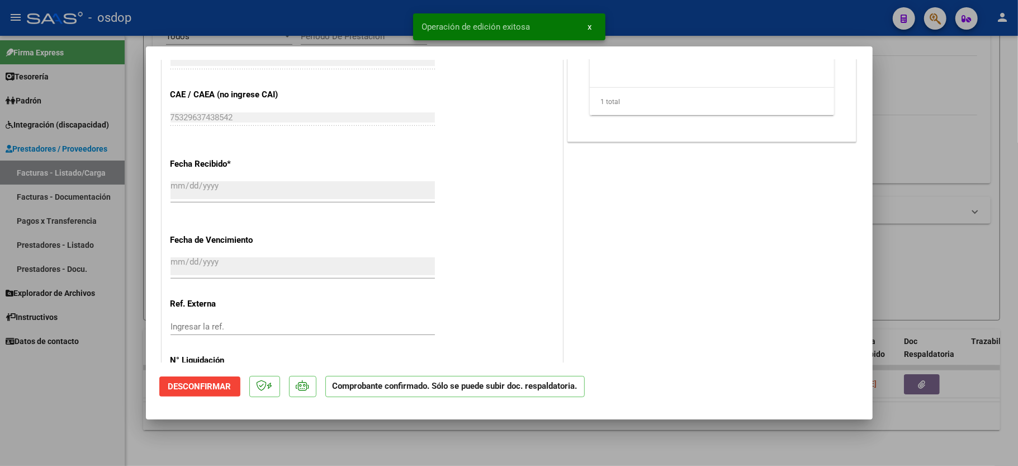
drag, startPoint x: 75, startPoint y: 430, endPoint x: 93, endPoint y: 412, distance: 25.3
click at [79, 428] on div at bounding box center [509, 233] width 1018 height 466
type input "$ 0,00"
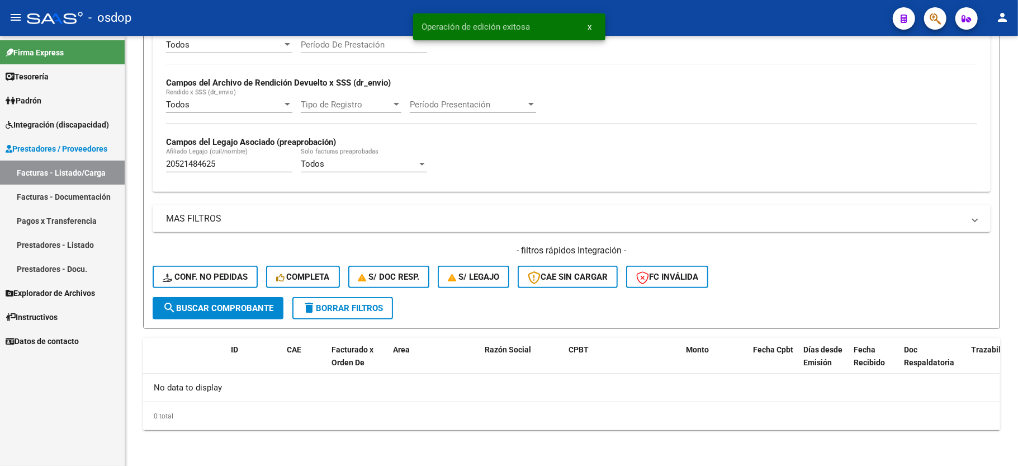
scroll to position [237, 0]
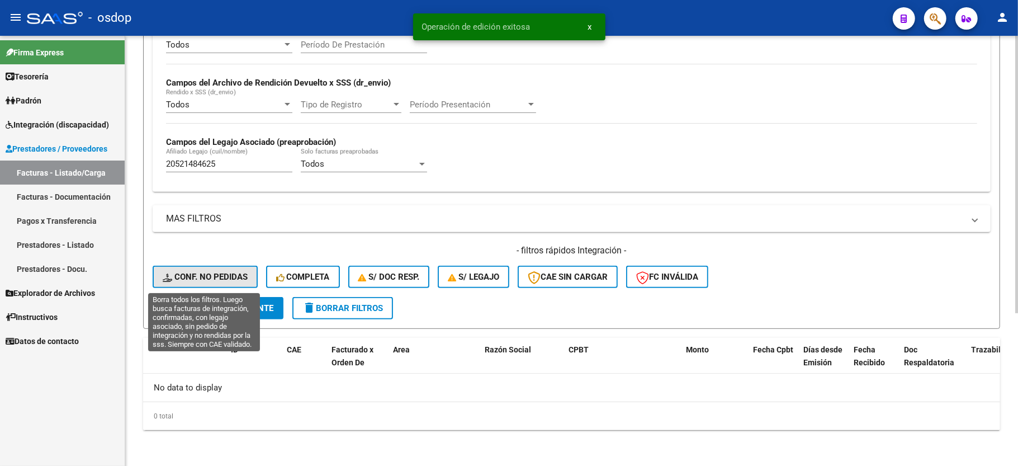
drag, startPoint x: 244, startPoint y: 287, endPoint x: 247, endPoint y: 328, distance: 40.4
click at [243, 287] on button "Conf. no pedidas" at bounding box center [205, 276] width 105 height 22
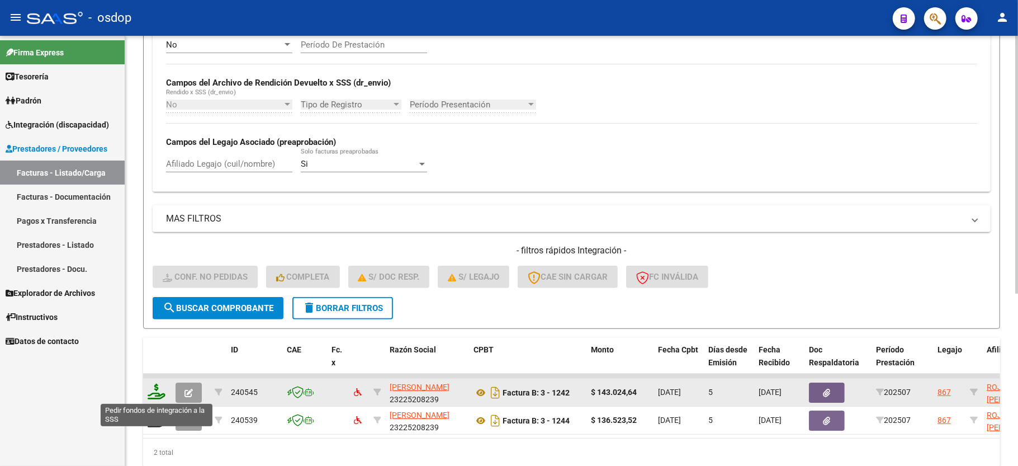
click at [157, 392] on icon at bounding box center [157, 391] width 18 height 16
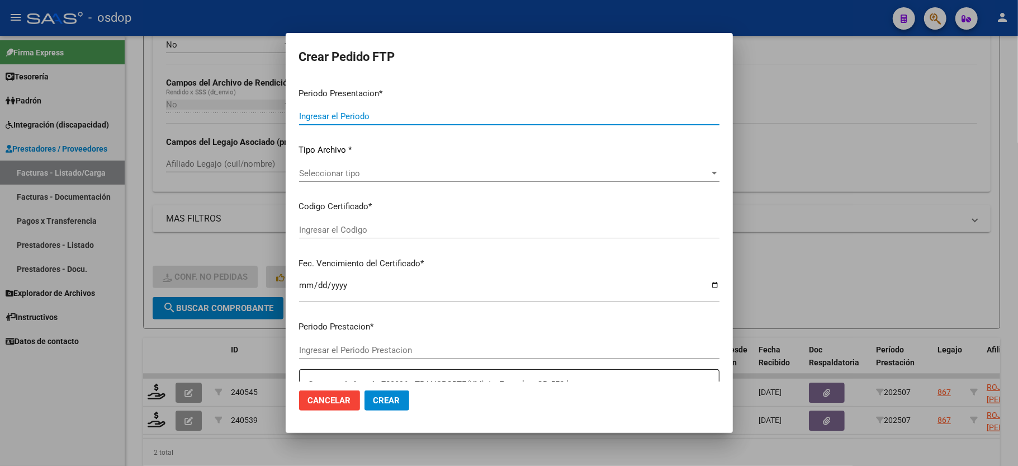
type input "202507"
type input "$ 143.024,64"
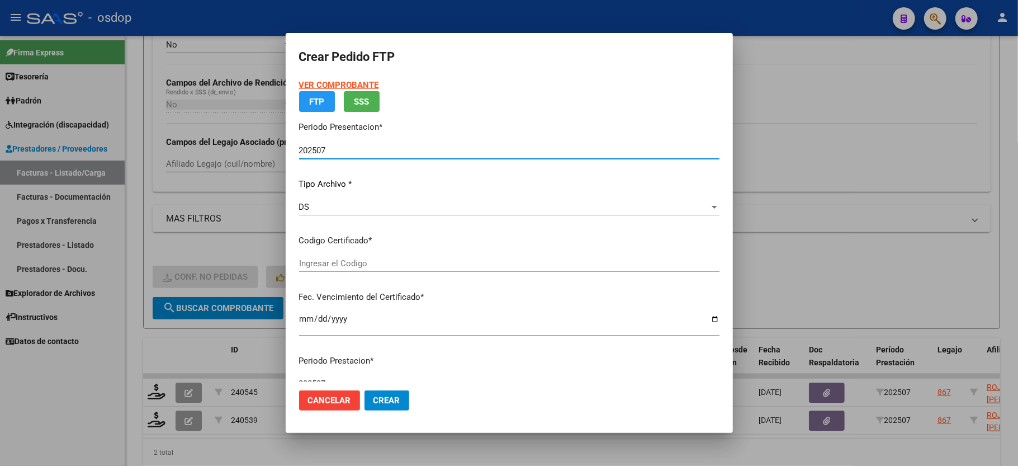
type input "3138600565"
type input "2025-09-02"
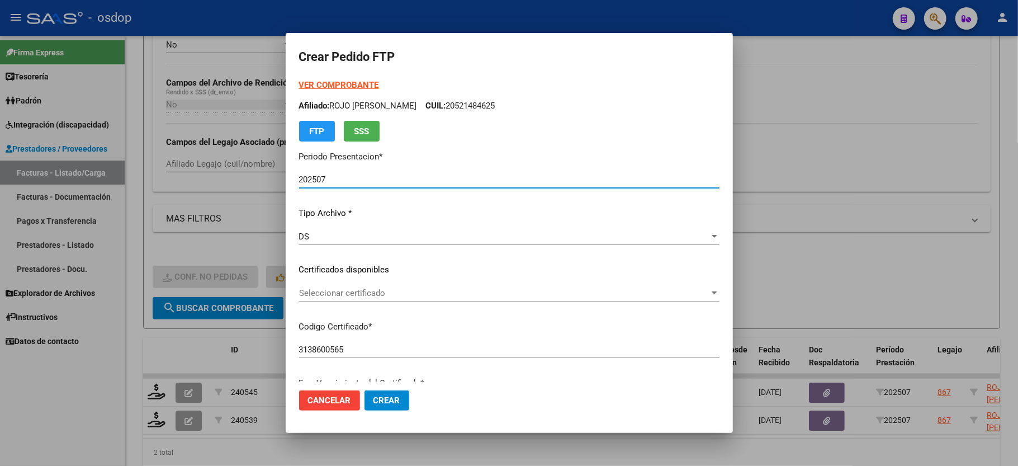
scroll to position [149, 0]
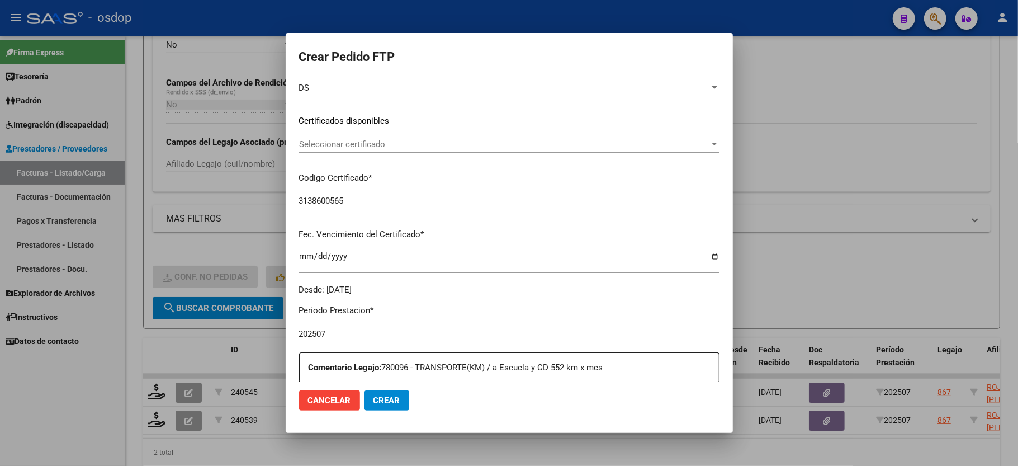
click at [362, 140] on span "Seleccionar certificado" at bounding box center [504, 144] width 410 height 10
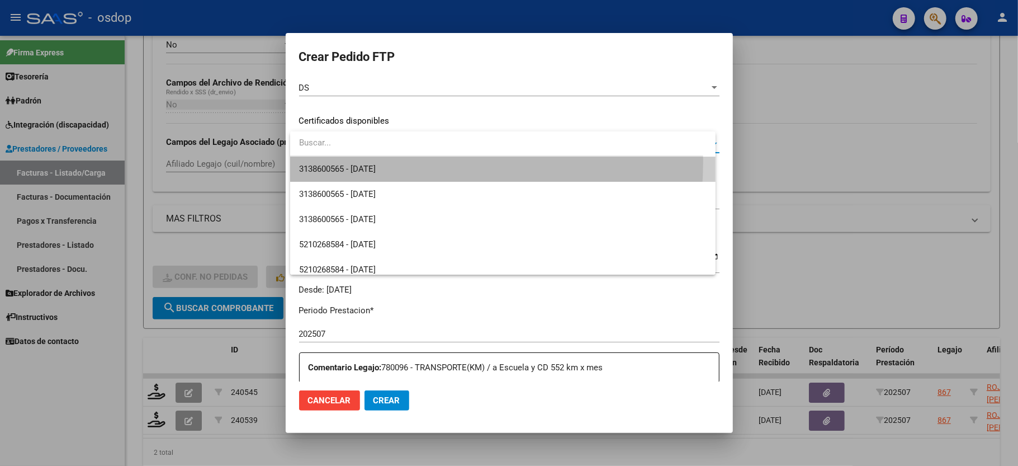
click at [364, 161] on span "3138600565 - 2025-09-02" at bounding box center [502, 168] width 407 height 25
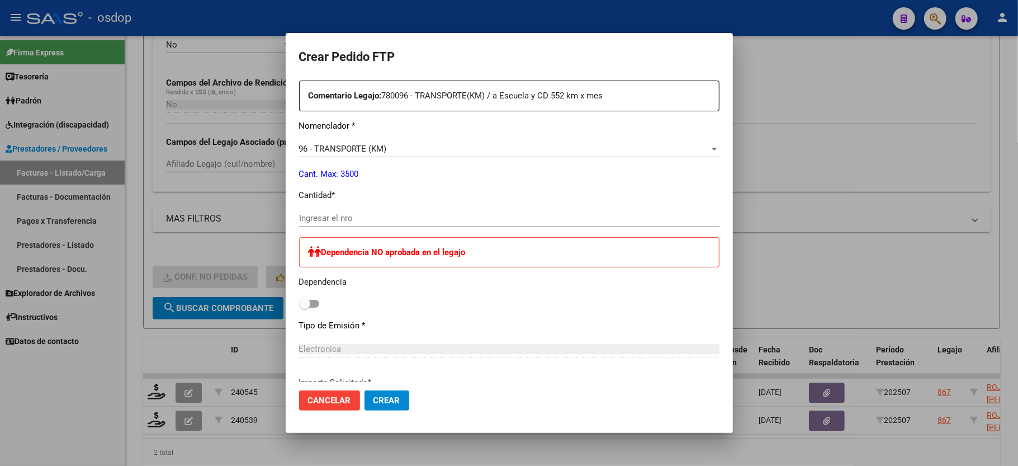
scroll to position [447, 0]
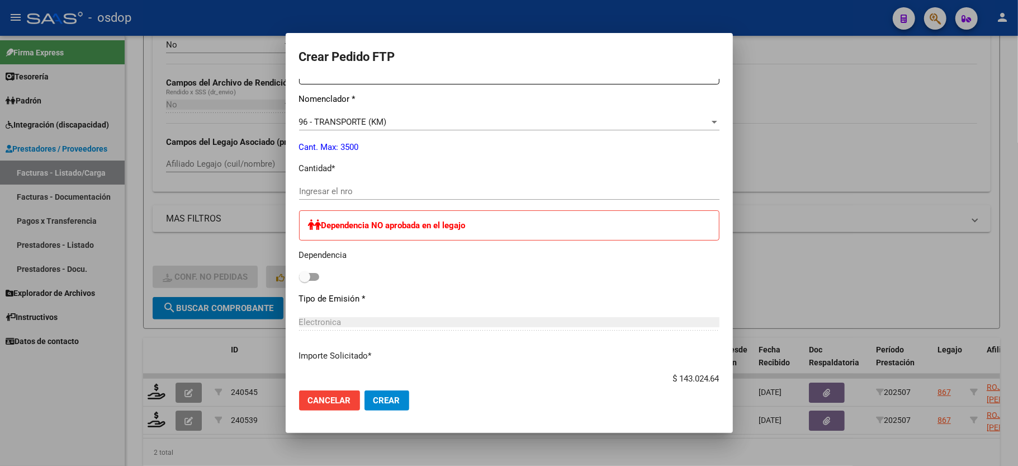
click at [352, 186] on input "Ingresar el nro" at bounding box center [509, 191] width 420 height 10
type input "264"
click at [510, 168] on div "Periodo Prestacion * 202507 Ingresar el Periodo Prestacion Comentario Legajo: 7…" at bounding box center [509, 282] width 420 height 570
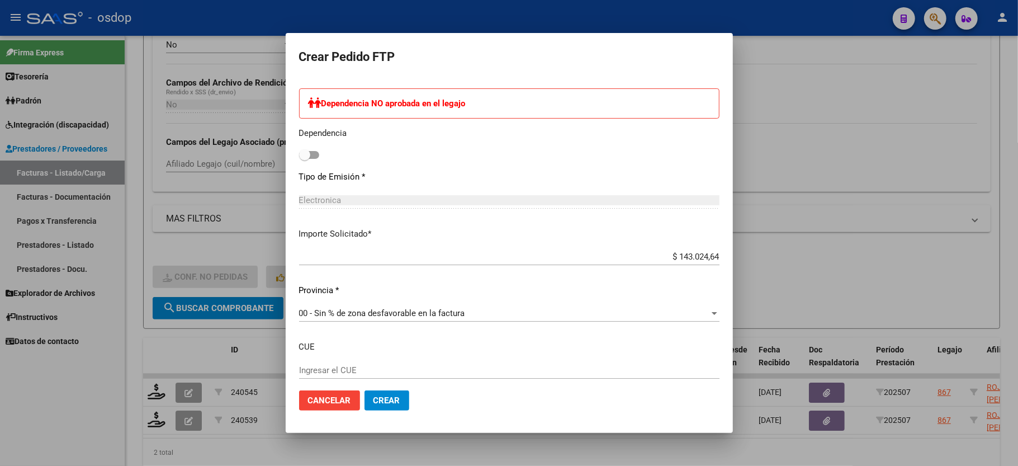
scroll to position [627, 0]
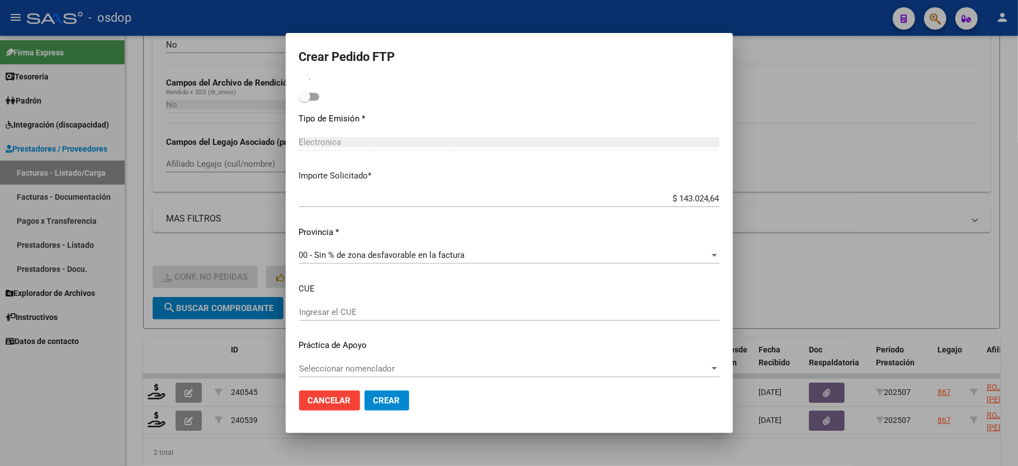
click at [390, 404] on span "Crear" at bounding box center [386, 400] width 27 height 10
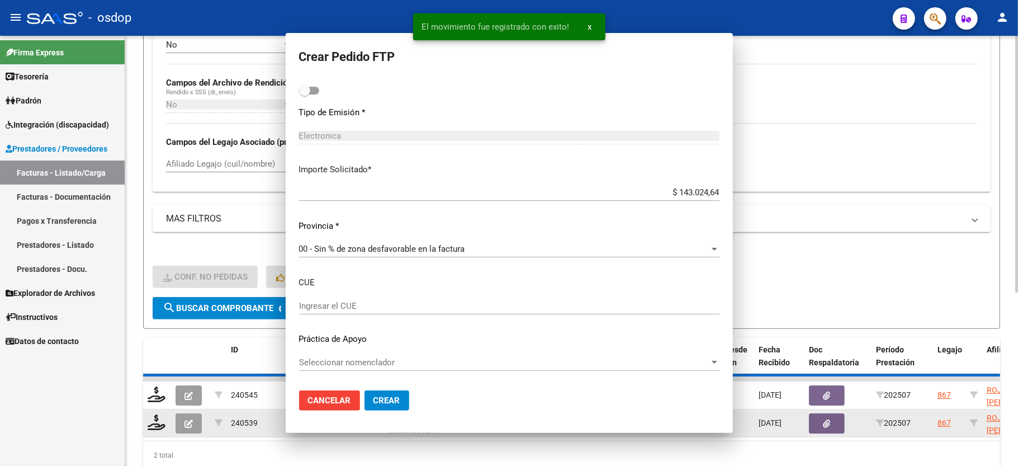
scroll to position [0, 0]
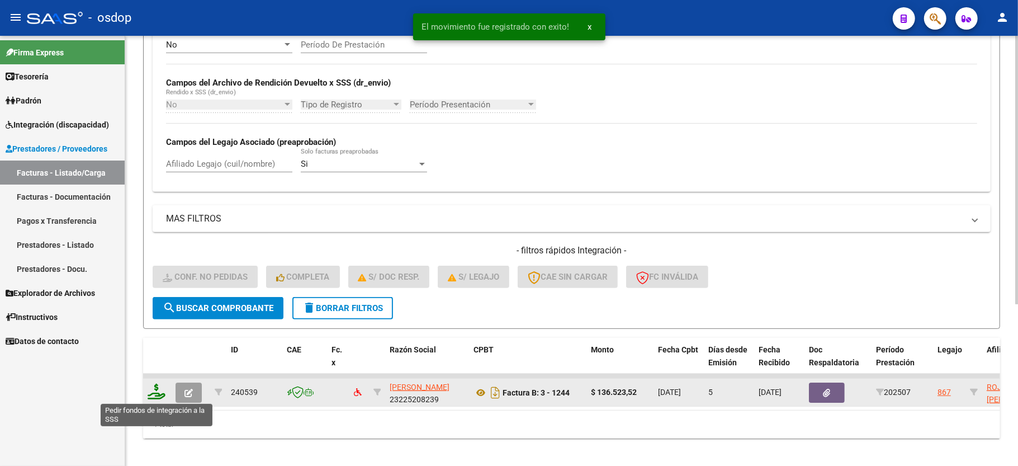
click at [157, 398] on icon at bounding box center [157, 391] width 18 height 16
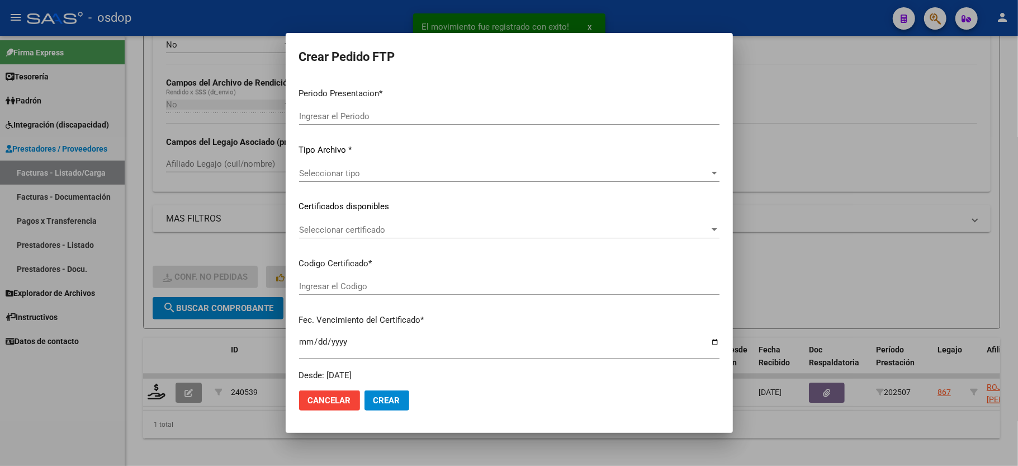
type input "202507"
type input "$ 136.523,52"
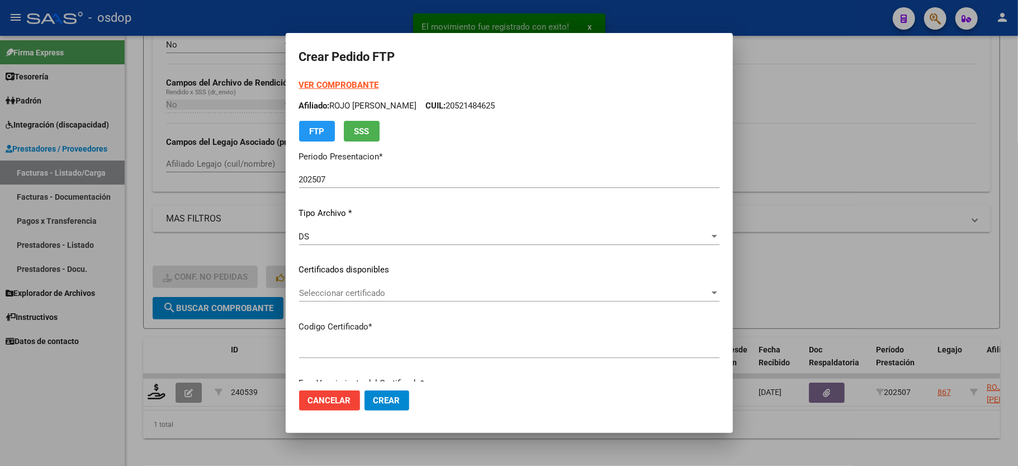
type input "3138600565"
type input "2025-09-02"
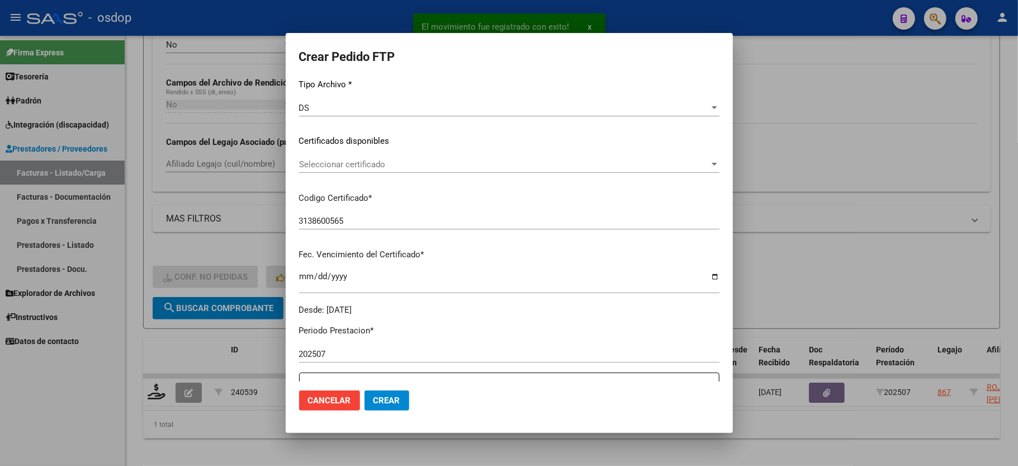
scroll to position [149, 0]
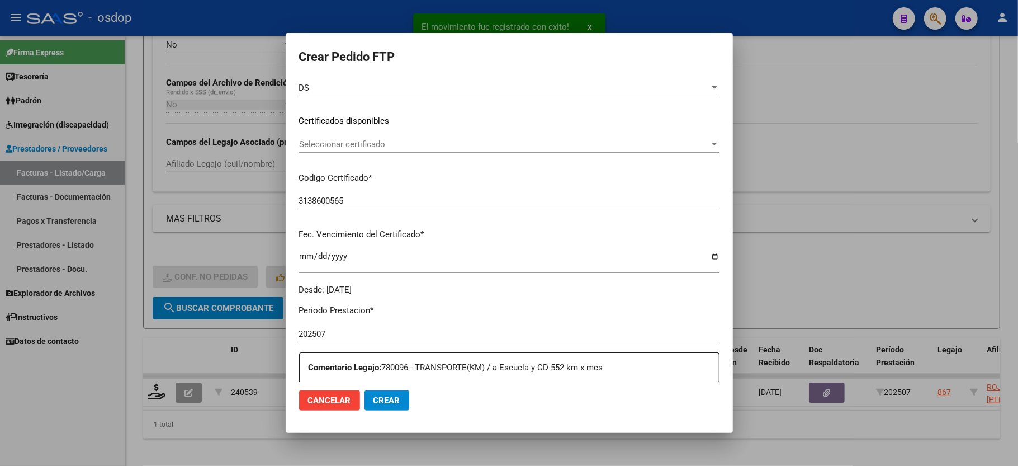
click at [356, 142] on span "Seleccionar certificado" at bounding box center [504, 144] width 410 height 10
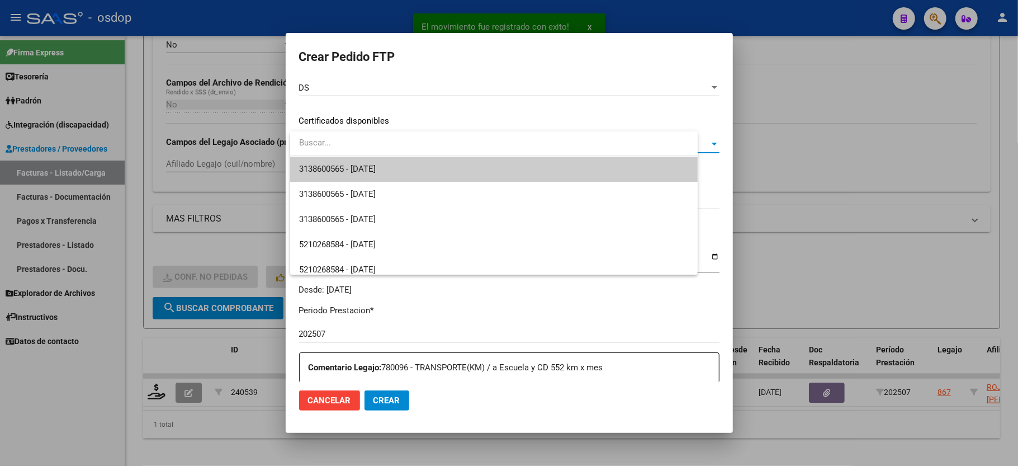
click at [361, 160] on span "3138600565 - 2025-09-02" at bounding box center [494, 168] width 390 height 25
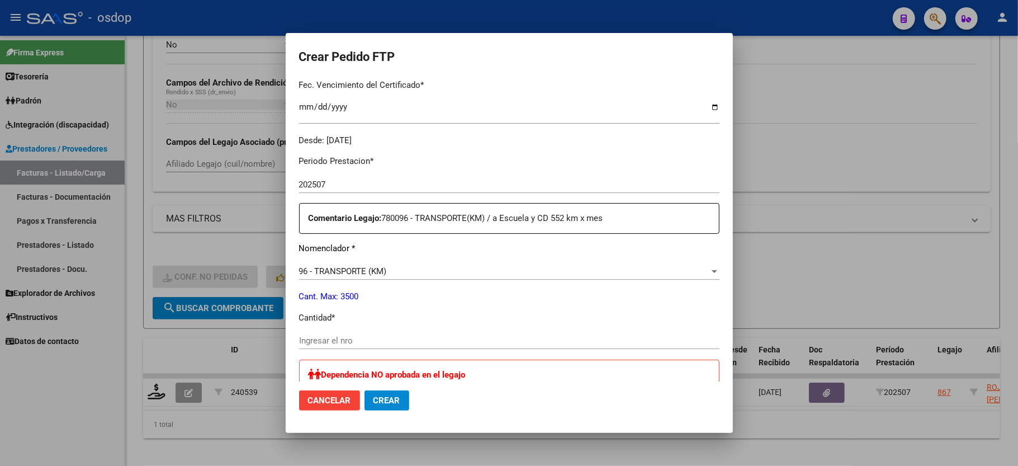
scroll to position [372, 0]
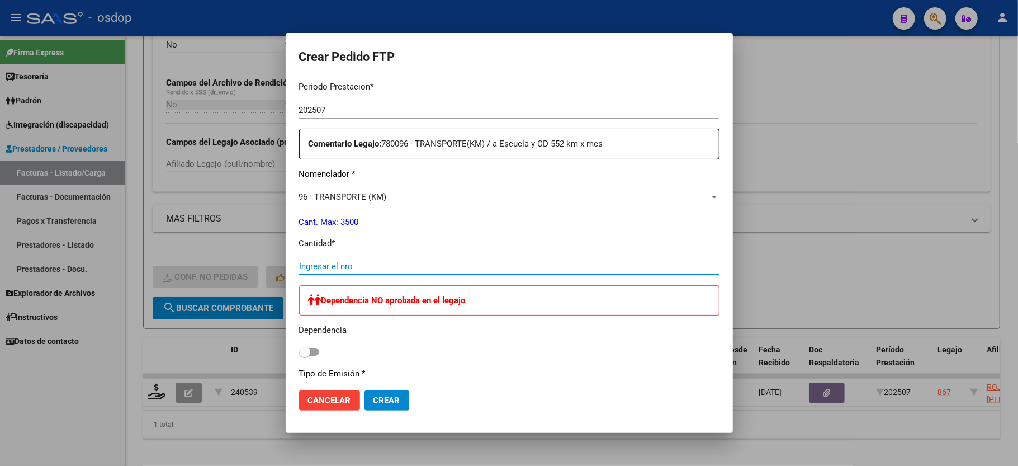
click at [380, 261] on input "Ingresar el nro" at bounding box center [509, 266] width 420 height 10
type input "252"
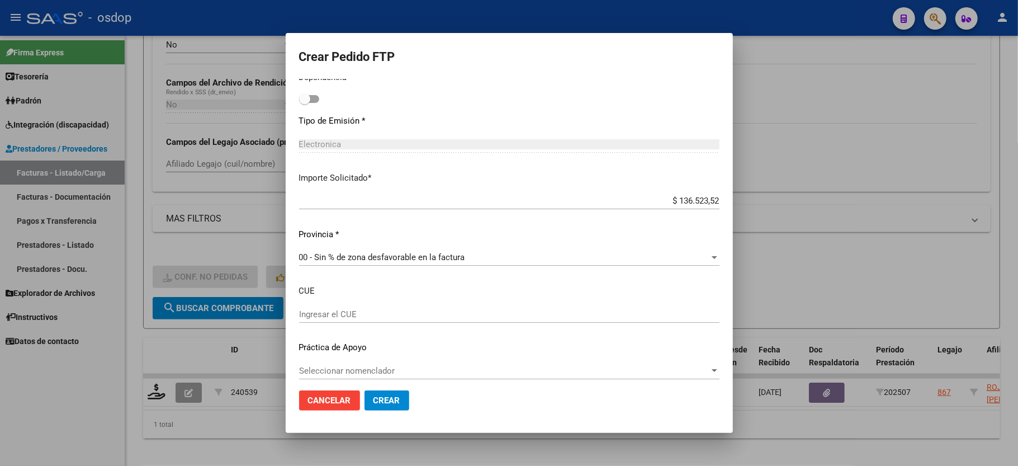
scroll to position [627, 0]
click at [392, 402] on span "Crear" at bounding box center [386, 400] width 27 height 10
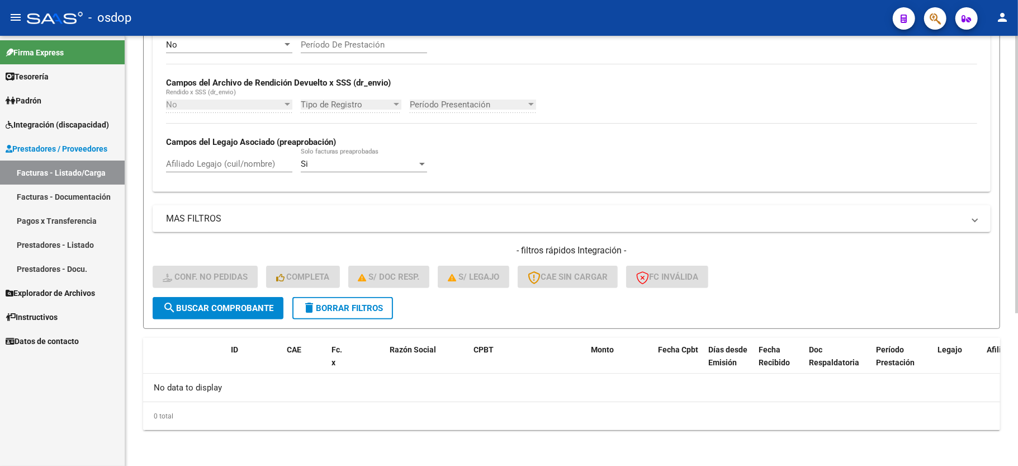
click at [360, 310] on span "delete Borrar Filtros" at bounding box center [342, 308] width 80 height 10
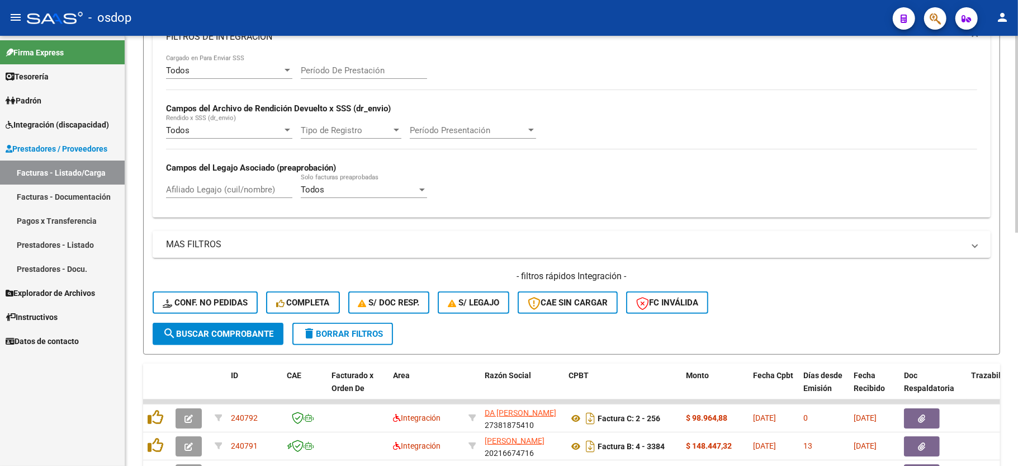
scroll to position [237, 0]
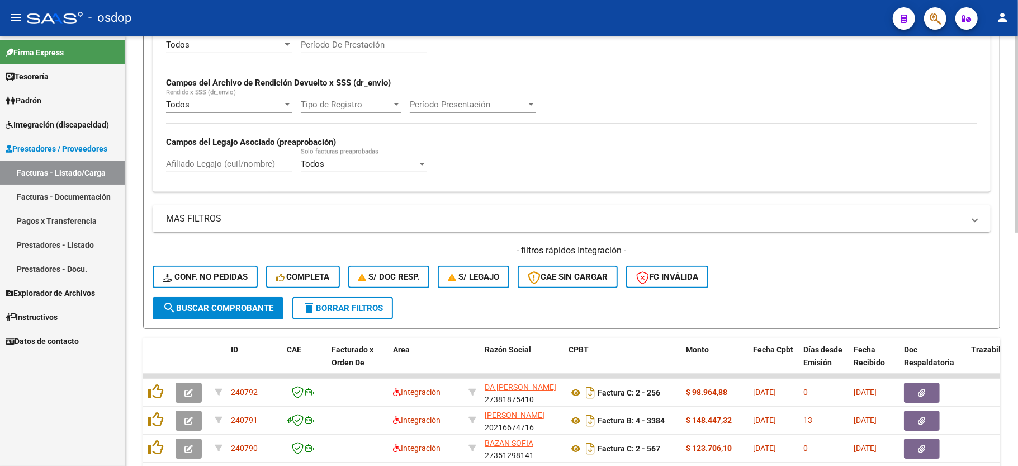
click at [189, 162] on input "Afiliado Legajo (cuil/nombre)" at bounding box center [229, 164] width 126 height 10
paste input "20559205657"
type input "20559205657"
click at [224, 303] on span "search Buscar Comprobante" at bounding box center [218, 308] width 111 height 10
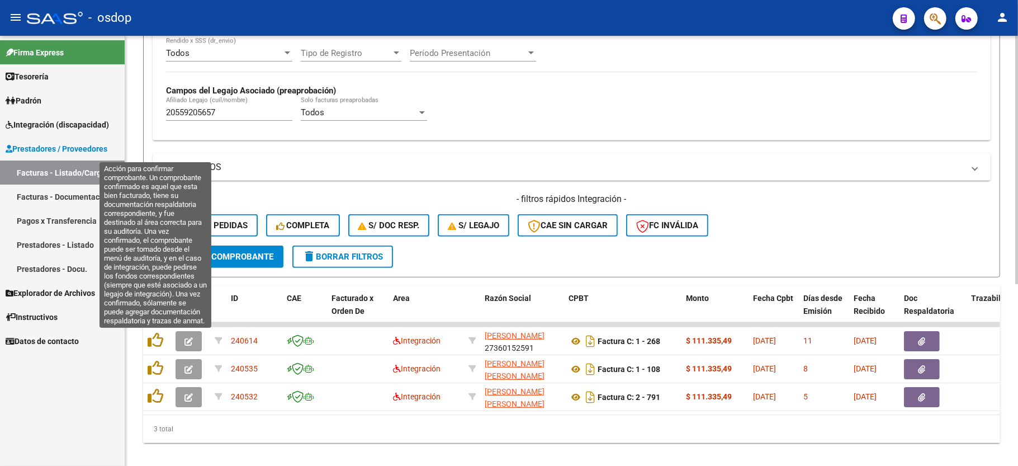
scroll to position [314, 0]
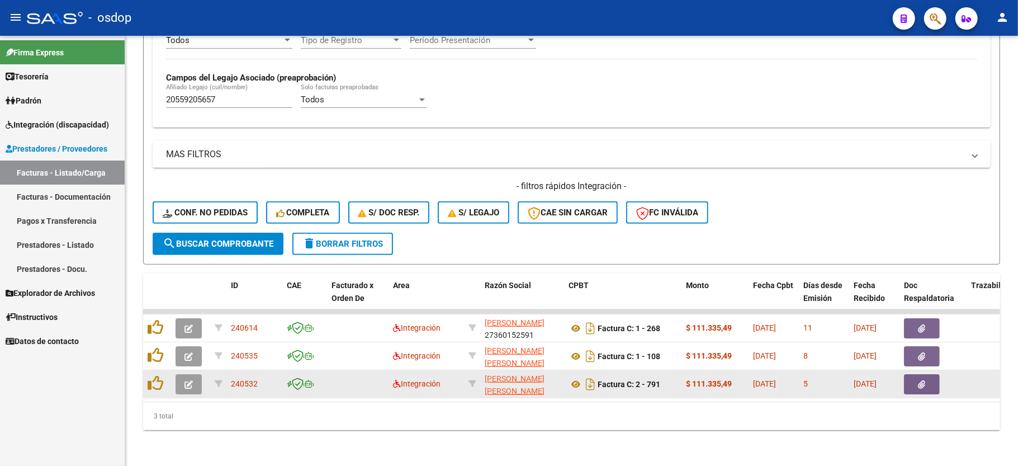
click at [191, 380] on icon "button" at bounding box center [188, 384] width 8 height 8
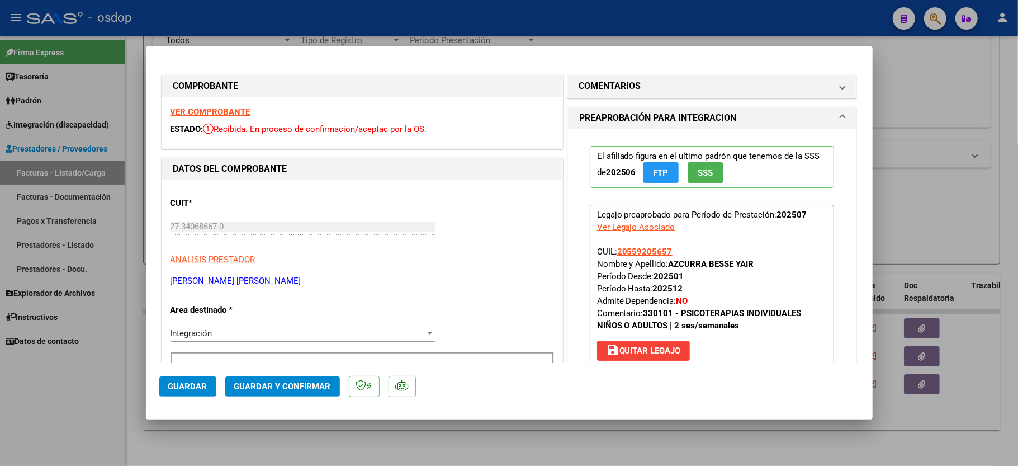
click at [236, 110] on strong "VER COMPROBANTE" at bounding box center [210, 112] width 80 height 10
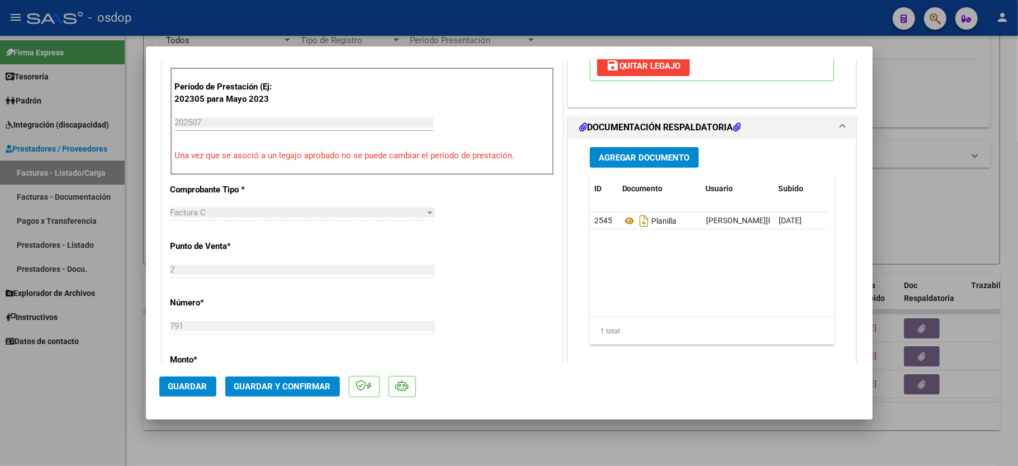
scroll to position [298, 0]
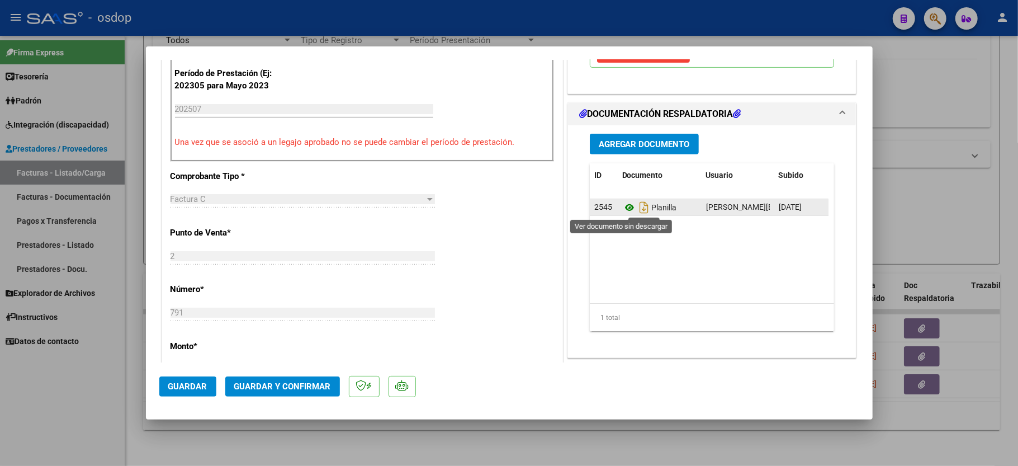
click at [622, 209] on icon at bounding box center [629, 207] width 15 height 13
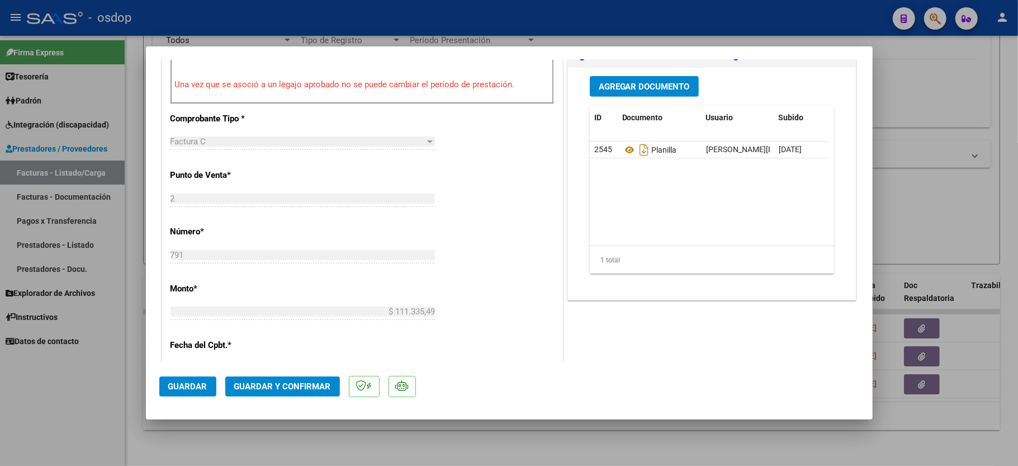
scroll to position [447, 0]
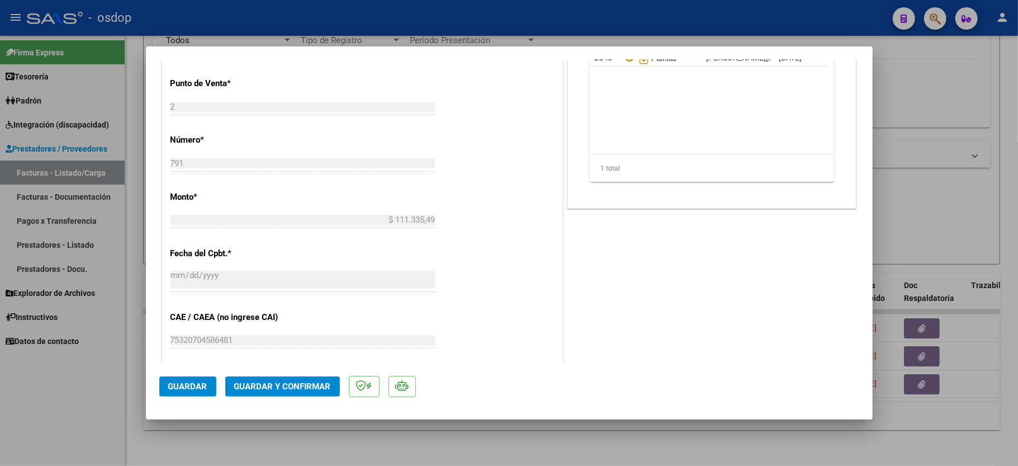
click at [281, 385] on span "Guardar y Confirmar" at bounding box center [282, 386] width 97 height 10
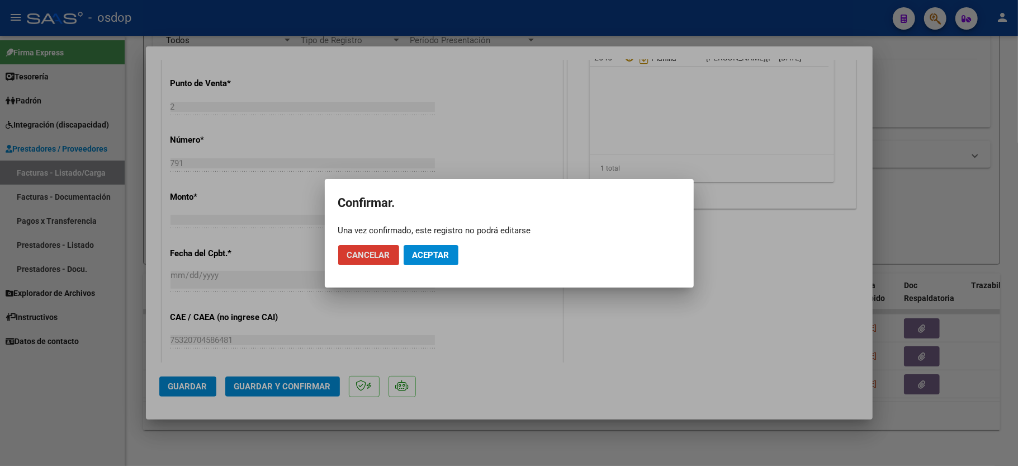
click at [434, 257] on span "Aceptar" at bounding box center [430, 255] width 37 height 10
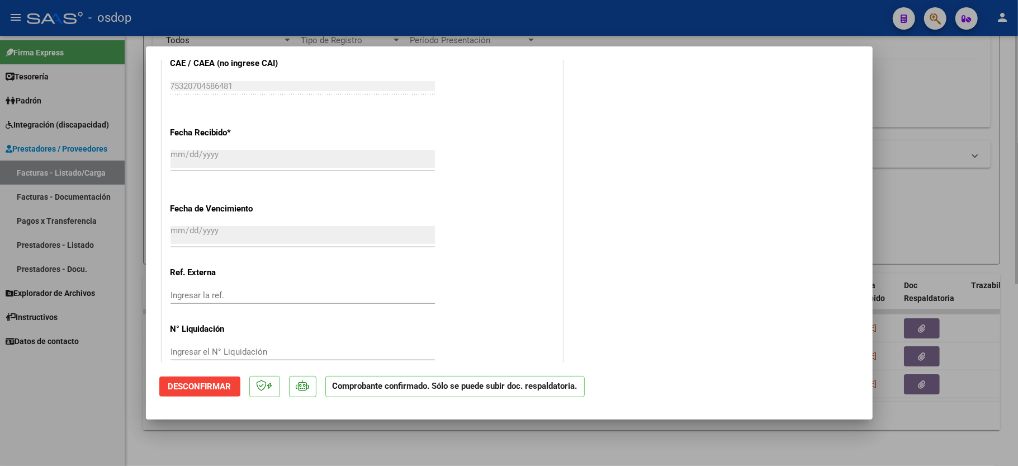
drag, startPoint x: 121, startPoint y: 423, endPoint x: 141, endPoint y: 419, distance: 20.1
click at [121, 423] on div at bounding box center [509, 233] width 1018 height 466
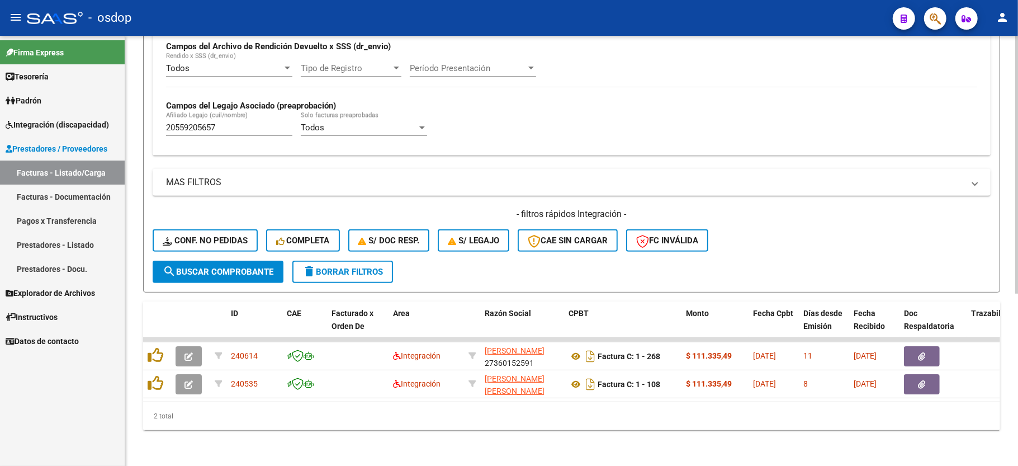
scroll to position [287, 0]
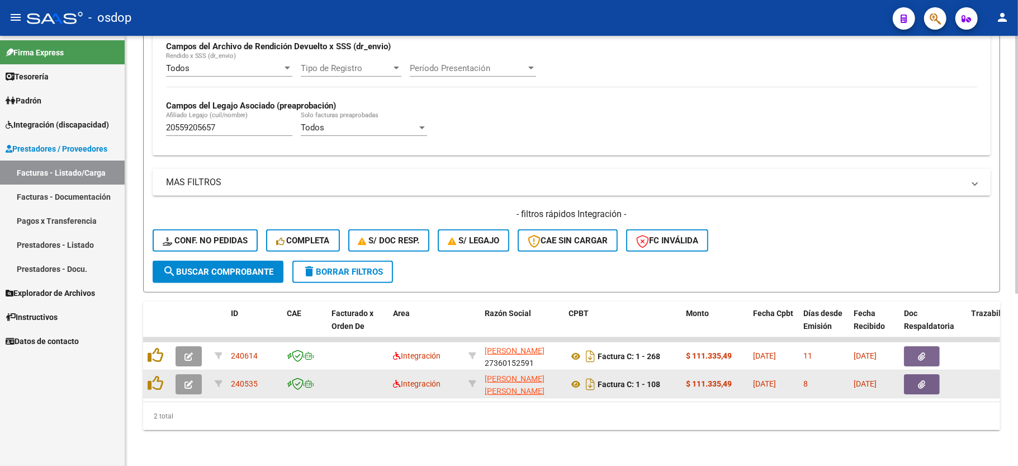
click at [186, 380] on icon "button" at bounding box center [188, 384] width 8 height 8
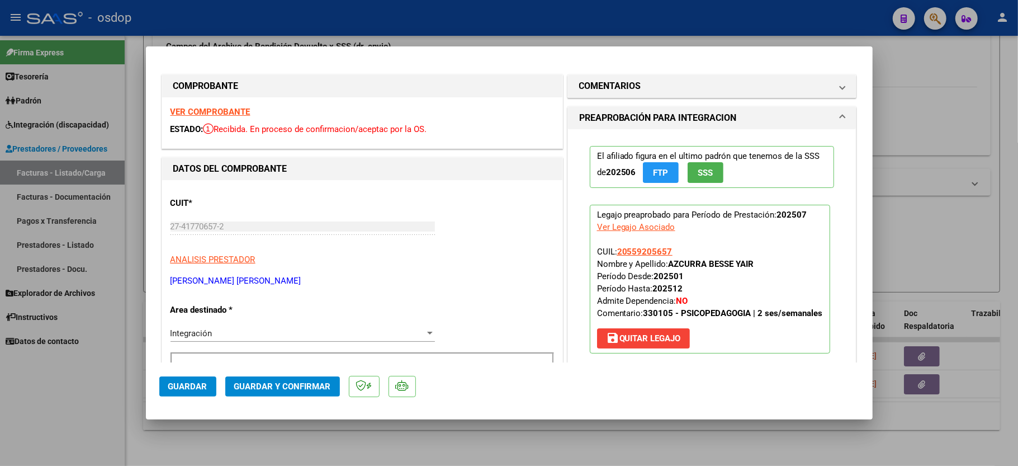
click at [209, 114] on strong "VER COMPROBANTE" at bounding box center [210, 112] width 80 height 10
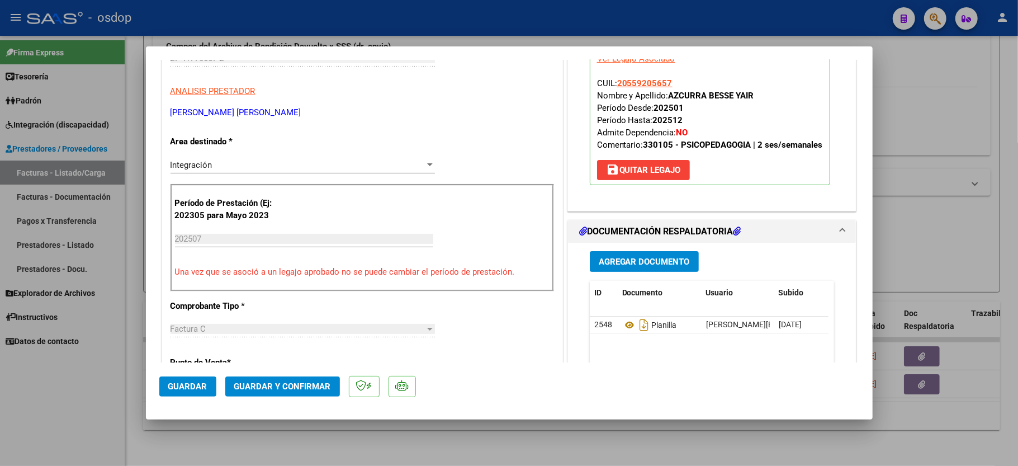
scroll to position [224, 0]
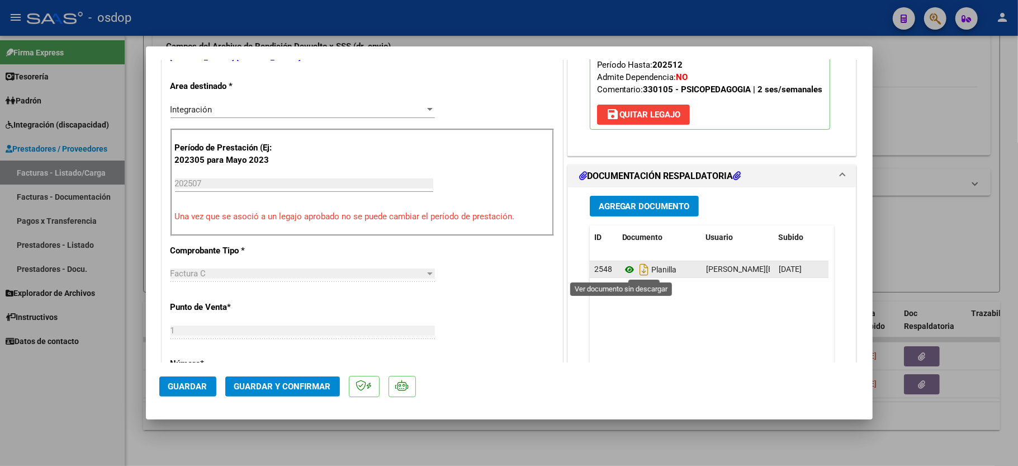
click at [624, 267] on icon at bounding box center [629, 269] width 15 height 13
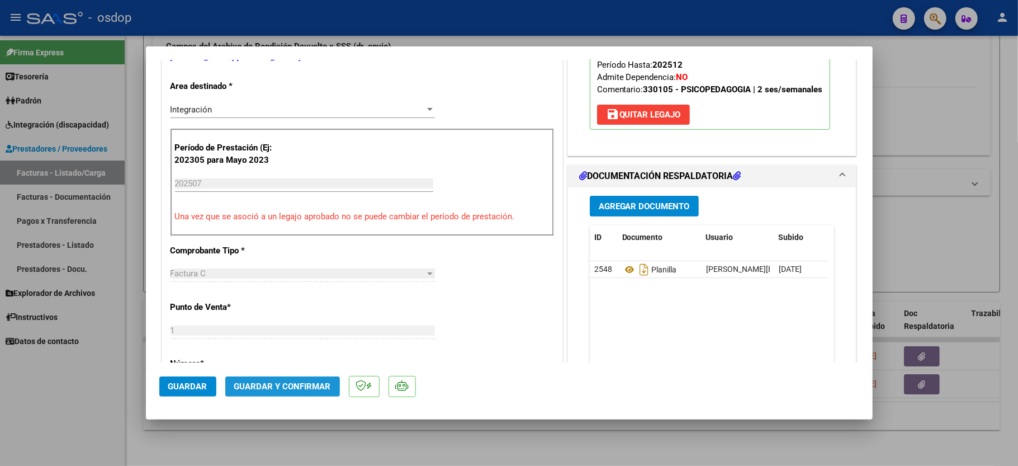
click at [284, 386] on span "Guardar y Confirmar" at bounding box center [282, 386] width 97 height 10
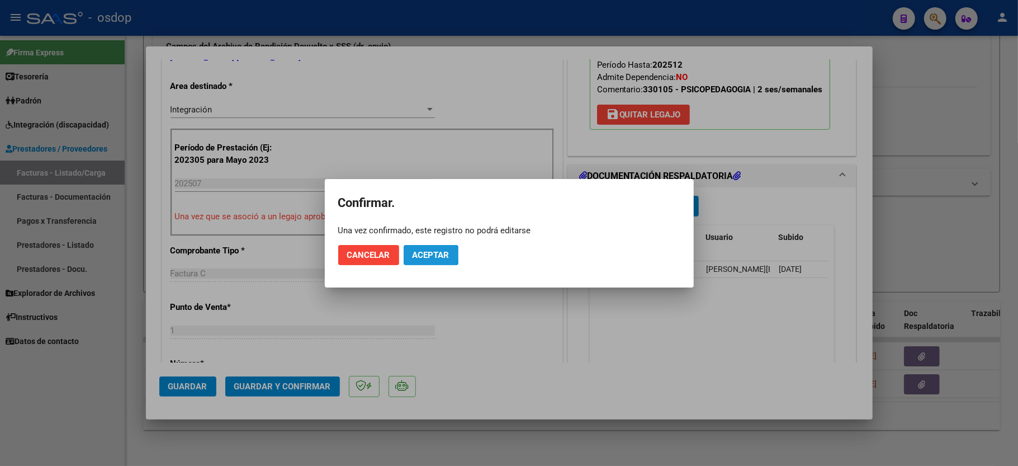
click at [426, 255] on span "Aceptar" at bounding box center [430, 255] width 37 height 10
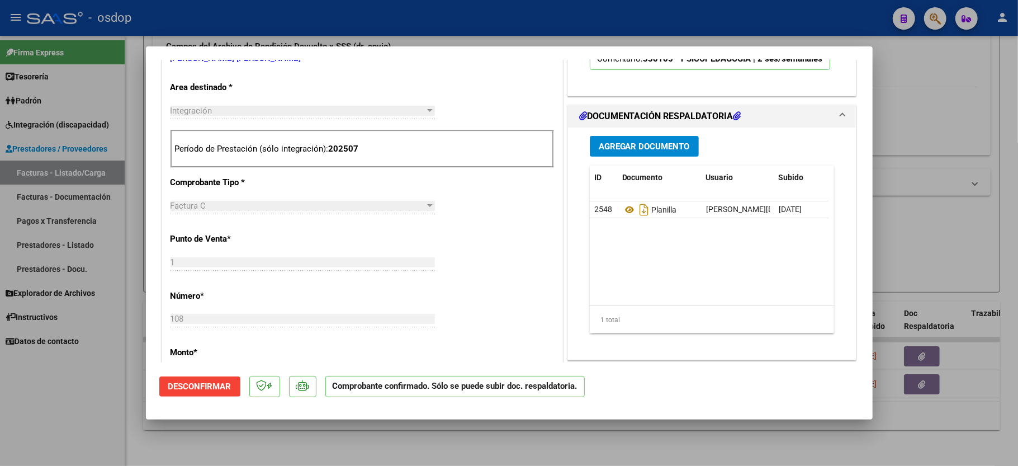
click at [106, 421] on div at bounding box center [509, 233] width 1018 height 466
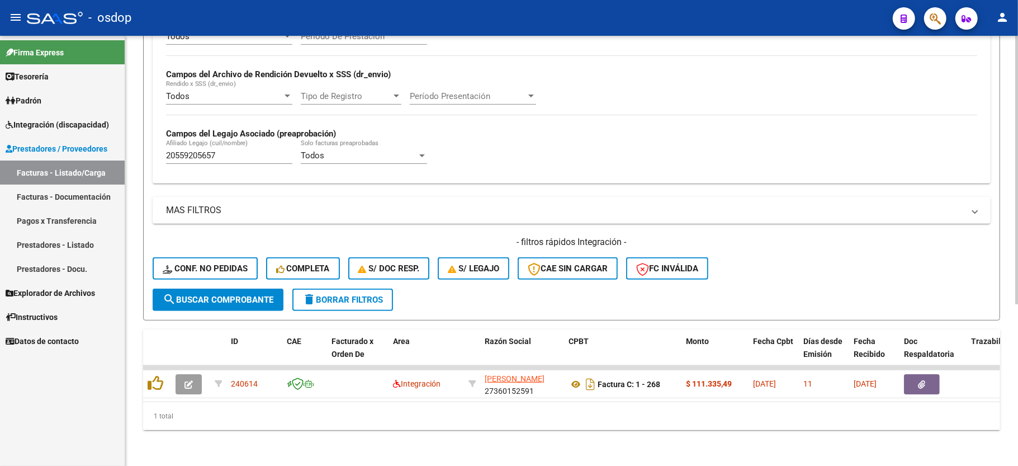
scroll to position [258, 0]
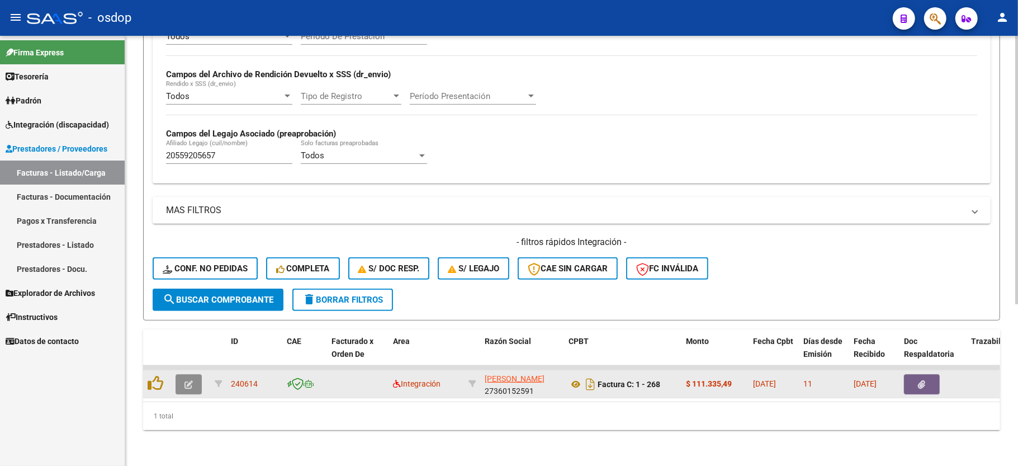
click at [189, 376] on button "button" at bounding box center [189, 384] width 26 height 20
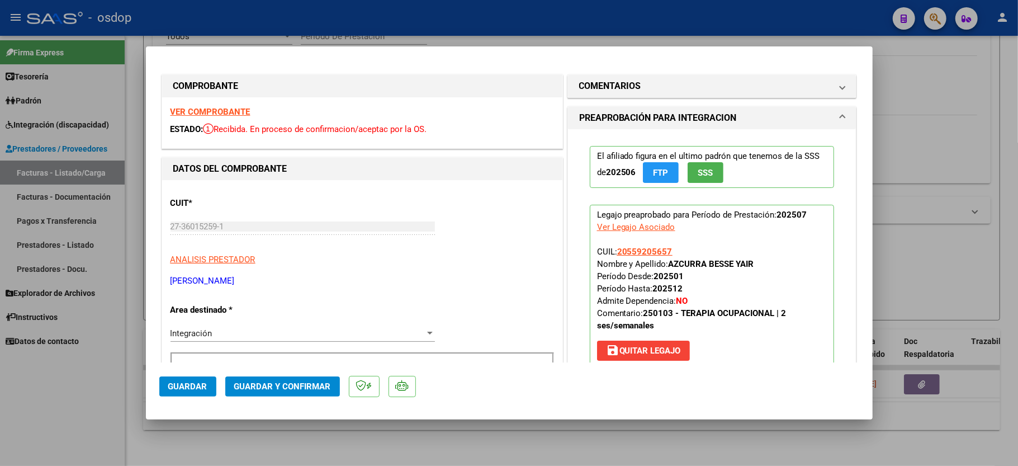
click at [242, 117] on div "VER COMPROBANTE ESTADO: Recibida. En proceso de confirmacion/aceptac por la OS." at bounding box center [362, 122] width 400 height 51
click at [239, 107] on strong "VER COMPROBANTE" at bounding box center [210, 112] width 80 height 10
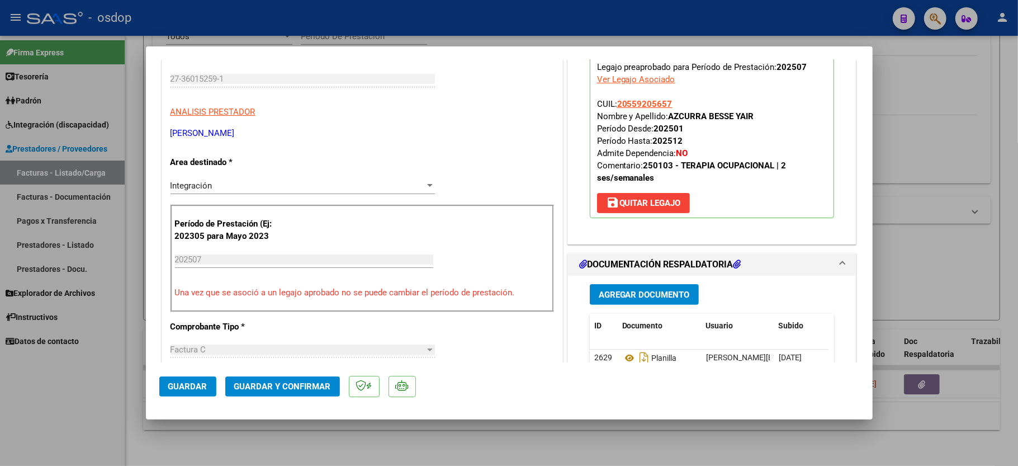
scroll to position [149, 0]
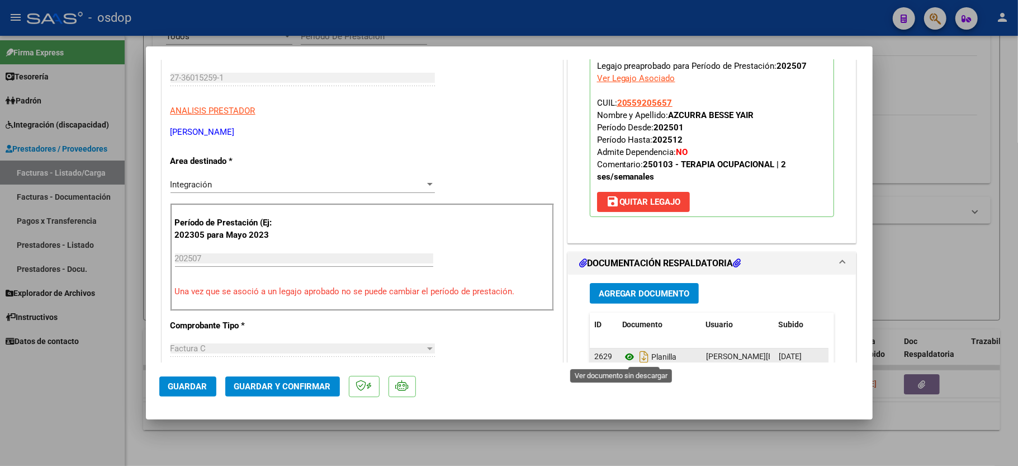
click at [622, 355] on icon at bounding box center [629, 356] width 15 height 13
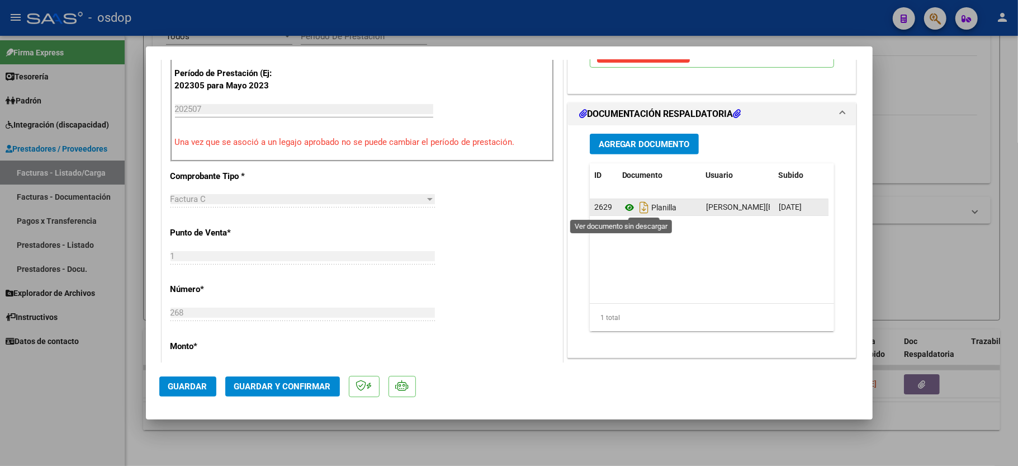
click at [622, 206] on icon at bounding box center [629, 207] width 15 height 13
drag, startPoint x: 101, startPoint y: 428, endPoint x: 124, endPoint y: 421, distance: 23.9
click at [102, 428] on div at bounding box center [509, 233] width 1018 height 466
type input "$ 0,00"
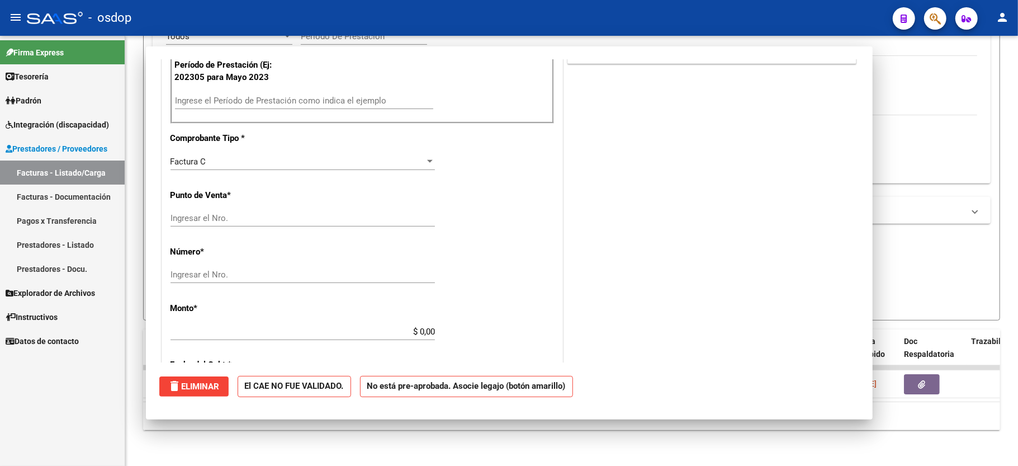
scroll to position [290, 0]
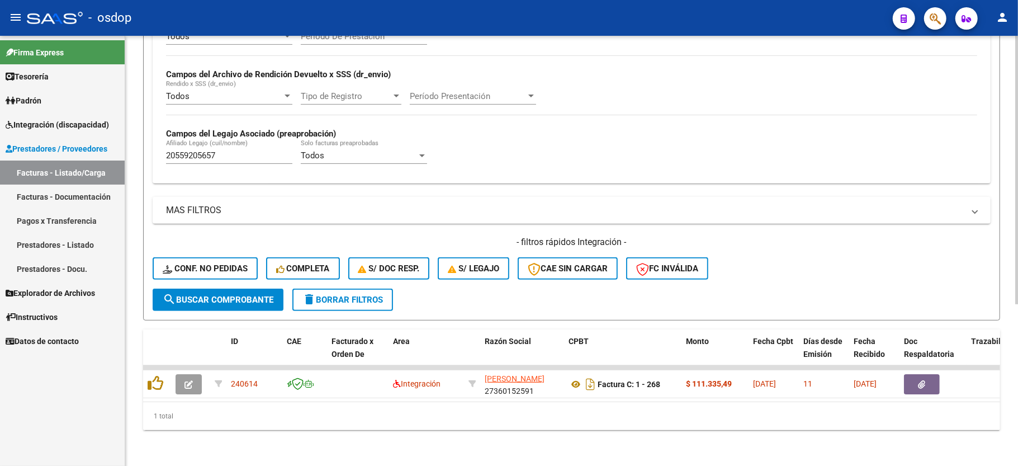
click at [187, 150] on input "20559205657" at bounding box center [229, 155] width 126 height 10
click at [198, 263] on span "Conf. no pedidas" at bounding box center [205, 268] width 85 height 10
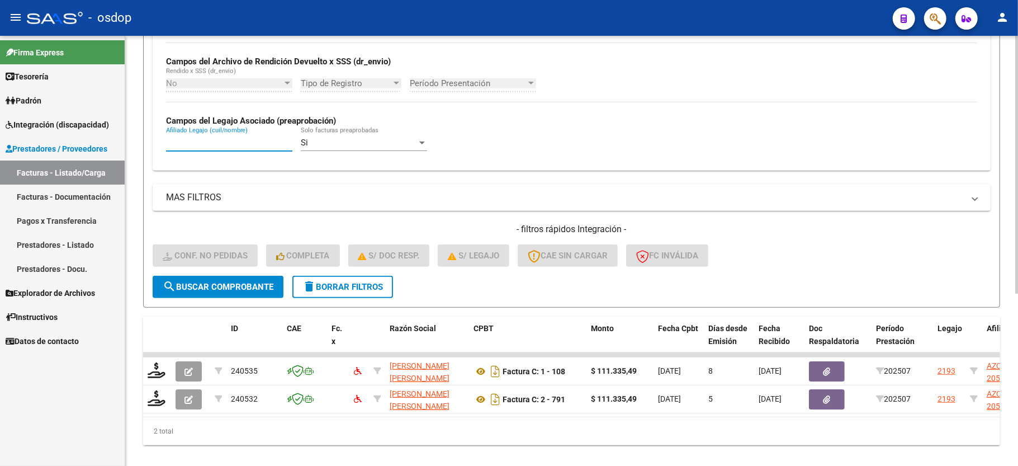
click at [219, 141] on input "Afiliado Legajo (cuil/nombre)" at bounding box center [229, 142] width 126 height 10
paste input "20559205657"
type input "20559205657"
click at [225, 293] on button "search Buscar Comprobante" at bounding box center [218, 287] width 131 height 22
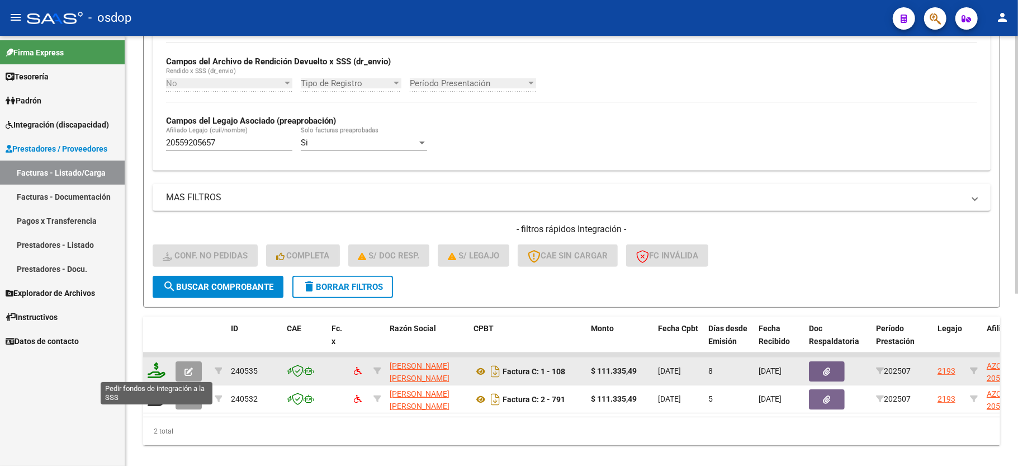
click at [155, 366] on icon at bounding box center [157, 370] width 18 height 16
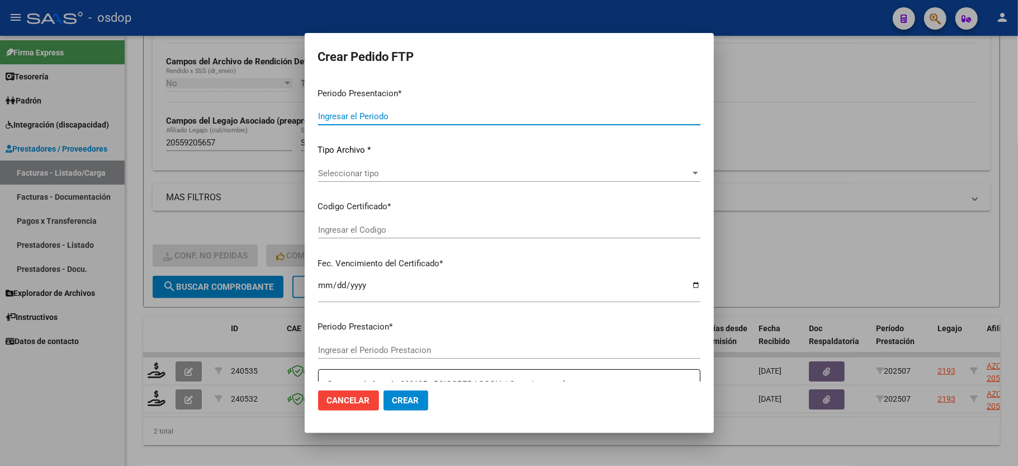
type input "202507"
type input "$ 111.335,49"
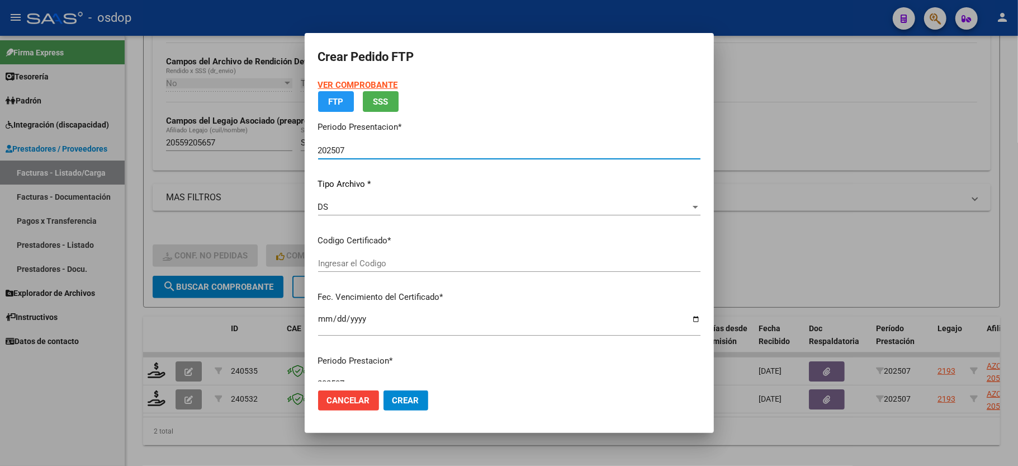
type input "470750163"
type input "2025-08-24"
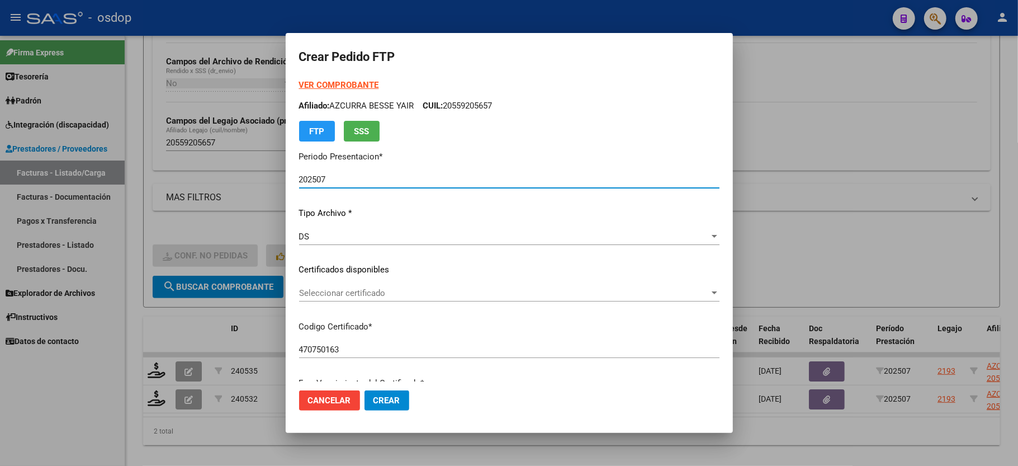
click at [343, 286] on div "Seleccionar certificado Seleccionar certificado" at bounding box center [509, 292] width 420 height 17
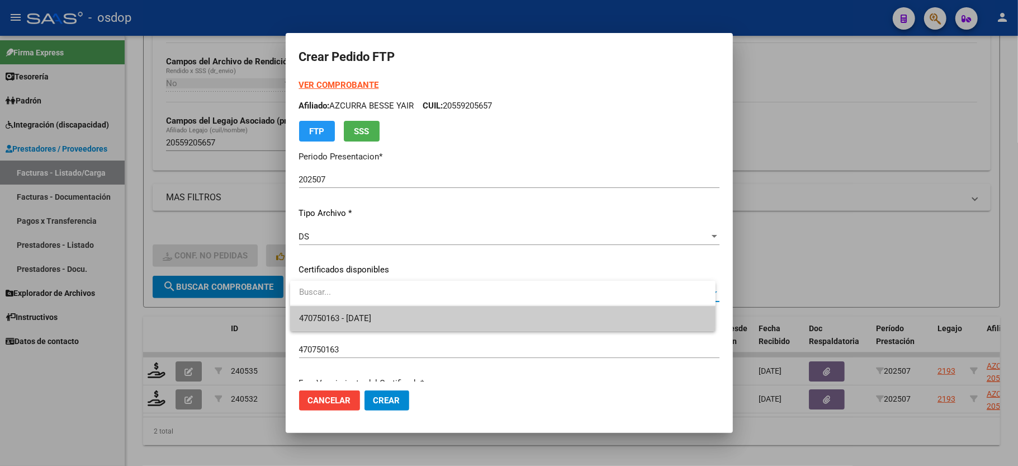
click at [345, 305] on div at bounding box center [502, 293] width 425 height 25
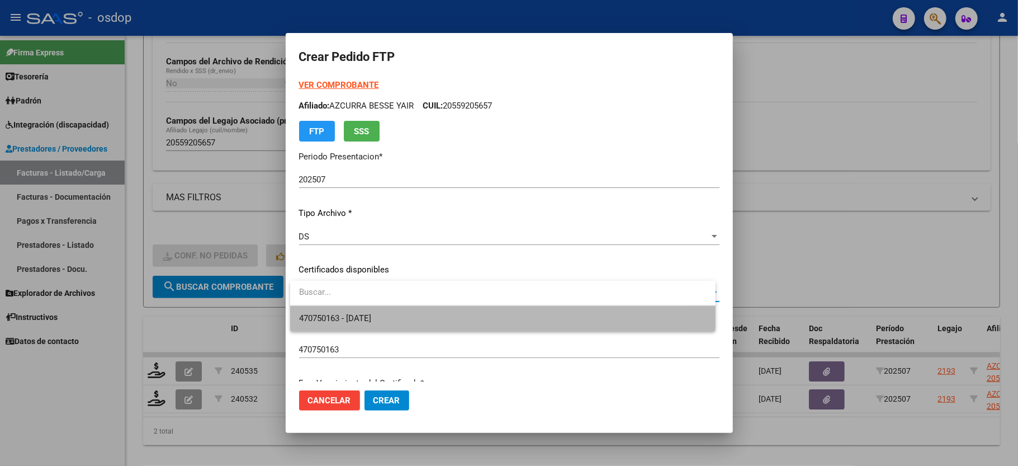
click at [347, 309] on span "470750163 - 2025-08-24" at bounding box center [502, 318] width 407 height 25
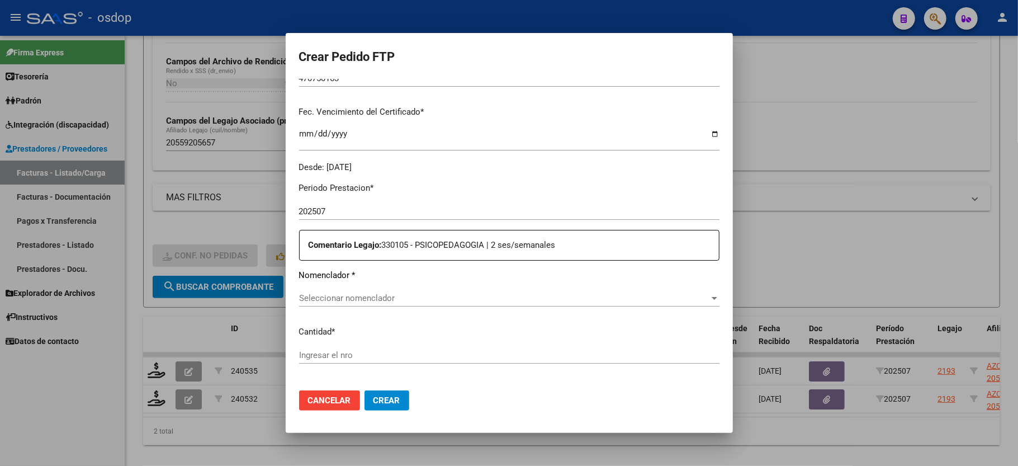
scroll to position [298, 0]
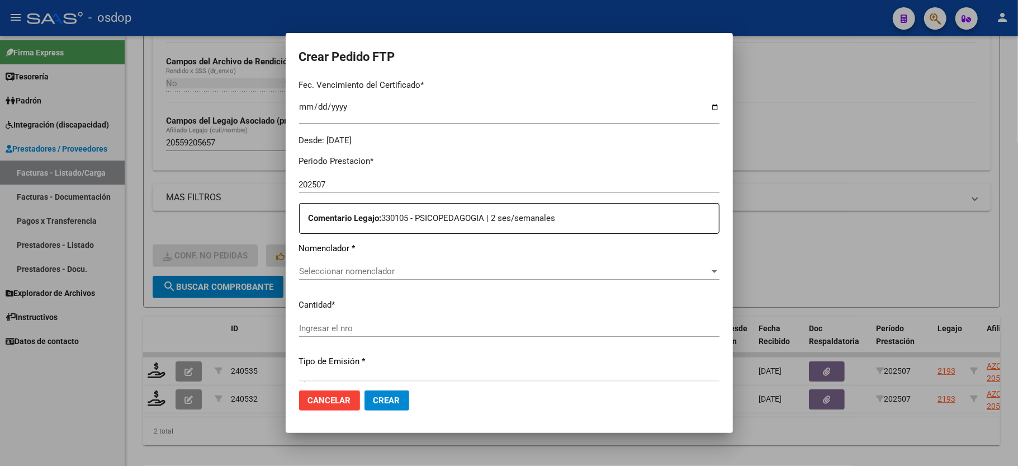
click at [340, 266] on span "Seleccionar nomenclador" at bounding box center [504, 271] width 410 height 10
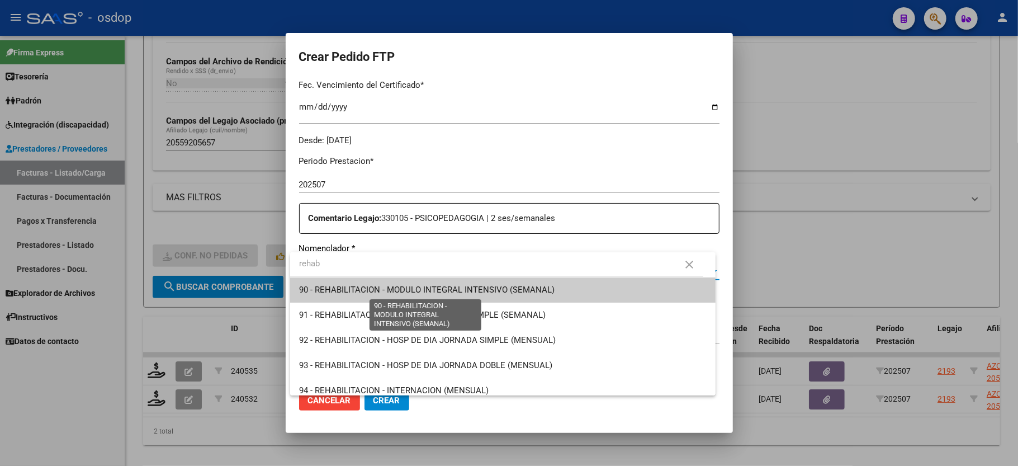
type input "rehab"
click at [417, 292] on span "90 - REHABILITACION - MODULO INTEGRAL INTENSIVO (SEMANAL)" at bounding box center [426, 289] width 255 height 10
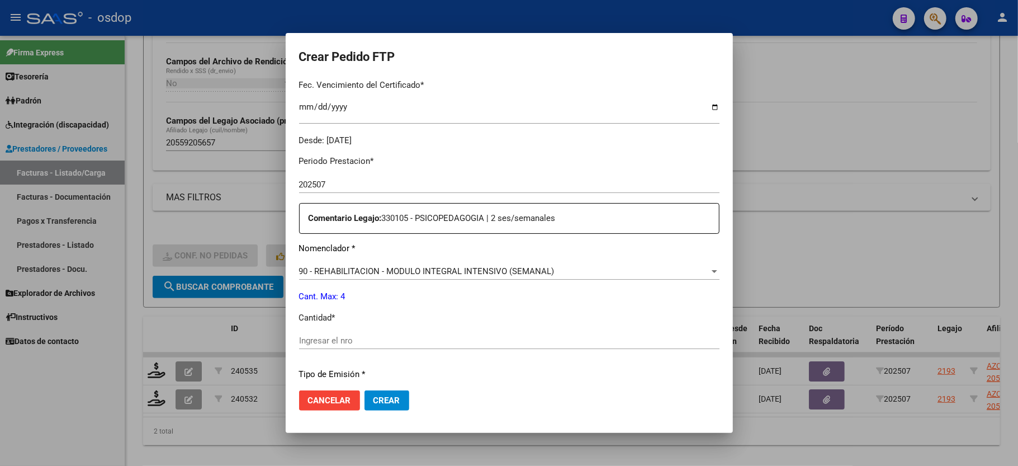
click at [338, 339] on div "Ingresar el nro" at bounding box center [509, 340] width 420 height 17
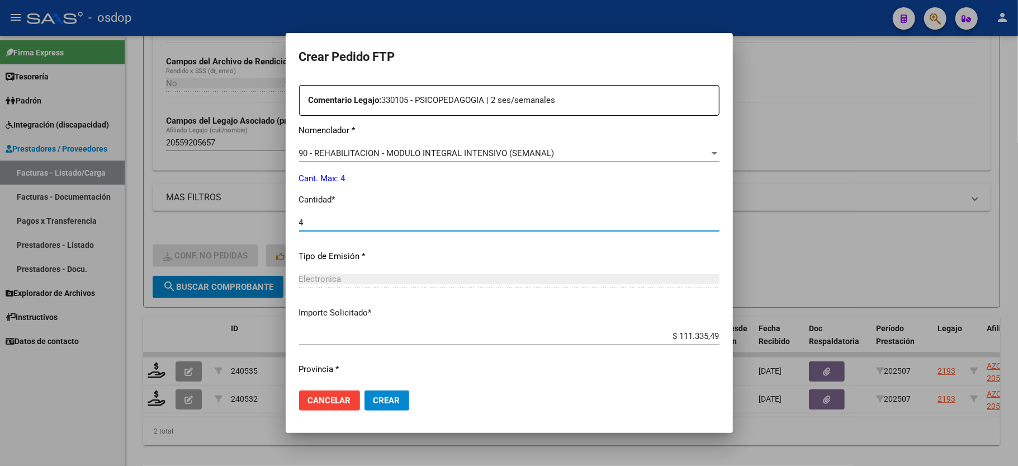
scroll to position [438, 0]
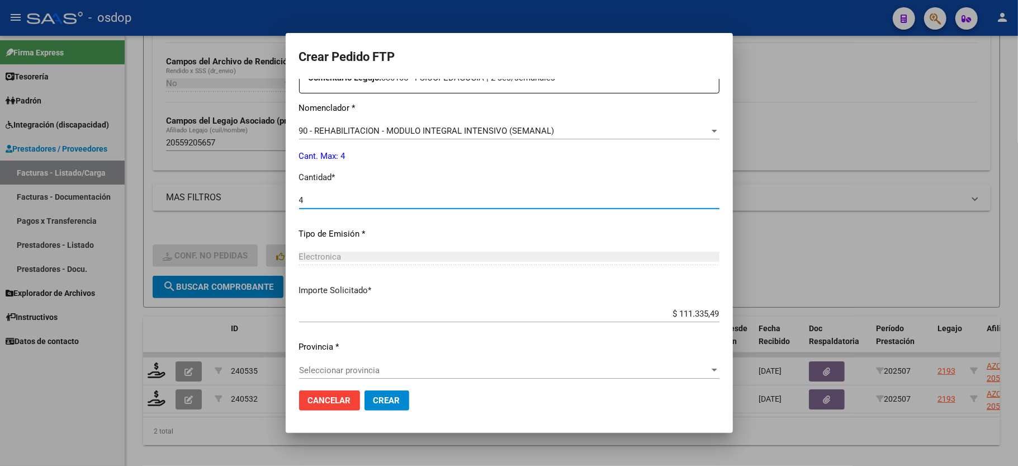
type input "4"
click at [361, 365] on span "Seleccionar provincia" at bounding box center [504, 370] width 410 height 10
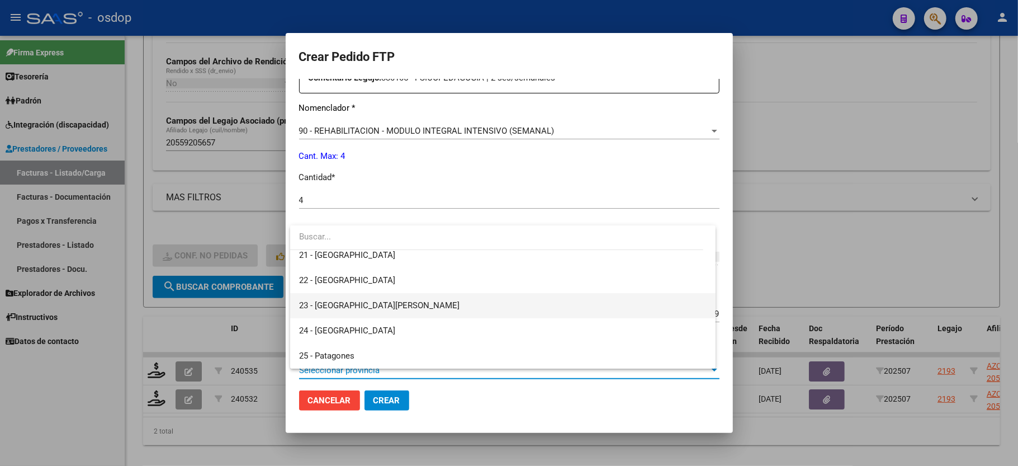
scroll to position [0, 0]
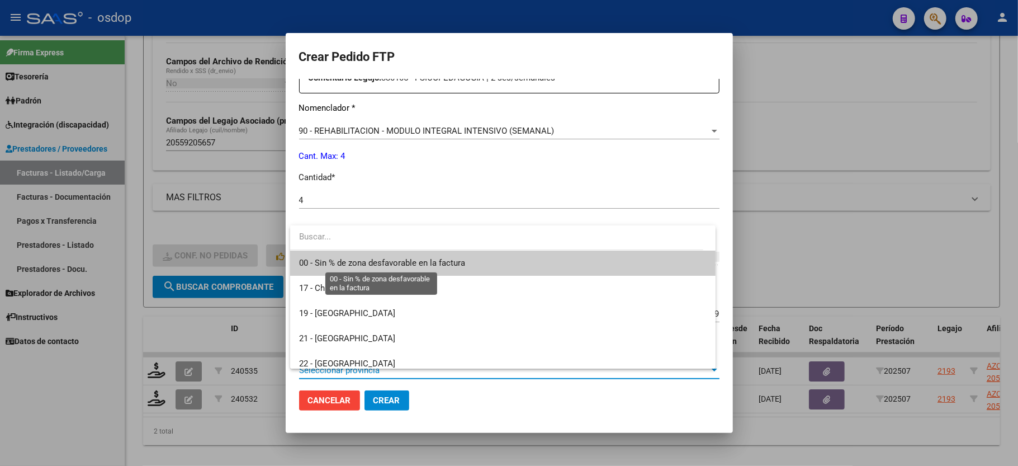
click at [361, 265] on span "00 - Sin % de zona desfavorable en la factura" at bounding box center [382, 263] width 166 height 10
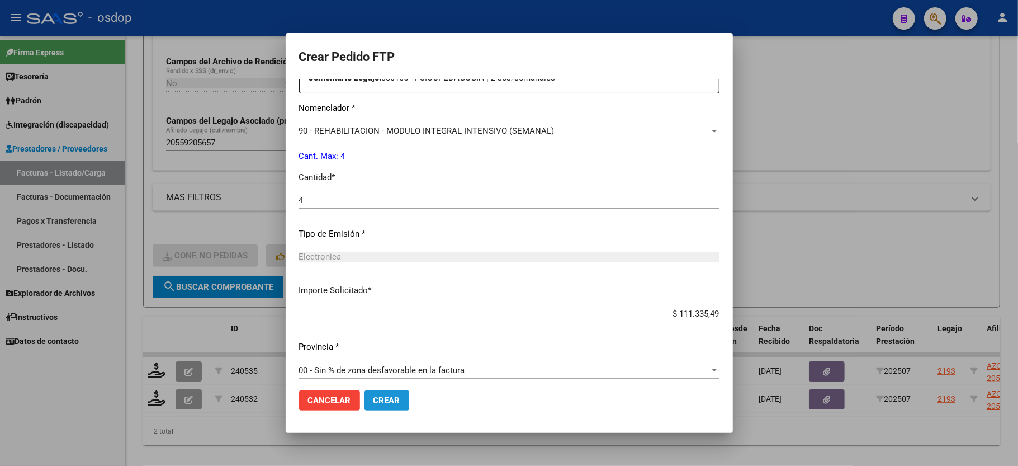
click at [392, 401] on span "Crear" at bounding box center [386, 400] width 27 height 10
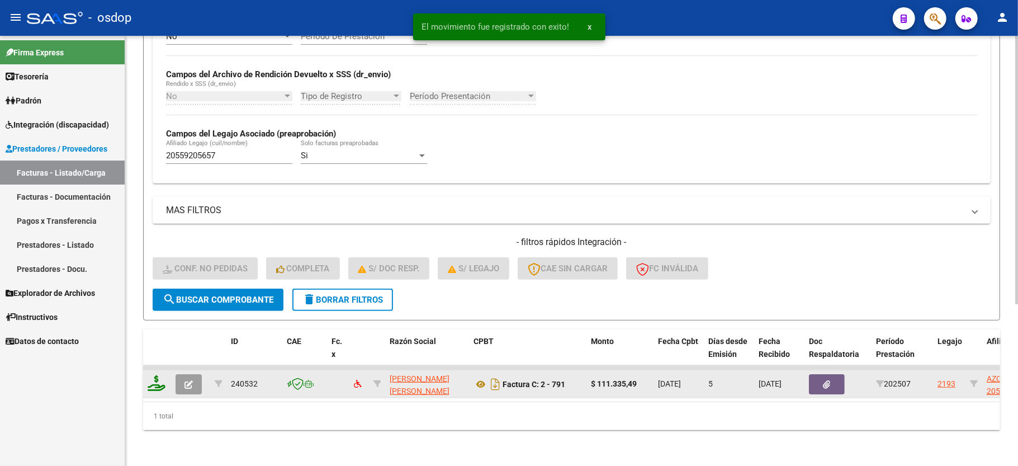
click at [159, 375] on icon at bounding box center [157, 383] width 18 height 16
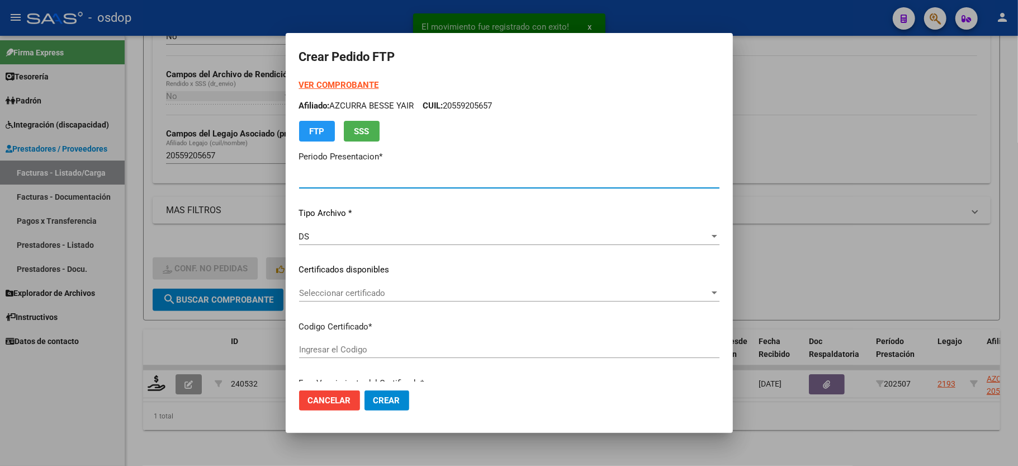
type input "202507"
type input "$ 111.335,49"
type input "470750163"
type input "2025-08-24"
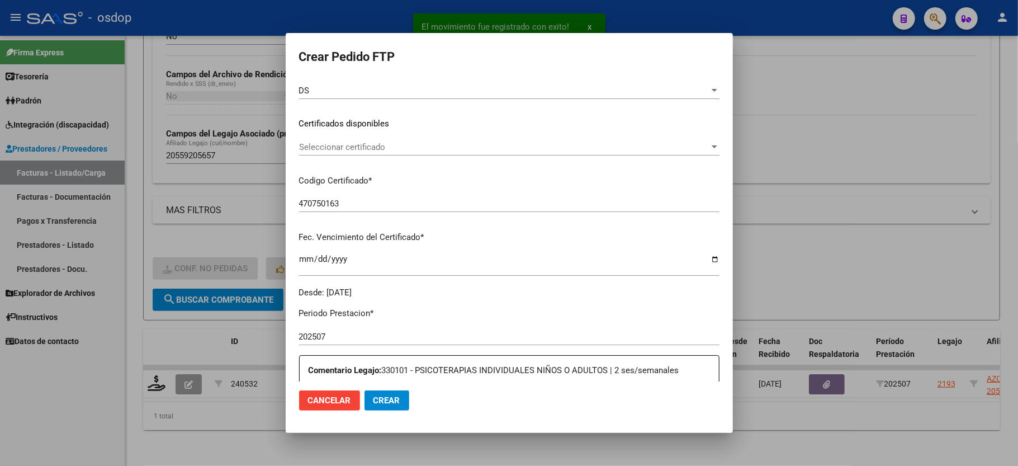
scroll to position [149, 0]
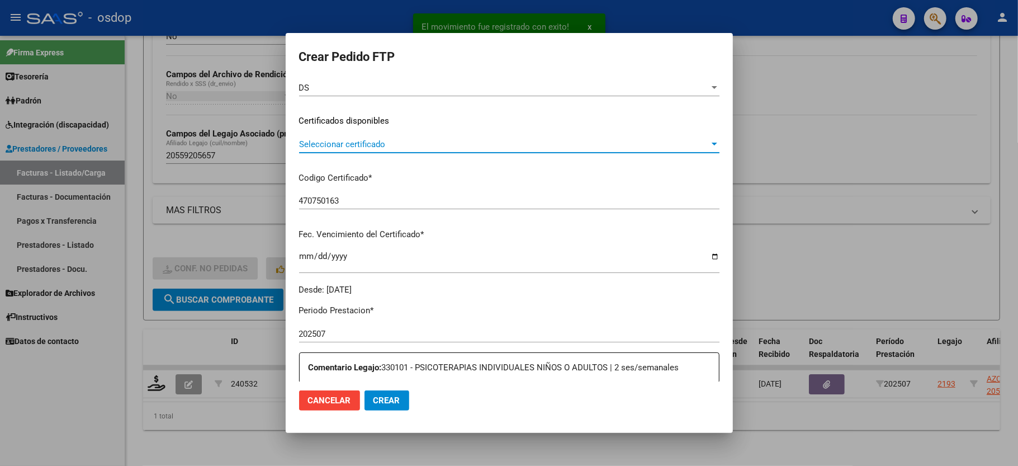
click at [352, 148] on span "Seleccionar certificado" at bounding box center [504, 144] width 410 height 10
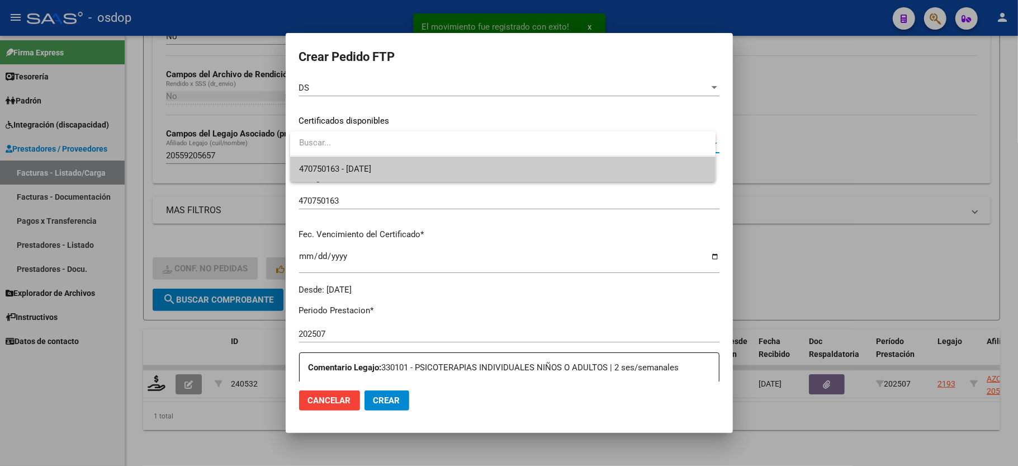
click at [363, 179] on span "470750163 - 2025-08-24" at bounding box center [502, 168] width 407 height 25
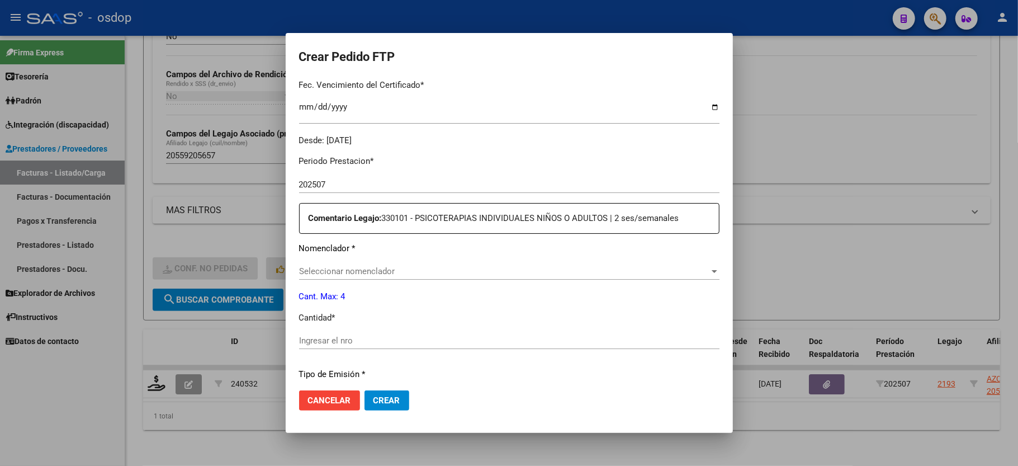
scroll to position [438, 0]
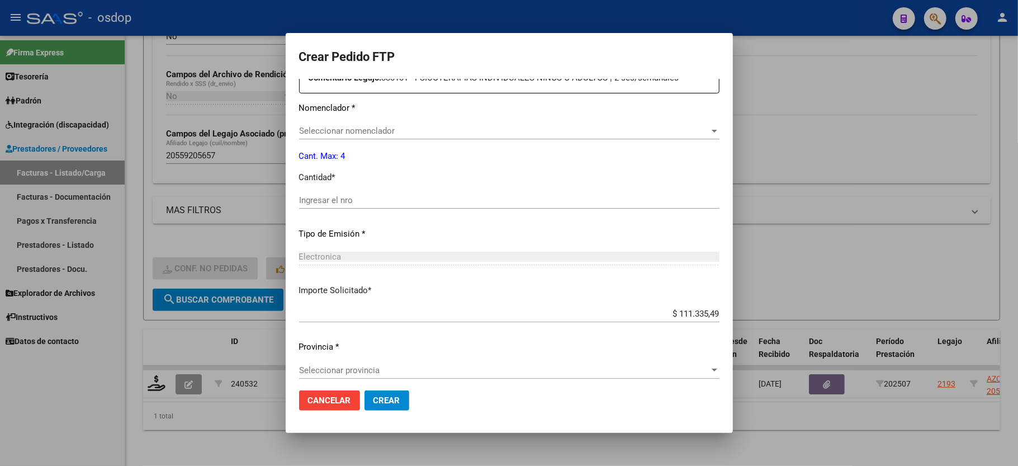
click at [355, 126] on span "Seleccionar nomenclador" at bounding box center [504, 131] width 410 height 10
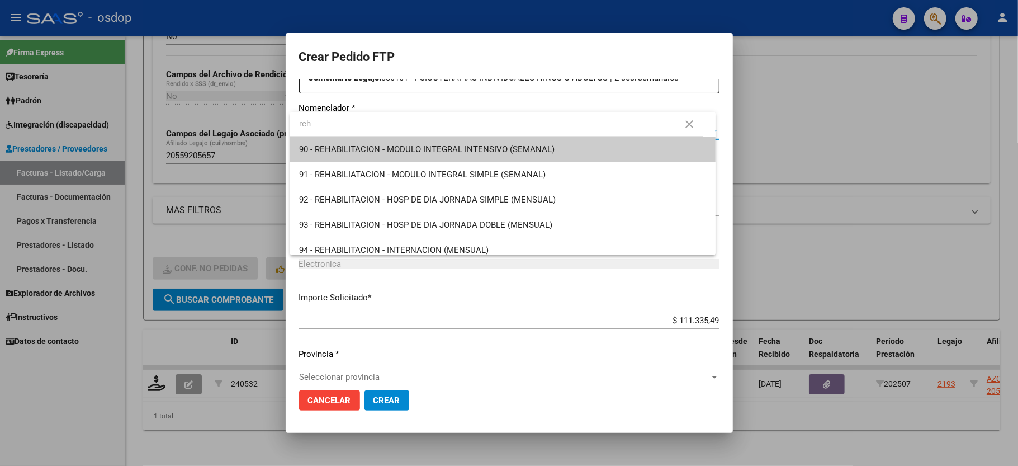
type input "reh"
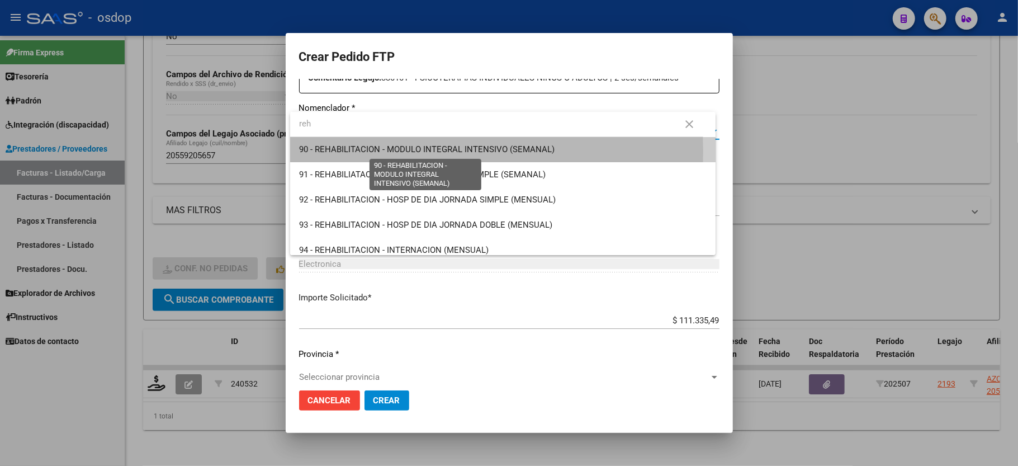
click at [439, 151] on span "90 - REHABILITACION - MODULO INTEGRAL INTENSIVO (SEMANAL)" at bounding box center [426, 149] width 255 height 10
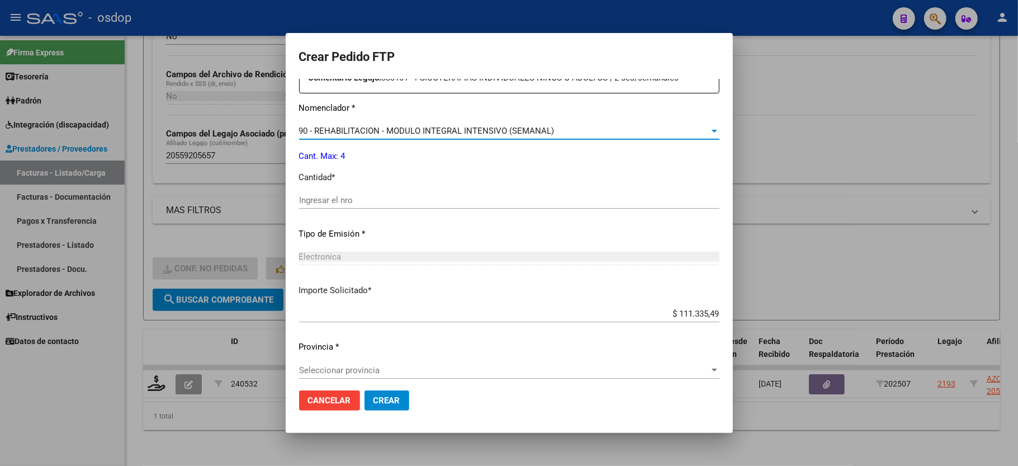
click at [354, 195] on input "Ingresar el nro" at bounding box center [509, 200] width 420 height 10
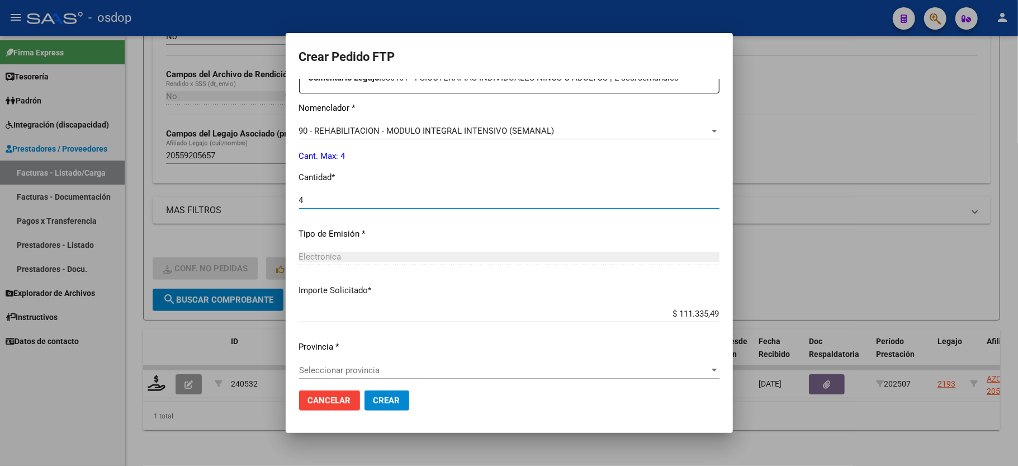
type input "4"
click at [353, 379] on div "Seleccionar provincia Seleccionar provincia" at bounding box center [509, 375] width 420 height 27
click at [349, 369] on div "Seleccionar provincia Seleccionar provincia" at bounding box center [509, 370] width 420 height 17
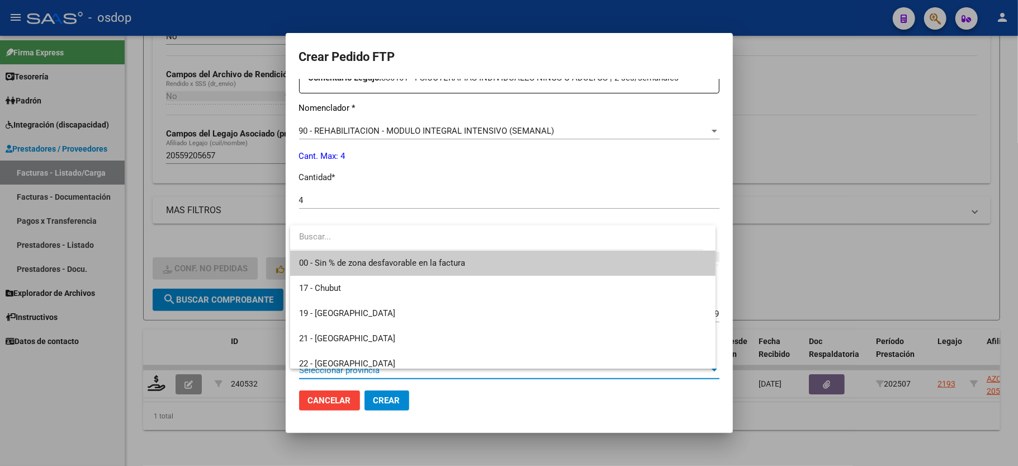
click at [355, 257] on span "00 - Sin % de zona desfavorable en la factura" at bounding box center [502, 262] width 407 height 25
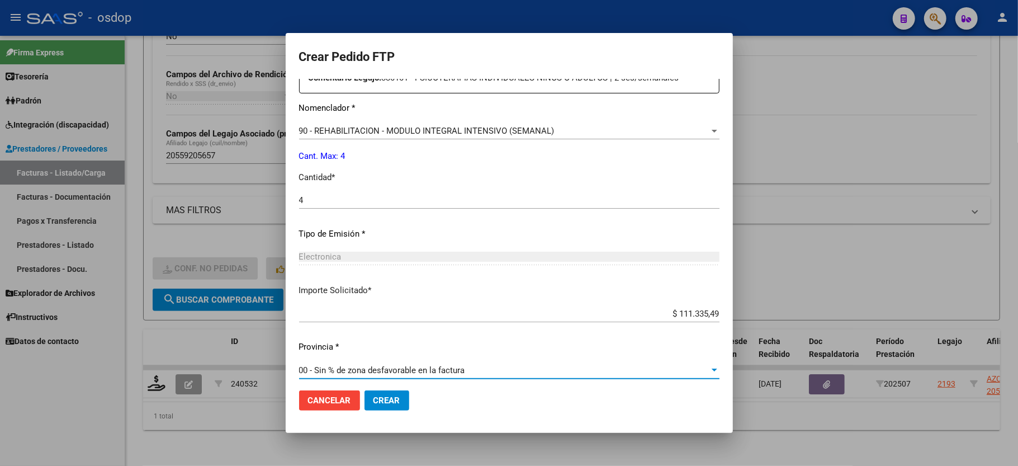
click at [387, 400] on span "Crear" at bounding box center [386, 400] width 27 height 10
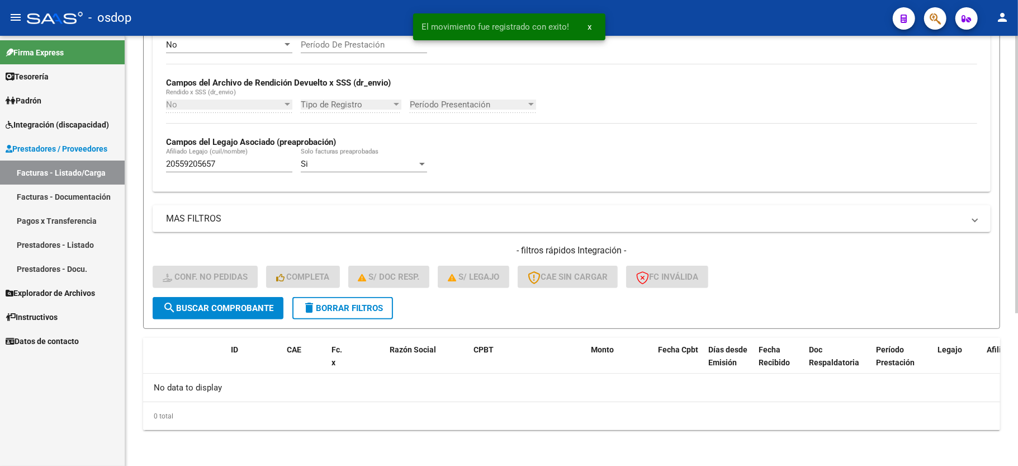
scroll to position [237, 0]
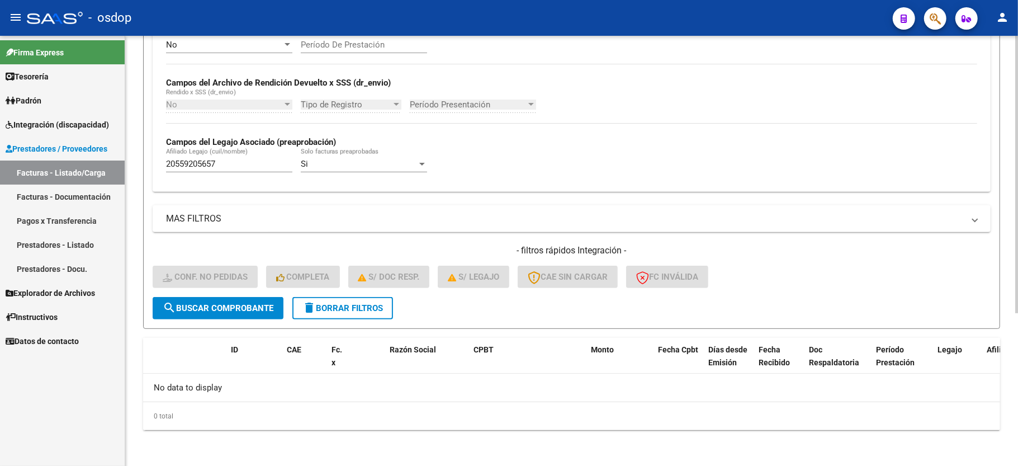
click at [350, 311] on span "delete Borrar Filtros" at bounding box center [342, 308] width 80 height 10
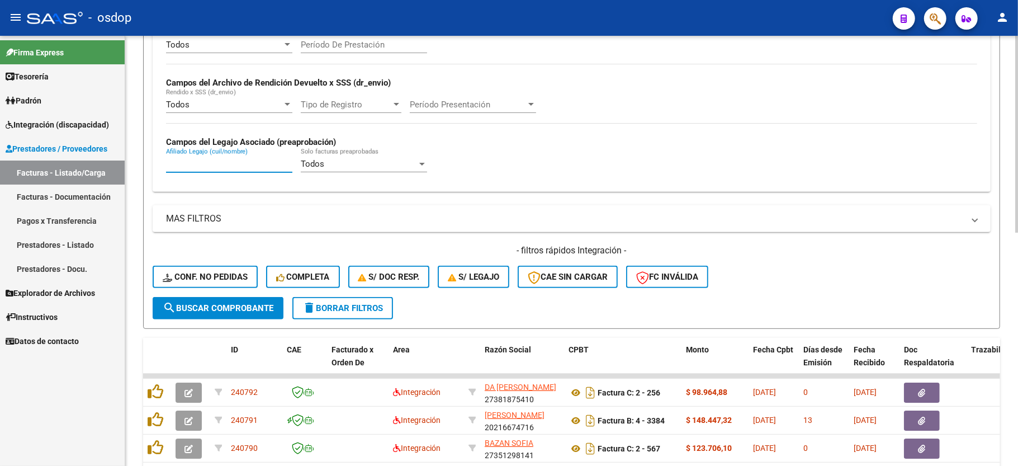
click at [198, 166] on input "Afiliado Legajo (cuil/nombre)" at bounding box center [229, 164] width 126 height 10
paste input "20571125502"
type input "20571125502"
click at [225, 303] on span "search Buscar Comprobante" at bounding box center [218, 308] width 111 height 10
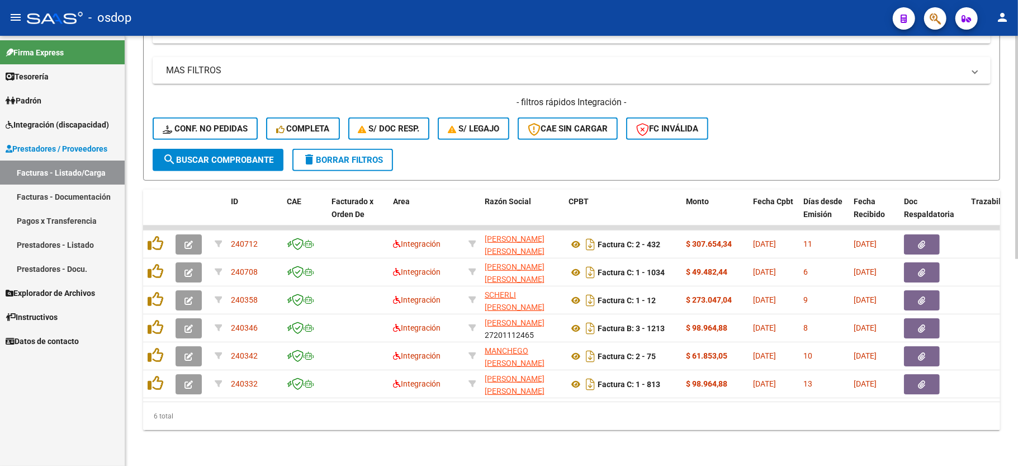
scroll to position [399, 0]
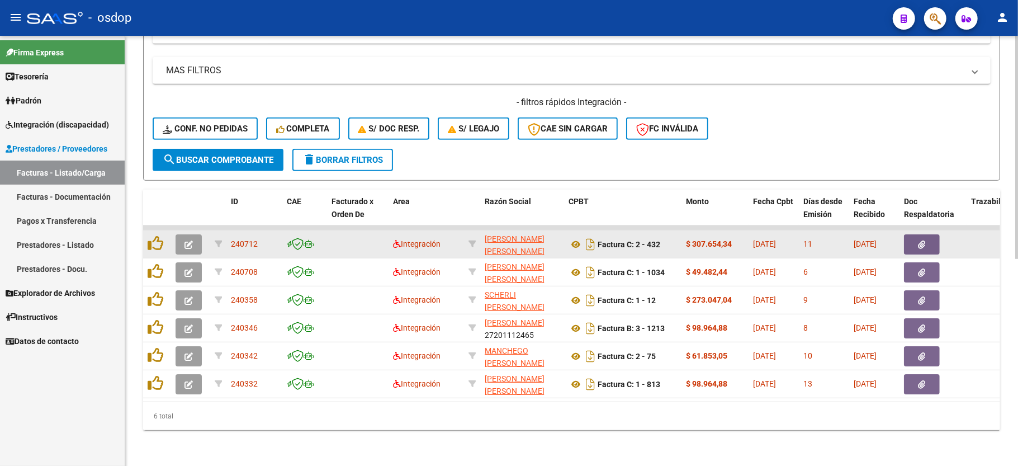
click at [173, 230] on datatable-body-cell at bounding box center [190, 243] width 39 height 27
click at [190, 240] on icon "button" at bounding box center [188, 244] width 8 height 8
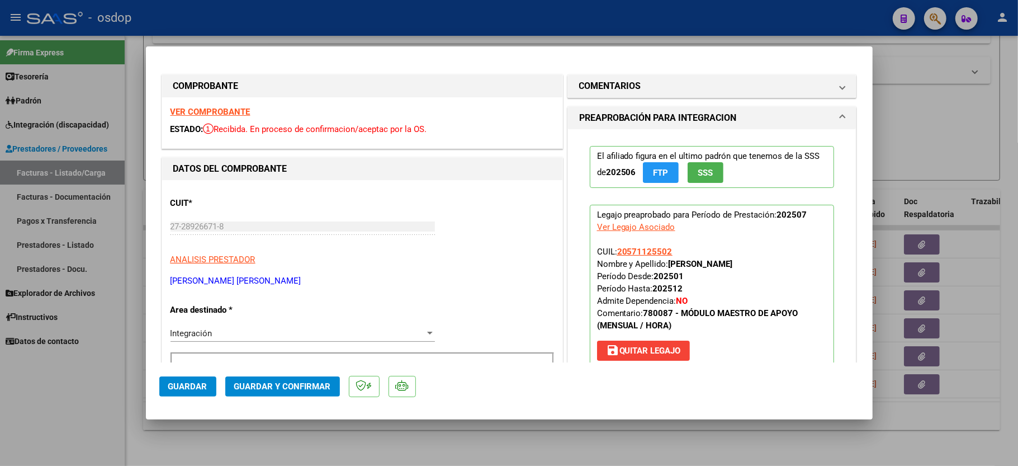
click at [220, 111] on strong "VER COMPROBANTE" at bounding box center [210, 112] width 80 height 10
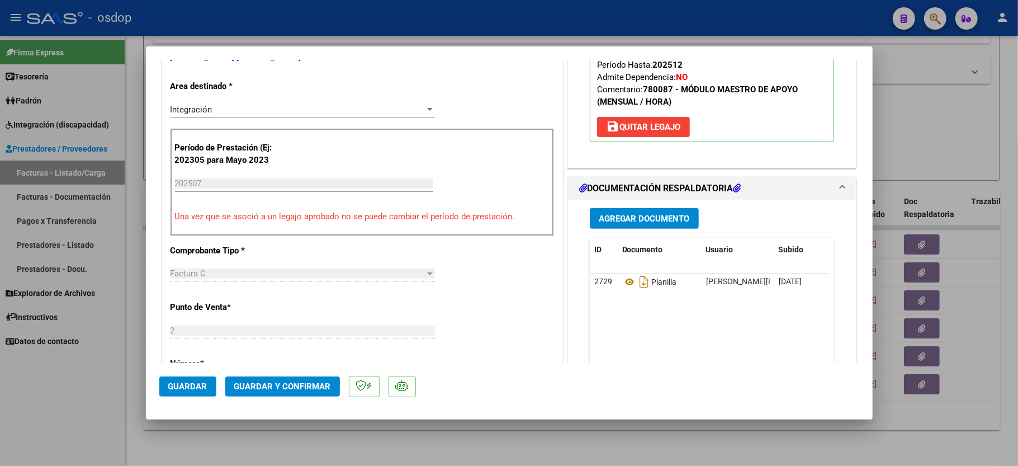
scroll to position [298, 0]
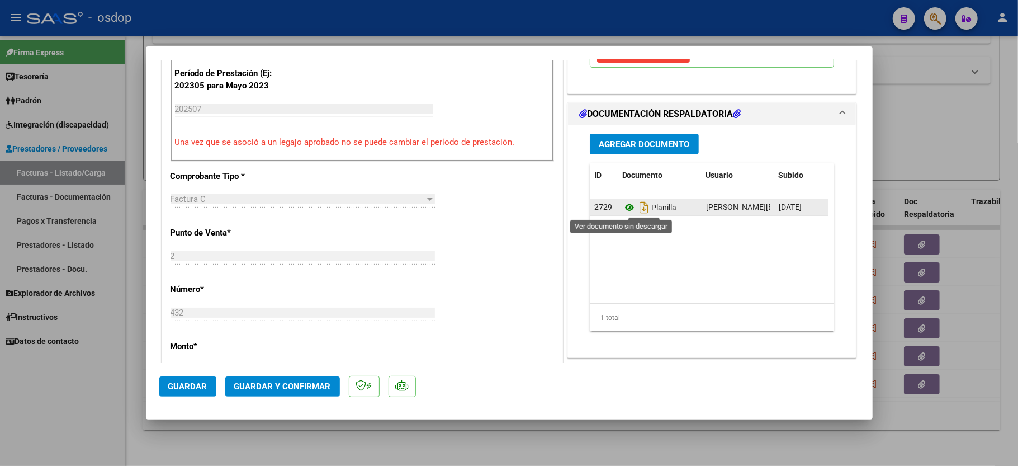
click at [622, 210] on icon at bounding box center [629, 207] width 15 height 13
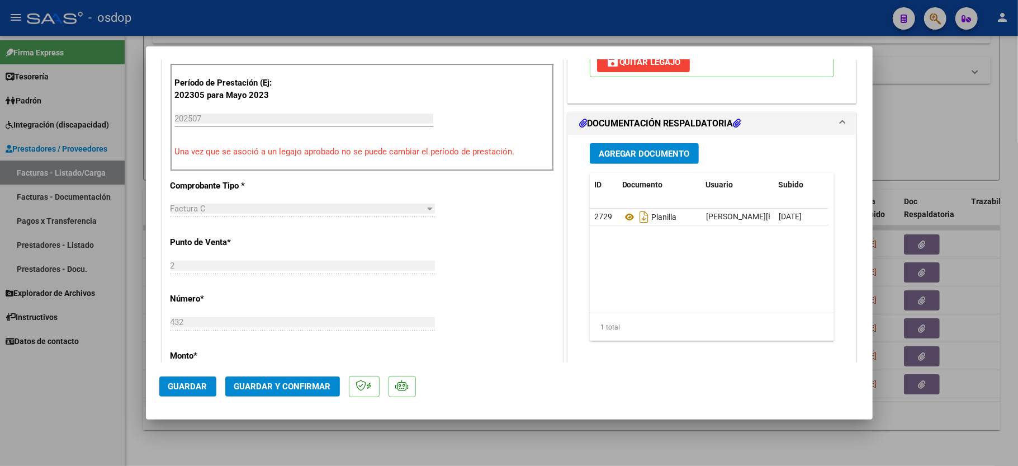
scroll to position [372, 0]
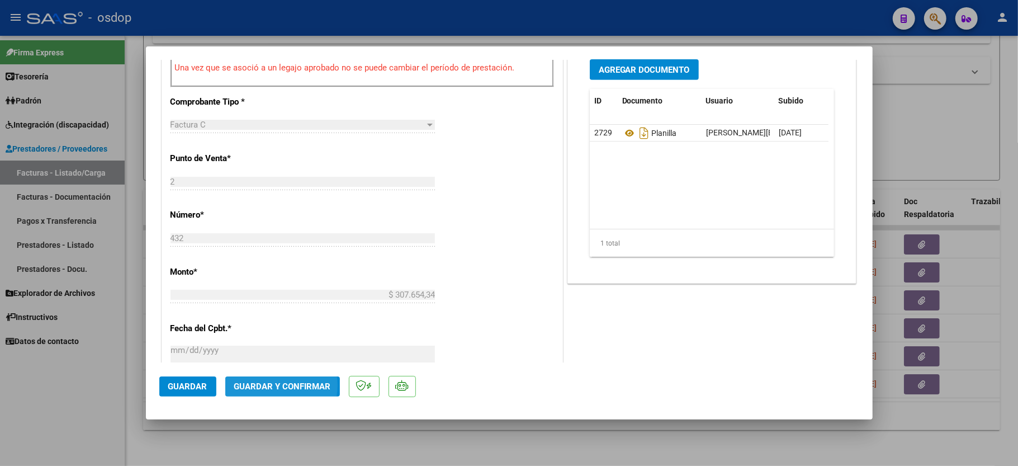
click at [274, 386] on span "Guardar y Confirmar" at bounding box center [282, 386] width 97 height 10
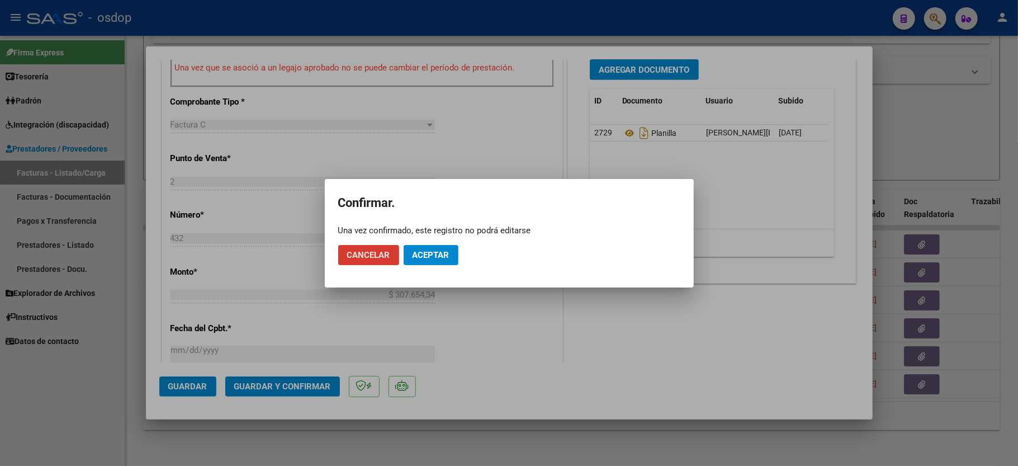
click at [418, 238] on mat-dialog-actions "Cancelar Aceptar" at bounding box center [509, 255] width 342 height 38
drag, startPoint x: 419, startPoint y: 252, endPoint x: 496, endPoint y: 249, distance: 77.7
click at [420, 253] on span "Aceptar" at bounding box center [430, 255] width 37 height 10
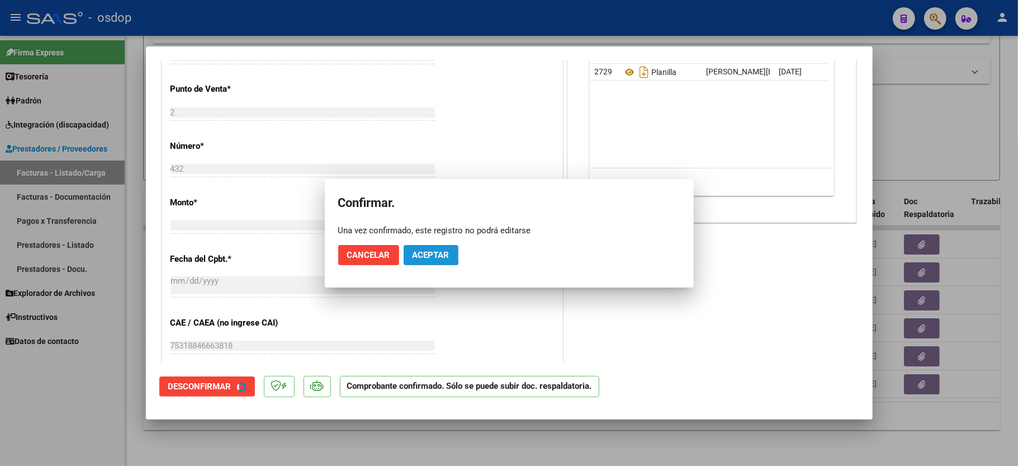
scroll to position [584, 0]
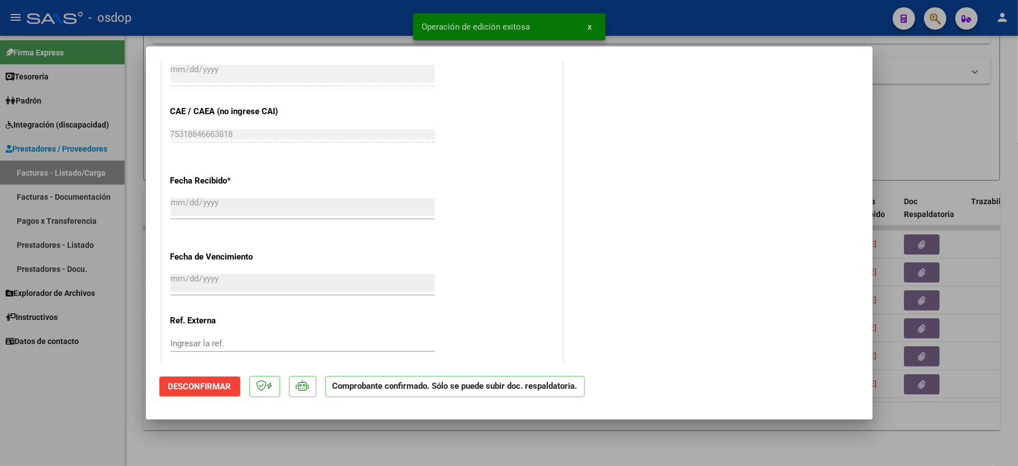
click at [63, 412] on div at bounding box center [509, 233] width 1018 height 466
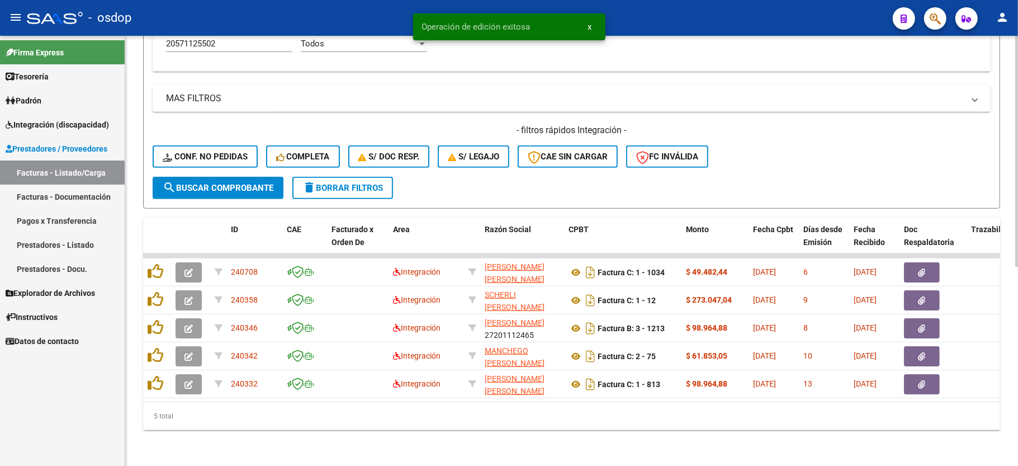
scroll to position [370, 0]
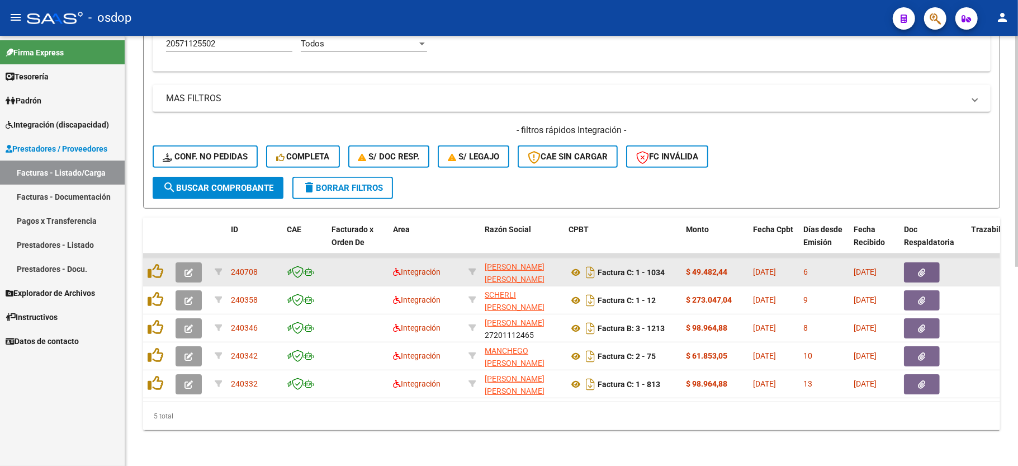
click at [193, 262] on button "button" at bounding box center [189, 272] width 26 height 20
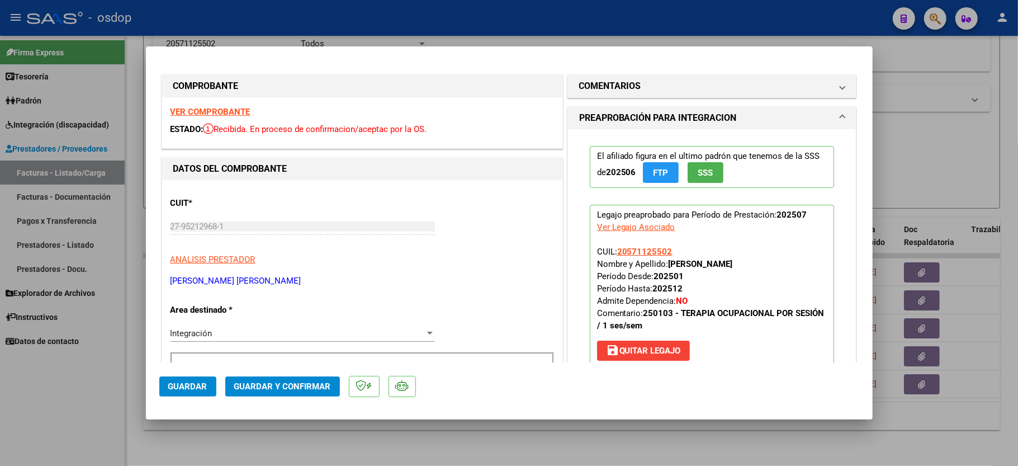
click at [227, 111] on strong "VER COMPROBANTE" at bounding box center [210, 112] width 80 height 10
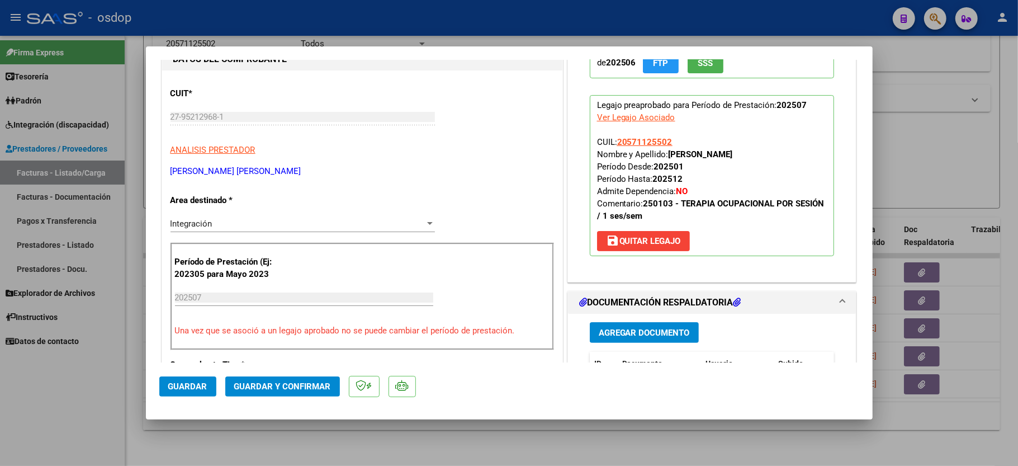
scroll to position [149, 0]
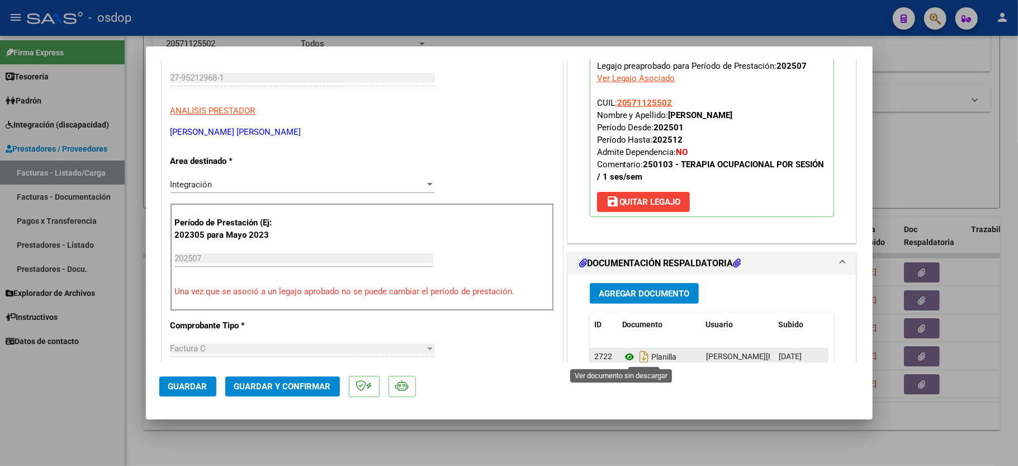
click at [623, 355] on icon at bounding box center [629, 356] width 15 height 13
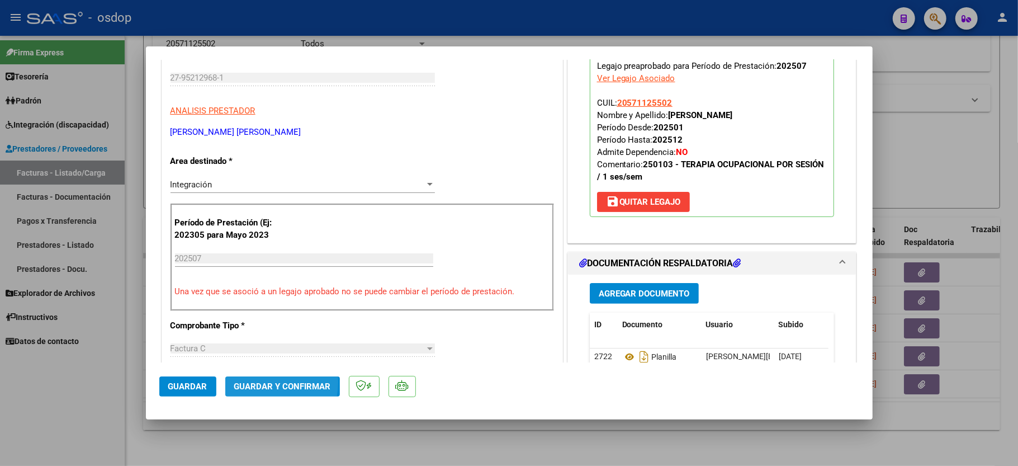
click at [260, 382] on span "Guardar y Confirmar" at bounding box center [282, 386] width 97 height 10
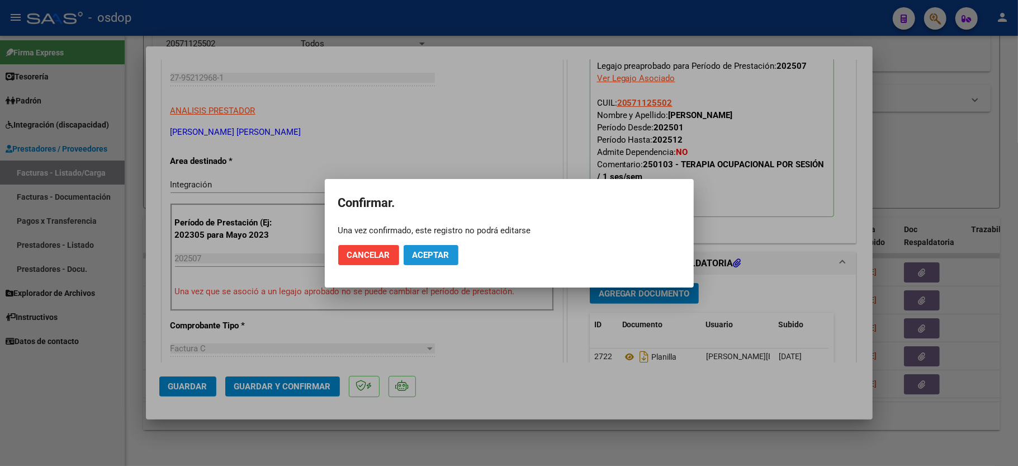
click at [435, 255] on span "Aceptar" at bounding box center [430, 255] width 37 height 10
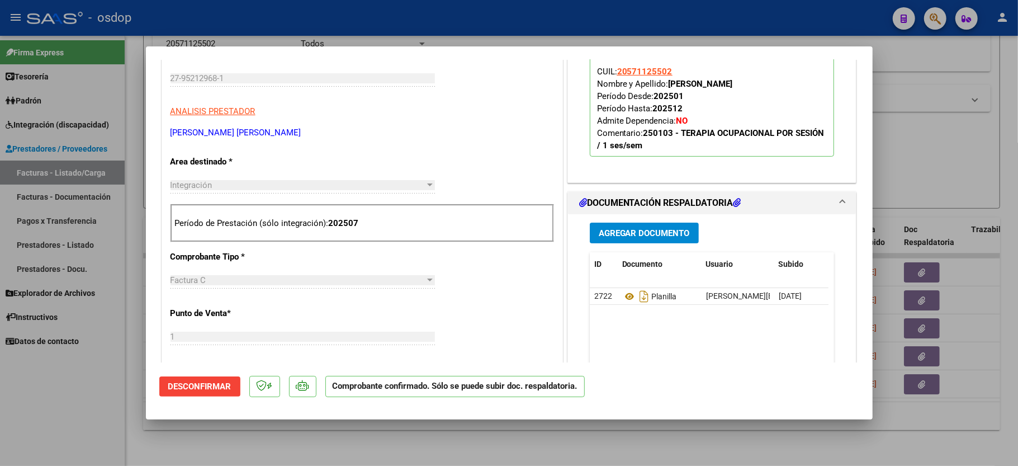
drag, startPoint x: 68, startPoint y: 410, endPoint x: 88, endPoint y: 406, distance: 20.5
click at [68, 409] on div at bounding box center [509, 233] width 1018 height 466
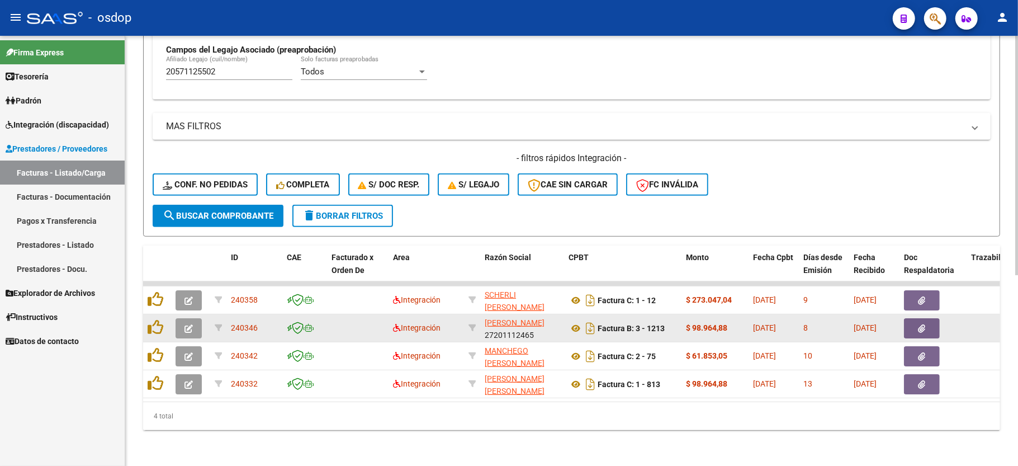
scroll to position [343, 0]
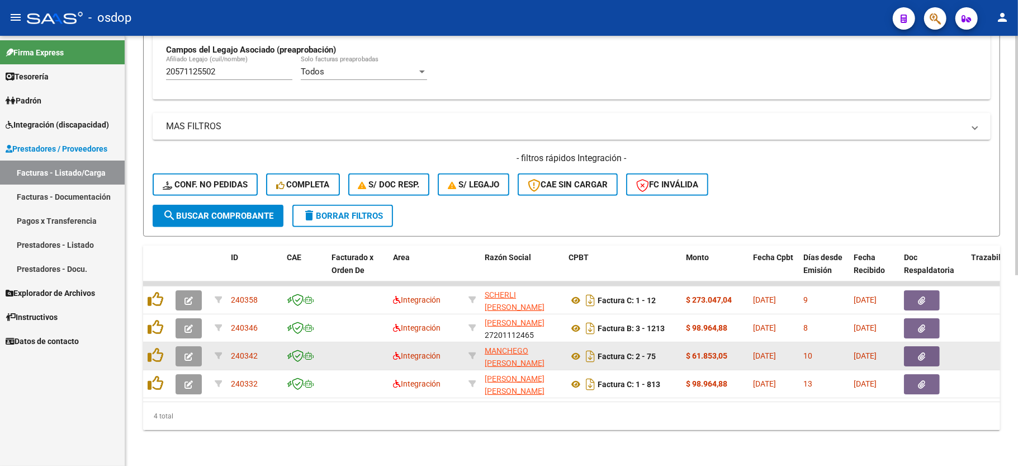
click at [186, 352] on icon "button" at bounding box center [188, 356] width 8 height 8
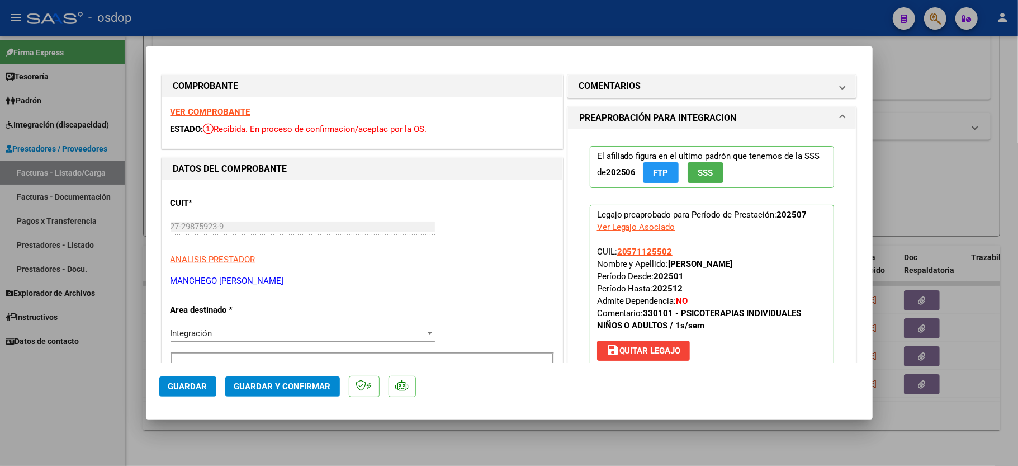
click at [198, 108] on strong "VER COMPROBANTE" at bounding box center [210, 112] width 80 height 10
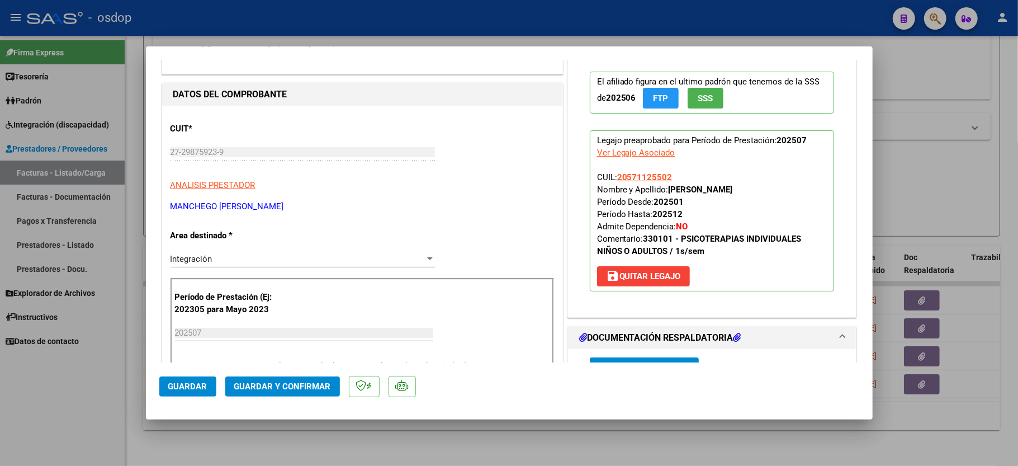
scroll to position [224, 0]
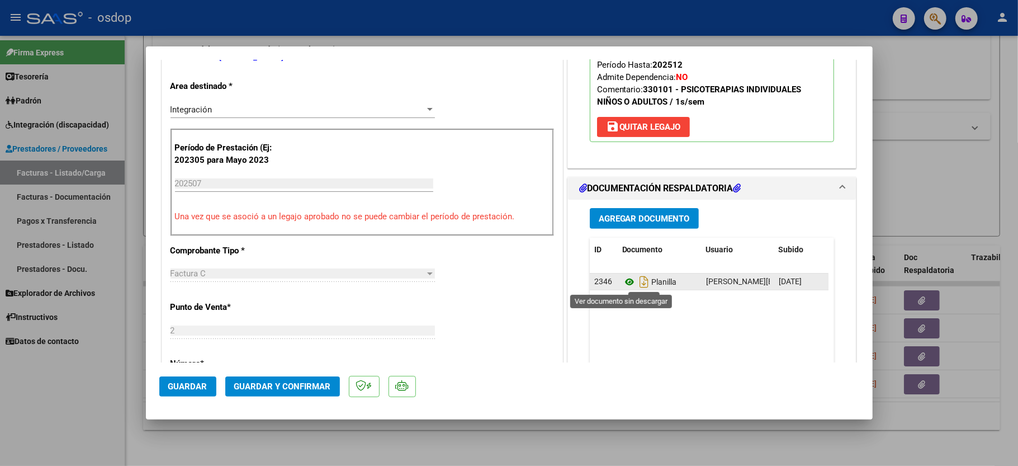
click at [622, 284] on icon at bounding box center [629, 281] width 15 height 13
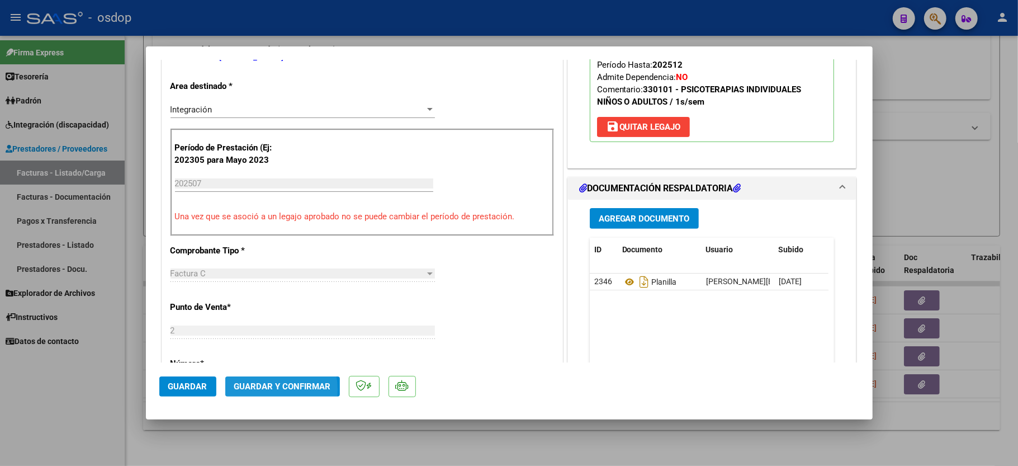
click at [257, 390] on span "Guardar y Confirmar" at bounding box center [282, 386] width 97 height 10
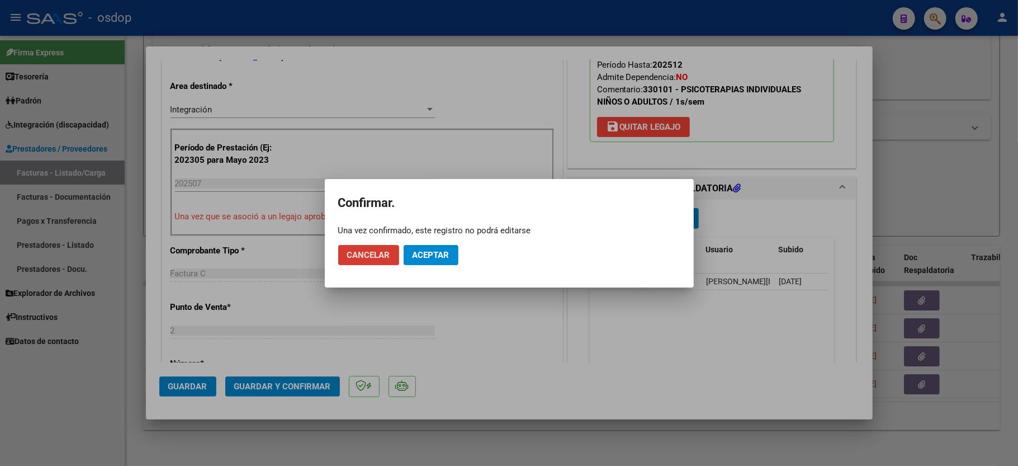
click at [454, 254] on mat-dialog-actions "Cancelar Aceptar" at bounding box center [509, 255] width 342 height 38
click at [430, 257] on span "Aceptar" at bounding box center [430, 255] width 37 height 10
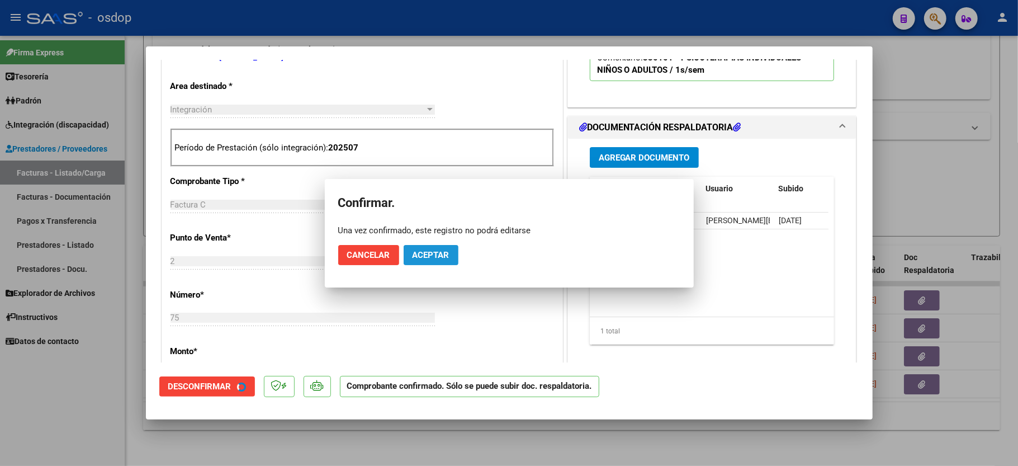
scroll to position [222, 0]
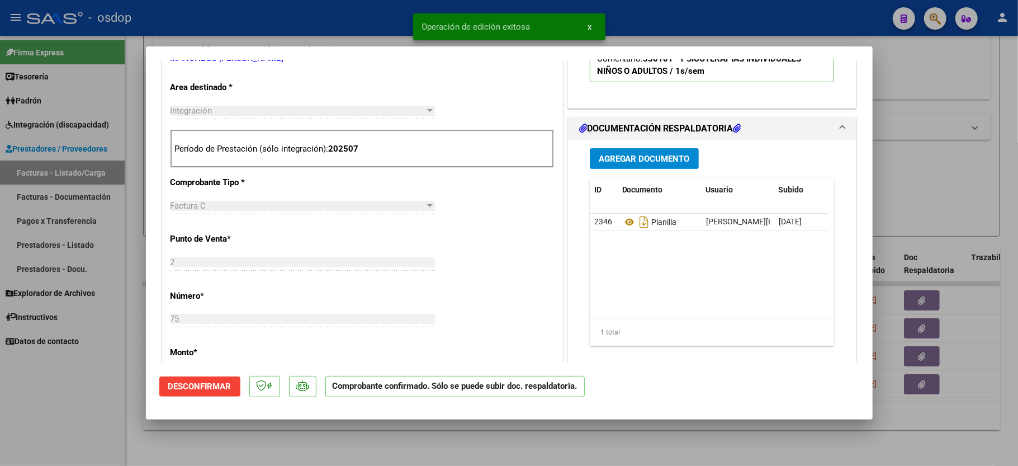
drag, startPoint x: 77, startPoint y: 391, endPoint x: 87, endPoint y: 387, distance: 11.3
click at [79, 392] on div at bounding box center [509, 233] width 1018 height 466
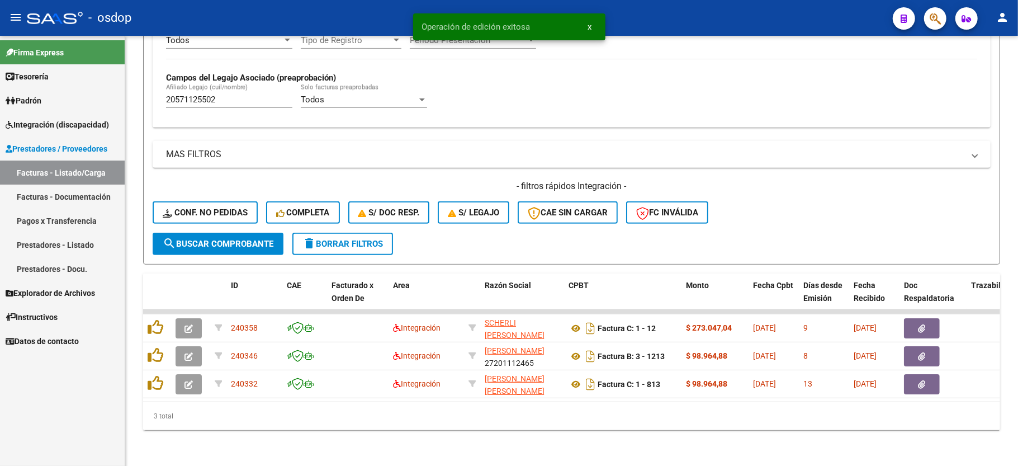
scroll to position [314, 0]
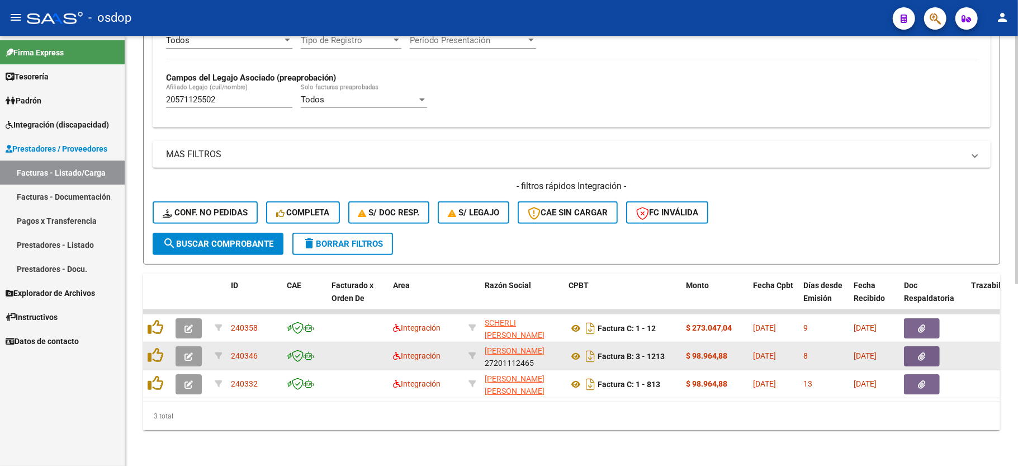
click at [176, 347] on button "button" at bounding box center [189, 356] width 26 height 20
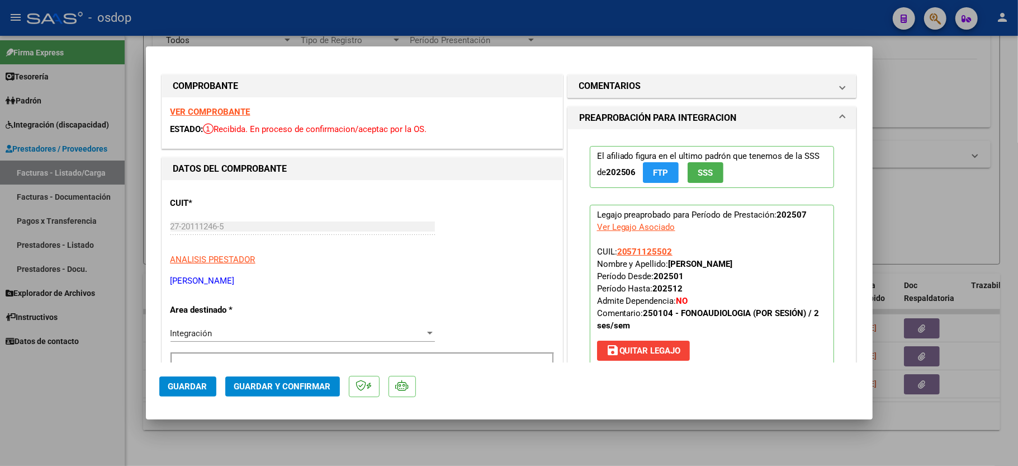
click at [196, 111] on strong "VER COMPROBANTE" at bounding box center [210, 112] width 80 height 10
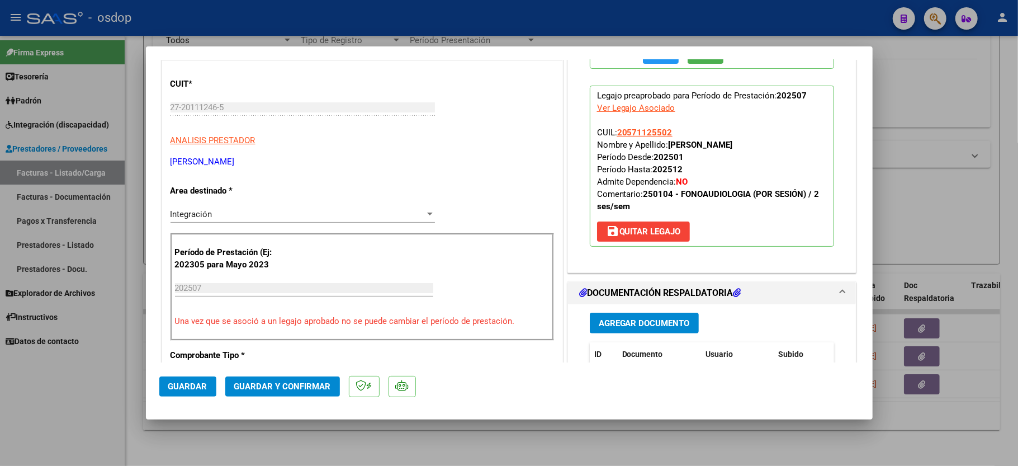
scroll to position [149, 0]
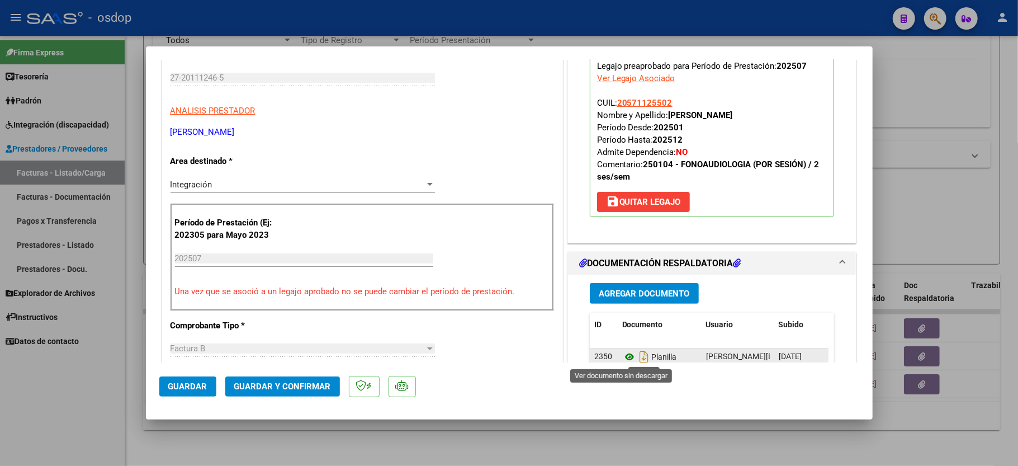
click at [622, 356] on icon at bounding box center [629, 356] width 15 height 13
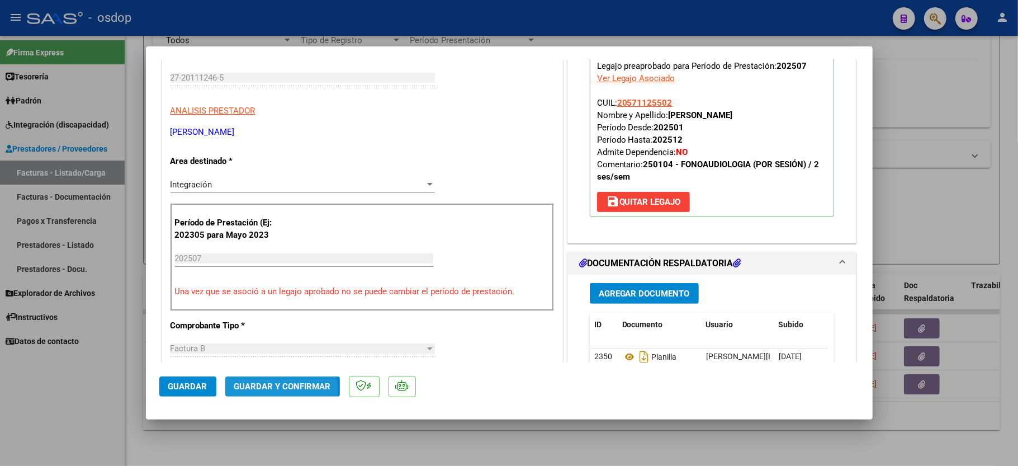
click at [268, 389] on span "Guardar y Confirmar" at bounding box center [282, 386] width 97 height 10
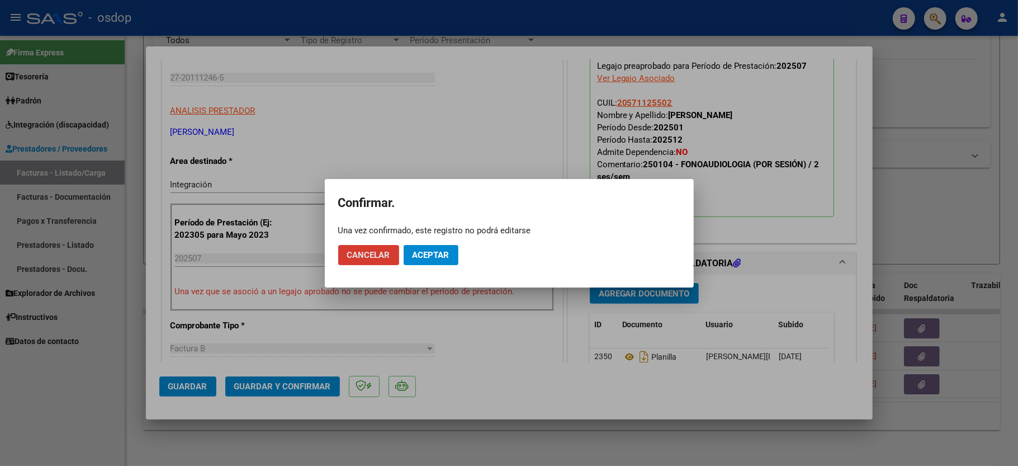
click at [407, 256] on button "Aceptar" at bounding box center [431, 255] width 55 height 20
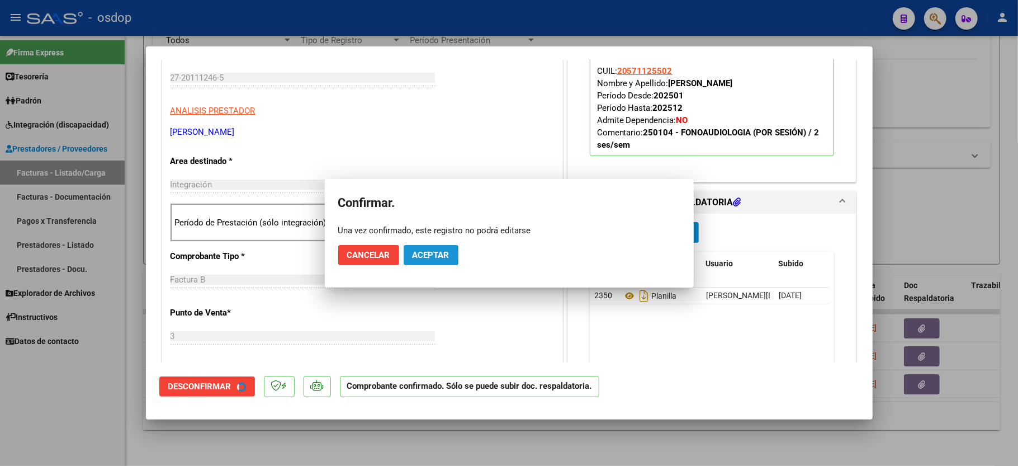
scroll to position [148, 0]
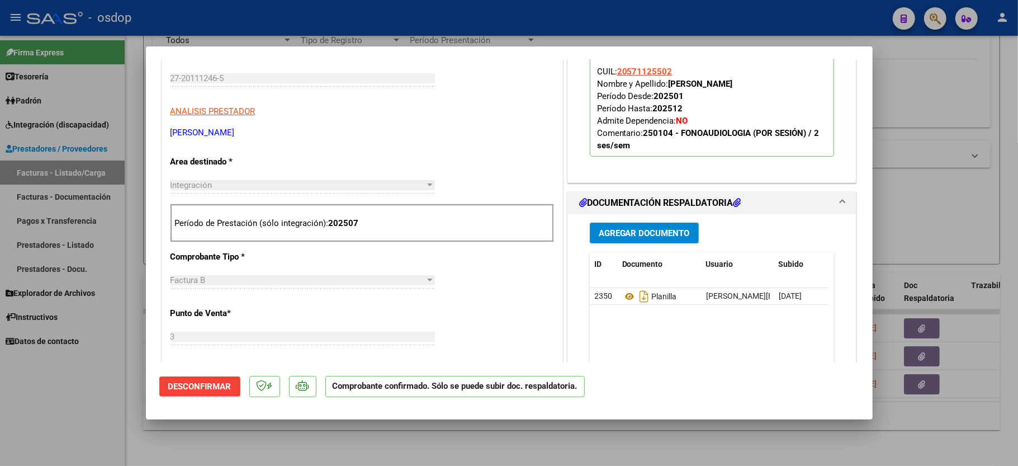
click at [170, 410] on mat-dialog-container "COMPROBANTE VER COMPROBANTE ESTADO: El comprobante fue aceptado por la obra soc…" at bounding box center [509, 232] width 727 height 373
click at [119, 419] on div at bounding box center [509, 233] width 1018 height 466
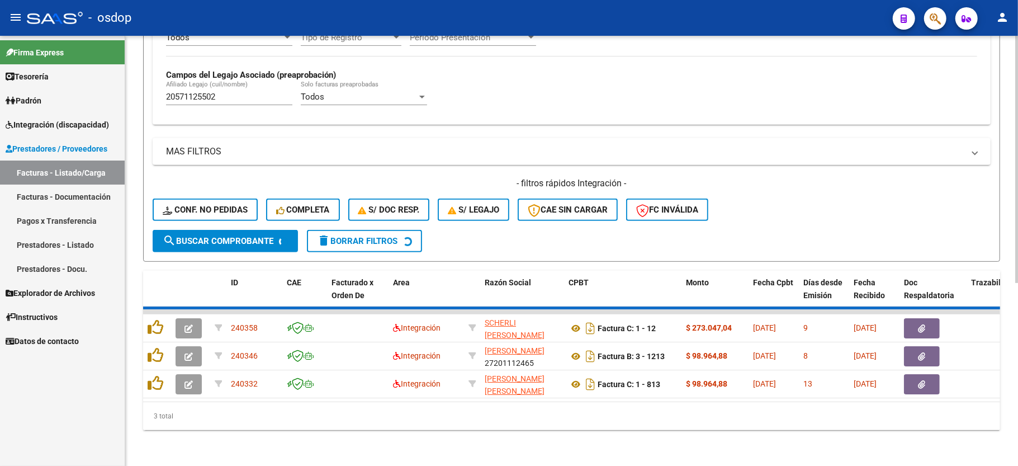
scroll to position [287, 0]
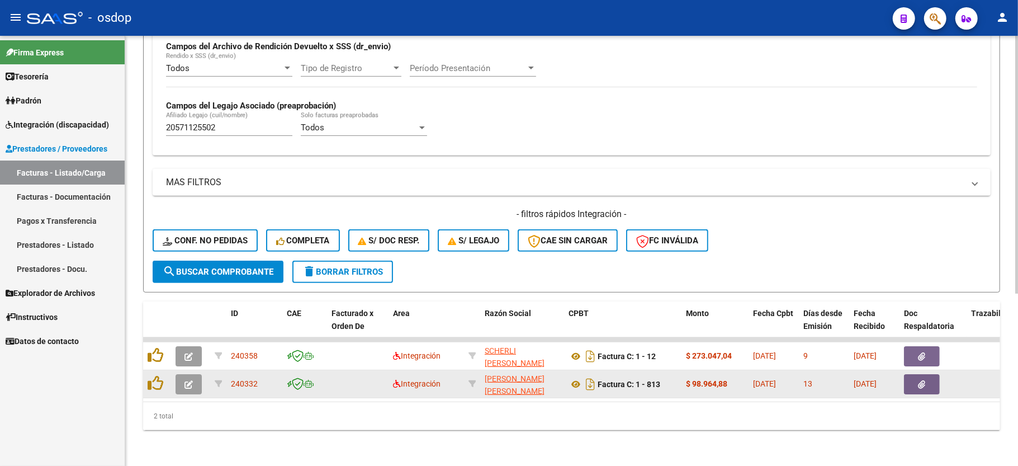
click at [188, 380] on icon "button" at bounding box center [188, 384] width 8 height 8
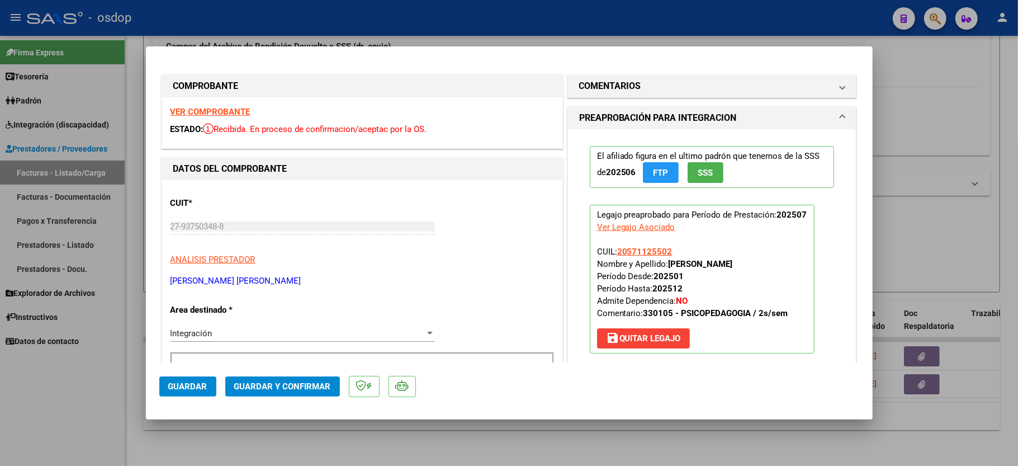
click at [203, 114] on strong "VER COMPROBANTE" at bounding box center [210, 112] width 80 height 10
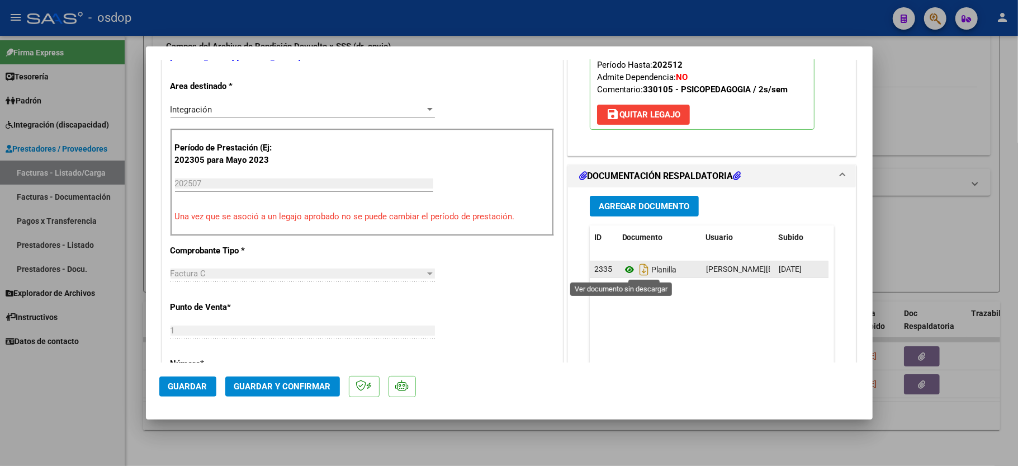
click at [622, 268] on icon at bounding box center [629, 269] width 15 height 13
click at [274, 390] on span "Guardar y Confirmar" at bounding box center [282, 386] width 97 height 10
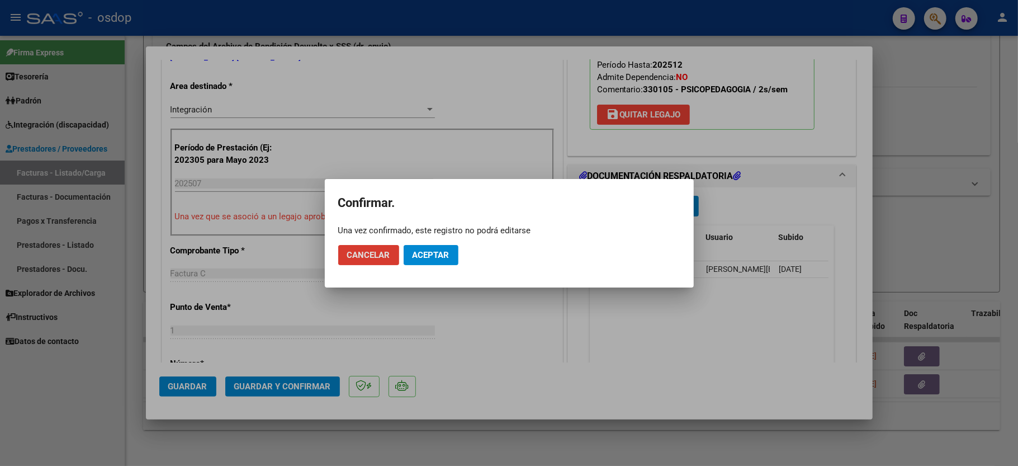
click at [446, 257] on button "Aceptar" at bounding box center [431, 255] width 55 height 20
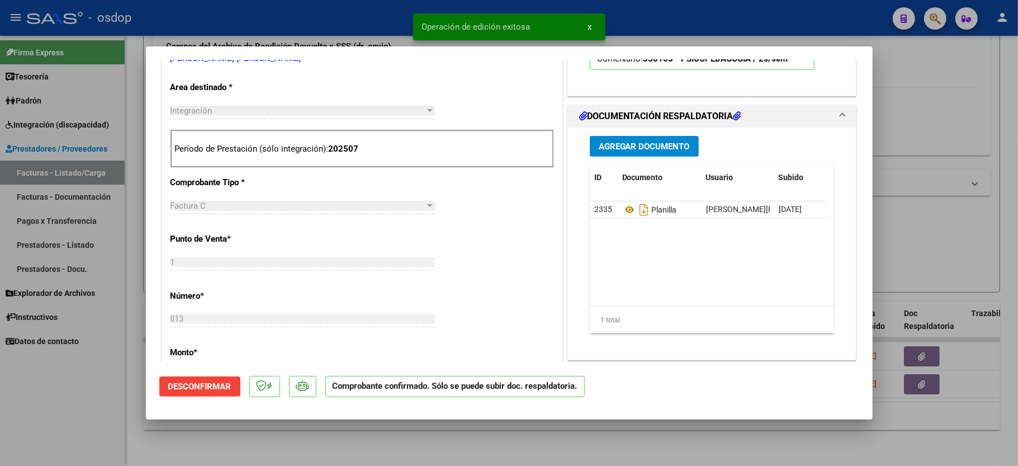
drag, startPoint x: 32, startPoint y: 443, endPoint x: 79, endPoint y: 430, distance: 48.8
click at [32, 444] on div at bounding box center [509, 233] width 1018 height 466
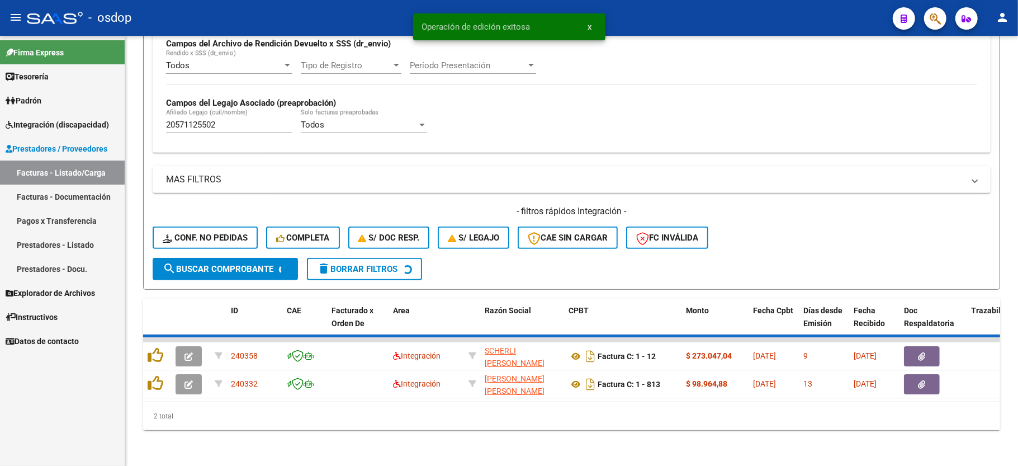
scroll to position [258, 0]
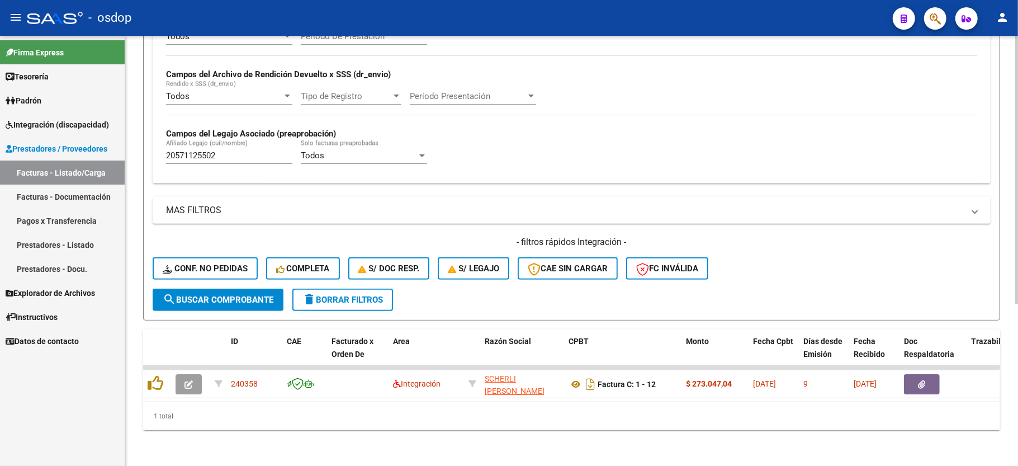
click at [198, 150] on input "20571125502" at bounding box center [229, 155] width 126 height 10
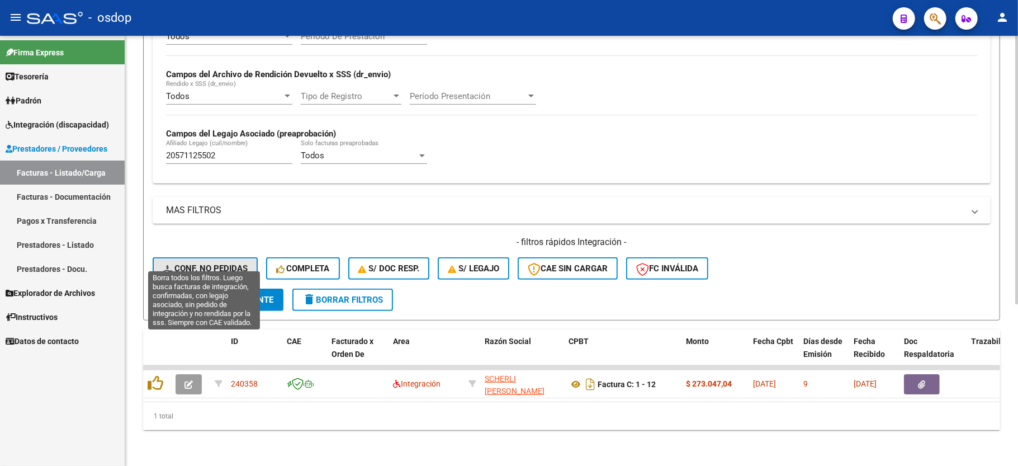
click at [233, 263] on span "Conf. no pedidas" at bounding box center [205, 268] width 85 height 10
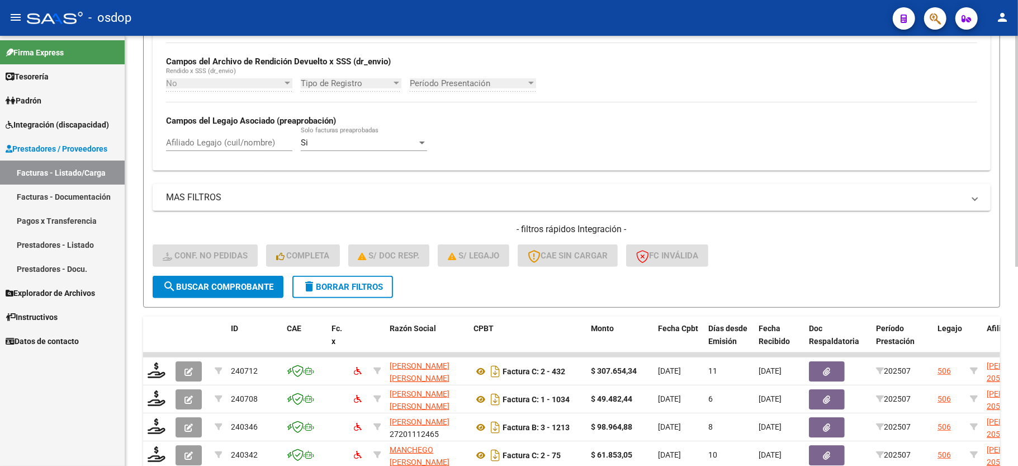
click at [216, 140] on input "Afiliado Legajo (cuil/nombre)" at bounding box center [229, 142] width 126 height 10
paste input "20571125502"
type input "20571125502"
click at [221, 283] on span "search Buscar Comprobante" at bounding box center [218, 287] width 111 height 10
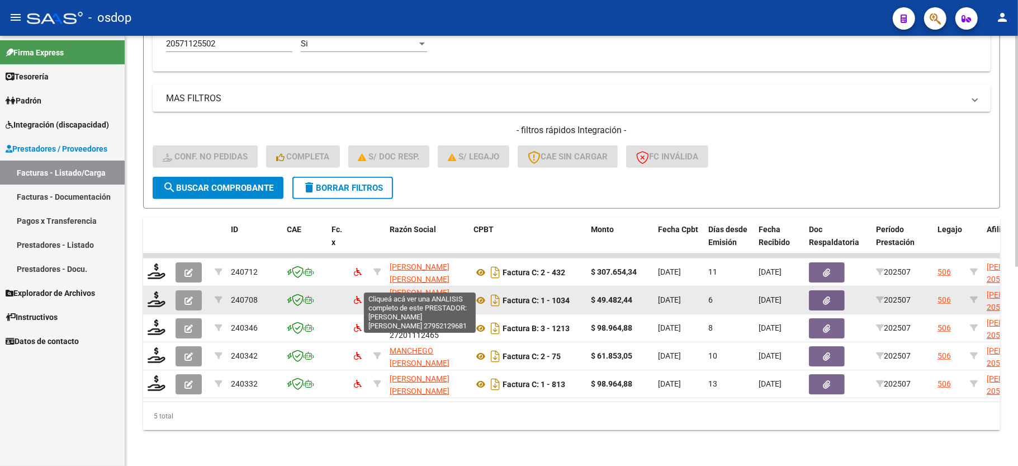
scroll to position [0, 0]
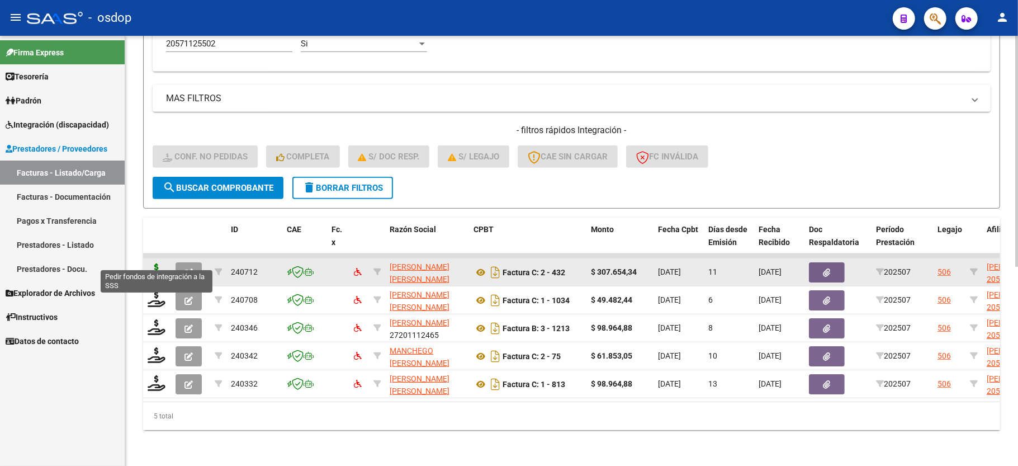
click at [154, 263] on icon at bounding box center [157, 271] width 18 height 16
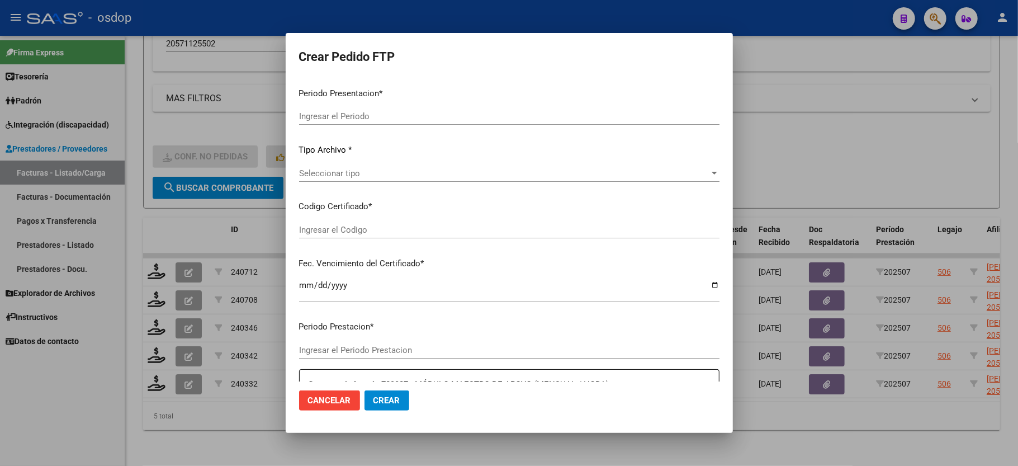
type input "202507"
type input "$ 307.654,34"
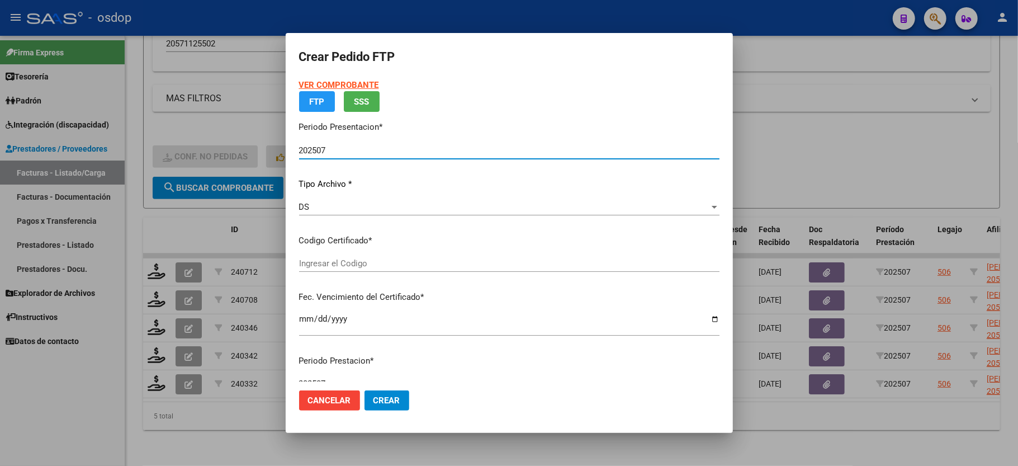
type input "7837046778"
type input "2025-11-28"
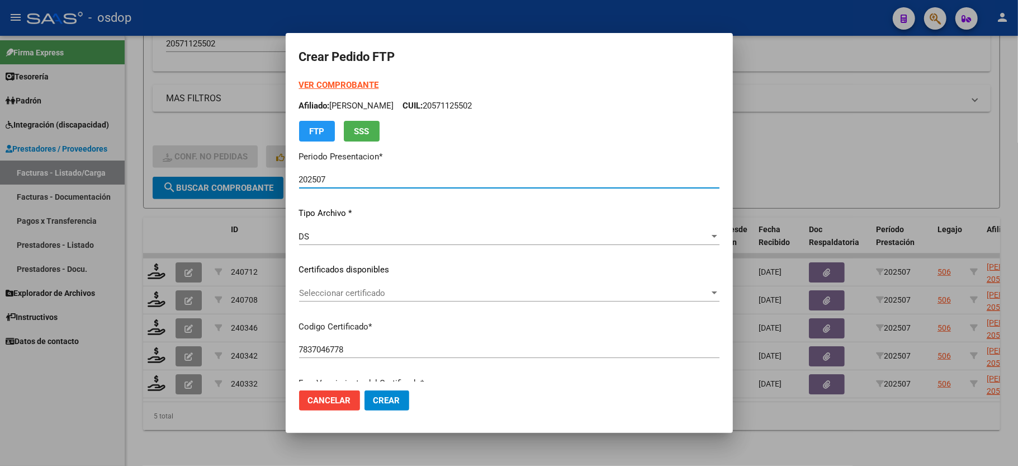
click at [329, 296] on span "Seleccionar certificado" at bounding box center [504, 293] width 410 height 10
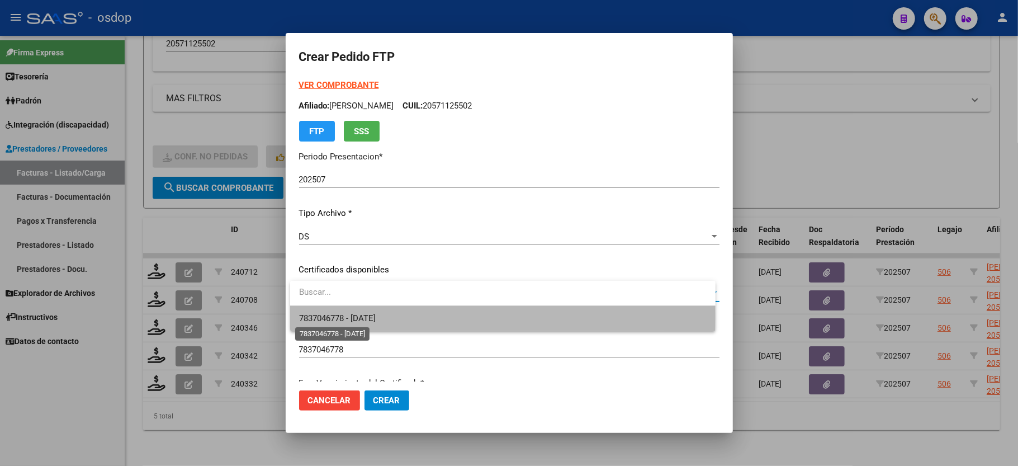
click at [335, 316] on span "7837046778 - 2025-11-28" at bounding box center [337, 318] width 77 height 10
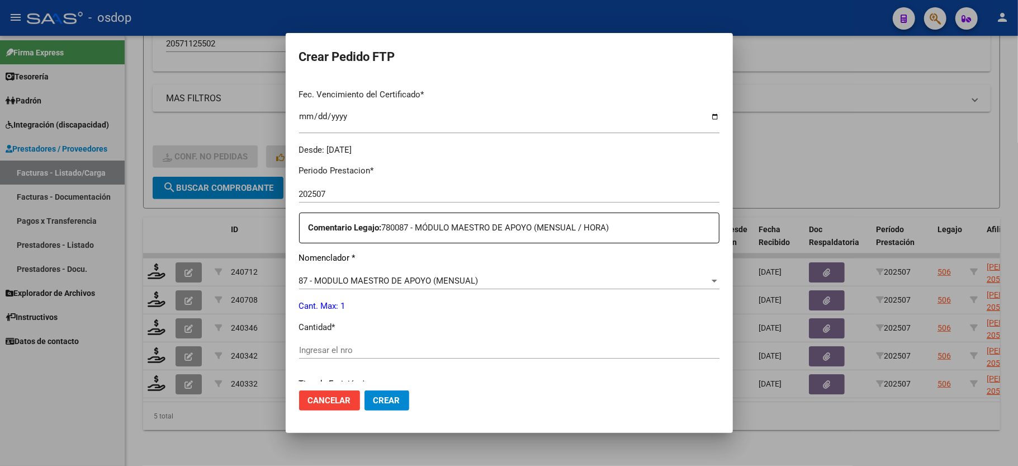
scroll to position [298, 0]
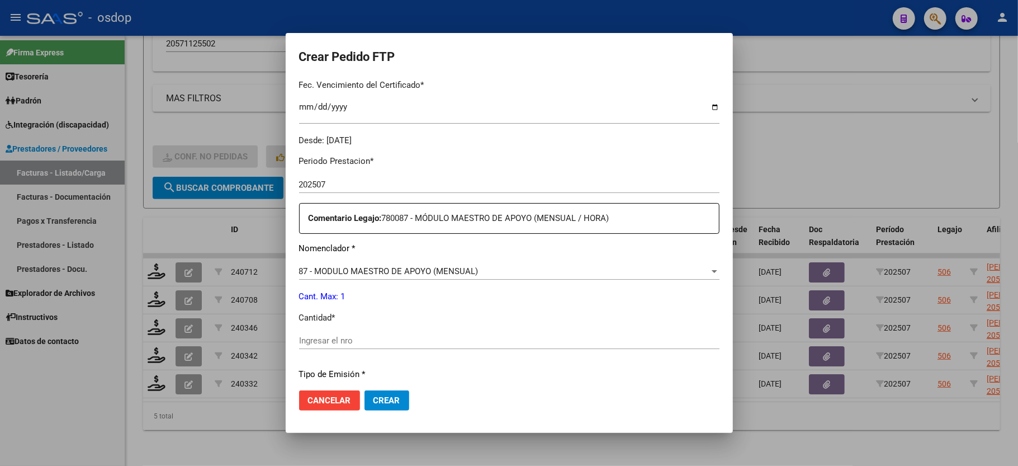
click at [327, 344] on div "Ingresar el nro" at bounding box center [509, 345] width 420 height 27
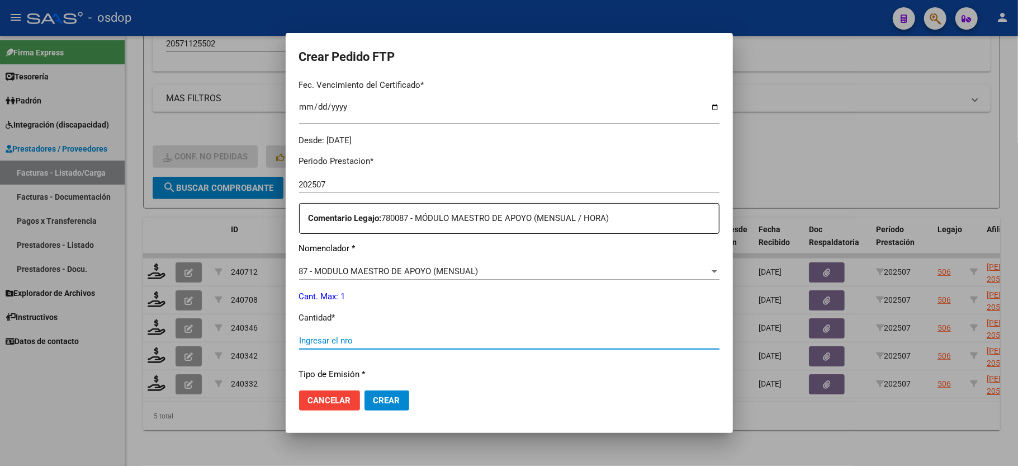
click at [328, 338] on input "Ingresar el nro" at bounding box center [509, 340] width 420 height 10
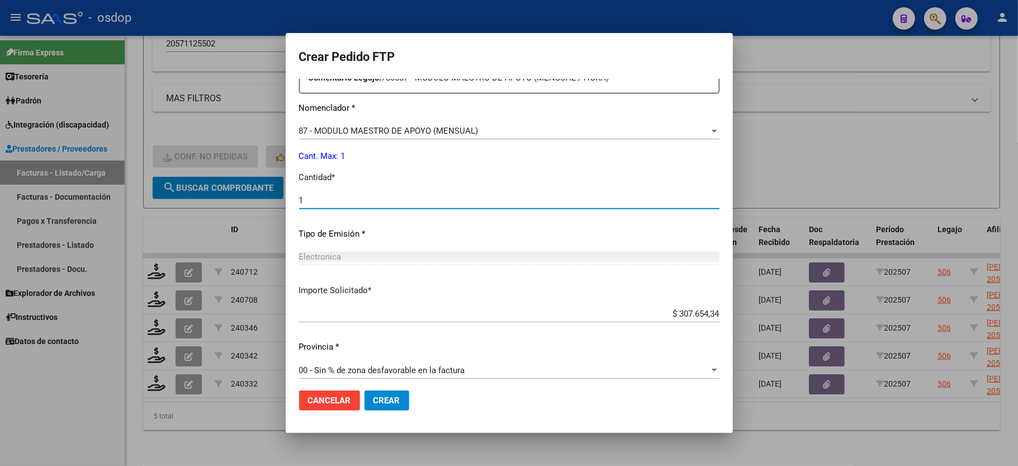
type input "1"
click at [366, 398] on button "Crear" at bounding box center [386, 400] width 45 height 20
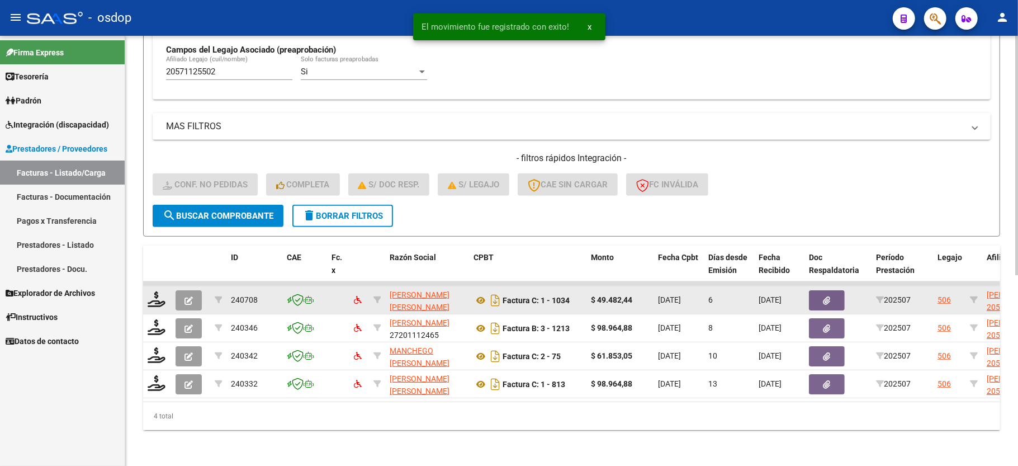
scroll to position [343, 0]
click at [152, 291] on icon at bounding box center [157, 299] width 18 height 16
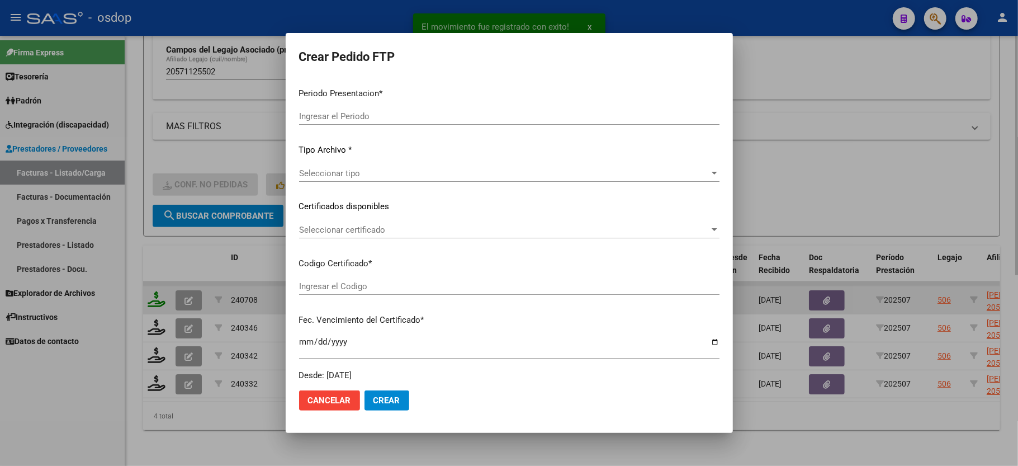
type input "202507"
type input "$ 49.482,44"
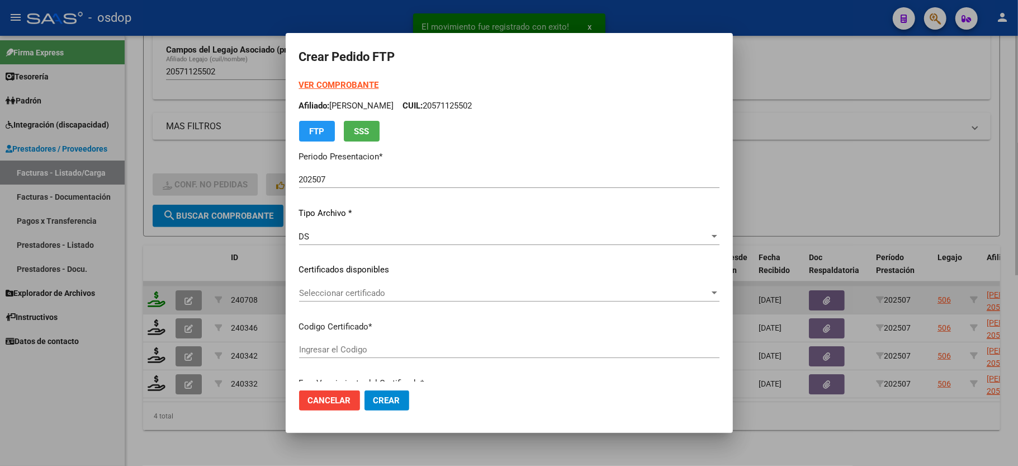
type input "7837046778"
type input "2025-11-28"
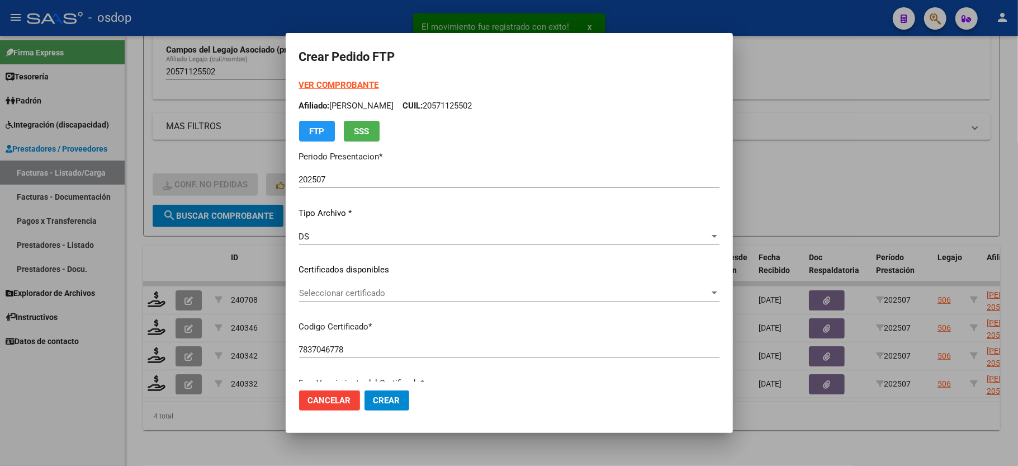
click at [378, 296] on span "Seleccionar certificado" at bounding box center [504, 293] width 410 height 10
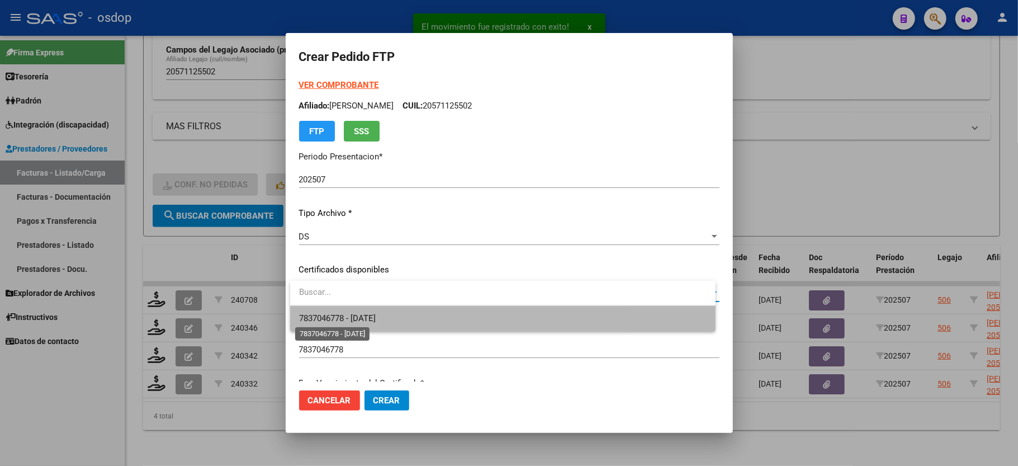
click at [376, 320] on span "7837046778 - 2025-11-28" at bounding box center [337, 318] width 77 height 10
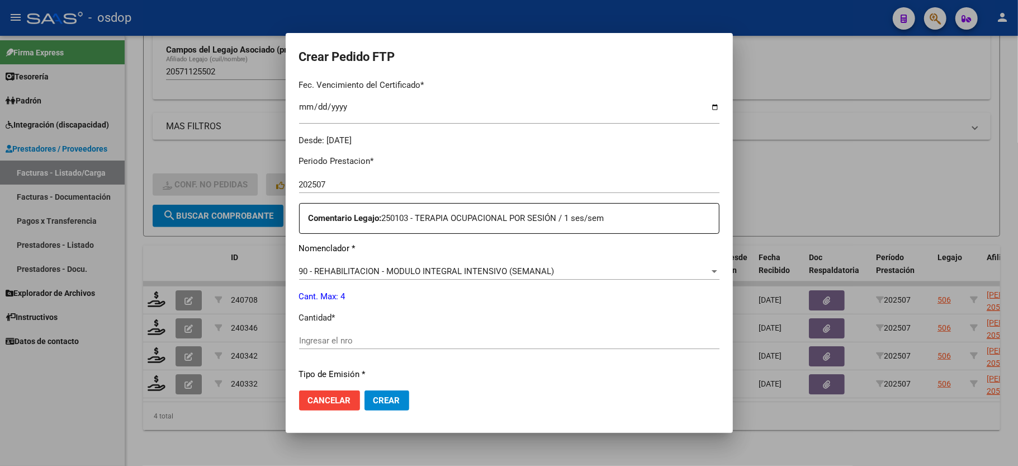
scroll to position [372, 0]
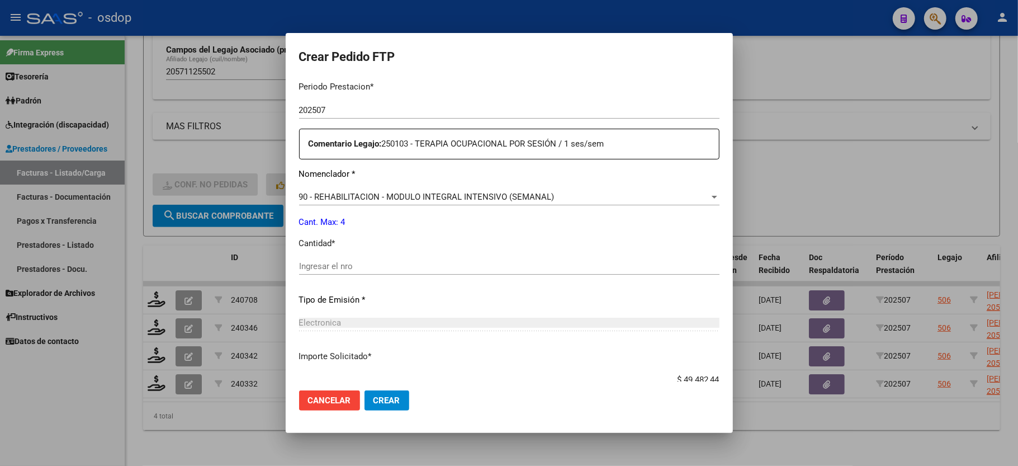
click at [376, 273] on div "Ingresar el nro" at bounding box center [509, 271] width 420 height 27
click at [373, 261] on input "Ingresar el nro" at bounding box center [509, 266] width 420 height 10
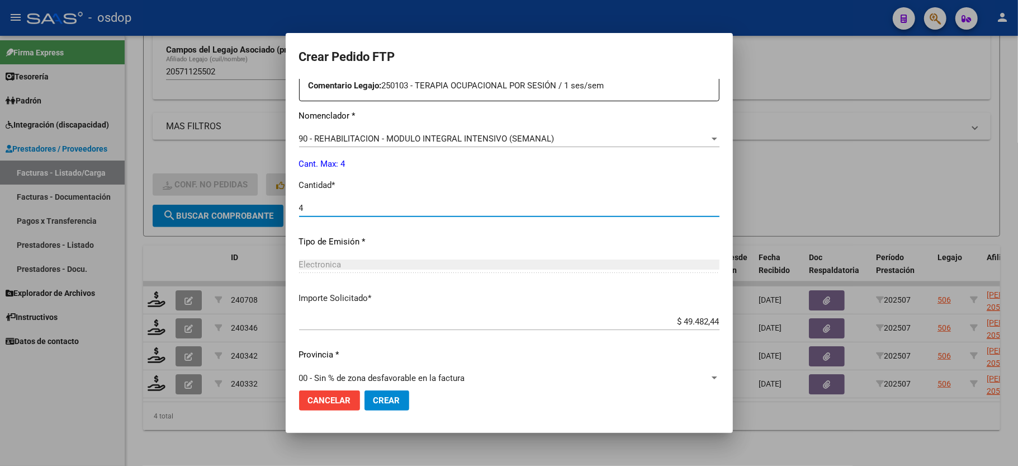
scroll to position [438, 0]
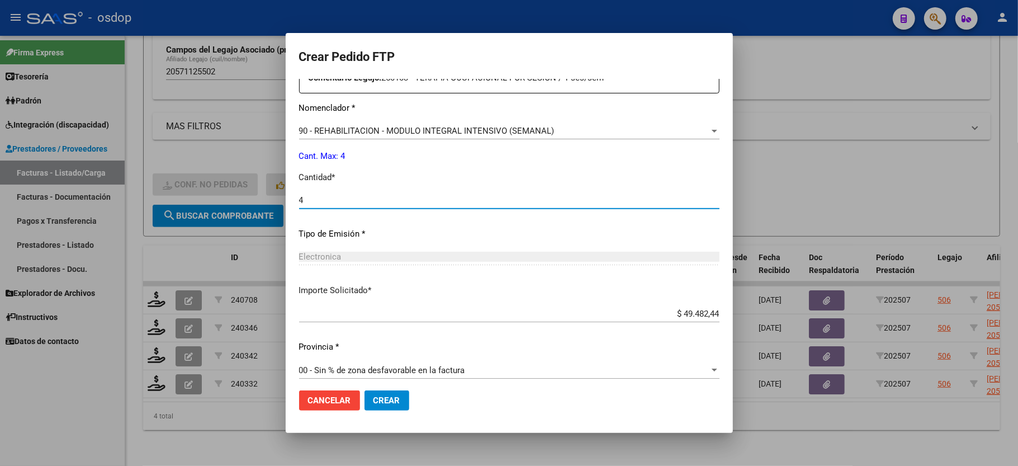
type input "4"
click at [386, 400] on span "Crear" at bounding box center [386, 400] width 27 height 10
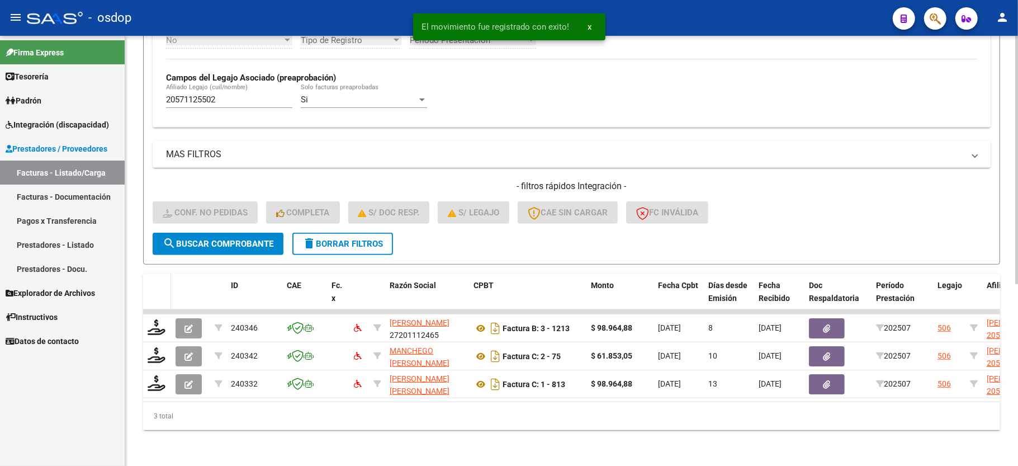
scroll to position [314, 0]
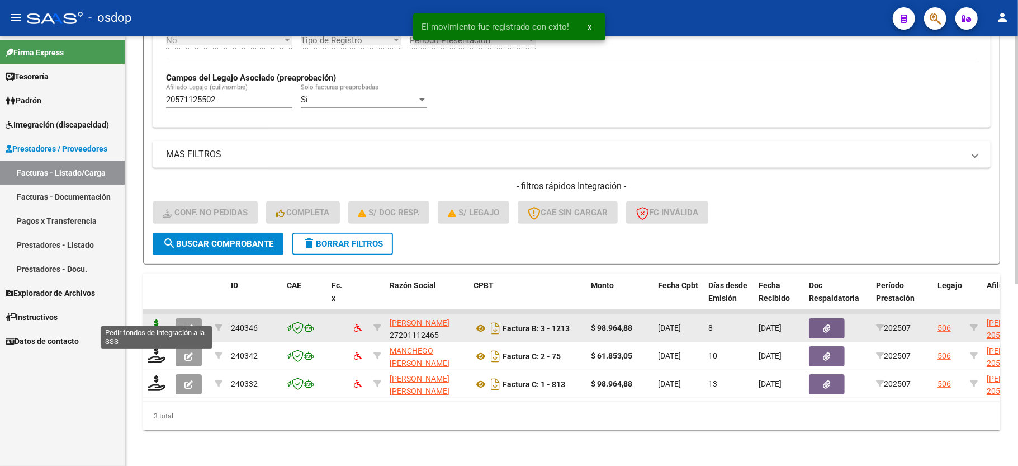
click at [156, 319] on icon at bounding box center [157, 327] width 18 height 16
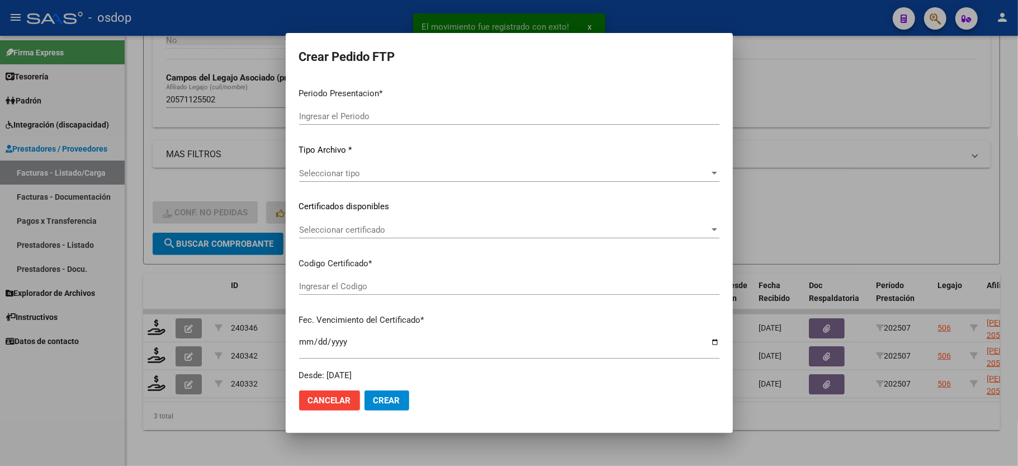
type input "202507"
type input "$ 98.964,88"
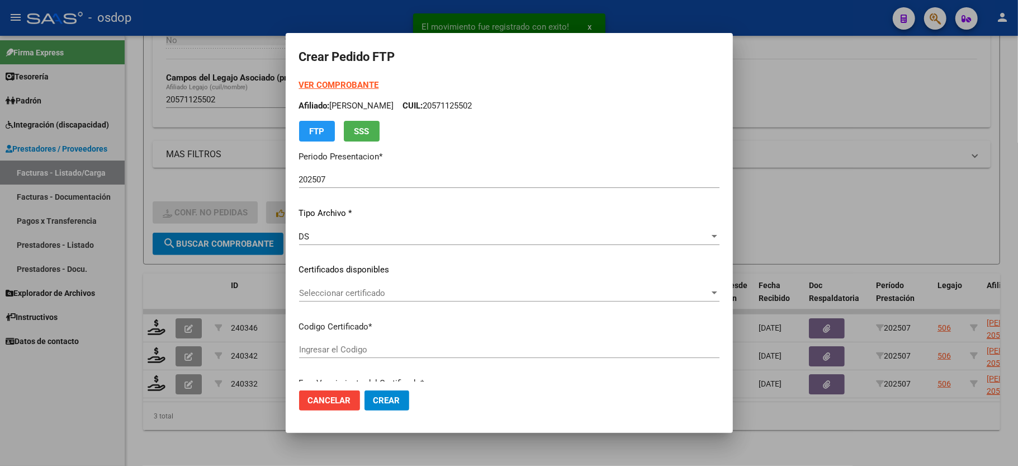
type input "7837046778"
type input "2025-11-28"
click at [366, 293] on span "Seleccionar certificado" at bounding box center [504, 293] width 410 height 10
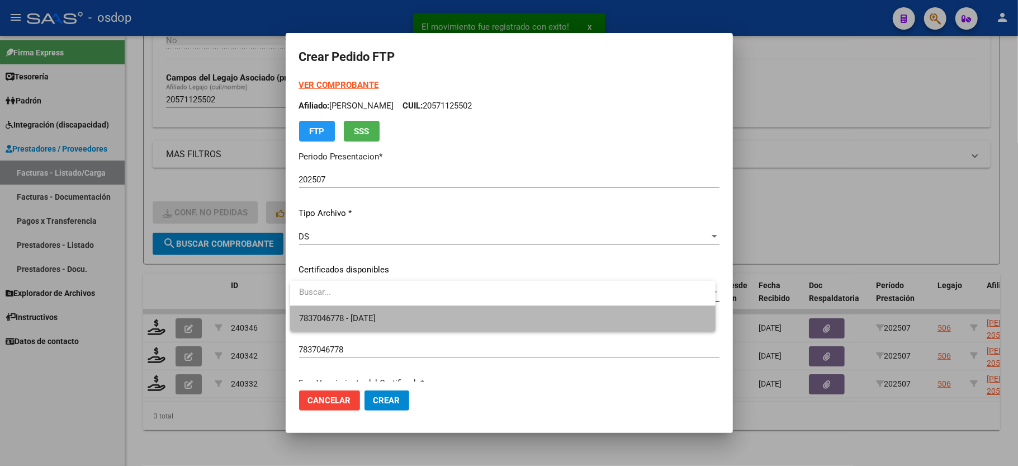
click at [369, 316] on span "7837046778 - 2025-11-28" at bounding box center [337, 318] width 77 height 10
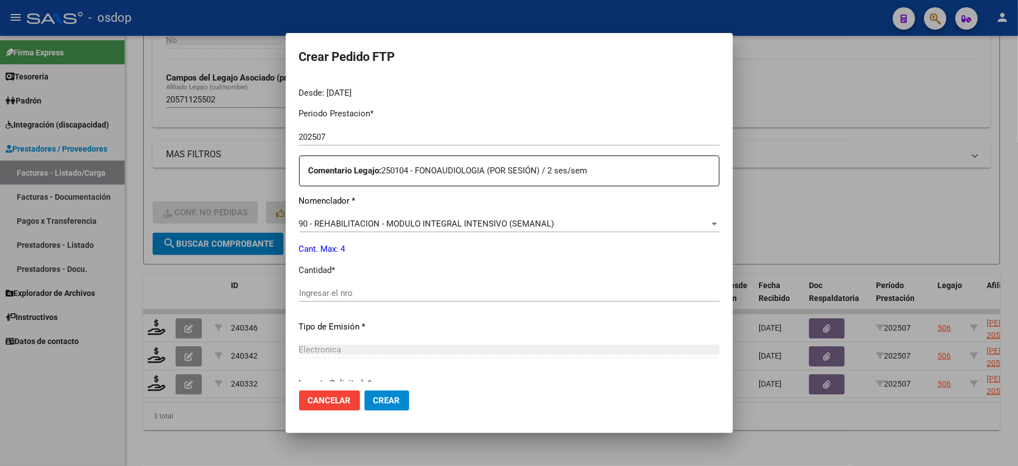
scroll to position [372, 0]
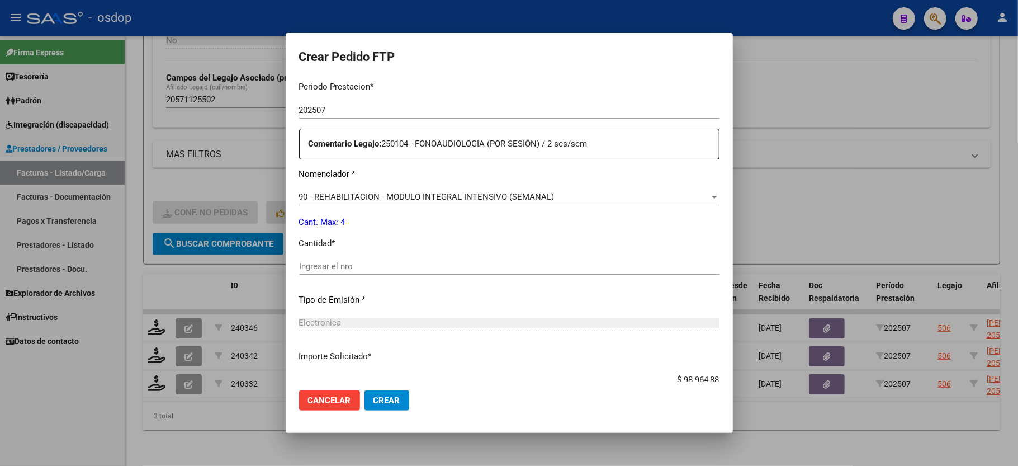
click at [378, 261] on input "Ingresar el nro" at bounding box center [509, 266] width 420 height 10
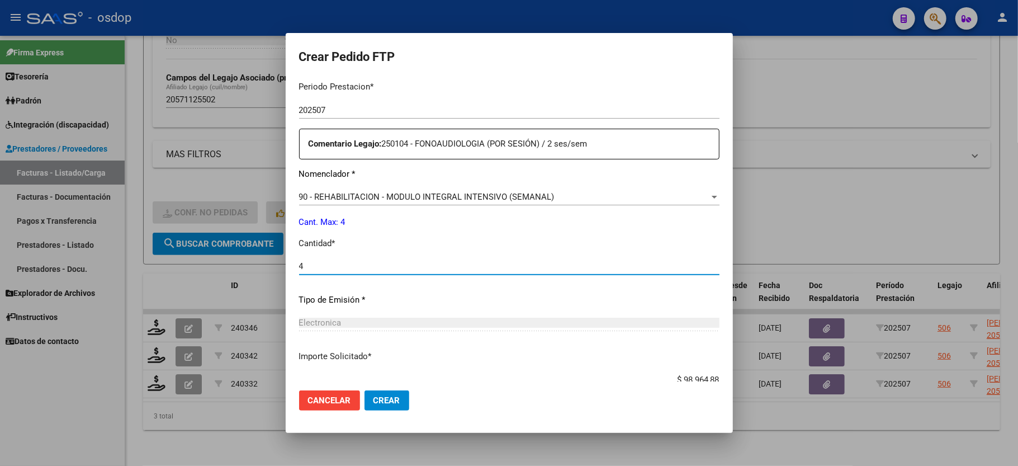
type input "4"
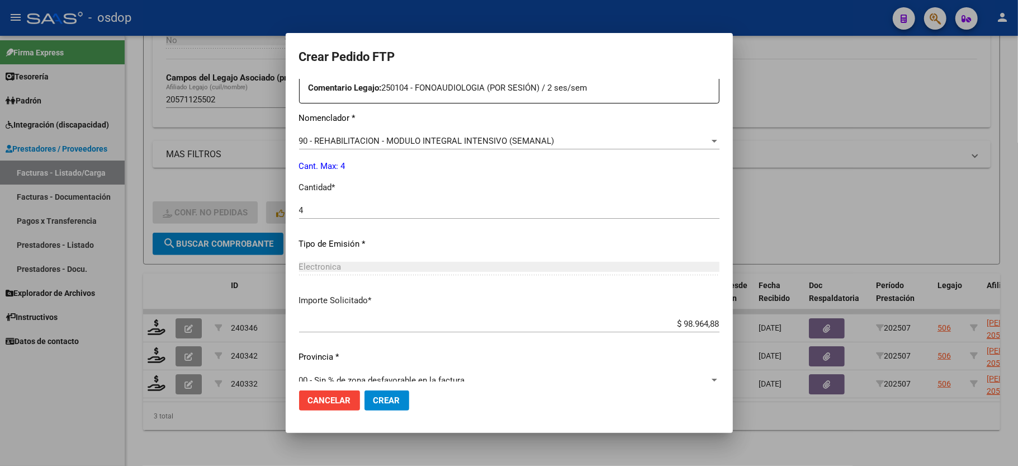
scroll to position [438, 0]
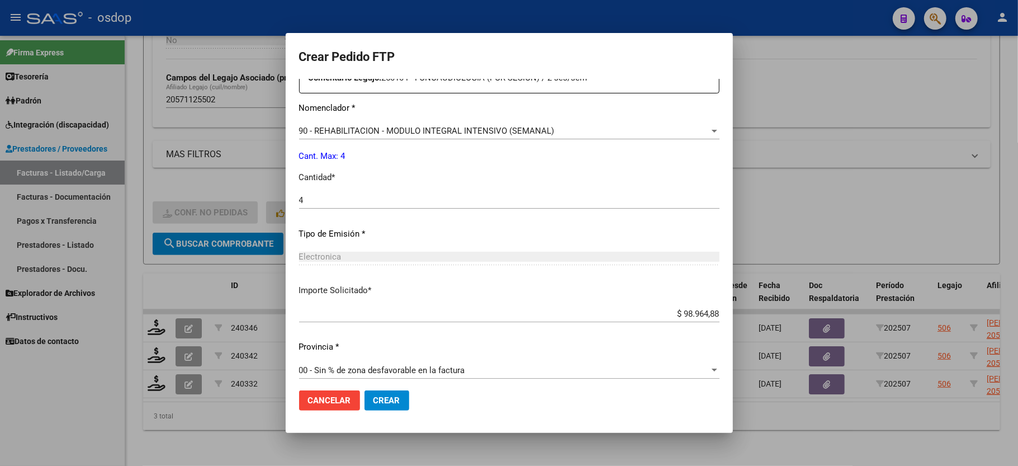
click at [372, 392] on button "Crear" at bounding box center [386, 400] width 45 height 20
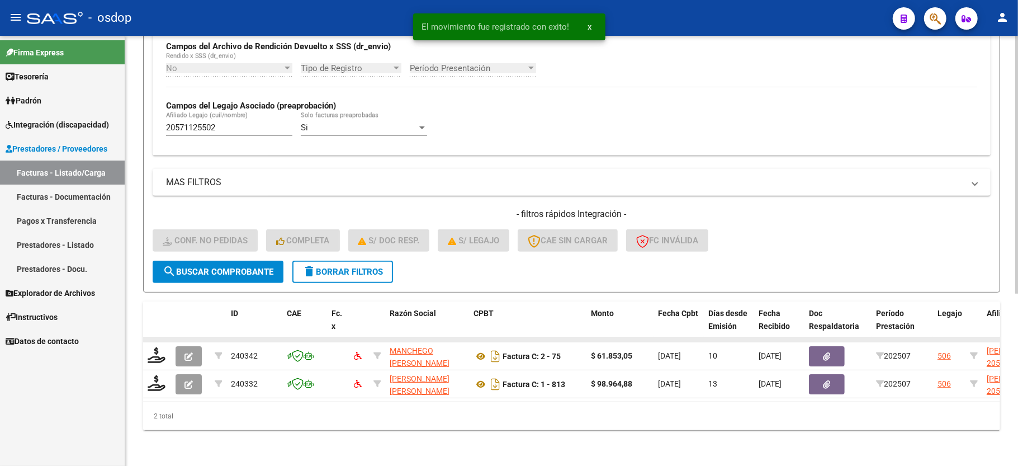
scroll to position [287, 0]
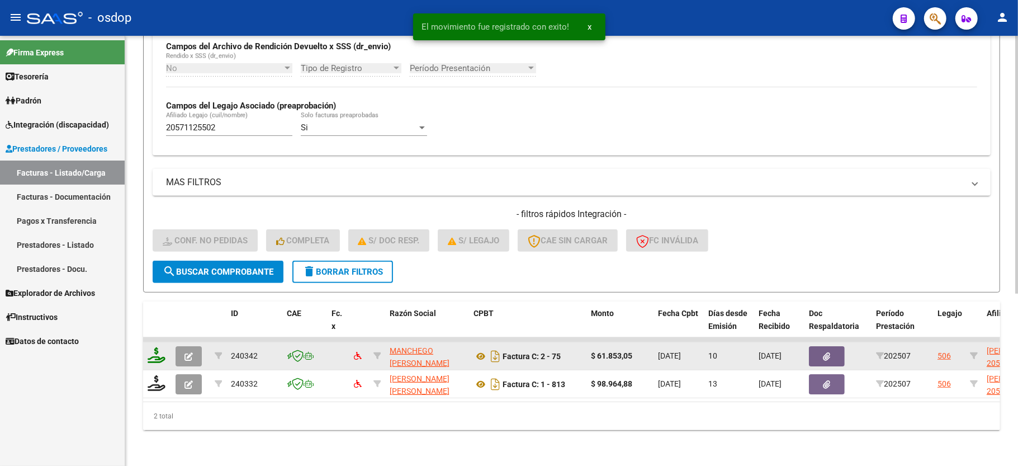
click at [155, 347] on icon at bounding box center [157, 355] width 18 height 16
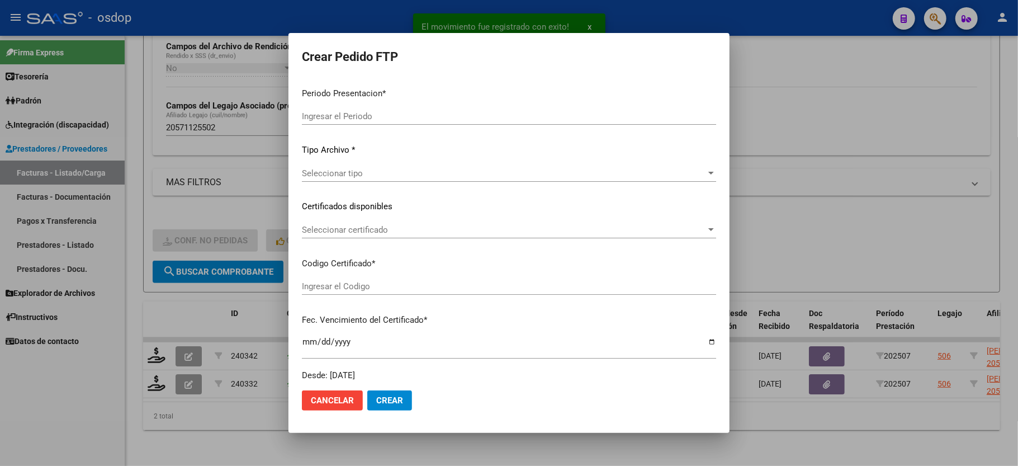
type input "202507"
type input "$ 61.853,05"
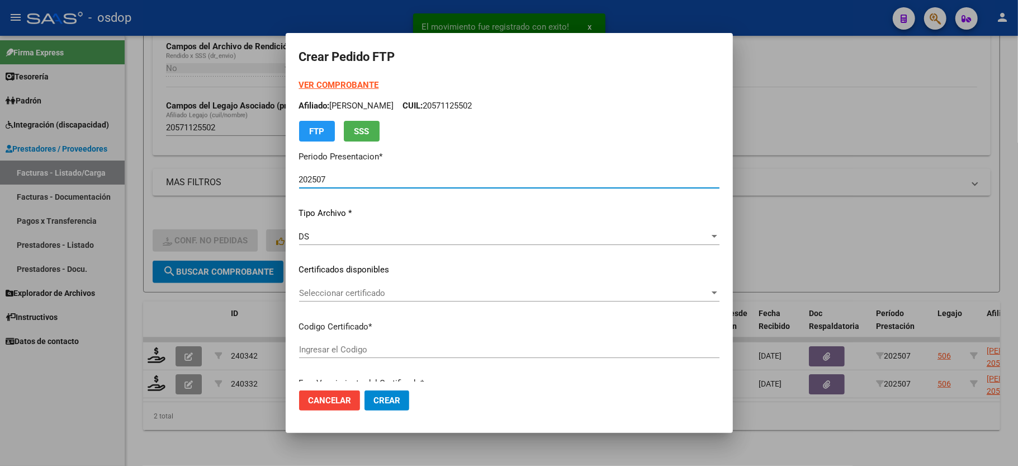
type input "7837046778"
type input "2025-11-28"
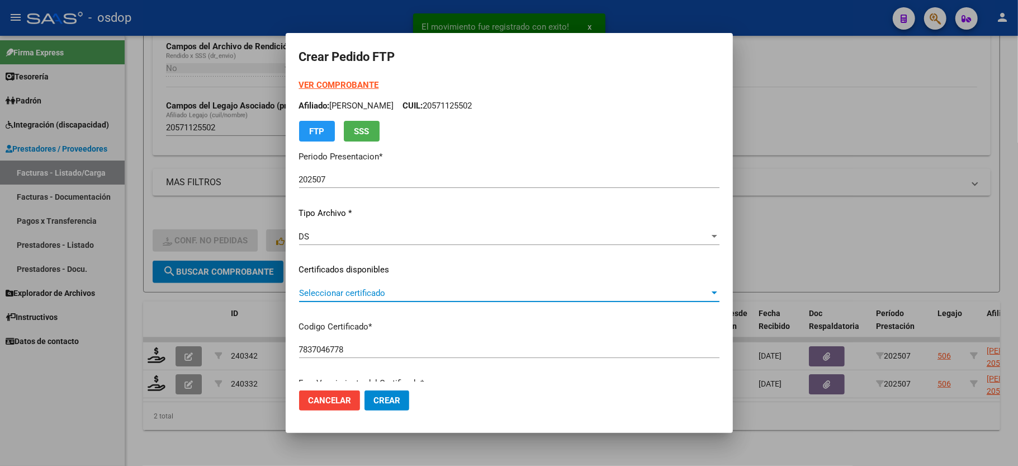
click at [345, 296] on span "Seleccionar certificado" at bounding box center [504, 293] width 410 height 10
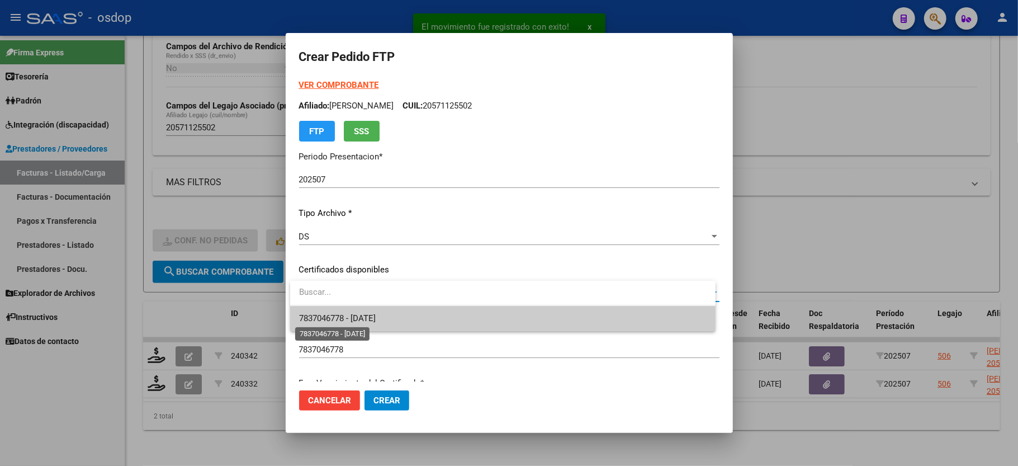
click at [376, 322] on span "7837046778 - 2025-11-28" at bounding box center [337, 318] width 77 height 10
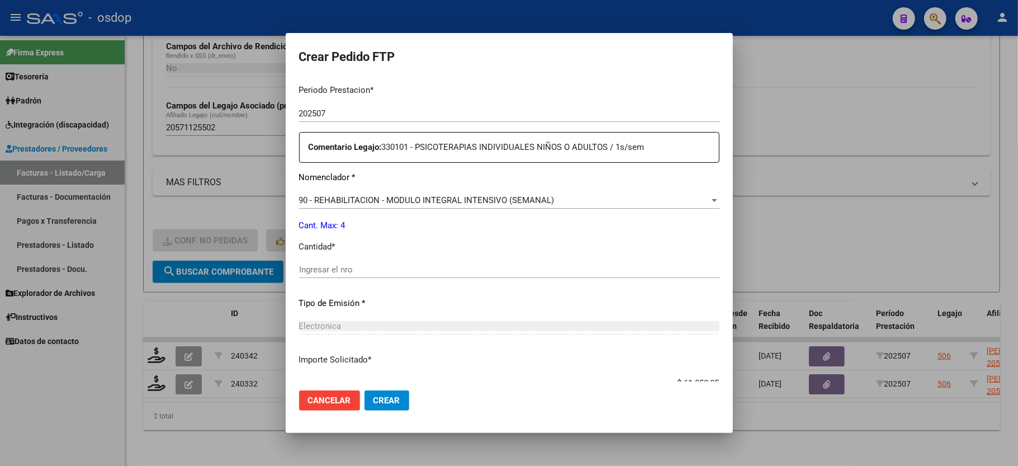
scroll to position [372, 0]
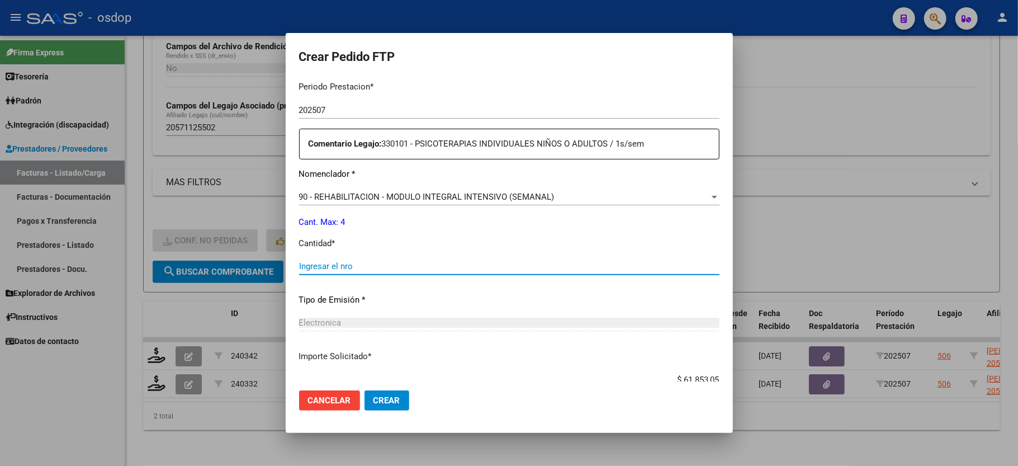
click at [421, 261] on input "Ingresar el nro" at bounding box center [509, 266] width 420 height 10
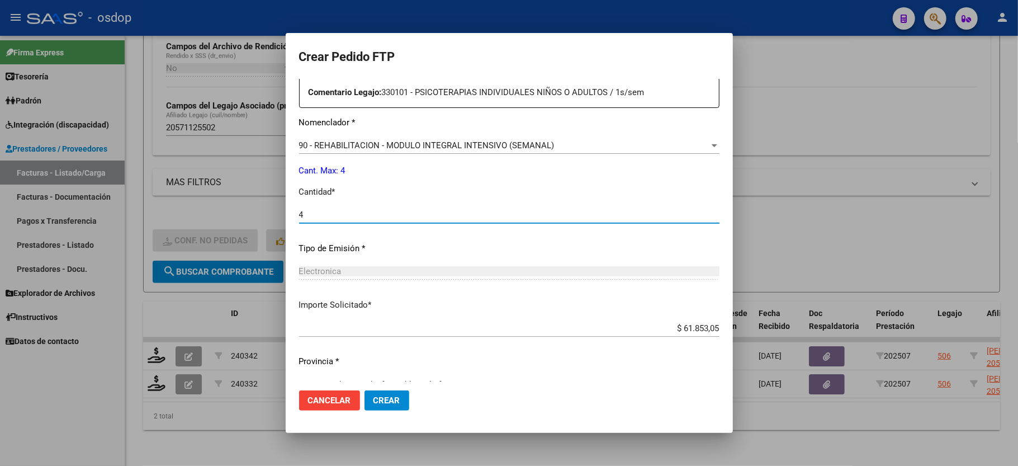
scroll to position [438, 0]
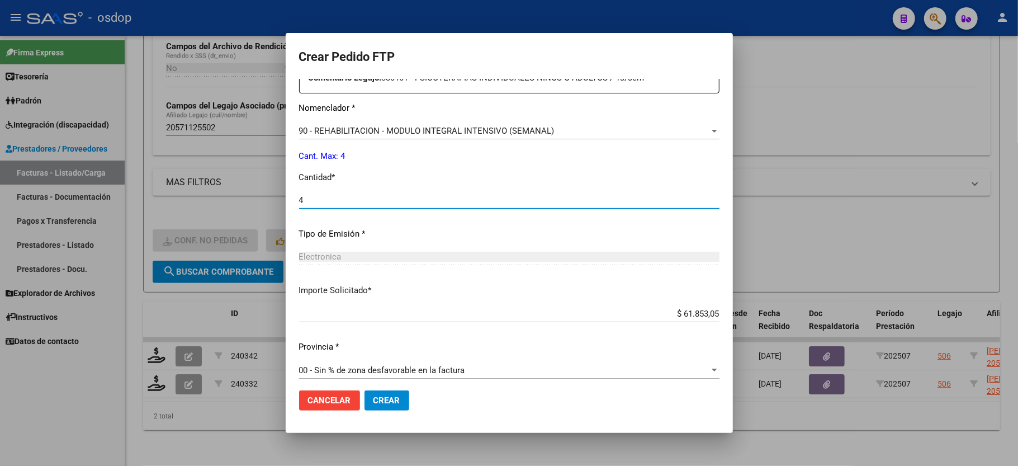
type input "4"
click at [387, 400] on span "Crear" at bounding box center [386, 400] width 27 height 10
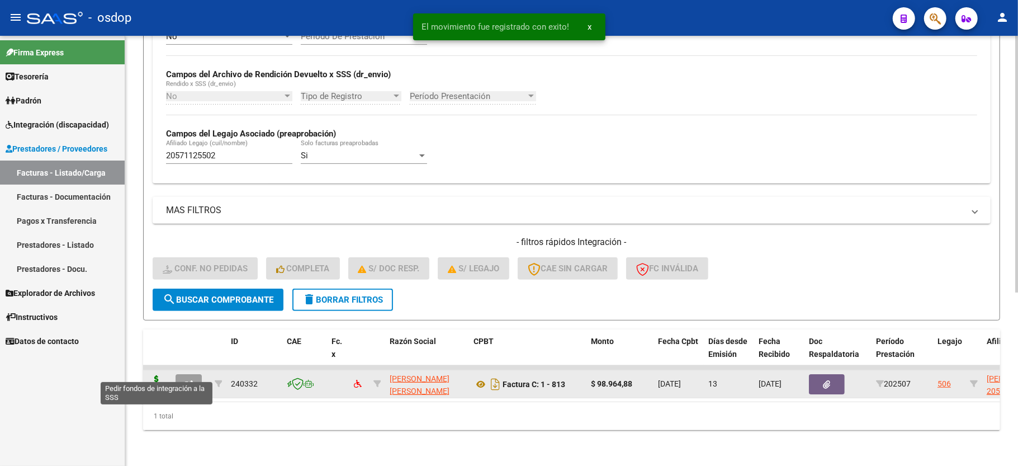
scroll to position [258, 0]
click at [159, 375] on icon at bounding box center [157, 383] width 18 height 16
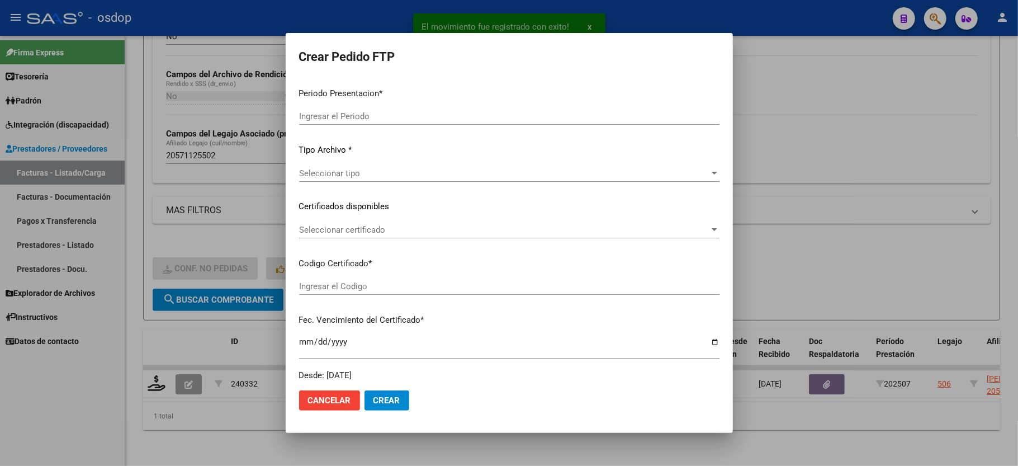
type input "202507"
type input "$ 98.964,88"
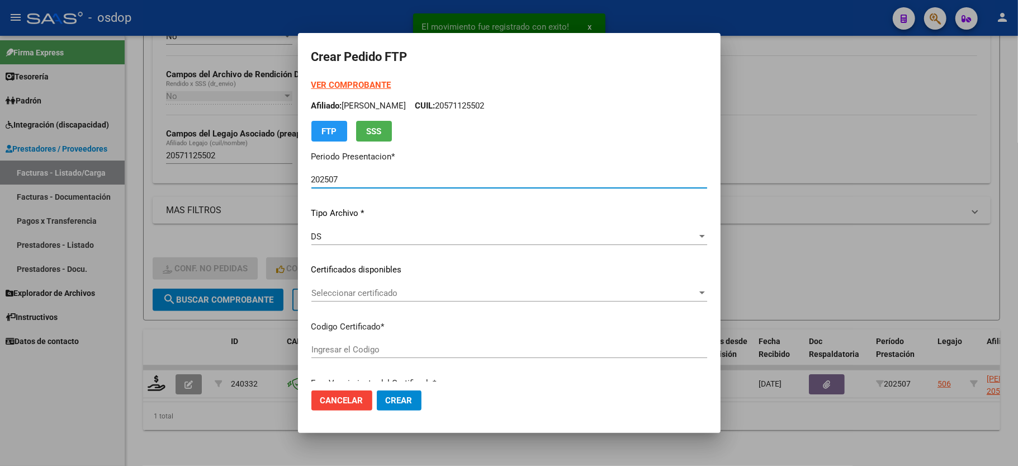
type input "7837046778"
type input "2025-11-28"
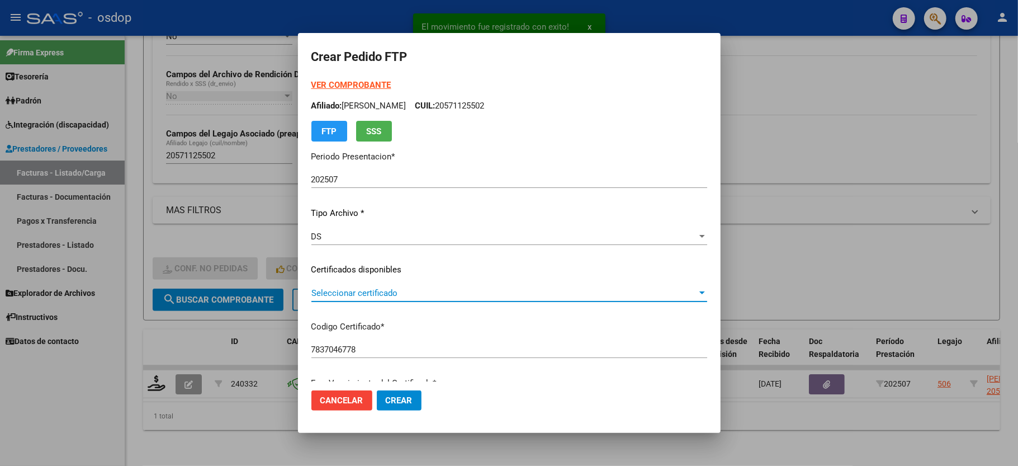
click at [345, 293] on span "Seleccionar certificado" at bounding box center [504, 293] width 386 height 10
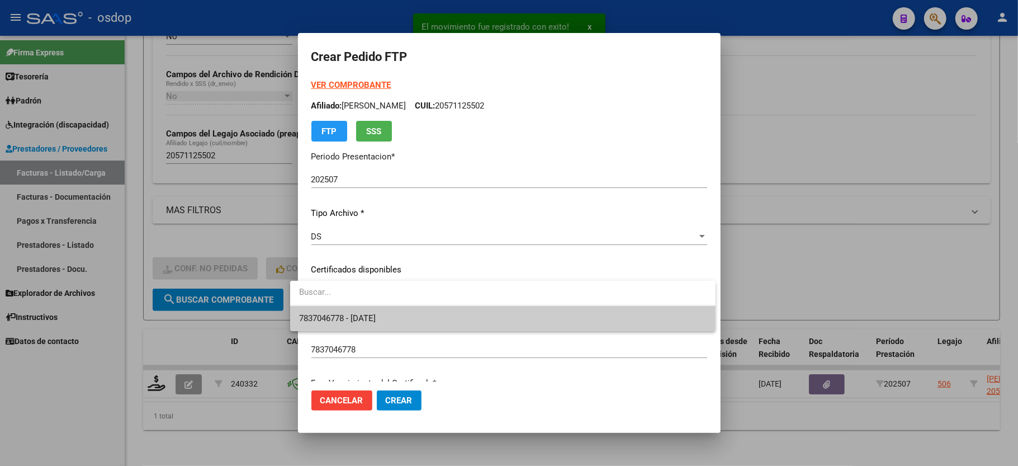
click at [353, 309] on span "7837046778 - 2025-11-28" at bounding box center [502, 318] width 407 height 25
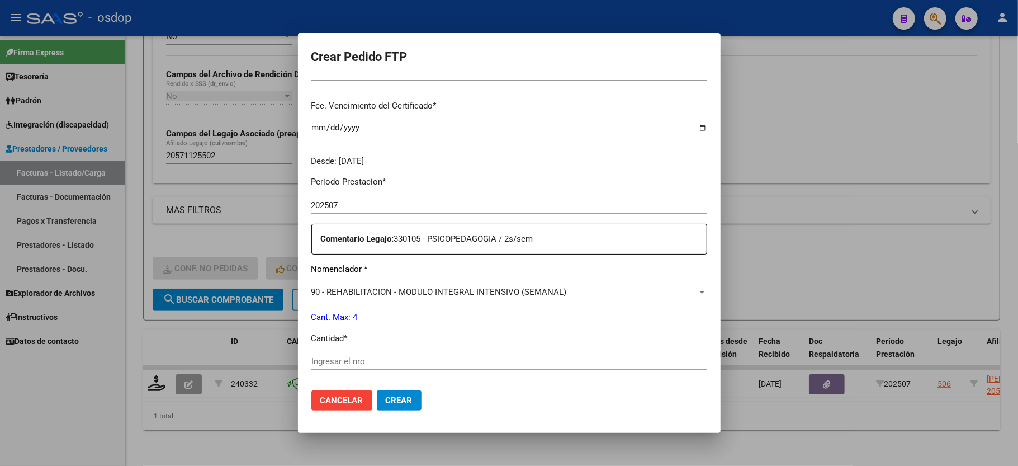
scroll to position [298, 0]
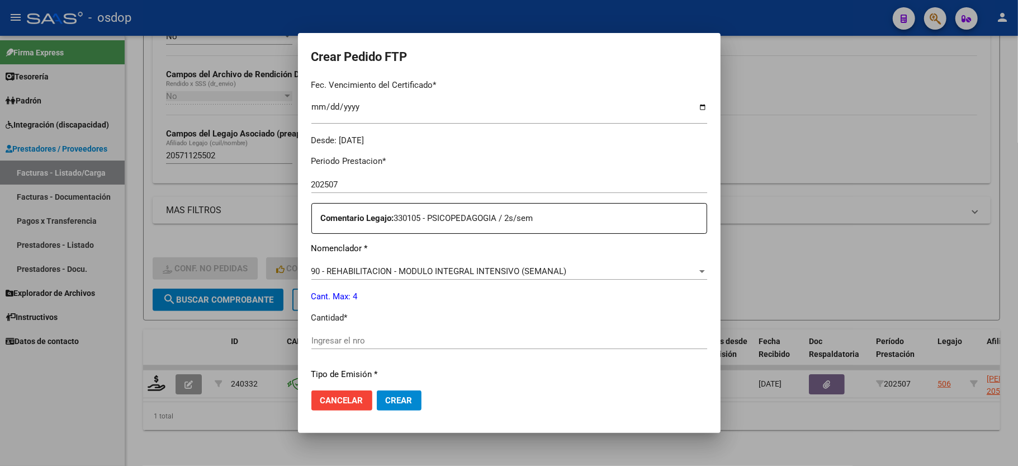
click at [429, 340] on div "Ingresar el nro" at bounding box center [509, 340] width 396 height 17
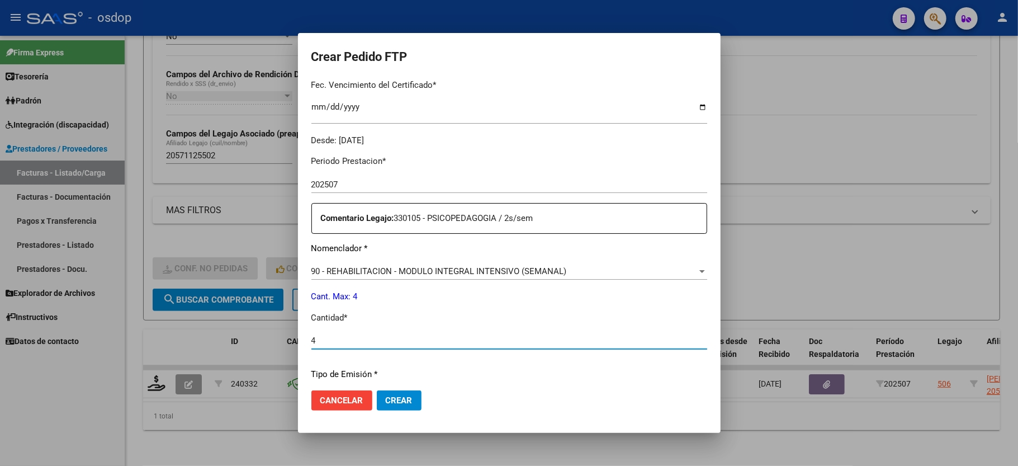
scroll to position [438, 0]
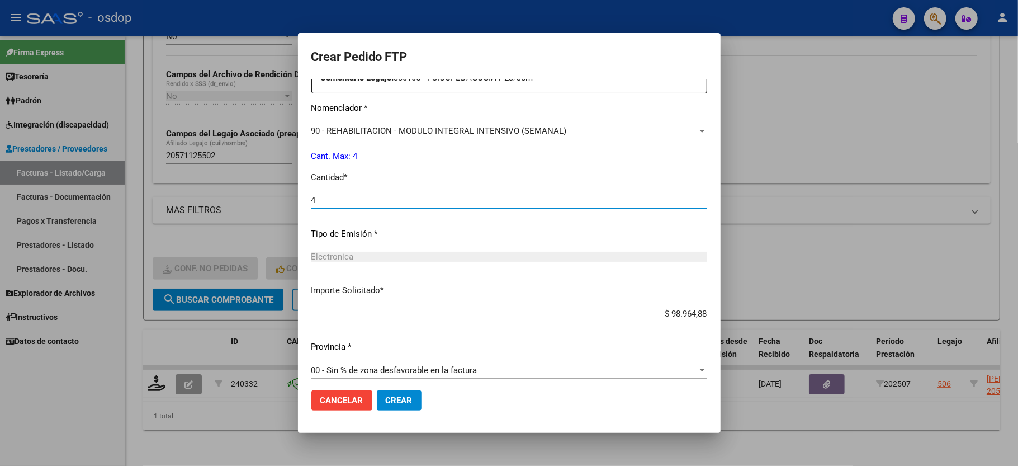
type input "4"
click at [386, 403] on span "Crear" at bounding box center [399, 400] width 27 height 10
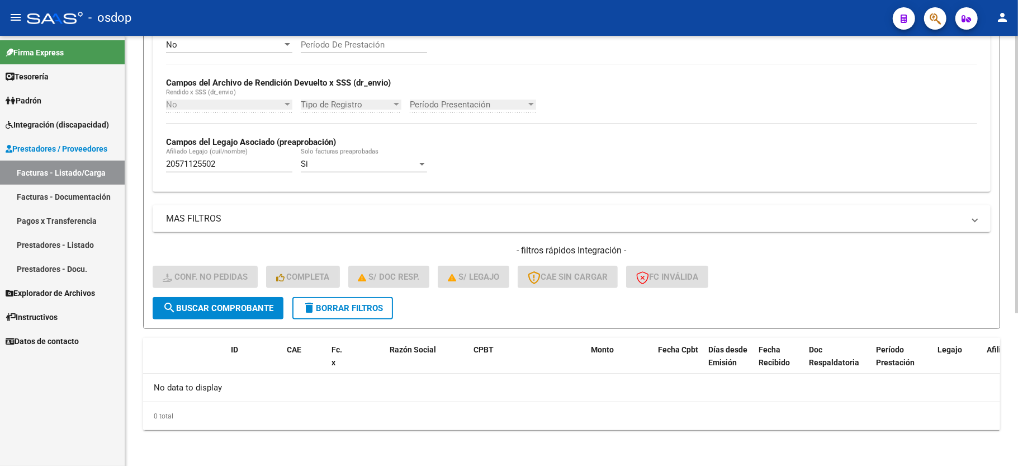
scroll to position [237, 0]
click at [208, 168] on input "20571125502" at bounding box center [229, 164] width 126 height 10
click at [352, 303] on span "delete Borrar Filtros" at bounding box center [342, 308] width 80 height 10
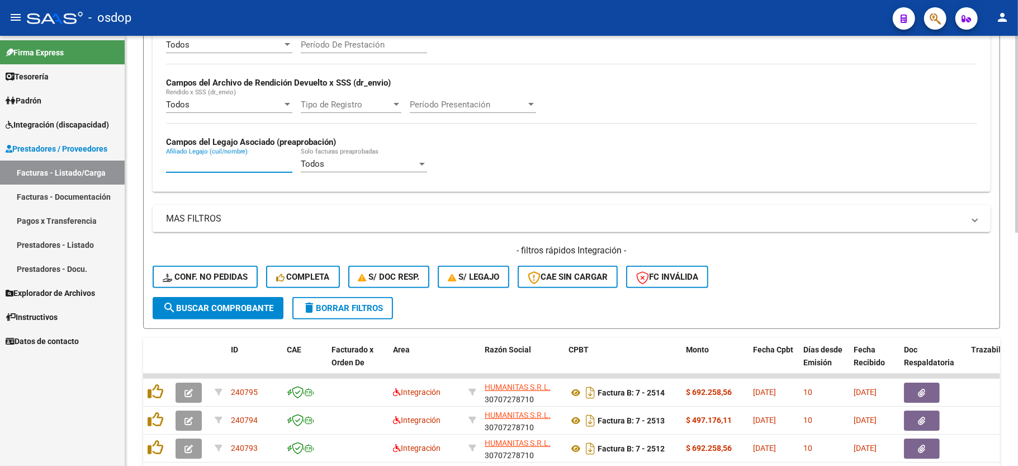
click at [192, 163] on input "Afiliado Legajo (cuil/nombre)" at bounding box center [229, 164] width 126 height 10
paste input "20571125502"
type input "20571125502"
click at [243, 303] on span "search Buscar Comprobante" at bounding box center [218, 308] width 111 height 10
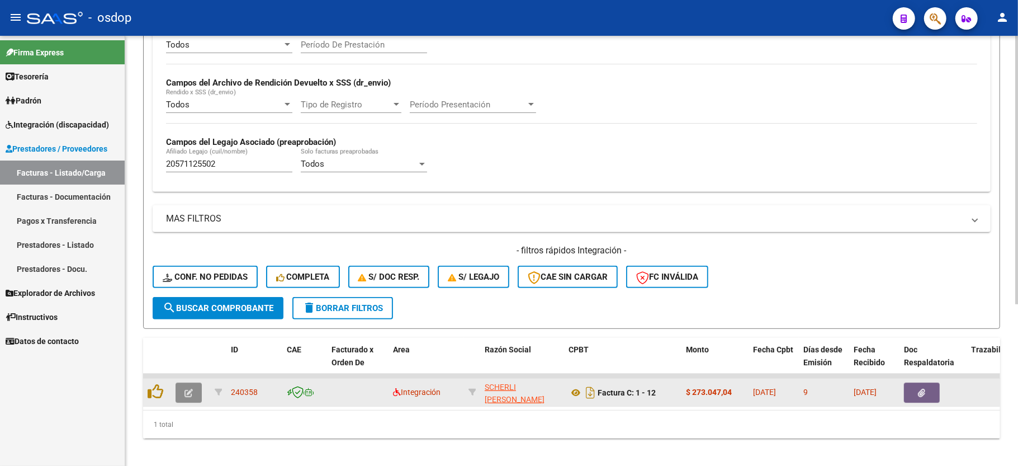
click at [191, 394] on icon "button" at bounding box center [188, 392] width 8 height 8
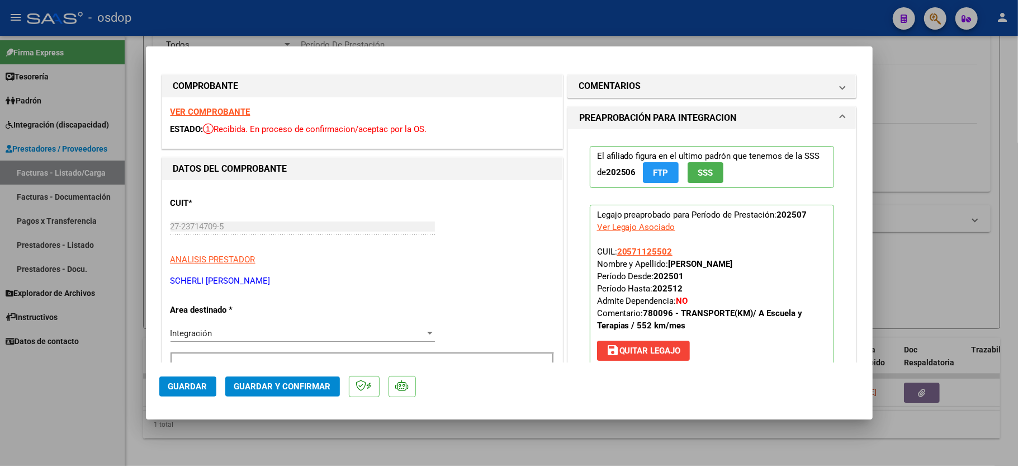
click at [210, 103] on div "VER COMPROBANTE ESTADO: Recibida. En proceso de confirmacion/aceptac por la OS." at bounding box center [362, 122] width 400 height 51
click at [217, 107] on strong "VER COMPROBANTE" at bounding box center [210, 112] width 80 height 10
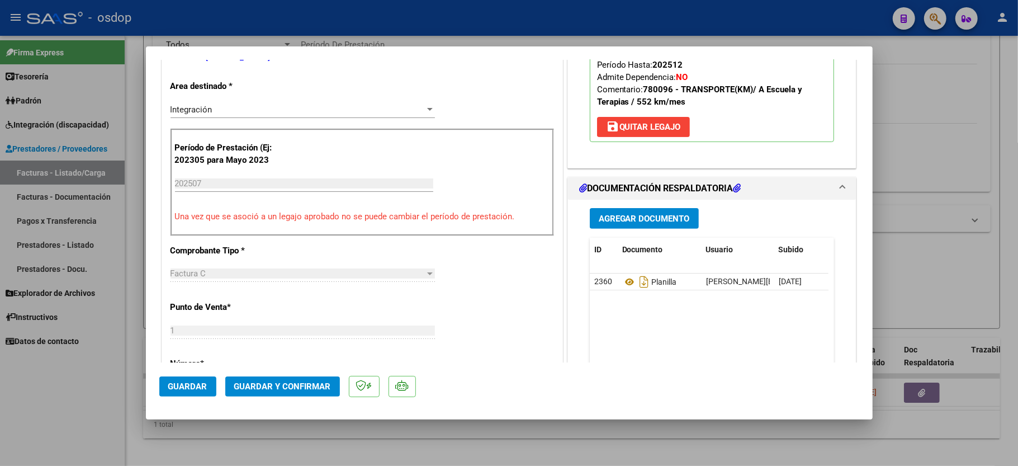
scroll to position [298, 0]
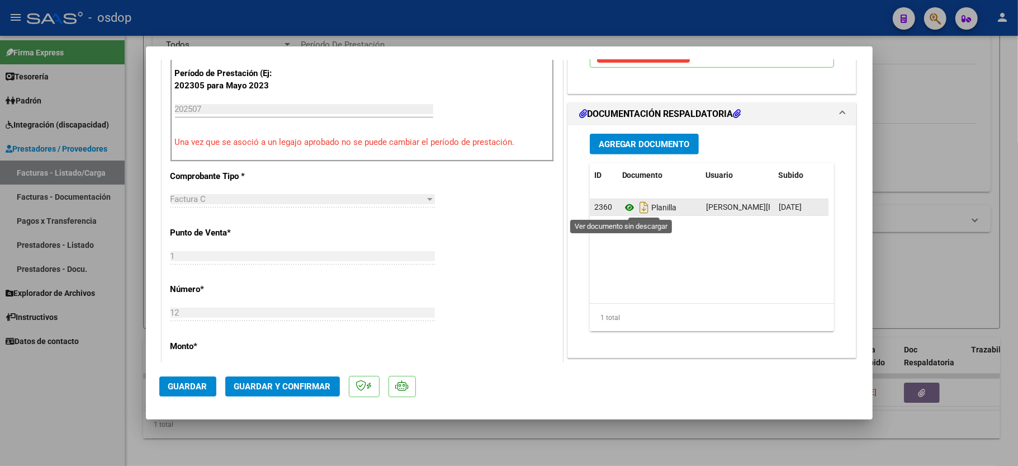
click at [622, 206] on icon at bounding box center [629, 207] width 15 height 13
click at [36, 445] on div at bounding box center [509, 233] width 1018 height 466
type input "$ 0,00"
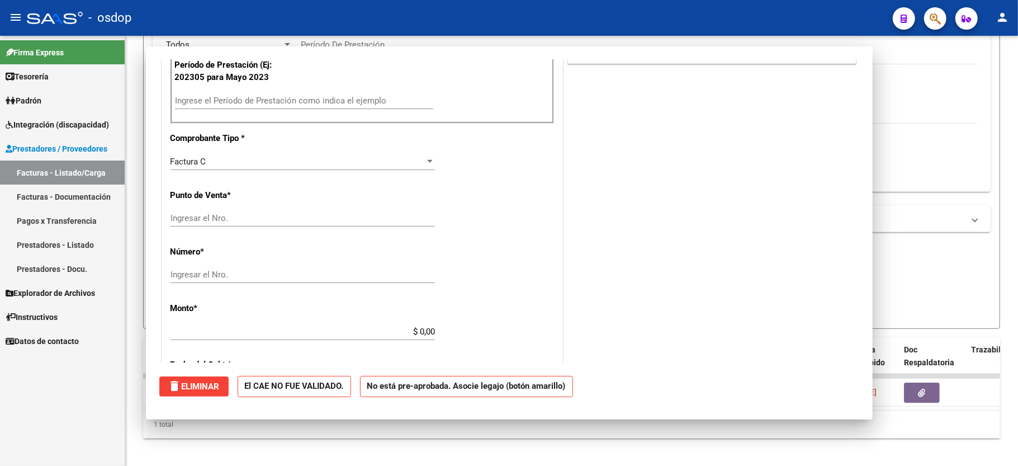
scroll to position [290, 0]
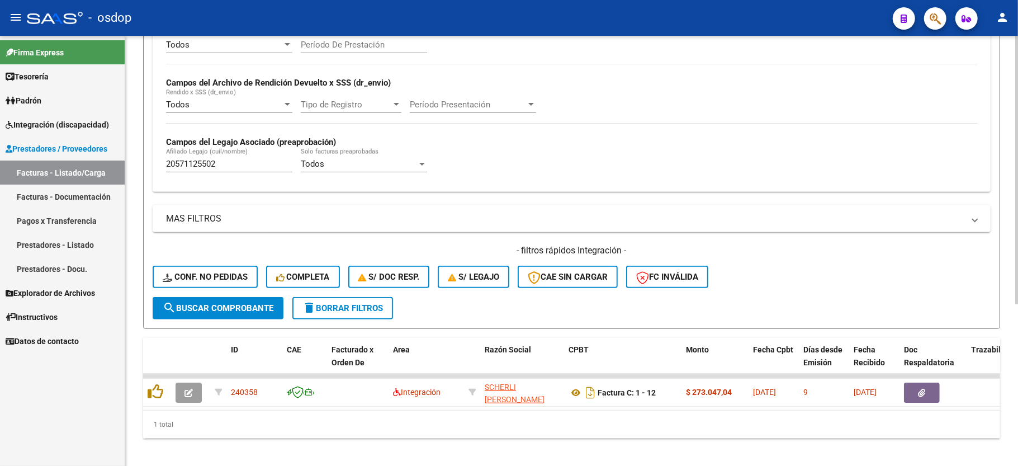
click at [360, 307] on span "delete Borrar Filtros" at bounding box center [342, 308] width 80 height 10
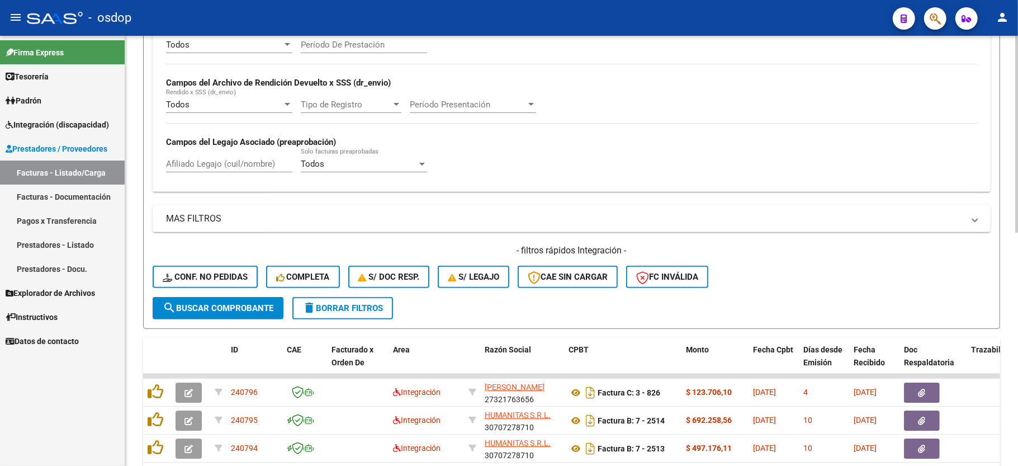
click at [188, 162] on input "Afiliado Legajo (cuil/nombre)" at bounding box center [229, 164] width 126 height 10
paste input "20560837837"
type input "20560837837"
click at [230, 320] on form "Filtros Id Area Area Seleccionar Gerenciador Seleccionar Gerenciador No Confirm…" at bounding box center [571, 111] width 857 height 433
click at [263, 315] on button "search Buscar Comprobante" at bounding box center [218, 308] width 131 height 22
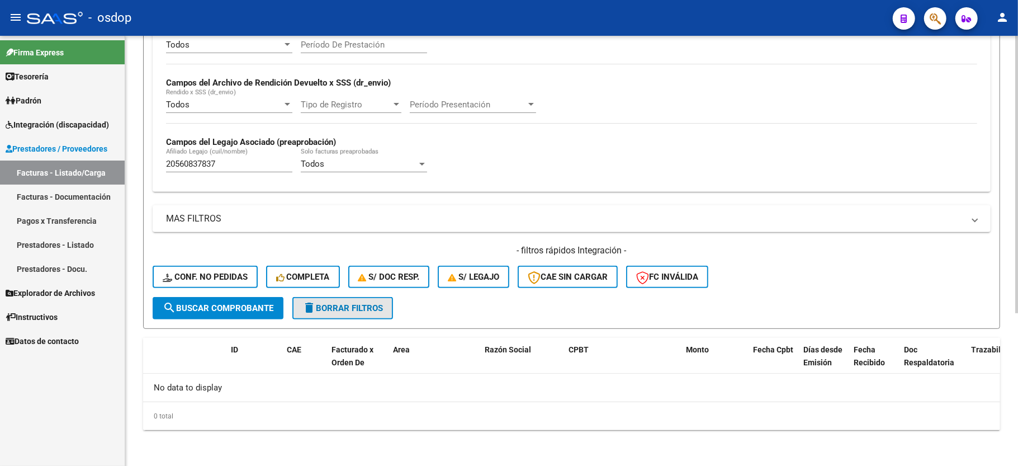
click at [318, 316] on button "delete Borrar Filtros" at bounding box center [342, 308] width 101 height 22
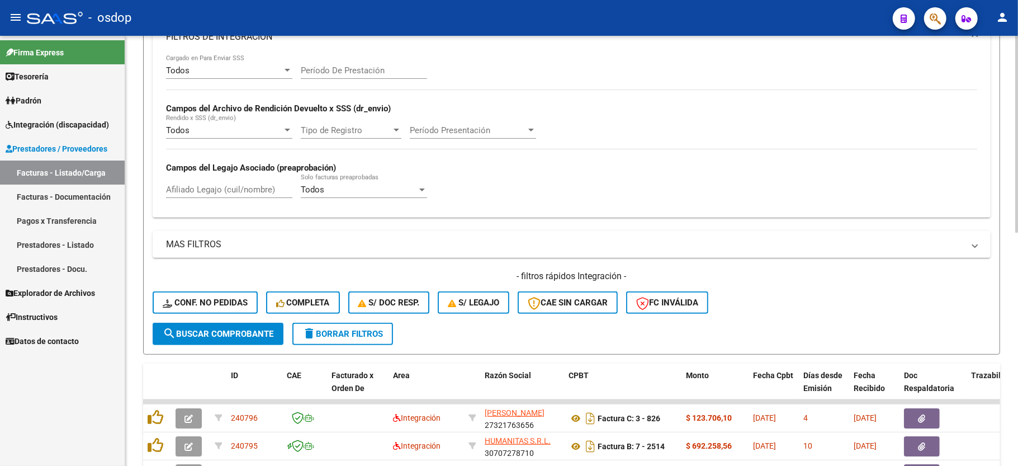
scroll to position [237, 0]
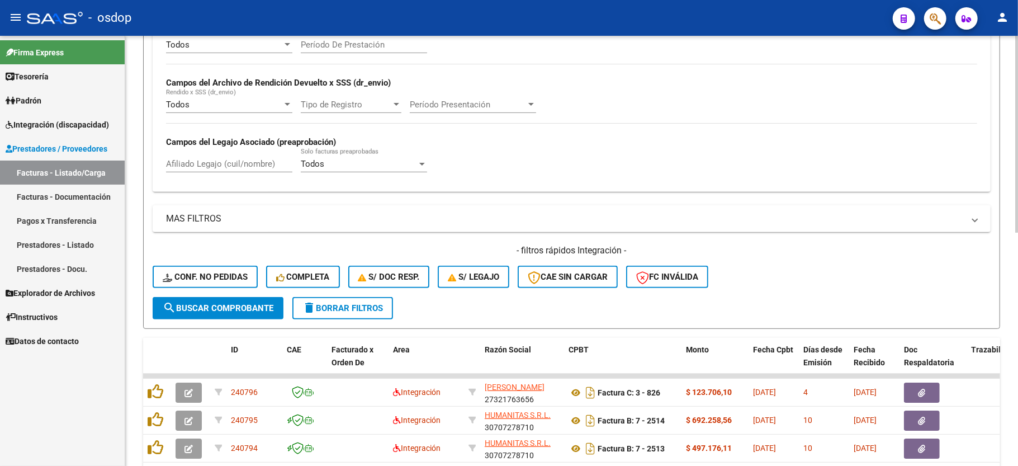
click at [214, 165] on input "Afiliado Legajo (cuil/nombre)" at bounding box center [229, 164] width 126 height 10
paste input "20560837837"
type input "20560837837"
click at [209, 309] on span "search Buscar Comprobante" at bounding box center [218, 308] width 111 height 10
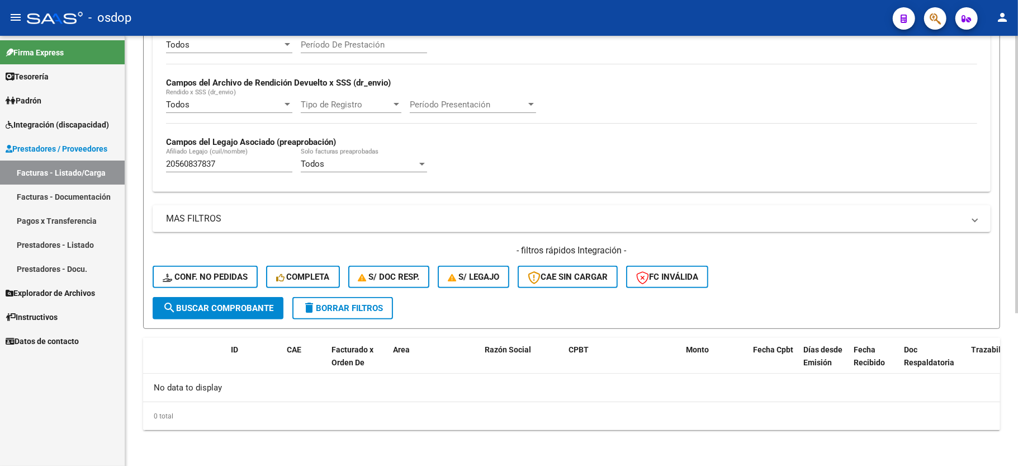
click at [323, 298] on button "delete Borrar Filtros" at bounding box center [342, 308] width 101 height 22
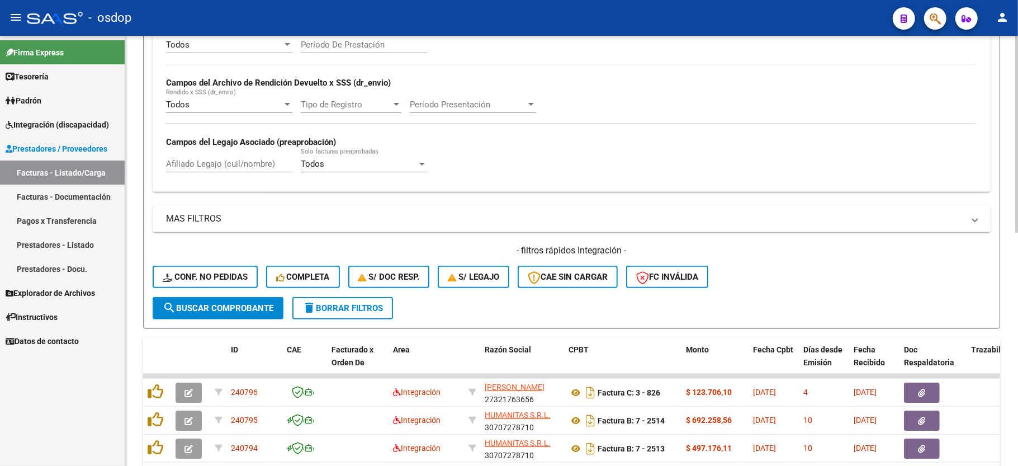
click at [213, 164] on input "Afiliado Legajo (cuil/nombre)" at bounding box center [229, 164] width 126 height 10
paste input "20509559040"
type input "20509559040"
click at [209, 316] on button "search Buscar Comprobante" at bounding box center [218, 308] width 131 height 22
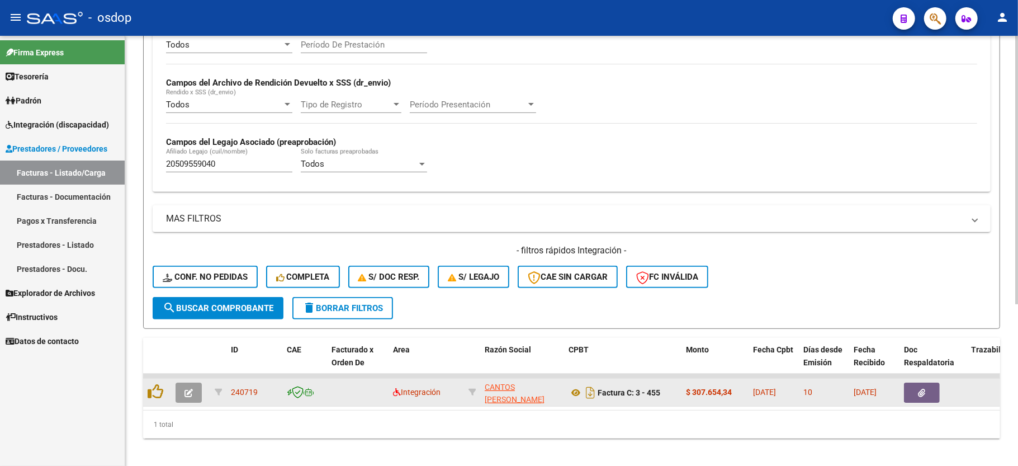
click at [176, 380] on datatable-body-cell at bounding box center [190, 391] width 39 height 27
click at [186, 396] on icon "button" at bounding box center [188, 392] width 8 height 8
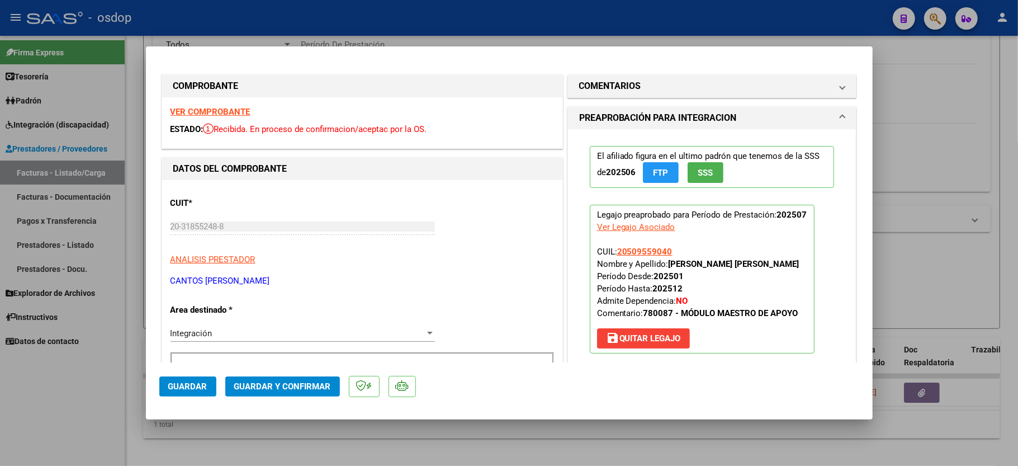
click at [202, 108] on strong "VER COMPROBANTE" at bounding box center [210, 112] width 80 height 10
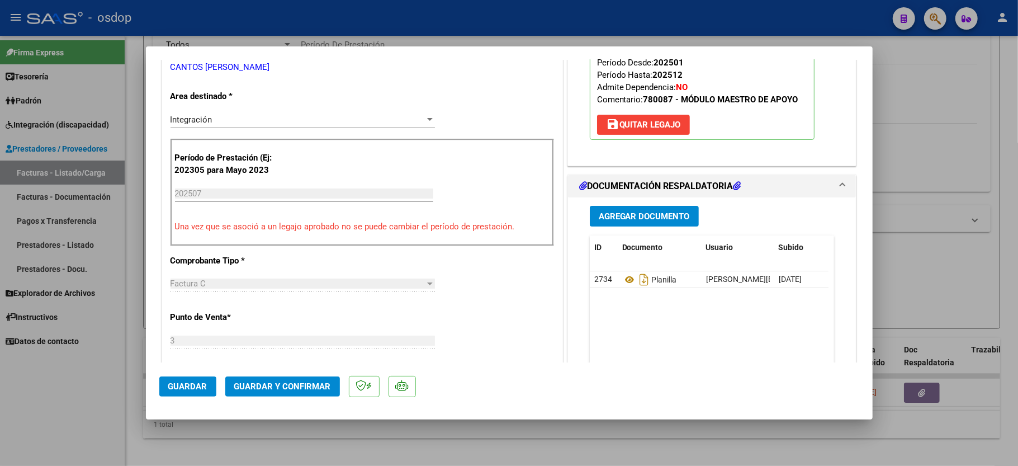
scroll to position [224, 0]
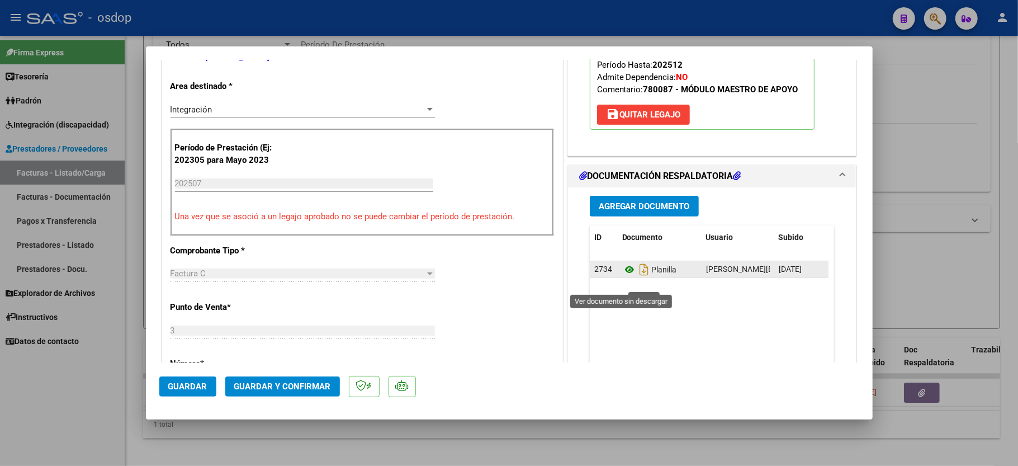
click at [622, 276] on icon at bounding box center [629, 269] width 15 height 13
click at [267, 388] on span "Guardar y Confirmar" at bounding box center [282, 386] width 97 height 10
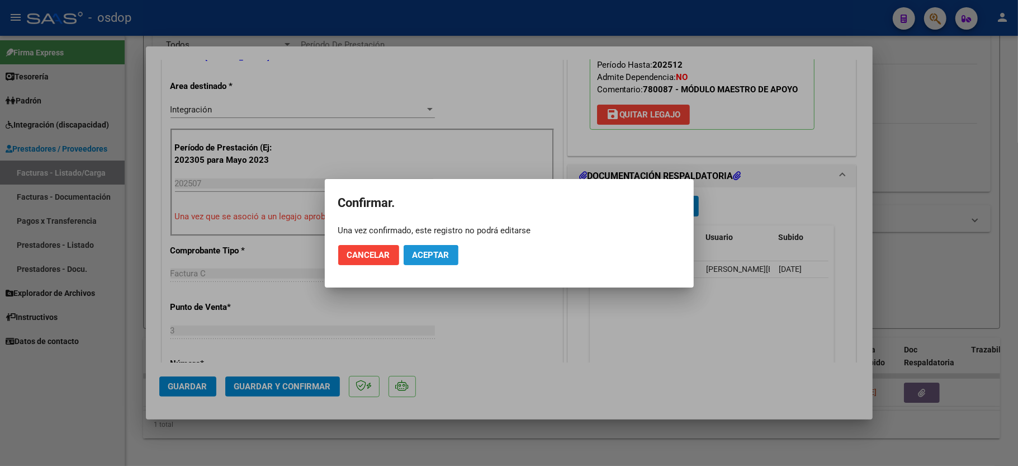
click at [427, 260] on button "Aceptar" at bounding box center [431, 255] width 55 height 20
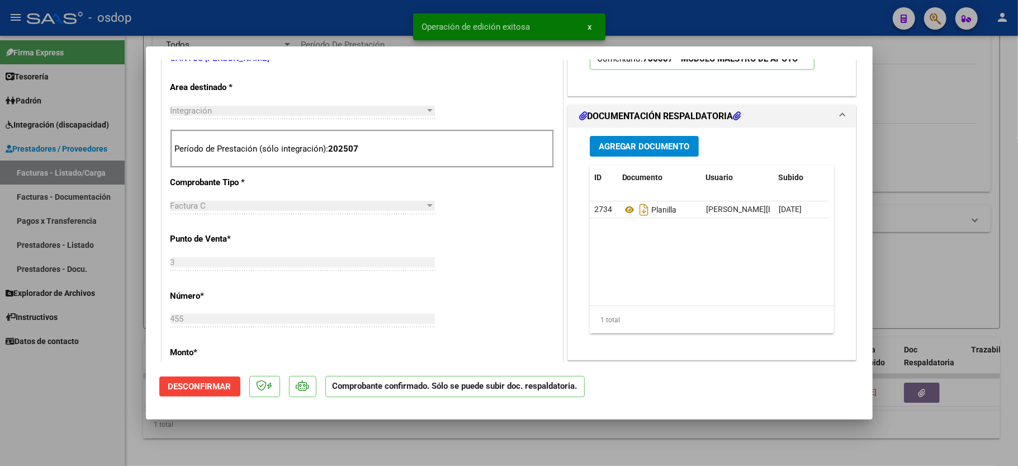
click at [127, 430] on div at bounding box center [509, 233] width 1018 height 466
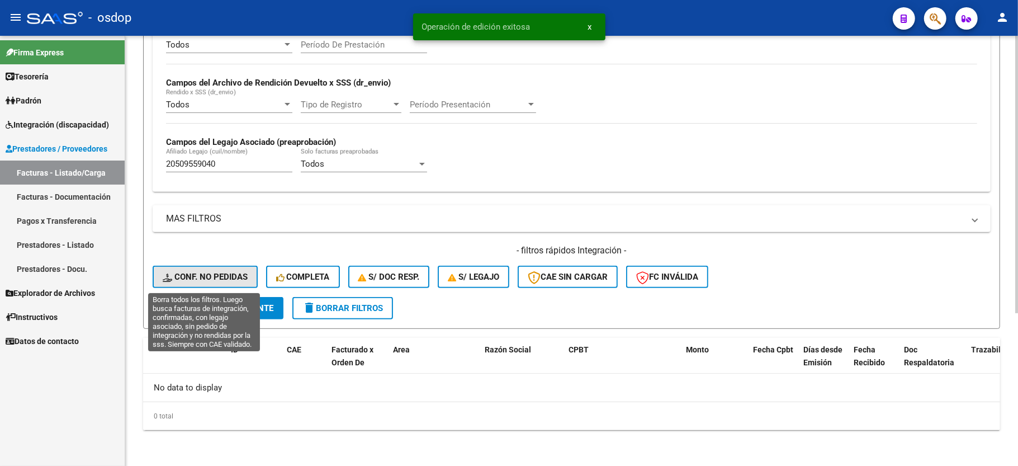
click at [206, 278] on span "Conf. no pedidas" at bounding box center [205, 277] width 85 height 10
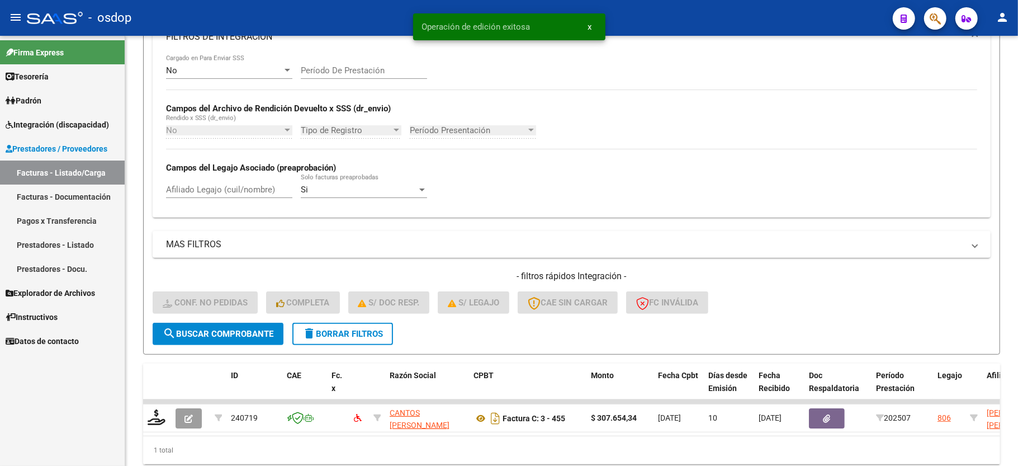
scroll to position [237, 0]
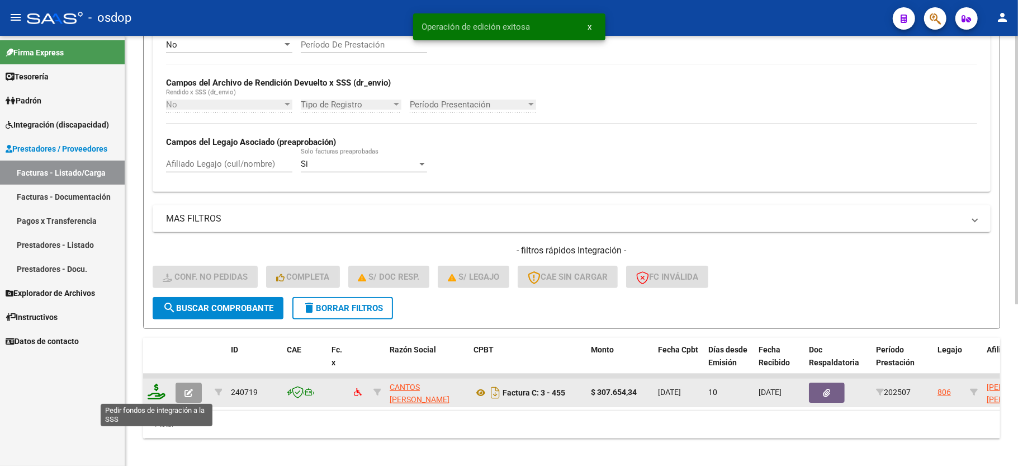
click at [164, 392] on icon at bounding box center [157, 391] width 18 height 16
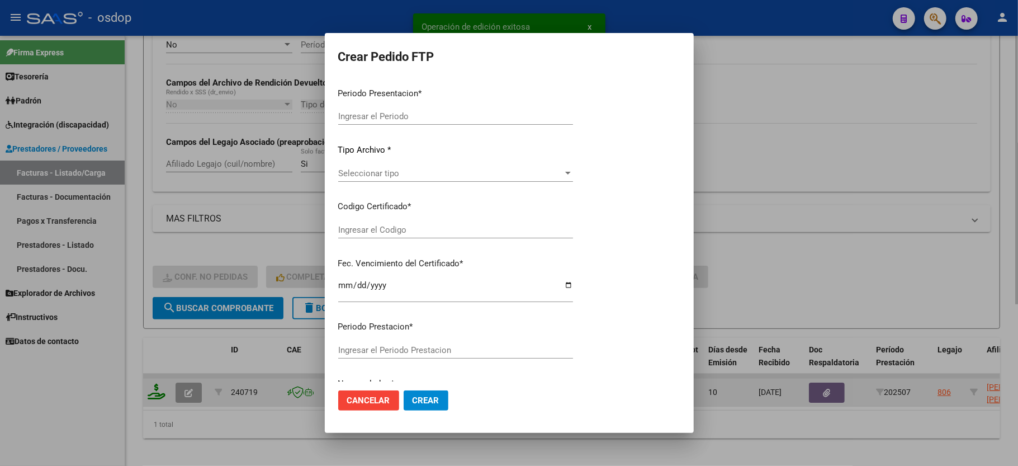
type input "202507"
type input "$ 307.654,34"
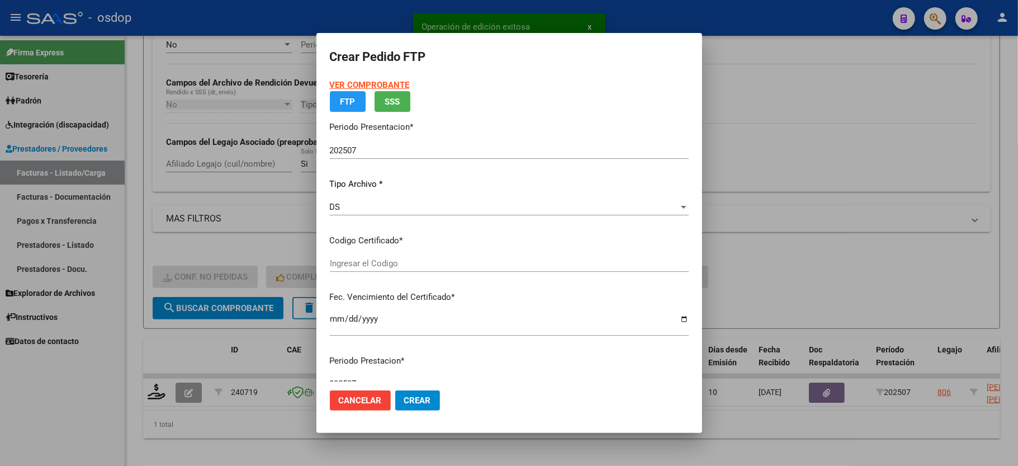
type input "4803703324"
type input "2027-03-07"
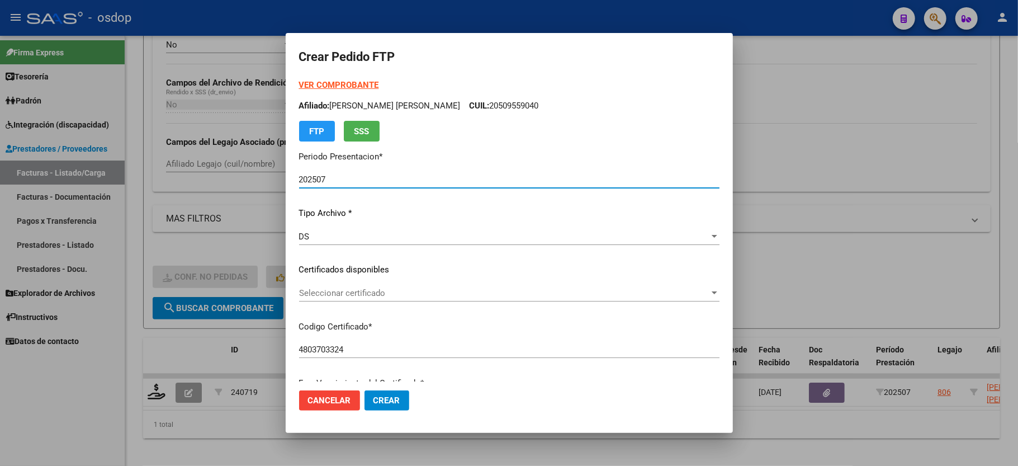
drag, startPoint x: 368, startPoint y: 283, endPoint x: 360, endPoint y: 298, distance: 17.5
click at [367, 283] on div "VER COMPROBANTE ARCA Padrón Afiliado: GONZALEZ JOFRE BENJAMIN EMANUEL CUIL: 205…" at bounding box center [509, 262] width 420 height 366
click at [360, 298] on div "Seleccionar certificado Seleccionar certificado" at bounding box center [509, 292] width 420 height 17
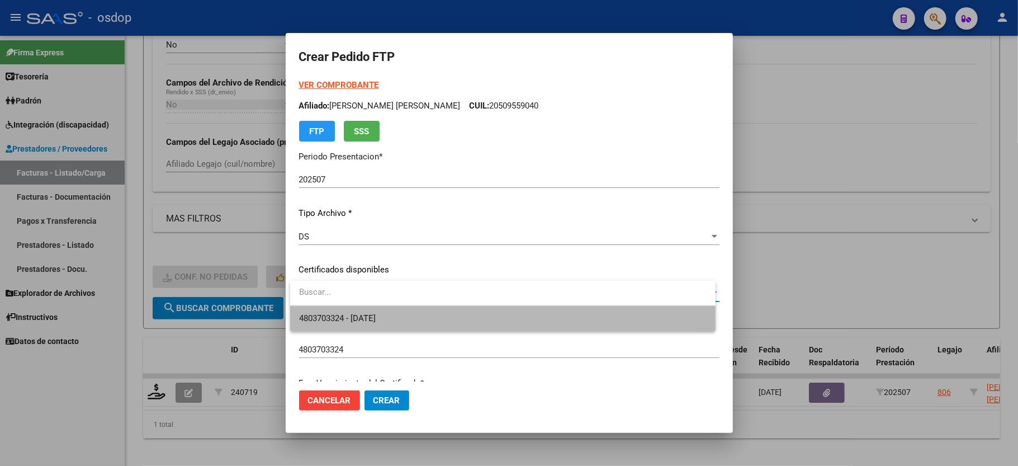
click at [351, 323] on span "4803703324 - 2027-03-07" at bounding box center [502, 318] width 407 height 25
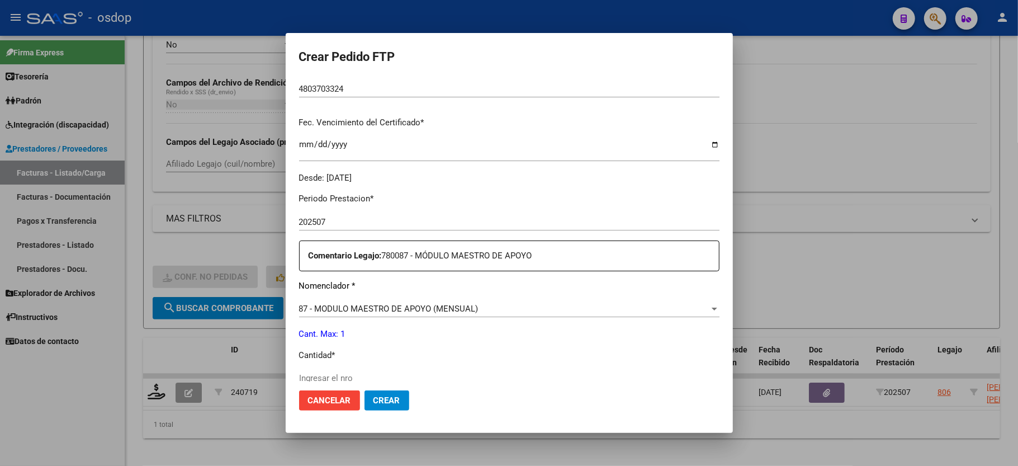
scroll to position [298, 0]
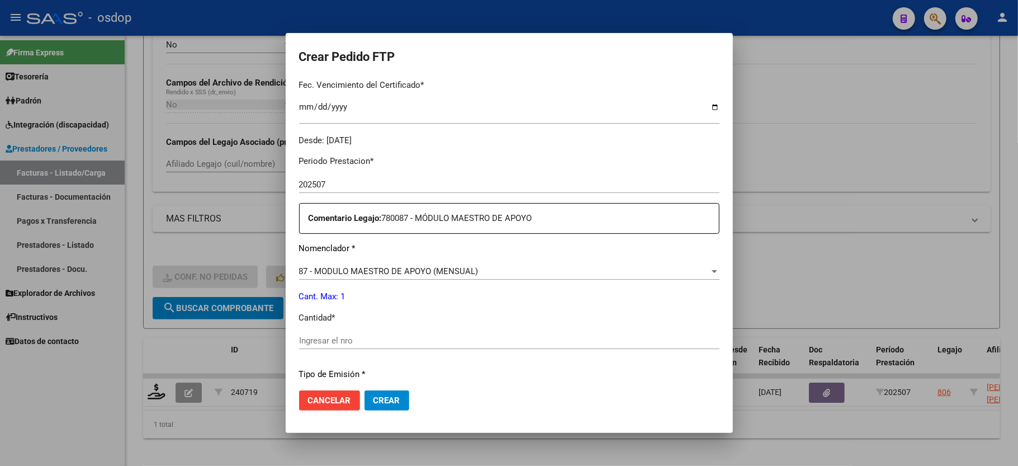
click at [322, 341] on div "Ingresar el nro" at bounding box center [509, 340] width 420 height 17
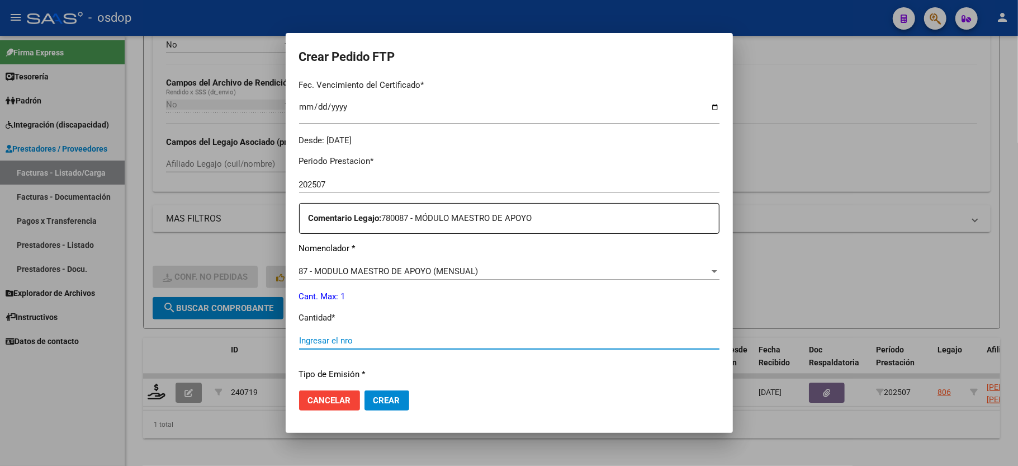
click at [322, 322] on div "Periodo Prestacion * 202507 Ingresar el Periodo Prestacion Comentario Legajo: 7…" at bounding box center [509, 337] width 420 height 383
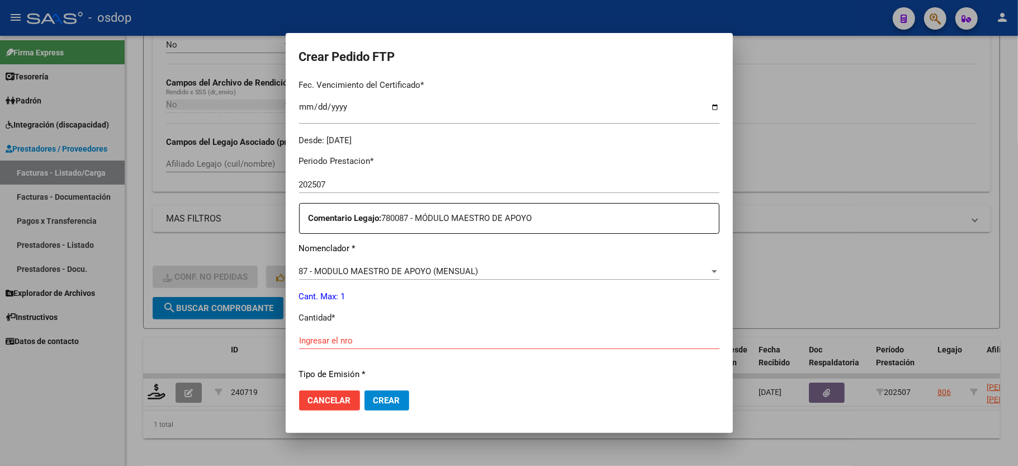
click at [331, 336] on input "Ingresar el nro" at bounding box center [509, 340] width 420 height 10
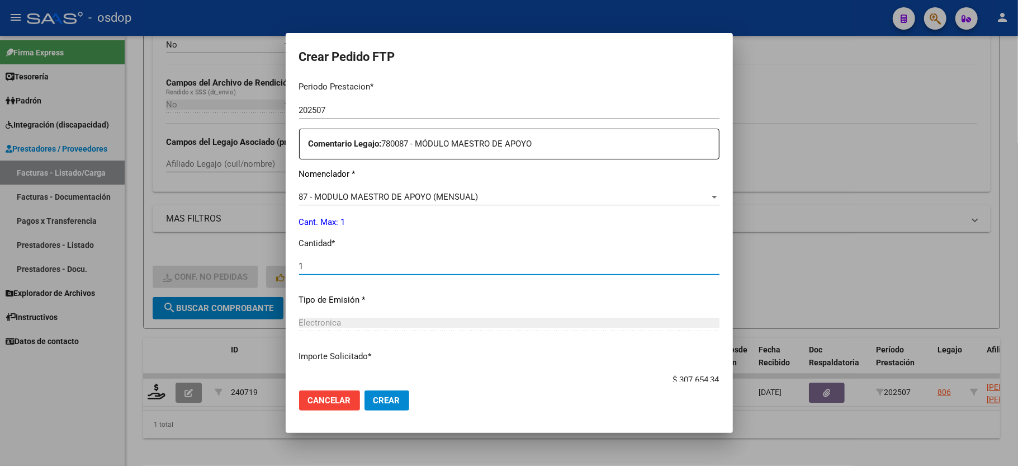
type input "1"
click at [517, 334] on div "Periodo Prestacion * 202507 Ingresar el Periodo Prestacion Comentario Legajo: 7…" at bounding box center [509, 263] width 420 height 383
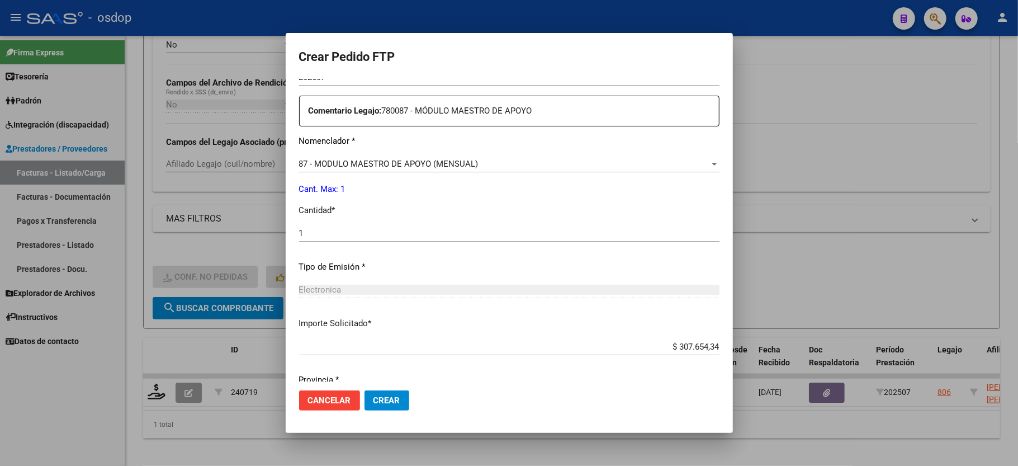
scroll to position [438, 0]
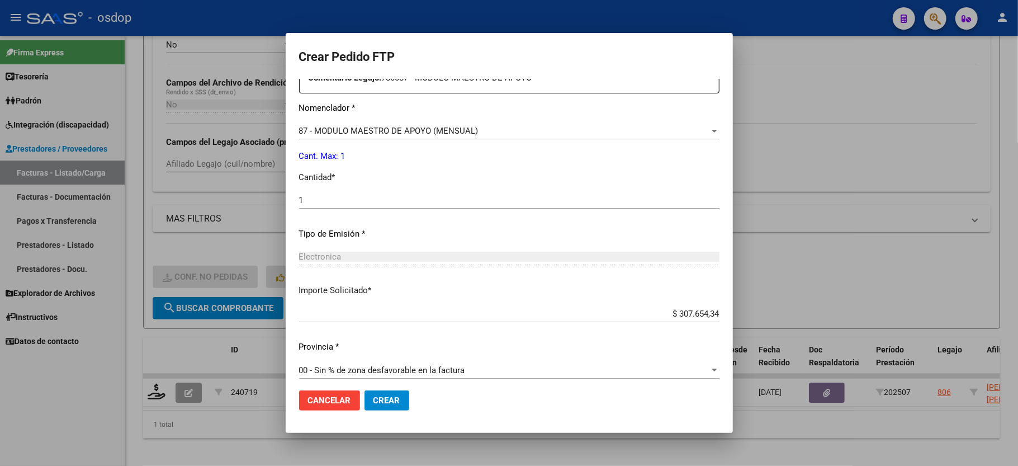
click at [387, 402] on span "Crear" at bounding box center [386, 400] width 27 height 10
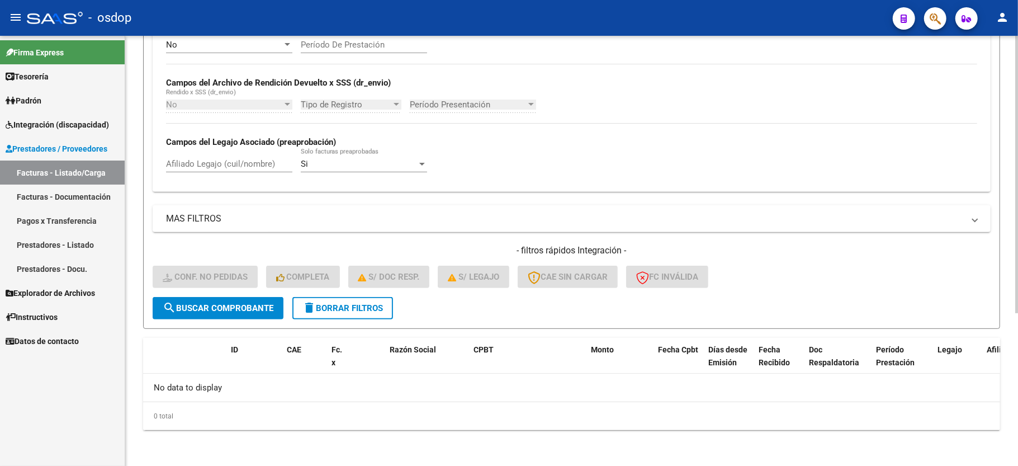
click at [336, 313] on button "delete Borrar Filtros" at bounding box center [342, 308] width 101 height 22
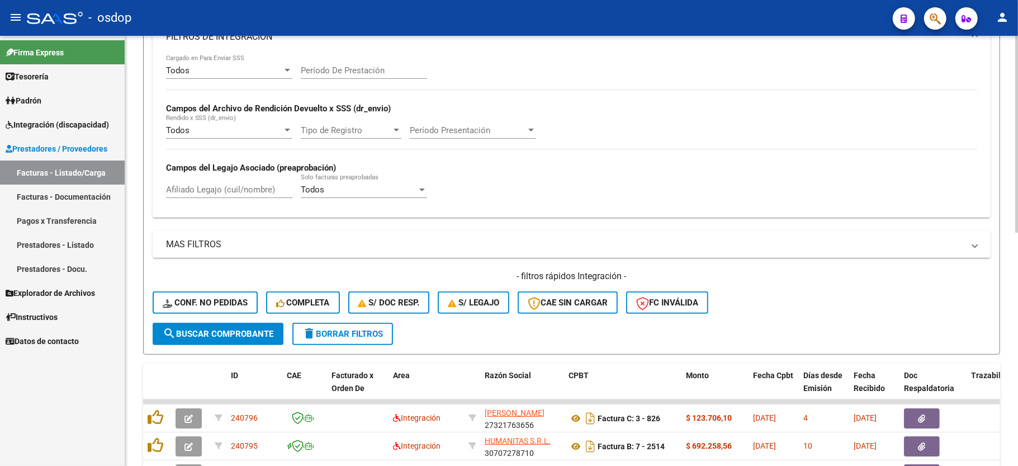
scroll to position [237, 0]
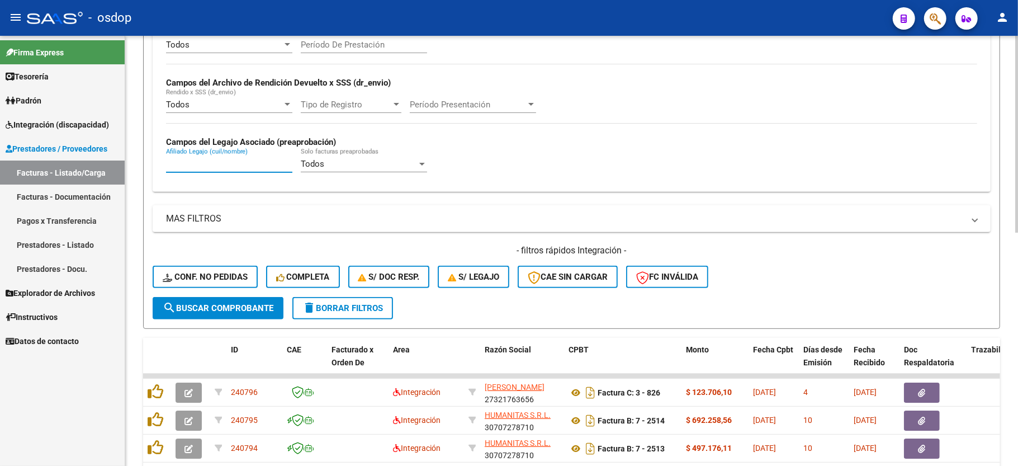
click at [205, 168] on input "Afiliado Legajo (cuil/nombre)" at bounding box center [229, 164] width 126 height 10
paste input "20562907603"
type input "20562907603"
click at [238, 316] on button "search Buscar Comprobante" at bounding box center [218, 308] width 131 height 22
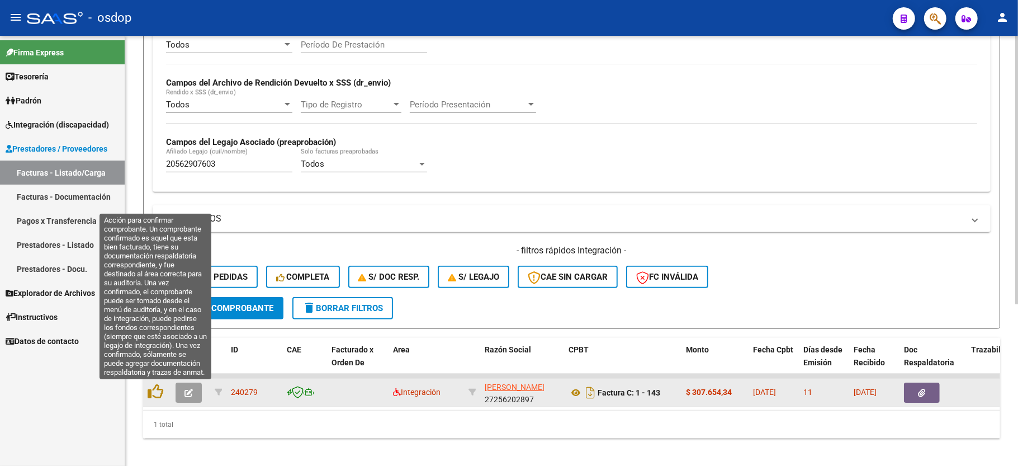
click at [188, 394] on icon "button" at bounding box center [188, 392] width 8 height 8
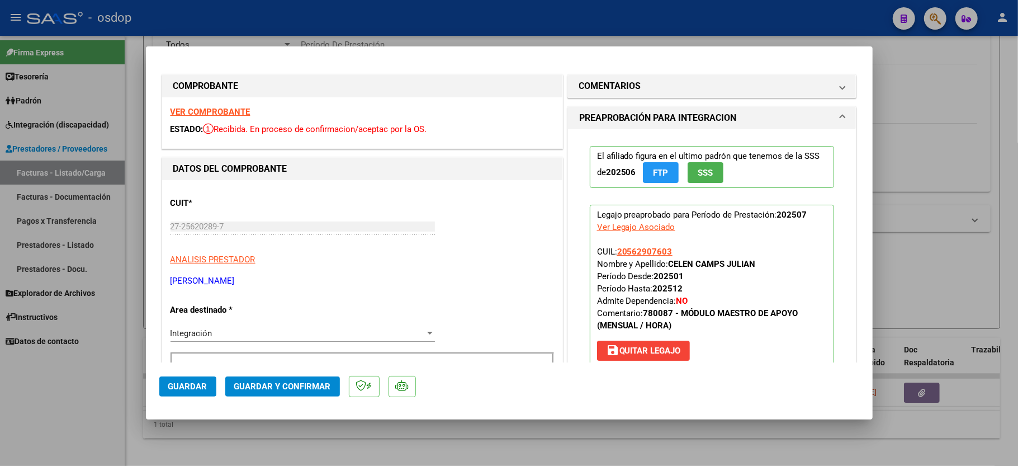
click at [215, 104] on div "VER COMPROBANTE ESTADO: Recibida. En proceso de confirmacion/aceptac por la OS." at bounding box center [362, 122] width 400 height 51
click at [215, 108] on strong "VER COMPROBANTE" at bounding box center [210, 112] width 80 height 10
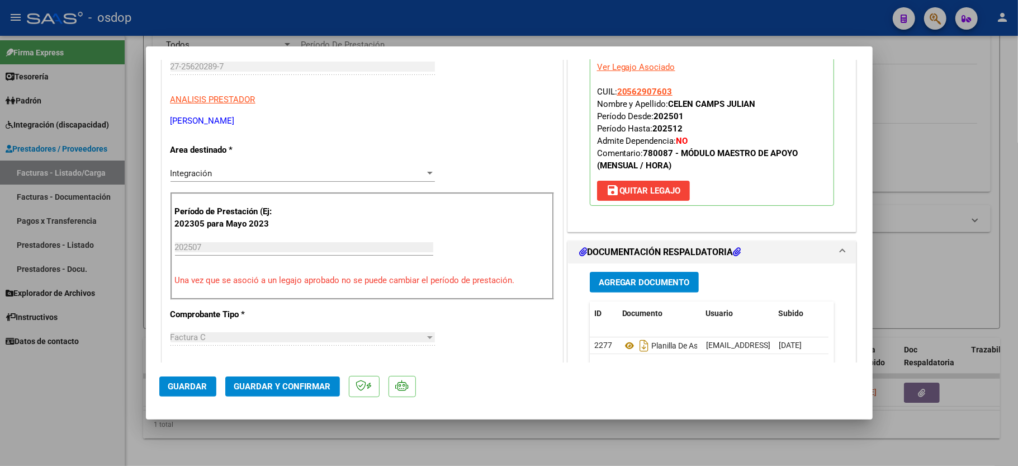
scroll to position [298, 0]
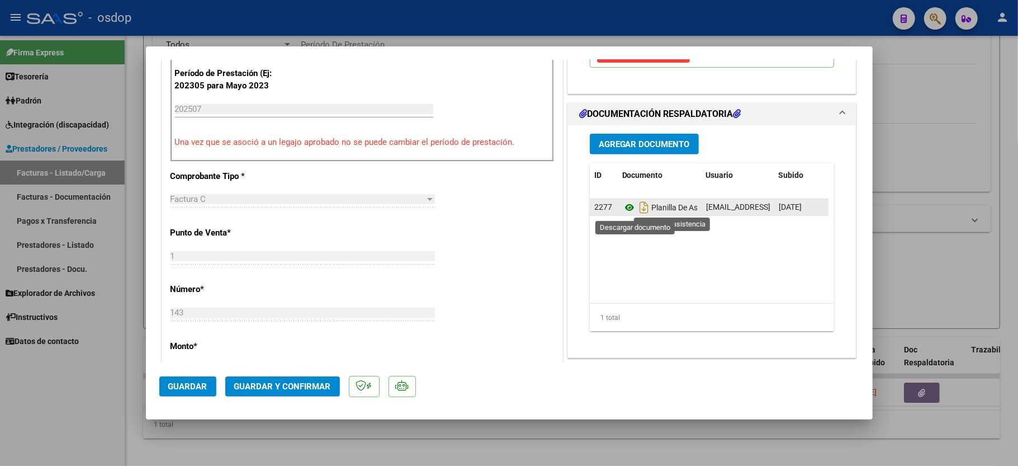
click at [622, 206] on icon at bounding box center [629, 207] width 15 height 13
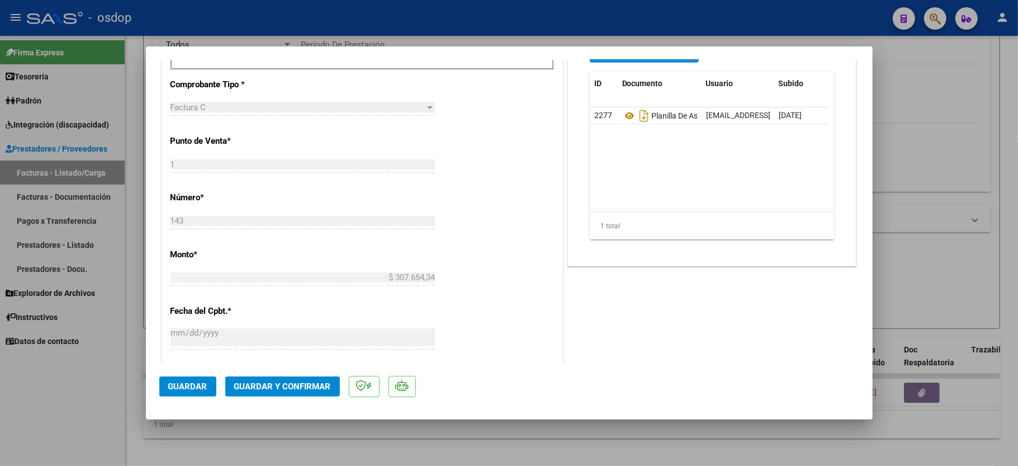
scroll to position [447, 0]
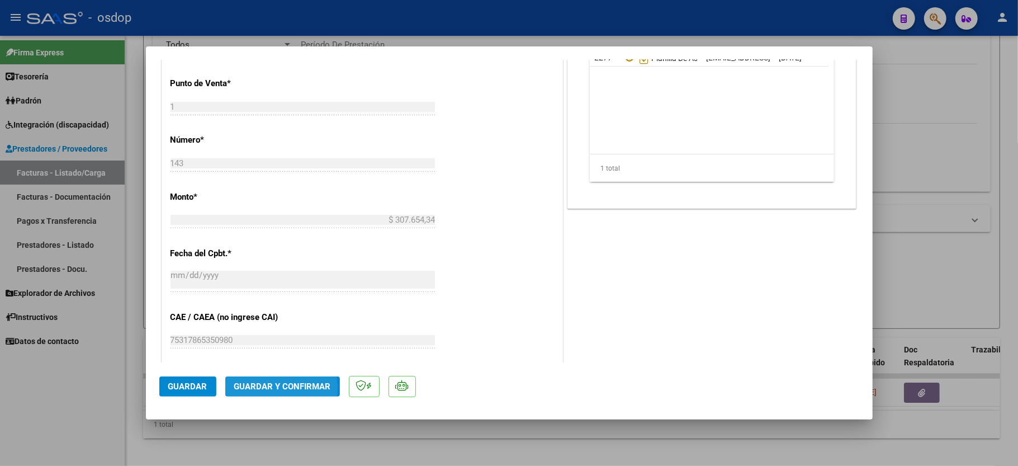
click at [275, 388] on span "Guardar y Confirmar" at bounding box center [282, 386] width 97 height 10
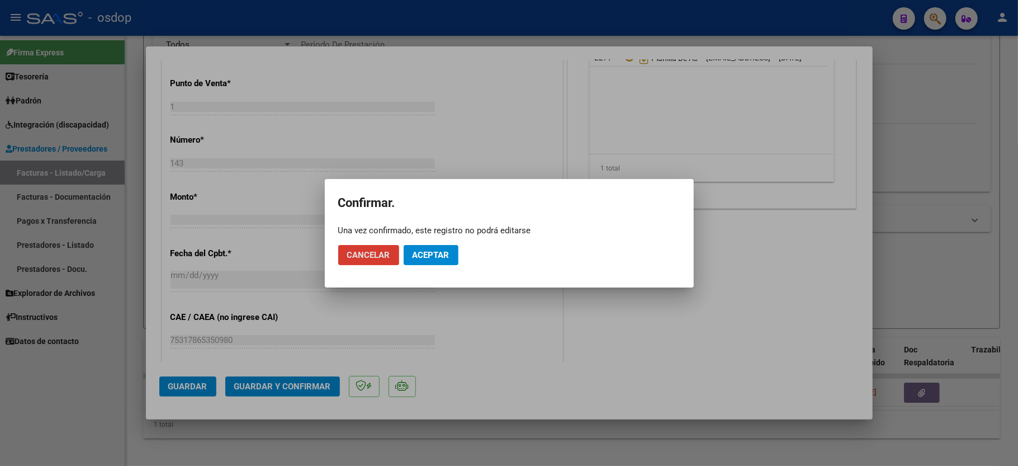
click at [425, 249] on button "Aceptar" at bounding box center [431, 255] width 55 height 20
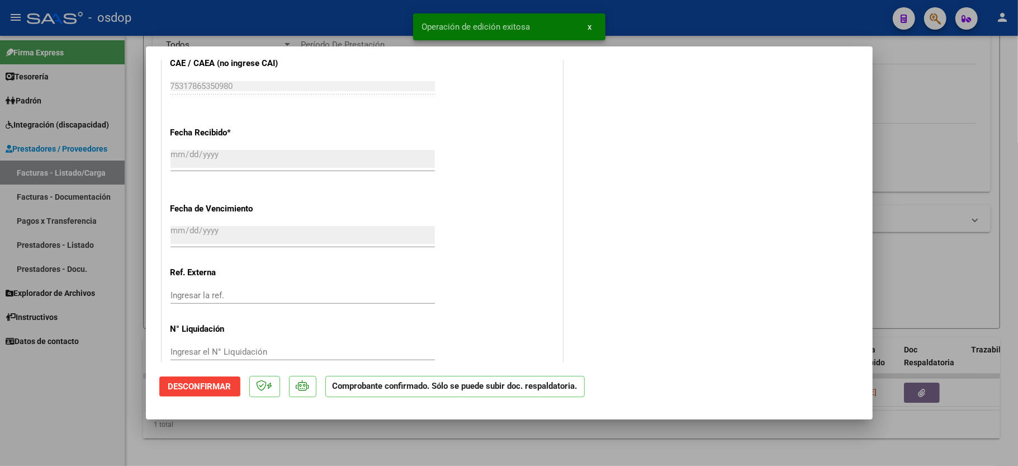
click at [90, 418] on div at bounding box center [509, 233] width 1018 height 466
type input "$ 0,00"
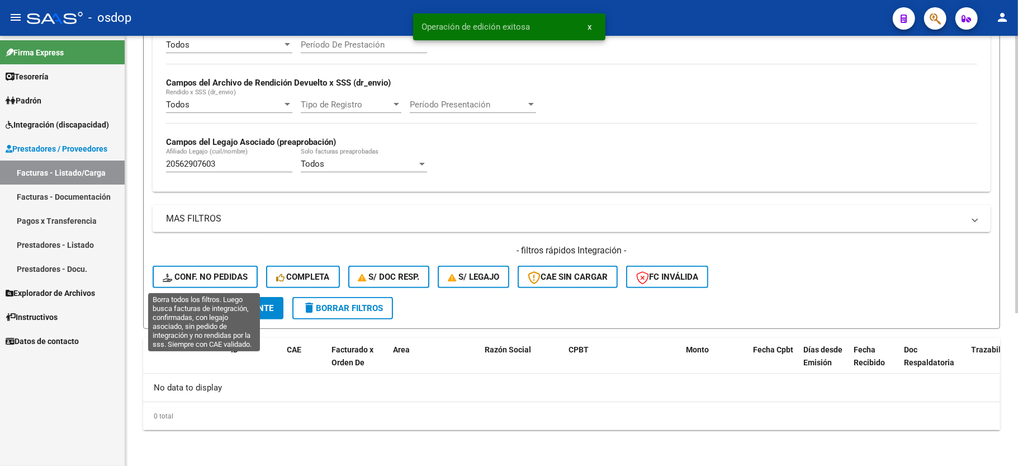
click at [215, 278] on span "Conf. no pedidas" at bounding box center [205, 277] width 85 height 10
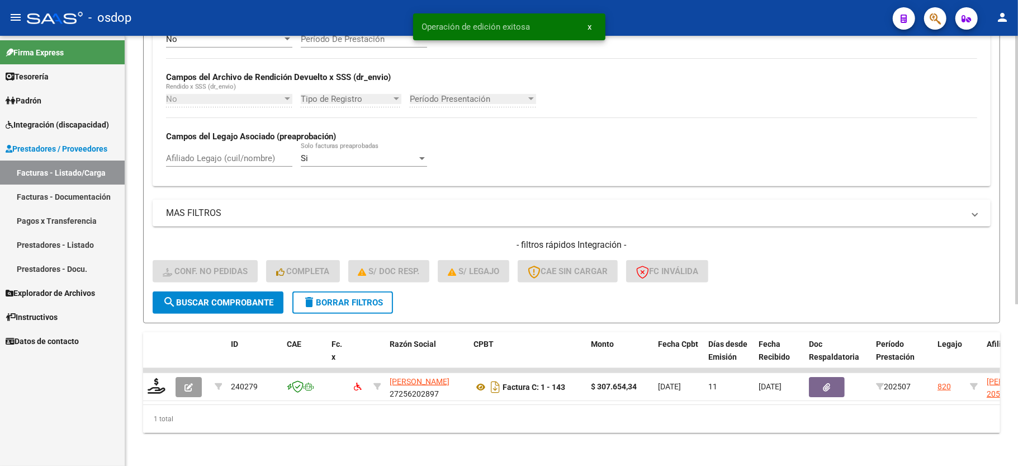
scroll to position [258, 0]
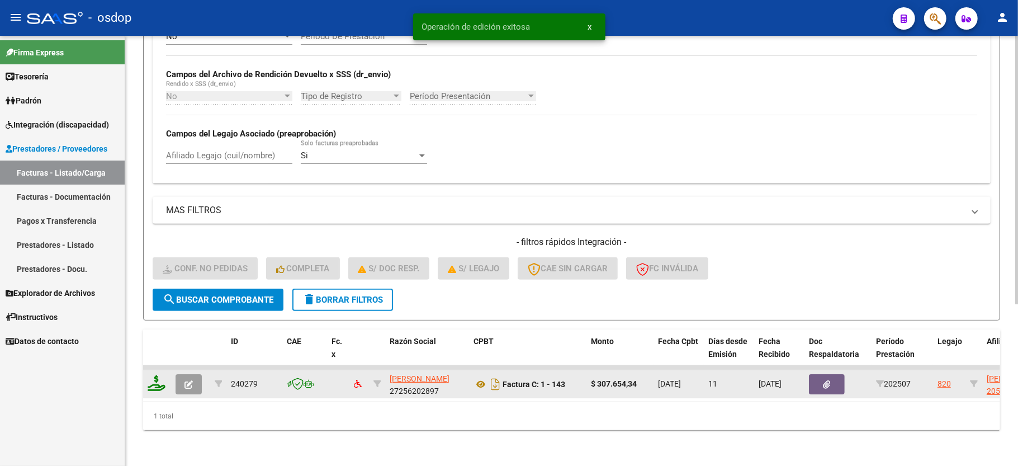
click at [157, 375] on icon at bounding box center [157, 383] width 18 height 16
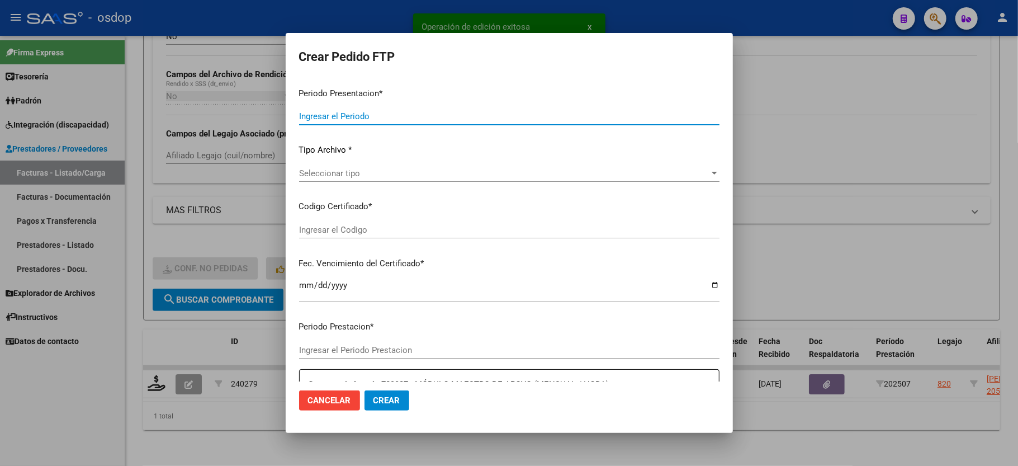
type input "202507"
type input "$ 307.654,34"
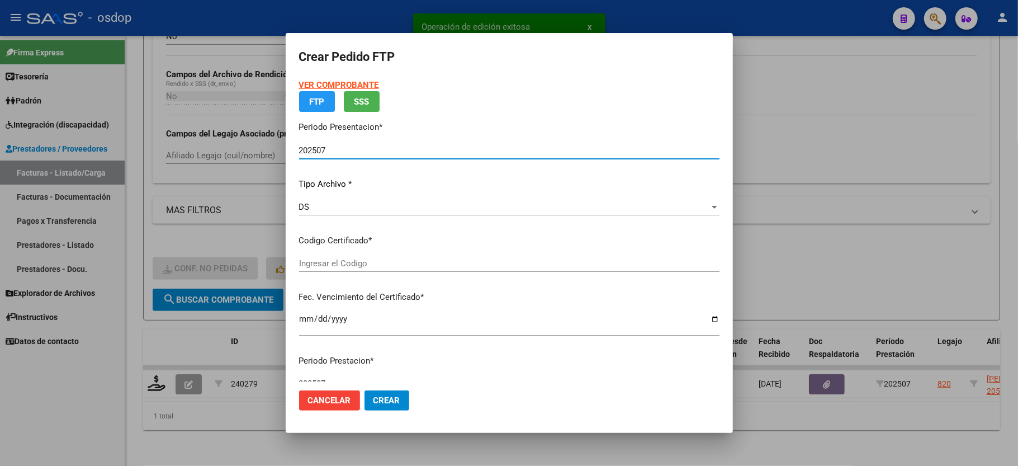
type input "6214253191"
type input "2029-11-06"
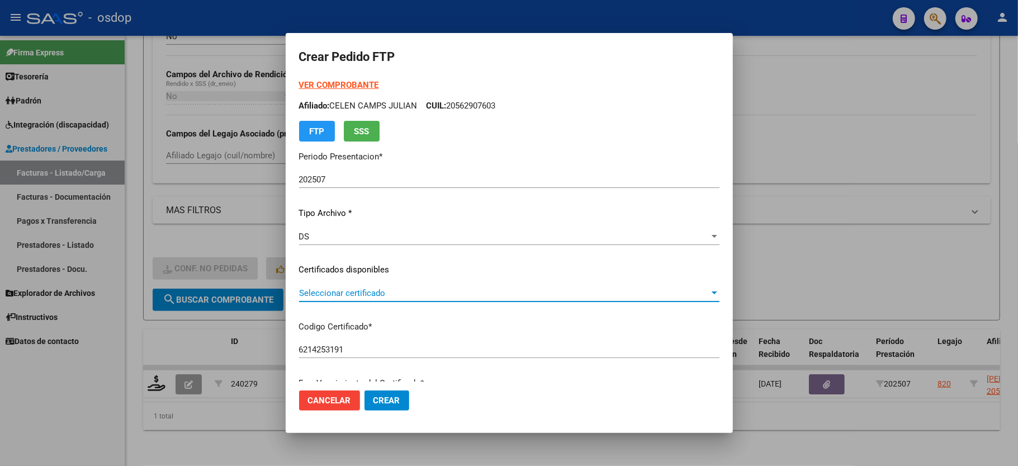
click at [340, 296] on span "Seleccionar certificado" at bounding box center [504, 293] width 410 height 10
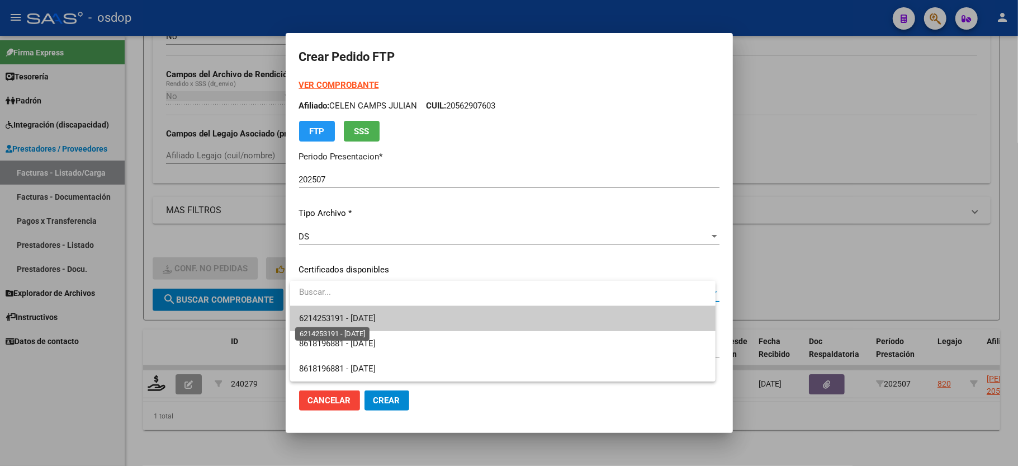
click at [340, 314] on span "6214253191 - 2029-11-06" at bounding box center [337, 318] width 77 height 10
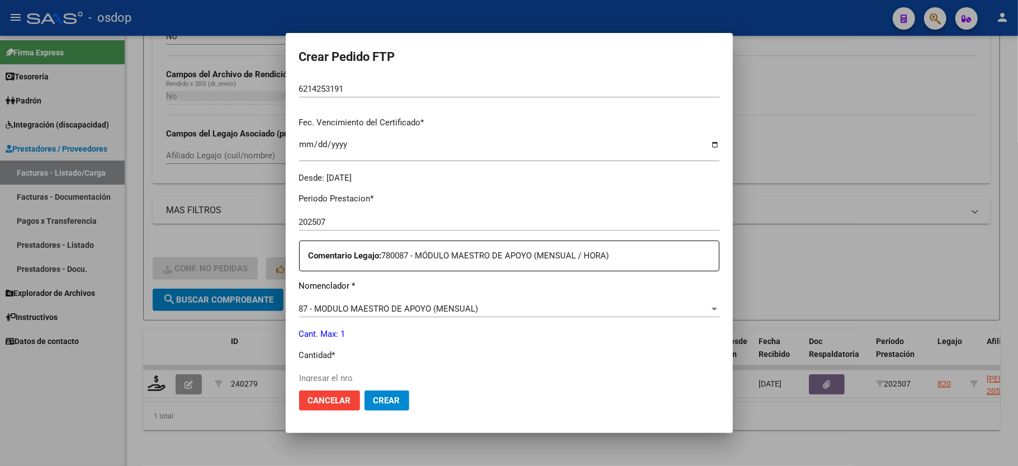
scroll to position [298, 0]
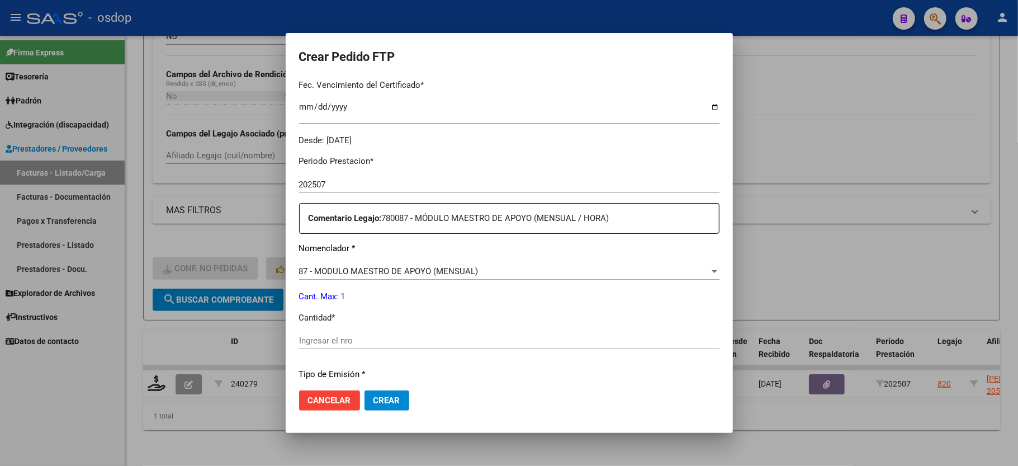
click at [333, 335] on input "Ingresar el nro" at bounding box center [509, 340] width 420 height 10
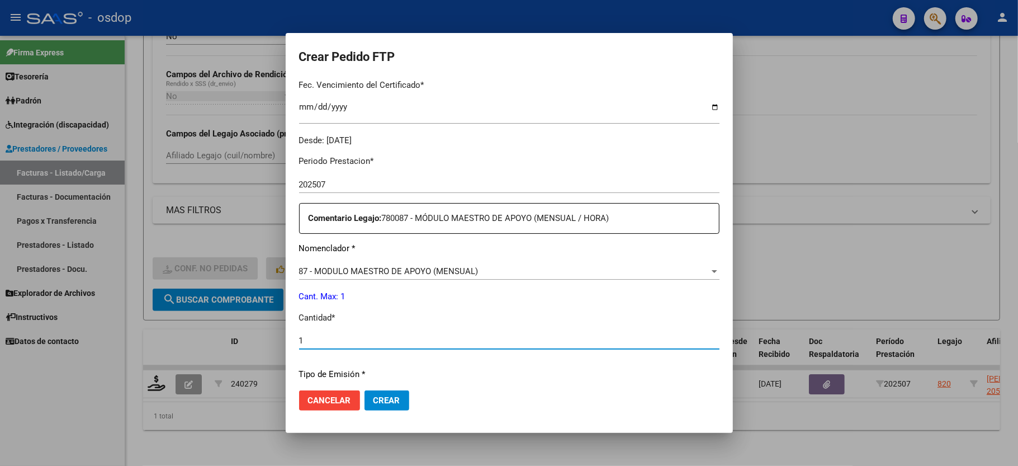
scroll to position [438, 0]
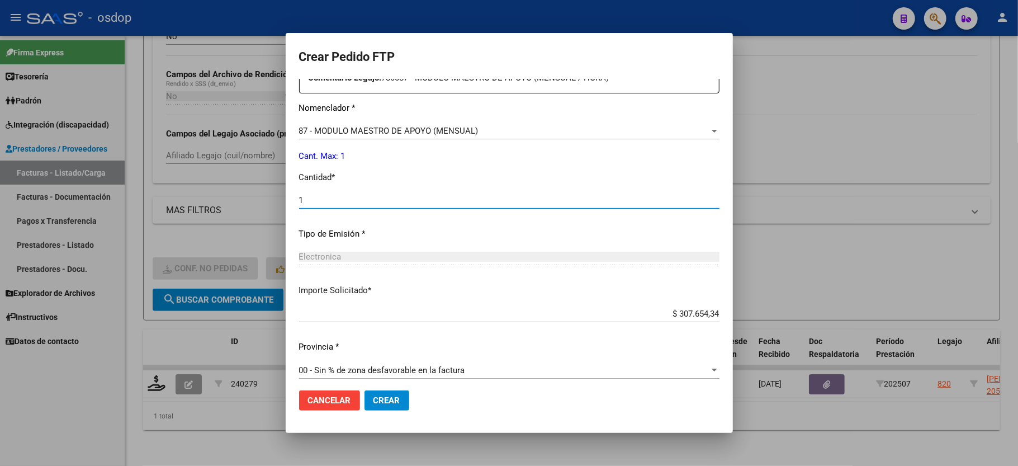
type input "1"
click at [401, 407] on button "Crear" at bounding box center [386, 400] width 45 height 20
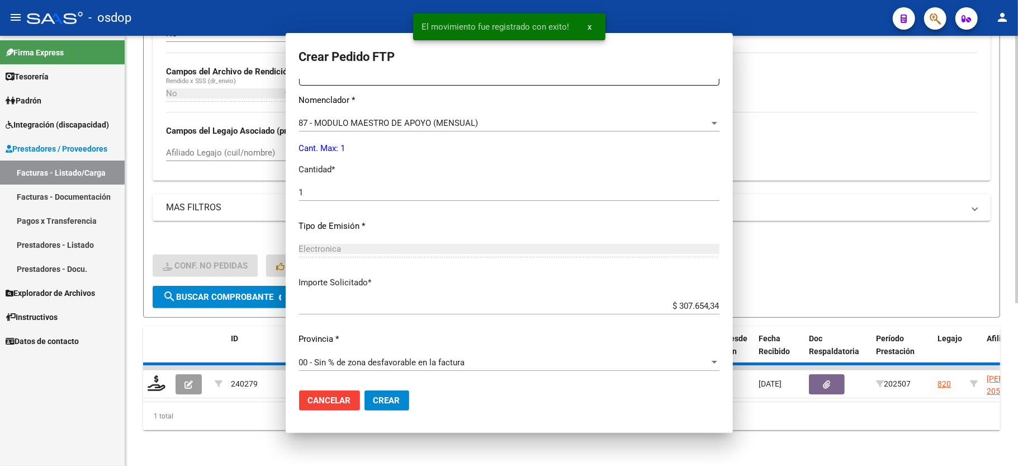
scroll to position [0, 0]
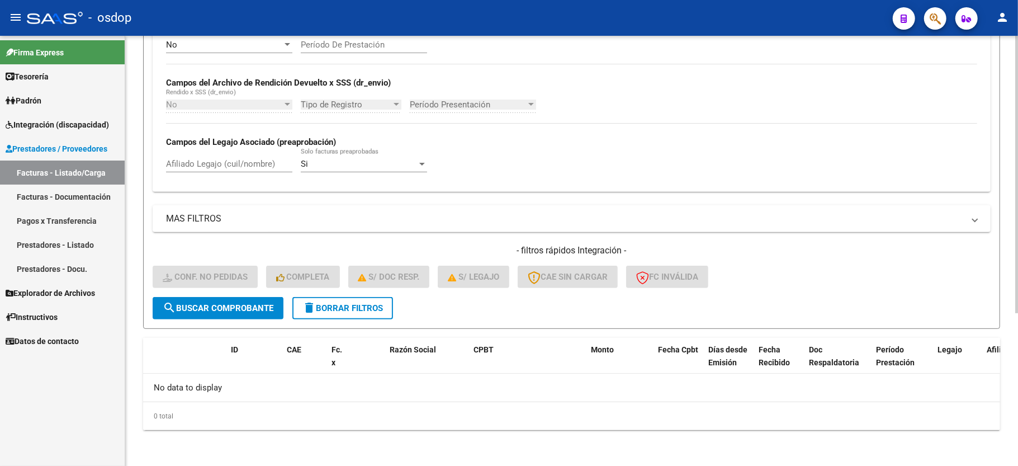
drag, startPoint x: 351, startPoint y: 304, endPoint x: 358, endPoint y: 296, distance: 10.7
click at [351, 304] on span "delete Borrar Filtros" at bounding box center [342, 308] width 80 height 10
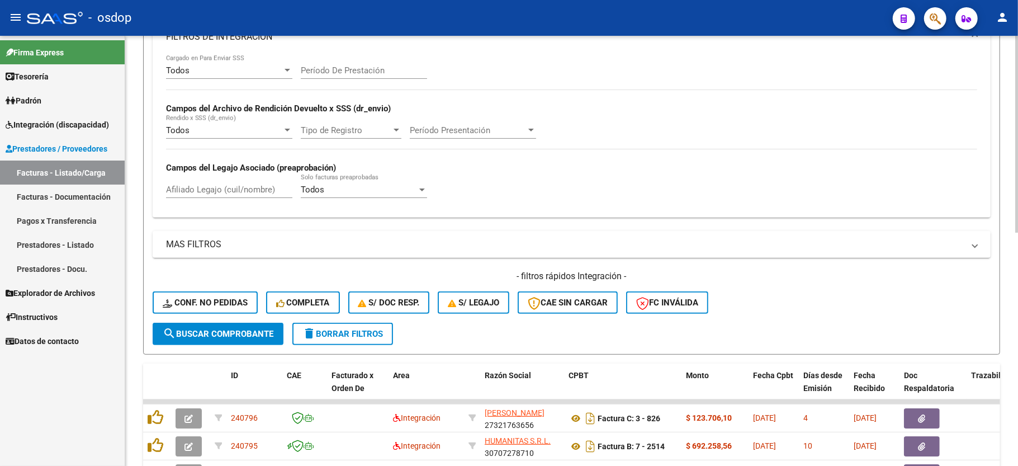
scroll to position [237, 0]
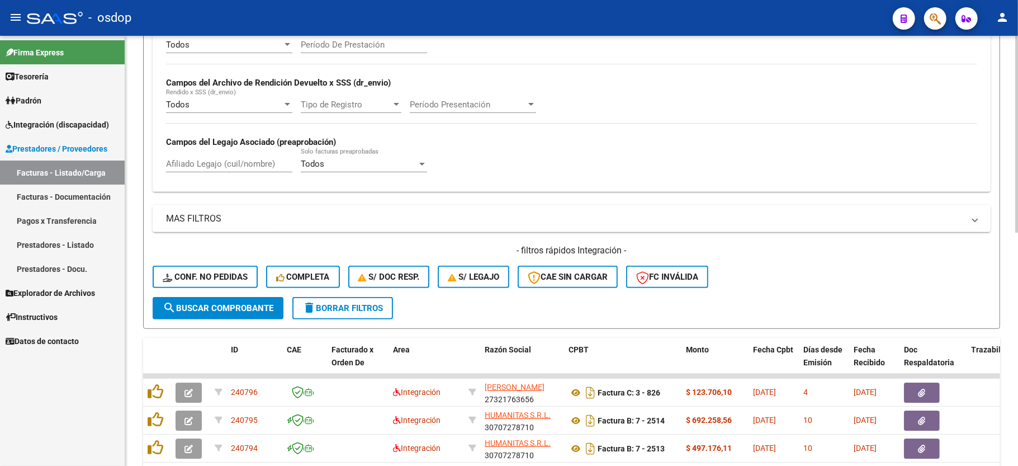
click at [221, 153] on div "Afiliado Legajo (cuil/nombre)" at bounding box center [229, 160] width 126 height 24
paste input "20568061978"
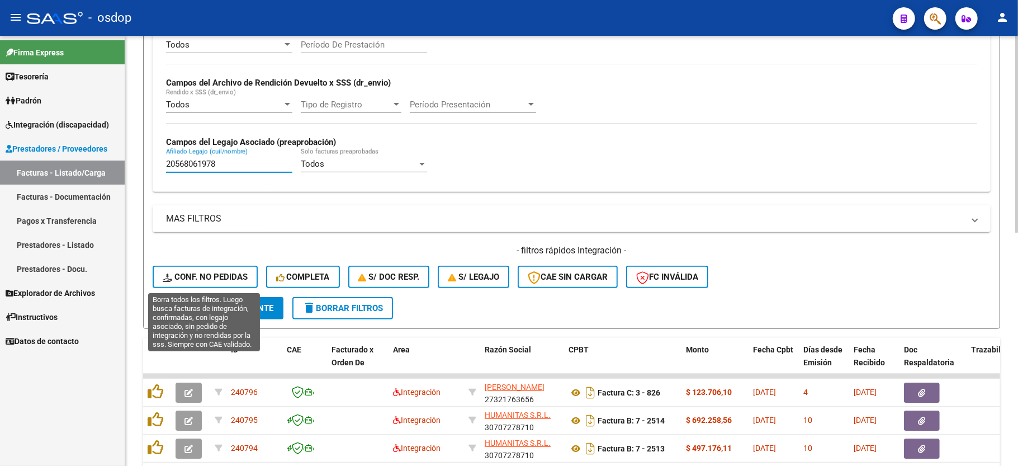
type input "20568061978"
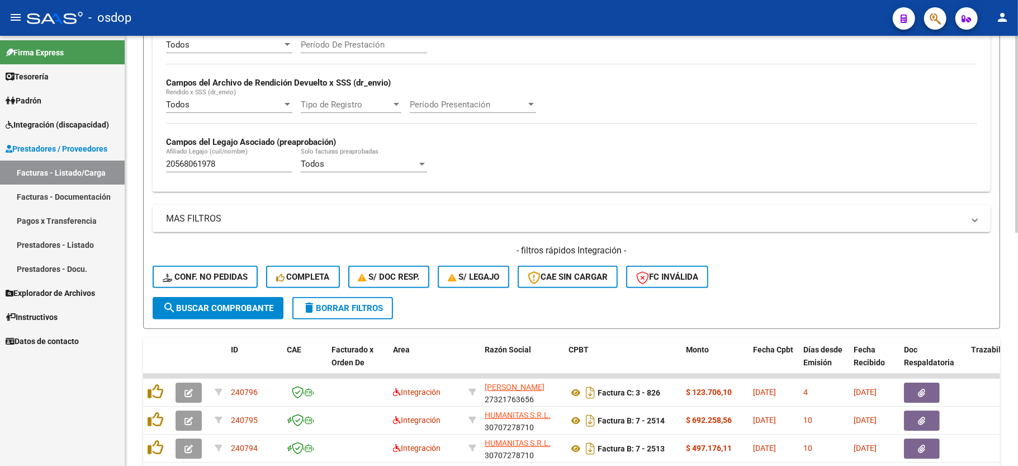
click at [248, 319] on form "Filtros Id Area Area Seleccionar Gerenciador Seleccionar Gerenciador No Confirm…" at bounding box center [571, 111] width 857 height 433
click at [249, 313] on button "search Buscar Comprobante" at bounding box center [218, 308] width 131 height 22
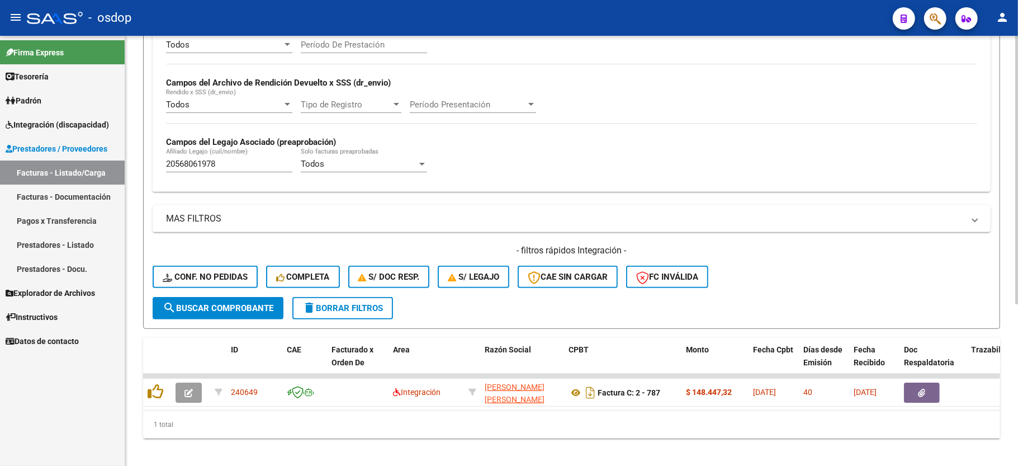
scroll to position [258, 0]
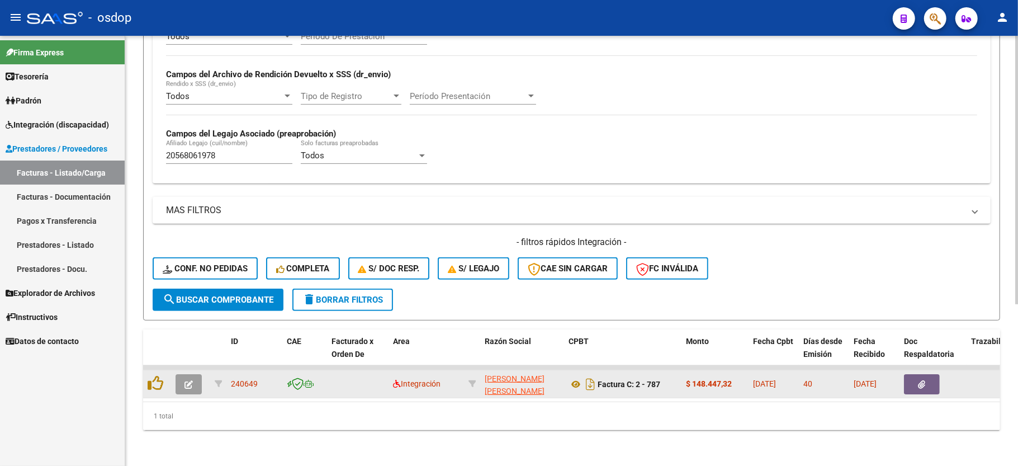
click at [190, 380] on icon "button" at bounding box center [188, 384] width 8 height 8
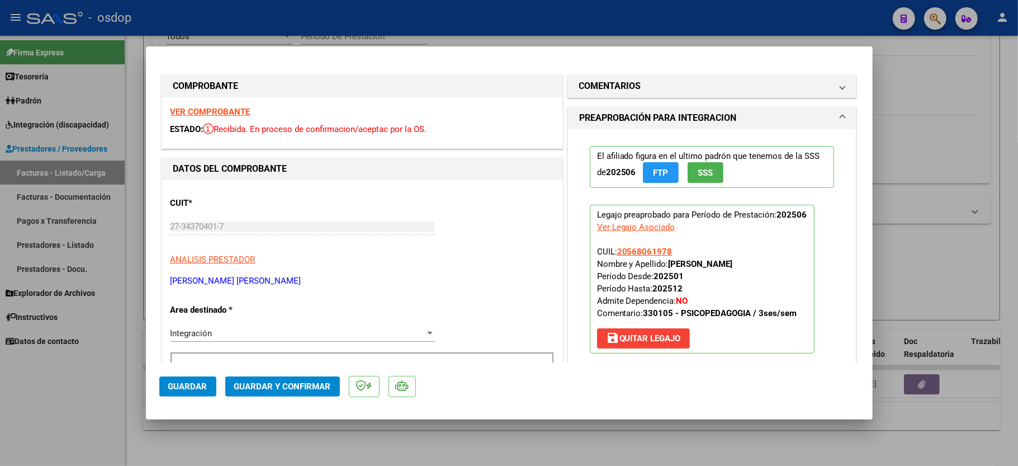
click at [204, 107] on strong "VER COMPROBANTE" at bounding box center [210, 112] width 80 height 10
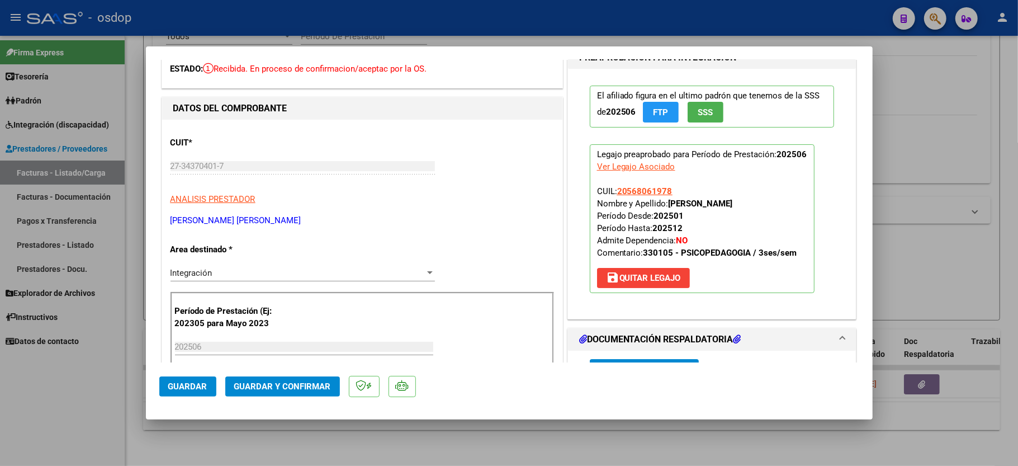
scroll to position [74, 0]
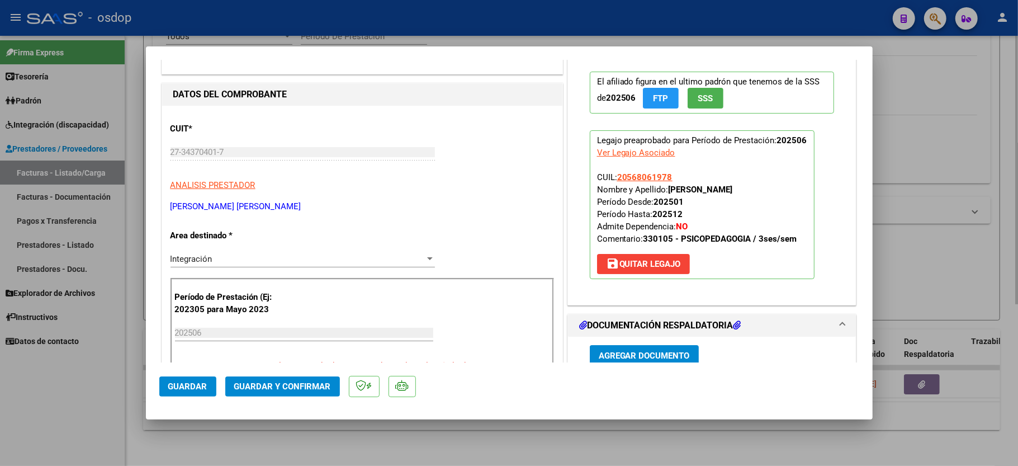
drag, startPoint x: 957, startPoint y: 125, endPoint x: 957, endPoint y: 158, distance: 32.4
click at [957, 125] on div at bounding box center [509, 233] width 1018 height 466
type input "$ 0,00"
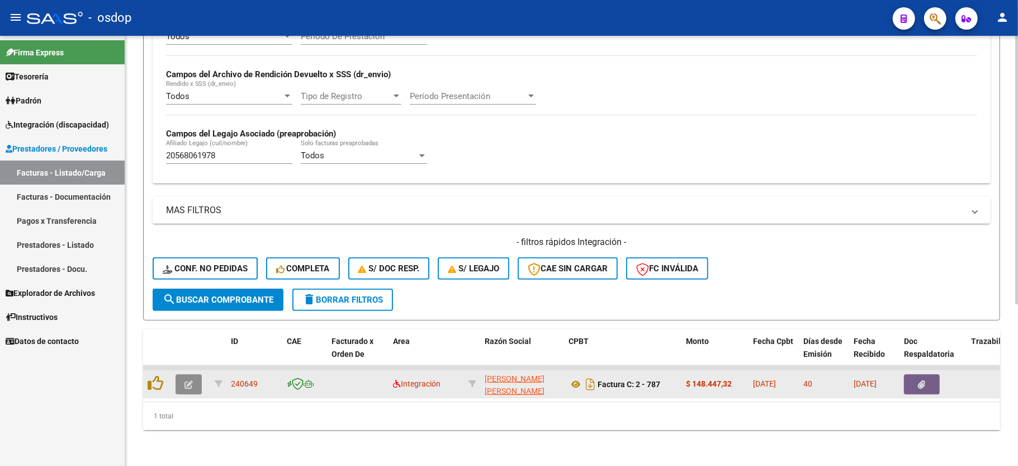
click at [193, 374] on button "button" at bounding box center [189, 384] width 26 height 20
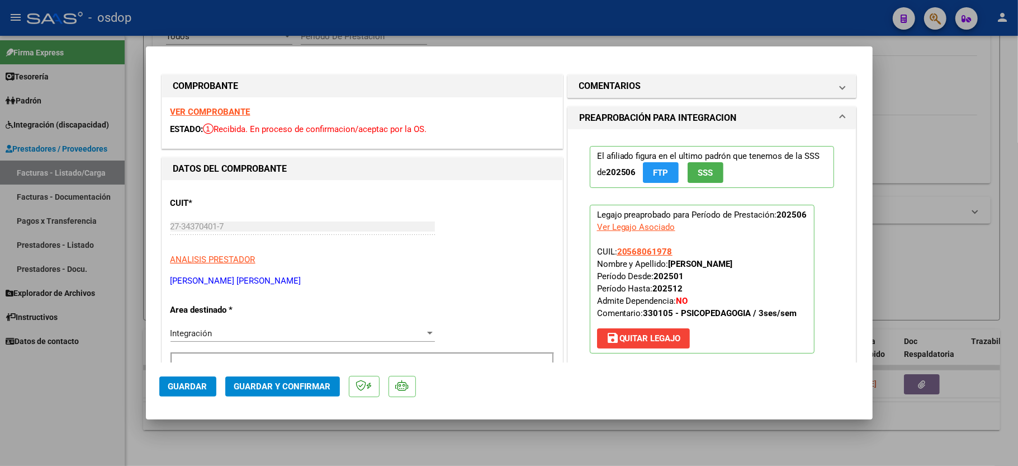
scroll to position [298, 0]
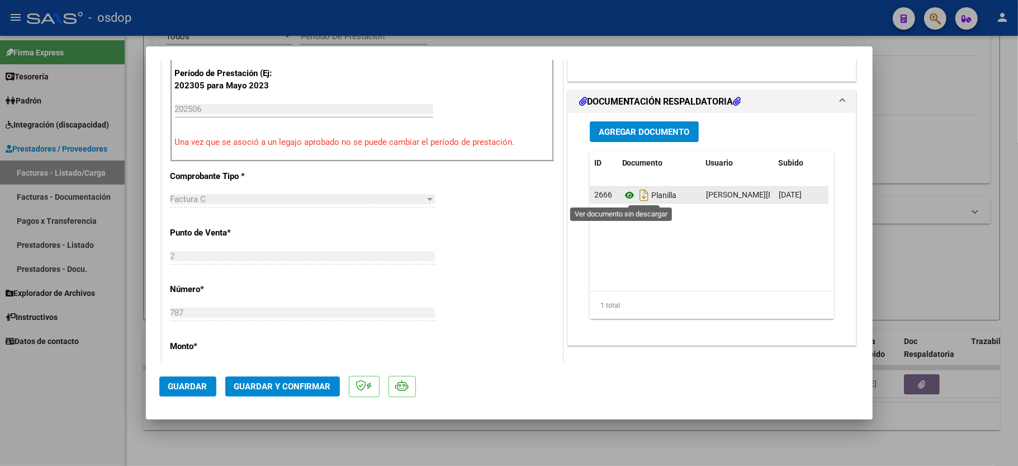
click at [623, 198] on icon at bounding box center [629, 194] width 15 height 13
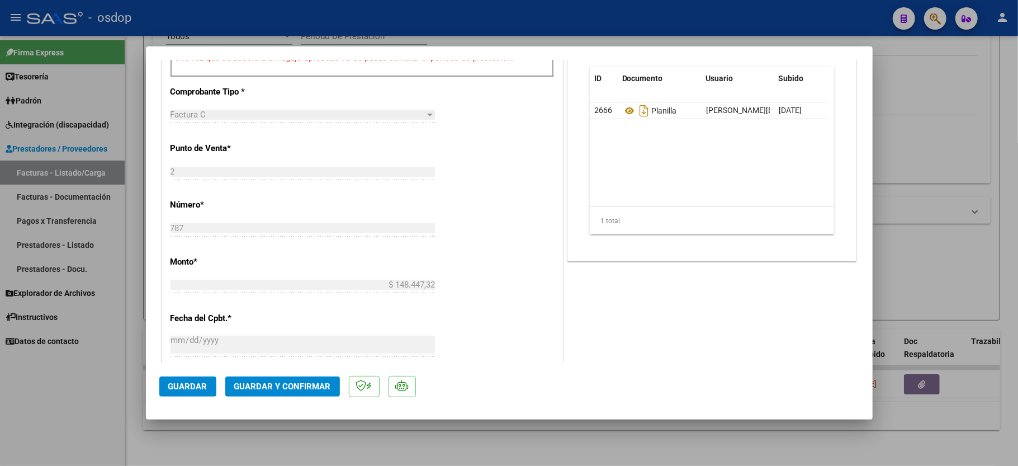
scroll to position [447, 0]
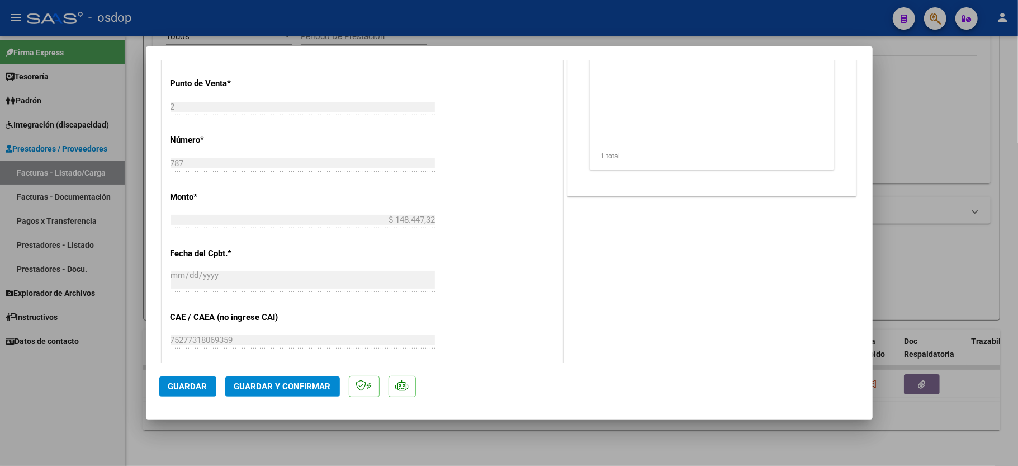
click at [293, 376] on mat-dialog-actions "Guardar Guardar y Confirmar" at bounding box center [509, 384] width 700 height 44
click at [271, 386] on span "Guardar y Confirmar" at bounding box center [282, 386] width 97 height 10
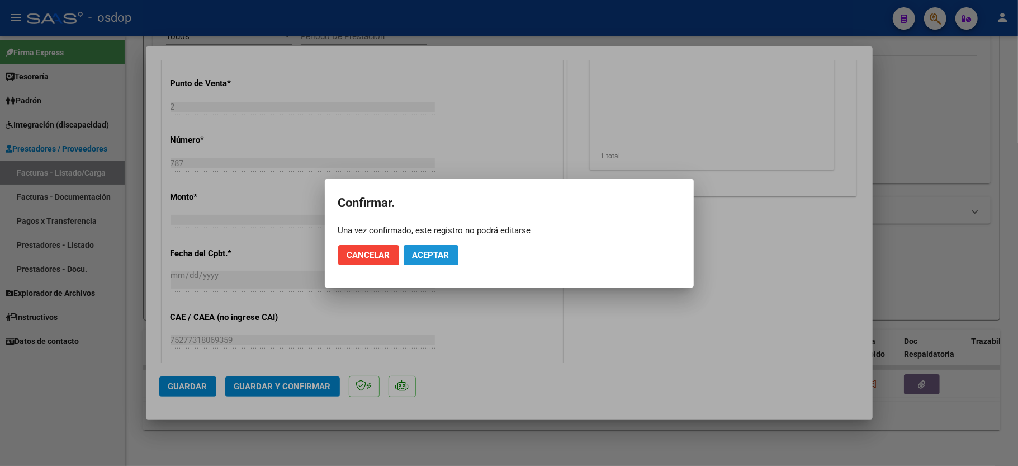
click at [438, 254] on span "Aceptar" at bounding box center [430, 255] width 37 height 10
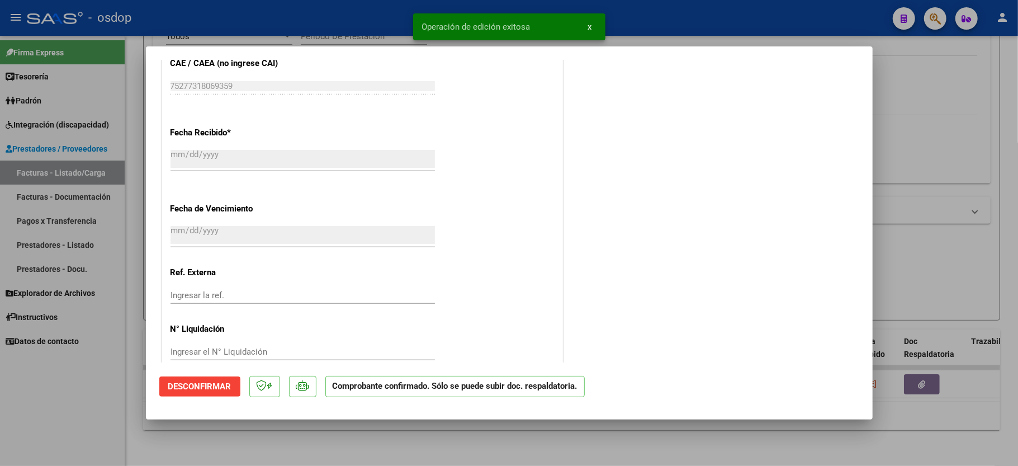
click at [108, 428] on div at bounding box center [509, 233] width 1018 height 466
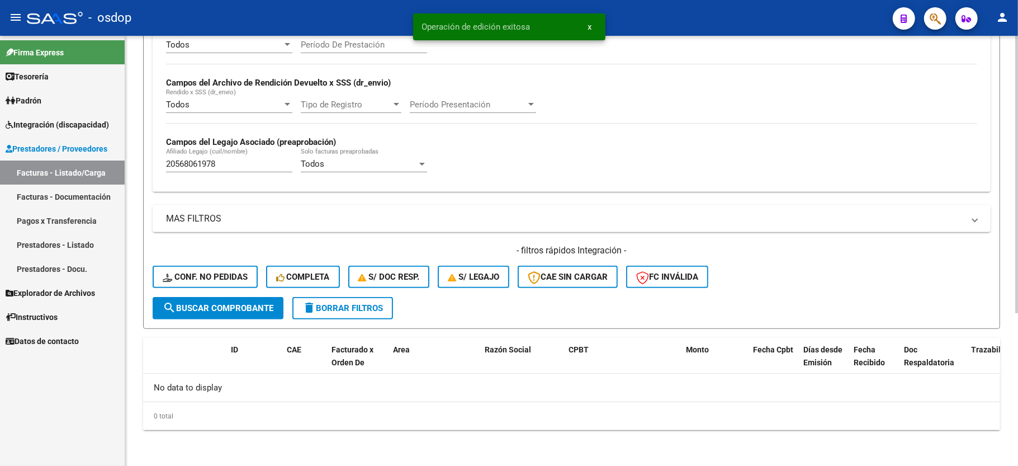
scroll to position [237, 0]
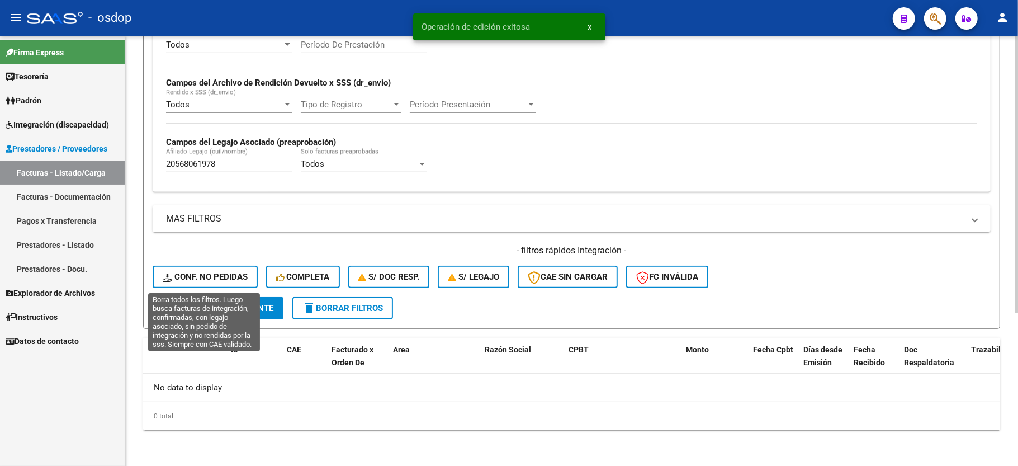
click at [225, 276] on span "Conf. no pedidas" at bounding box center [205, 277] width 85 height 10
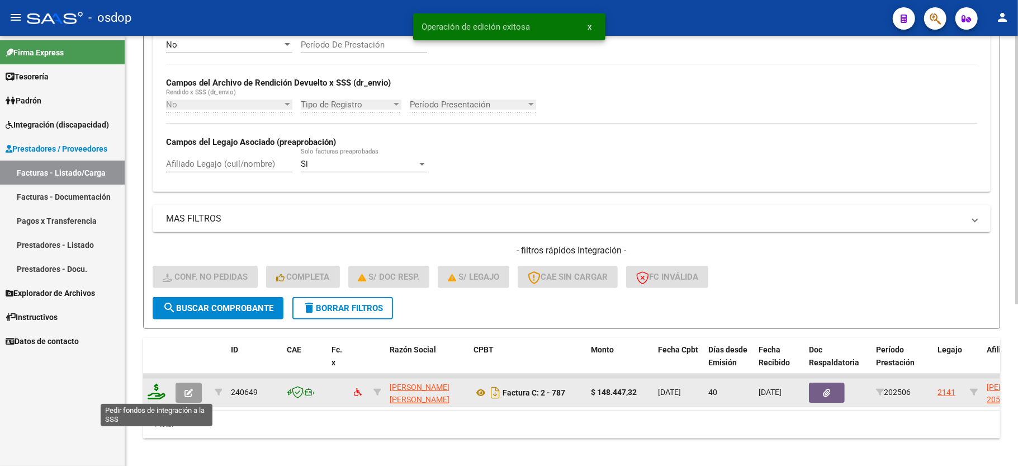
click at [153, 388] on icon at bounding box center [157, 391] width 18 height 16
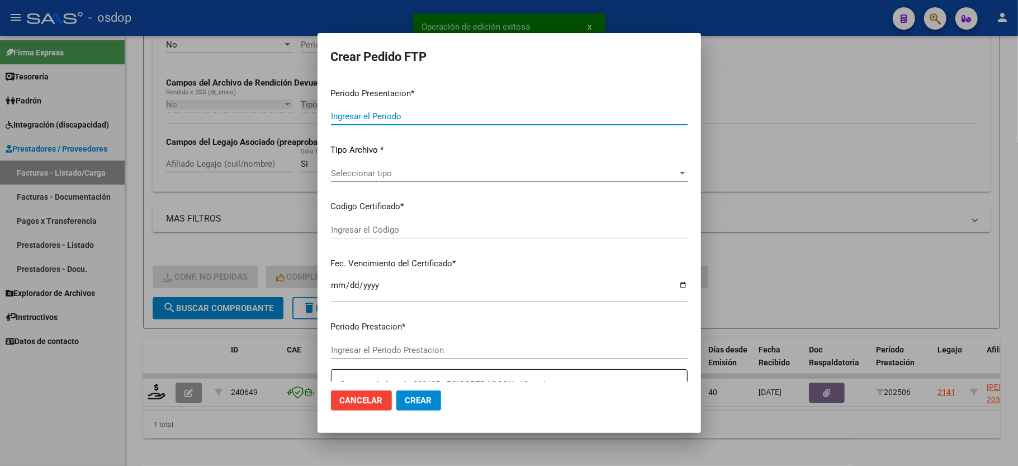
type input "202507"
type input "202506"
type input "$ 148.447,32"
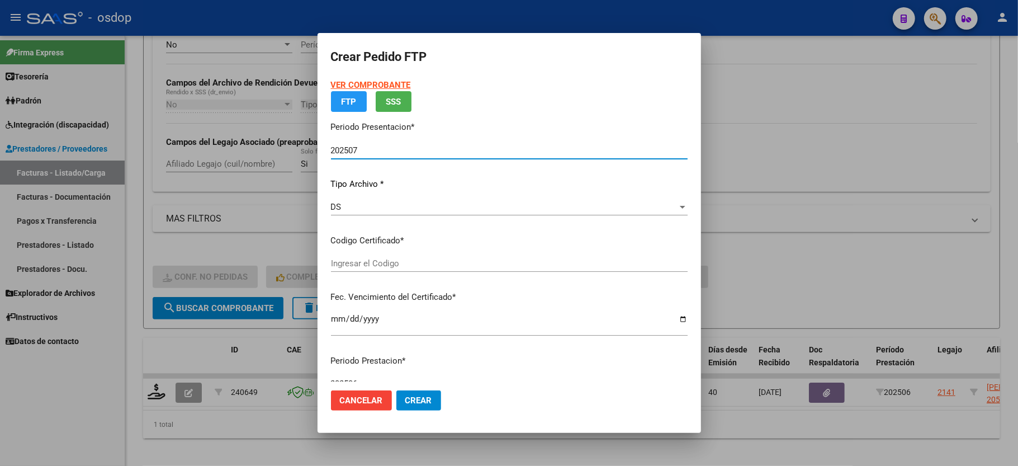
type input "1370269944"
type input "2025-08-30"
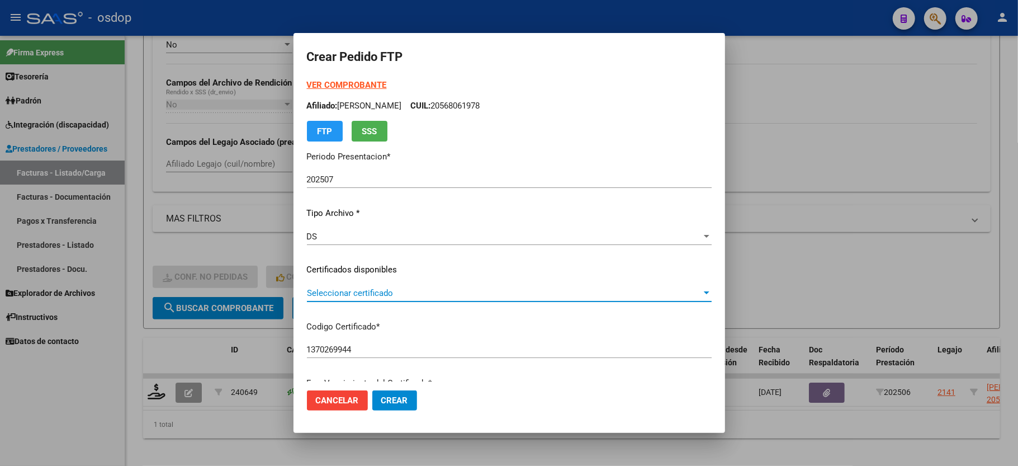
click at [336, 296] on span "Seleccionar certificado" at bounding box center [504, 293] width 395 height 10
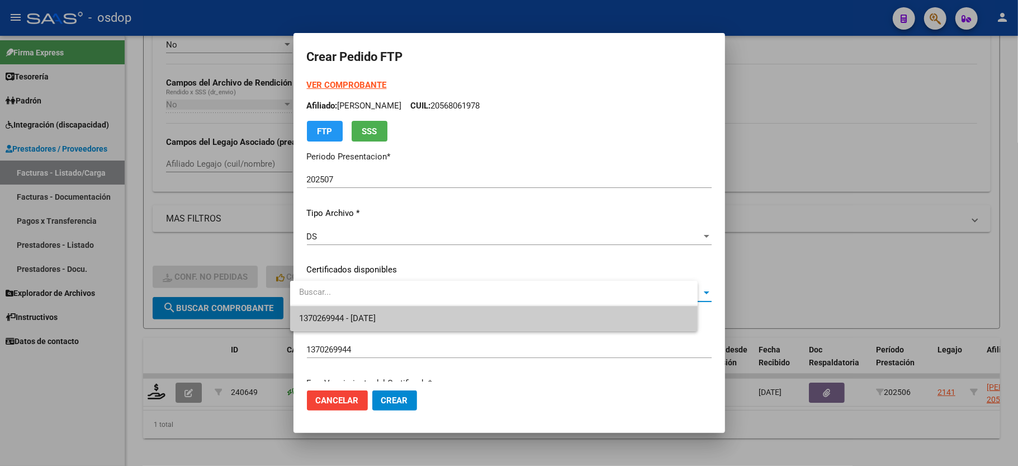
click at [338, 311] on span "1370269944 - 2025-08-30" at bounding box center [494, 318] width 390 height 25
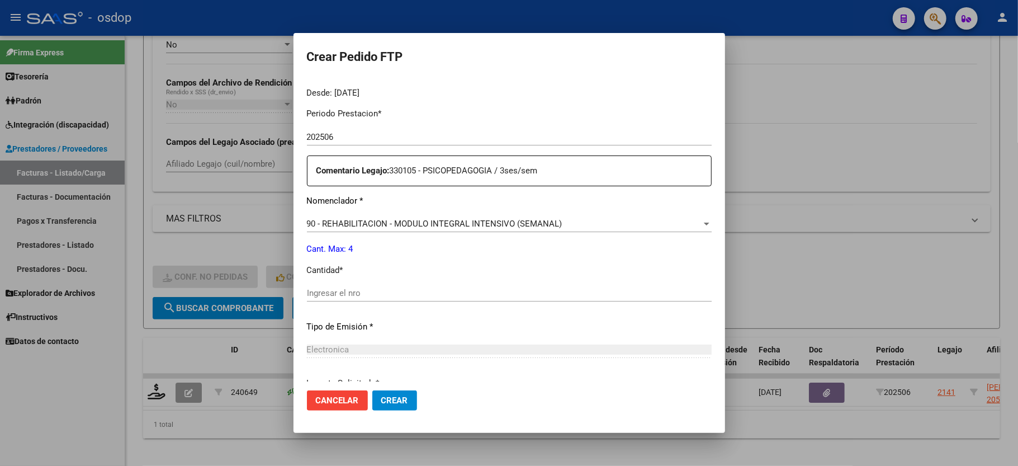
scroll to position [372, 0]
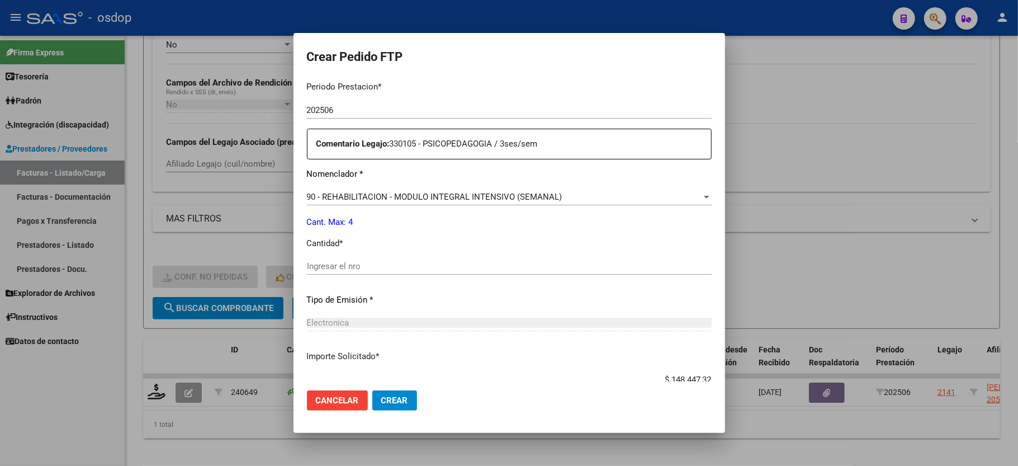
click at [339, 261] on input "Ingresar el nro" at bounding box center [509, 266] width 405 height 10
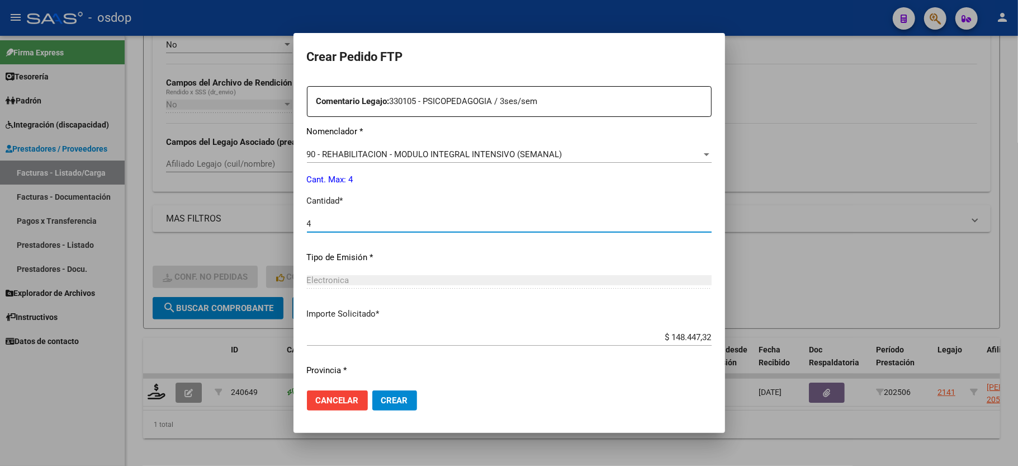
scroll to position [438, 0]
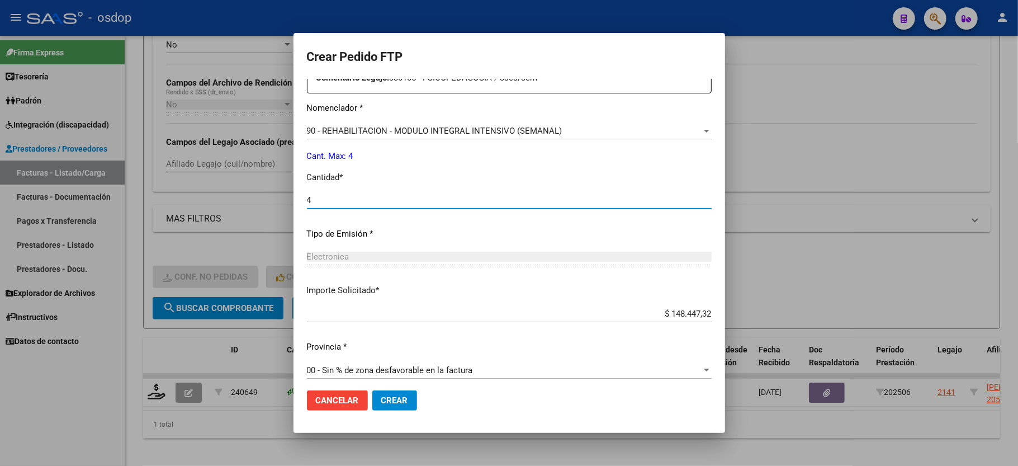
type input "4"
click at [387, 403] on span "Crear" at bounding box center [394, 400] width 27 height 10
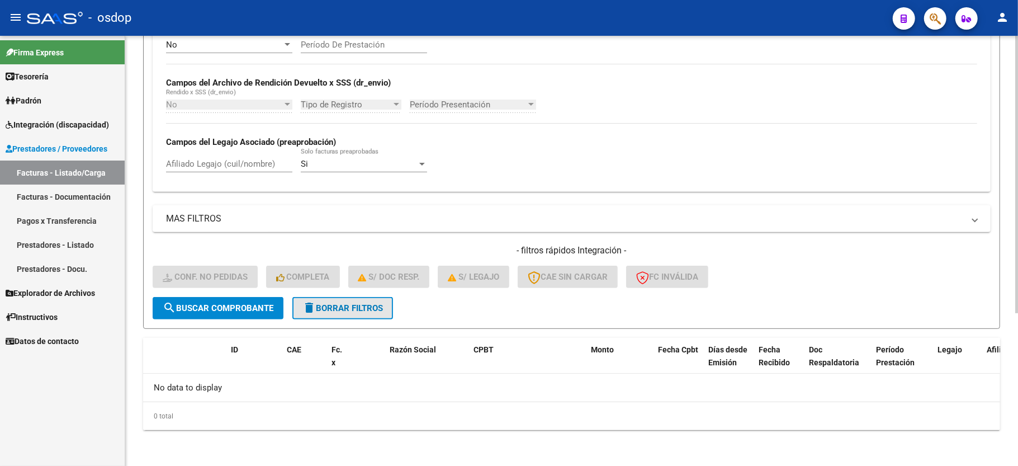
click at [348, 305] on span "delete Borrar Filtros" at bounding box center [342, 308] width 80 height 10
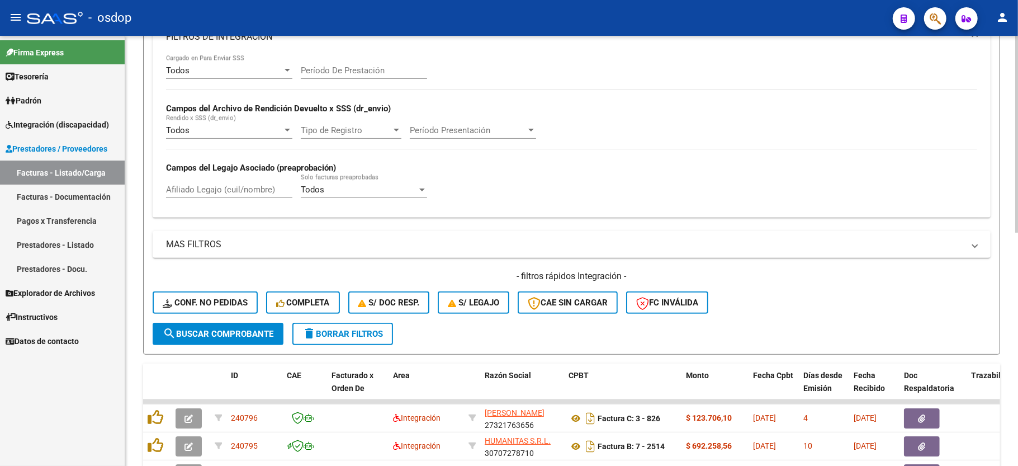
scroll to position [237, 0]
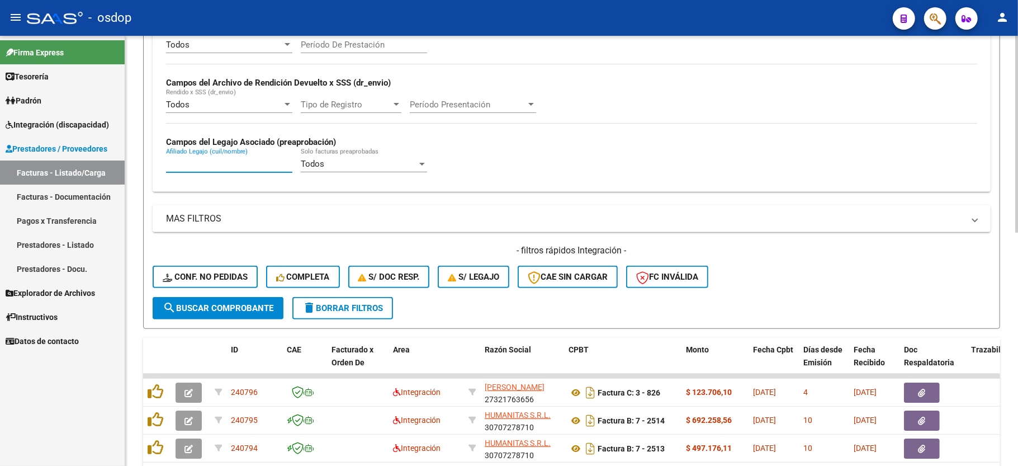
click at [191, 164] on input "Afiliado Legajo (cuil/nombre)" at bounding box center [229, 164] width 126 height 10
paste input "20581415819"
type input "20581415819"
click at [225, 325] on form "Filtros Id Area Area Seleccionar Gerenciador Seleccionar Gerenciador No Confirm…" at bounding box center [571, 111] width 857 height 433
click at [225, 316] on button "search Buscar Comprobante" at bounding box center [218, 308] width 131 height 22
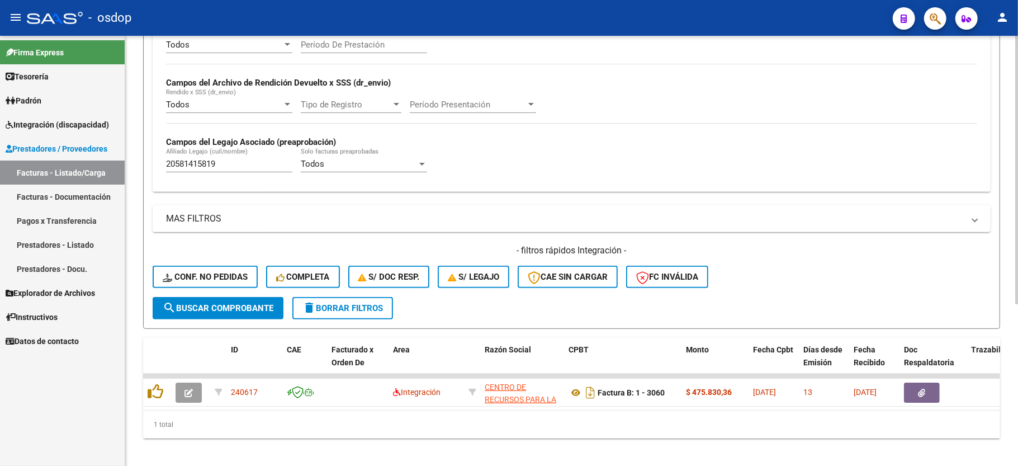
scroll to position [258, 0]
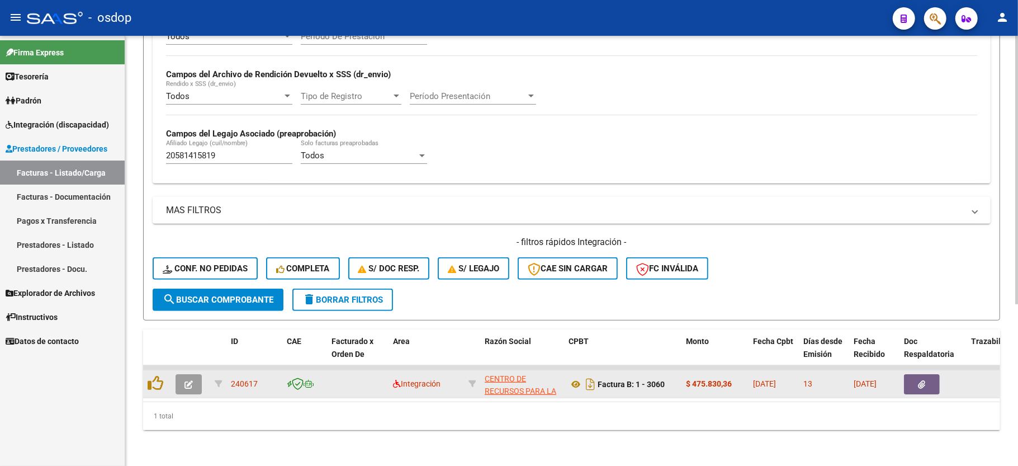
click at [199, 380] on button "button" at bounding box center [189, 384] width 26 height 20
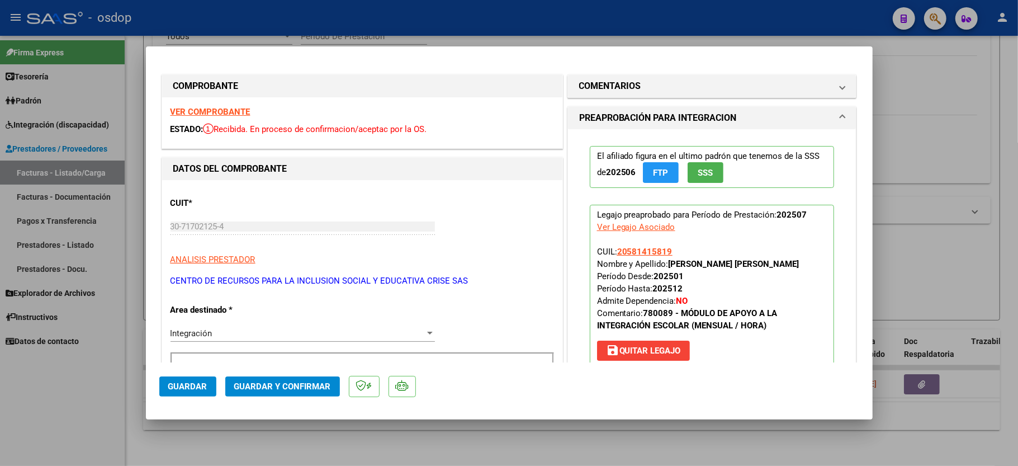
click at [226, 119] on div "VER COMPROBANTE ESTADO: Recibida. En proceso de confirmacion/aceptac por la OS." at bounding box center [362, 122] width 400 height 51
click at [229, 112] on strong "VER COMPROBANTE" at bounding box center [210, 112] width 80 height 10
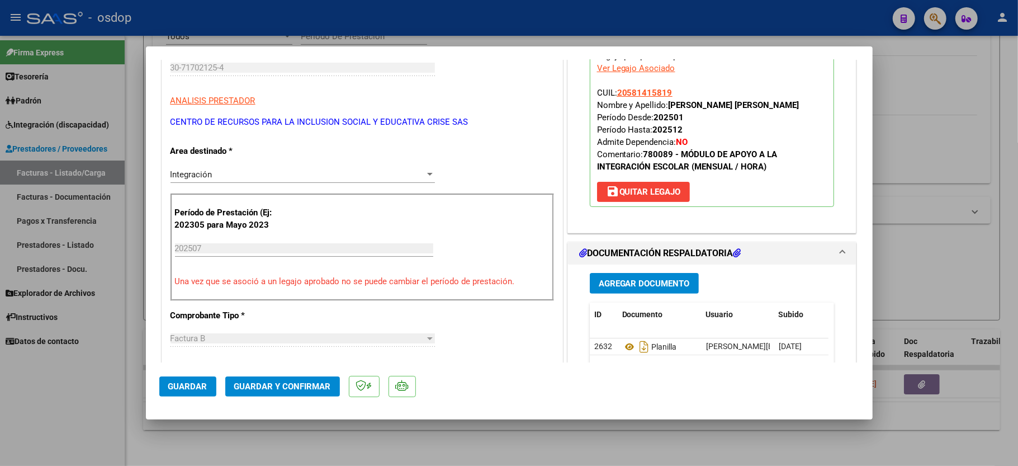
scroll to position [224, 0]
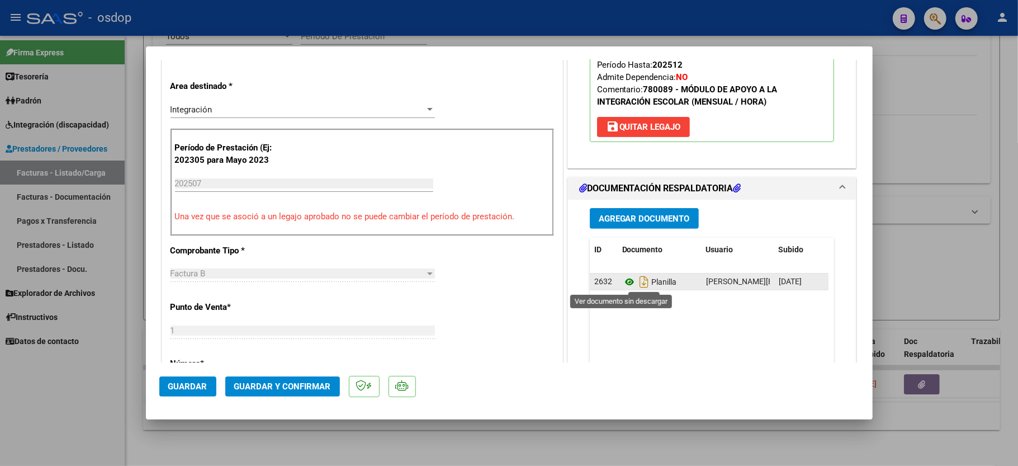
click at [622, 285] on icon at bounding box center [629, 281] width 15 height 13
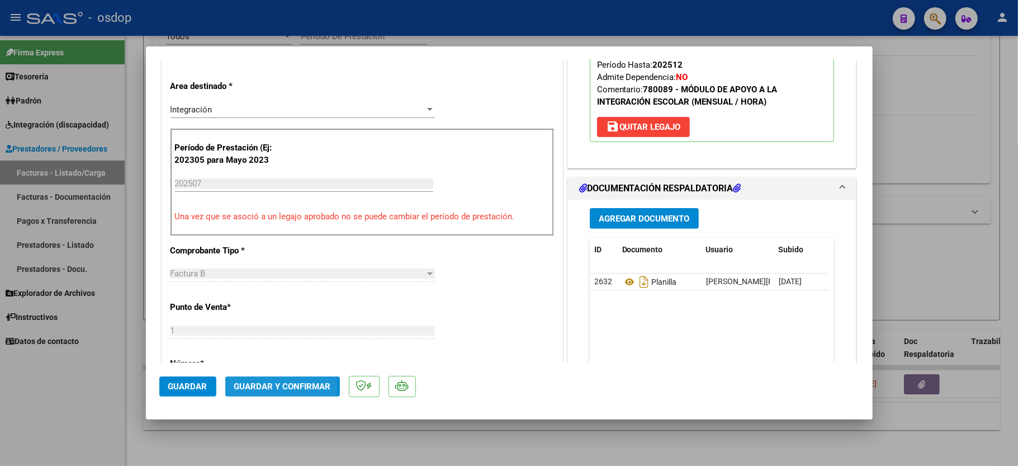
click at [259, 386] on span "Guardar y Confirmar" at bounding box center [282, 386] width 97 height 10
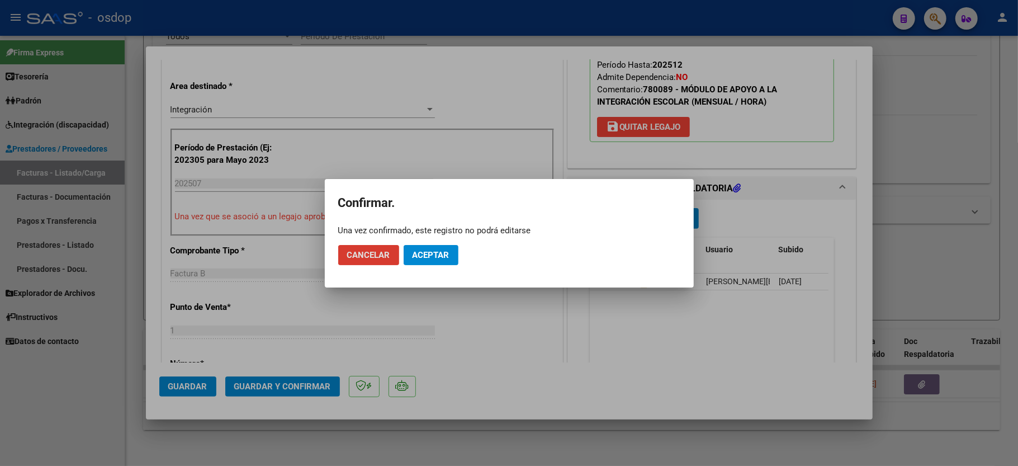
click at [412, 250] on span "Aceptar" at bounding box center [430, 255] width 37 height 10
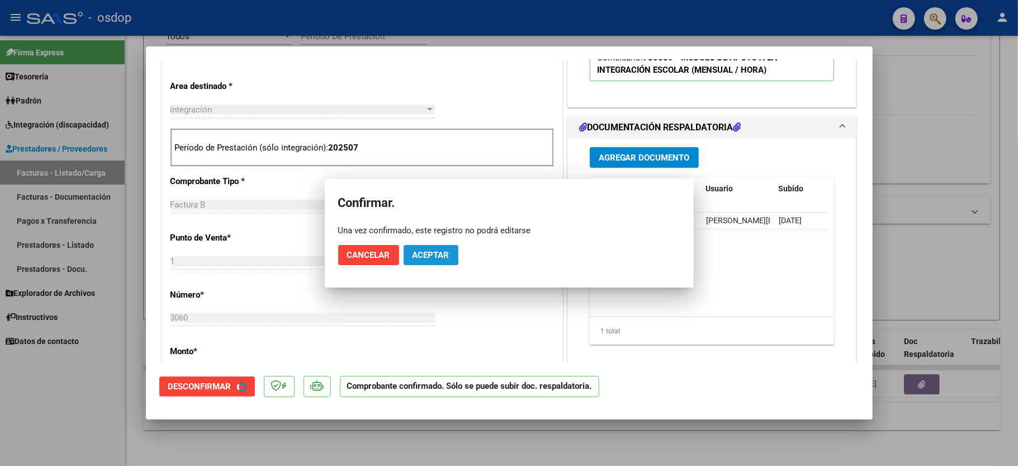
scroll to position [222, 0]
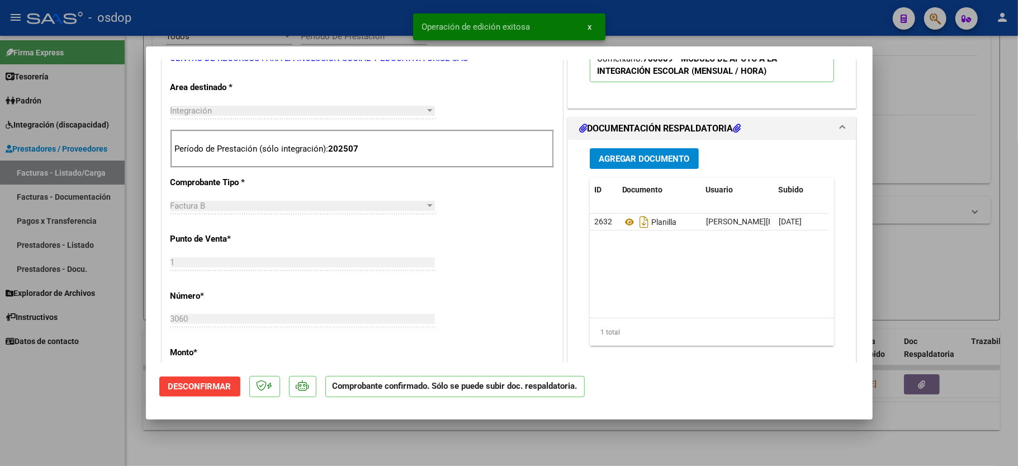
click at [63, 396] on div at bounding box center [509, 233] width 1018 height 466
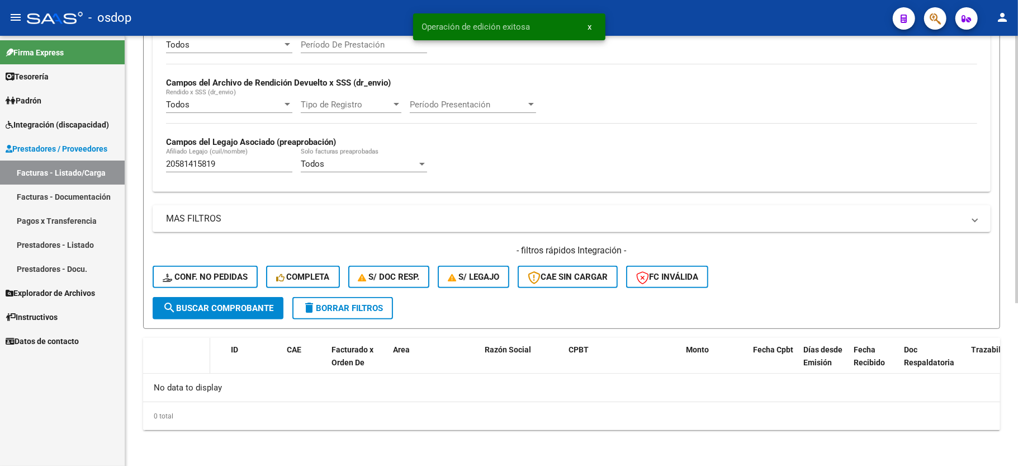
scroll to position [237, 0]
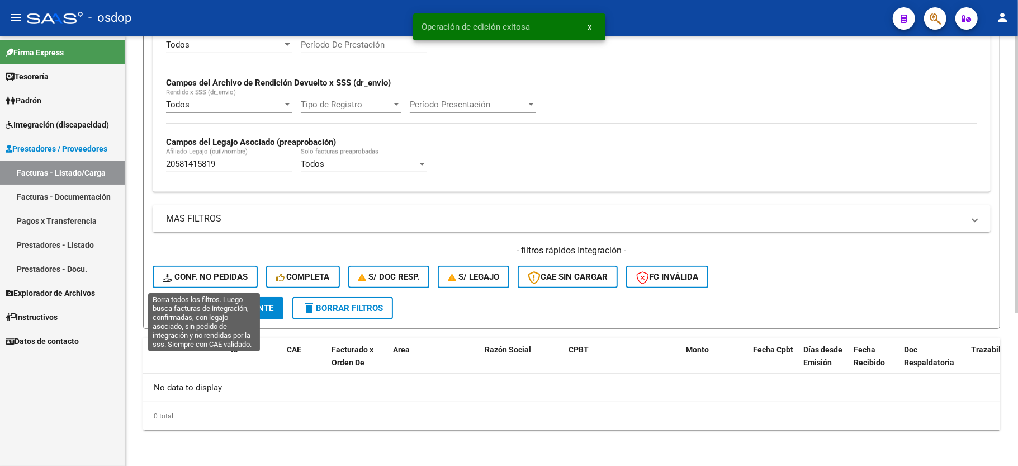
click at [197, 278] on span "Conf. no pedidas" at bounding box center [205, 277] width 85 height 10
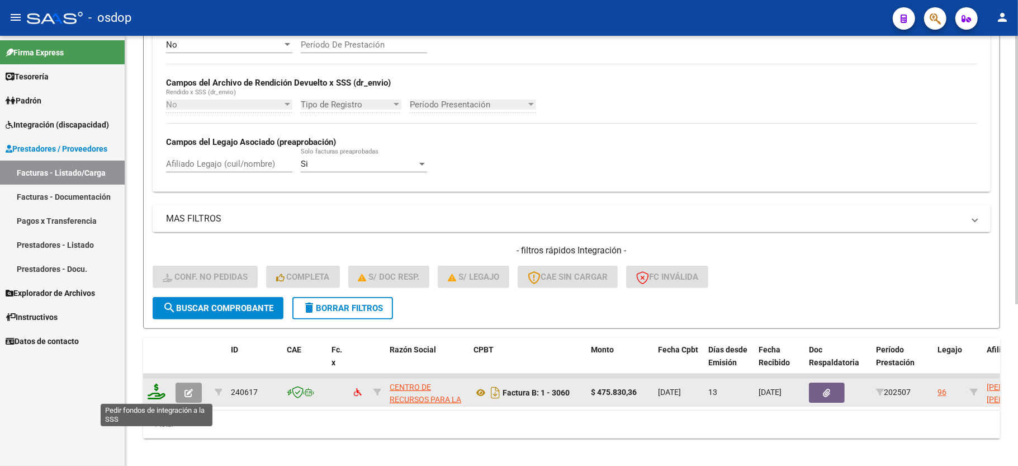
click at [155, 393] on icon at bounding box center [157, 391] width 18 height 16
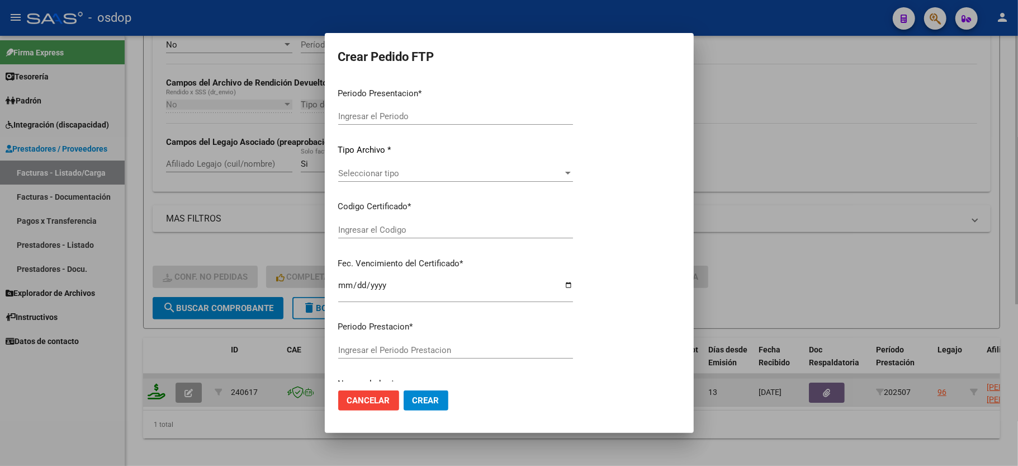
type input "202507"
type input "$ 475.830,36"
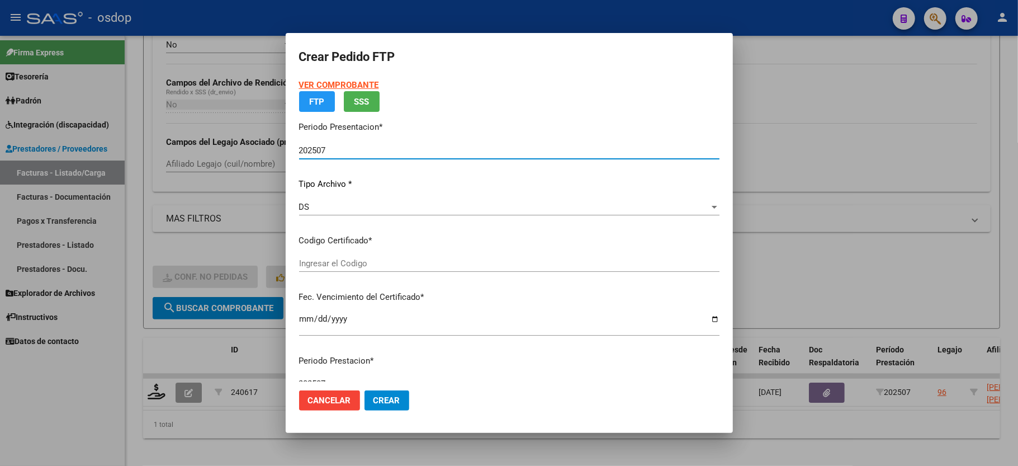
type input "9334438766"
type input "2026-11-28"
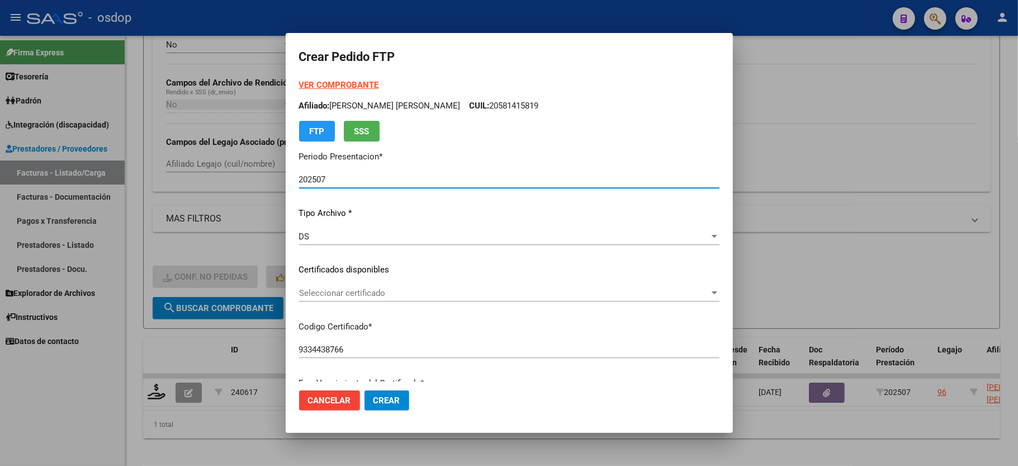
click at [345, 294] on span "Seleccionar certificado" at bounding box center [504, 293] width 410 height 10
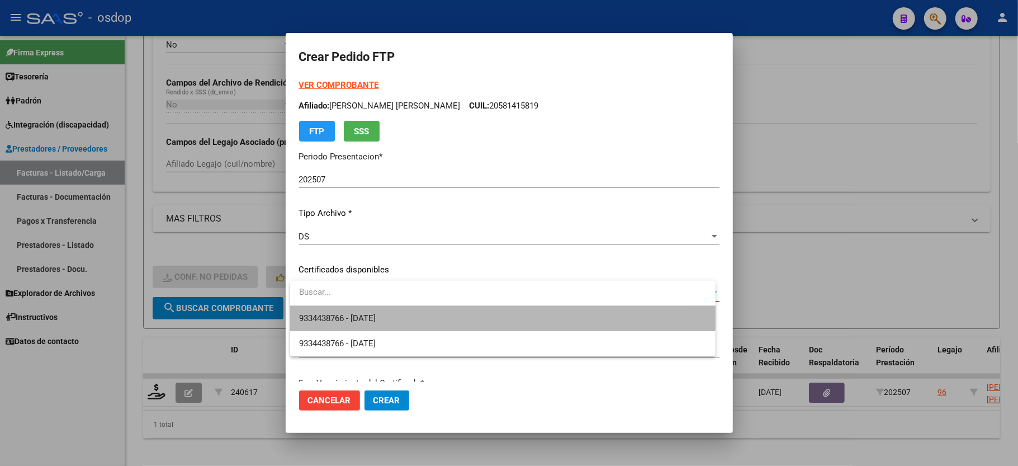
click at [345, 307] on span "9334438766 - 2026-11-28" at bounding box center [502, 318] width 407 height 25
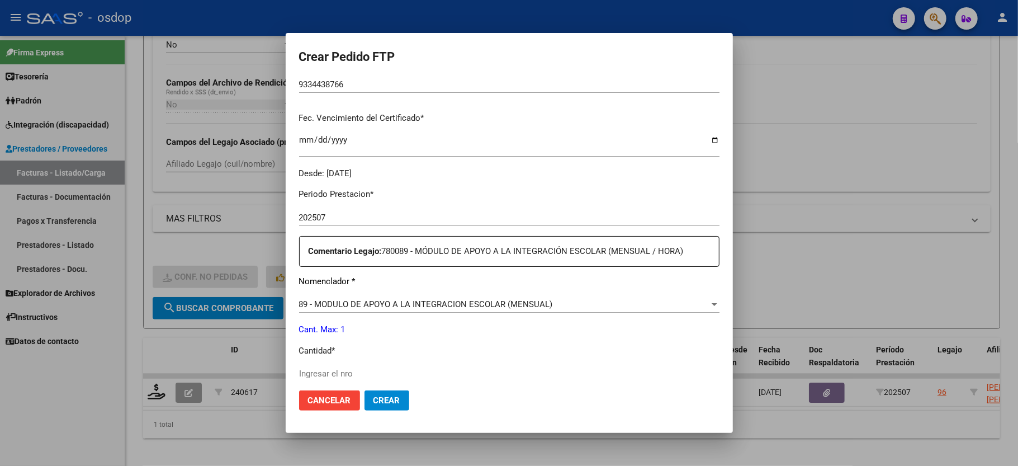
scroll to position [298, 0]
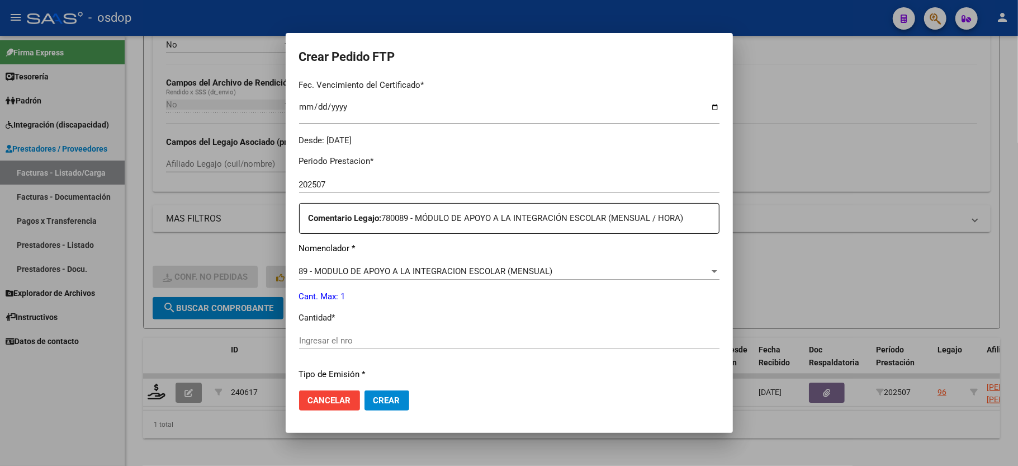
click at [345, 335] on input "Ingresar el nro" at bounding box center [509, 340] width 420 height 10
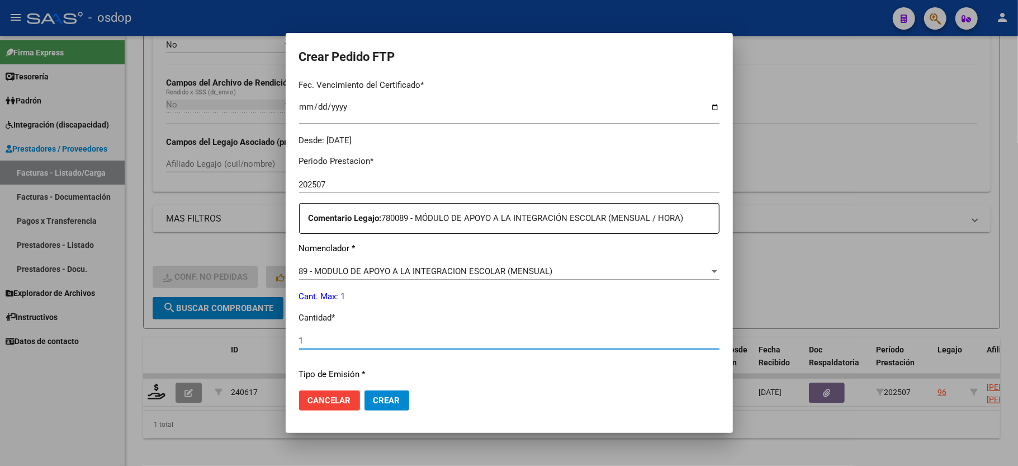
type input "1"
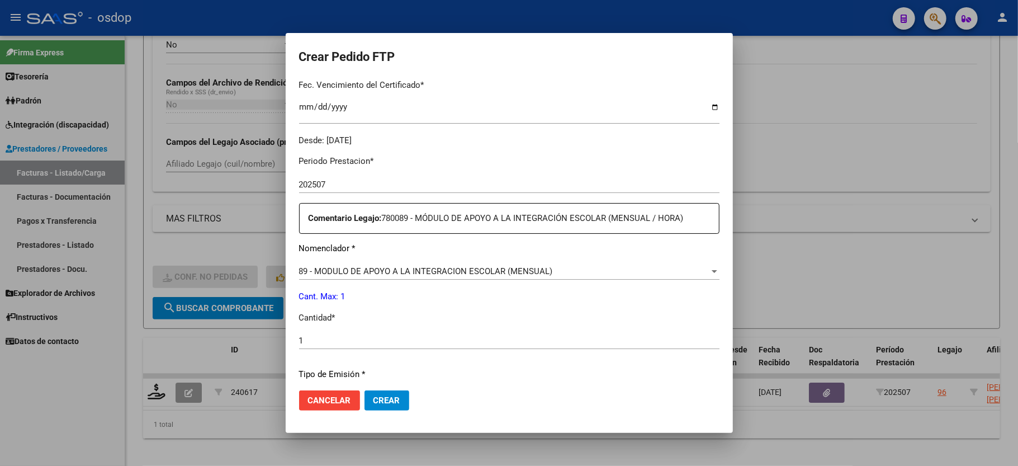
scroll to position [438, 0]
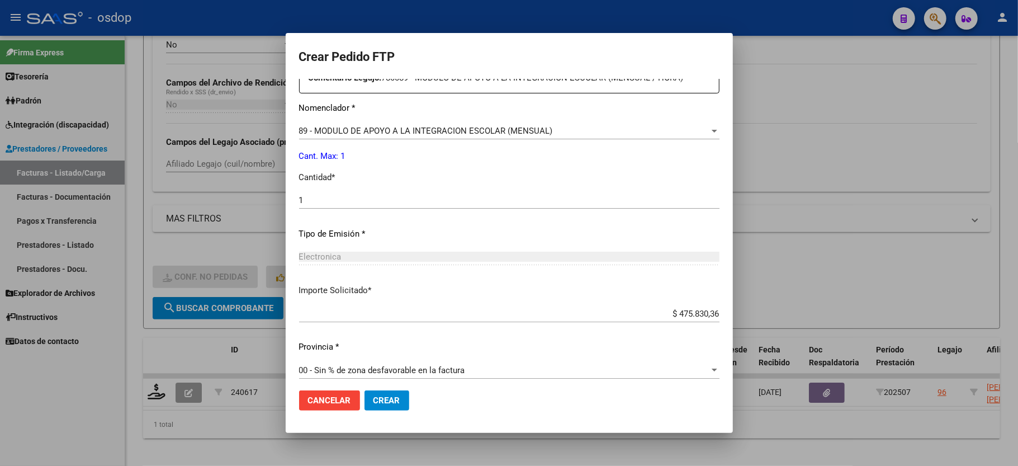
click at [385, 402] on span "Crear" at bounding box center [386, 400] width 27 height 10
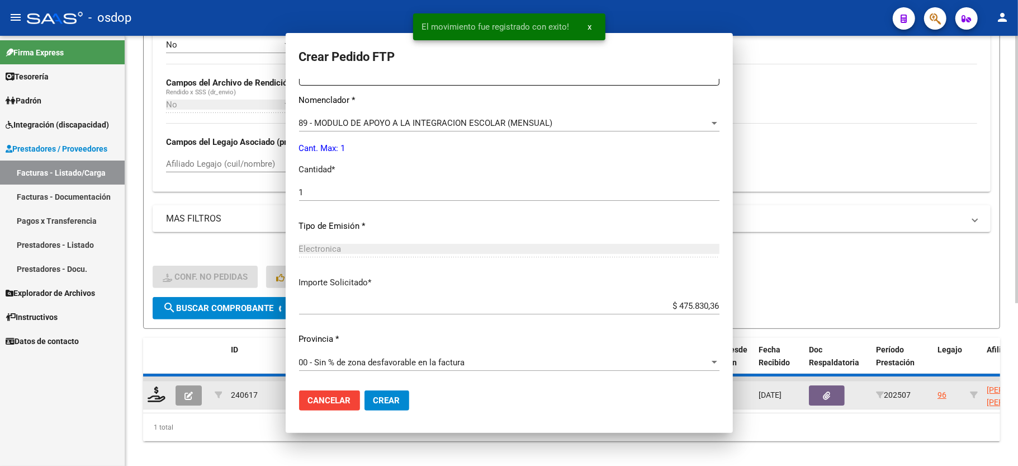
scroll to position [376, 0]
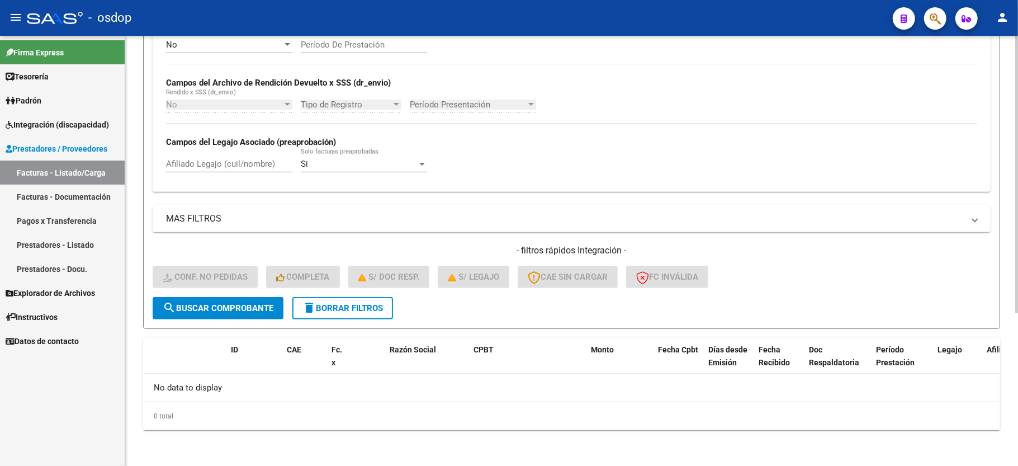
click at [368, 309] on span "delete Borrar Filtros" at bounding box center [342, 308] width 80 height 10
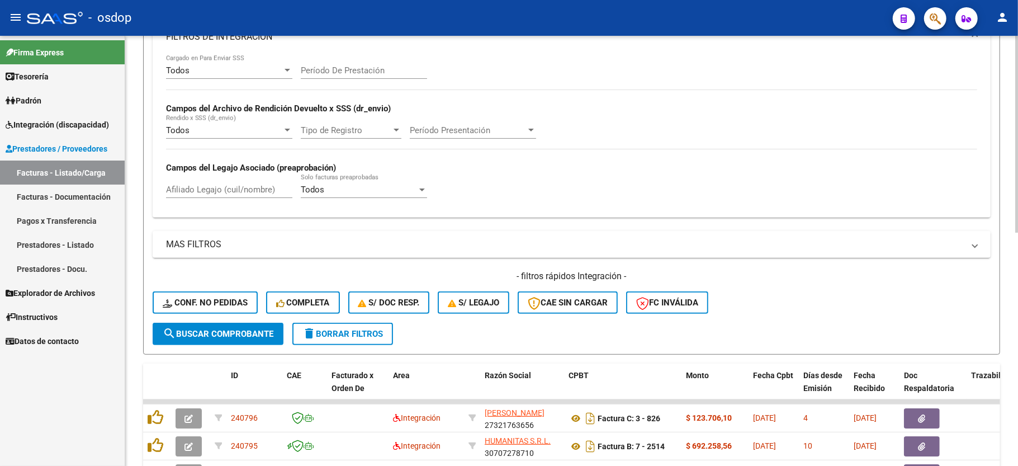
scroll to position [237, 0]
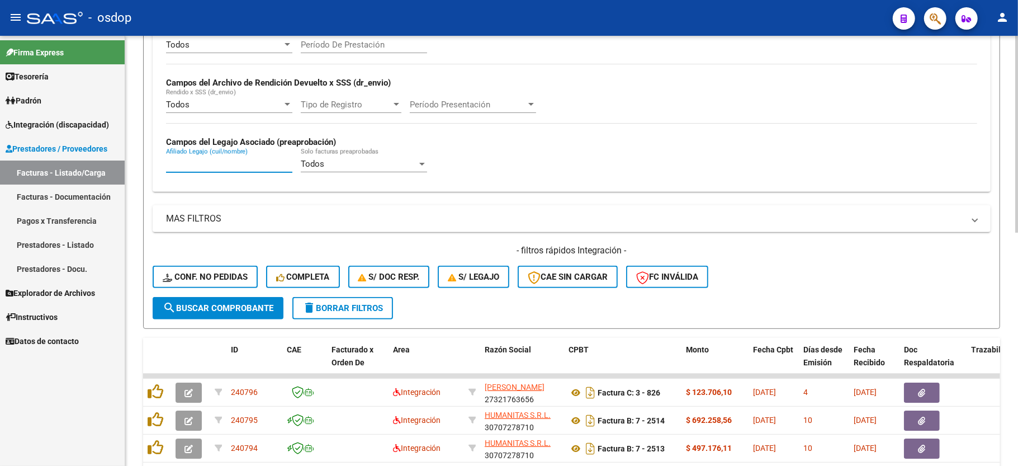
click at [230, 168] on input "Afiliado Legajo (cuil/nombre)" at bounding box center [229, 164] width 126 height 10
paste input "20545435668"
type input "20545435668"
click at [246, 319] on form "Filtros Id Area Area Seleccionar Gerenciador Seleccionar Gerenciador No Confirm…" at bounding box center [571, 111] width 857 height 433
click at [246, 307] on span "search Buscar Comprobante" at bounding box center [218, 308] width 111 height 10
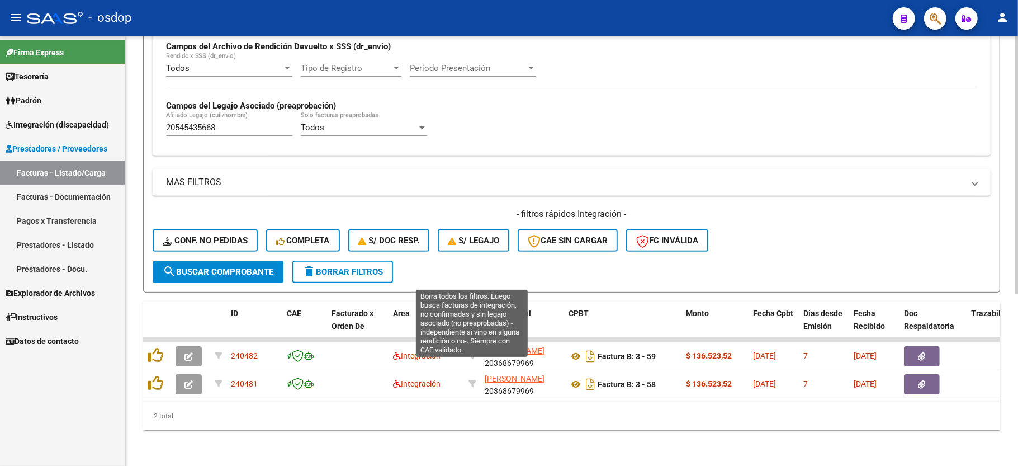
scroll to position [287, 0]
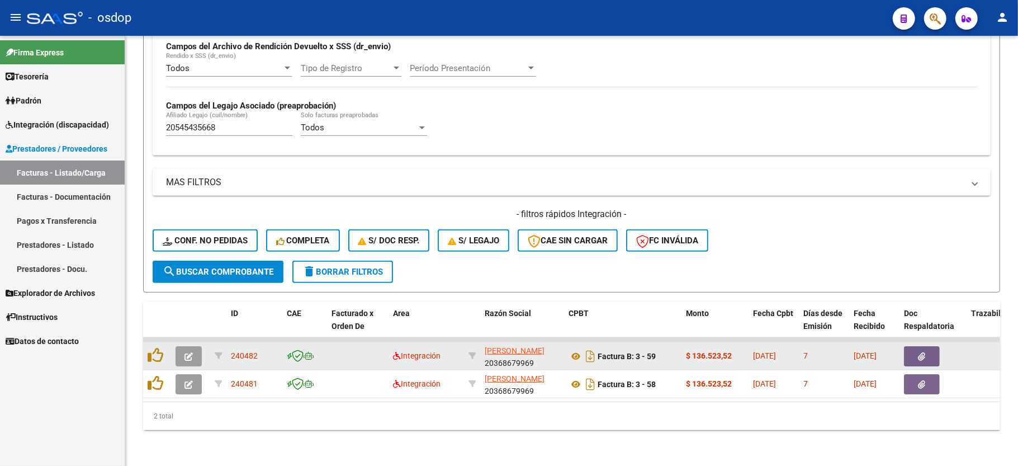
click at [186, 352] on icon "button" at bounding box center [188, 356] width 8 height 8
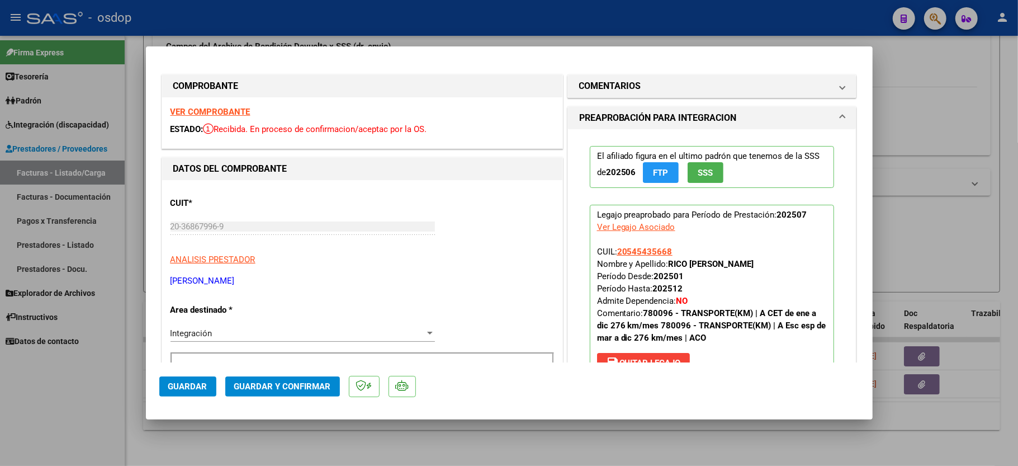
click at [197, 108] on strong "VER COMPROBANTE" at bounding box center [210, 112] width 80 height 10
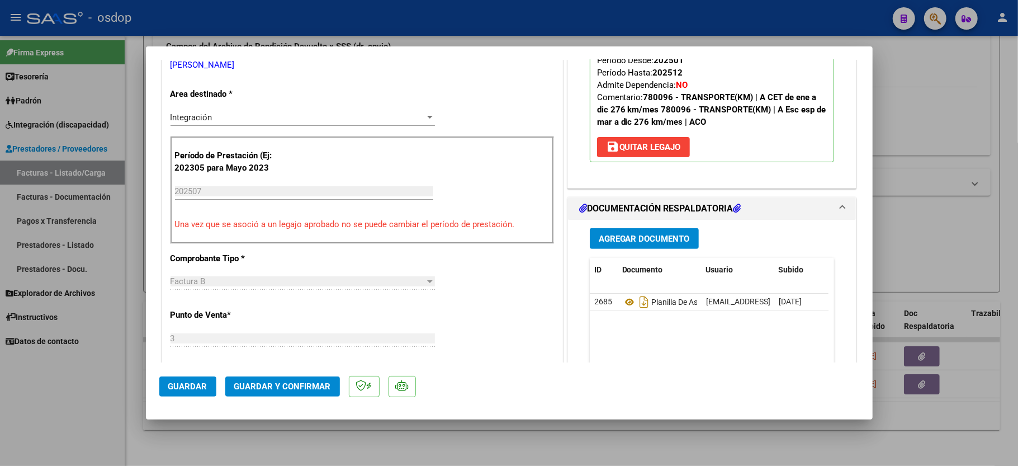
scroll to position [224, 0]
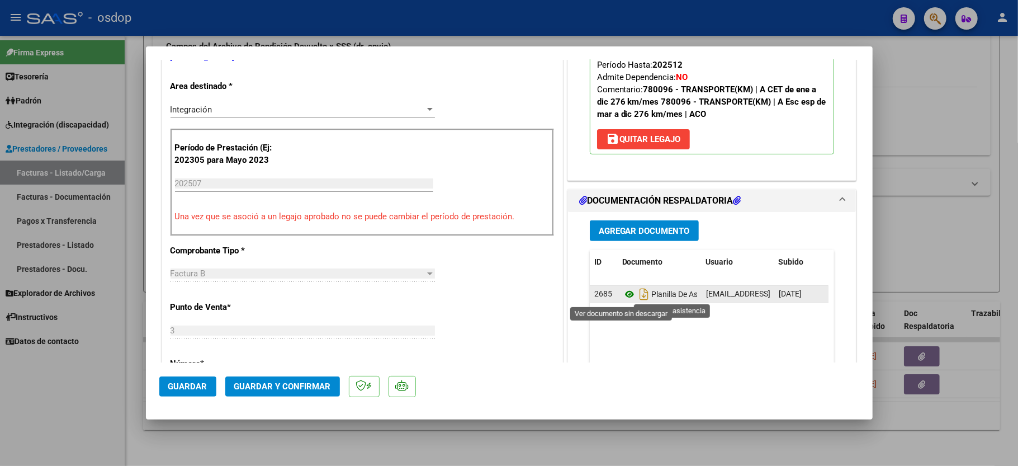
click at [622, 294] on icon at bounding box center [629, 293] width 15 height 13
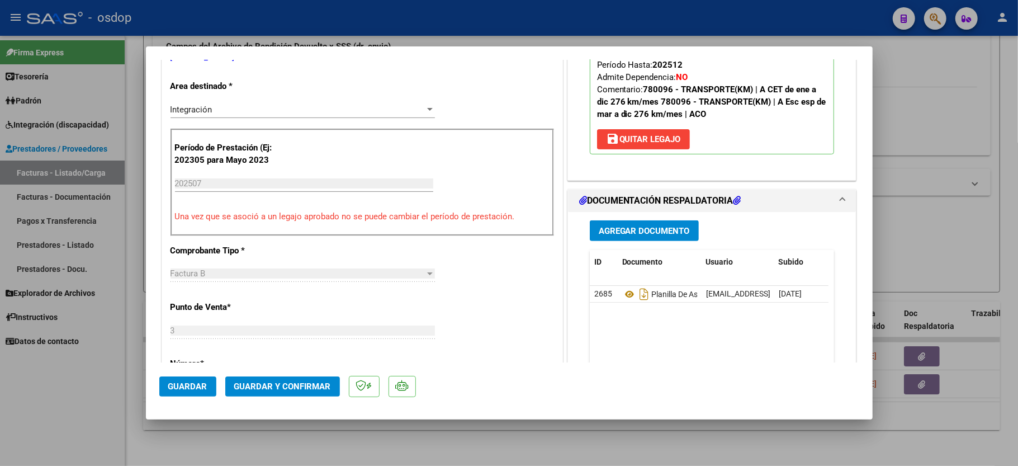
scroll to position [0, 0]
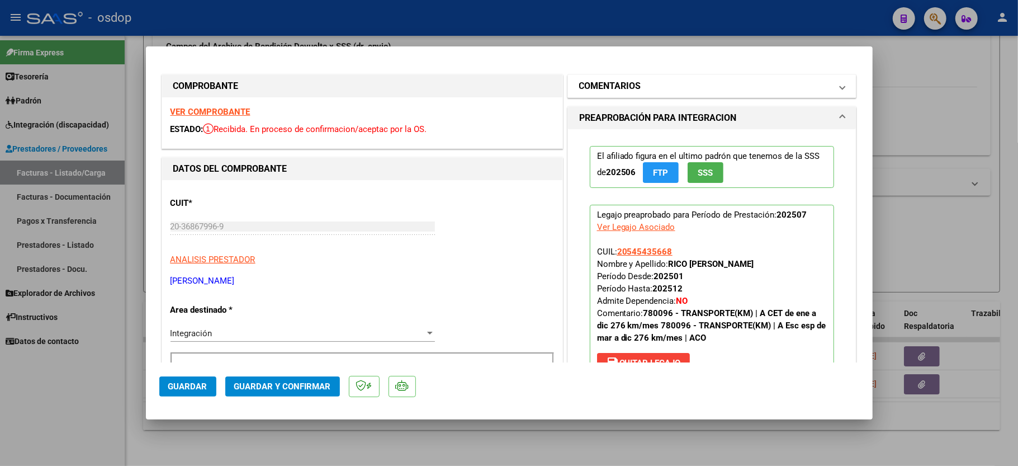
click at [623, 77] on mat-expansion-panel-header "COMENTARIOS" at bounding box center [712, 86] width 288 height 22
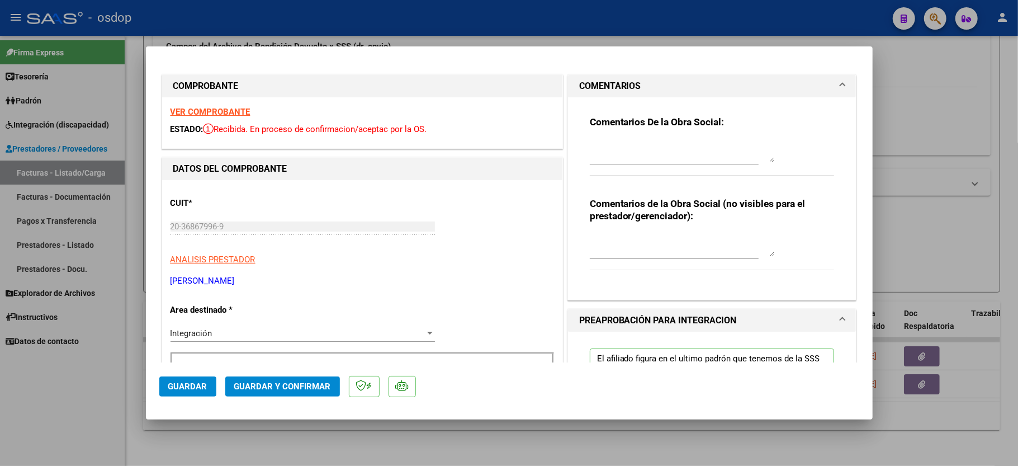
click at [627, 246] on textarea at bounding box center [682, 245] width 184 height 22
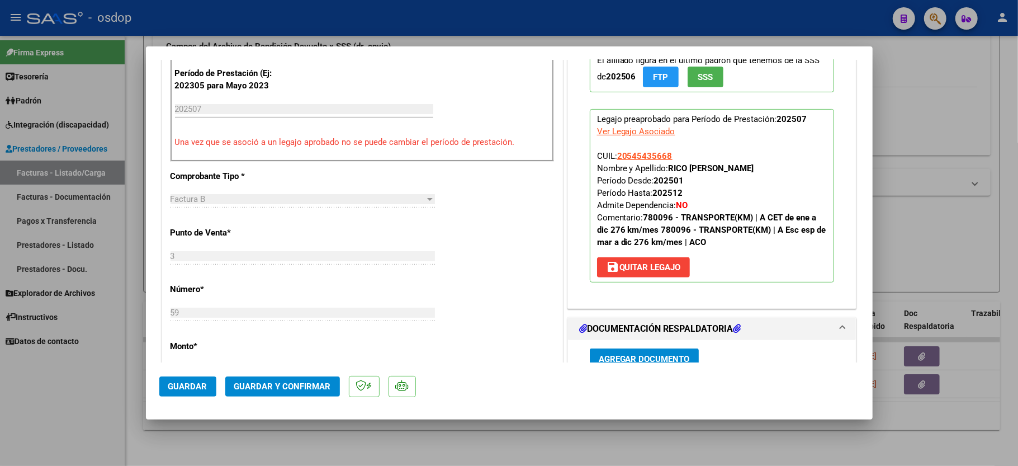
scroll to position [596, 0]
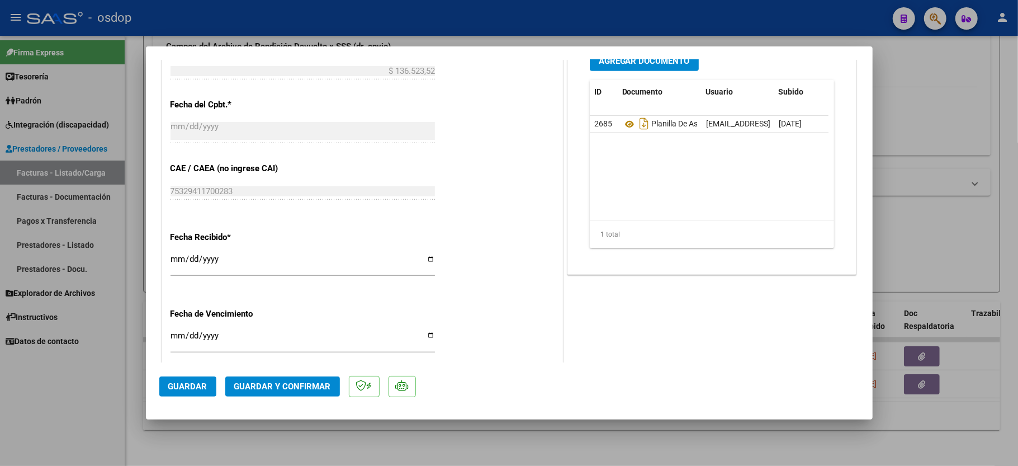
type textarea "Traslados a CET, 252 km mensuales, $541. sin dep"
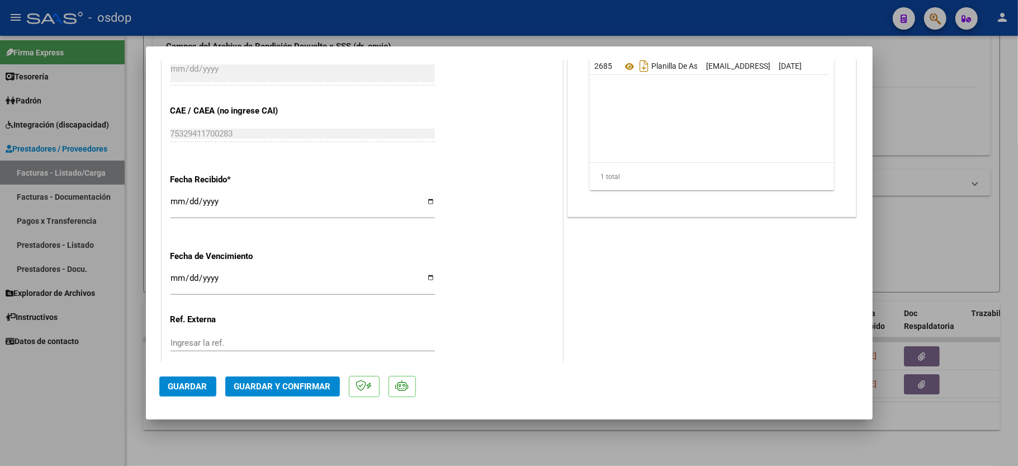
scroll to position [702, 0]
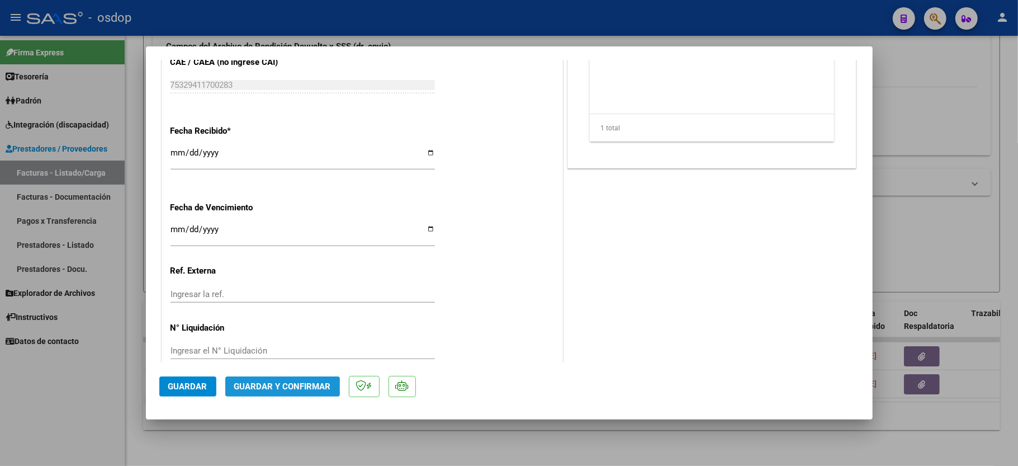
click at [305, 385] on span "Guardar y Confirmar" at bounding box center [282, 386] width 97 height 10
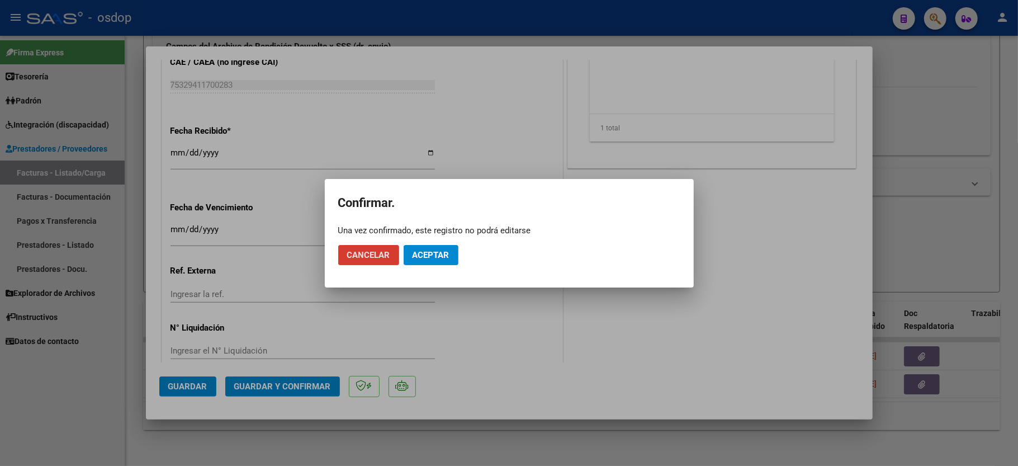
click at [437, 253] on span "Aceptar" at bounding box center [430, 255] width 37 height 10
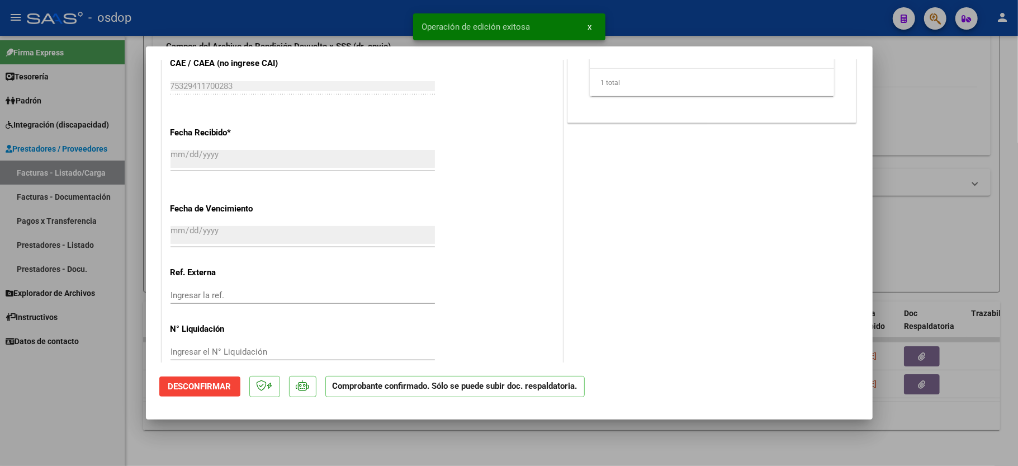
click at [90, 463] on div at bounding box center [509, 233] width 1018 height 466
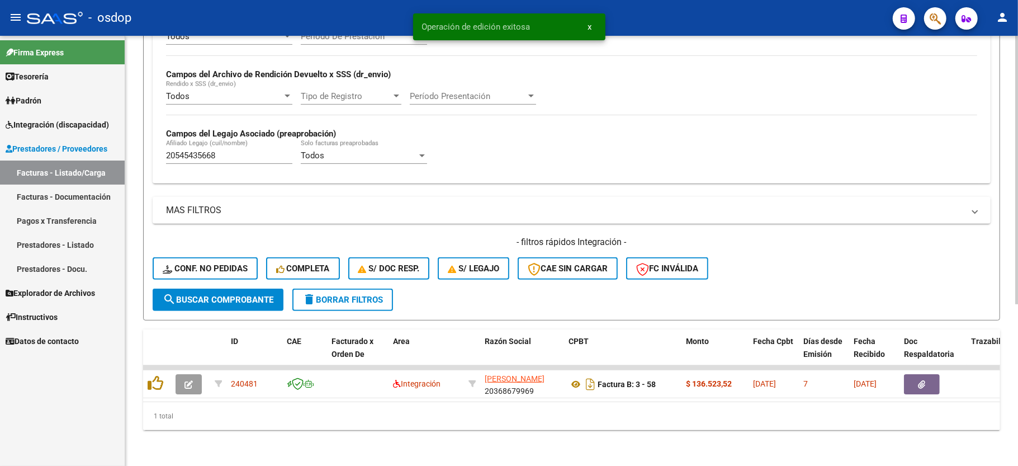
scroll to position [258, 0]
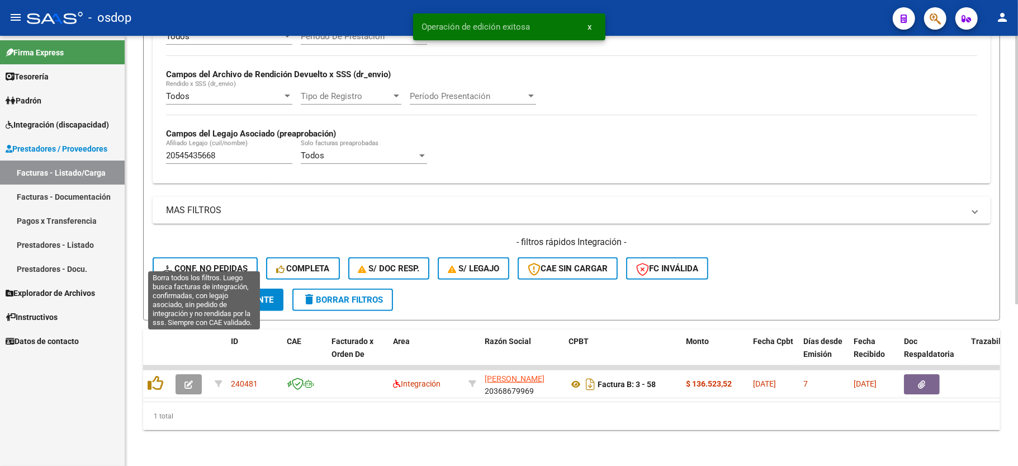
click at [197, 263] on span "Conf. no pedidas" at bounding box center [205, 268] width 85 height 10
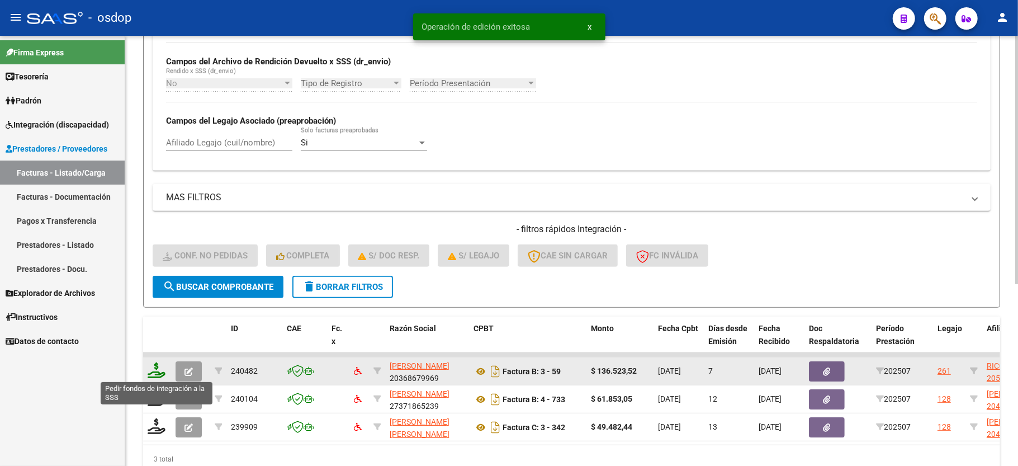
click at [156, 363] on icon at bounding box center [157, 370] width 18 height 16
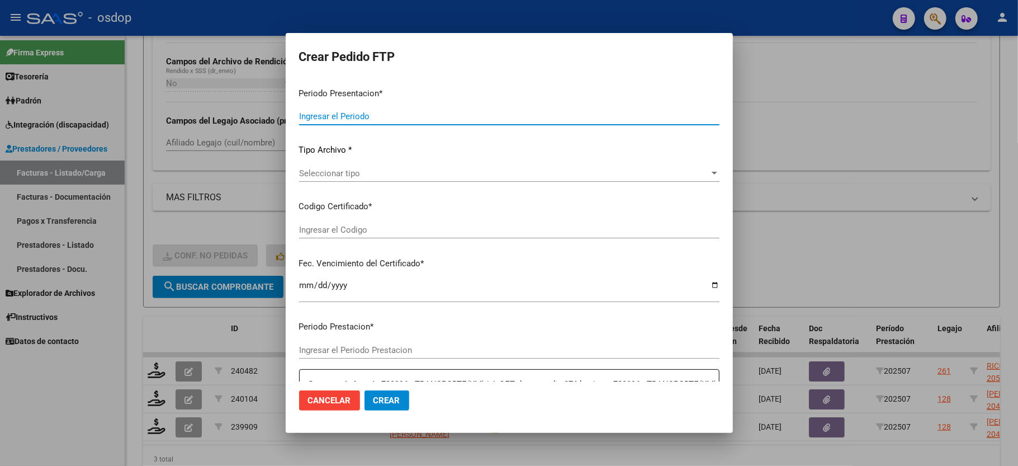
type input "202507"
type input "$ 136.523,52"
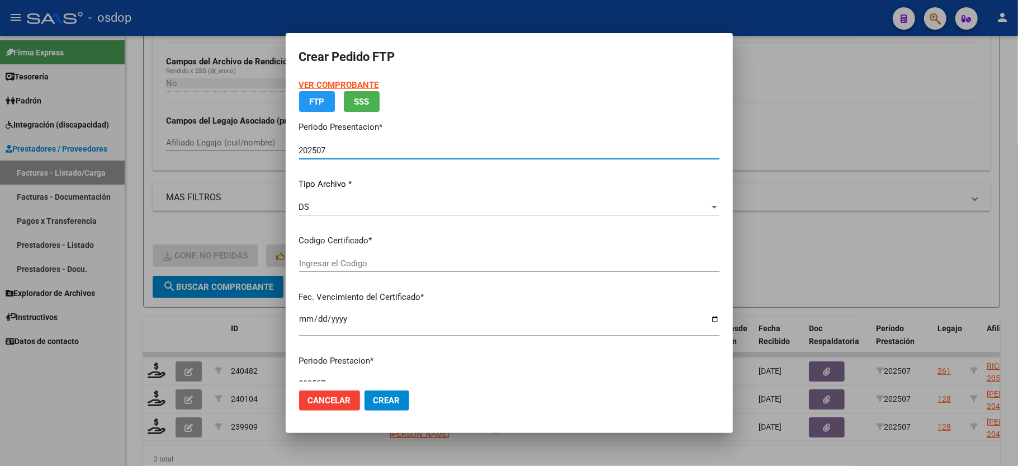
type input "9248468583"
type input "2028-03-10"
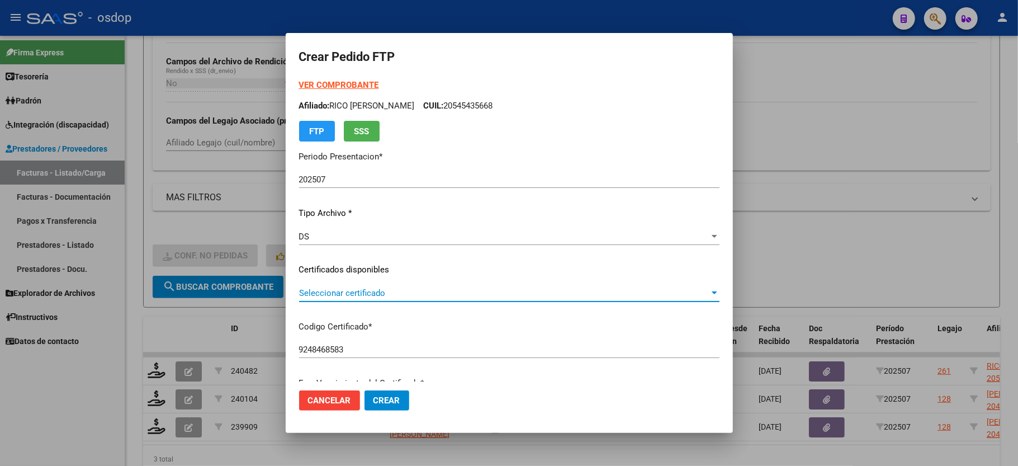
click at [343, 297] on span "Seleccionar certificado" at bounding box center [504, 293] width 410 height 10
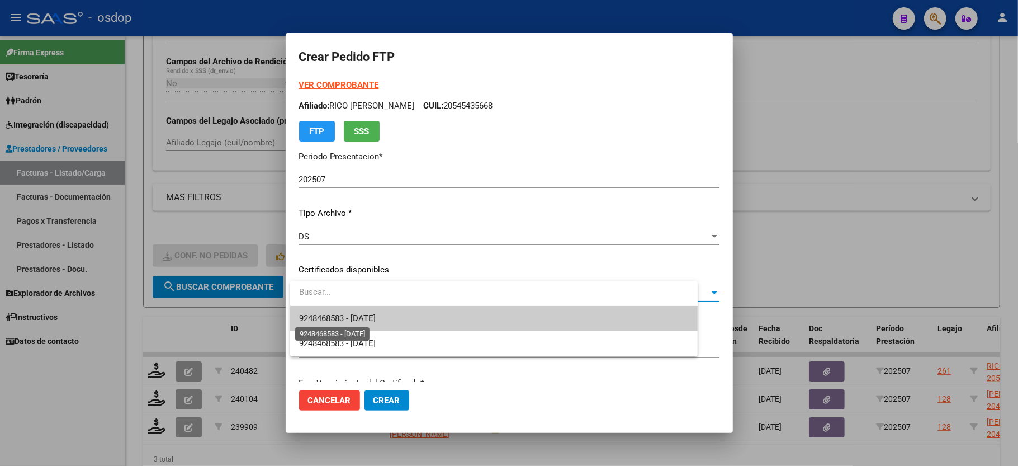
click at [348, 319] on span "9248468583 - 2028-03-10" at bounding box center [337, 318] width 77 height 10
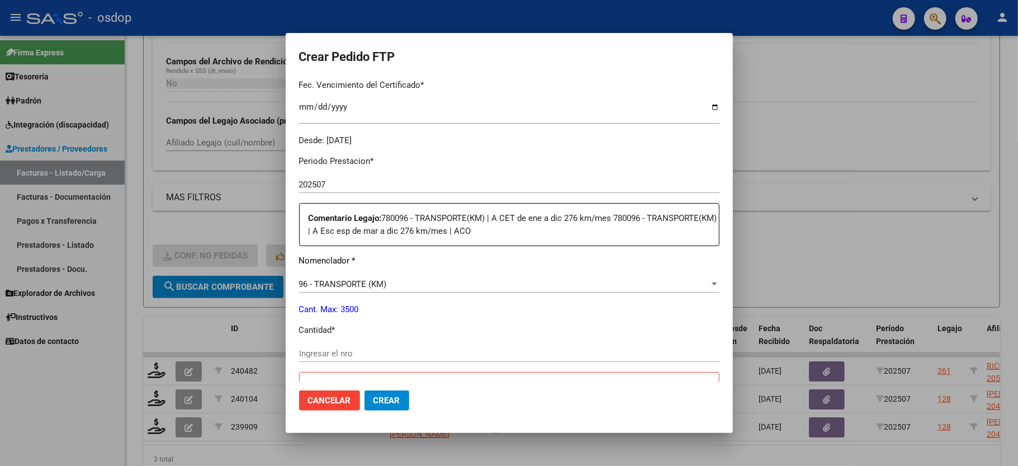
scroll to position [372, 0]
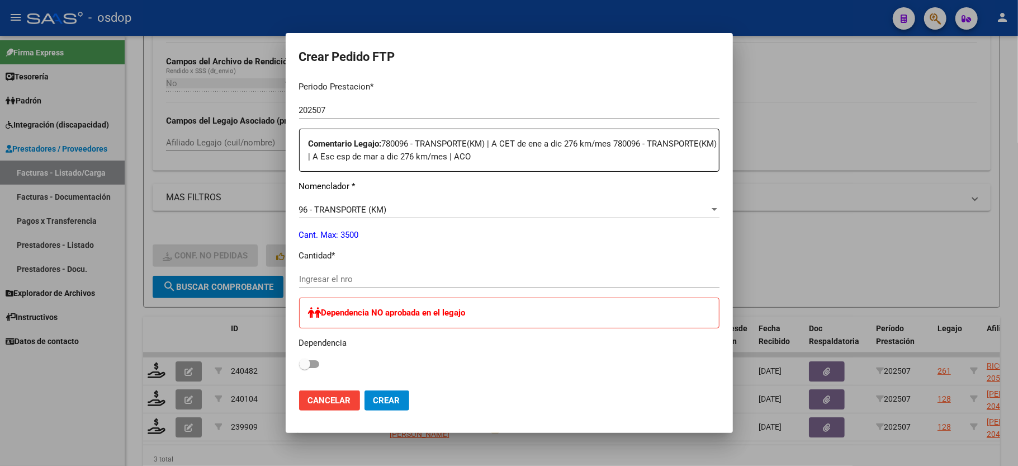
click at [345, 262] on div "Periodo Prestacion * 202507 Ingresar el Periodo Prestacion Comentario Legajo: 7…" at bounding box center [509, 363] width 420 height 582
click at [349, 274] on input "Ingresar el nro" at bounding box center [509, 279] width 420 height 10
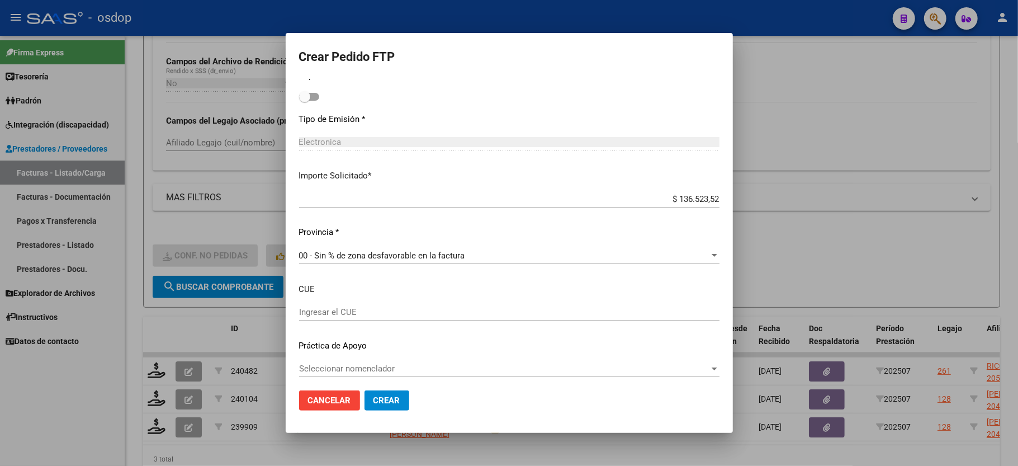
scroll to position [640, 0]
type input "252"
click at [376, 401] on span "Crear" at bounding box center [386, 400] width 27 height 10
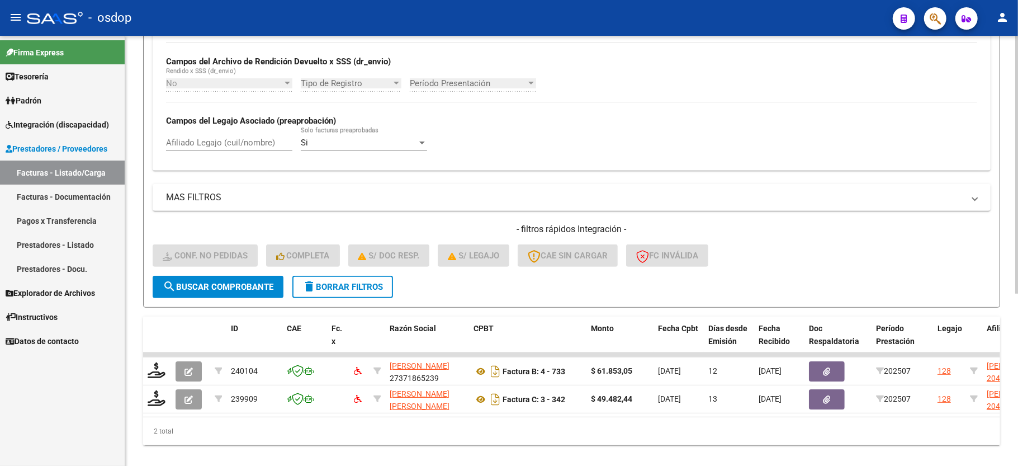
click at [347, 293] on button "delete Borrar Filtros" at bounding box center [342, 287] width 101 height 22
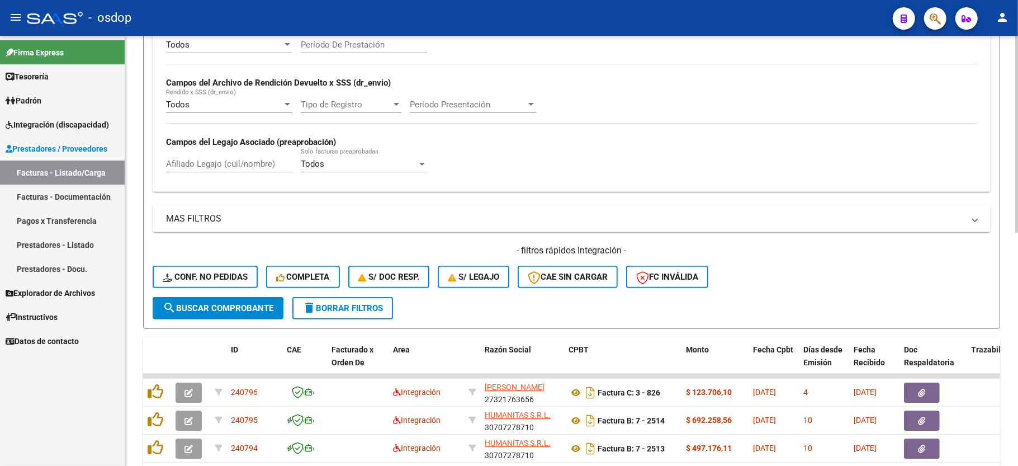
scroll to position [258, 0]
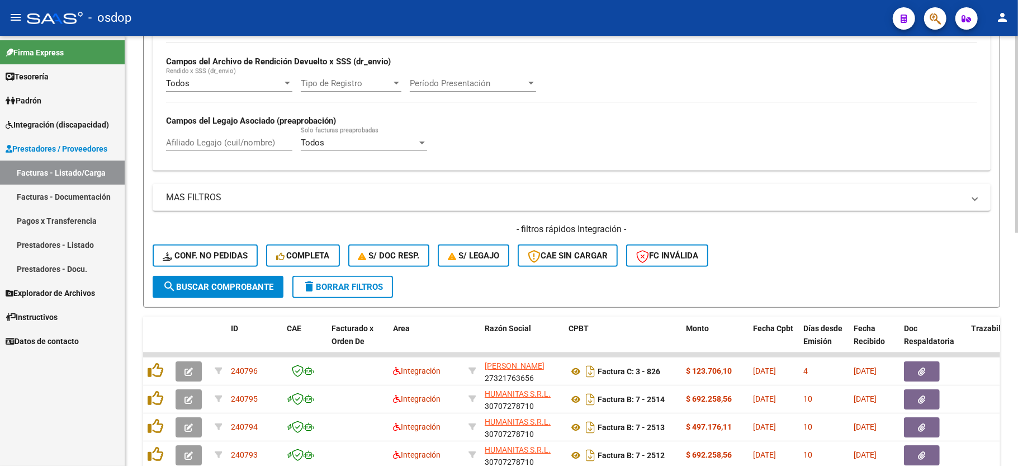
click at [668, 140] on div "Todos Cargado en Para Enviar SSS Período De Prestación Campos del Archivo de Re…" at bounding box center [571, 85] width 811 height 154
click at [235, 145] on input "Afiliado Legajo (cuil/nombre)" at bounding box center [229, 142] width 126 height 10
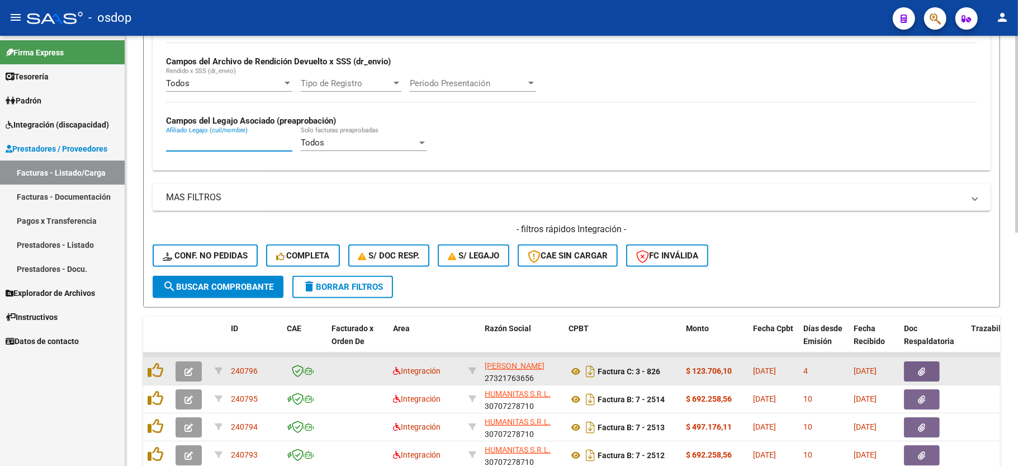
paste input "20545435668"
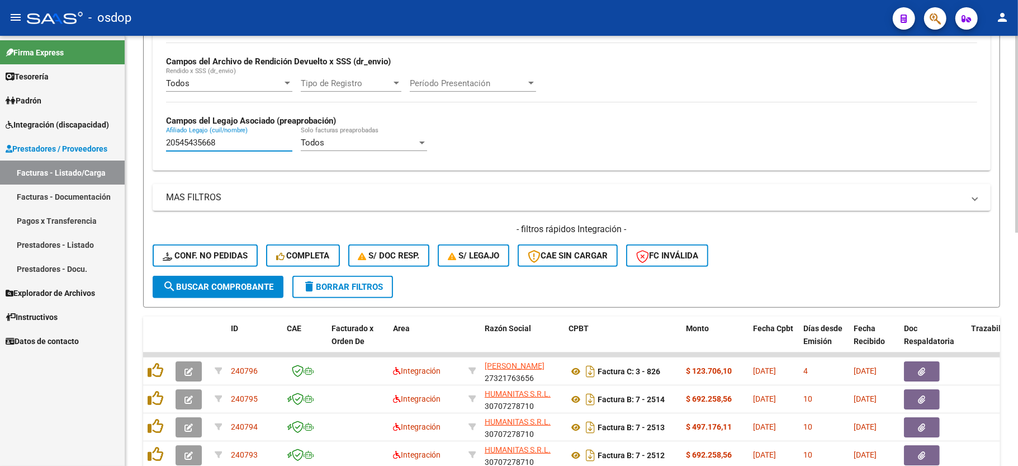
type input "20545435668"
click at [225, 292] on button "search Buscar Comprobante" at bounding box center [218, 287] width 131 height 22
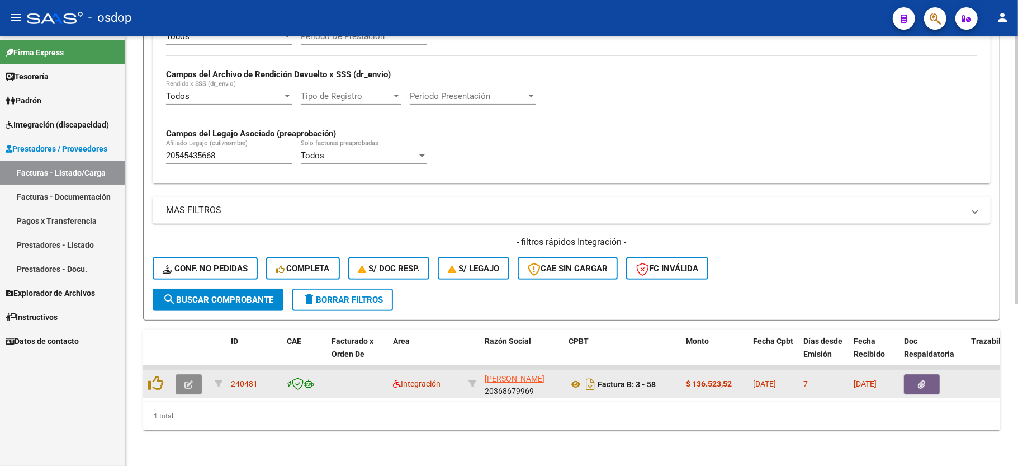
click at [184, 380] on icon "button" at bounding box center [188, 384] width 8 height 8
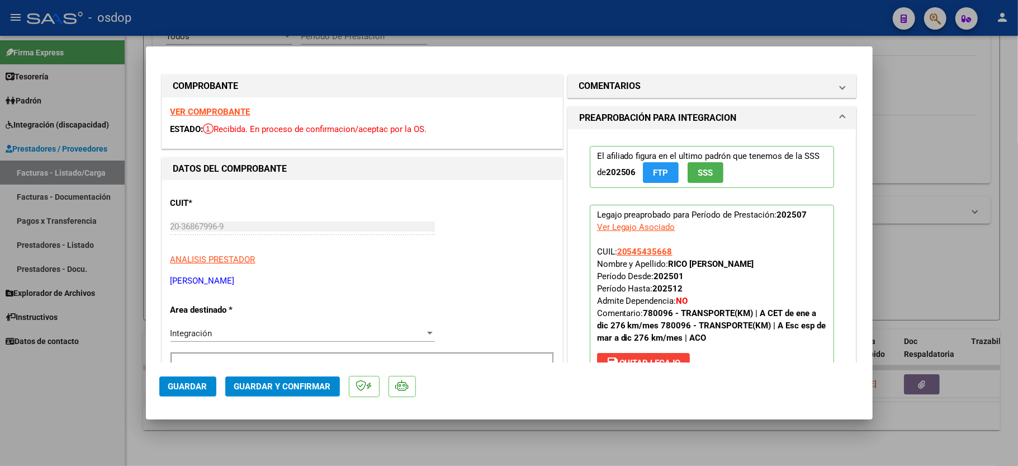
click at [237, 111] on strong "VER COMPROBANTE" at bounding box center [210, 112] width 80 height 10
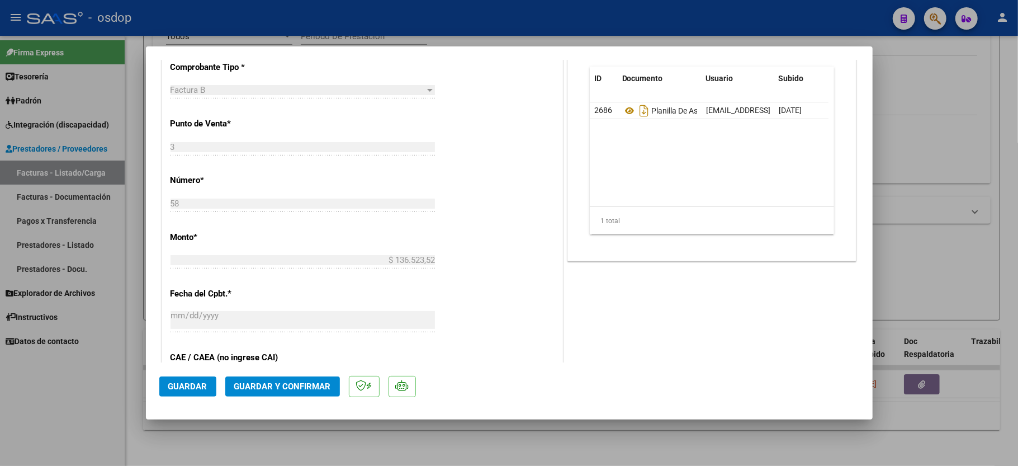
scroll to position [447, 0]
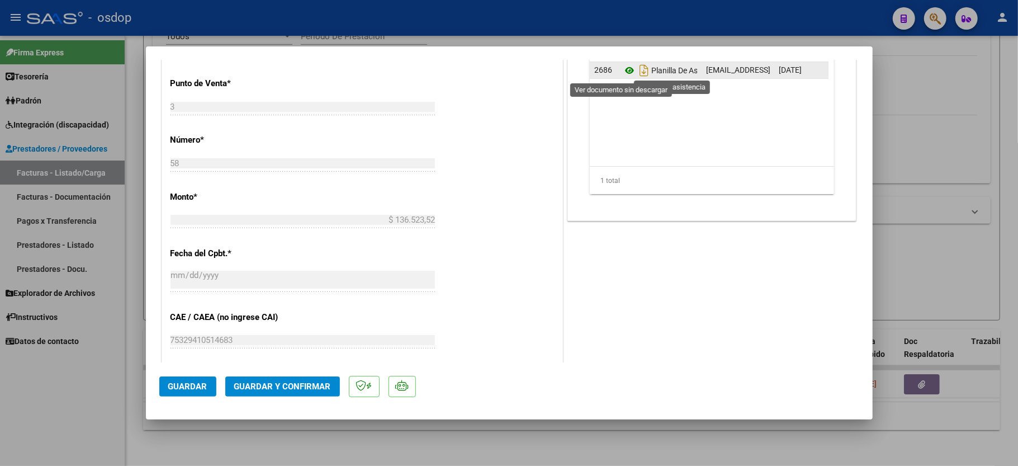
click at [622, 70] on icon at bounding box center [629, 70] width 15 height 13
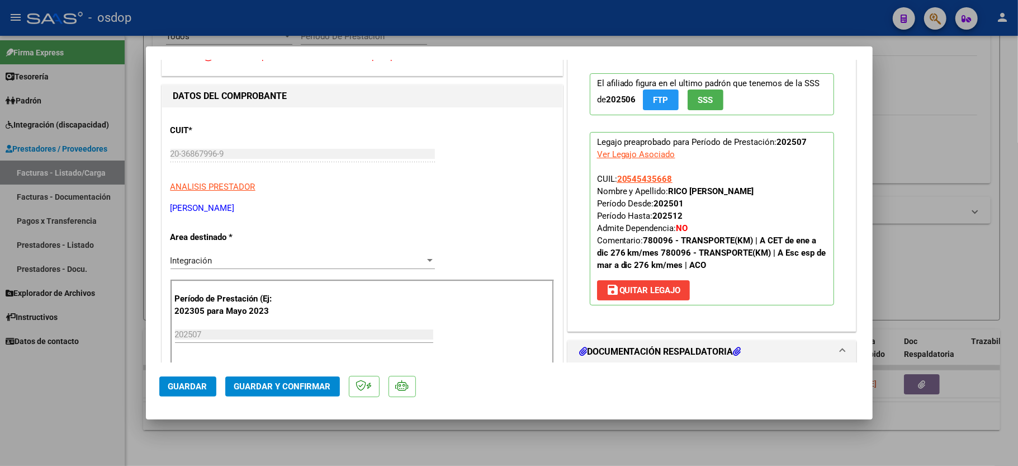
scroll to position [0, 0]
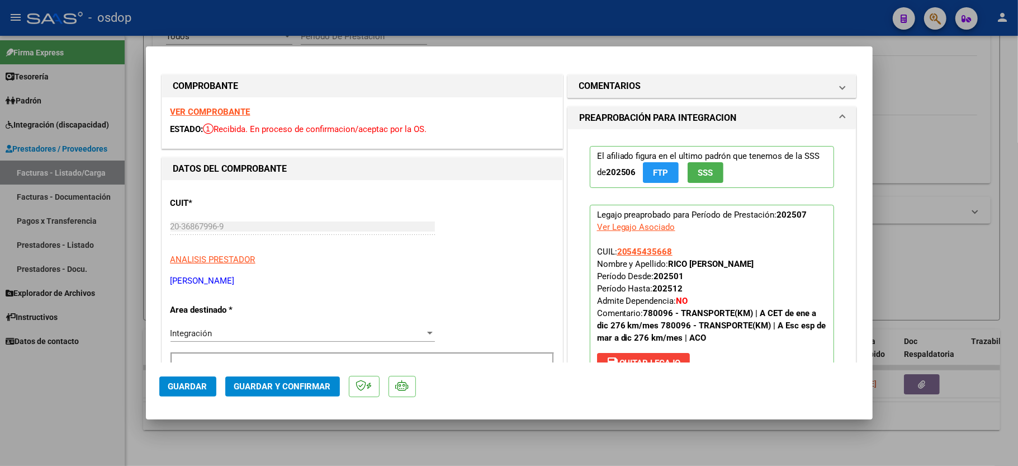
click at [638, 76] on mat-expansion-panel-header "COMENTARIOS" at bounding box center [712, 86] width 288 height 22
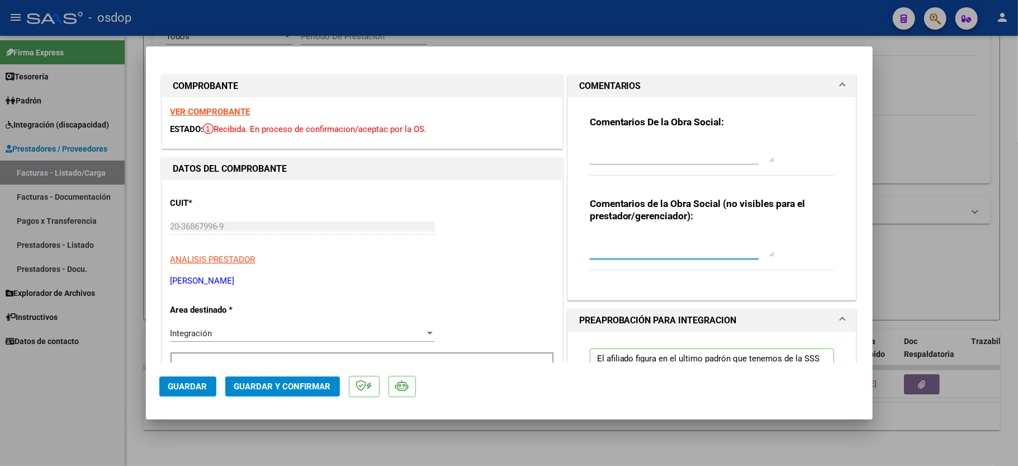
click at [611, 246] on textarea at bounding box center [682, 245] width 184 height 22
click at [590, 238] on textarea "Traslados a escuela" at bounding box center [682, 245] width 184 height 22
click at [718, 240] on textarea "ACO. Traslados a escuela" at bounding box center [682, 245] width 184 height 22
type textarea "ACO. Traslados a escuela, 252 km mensuales, $541.76 sin dep"
click at [800, 254] on div "Comentarios de la Obra Social (no visibles para el prestador/gerenciador): ACO.…" at bounding box center [712, 239] width 245 height 84
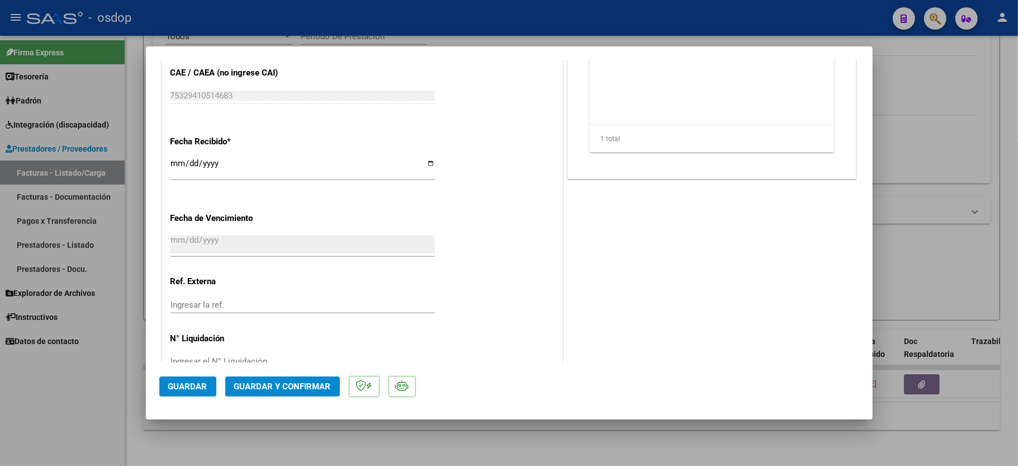
scroll to position [702, 0]
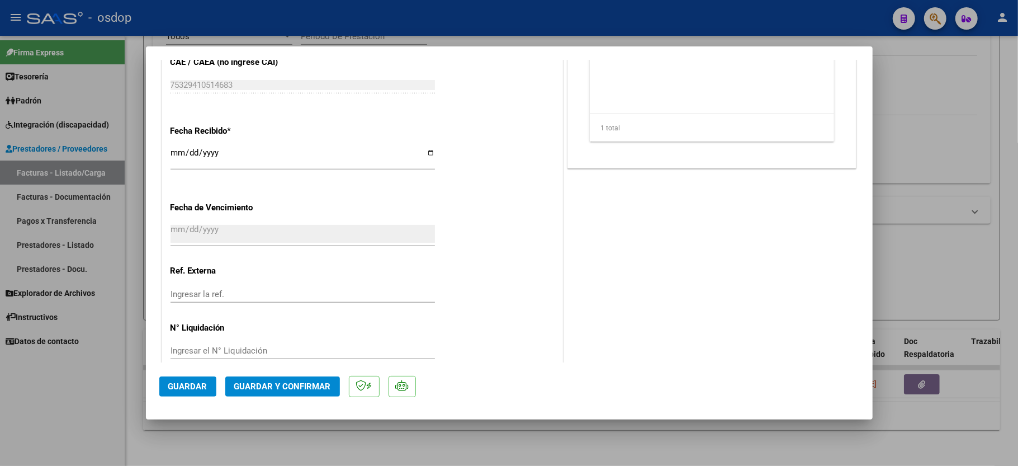
click at [271, 388] on span "Guardar y Confirmar" at bounding box center [282, 386] width 97 height 10
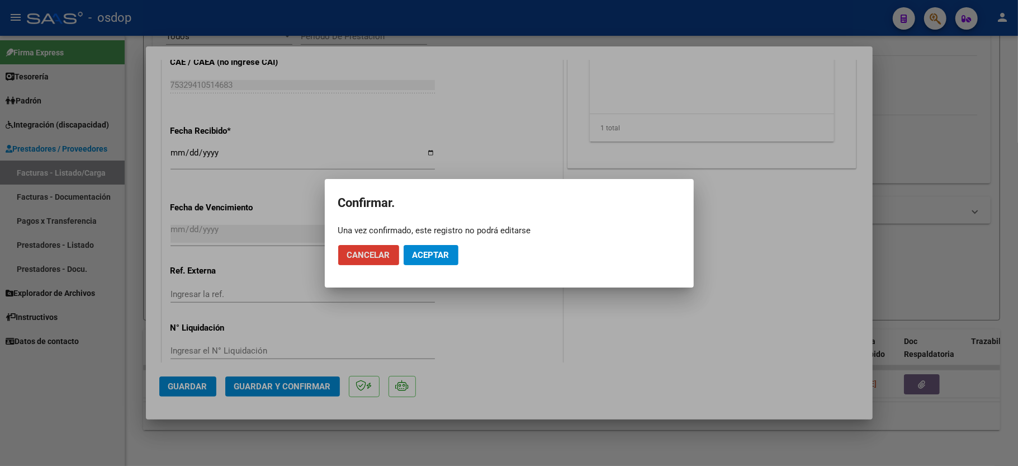
click at [430, 251] on span "Aceptar" at bounding box center [430, 255] width 37 height 10
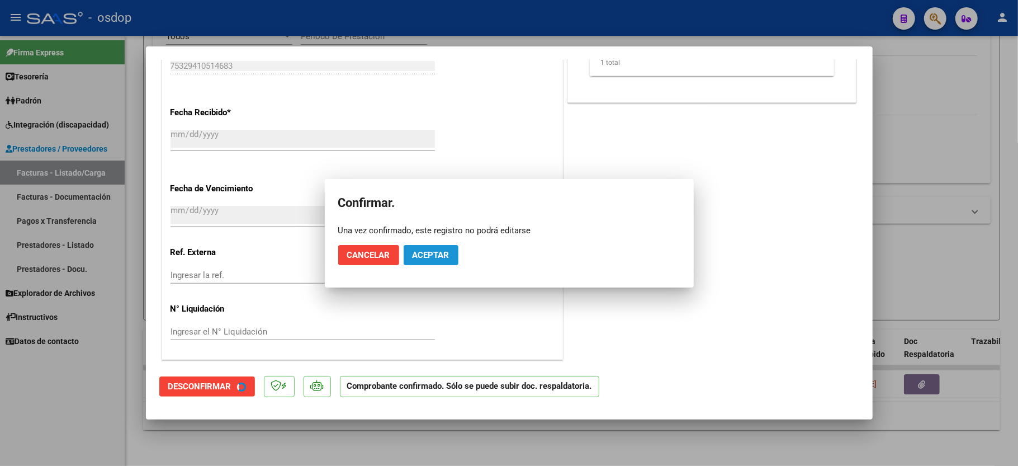
scroll to position [632, 0]
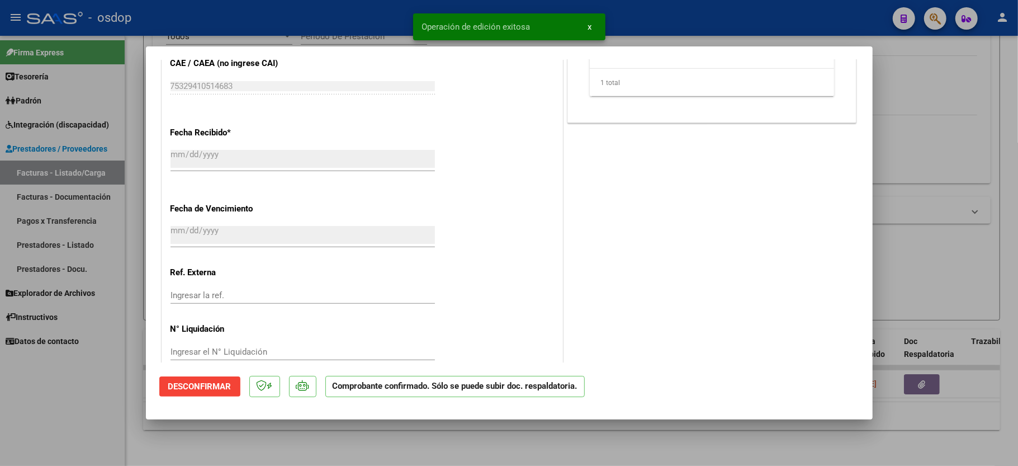
click at [104, 434] on div at bounding box center [509, 233] width 1018 height 466
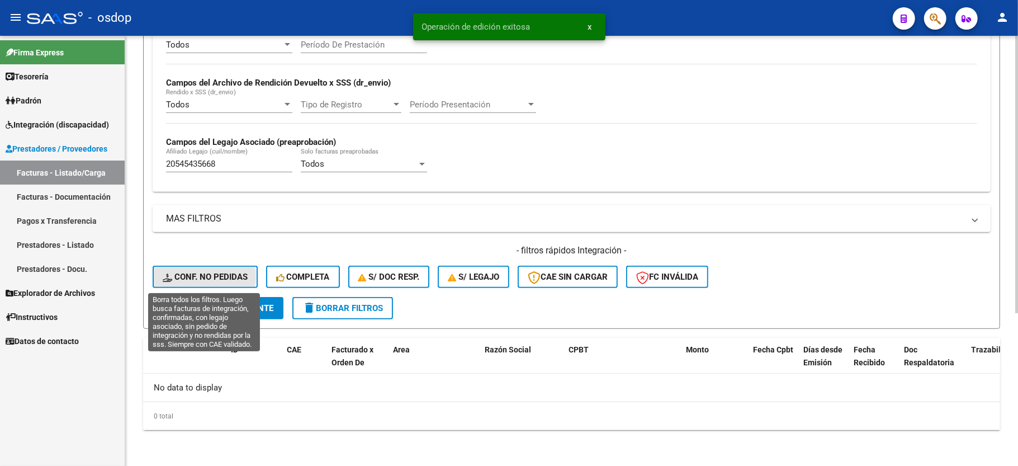
click at [191, 277] on span "Conf. no pedidas" at bounding box center [205, 277] width 85 height 10
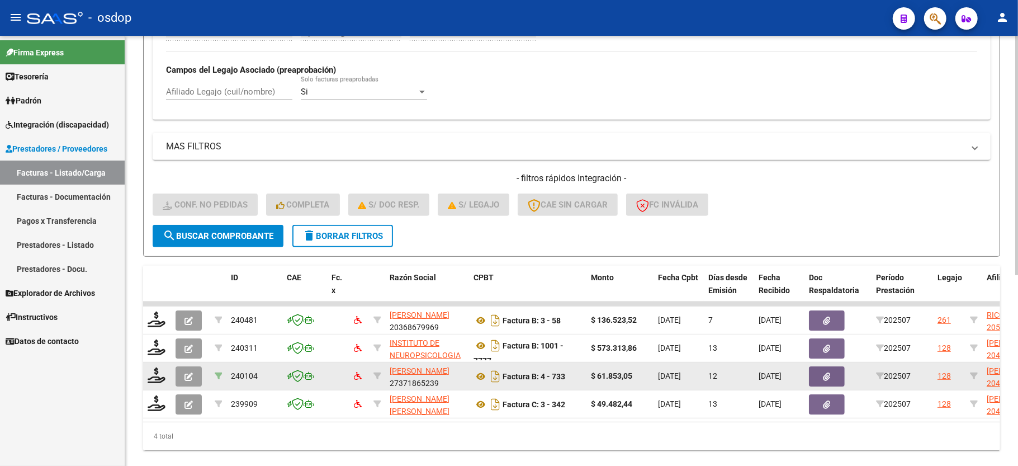
scroll to position [311, 0]
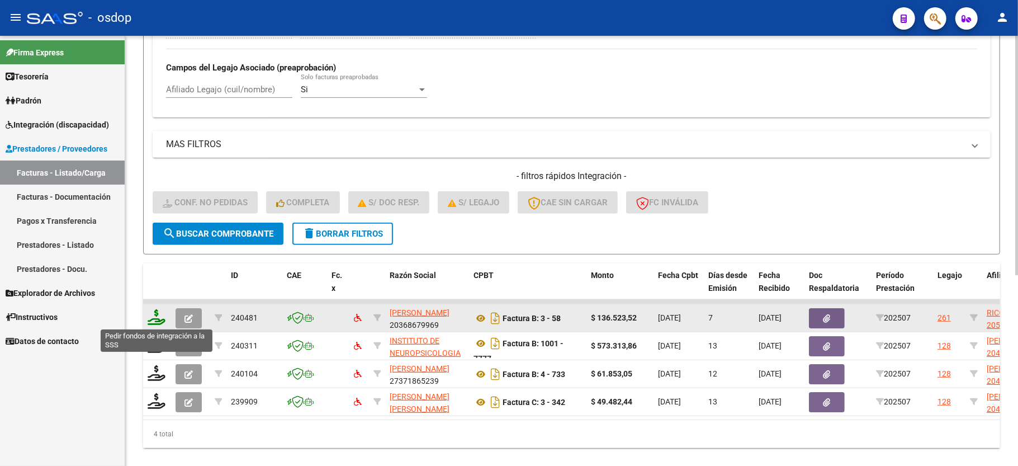
click at [162, 314] on icon at bounding box center [157, 317] width 18 height 16
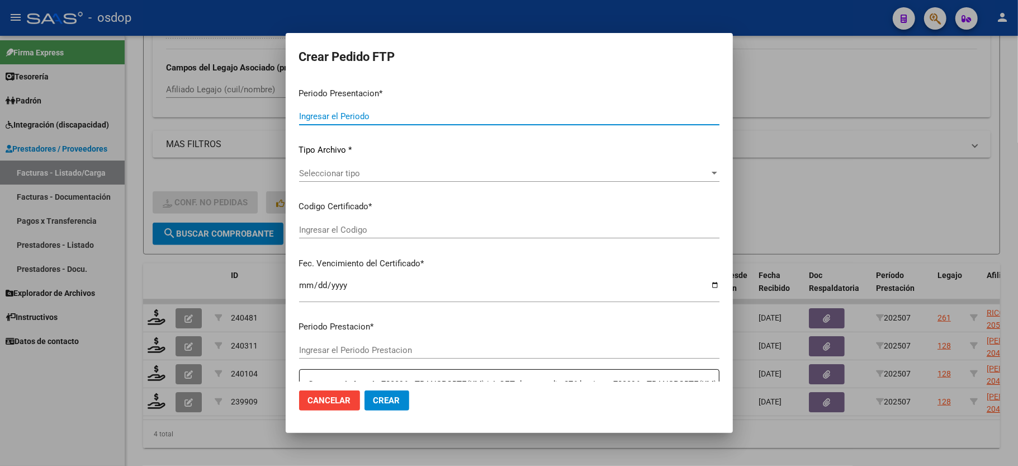
type input "202507"
type input "$ 136.523,52"
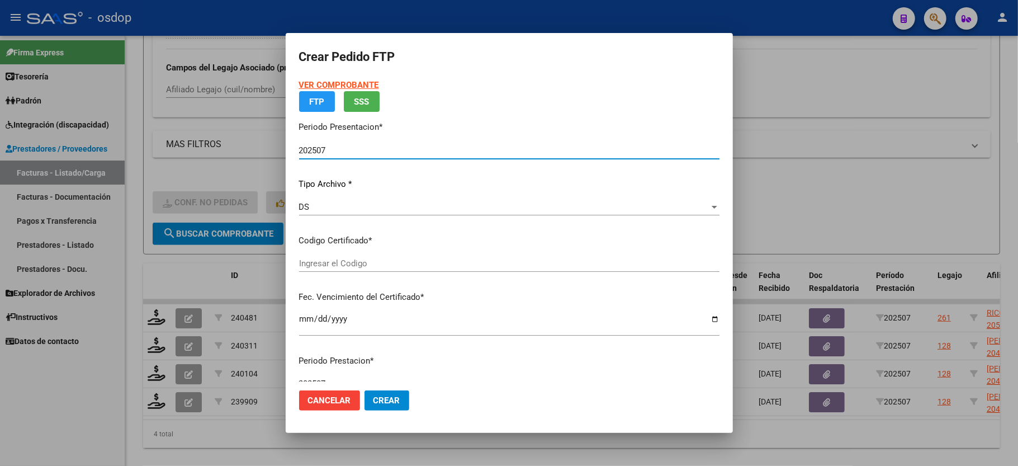
type input "9248468583"
type input "2028-03-10"
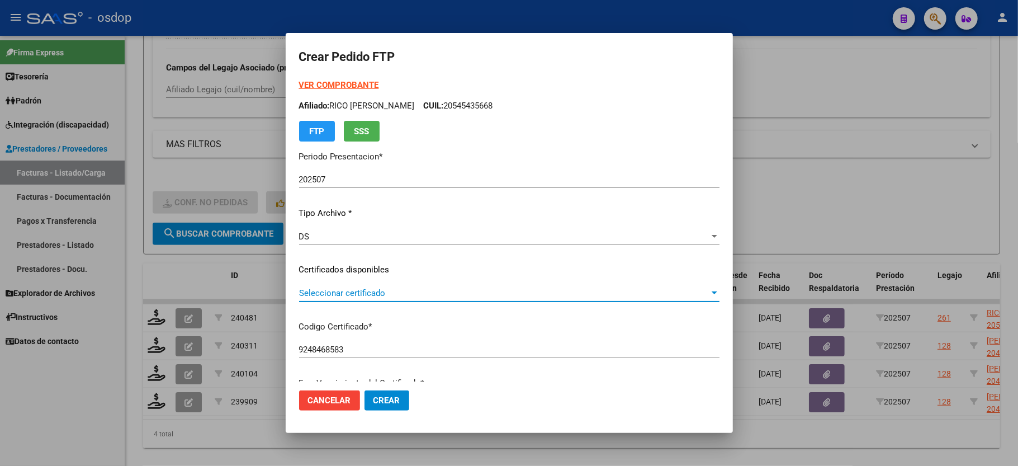
click at [339, 296] on span "Seleccionar certificado" at bounding box center [504, 293] width 410 height 10
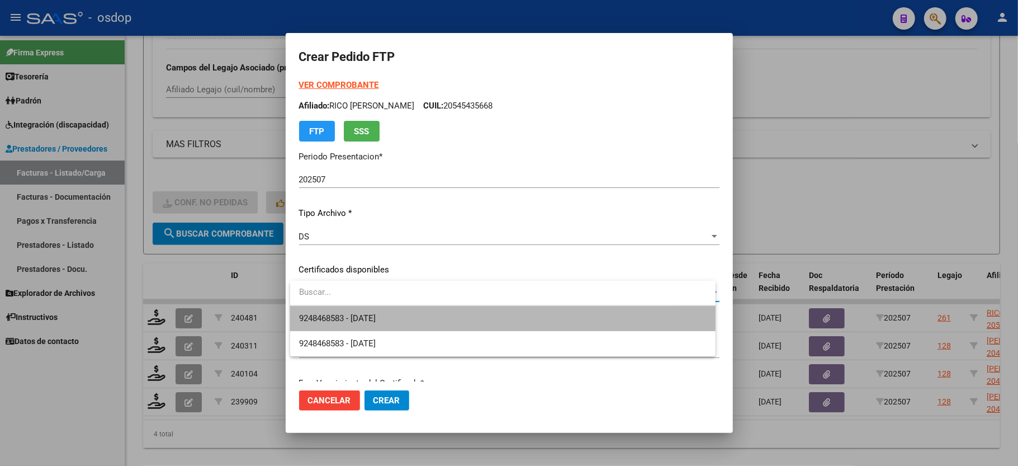
click at [340, 310] on span "9248468583 - 2028-03-10" at bounding box center [502, 318] width 407 height 25
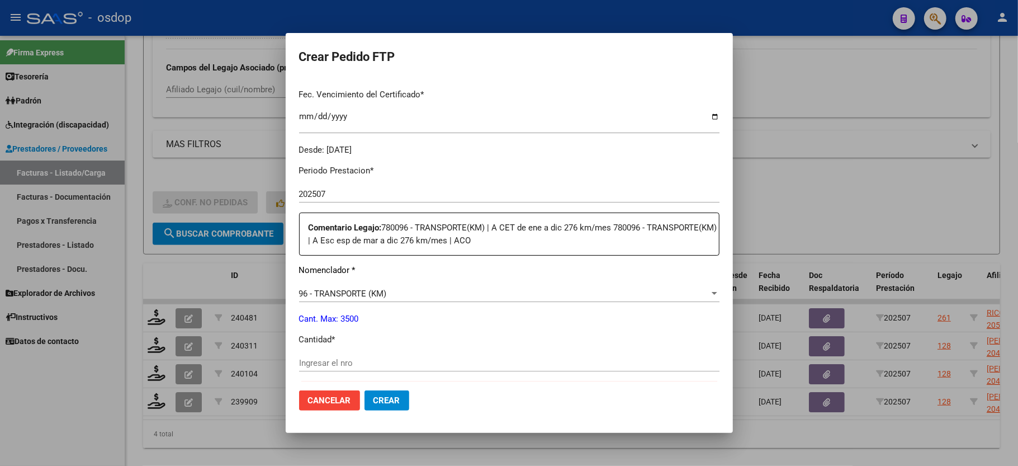
scroll to position [298, 0]
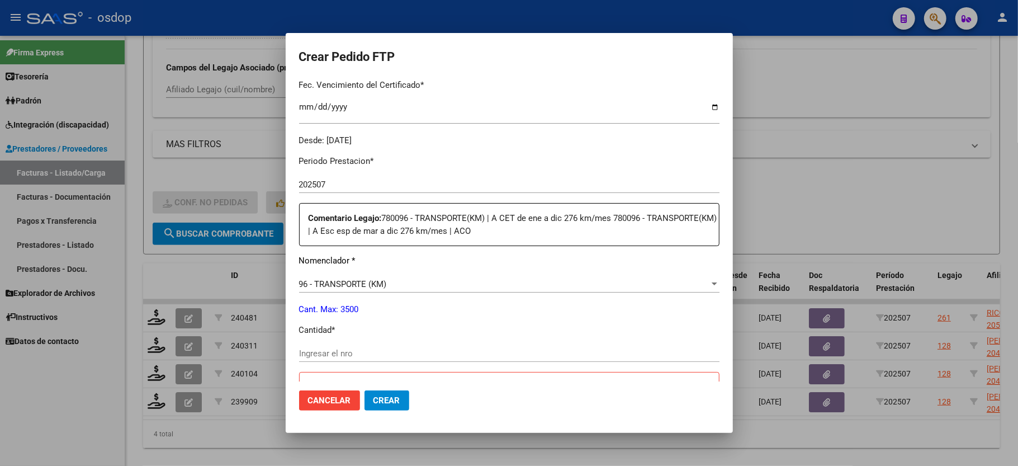
click at [385, 267] on div "Periodo Prestacion * 202507 Ingresar el Periodo Prestacion Comentario Legajo: 7…" at bounding box center [509, 437] width 420 height 582
click at [378, 279] on span "96 - TRANSPORTE (KM)" at bounding box center [343, 284] width 88 height 10
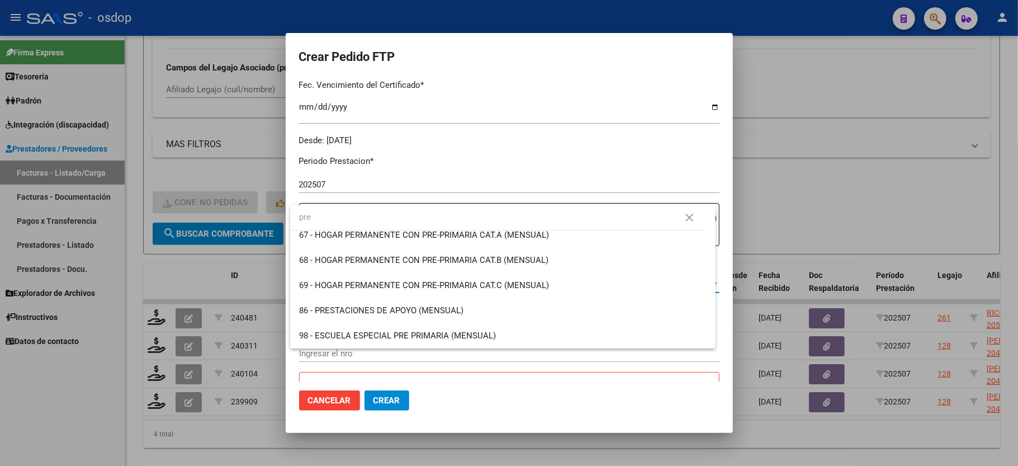
scroll to position [0, 0]
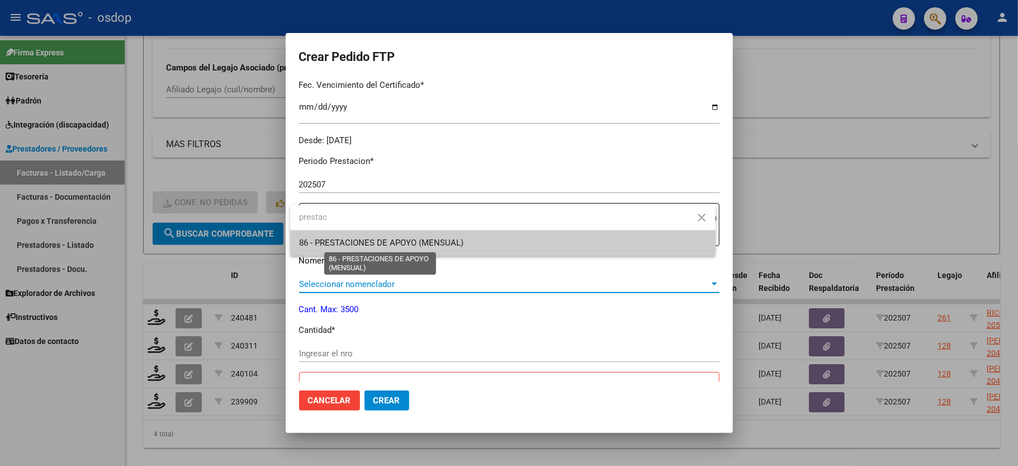
type input "prestac"
drag, startPoint x: 410, startPoint y: 247, endPoint x: 410, endPoint y: 269, distance: 22.4
click at [410, 246] on span "86 - PRESTACIONES DE APOYO (MENSUAL)" at bounding box center [381, 243] width 164 height 10
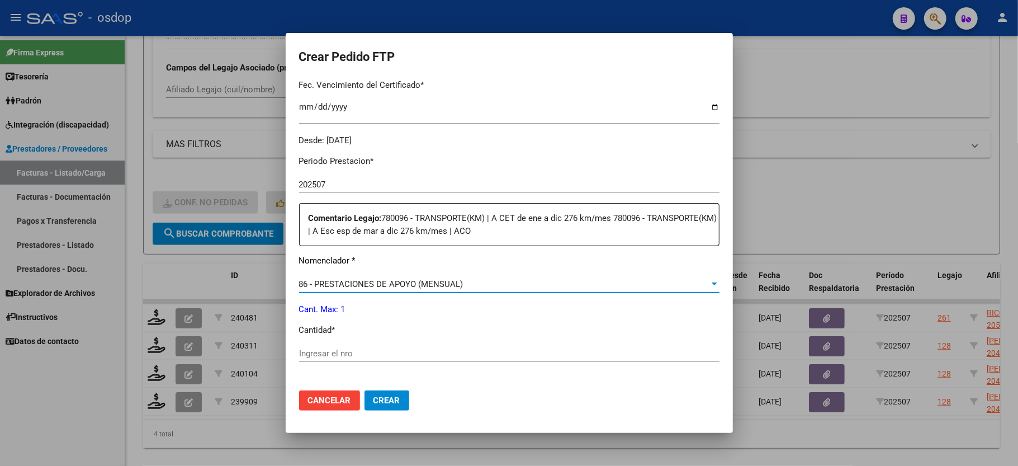
click at [363, 348] on input "Ingresar el nro" at bounding box center [509, 353] width 420 height 10
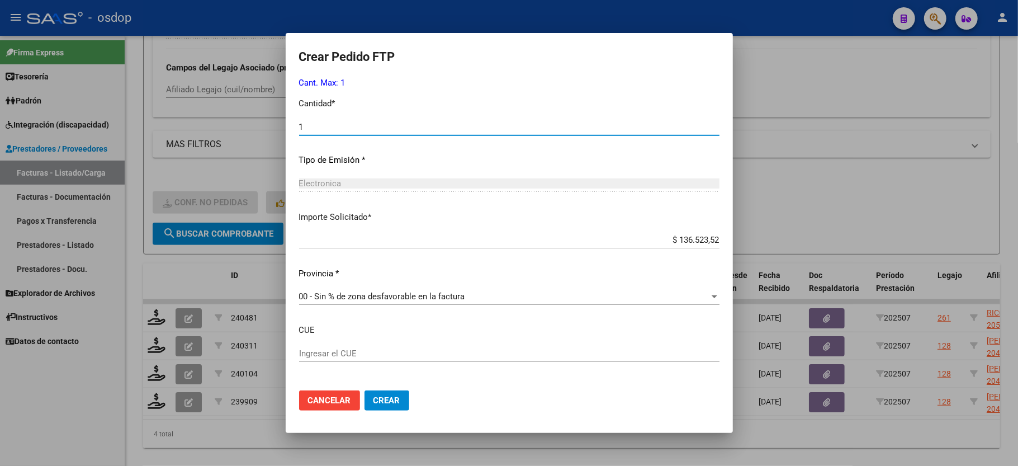
scroll to position [564, 0]
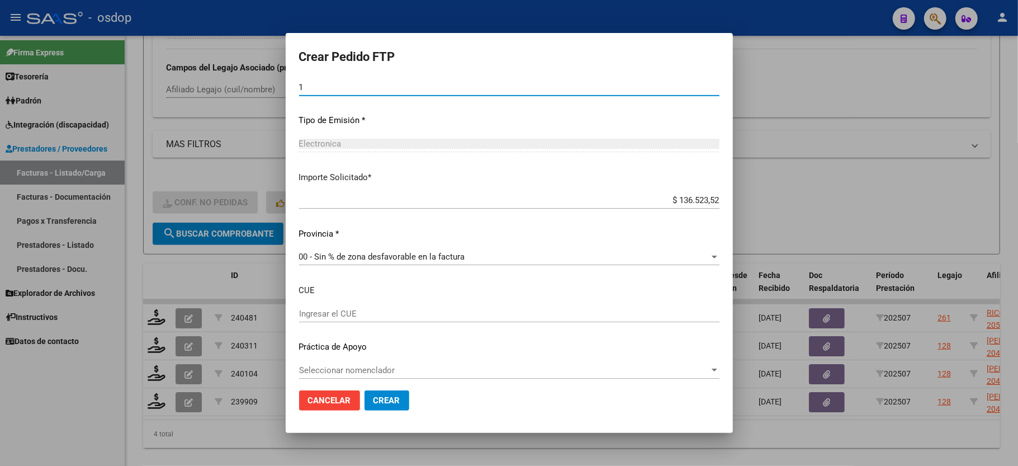
type input "1"
click at [381, 399] on span "Crear" at bounding box center [386, 400] width 27 height 10
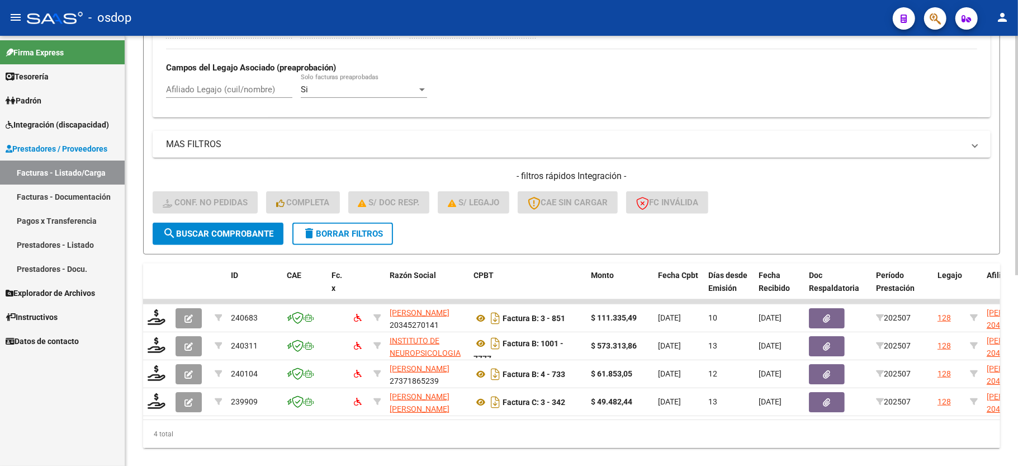
click at [372, 234] on span "delete Borrar Filtros" at bounding box center [342, 234] width 80 height 10
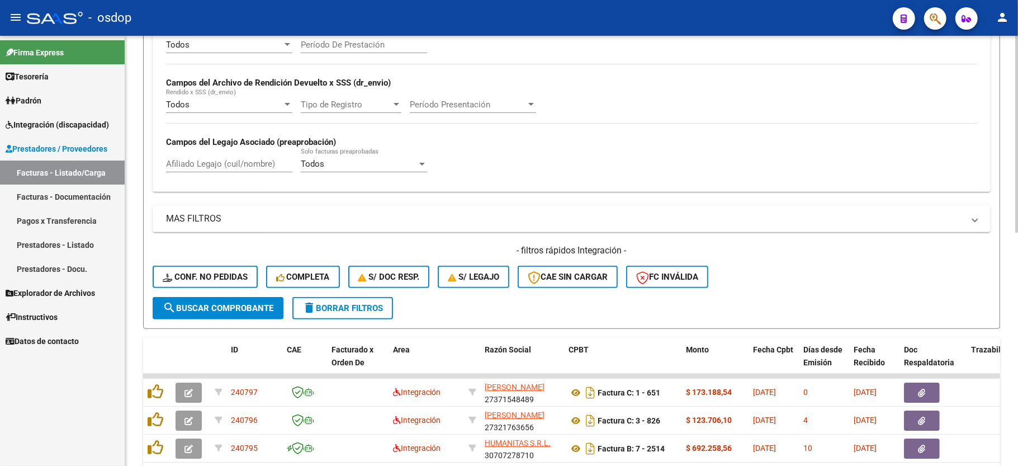
scroll to position [311, 0]
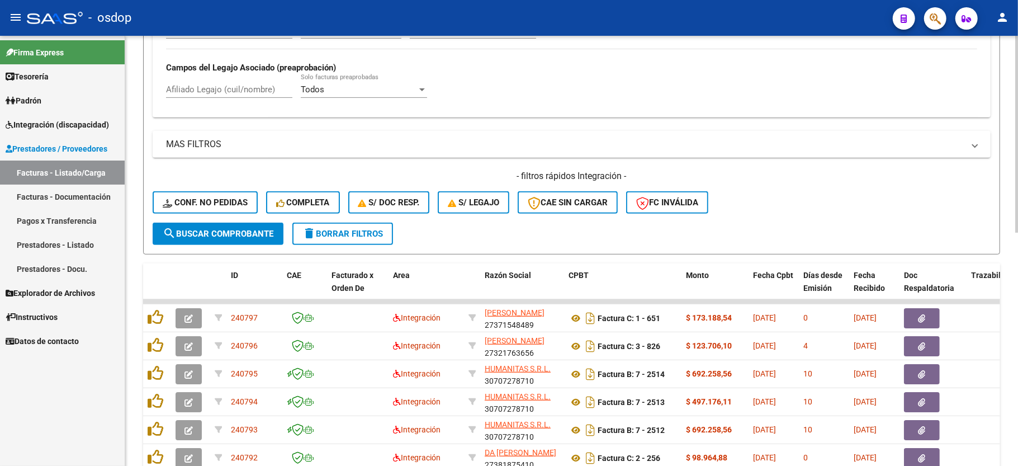
click at [237, 97] on div "Afiliado Legajo (cuil/nombre)" at bounding box center [229, 86] width 126 height 24
paste input "20557090933"
click at [240, 87] on input "Afiliado Legajo (cuil/nombre)" at bounding box center [229, 89] width 126 height 10
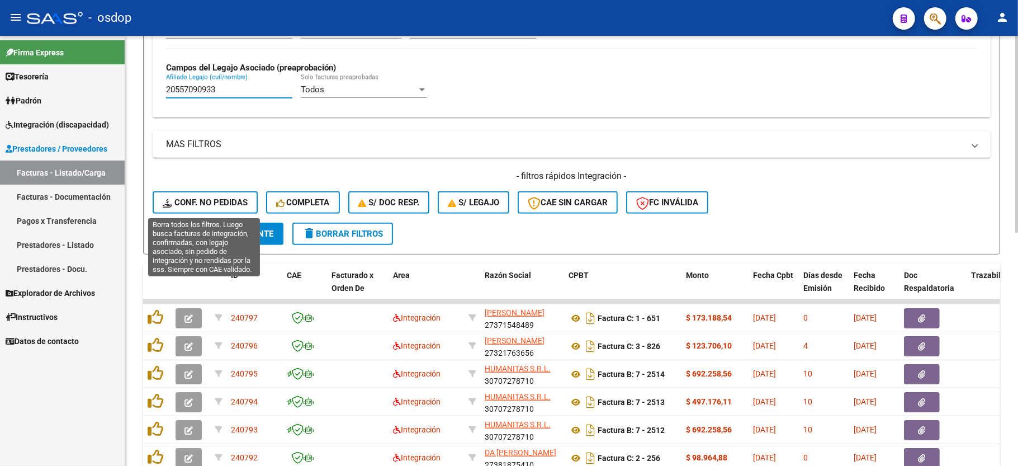
type input "20557090933"
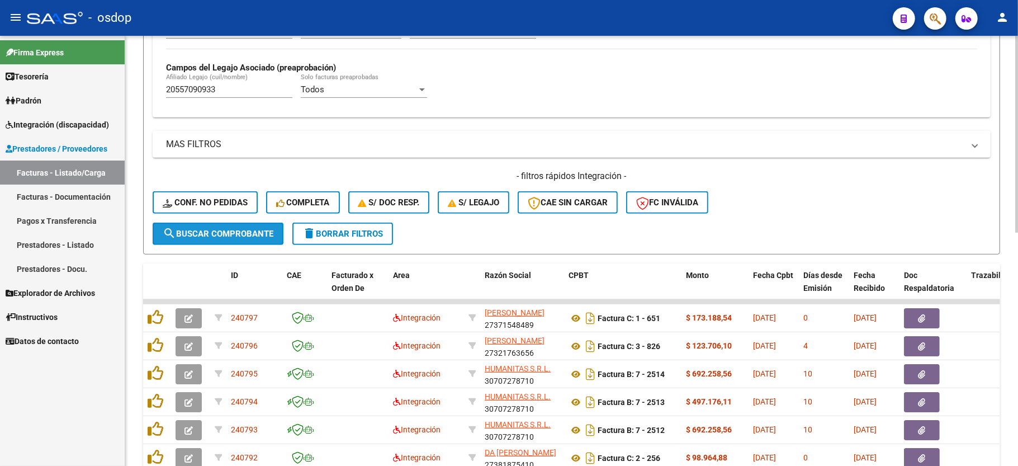
click at [217, 229] on span "search Buscar Comprobante" at bounding box center [218, 234] width 111 height 10
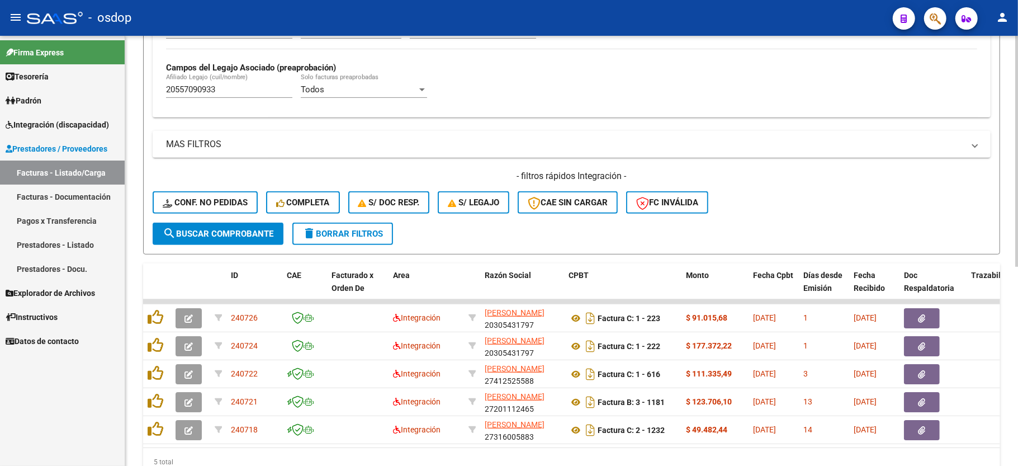
scroll to position [370, 0]
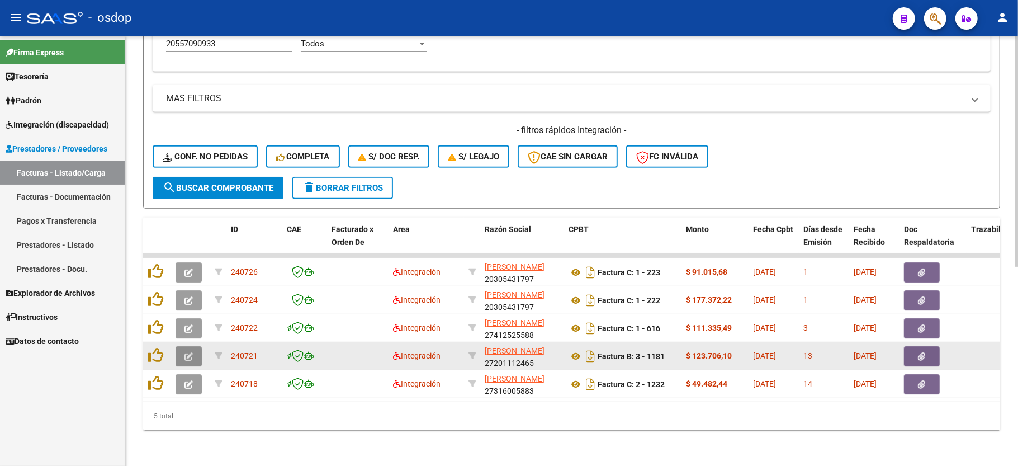
click at [189, 352] on icon "button" at bounding box center [188, 356] width 8 height 8
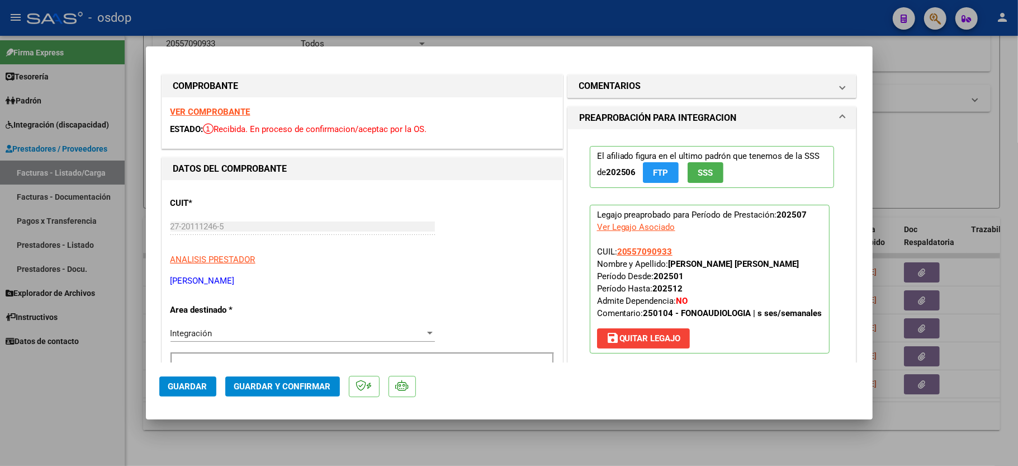
click at [230, 108] on strong "VER COMPROBANTE" at bounding box center [210, 112] width 80 height 10
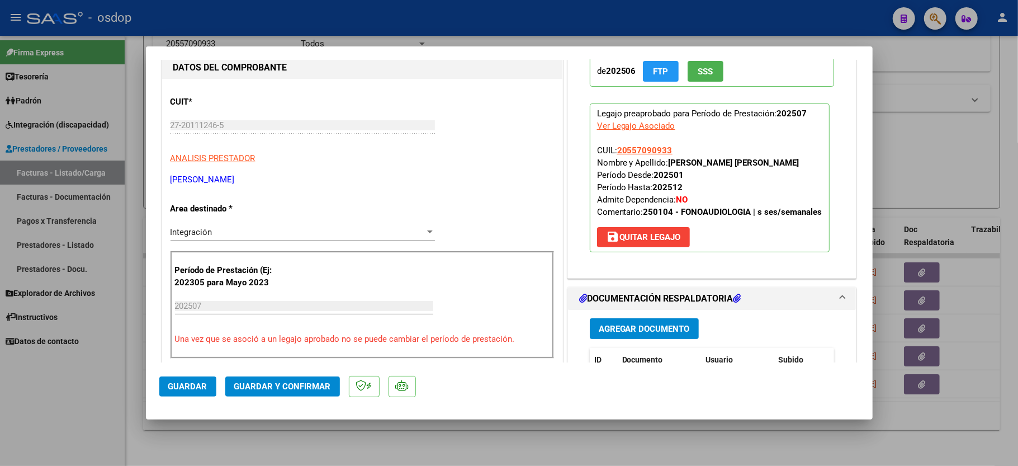
scroll to position [149, 0]
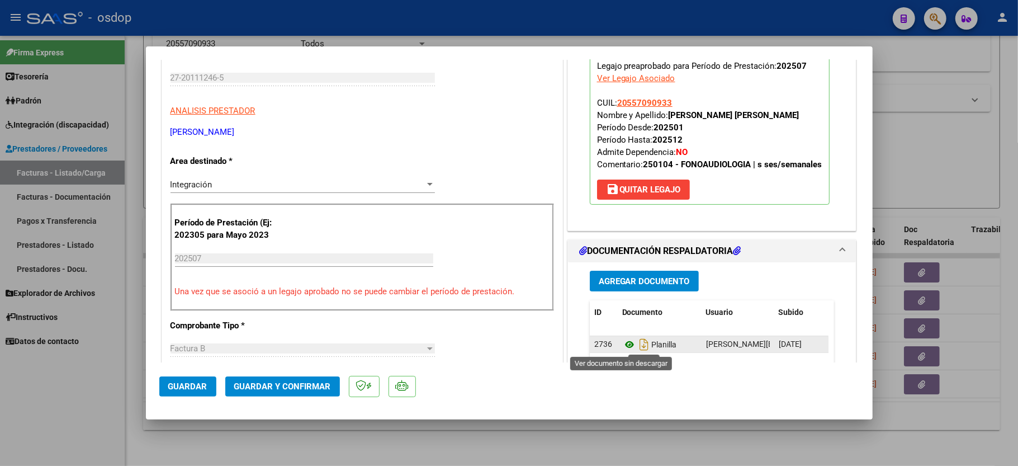
click at [622, 347] on icon at bounding box center [629, 344] width 15 height 13
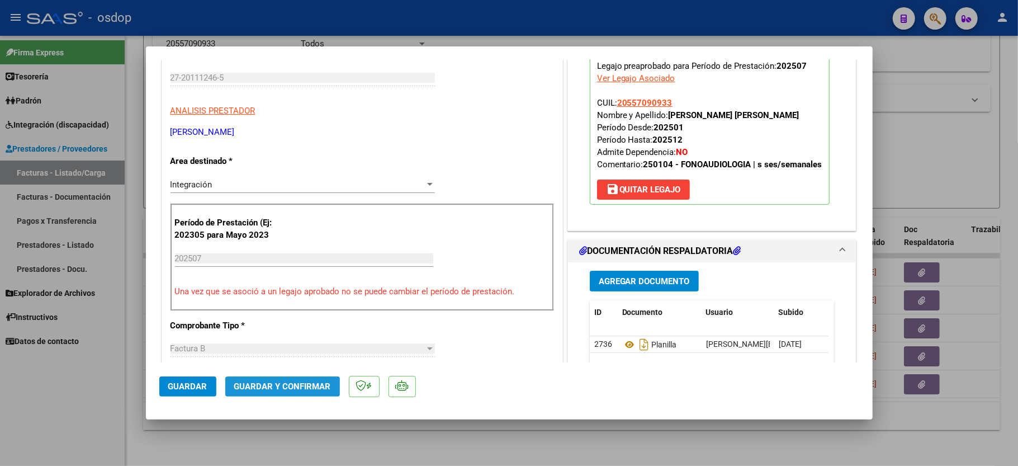
click at [282, 386] on span "Guardar y Confirmar" at bounding box center [282, 386] width 97 height 10
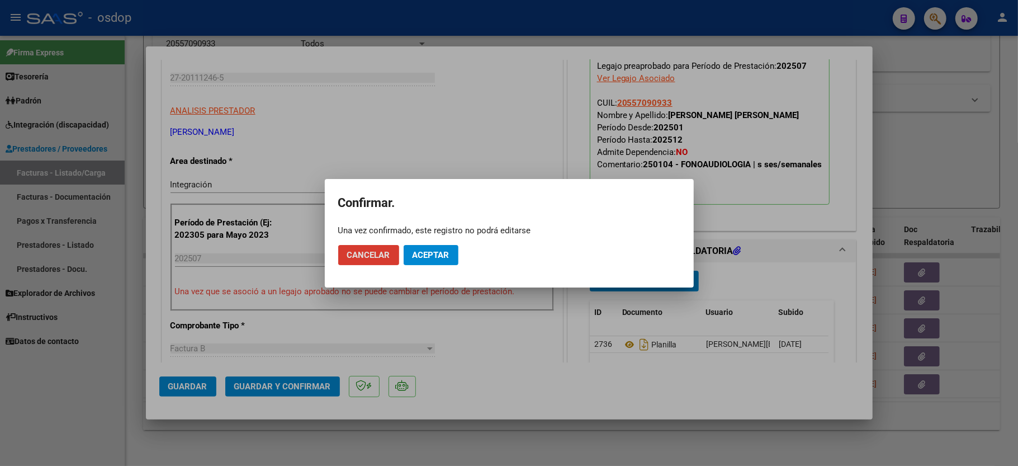
click at [437, 248] on button "Aceptar" at bounding box center [431, 255] width 55 height 20
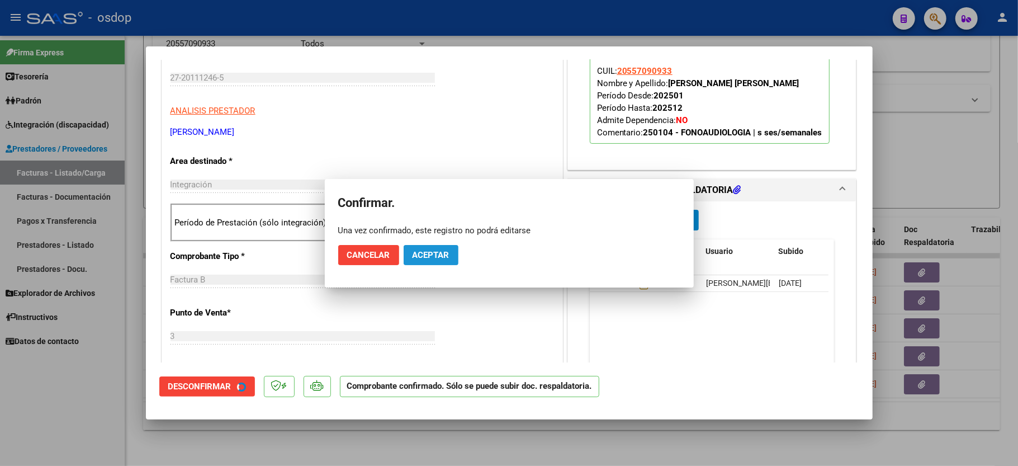
scroll to position [148, 0]
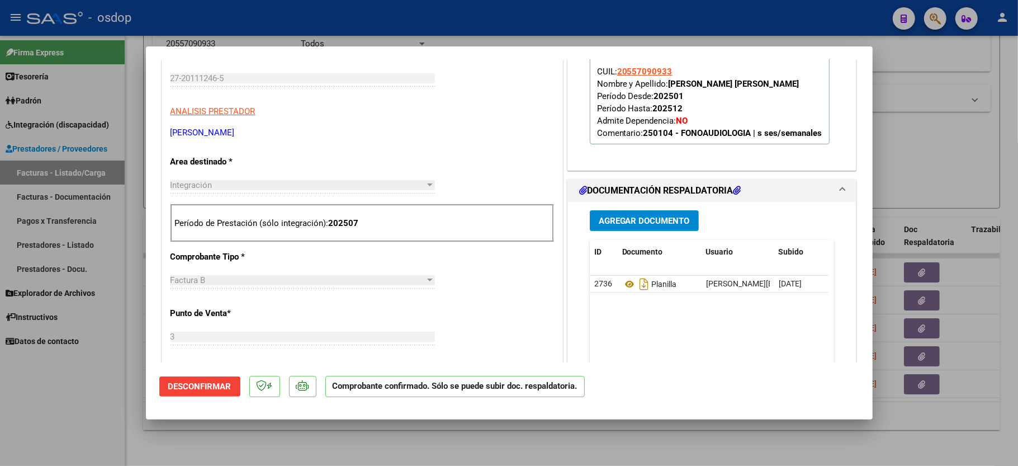
click at [144, 404] on div at bounding box center [509, 233] width 1018 height 466
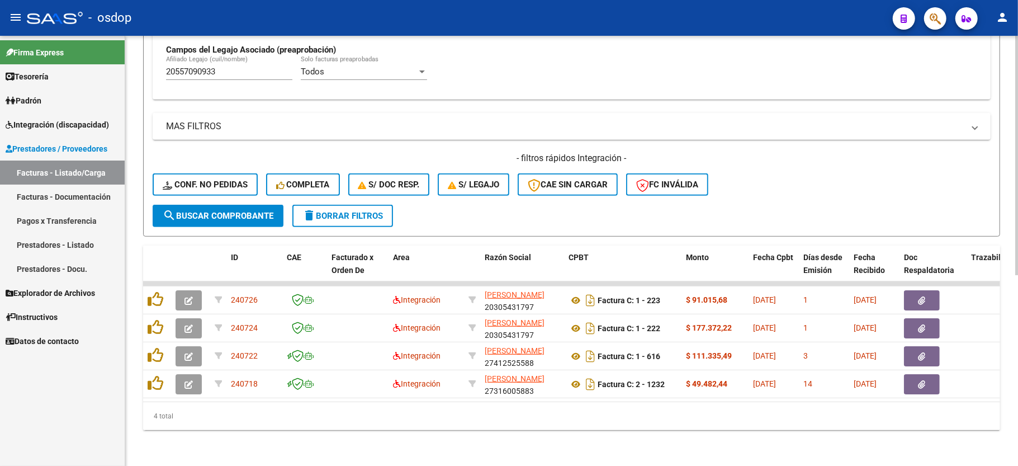
scroll to position [343, 0]
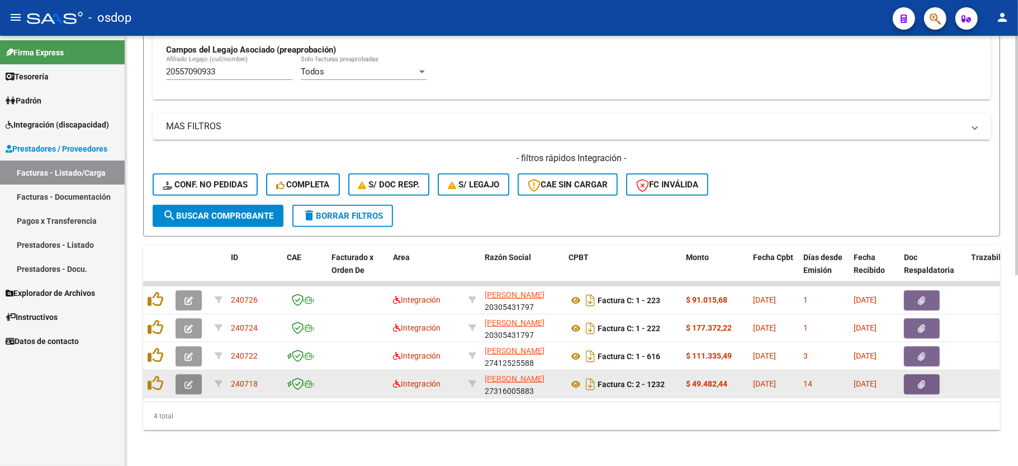
click at [184, 380] on icon "button" at bounding box center [188, 384] width 8 height 8
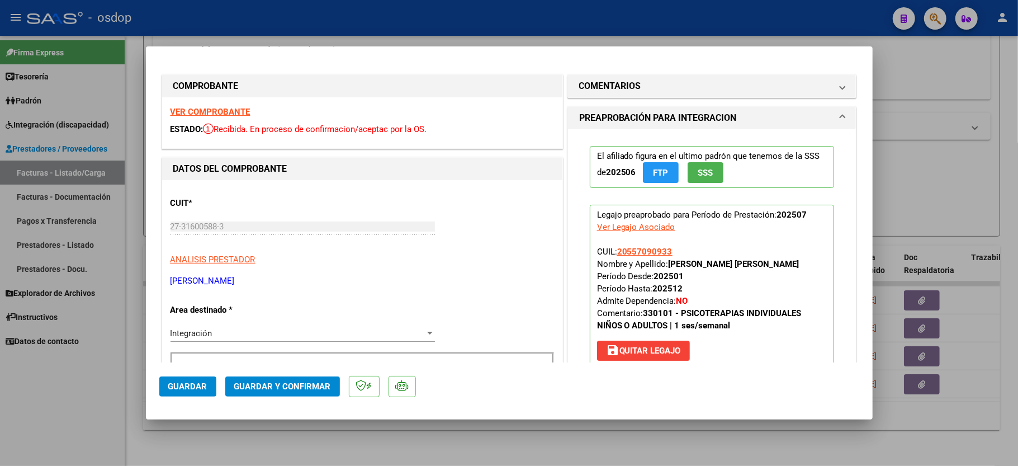
click at [224, 108] on strong "VER COMPROBANTE" at bounding box center [210, 112] width 80 height 10
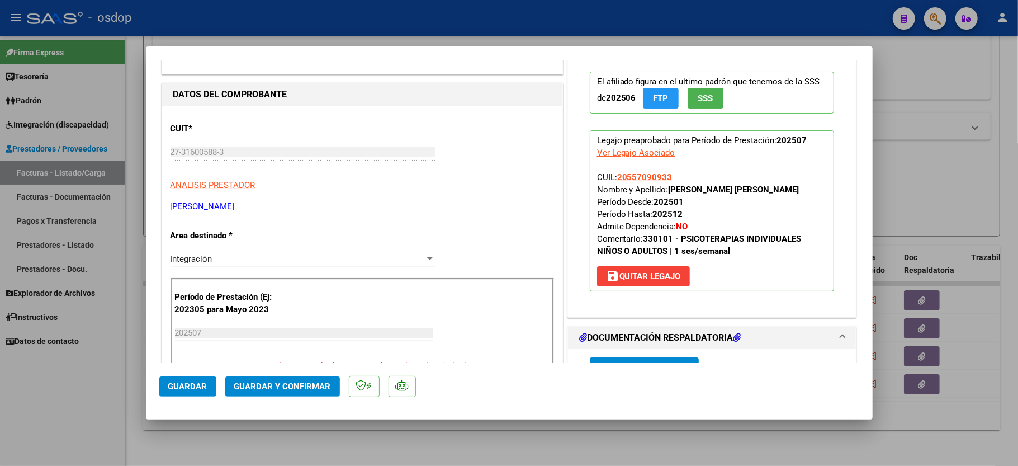
scroll to position [372, 0]
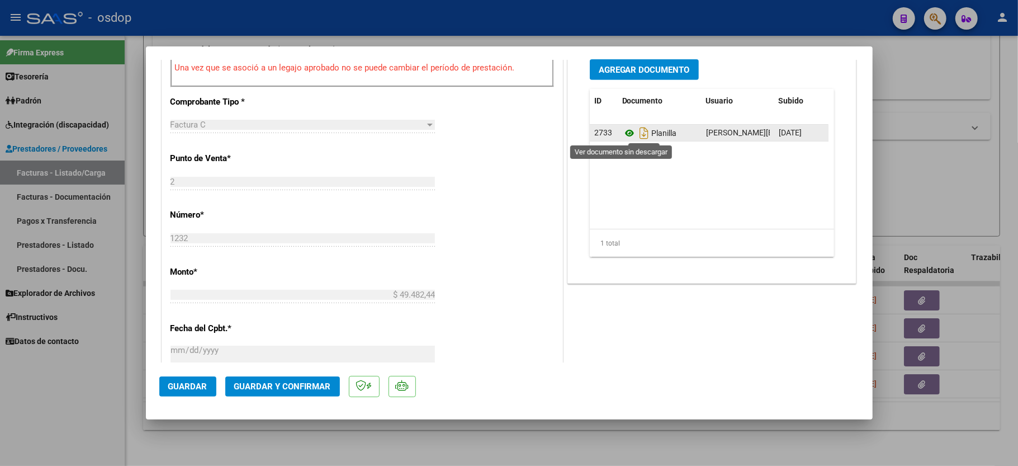
click at [622, 133] on icon at bounding box center [629, 132] width 15 height 13
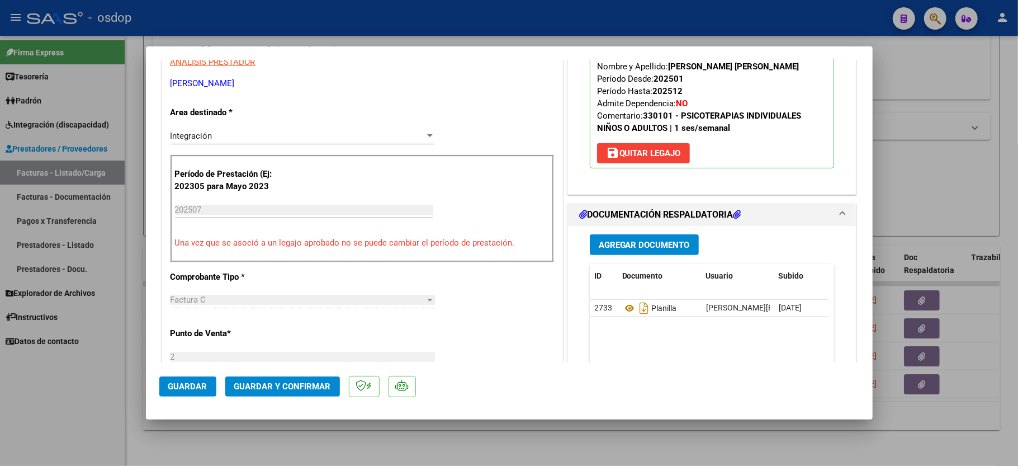
scroll to position [74, 0]
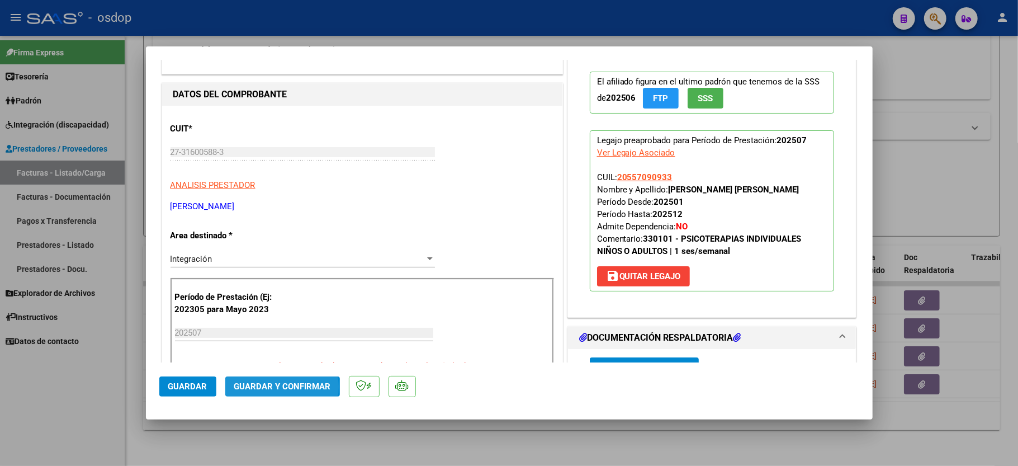
click at [279, 387] on span "Guardar y Confirmar" at bounding box center [282, 386] width 97 height 10
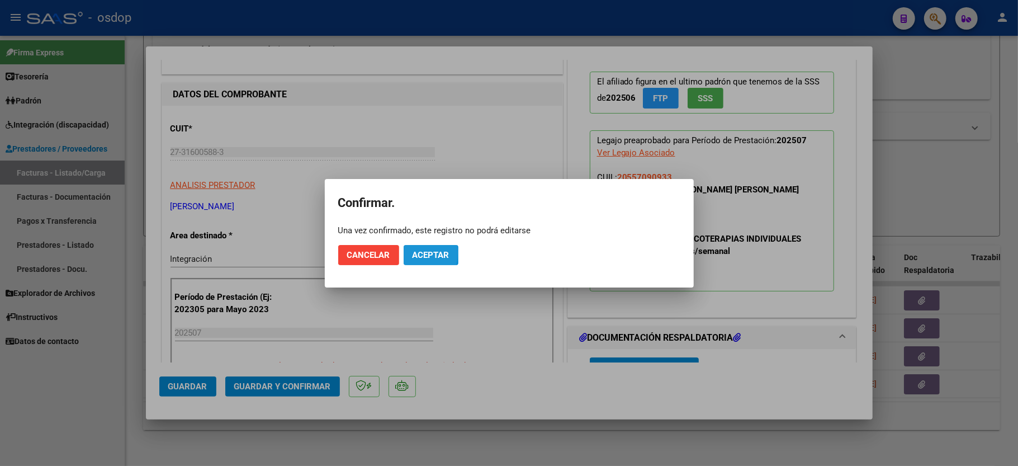
click at [404, 253] on button "Aceptar" at bounding box center [431, 255] width 55 height 20
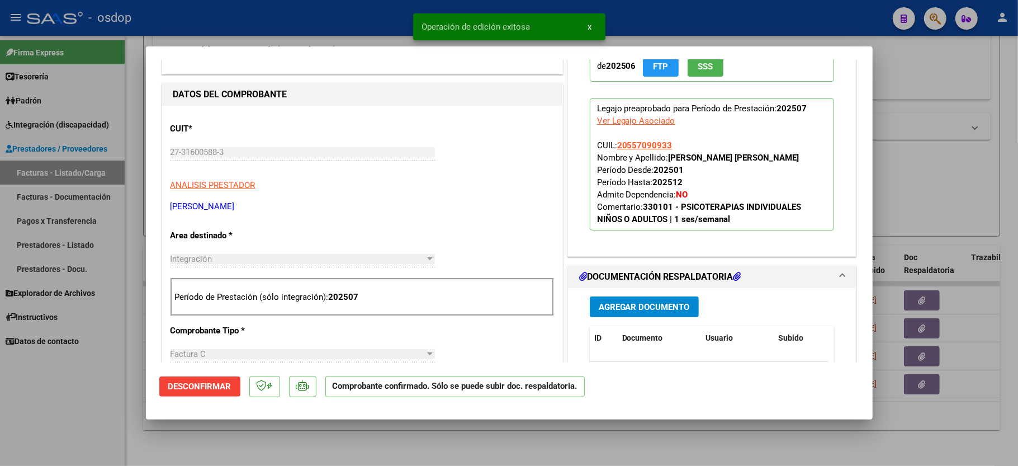
click at [11, 424] on div at bounding box center [509, 233] width 1018 height 466
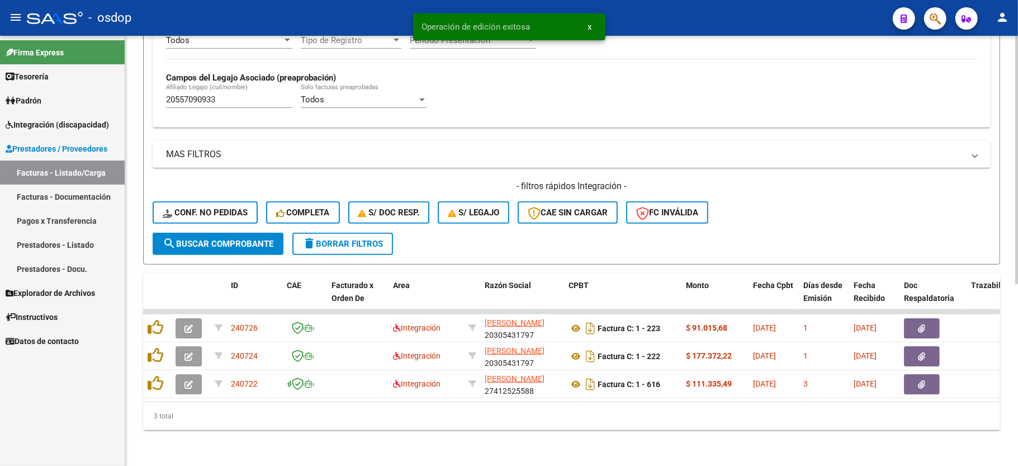
scroll to position [314, 0]
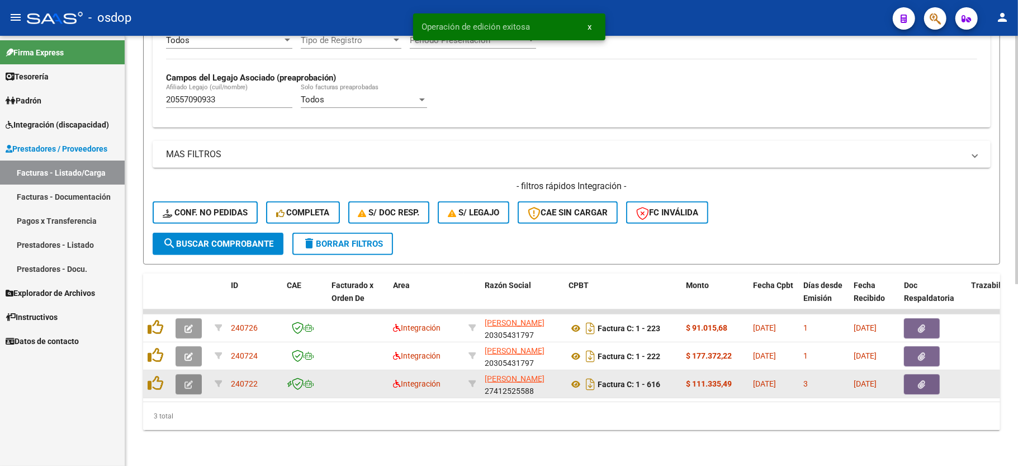
click at [192, 380] on icon "button" at bounding box center [188, 384] width 8 height 8
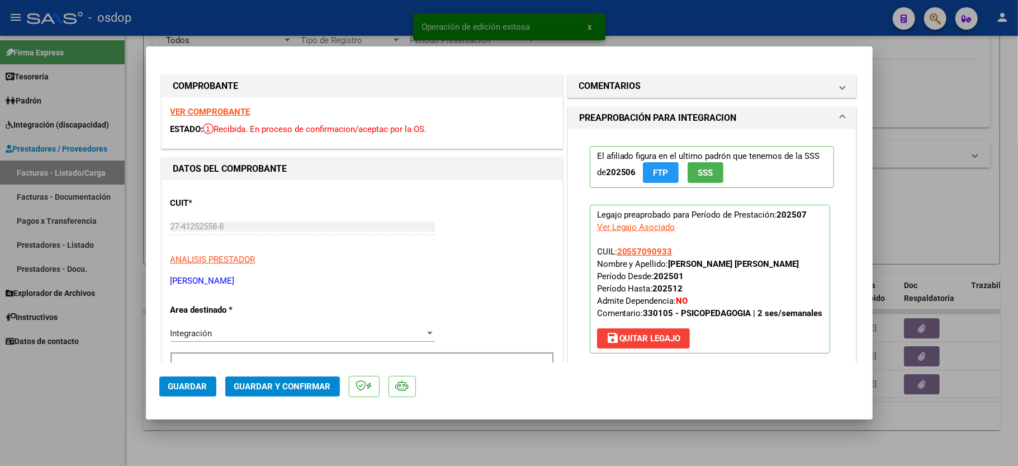
click at [237, 107] on strong "VER COMPROBANTE" at bounding box center [210, 112] width 80 height 10
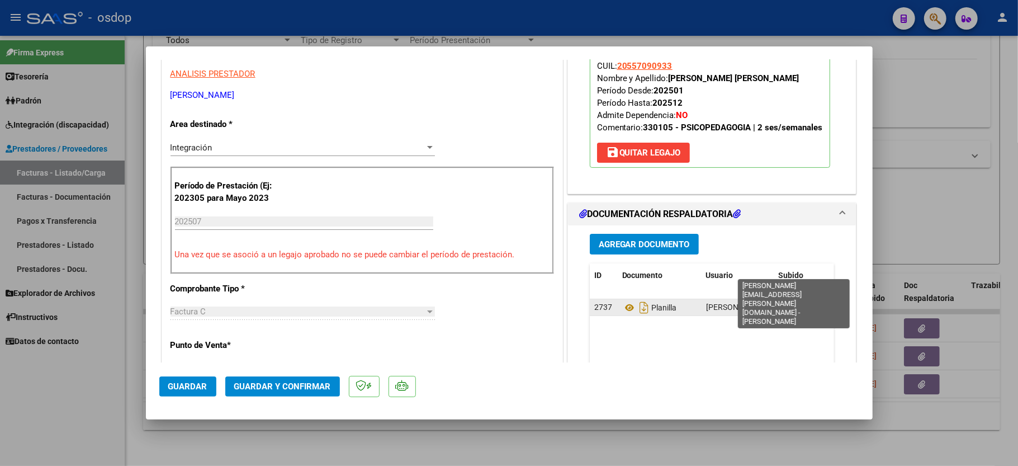
scroll to position [224, 0]
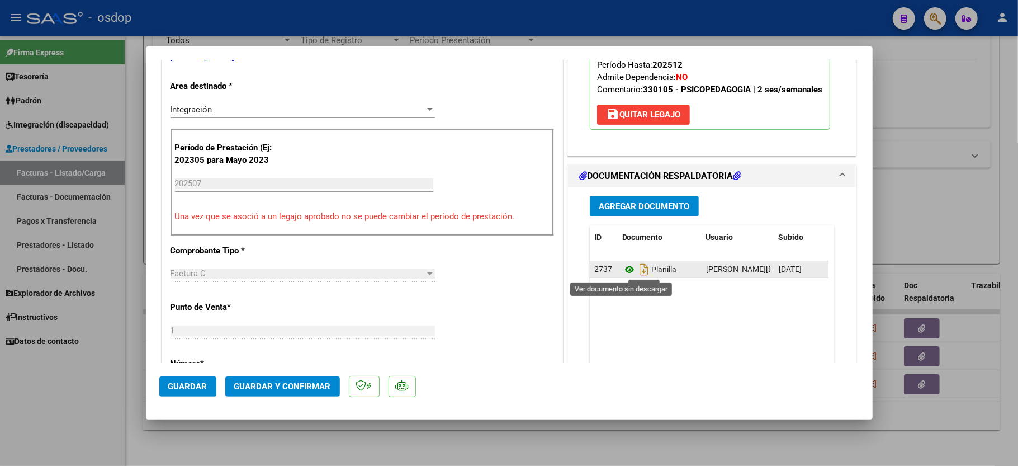
click at [622, 267] on icon at bounding box center [629, 269] width 15 height 13
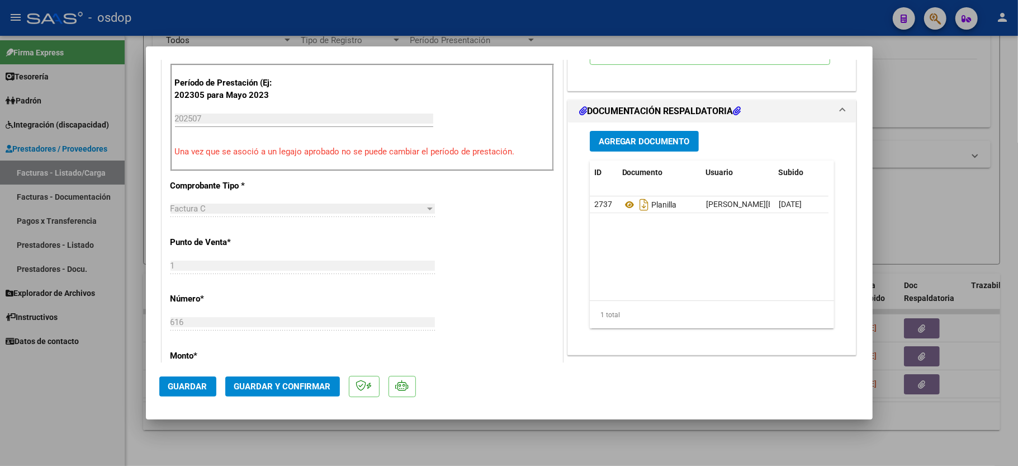
scroll to position [298, 0]
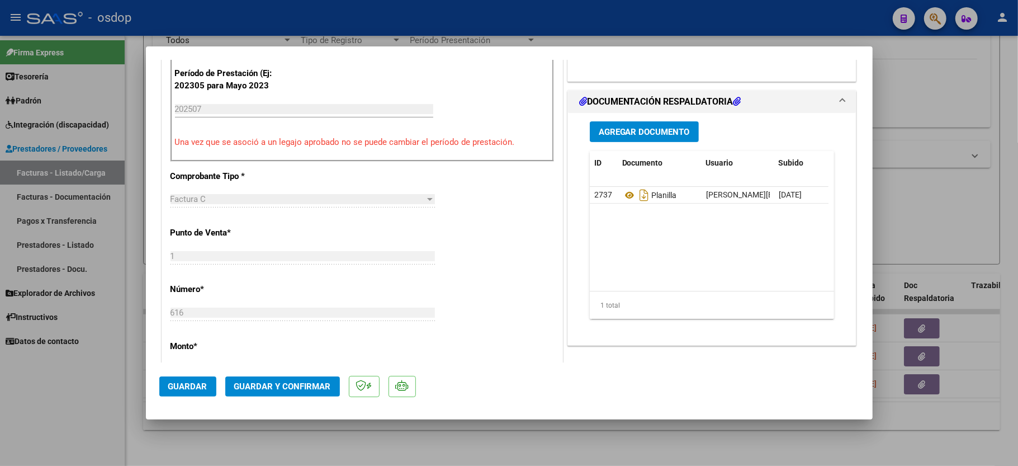
drag, startPoint x: 272, startPoint y: 373, endPoint x: 276, endPoint y: 388, distance: 15.0
click at [272, 374] on mat-dialog-actions "Guardar Guardar y Confirmar" at bounding box center [509, 384] width 700 height 44
click at [276, 388] on span "Guardar y Confirmar" at bounding box center [282, 386] width 97 height 10
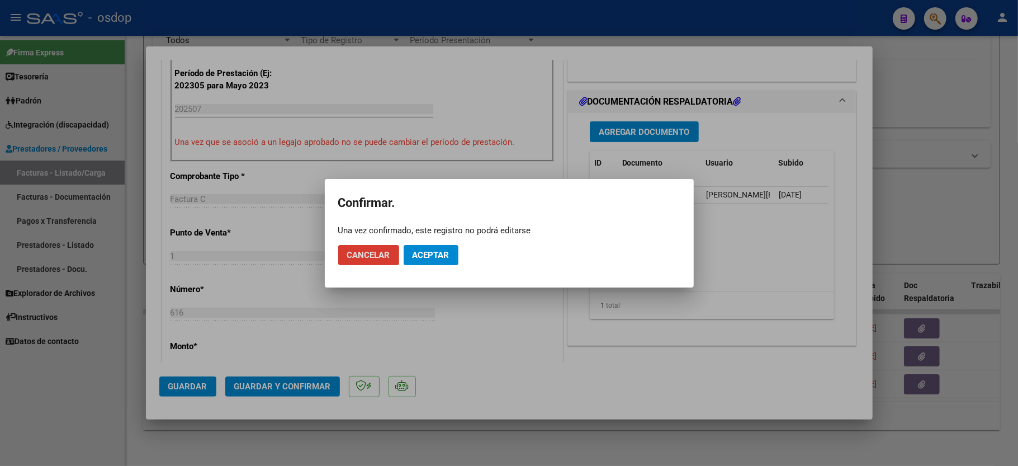
click at [440, 255] on span "Aceptar" at bounding box center [430, 255] width 37 height 10
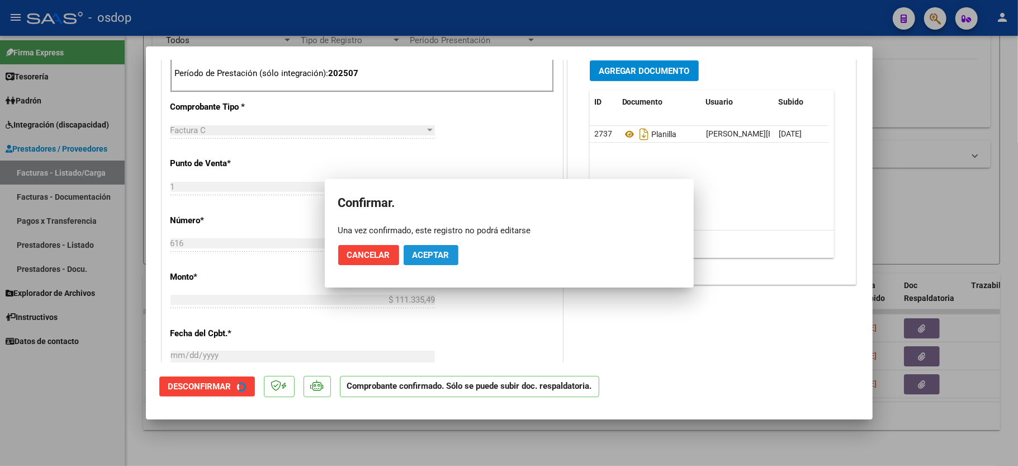
scroll to position [509, 0]
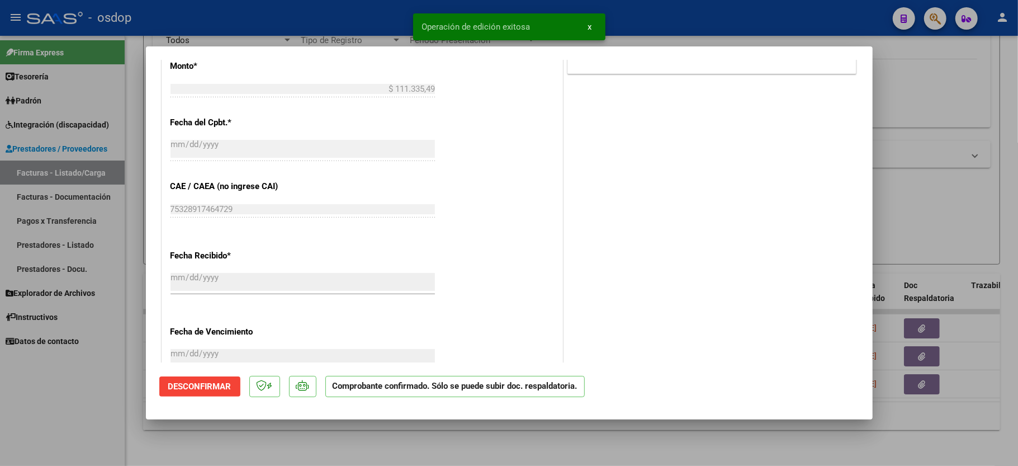
click at [68, 407] on div at bounding box center [509, 233] width 1018 height 466
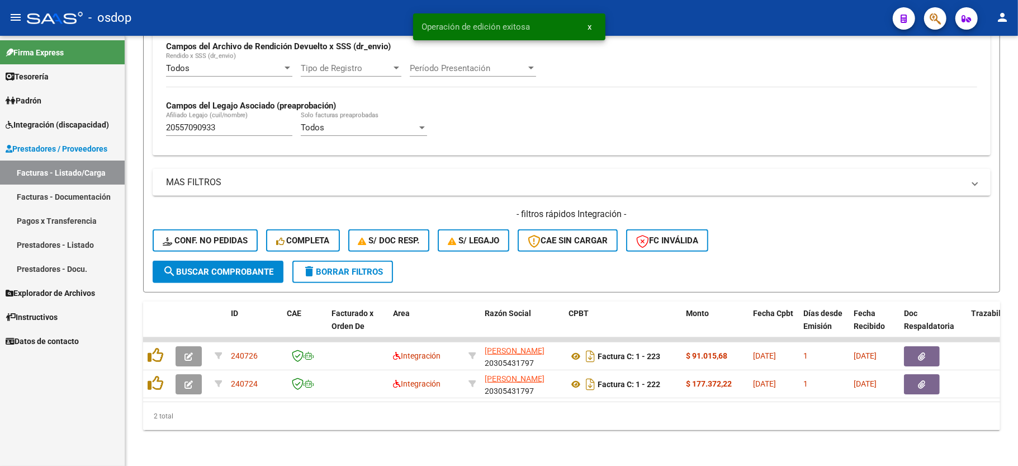
scroll to position [287, 0]
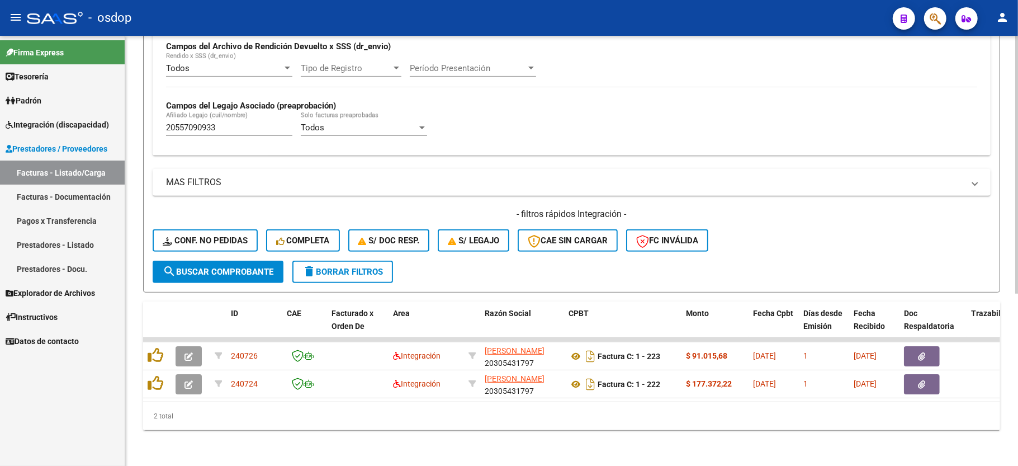
click at [723, 115] on div "Todos Cargado en Para Enviar SSS Período De Prestación Campos del Archivo de Re…" at bounding box center [571, 70] width 811 height 154
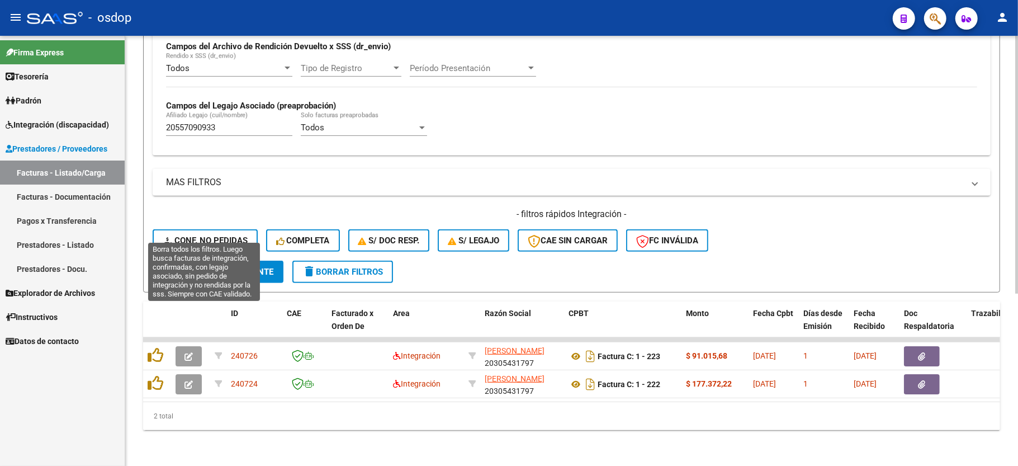
click at [211, 235] on span "Conf. no pedidas" at bounding box center [205, 240] width 85 height 10
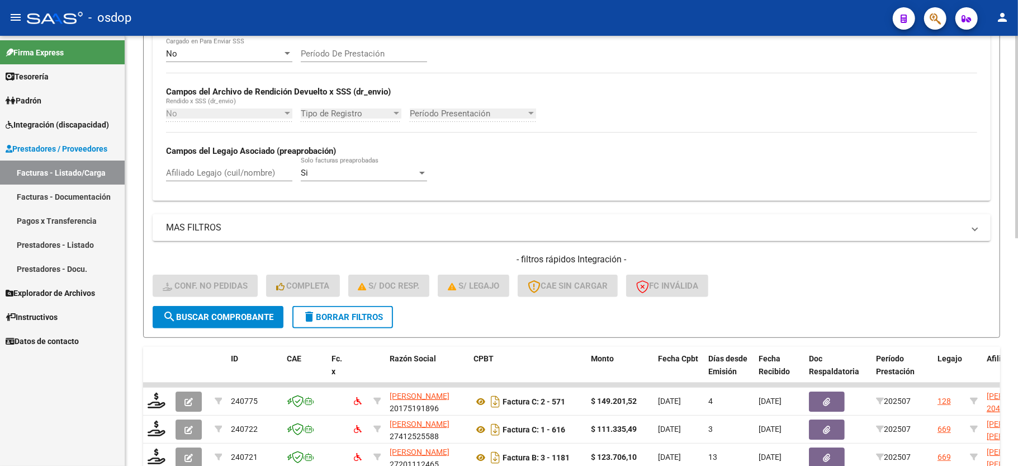
scroll to position [212, 0]
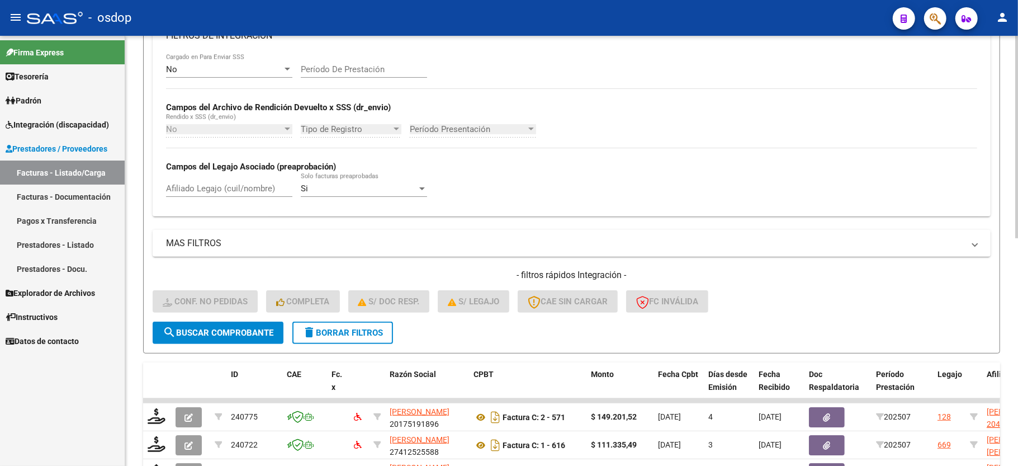
click at [249, 191] on input "Afiliado Legajo (cuil/nombre)" at bounding box center [229, 188] width 126 height 10
paste input "20557090933"
type input "20557090933"
click at [247, 345] on form "Filtros Id Integración Area Seleccionar Gerenciador Seleccionar Gerenciador Si …" at bounding box center [571, 136] width 857 height 433
click at [249, 330] on span "search Buscar Comprobante" at bounding box center [218, 333] width 111 height 10
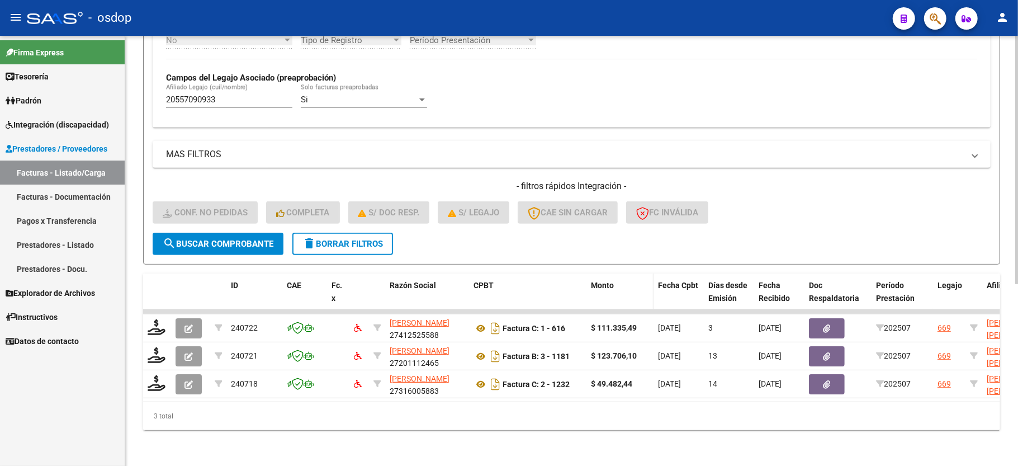
scroll to position [314, 0]
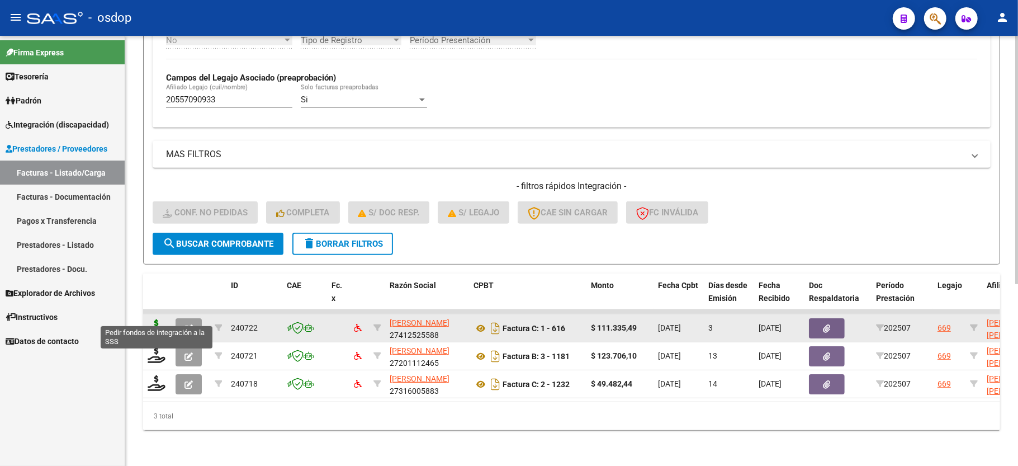
click at [150, 319] on icon at bounding box center [157, 327] width 18 height 16
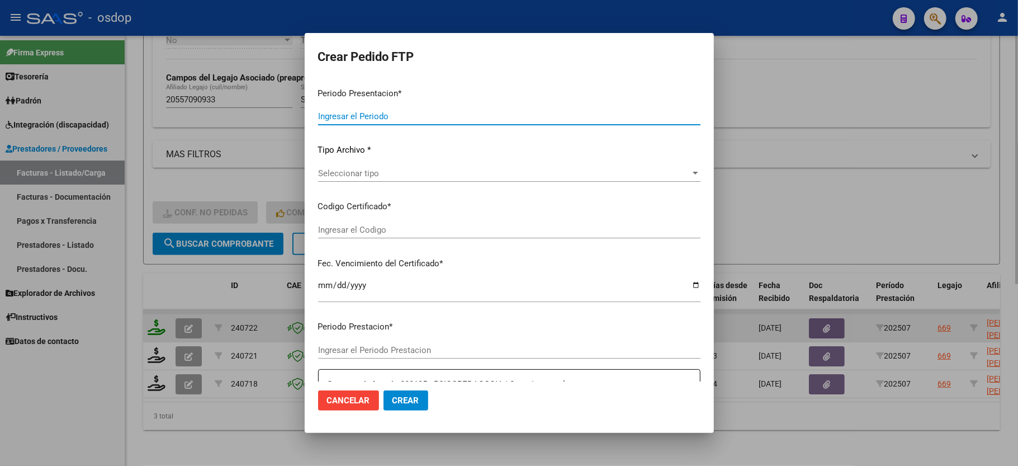
type input "202507"
type input "$ 111.335,49"
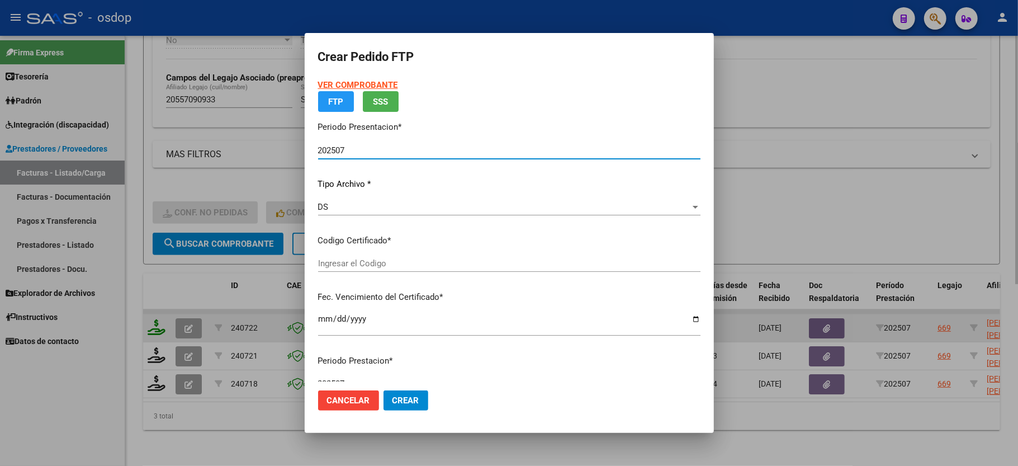
type input "7250617771"
type input "2027-03-07"
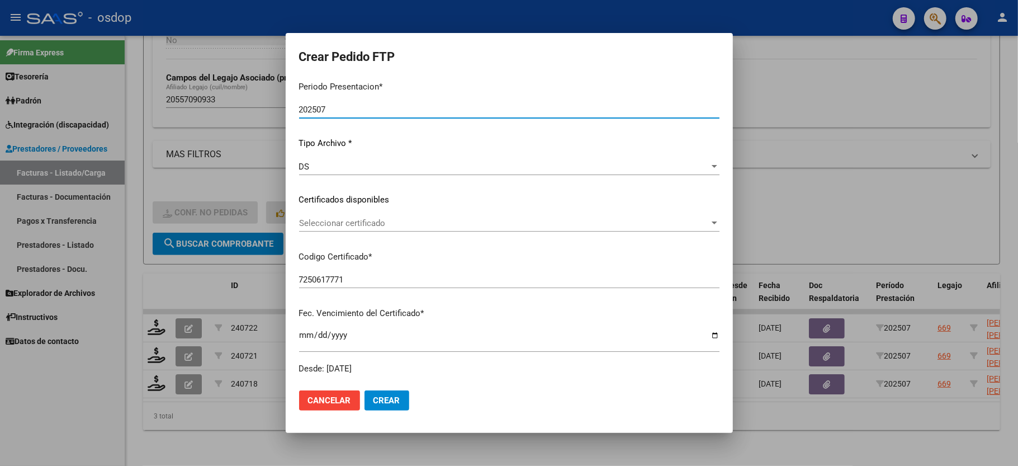
scroll to position [74, 0]
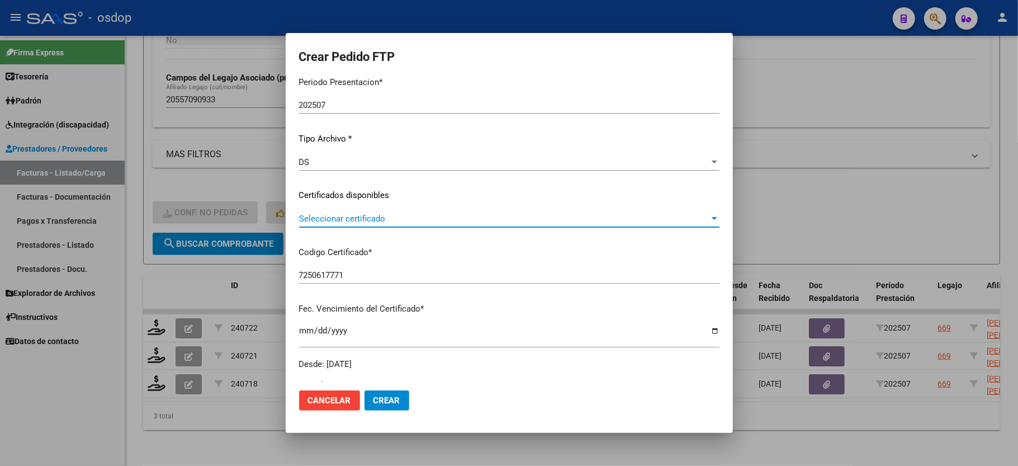
click at [368, 214] on span "Seleccionar certificado" at bounding box center [504, 219] width 410 height 10
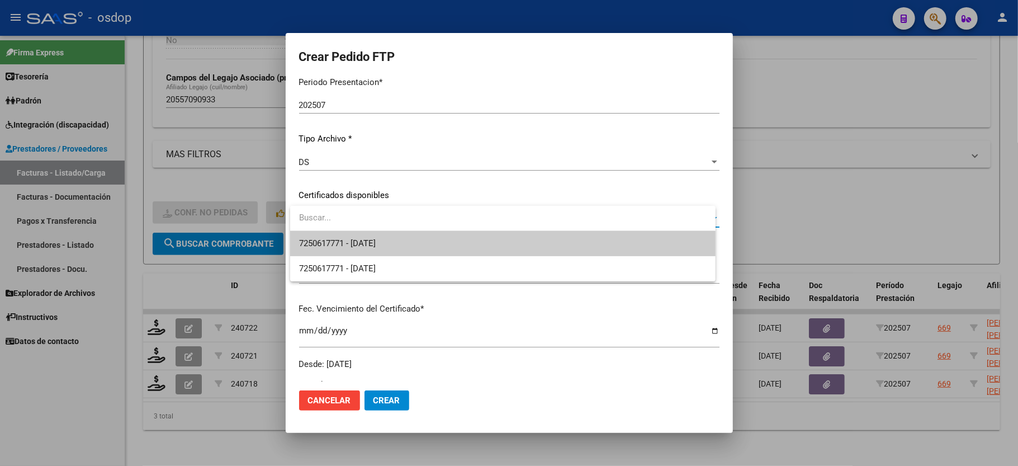
click at [364, 236] on span "7250617771 - 2027-03-07" at bounding box center [502, 243] width 407 height 25
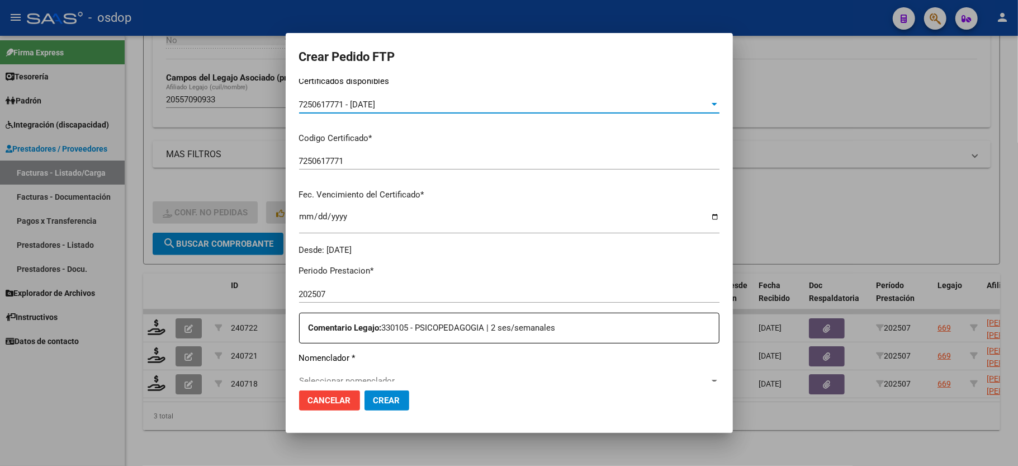
scroll to position [298, 0]
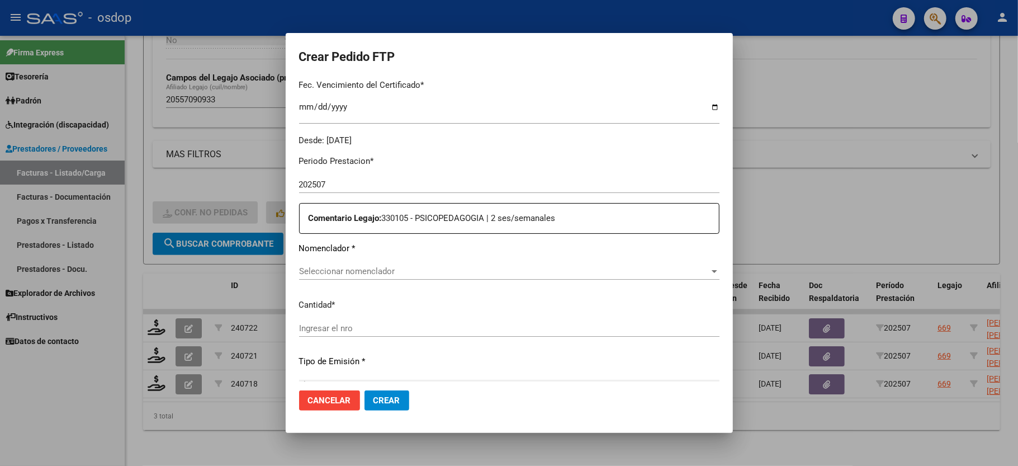
click at [360, 266] on span "Seleccionar nomenclador" at bounding box center [504, 271] width 410 height 10
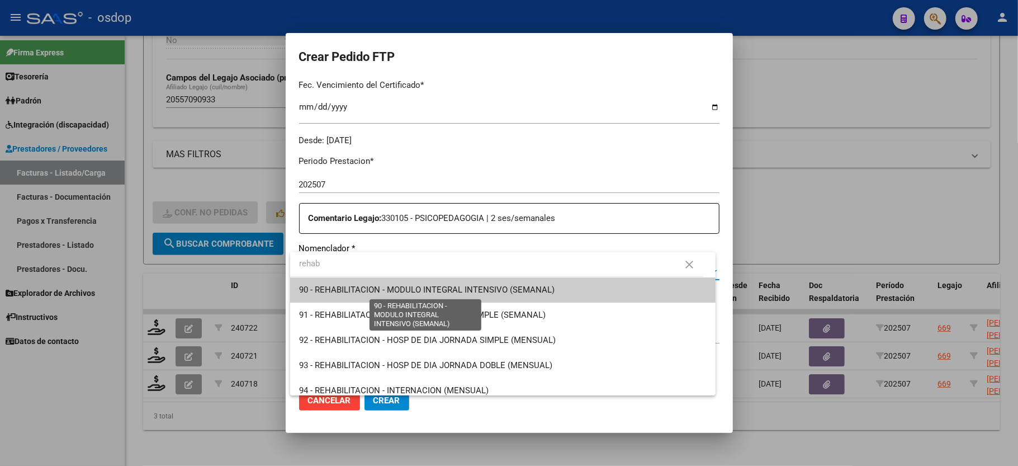
type input "rehab"
click at [453, 286] on span "90 - REHABILITACION - MODULO INTEGRAL INTENSIVO (SEMANAL)" at bounding box center [426, 289] width 255 height 10
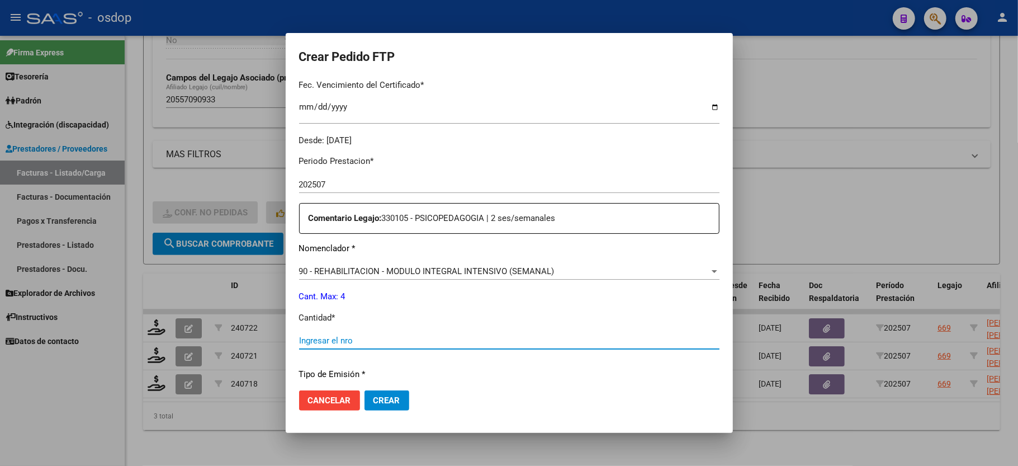
click at [354, 335] on input "Ingresar el nro" at bounding box center [509, 340] width 420 height 10
type input "4"
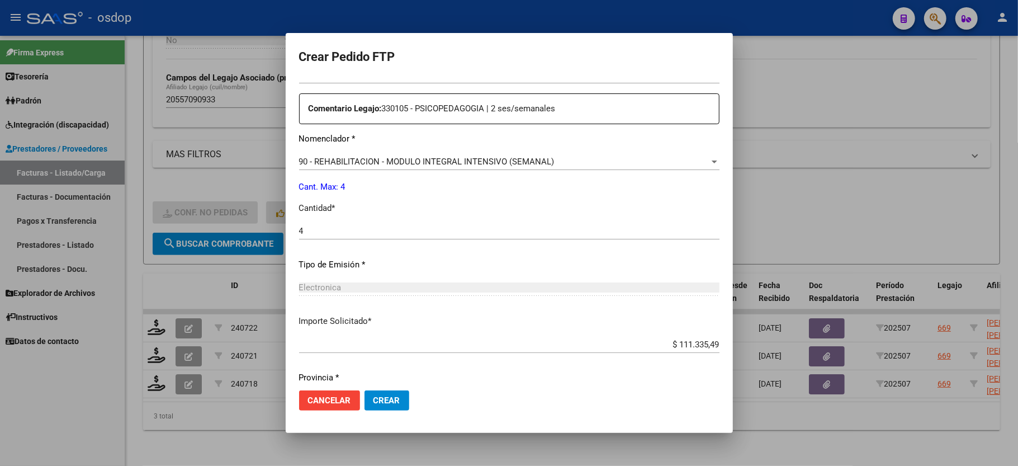
scroll to position [438, 0]
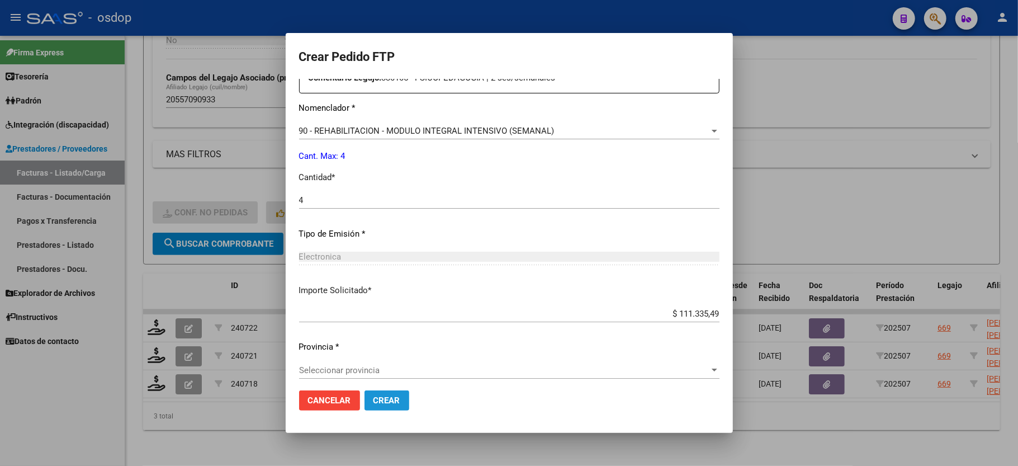
click at [381, 390] on button "Crear" at bounding box center [386, 400] width 45 height 20
click at [323, 365] on span "Seleccionar provincia" at bounding box center [504, 370] width 410 height 10
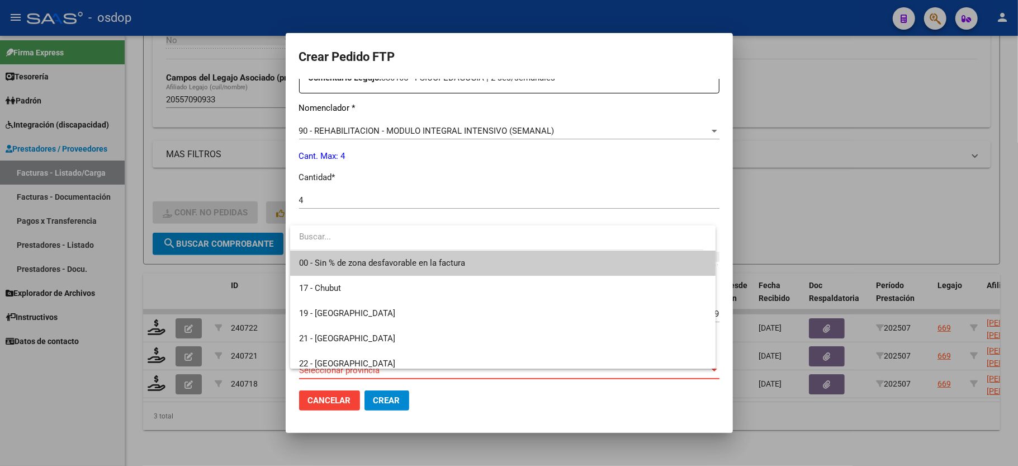
click at [338, 264] on span "00 - Sin % de zona desfavorable en la factura" at bounding box center [382, 263] width 166 height 10
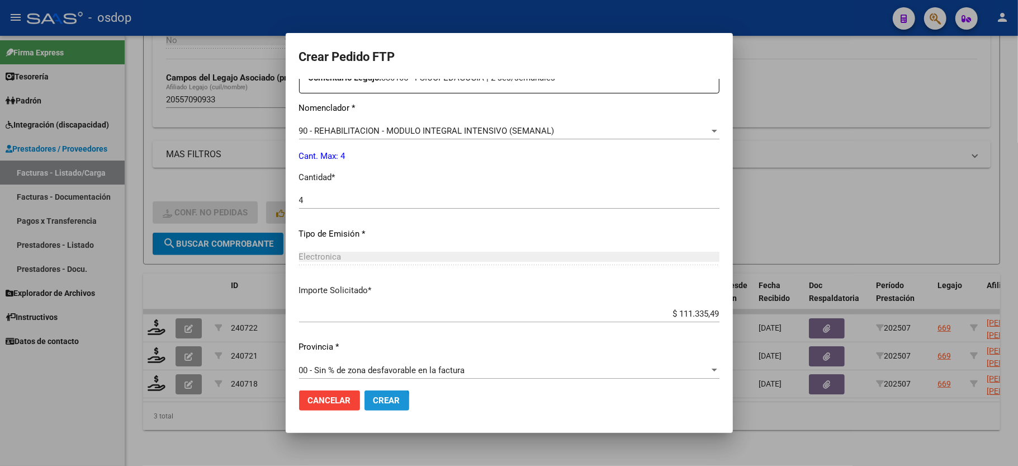
click at [376, 403] on span "Crear" at bounding box center [386, 400] width 27 height 10
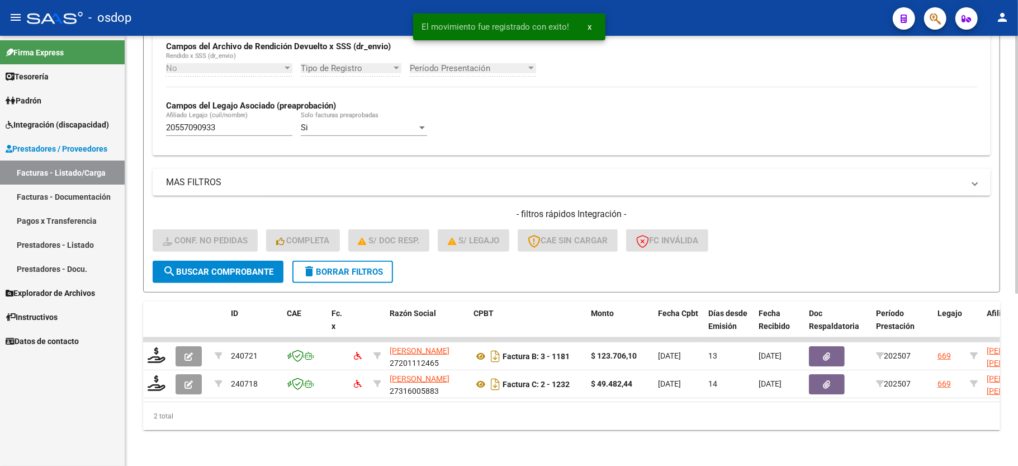
scroll to position [287, 0]
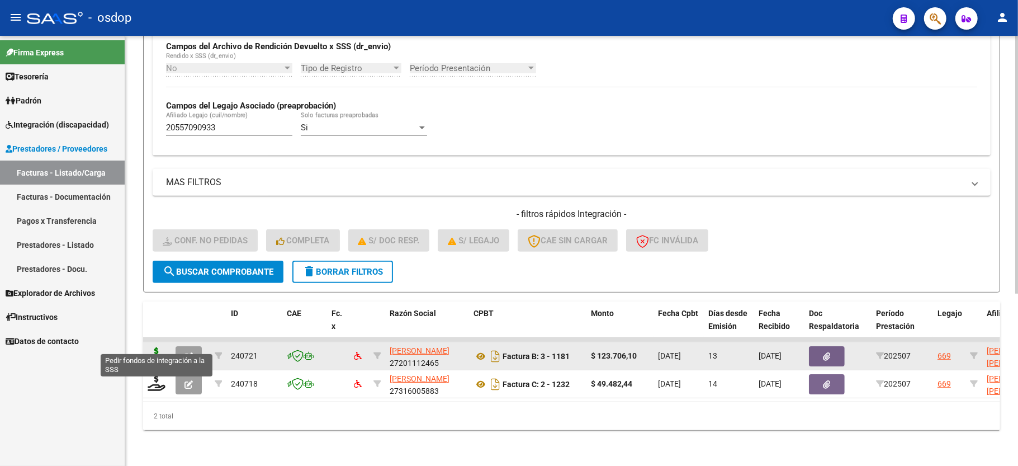
click at [156, 347] on icon at bounding box center [157, 355] width 18 height 16
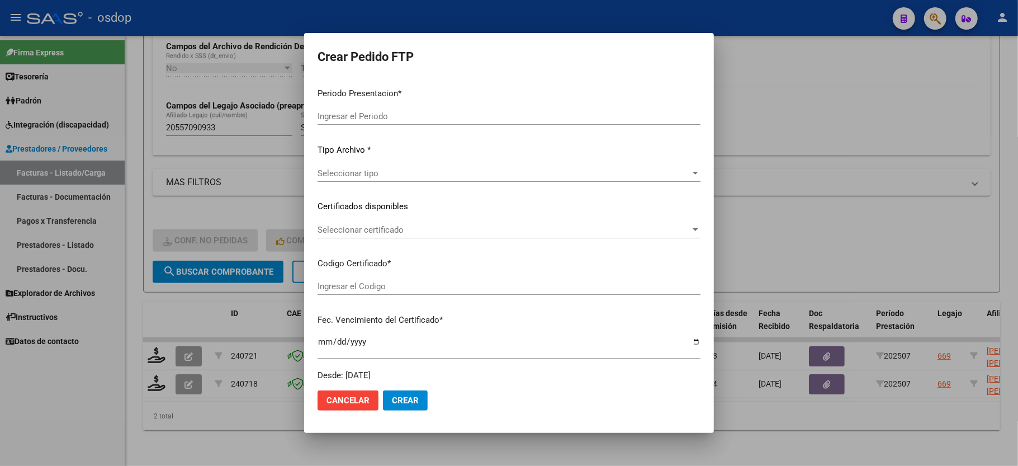
type input "202507"
type input "$ 123.706,10"
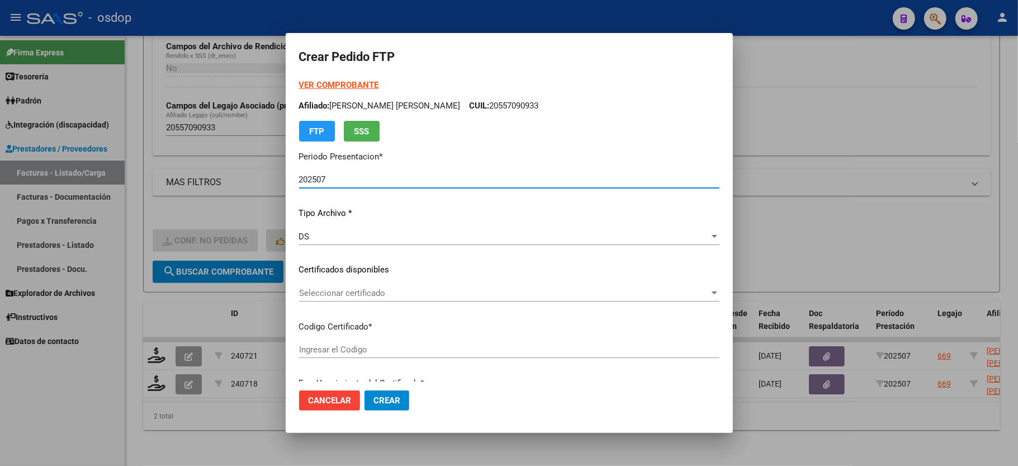
type input "7250617771"
type input "2027-03-07"
click at [361, 296] on span "Seleccionar certificado" at bounding box center [504, 293] width 410 height 10
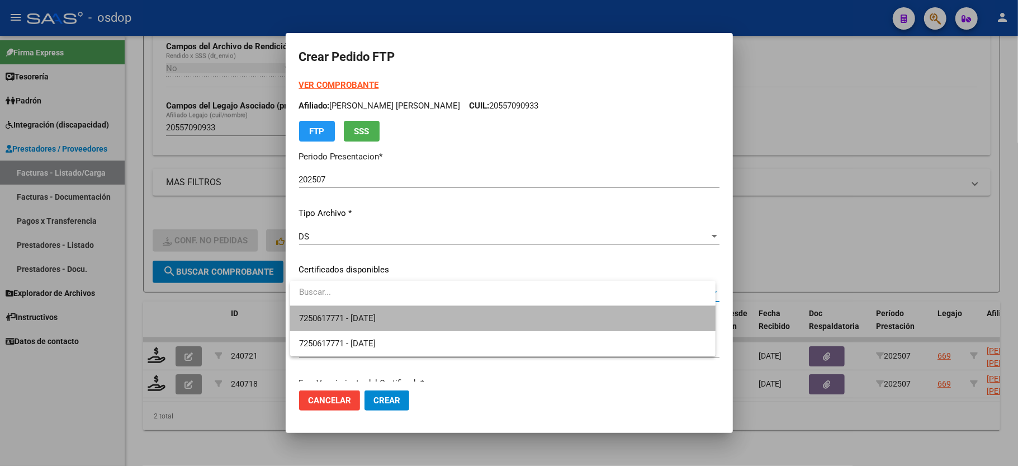
click at [365, 311] on span "7250617771 - 2027-03-07" at bounding box center [502, 318] width 407 height 25
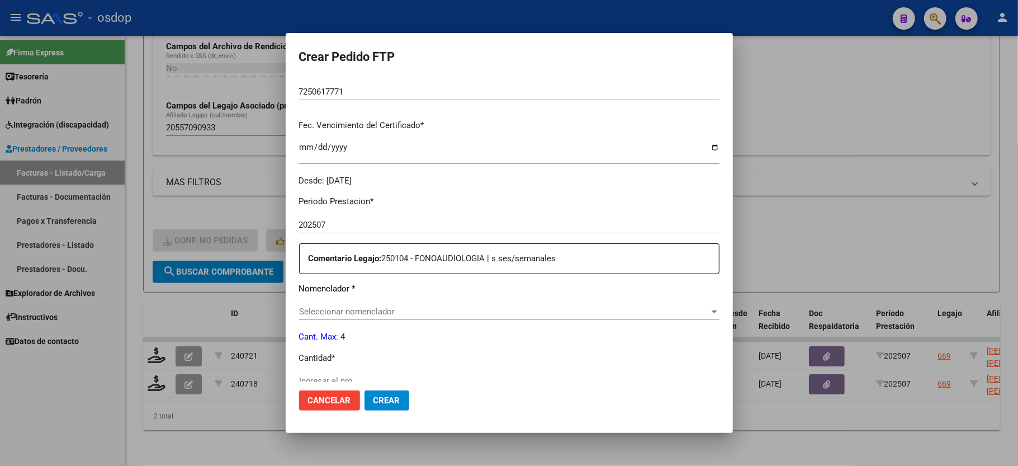
scroll to position [298, 0]
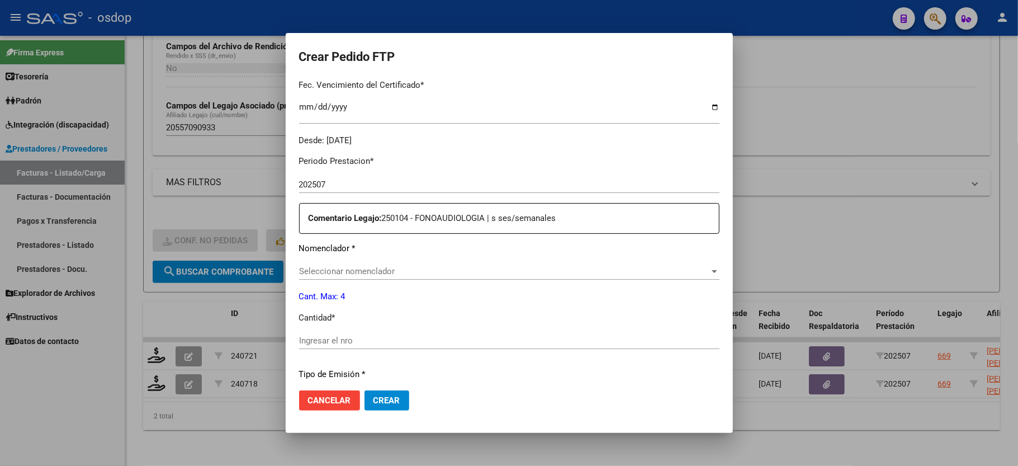
click at [345, 266] on span "Seleccionar nomenclador" at bounding box center [504, 271] width 410 height 10
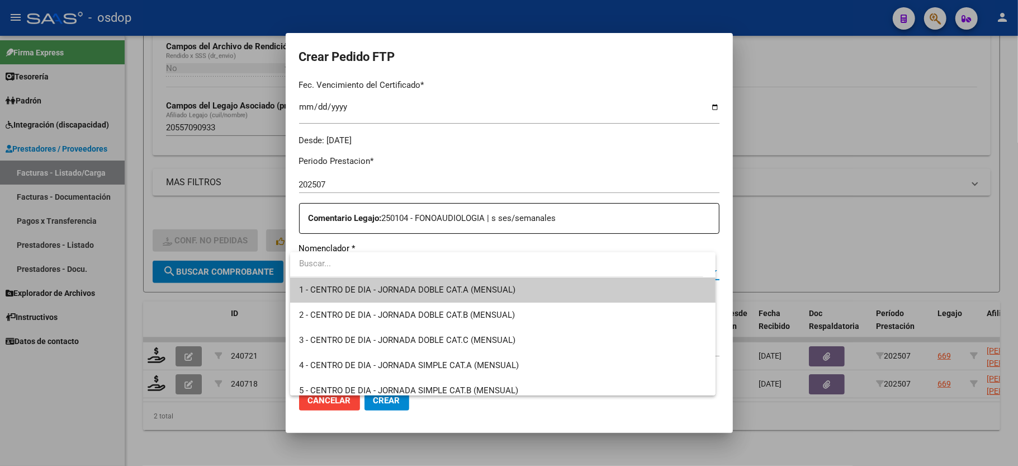
type input "4"
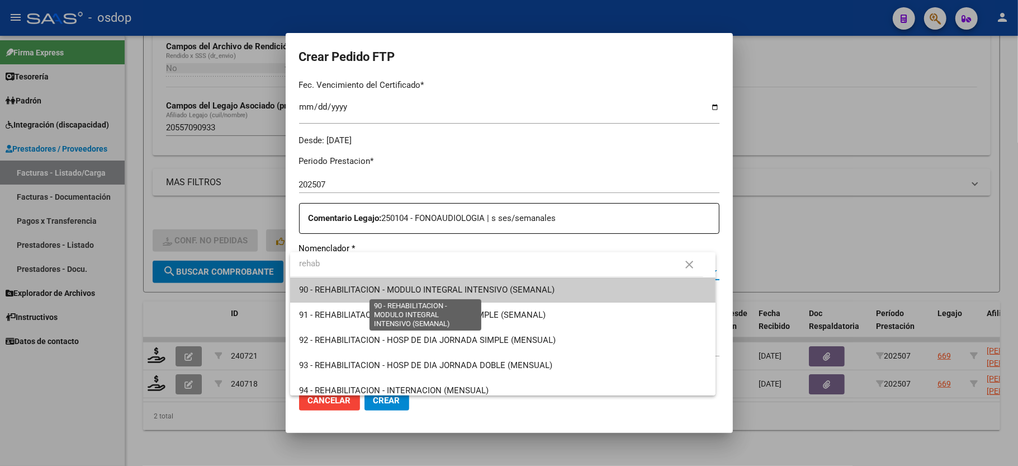
type input "rehab"
click at [358, 291] on span "90 - REHABILITACION - MODULO INTEGRAL INTENSIVO (SEMANAL)" at bounding box center [426, 289] width 255 height 10
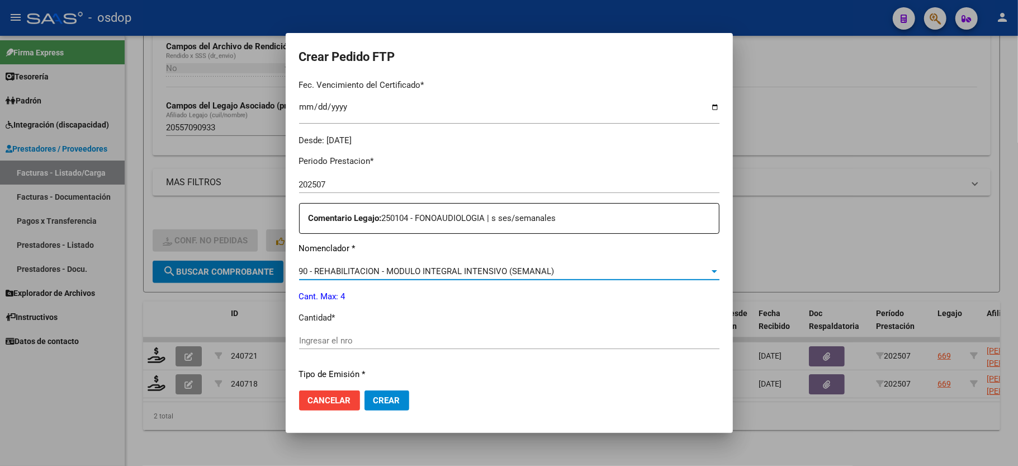
scroll to position [372, 0]
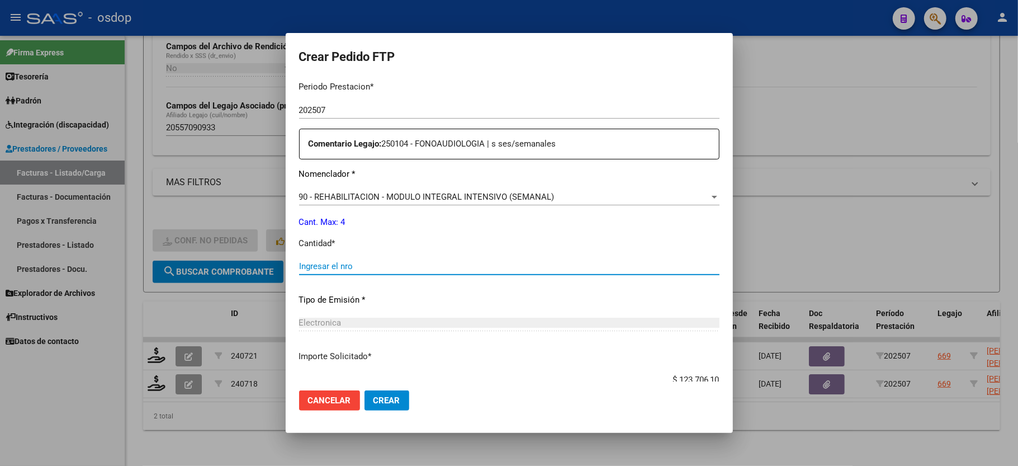
click at [349, 263] on input "Ingresar el nro" at bounding box center [509, 266] width 420 height 10
type input "4"
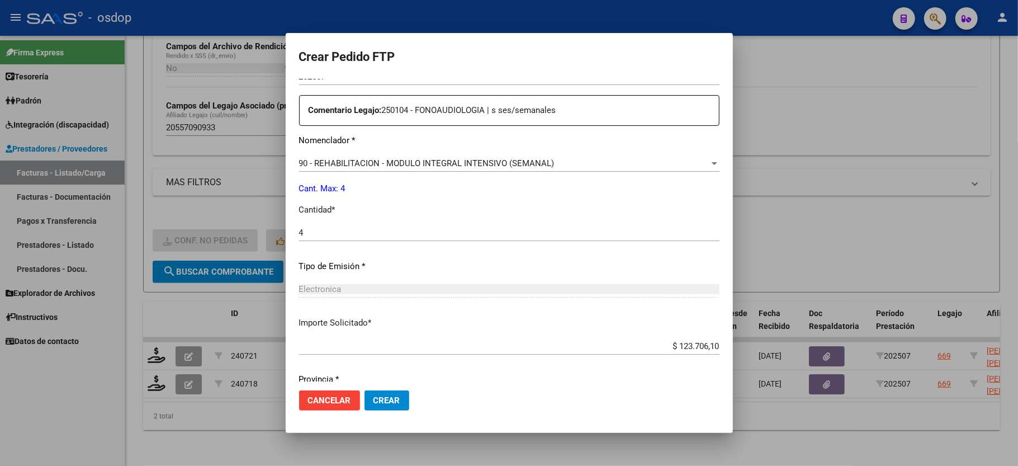
scroll to position [438, 0]
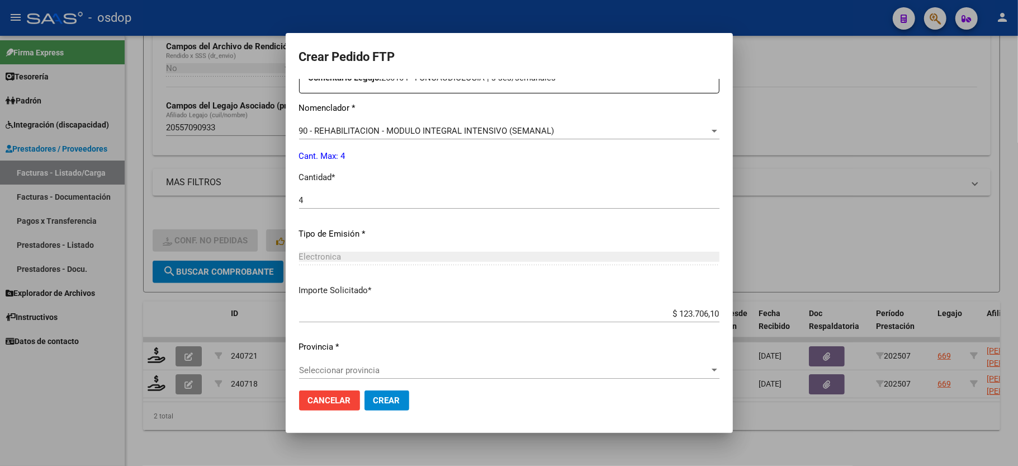
click at [324, 365] on span "Seleccionar provincia" at bounding box center [504, 370] width 410 height 10
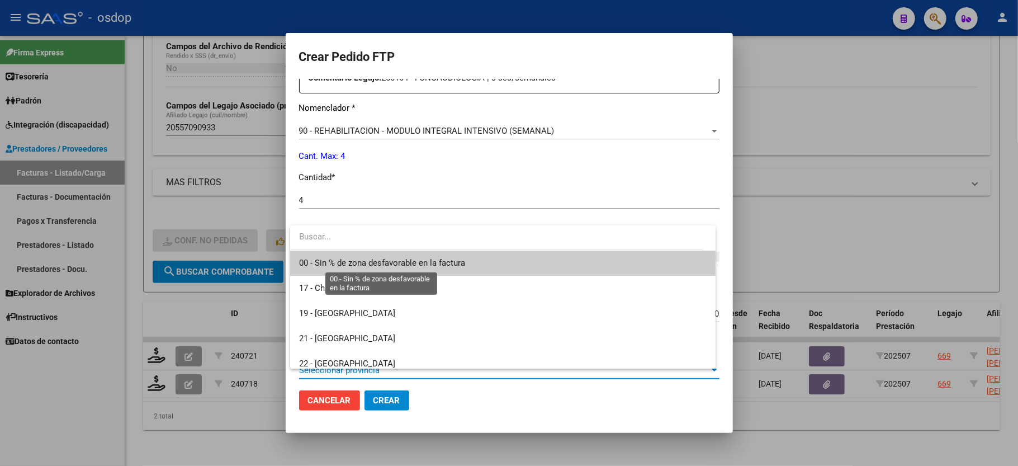
click at [345, 265] on span "00 - Sin % de zona desfavorable en la factura" at bounding box center [382, 263] width 166 height 10
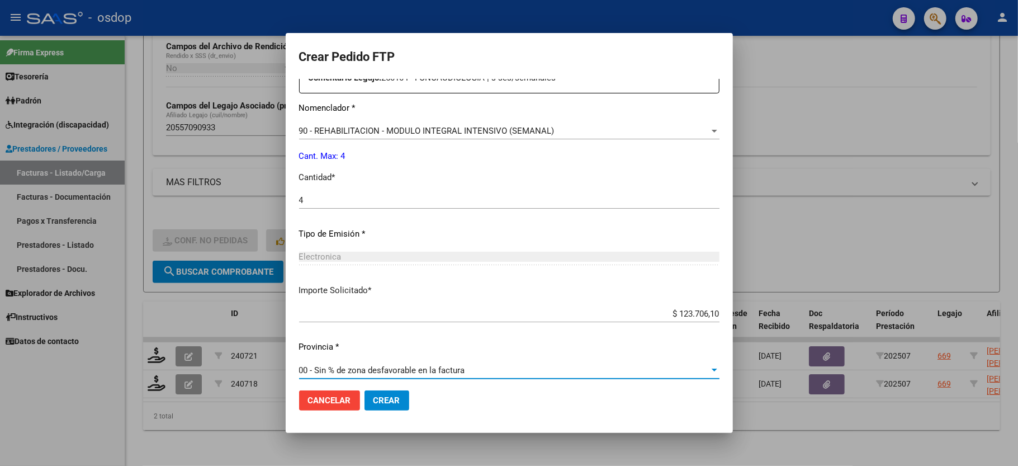
click at [387, 401] on span "Crear" at bounding box center [386, 400] width 27 height 10
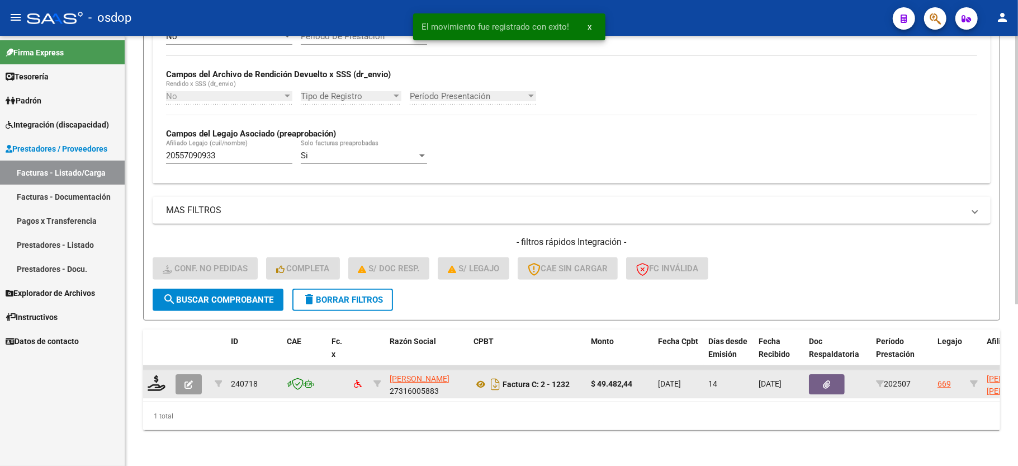
scroll to position [258, 0]
click at [154, 377] on icon at bounding box center [157, 383] width 18 height 16
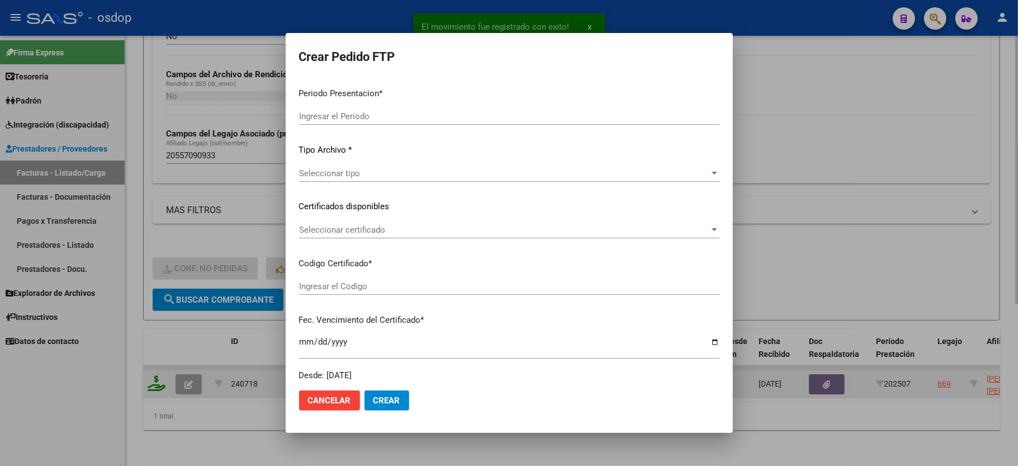
type input "202507"
type input "$ 49.482,44"
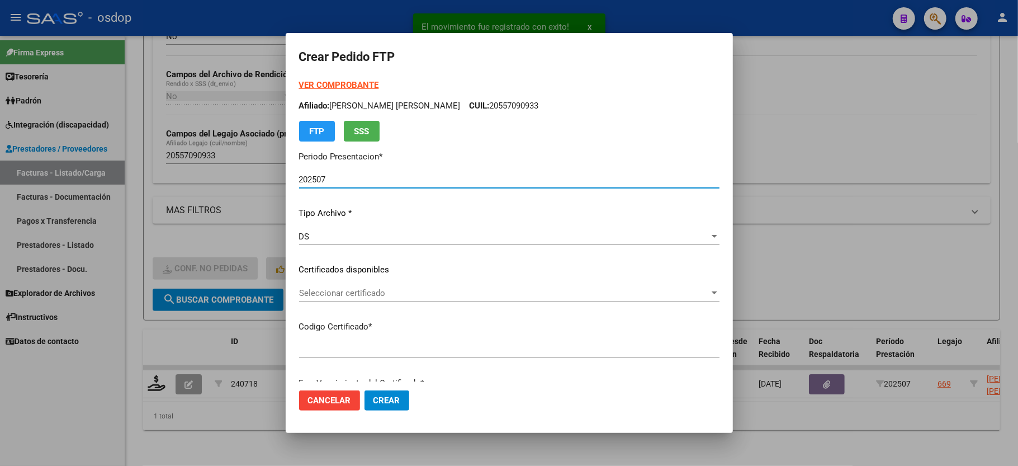
type input "7250617771"
type input "2027-03-07"
click at [342, 279] on div "VER COMPROBANTE ARCA Padrón Afiliado: NUÑEZ CONTE FELIPE MAXIMILIANO CUIL: 2055…" at bounding box center [509, 262] width 420 height 366
click at [343, 293] on span "Seleccionar certificado" at bounding box center [504, 293] width 410 height 10
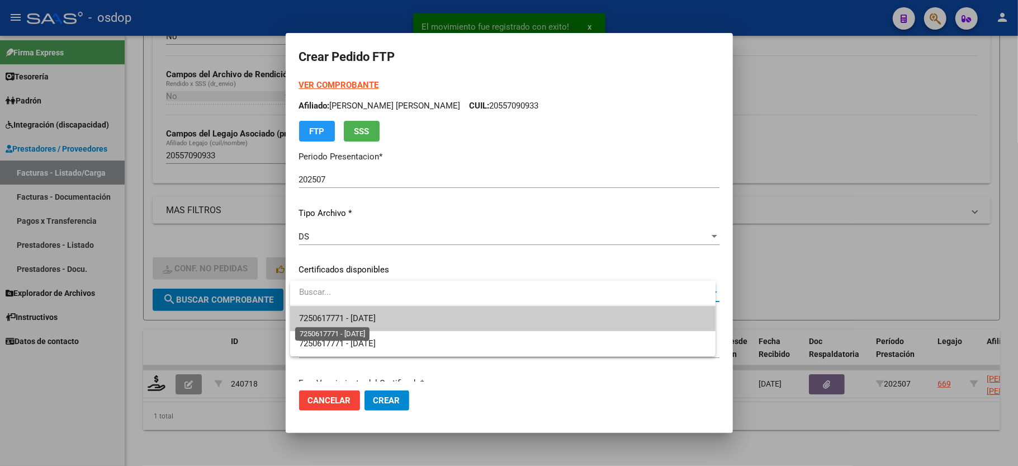
click at [347, 318] on span "7250617771 - 2027-03-07" at bounding box center [337, 318] width 77 height 10
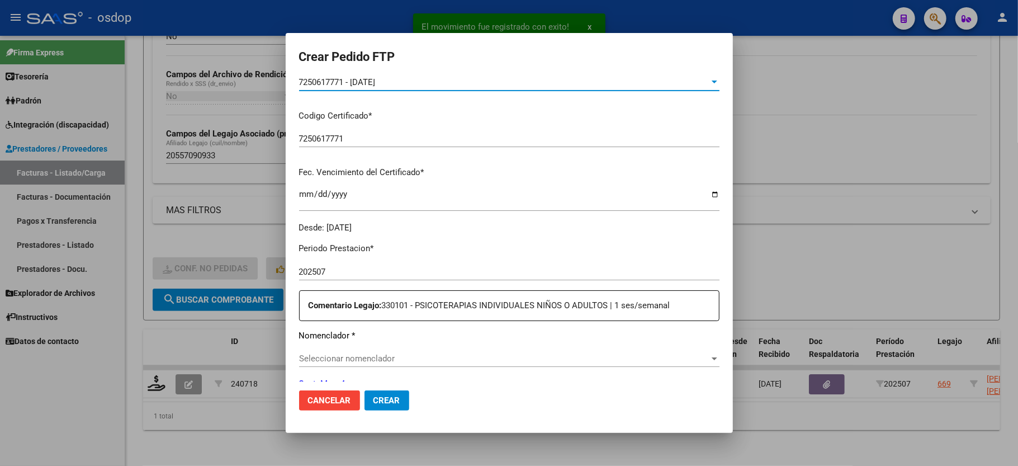
scroll to position [298, 0]
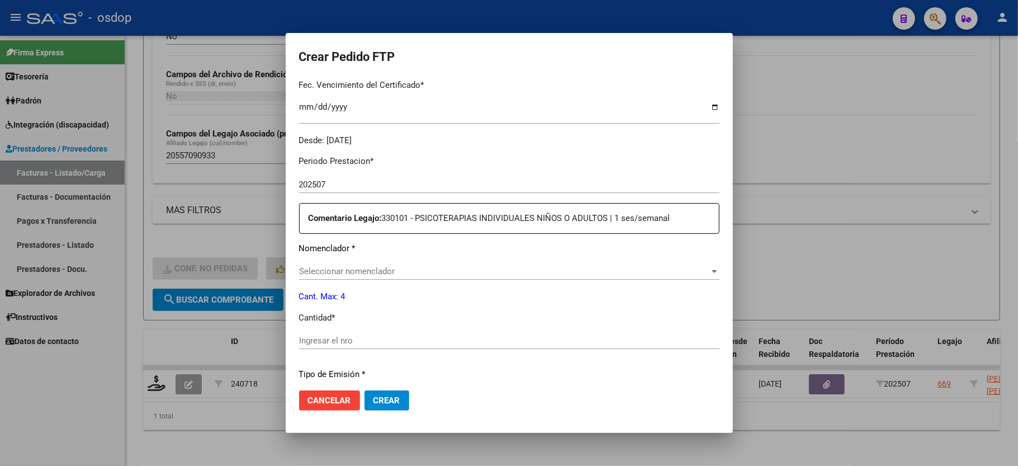
click at [316, 263] on div "Seleccionar nomenclador Seleccionar nomenclador" at bounding box center [509, 271] width 420 height 17
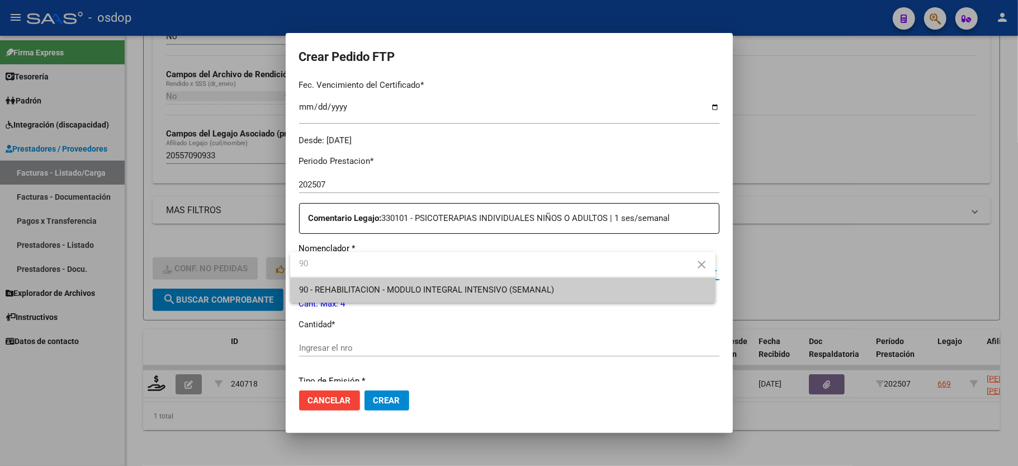
type input "90"
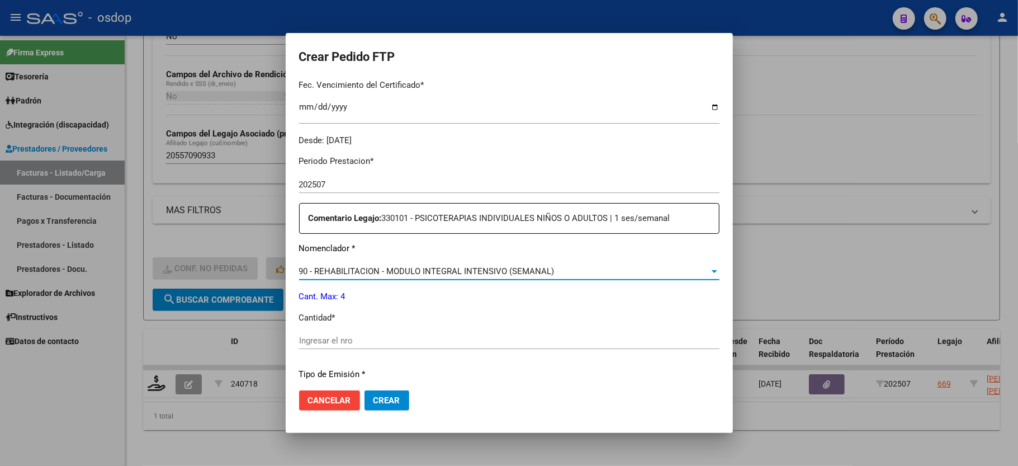
click at [347, 335] on input "Ingresar el nro" at bounding box center [509, 340] width 420 height 10
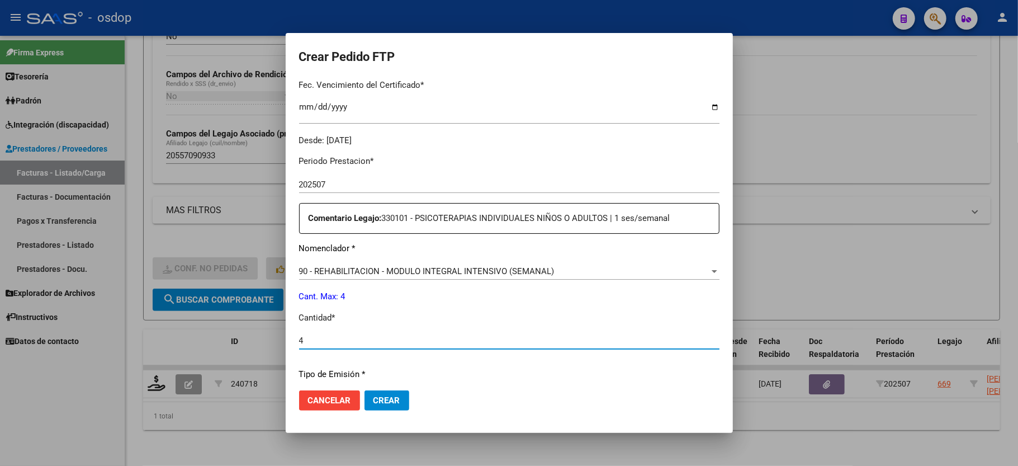
scroll to position [438, 0]
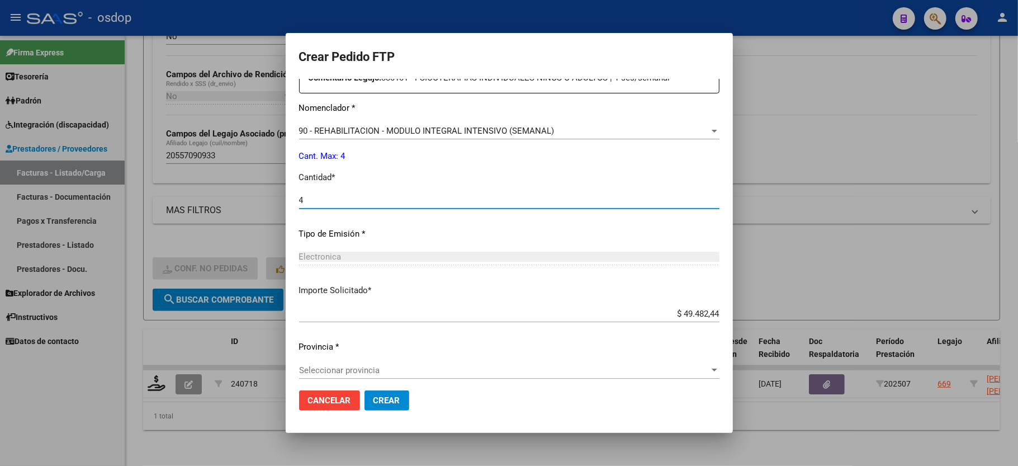
type input "4"
click at [381, 396] on span "Crear" at bounding box center [386, 400] width 27 height 10
click at [354, 367] on span "Seleccionar provincia" at bounding box center [504, 370] width 410 height 10
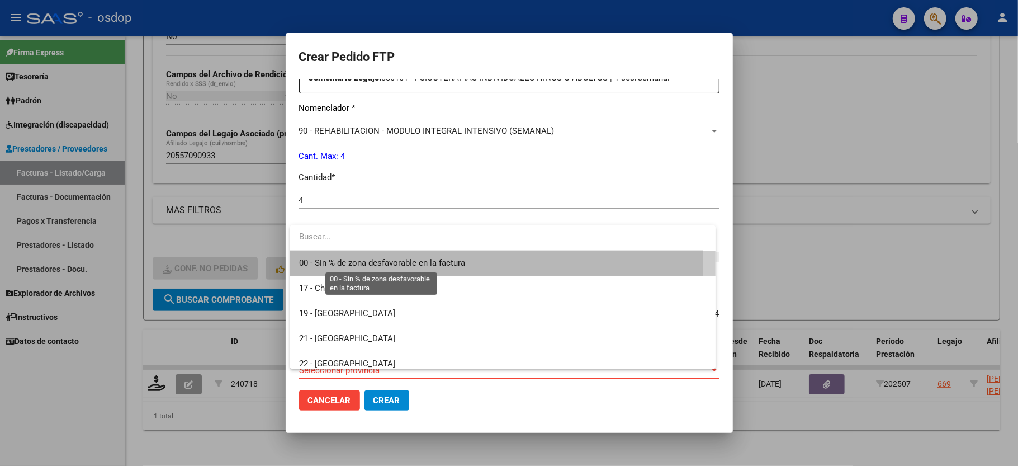
click at [369, 264] on span "00 - Sin % de zona desfavorable en la factura" at bounding box center [382, 263] width 166 height 10
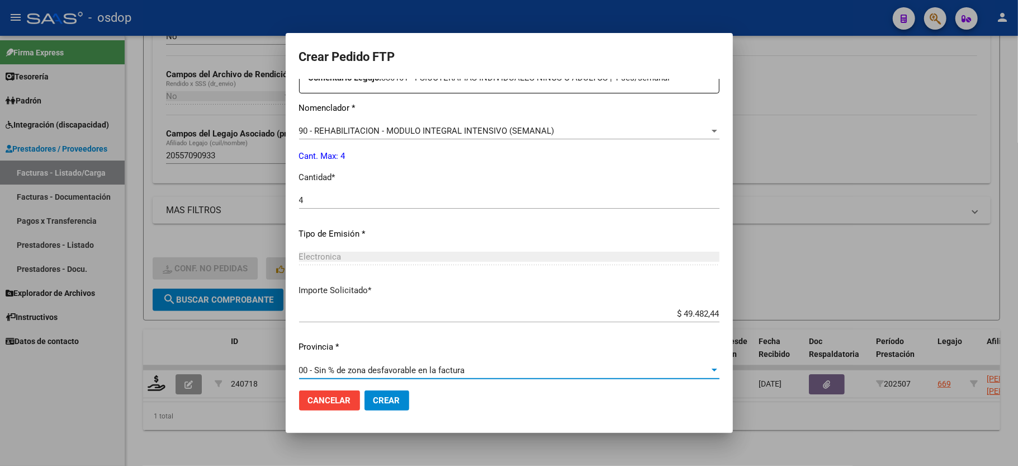
click at [381, 399] on span "Crear" at bounding box center [386, 400] width 27 height 10
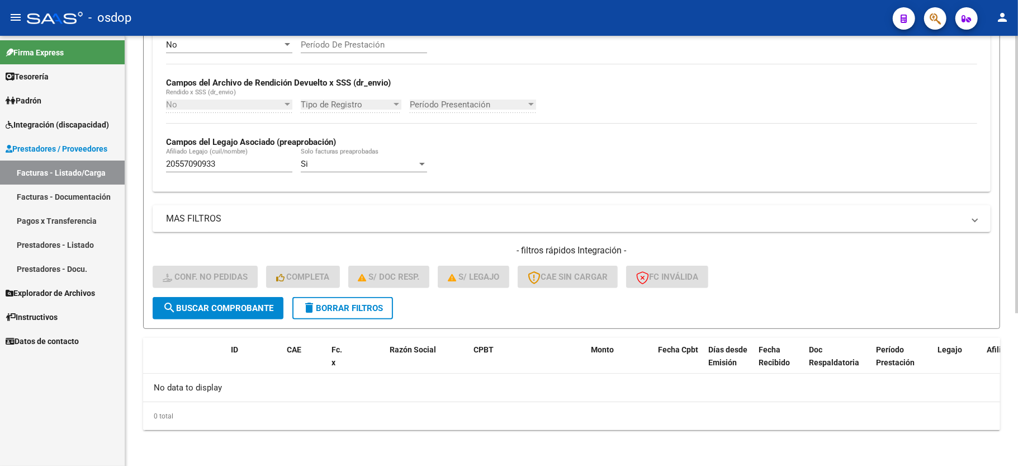
scroll to position [237, 0]
click at [195, 155] on div "20557090933 Afiliado Legajo (cuil/nombre)" at bounding box center [229, 160] width 126 height 24
click at [196, 161] on input "20557090933" at bounding box center [229, 164] width 126 height 10
click at [349, 316] on button "delete Borrar Filtros" at bounding box center [342, 308] width 101 height 22
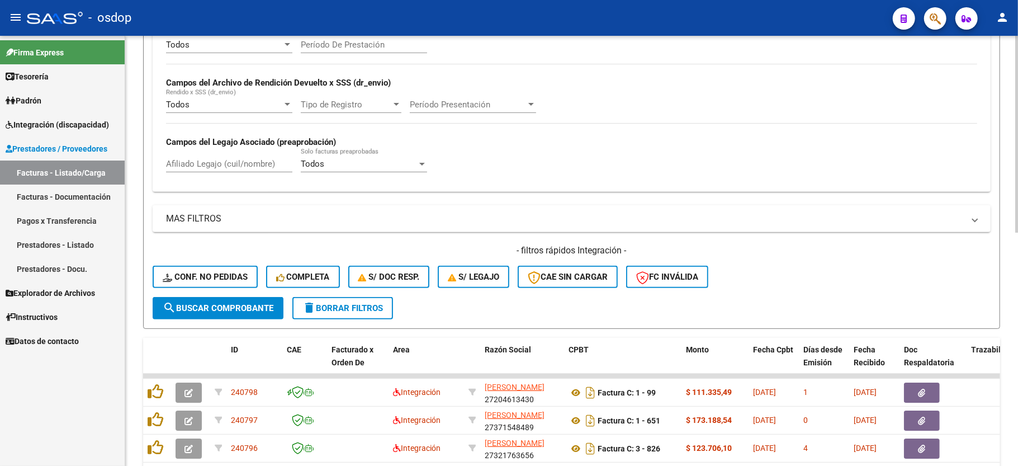
click at [189, 162] on input "Afiliado Legajo (cuil/nombre)" at bounding box center [229, 164] width 126 height 10
paste input "20557090933"
type input "20557090933"
click at [220, 314] on button "search Buscar Comprobante" at bounding box center [218, 308] width 131 height 22
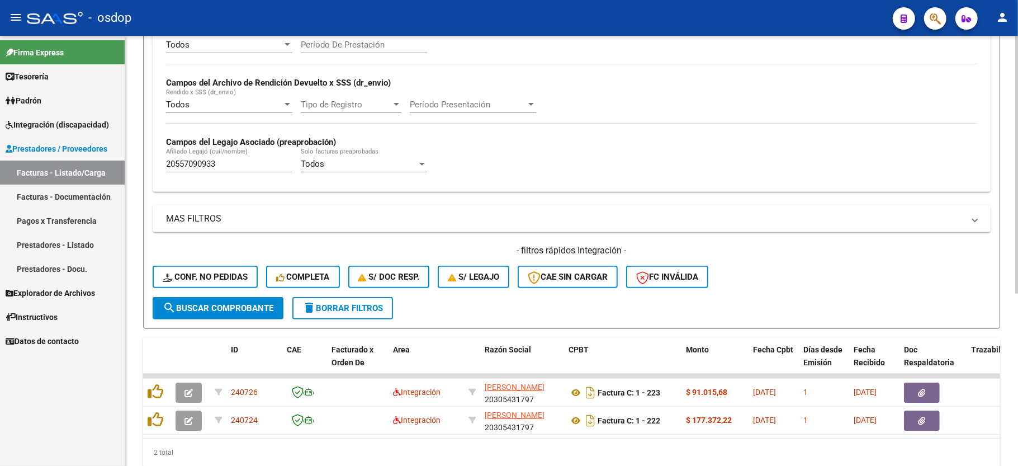
scroll to position [287, 0]
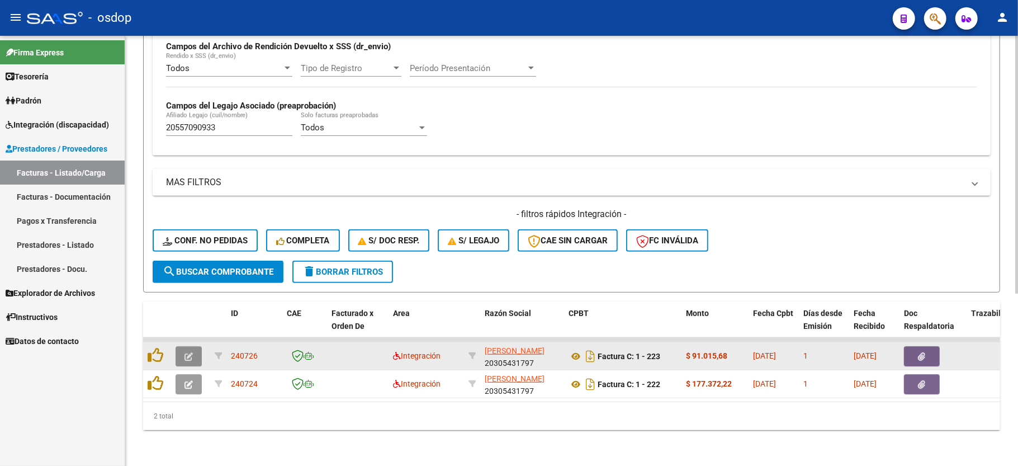
click at [197, 346] on button "button" at bounding box center [189, 356] width 26 height 20
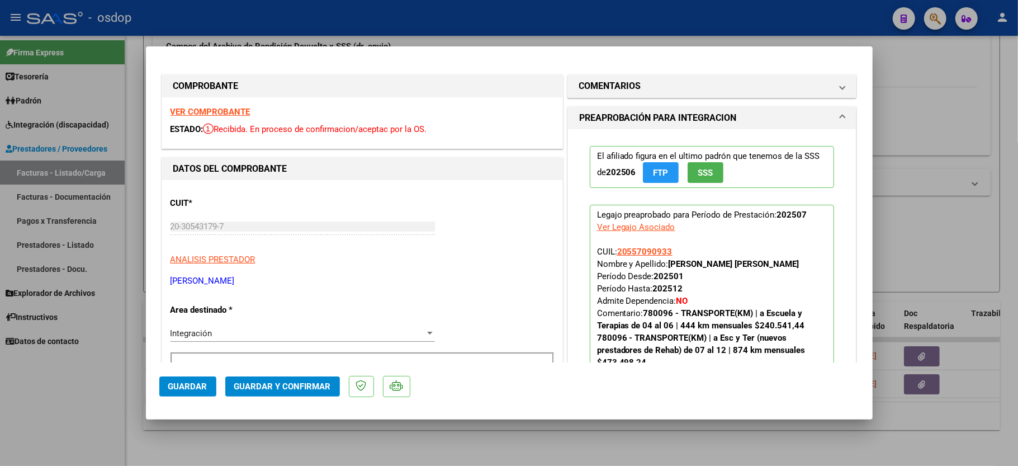
click at [200, 107] on strong "VER COMPROBANTE" at bounding box center [210, 112] width 80 height 10
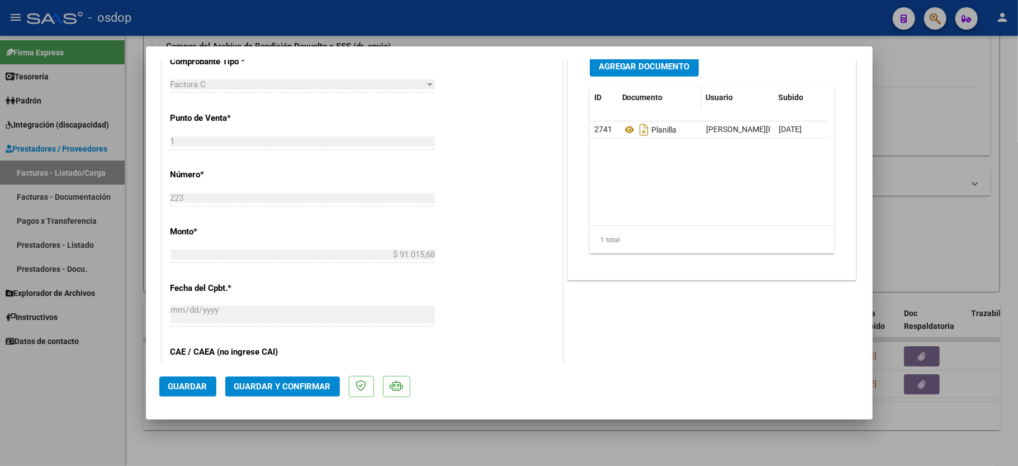
scroll to position [298, 0]
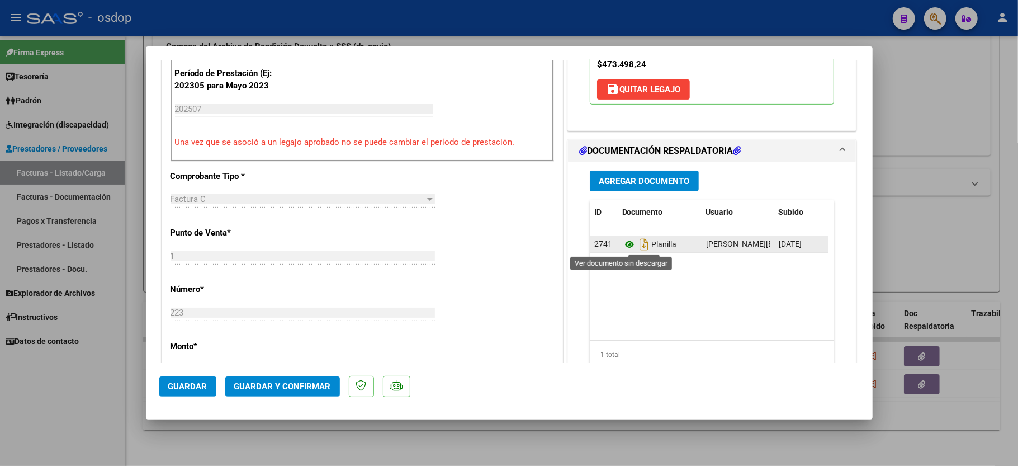
click at [624, 246] on icon at bounding box center [629, 244] width 15 height 13
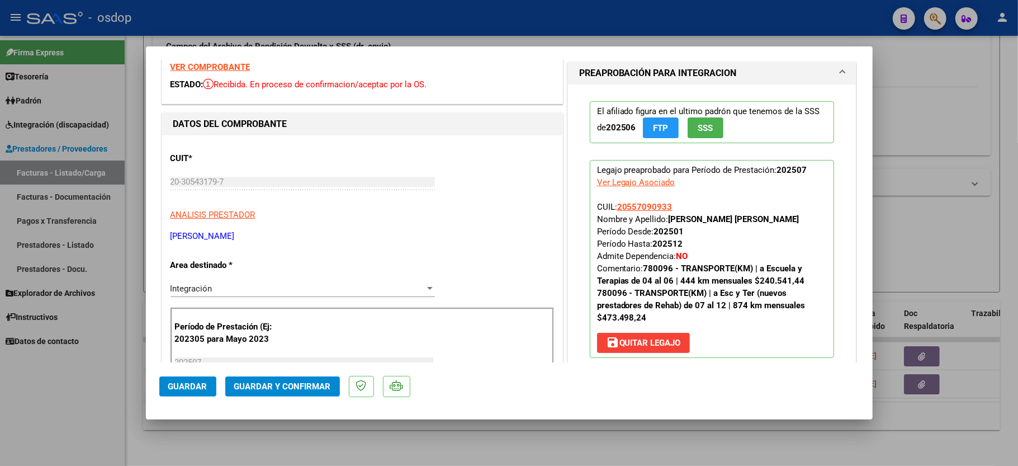
scroll to position [0, 0]
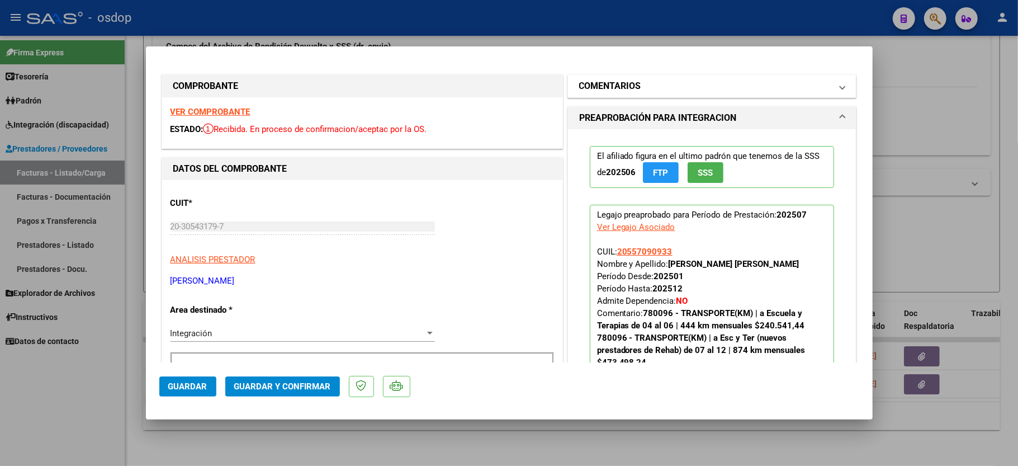
click at [613, 93] on mat-expansion-panel-header "COMENTARIOS" at bounding box center [712, 86] width 288 height 22
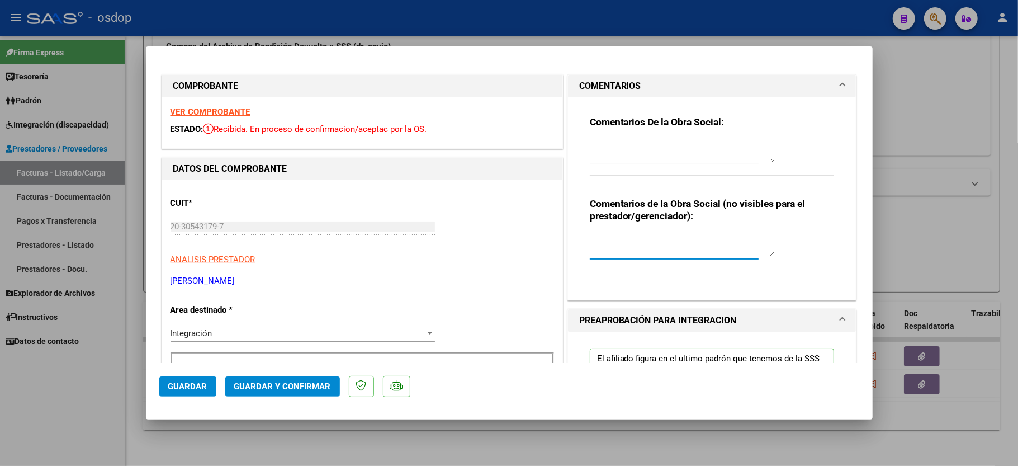
click at [604, 241] on textarea at bounding box center [682, 245] width 184 height 22
type textarea "Traslados a terapias, 168 km mensuales, $541.76 sin dep"
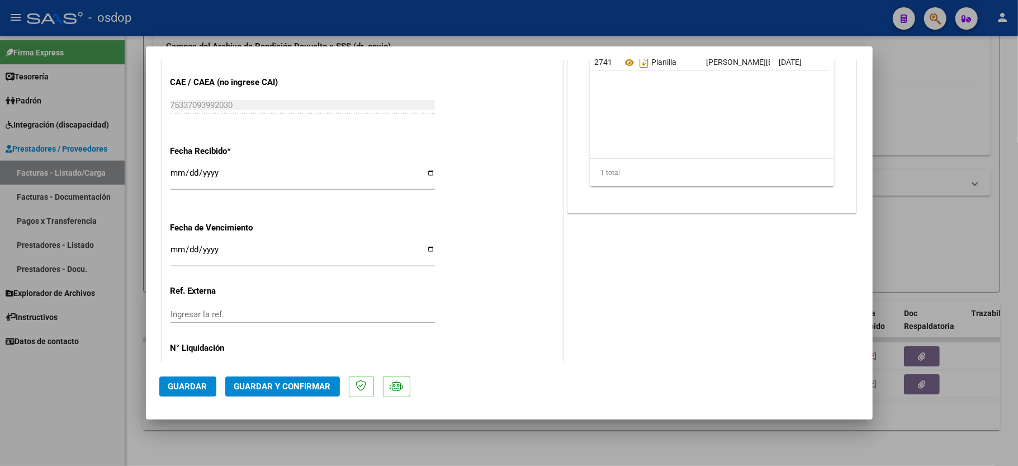
scroll to position [702, 0]
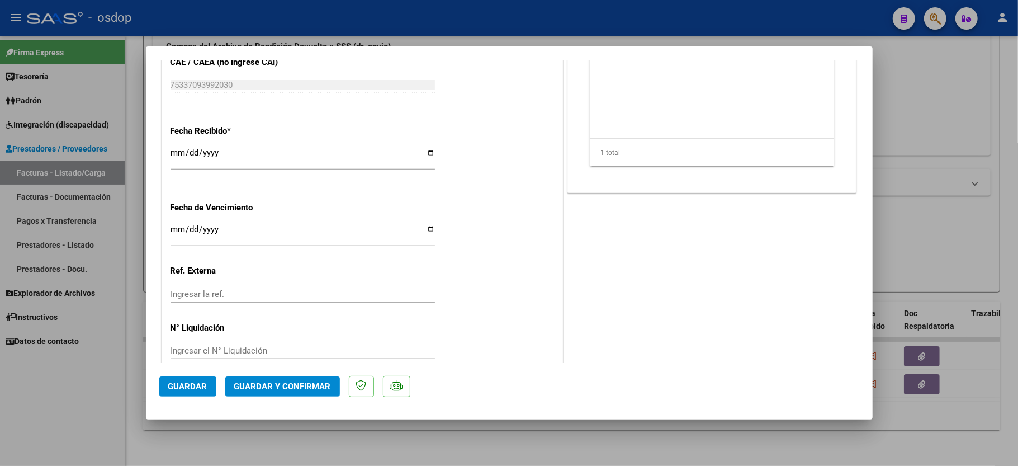
click at [283, 385] on span "Guardar y Confirmar" at bounding box center [282, 386] width 97 height 10
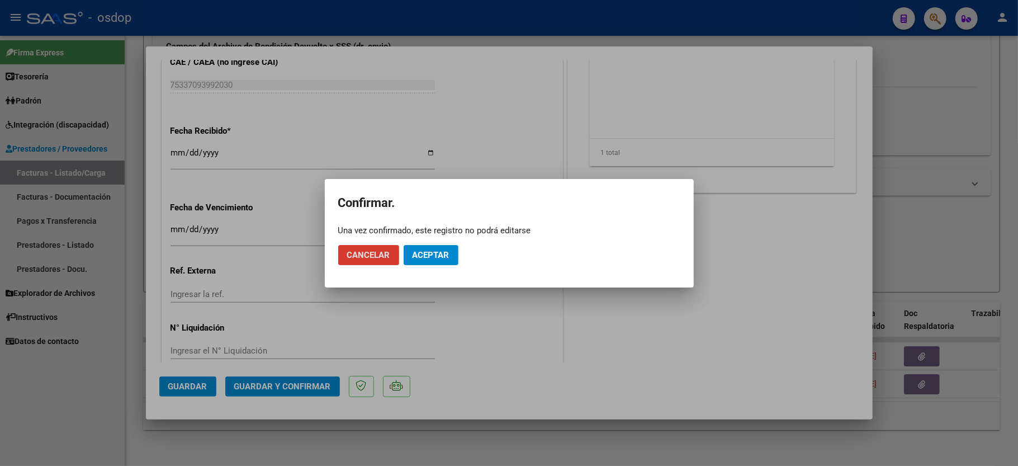
drag, startPoint x: 428, startPoint y: 249, endPoint x: 440, endPoint y: 260, distance: 16.2
click at [426, 257] on span "Aceptar" at bounding box center [430, 255] width 37 height 10
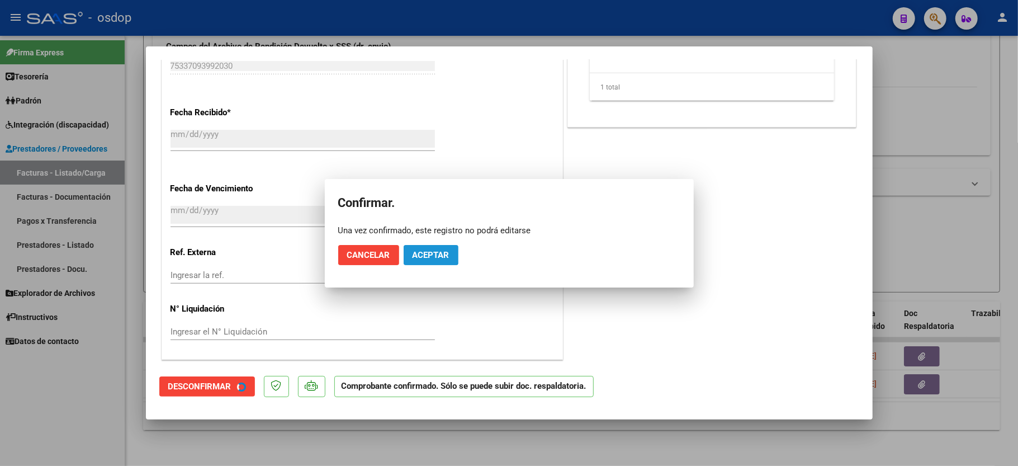
scroll to position [632, 0]
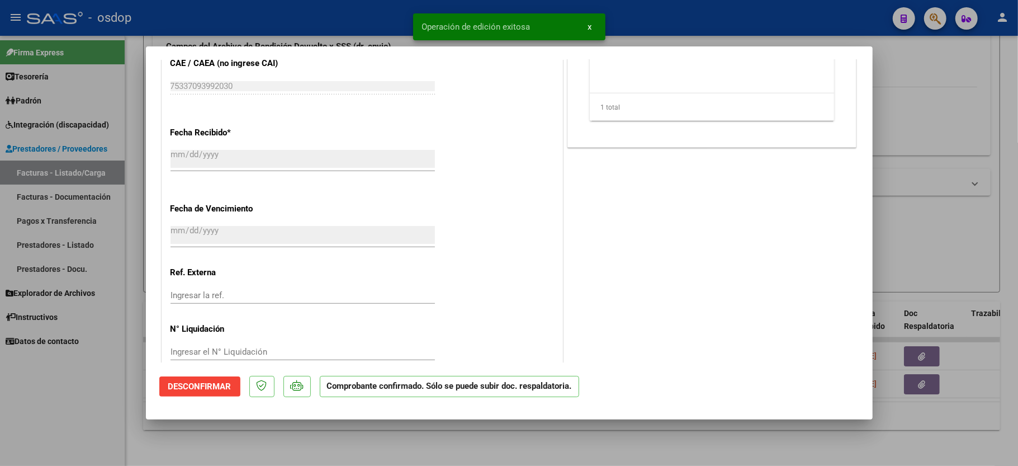
drag, startPoint x: 69, startPoint y: 414, endPoint x: 93, endPoint y: 410, distance: 23.8
click at [70, 414] on div at bounding box center [509, 233] width 1018 height 466
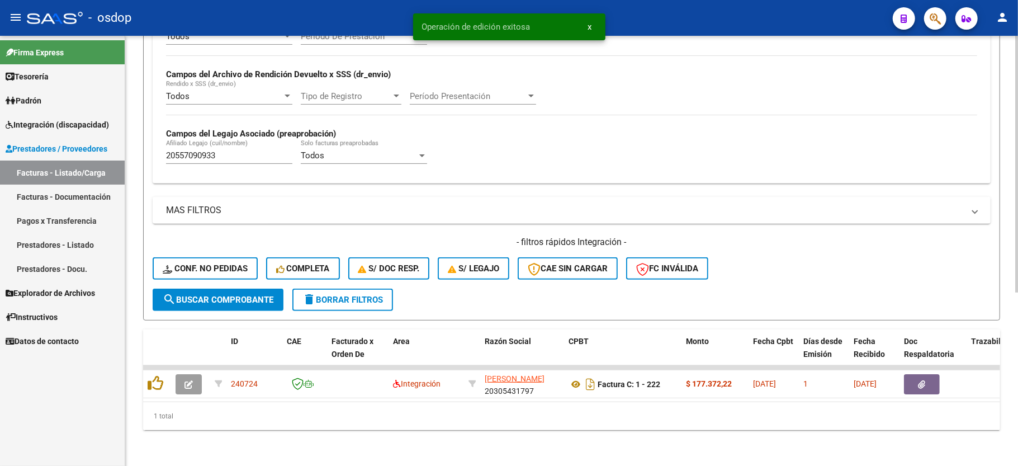
scroll to position [258, 0]
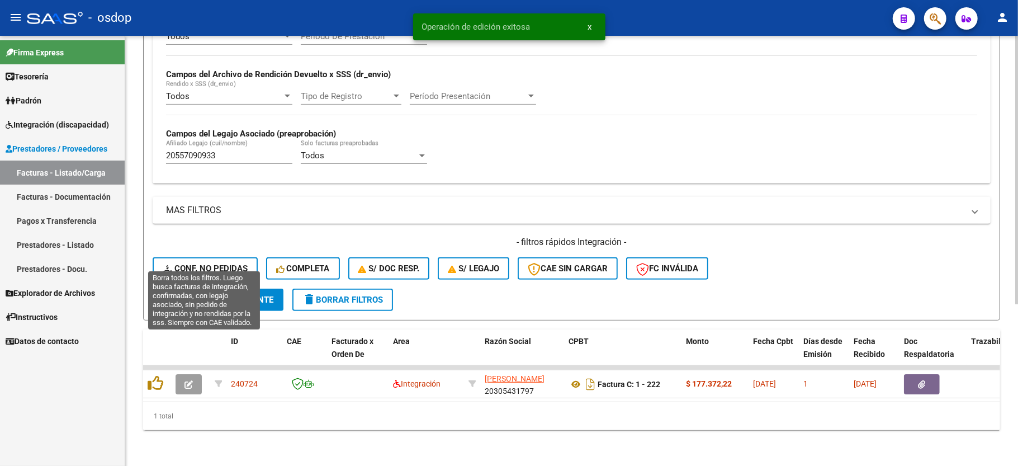
click at [197, 263] on button "Conf. no pedidas" at bounding box center [205, 268] width 105 height 22
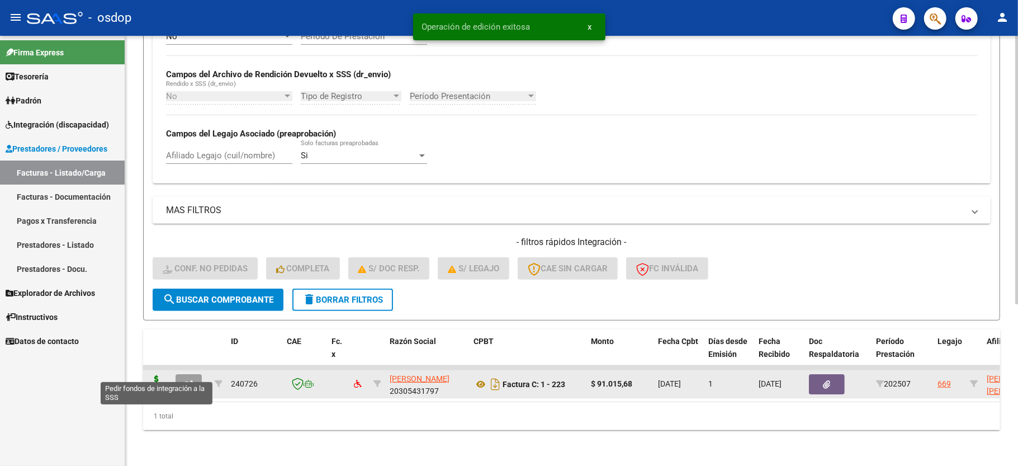
click at [156, 375] on icon at bounding box center [157, 383] width 18 height 16
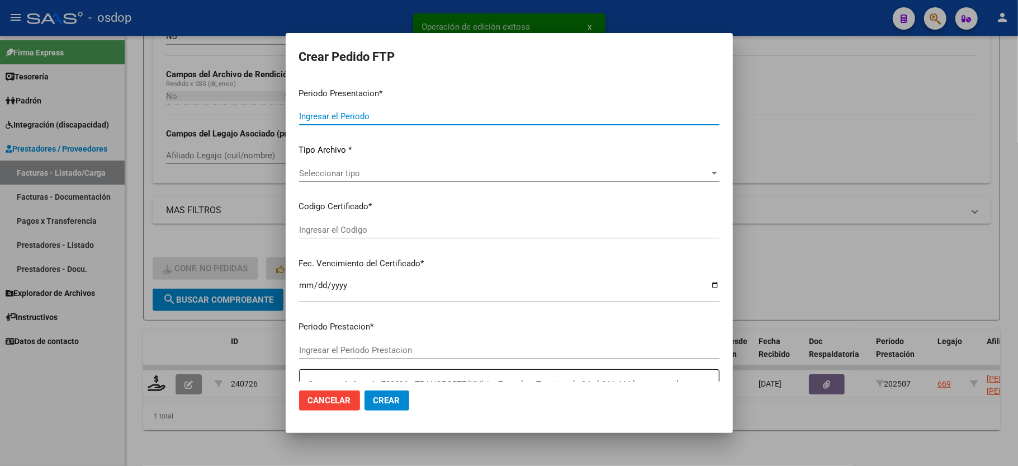
type input "202507"
type input "$ 91.015,68"
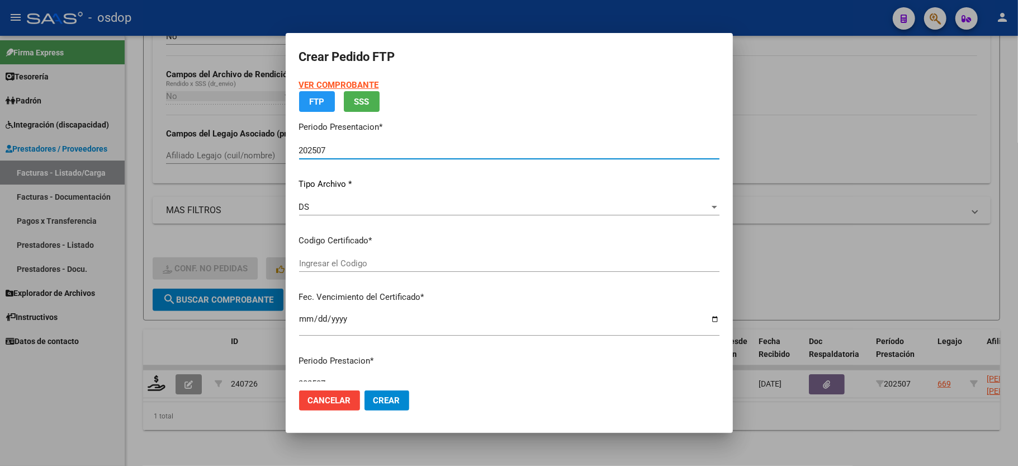
type input "7250617771"
type input "2027-03-07"
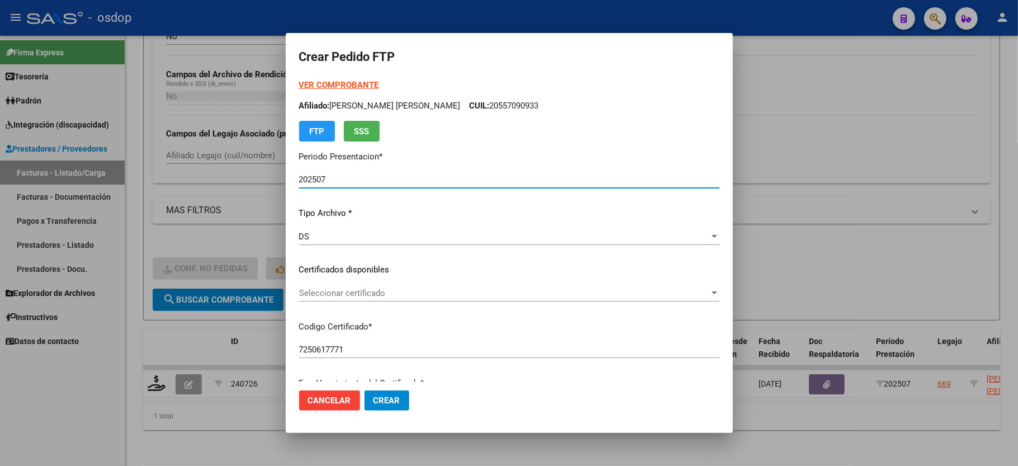
click at [349, 296] on span "Seleccionar certificado" at bounding box center [504, 293] width 410 height 10
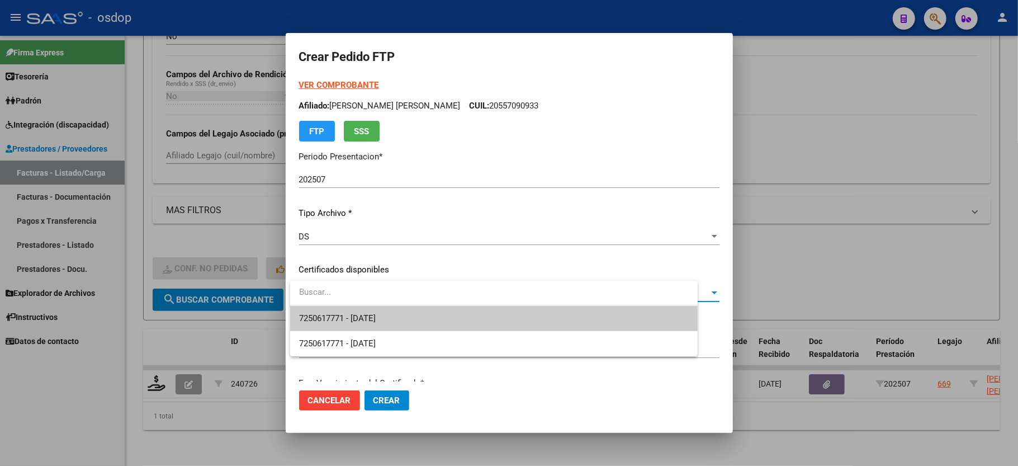
click at [353, 309] on span "7250617771 - 2027-03-07" at bounding box center [494, 318] width 390 height 25
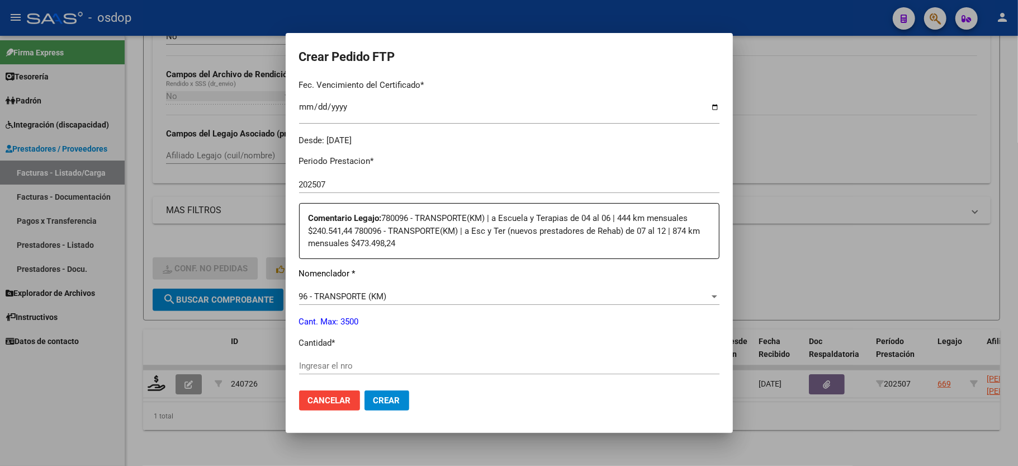
scroll to position [372, 0]
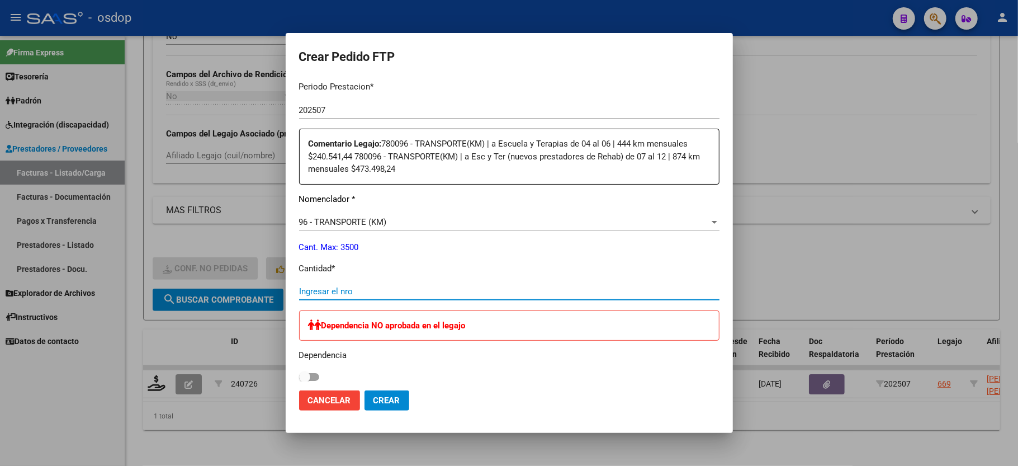
click at [331, 286] on input "Ingresar el nro" at bounding box center [509, 291] width 420 height 10
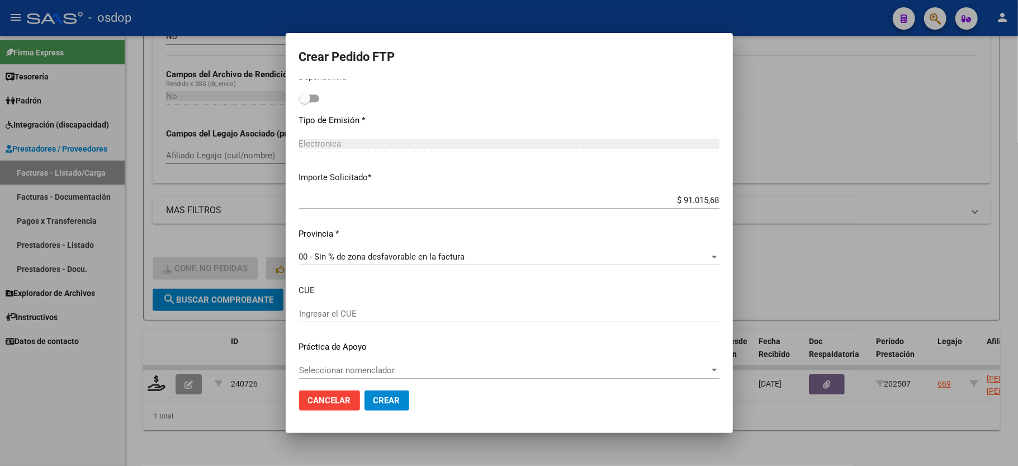
scroll to position [653, 0]
type input "168"
click at [378, 392] on button "Crear" at bounding box center [386, 400] width 45 height 20
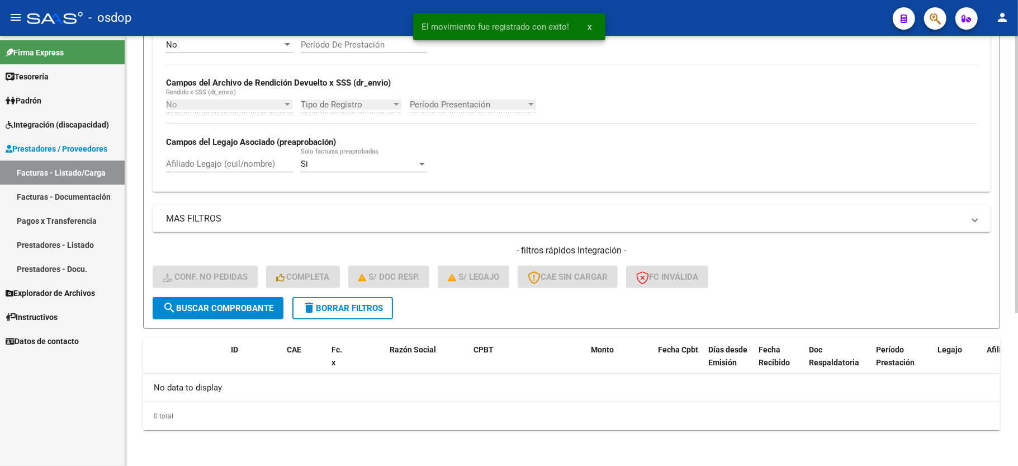
scroll to position [237, 0]
click at [307, 302] on mat-icon "delete" at bounding box center [308, 307] width 13 height 13
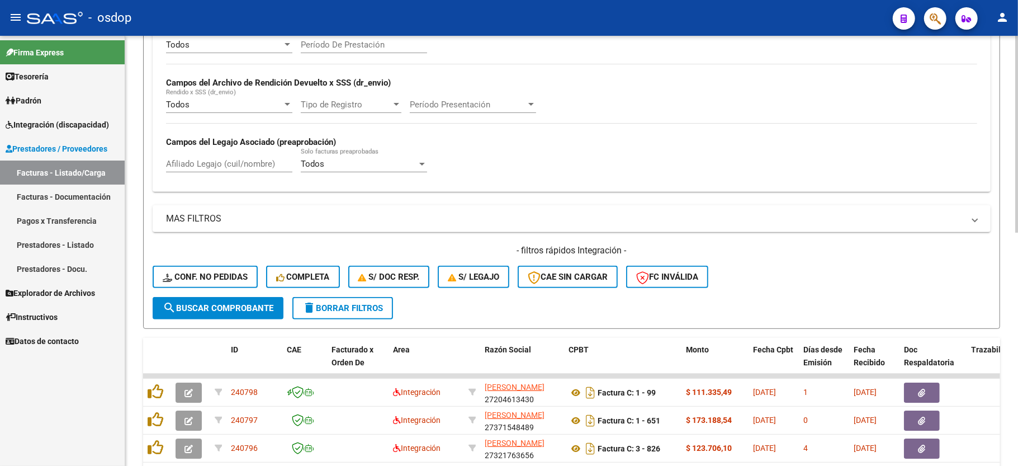
click at [237, 153] on div "Afiliado Legajo (cuil/nombre)" at bounding box center [229, 160] width 126 height 24
click at [233, 162] on input "Afiliado Legajo (cuil/nombre)" at bounding box center [229, 164] width 126 height 10
paste input "20557090933"
type input "20557090933"
click at [220, 304] on span "search Buscar Comprobante" at bounding box center [218, 308] width 111 height 10
